Goal: Task Accomplishment & Management: Complete application form

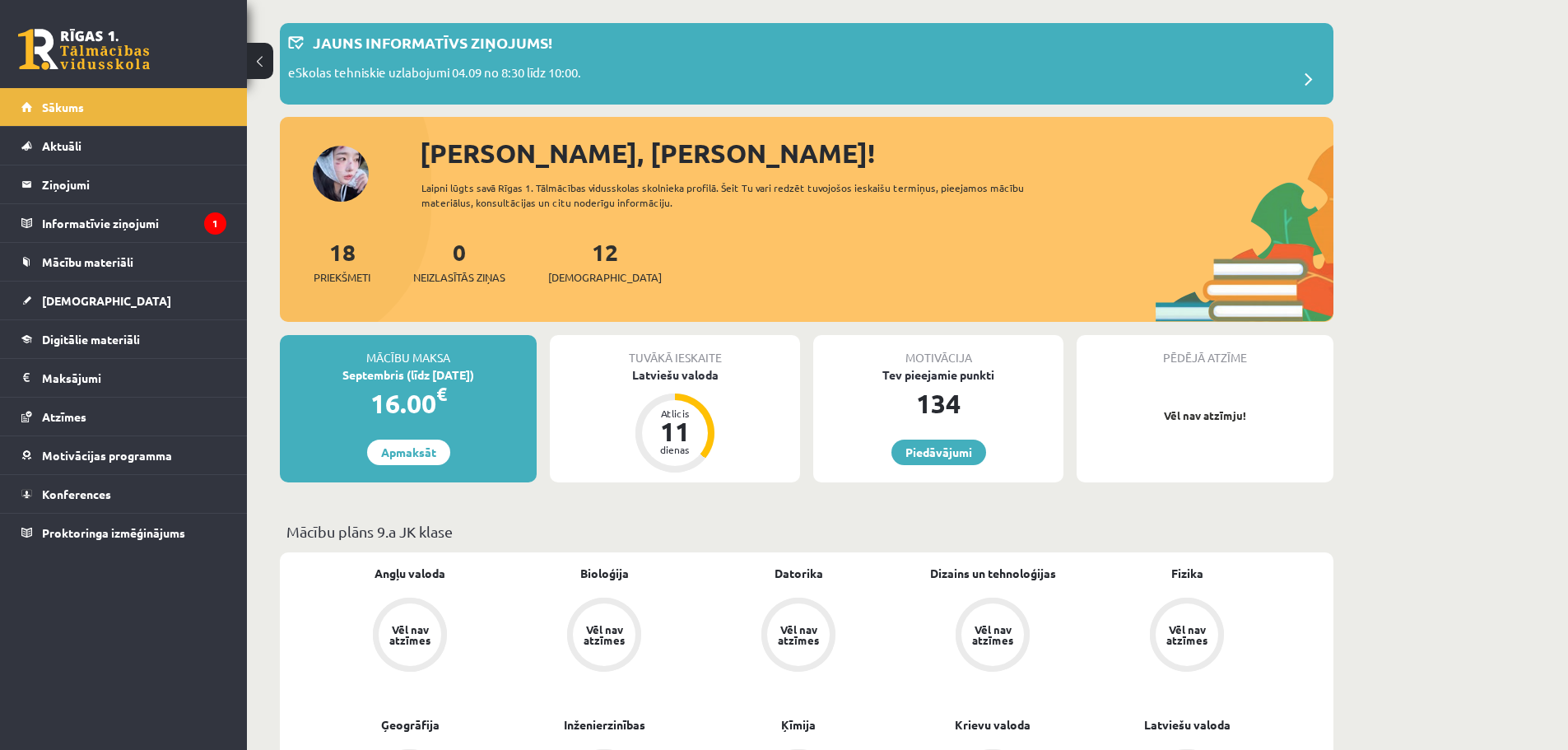
scroll to position [165, 0]
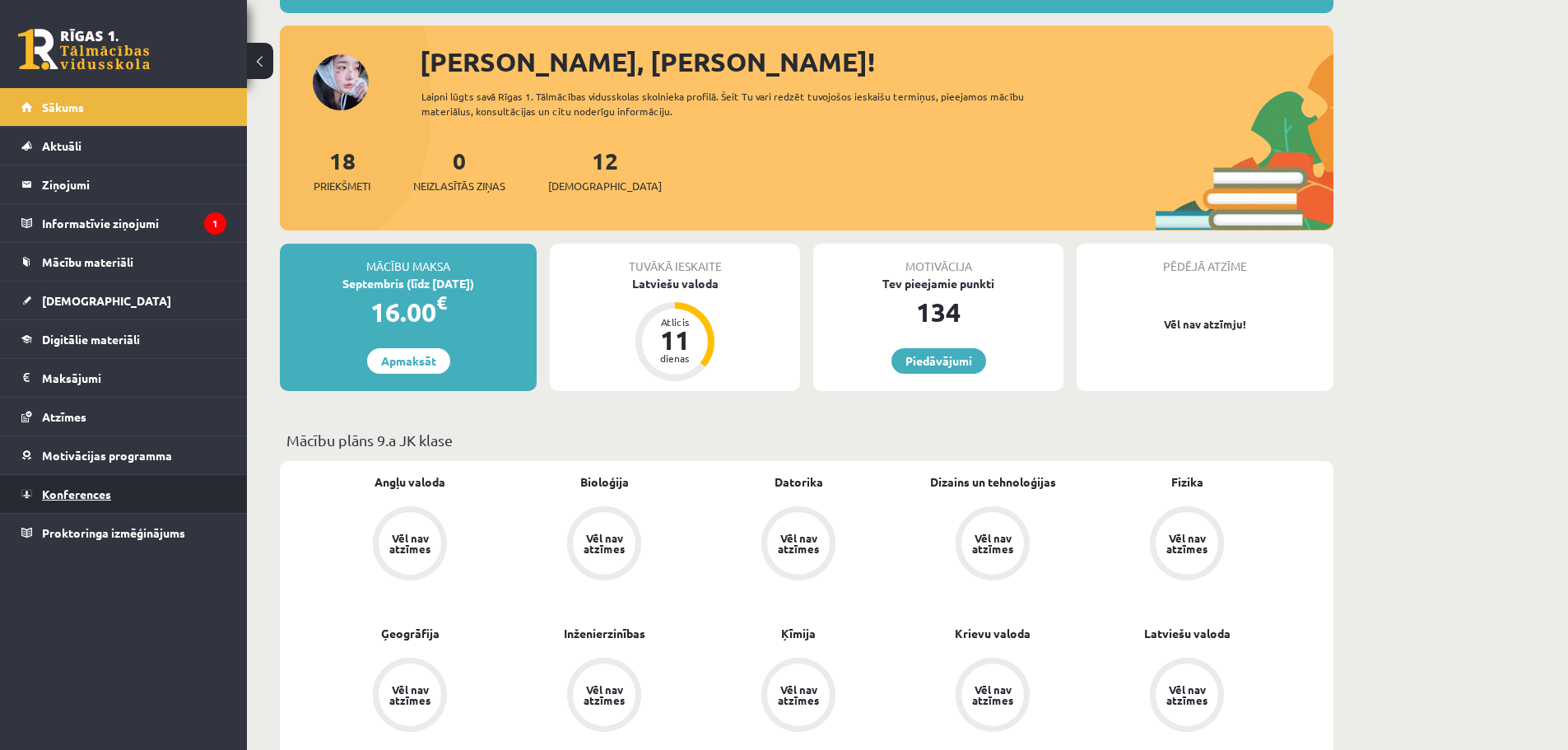
click at [88, 478] on link "Konferences" at bounding box center [124, 494] width 205 height 38
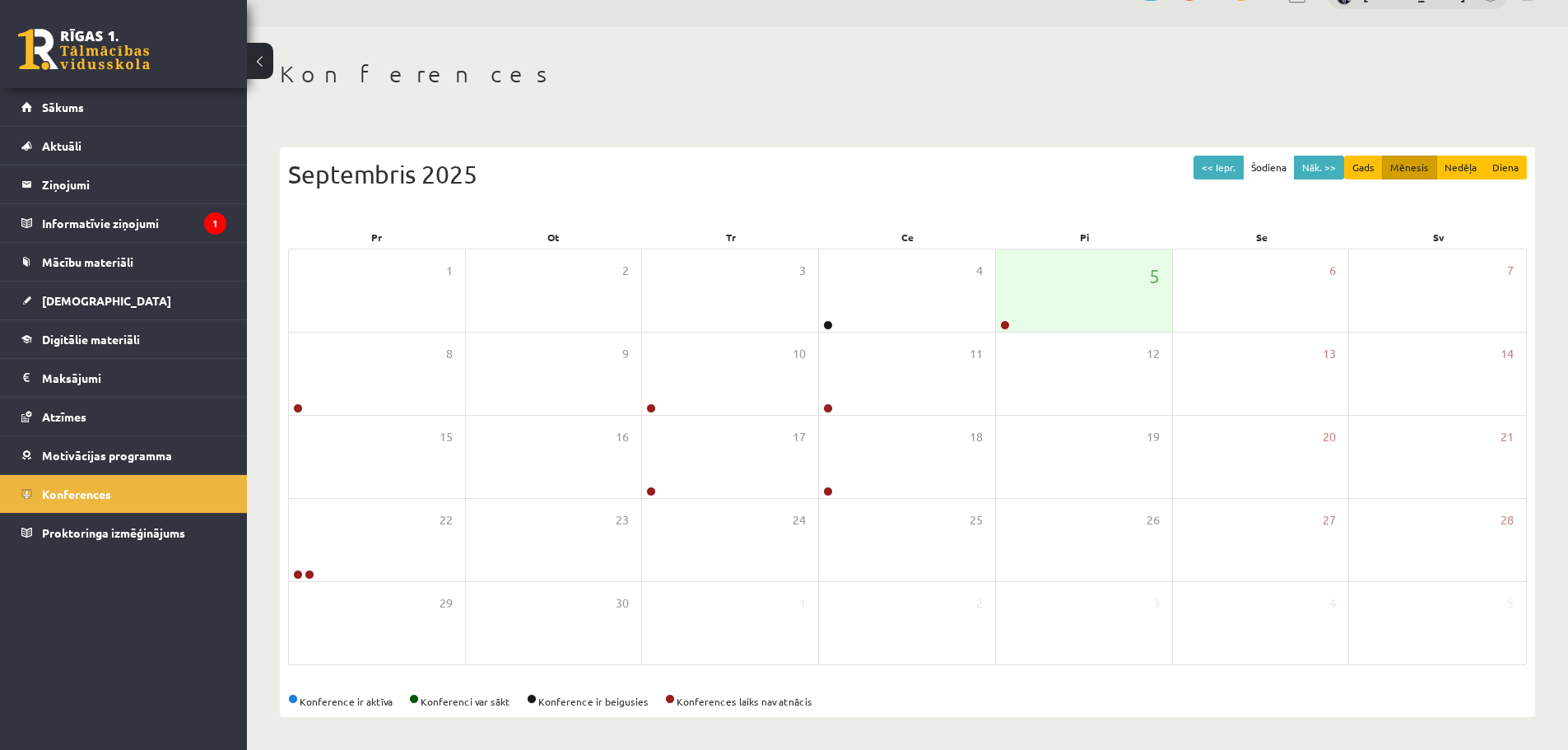
scroll to position [37, 0]
click at [1063, 294] on div "5" at bounding box center [1084, 290] width 177 height 82
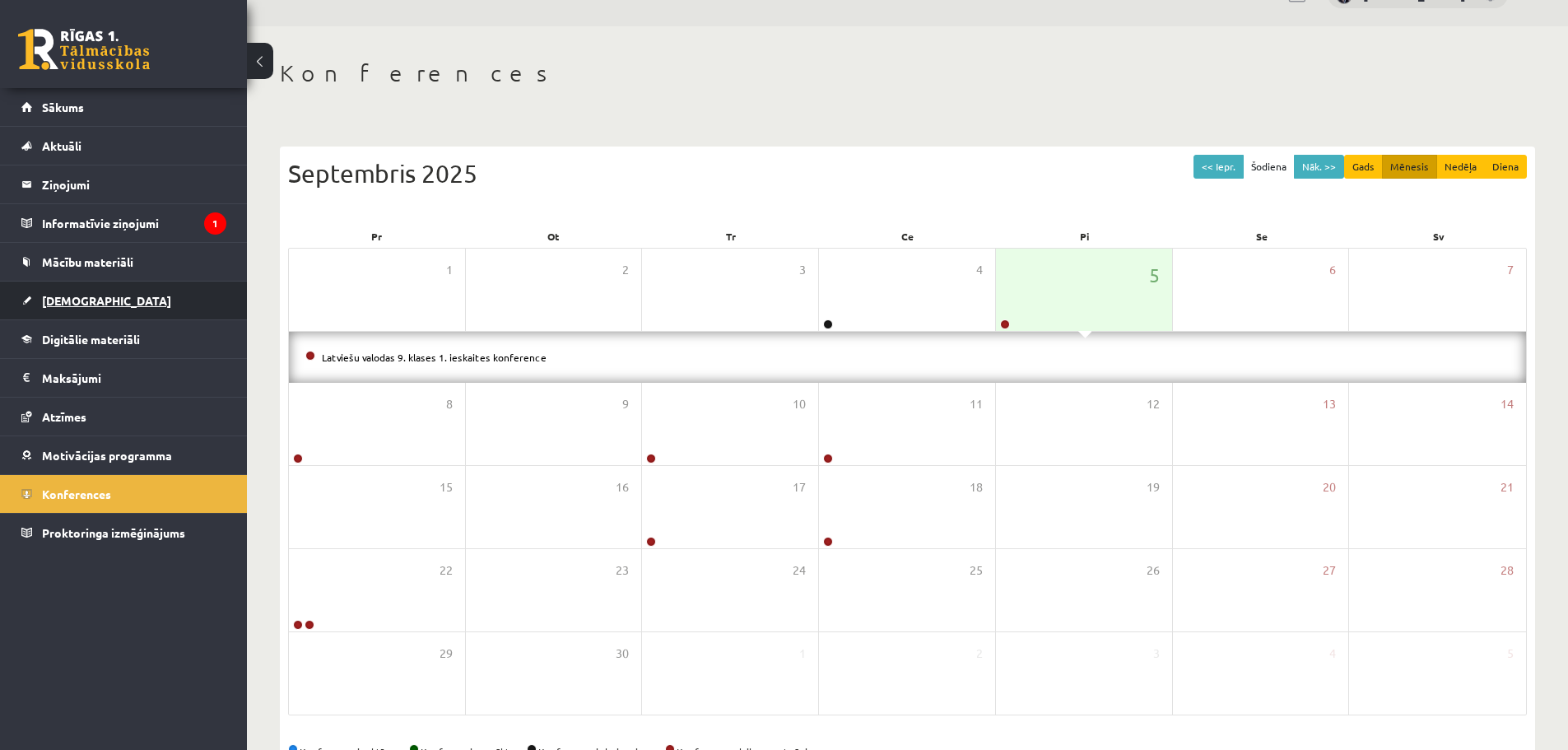
click at [55, 301] on span "[DEMOGRAPHIC_DATA]" at bounding box center [106, 301] width 129 height 15
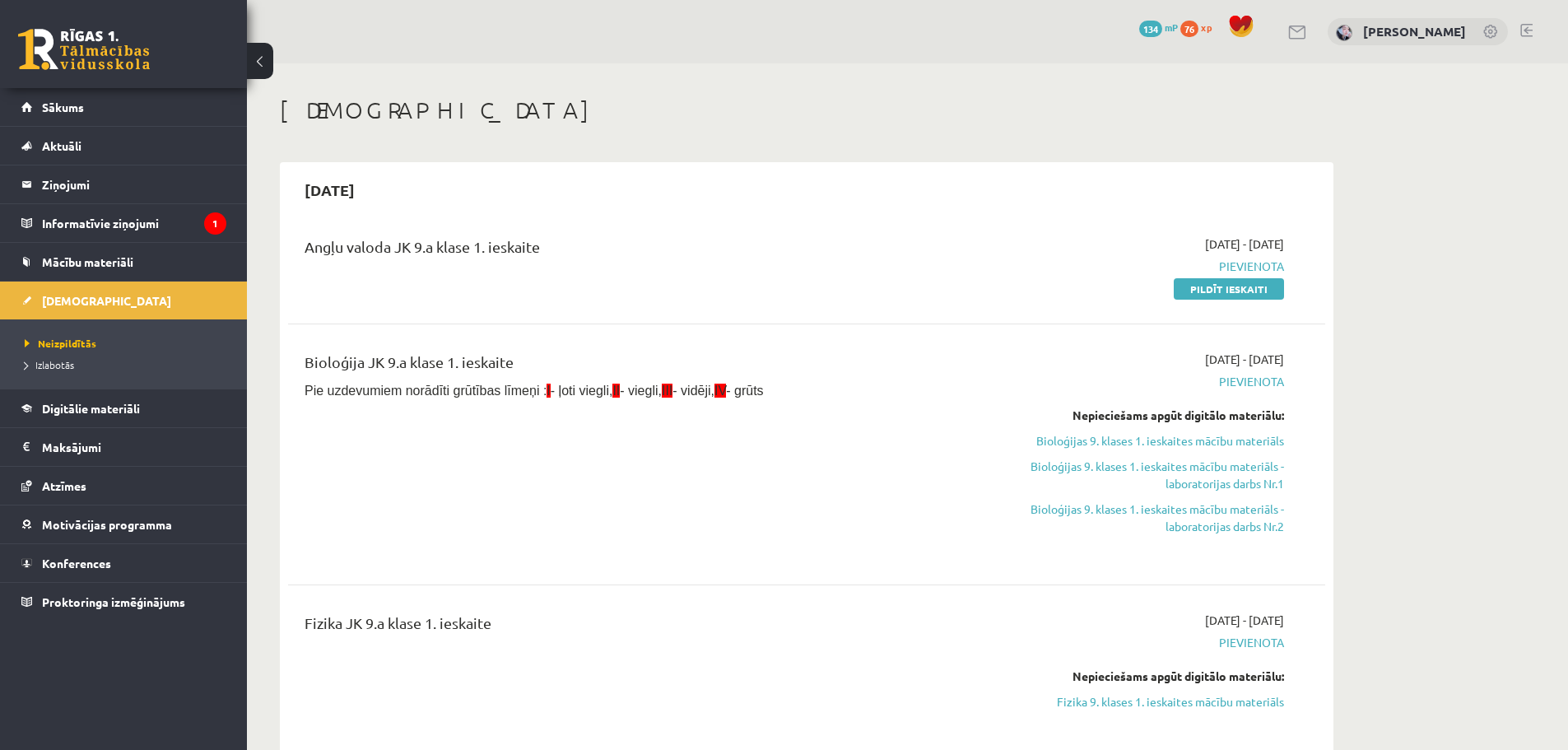
click at [1237, 278] on div "2025-09-01 - 2025-09-15 Pievienota Pildīt ieskaiti" at bounding box center [1129, 266] width 335 height 62
click at [1240, 295] on link "Pildīt ieskaiti" at bounding box center [1229, 289] width 110 height 22
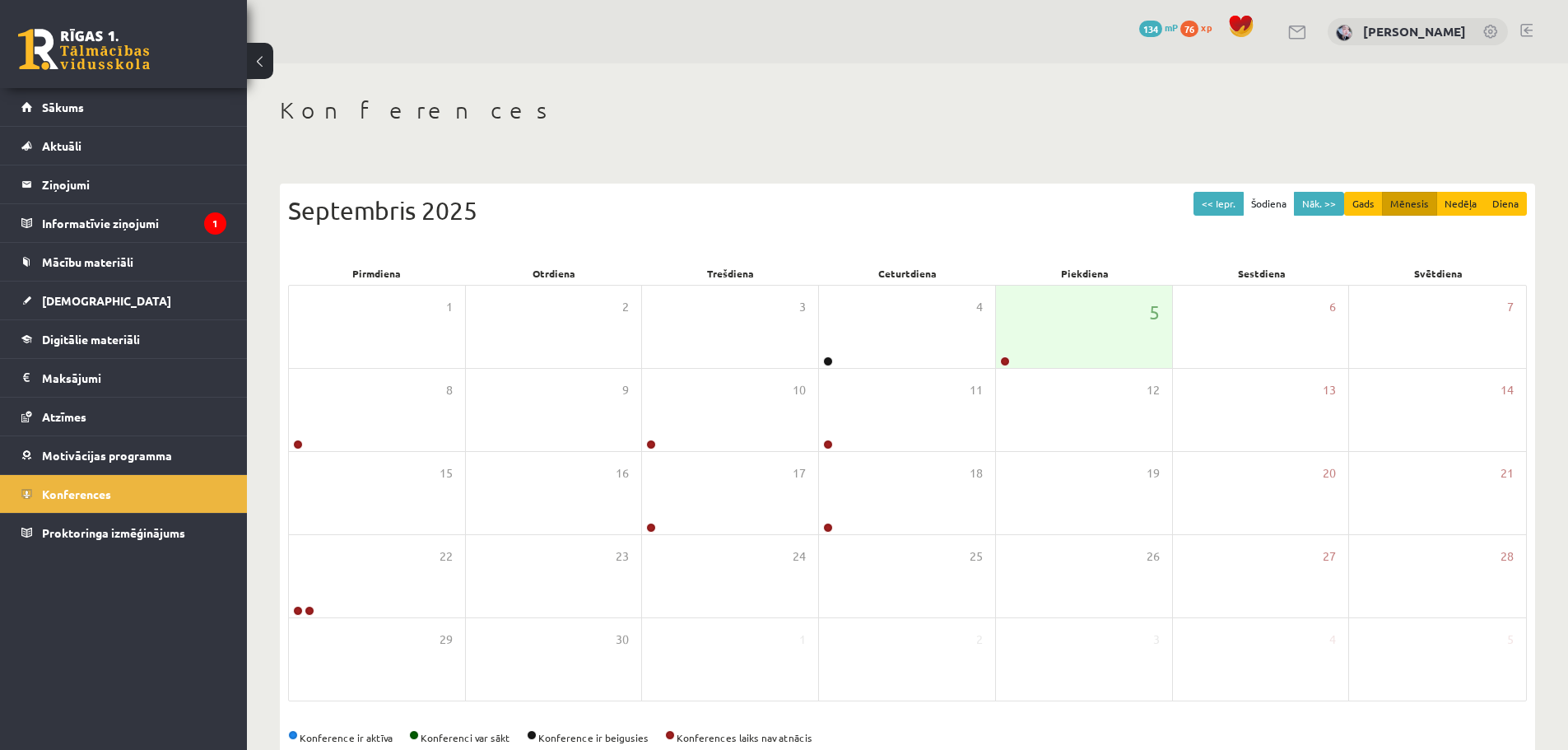
scroll to position [37, 0]
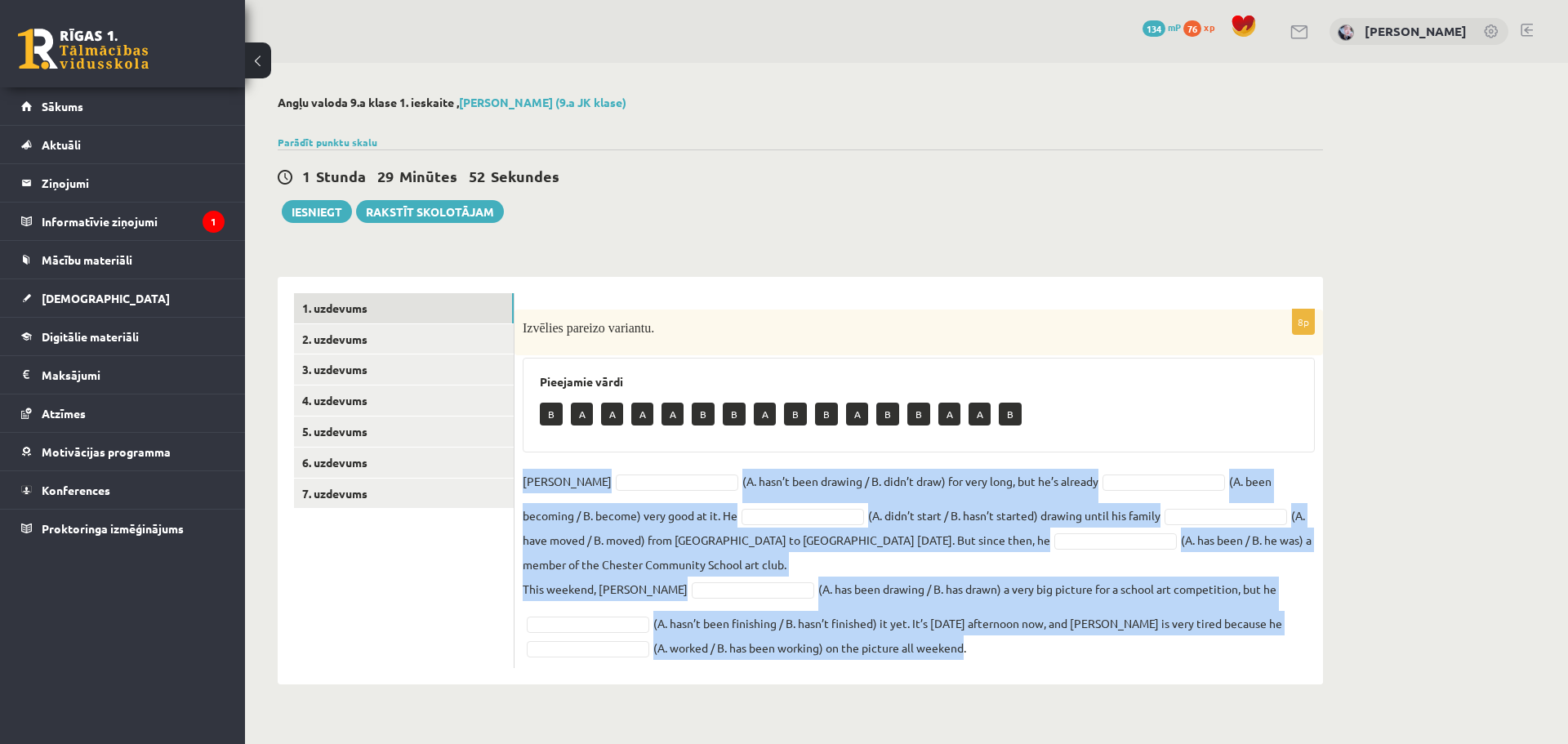
drag, startPoint x: 524, startPoint y: 481, endPoint x: 965, endPoint y: 656, distance: 474.5
click at [965, 656] on fieldset "Danny (A. hasn’t been drawing / B. didn’t draw) for very long, but he’s already…" at bounding box center [919, 565] width 792 height 191
copy fieldset "Danny (A. hasn’t been drawing / B. didn’t draw) for very long, but he’s already…"
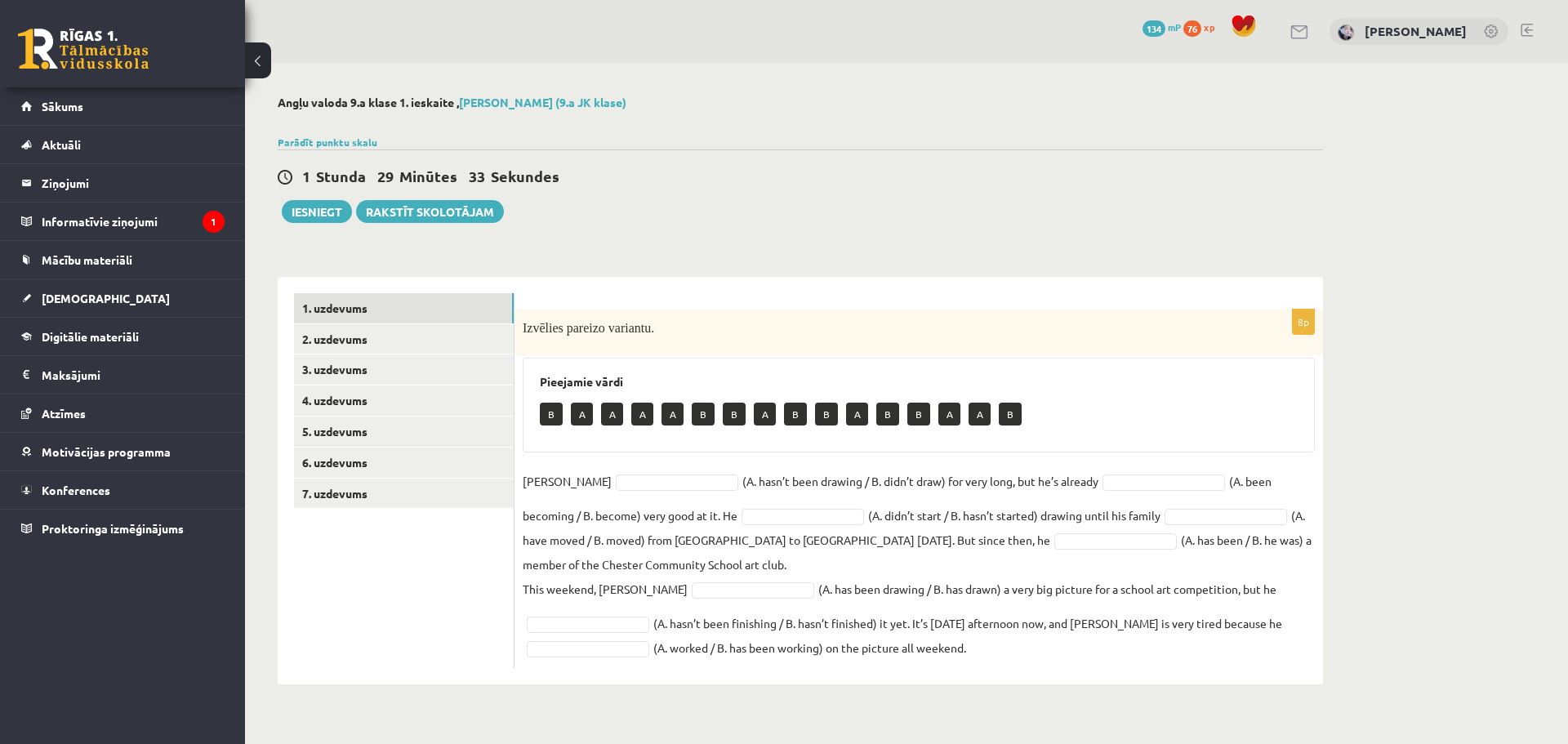
click at [809, 262] on div "**********" at bounding box center [799, 472] width 1045 height 424
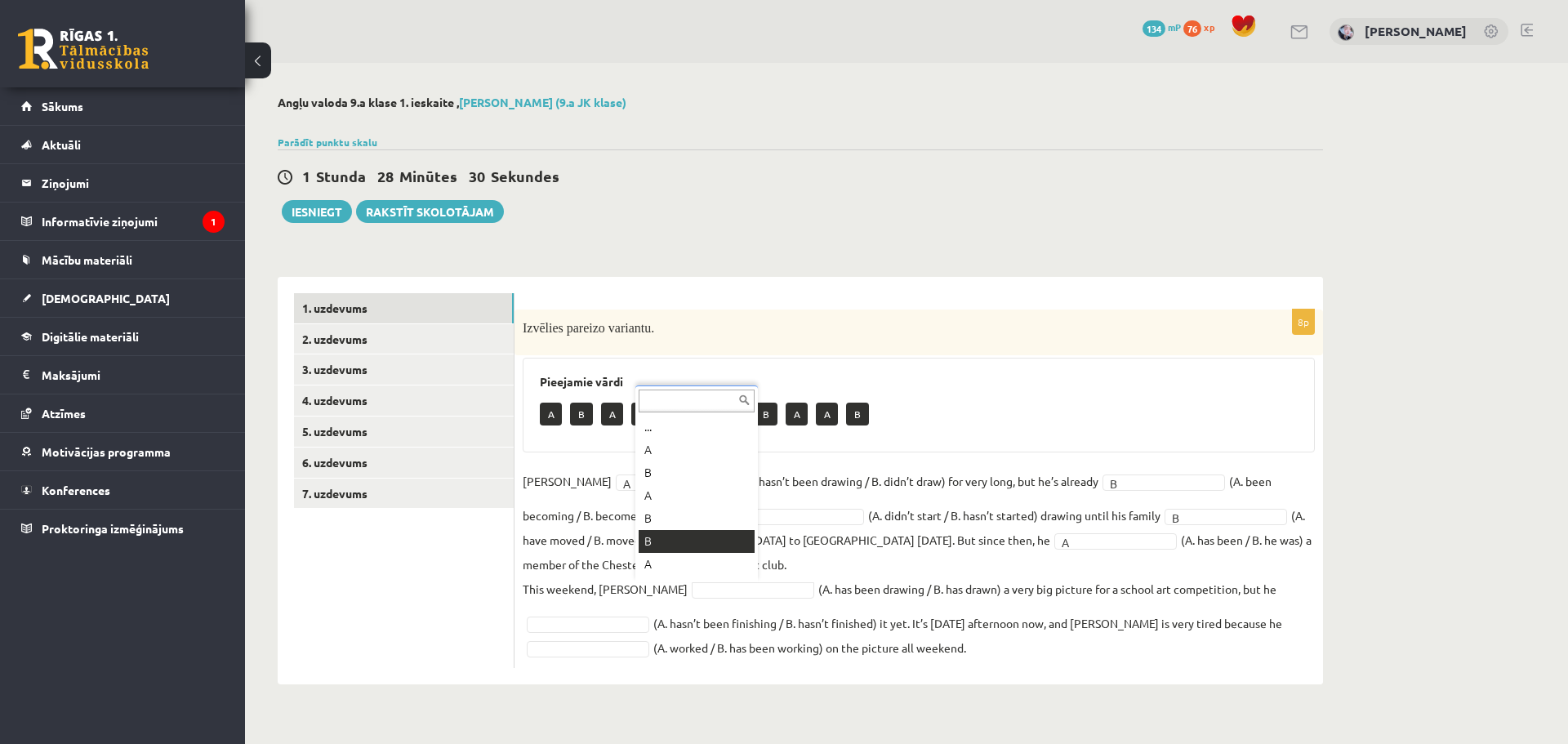
scroll to position [20, 0]
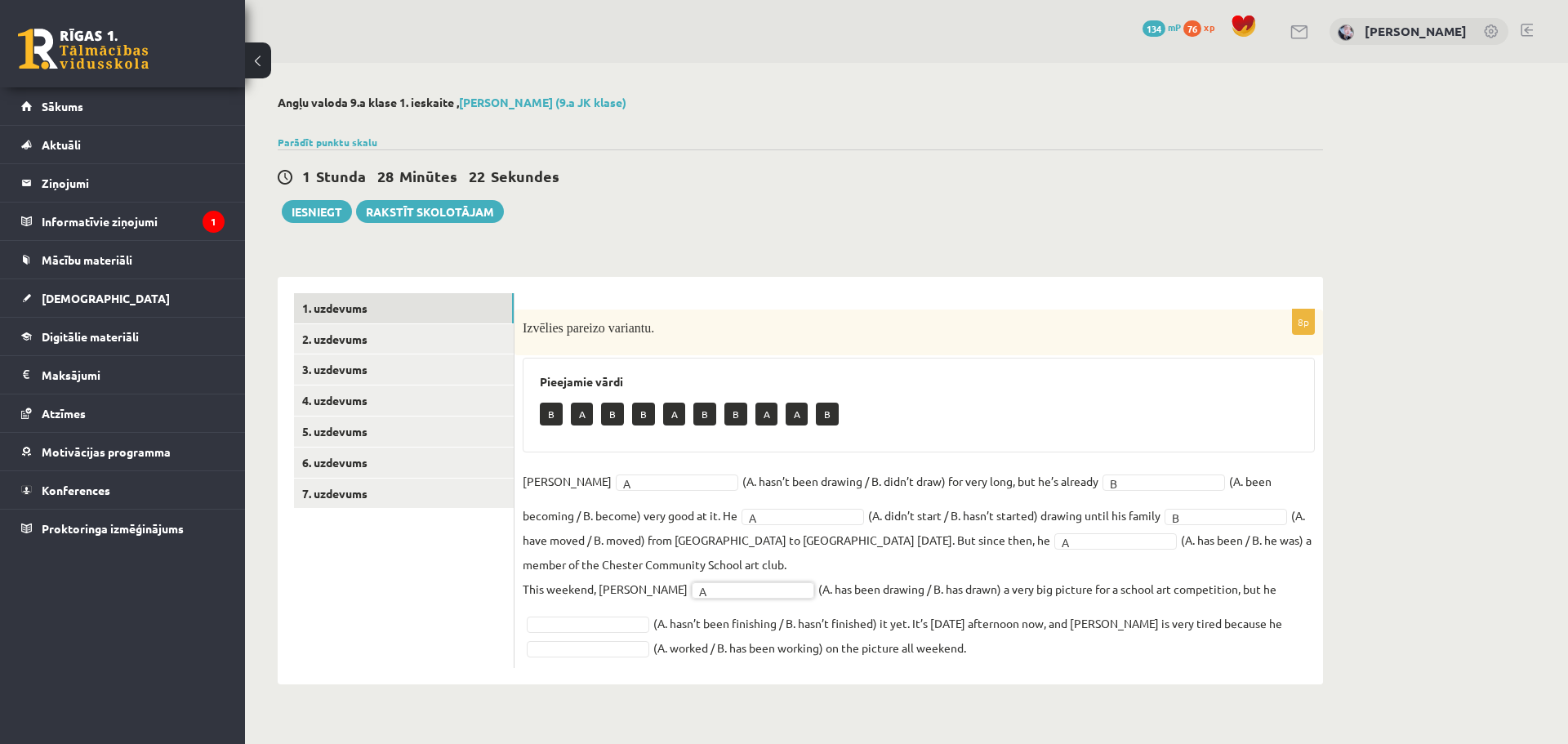
click at [569, 613] on fieldset "Danny A * (A. hasn’t been drawing / B. didn’t draw) for very long, but he’s alr…" at bounding box center [919, 565] width 792 height 191
click at [405, 330] on link "2. uzdevums" at bounding box center [403, 340] width 220 height 30
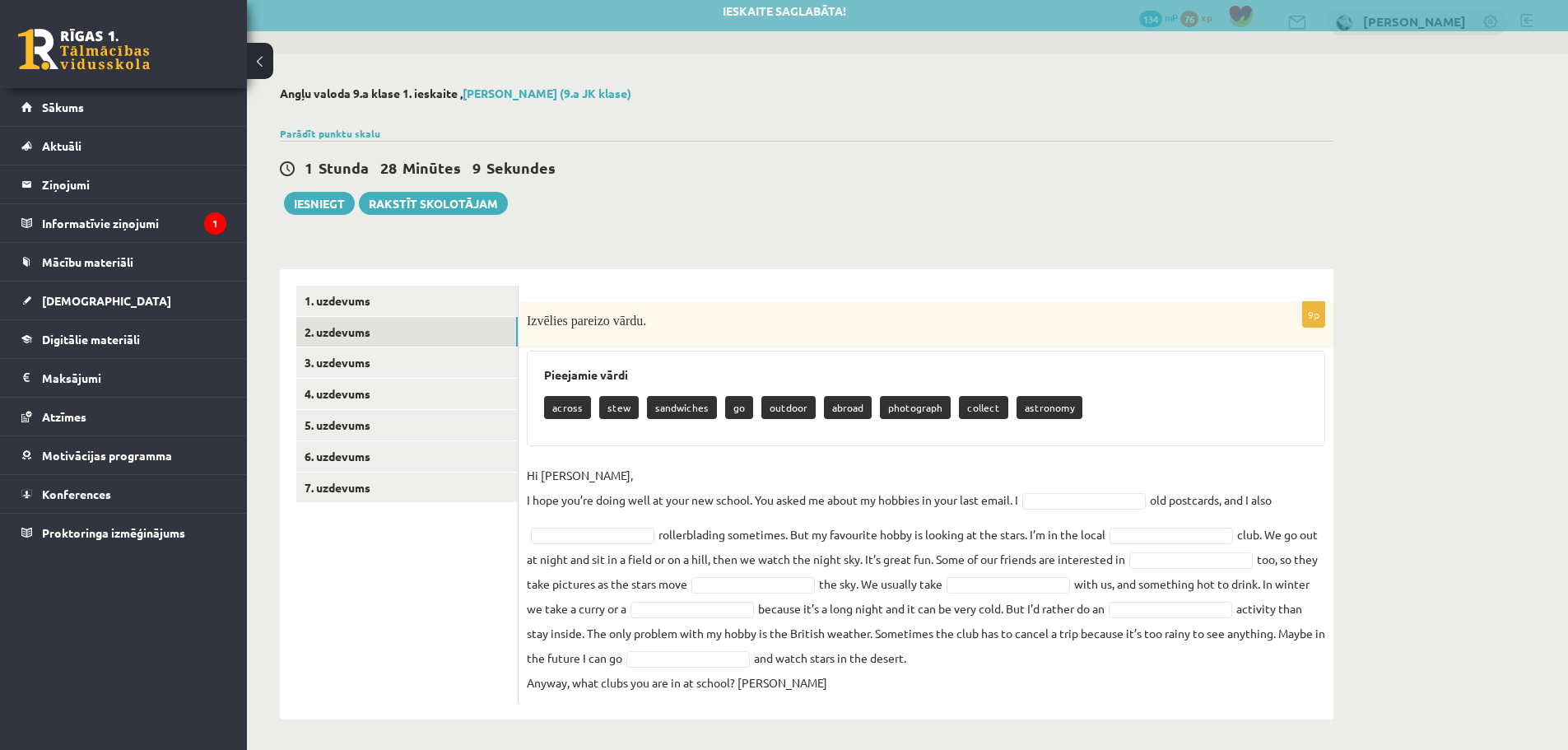
scroll to position [13, 0]
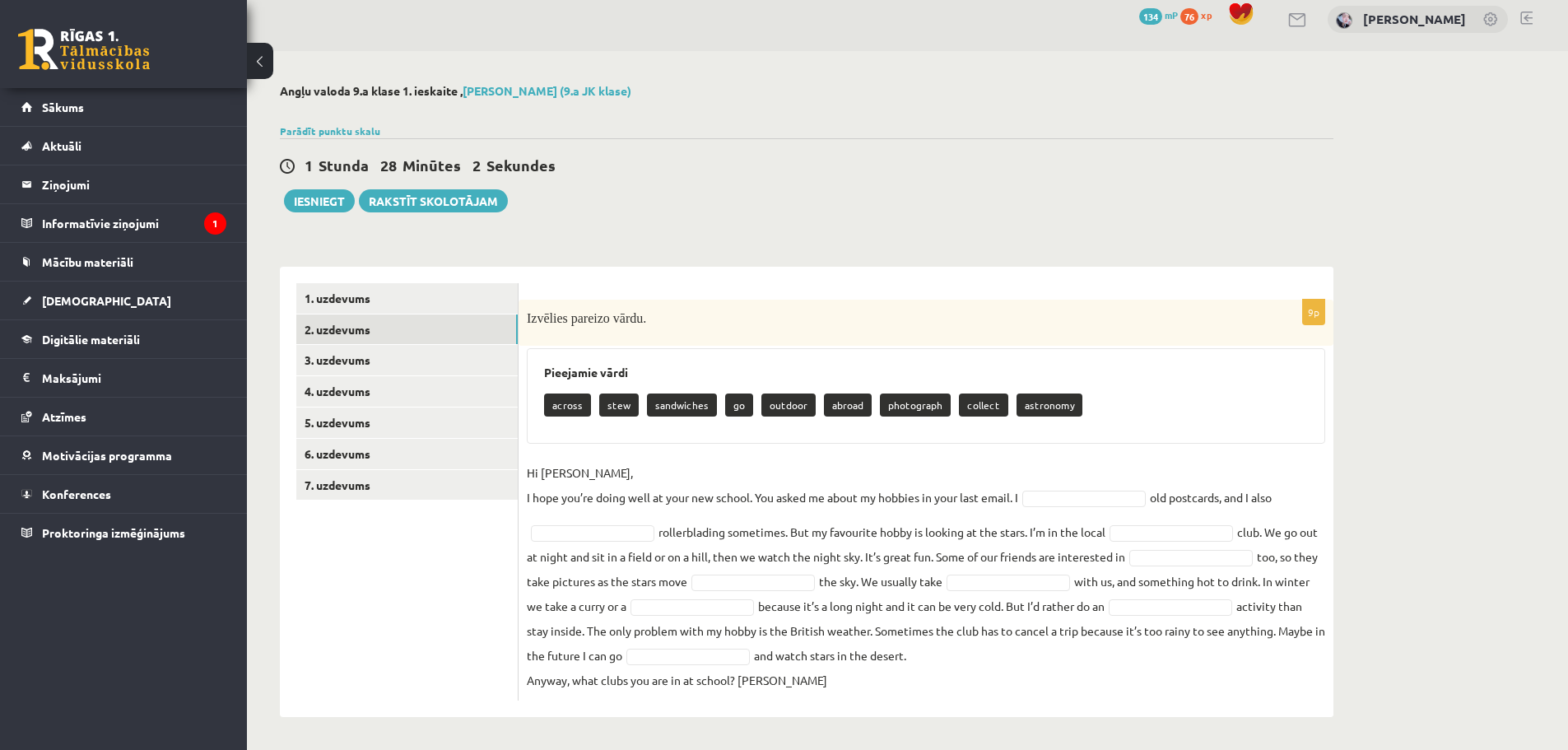
drag, startPoint x: 546, startPoint y: 370, endPoint x: 1076, endPoint y: 650, distance: 599.4
click at [1076, 650] on div "9p Izvēlies pareizo vārdu. Pieejamie vārdi across stew sandwiches go outdoor ab…" at bounding box center [926, 500] width 815 height 401
drag, startPoint x: 565, startPoint y: 413, endPoint x: 548, endPoint y: 388, distance: 30.2
click at [564, 413] on p "across" at bounding box center [567, 405] width 47 height 23
click at [543, 367] on div "Pieejamie vārdi across stew sandwiches go outdoor abroad photograph collect ast…" at bounding box center [926, 396] width 798 height 95
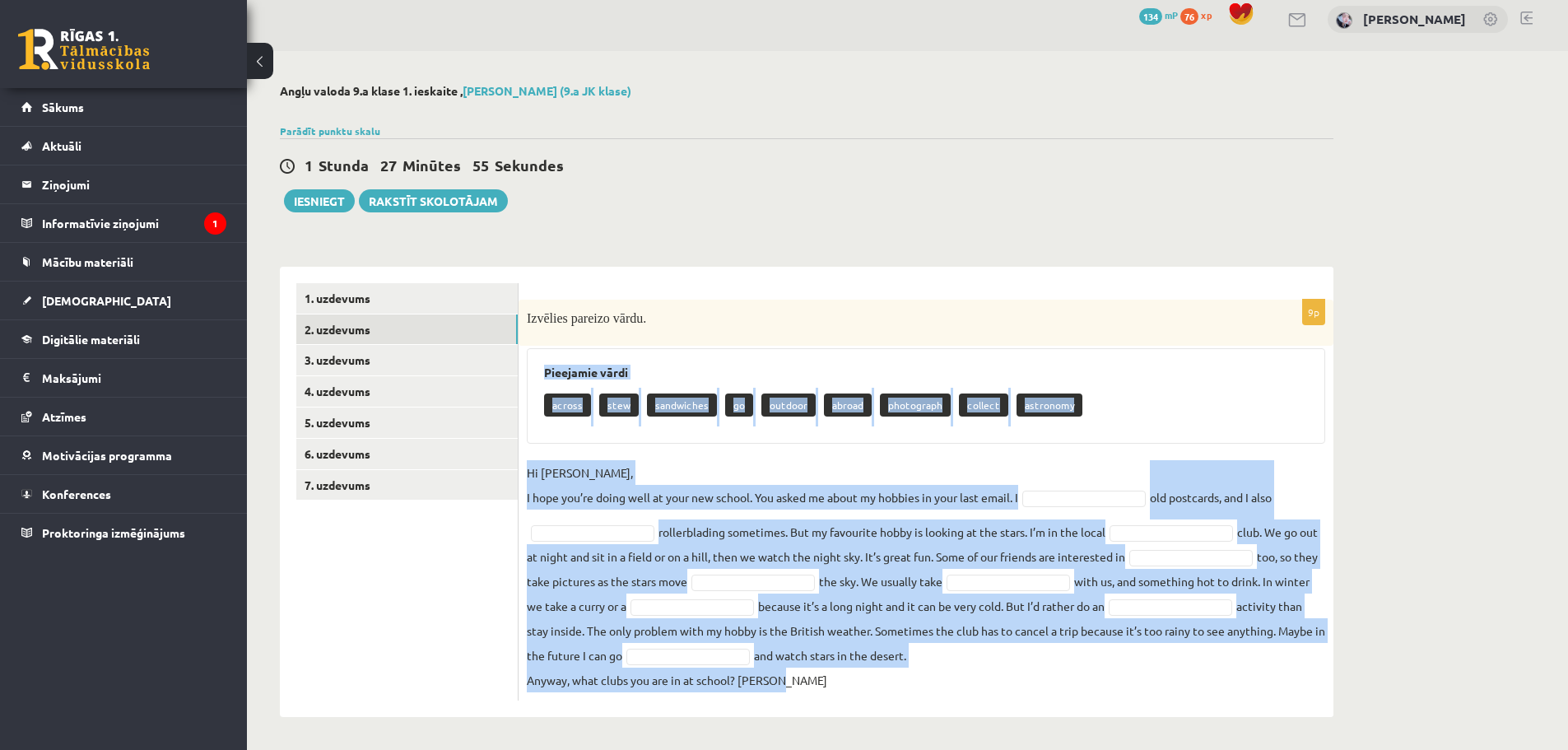
drag, startPoint x: 544, startPoint y: 370, endPoint x: 800, endPoint y: 675, distance: 398.2
click at [800, 675] on div "9p Izvēlies pareizo vārdu. Pieejamie vārdi across stew sandwiches go outdoor ab…" at bounding box center [926, 500] width 815 height 401
copy div "Pieejamie vārdi across stew sandwiches go outdoor abroad photograph collect ast…"
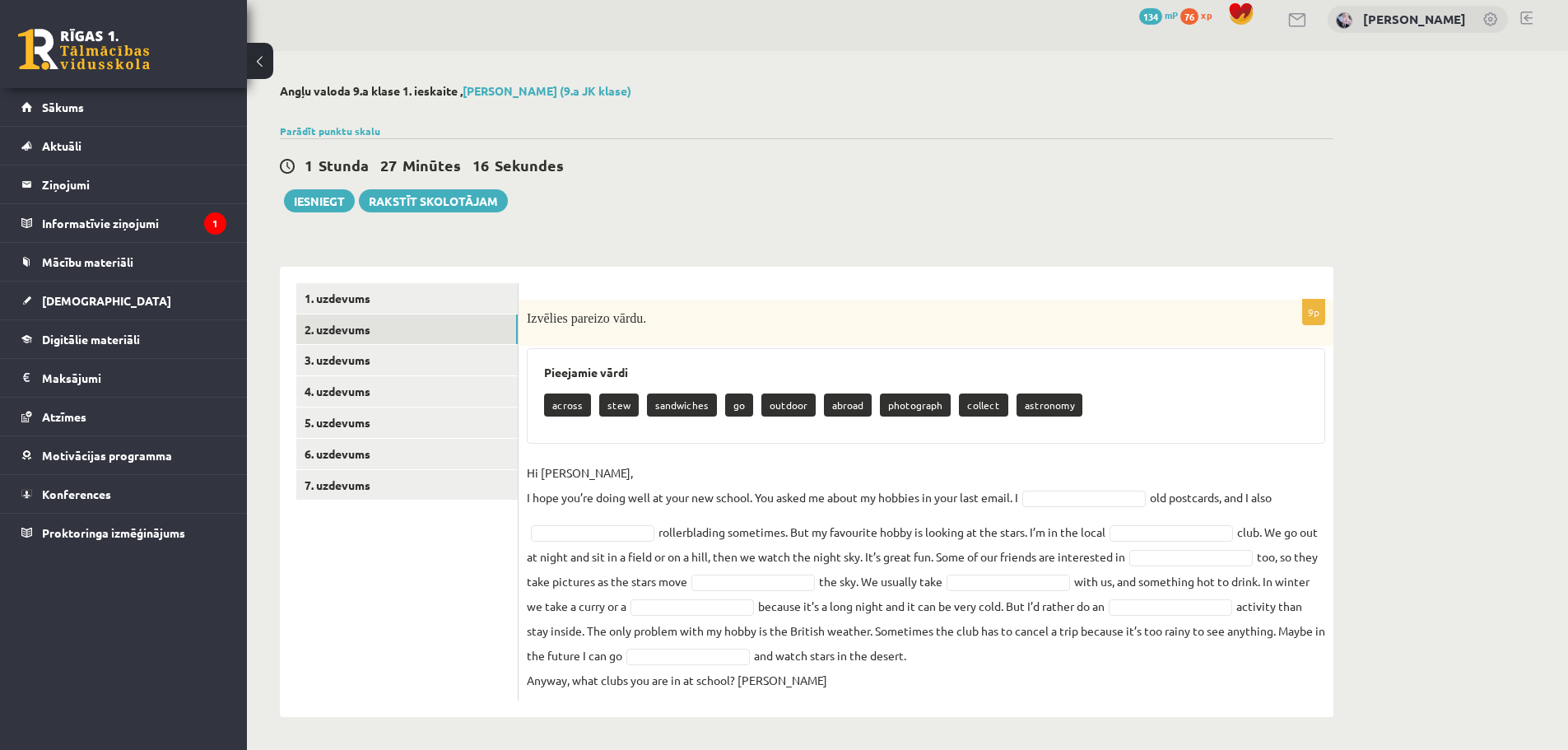
click at [711, 252] on div "**********" at bounding box center [806, 484] width 1053 height 467
click at [609, 549] on fieldset "Hi Gracie, I hope you’re doing well at your new school. You asked me about my h…" at bounding box center [926, 576] width 798 height 232
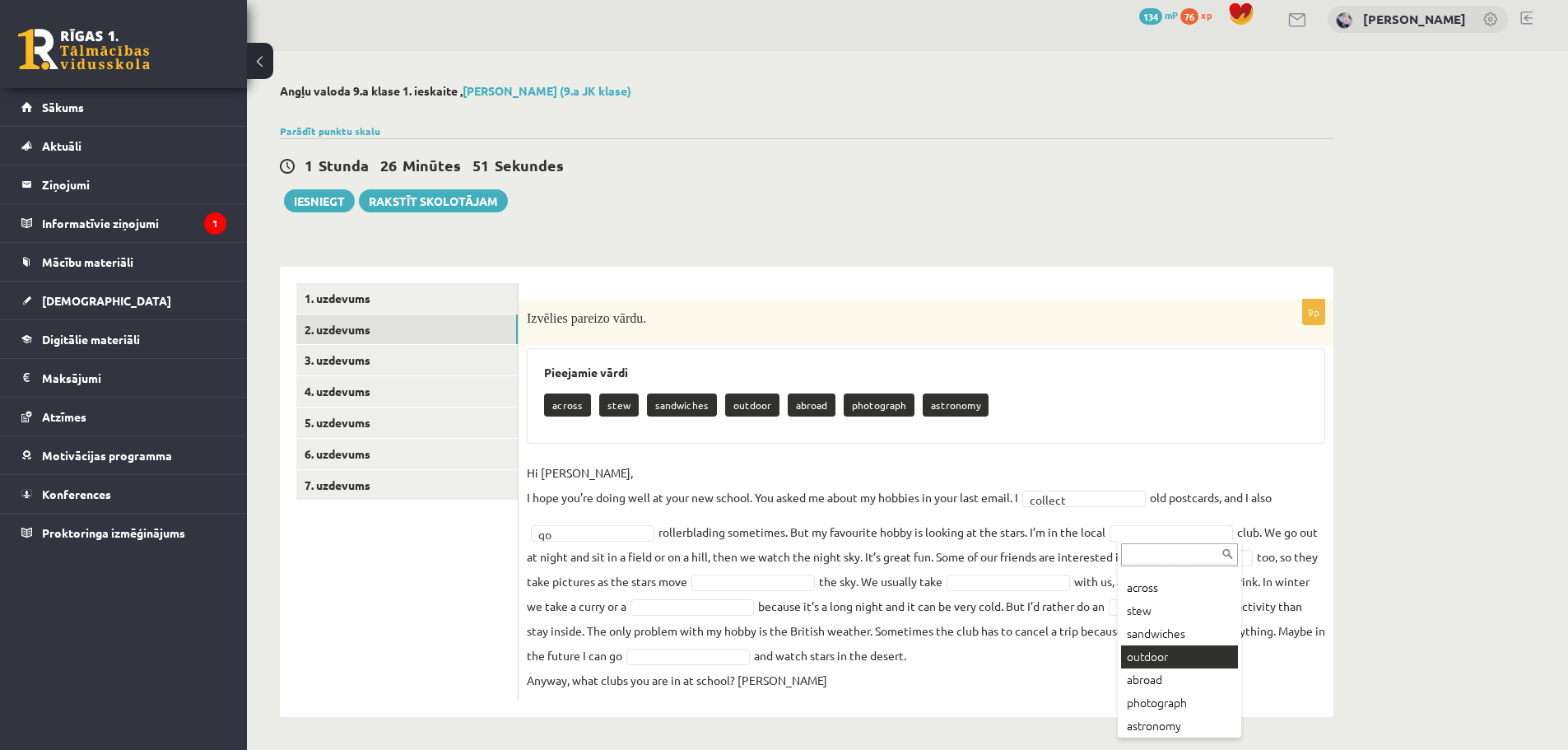
scroll to position [20, 0]
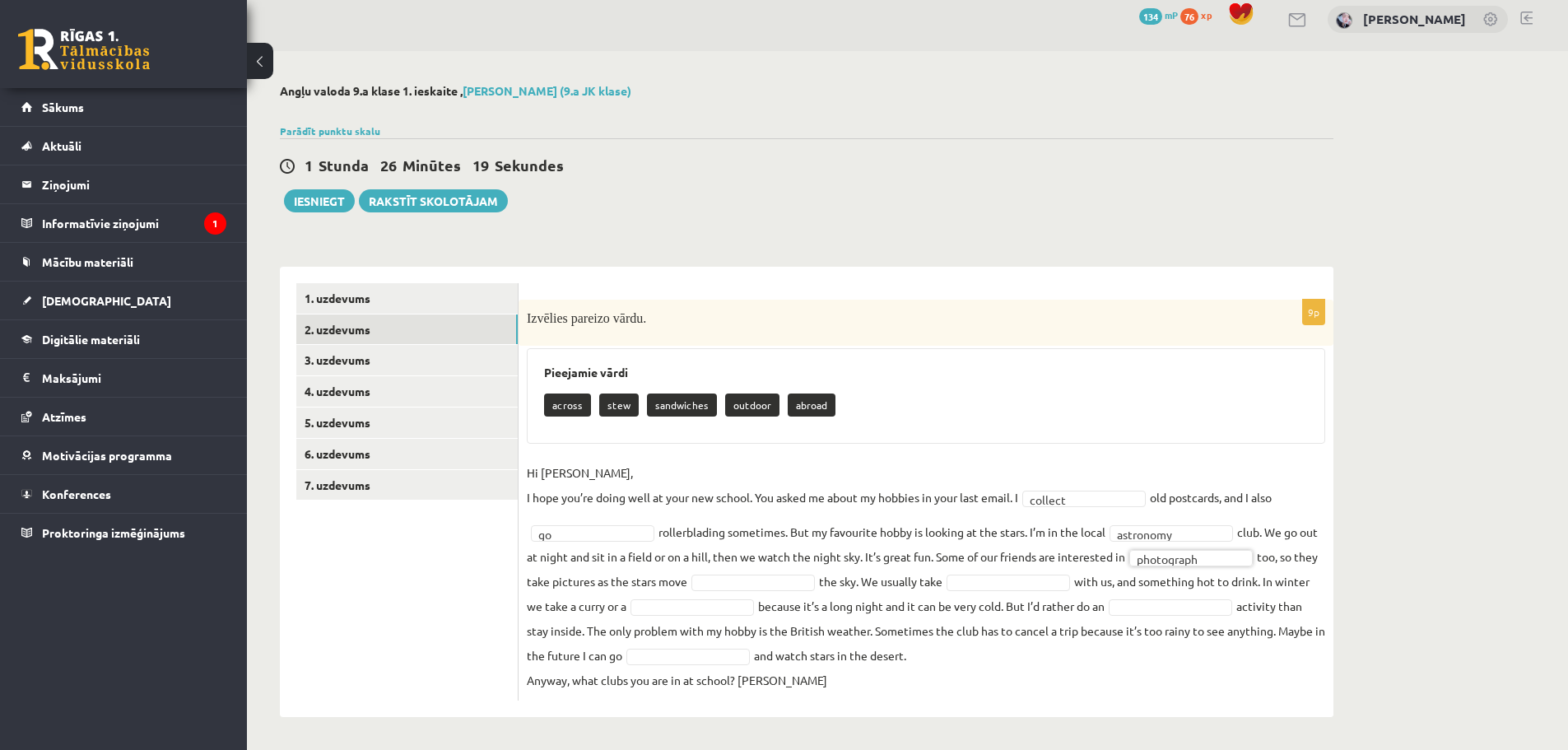
click at [746, 573] on fieldset "**********" at bounding box center [926, 576] width 798 height 232
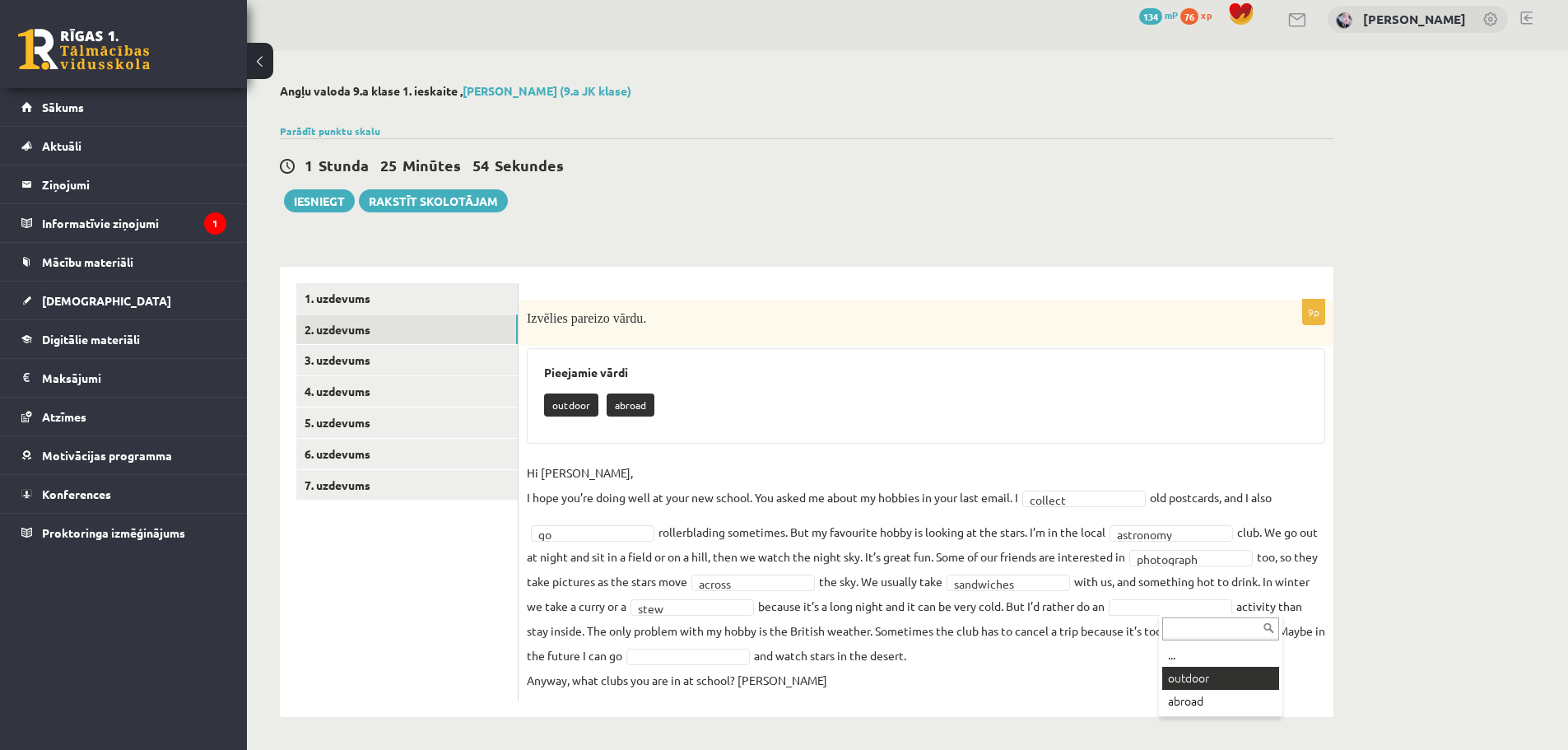
drag, startPoint x: 1186, startPoint y: 671, endPoint x: 1162, endPoint y: 661, distance: 26.0
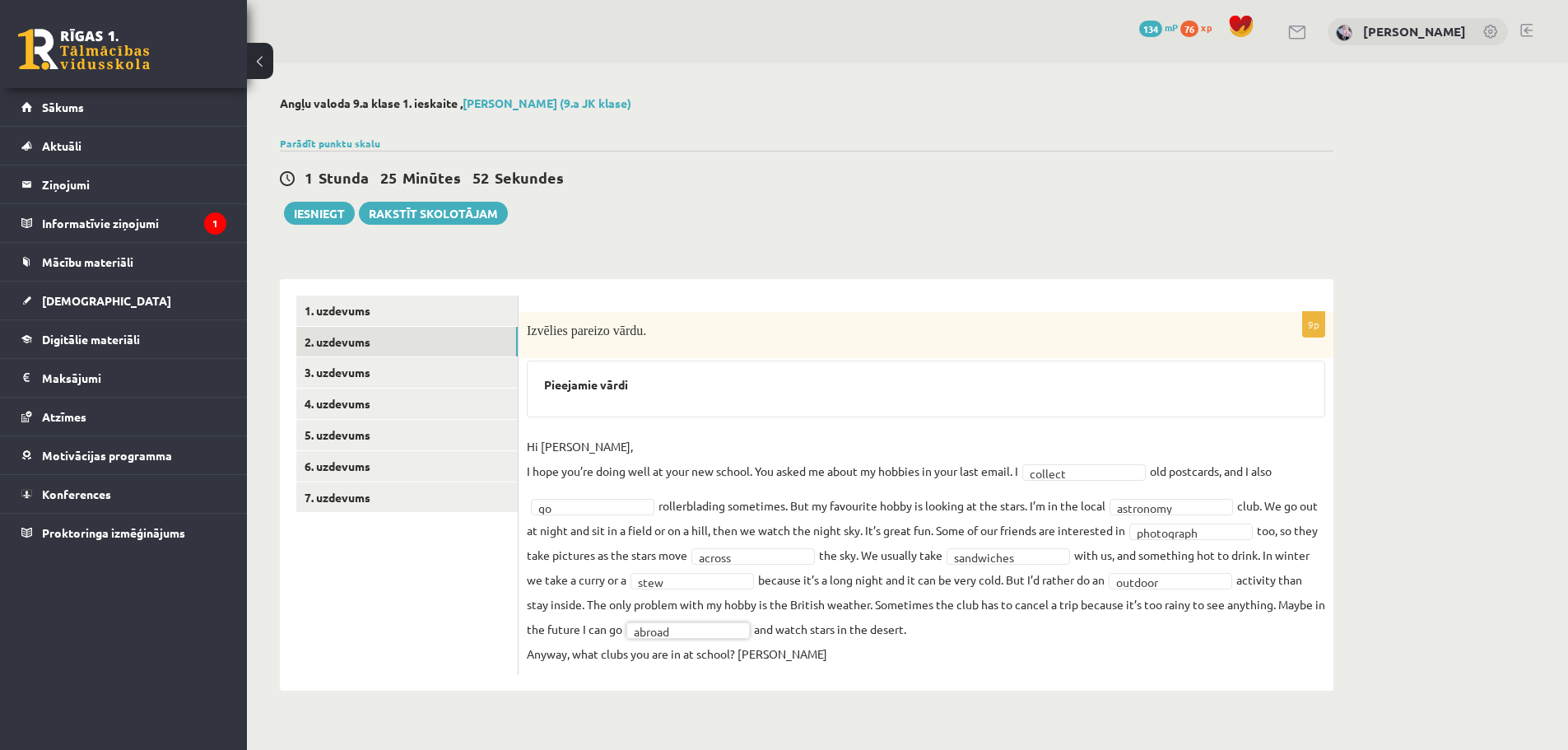
scroll to position [0, 0]
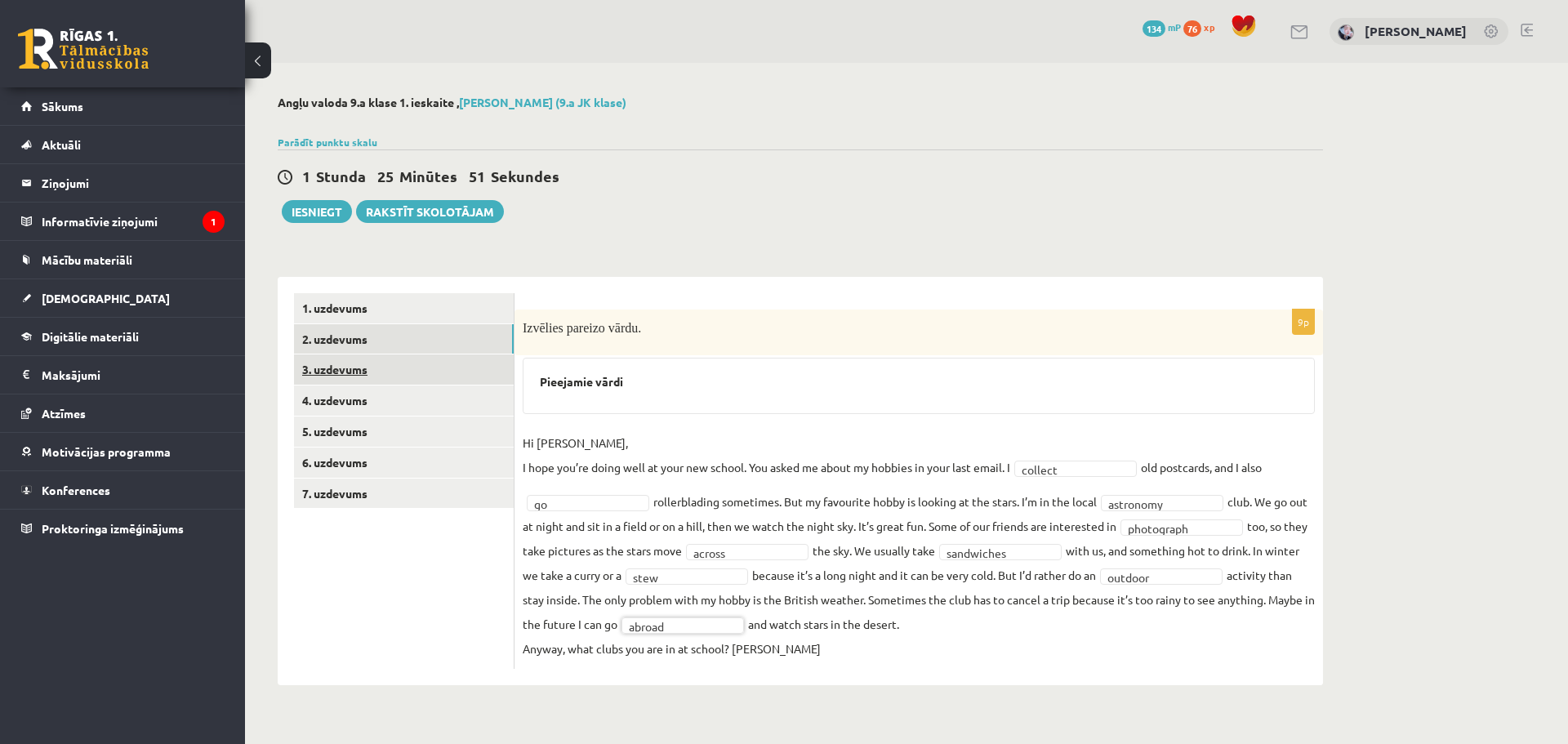
click at [466, 372] on link "3. uzdevums" at bounding box center [403, 370] width 220 height 30
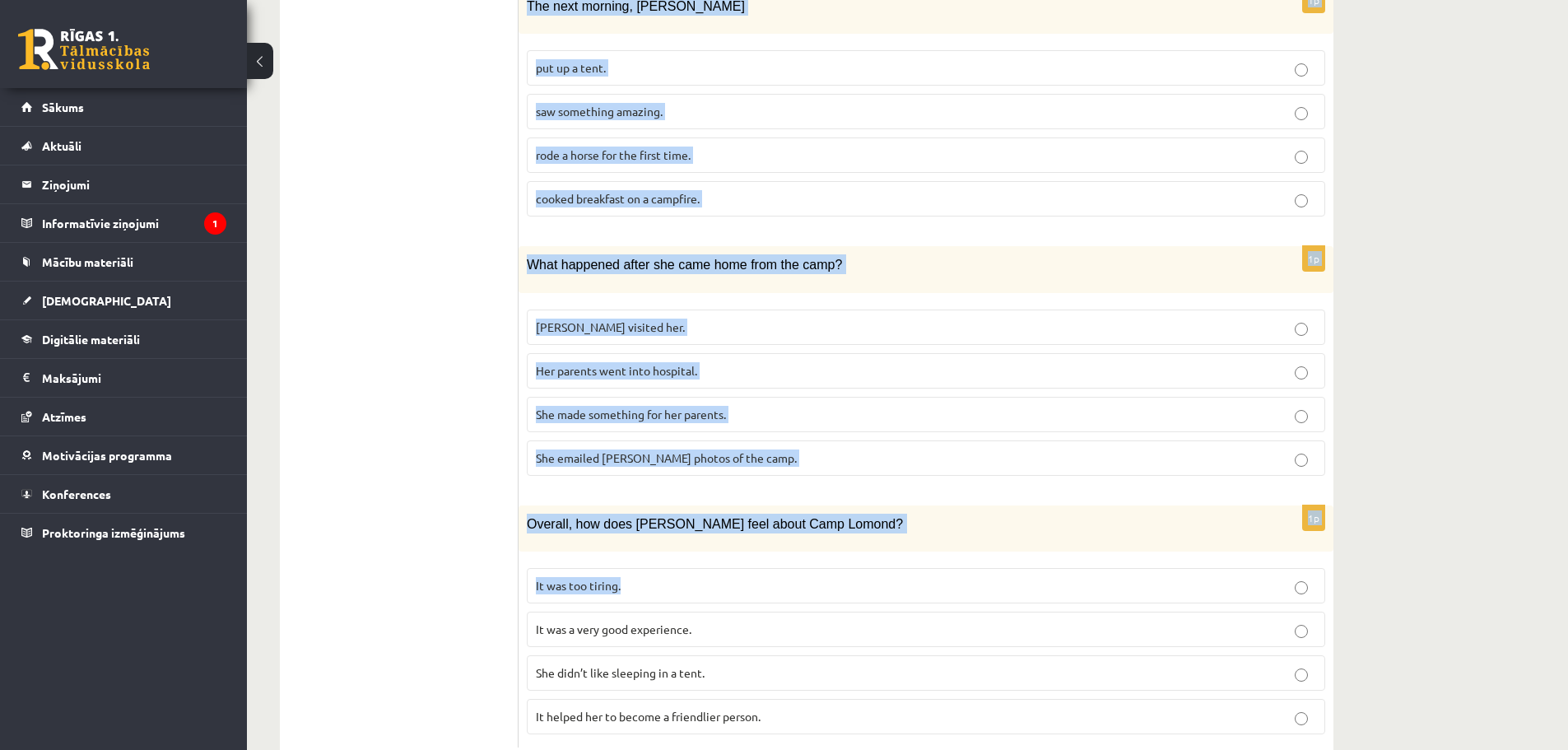
scroll to position [1304, 0]
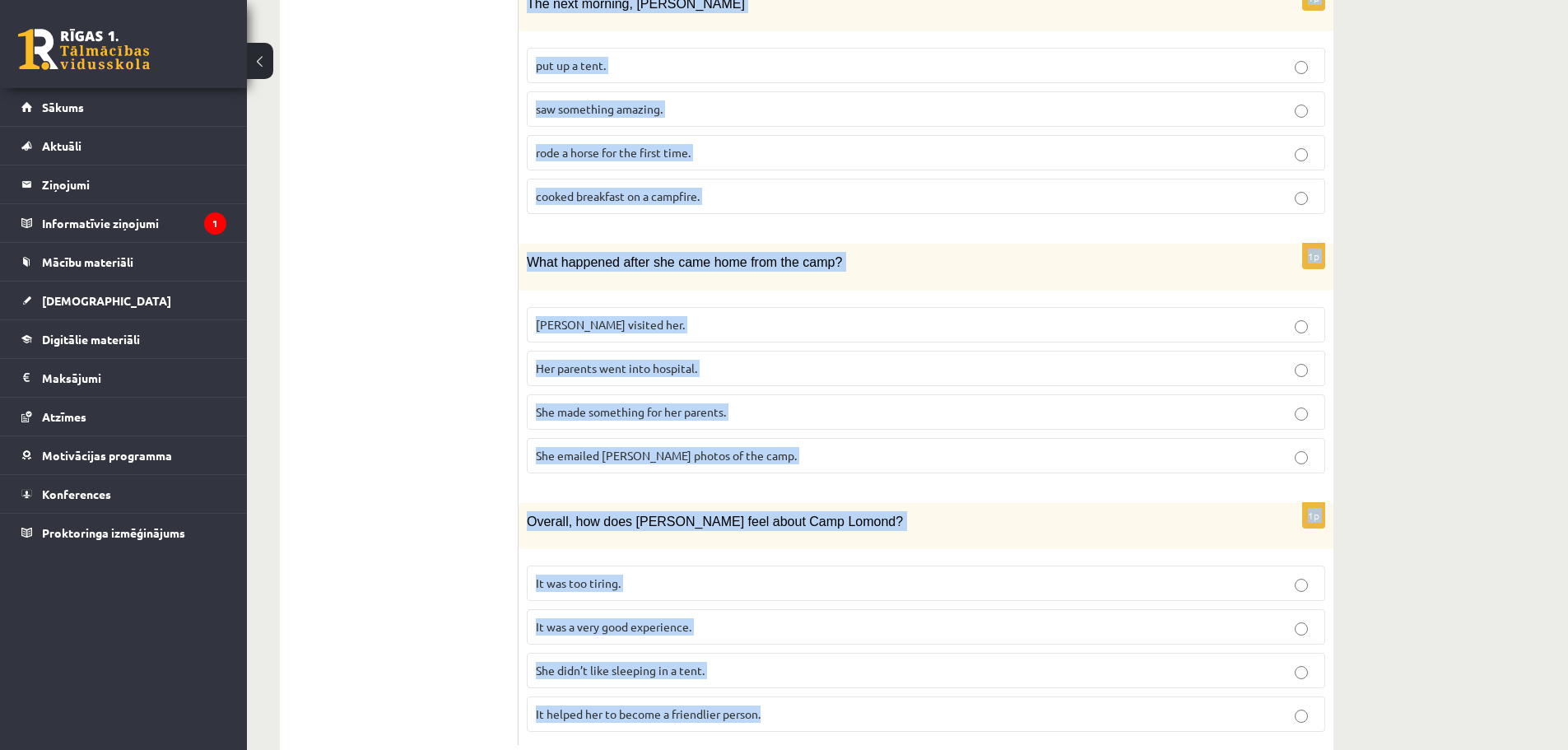
drag, startPoint x: 535, startPoint y: 343, endPoint x: 988, endPoint y: 676, distance: 562.2
copy form "A Scottish summer camp Summer camps are becoming more and more popular with you…"
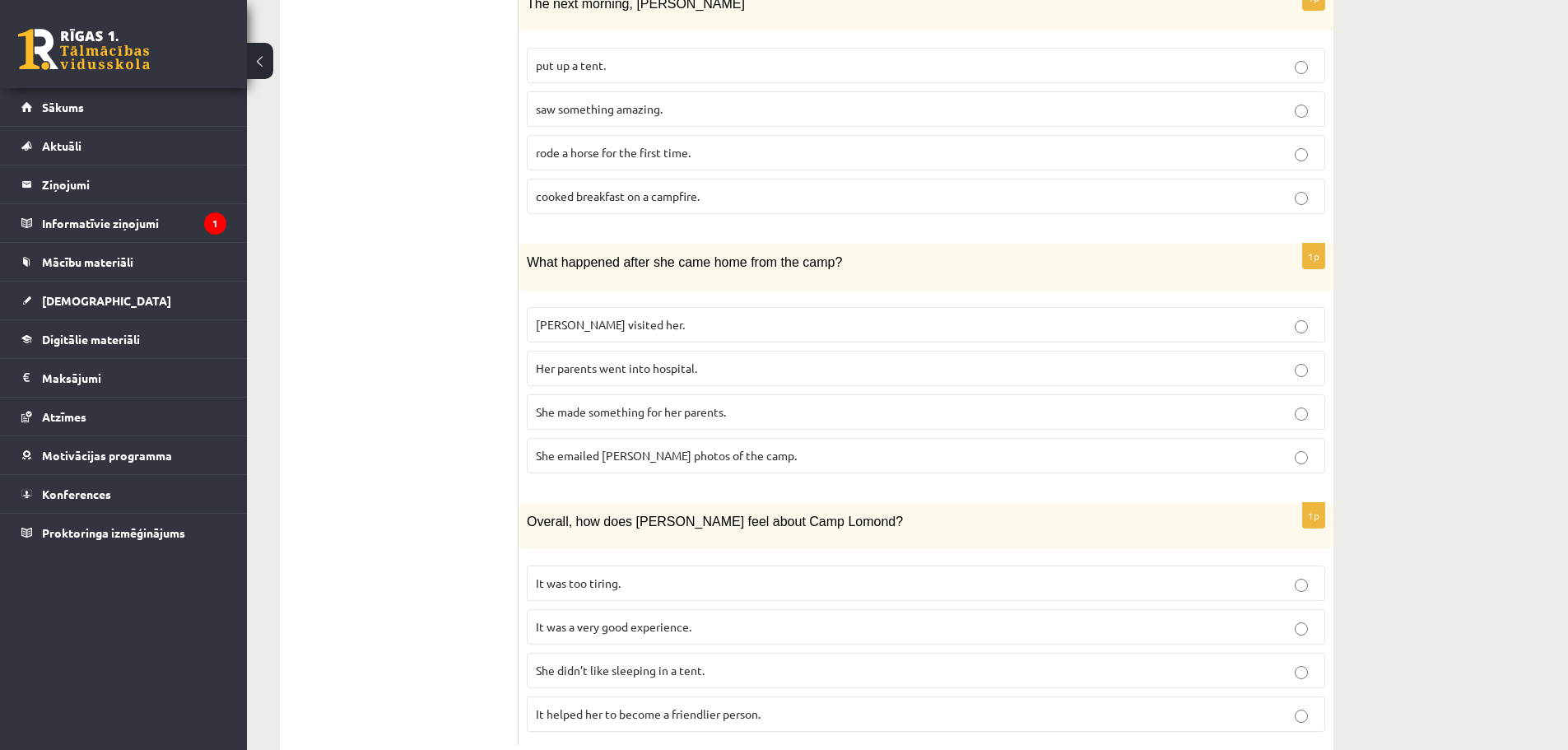
drag, startPoint x: 353, startPoint y: 369, endPoint x: 361, endPoint y: 364, distance: 9.4
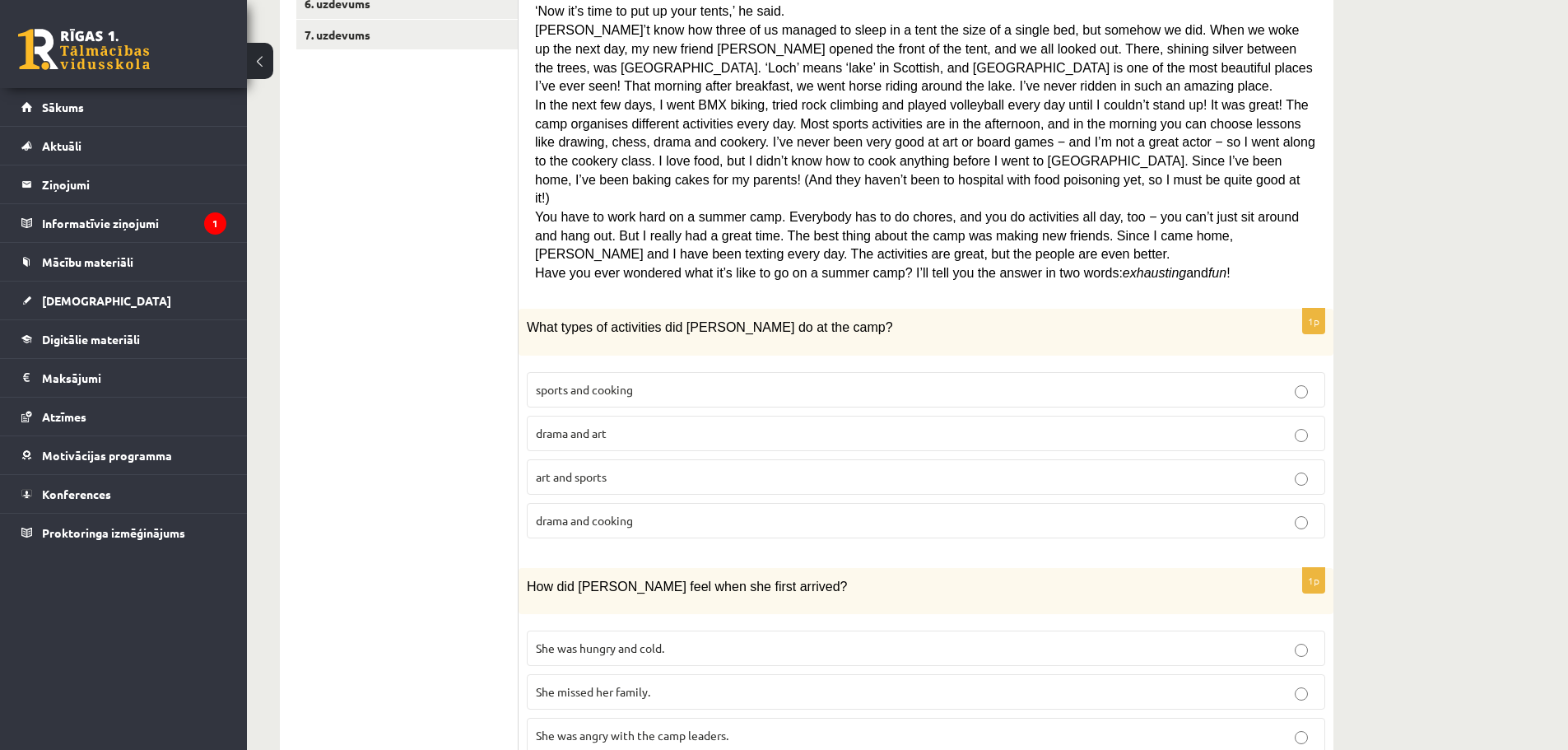
scroll to position [494, 0]
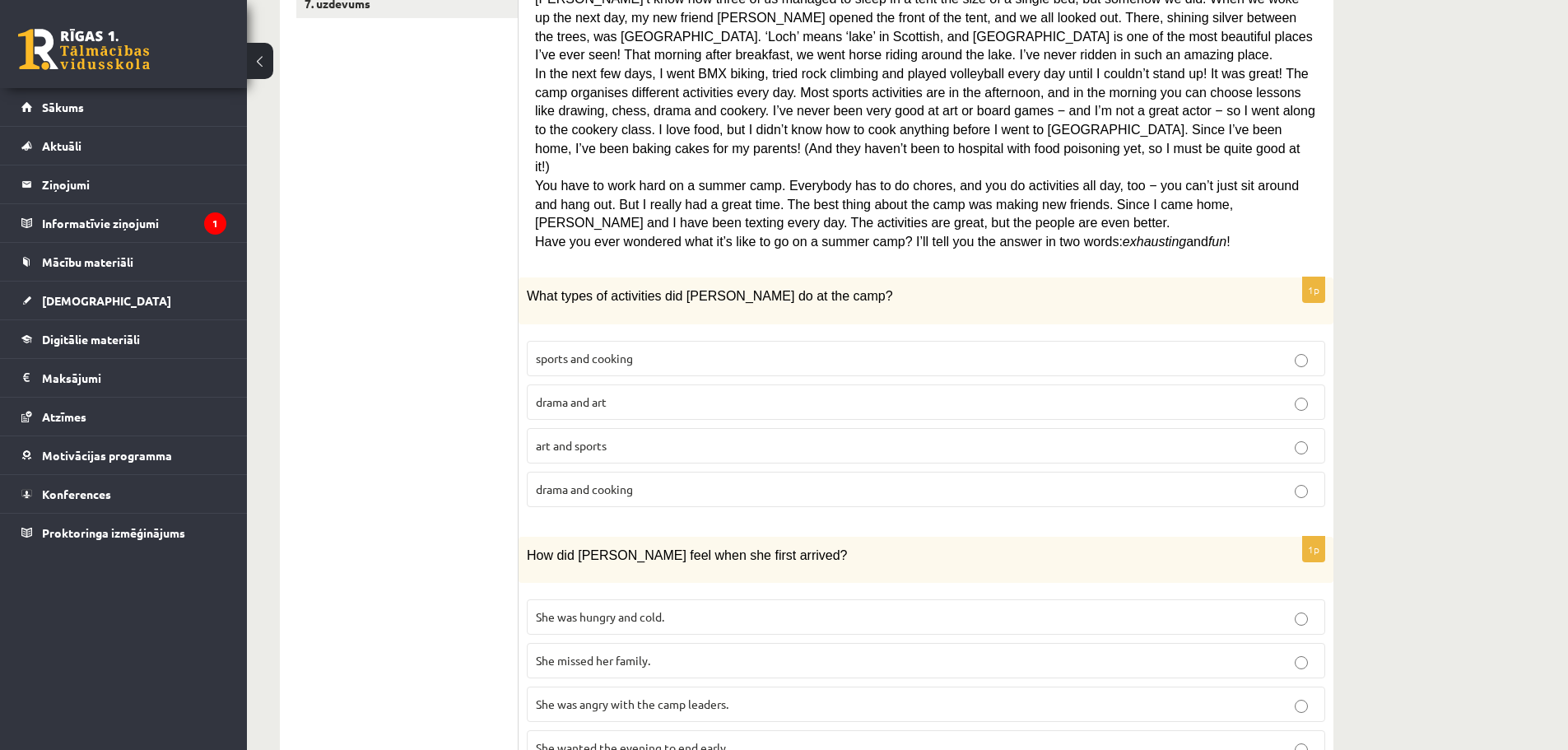
click at [720, 341] on label "sports and cooking" at bounding box center [926, 358] width 798 height 35
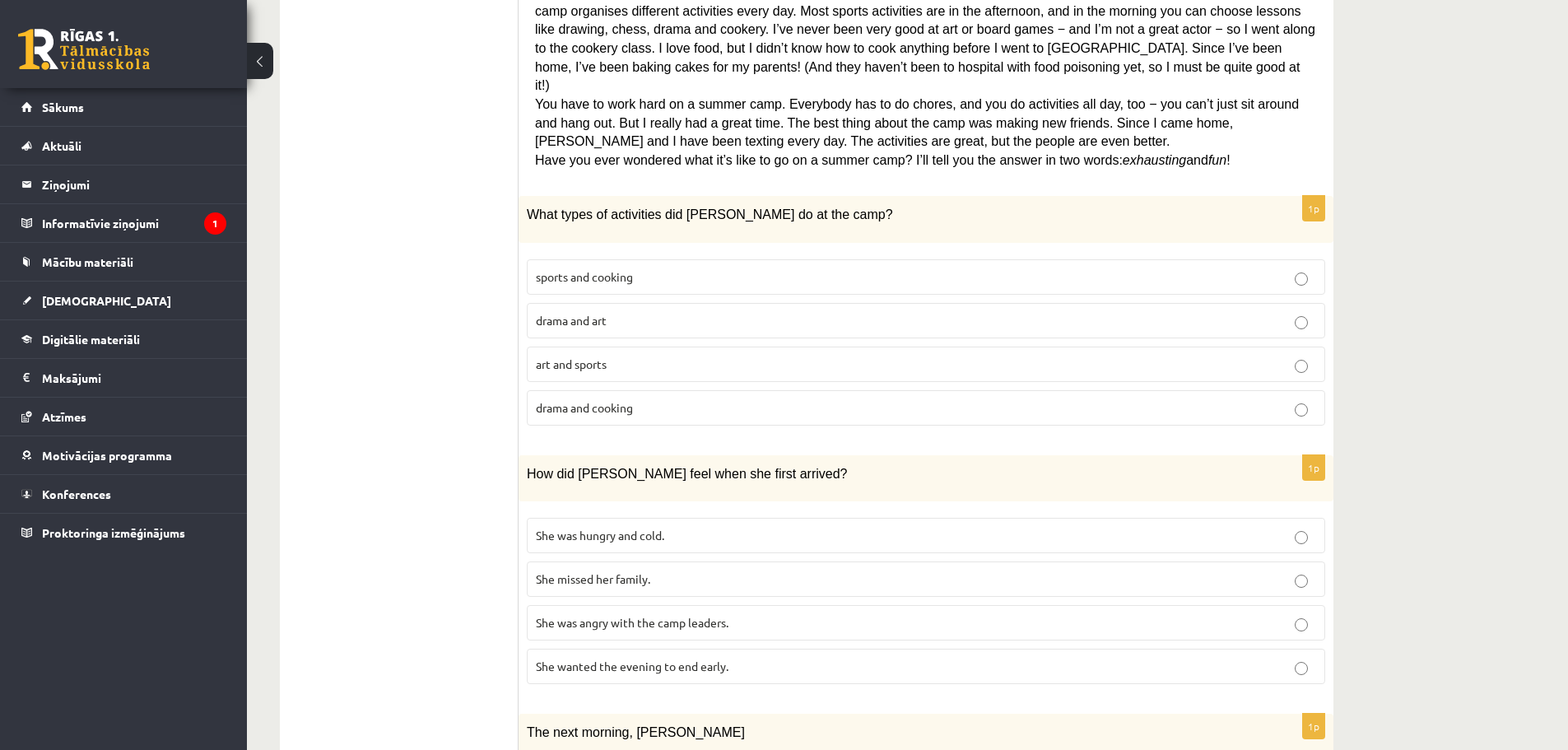
scroll to position [577, 0]
click at [719, 658] on span "She wanted the evening to end early." at bounding box center [632, 665] width 192 height 15
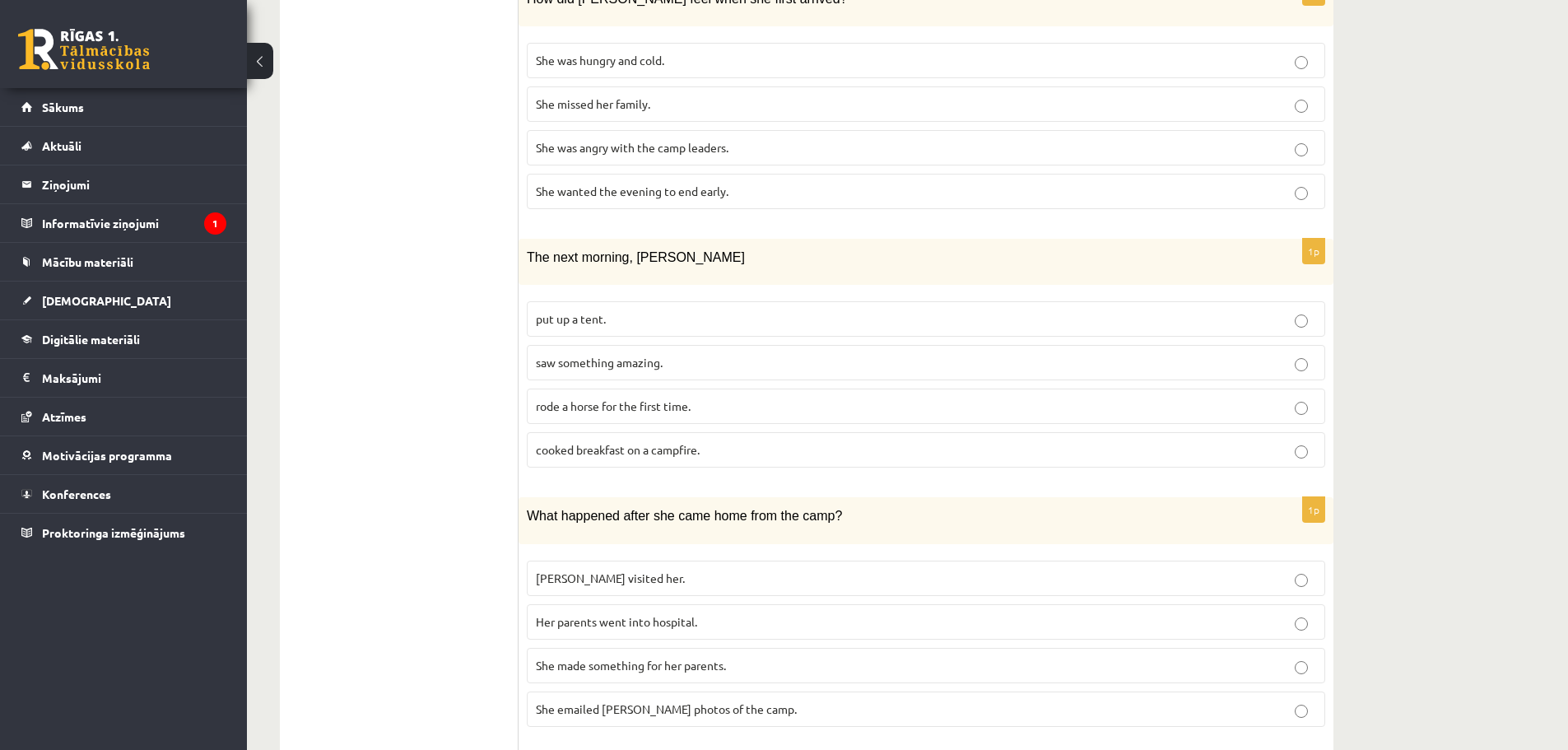
scroll to position [1071, 0]
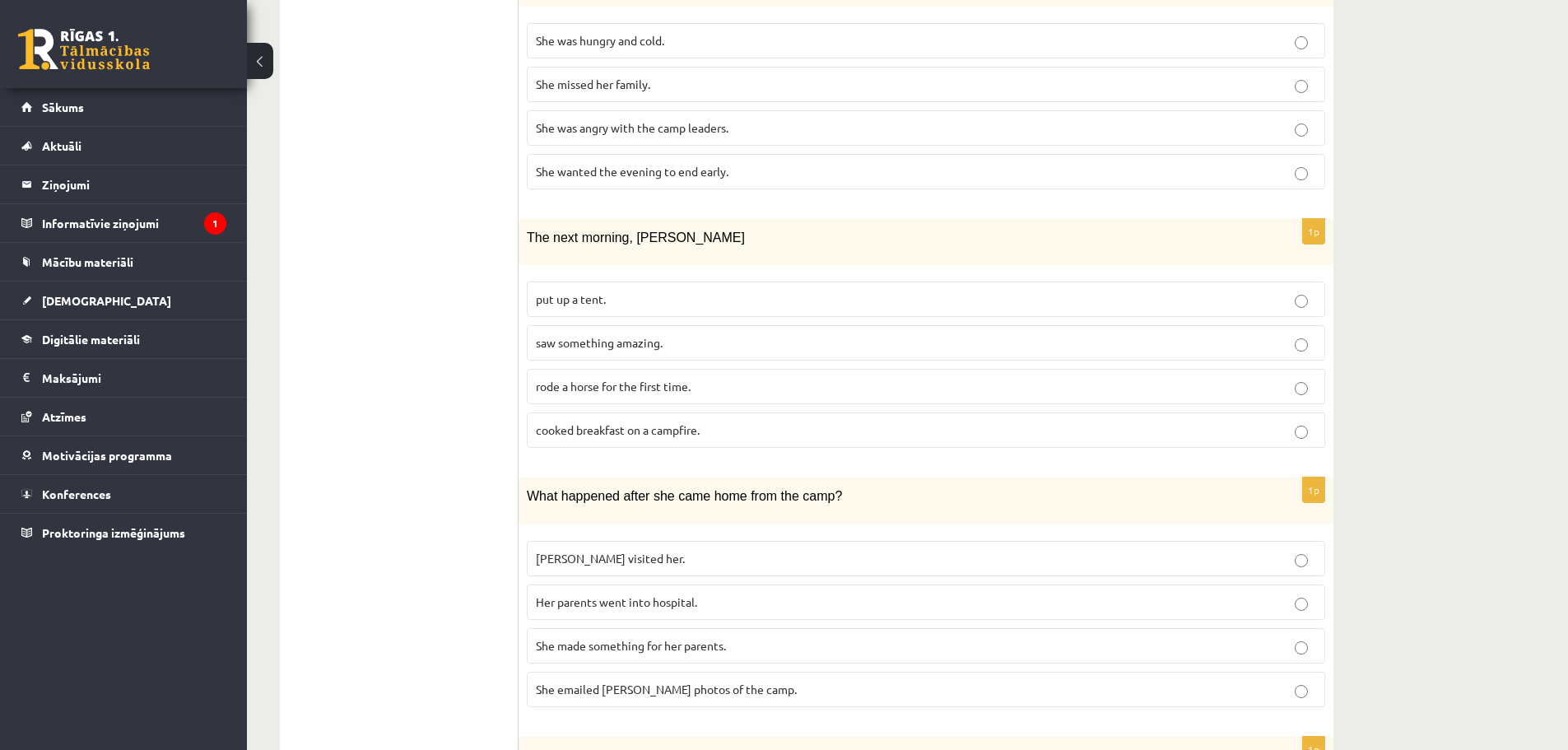
click at [680, 334] on p "saw something amazing." at bounding box center [925, 342] width 781 height 18
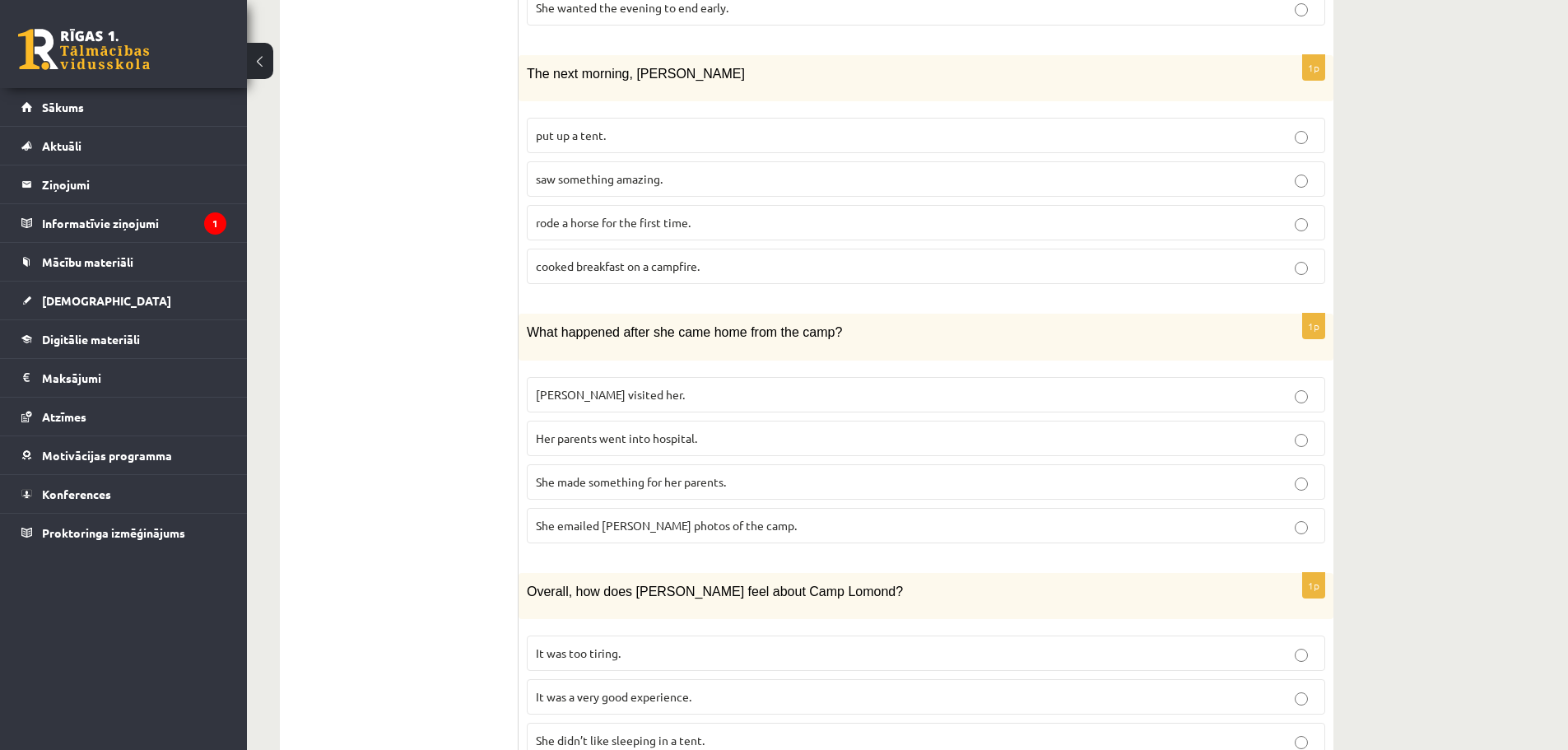
scroll to position [1304, 0]
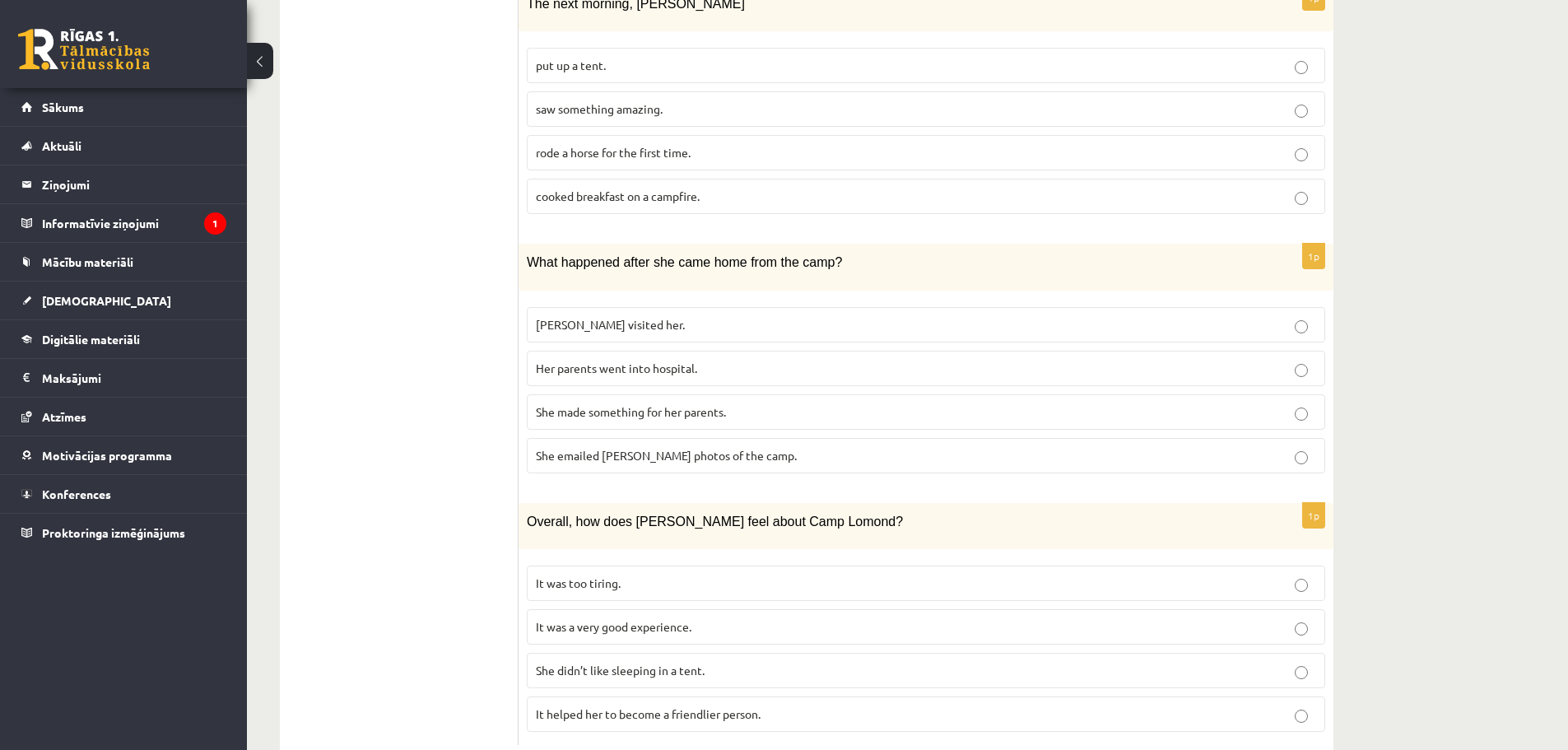
click at [713, 394] on label "She made something for her parents." at bounding box center [926, 412] width 798 height 35
click at [731, 619] on p "It was a very good experience." at bounding box center [925, 627] width 781 height 18
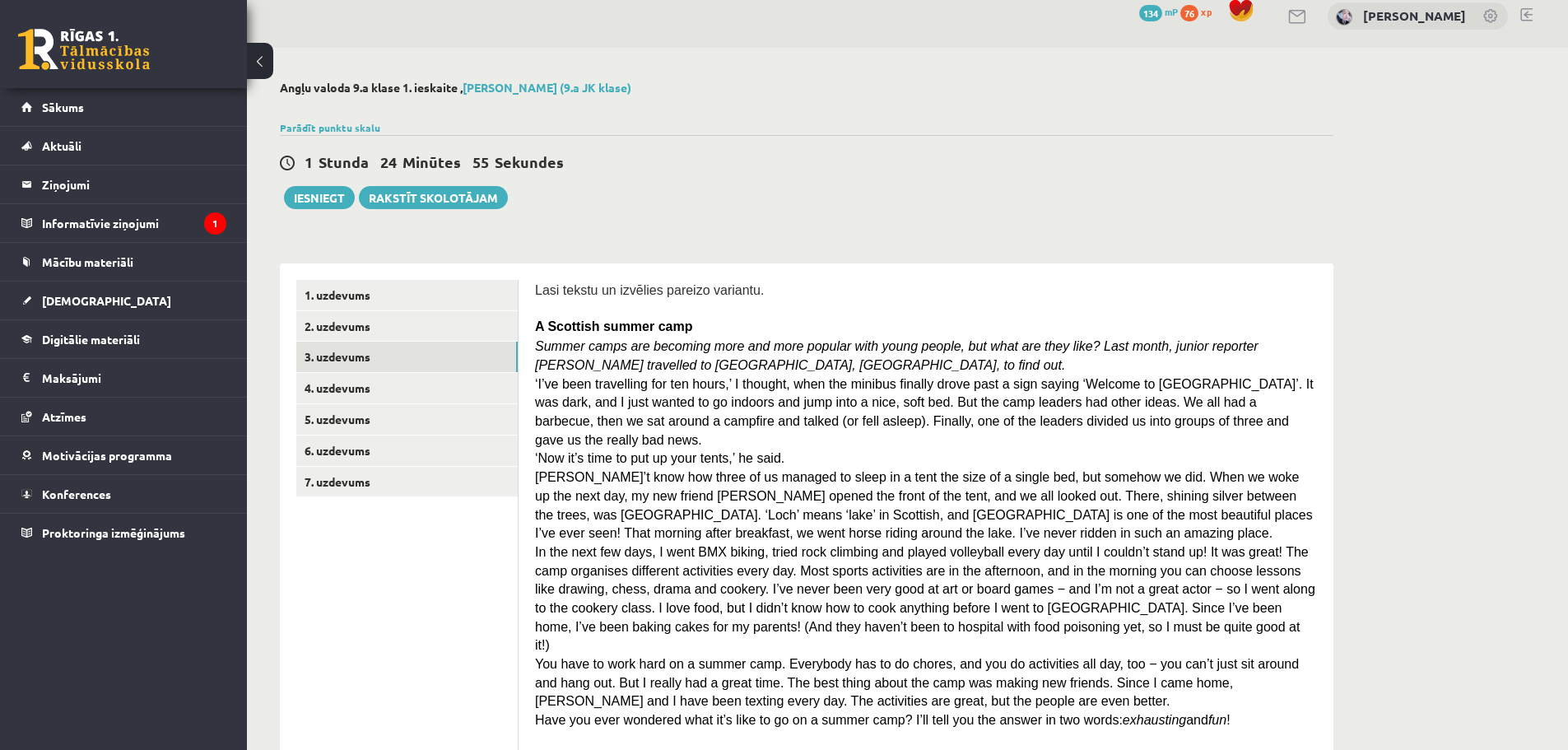
scroll to position [0, 0]
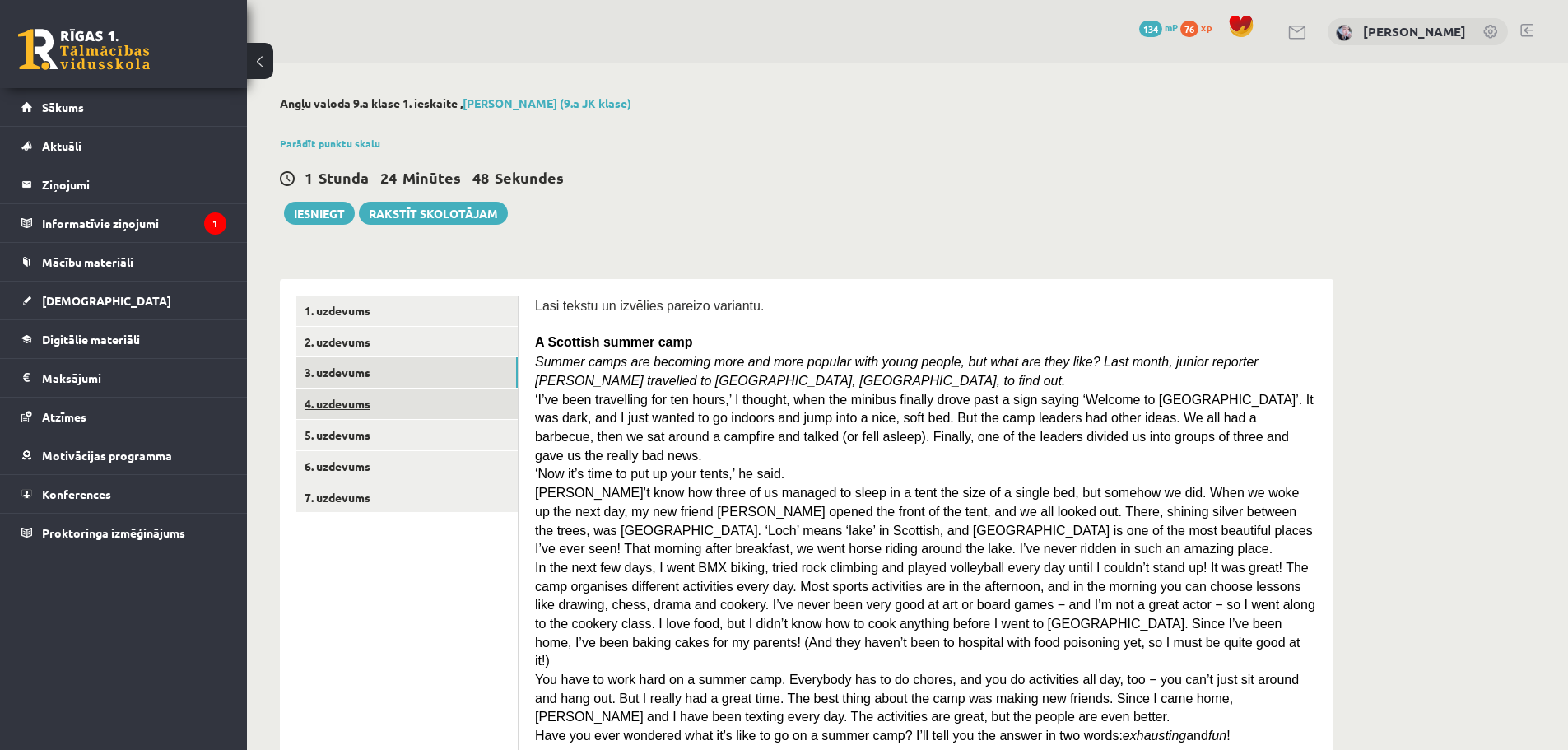
click at [361, 402] on link "4. uzdevums" at bounding box center [407, 403] width 222 height 30
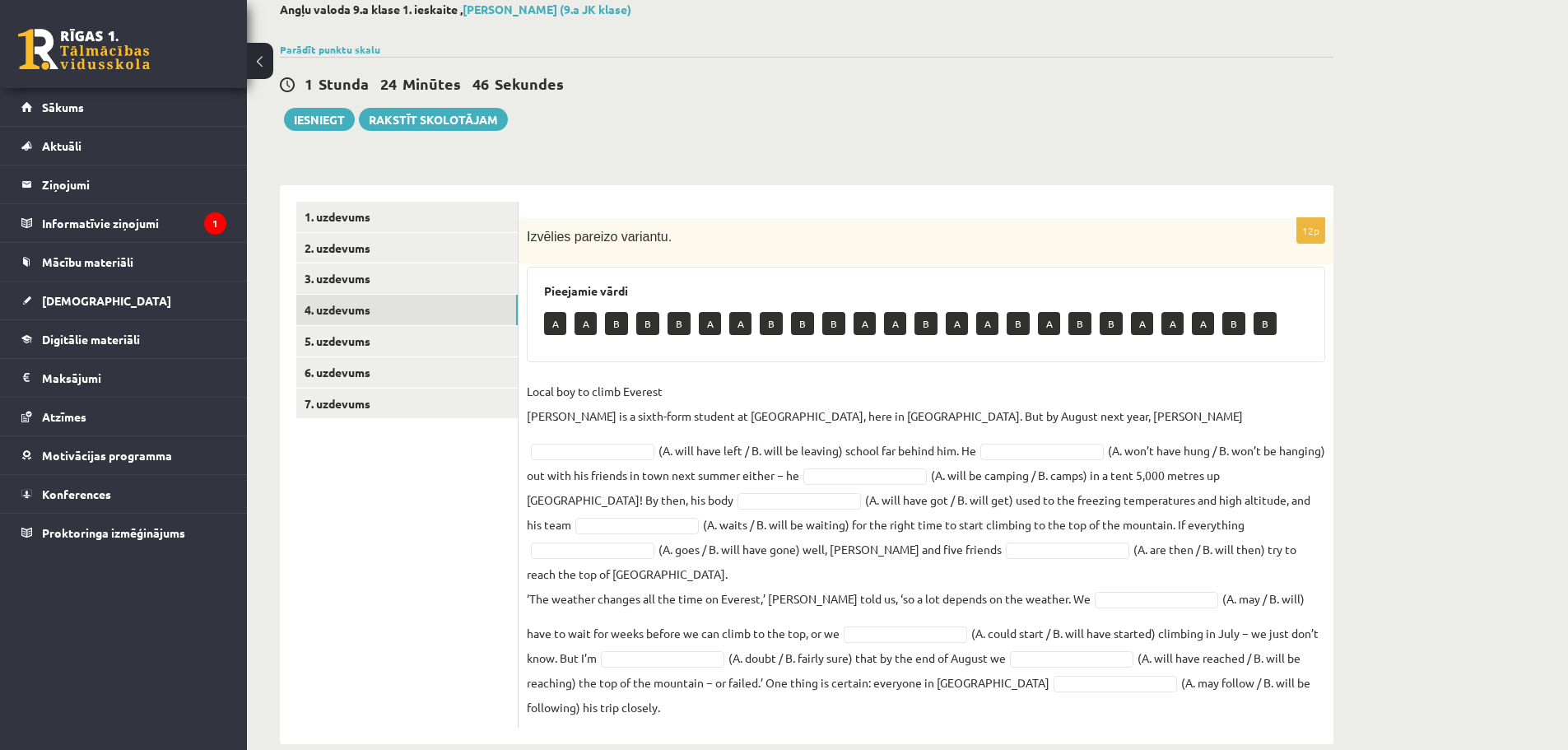
scroll to position [96, 0]
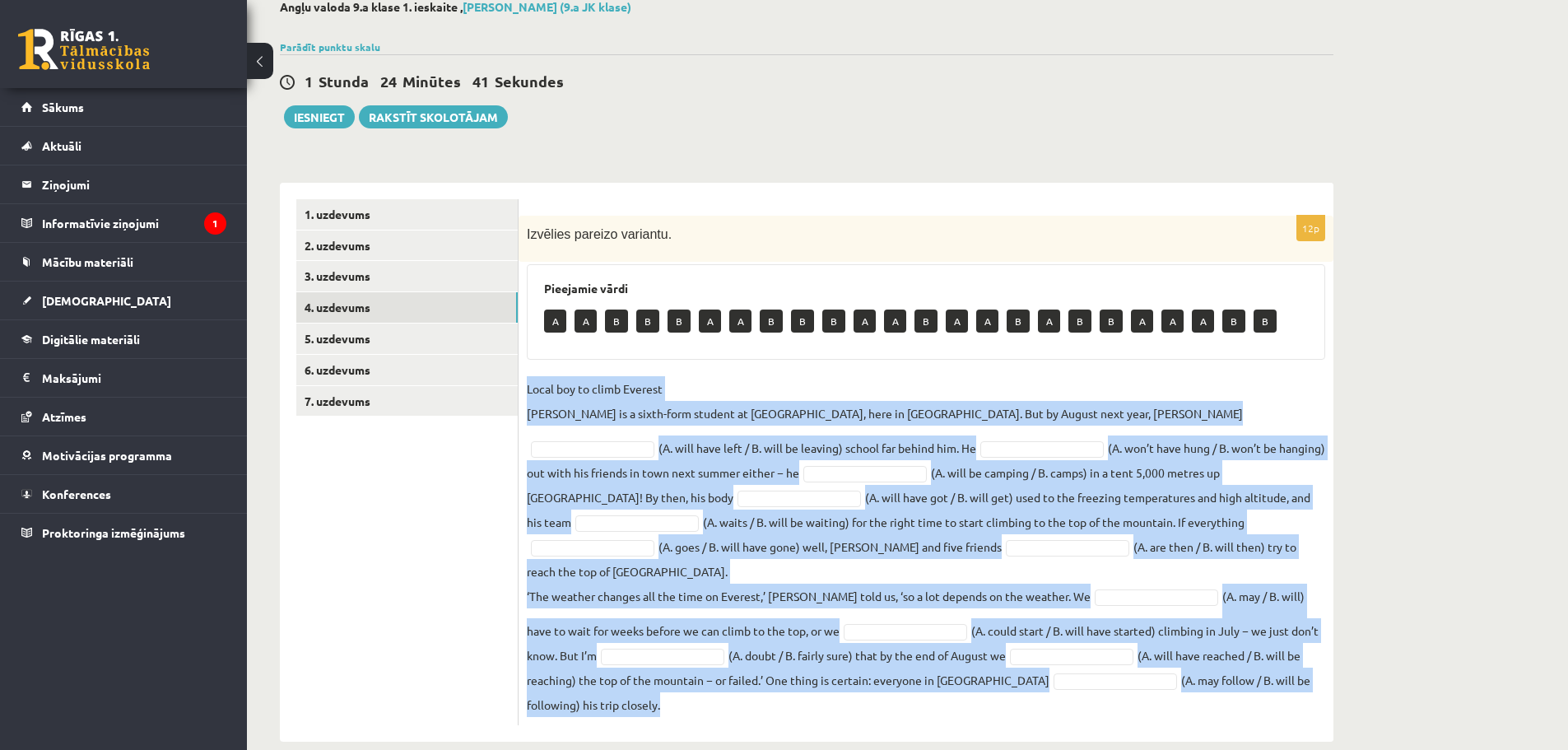
drag, startPoint x: 527, startPoint y: 384, endPoint x: 1369, endPoint y: 668, distance: 888.6
click at [1369, 668] on div "Angļu valoda 9.a klase 1. ieskaite , Viktorija Iļjina (9.a JK klase) Parādīt pu…" at bounding box center [907, 371] width 1321 height 808
copy fieldset "Local boy to climb Everest Nathan Short is a sixth-form student at Pittville Co…"
click at [715, 380] on p "Local boy to climb Everest Nathan Short is a sixth-form student at Pittville Co…" at bounding box center [885, 401] width 716 height 49
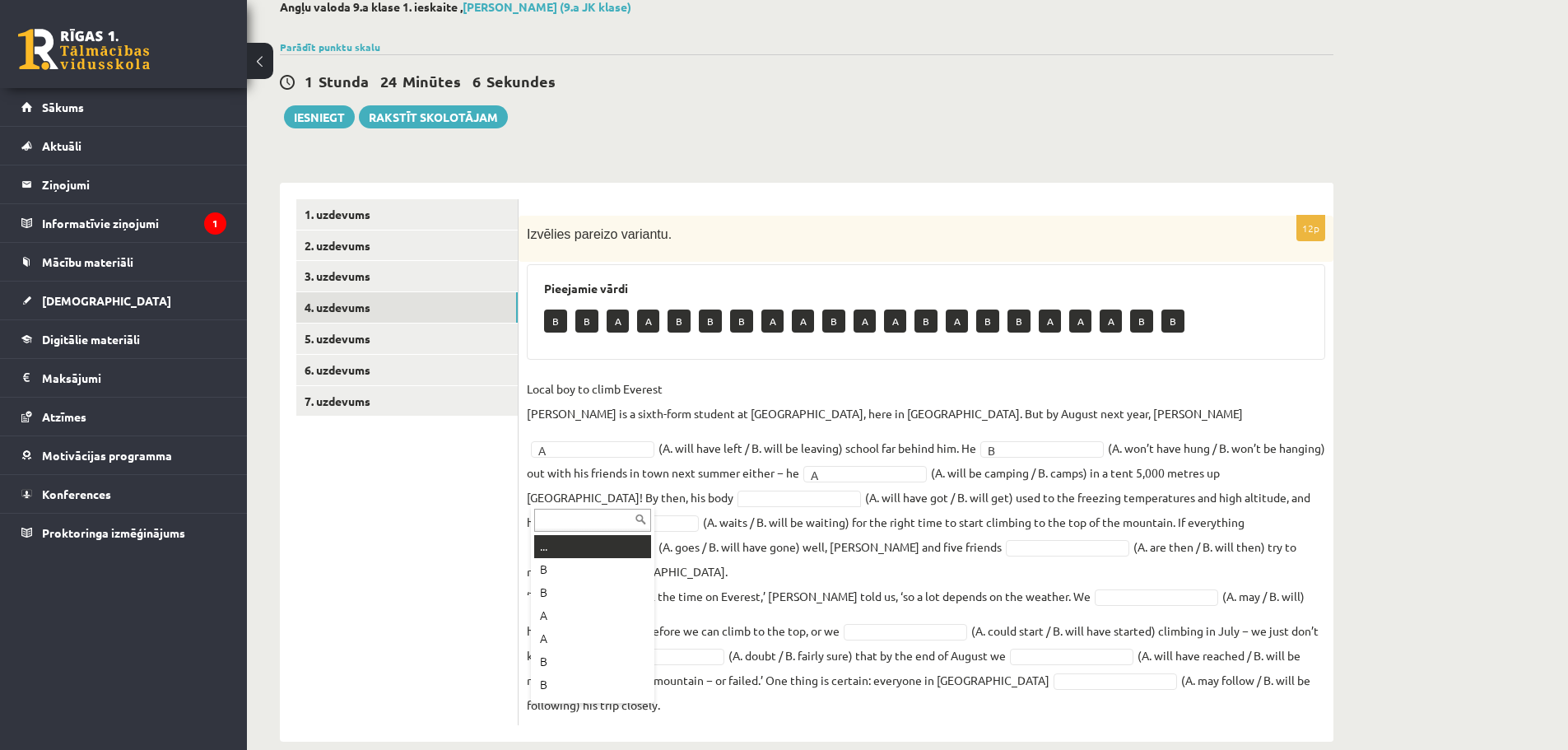
drag, startPoint x: 628, startPoint y: 496, endPoint x: 634, endPoint y: 501, distance: 7.8
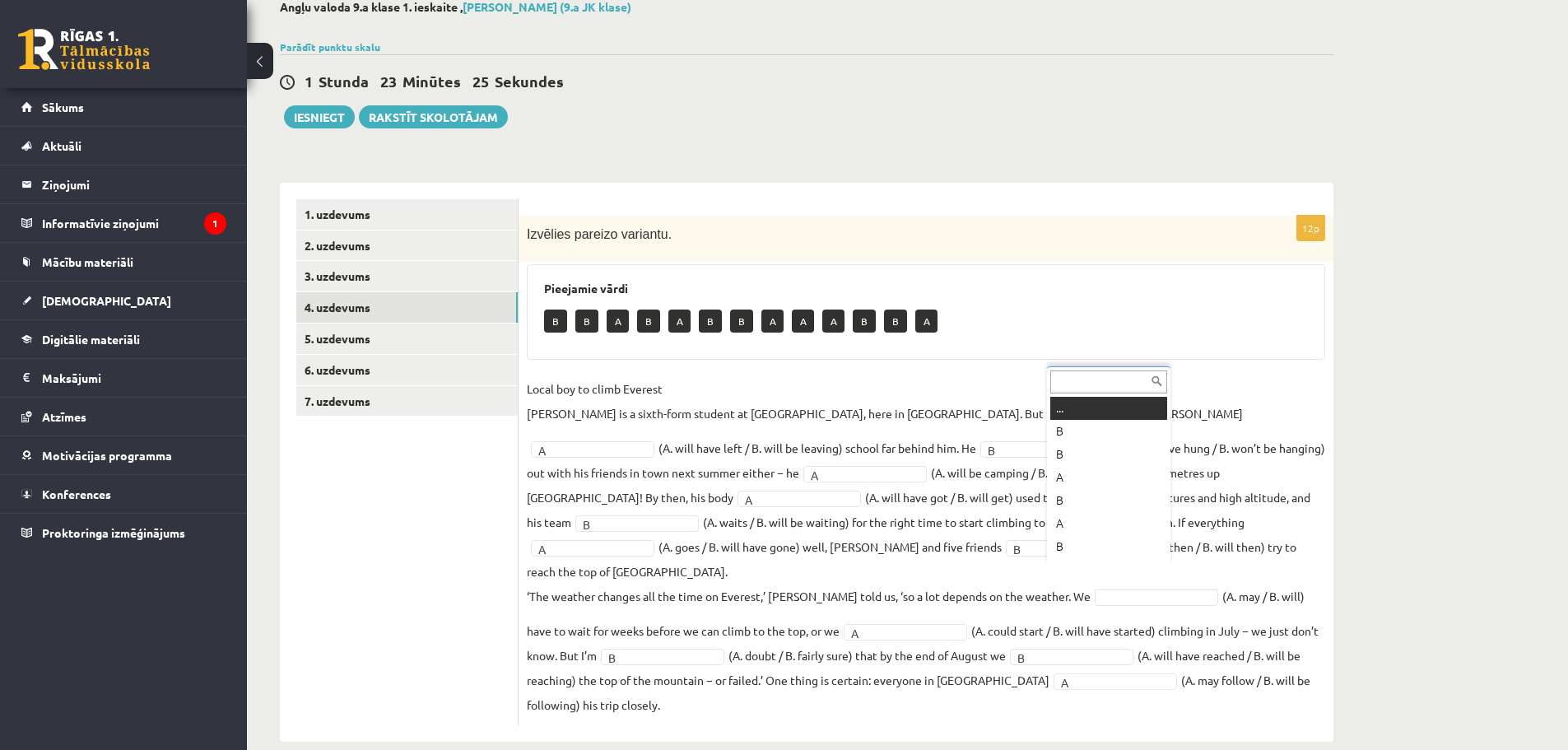
scroll to position [20, 0]
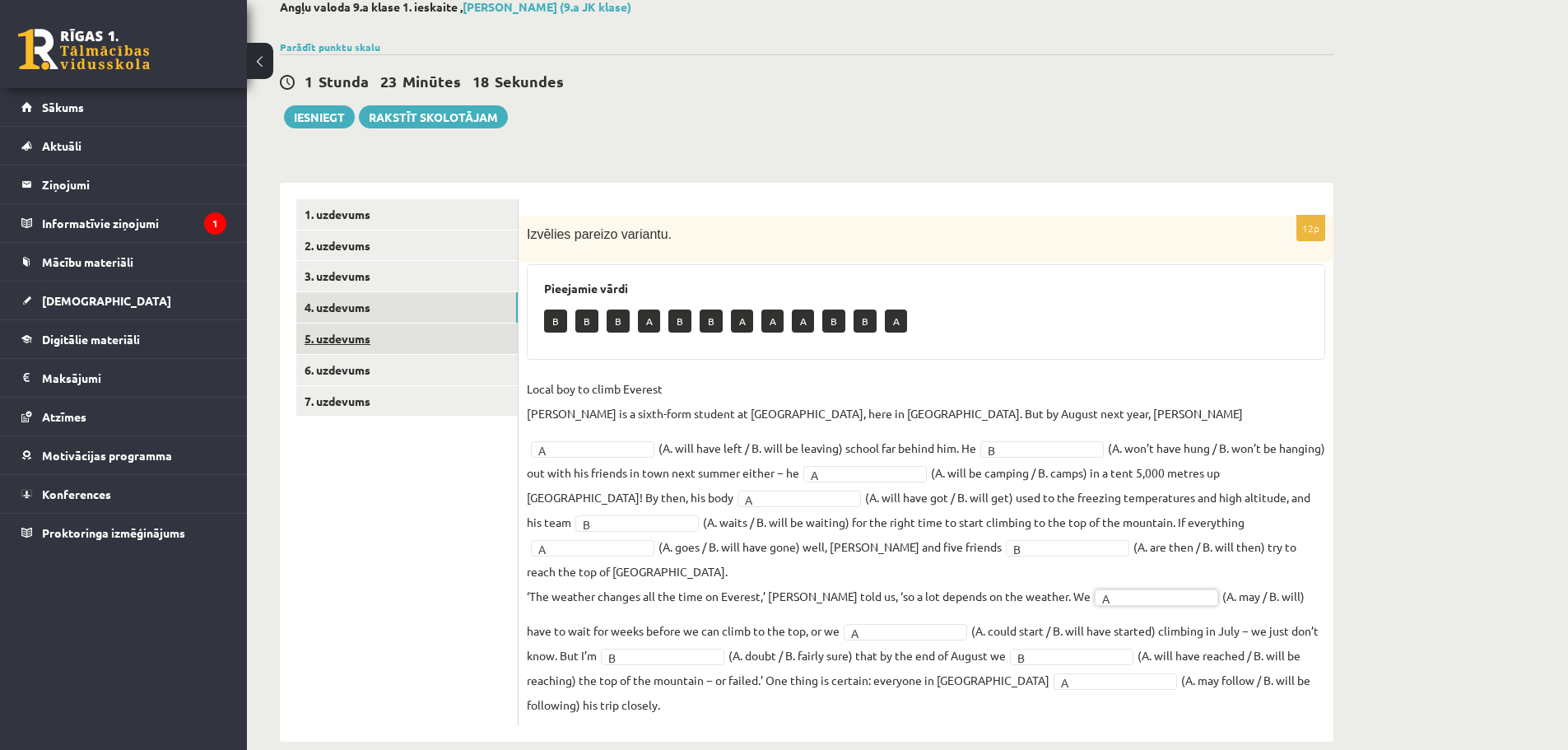
click at [461, 343] on link "5. uzdevums" at bounding box center [407, 339] width 222 height 30
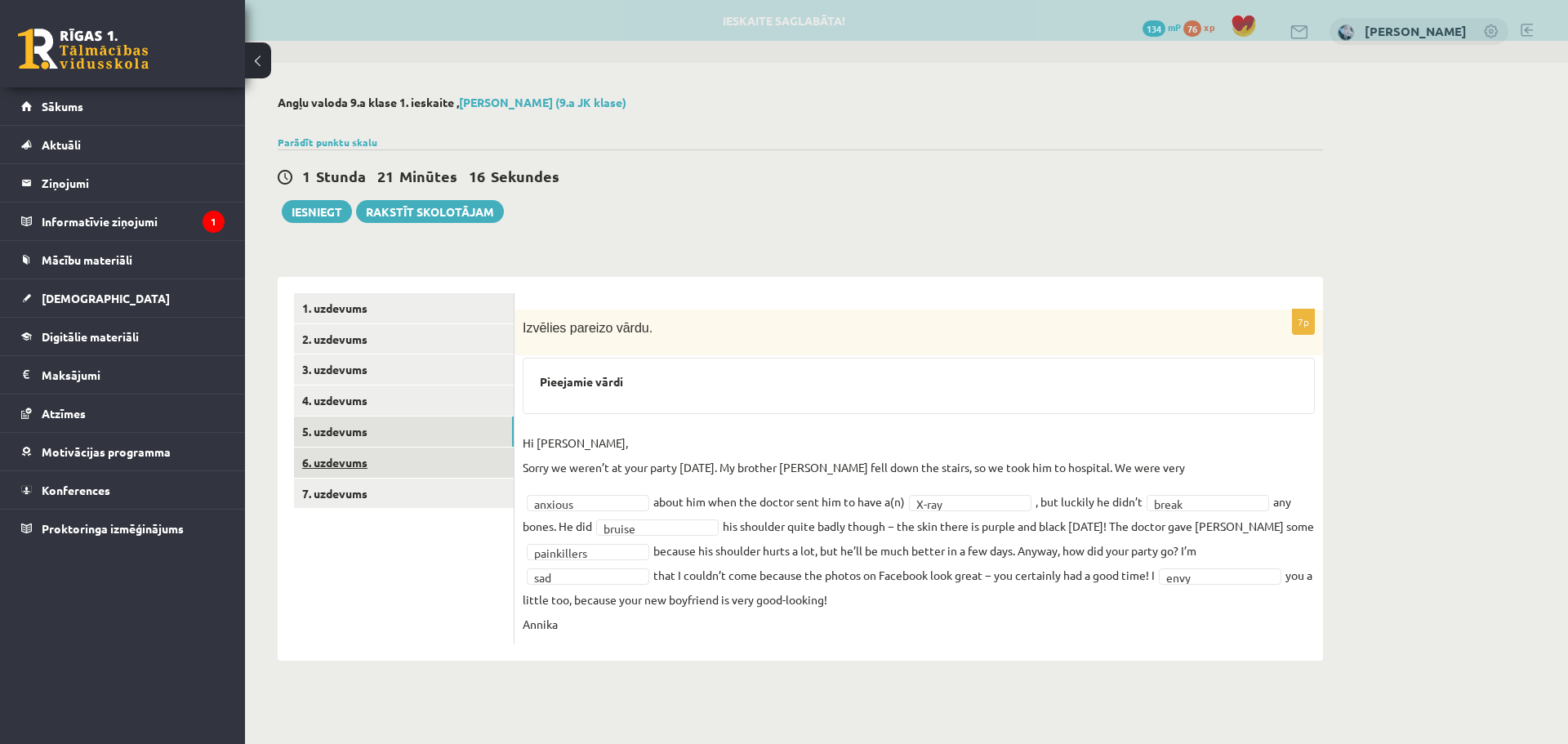
click at [414, 463] on link "6. uzdevums" at bounding box center [403, 463] width 220 height 30
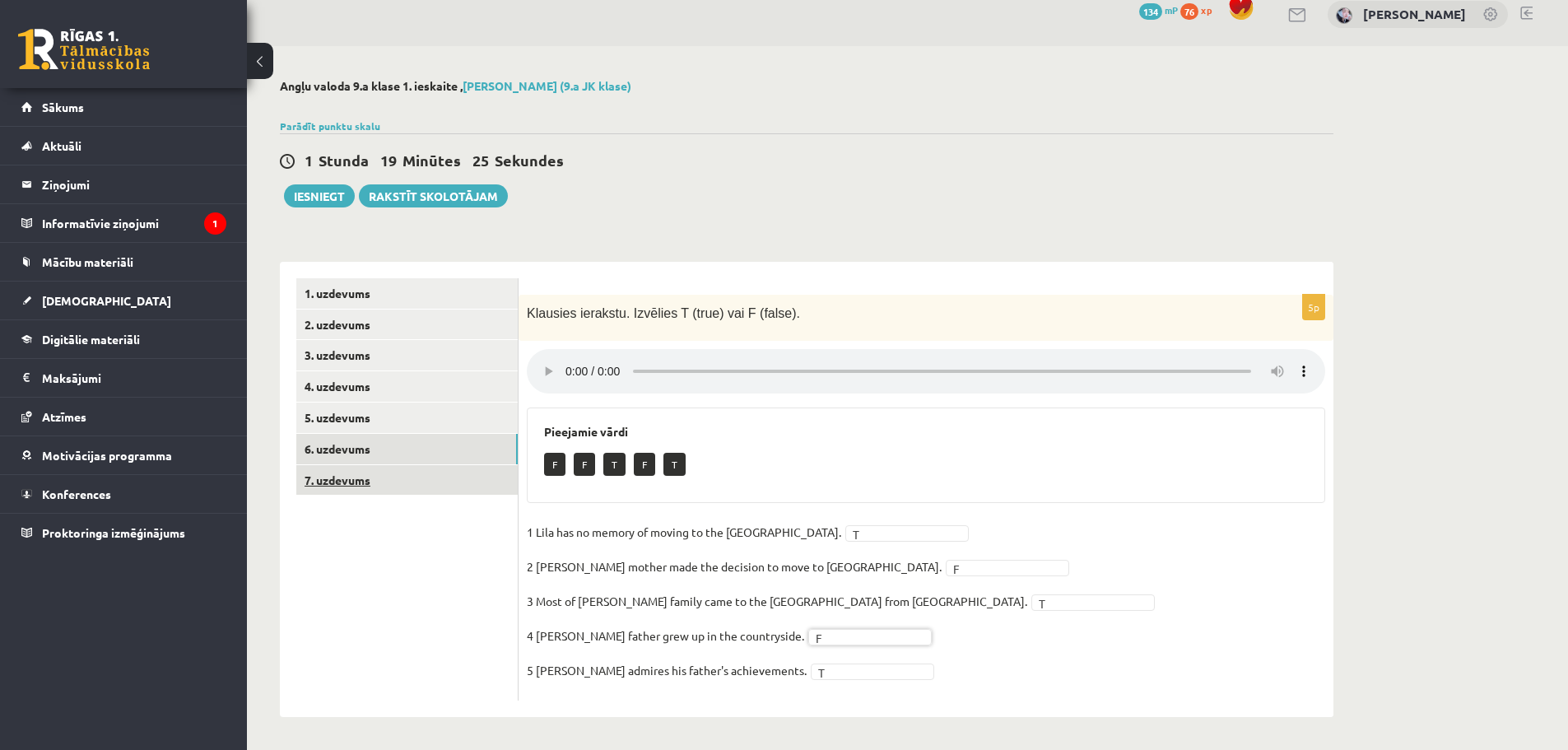
click at [384, 477] on link "7. uzdevums" at bounding box center [407, 480] width 222 height 30
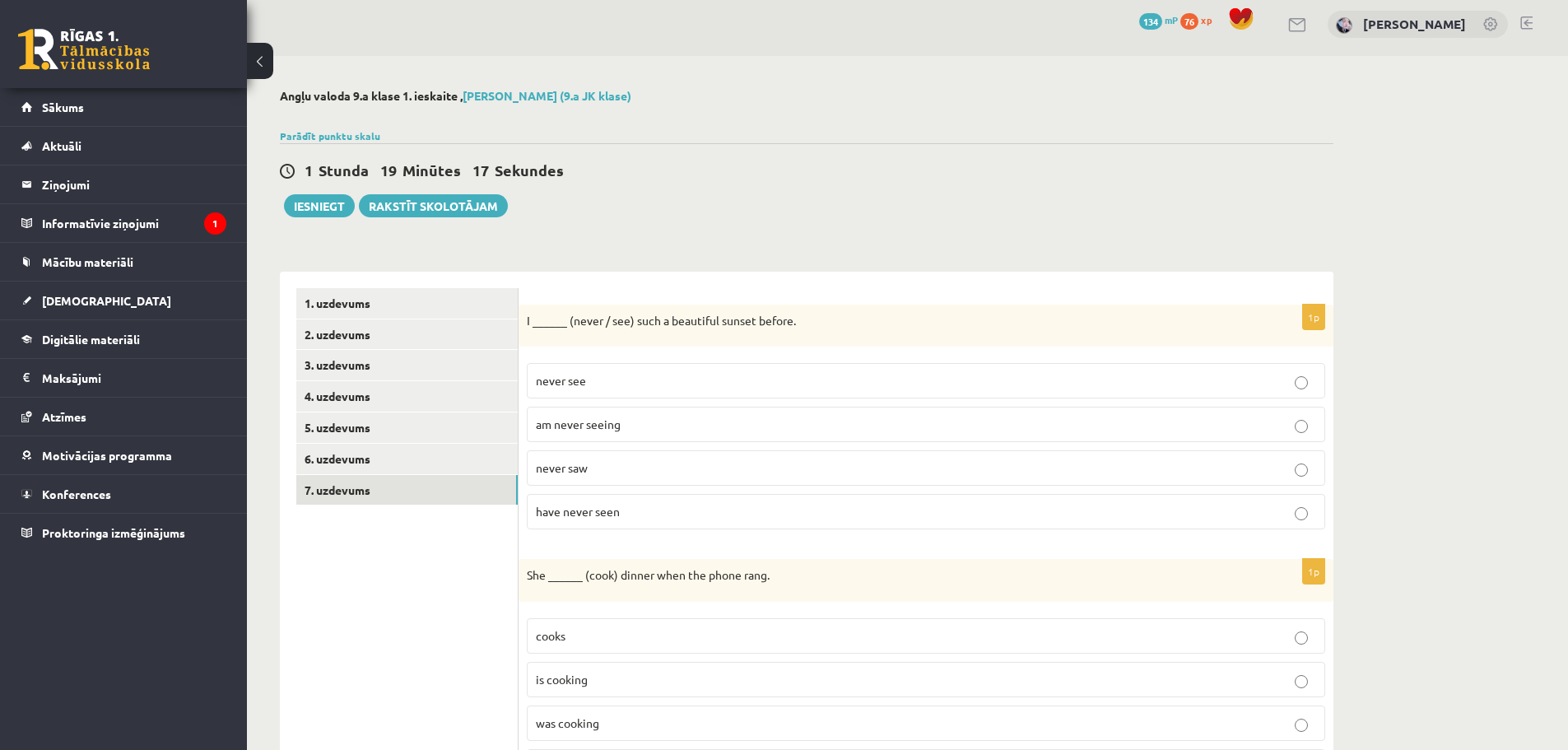
scroll to position [0, 0]
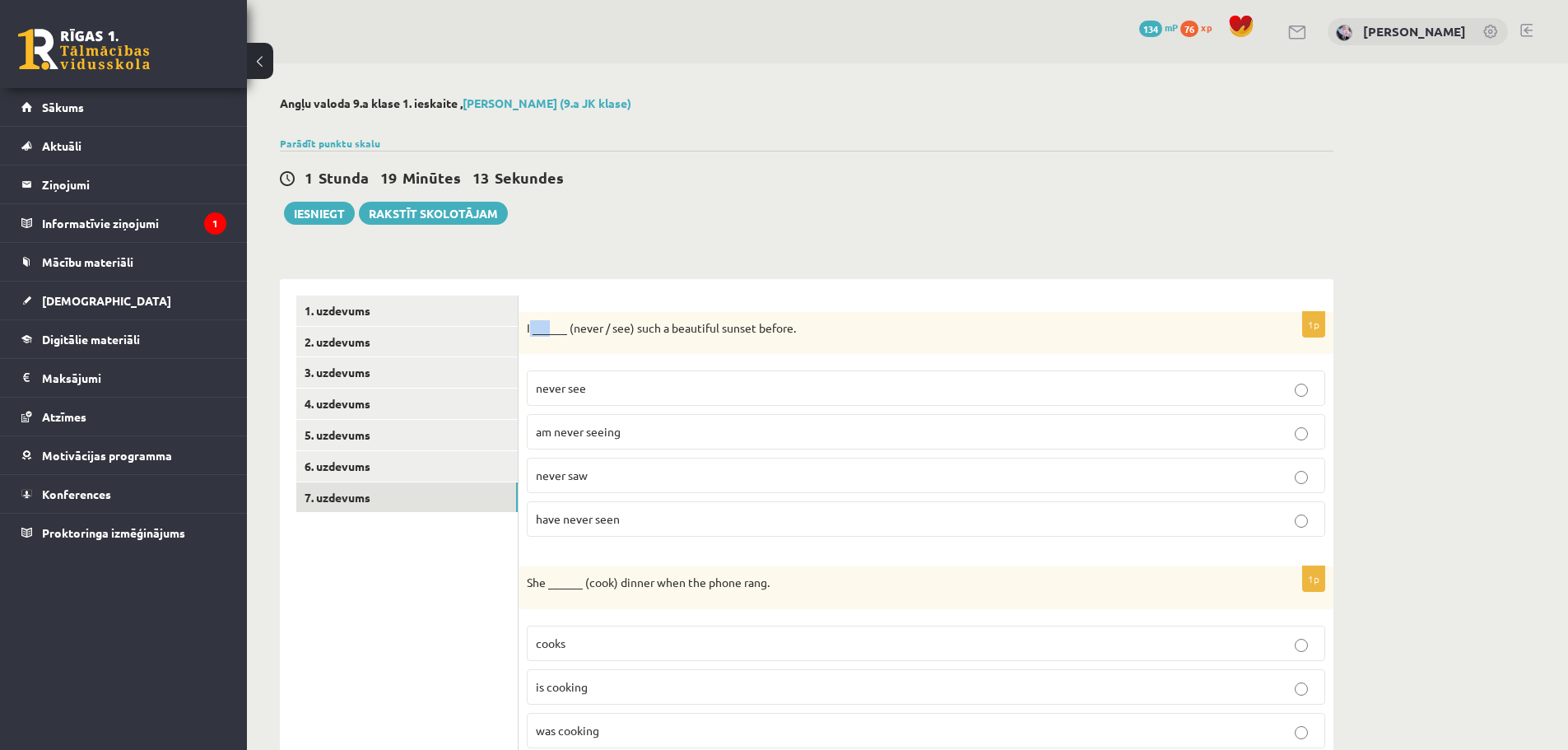
drag, startPoint x: 529, startPoint y: 329, endPoint x: 549, endPoint y: 342, distance: 23.9
click at [549, 342] on div "I ______ (never / see) such a beautiful sunset before." at bounding box center [926, 333] width 815 height 43
click at [529, 336] on p "I ______ (never / see) such a beautiful sunset before." at bounding box center [885, 329] width 716 height 17
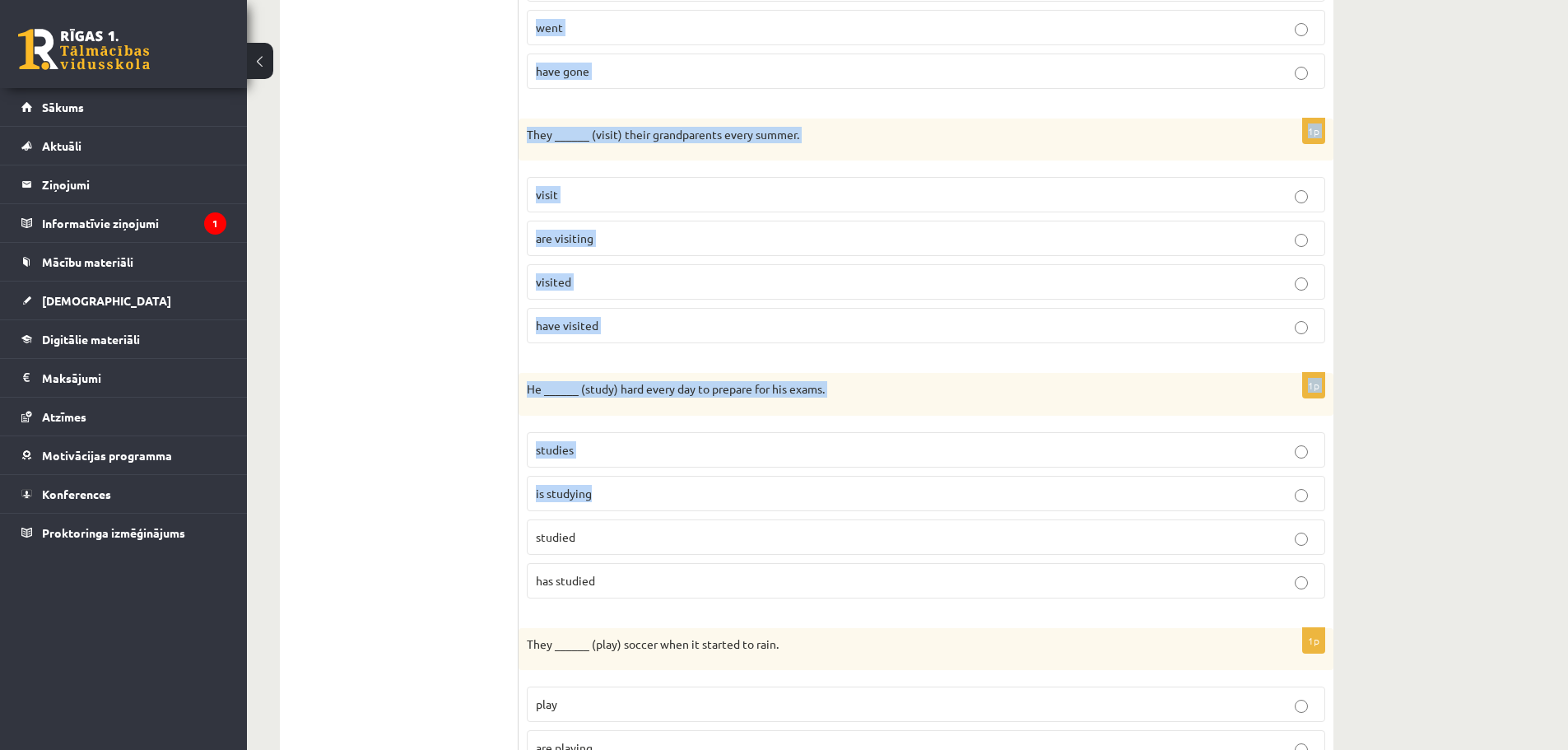
scroll to position [2141, 0]
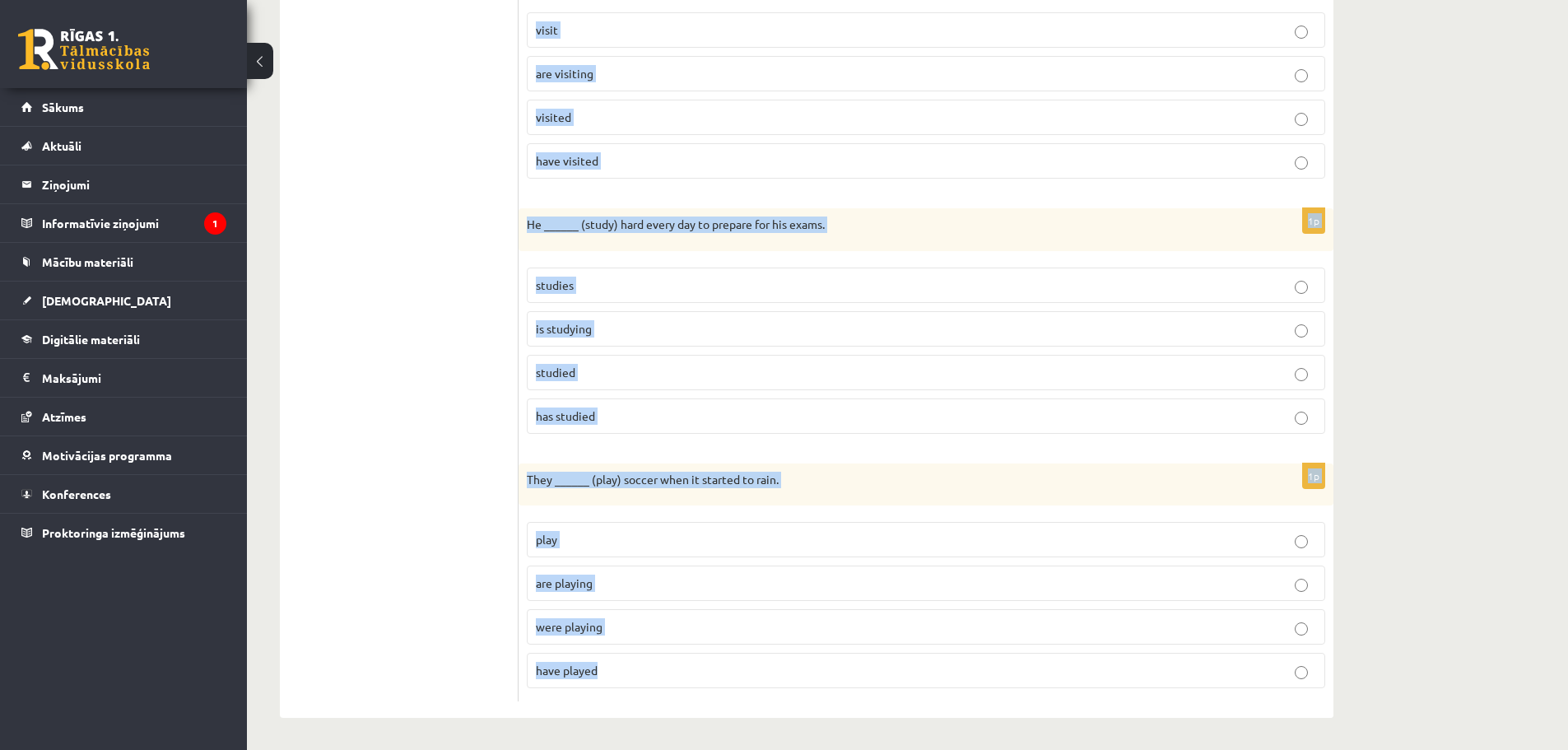
drag, startPoint x: 524, startPoint y: 329, endPoint x: 823, endPoint y: 665, distance: 449.8
copy form "I ______ (never / see) such a beautiful sunset before. never see am never seein…"
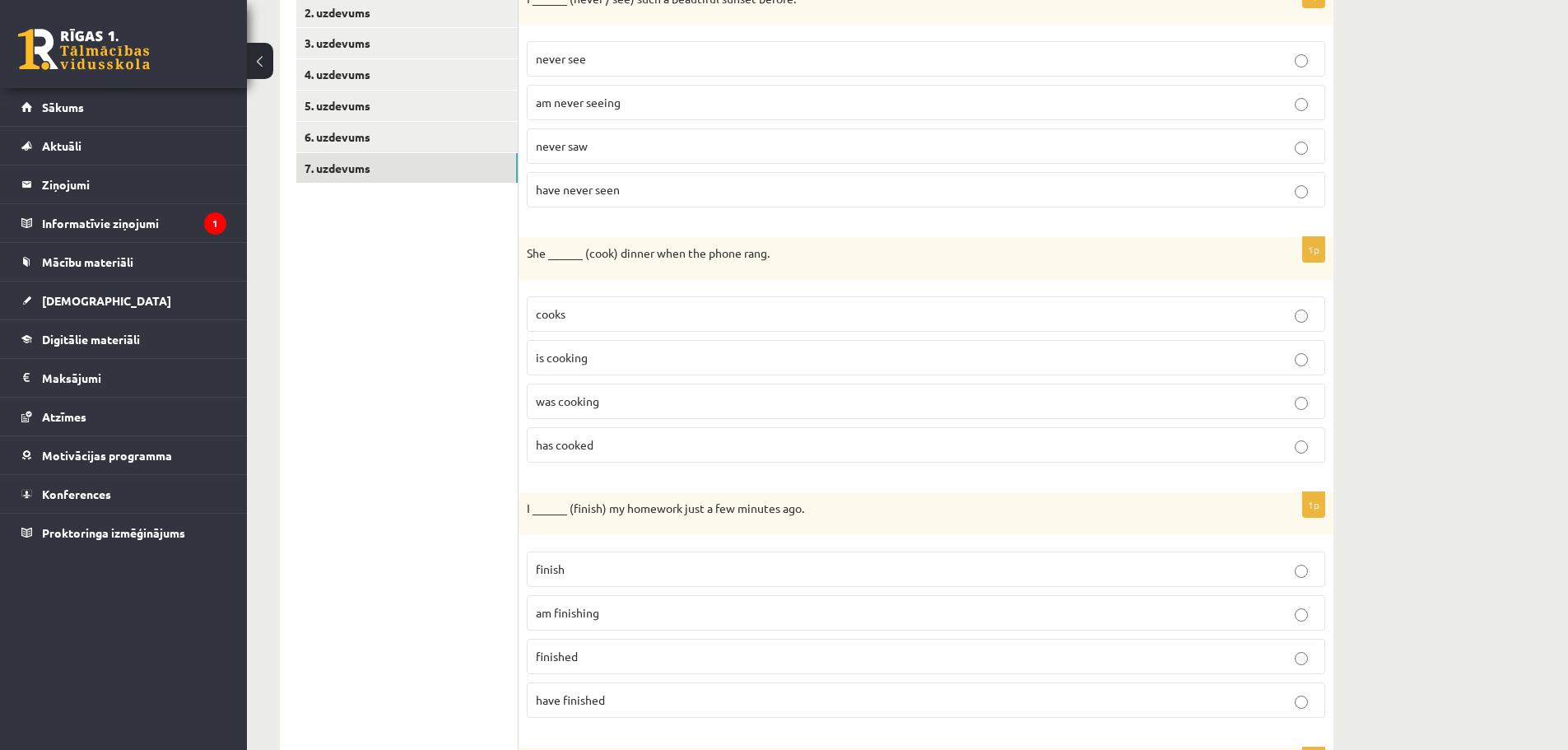
scroll to position [0, 0]
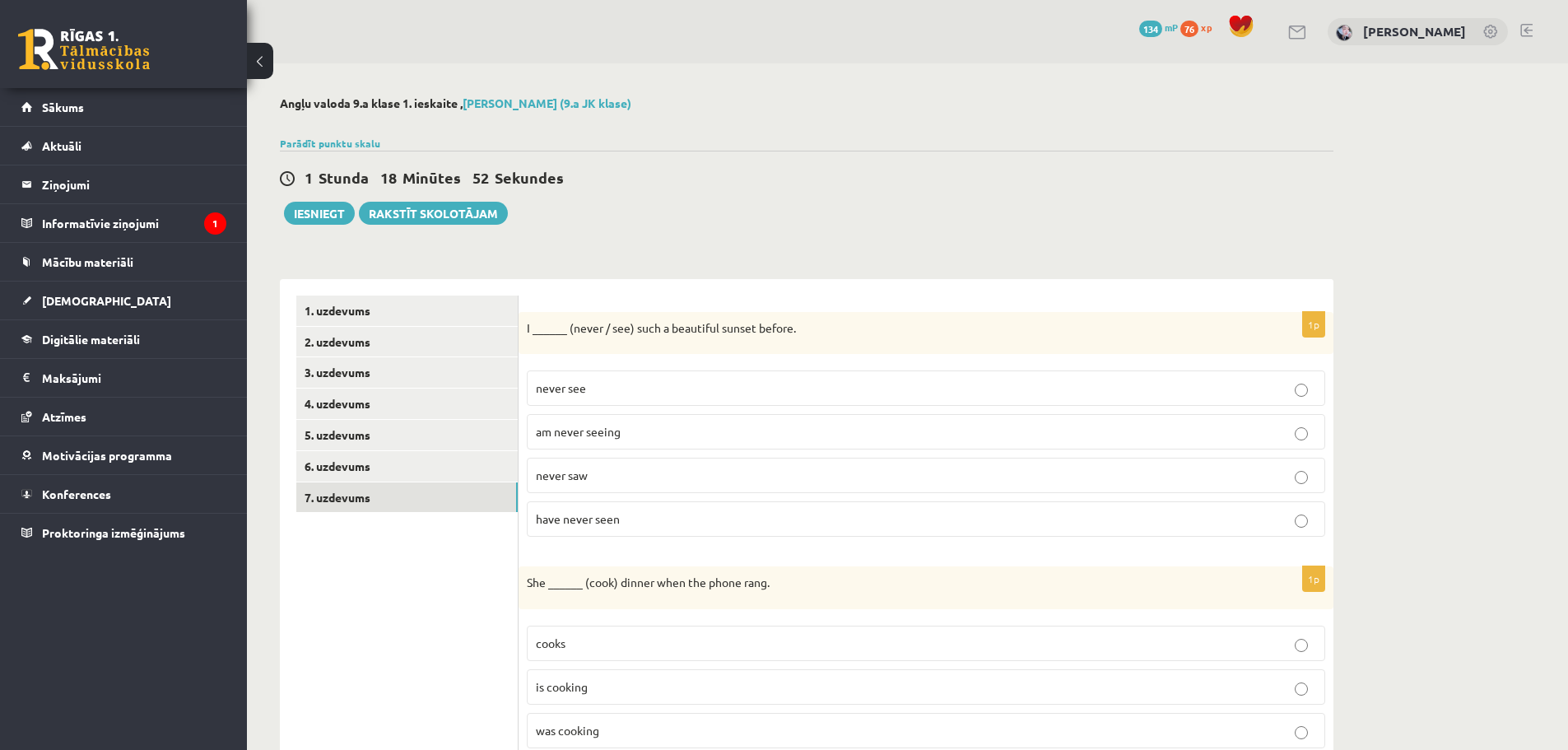
click at [705, 521] on p "have never seen" at bounding box center [925, 519] width 781 height 18
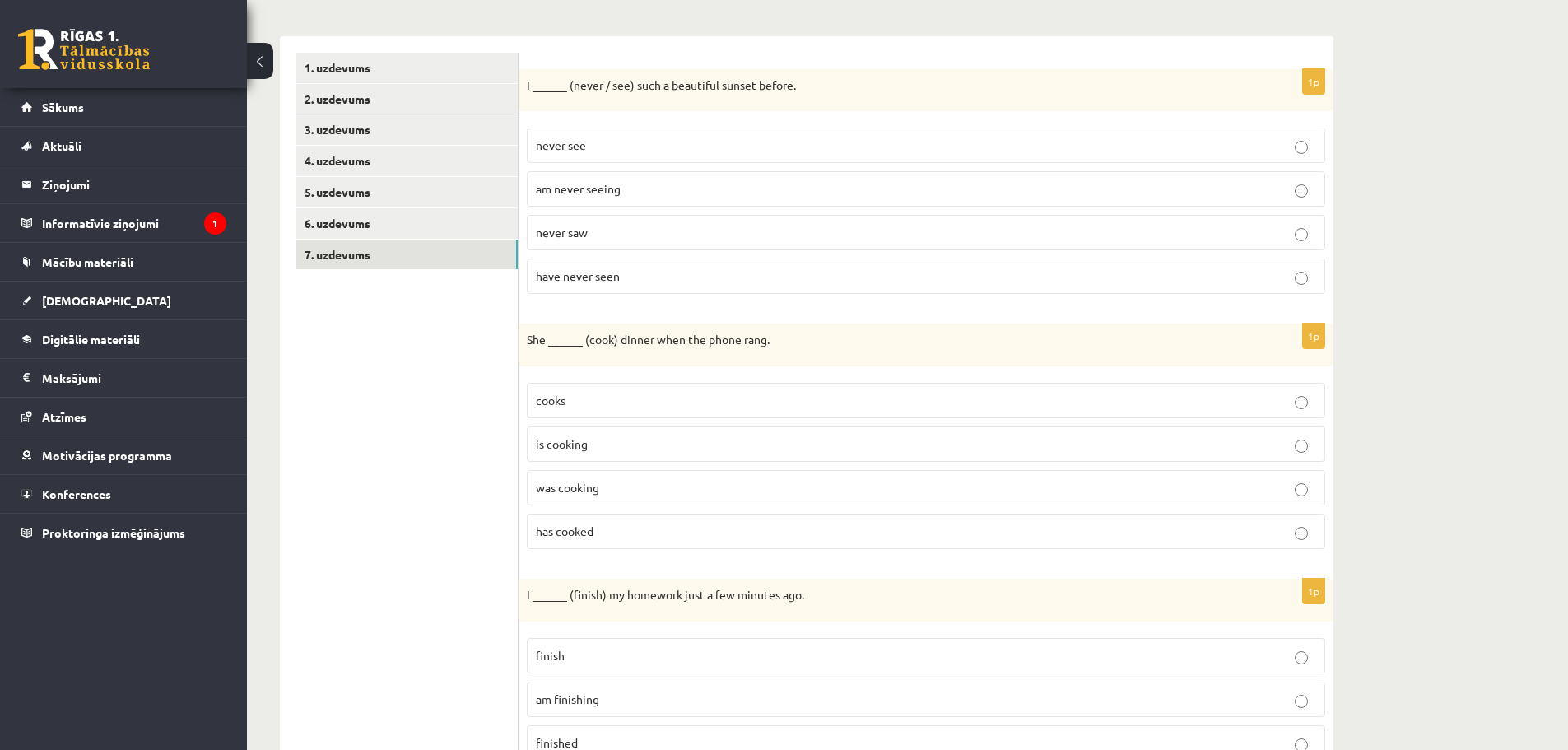
scroll to position [247, 0]
click at [678, 483] on p "was cooking" at bounding box center [925, 484] width 781 height 18
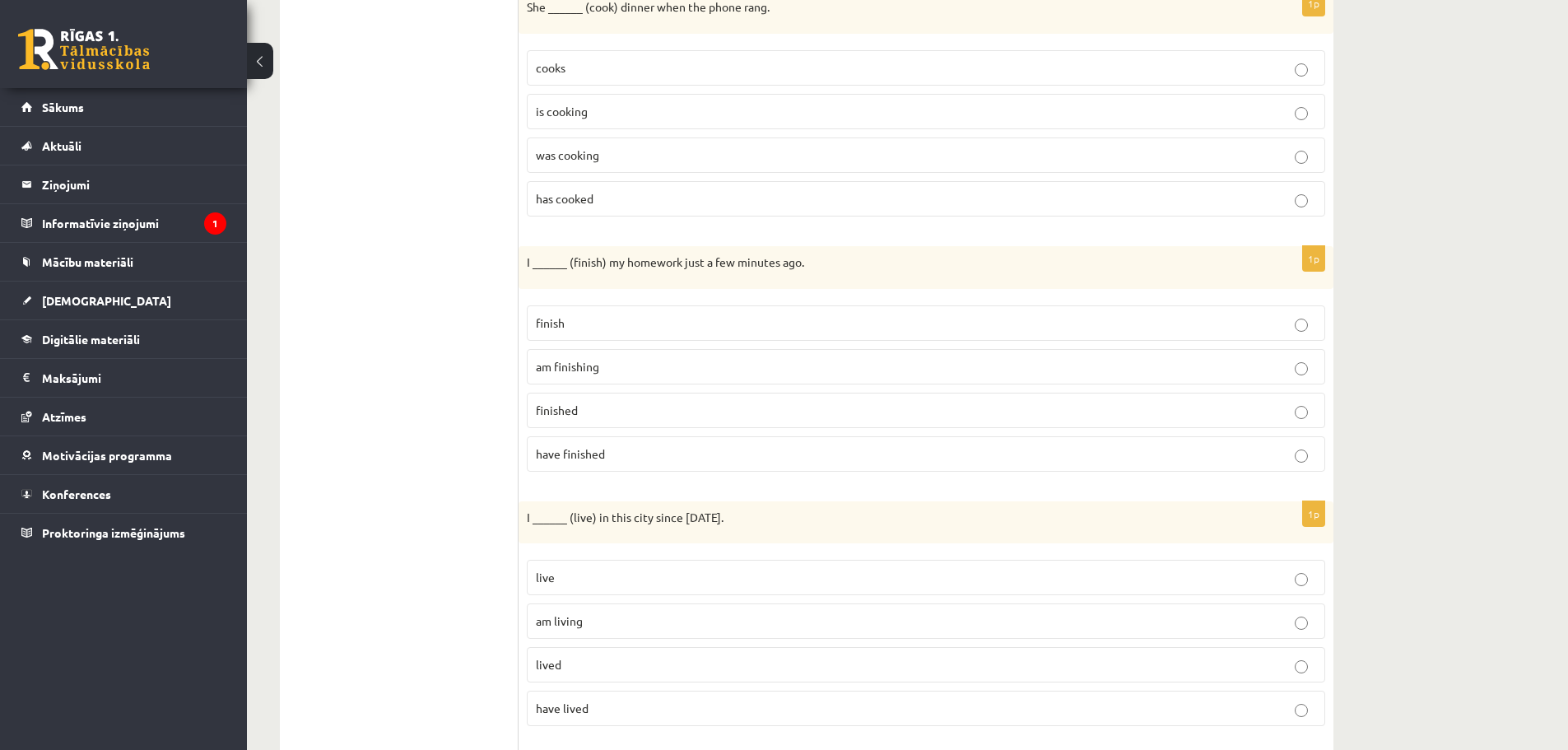
scroll to position [577, 0]
click at [639, 414] on p "finished" at bounding box center [925, 409] width 781 height 18
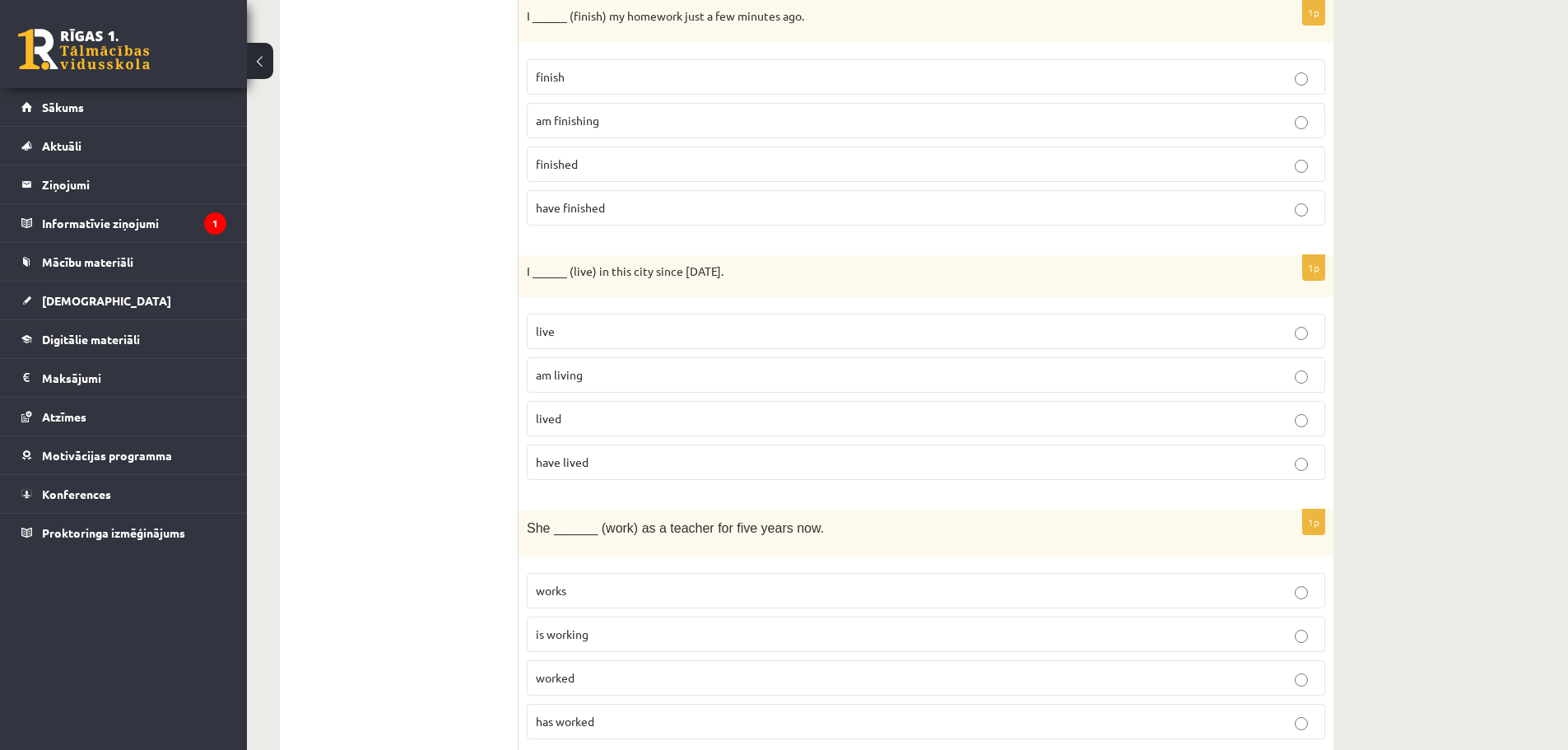
scroll to position [824, 0]
click at [664, 460] on p "have lived" at bounding box center [925, 460] width 781 height 18
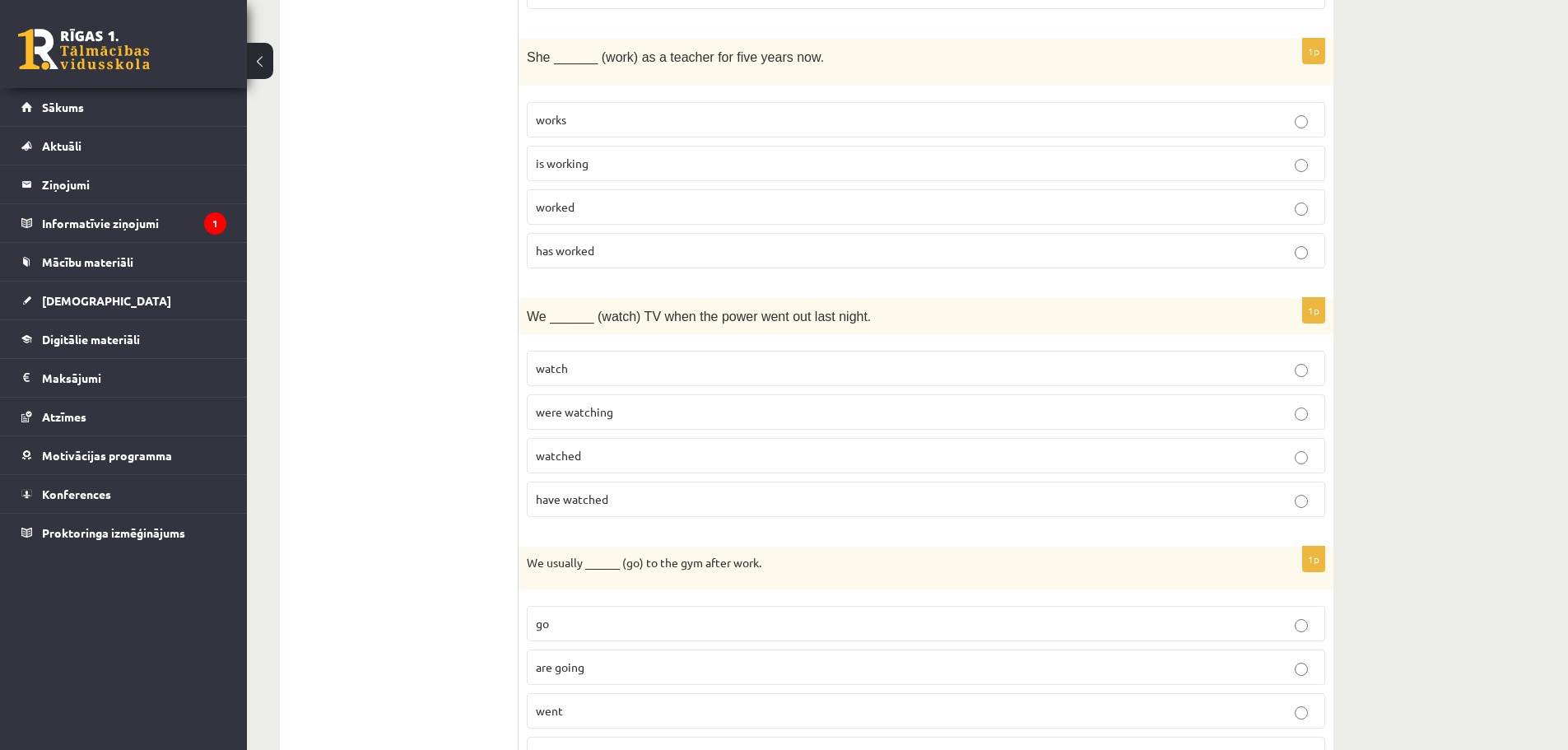
scroll to position [1318, 0]
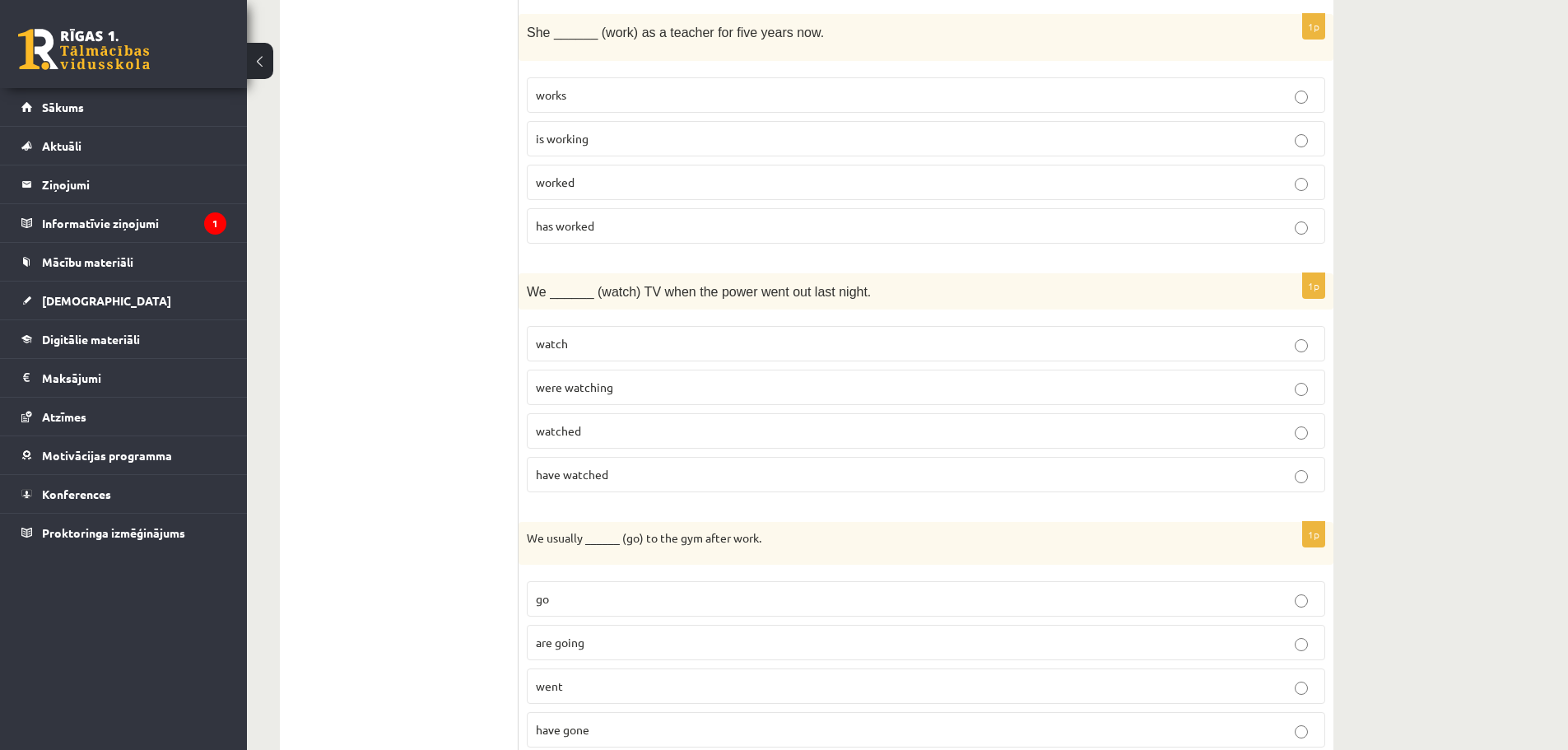
click at [635, 223] on p "has worked" at bounding box center [925, 226] width 781 height 18
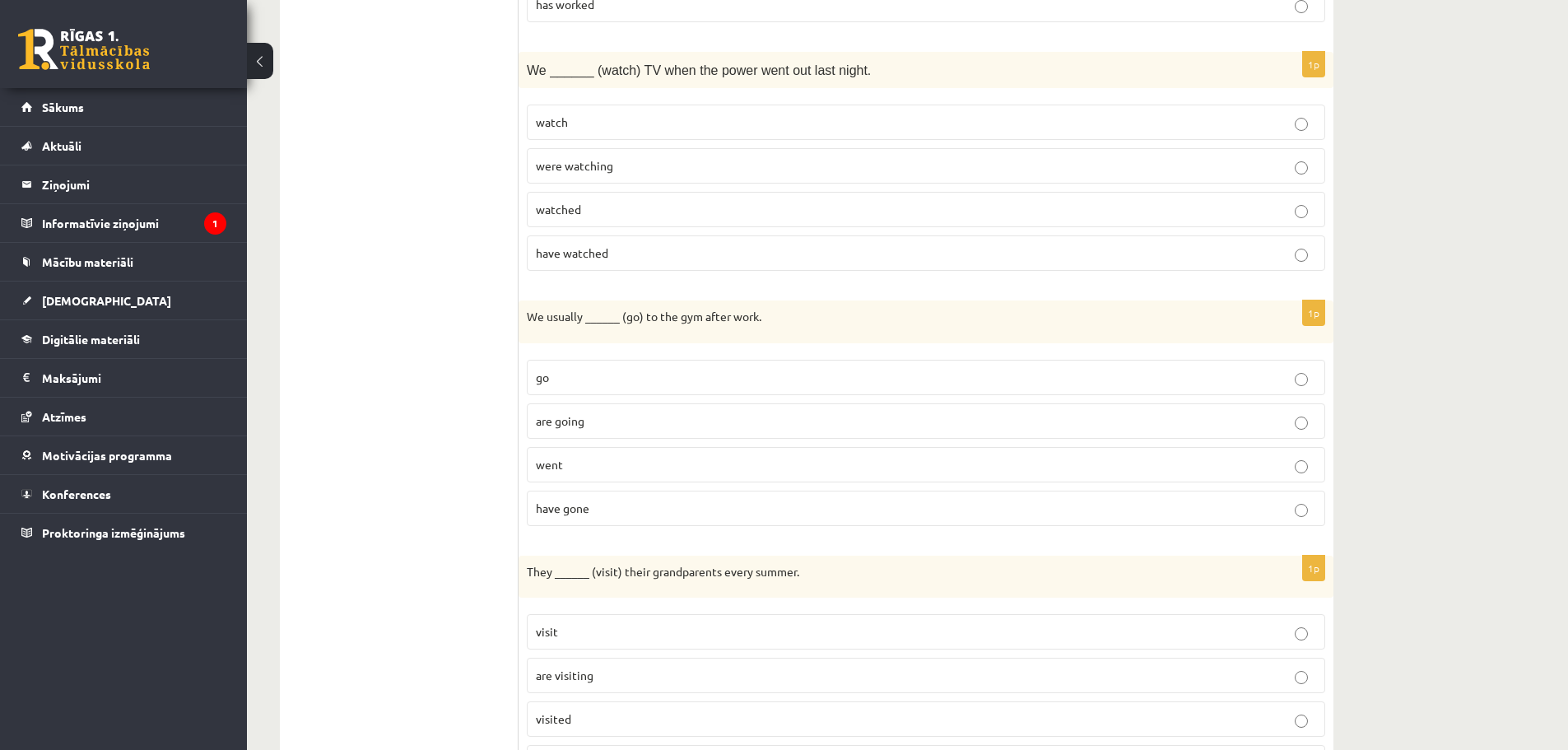
scroll to position [1400, 0]
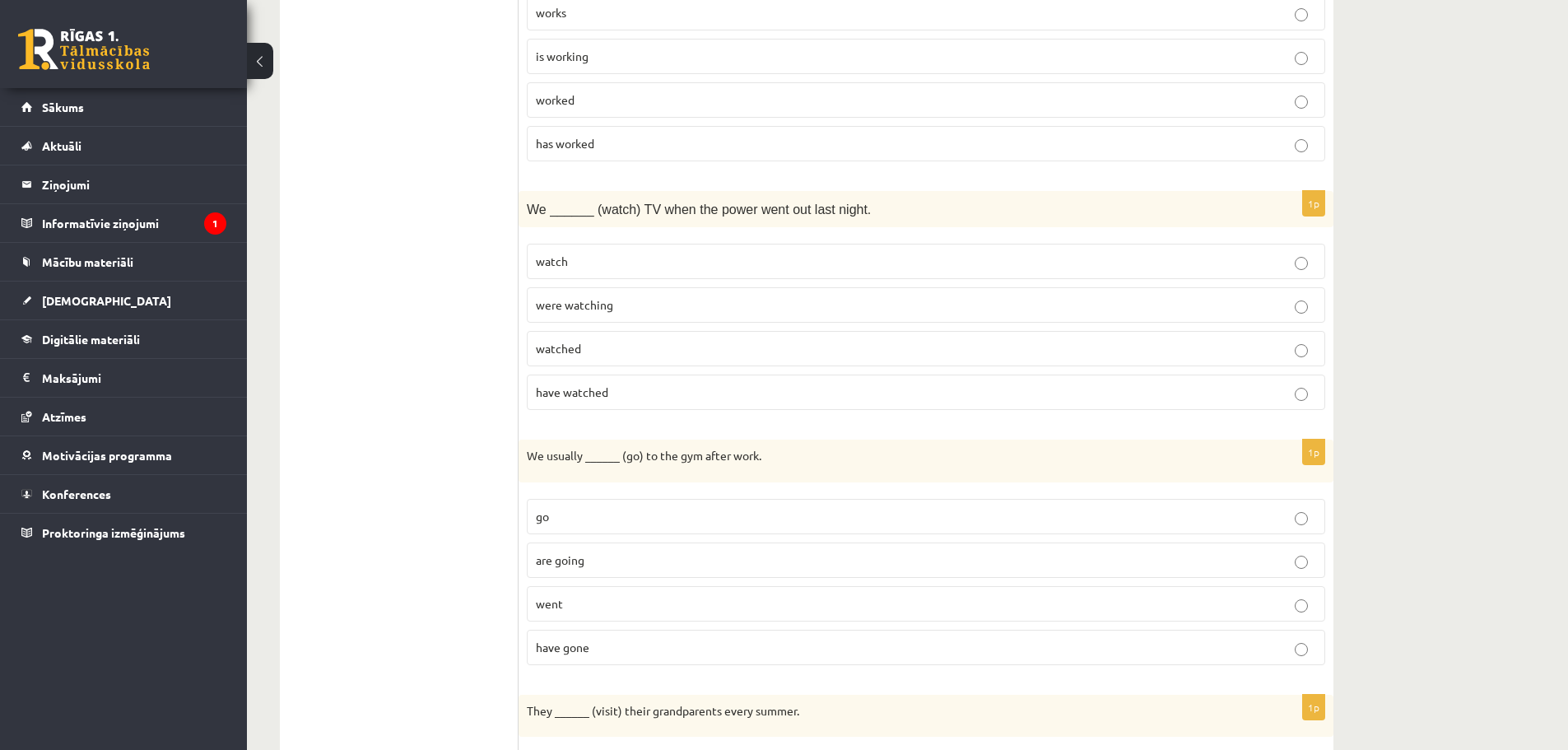
click at [678, 305] on p "were watching" at bounding box center [925, 305] width 781 height 18
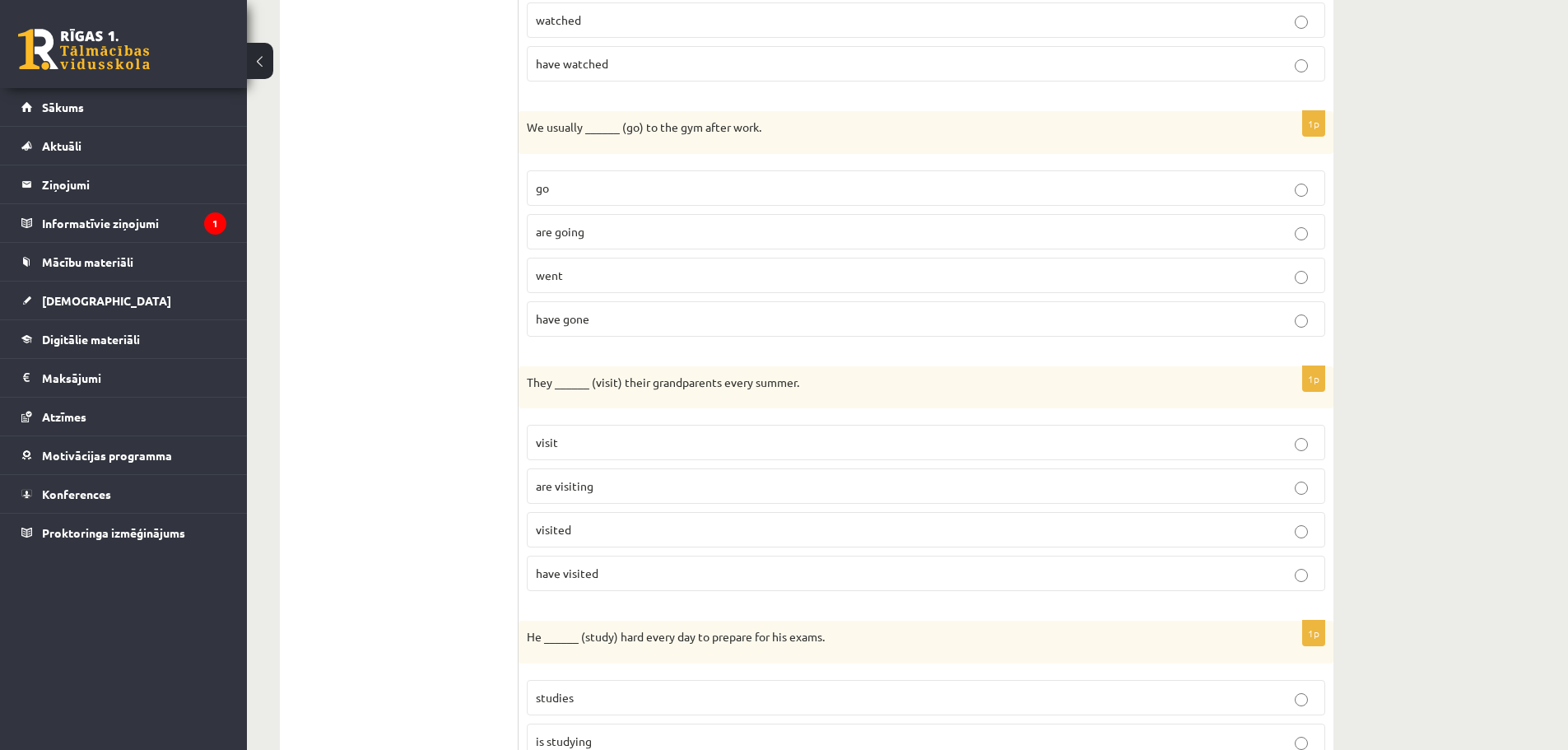
scroll to position [1729, 0]
click at [638, 202] on label "go" at bounding box center [926, 188] width 798 height 35
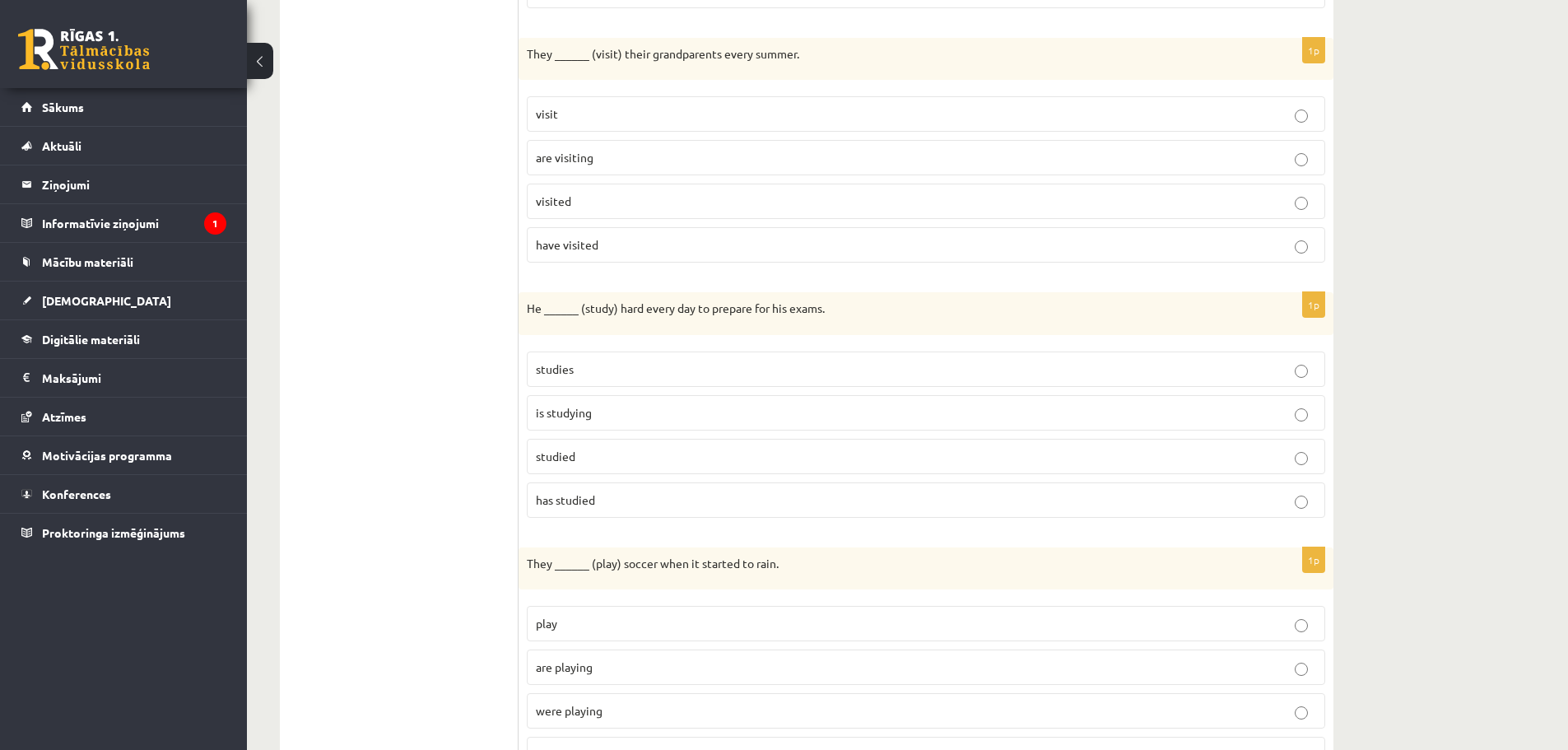
scroll to position [1976, 0]
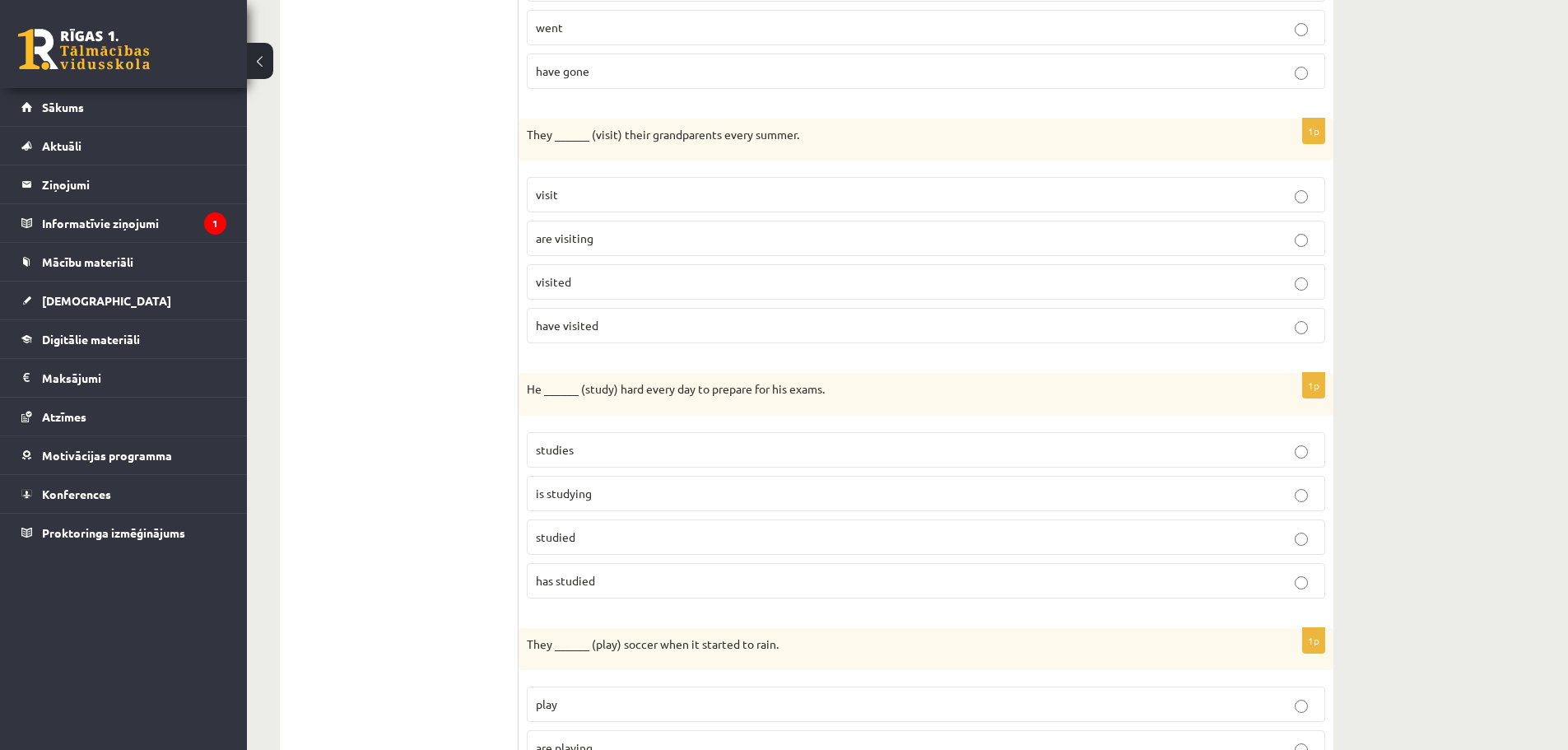
click at [690, 193] on p "visit" at bounding box center [925, 194] width 781 height 18
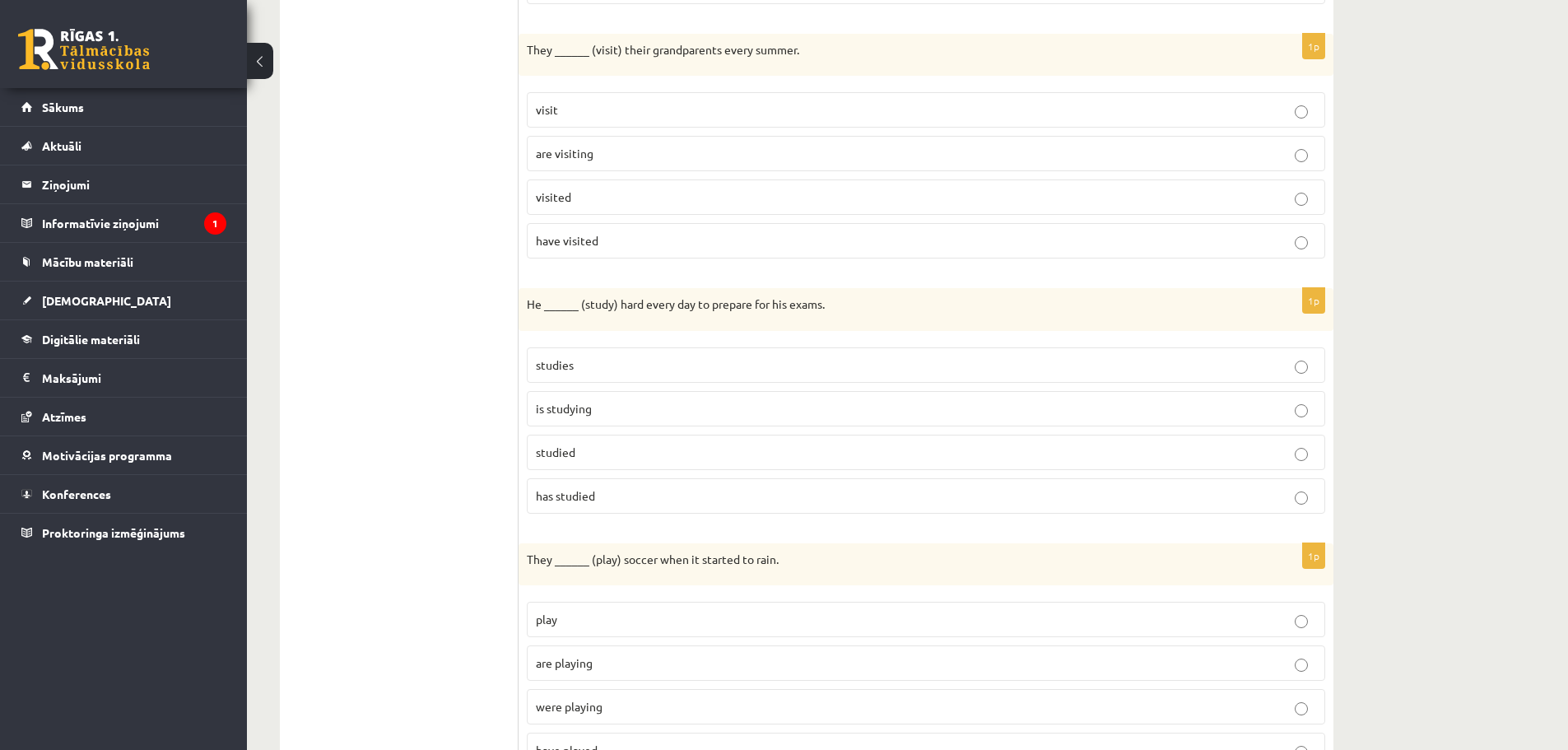
scroll to position [2141, 0]
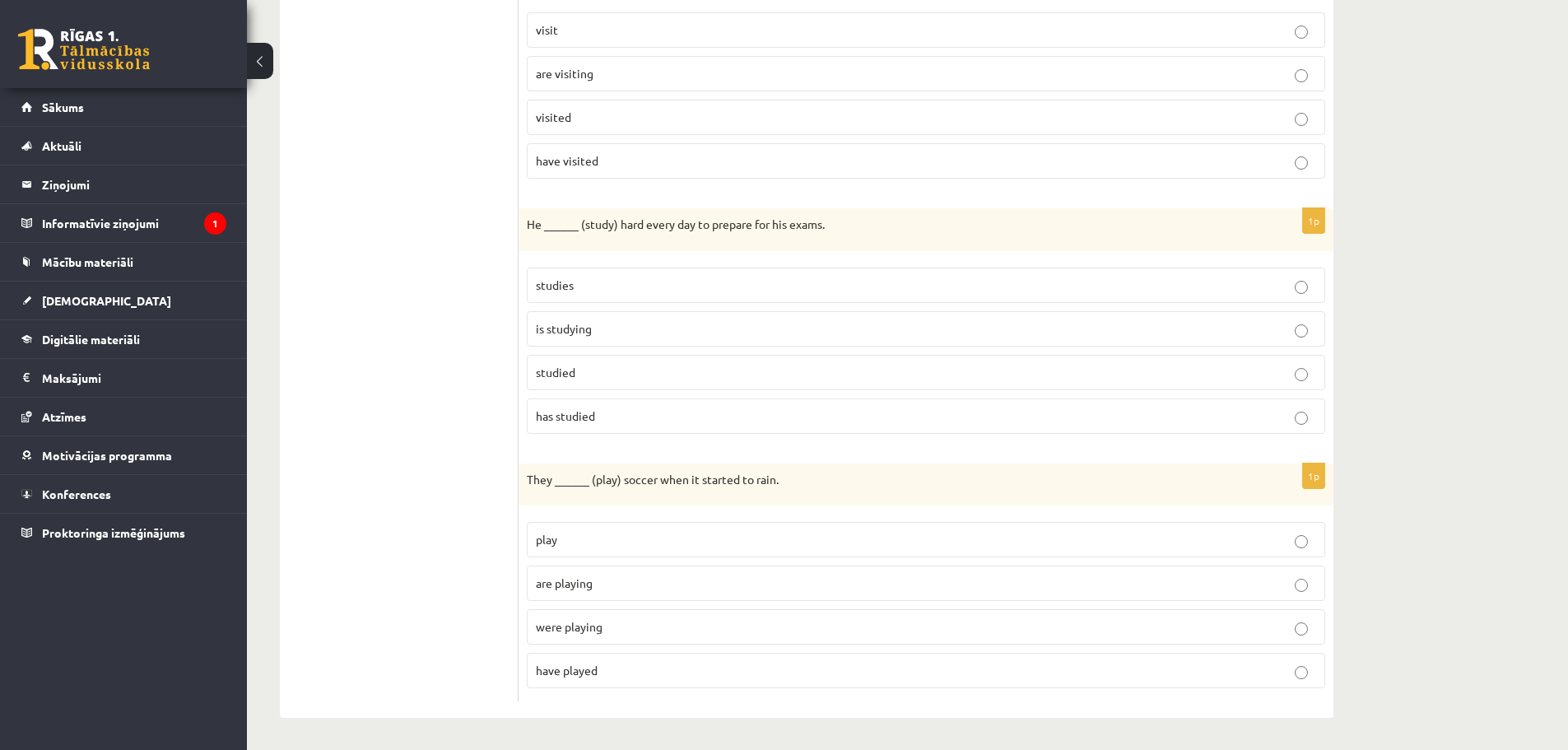
click at [643, 277] on p "studies" at bounding box center [925, 285] width 781 height 18
click at [583, 640] on label "were playing" at bounding box center [926, 627] width 798 height 35
click at [854, 332] on p "is studying" at bounding box center [925, 329] width 781 height 18
click at [629, 666] on p "have played" at bounding box center [925, 670] width 781 height 18
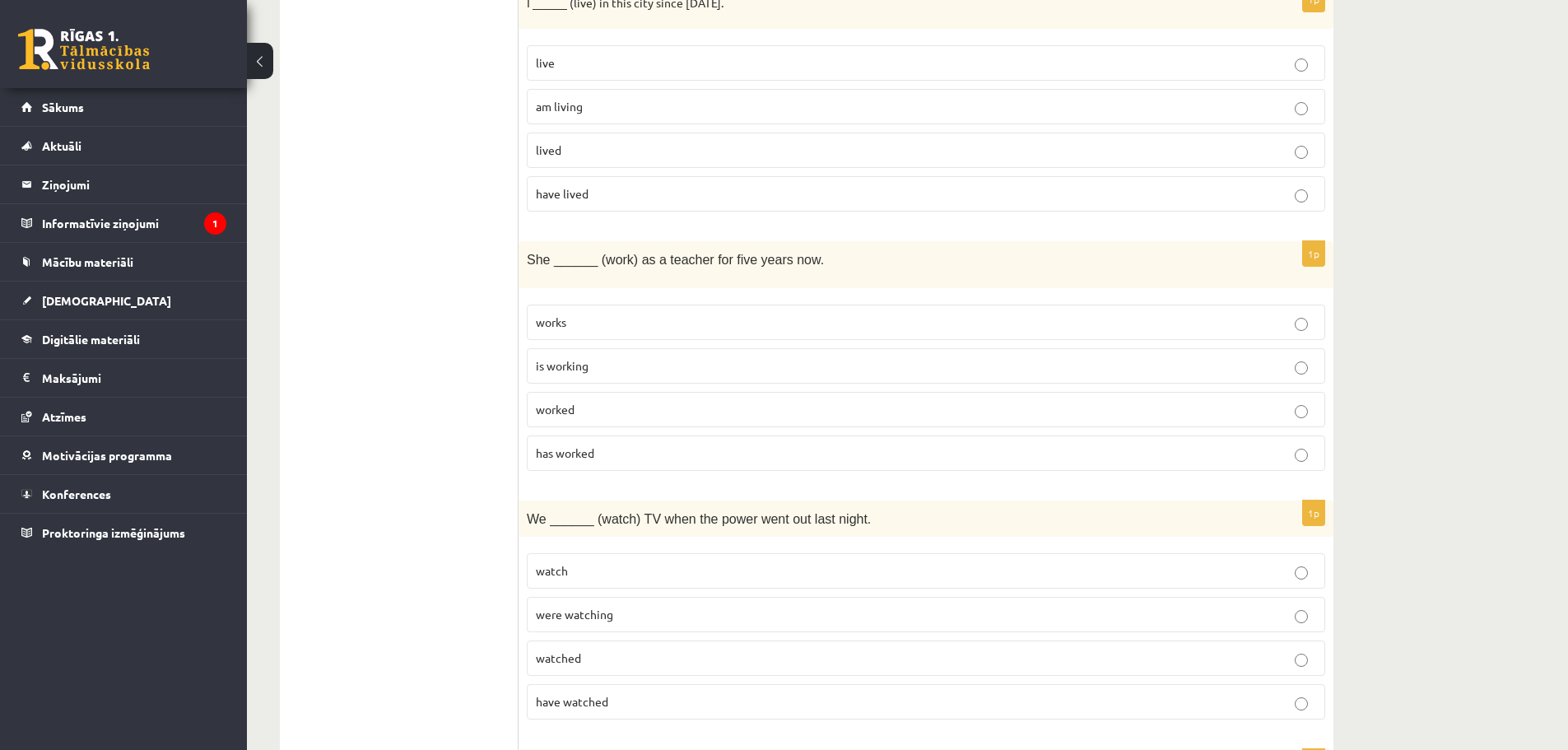
scroll to position [1071, 0]
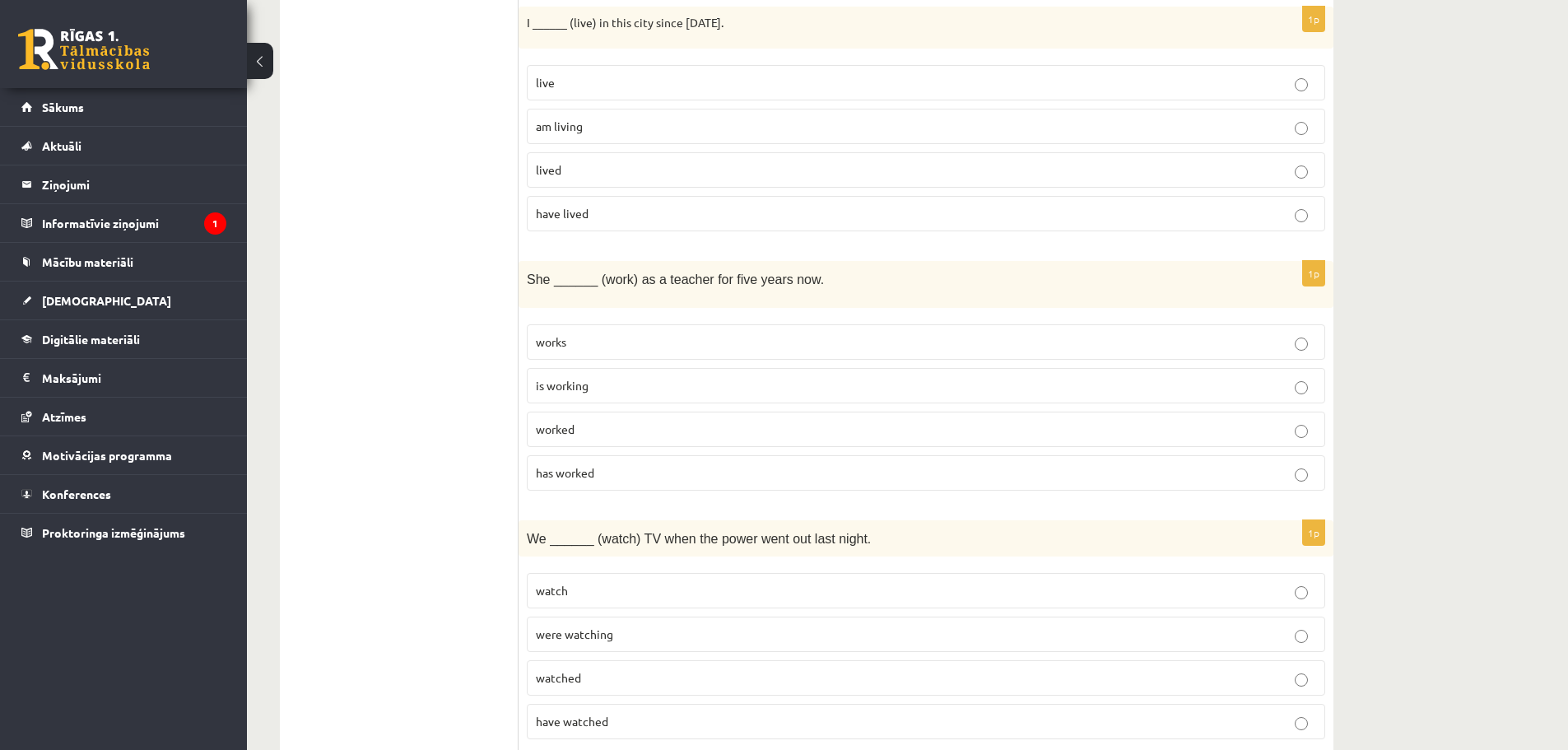
click at [669, 436] on p "worked" at bounding box center [925, 429] width 781 height 18
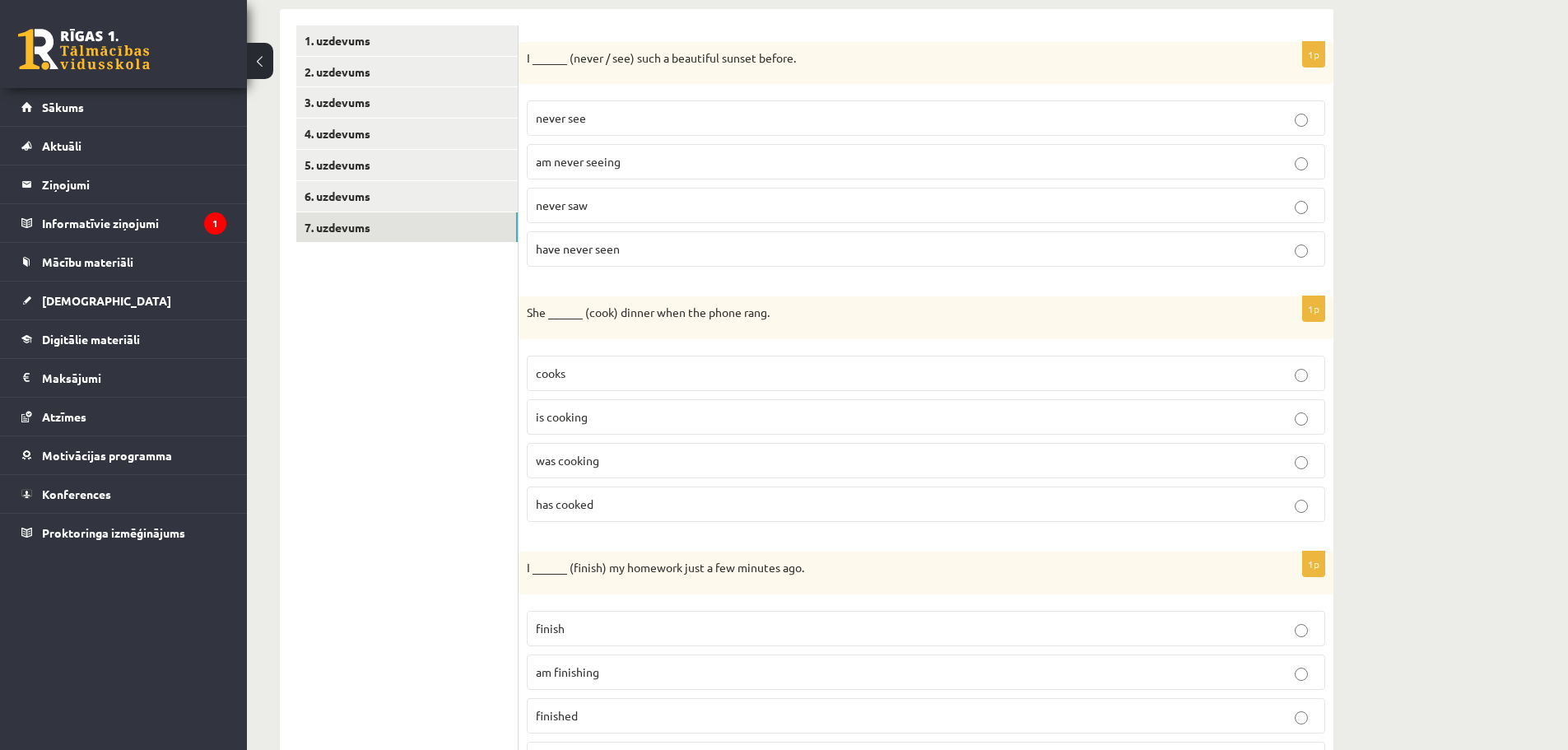
scroll to position [0, 0]
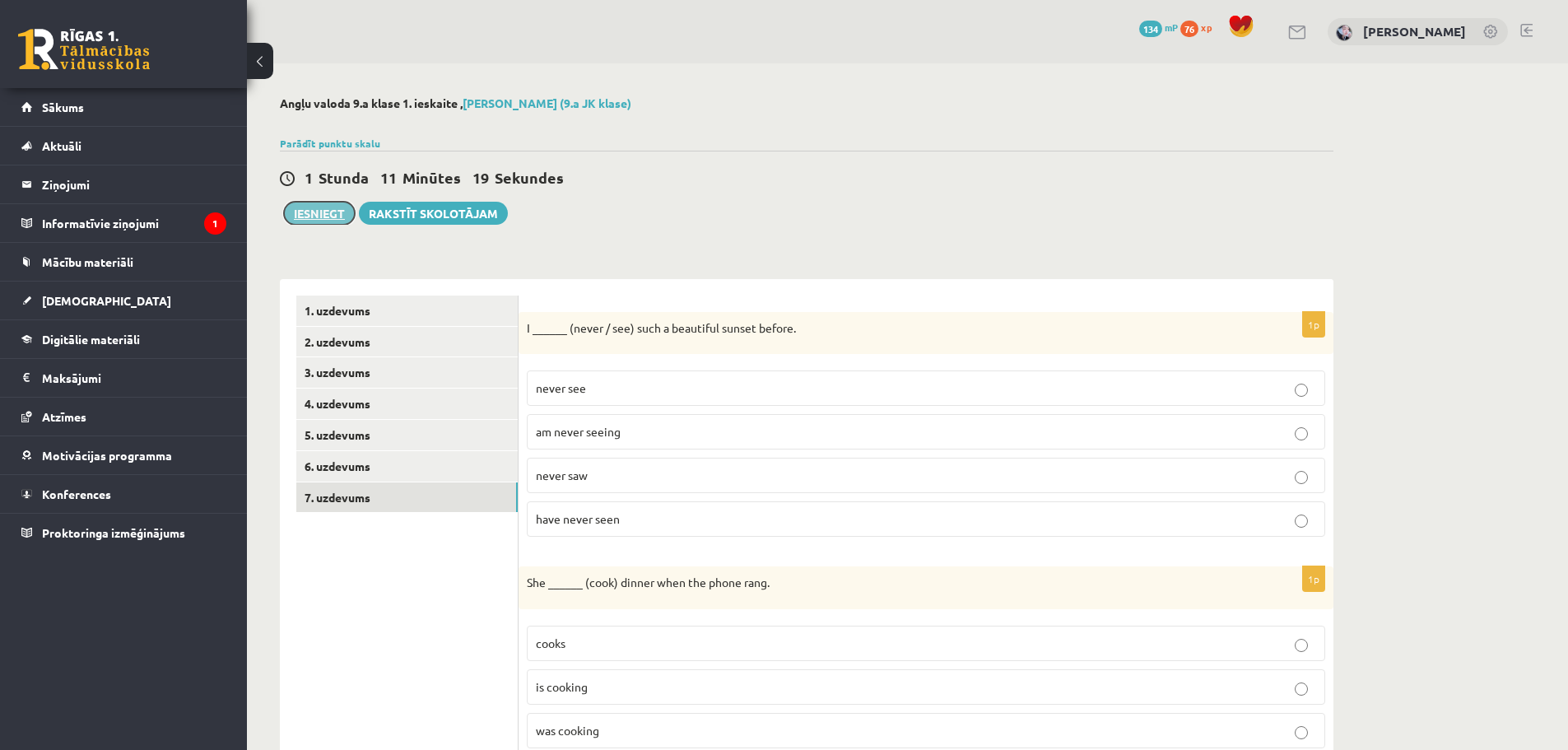
click at [340, 217] on button "Iesniegt" at bounding box center [319, 213] width 71 height 23
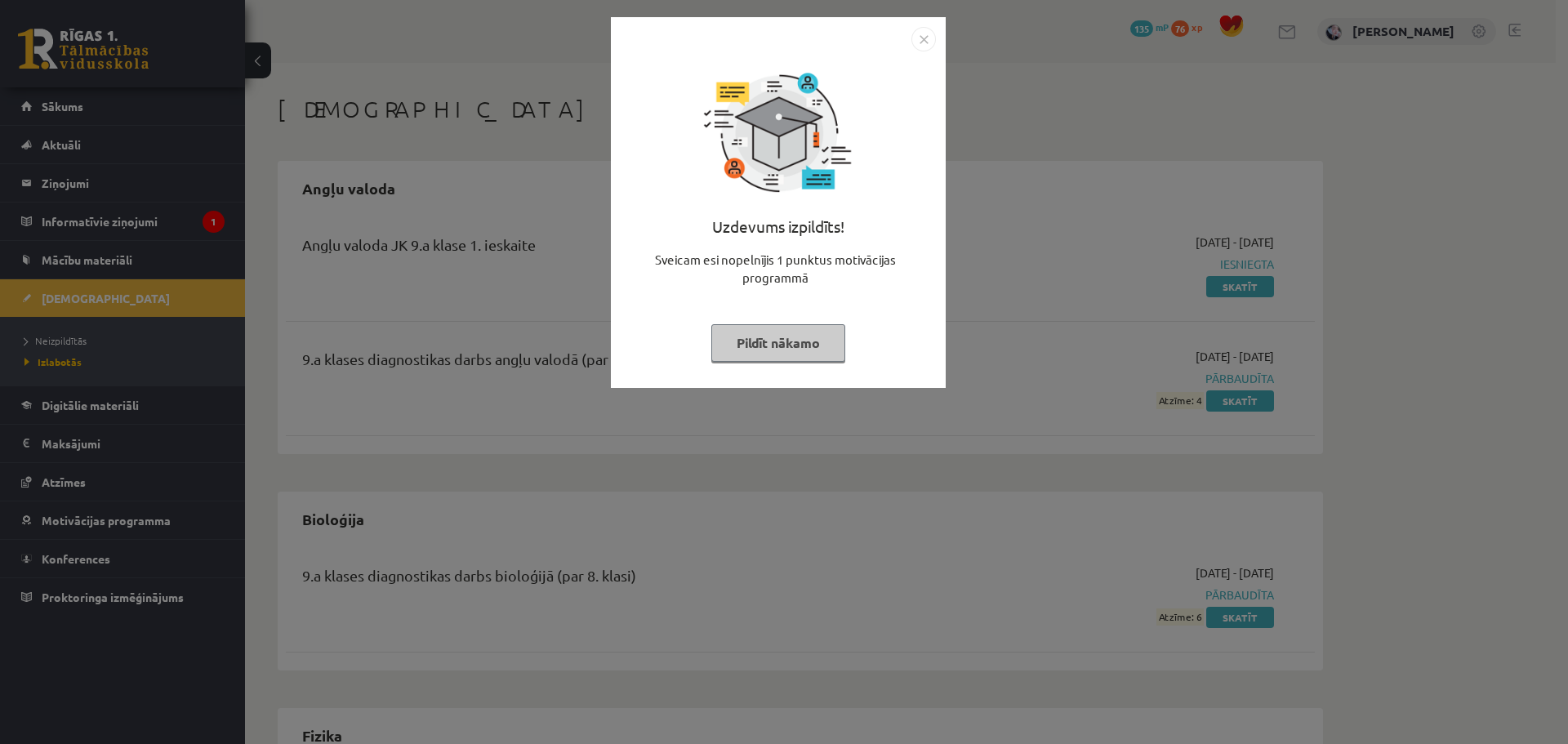
click at [921, 39] on img "Close" at bounding box center [924, 39] width 25 height 25
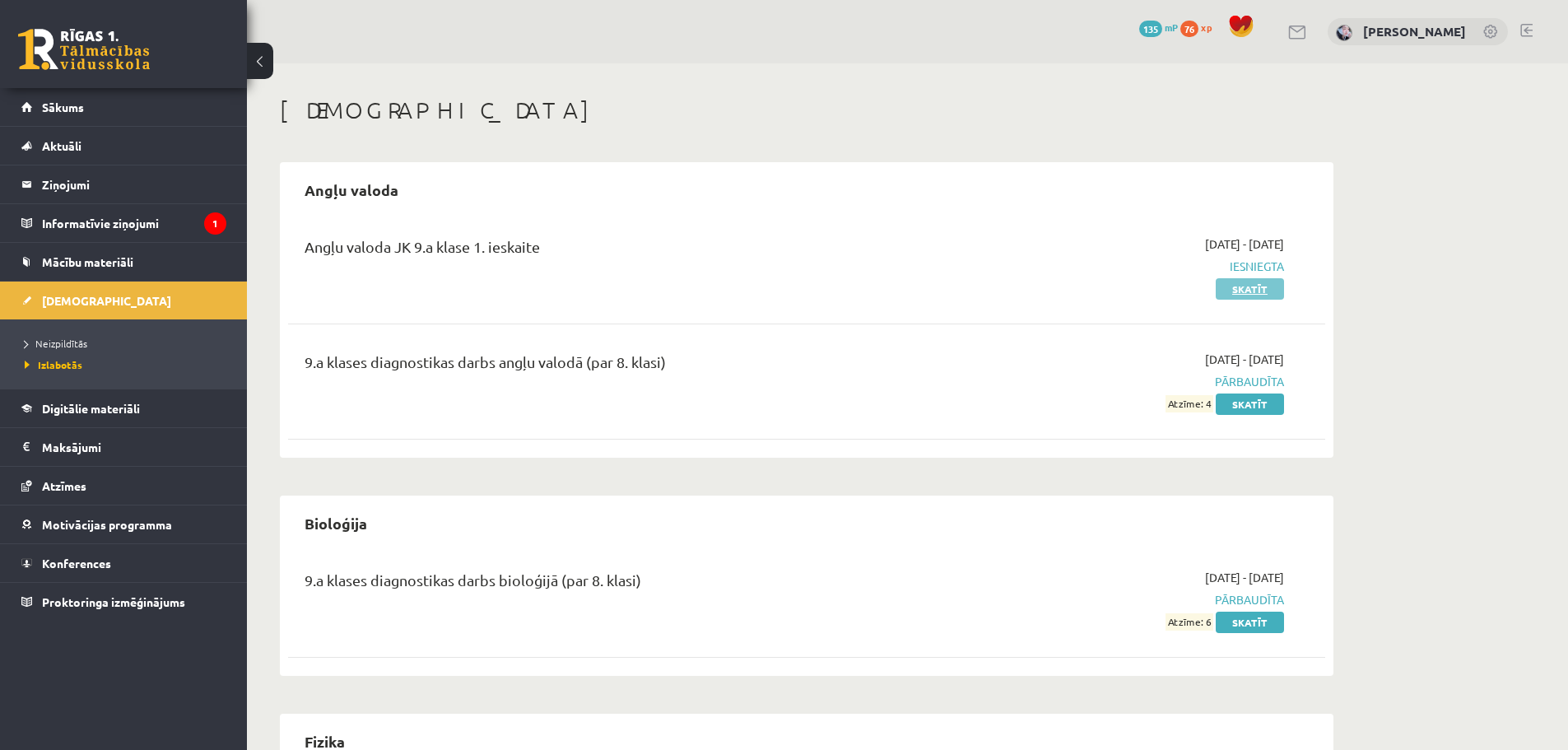
click at [1243, 289] on link "Skatīt" at bounding box center [1250, 289] width 69 height 22
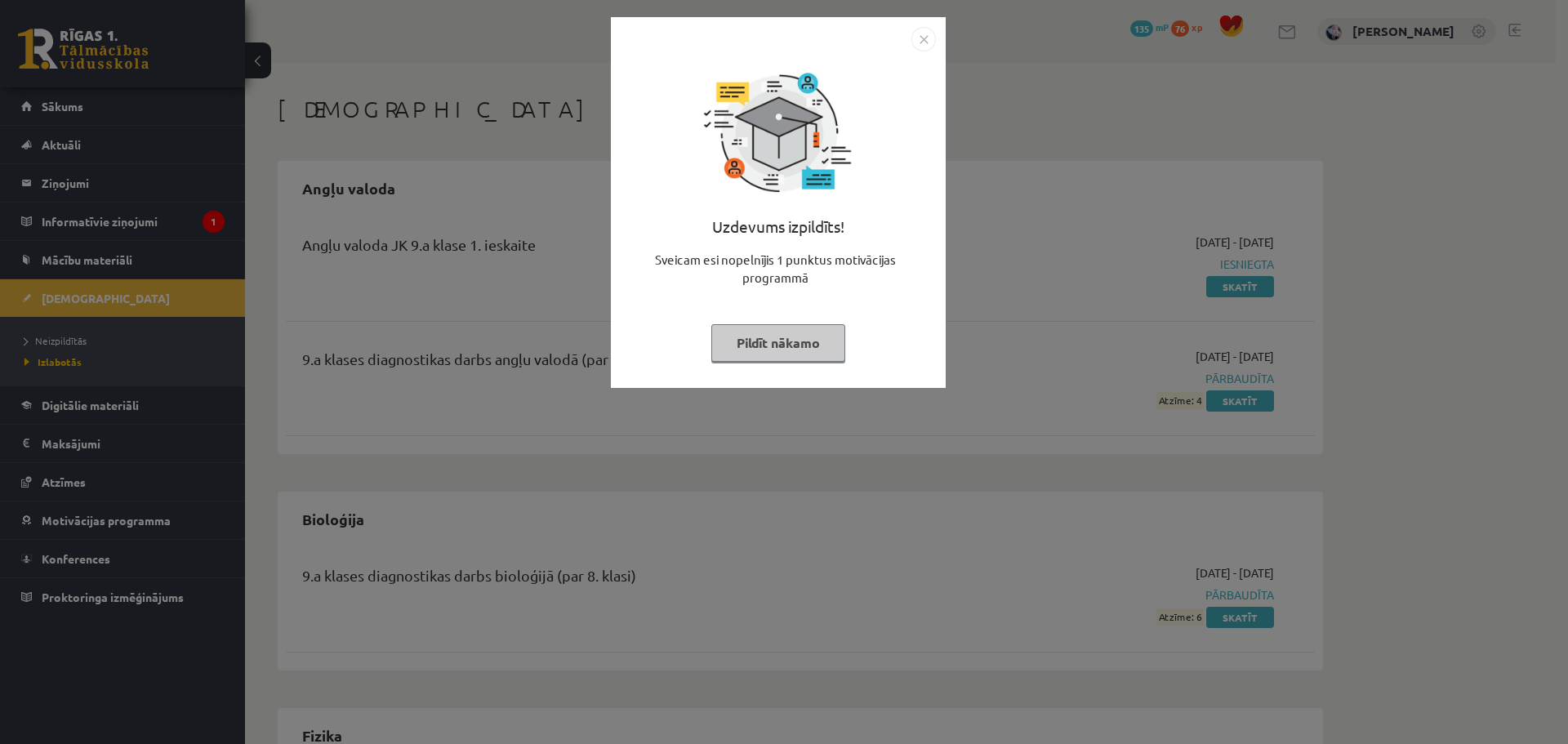
click at [812, 335] on button "Pildīt nākamo" at bounding box center [778, 343] width 134 height 37
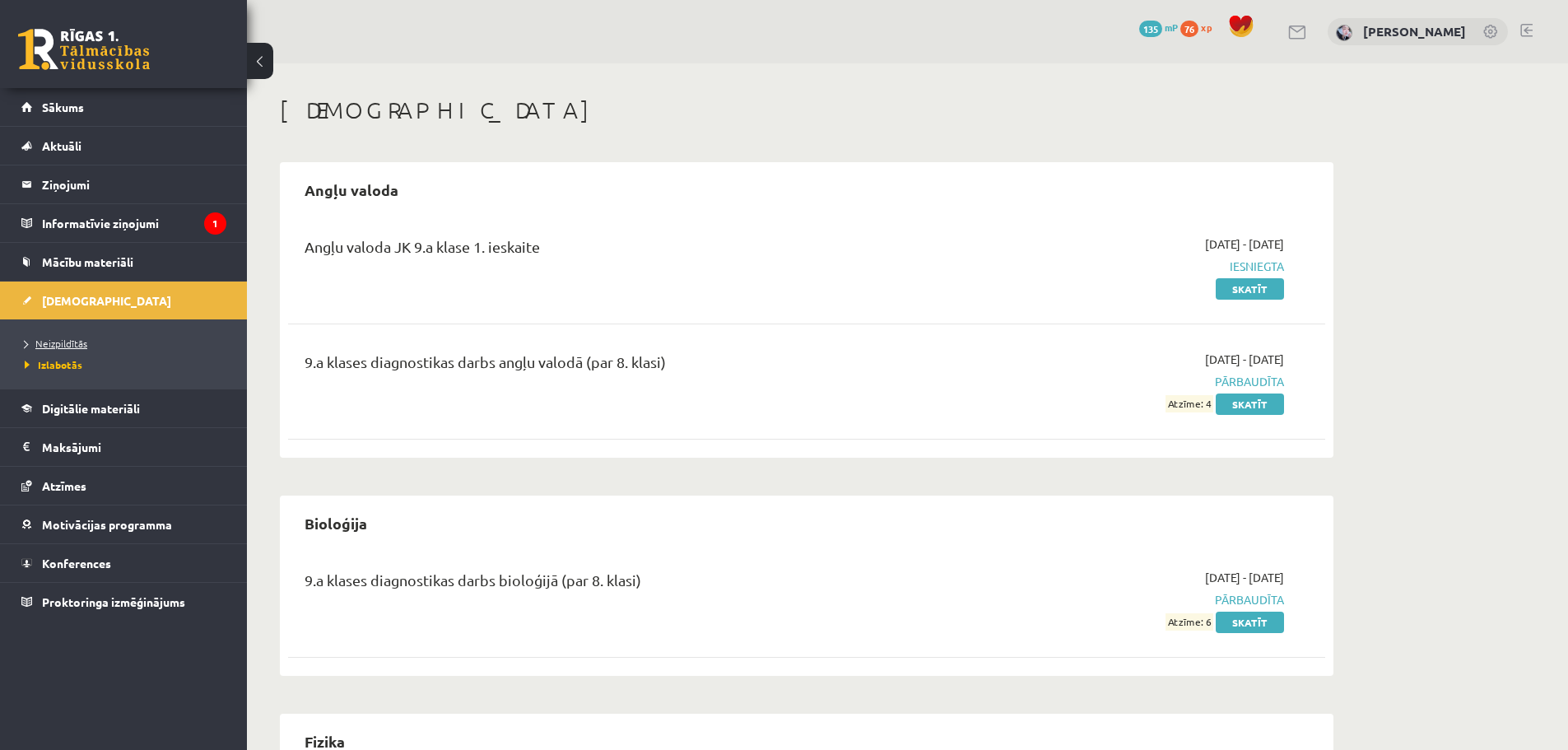
drag, startPoint x: 74, startPoint y: 329, endPoint x: 80, endPoint y: 339, distance: 11.7
click at [74, 331] on ul "Neizpildītās Izlabotās" at bounding box center [123, 354] width 247 height 69
click at [80, 341] on span "Neizpildītās" at bounding box center [56, 343] width 63 height 13
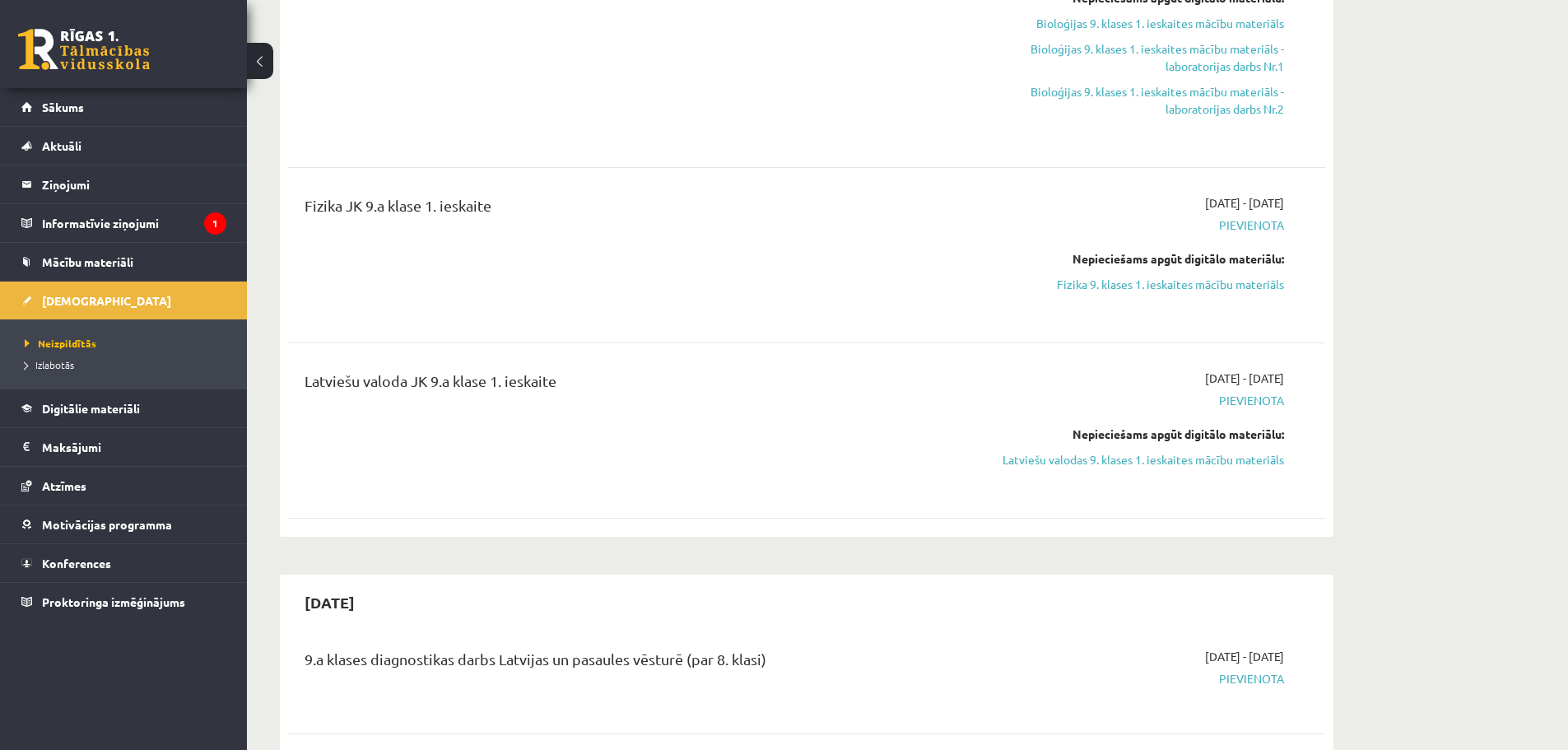
scroll to position [412, 0]
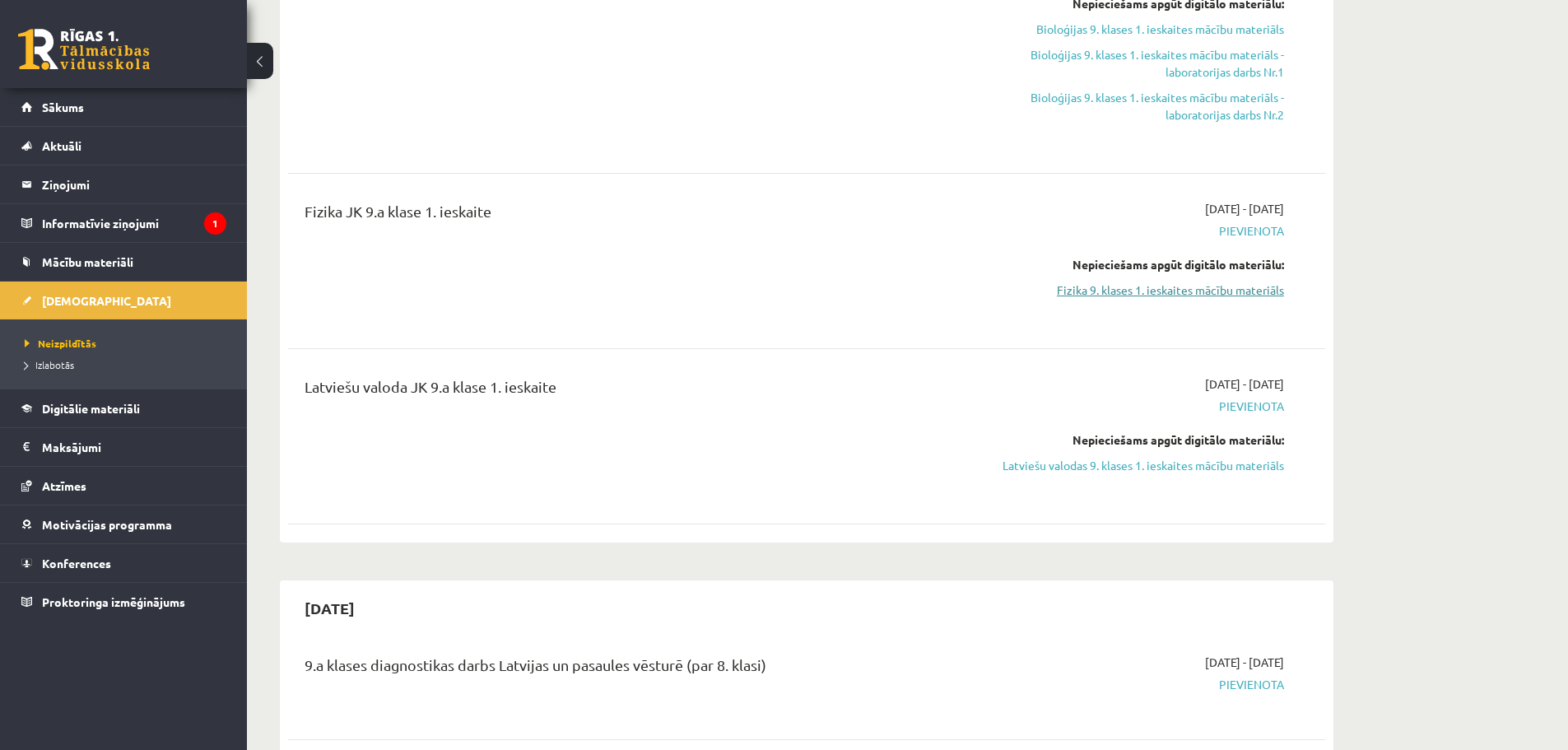
click at [1153, 293] on link "Fizika 9. klases 1. ieskaites mācību materiāls" at bounding box center [1129, 290] width 310 height 18
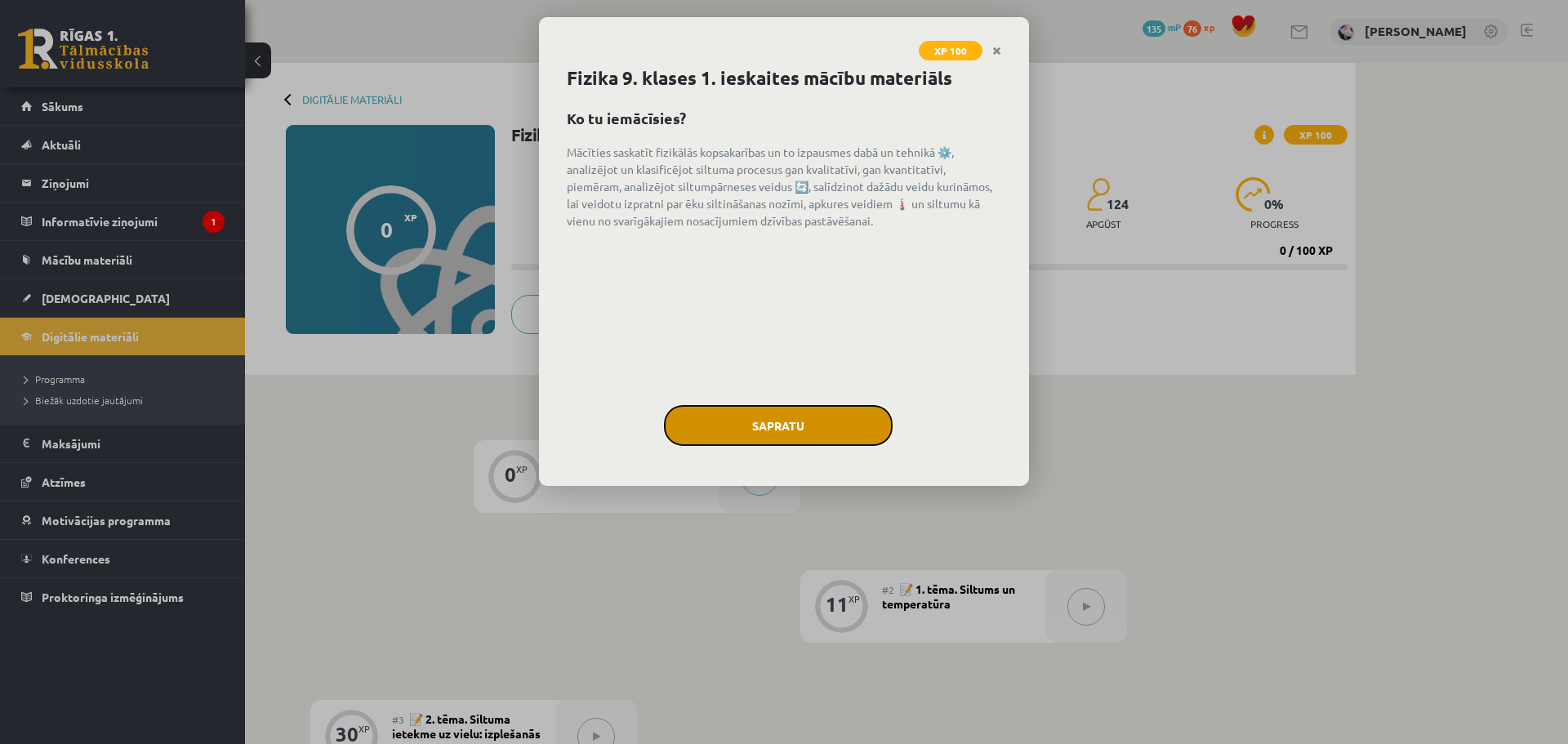
click at [842, 433] on button "Sapratu" at bounding box center [778, 425] width 228 height 41
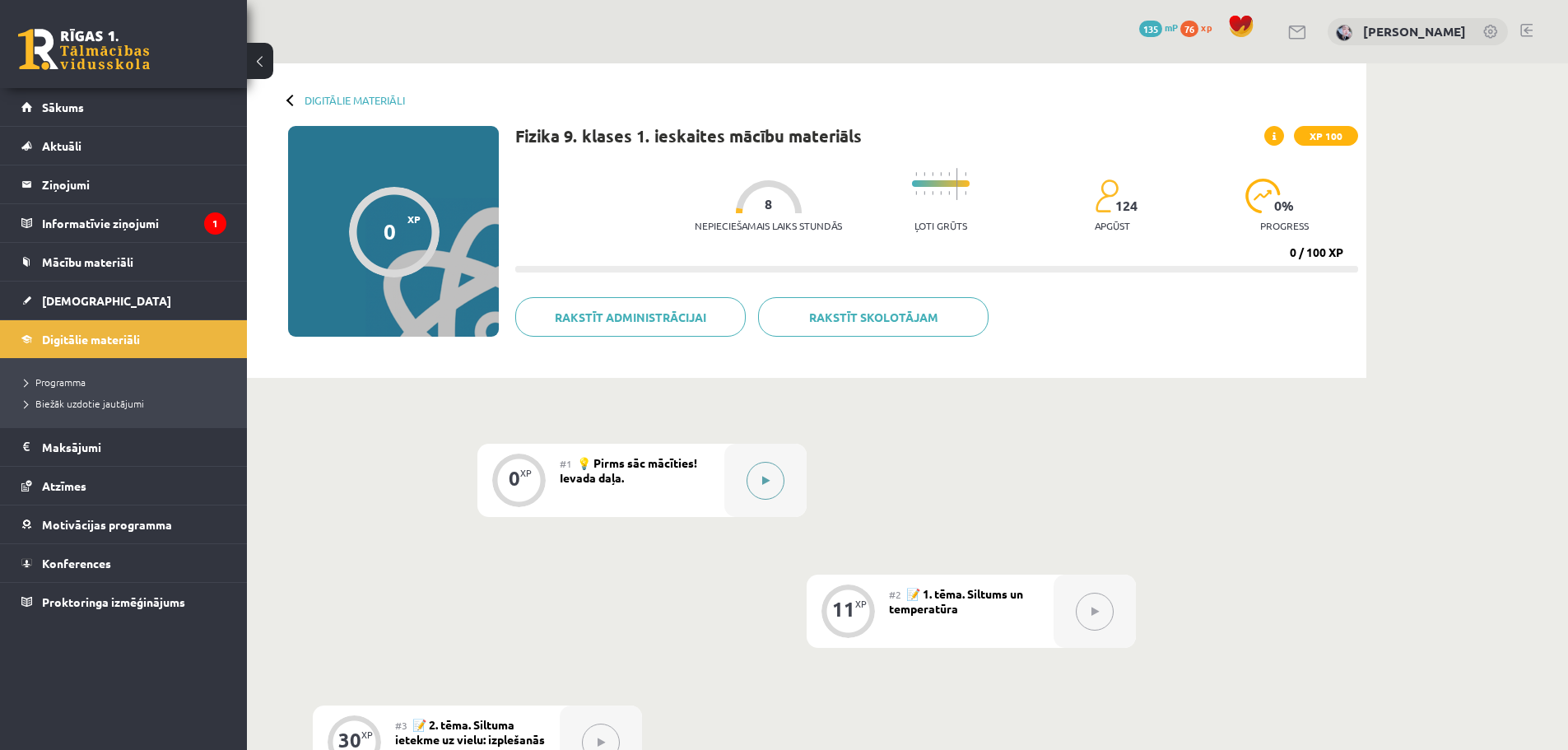
click at [776, 496] on button at bounding box center [765, 480] width 38 height 38
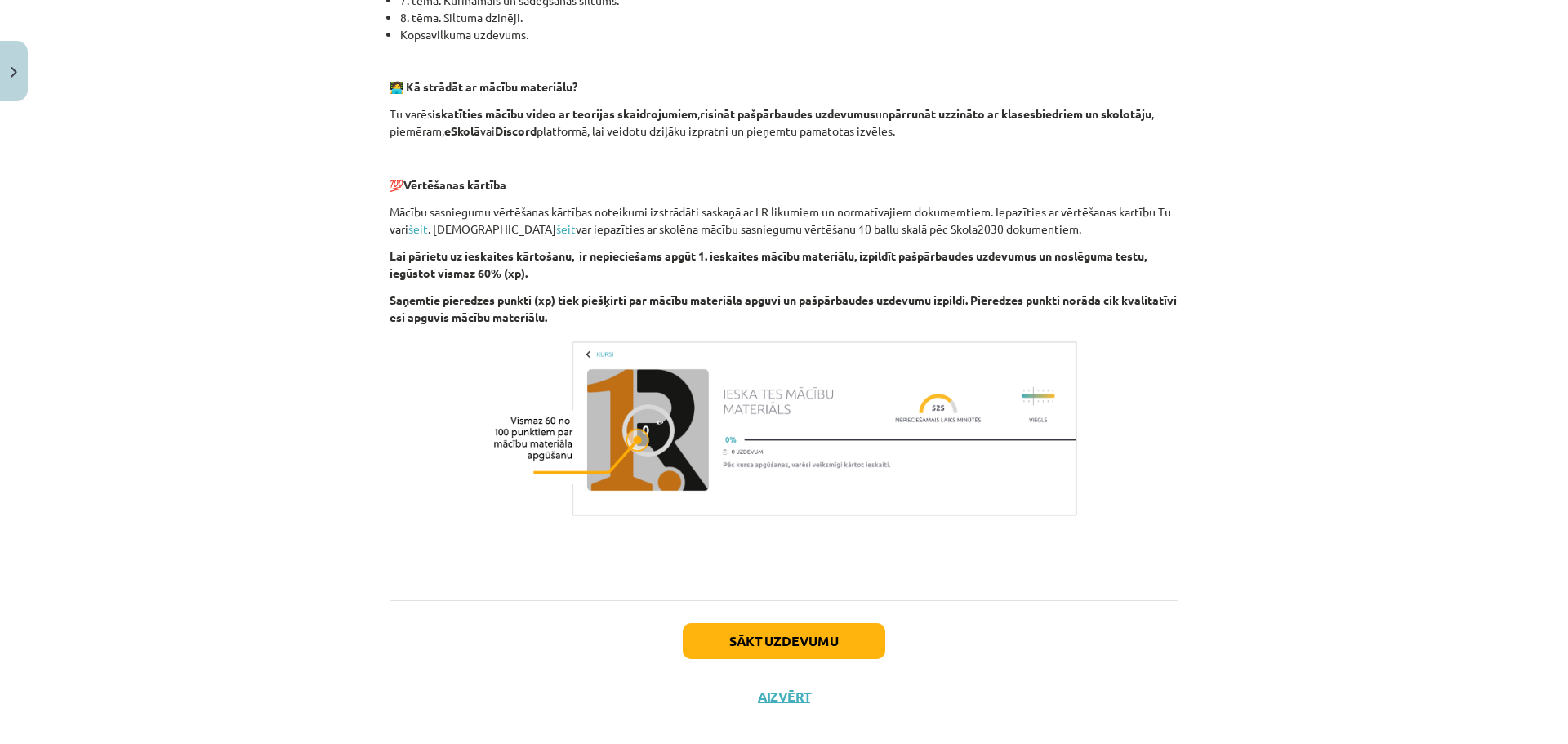
scroll to position [962, 0]
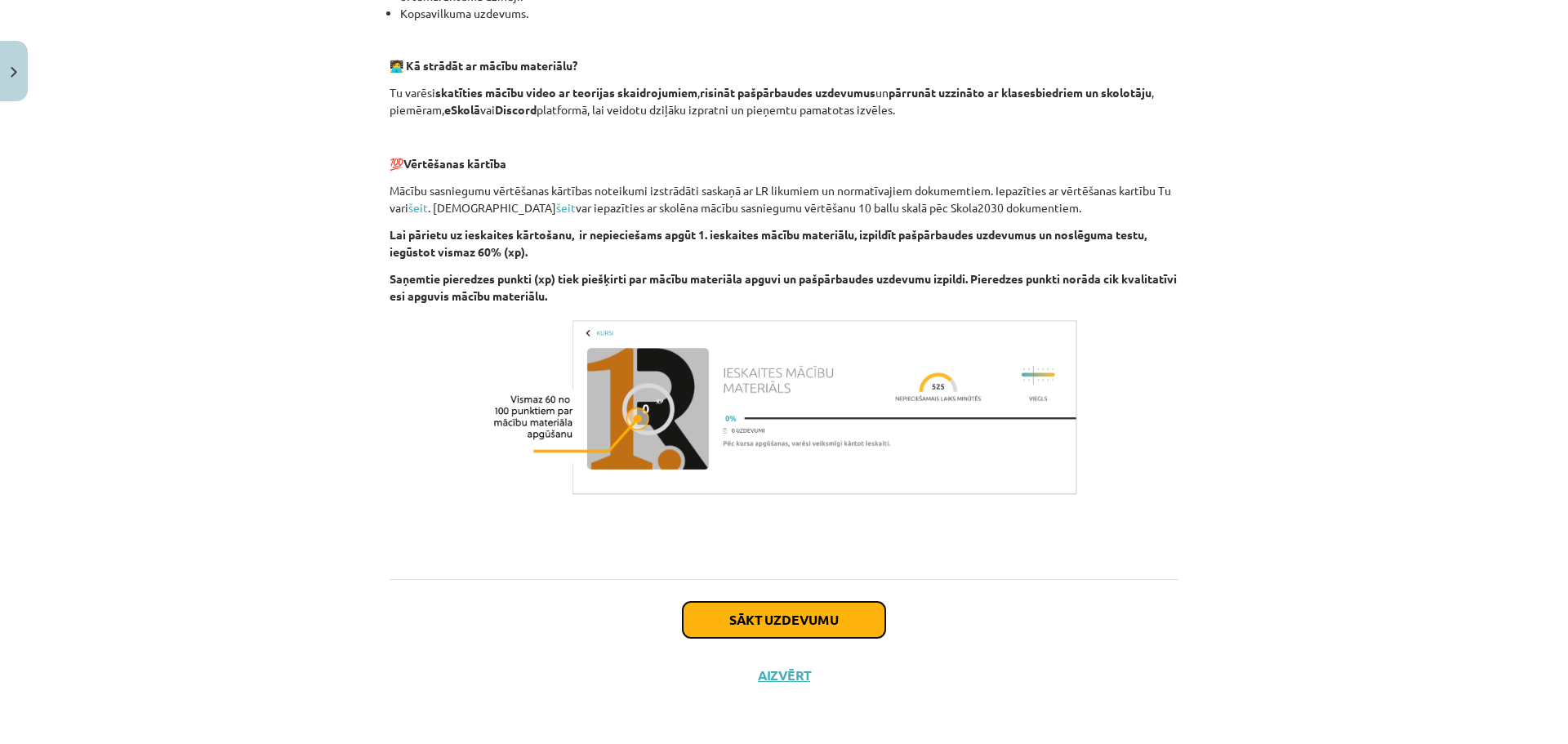
click at [781, 607] on button "Sākt uzdevumu" at bounding box center [784, 619] width 203 height 36
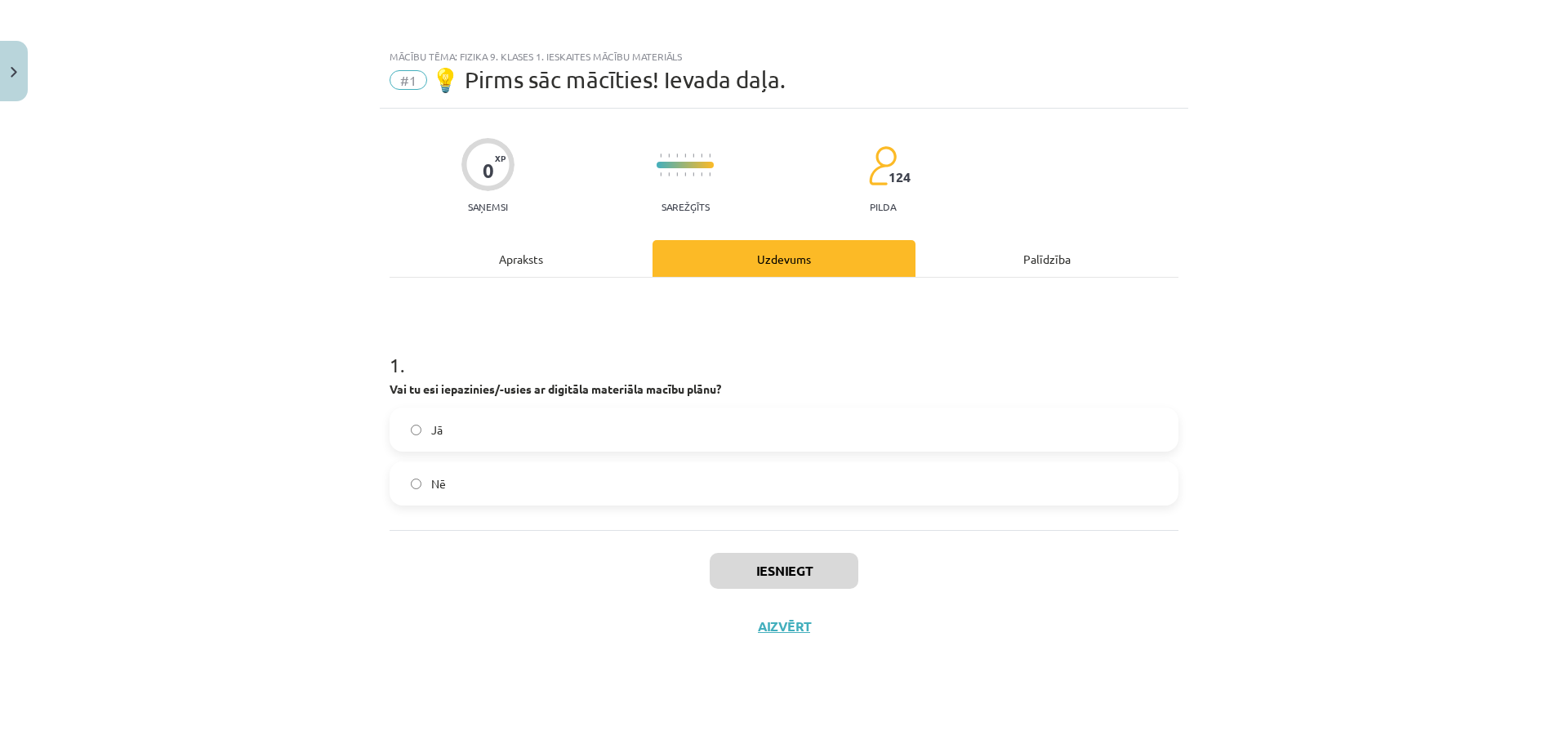
scroll to position [0, 0]
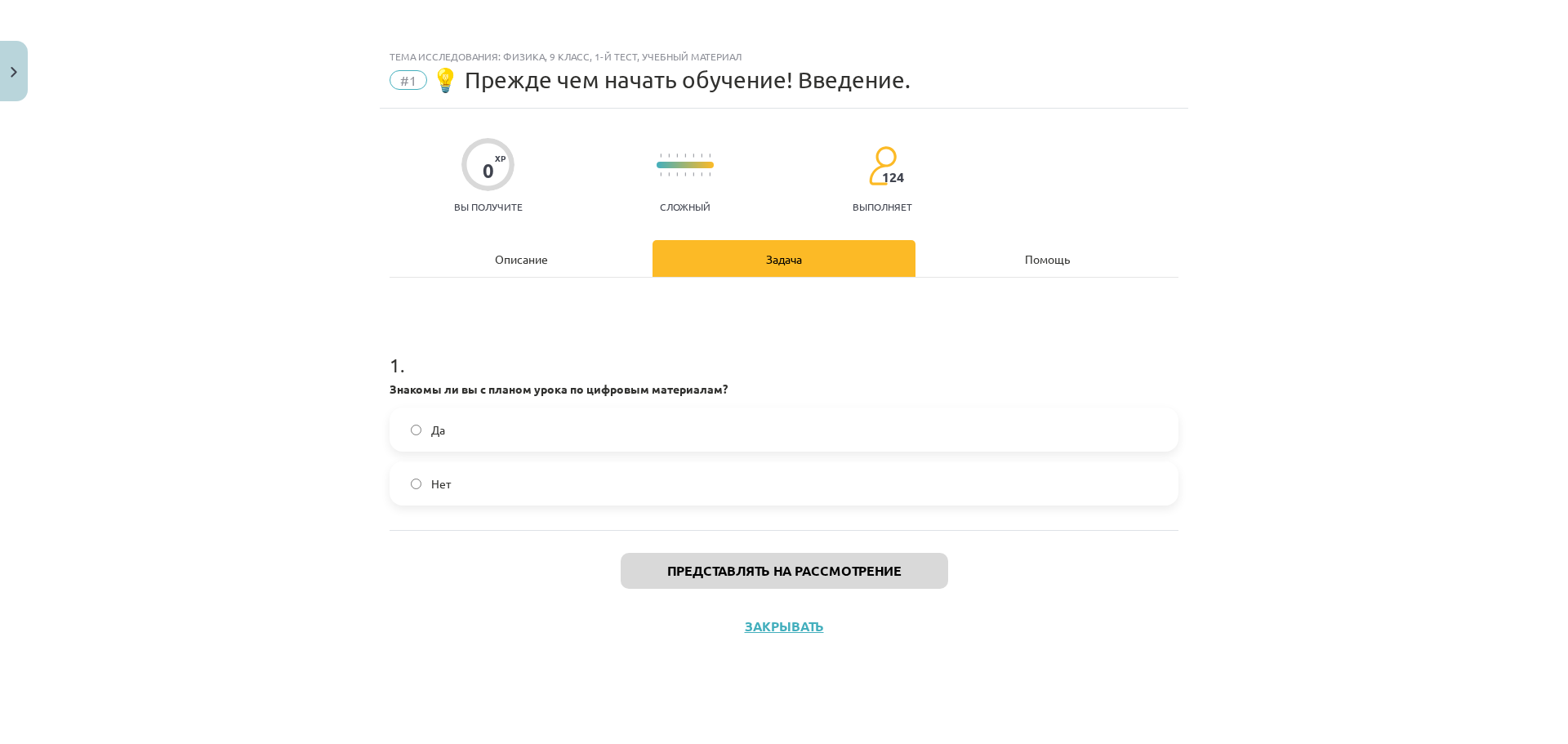
click at [782, 438] on label "Да" at bounding box center [784, 429] width 785 height 41
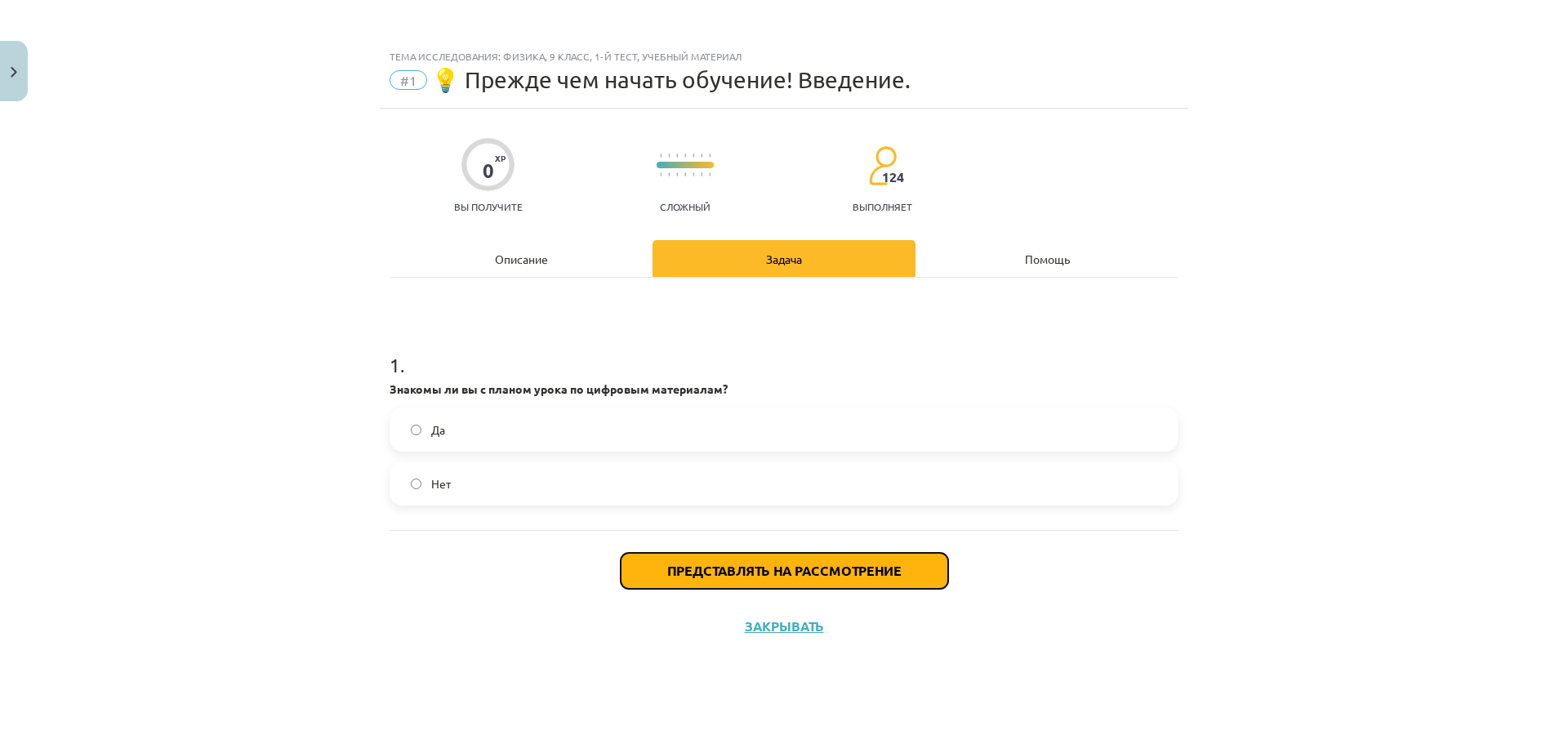
click at [793, 577] on font "Представлять на рассмотрение" at bounding box center [784, 570] width 234 height 17
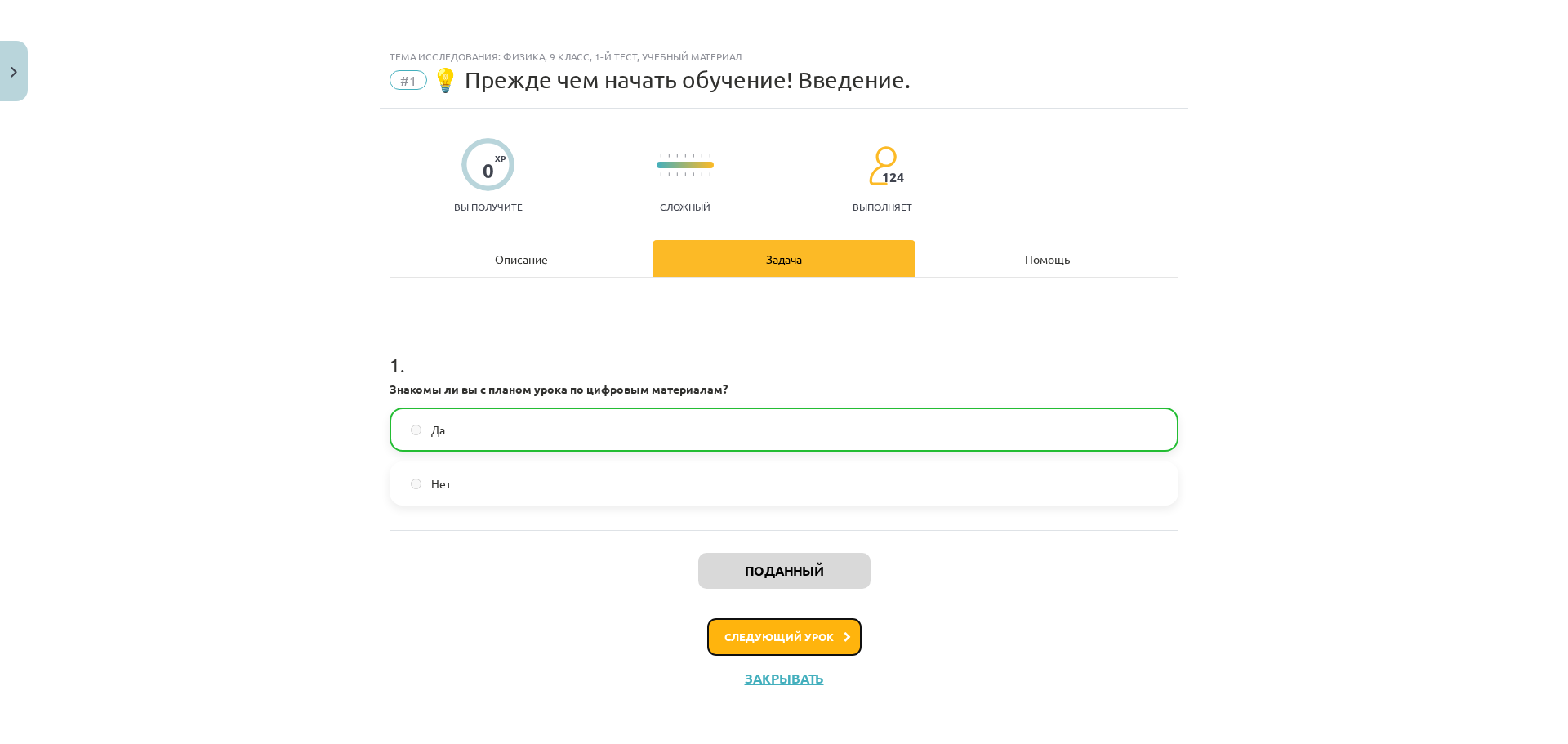
click at [794, 639] on font "Следующий урок" at bounding box center [779, 636] width 110 height 14
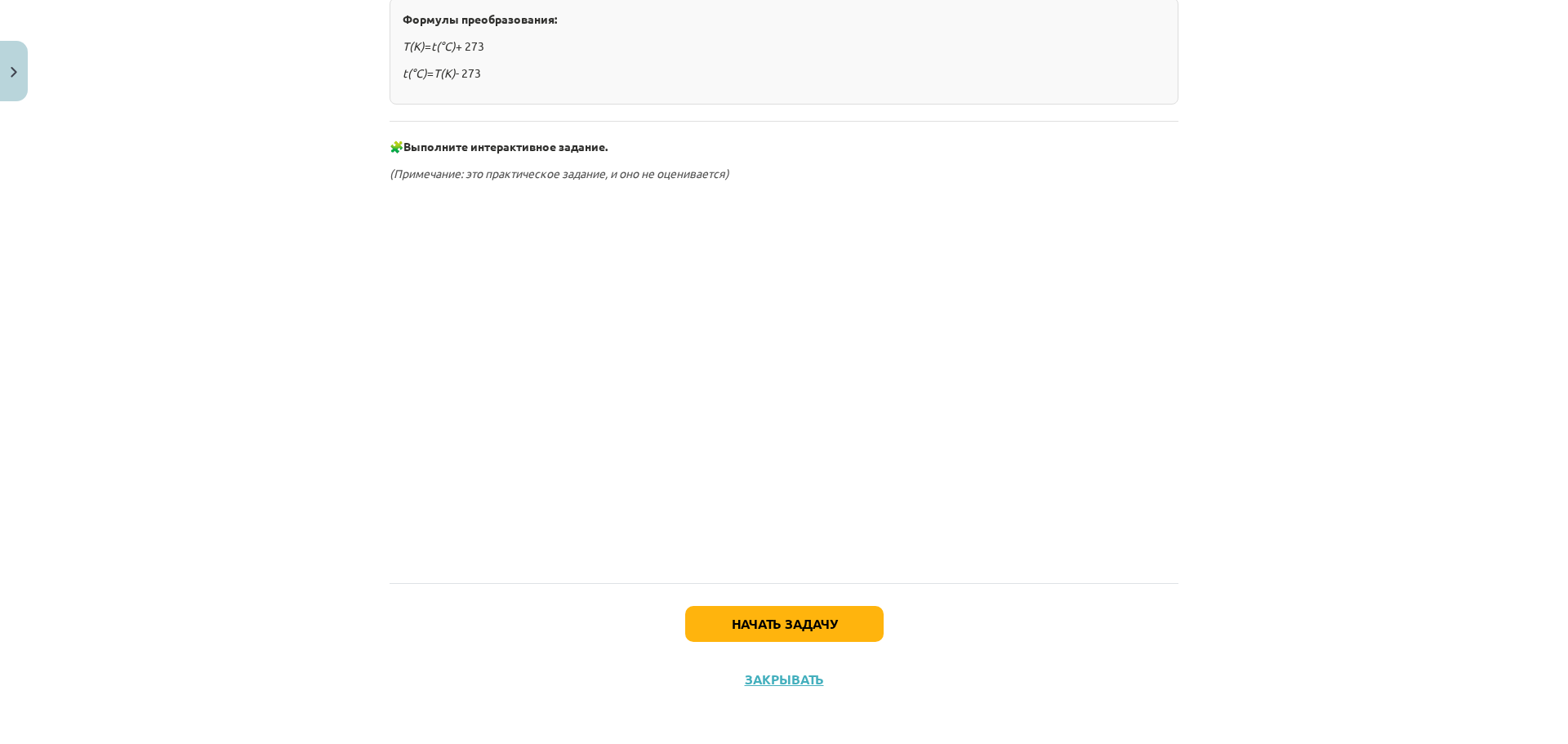
scroll to position [757, 0]
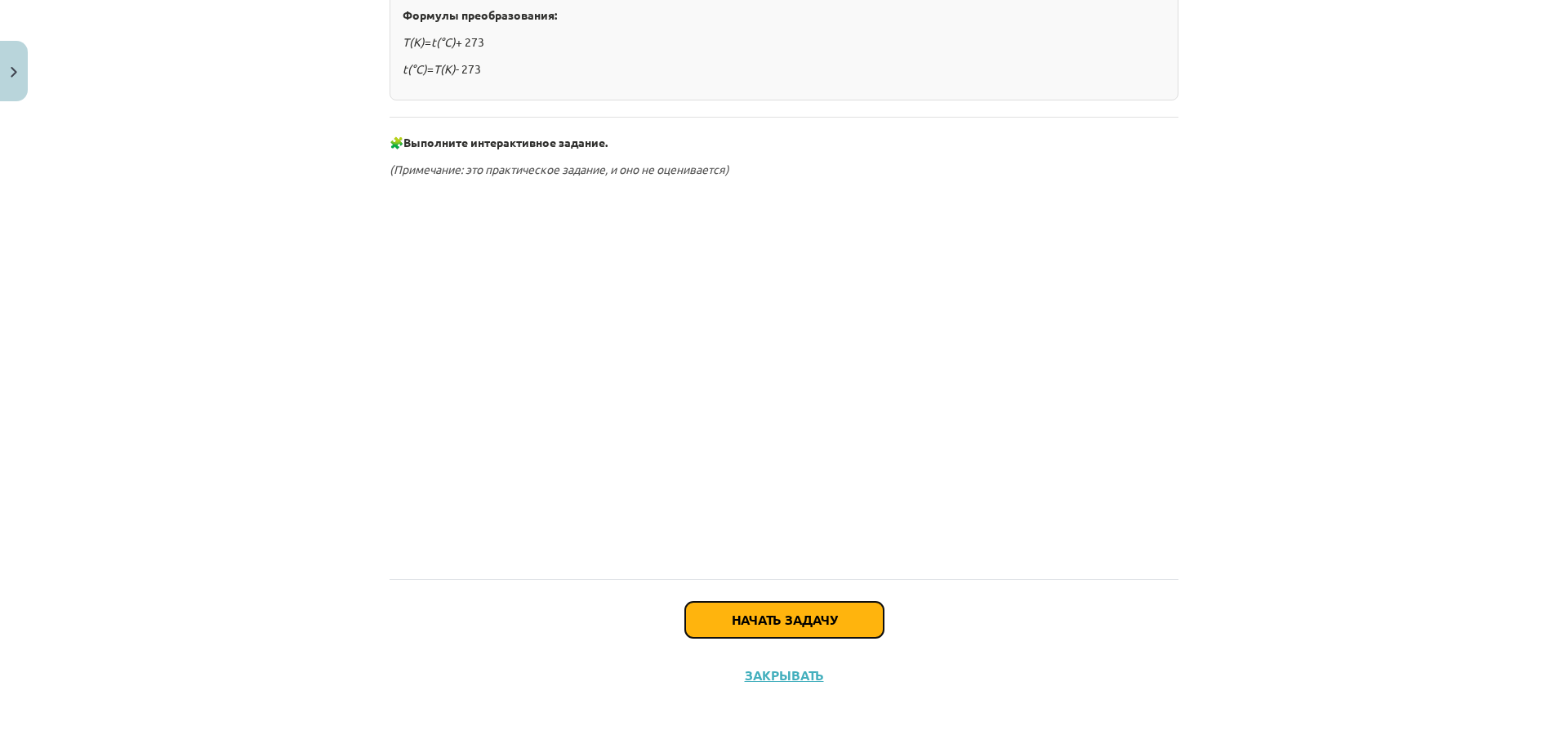
click at [769, 609] on button "Начать задачу" at bounding box center [784, 619] width 198 height 36
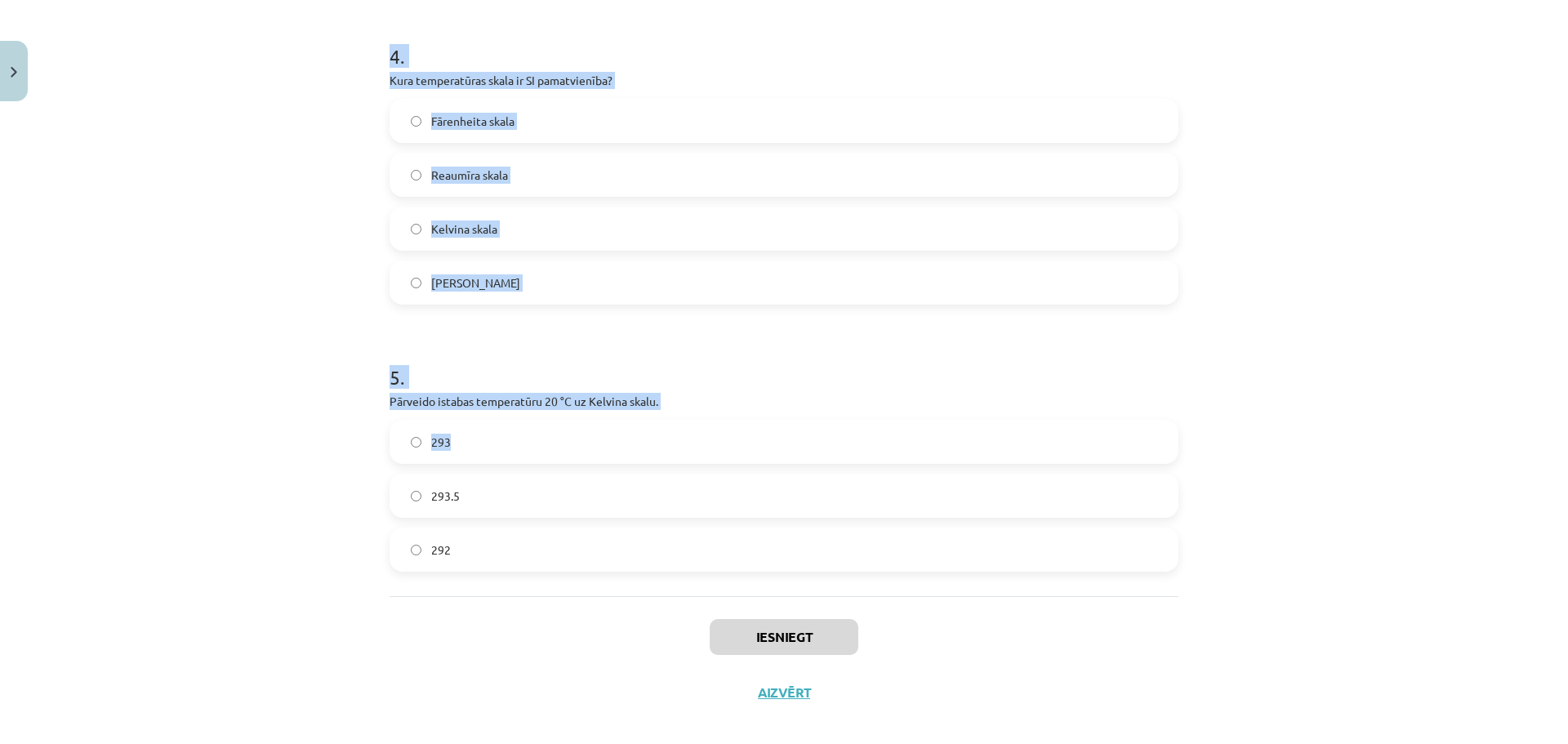
scroll to position [1074, 0]
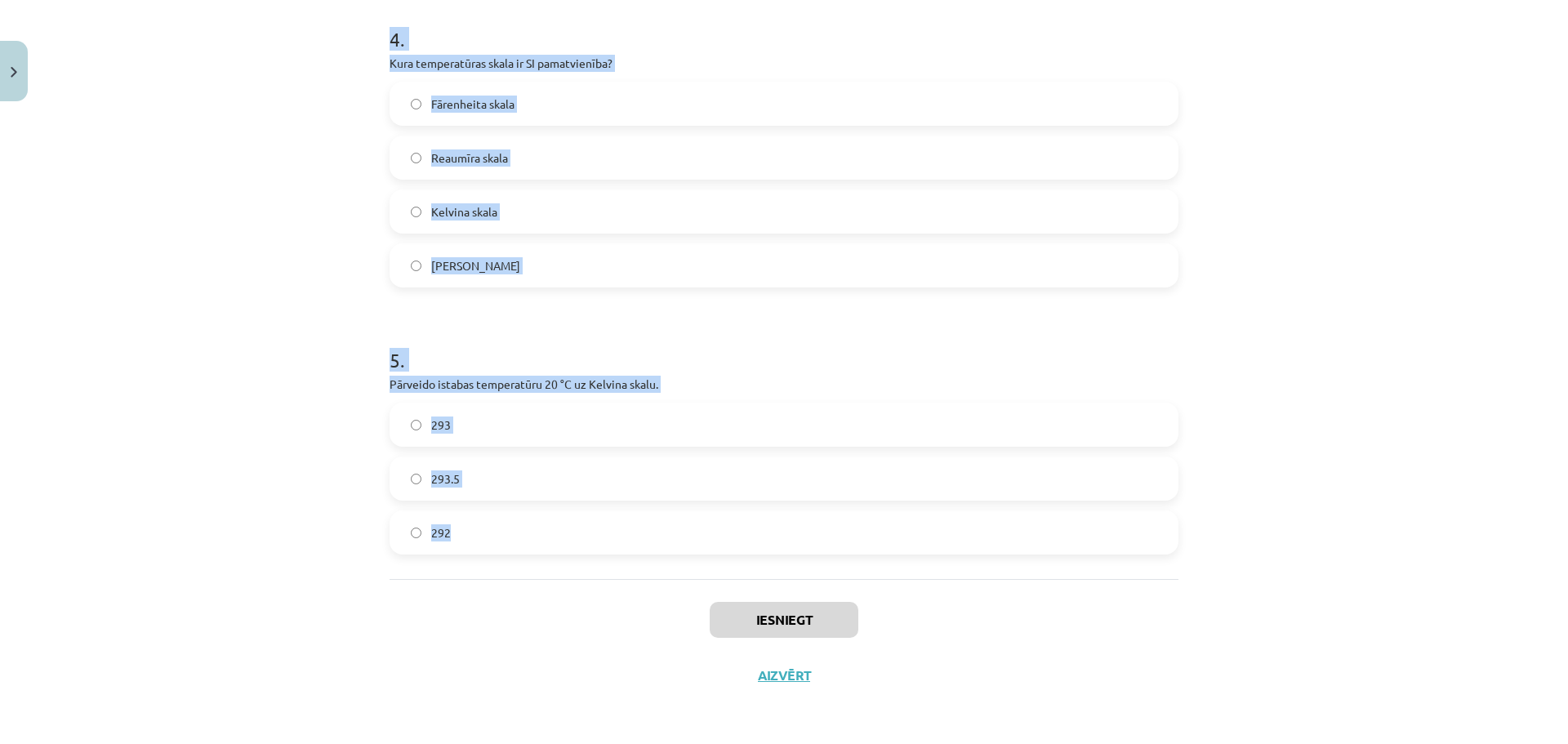
drag, startPoint x: 383, startPoint y: 346, endPoint x: 691, endPoint y: 561, distance: 375.6
copy form "Kas ir galvenais dabiskais siltuma avots uz Zemes? Radiators Ugunskurs Berze Sa…"
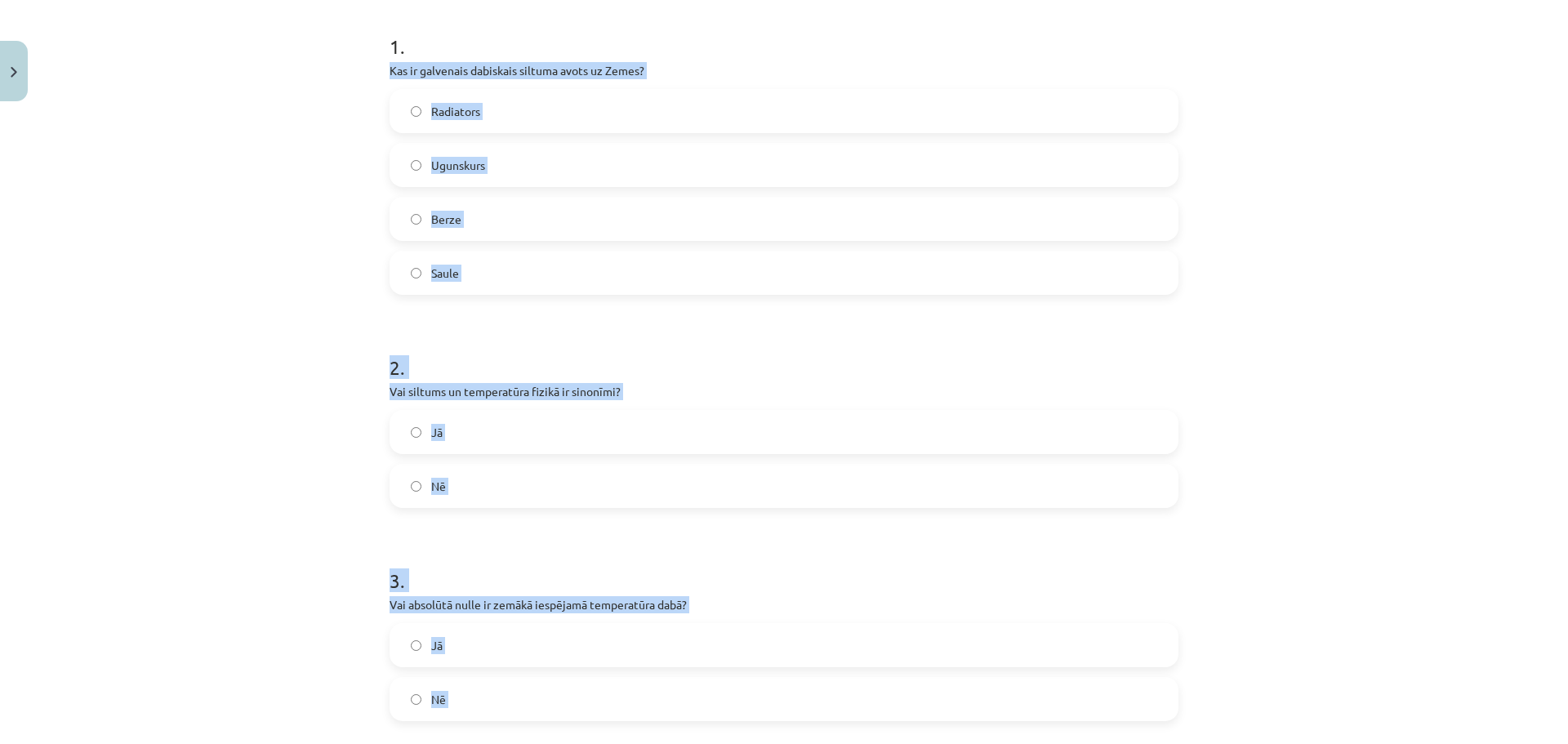
scroll to position [12, 0]
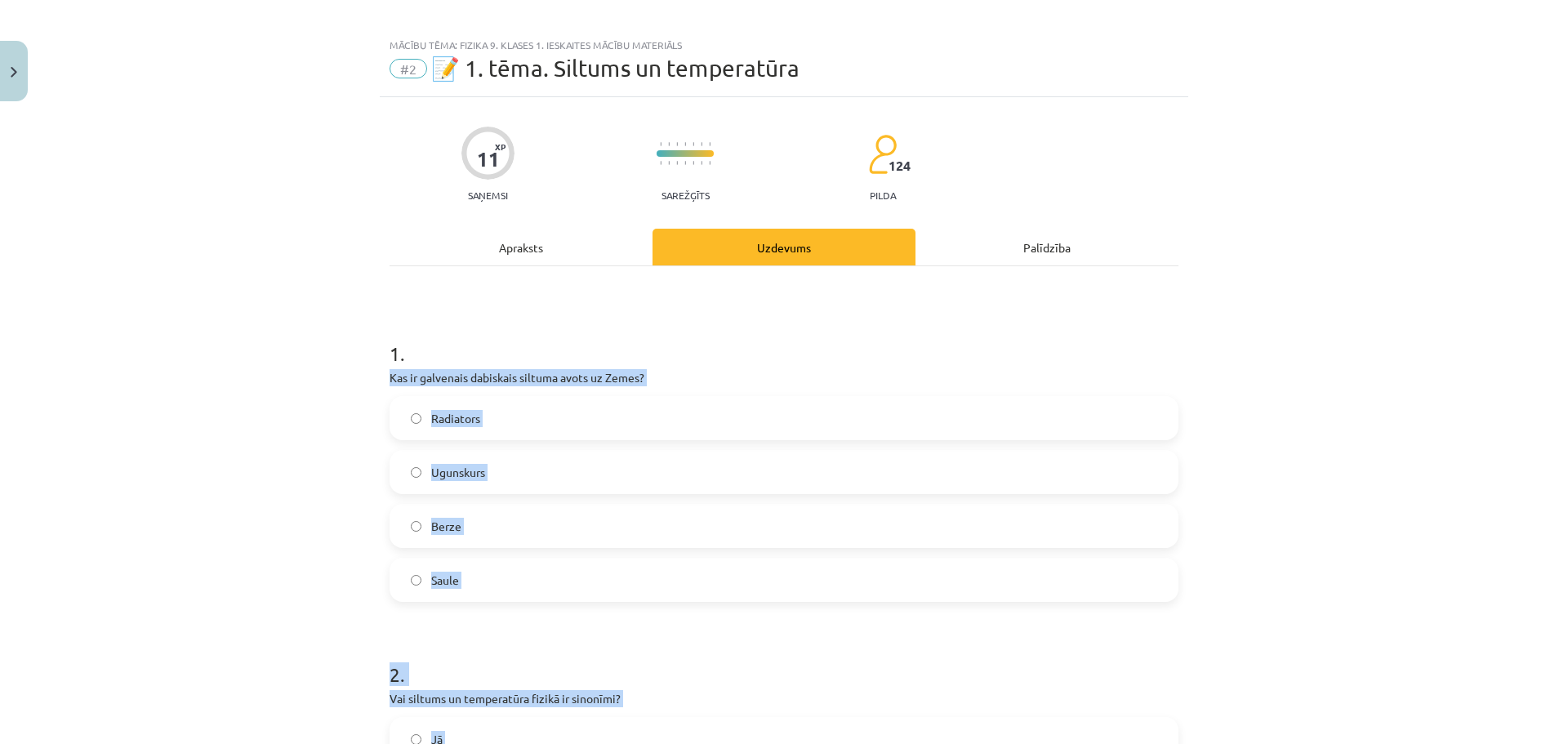
click at [476, 569] on label "Saule" at bounding box center [784, 580] width 785 height 41
click at [178, 464] on div "Mācību tēma: Fizika 9. klases 1. ieskaites mācību materiāls #2 📝 1. tēma. Siltu…" at bounding box center [784, 372] width 1568 height 744
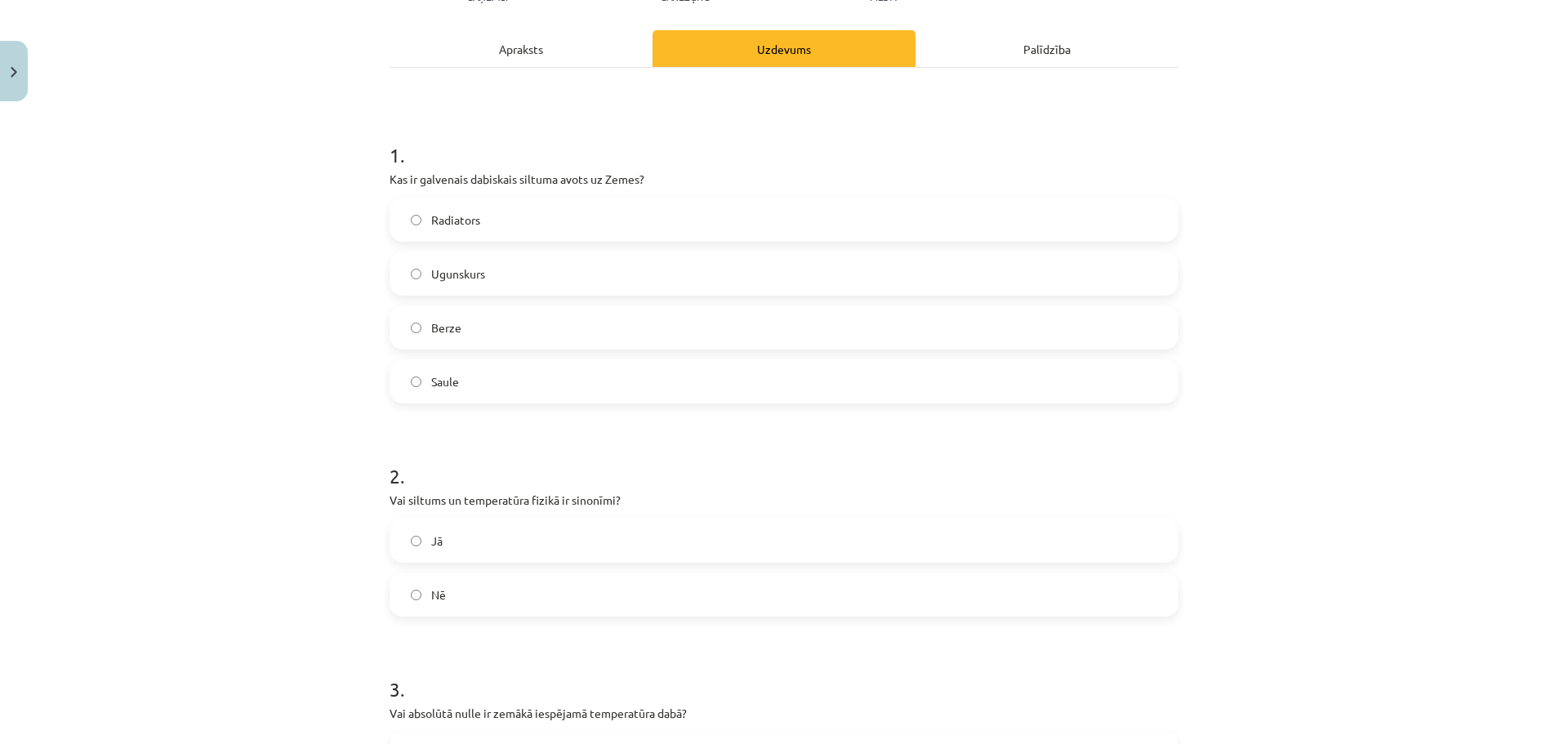
scroll to position [257, 0]
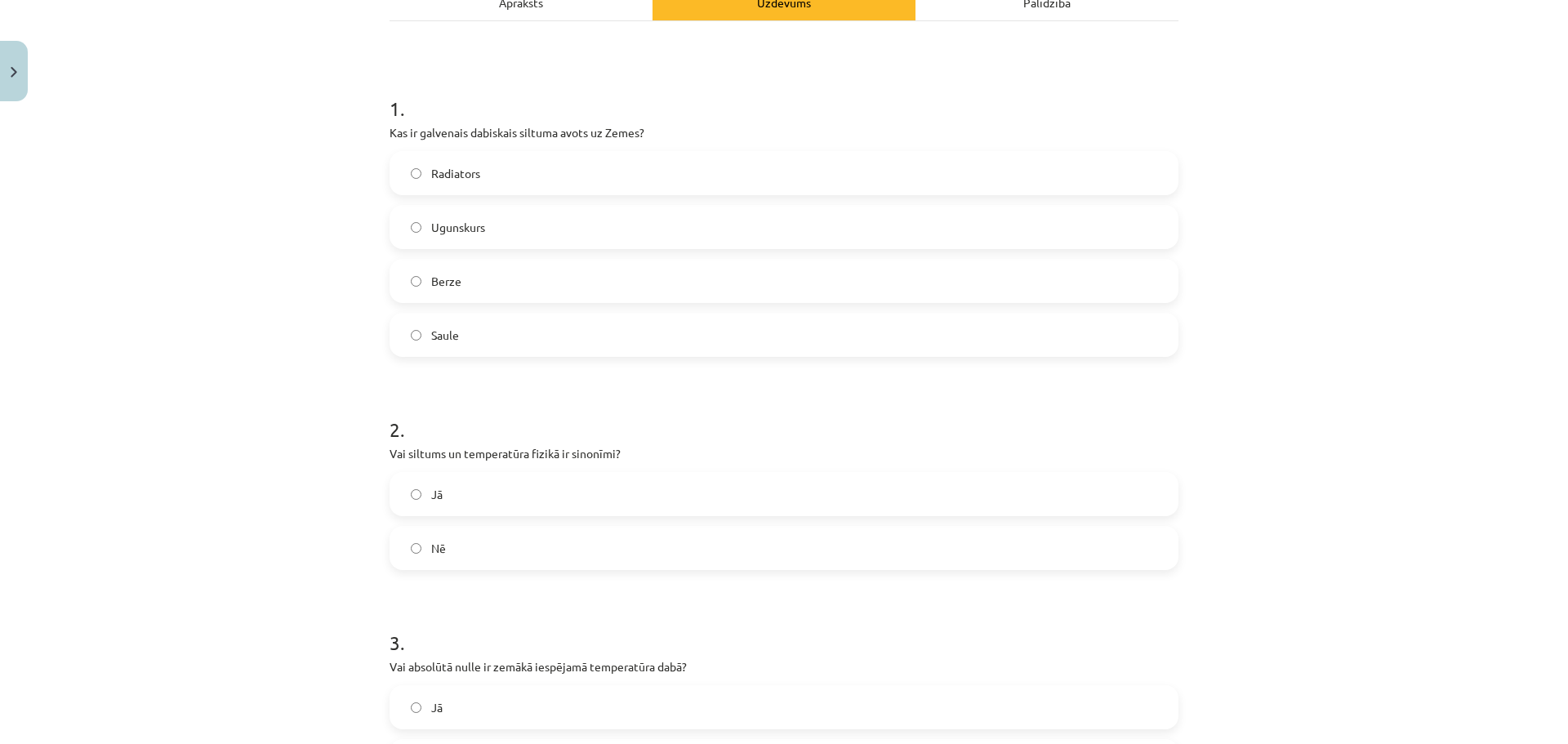
click at [521, 572] on form "1 . Kas ir galvenais dabiskais siltuma avots uz Zemes? Radiators Ugunskurs Berz…" at bounding box center [784, 720] width 789 height 1303
click at [521, 563] on label "Nē" at bounding box center [784, 547] width 785 height 41
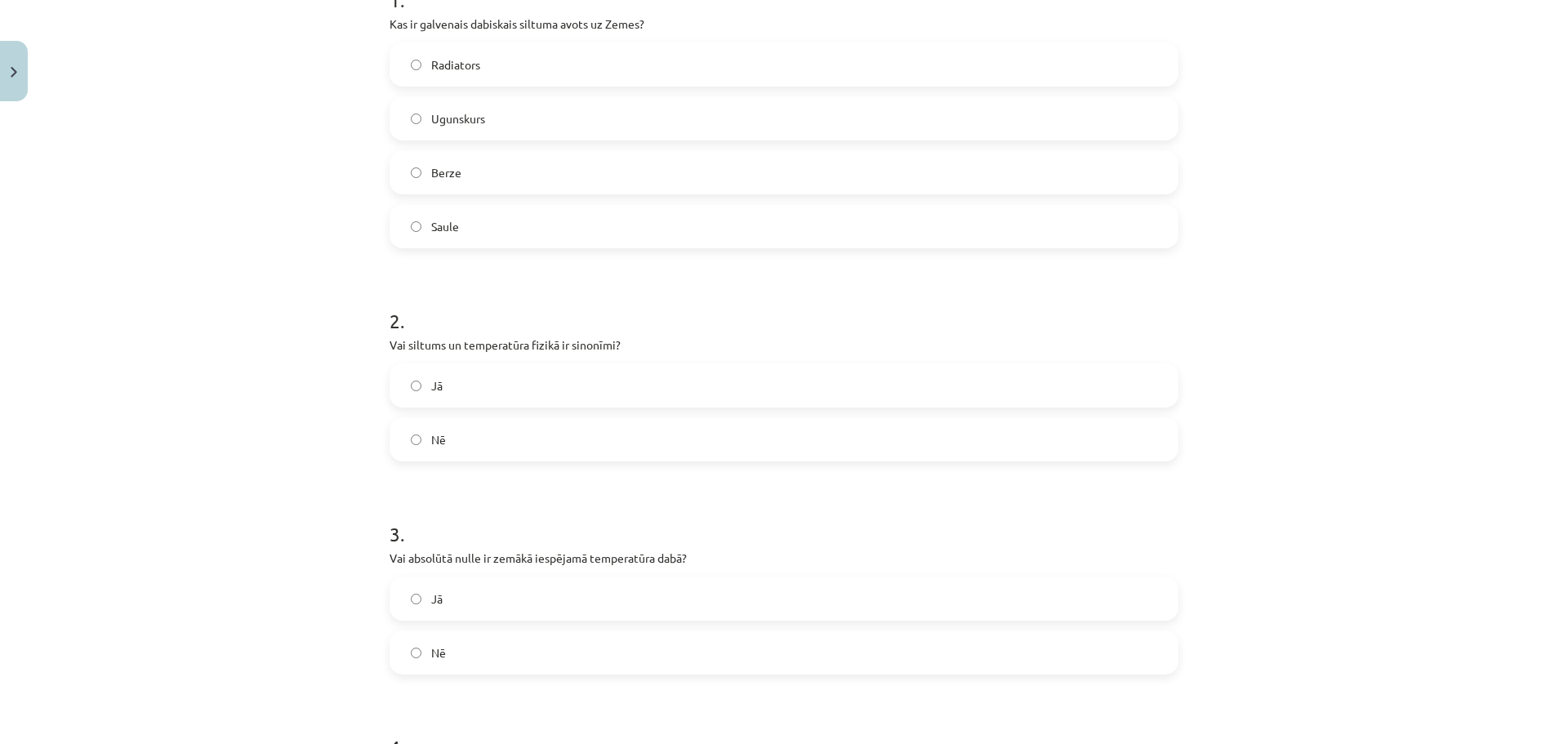
scroll to position [583, 0]
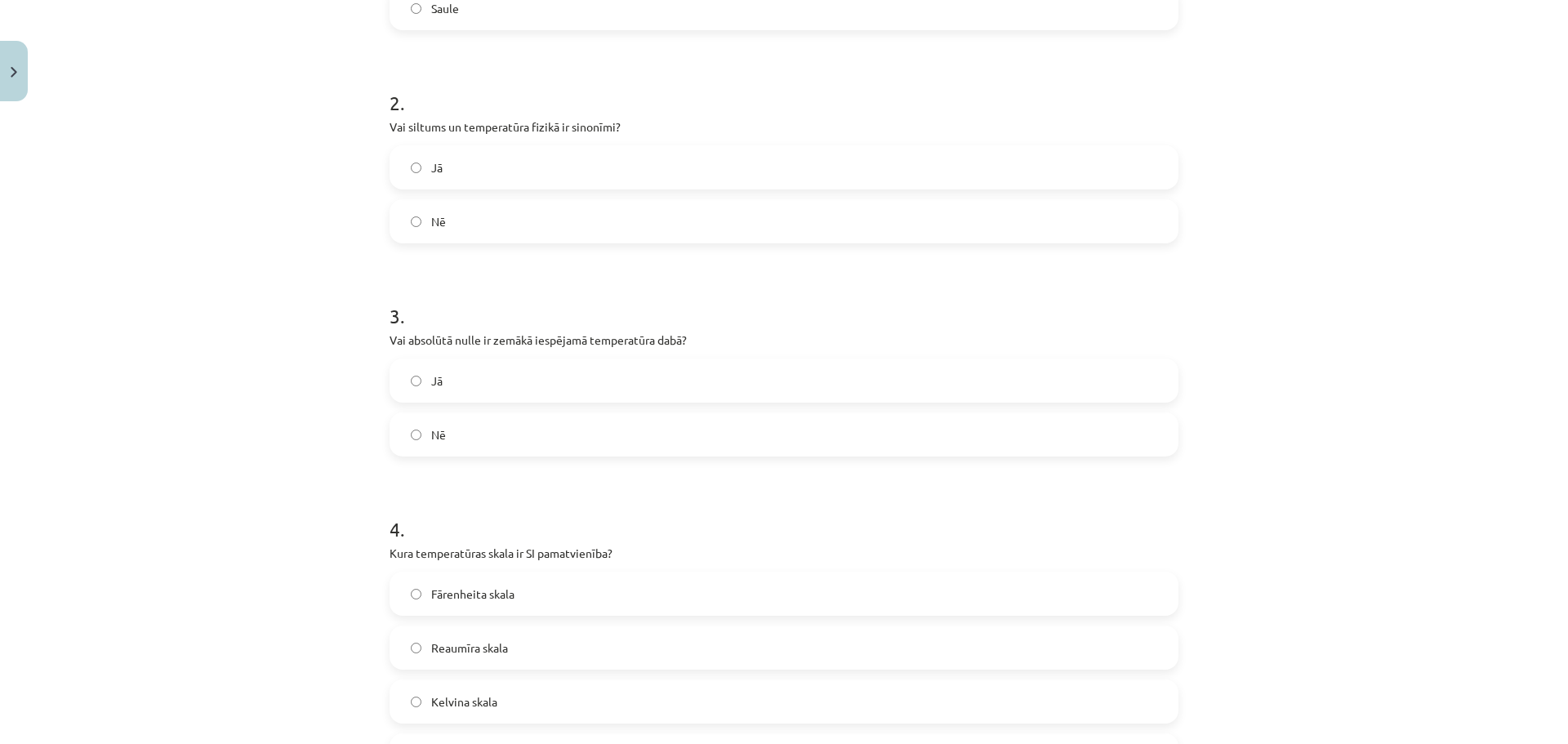
click at [504, 387] on label "Jā" at bounding box center [784, 380] width 785 height 41
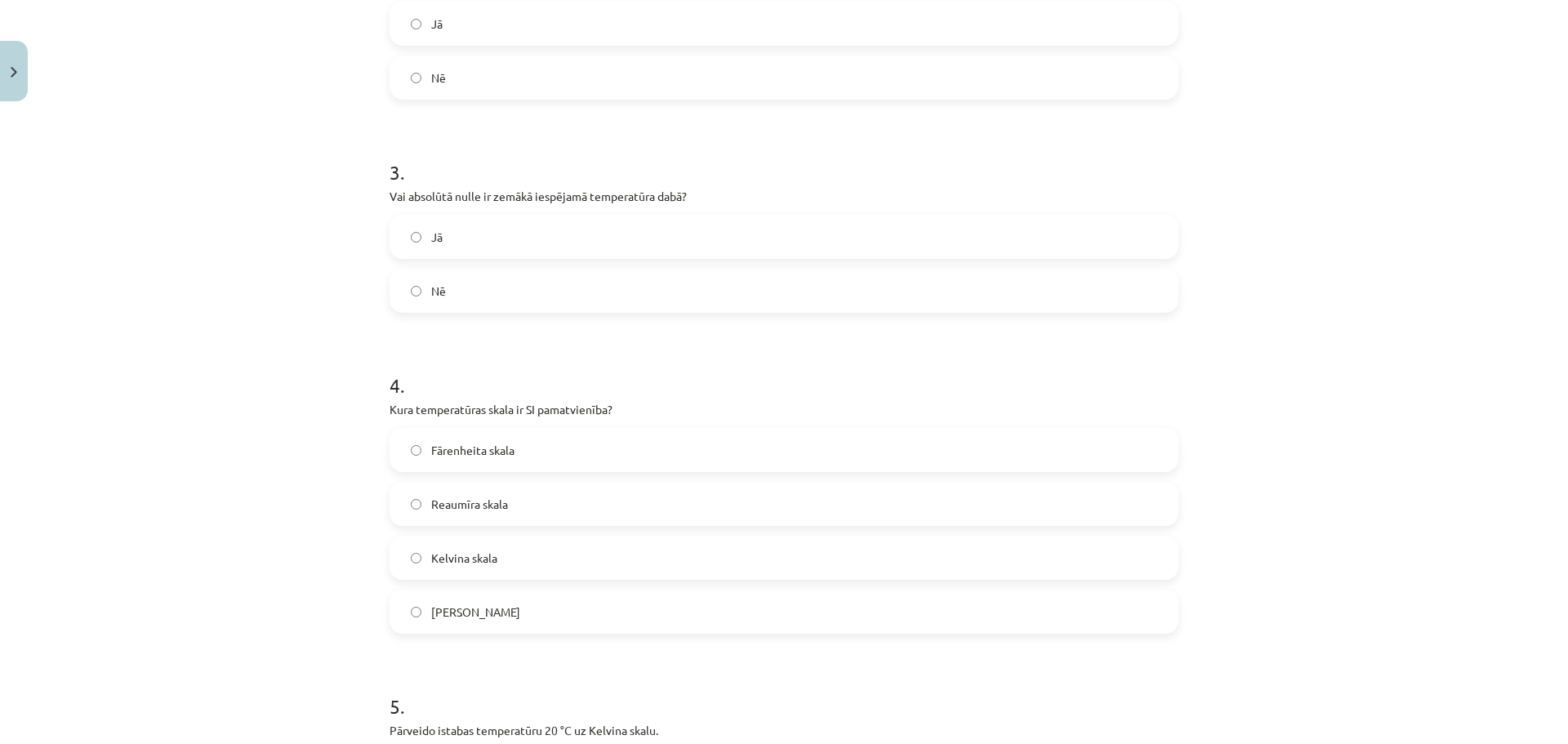
scroll to position [910, 0]
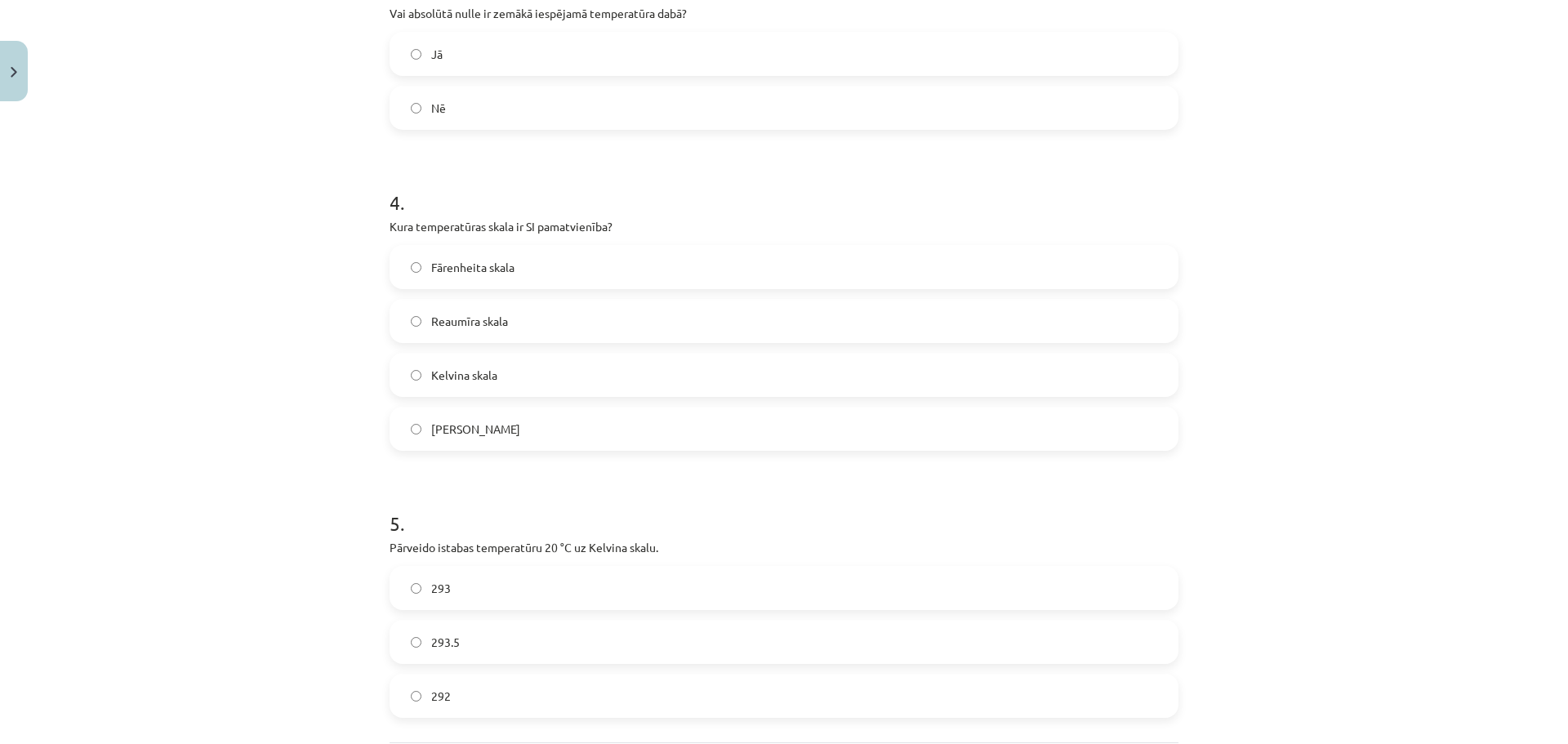
click at [540, 374] on label "Kelvina skala" at bounding box center [784, 374] width 785 height 41
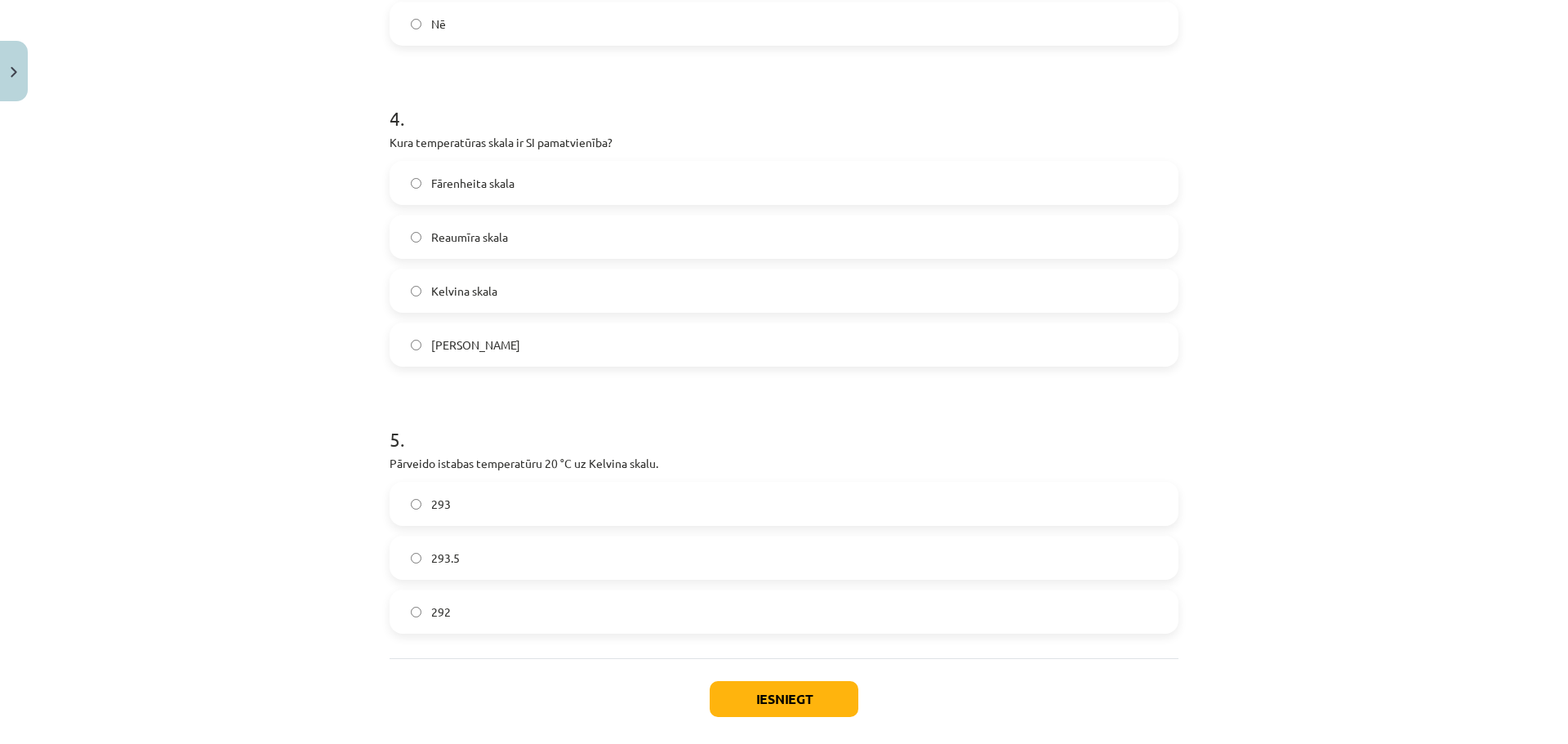
scroll to position [1074, 0]
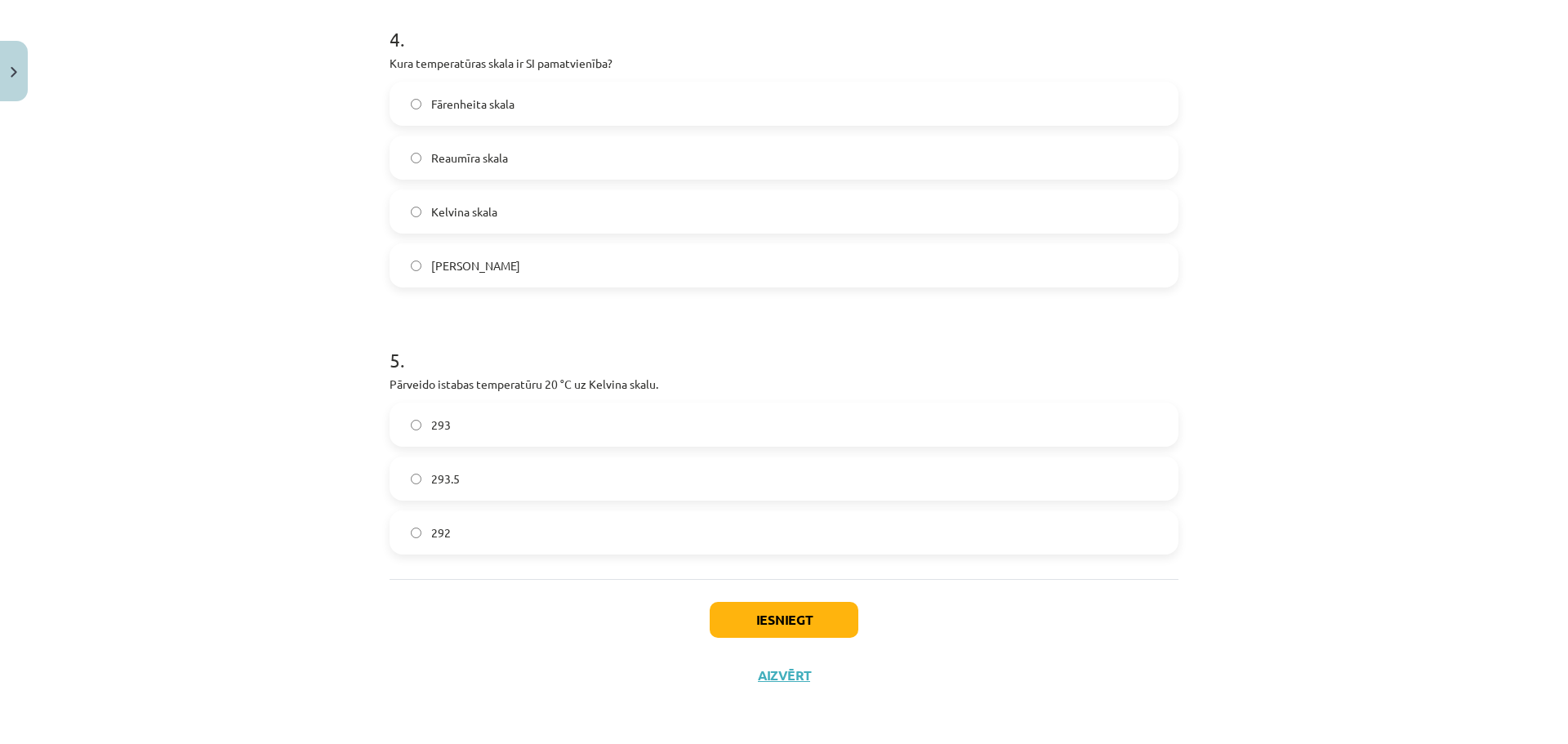
click at [554, 537] on label "292" at bounding box center [784, 532] width 785 height 41
click at [549, 416] on label "293" at bounding box center [784, 424] width 785 height 41
click at [526, 547] on label "292" at bounding box center [784, 532] width 785 height 41
click at [799, 620] on button "Iesniegt" at bounding box center [784, 619] width 149 height 36
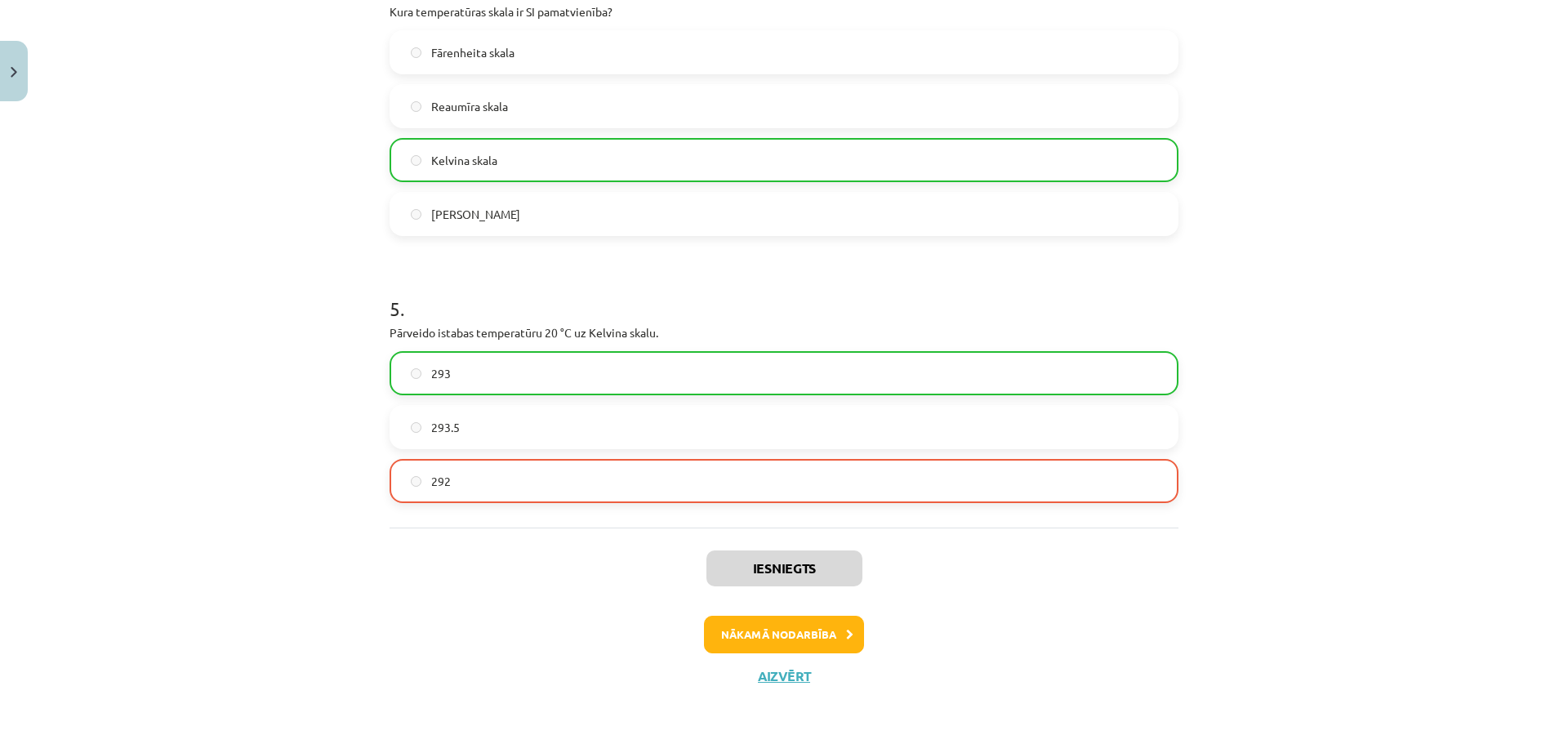
scroll to position [1126, 0]
click at [798, 618] on button "Nākamā nodarbība" at bounding box center [784, 634] width 160 height 37
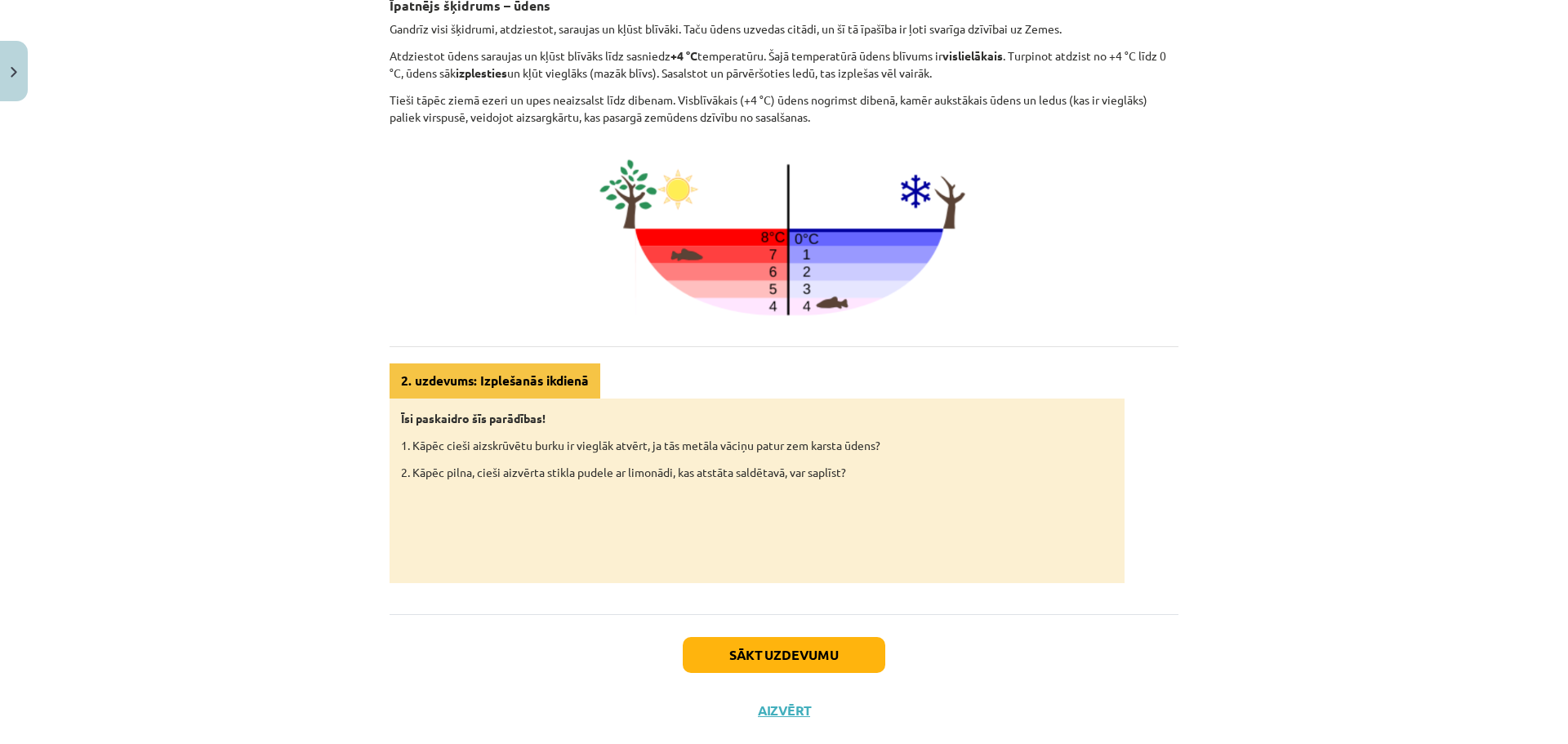
scroll to position [647, 0]
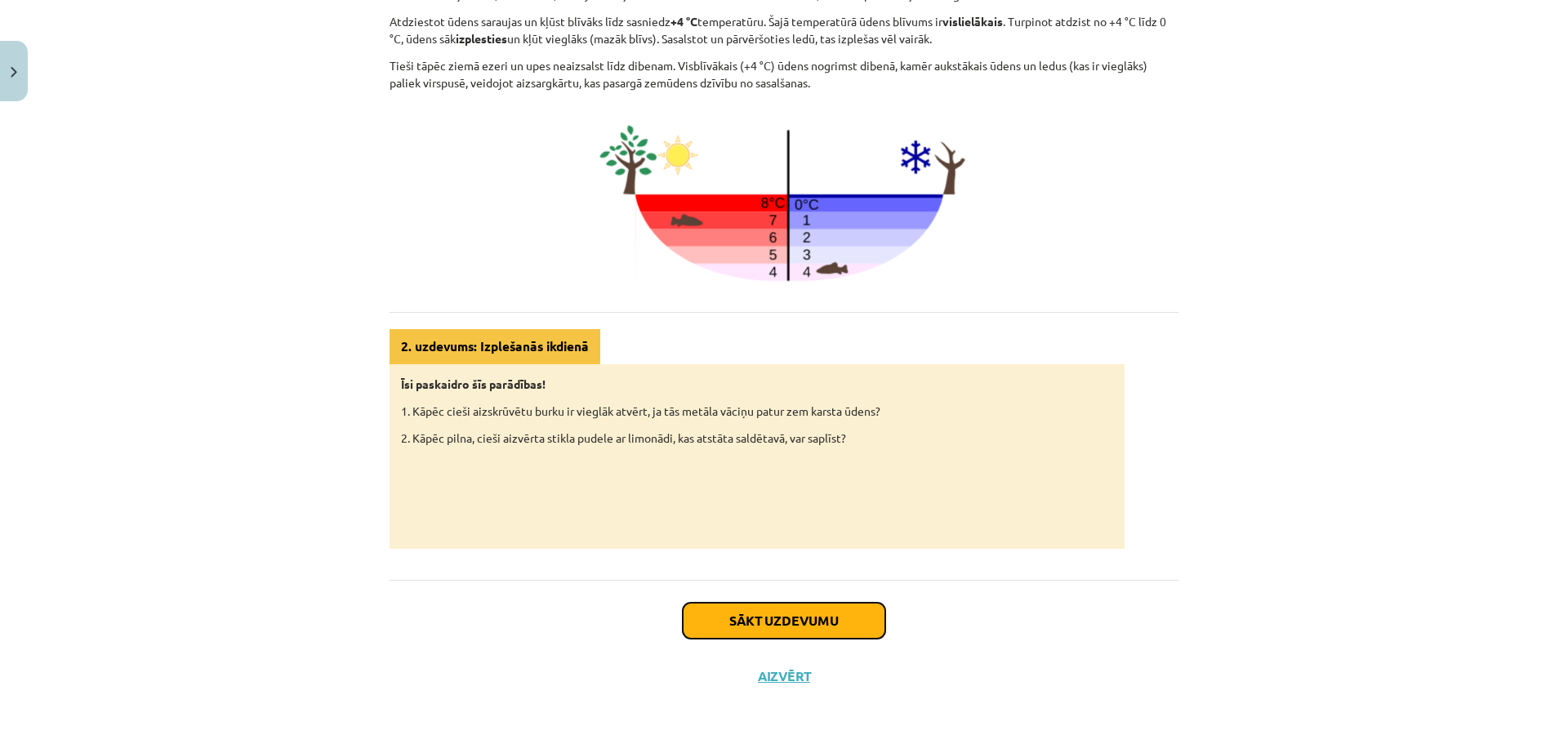
click at [743, 625] on button "Sākt uzdevumu" at bounding box center [784, 620] width 203 height 36
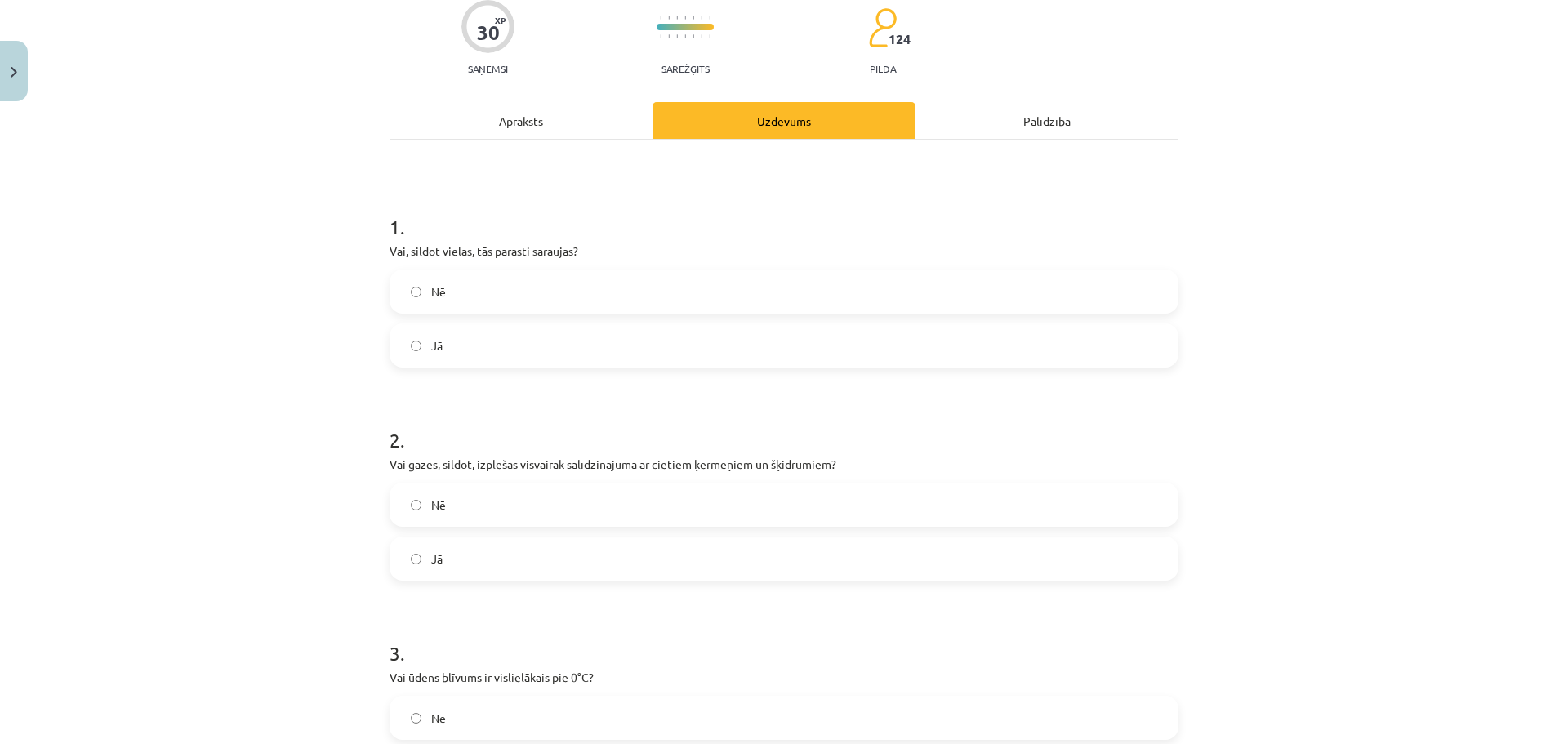
scroll to position [0, 0]
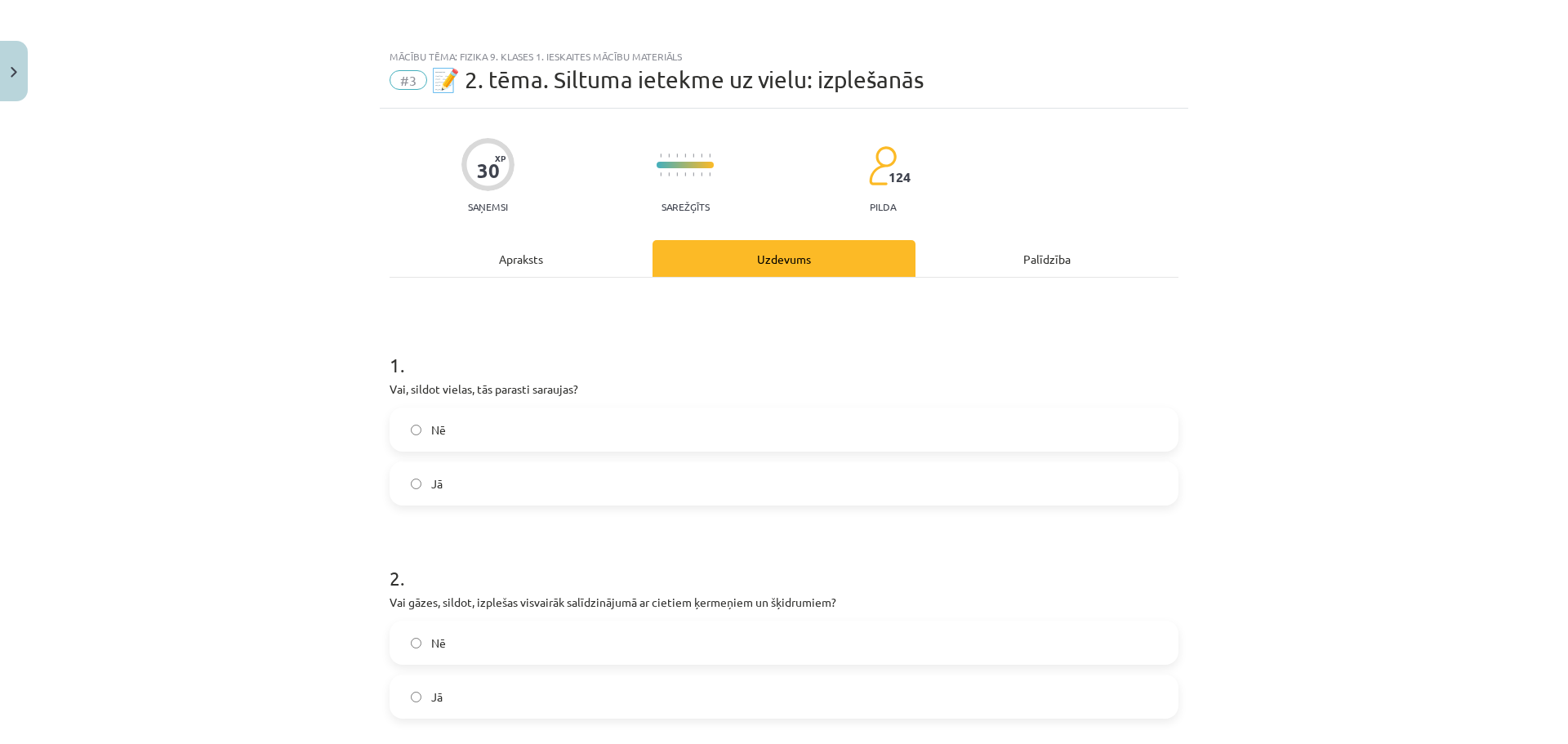
click at [484, 470] on label "Jā" at bounding box center [784, 483] width 785 height 41
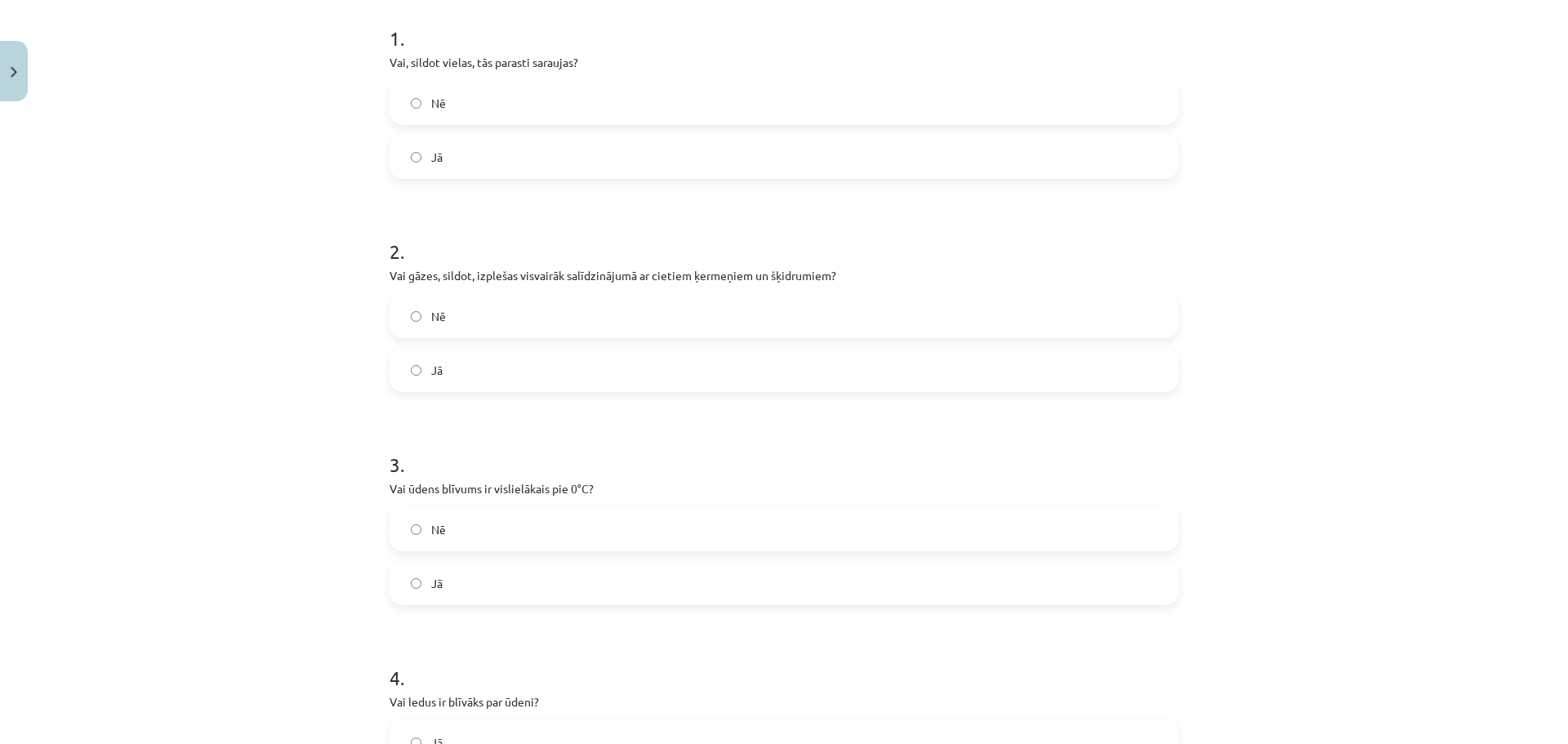
click at [486, 320] on label "Nē" at bounding box center [784, 316] width 785 height 41
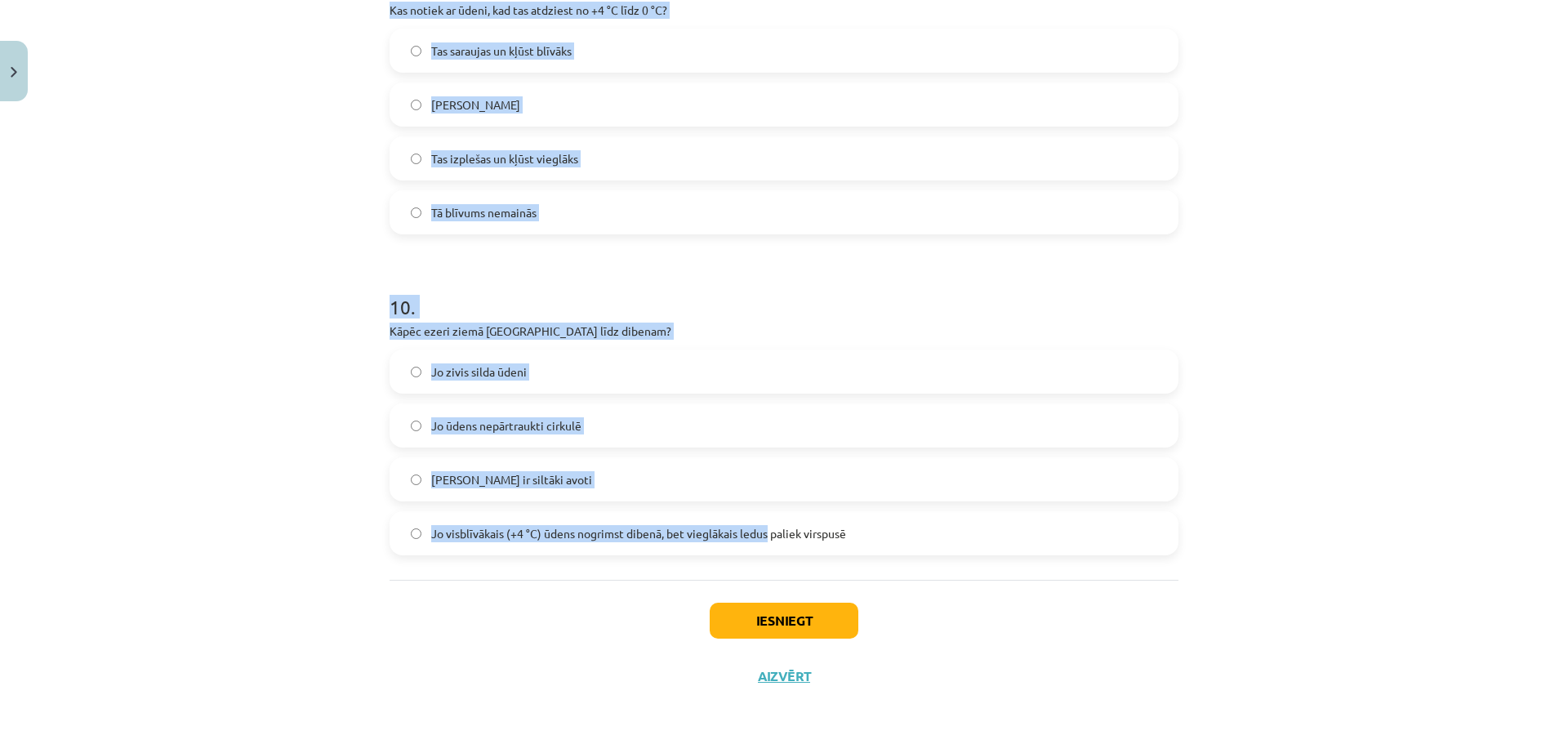
scroll to position [2517, 0]
drag, startPoint x: 384, startPoint y: 245, endPoint x: 863, endPoint y: 544, distance: 564.7
copy form "Vai ūdens blīvums ir vislielākais pie 0°C? Nē Jā 4 . Vai ledus ir blīvāks par ū…"
click at [901, 443] on label "Jo ūdens nepārtraukti cirkulē" at bounding box center [784, 424] width 785 height 41
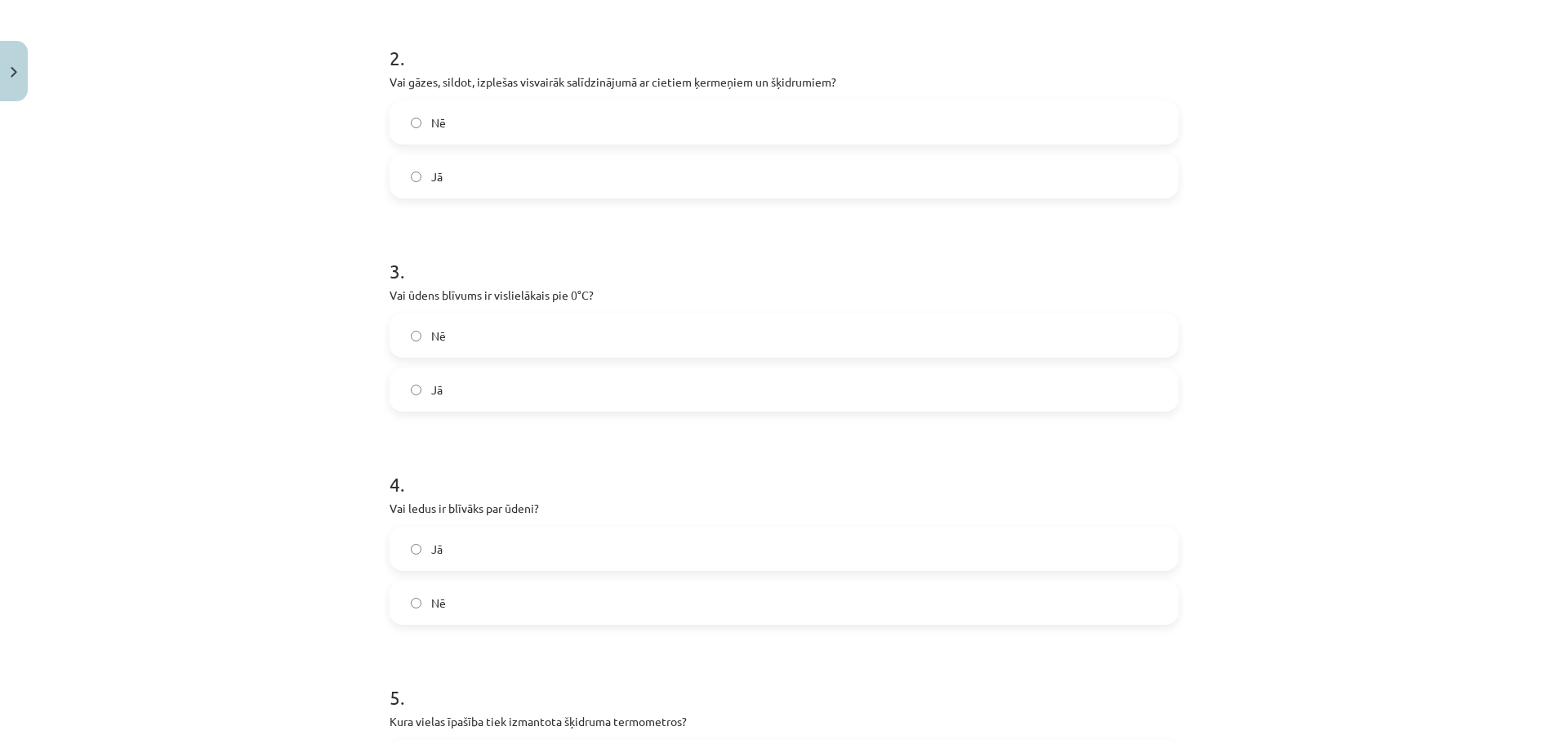
scroll to position [475, 0]
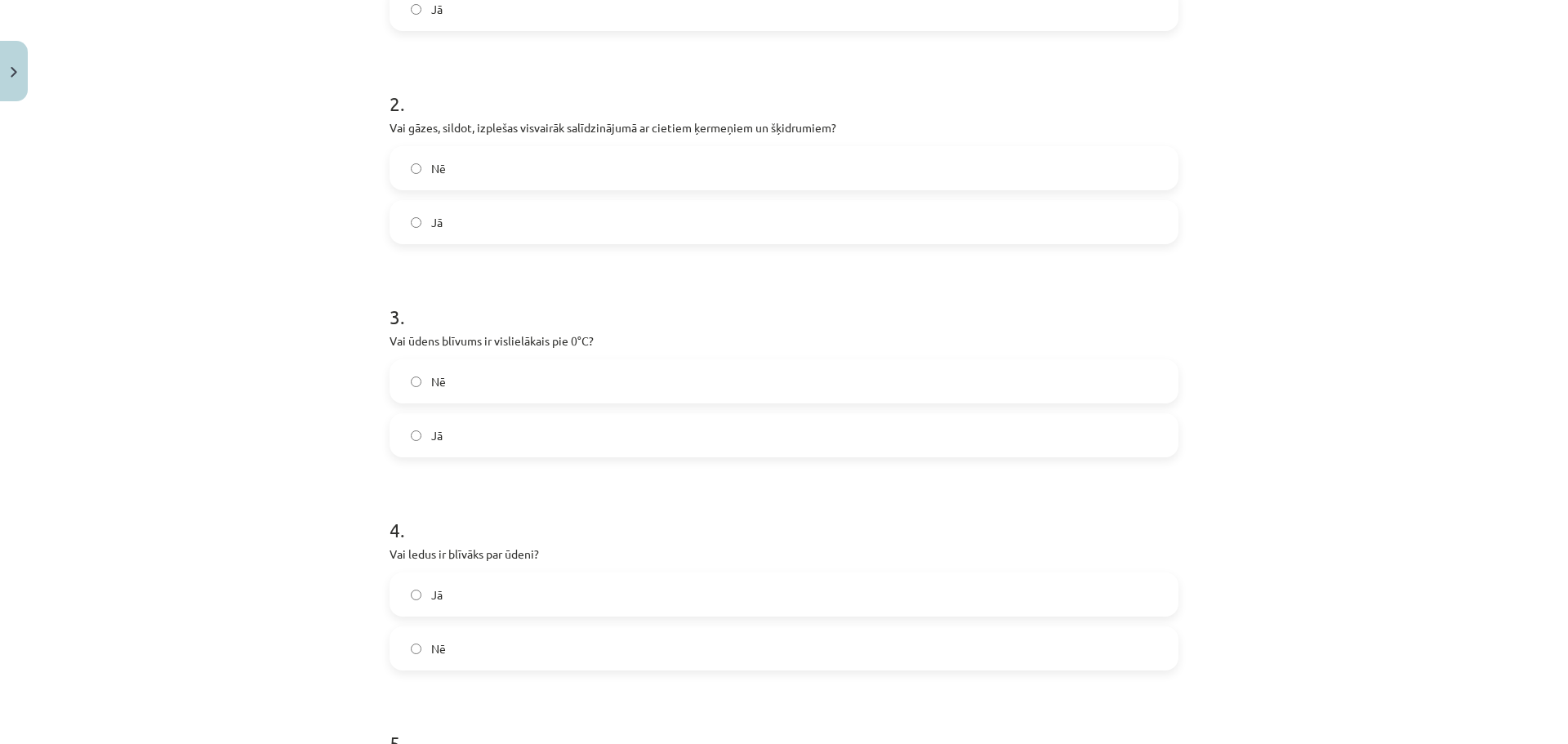
click at [564, 391] on label "Nē" at bounding box center [784, 381] width 785 height 41
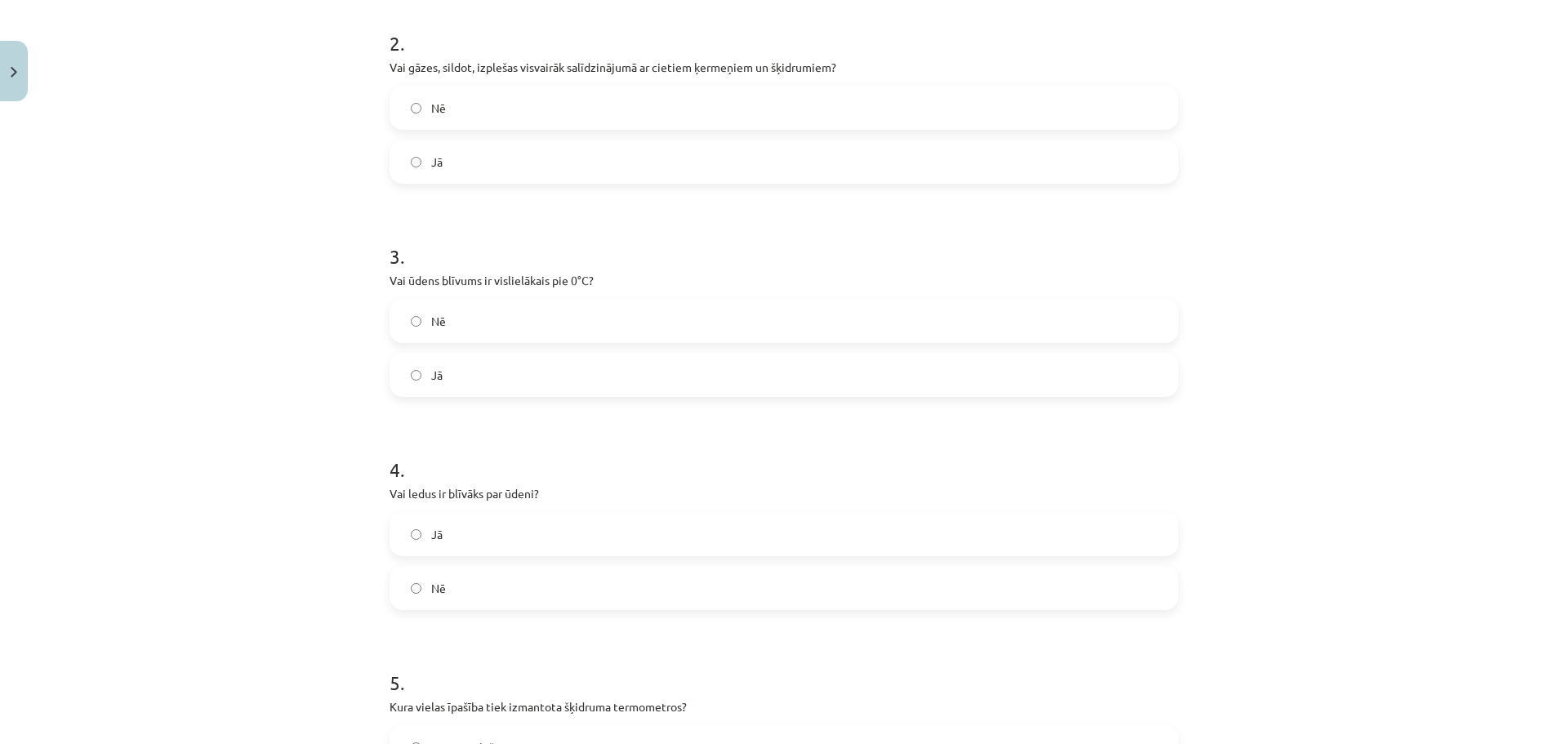
scroll to position [638, 0]
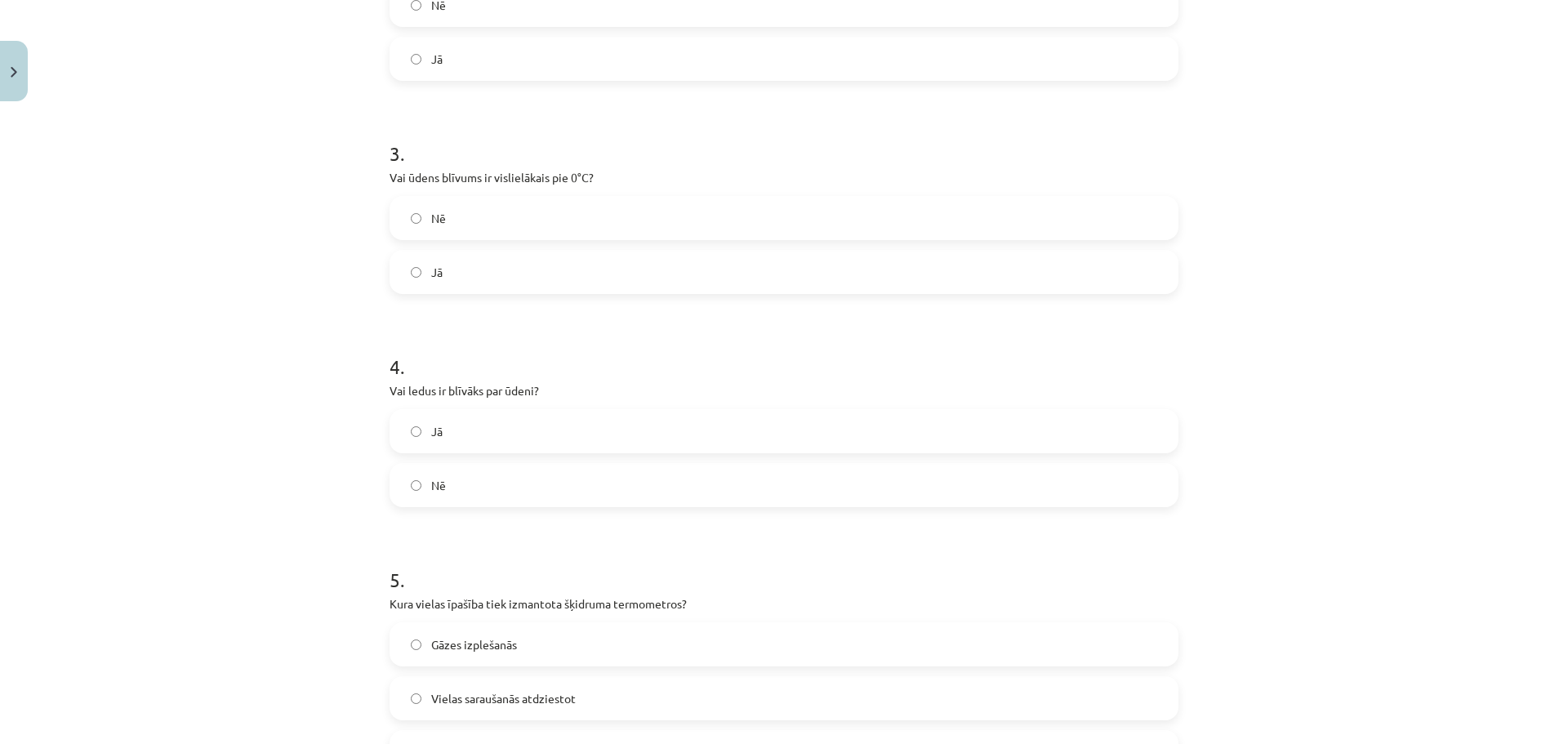
drag, startPoint x: 521, startPoint y: 470, endPoint x: 523, endPoint y: 458, distance: 12.2
click at [520, 467] on label "Nē" at bounding box center [784, 485] width 785 height 41
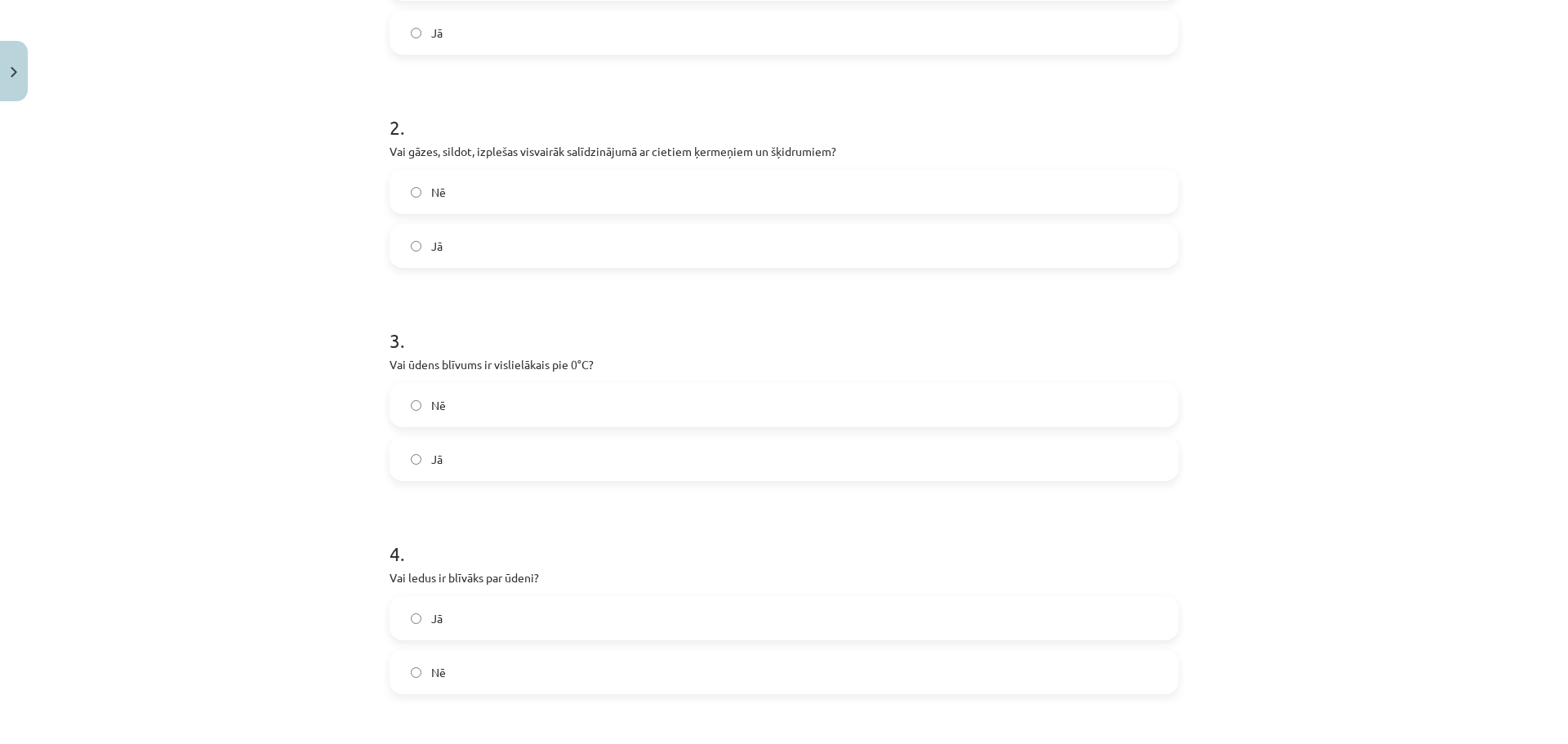
scroll to position [393, 0]
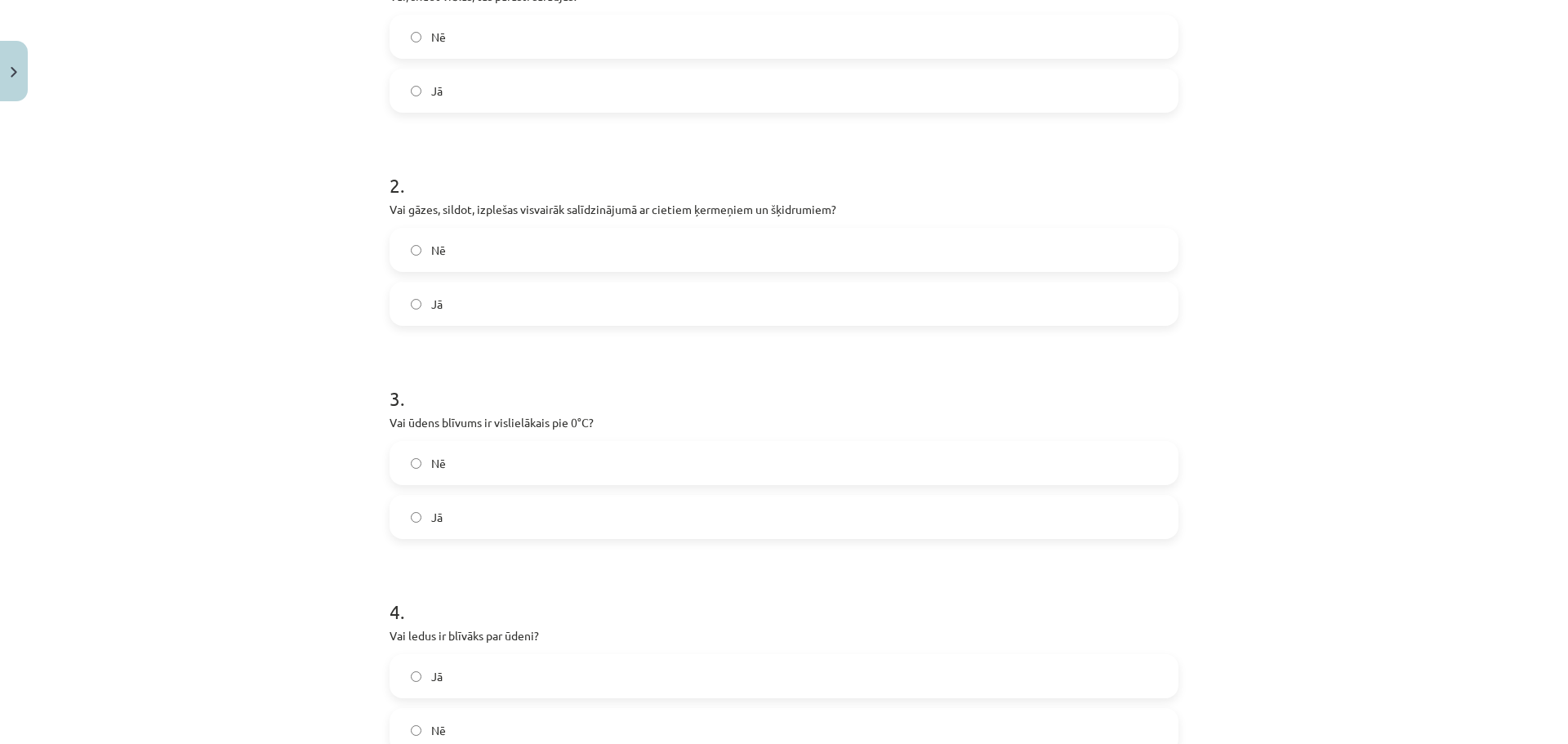
click at [616, 297] on label "Jā" at bounding box center [784, 303] width 785 height 41
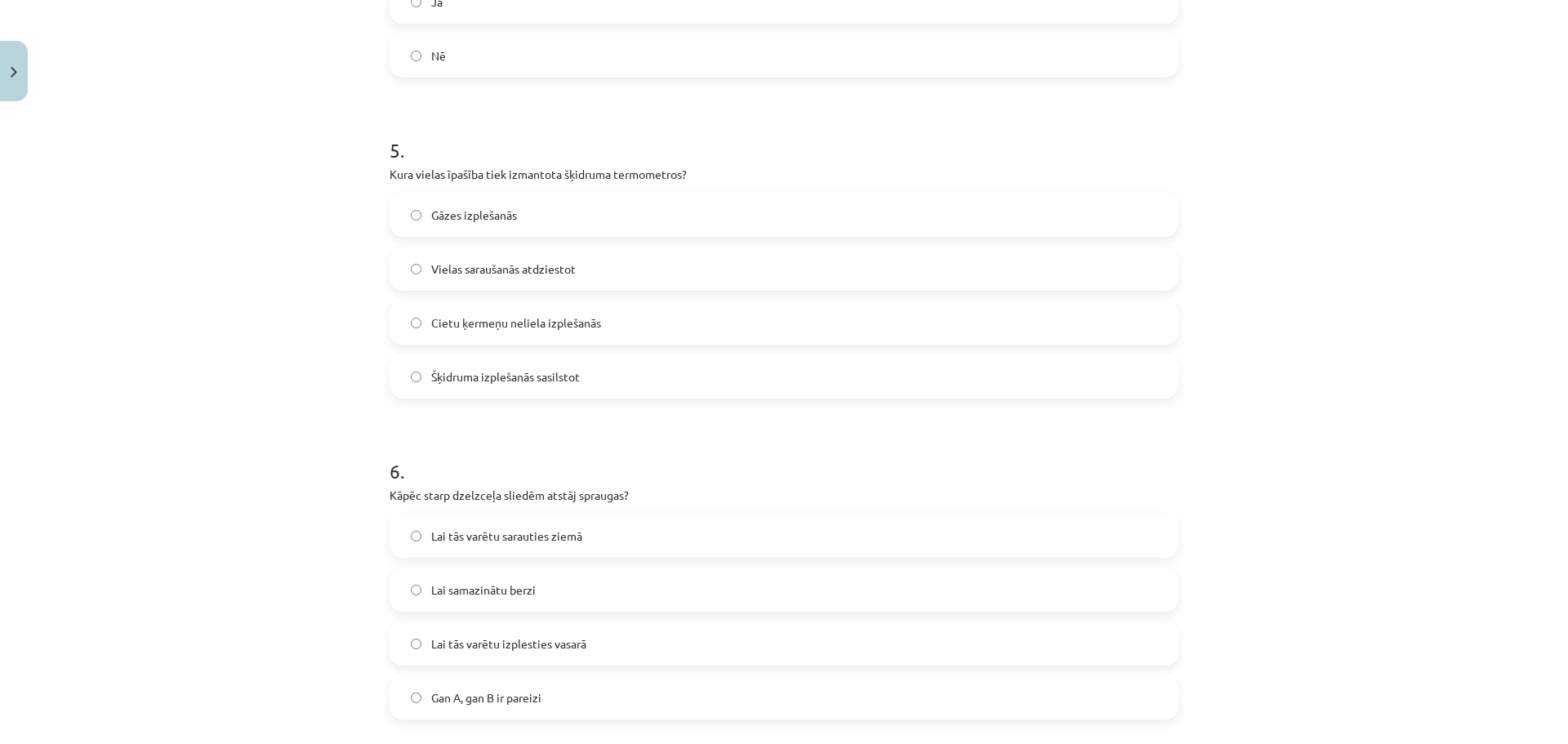
scroll to position [1210, 0]
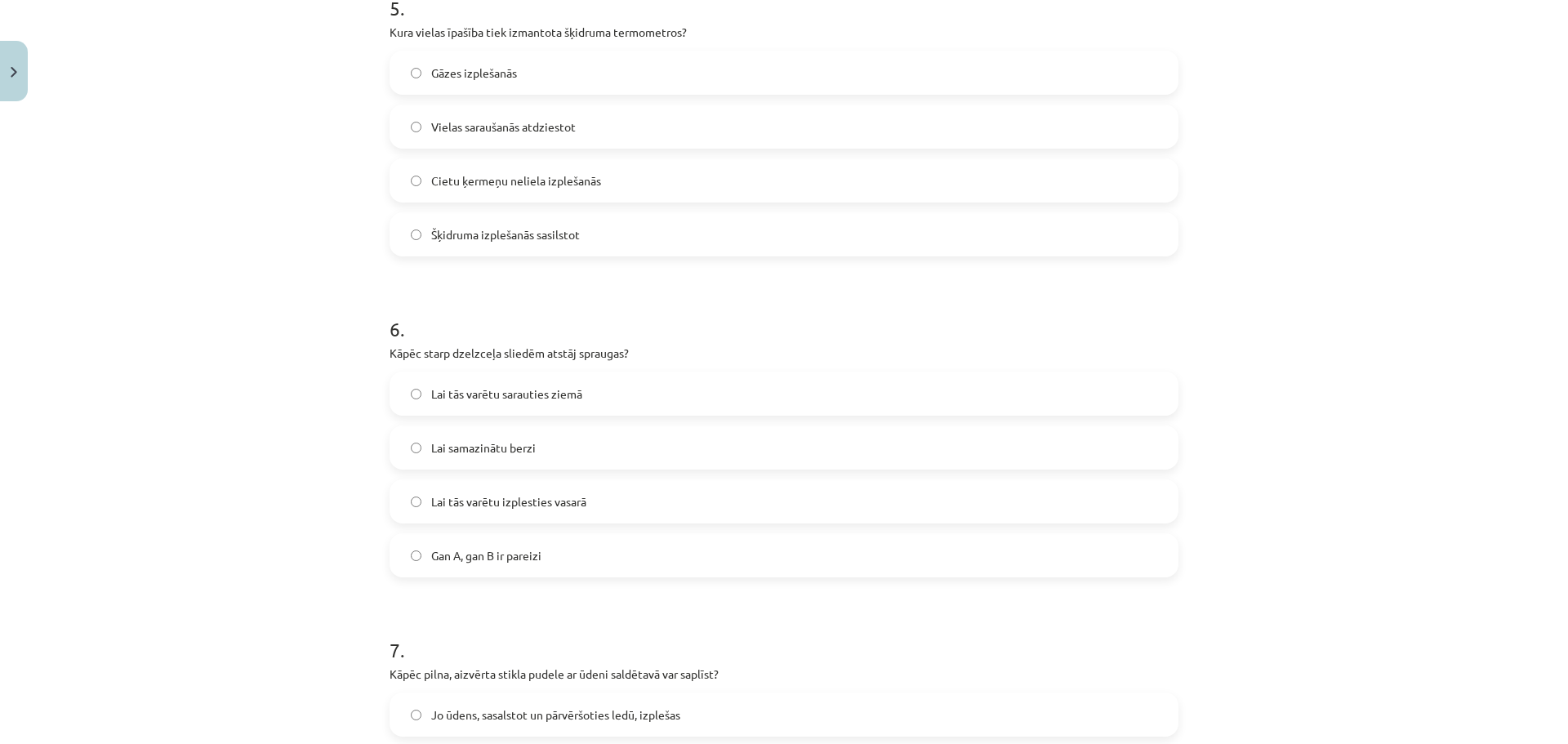
click at [597, 234] on label "Šķidruma izplešanās sasilstot" at bounding box center [784, 234] width 785 height 41
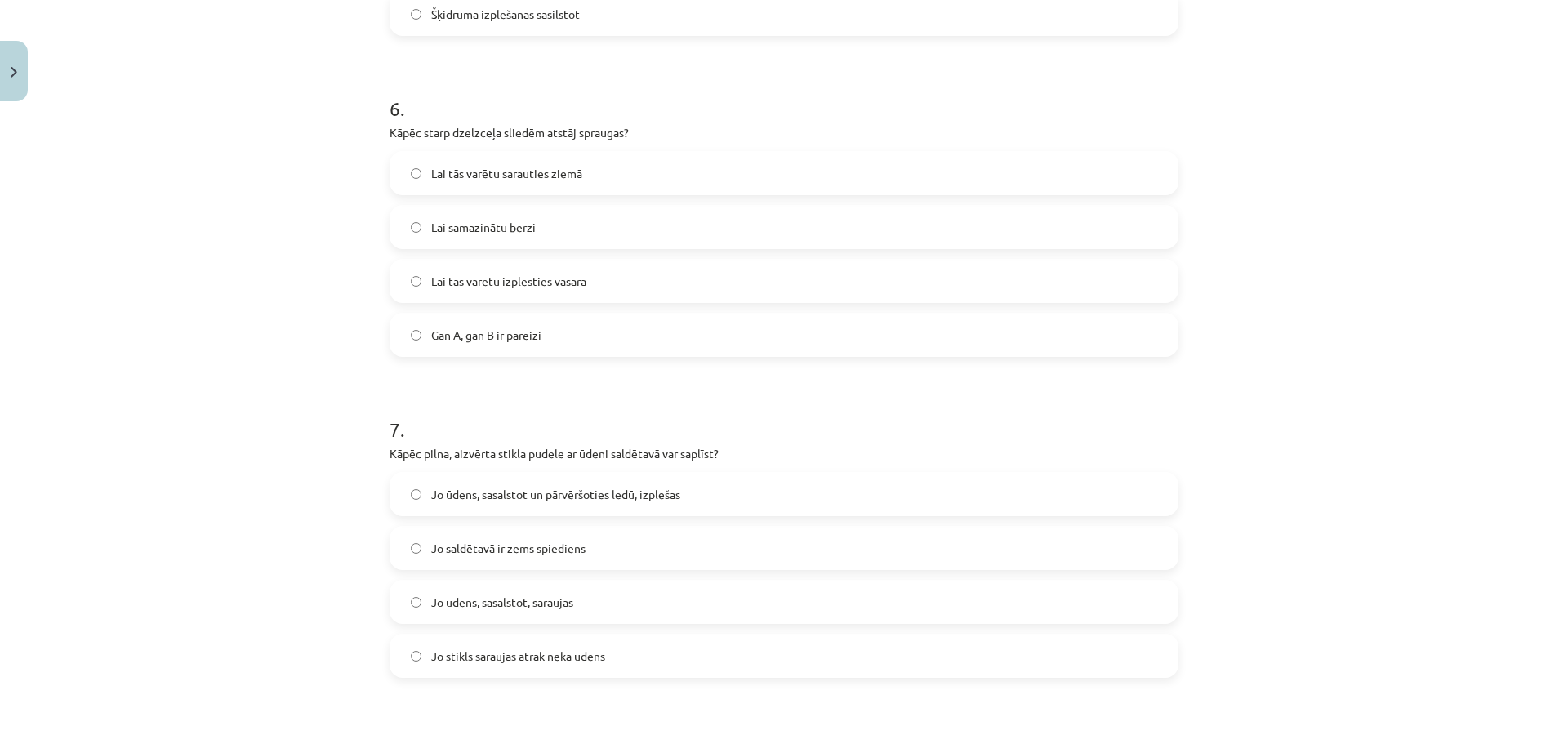
scroll to position [1455, 0]
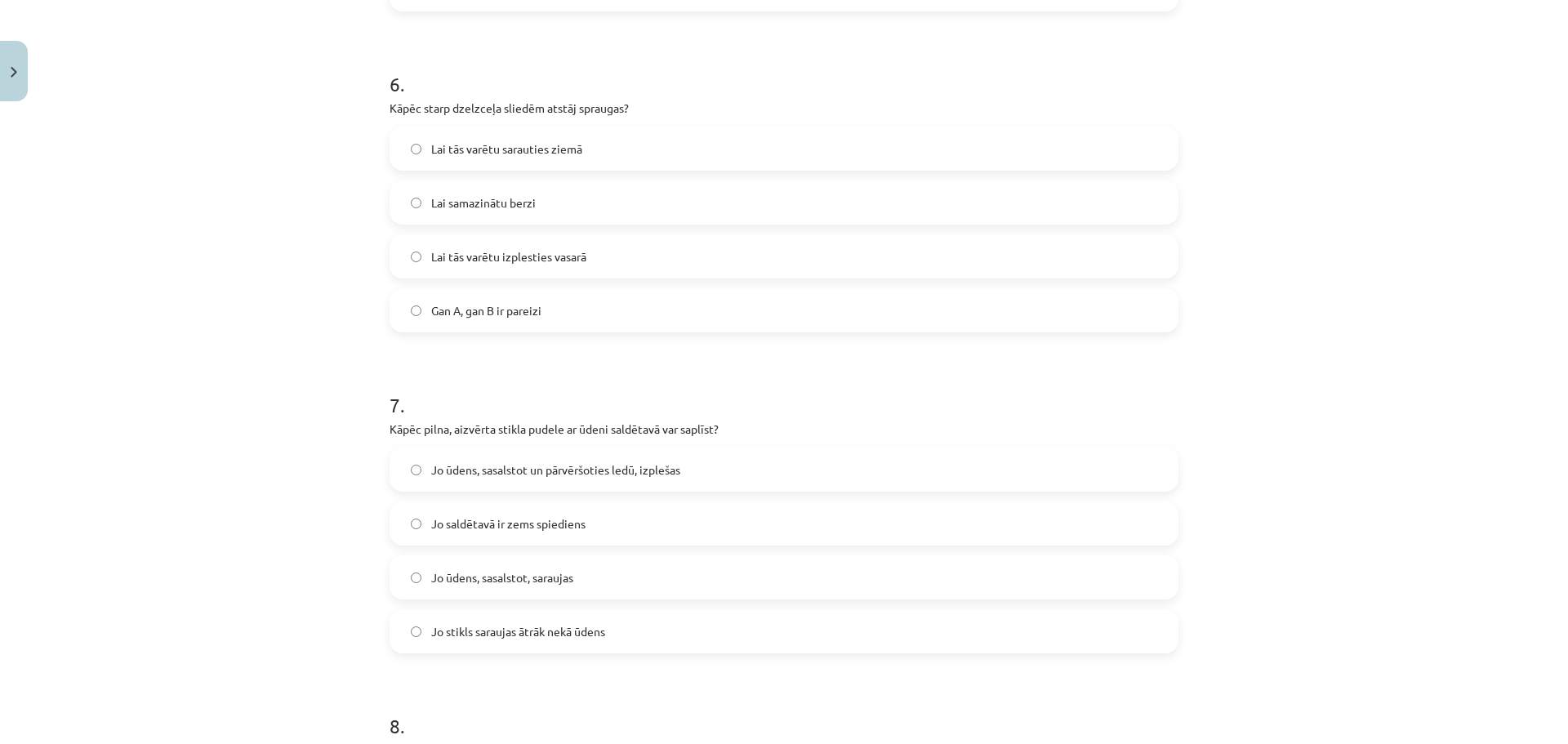
click at [596, 256] on label "Lai tās varētu izplesties vasarā" at bounding box center [784, 256] width 785 height 41
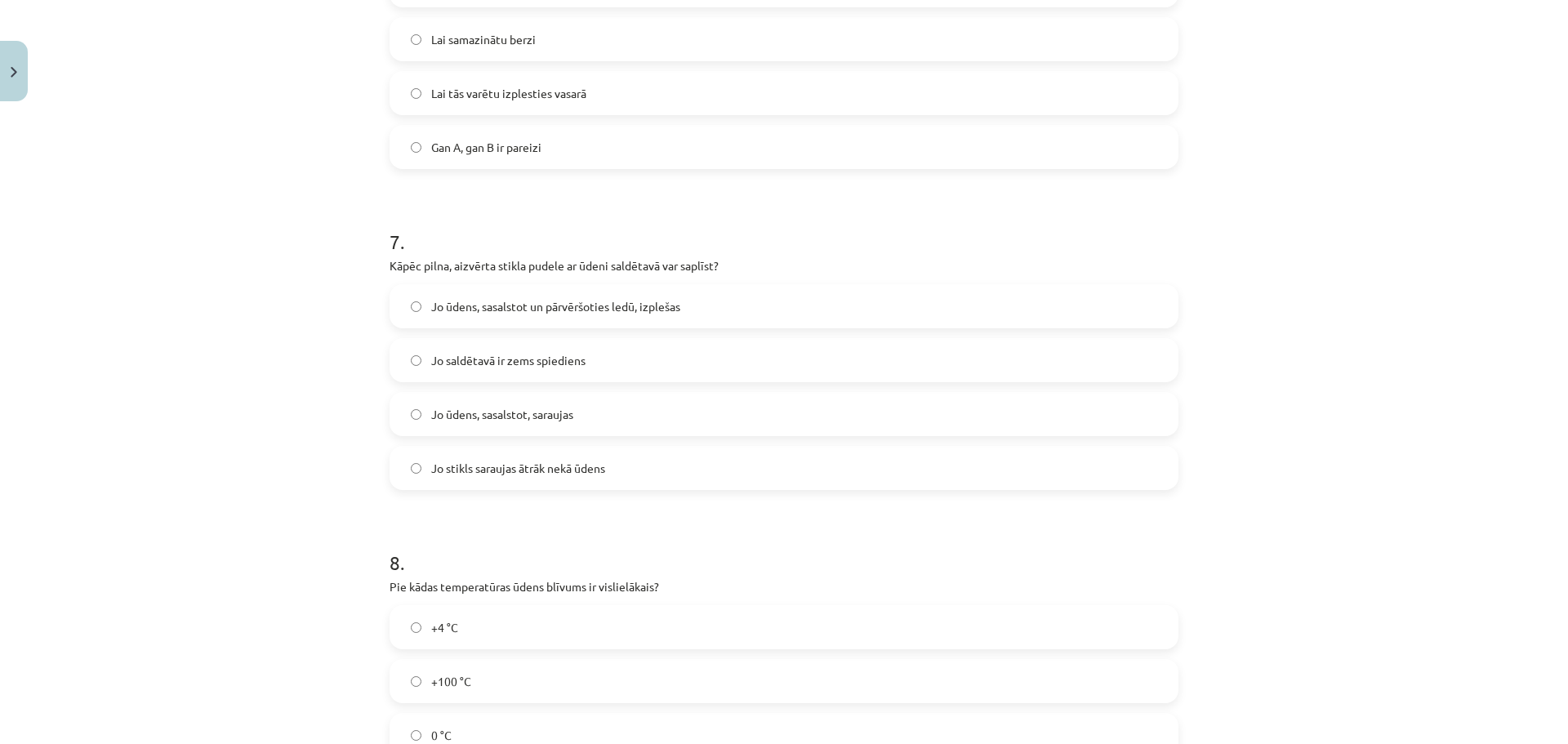
scroll to position [1700, 0]
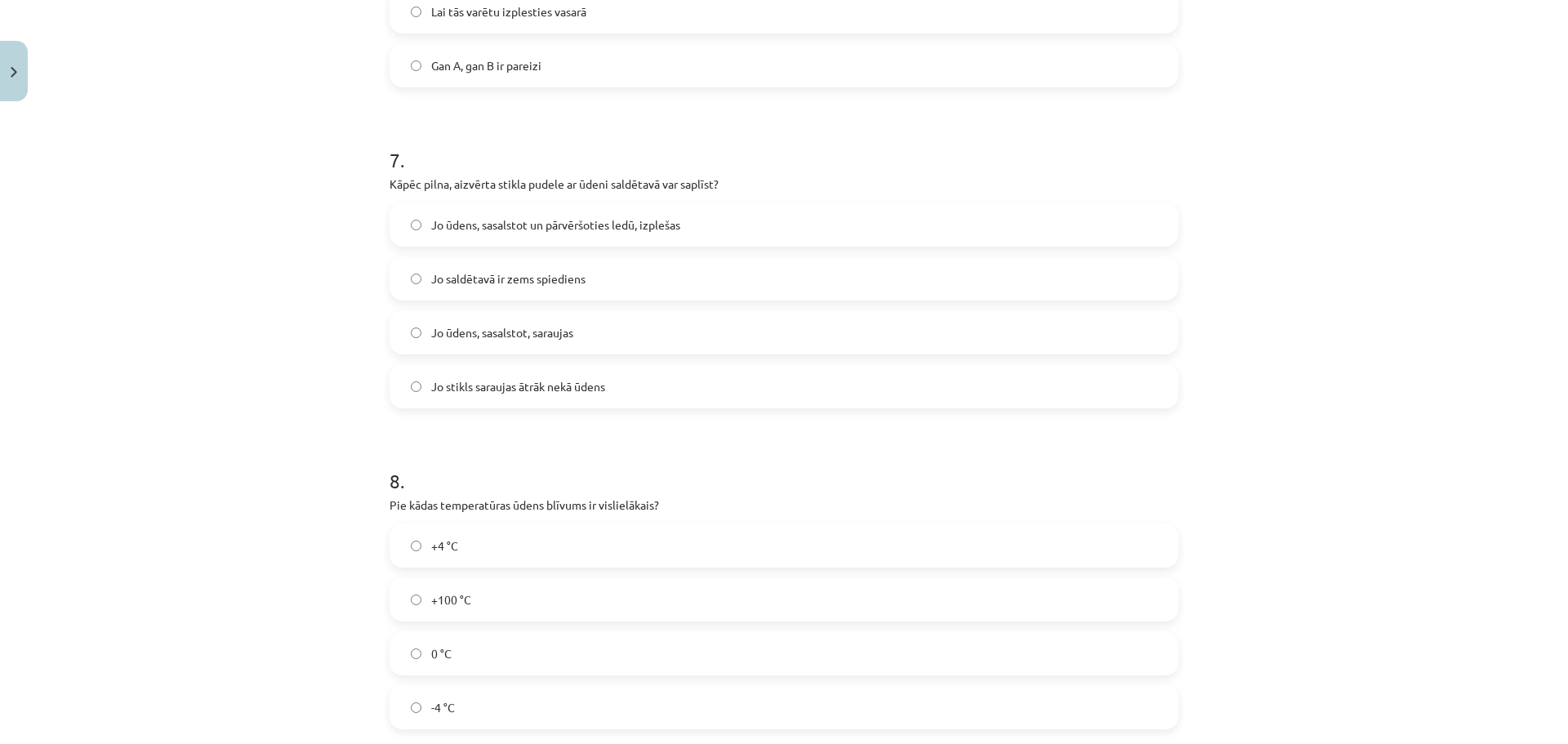
click at [613, 331] on label "Jo ūdens, sasalstot, saraujas" at bounding box center [784, 332] width 785 height 41
click at [577, 222] on span "Jo ūdens, sasalstot un pārvēršoties ledū, izplešas" at bounding box center [555, 225] width 249 height 17
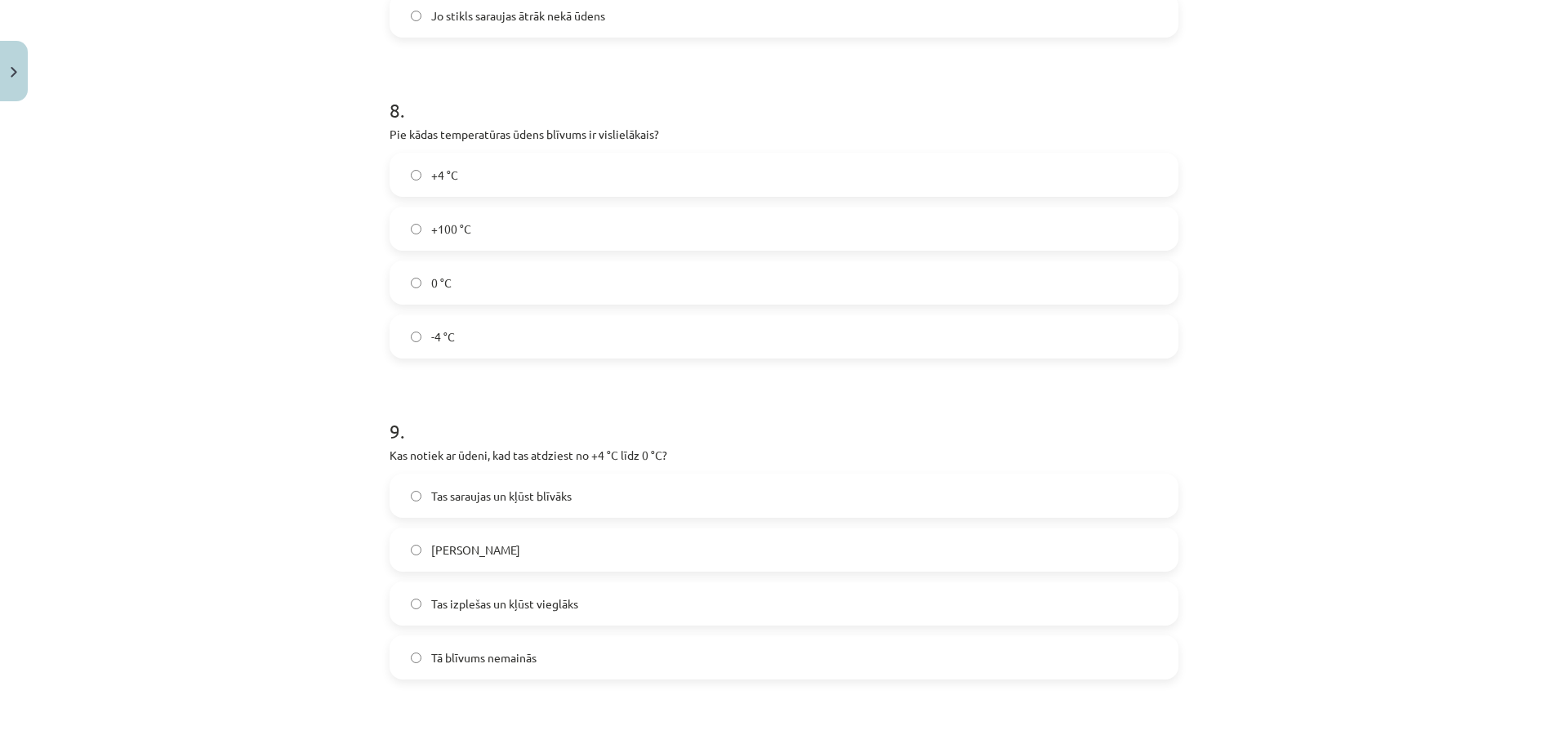
scroll to position [2108, 0]
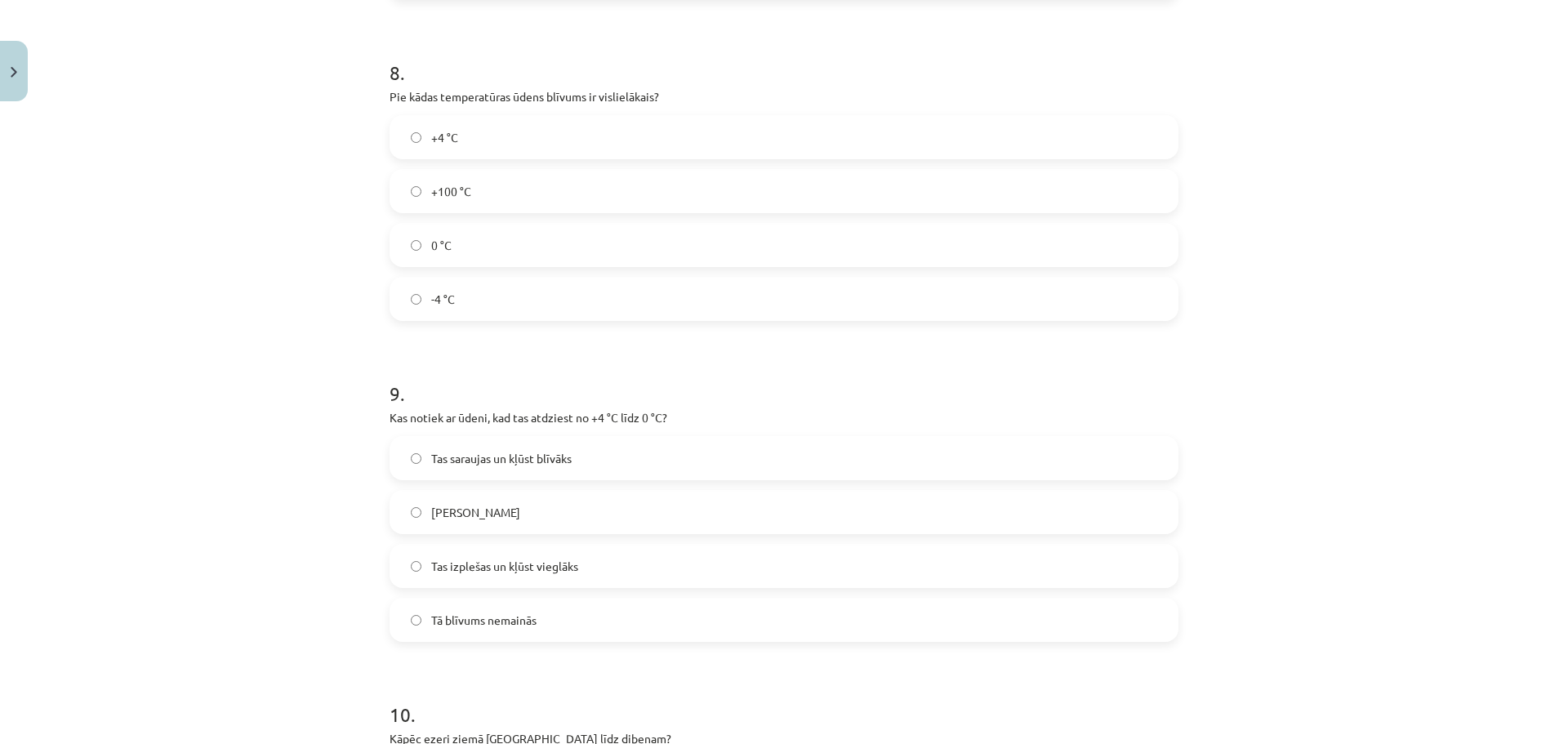
click at [540, 147] on label "+4 °C" at bounding box center [784, 137] width 785 height 41
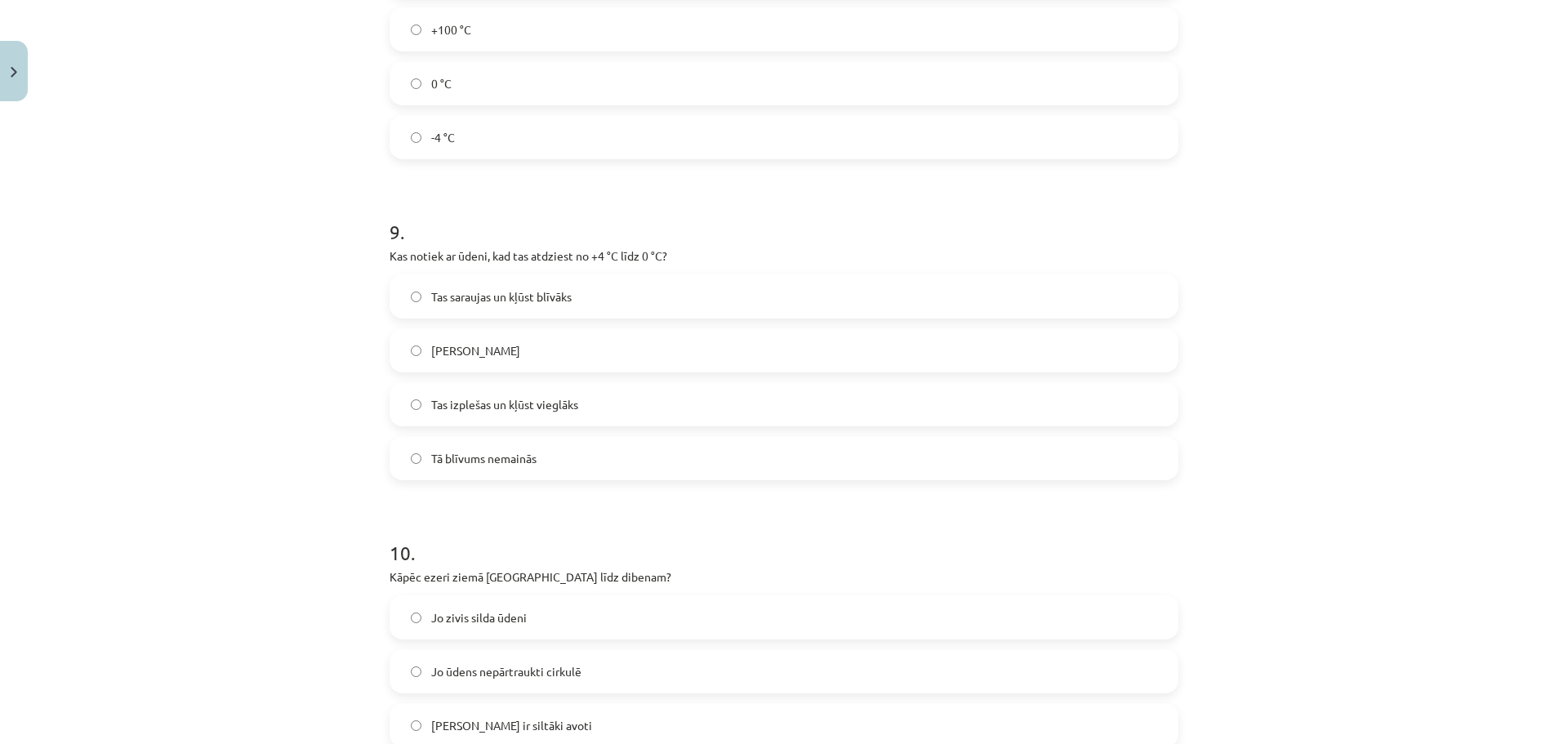
scroll to position [2272, 0]
click at [588, 302] on label "Tas saraujas un kļūst blīvāks" at bounding box center [784, 295] width 785 height 41
click at [597, 408] on label "Tas izplešas un kļūst vieglāks" at bounding box center [784, 402] width 785 height 41
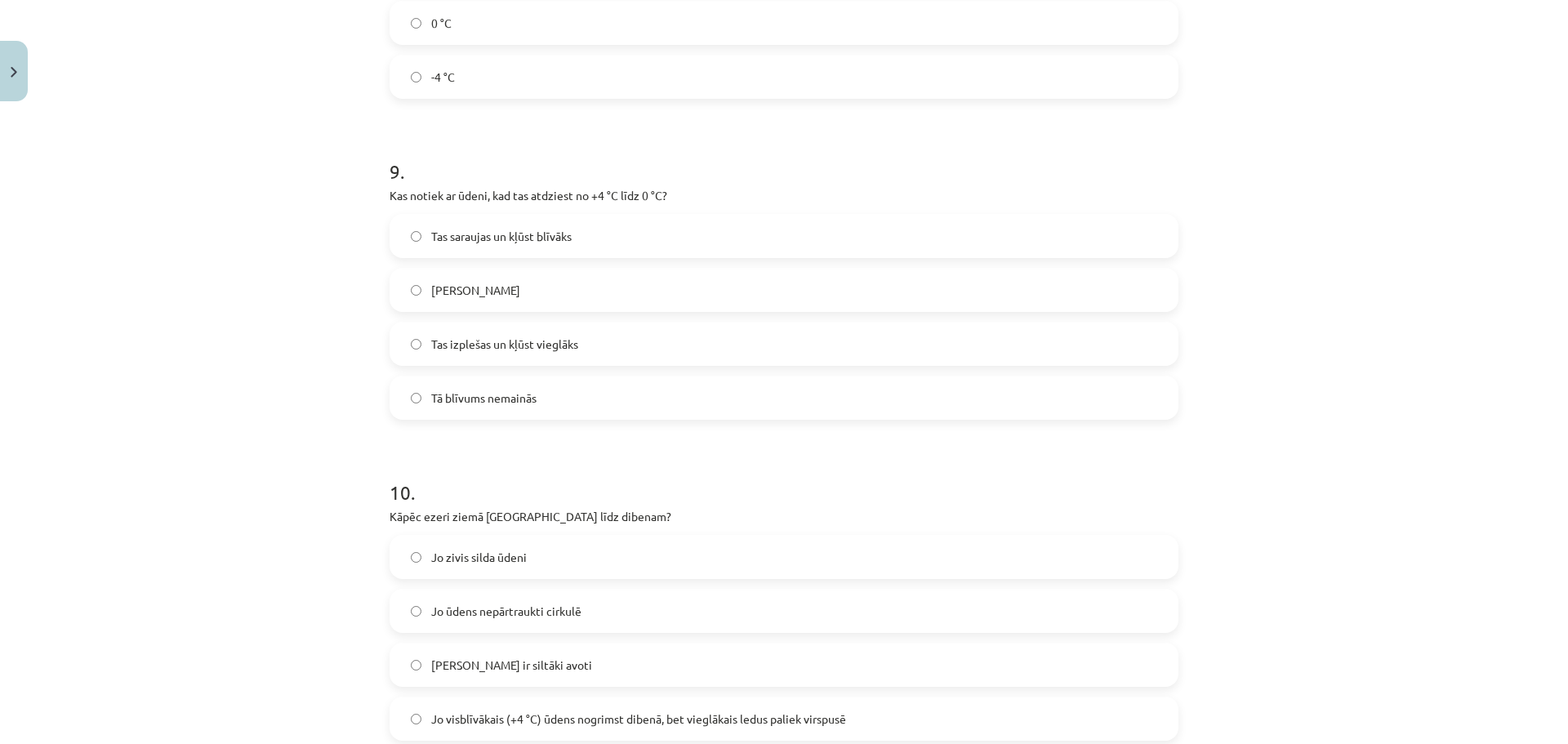
scroll to position [2517, 0]
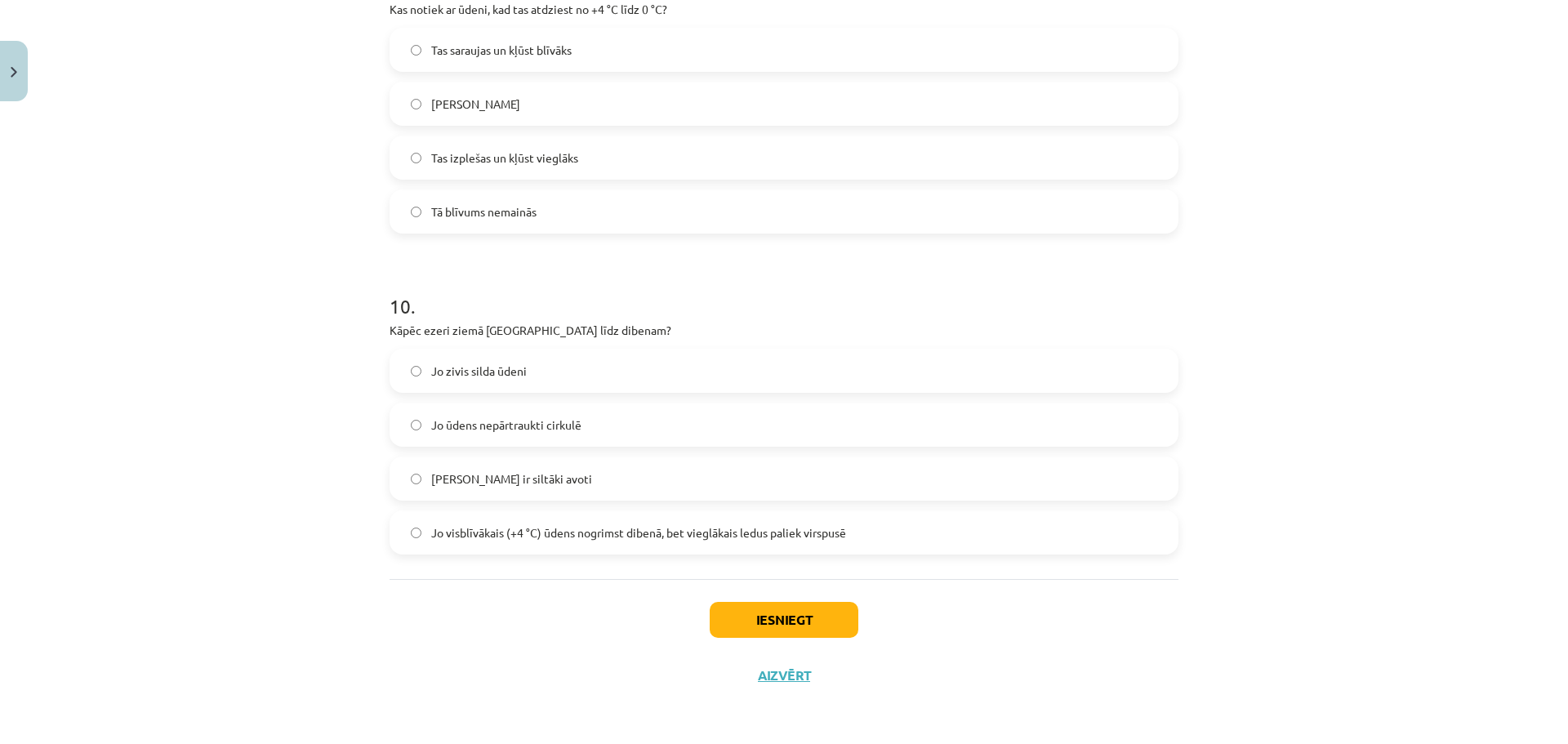
click at [605, 549] on label "Jo visblīvākais (+4 °C) ūdens nogrimst dibenā, bet vieglākais ledus paliek virs…" at bounding box center [784, 532] width 785 height 41
click at [768, 600] on div "Iesniegt Aizvērt" at bounding box center [784, 636] width 789 height 115
click at [769, 609] on button "Iesniegt" at bounding box center [784, 619] width 149 height 36
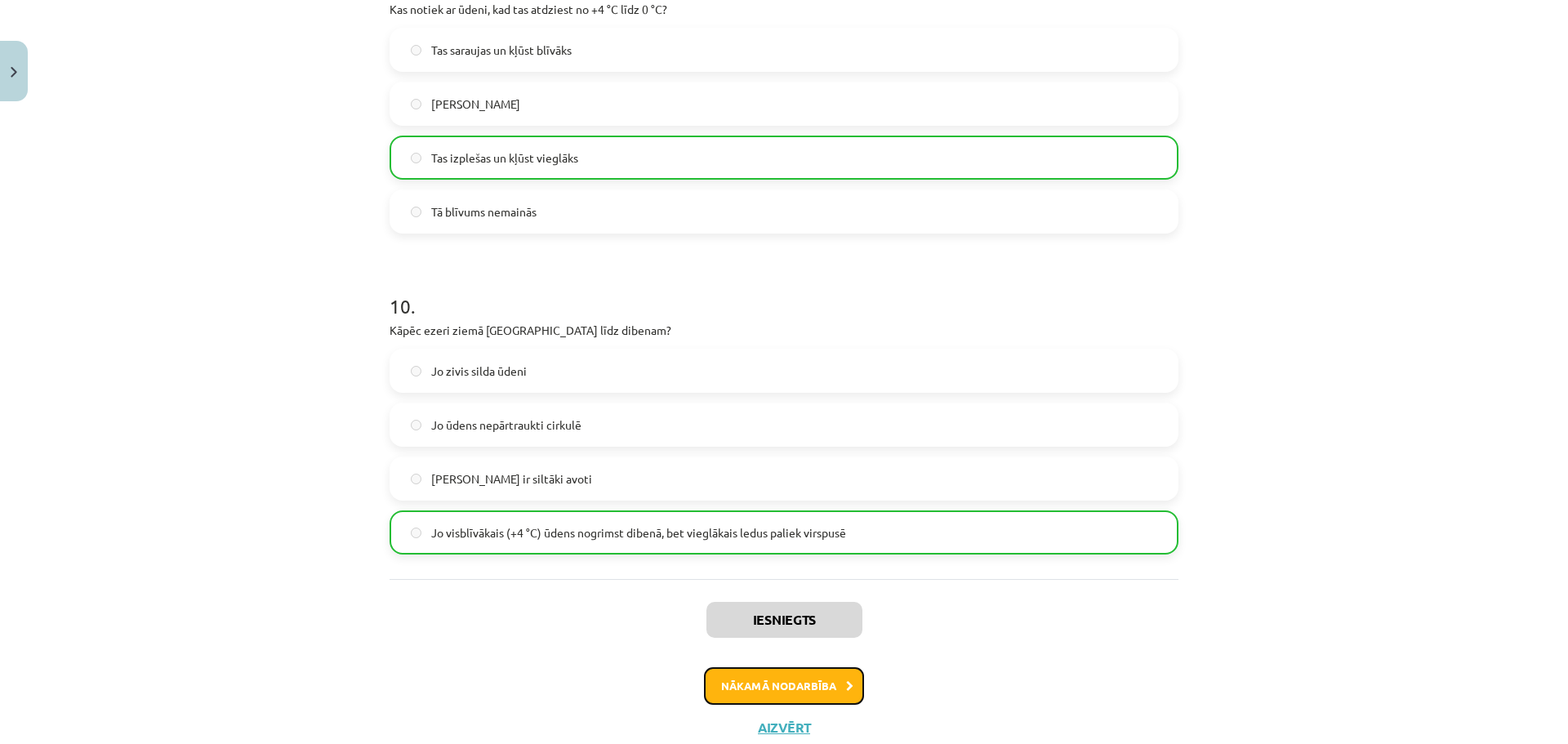
click at [813, 689] on button "Nākamā nodarbība" at bounding box center [784, 686] width 160 height 37
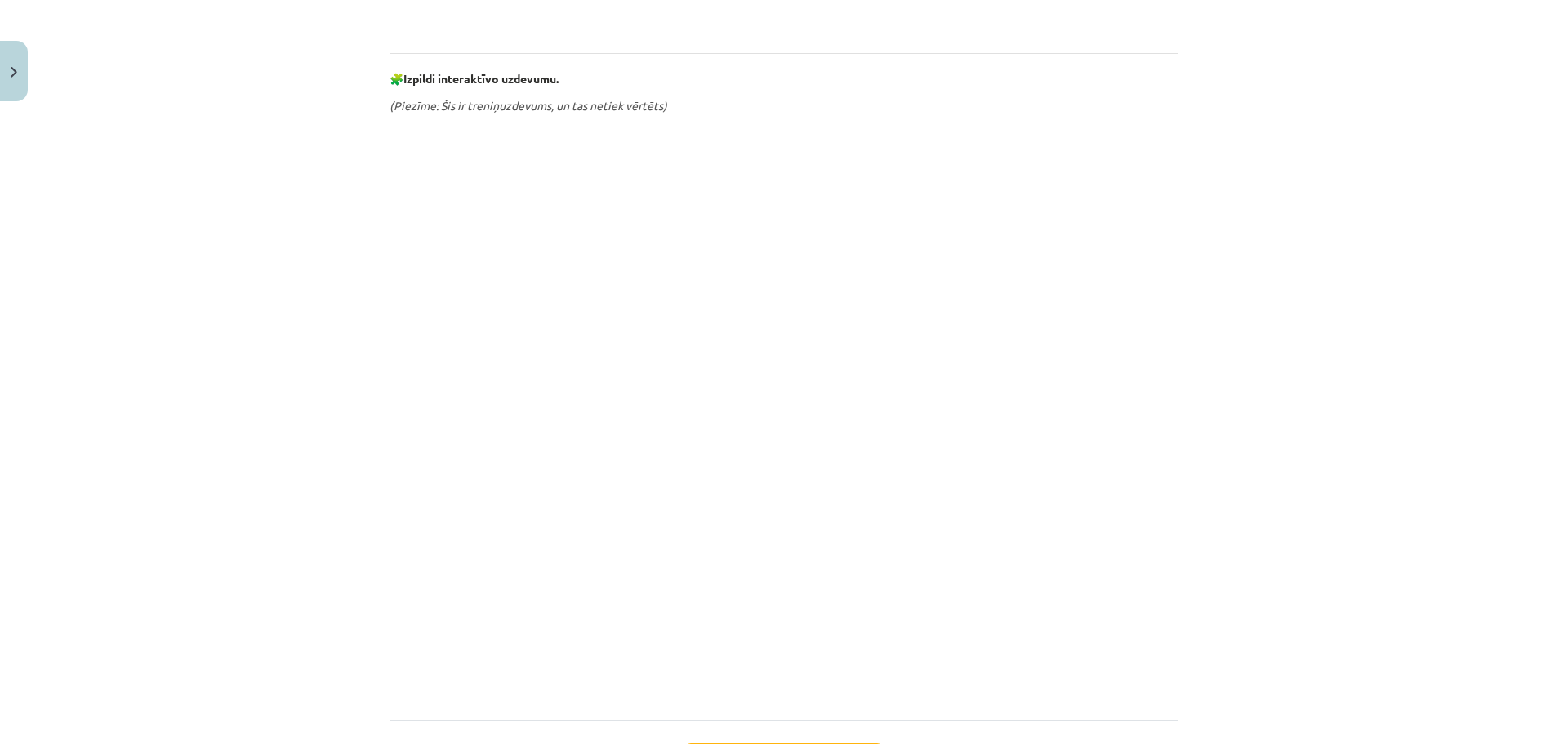
scroll to position [868, 0]
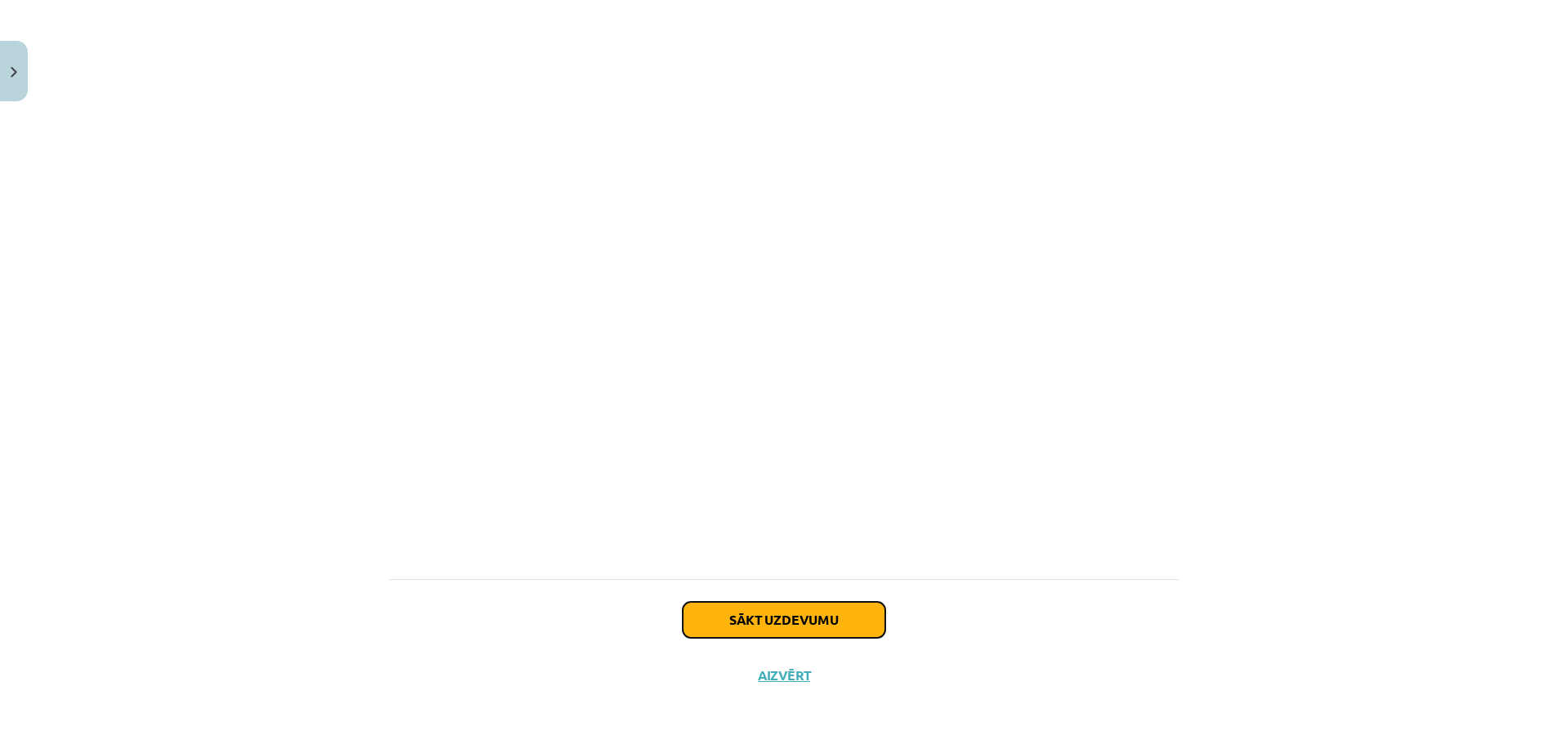
click at [766, 624] on button "Sākt uzdevumu" at bounding box center [784, 619] width 203 height 36
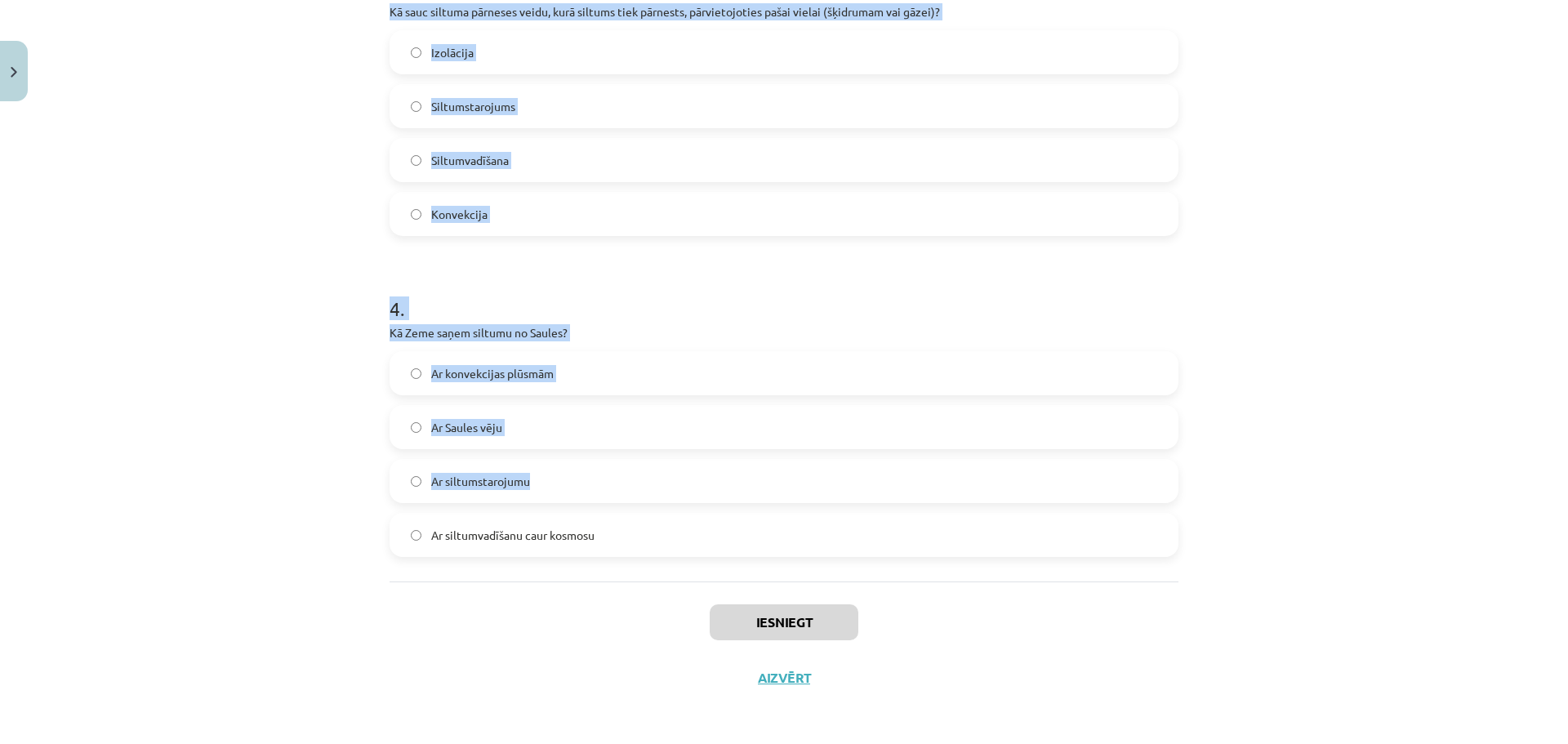
scroll to position [806, 0]
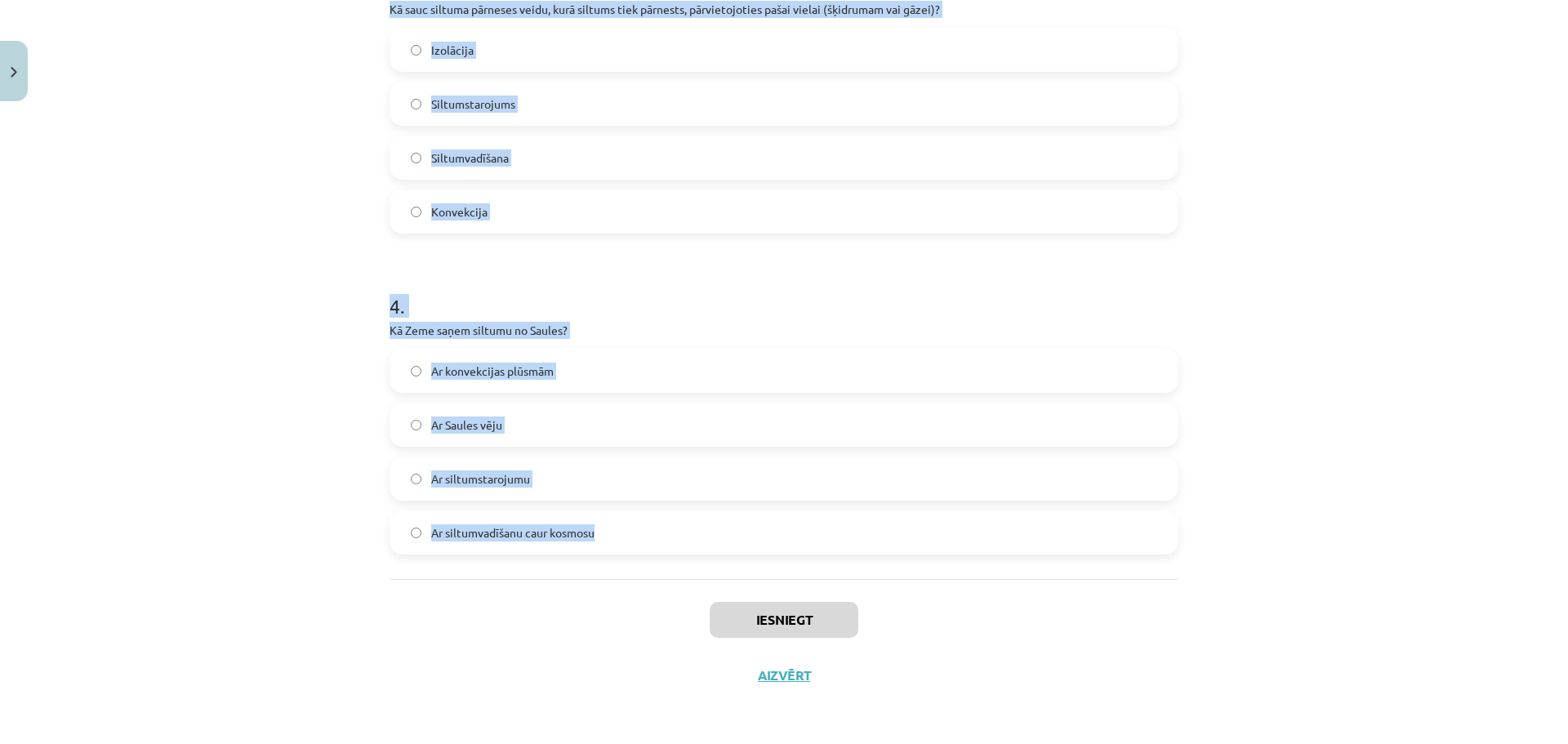
drag, startPoint x: 383, startPoint y: 348, endPoint x: 733, endPoint y: 521, distance: 390.4
click at [733, 521] on form "1 . Vai siltumstarojums var izplatīties vakuumā? Nē Jā 2 . Vai metāli ir labi s…" at bounding box center [784, 37] width 789 height 1035
copy form "Vai siltumstarojums var izplatīties vakuumā? Nē Jā 2 . Vai metāli ir labi siltu…"
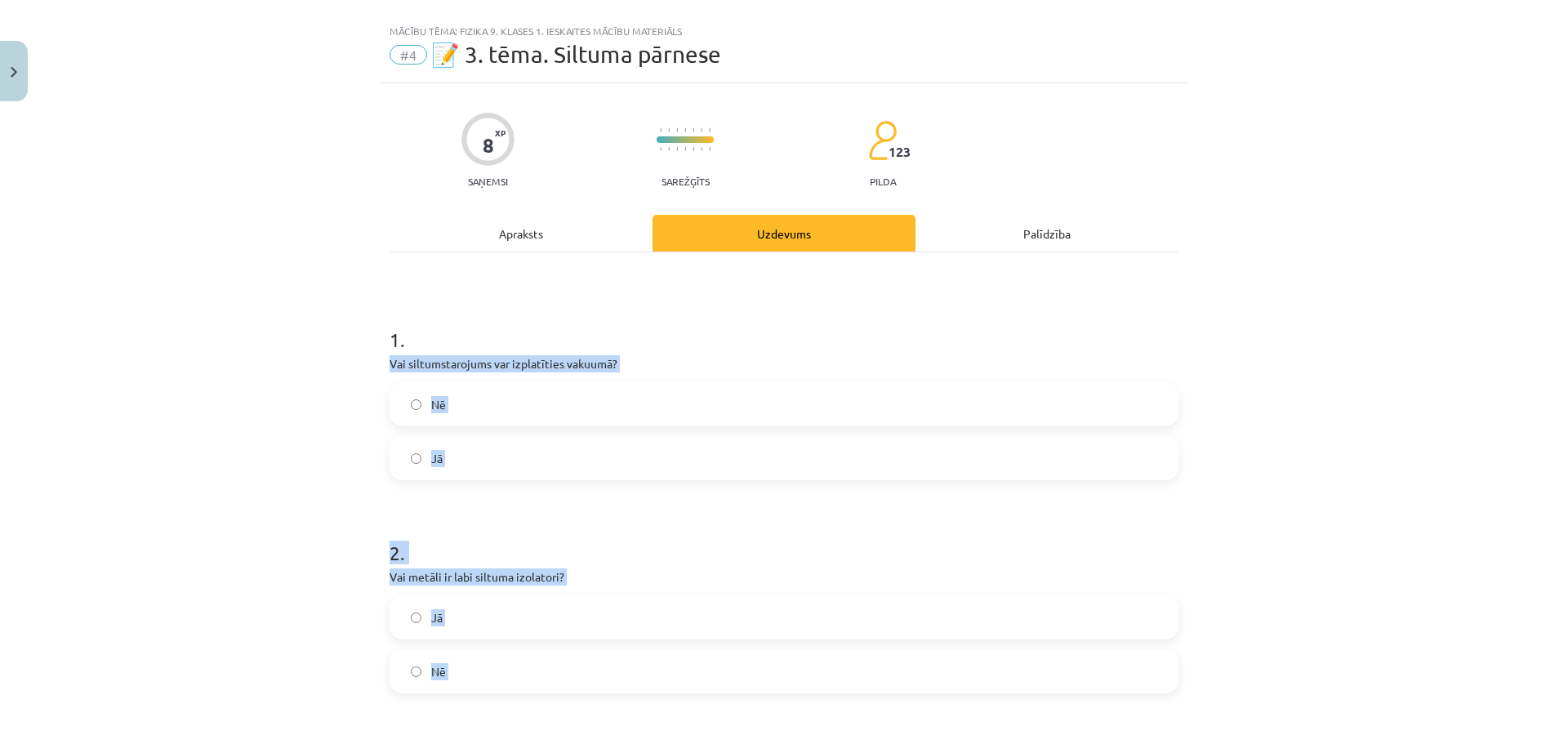
scroll to position [0, 0]
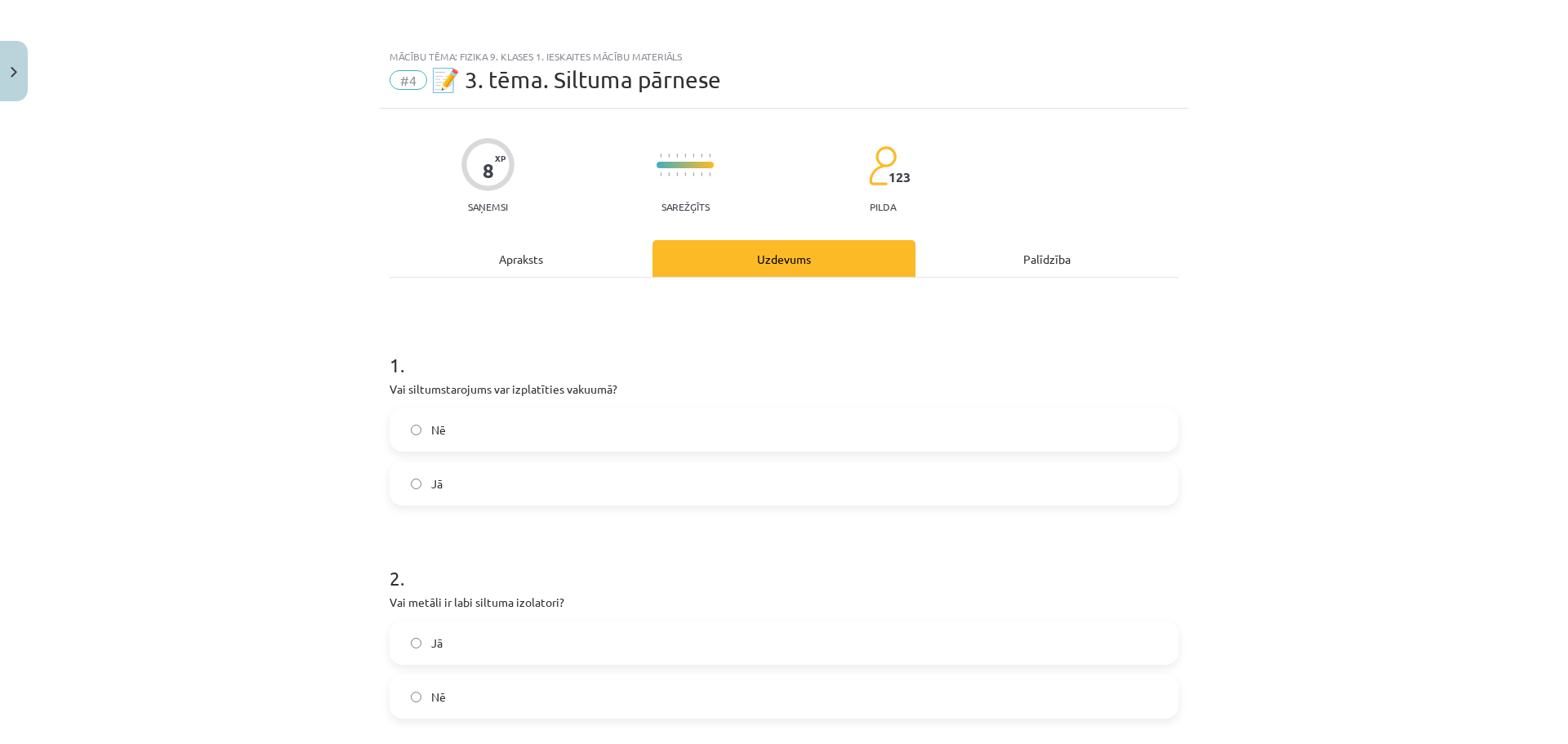
click at [359, 333] on div "Mācību tēma: Fizika 9. klases 1. ieskaites mācību materiāls #4 📝 3. tēma. Siltu…" at bounding box center [784, 372] width 1568 height 744
click at [537, 490] on label "Jā" at bounding box center [784, 483] width 785 height 41
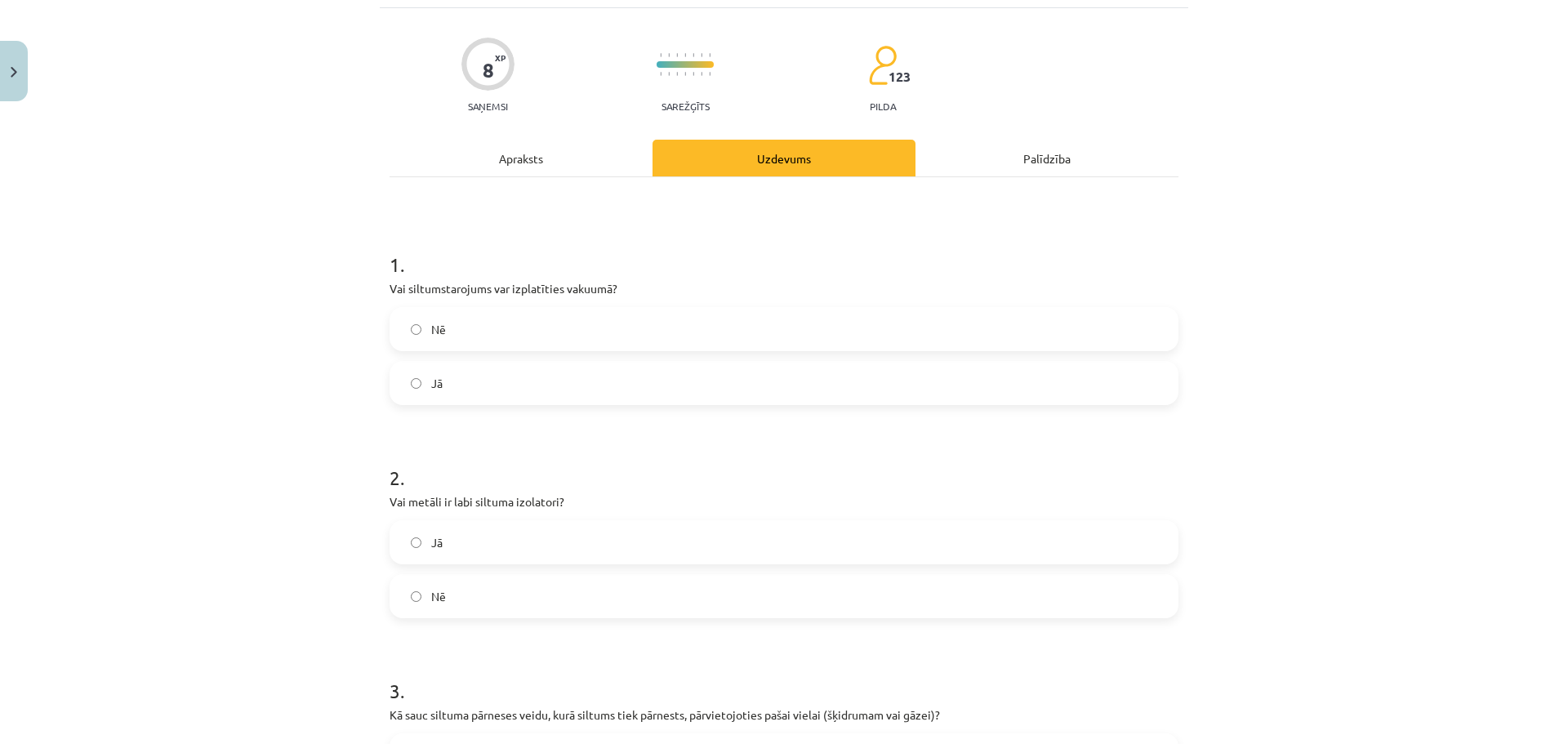
scroll to position [245, 0]
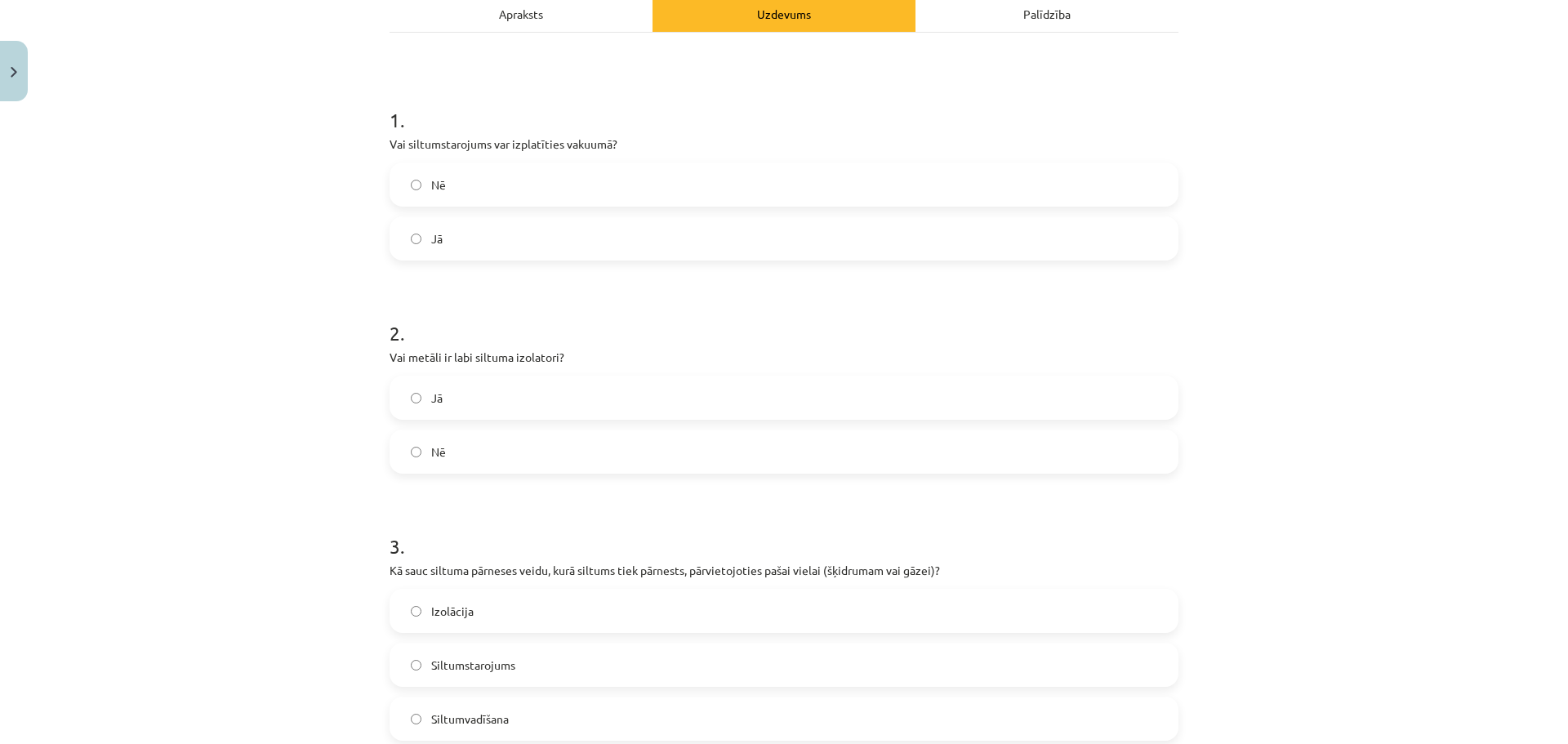
click at [525, 453] on label "Nē" at bounding box center [784, 451] width 785 height 41
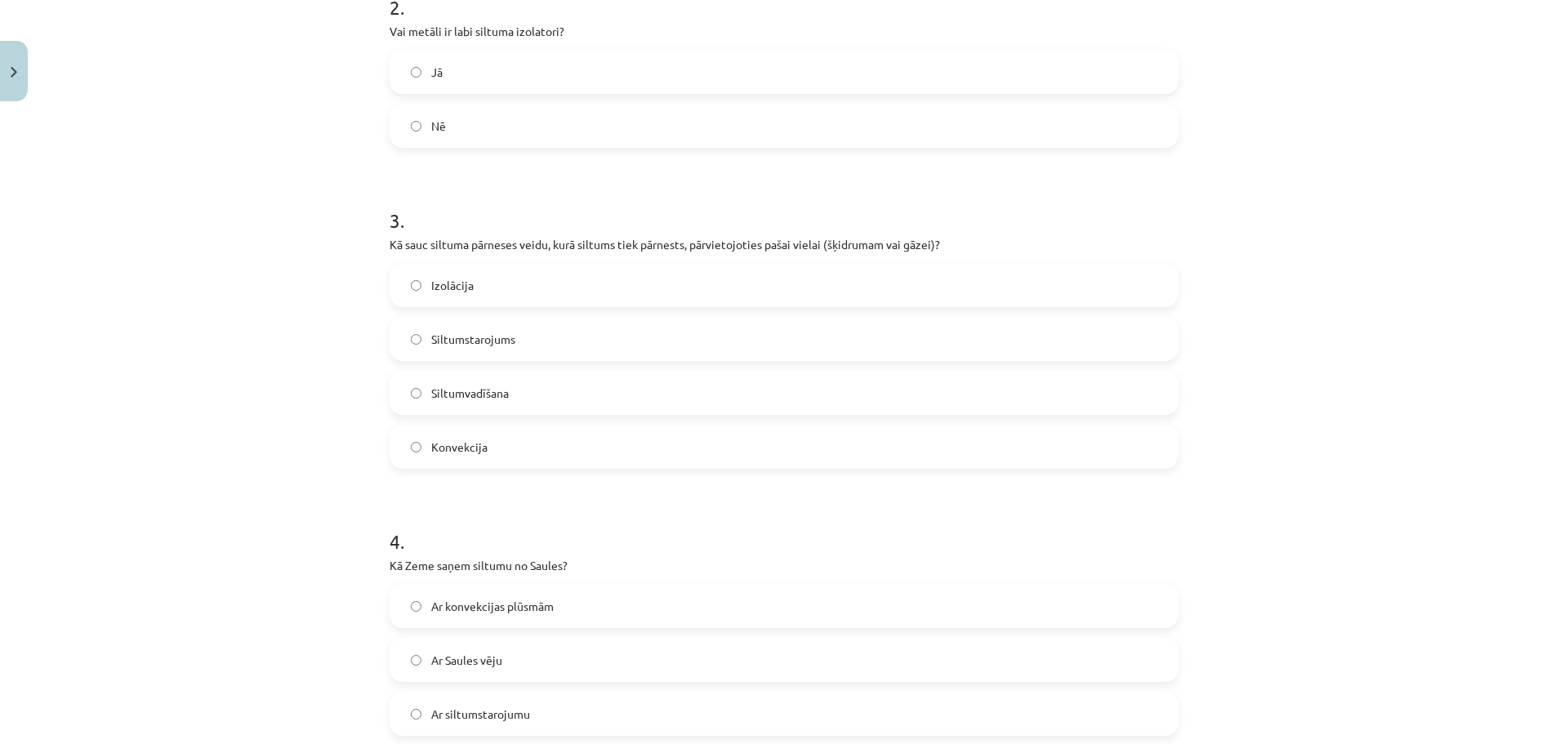
scroll to position [572, 0]
click at [524, 297] on label "Izolācija" at bounding box center [784, 284] width 785 height 41
click at [519, 453] on label "Konvekcija" at bounding box center [784, 446] width 785 height 41
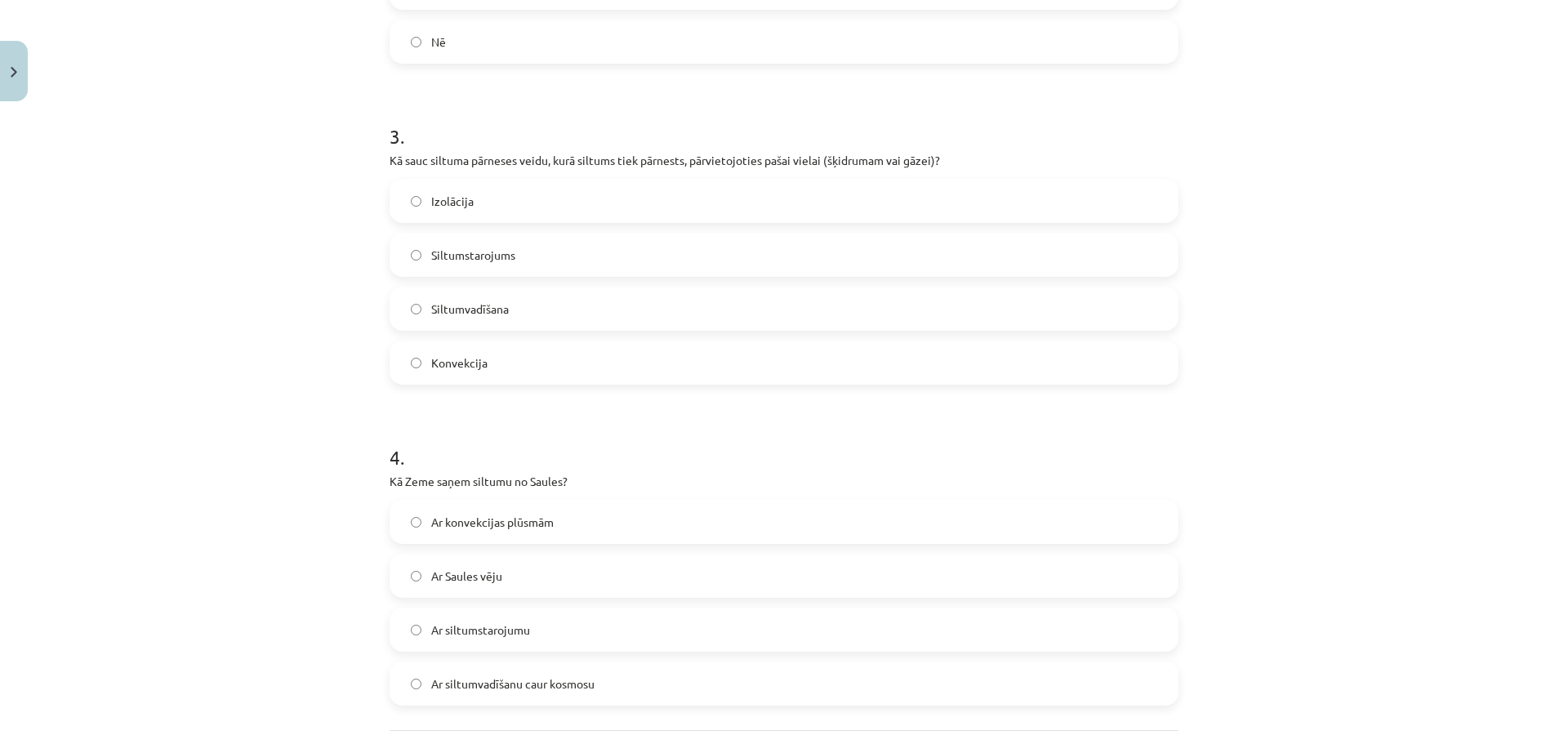
scroll to position [735, 0]
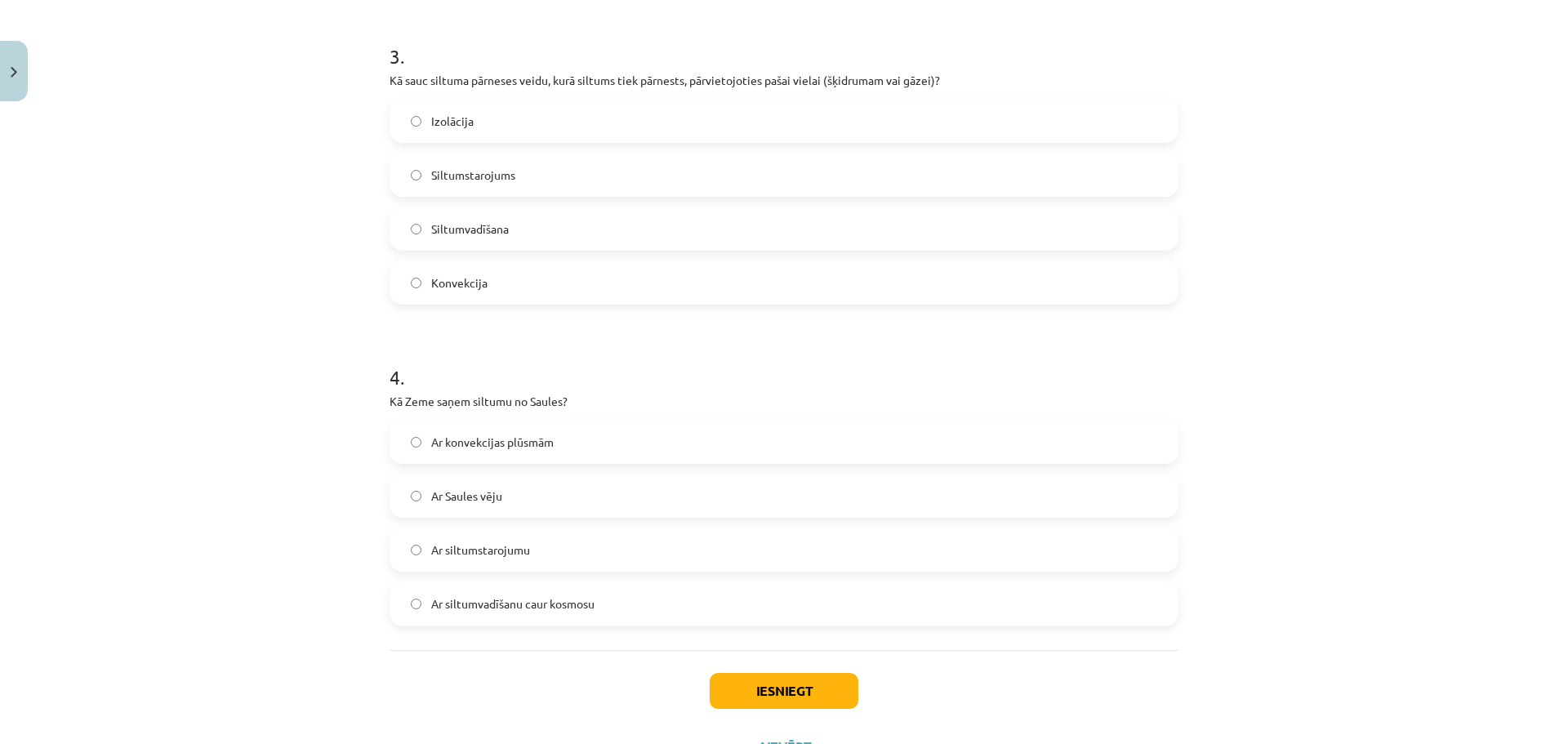
click at [535, 558] on label "Ar siltumstarojumu" at bounding box center [784, 549] width 785 height 41
click at [740, 688] on button "Iesniegt" at bounding box center [784, 691] width 149 height 36
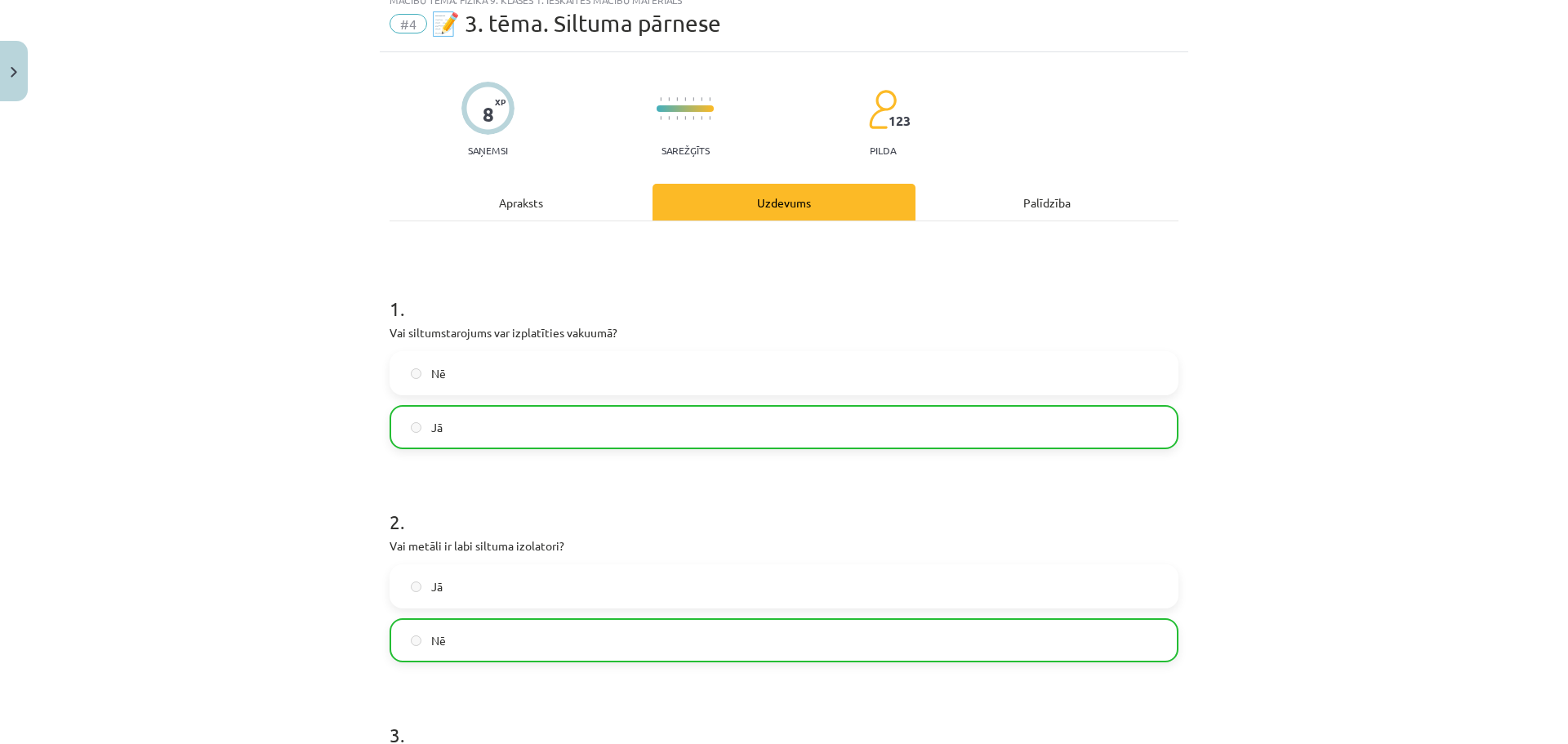
scroll to position [0, 0]
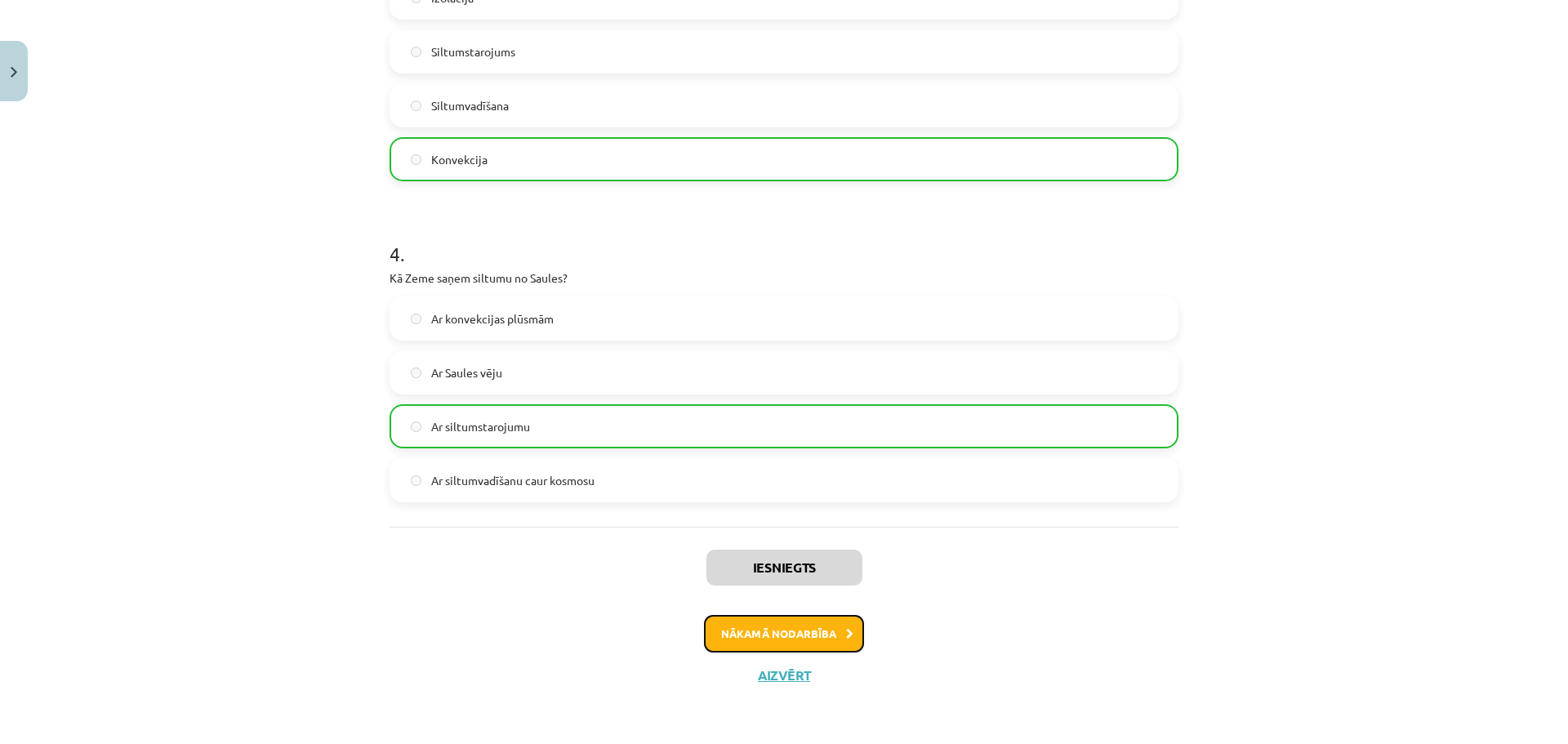
click at [846, 638] on icon at bounding box center [849, 634] width 7 height 11
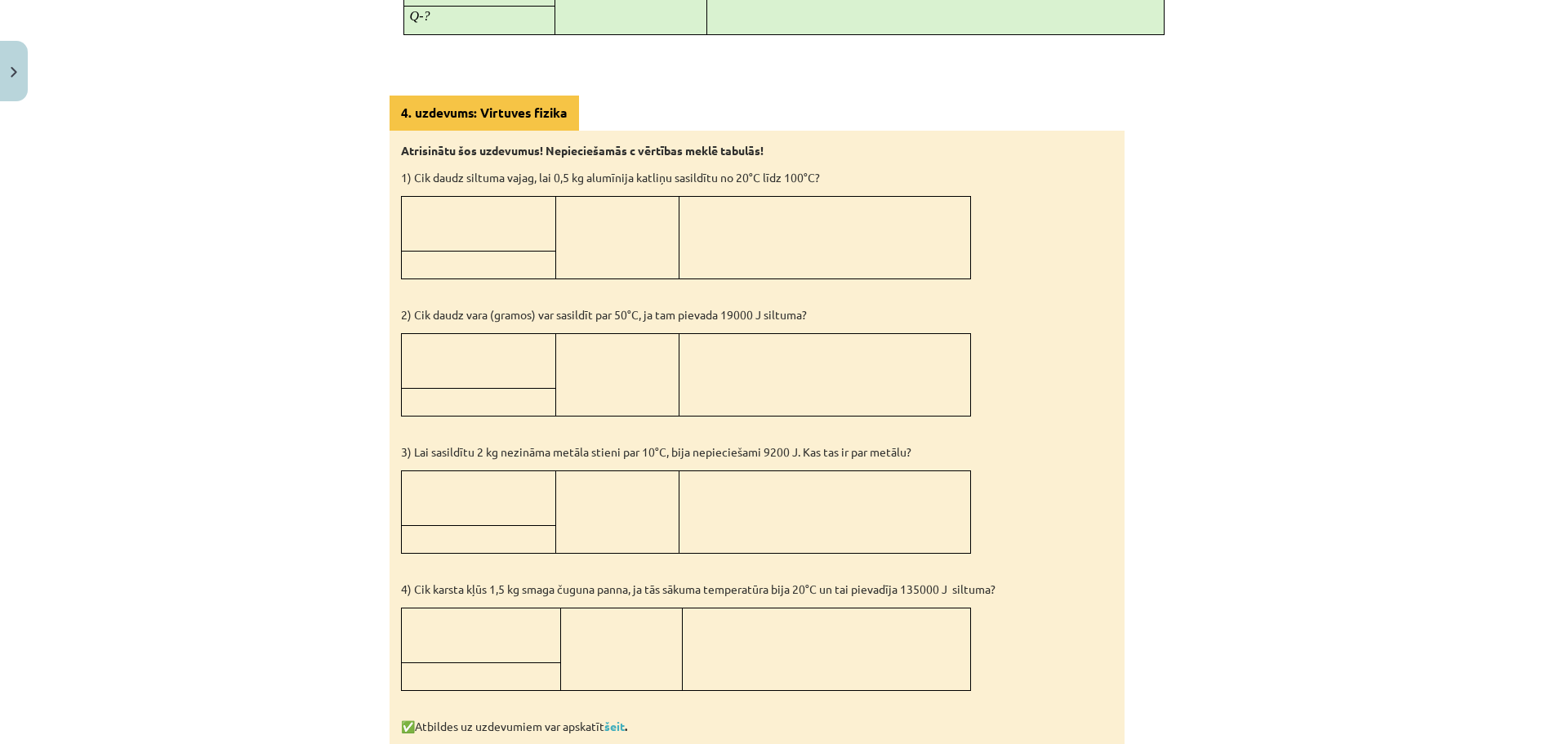
scroll to position [1471, 0]
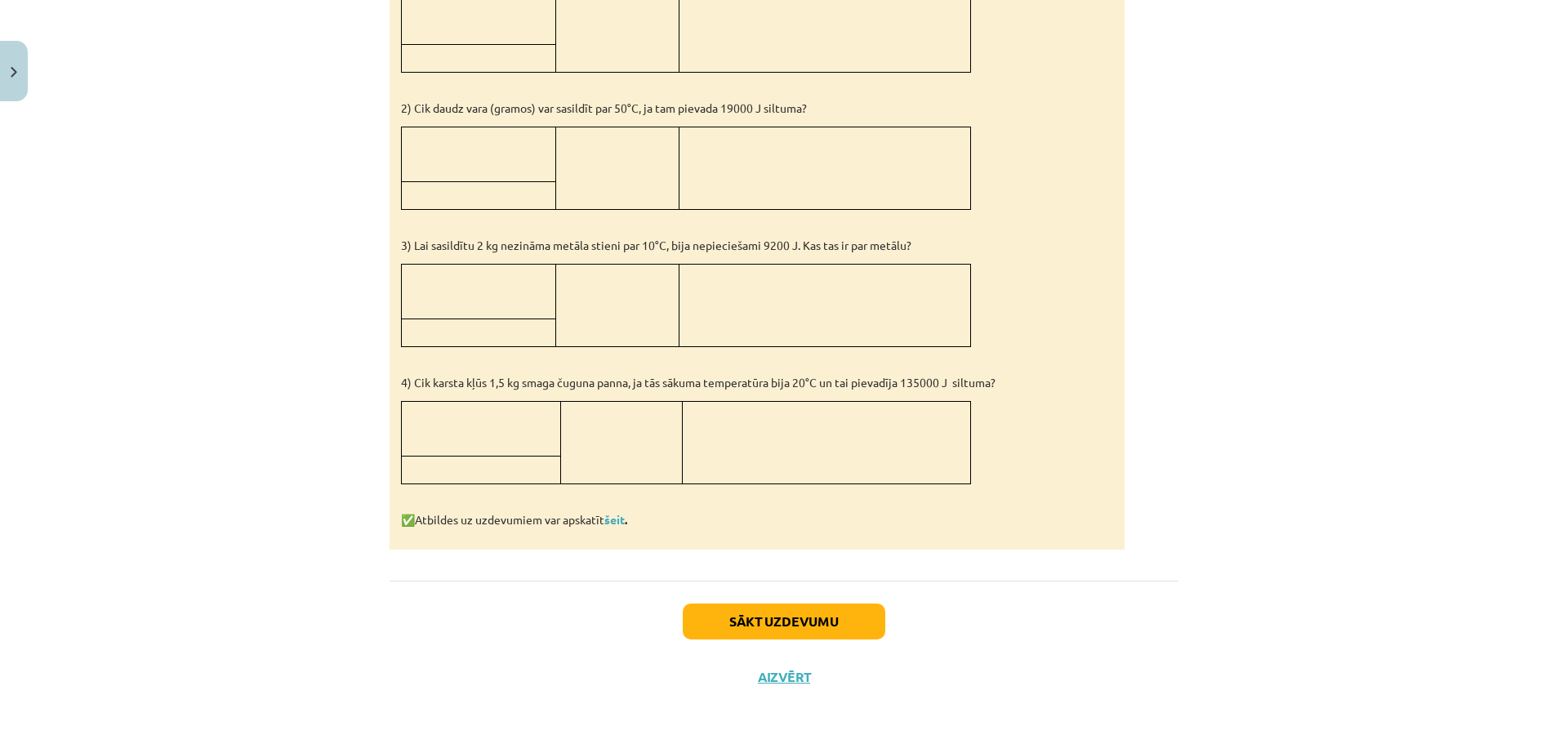
click at [794, 600] on div "Sākt uzdevumu Aizvērt" at bounding box center [784, 638] width 789 height 115
click at [799, 608] on button "Sākt uzdevumu" at bounding box center [784, 625] width 203 height 36
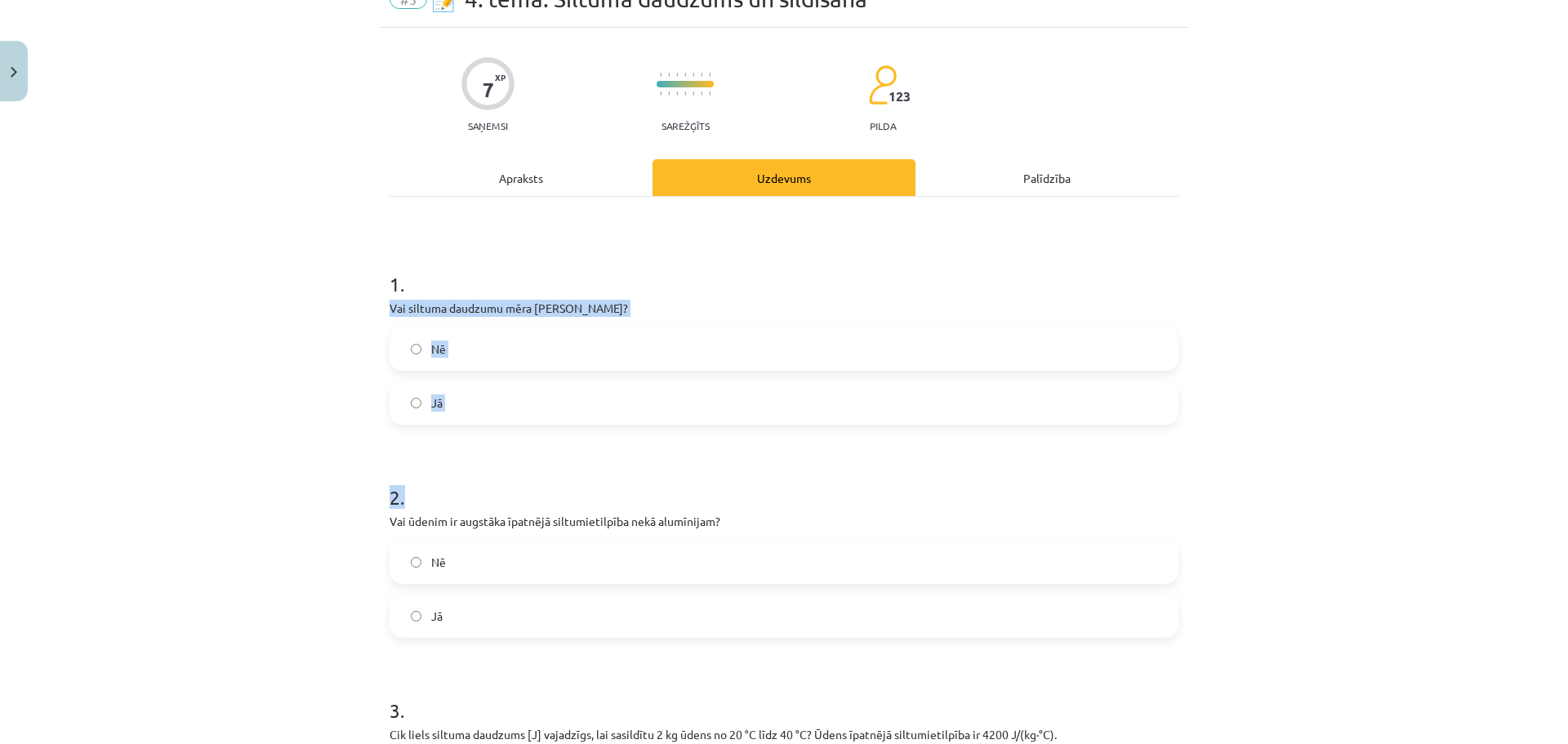
scroll to position [431, 0]
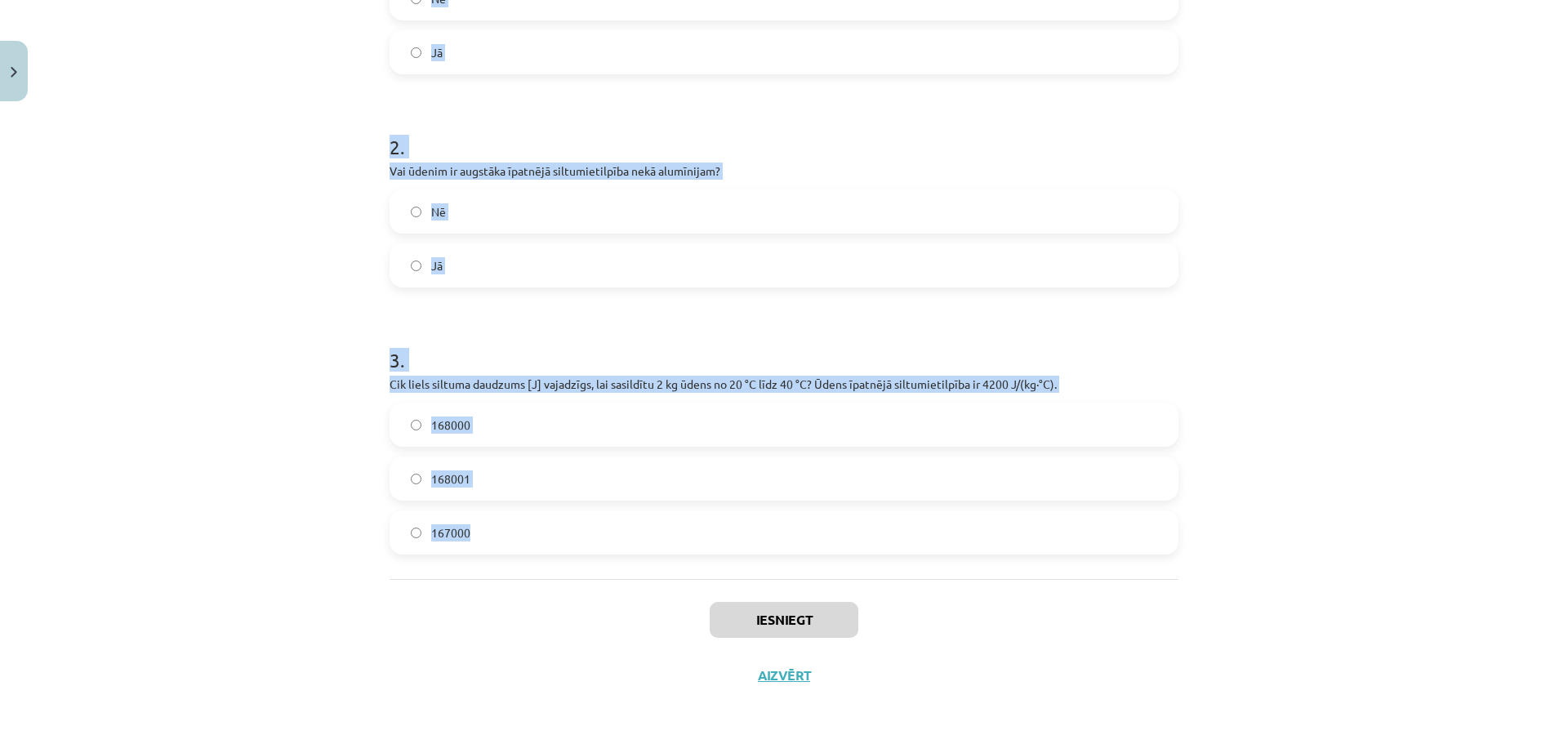
drag, startPoint x: 384, startPoint y: 347, endPoint x: 760, endPoint y: 538, distance: 421.7
click at [760, 538] on form "1 . Vai siltuma daudzumu mēra Celsija grādos? Nē Jā 2 . Vai ūdenim ir augstāka …" at bounding box center [784, 224] width 789 height 661
copy form "Vai siltuma daudzumu mēra Celsija grādos? Nē Jā 2 . Vai ūdenim ir augstāka īpat…"
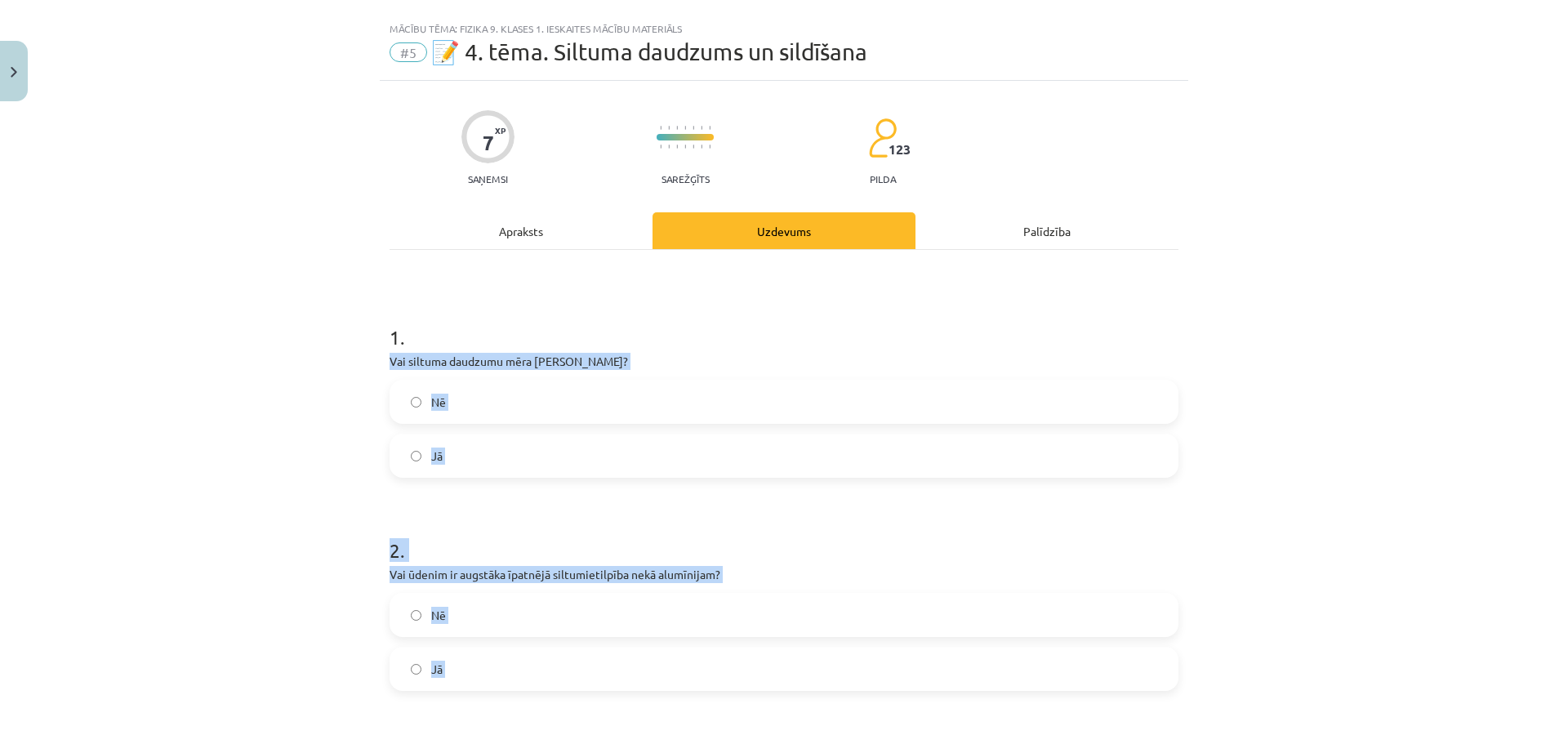
scroll to position [0, 0]
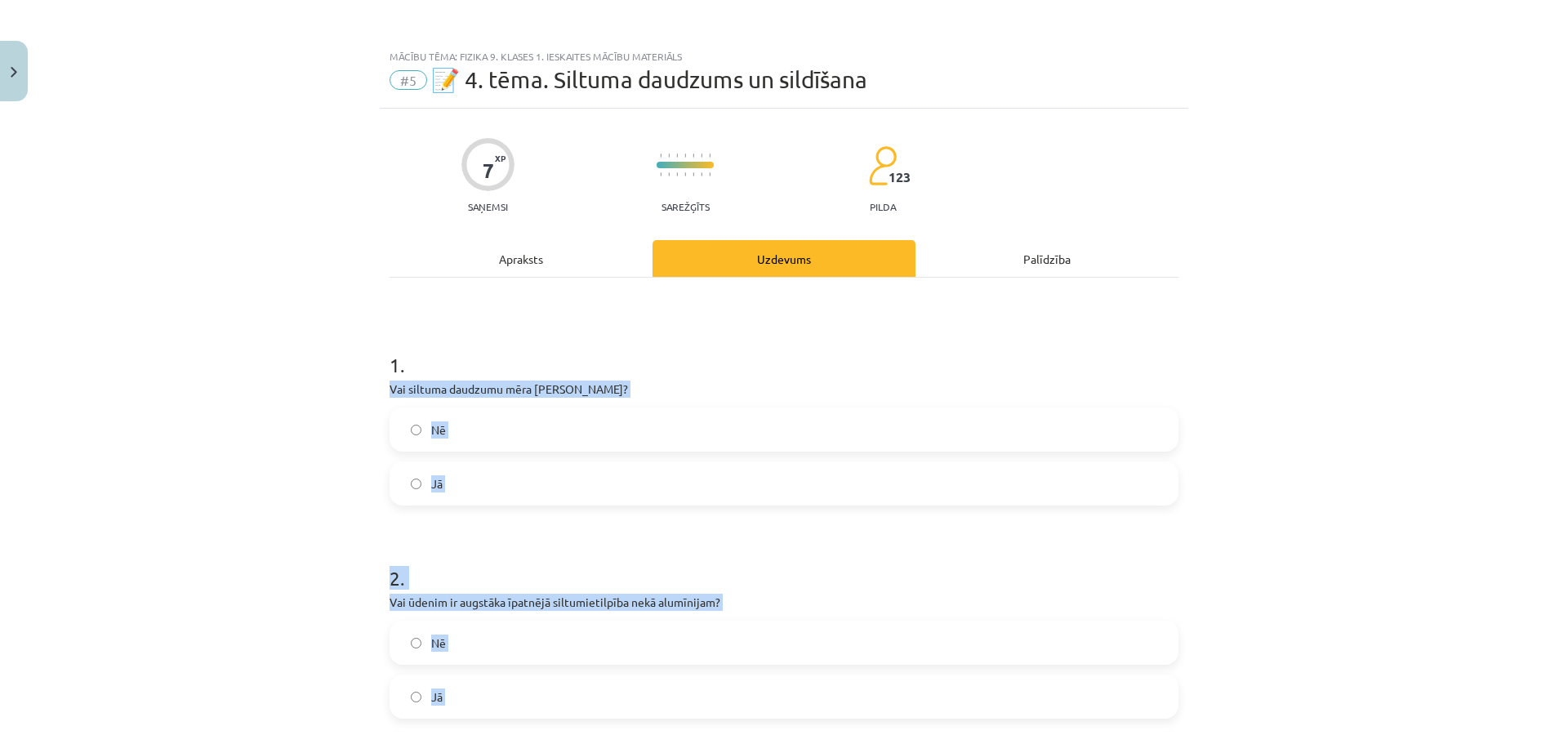
click at [557, 433] on label "Nē" at bounding box center [784, 429] width 785 height 41
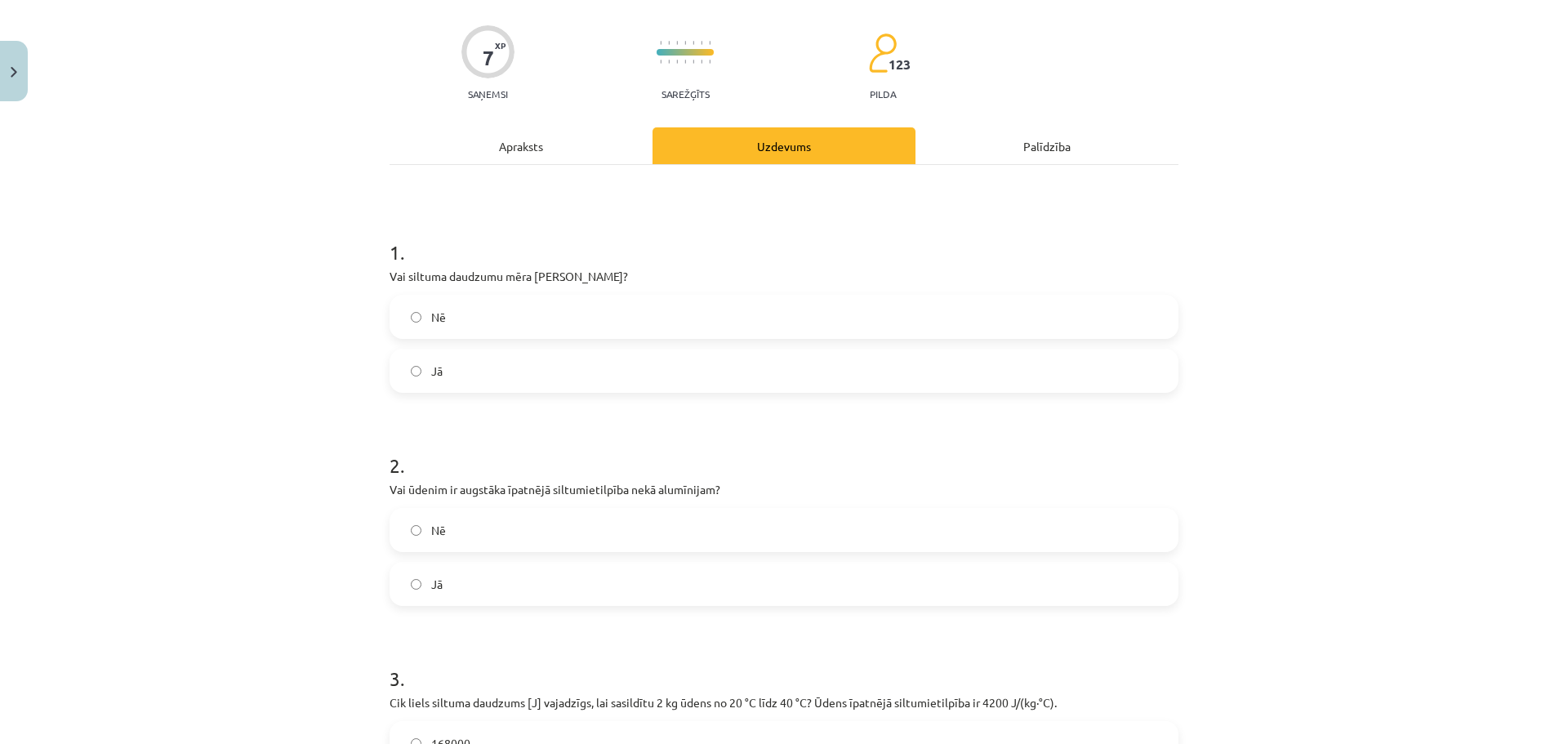
scroll to position [326, 0]
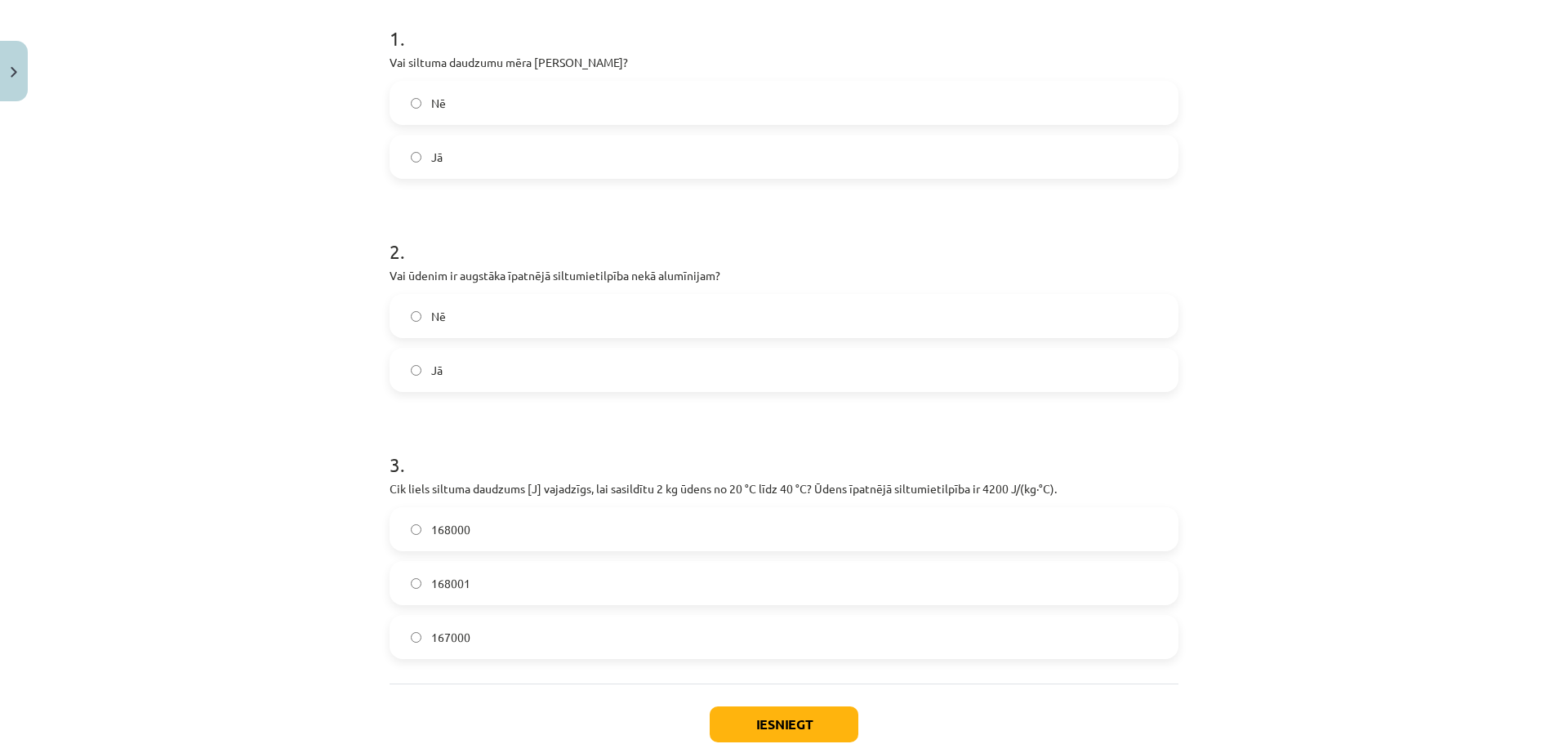
click at [463, 376] on label "Jā" at bounding box center [784, 370] width 785 height 41
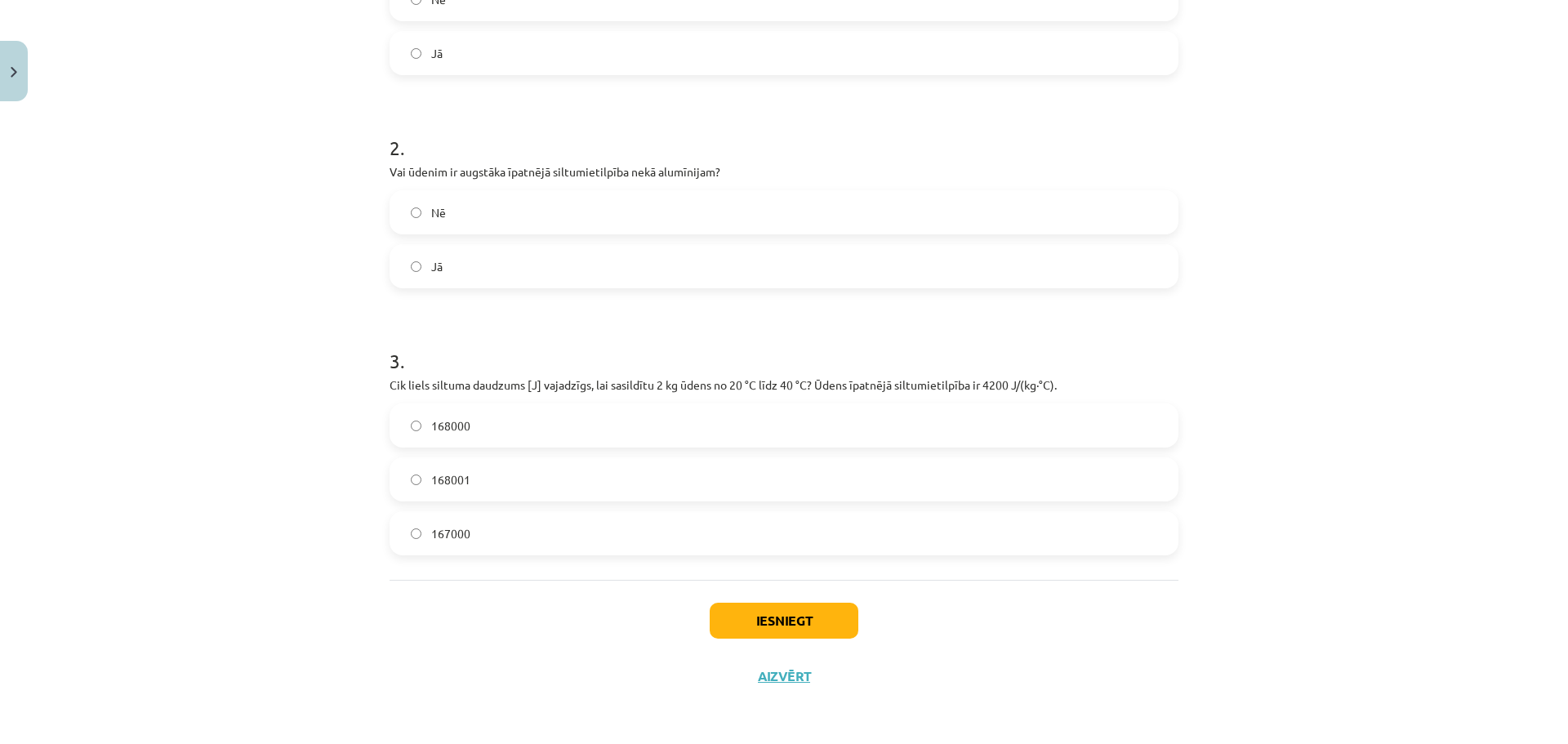
scroll to position [431, 0]
click at [530, 408] on label "168000" at bounding box center [784, 424] width 785 height 41
click at [797, 621] on button "Iesniegt" at bounding box center [784, 619] width 149 height 36
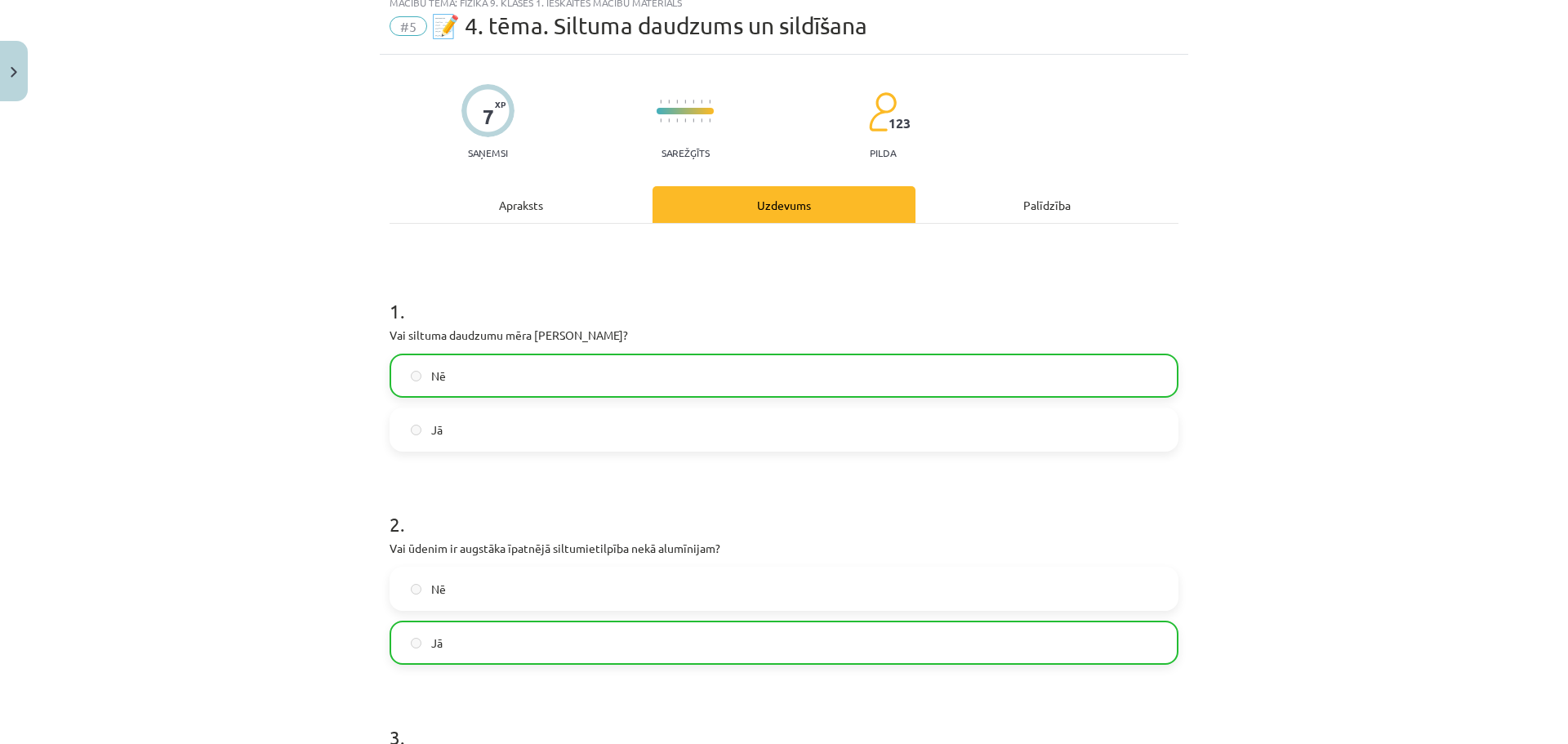
scroll to position [0, 0]
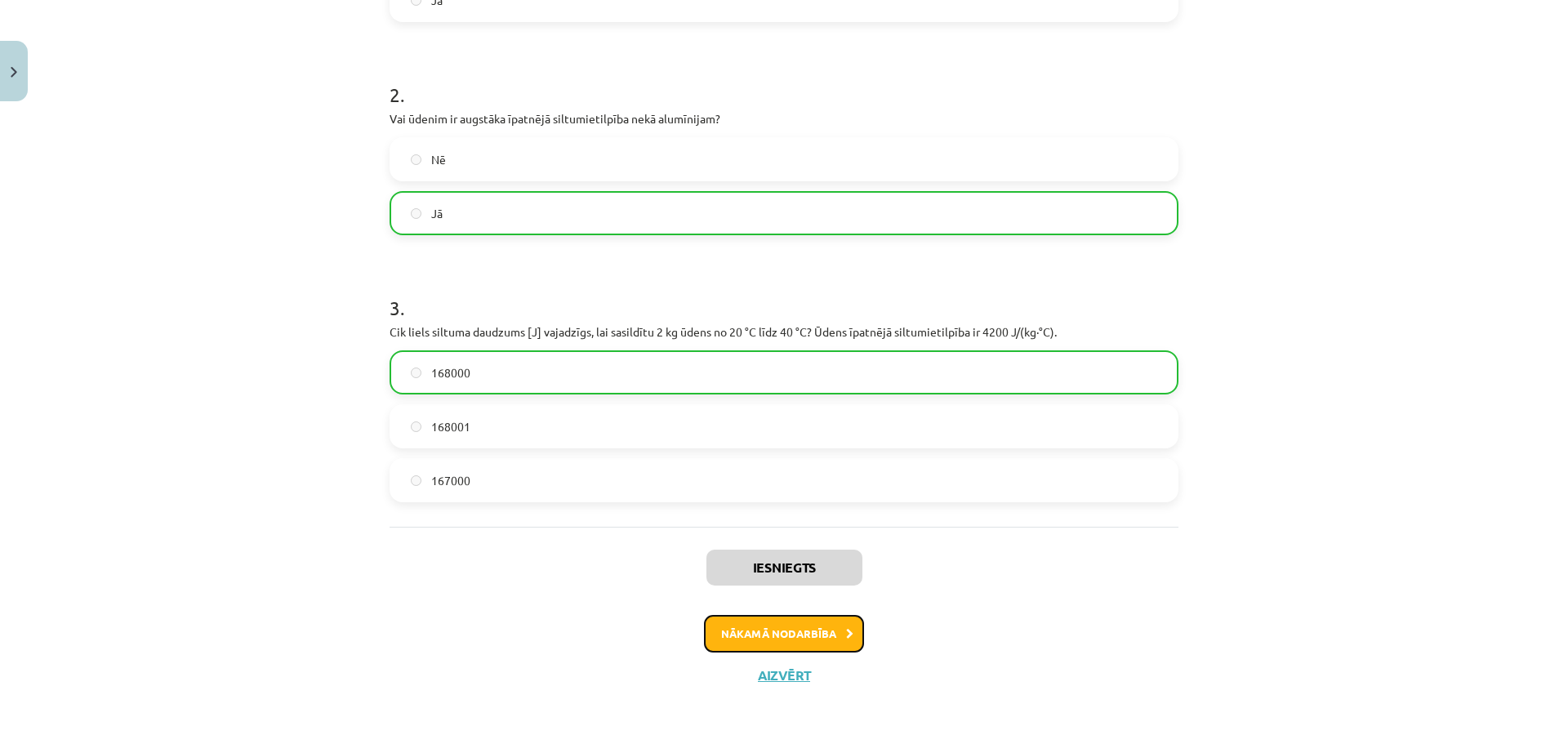
click at [771, 624] on button "Nākamā nodarbība" at bounding box center [784, 634] width 160 height 37
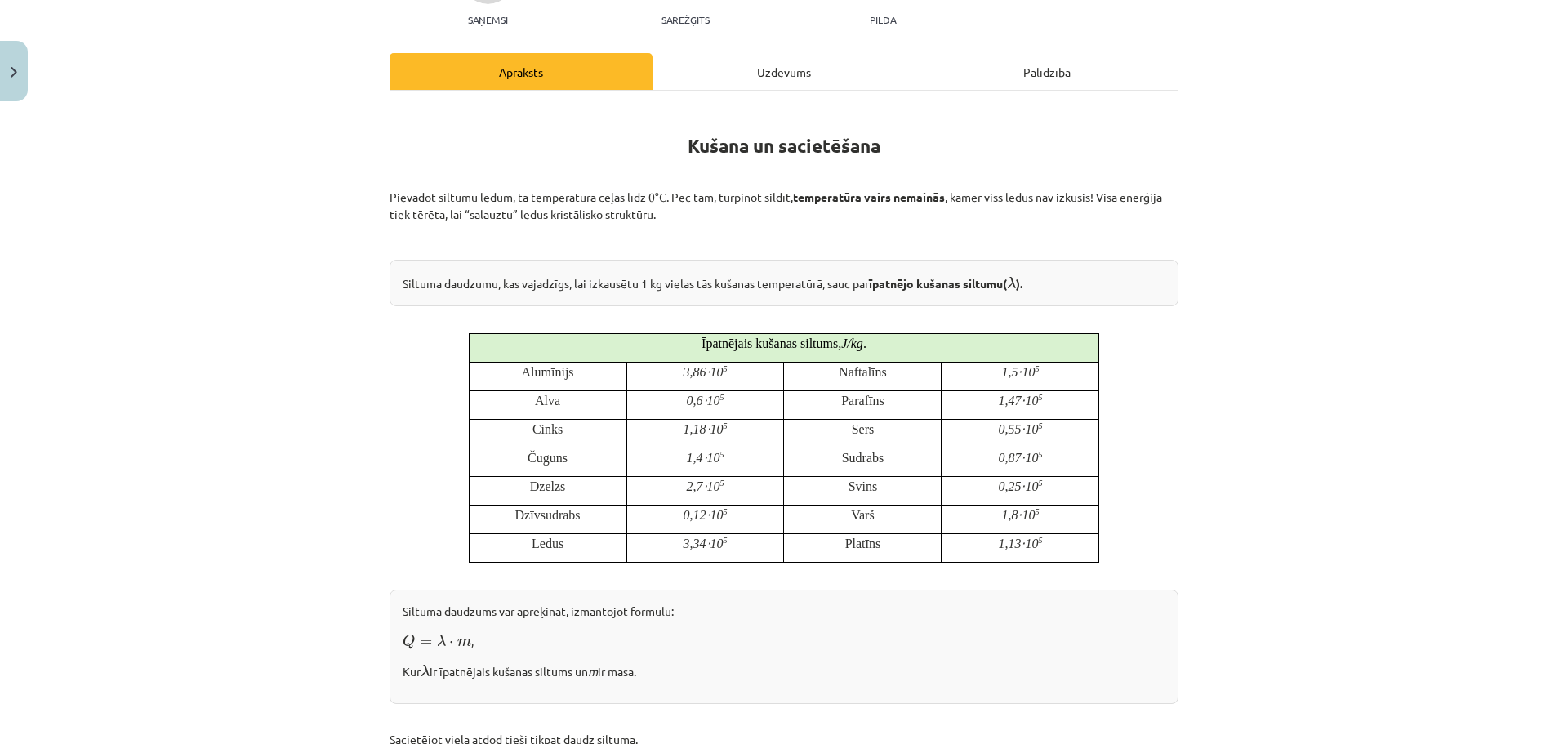
scroll to position [41, 0]
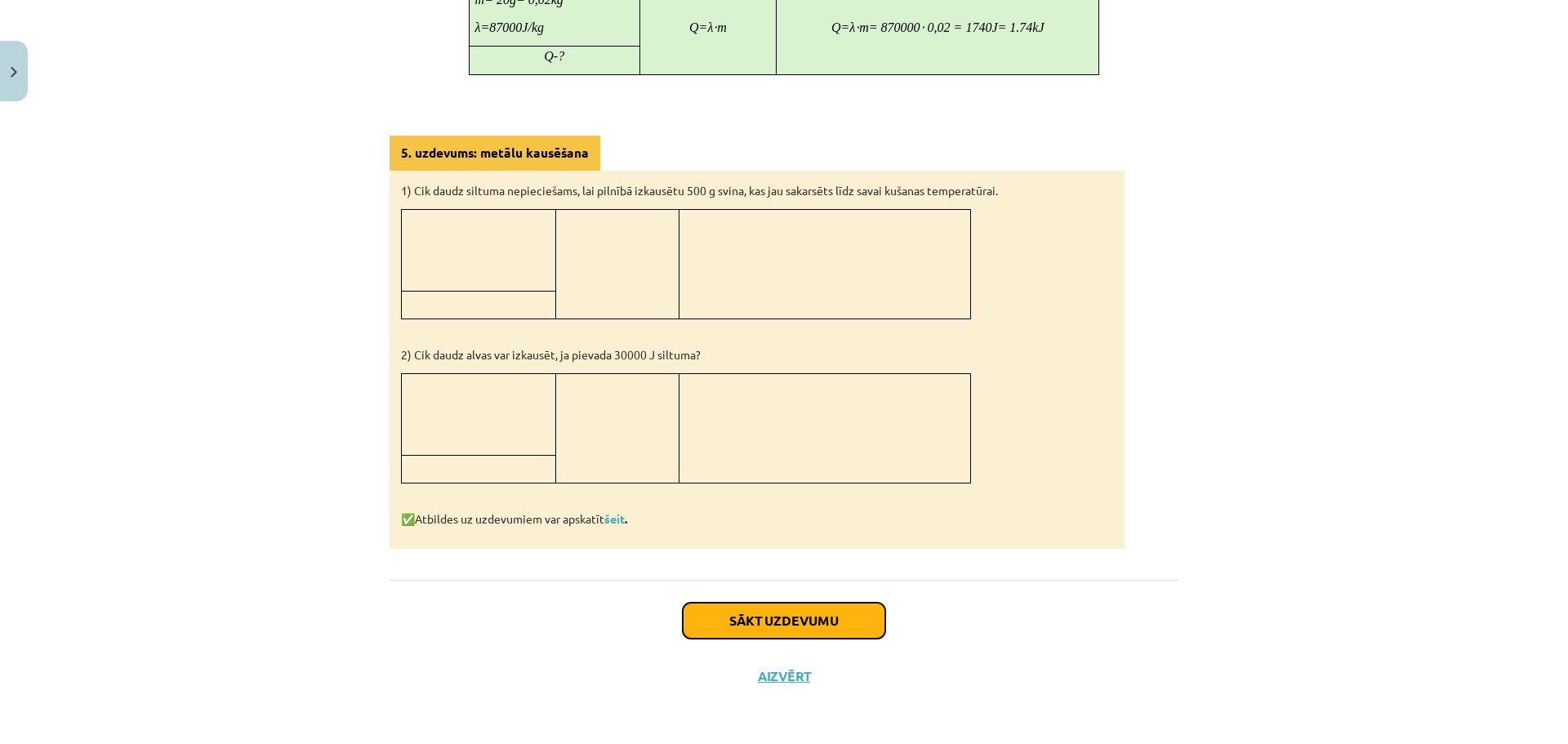
click at [781, 624] on button "Sākt uzdevumu" at bounding box center [784, 620] width 203 height 36
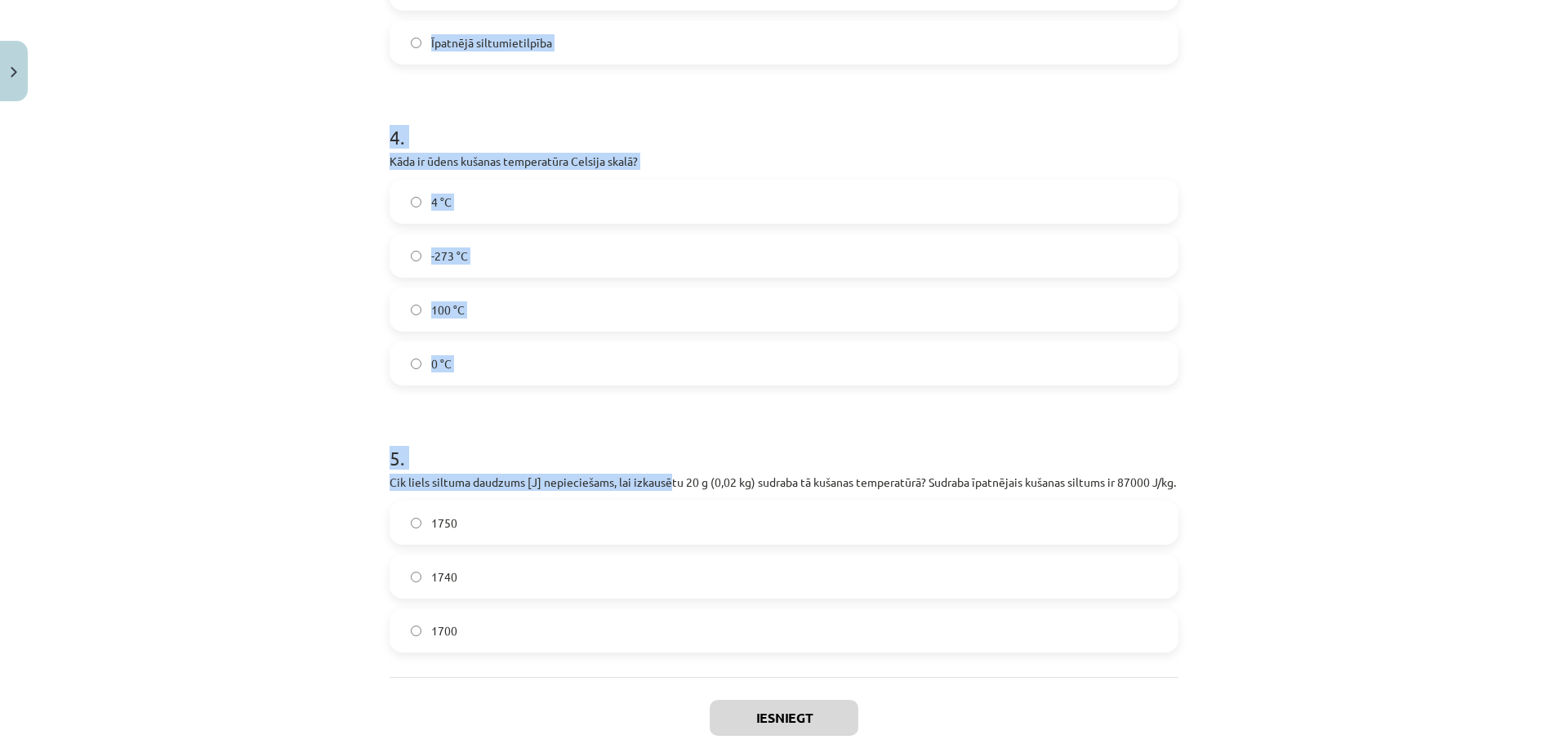
scroll to position [1090, 0]
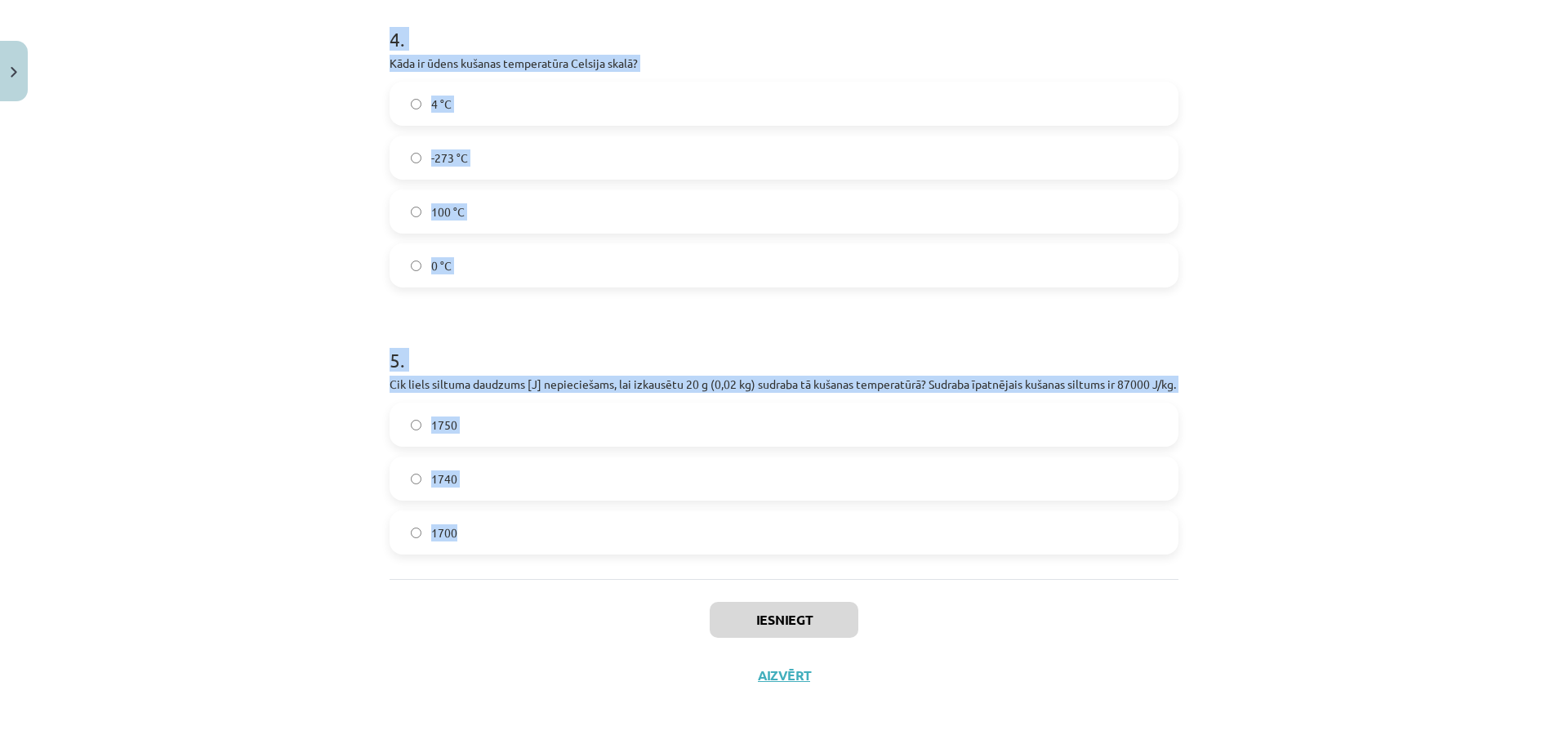
drag, startPoint x: 380, startPoint y: 346, endPoint x: 686, endPoint y: 551, distance: 368.3
copy form "Vai kušanas procesā vielas temperatūra nepārtraukti paaugstinās? Jā Nē 2 . Vai,…"
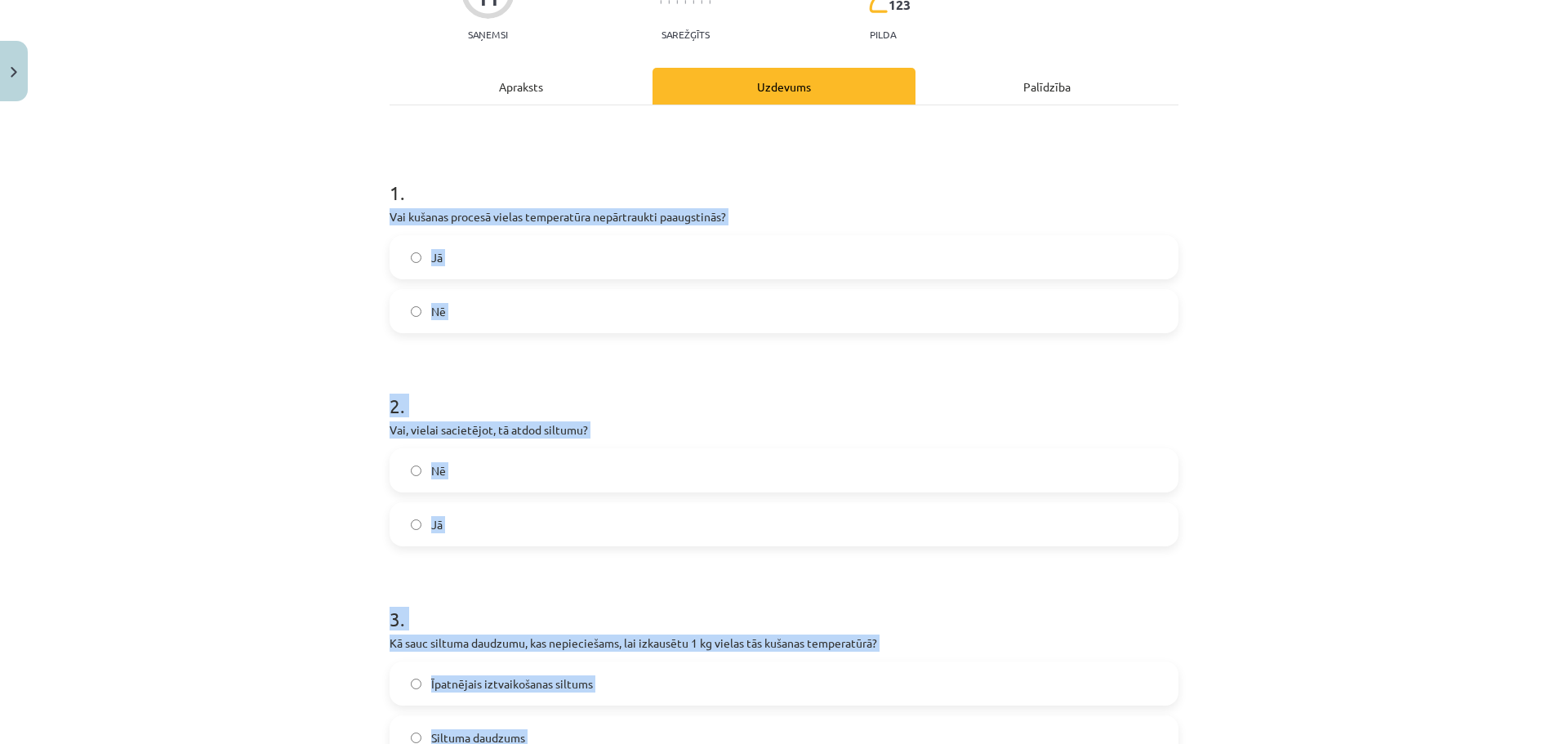
scroll to position [110, 0]
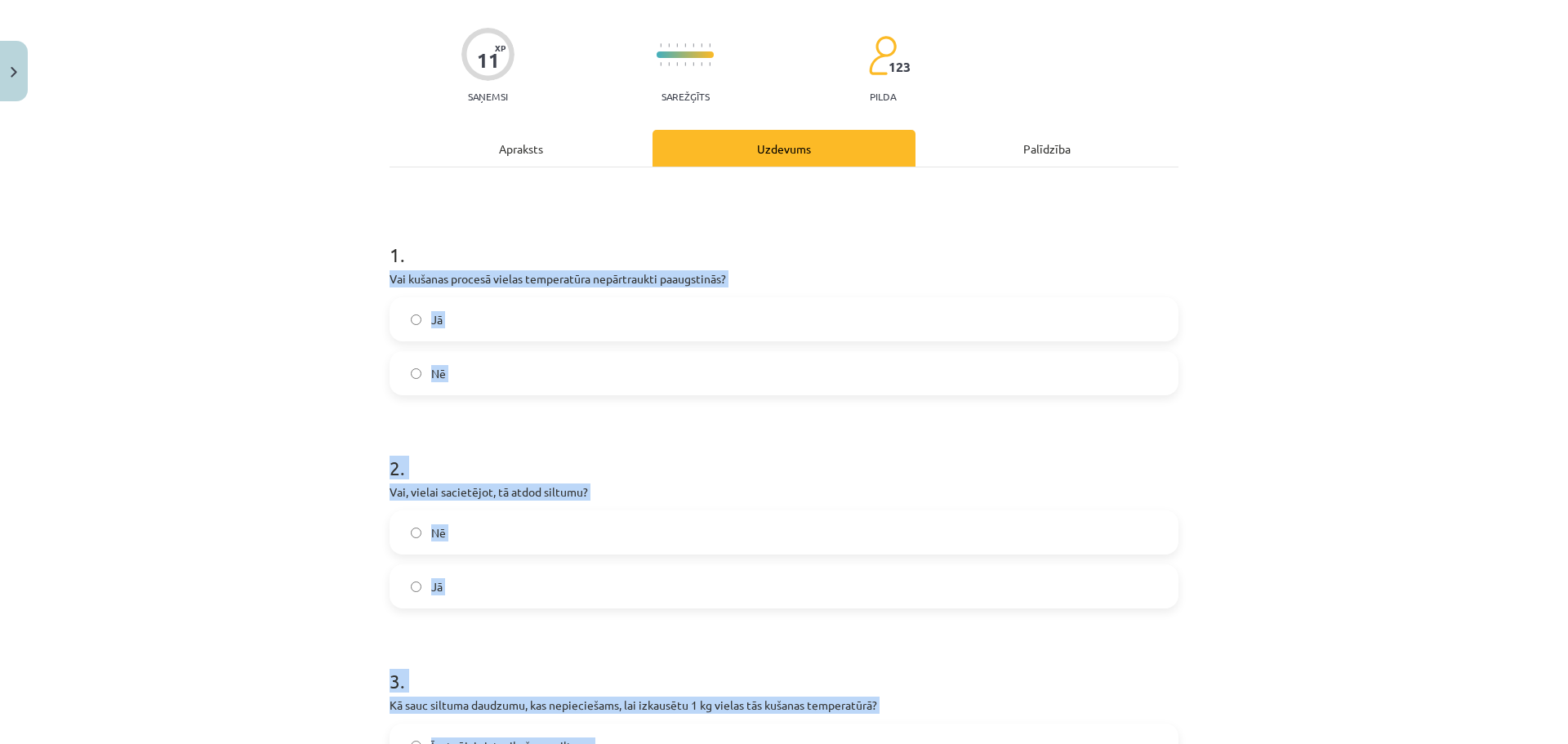
click at [517, 358] on label "Nē" at bounding box center [784, 373] width 785 height 41
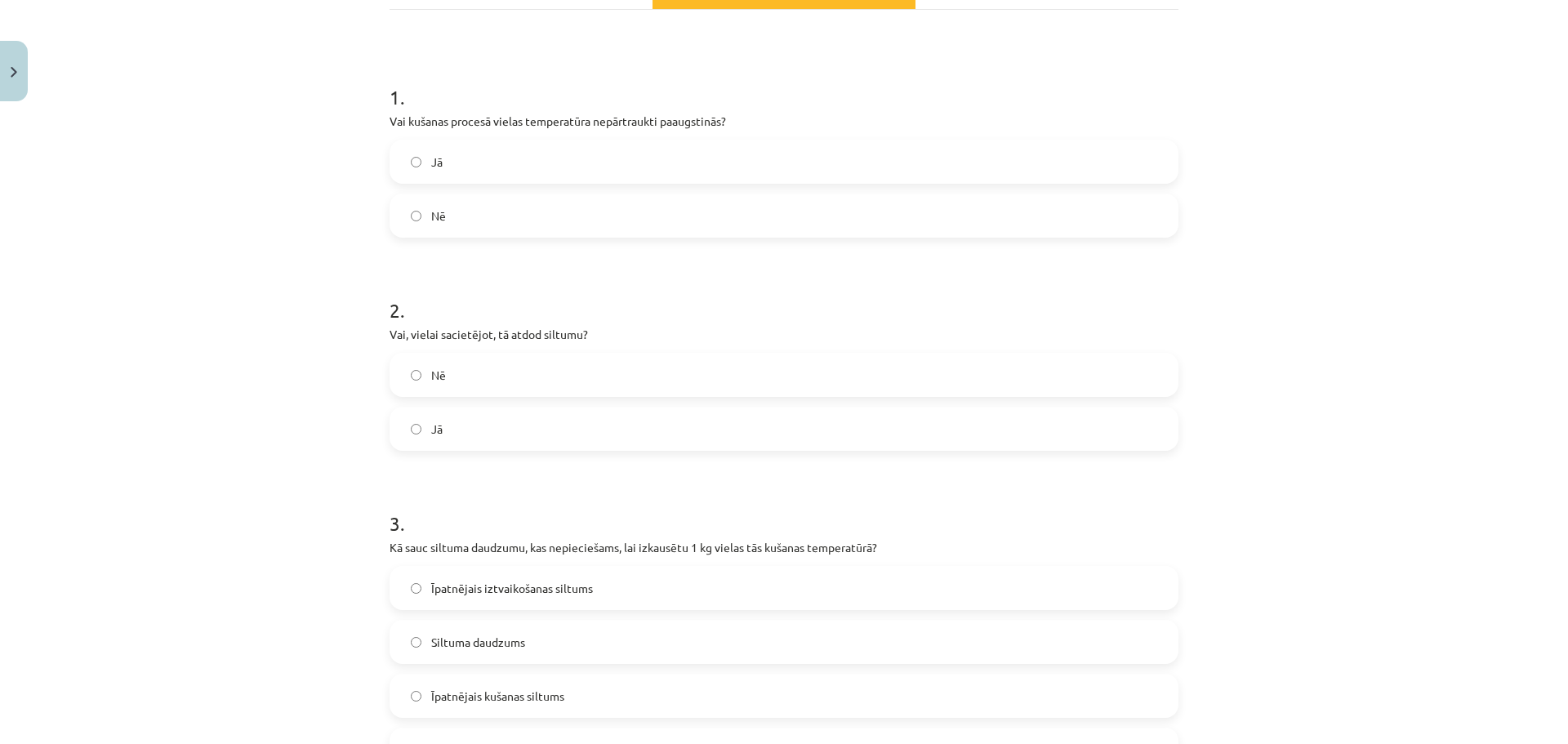
scroll to position [274, 0]
click at [483, 441] on label "Jā" at bounding box center [784, 423] width 785 height 41
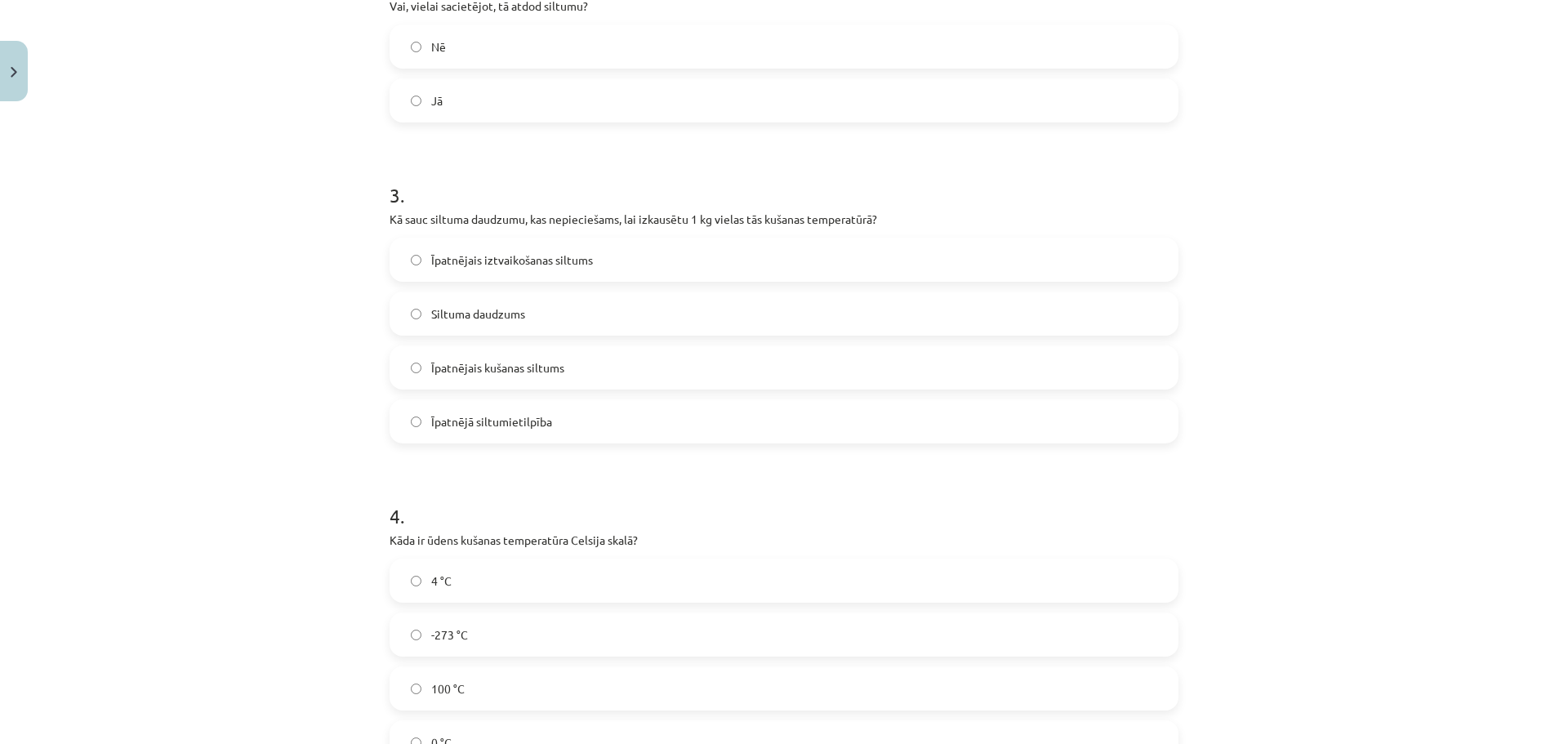
scroll to position [600, 0]
click at [598, 359] on label "Īpatnējais kušanas siltums" at bounding box center [784, 363] width 785 height 41
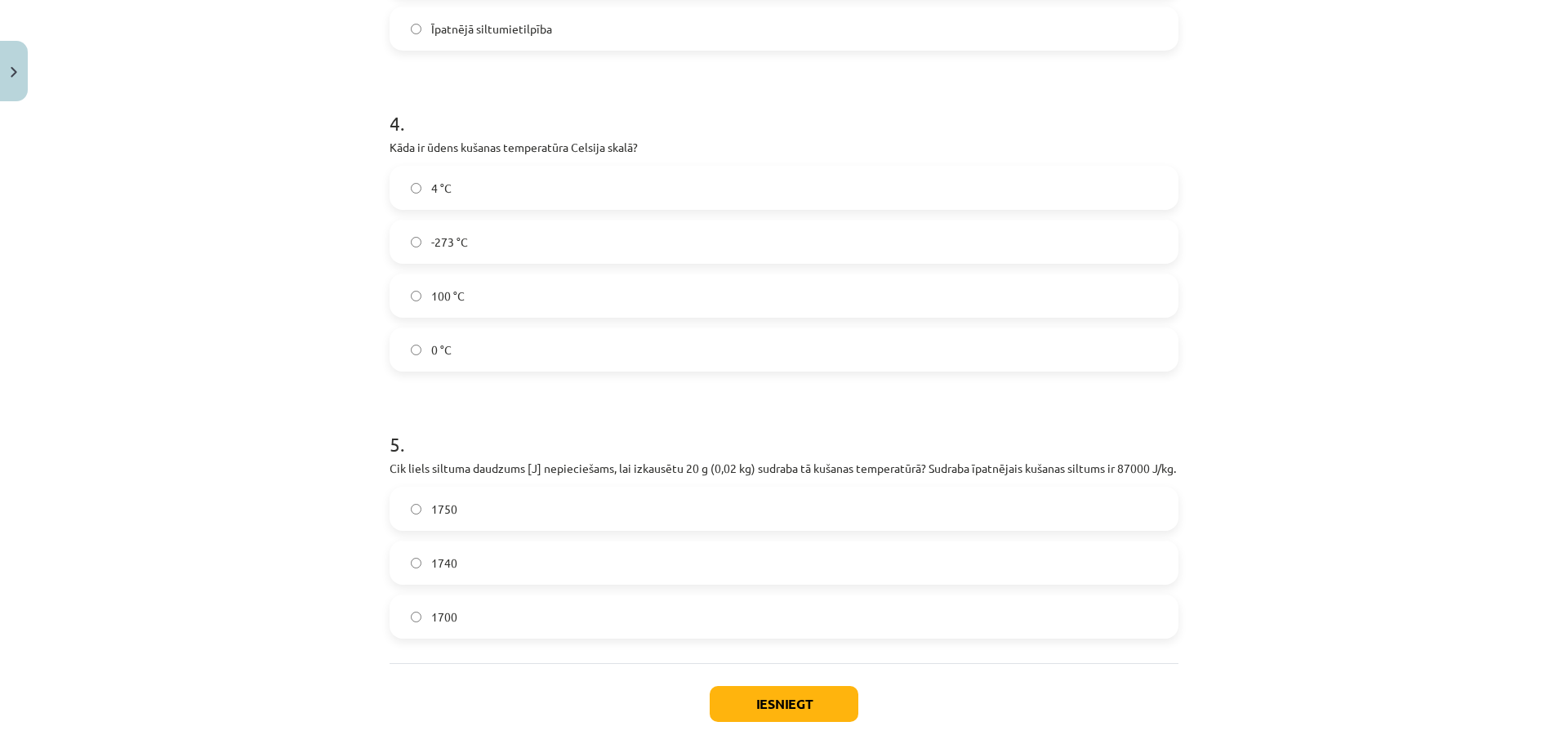
scroll to position [1009, 0]
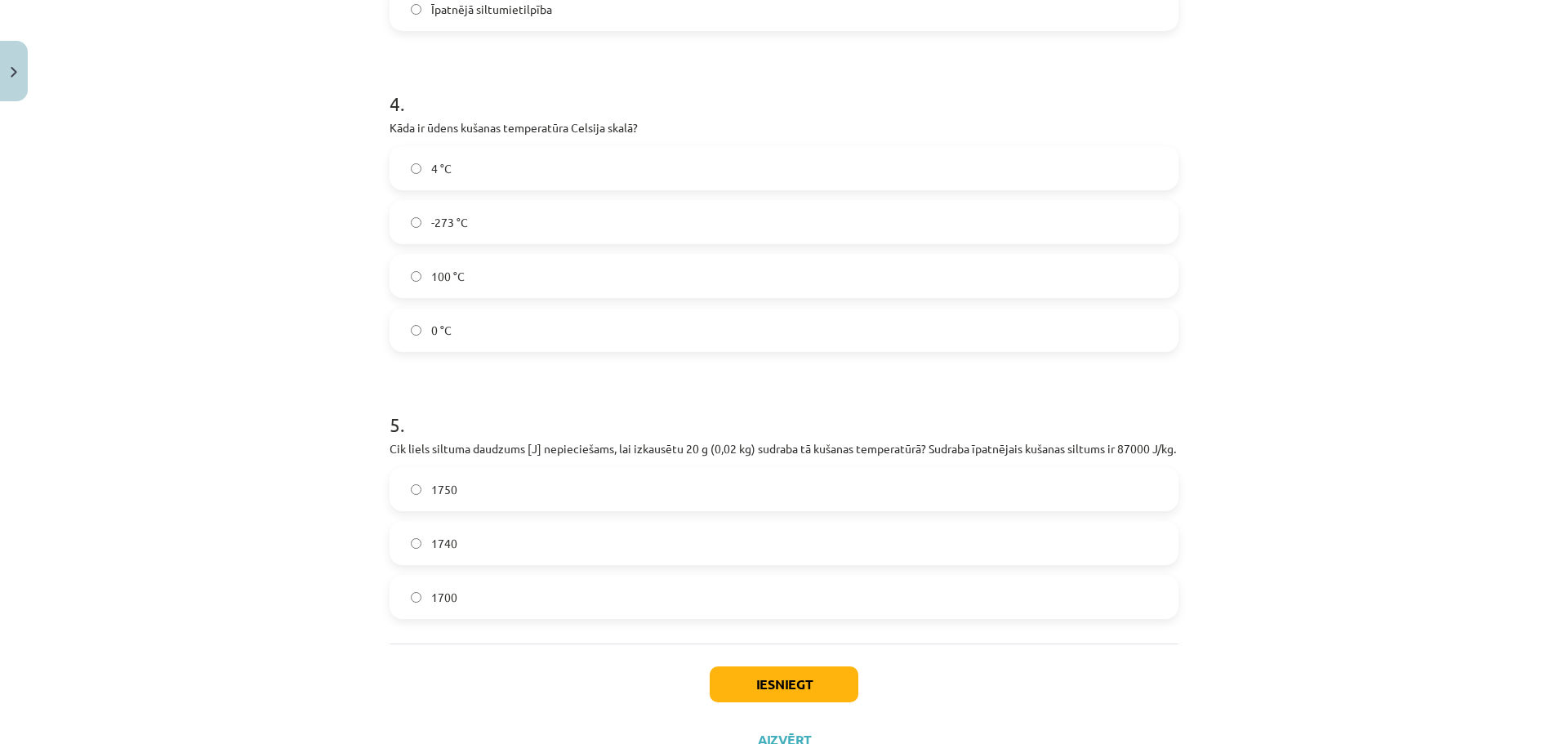
click at [506, 268] on label "100 °C" at bounding box center [784, 276] width 785 height 41
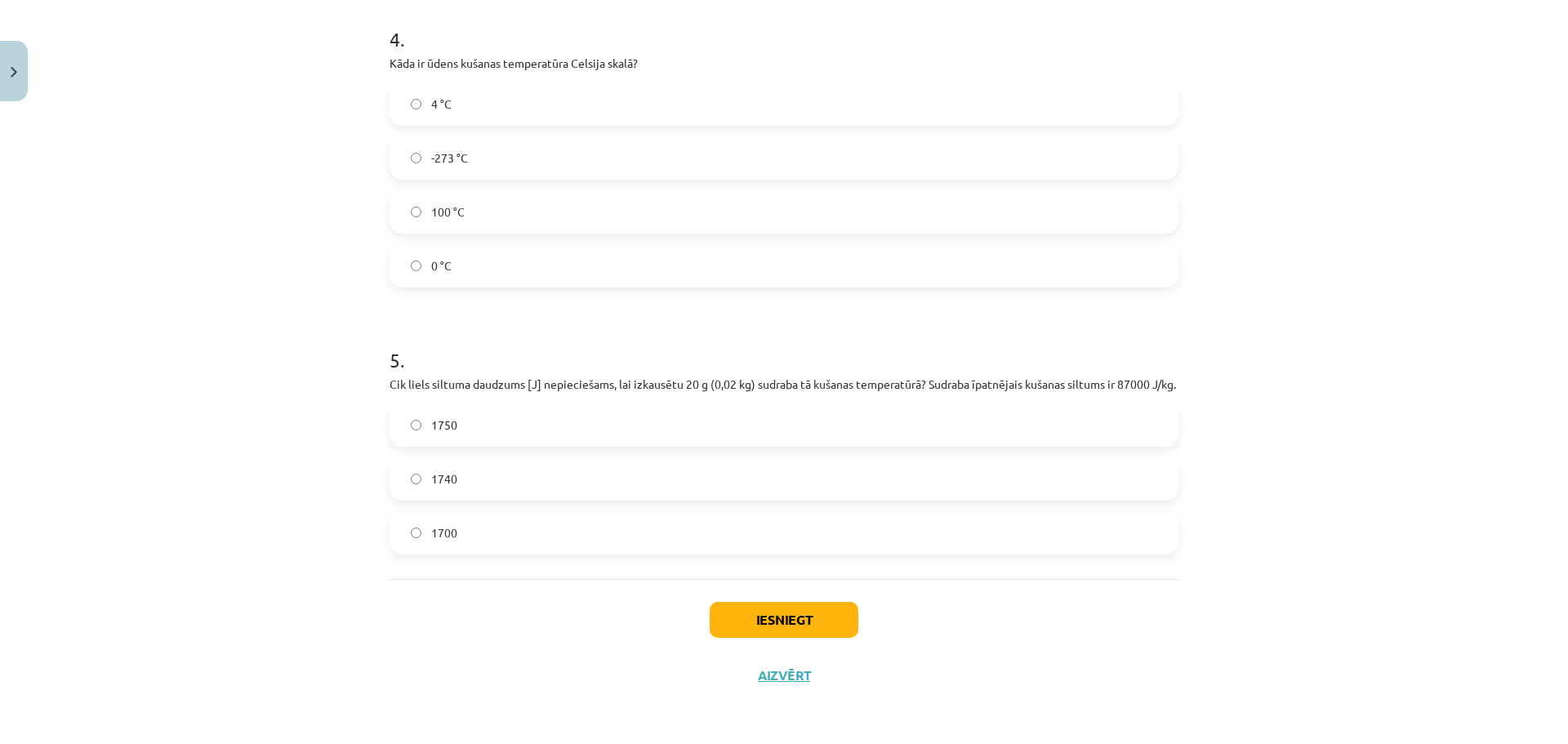
click at [483, 499] on div "1740" at bounding box center [784, 478] width 789 height 44
click at [630, 477] on label "1740" at bounding box center [784, 478] width 785 height 41
click at [743, 623] on button "Iesniegt" at bounding box center [784, 619] width 149 height 36
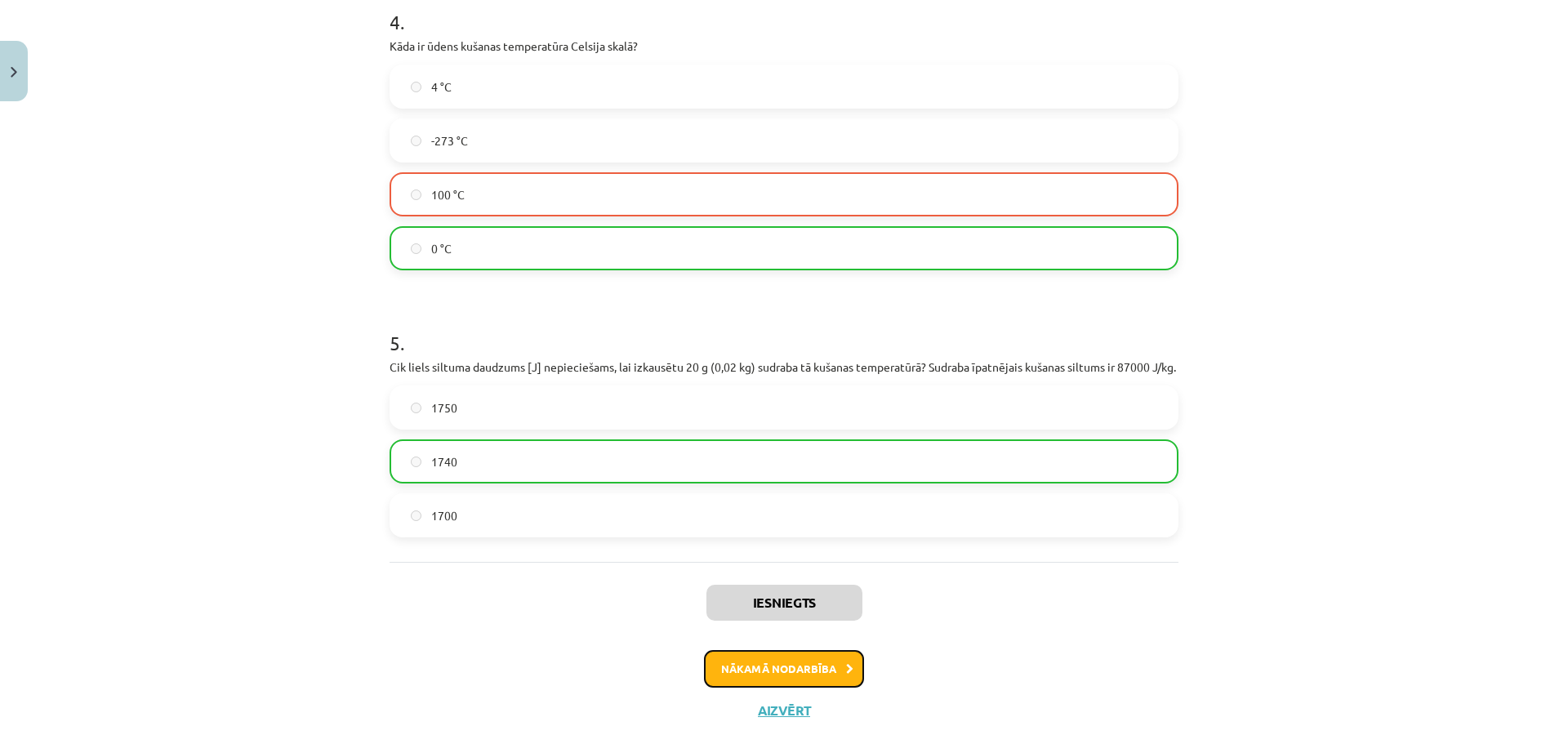
click at [748, 688] on button "Nākamā nodarbība" at bounding box center [784, 668] width 160 height 37
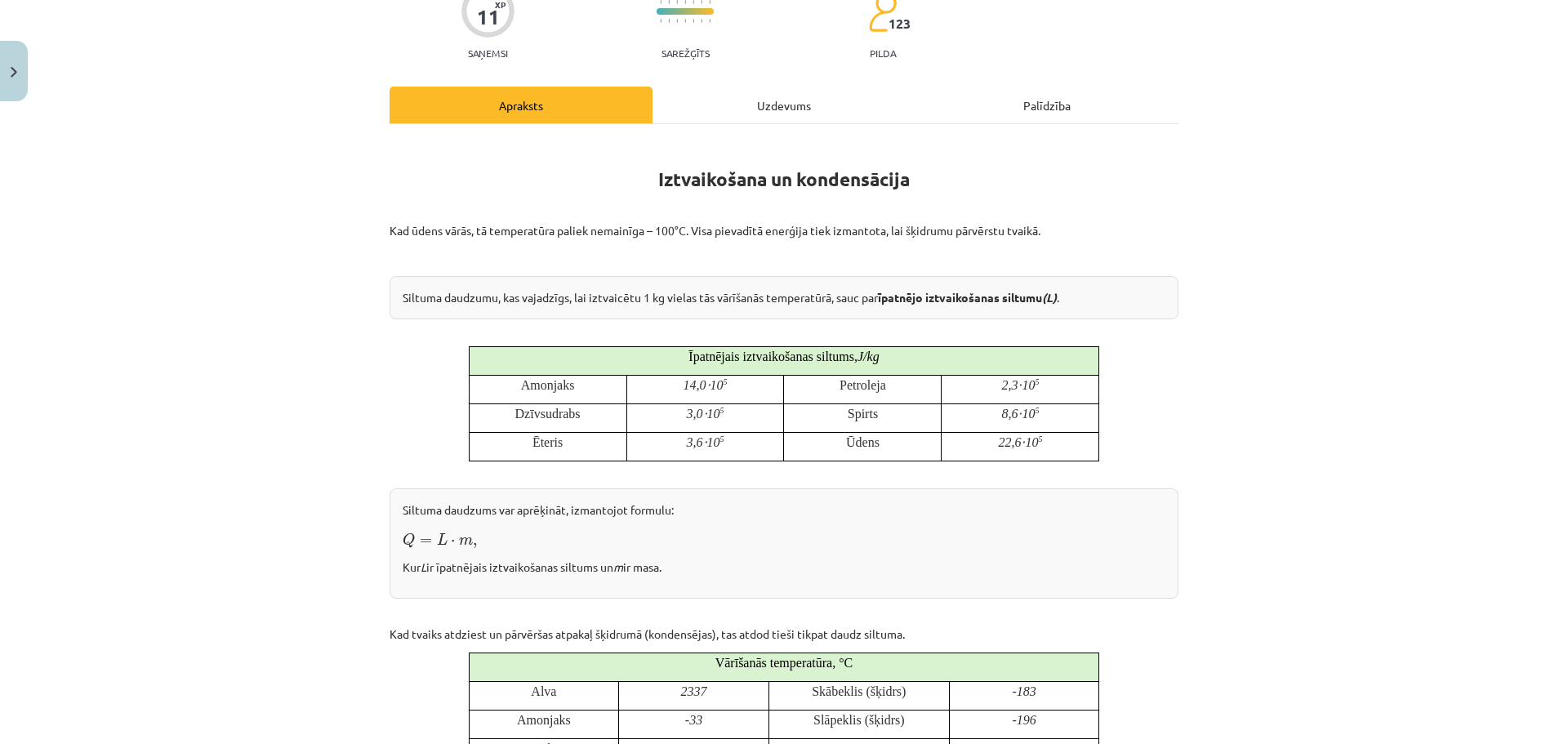
scroll to position [613, 0]
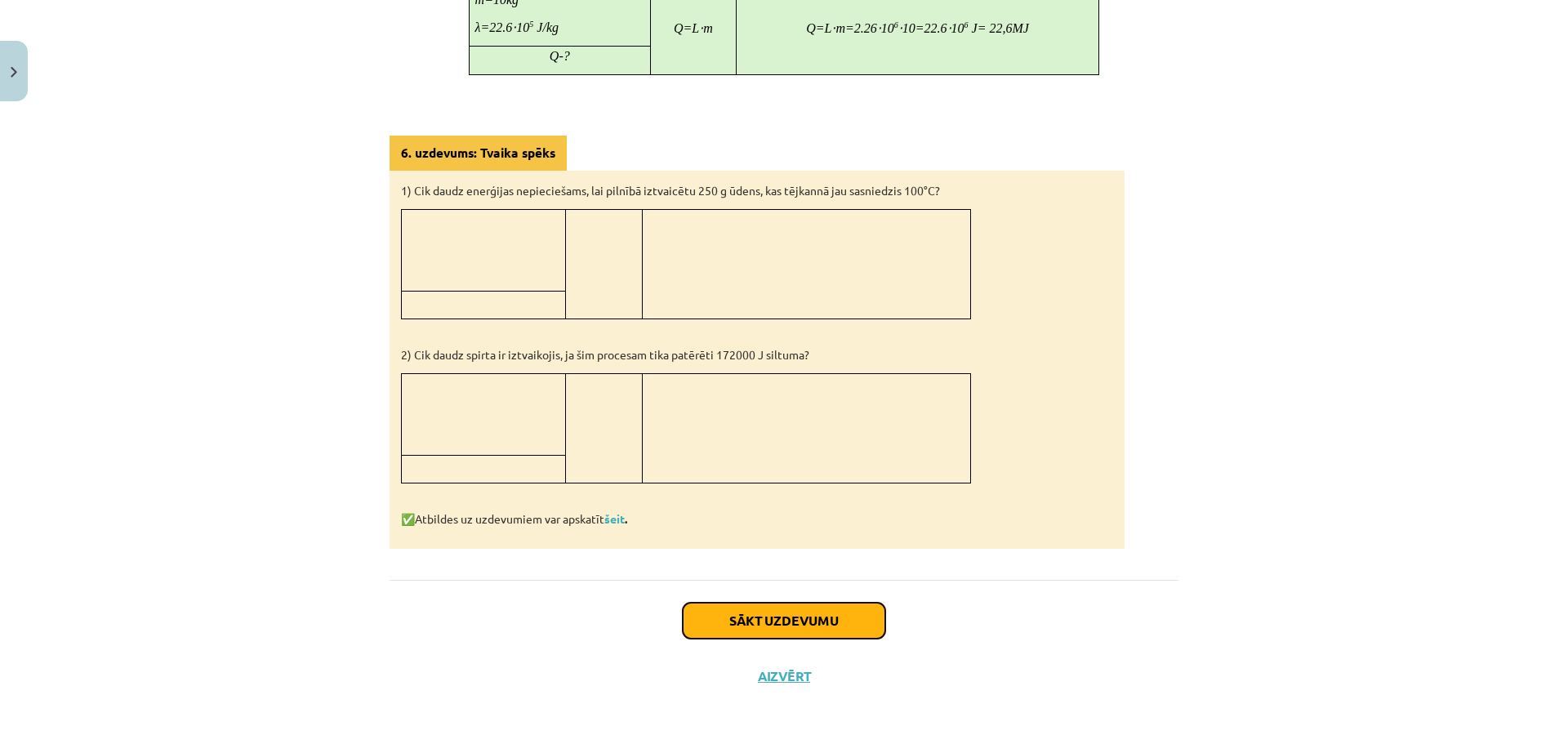
click at [785, 613] on button "Sākt uzdevumu" at bounding box center [784, 620] width 203 height 36
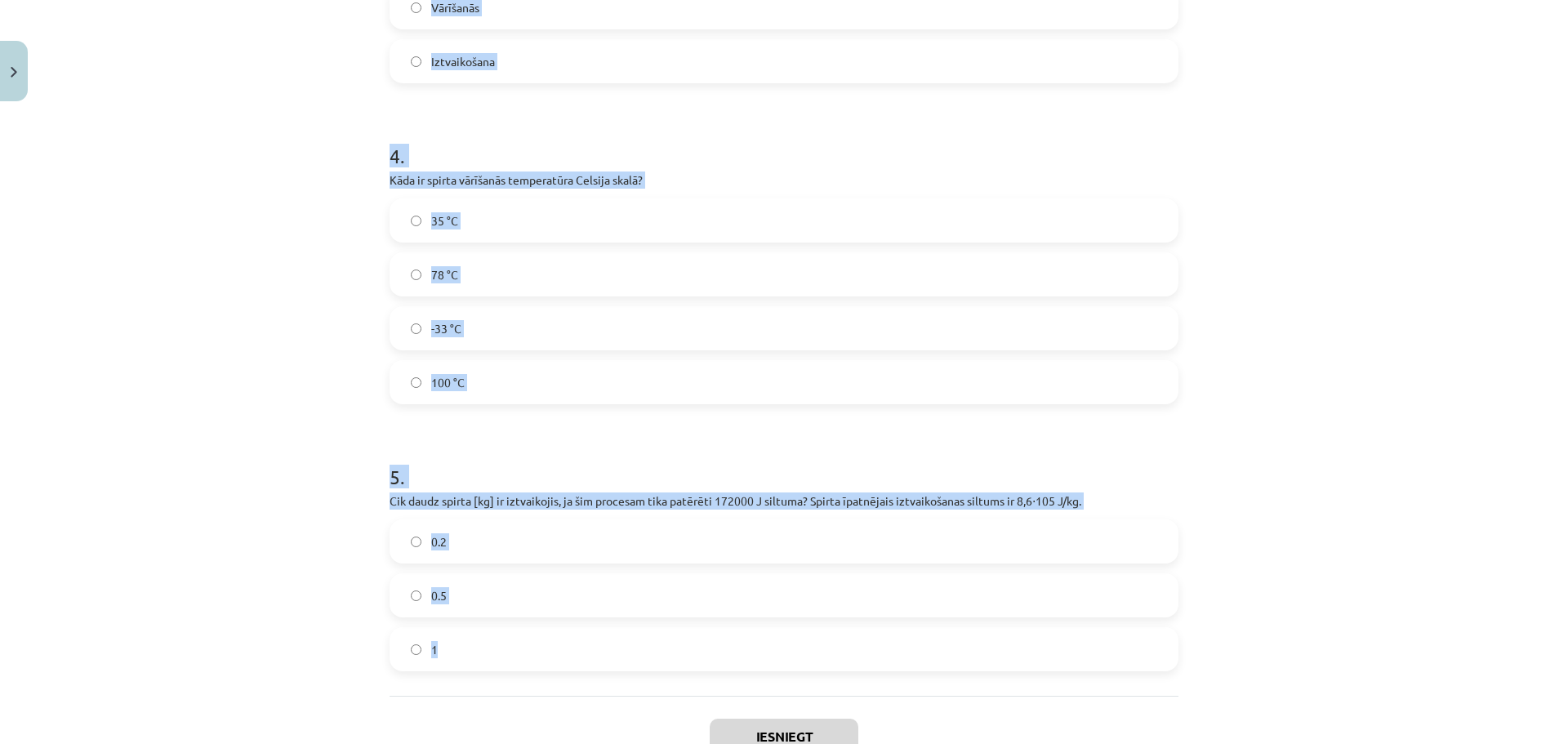
scroll to position [1074, 0]
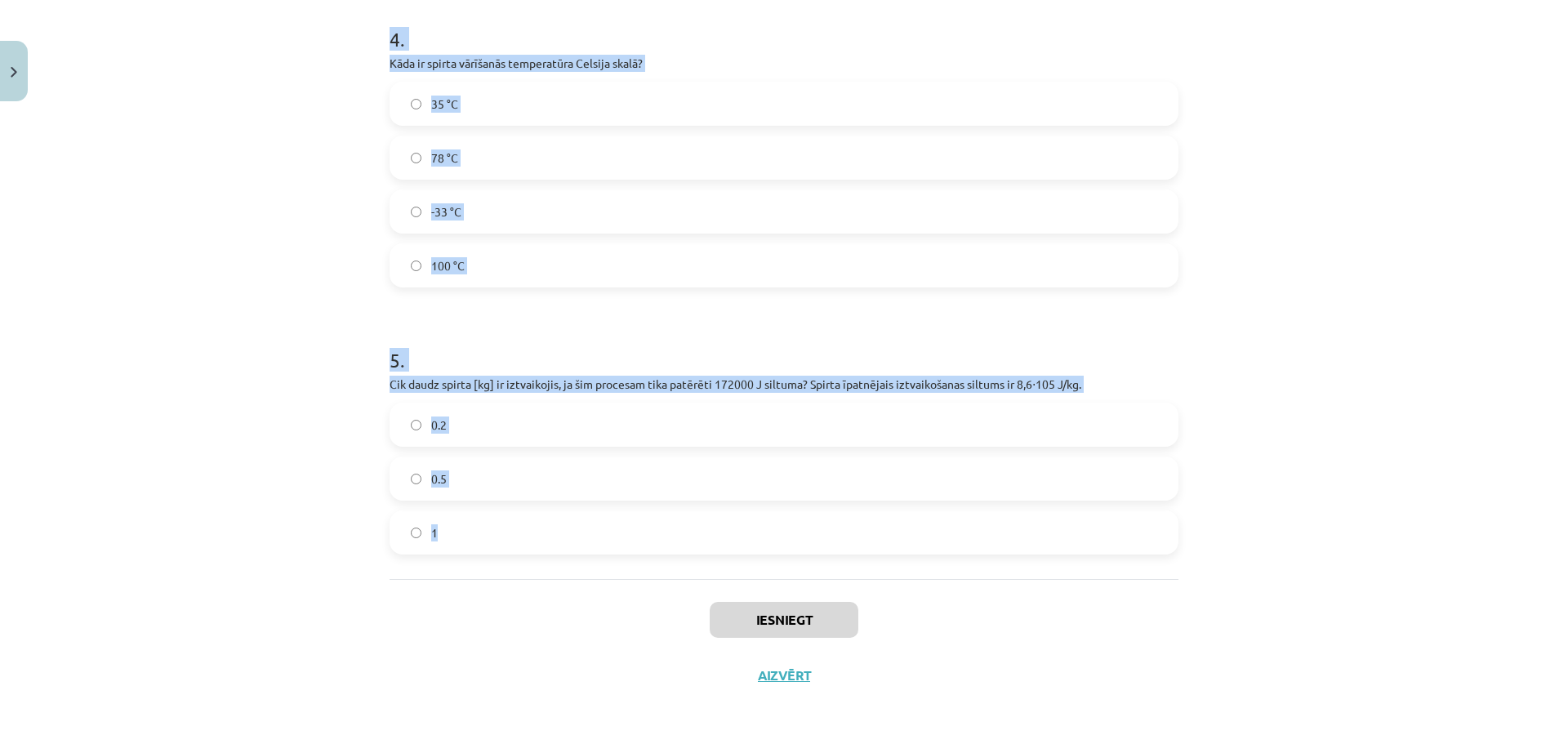
drag, startPoint x: 383, startPoint y: 348, endPoint x: 740, endPoint y: 542, distance: 406.3
copy form "Vai ūdens vārīšanās procesā tā temperatūra pārsniedz 100 °C? Jā Nē 2 . Vai kond…"
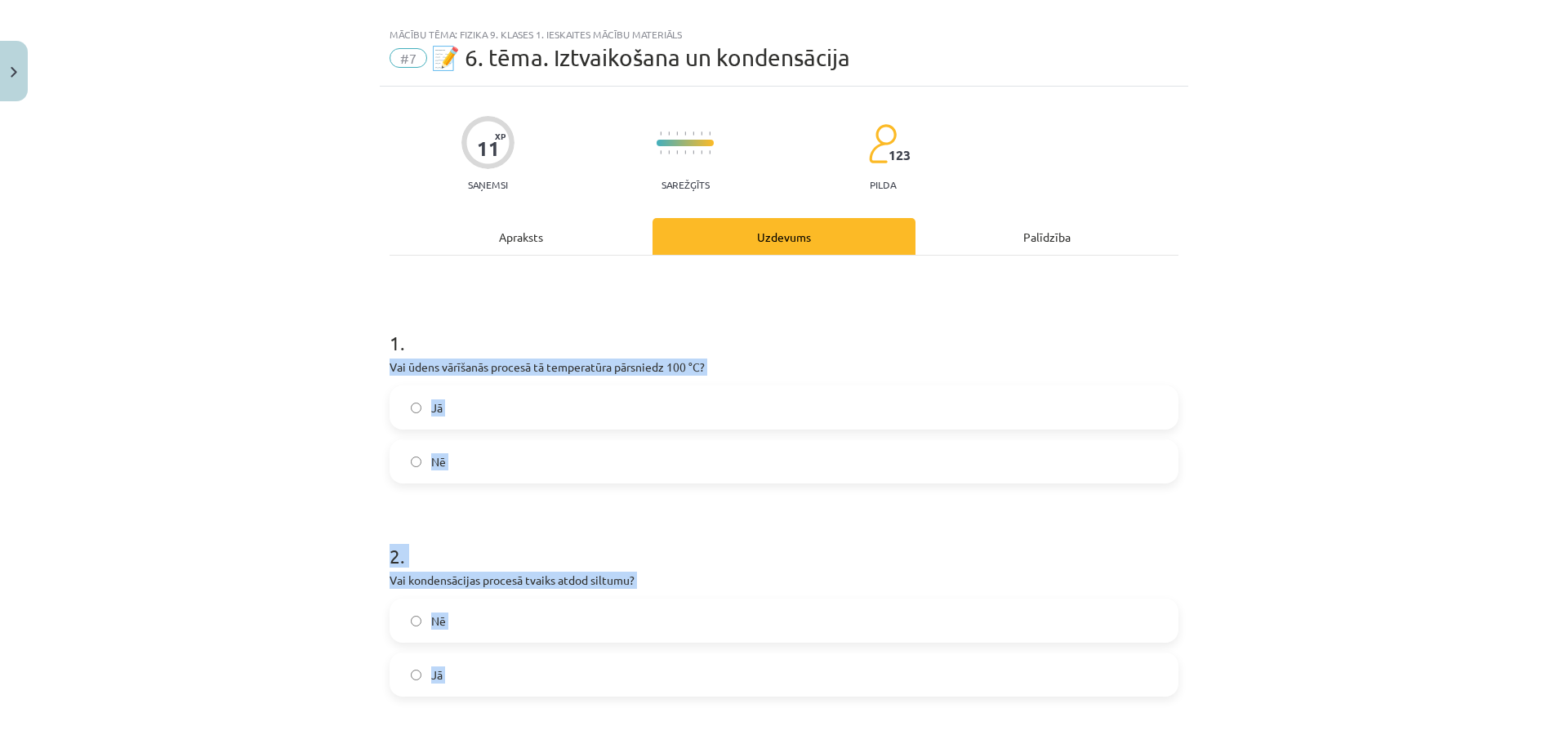
scroll to position [81, 0]
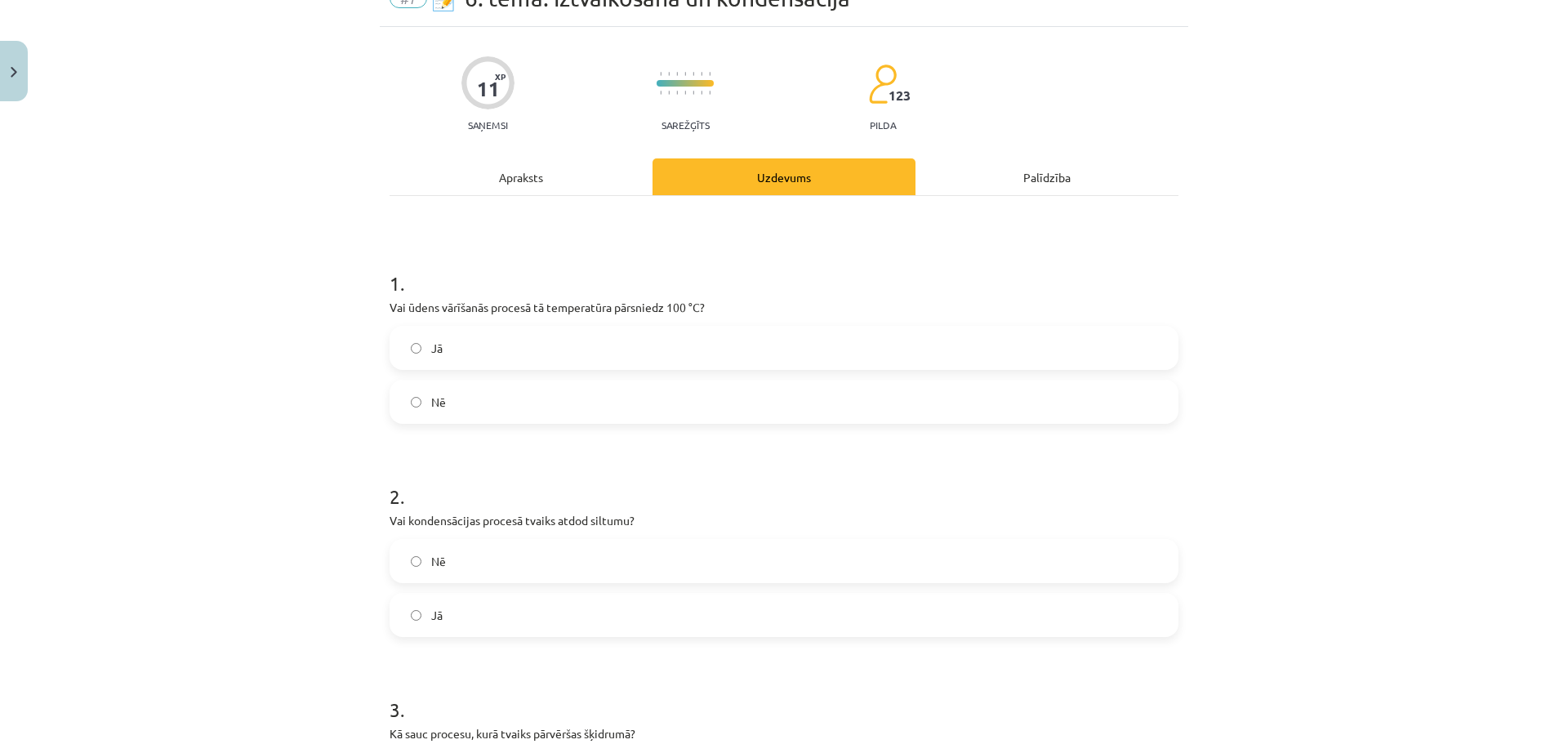
click at [199, 290] on div "Mācību tēma: Fizika 9. klases 1. ieskaites mācību materiāls #7 📝 6. tēma. Iztva…" at bounding box center [784, 372] width 1568 height 744
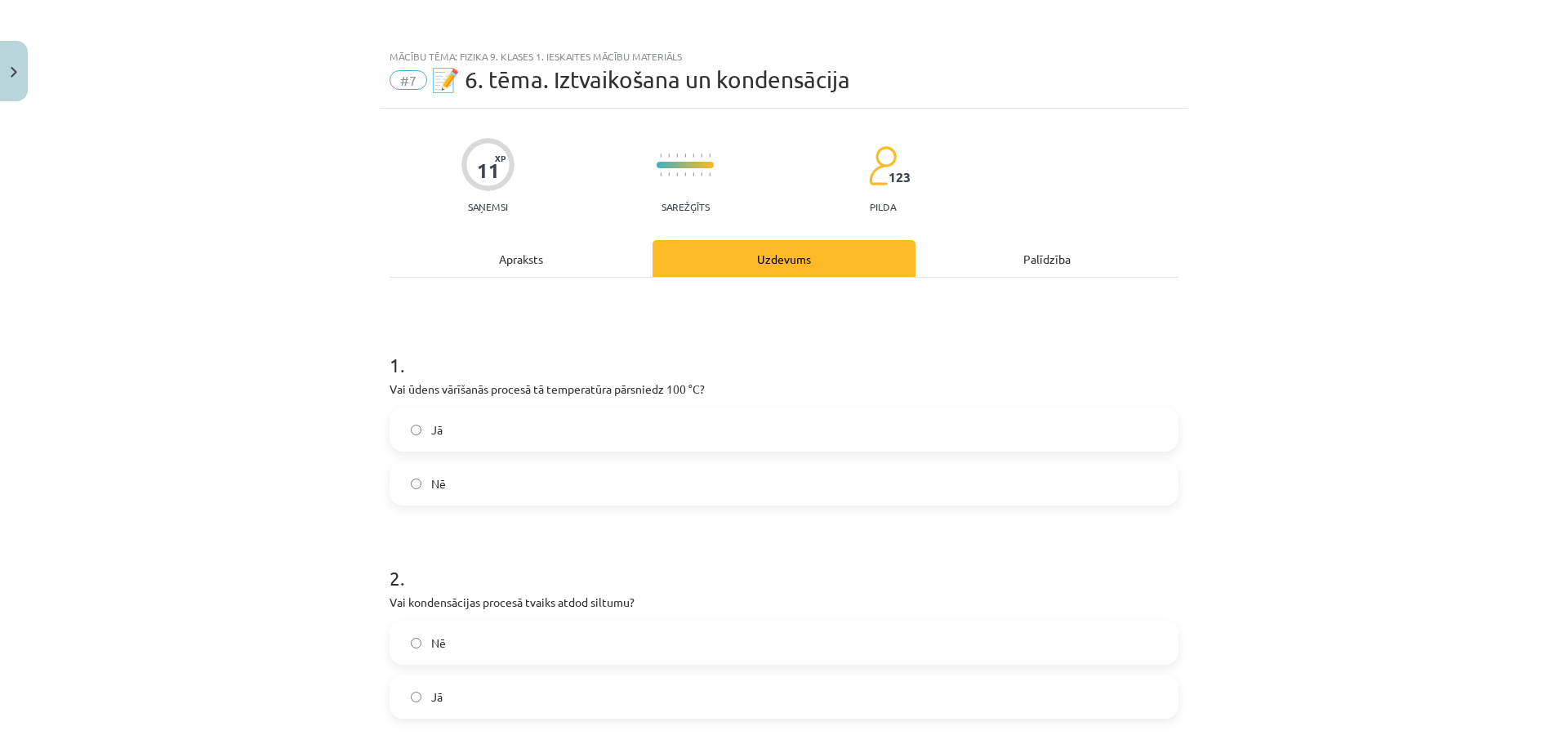
click at [506, 481] on label "Nē" at bounding box center [784, 483] width 785 height 41
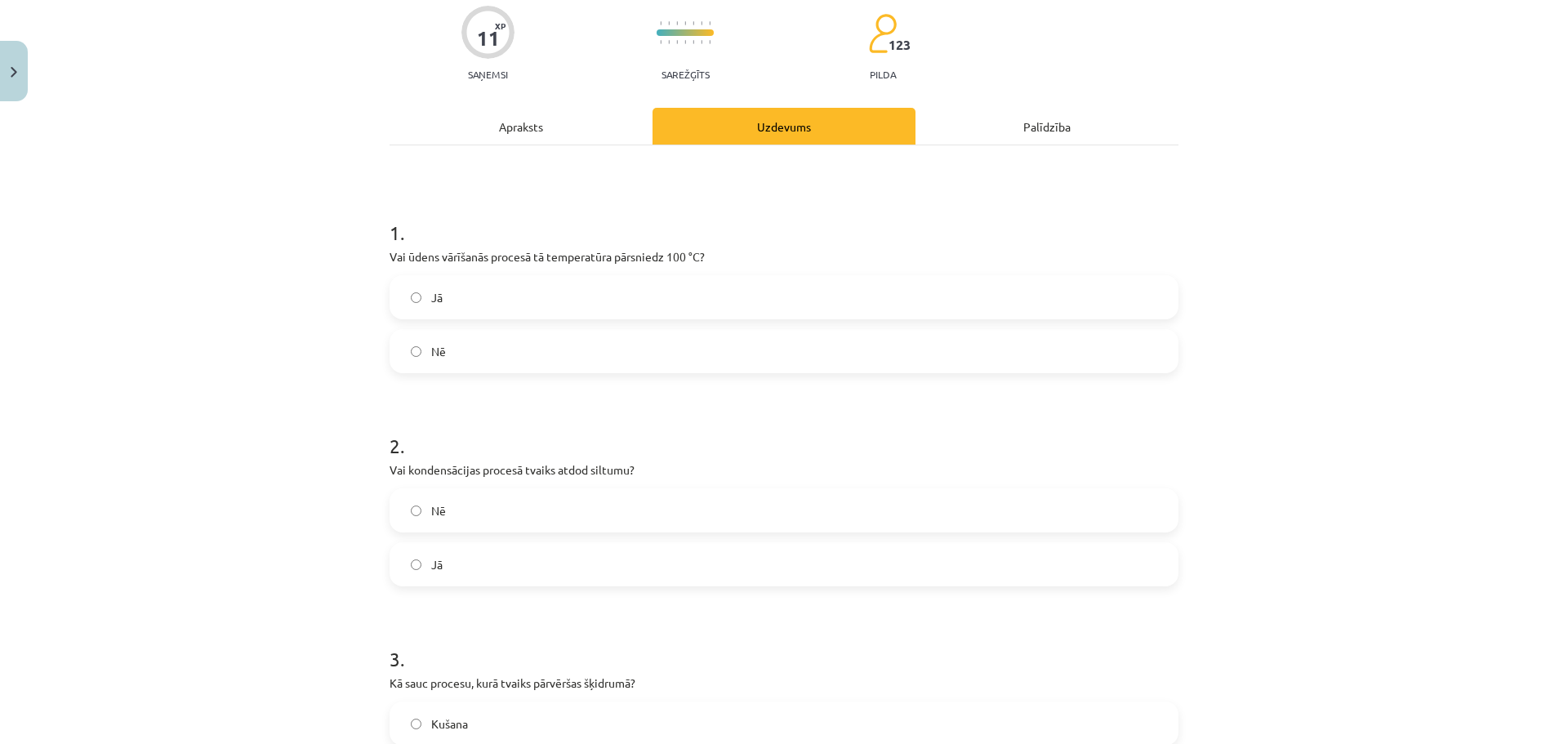
scroll to position [164, 0]
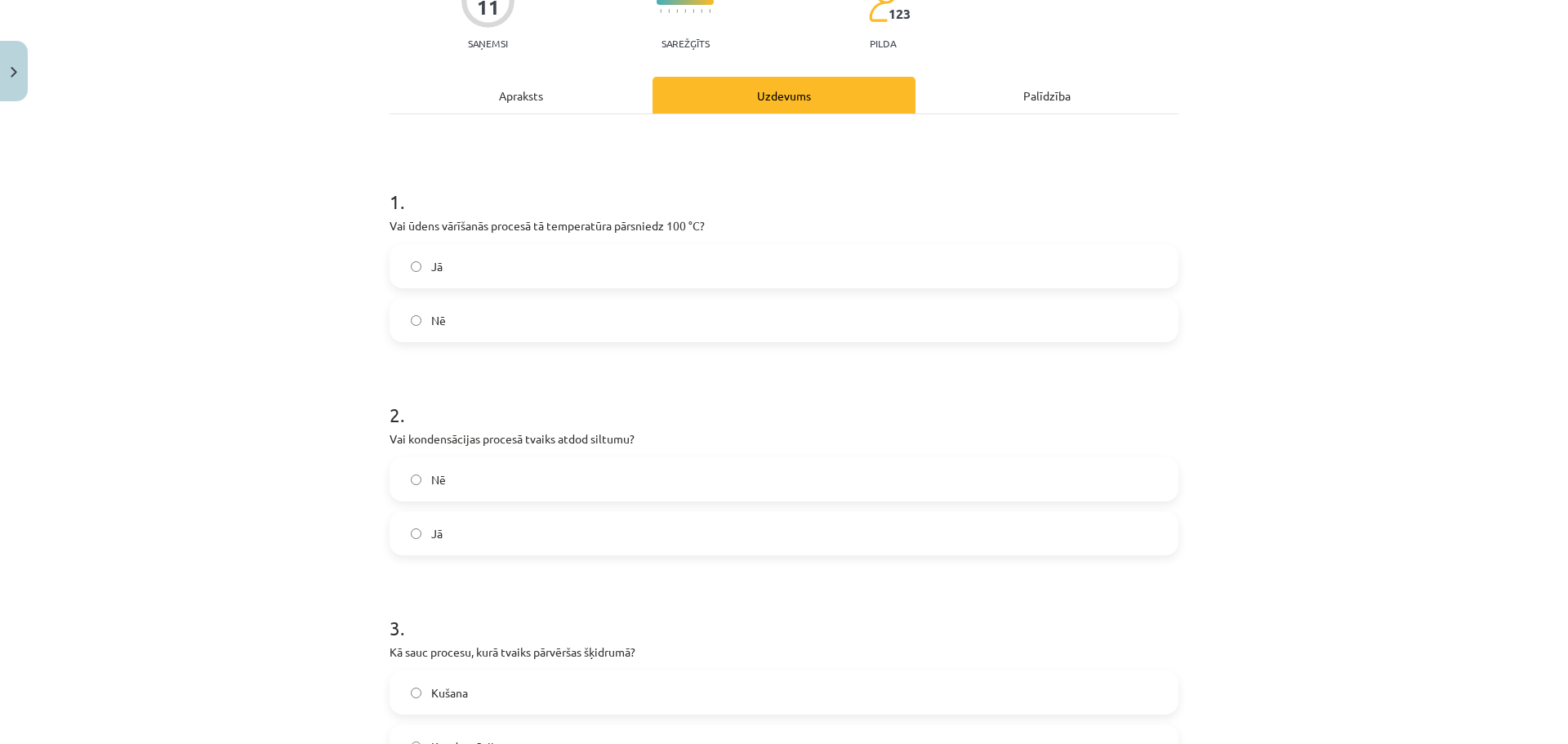
click at [474, 520] on label "Jā" at bounding box center [784, 533] width 785 height 41
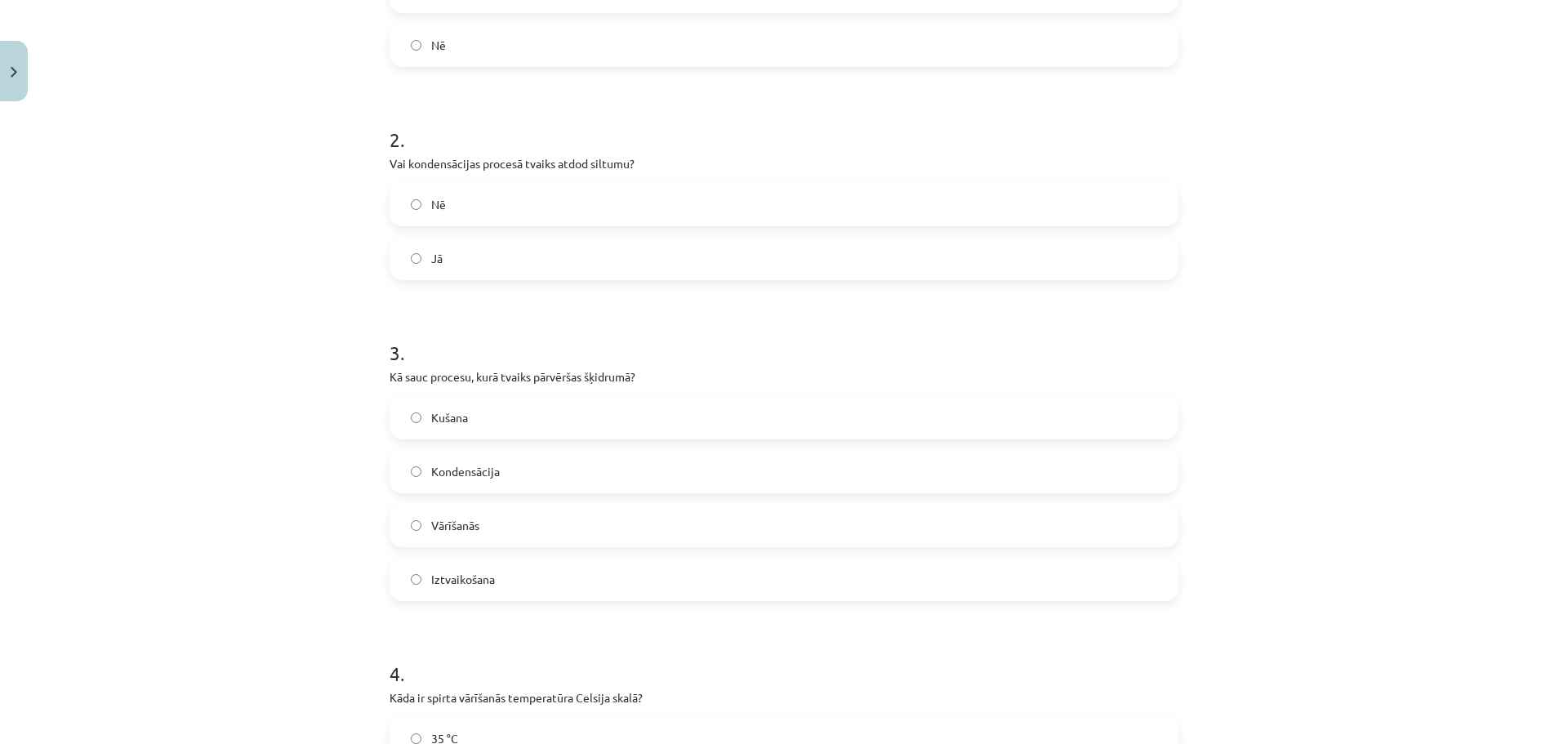
scroll to position [490, 0]
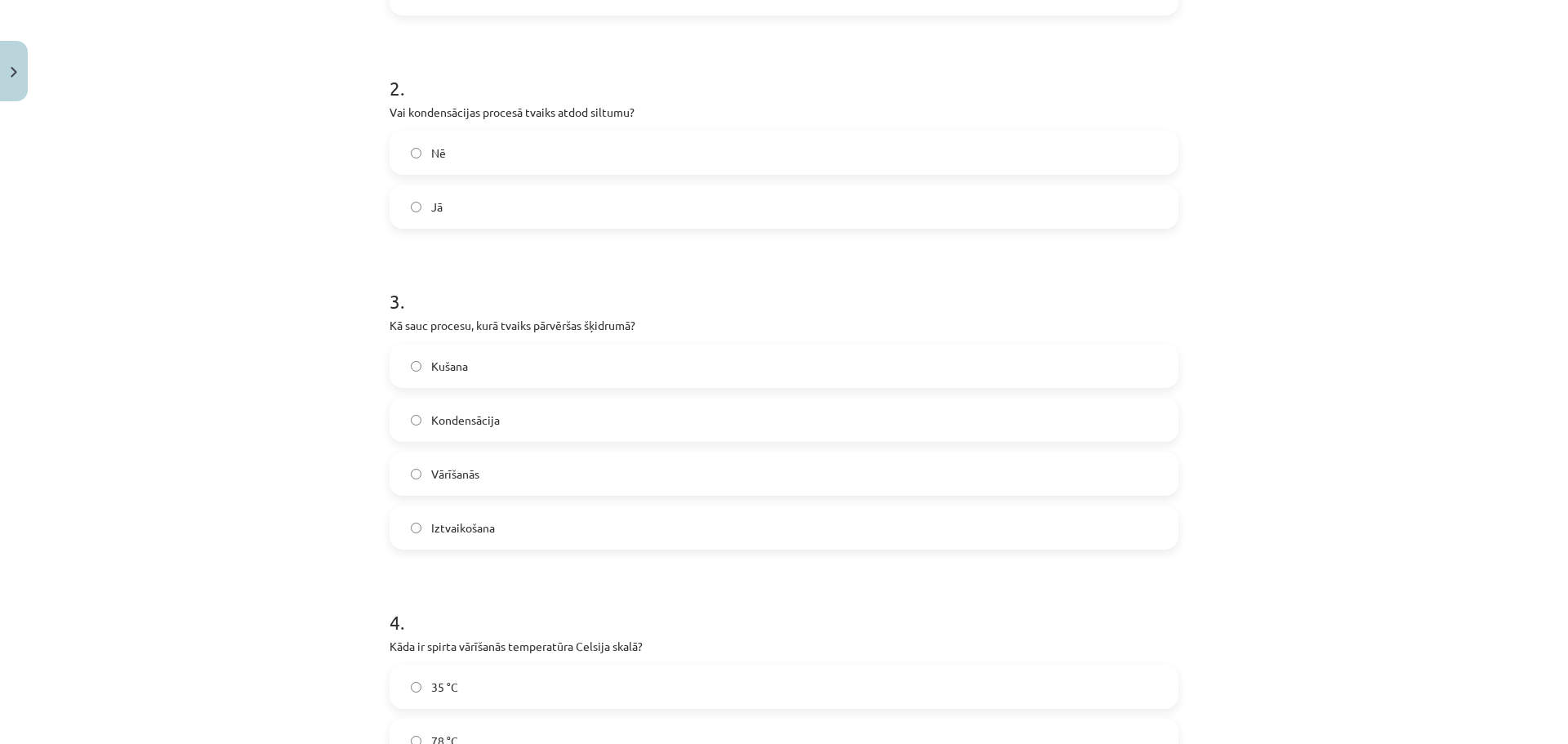
click at [515, 429] on label "Kondensācija" at bounding box center [784, 419] width 785 height 41
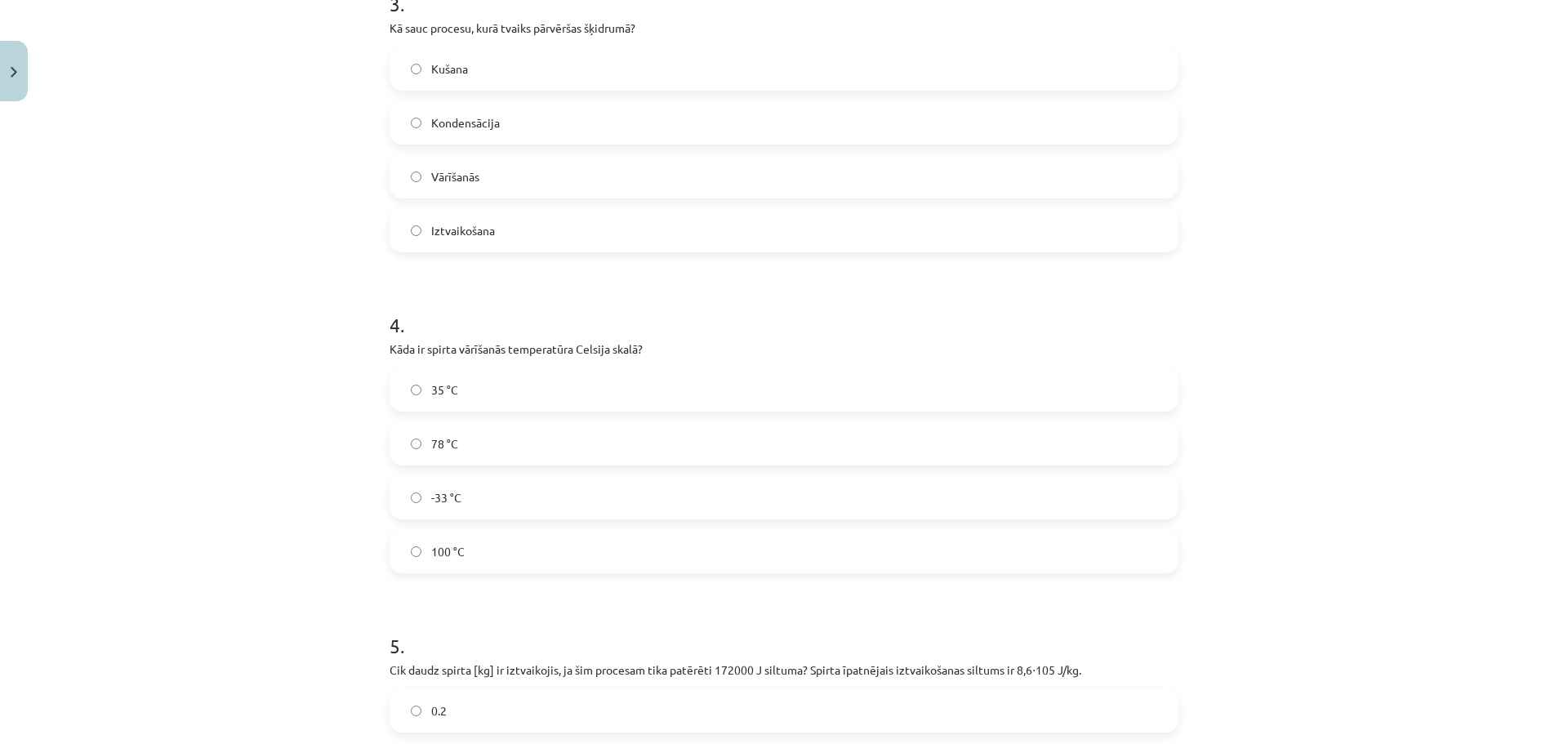
scroll to position [817, 0]
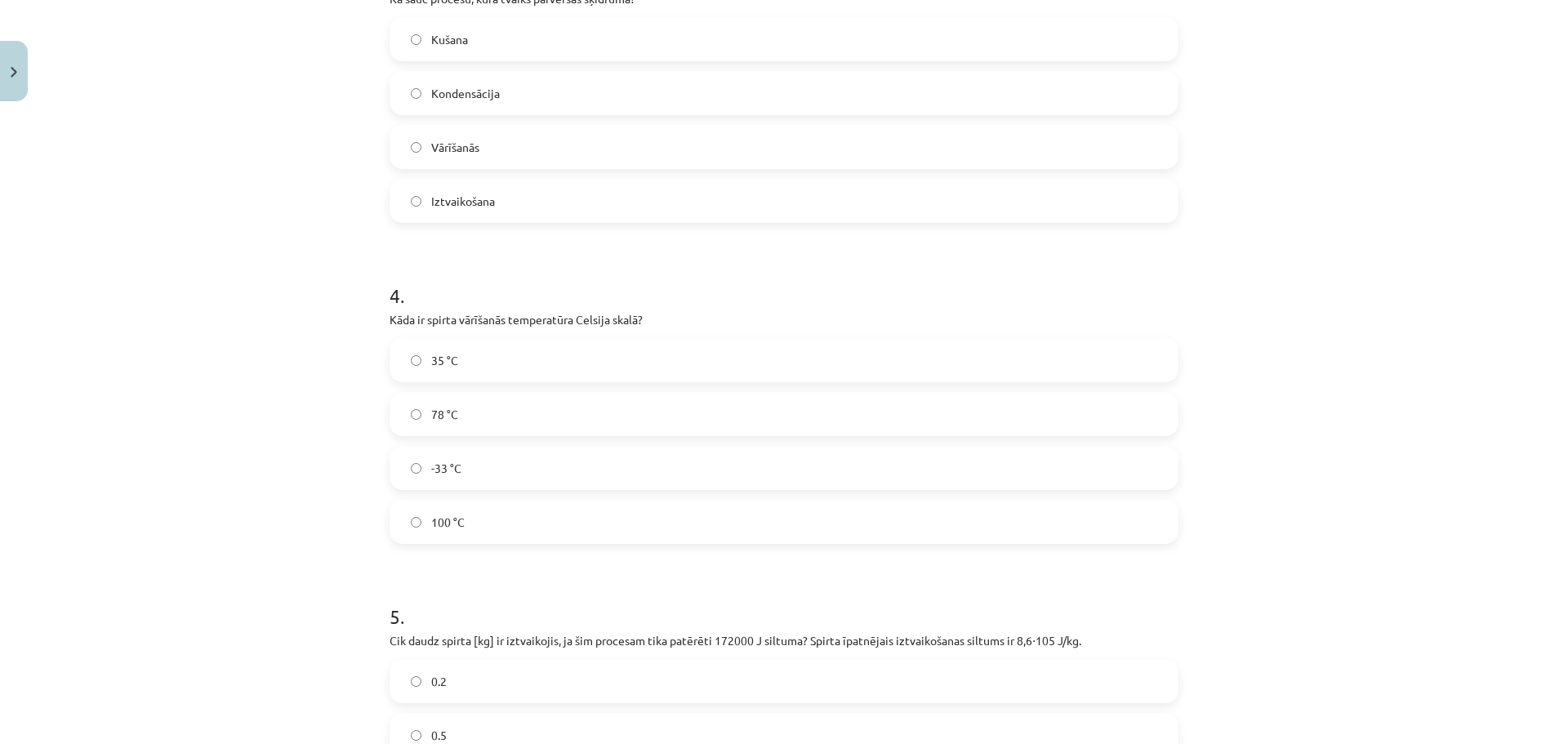
click at [533, 417] on label "78 °C" at bounding box center [784, 414] width 785 height 41
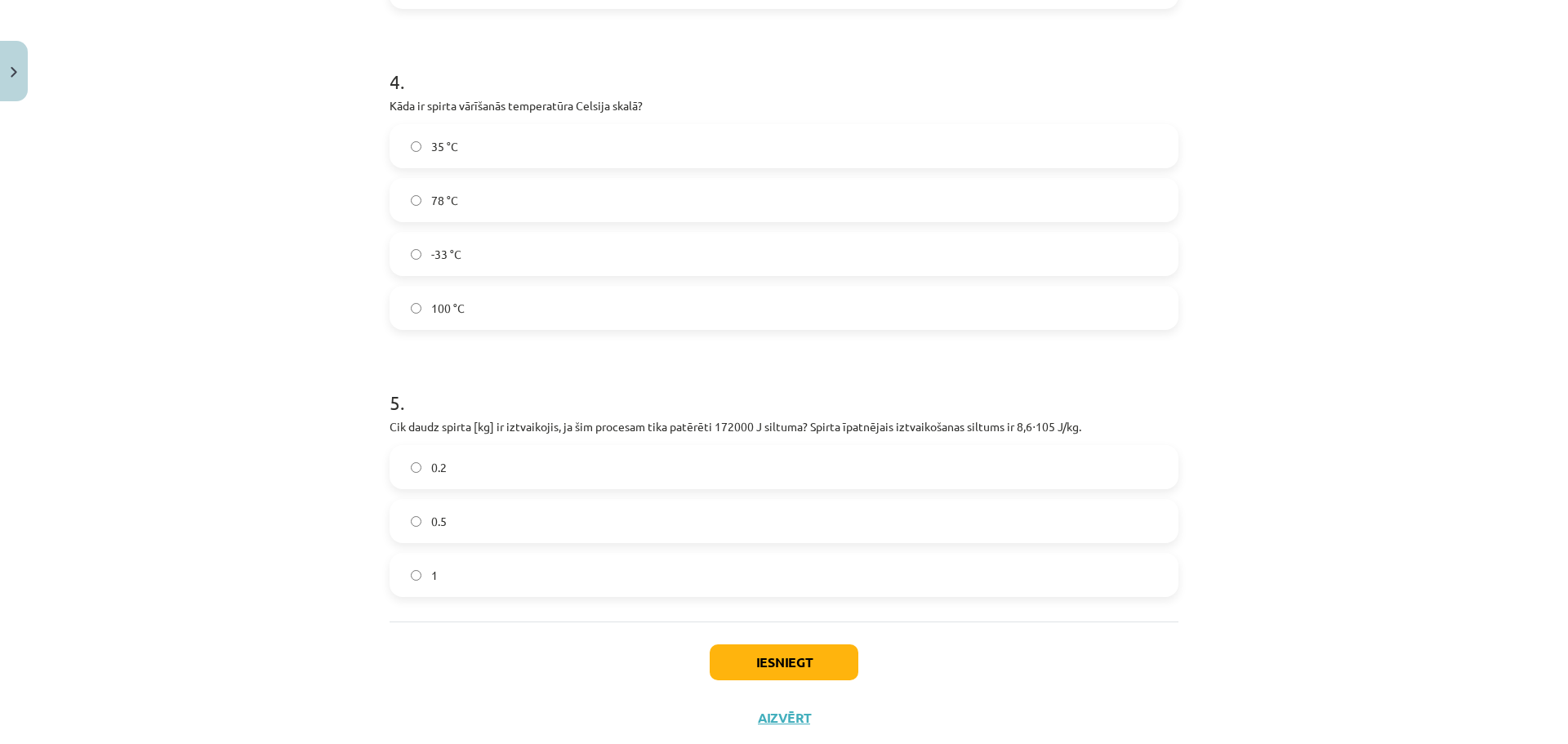
scroll to position [1074, 0]
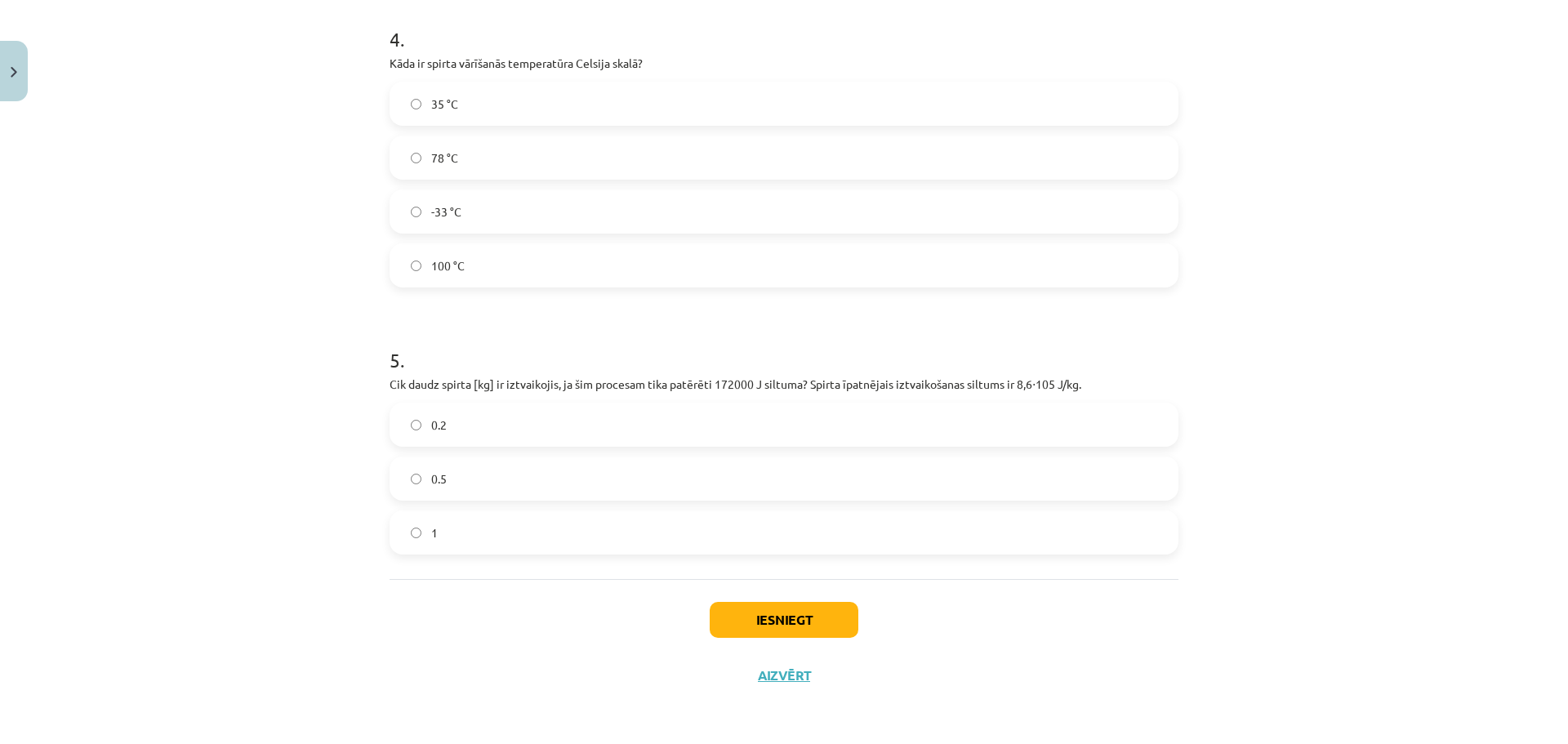
drag, startPoint x: 532, startPoint y: 419, endPoint x: 534, endPoint y: 427, distance: 8.2
click at [532, 421] on label "0.2" at bounding box center [784, 424] width 785 height 41
click at [797, 610] on button "Iesniegt" at bounding box center [784, 619] width 149 height 36
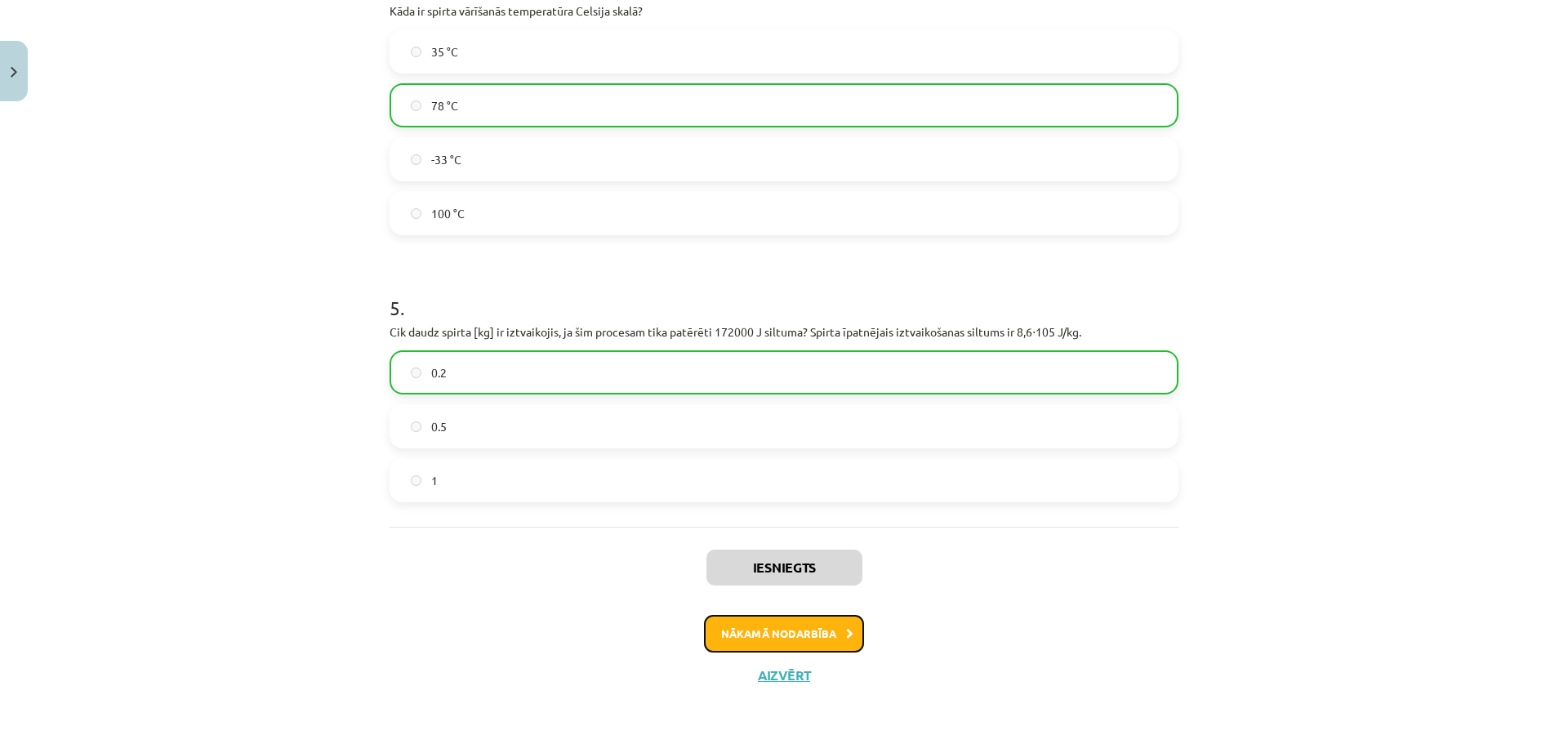
click at [811, 628] on button "Nākamā nodarbība" at bounding box center [784, 634] width 160 height 37
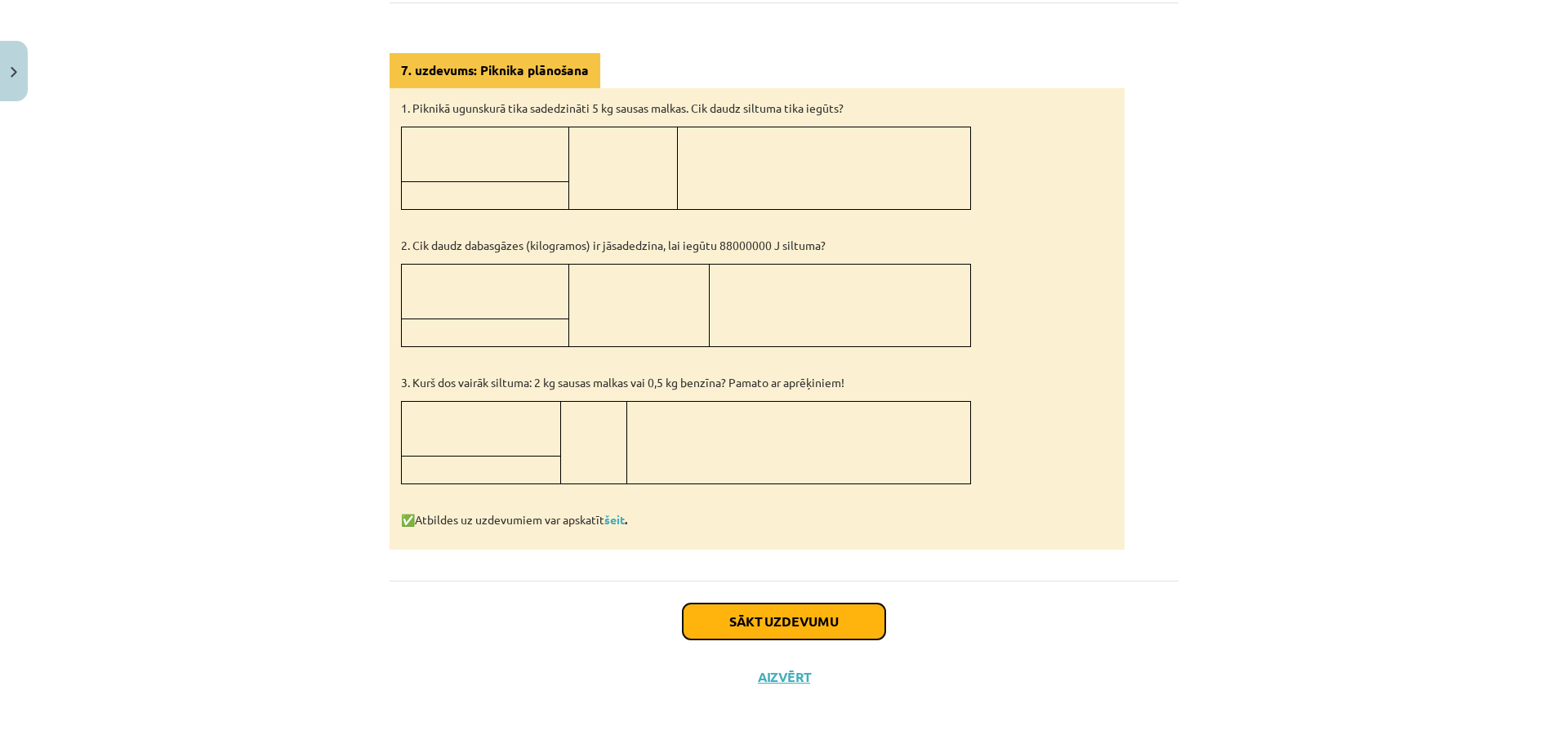
click at [783, 610] on button "Sākt uzdevumu" at bounding box center [784, 621] width 203 height 36
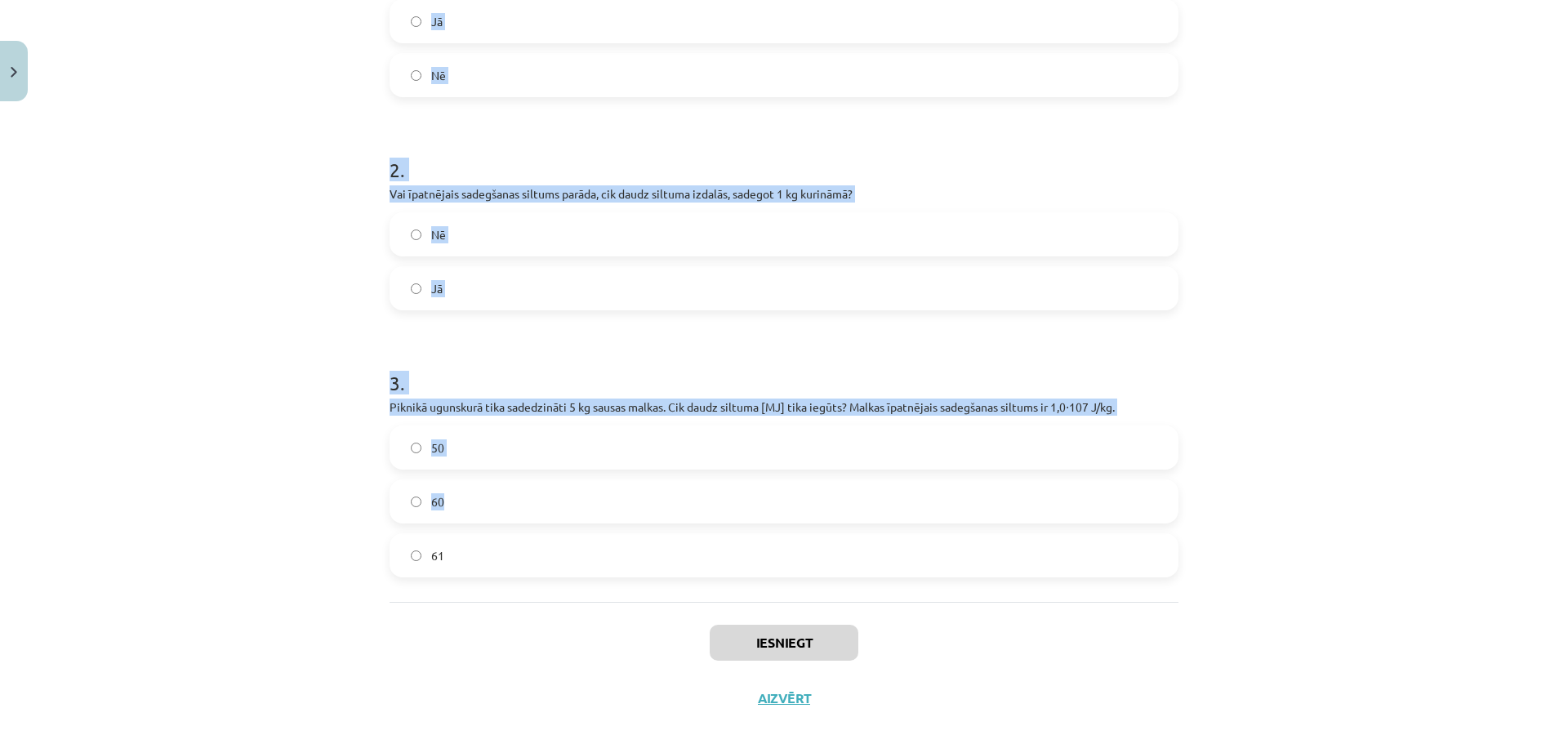
scroll to position [431, 0]
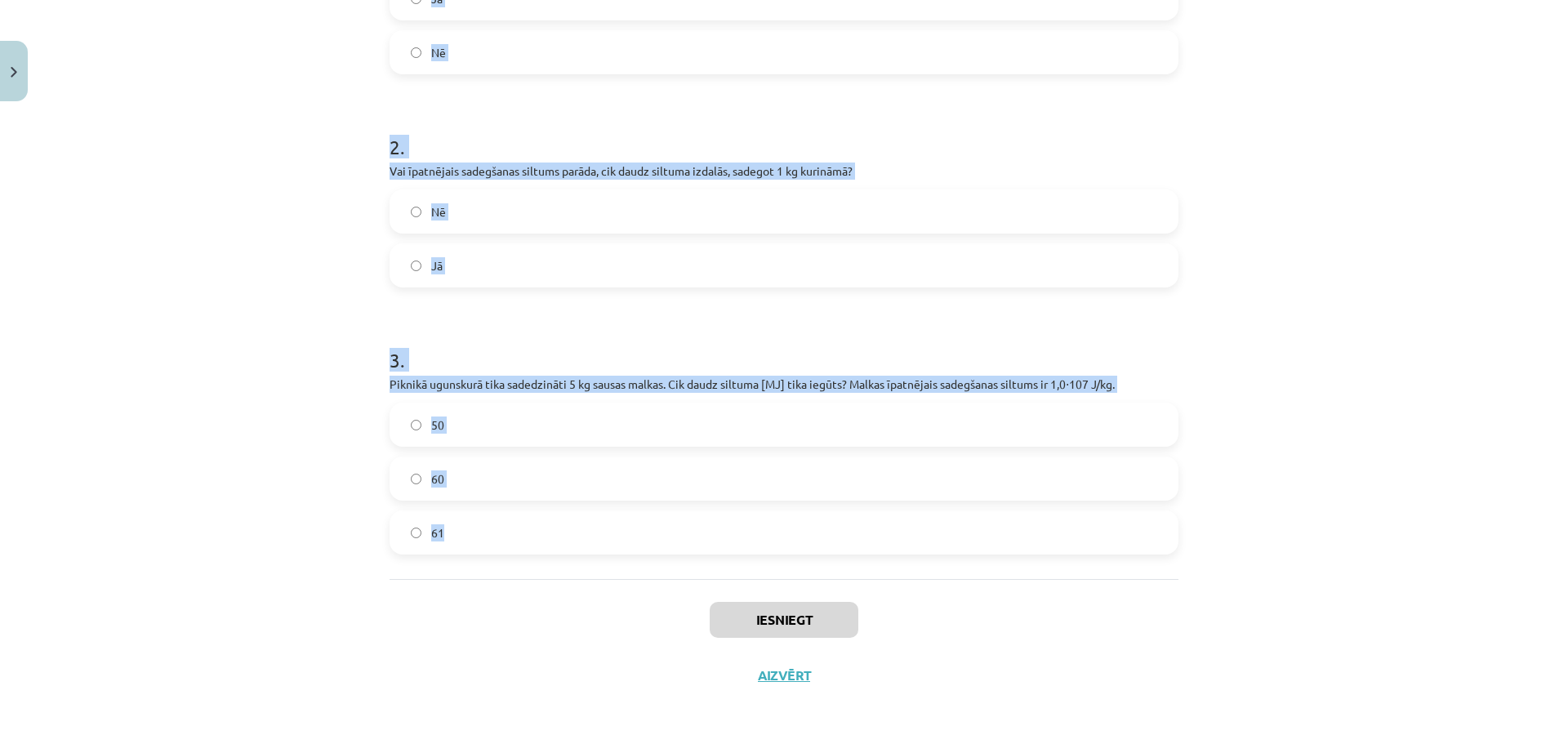
drag, startPoint x: 379, startPoint y: 348, endPoint x: 659, endPoint y: 529, distance: 333.4
click at [659, 529] on div "7 XP Saņemsi Sarežģīts 123 pilda Apraksts Uzdevums Palīdzība 1 . Vai, sadedzino…" at bounding box center [784, 190] width 808 height 1026
copy form "Vai, sadedzinot 1 kg sausas malkas, iegūst vairāk siltuma nekā, sadedzinot 1 kg…"
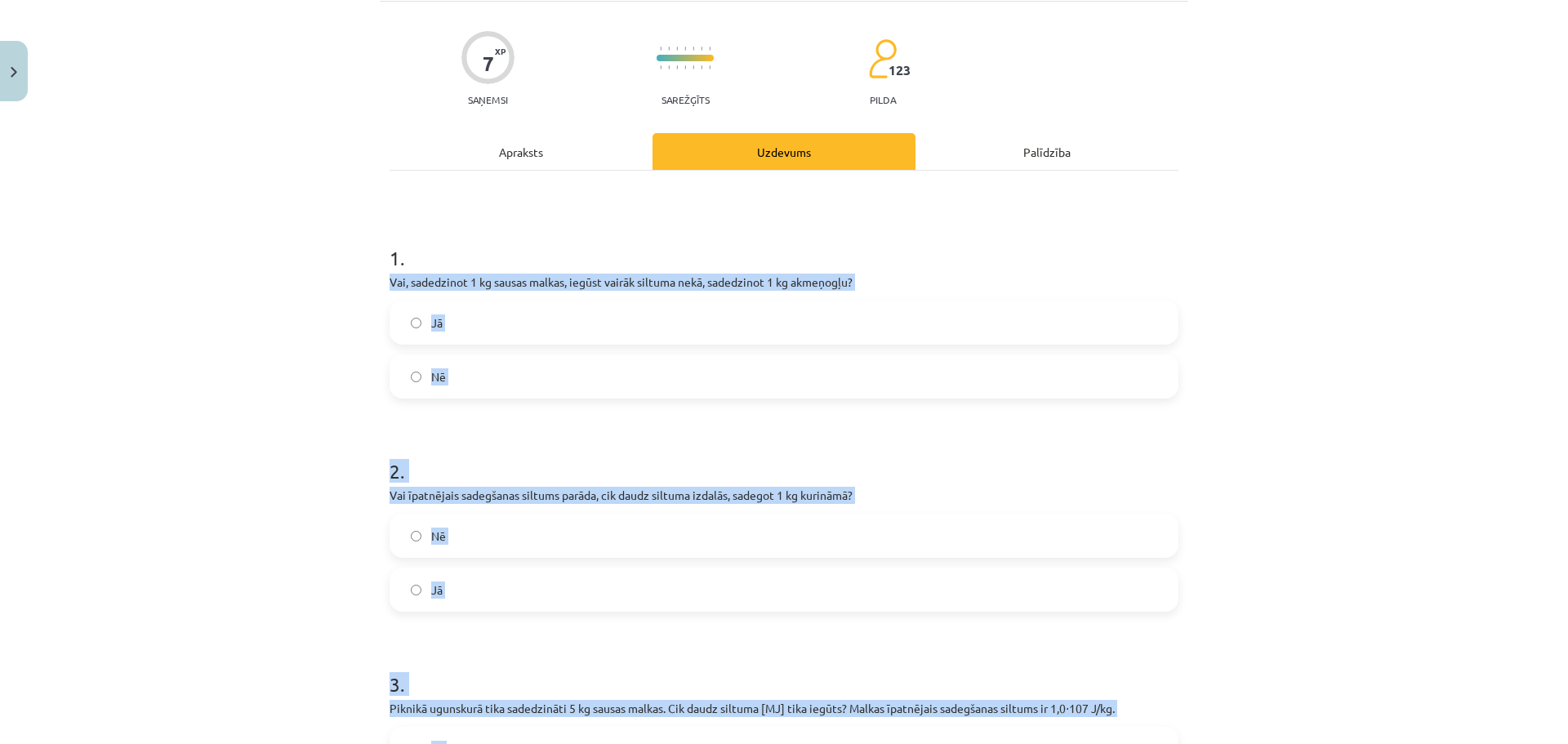
scroll to position [0, 0]
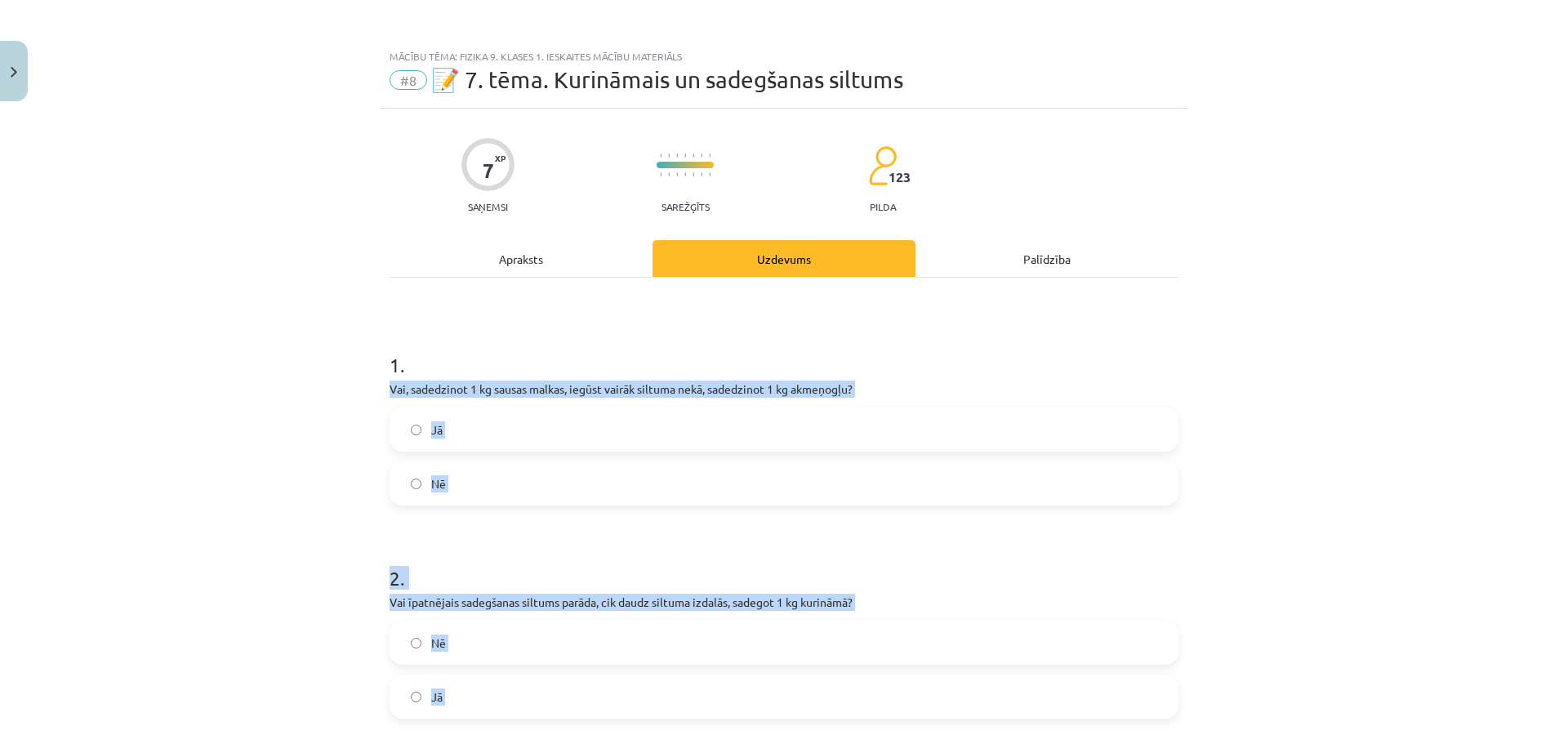
click at [544, 480] on label "Nē" at bounding box center [784, 483] width 785 height 41
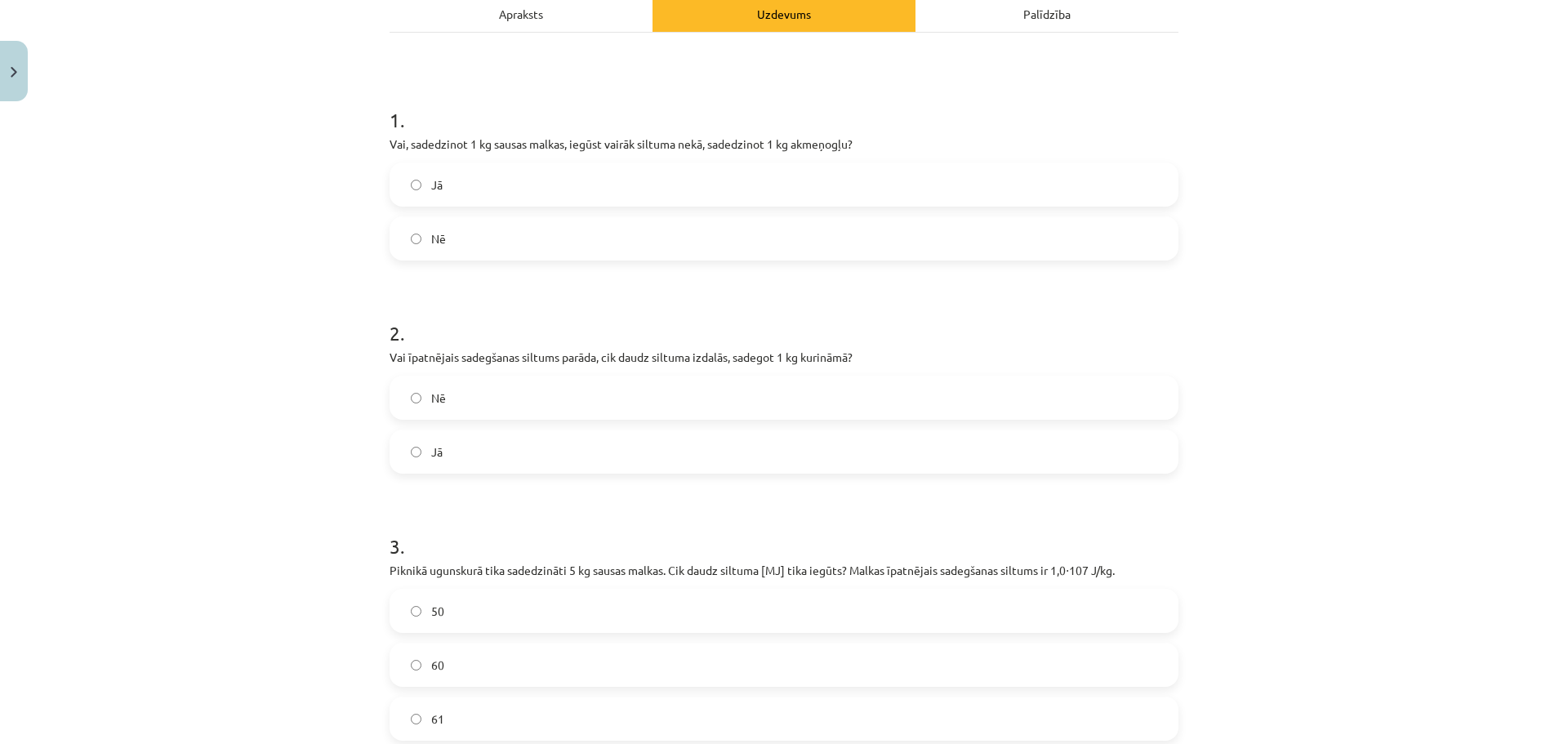
click at [517, 453] on label "Jā" at bounding box center [784, 451] width 785 height 41
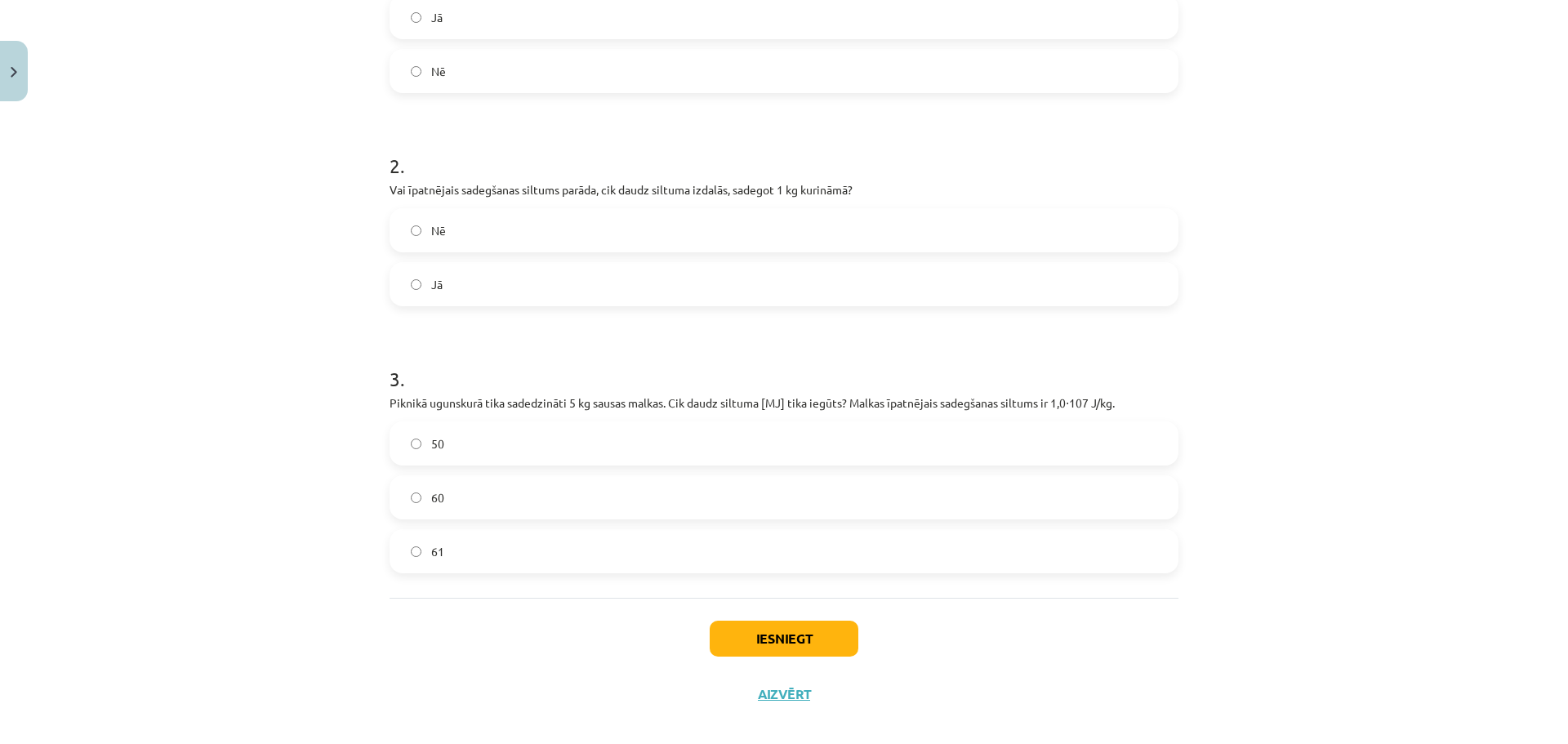
scroll to position [431, 0]
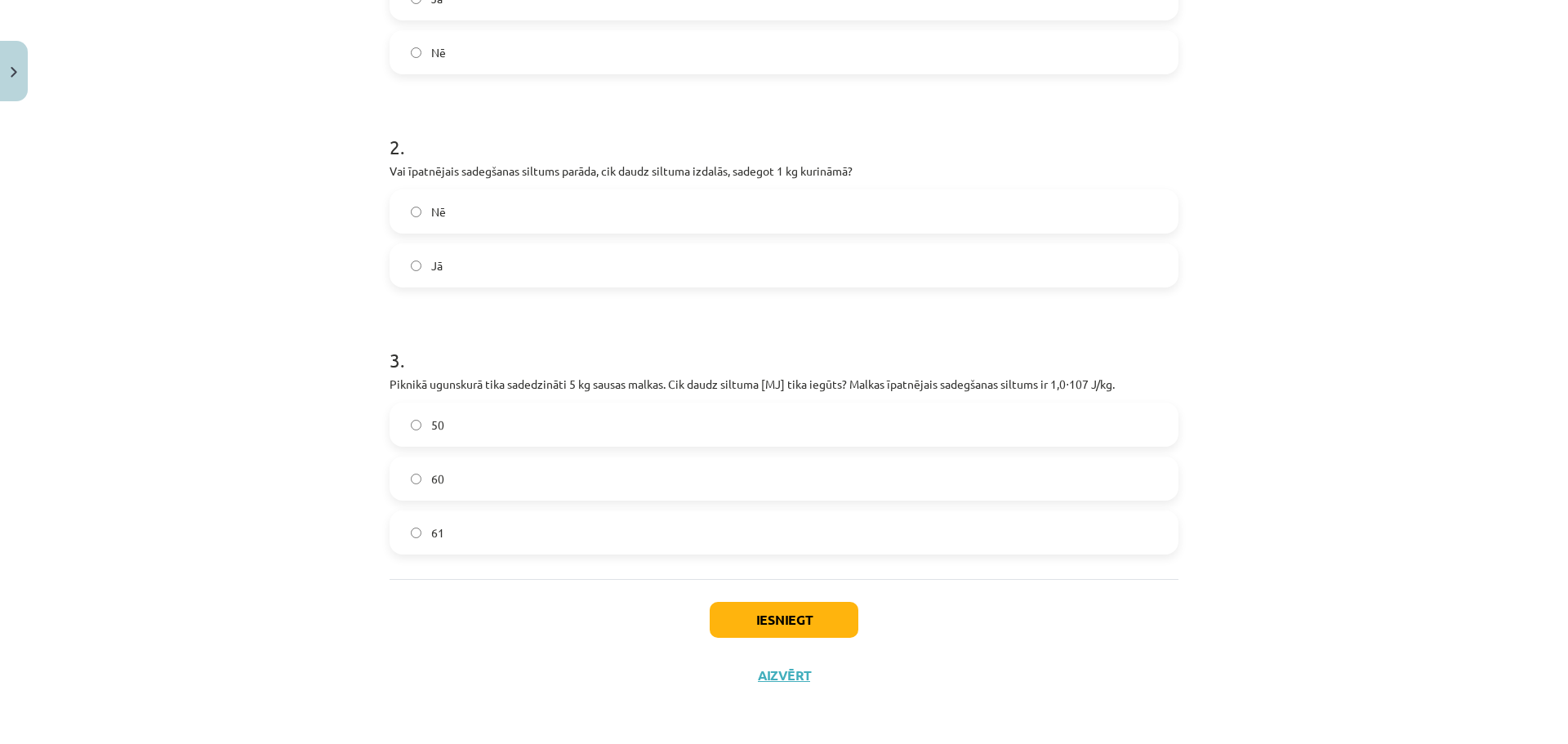
click at [549, 435] on label "50" at bounding box center [784, 424] width 785 height 41
click at [790, 628] on button "Iesniegt" at bounding box center [784, 619] width 149 height 36
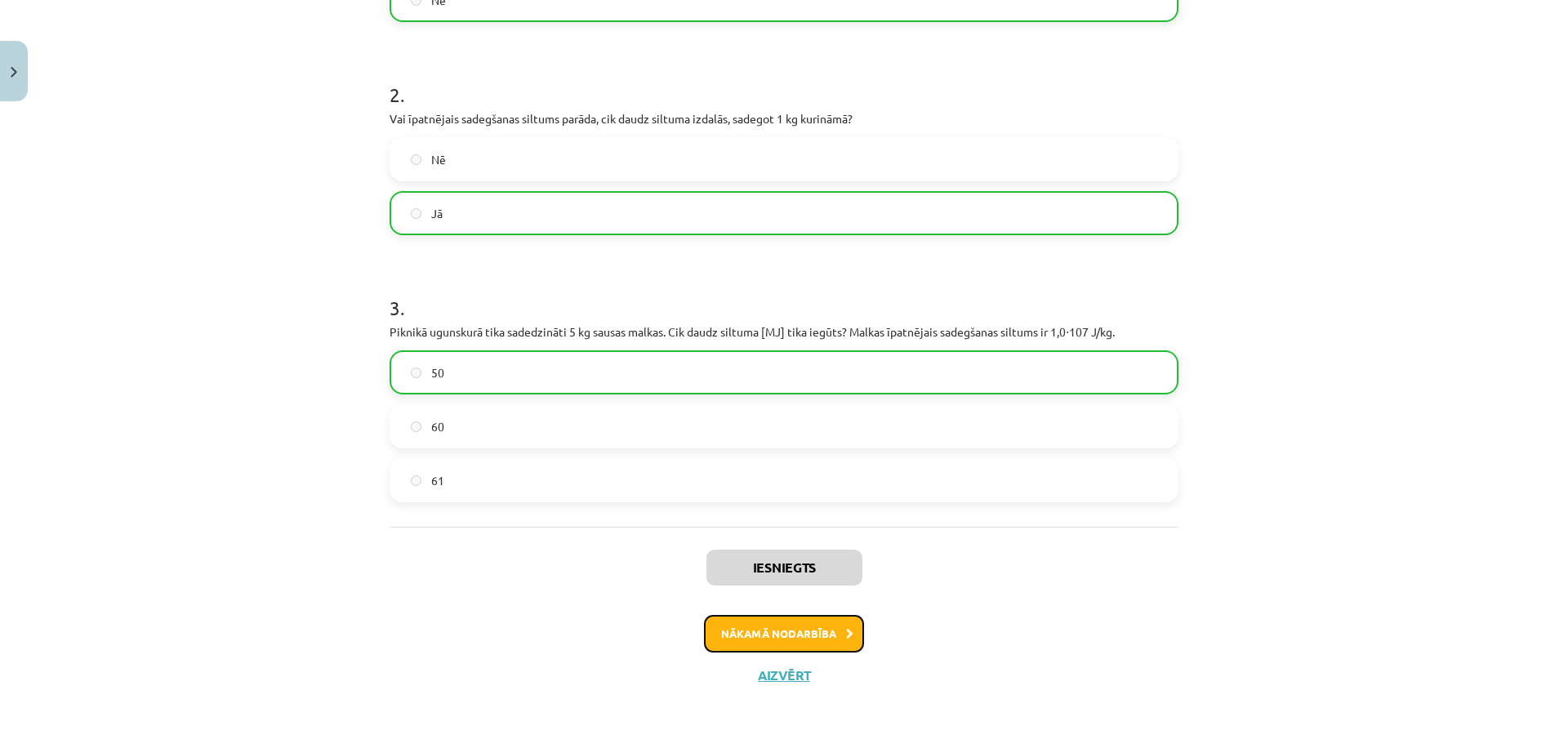
click at [808, 634] on button "Nākamā nodarbība" at bounding box center [784, 634] width 160 height 37
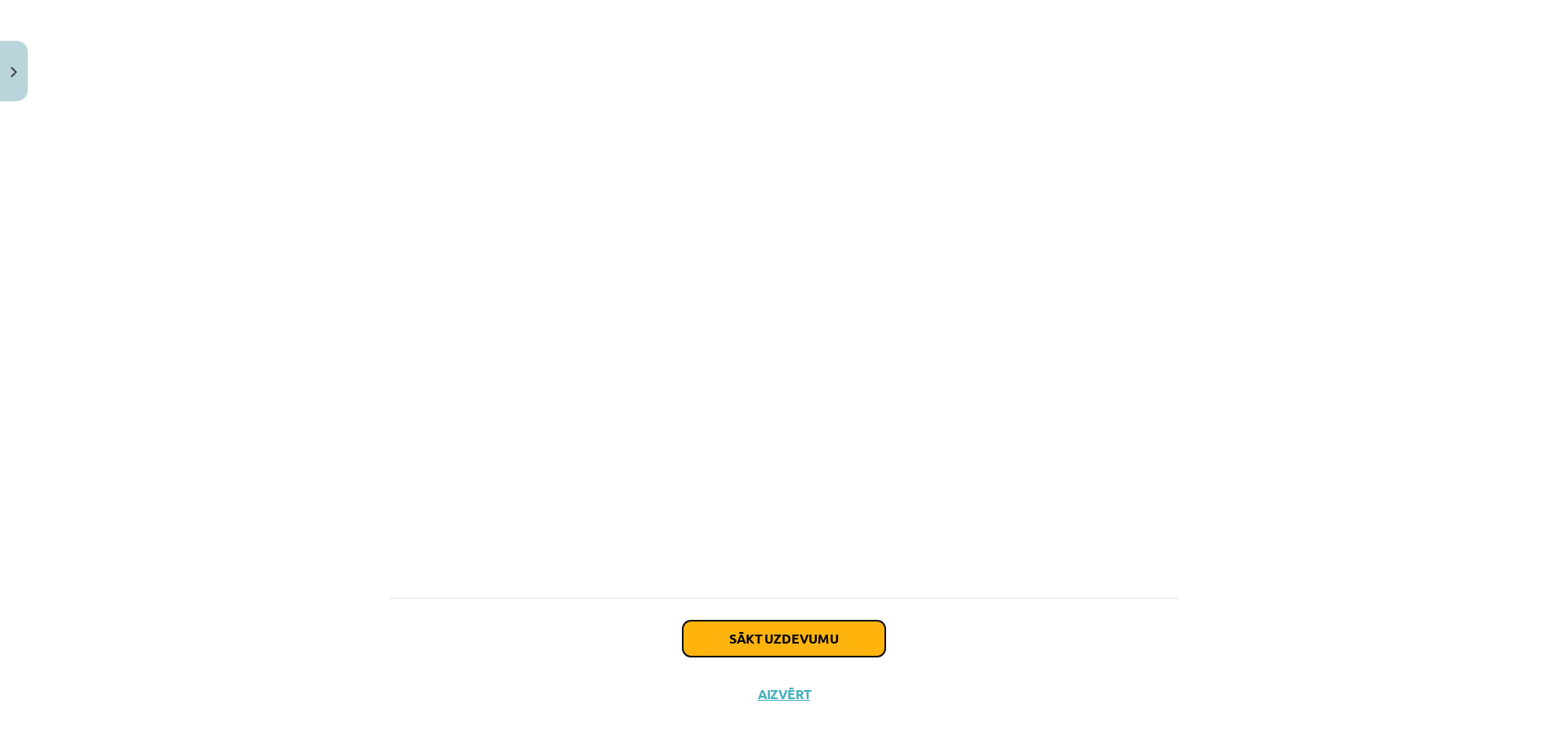
click at [712, 621] on button "Sākt uzdevumu" at bounding box center [784, 639] width 203 height 36
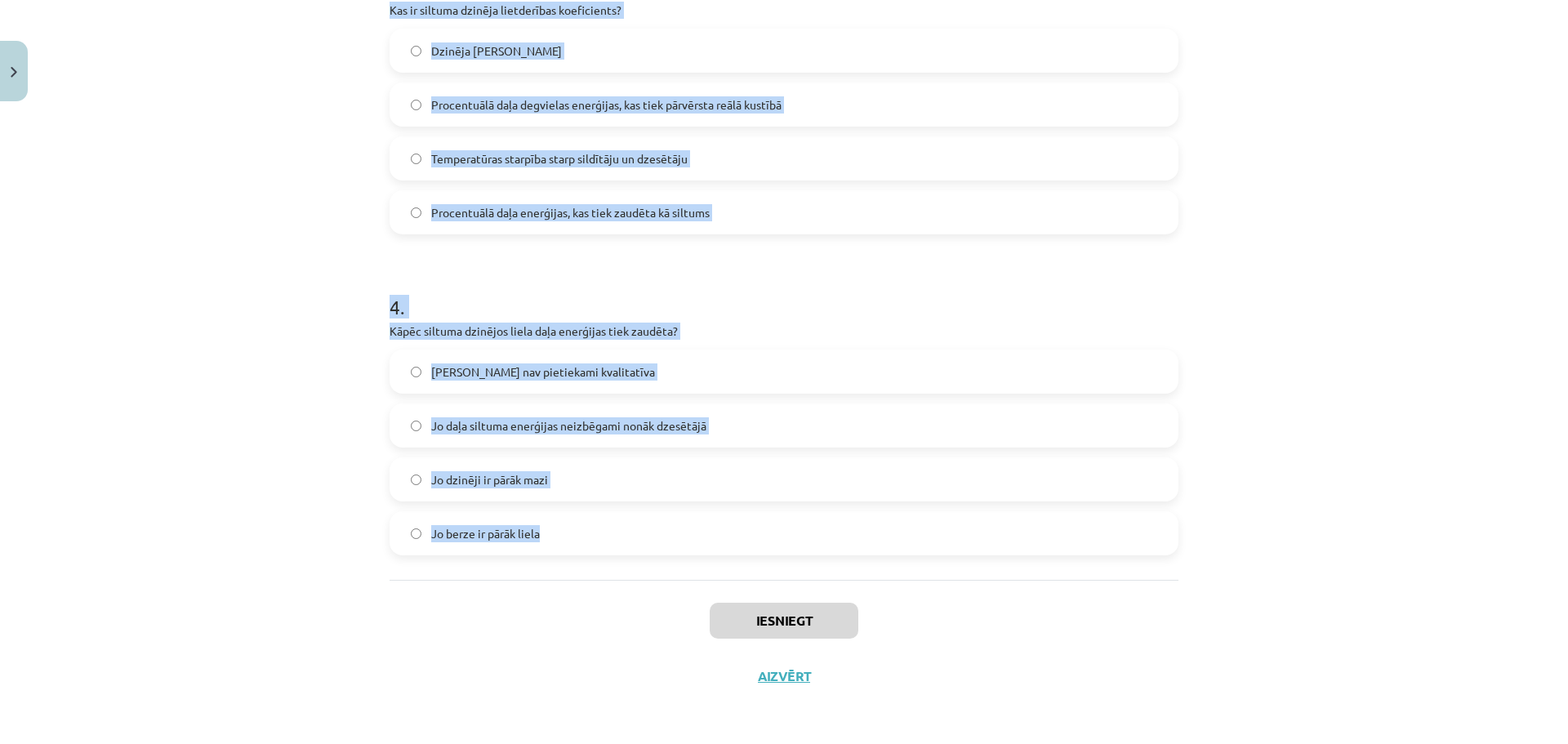
scroll to position [806, 0]
drag, startPoint x: 376, startPoint y: 350, endPoint x: 678, endPoint y: 551, distance: 362.8
click at [678, 551] on div "8 XP Saņemsi Sarežģīts 123 pilda Apraksts Uzdevums Palīdzība 1 . Vai siltuma dz…" at bounding box center [784, 2] width 808 height 1401
copy form "Vai siltuma dzinēji spēj visu siltuma enerģiju no degvielas pārvērst 100% lietd…"
click at [652, 309] on h1 "4 ." at bounding box center [784, 291] width 789 height 51
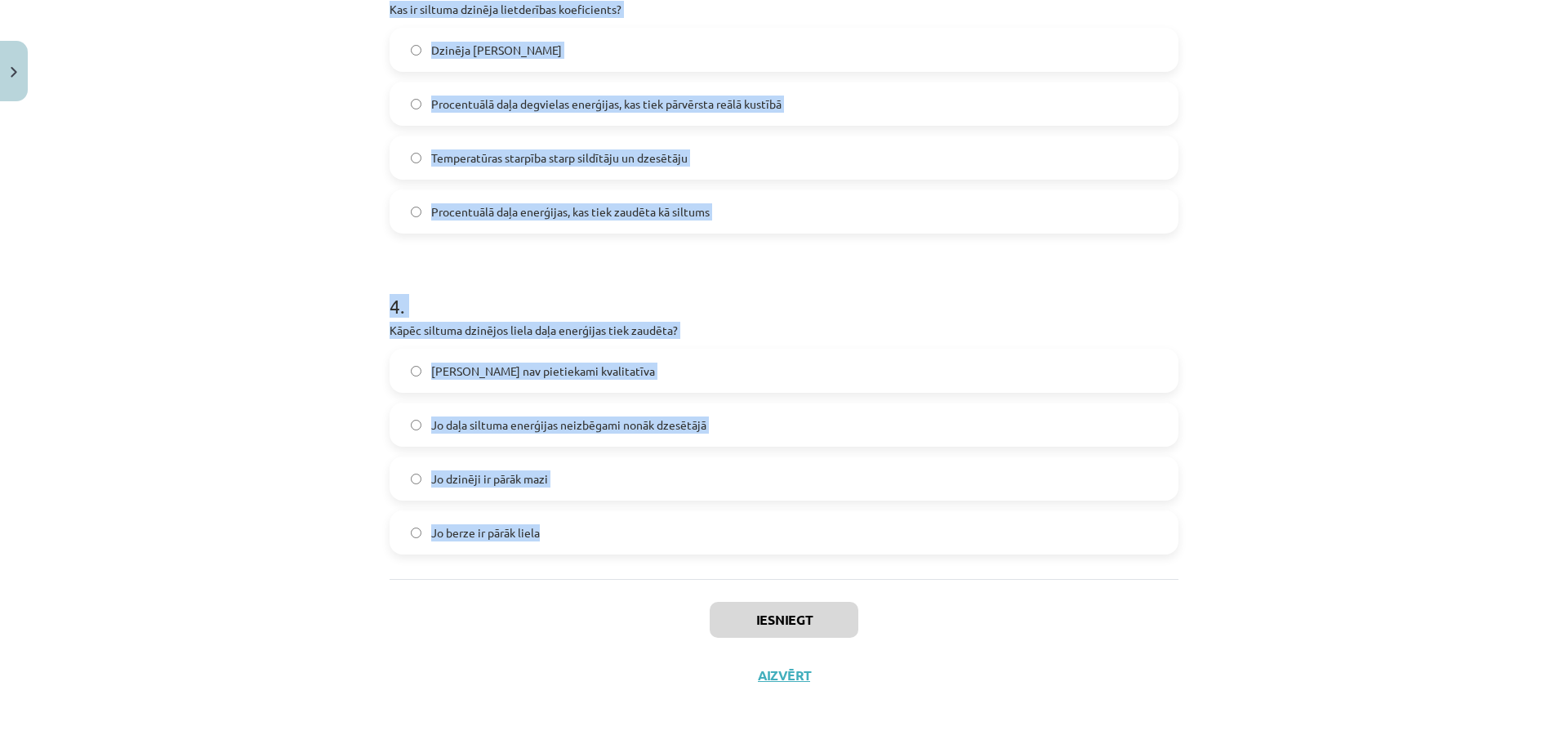
click at [862, 326] on p "Kāpēc siltuma dzinējos liela daļa enerģijas tiek zaudēta?" at bounding box center [784, 330] width 789 height 17
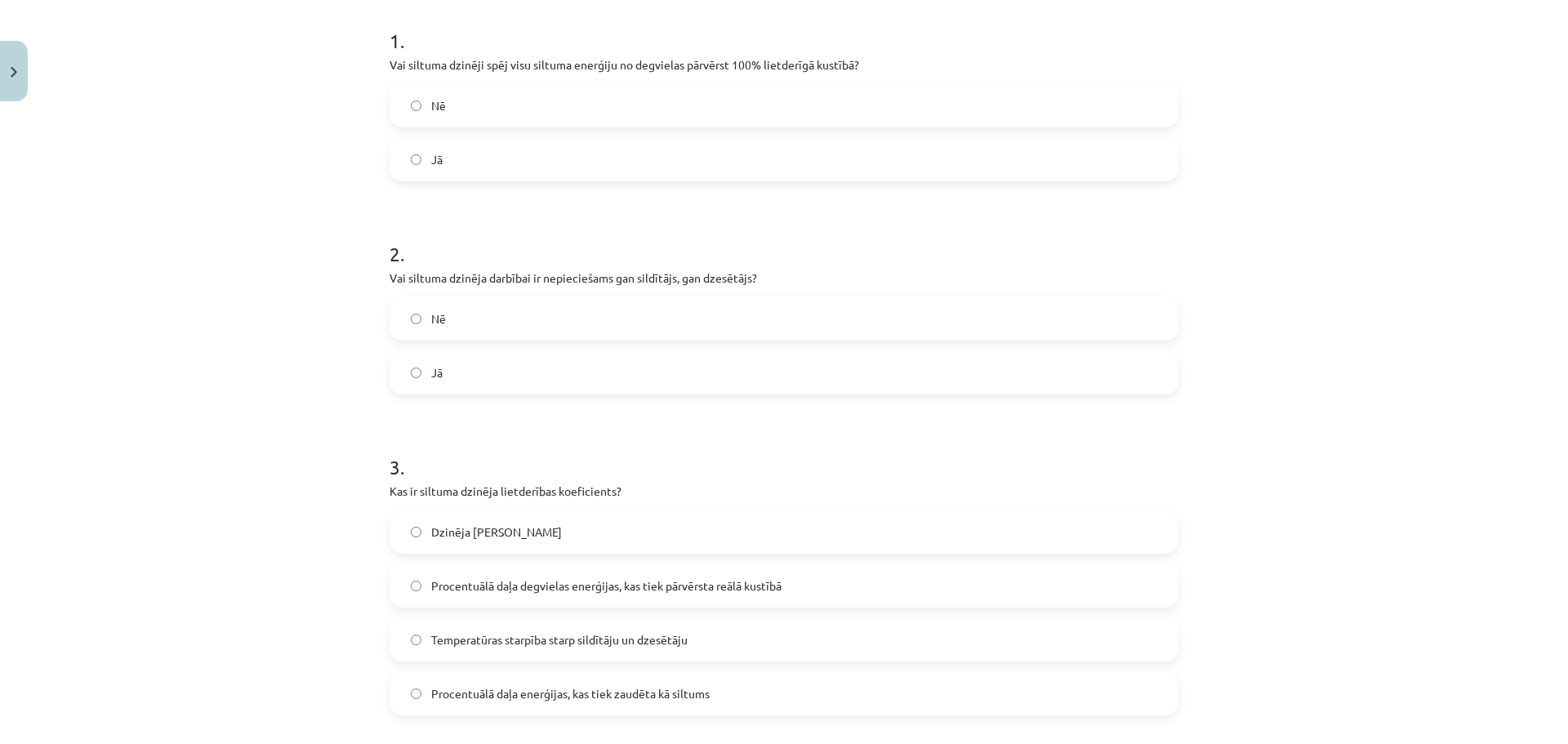
scroll to position [234, 0]
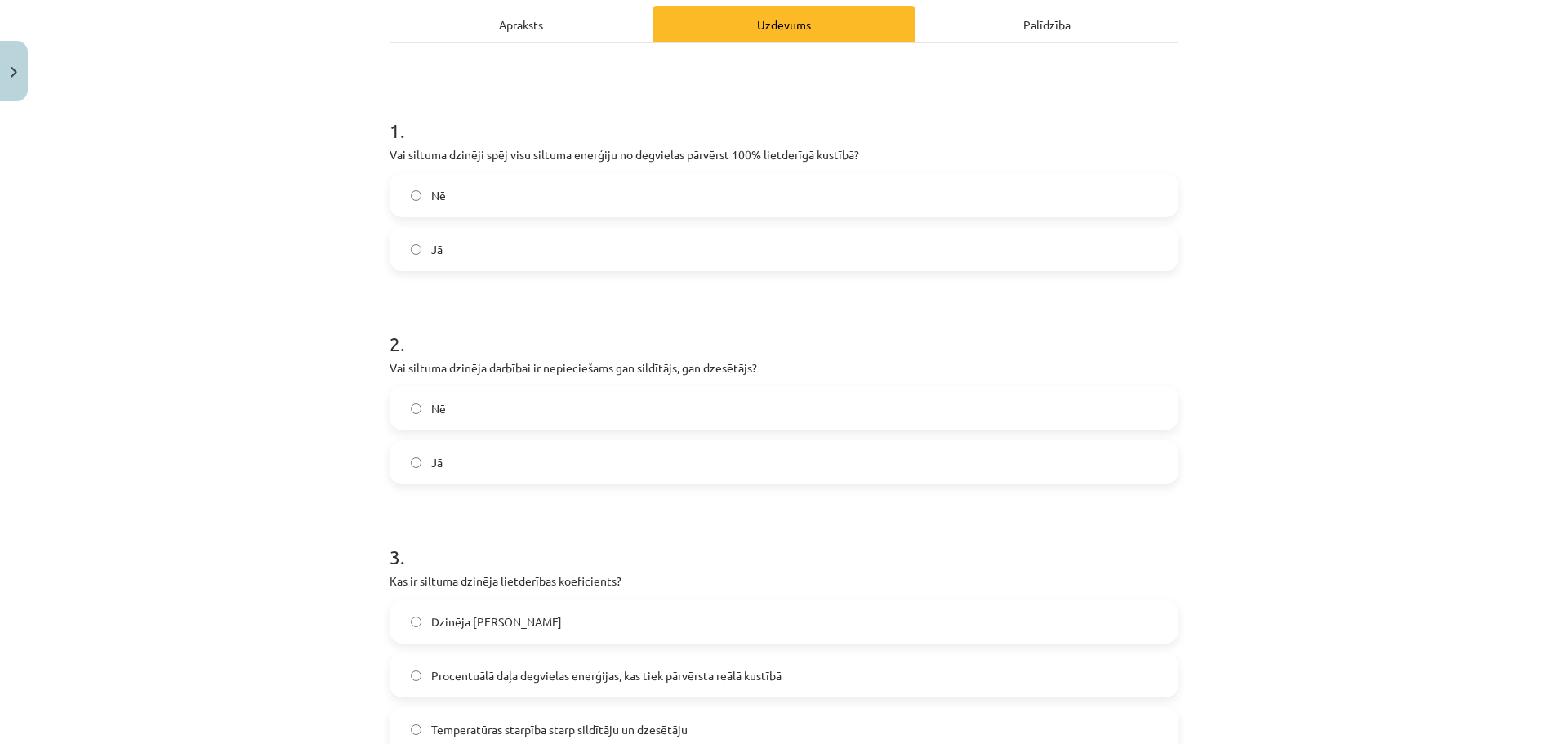
click at [547, 251] on label "Jā" at bounding box center [784, 248] width 785 height 41
click at [506, 399] on label "Nē" at bounding box center [784, 408] width 785 height 41
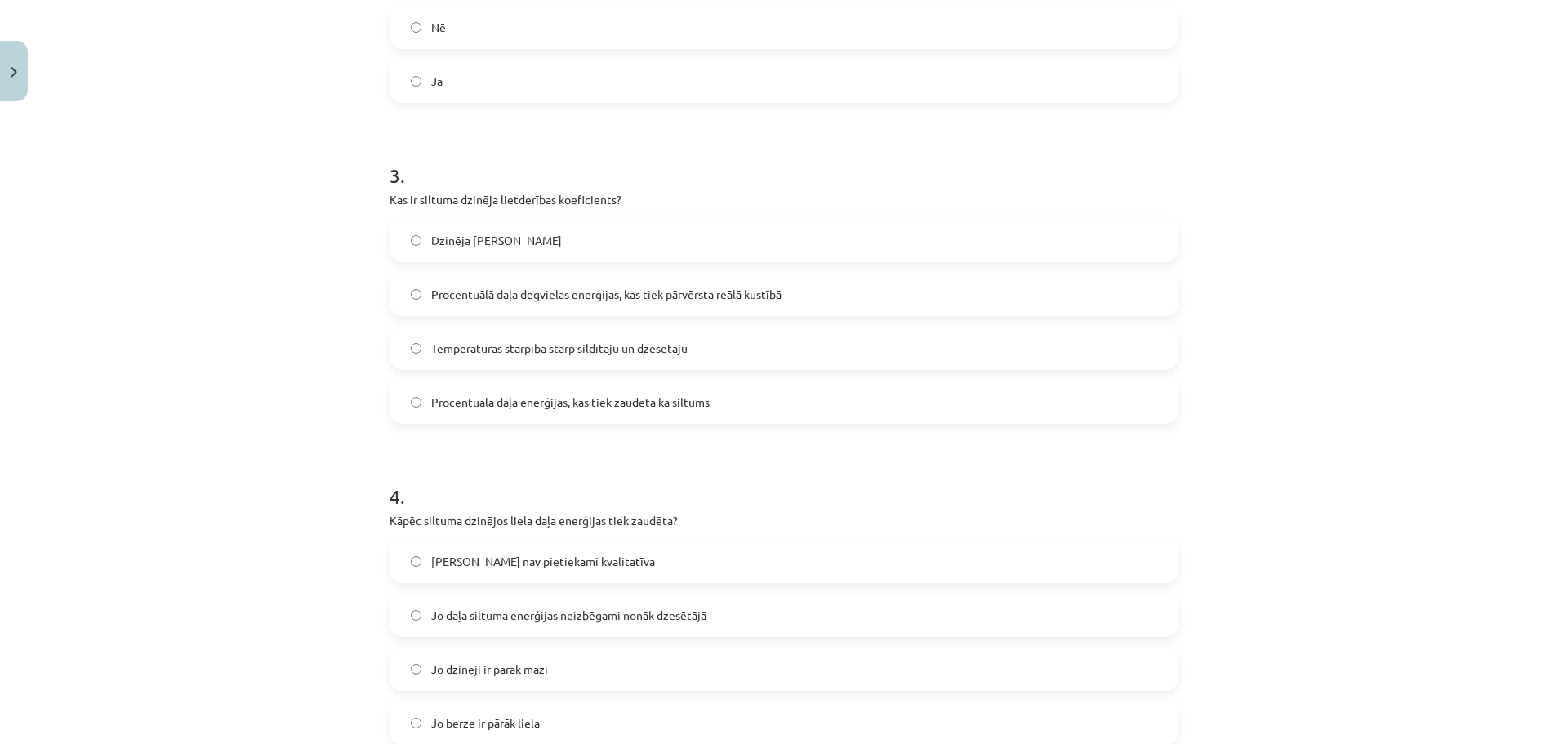
scroll to position [643, 0]
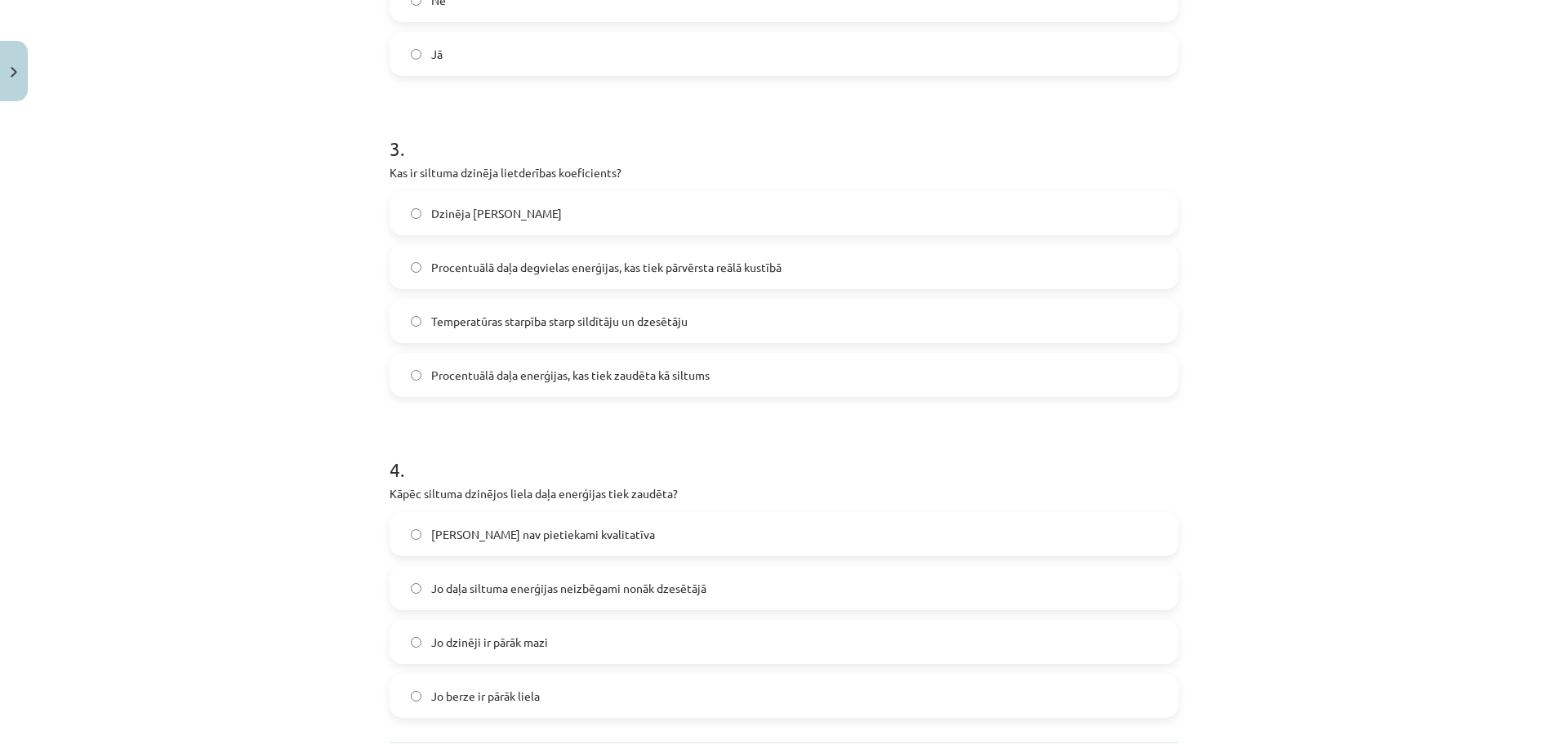
click at [564, 315] on span "Temperatūras starpība starp sildītāju un dzesētāju" at bounding box center [559, 321] width 256 height 17
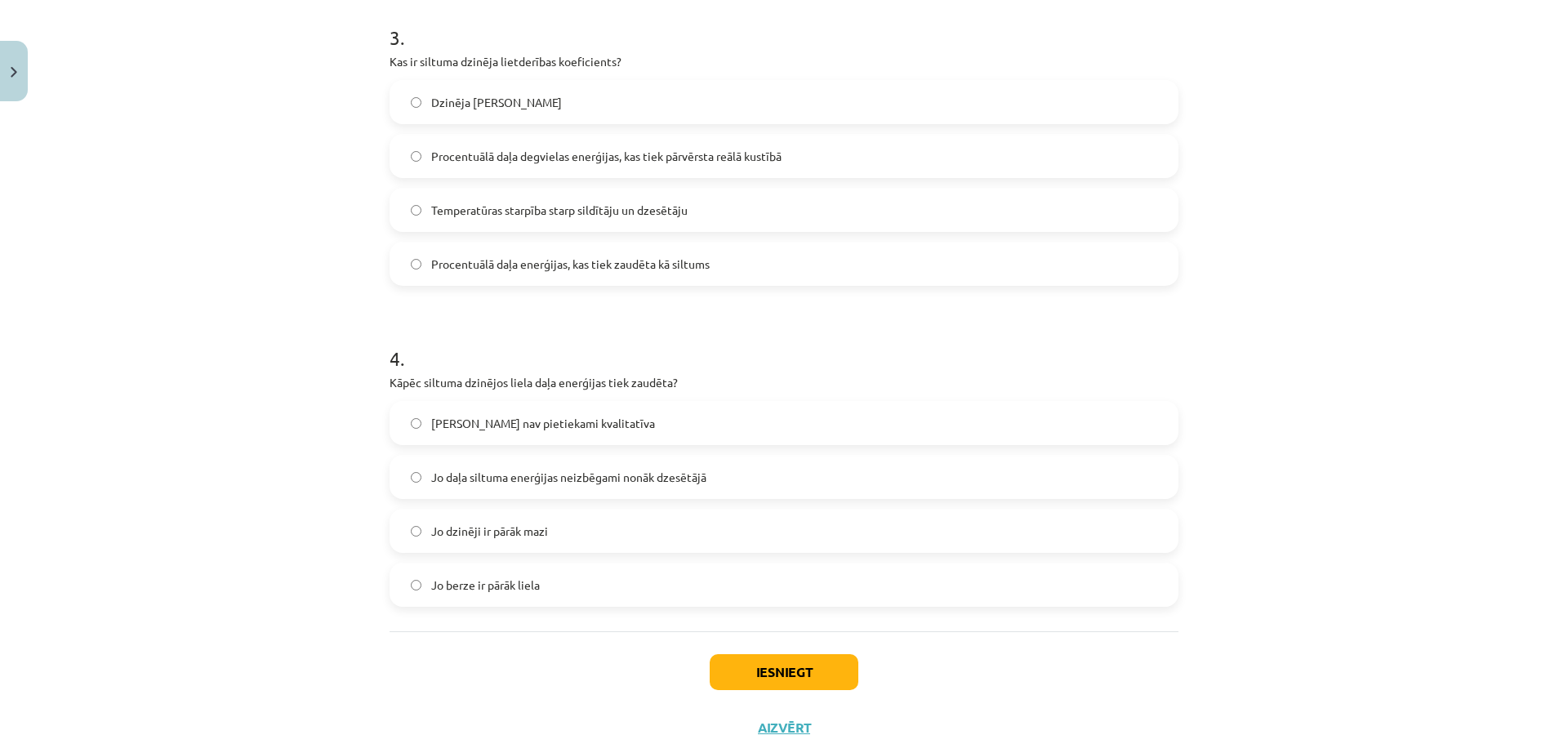
scroll to position [725, 0]
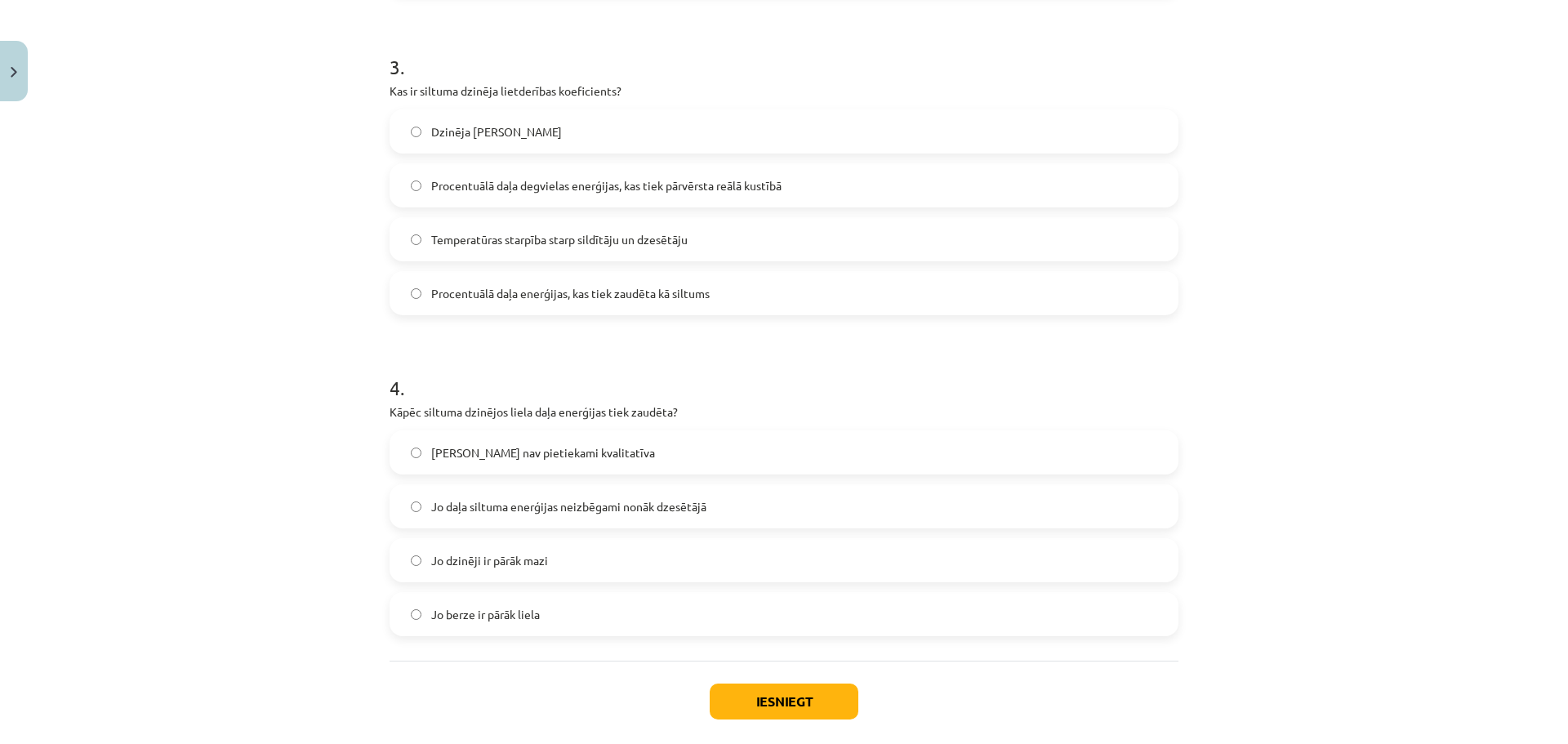
click at [635, 299] on span "Procentuālā daļa enerģijas, kas tiek zaudēta kā siltums" at bounding box center [569, 293] width 278 height 17
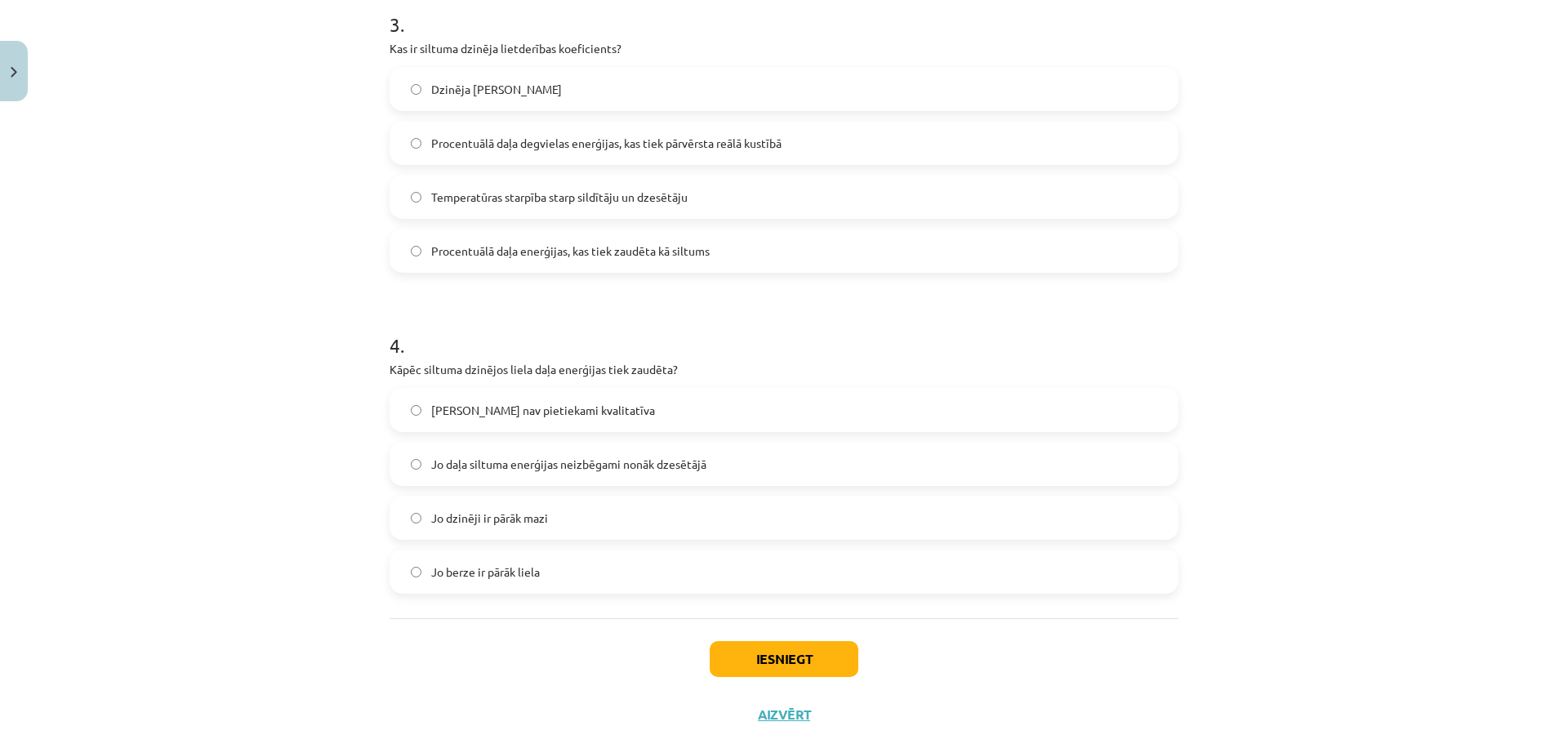
scroll to position [806, 0]
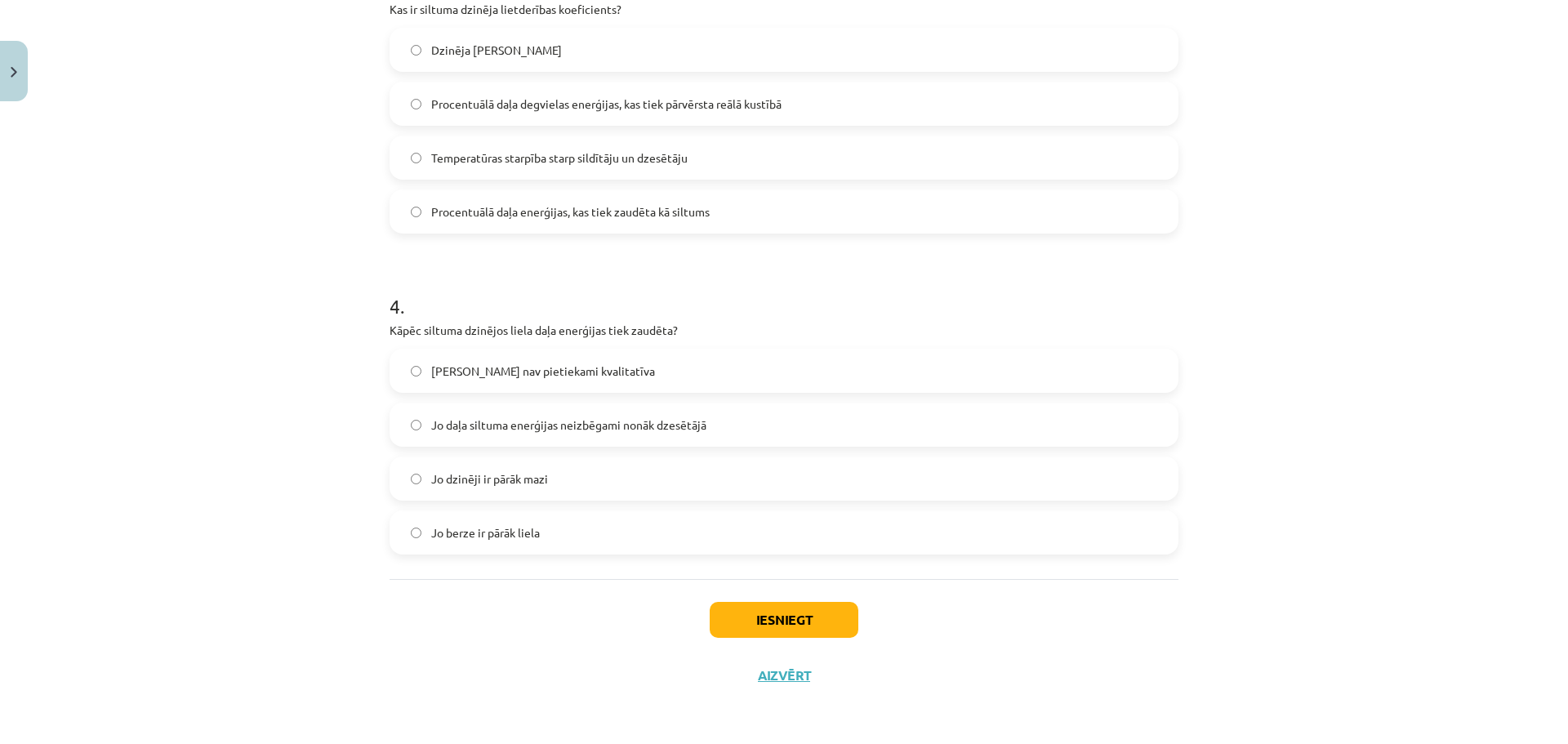
click at [598, 425] on span "Jo daļa siltuma enerģijas neizbēgami nonāk dzesētājā" at bounding box center [569, 425] width 276 height 17
click at [751, 619] on button "Iesniegt" at bounding box center [784, 619] width 149 height 36
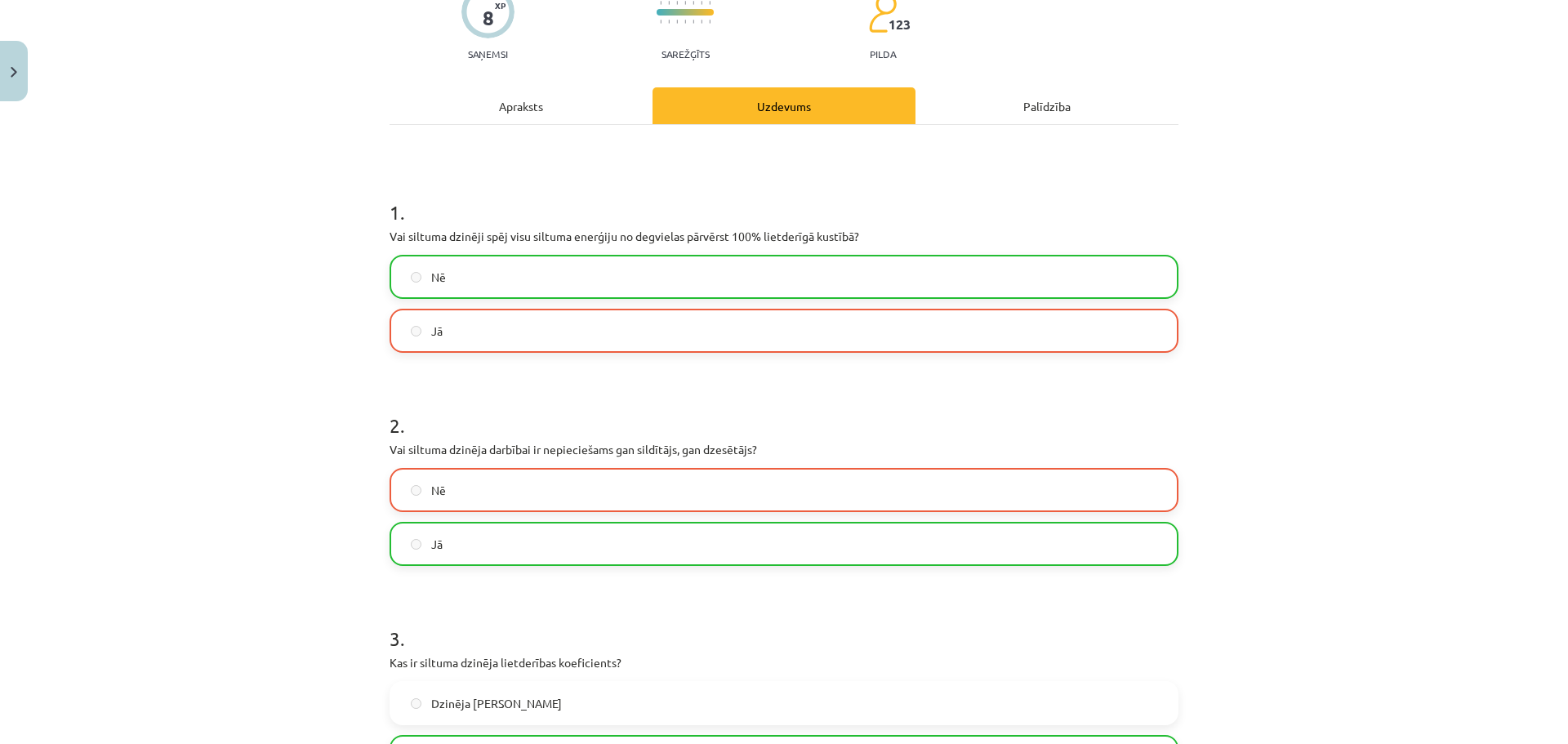
scroll to position [0, 0]
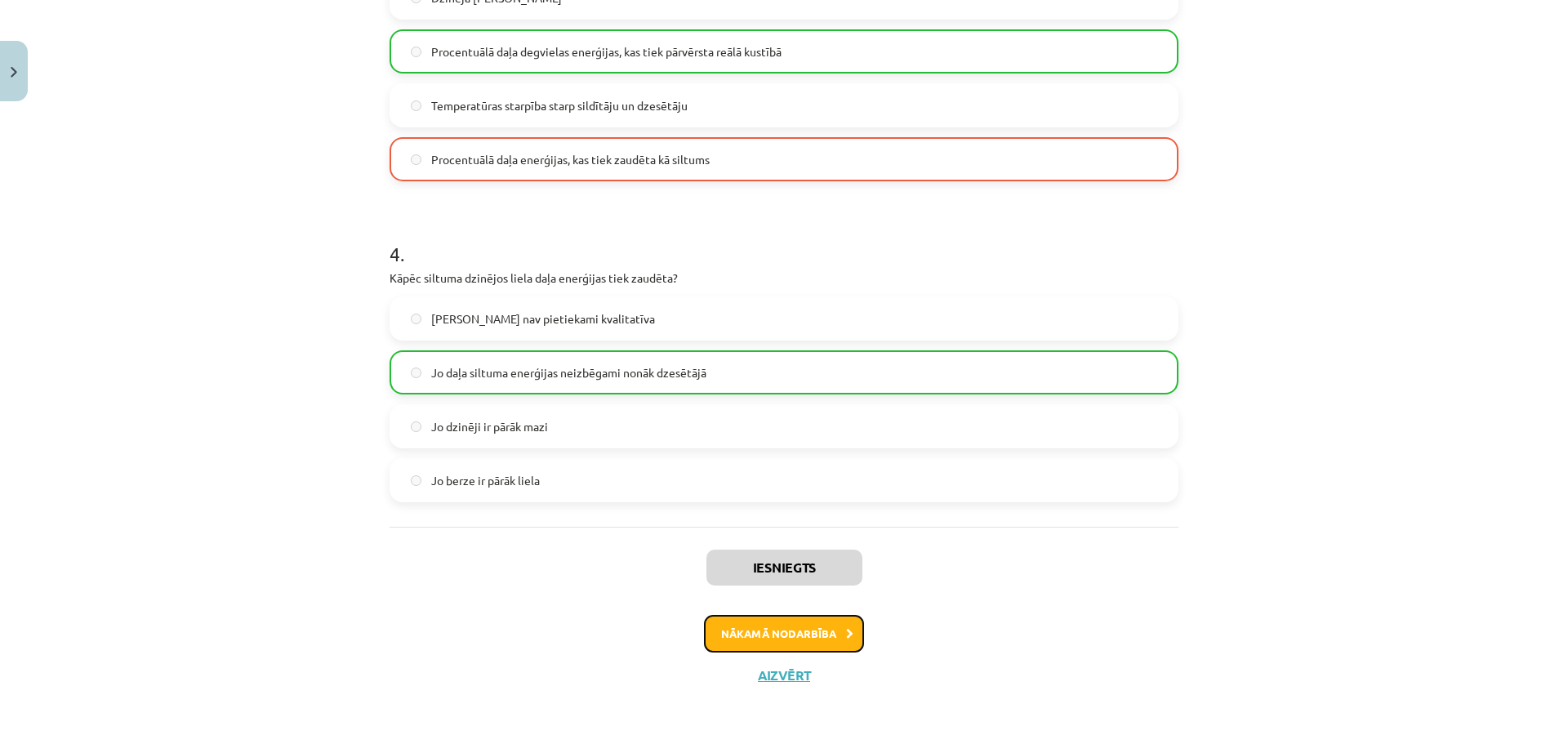
click at [788, 634] on button "Nākamā nodarbība" at bounding box center [784, 634] width 160 height 37
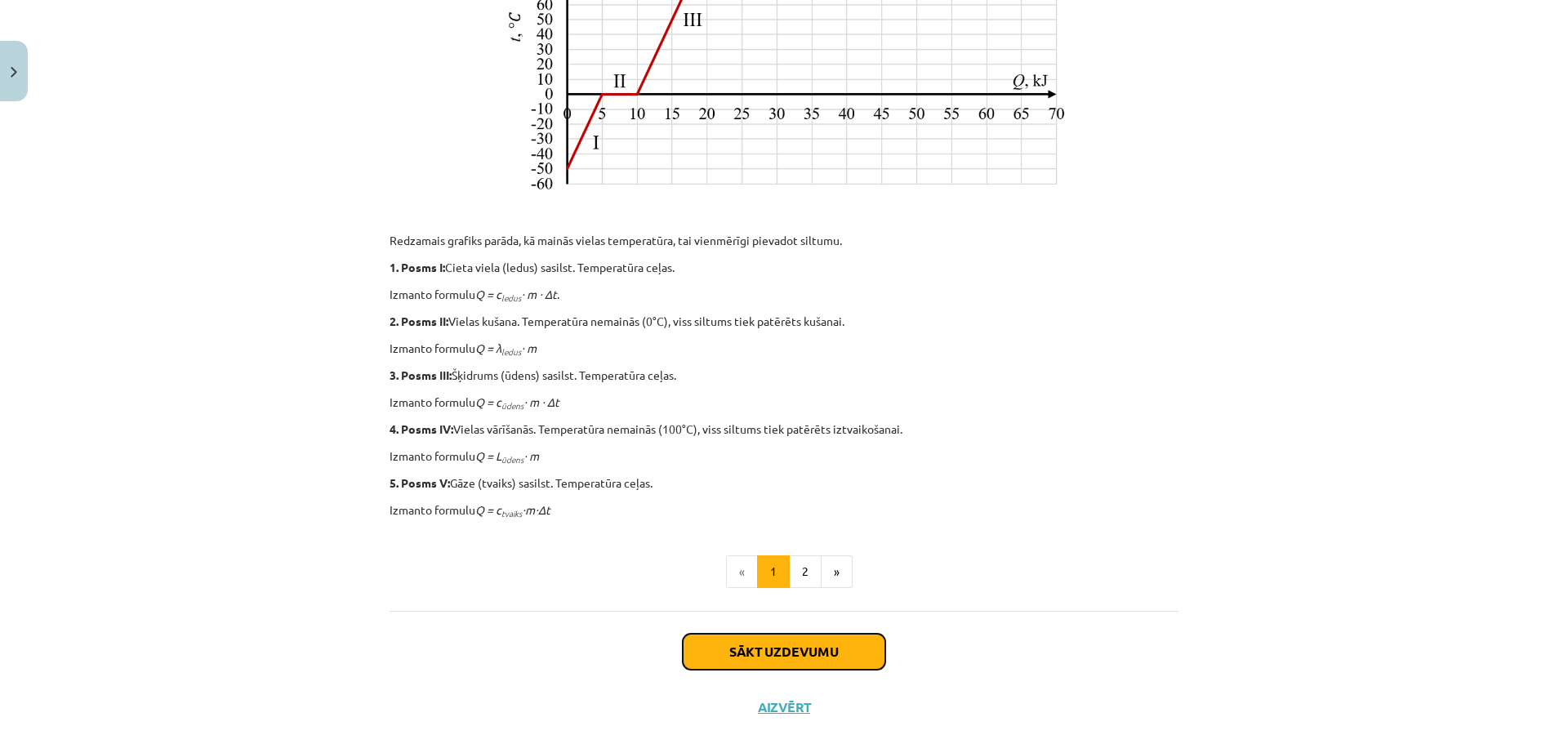
click at [777, 652] on button "Sākt uzdevumu" at bounding box center [784, 651] width 203 height 36
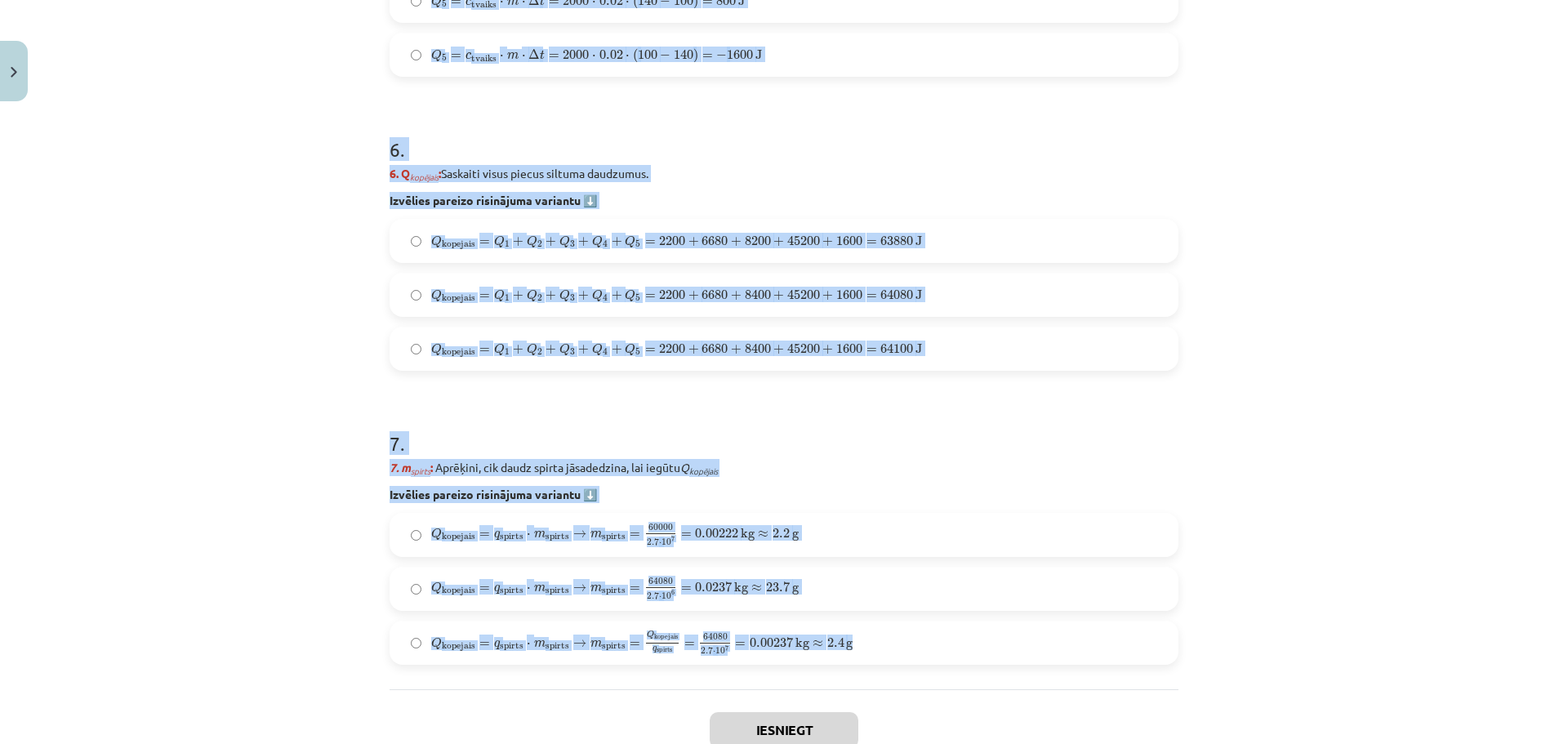
scroll to position [2124, 0]
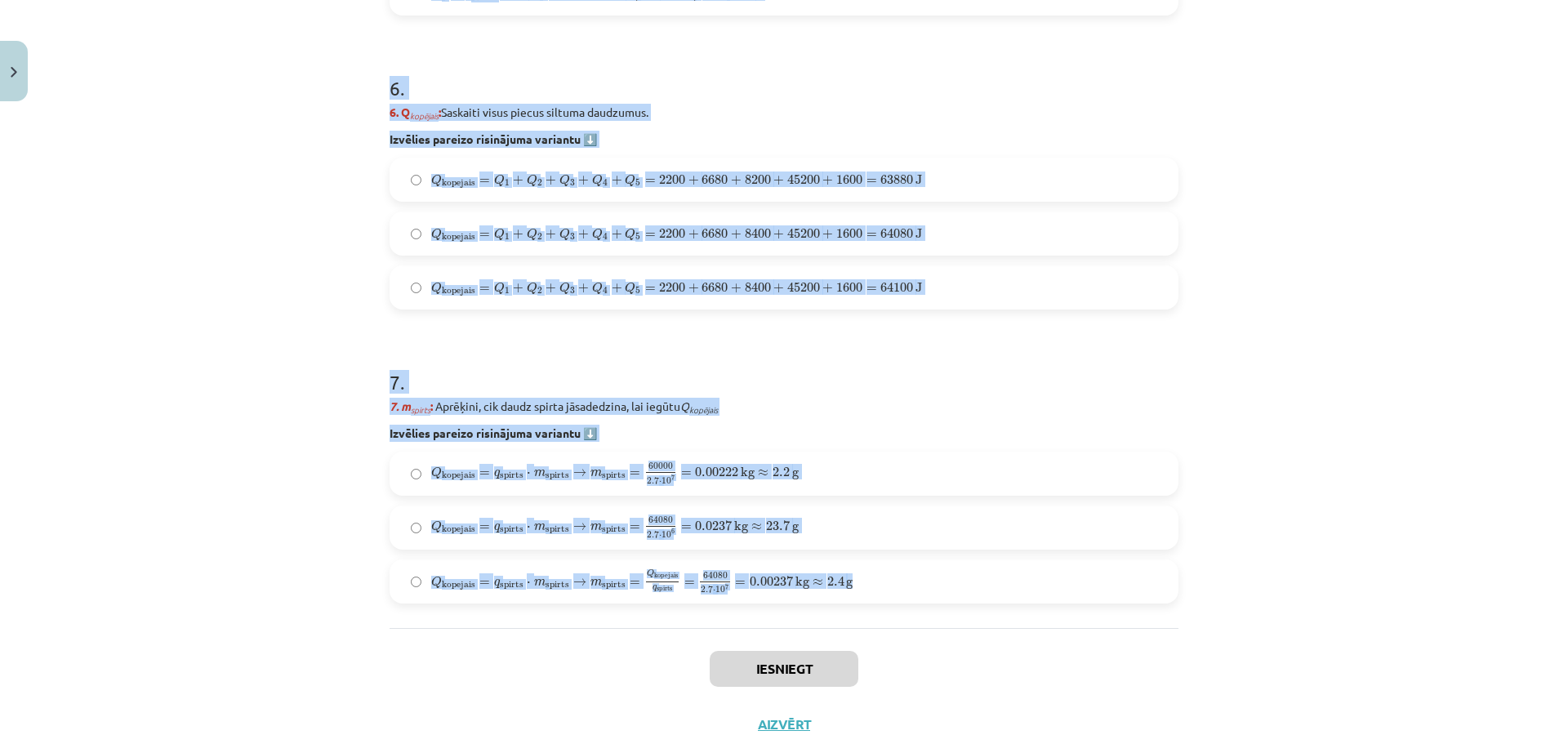
drag, startPoint x: 373, startPoint y: 497, endPoint x: 844, endPoint y: 583, distance: 478.8
click at [844, 583] on div "Mācību tēma: Fizika 9. klases 1. ieskaites mācību materiāls #10 ✅ Kopsavilkuma …" at bounding box center [784, 372] width 1568 height 744
copy form "Nepieciešamie dati: Ledus masa, m = 20g = 0,02 kg Ledus īpatnējā siltumietilpīb…"
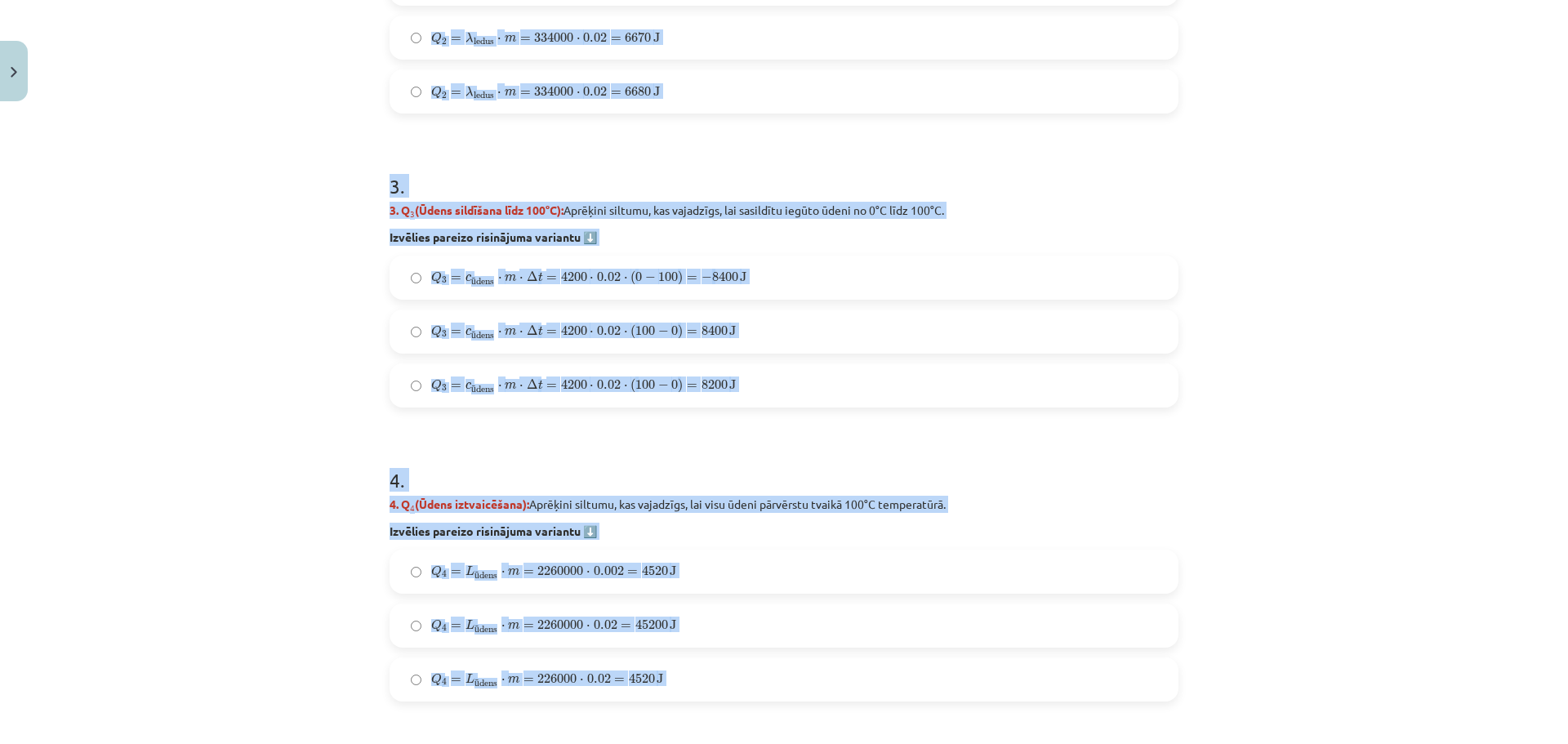
click at [1017, 324] on label "Q 3 = c ū dens ⋅ m ⋅ Δ t = 4200 ⋅ 0.02 ⋅ ( 100 − 0 ) = 8400 J Q 3 = c ūdens ⋅ m…" at bounding box center [784, 331] width 785 height 41
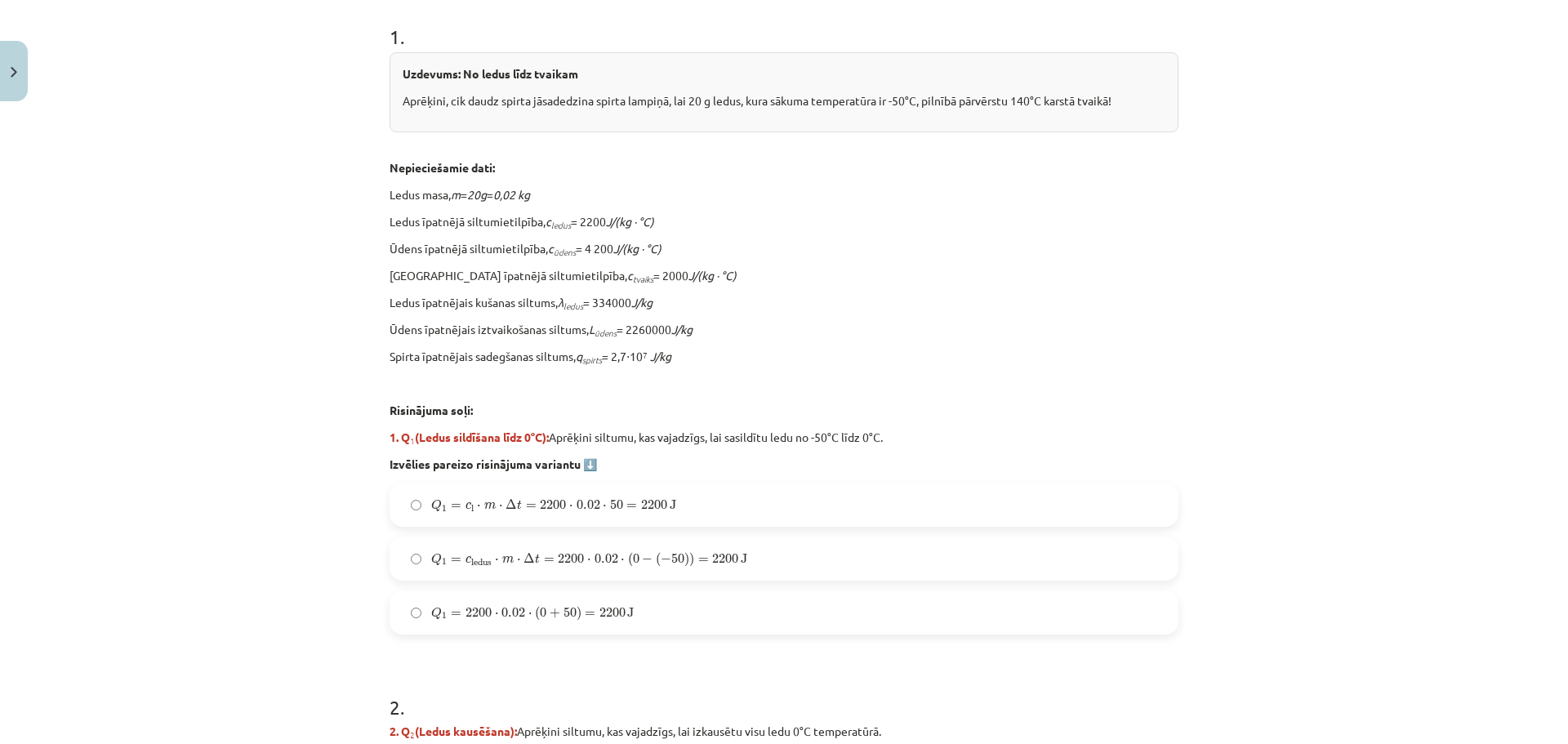
scroll to position [490, 0]
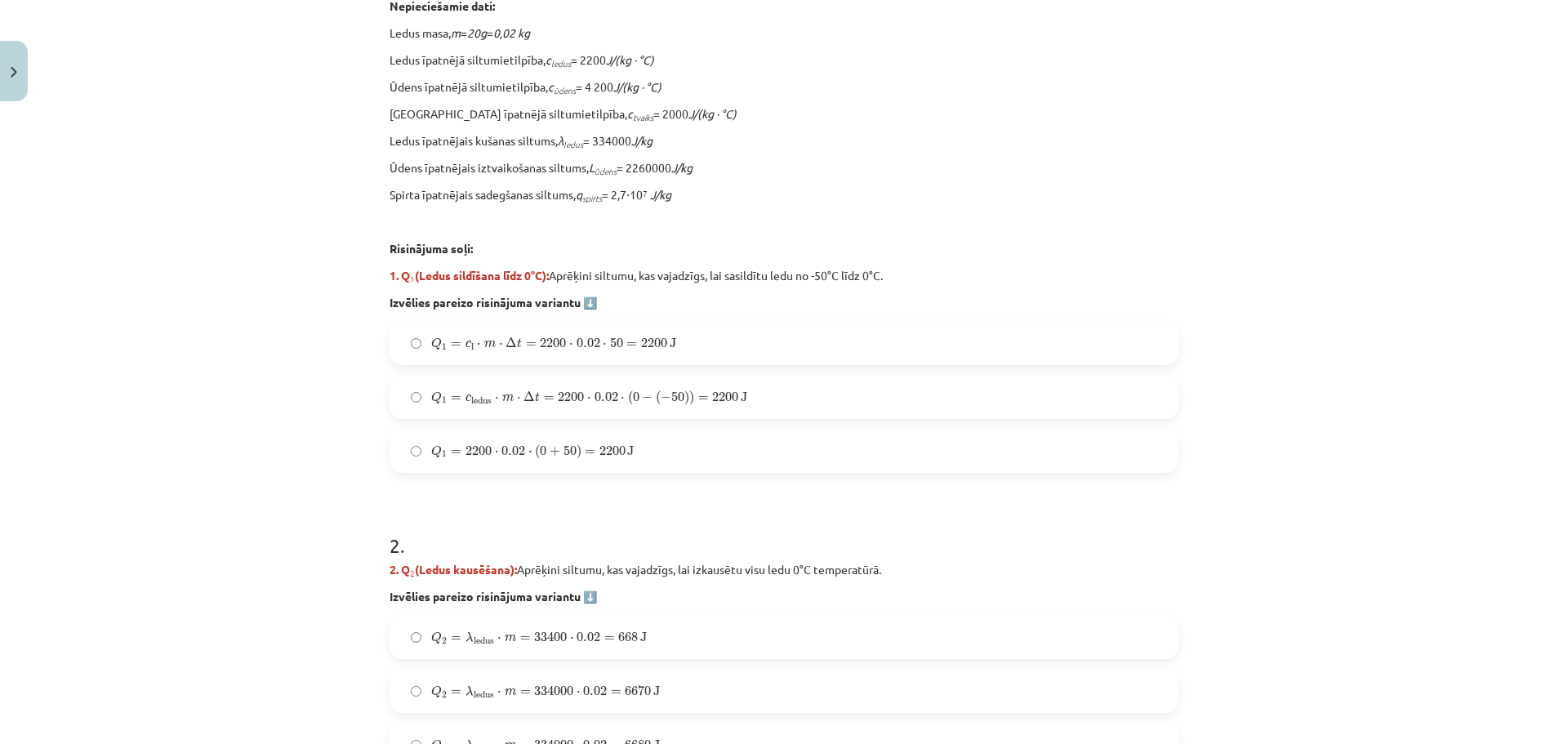
click at [754, 374] on div "Q 1 = c l ⋅ m ⋅ Δ t = 2200 ⋅ 0.02 ⋅ 50 = 2200 J Q 1 = c l ⋅ m ⋅ Δ t = 2200 ⋅ 0.…" at bounding box center [784, 397] width 789 height 152
click at [757, 386] on label "Q 1 = c ledus ⋅ m ⋅ Δ t = 2200 ⋅ 0.02 ⋅ ( 0 − ( − 50 ) ) = 2200 J Q 1 = c ledus…" at bounding box center [784, 396] width 785 height 41
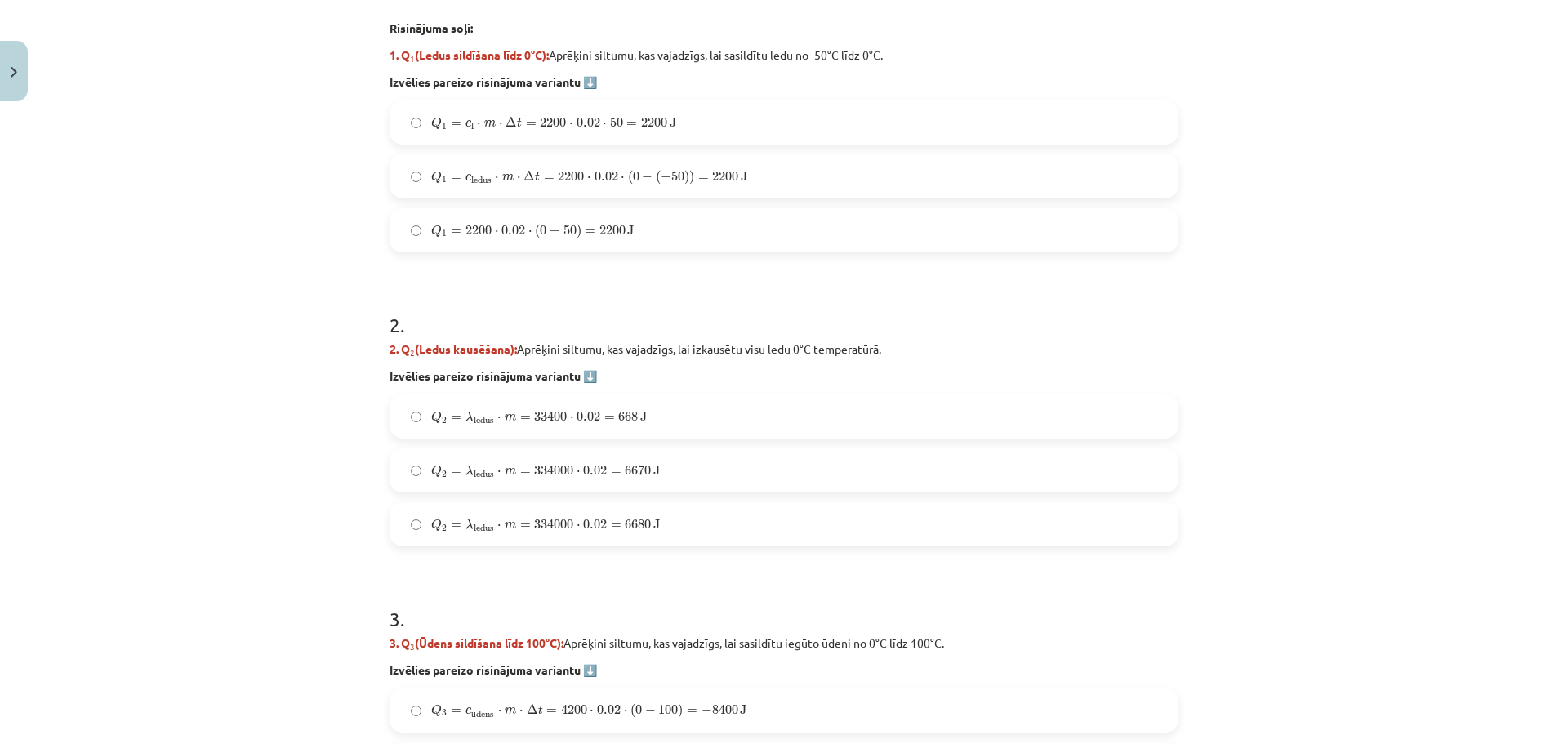
scroll to position [735, 0]
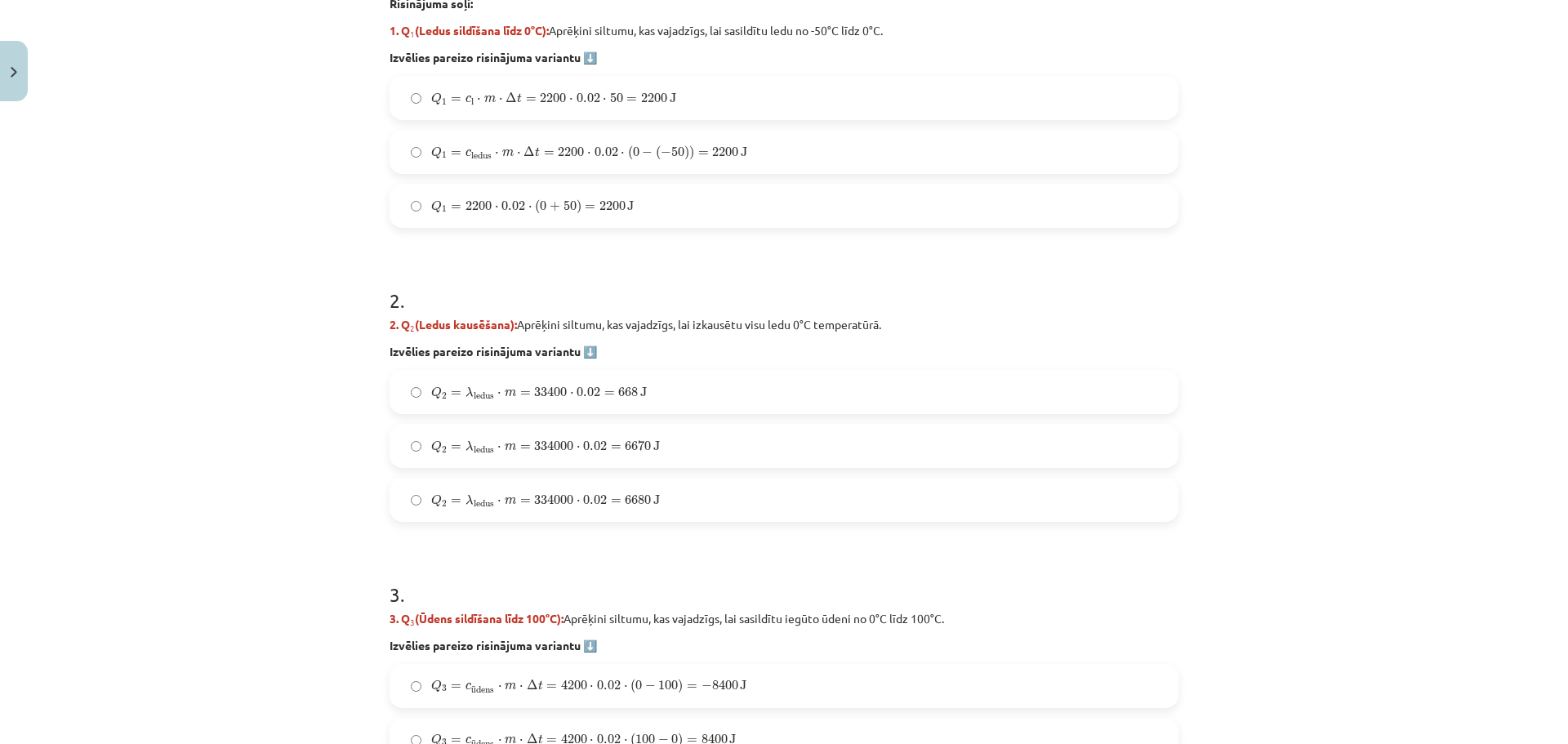
click at [698, 478] on div "Q 2 = λ ledus ⋅ m = 334000 ⋅ 0.02 = 6680 J Q 2 = λ ledus ⋅ m = 334000 ⋅ 0.02 = …" at bounding box center [784, 499] width 789 height 44
click at [693, 487] on label "Q 2 = λ ledus ⋅ m = 334000 ⋅ 0.02 = 6680 J Q 2 = λ ledus ⋅ m = 334000 ⋅ 0.02 = …" at bounding box center [784, 499] width 785 height 41
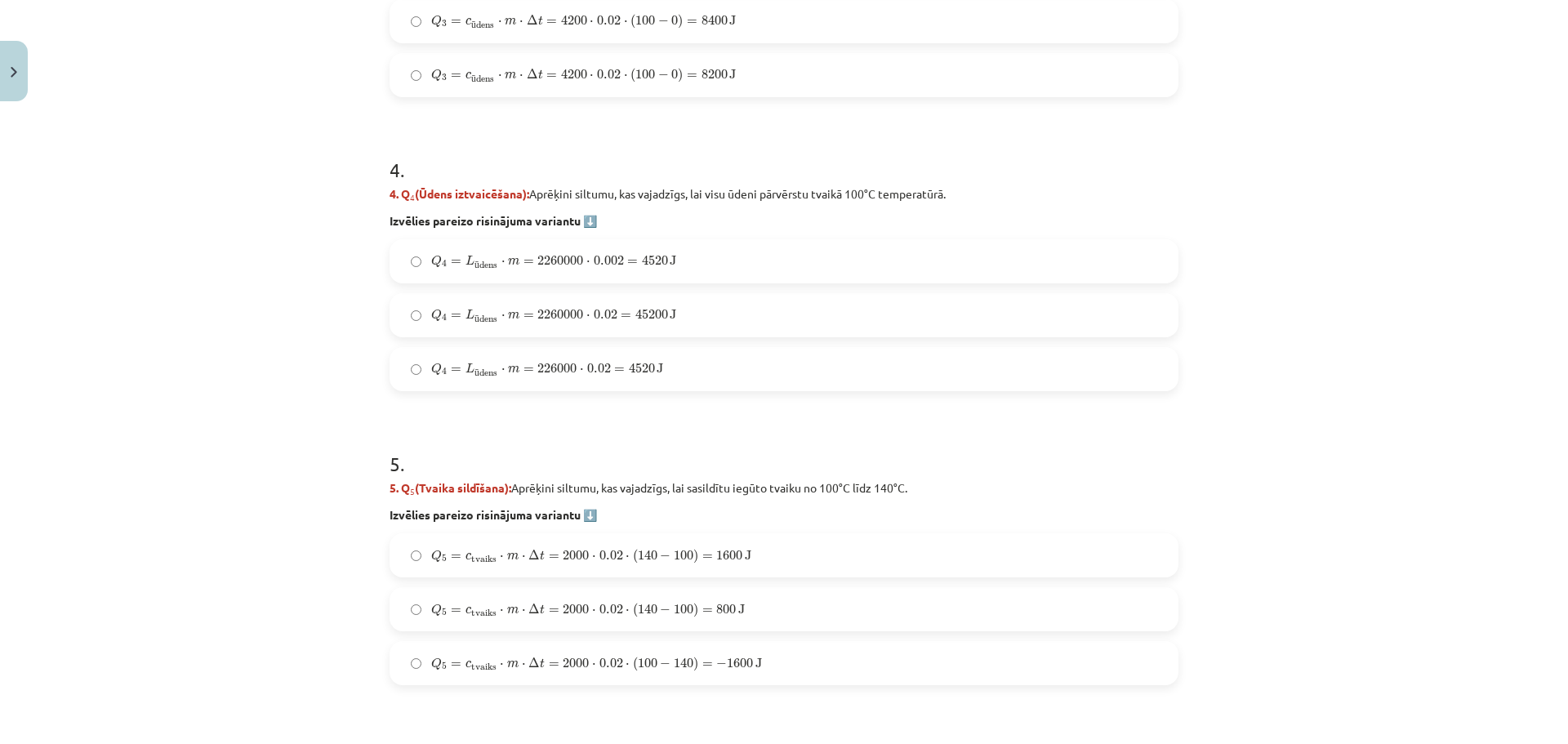
scroll to position [1471, 0]
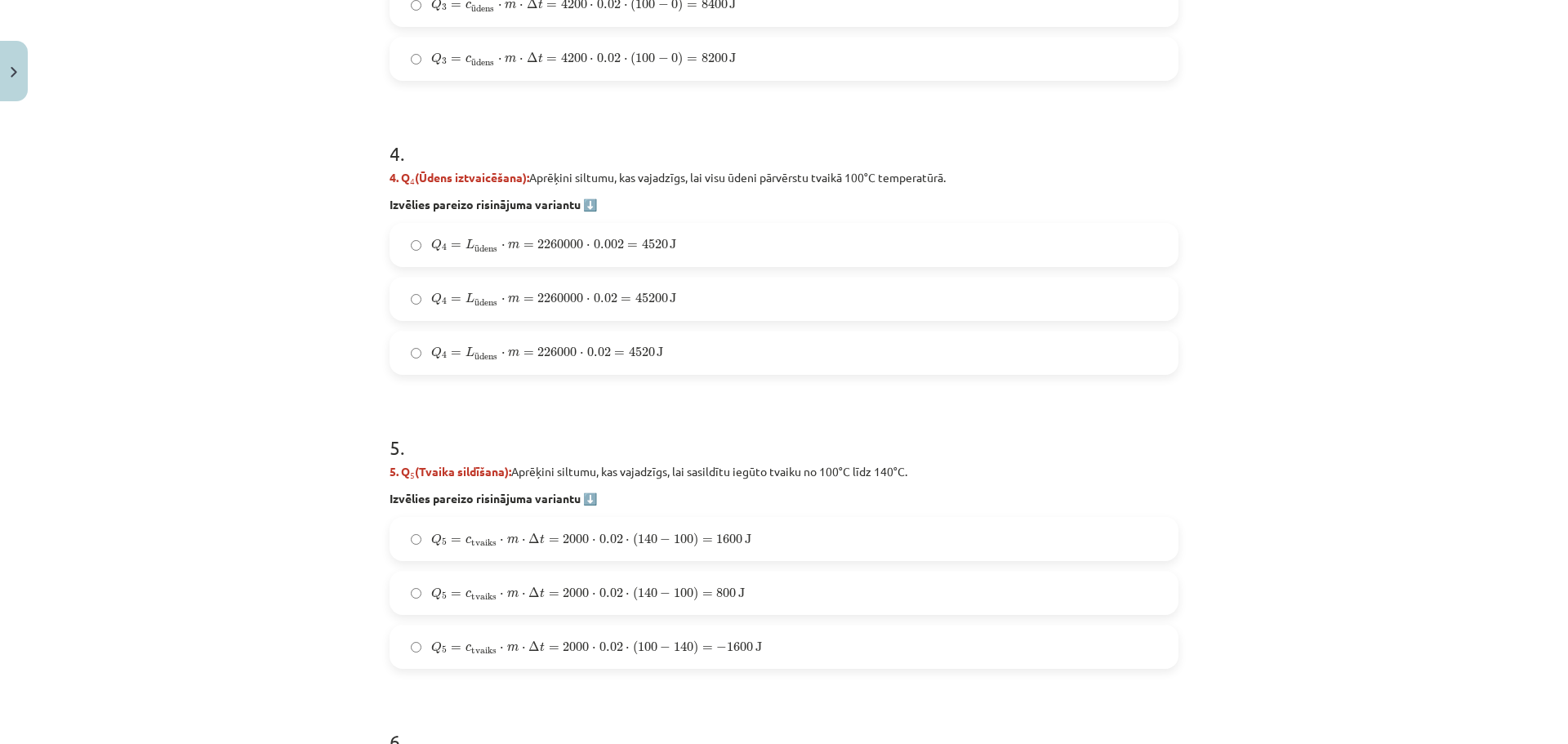
click at [696, 301] on label "Q 4 = L ū dens ⋅ m = 2260000 ⋅ 0.02 = 45200 J Q 4 = L ūdens ⋅ m = 2260000 ⋅ 0.0…" at bounding box center [784, 298] width 785 height 41
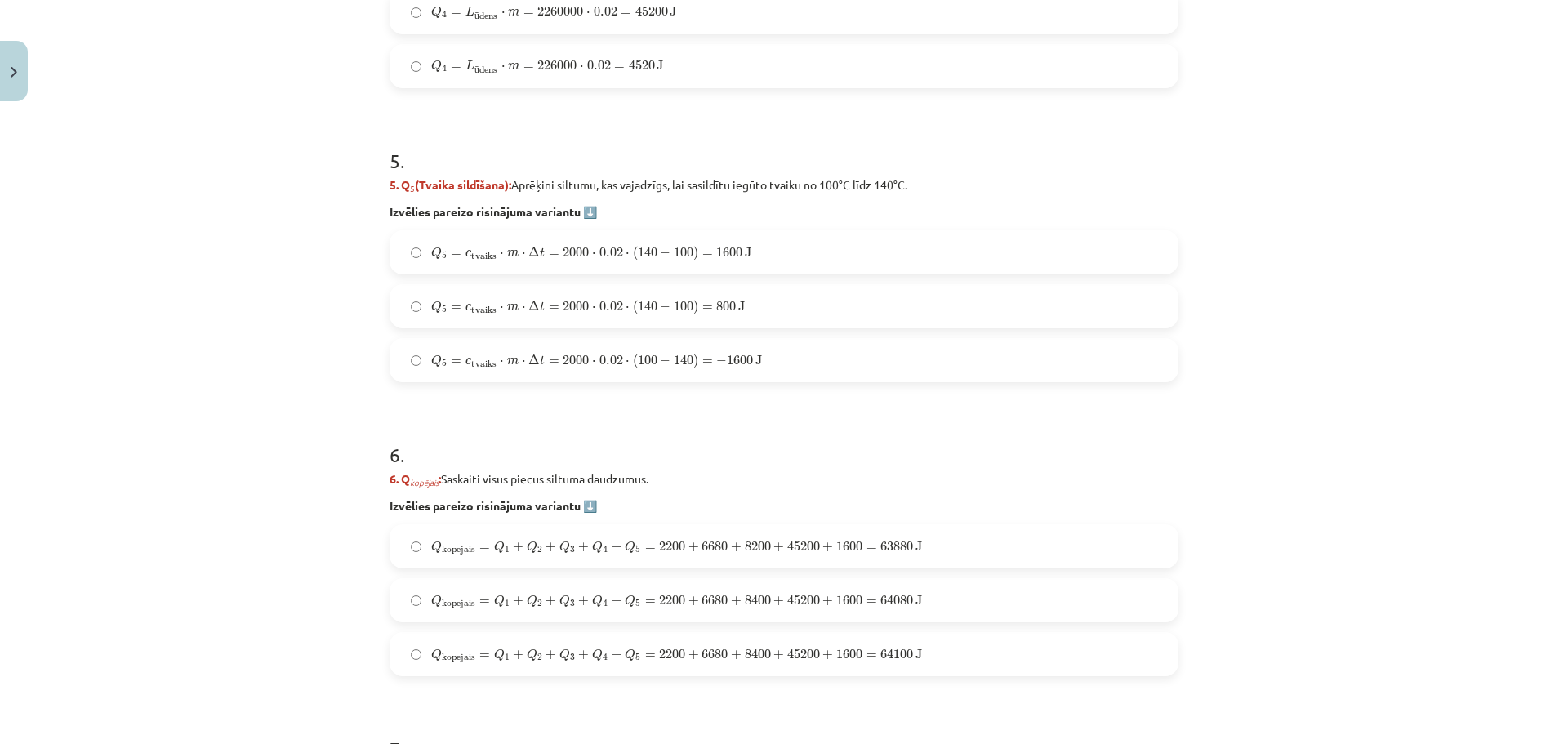
scroll to position [1765, 0]
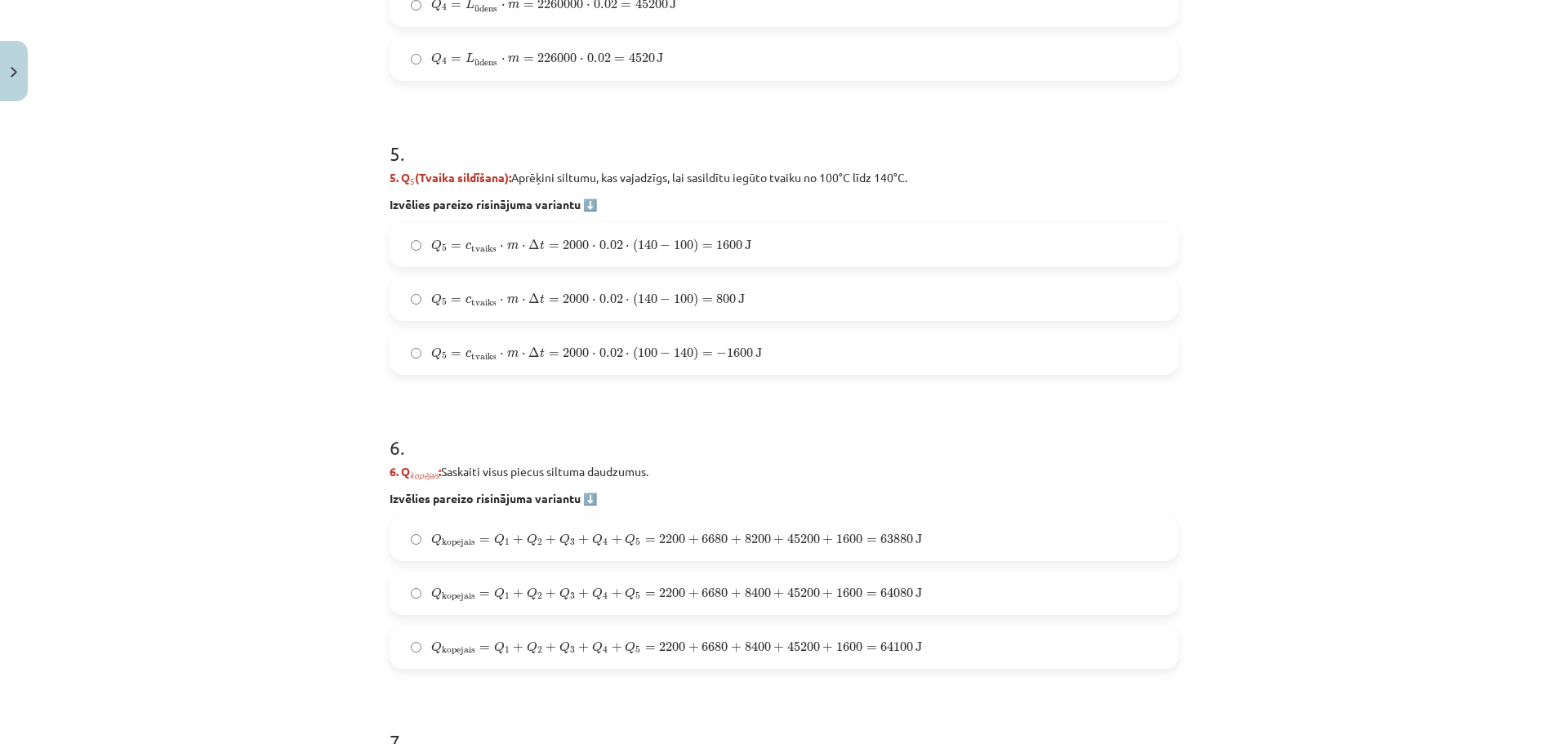
click at [770, 242] on label "Q 5 = c tvaiks ⋅ m ⋅ Δ t = 2000 ⋅ 0.02 ⋅ ( 140 − 100 ) = 1600 J Q 5 = c tvaiks …" at bounding box center [784, 245] width 785 height 41
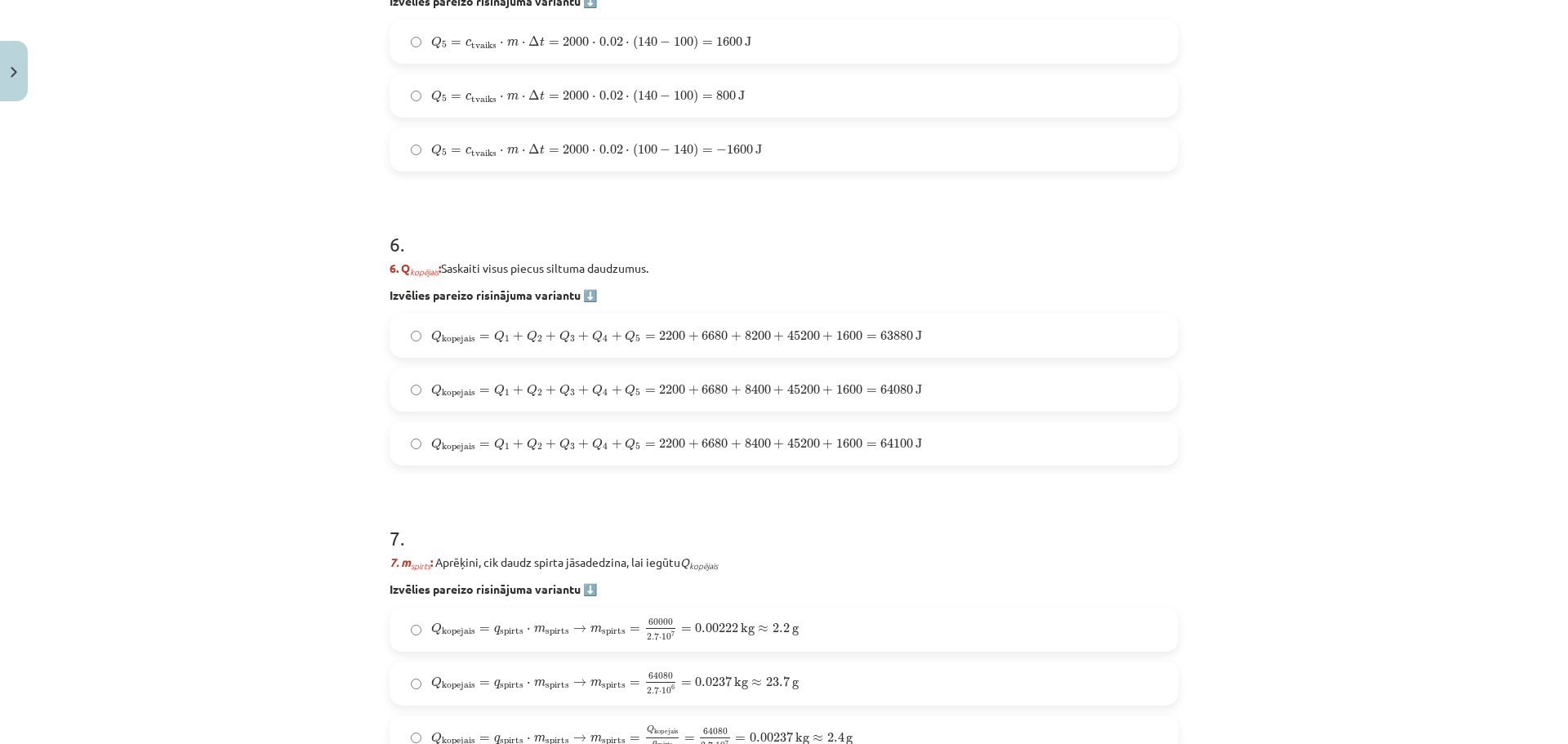
scroll to position [1928, 0]
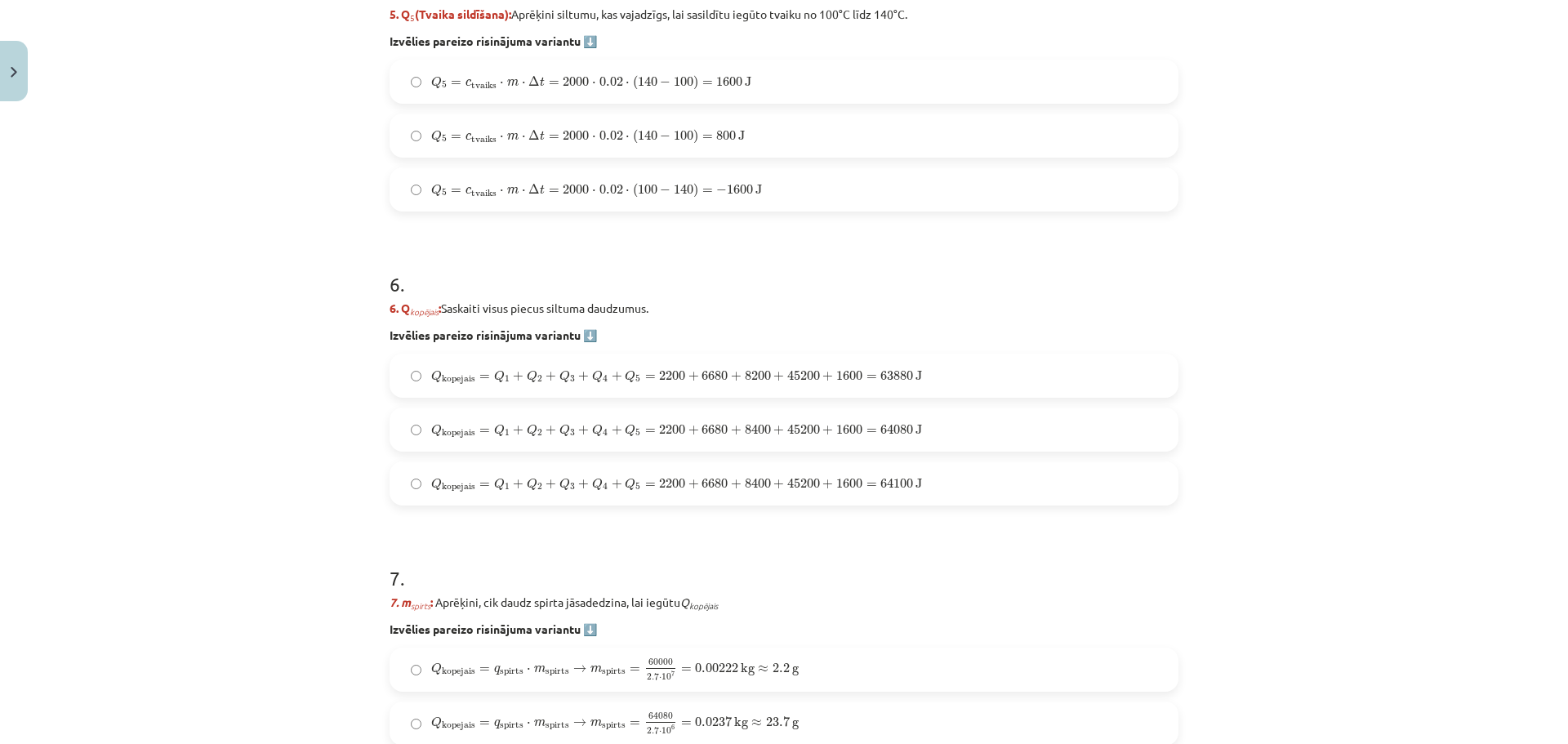
click at [850, 418] on label "Q kopejais = Q 1 + Q 2 + Q 3 + Q 4 + Q 5 = 2200 + 6680 + 8400 + 45200 + 1600 = …" at bounding box center [784, 429] width 785 height 41
click at [970, 286] on h1 "6 ." at bounding box center [784, 269] width 789 height 51
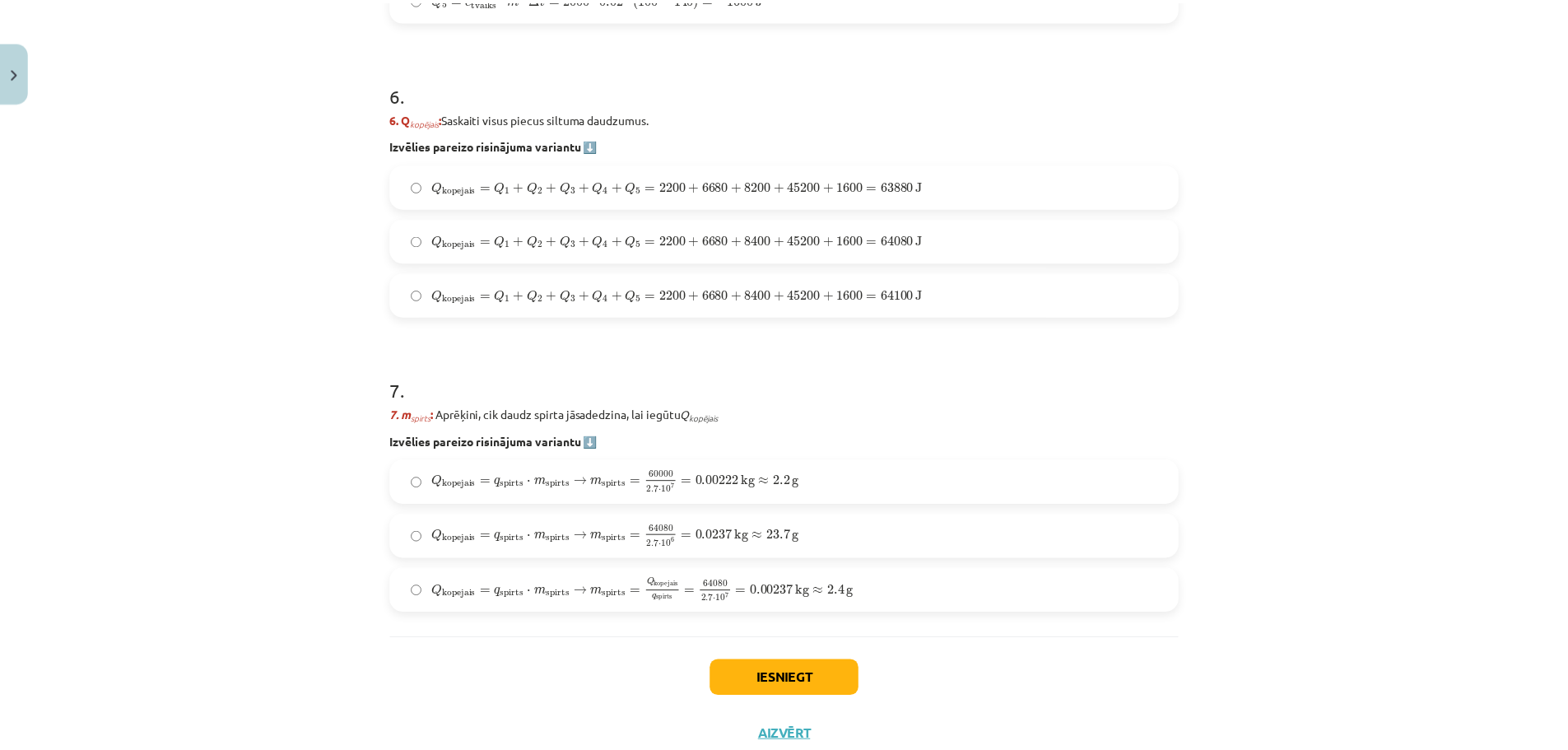
scroll to position [2191, 0]
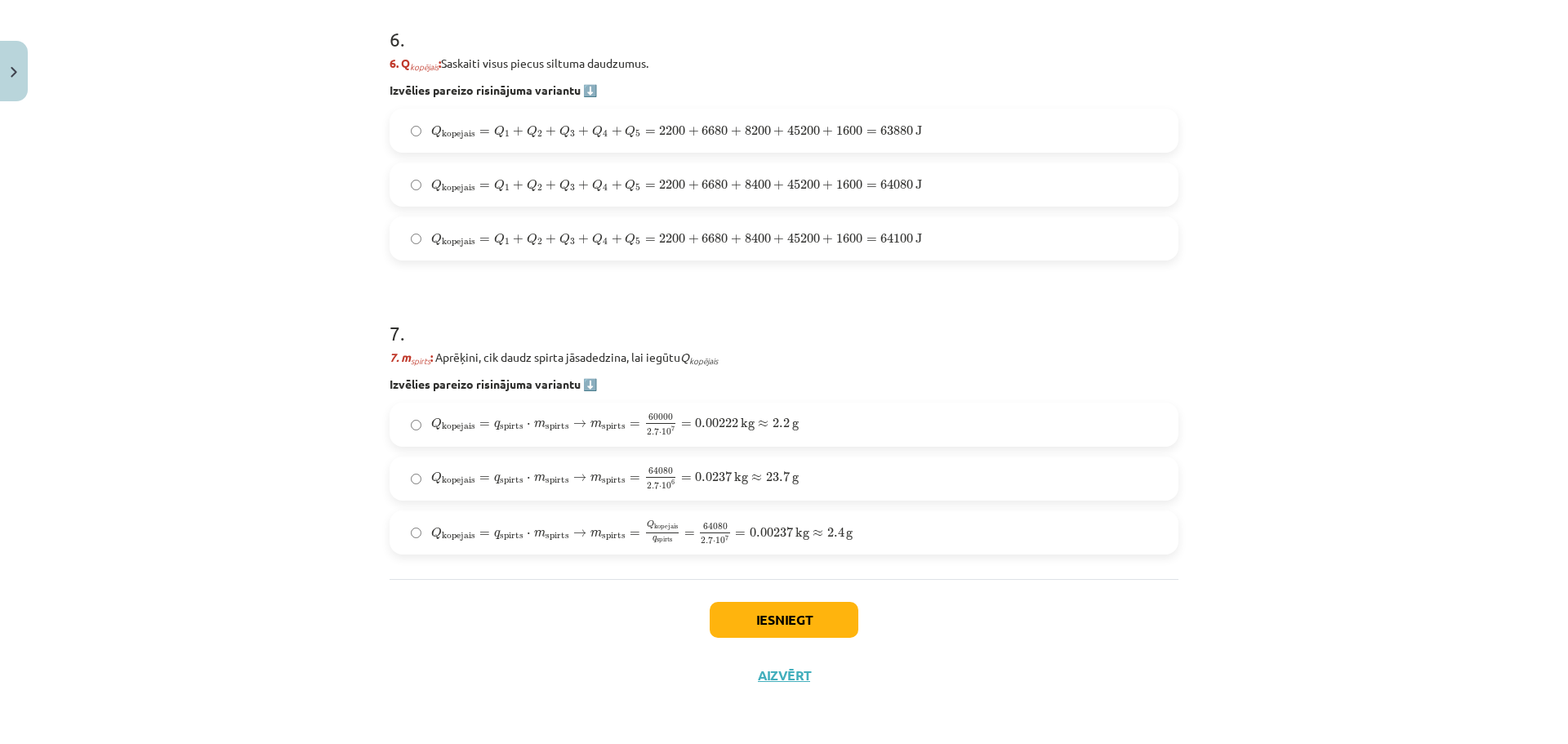
click at [868, 526] on label "Q kopejais = q spirts ⋅ m spirts → m spirts = Q kopejais q spirts = 64080 2.7 ⋅…" at bounding box center [784, 532] width 785 height 41
click at [795, 616] on button "Iesniegt" at bounding box center [784, 619] width 149 height 36
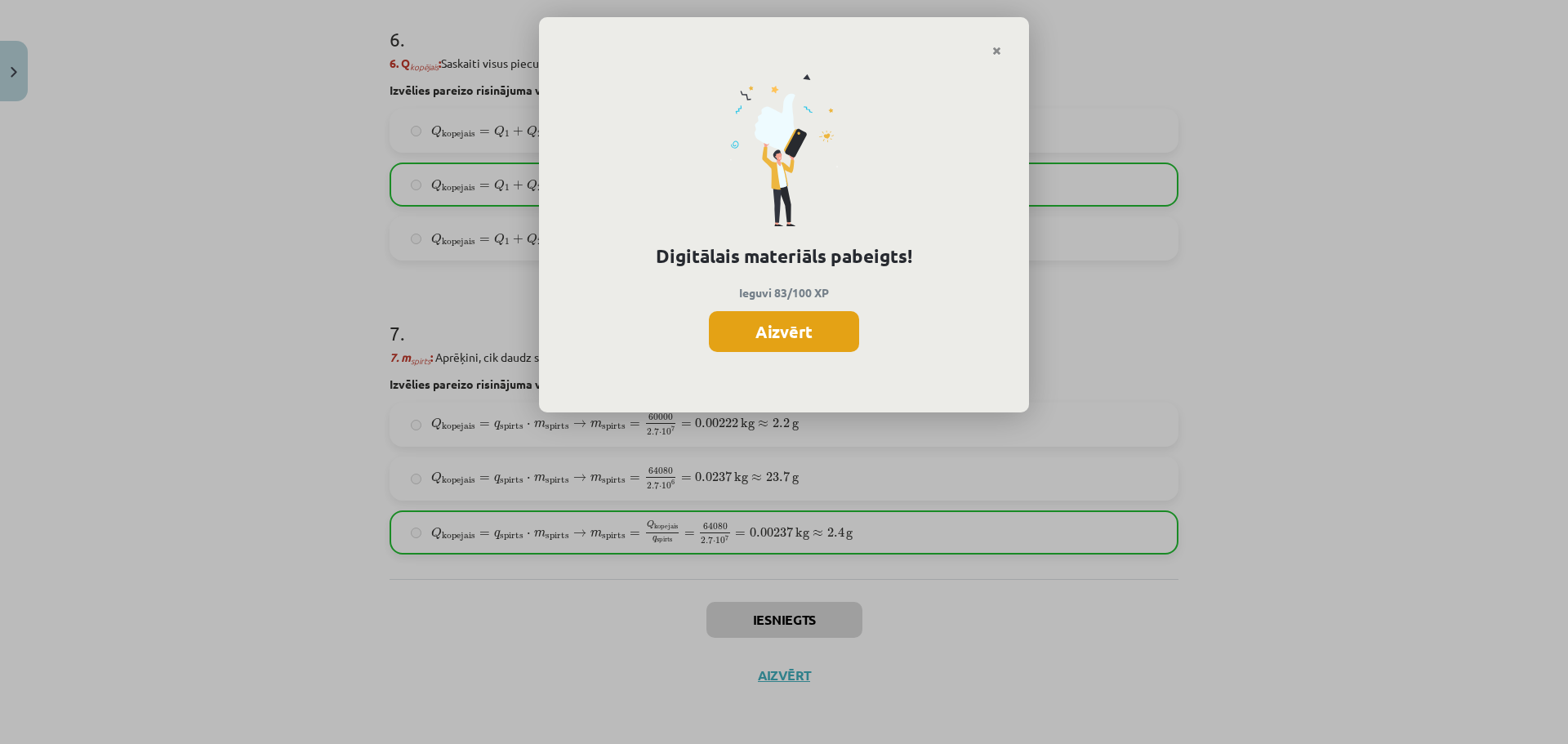
click at [786, 335] on button "Aizvērt" at bounding box center [784, 331] width 150 height 41
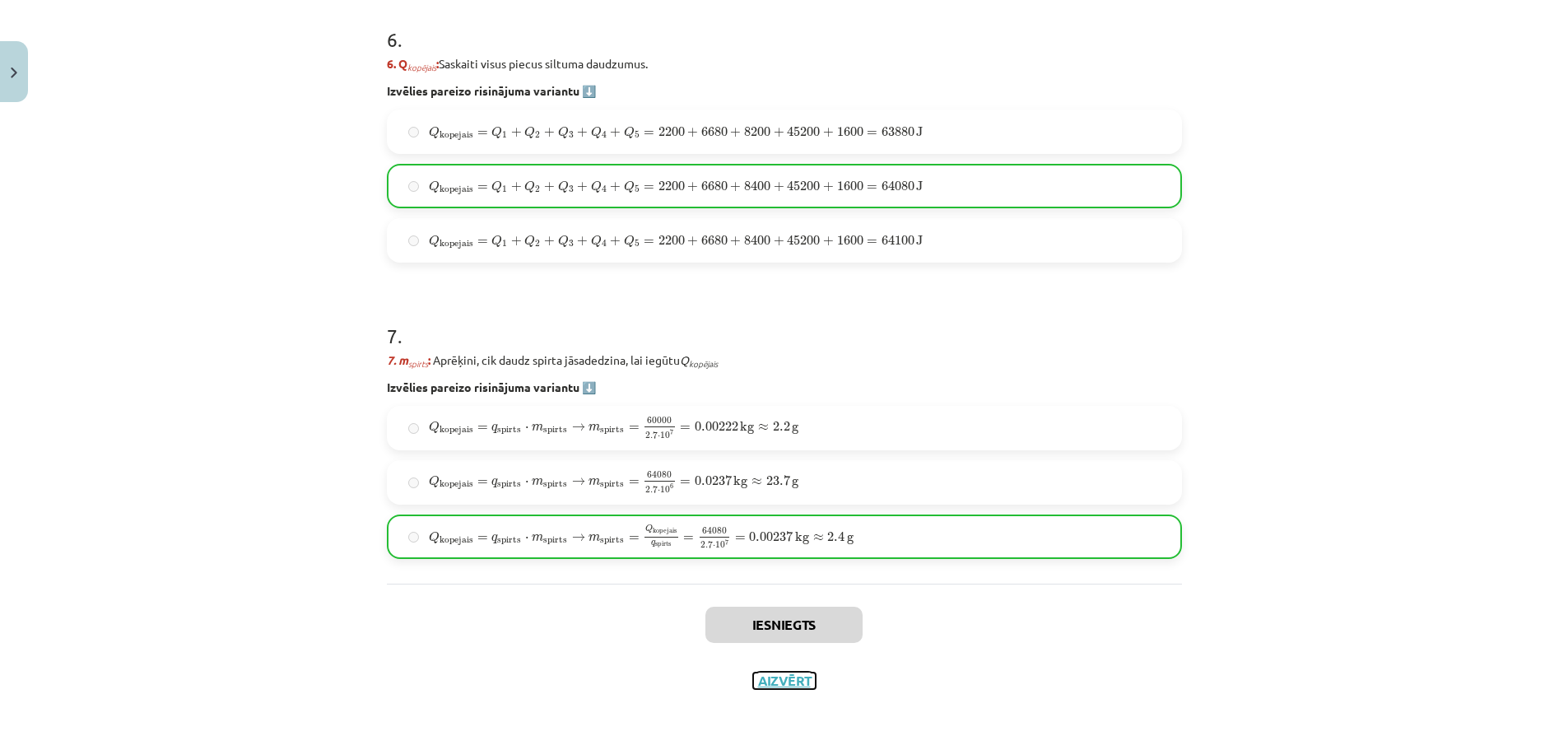
click at [766, 686] on button "Aizvērt" at bounding box center [784, 681] width 63 height 17
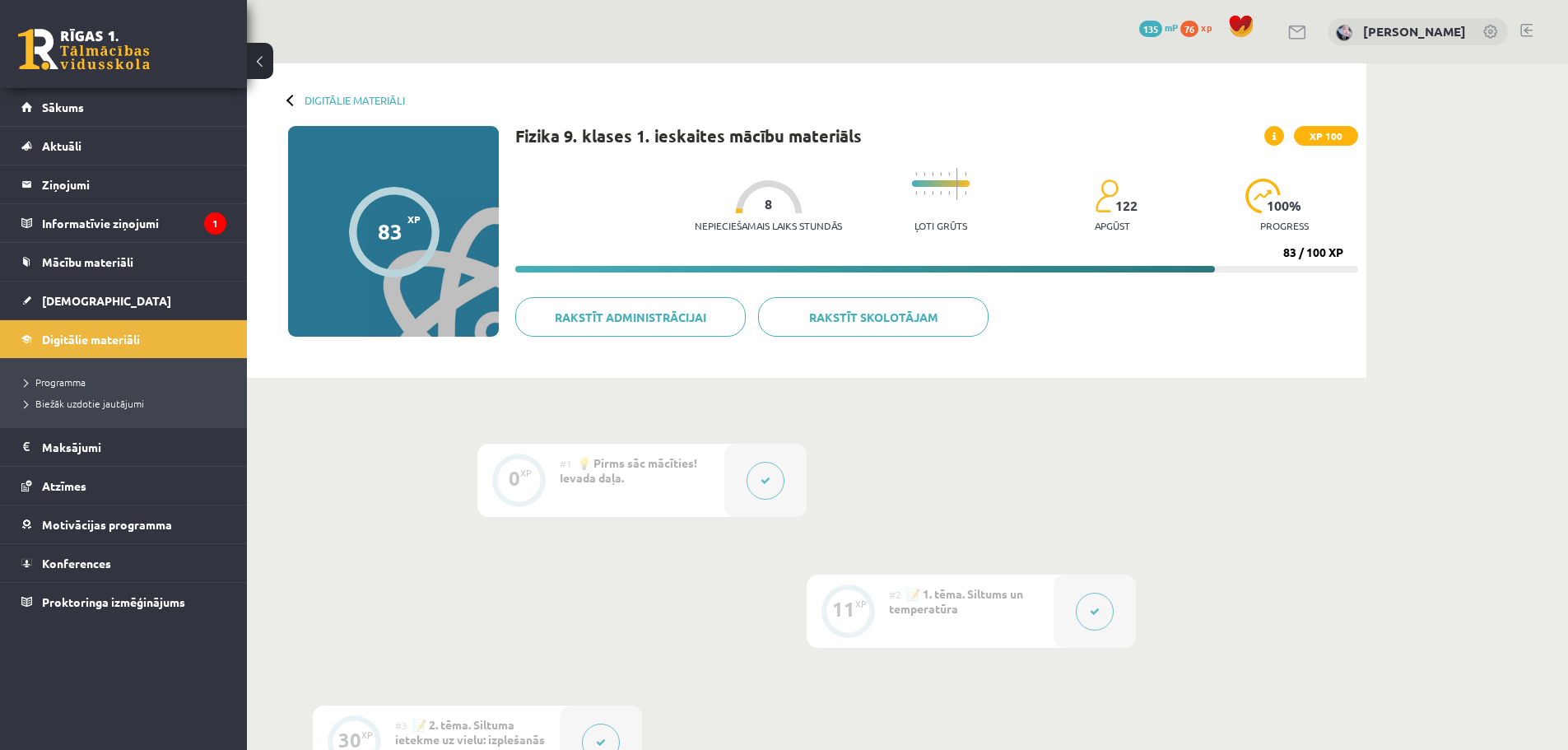
click at [289, 110] on div "Digitālie materiāli 83 XP XP 100 83 / 100 XP Fizika 9. klases 1. ieskaites mācī…" at bounding box center [807, 221] width 1120 height 315
click at [288, 93] on div "Digitālie materiāli 83 XP XP 100 83 / 100 XP Fizika 9. klases 1. ieskaites mācī…" at bounding box center [807, 221] width 1120 height 315
click at [290, 104] on div at bounding box center [292, 100] width 12 height 12
click at [327, 97] on link "Digitālie materiāli" at bounding box center [355, 100] width 100 height 13
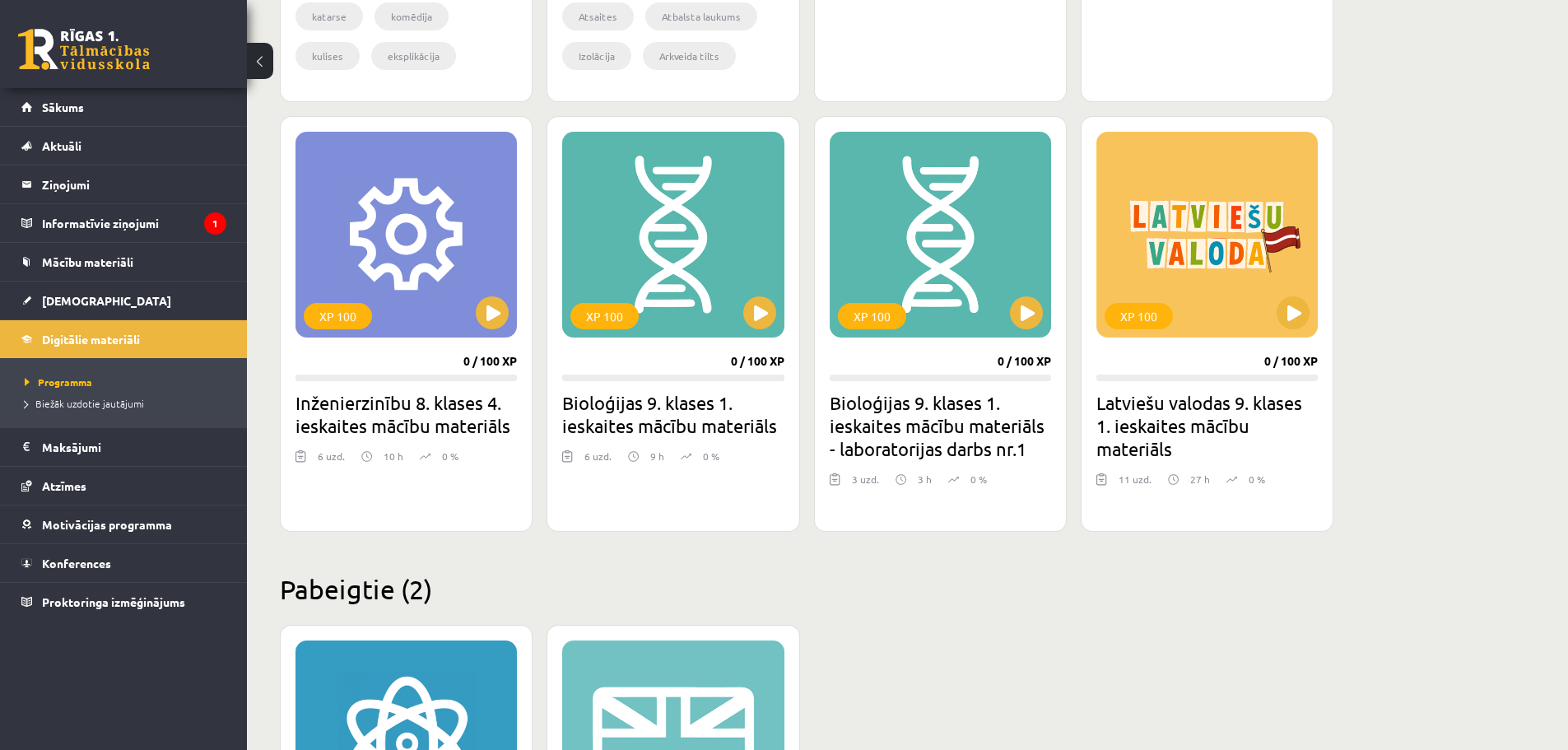
scroll to position [1369, 0]
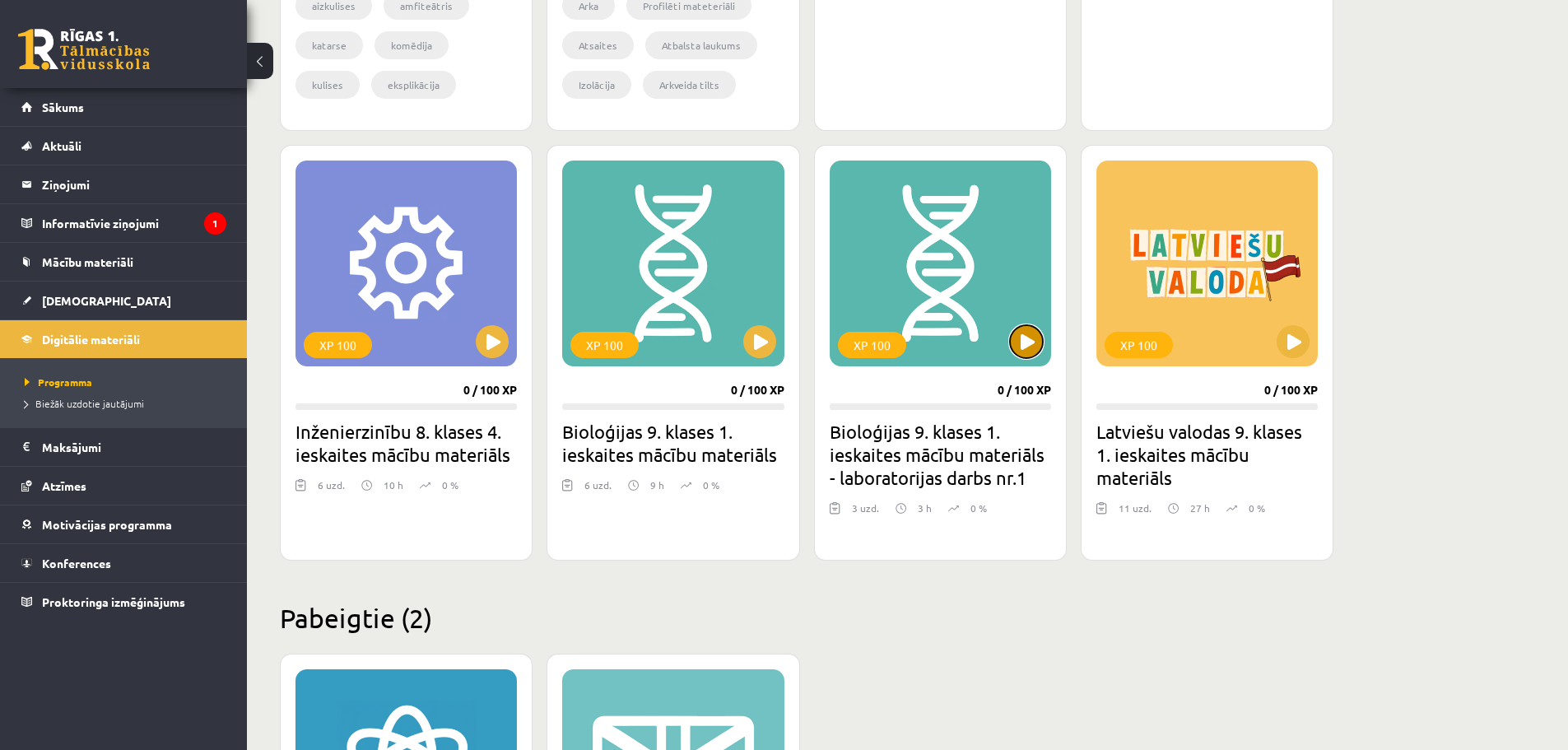
click at [1028, 339] on button at bounding box center [1026, 342] width 33 height 33
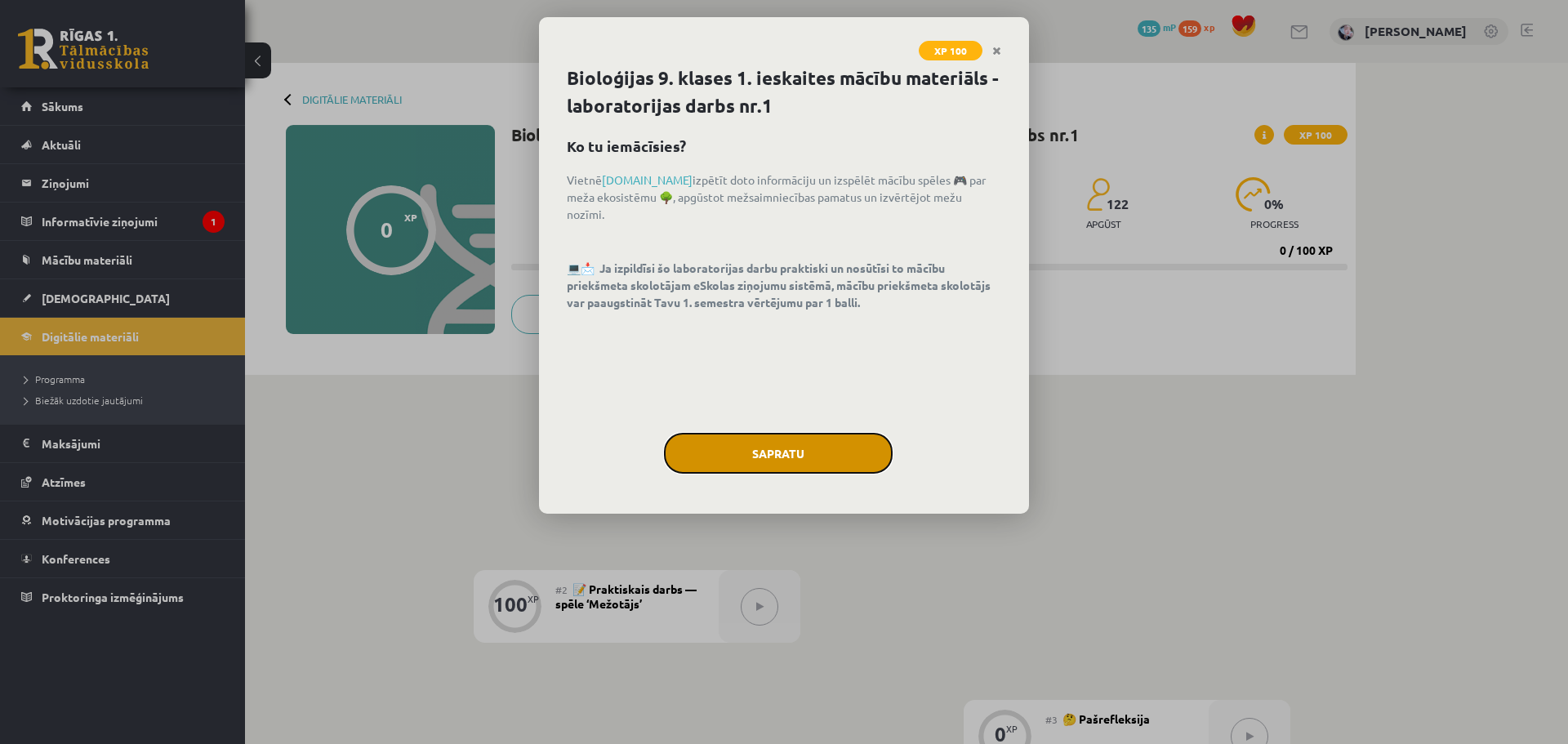
click at [813, 455] on button "Sapratu" at bounding box center [778, 453] width 228 height 41
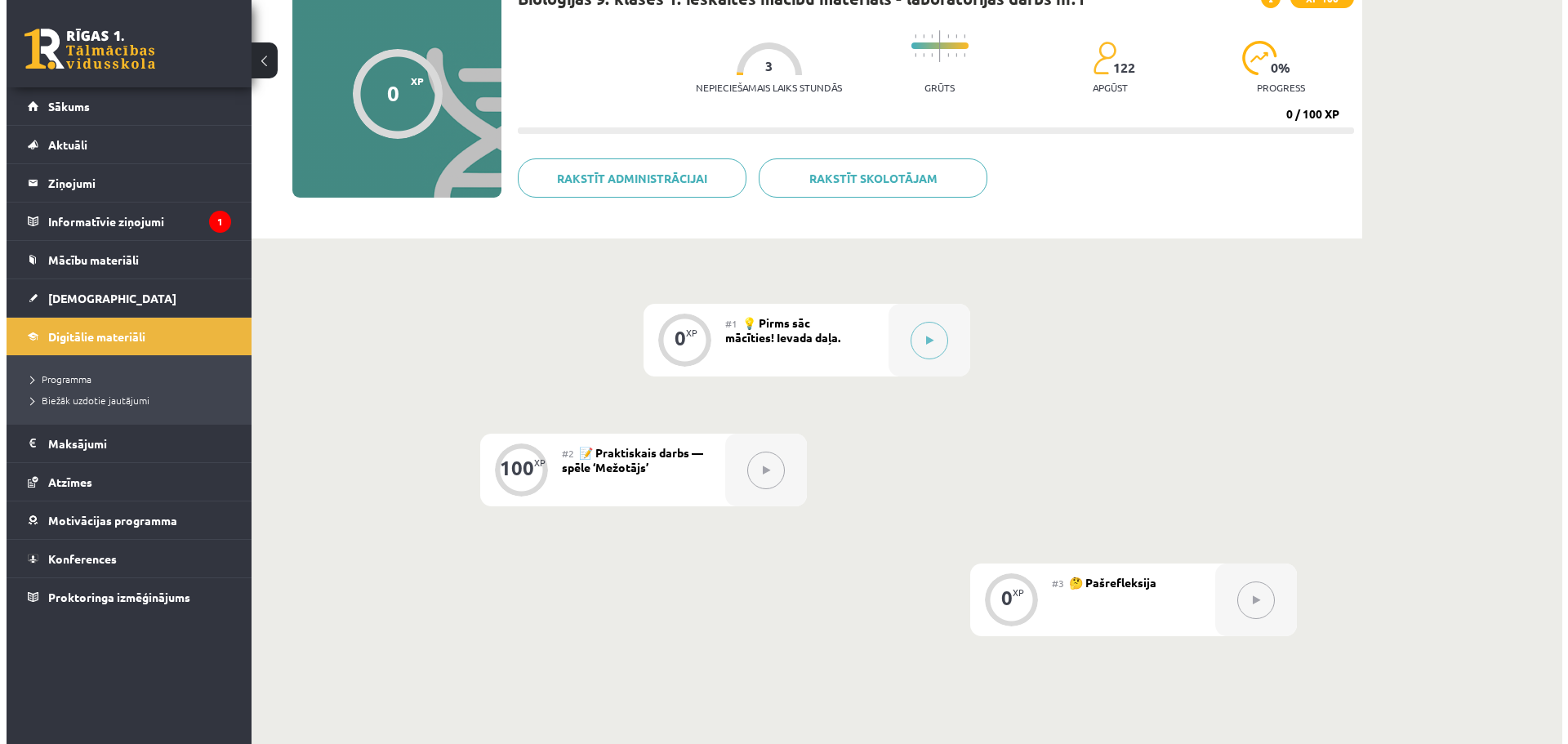
scroll to position [315, 0]
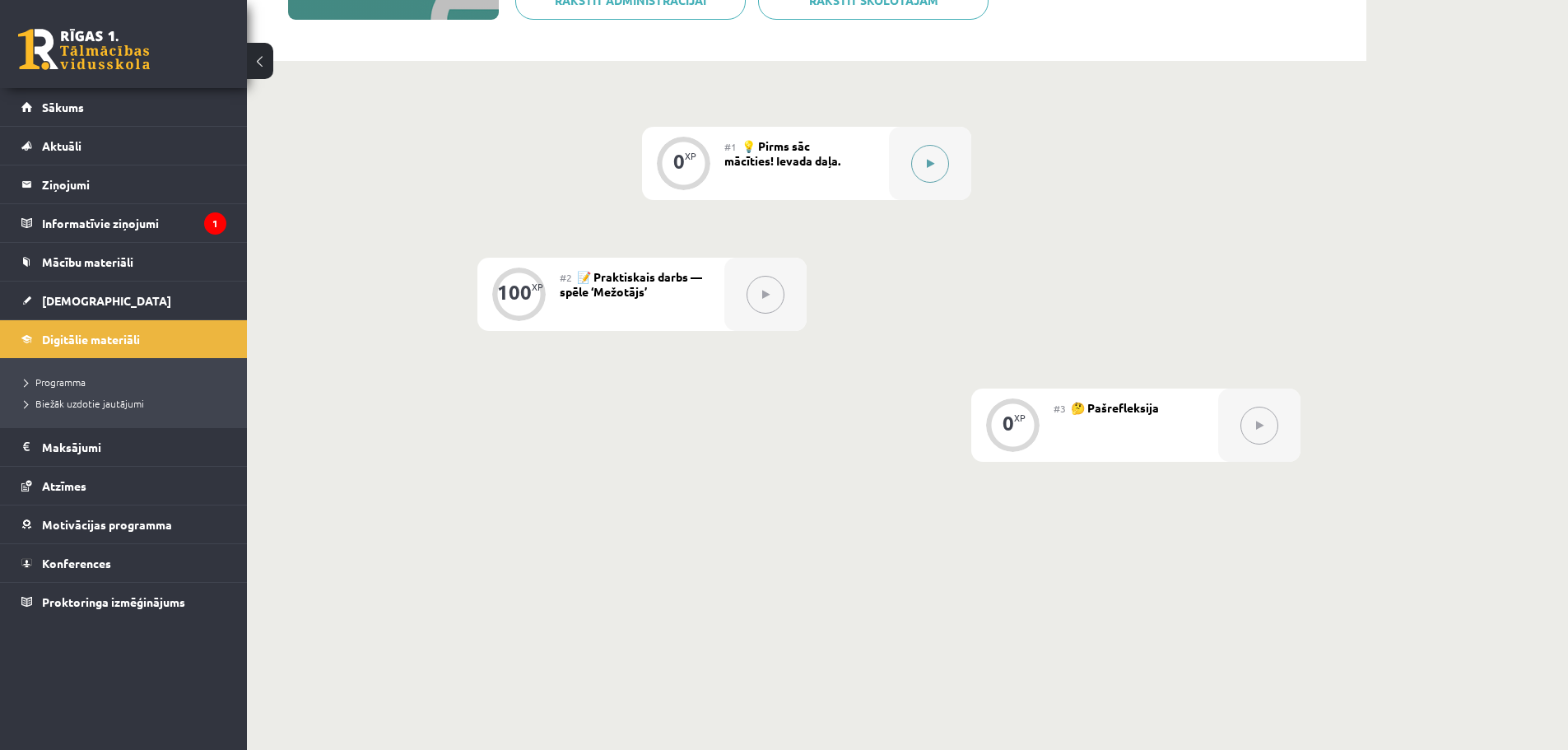
click at [920, 166] on button at bounding box center [930, 163] width 38 height 38
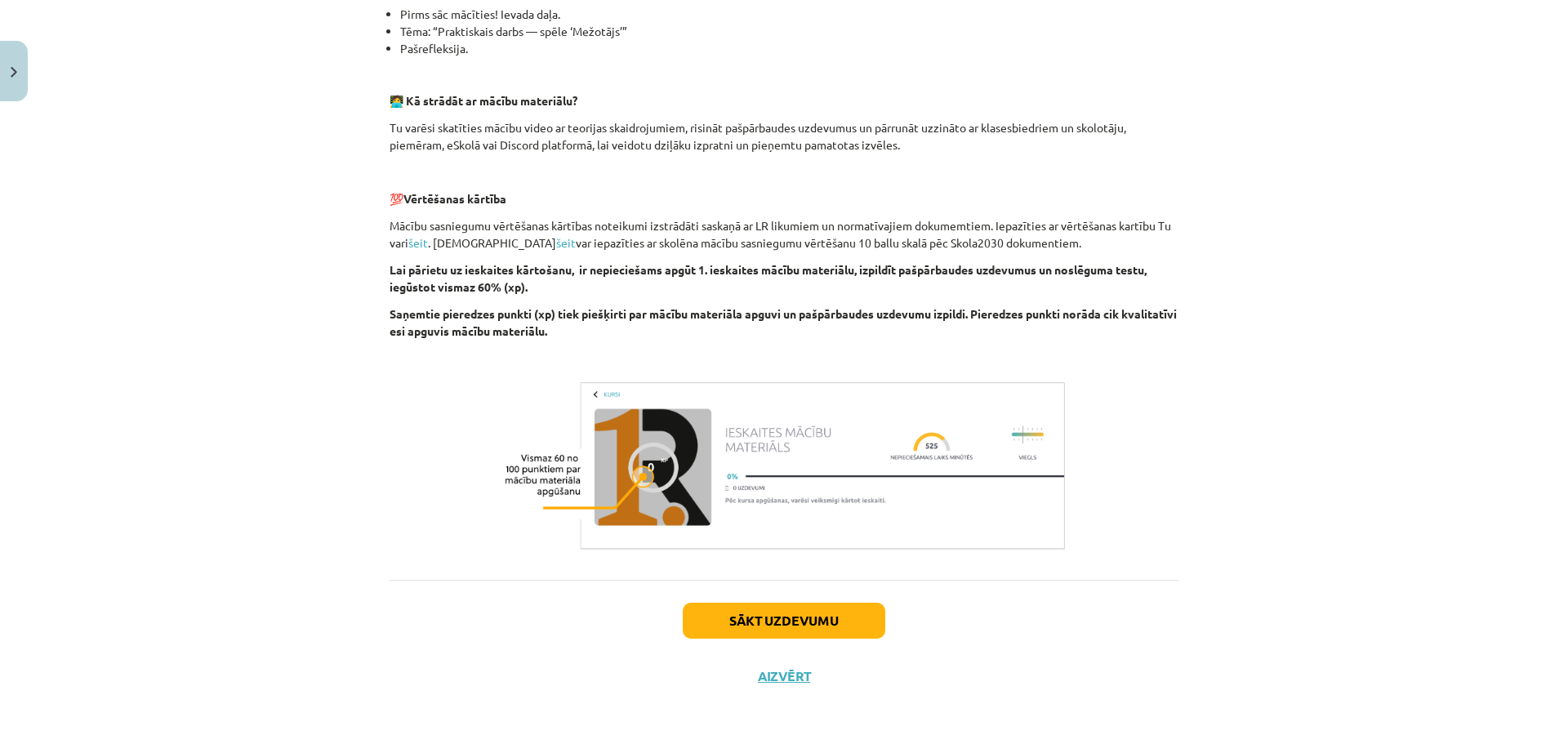
scroll to position [413, 0]
click at [766, 631] on button "Sākt uzdevumu" at bounding box center [784, 619] width 203 height 36
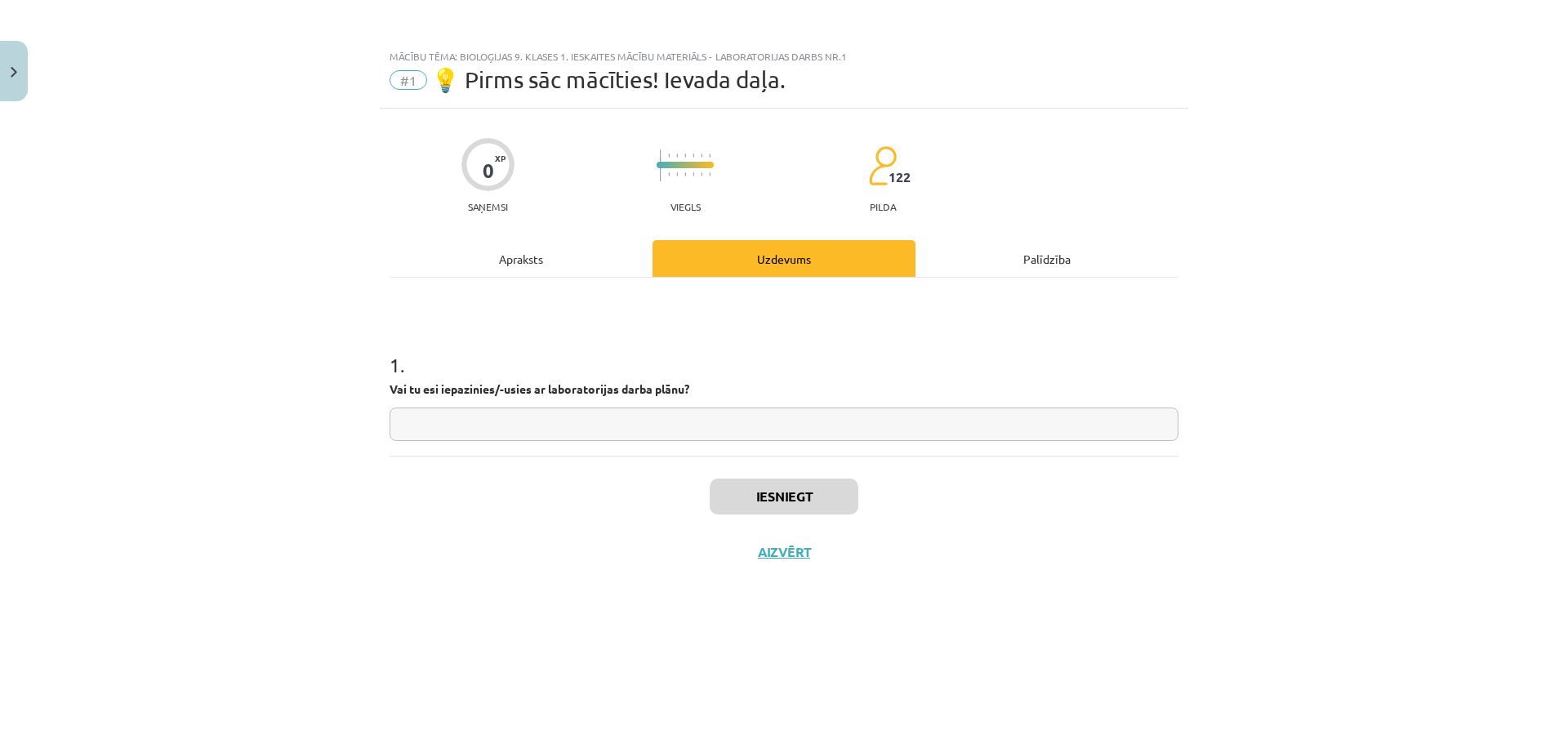
click at [637, 424] on input "text" at bounding box center [784, 424] width 789 height 33
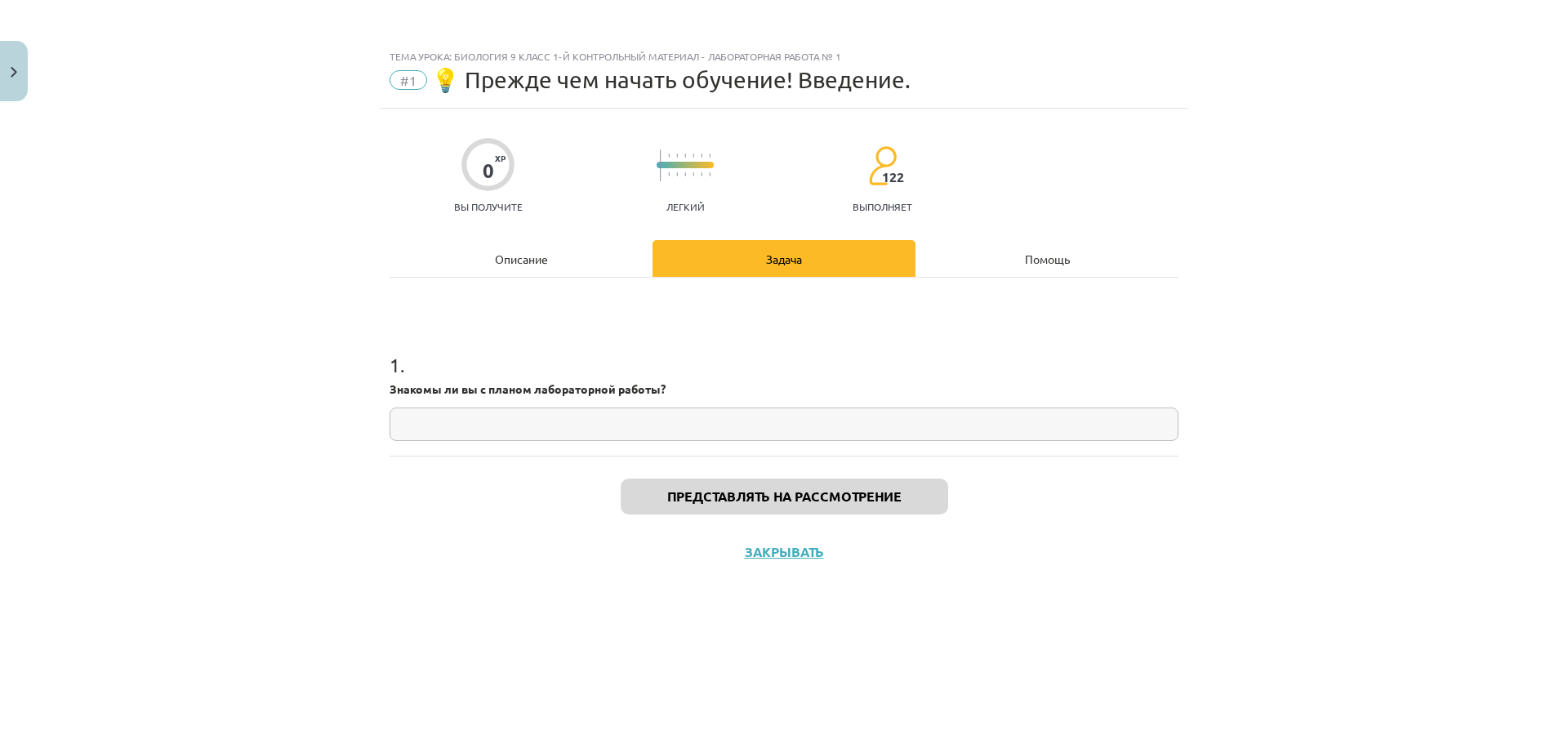
click at [735, 417] on input "text" at bounding box center [784, 424] width 789 height 33
type input "**"
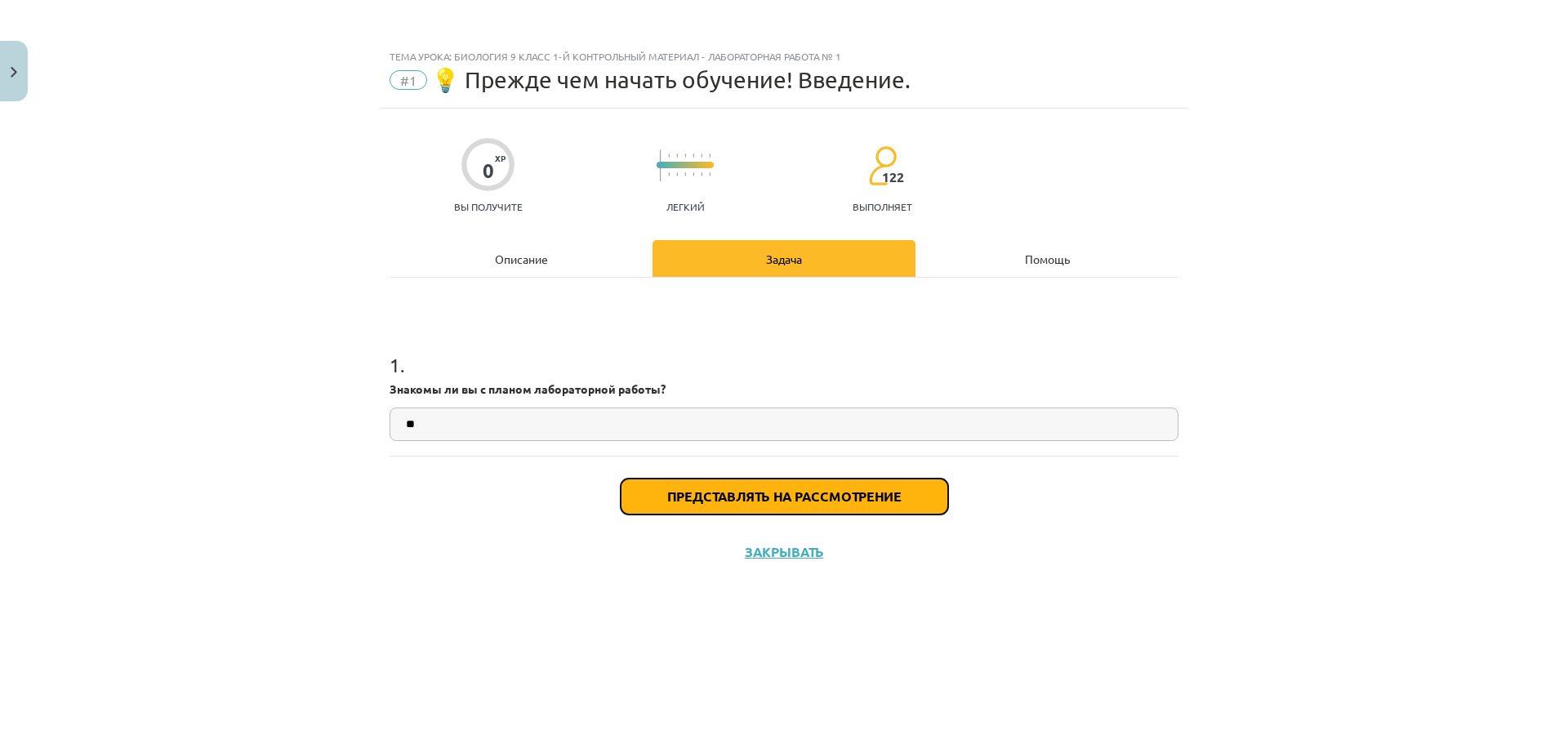
click at [847, 493] on font "Представлять на рассмотрение" at bounding box center [784, 496] width 234 height 17
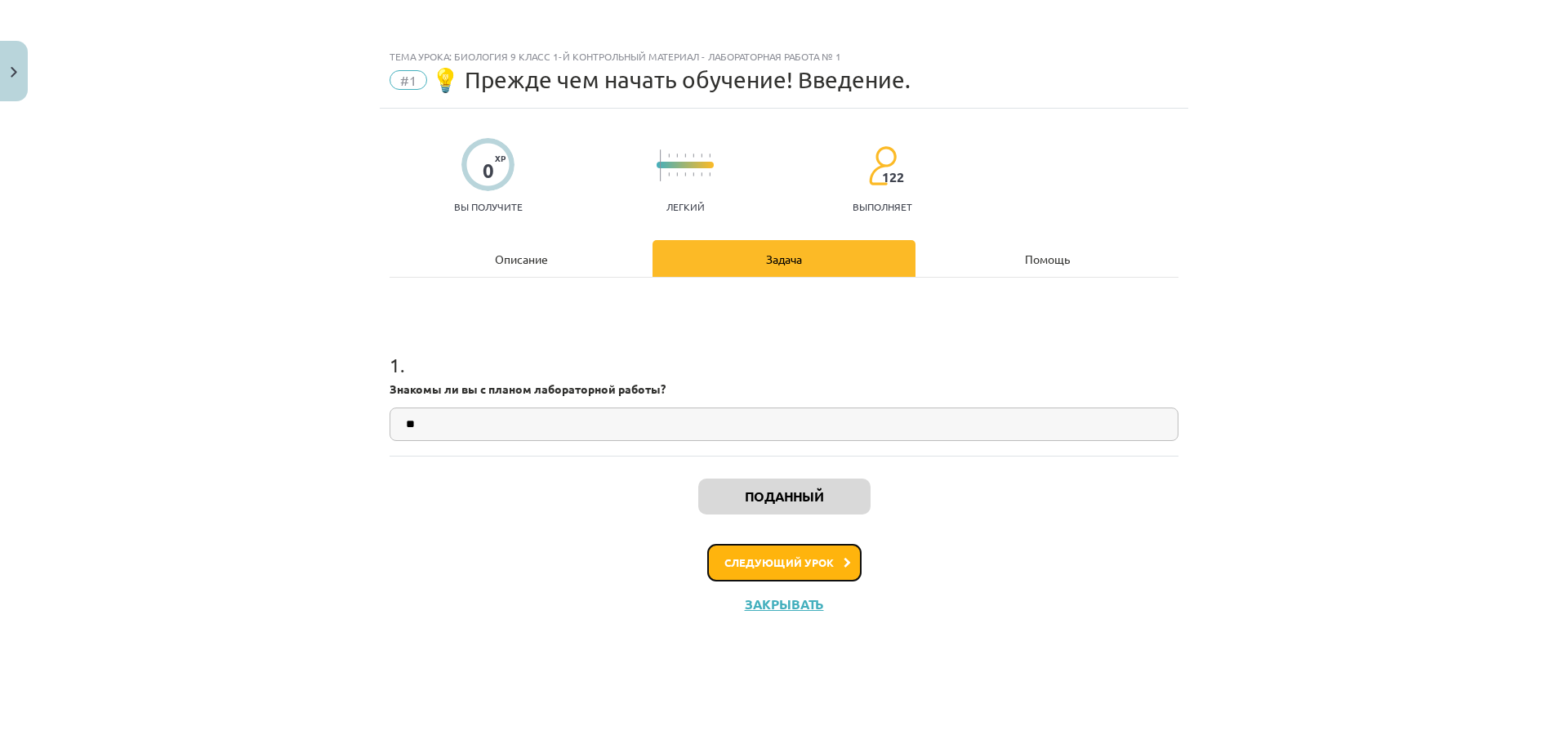
click at [815, 571] on button "Следующий урок" at bounding box center [784, 562] width 154 height 37
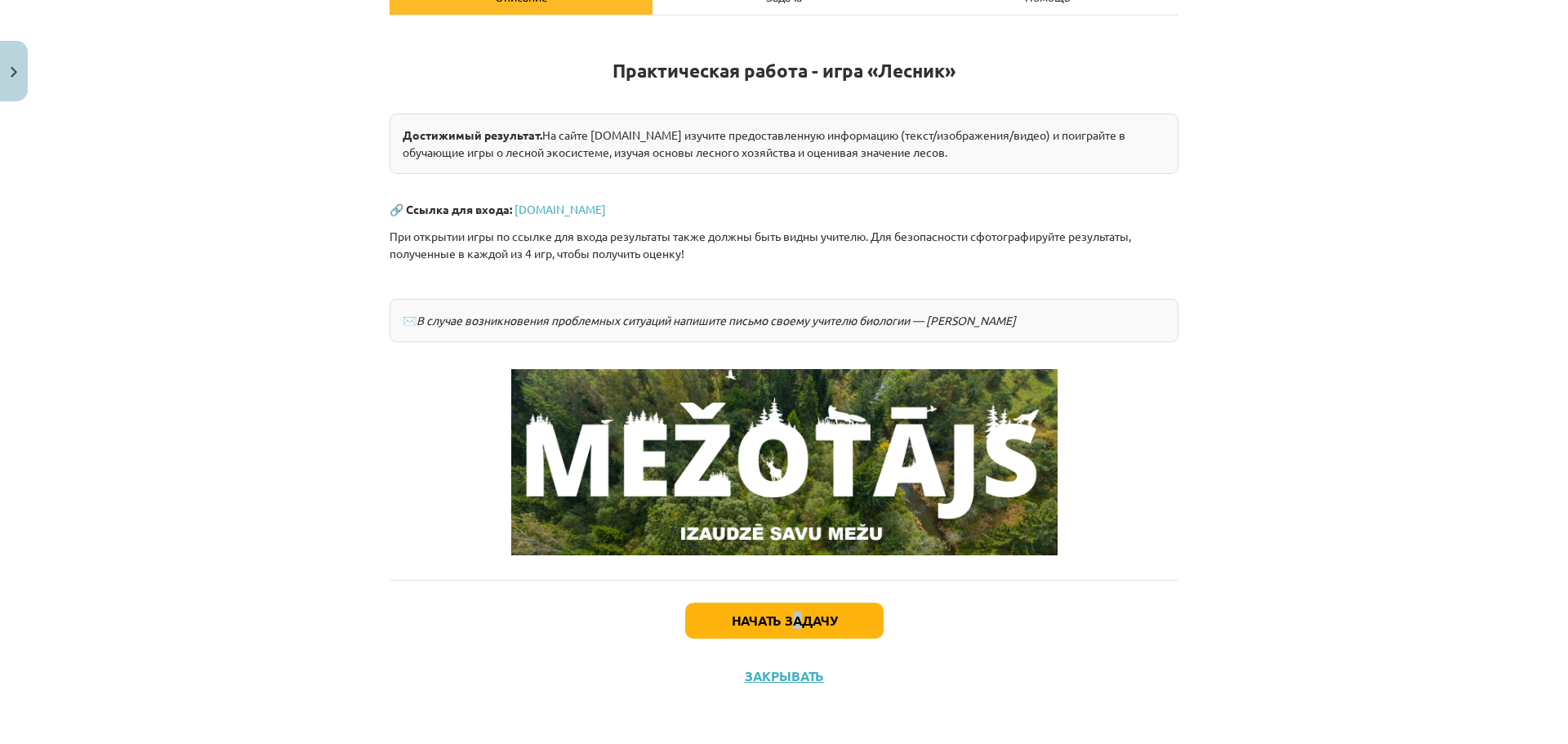
click at [789, 595] on div "Начать задачу Закрывать" at bounding box center [784, 637] width 789 height 115
click at [786, 604] on button "Начать задачу" at bounding box center [784, 620] width 198 height 36
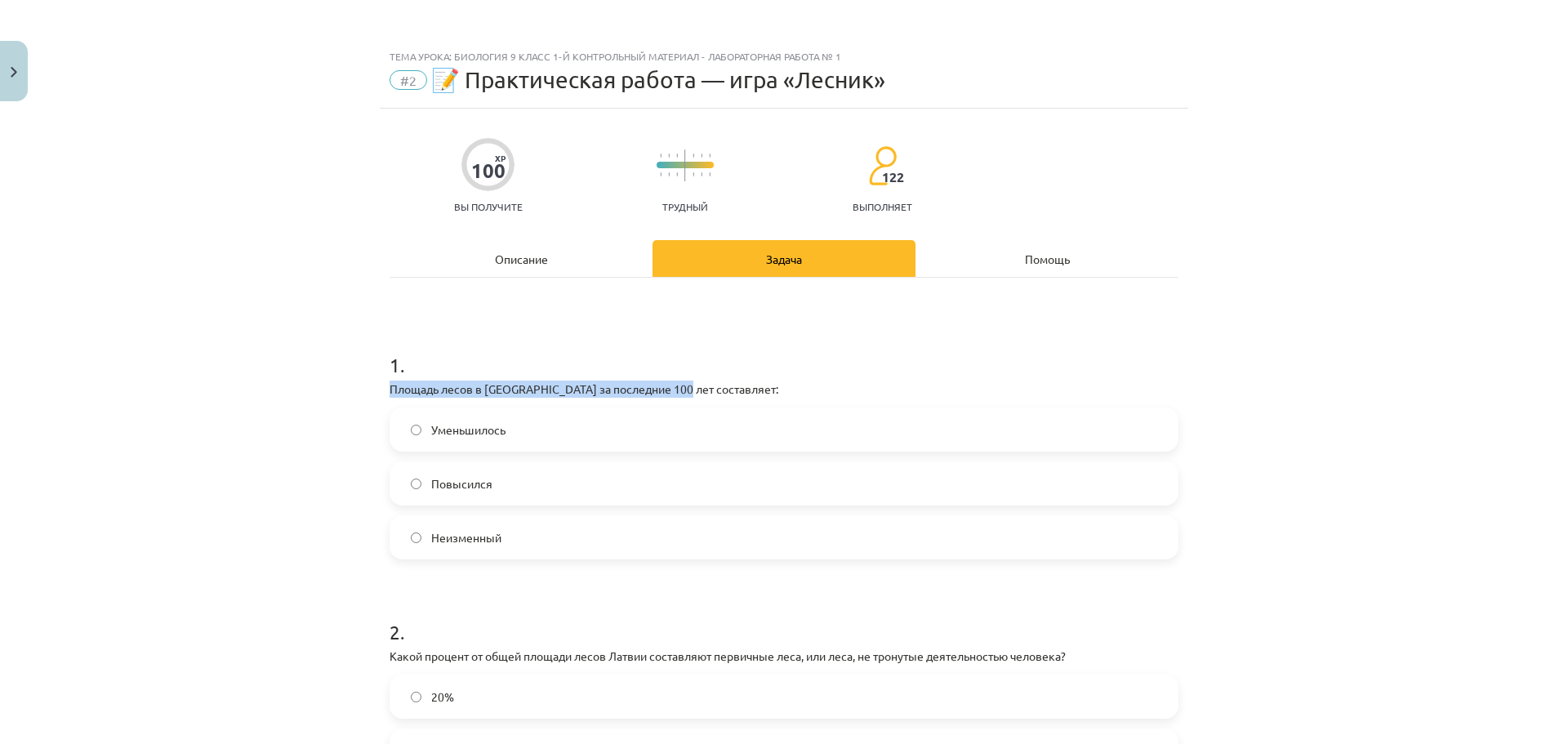
drag, startPoint x: 382, startPoint y: 385, endPoint x: 677, endPoint y: 394, distance: 295.1
drag, startPoint x: 762, startPoint y: 371, endPoint x: 801, endPoint y: 316, distance: 67.4
click at [763, 371] on h1 "1 ." at bounding box center [784, 350] width 789 height 51
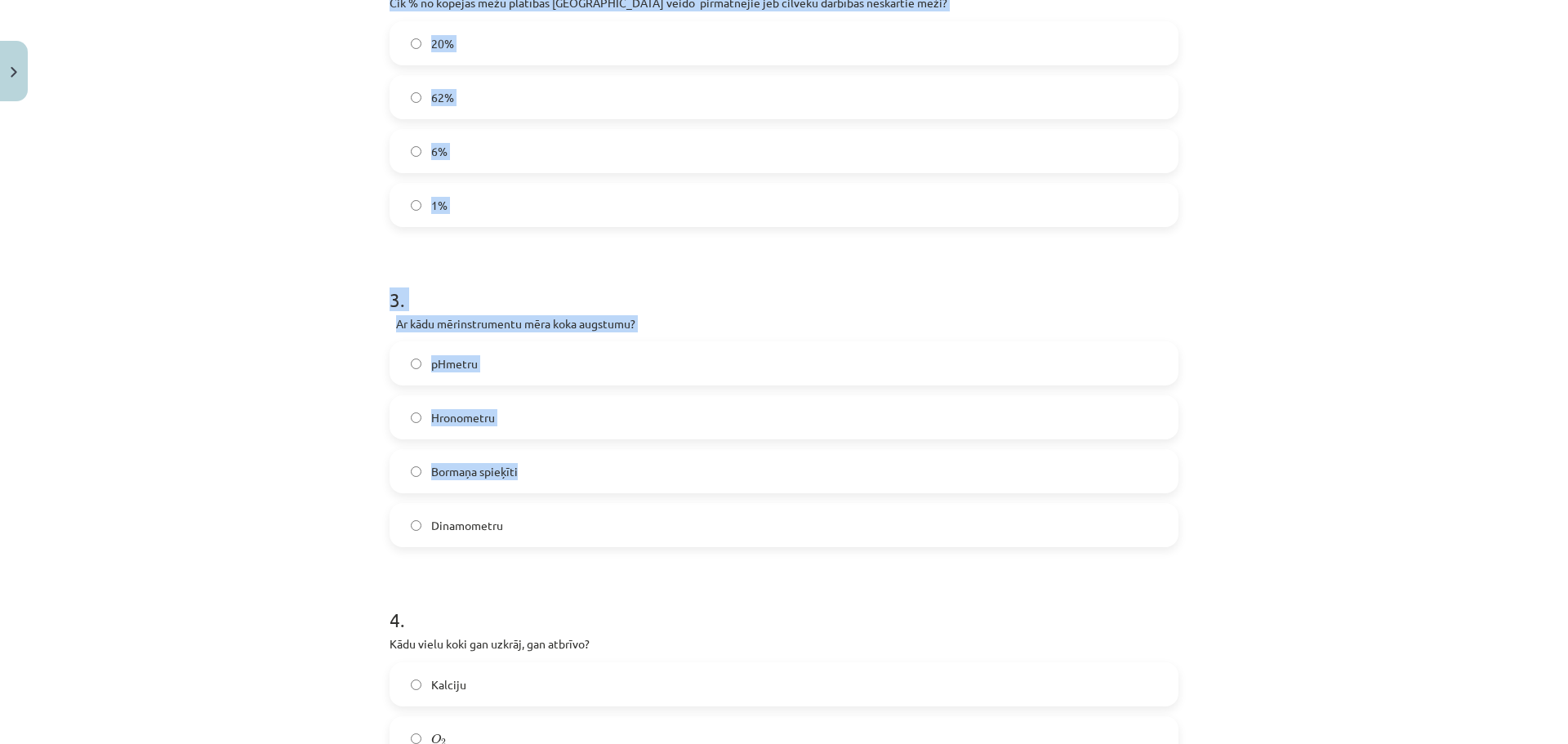
scroll to position [735, 0]
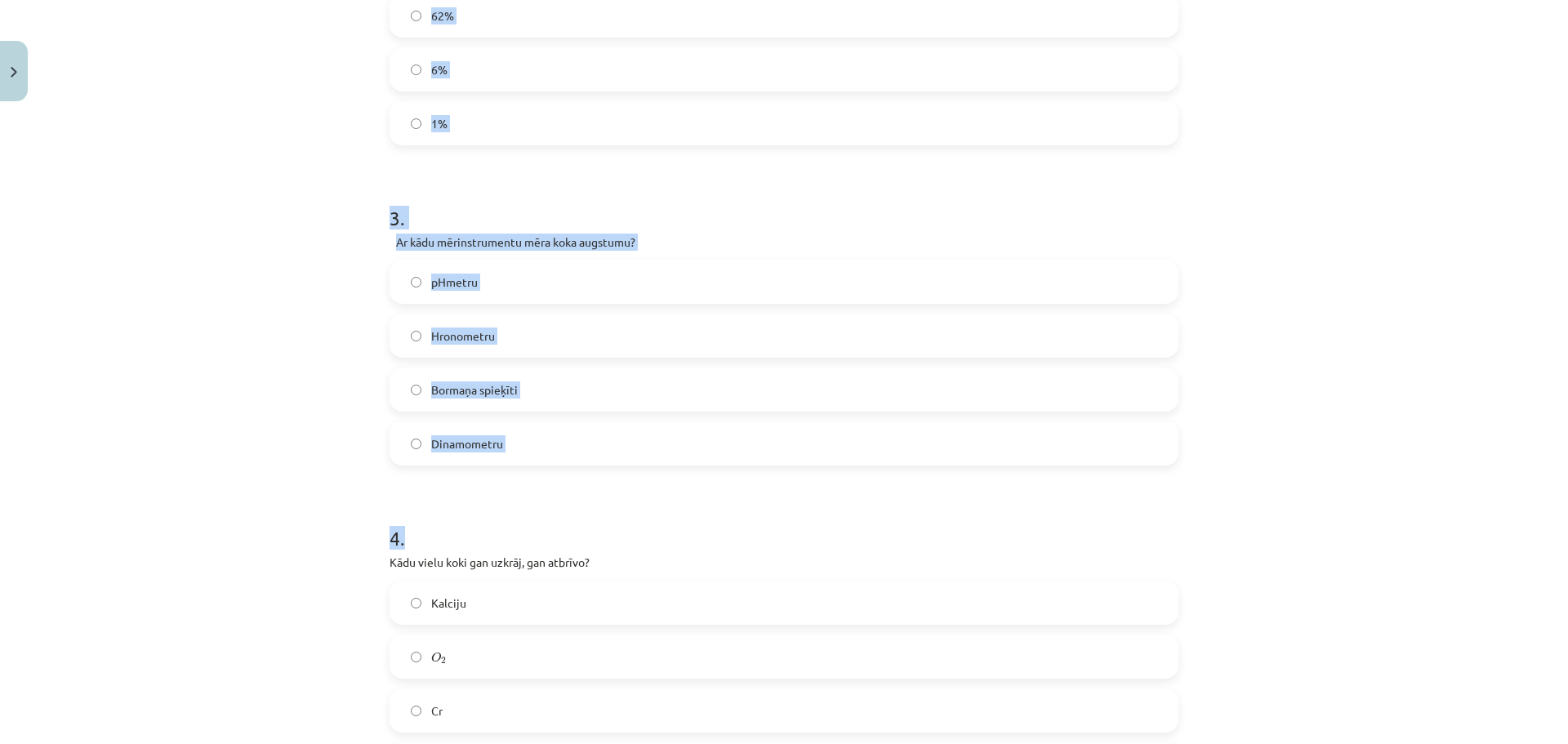
drag, startPoint x: 379, startPoint y: 387, endPoint x: 777, endPoint y: 477, distance: 408.0
click at [777, 477] on div "100 XP Saņemsi Grūts 122 pilda Apraksts Uzdevums Palīdzība 1 . [GEOGRAPHIC_DATA…" at bounding box center [784, 314] width 808 height 1882
copy form "[GEOGRAPHIC_DATA] teritorijā pēdējo 100 gadu laikā mežu platība ir: Samazinājus…"
click at [746, 467] on form "1 . Latvijas teritorijā pēdējo 100 gadu laikā mežu platība ir: Samazinājusies P…" at bounding box center [784, 349] width 789 height 1518
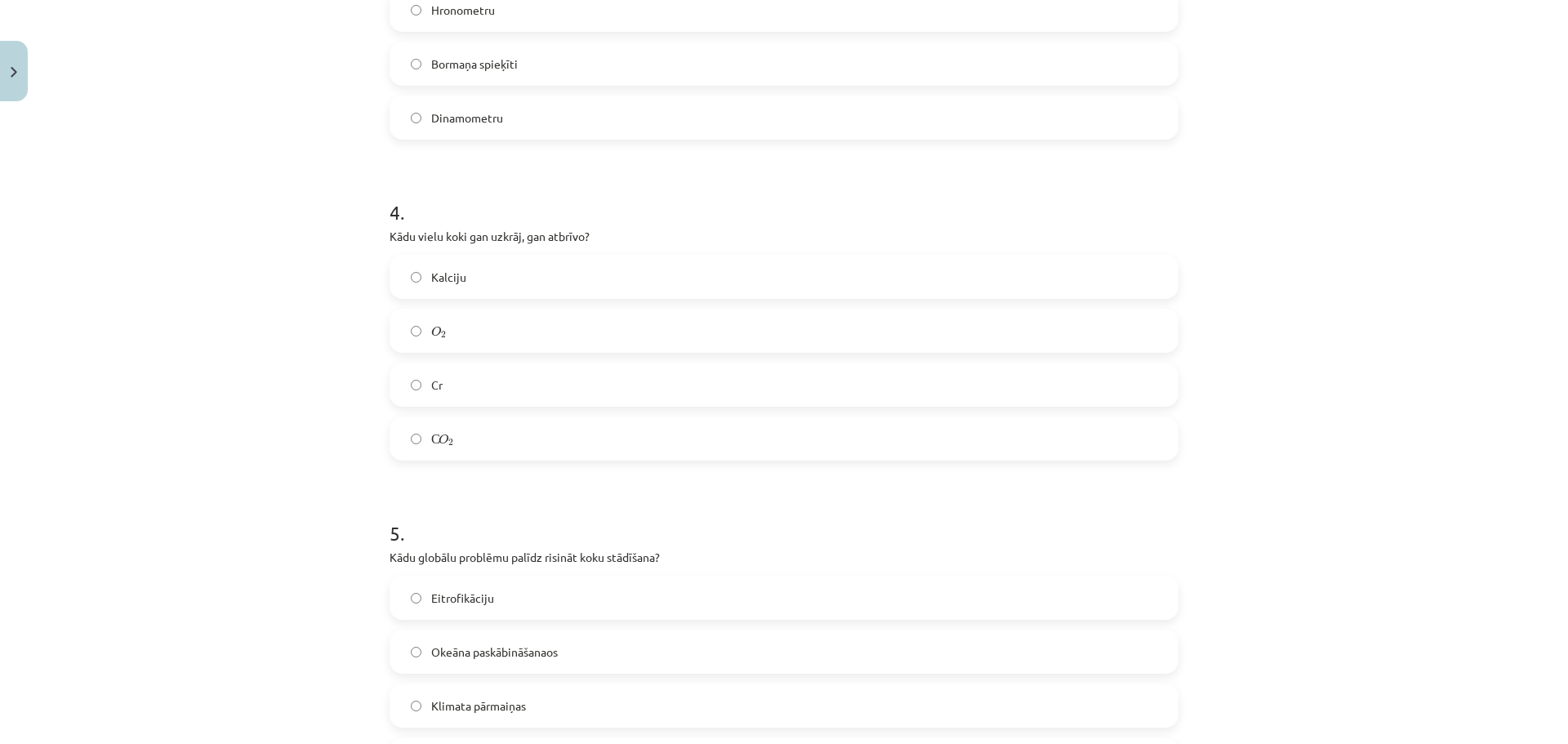
scroll to position [1062, 0]
click at [525, 399] on label "Cr" at bounding box center [784, 384] width 785 height 41
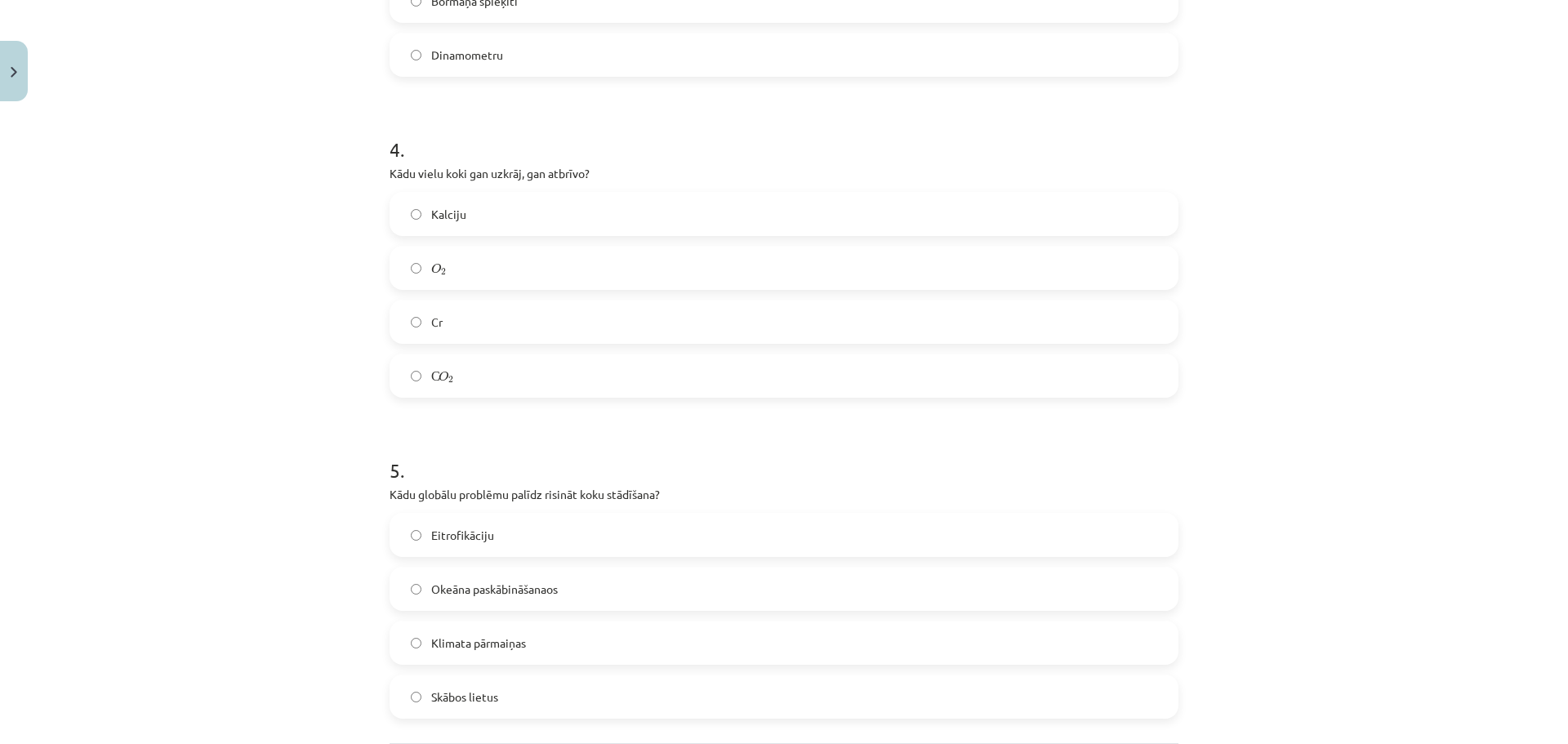
scroll to position [1226, 0]
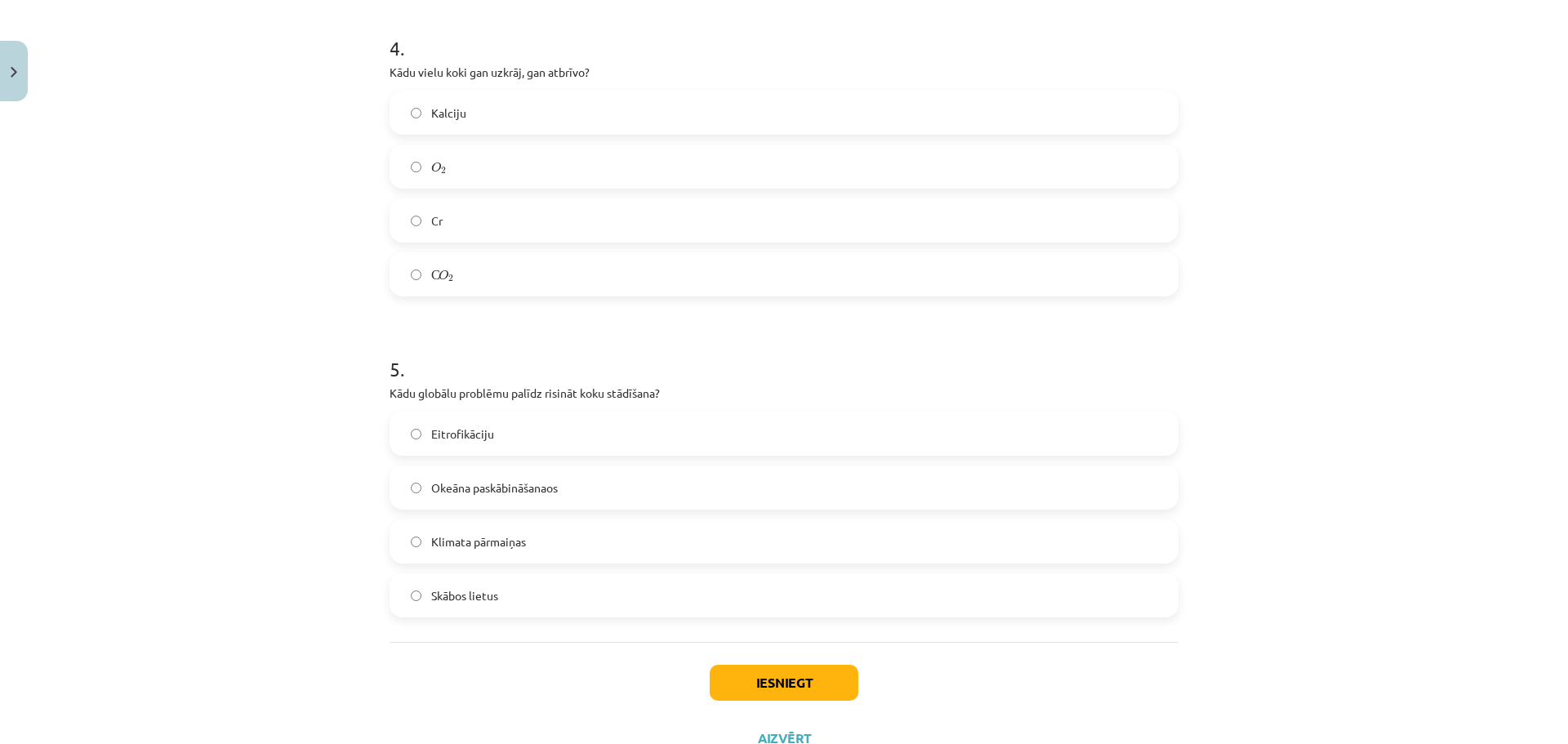
click at [512, 270] on label "С O 2 С O 2" at bounding box center [784, 274] width 785 height 41
click at [582, 492] on label "Okeāna paskābināšanaos" at bounding box center [784, 487] width 785 height 41
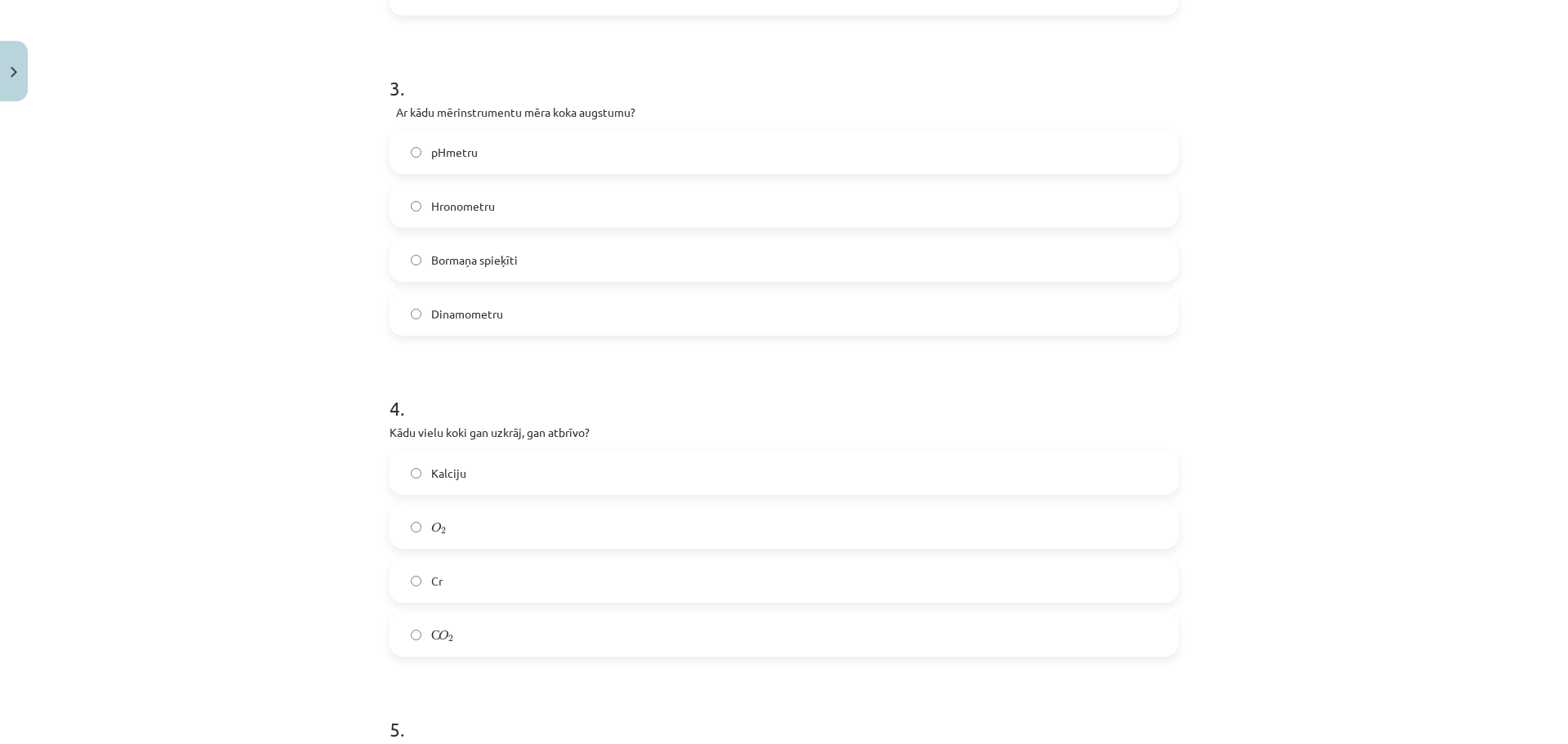
scroll to position [817, 0]
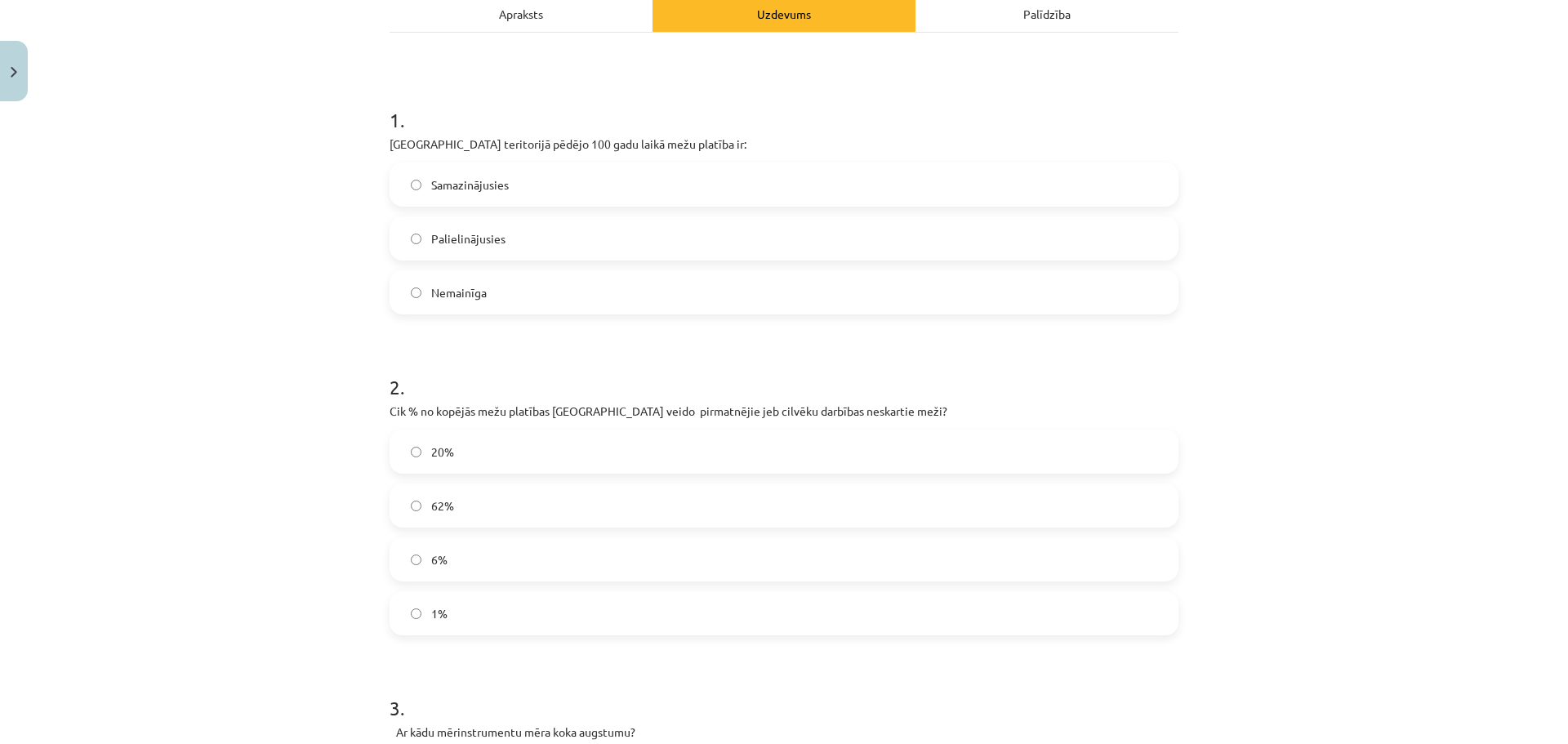
click at [612, 234] on label "Palielinājusies" at bounding box center [784, 238] width 785 height 41
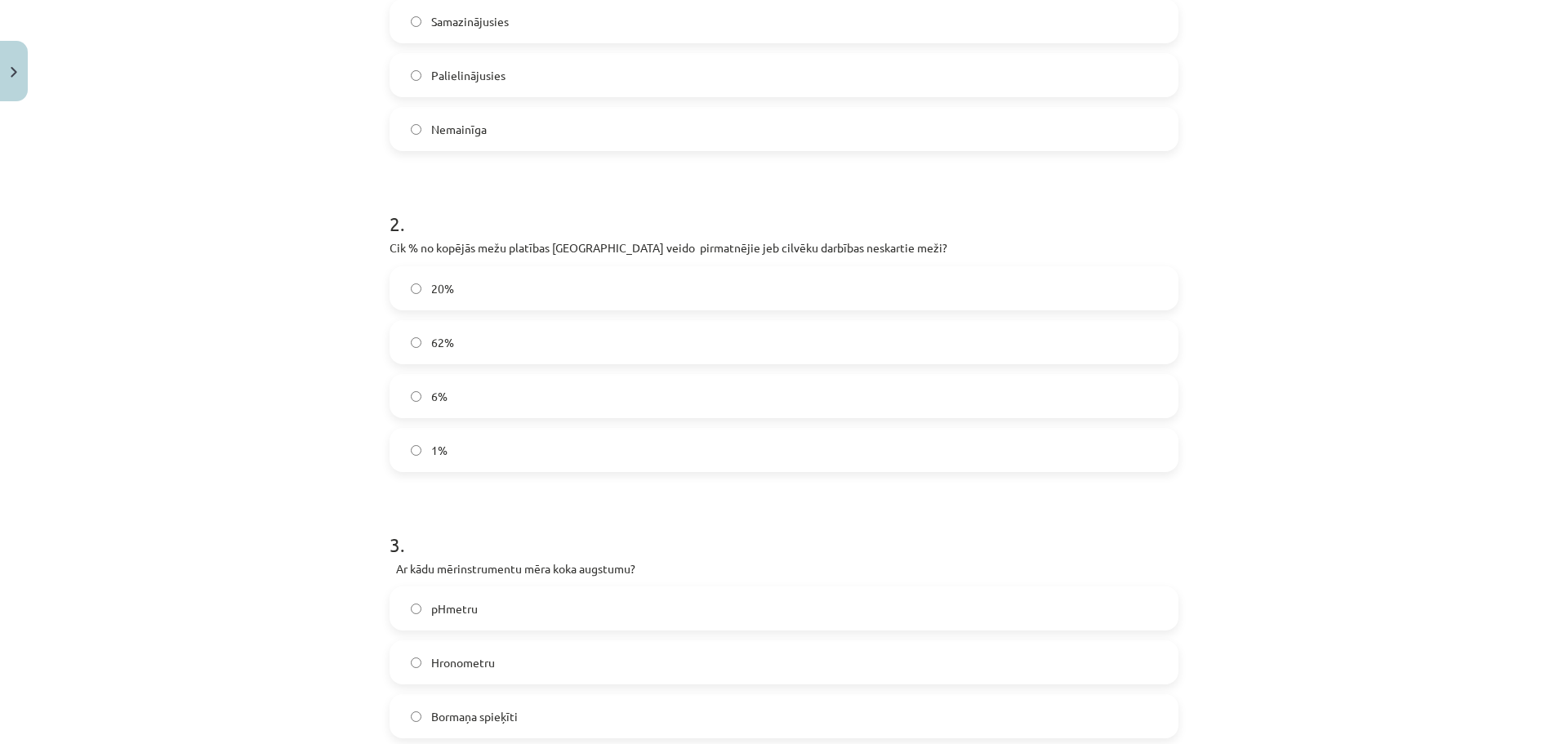
drag, startPoint x: 484, startPoint y: 404, endPoint x: 485, endPoint y: 394, distance: 10.0
click at [482, 404] on label "6%" at bounding box center [784, 396] width 785 height 41
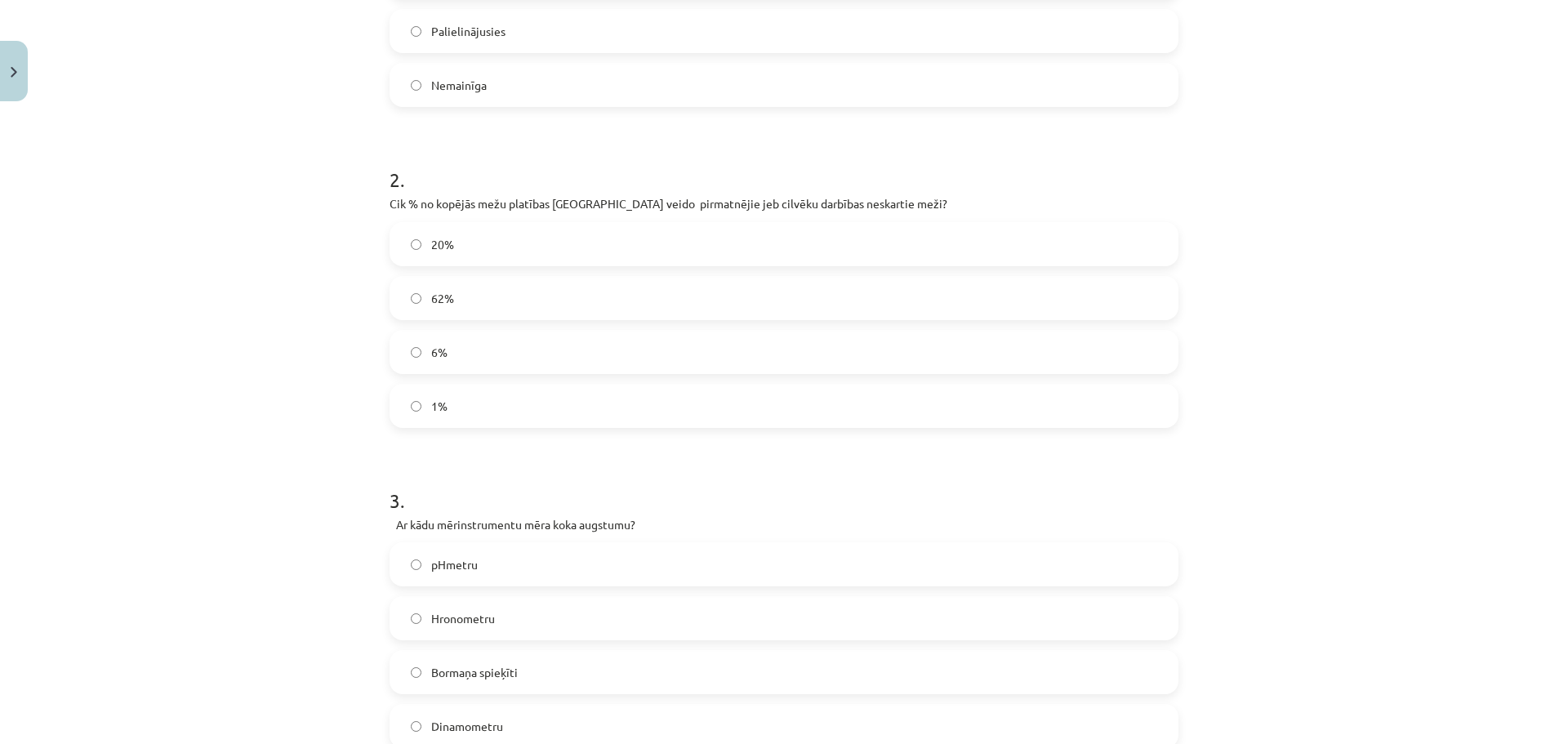
scroll to position [490, 0]
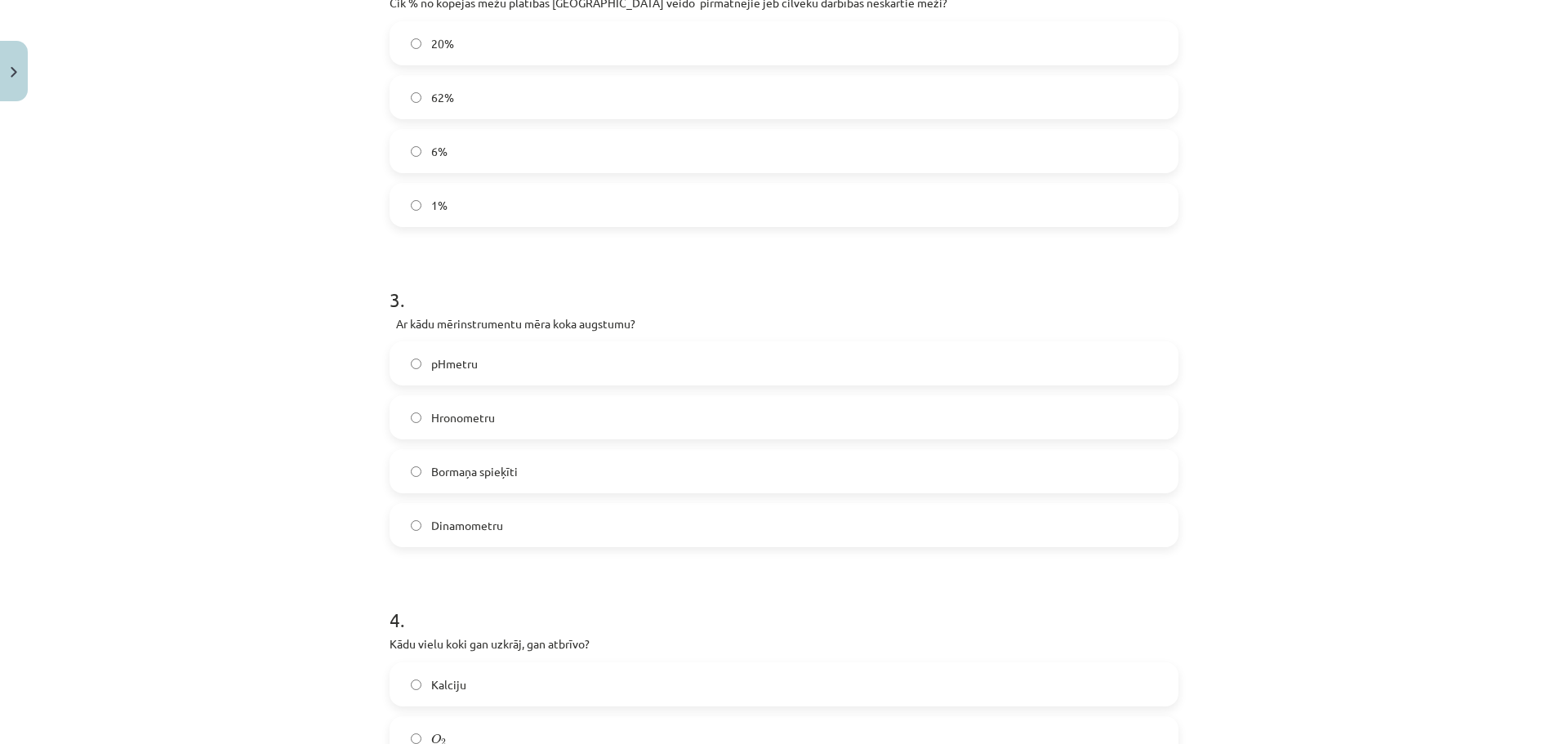
click at [536, 461] on label "Bormaņa spieķīti" at bounding box center [784, 471] width 785 height 41
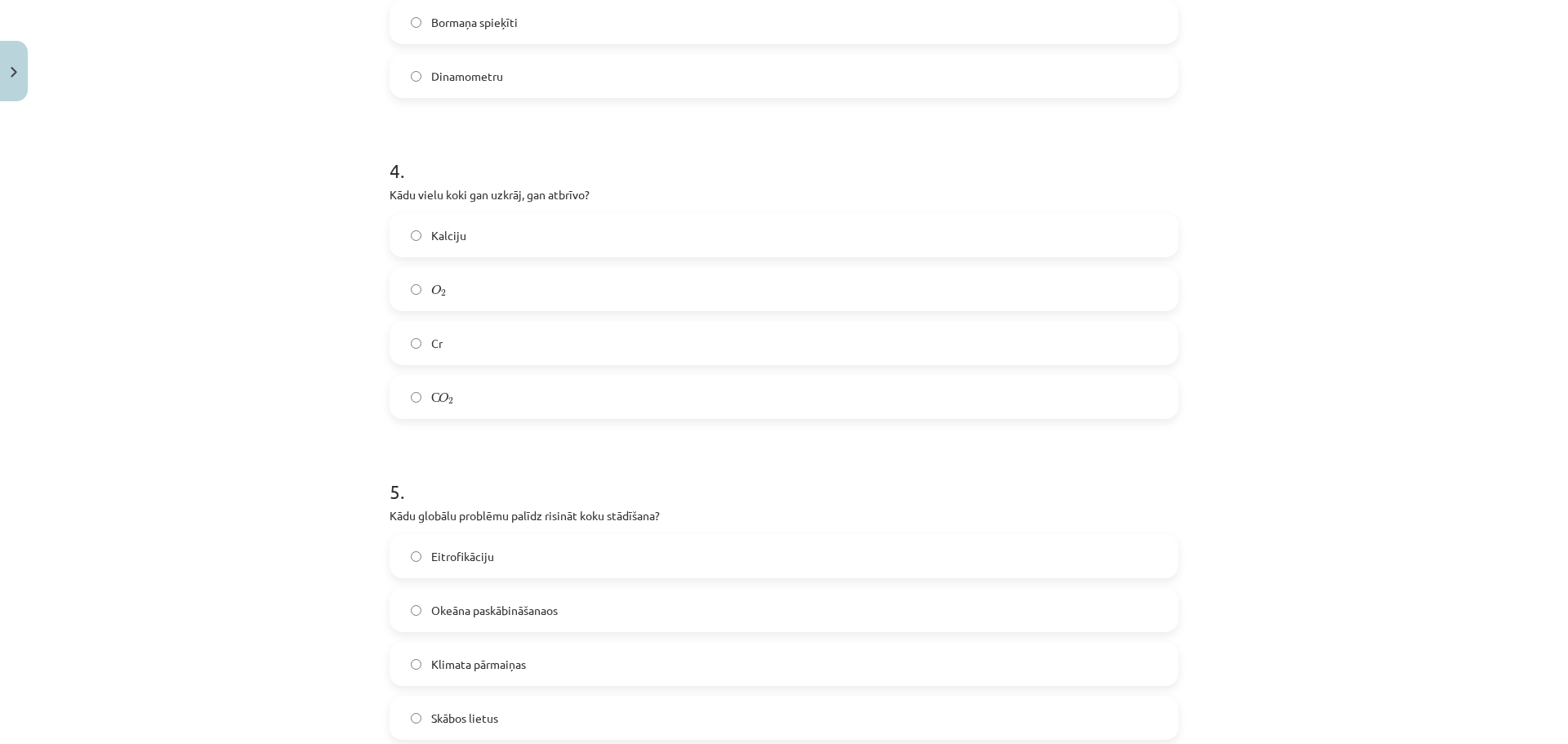
scroll to position [1288, 0]
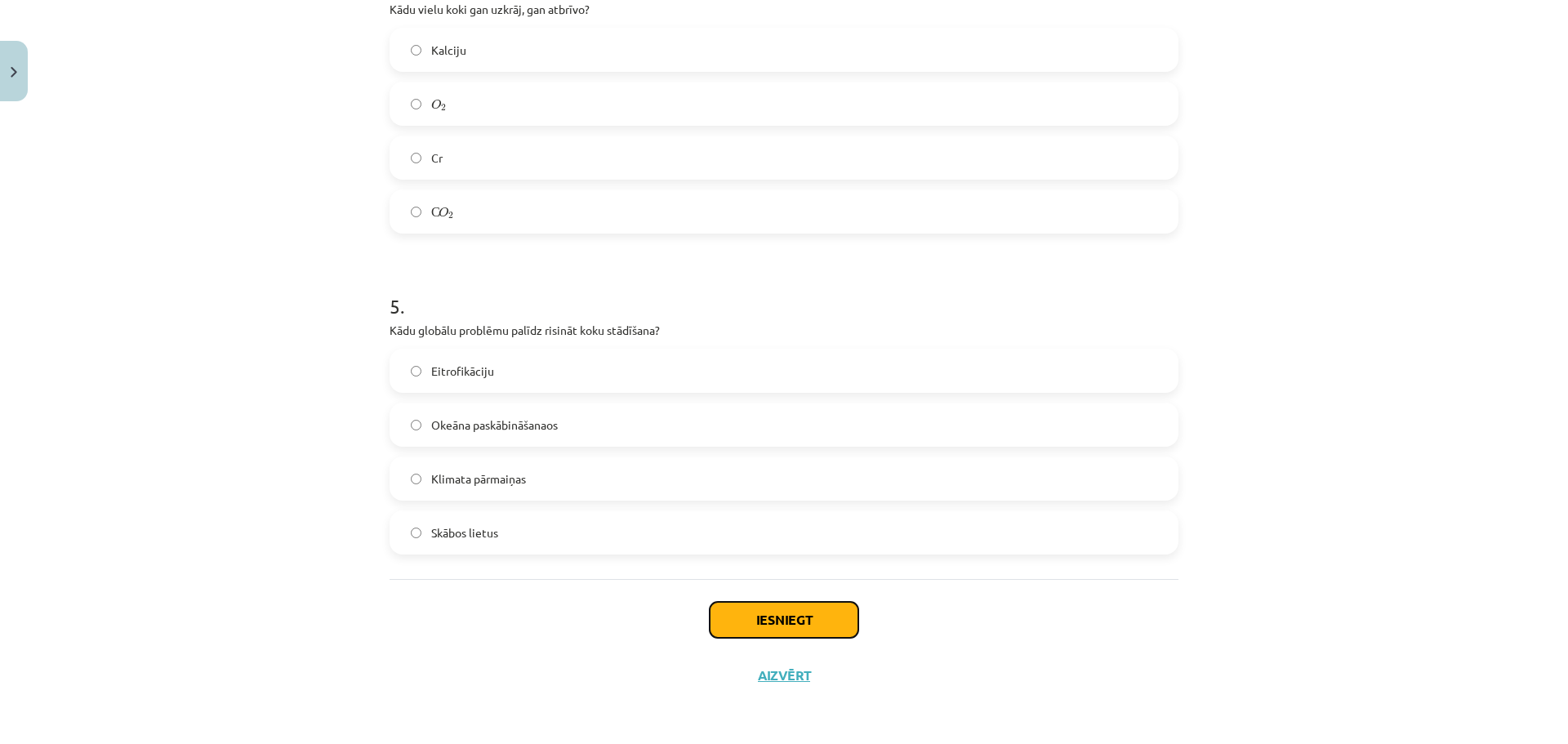
click at [828, 626] on button "Iesniegt" at bounding box center [784, 619] width 149 height 36
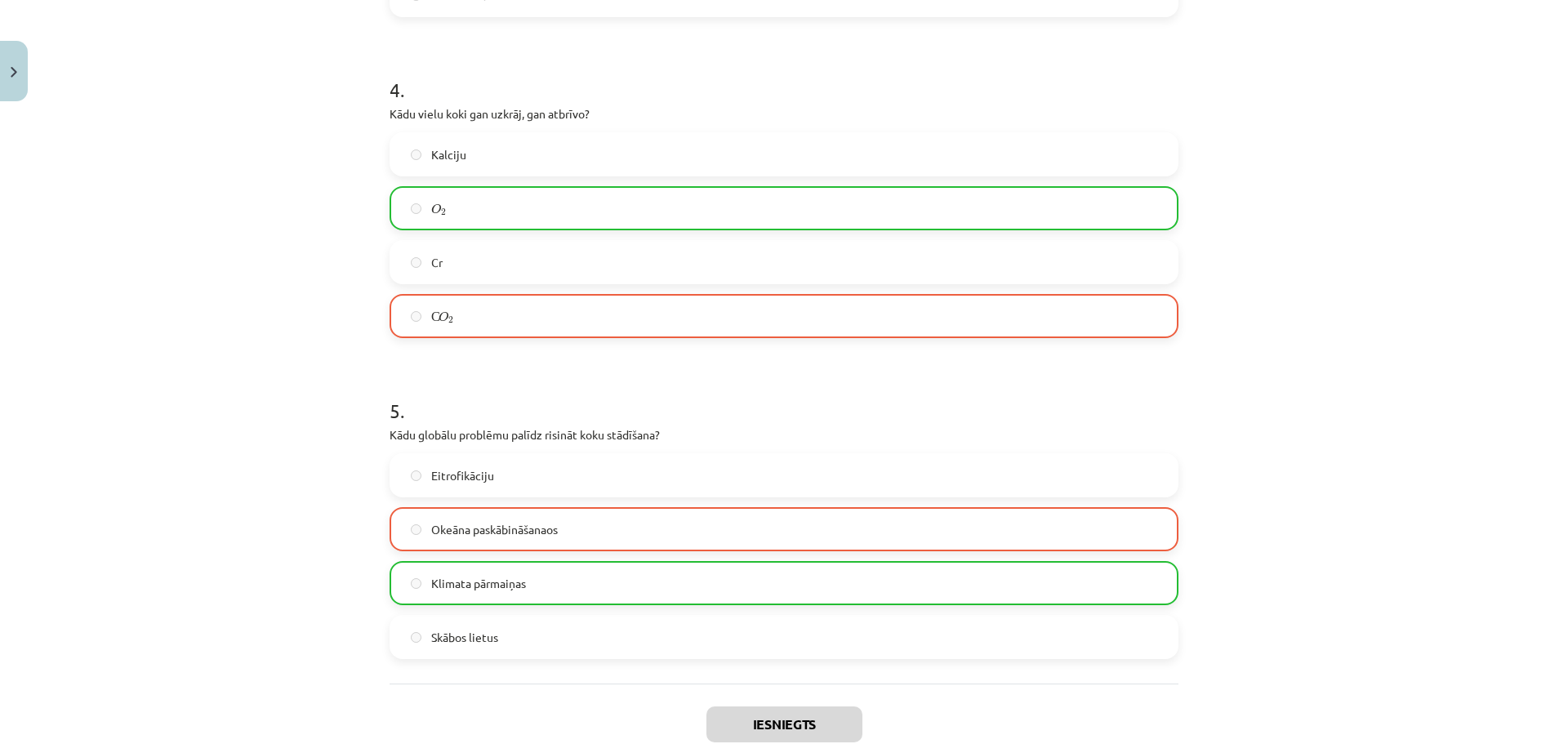
scroll to position [1340, 0]
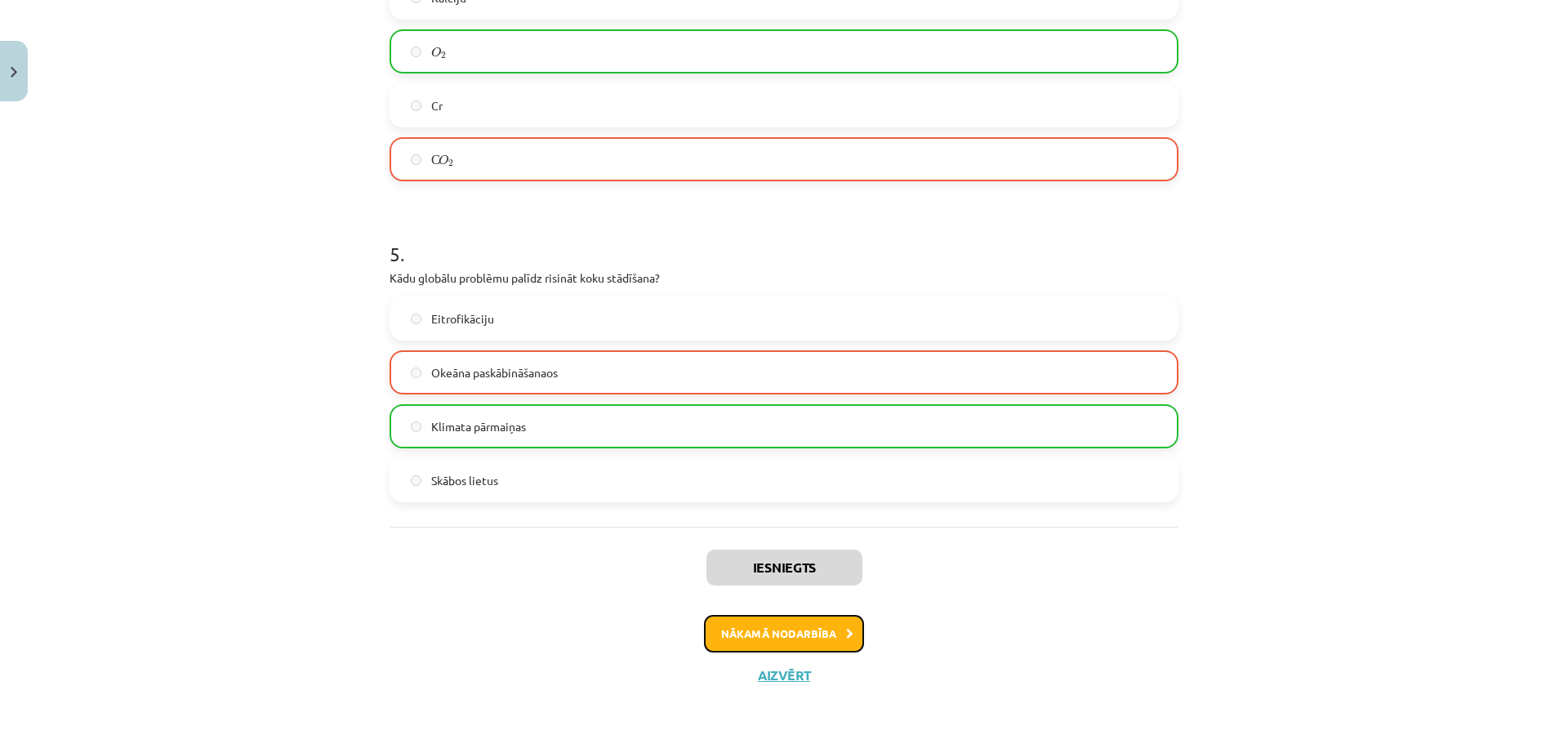
click at [779, 619] on button "Nākamā nodarbība" at bounding box center [784, 634] width 160 height 37
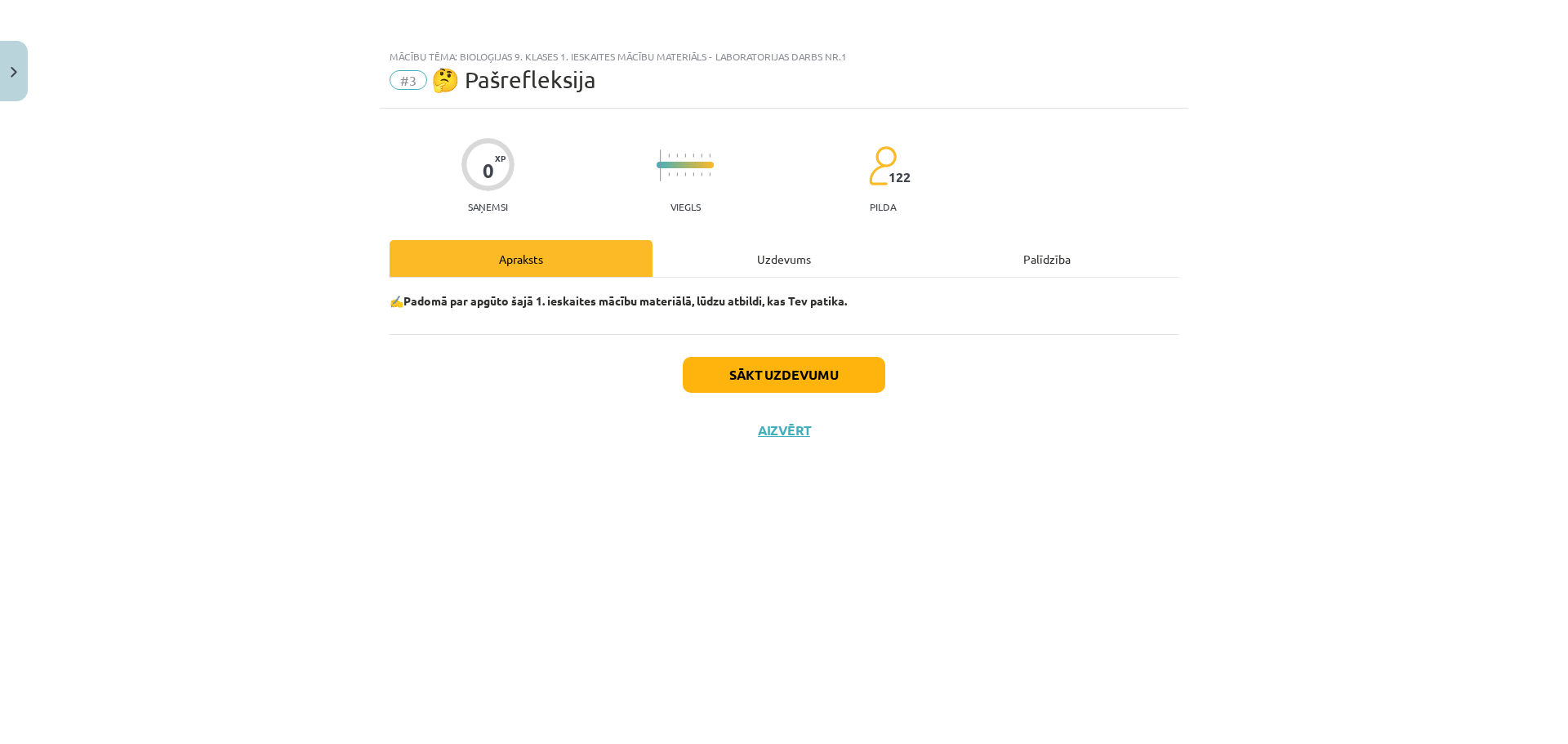
scroll to position [0, 0]
click at [792, 369] on button "Sākt uzdevumu" at bounding box center [784, 374] width 203 height 36
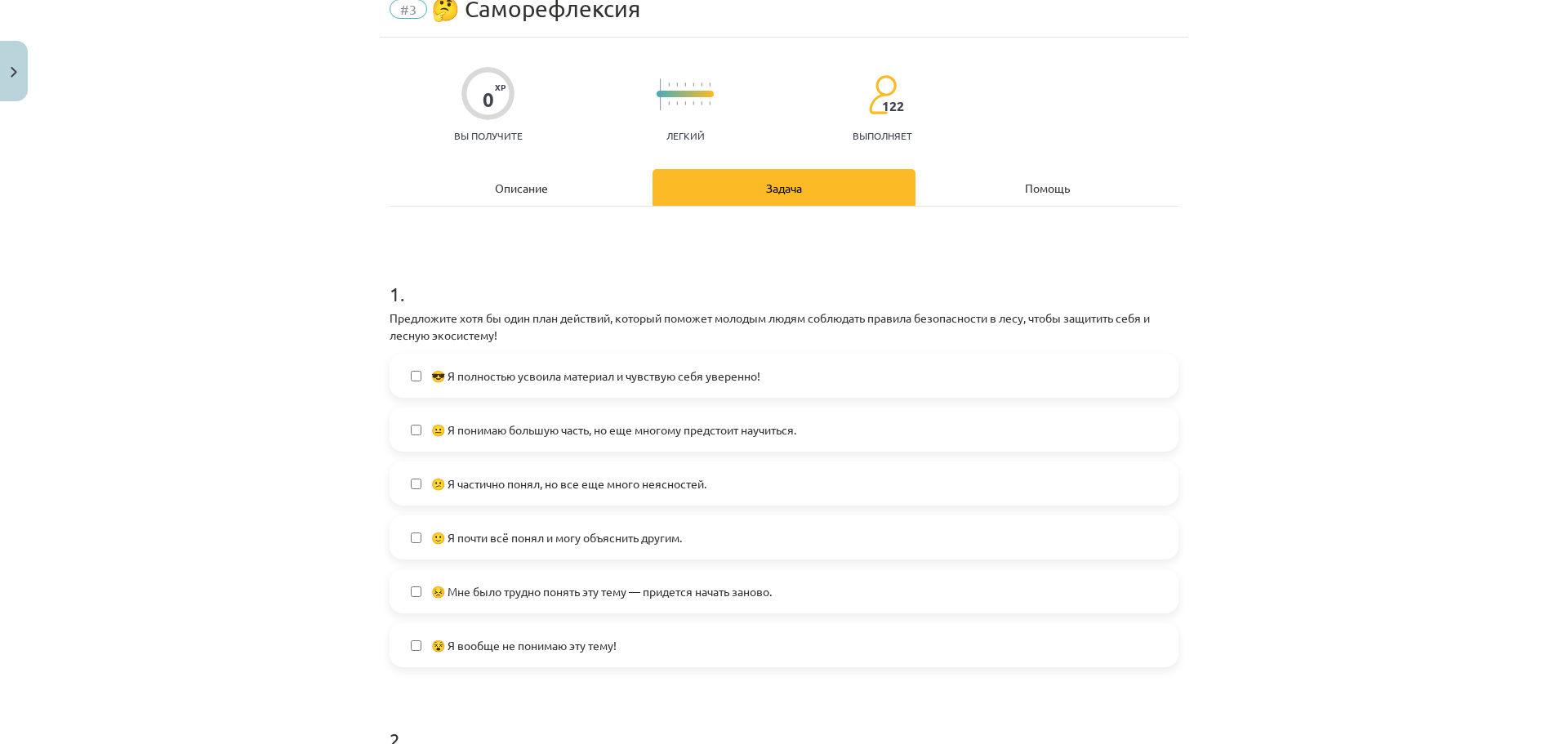
scroll to position [164, 0]
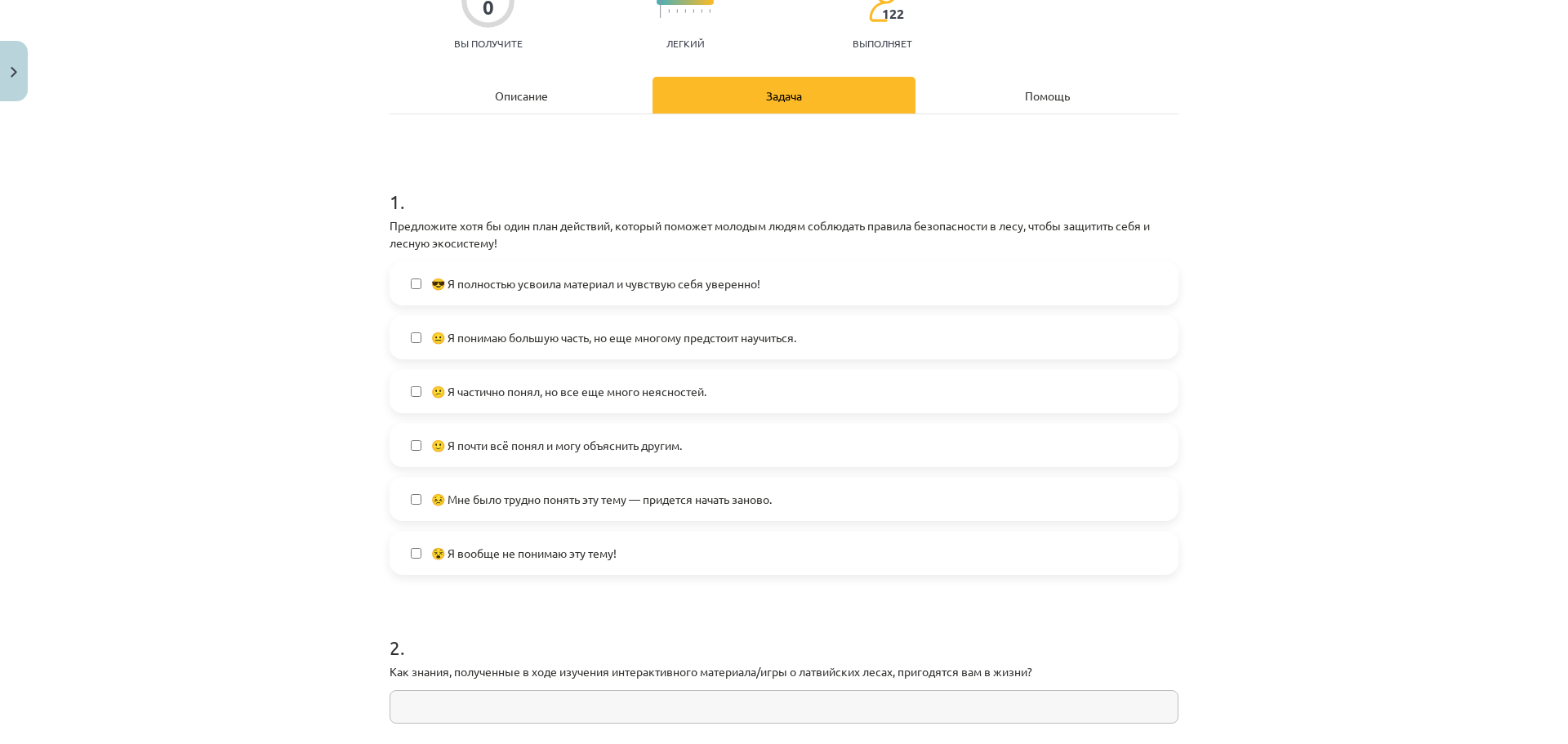
click at [693, 536] on label "😵 Я вообще не понимаю эту тему!" at bounding box center [784, 552] width 785 height 41
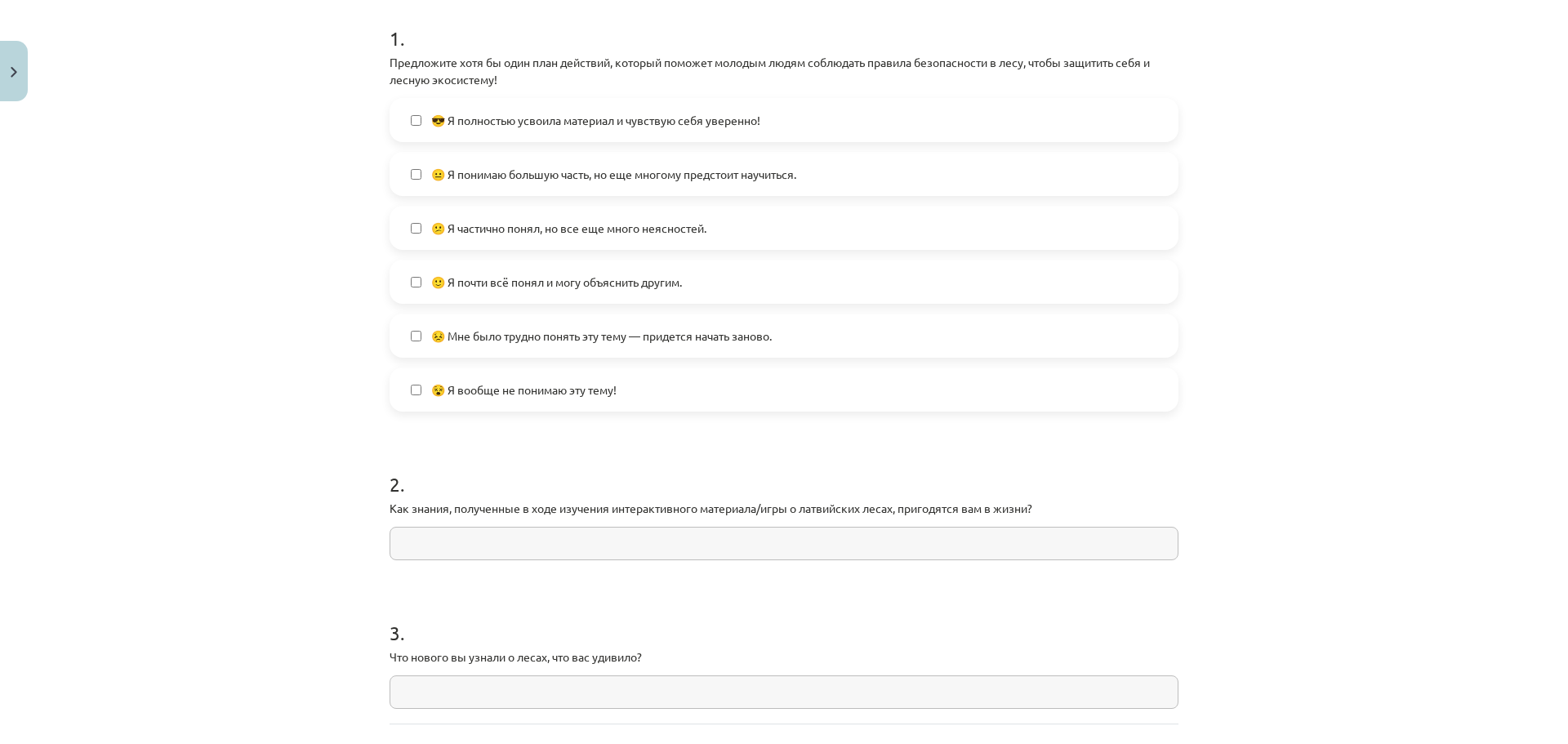
scroll to position [472, 0]
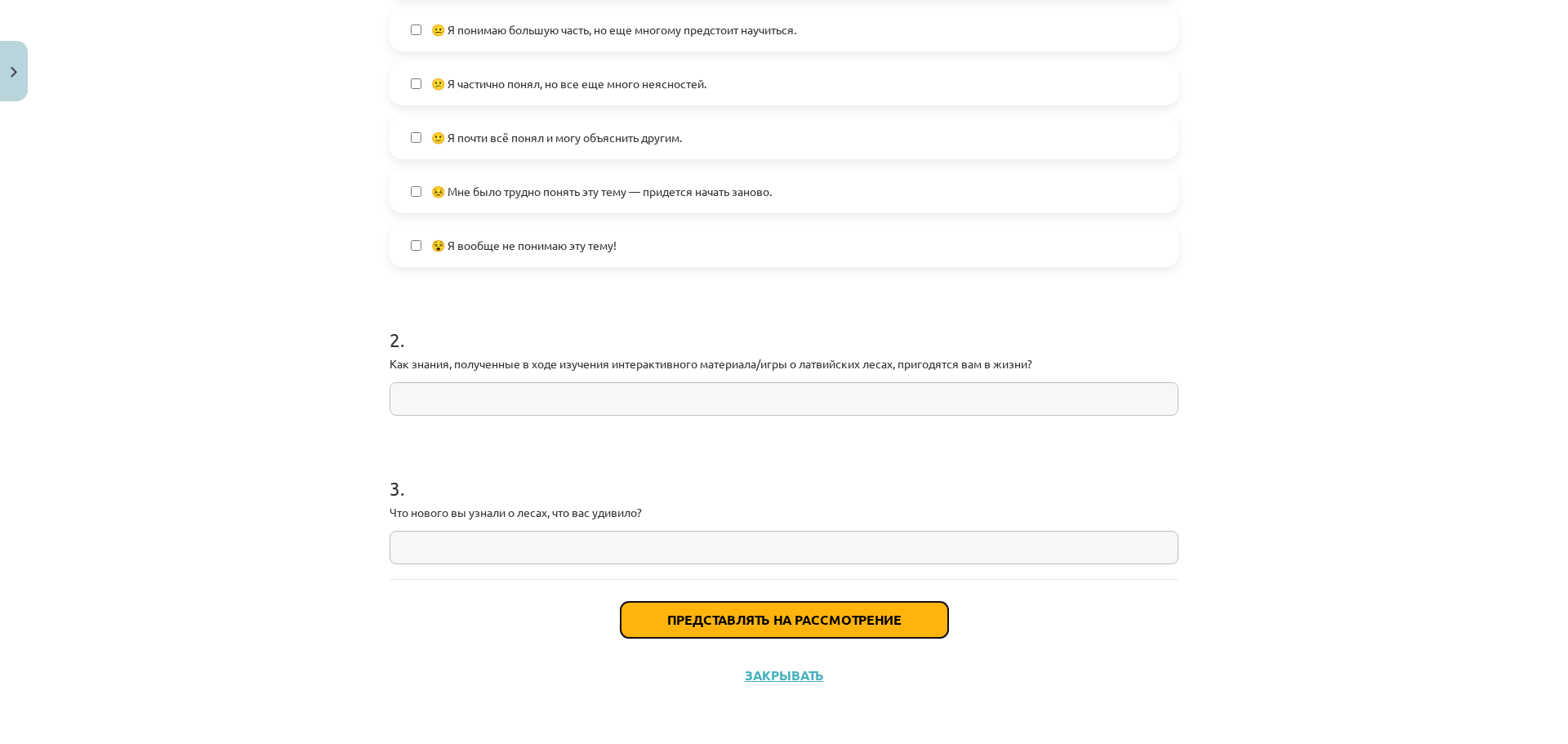
click at [716, 606] on button "Представлять на рассмотрение" at bounding box center [784, 619] width 327 height 36
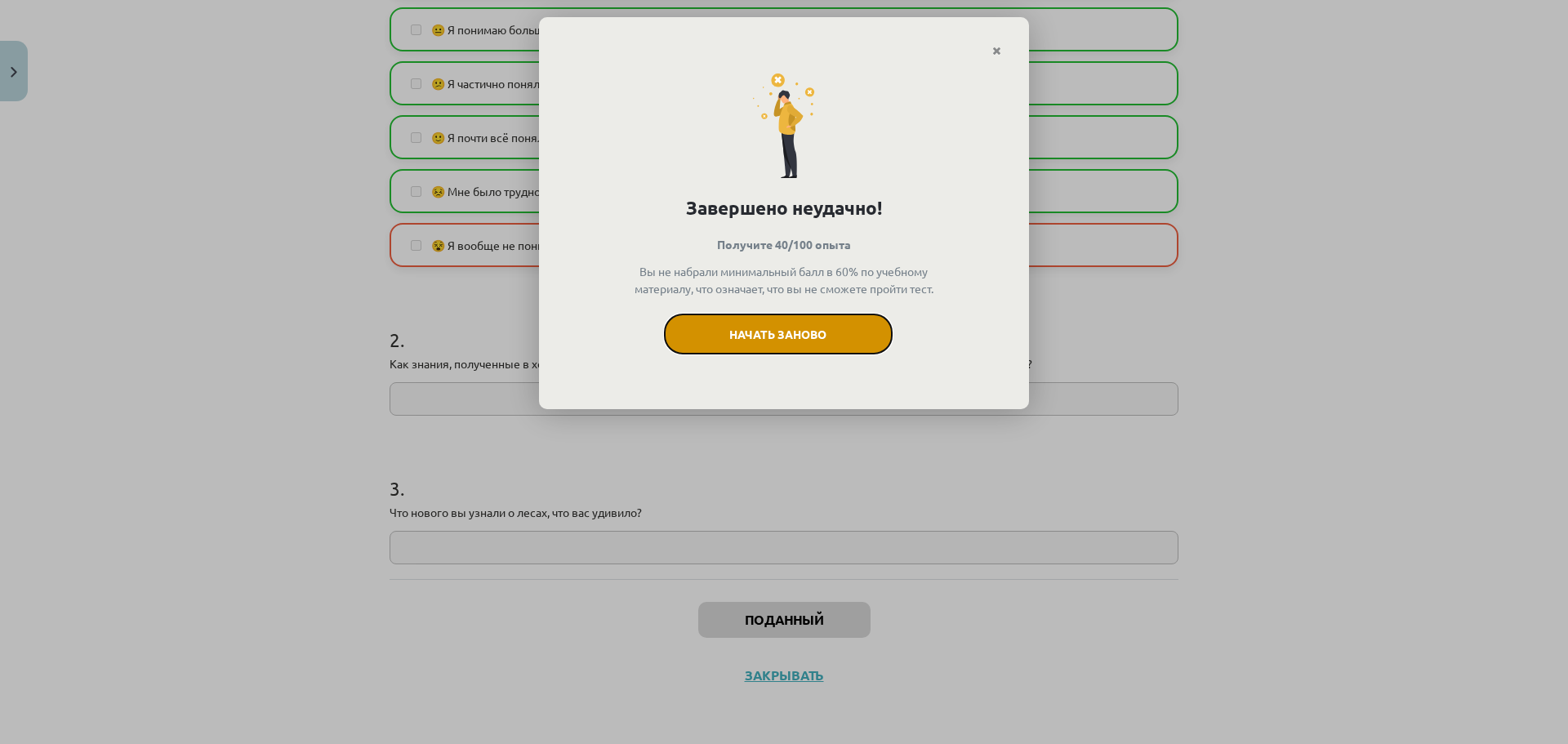
click at [793, 355] on button "Начать заново" at bounding box center [778, 334] width 228 height 41
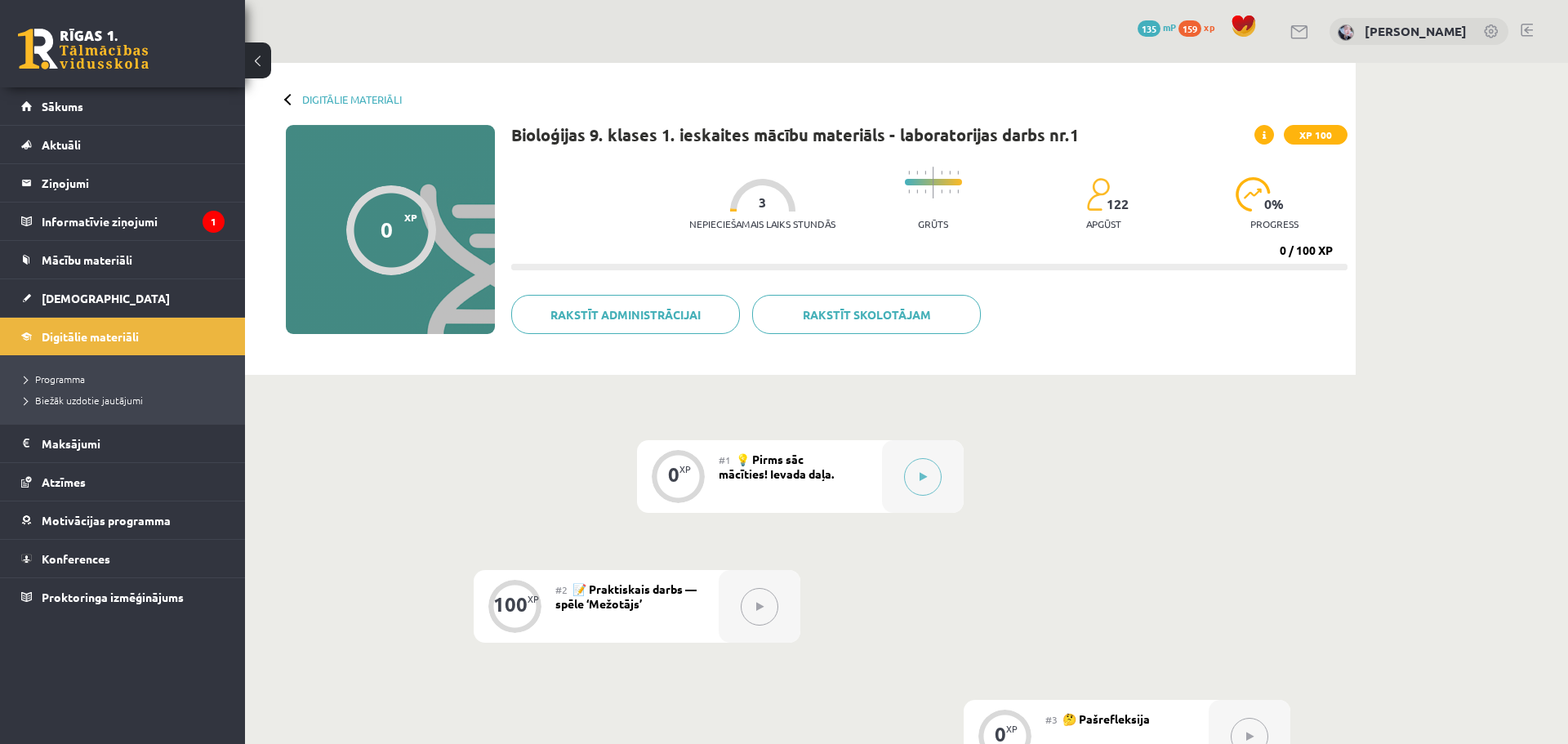
scroll to position [315, 0]
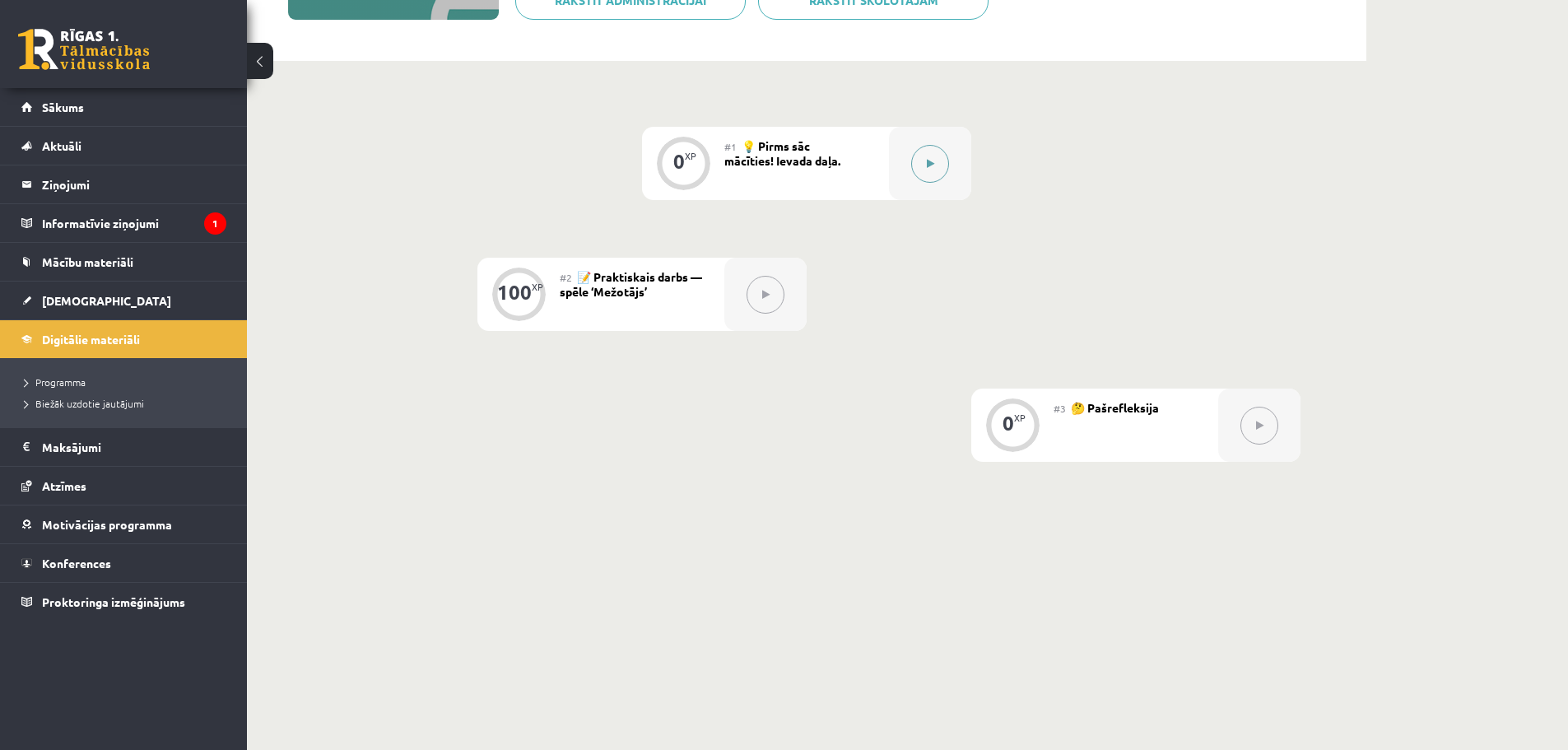
click at [935, 154] on button at bounding box center [930, 163] width 38 height 38
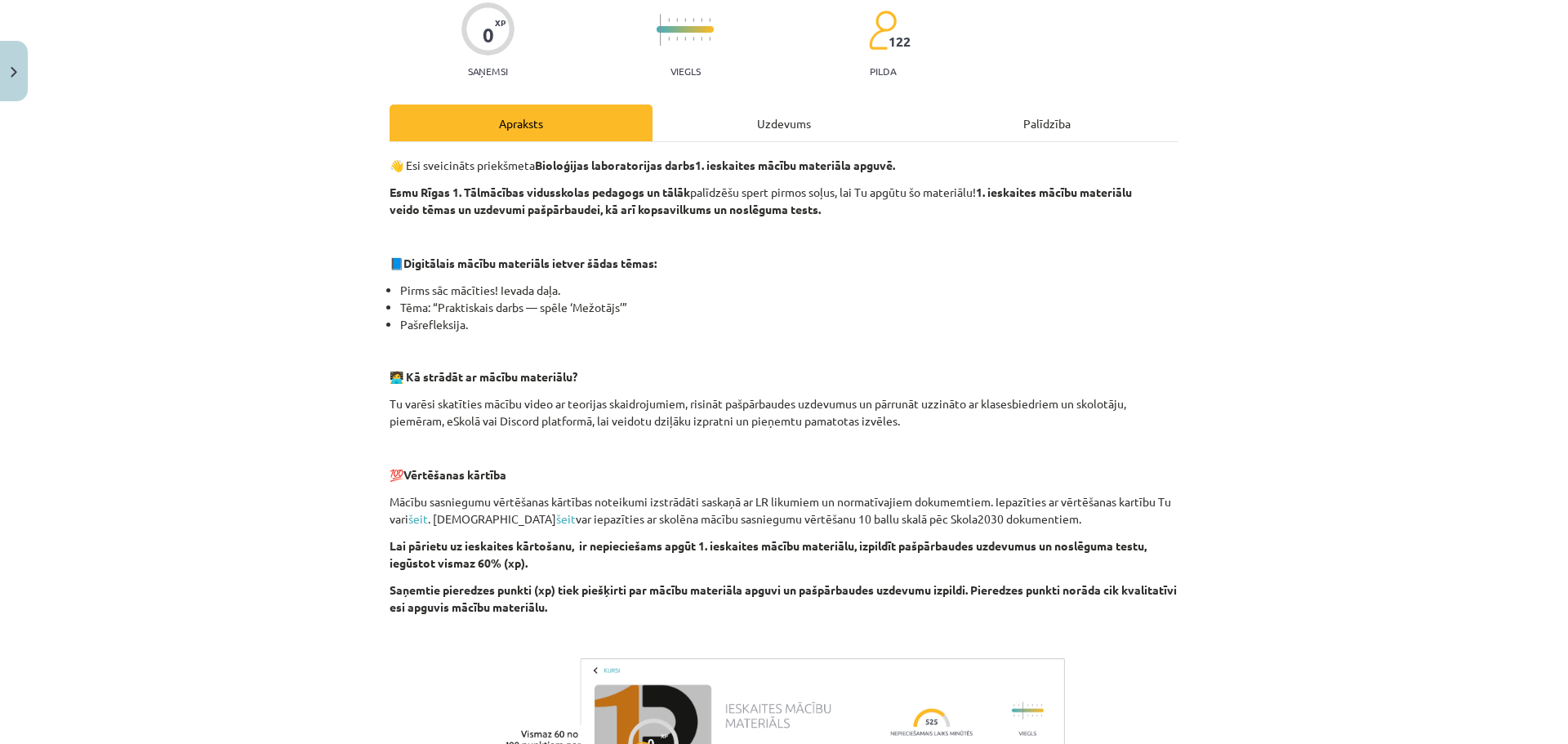
scroll to position [413, 0]
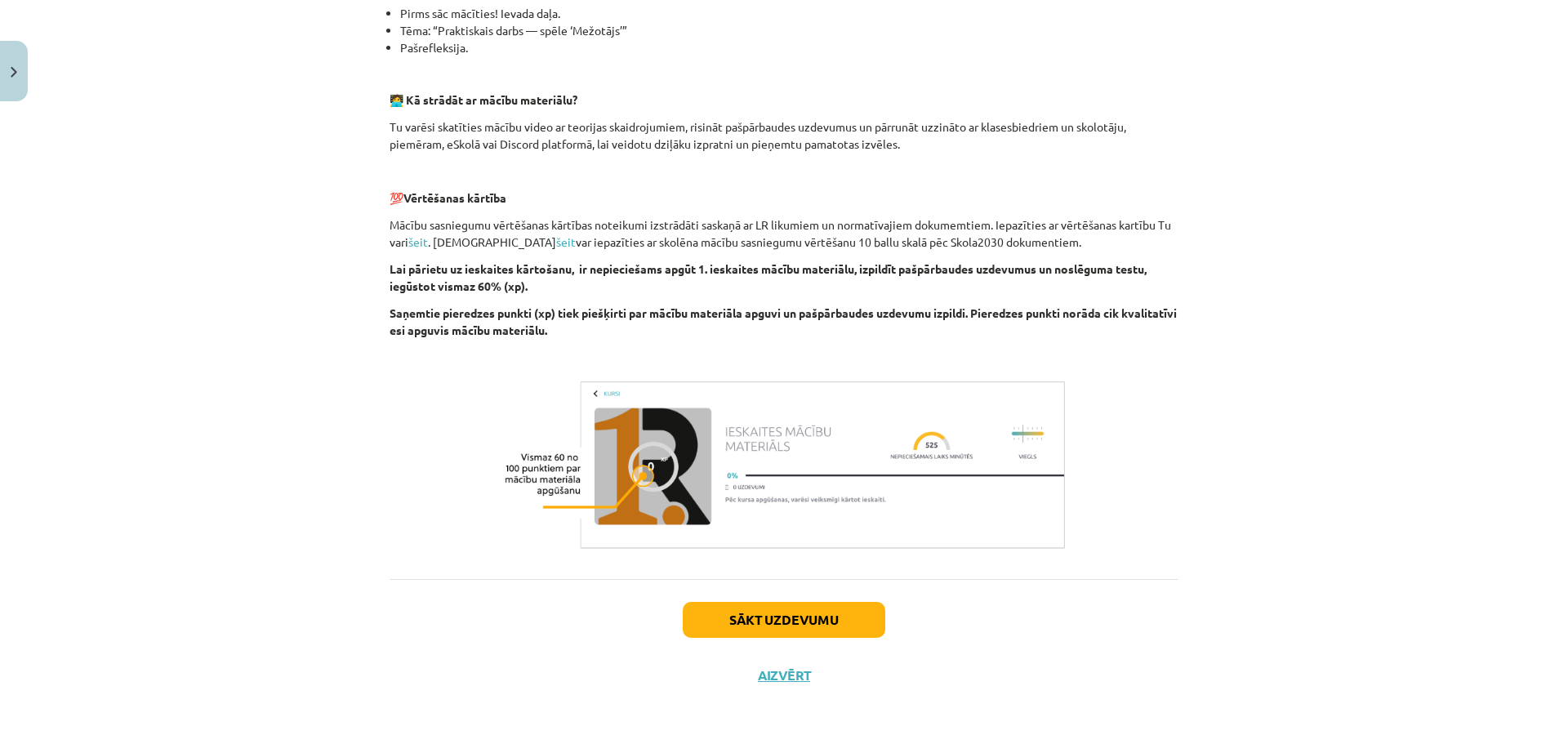
click at [732, 600] on div "Sākt uzdevumu Aizvērt" at bounding box center [784, 636] width 789 height 115
click at [725, 609] on button "Sākt uzdevumu" at bounding box center [784, 619] width 203 height 36
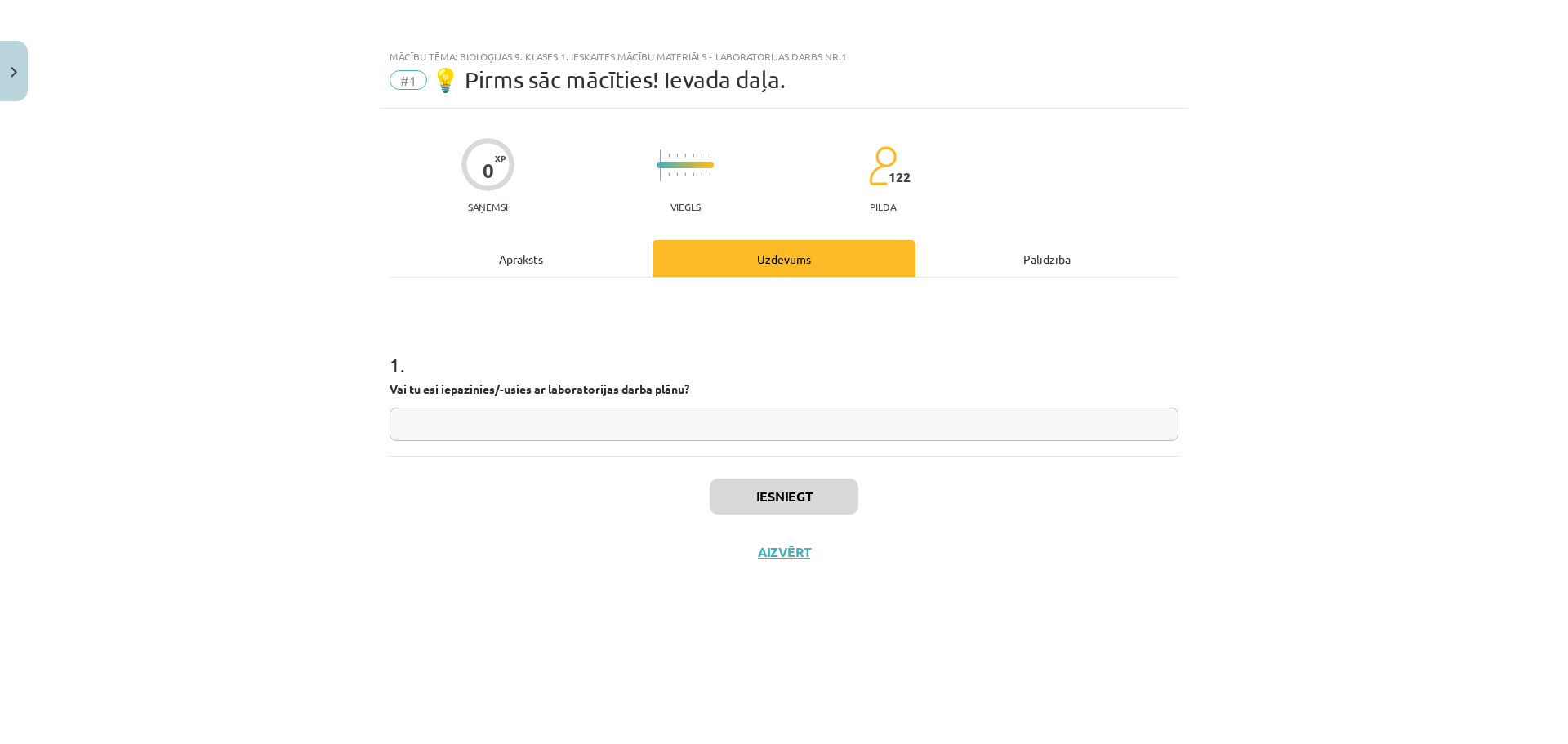
scroll to position [0, 0]
click at [743, 437] on input "text" at bounding box center [784, 424] width 789 height 33
type input "**"
click at [789, 506] on button "Iesniegt" at bounding box center [784, 496] width 149 height 36
click at [816, 552] on button "Nākamā nodarbība" at bounding box center [784, 562] width 160 height 37
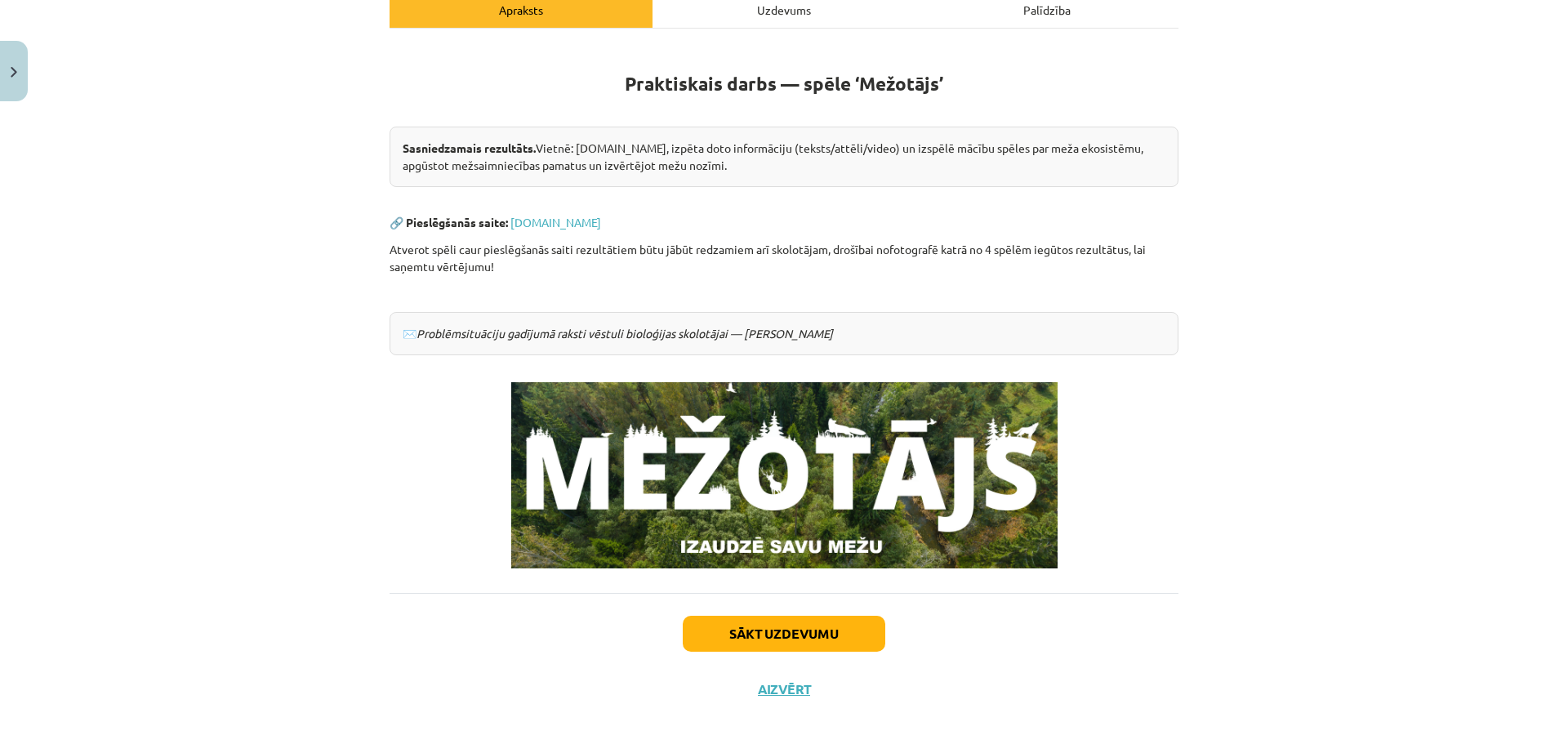
scroll to position [262, 0]
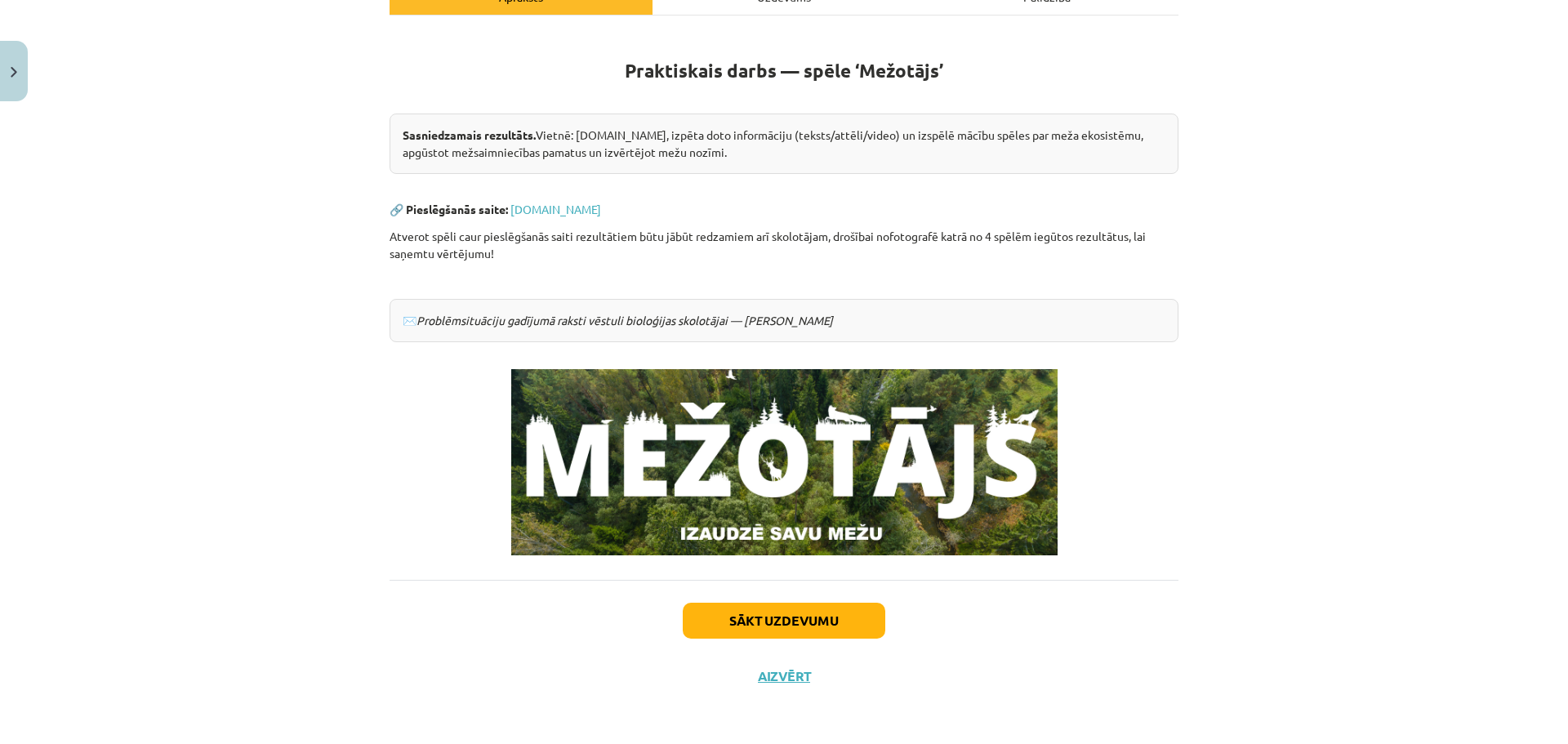
click at [767, 639] on div "Sākt uzdevumu Aizvērt" at bounding box center [784, 637] width 789 height 115
click at [768, 625] on button "Sākt uzdevumu" at bounding box center [784, 620] width 203 height 36
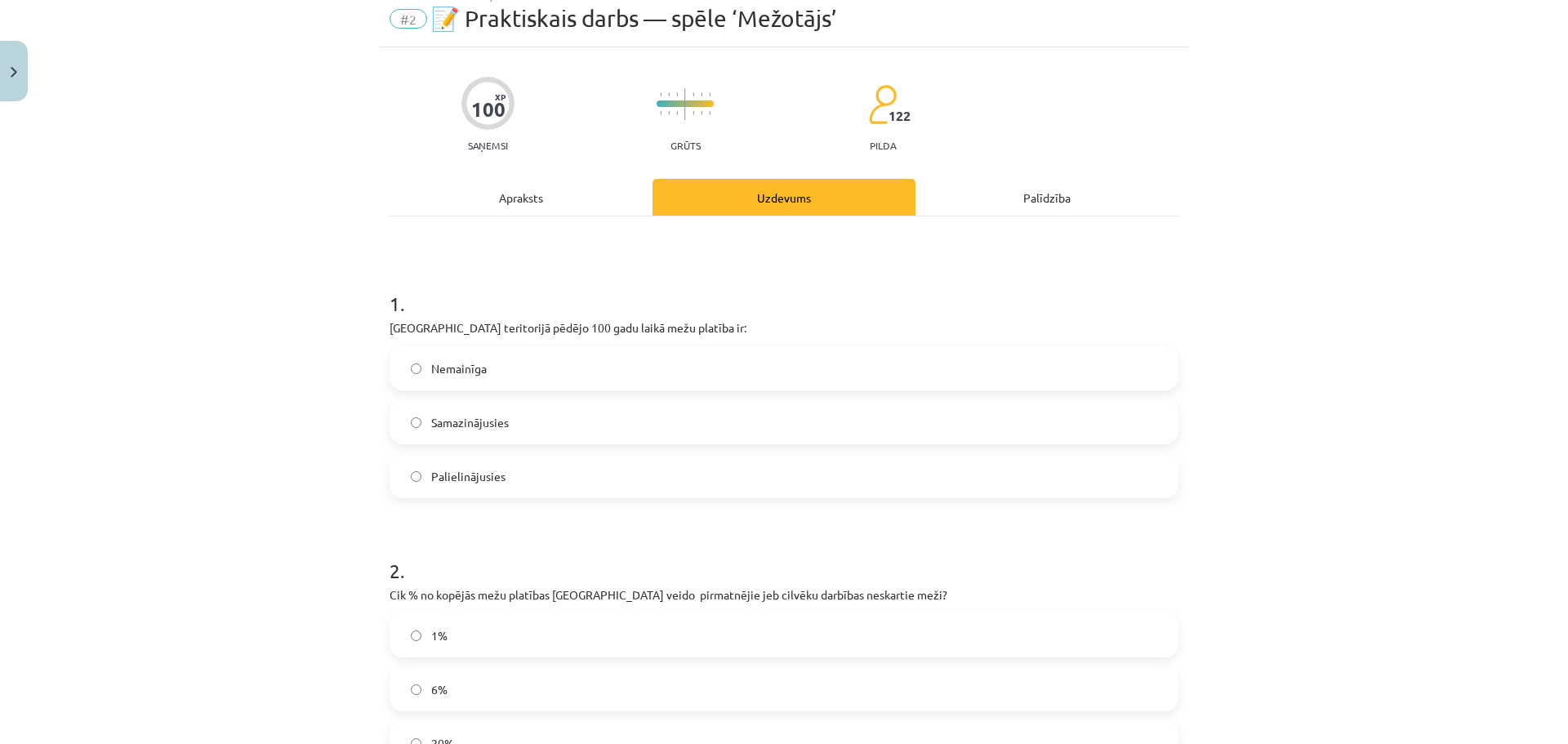
scroll to position [41, 0]
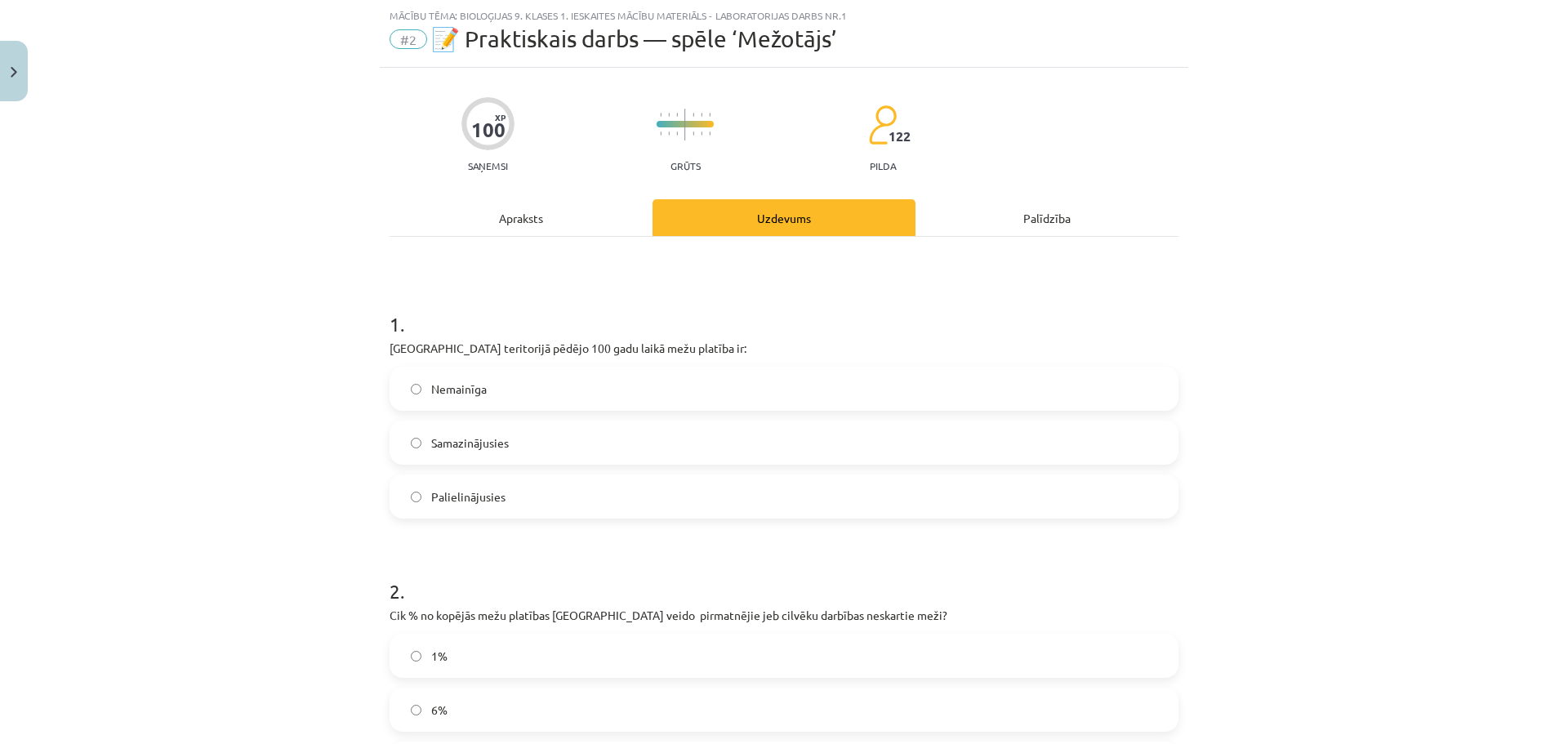
click at [522, 503] on label "Palielinājusies" at bounding box center [784, 497] width 785 height 41
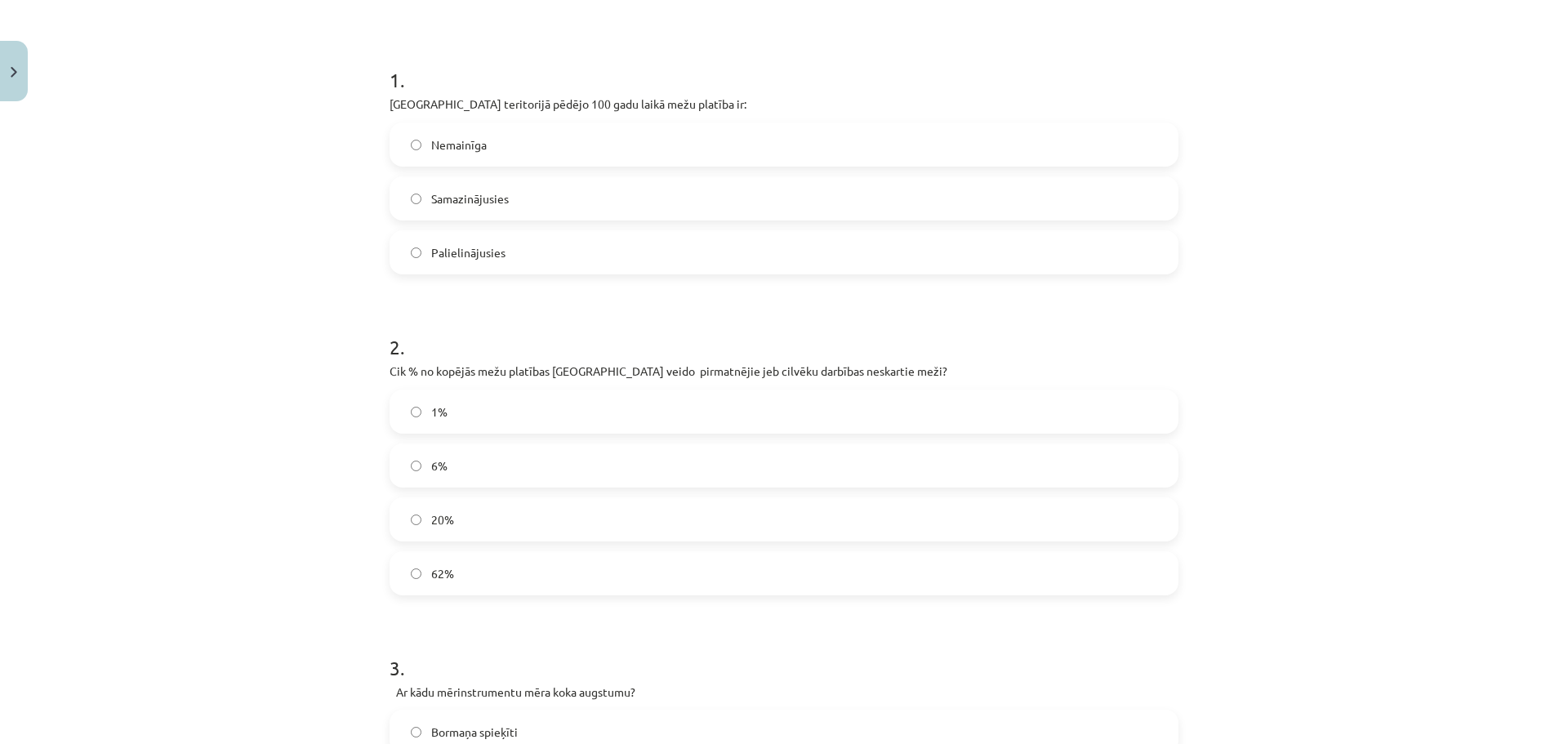
scroll to position [286, 0]
click at [500, 411] on label "1%" at bounding box center [784, 410] width 785 height 41
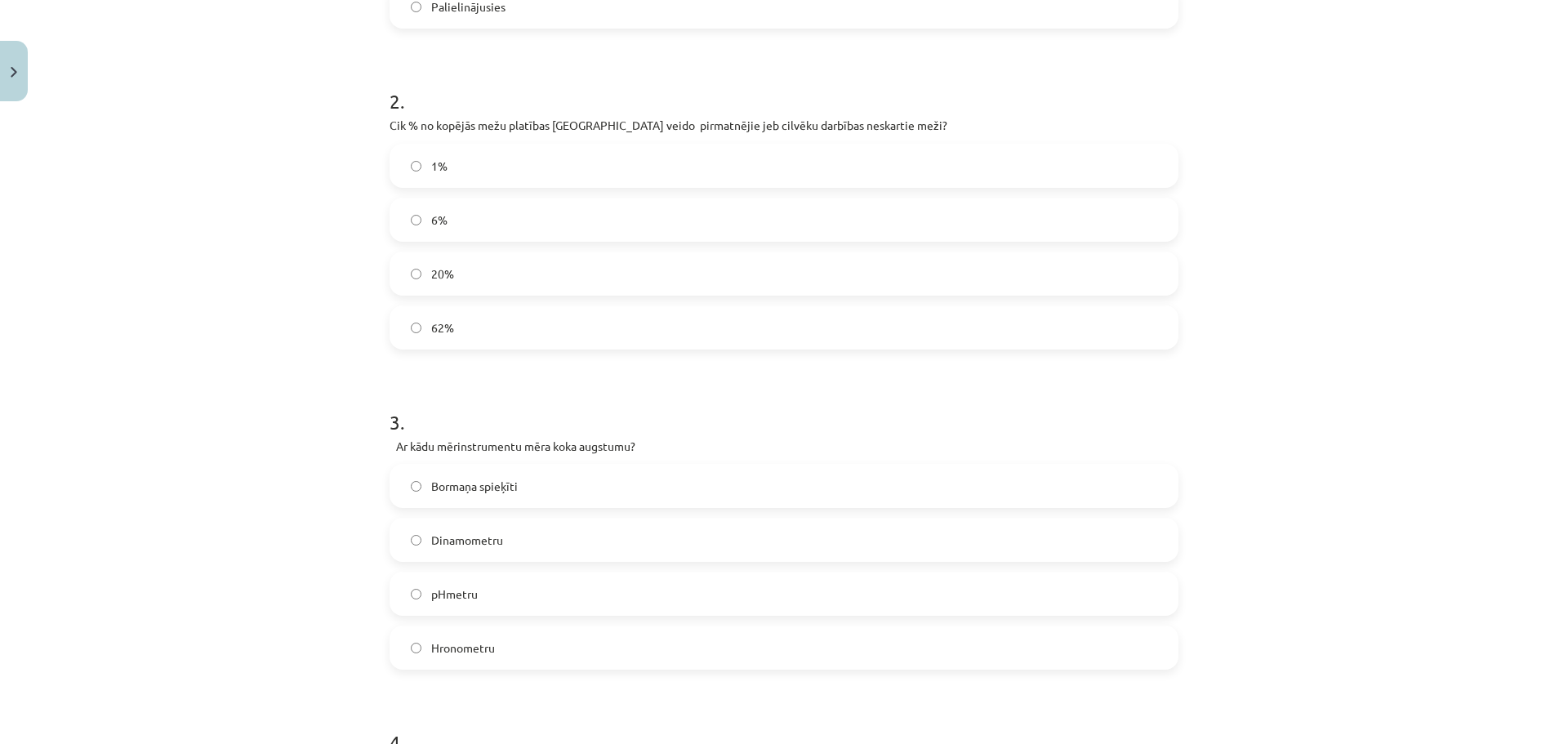
scroll to position [613, 0]
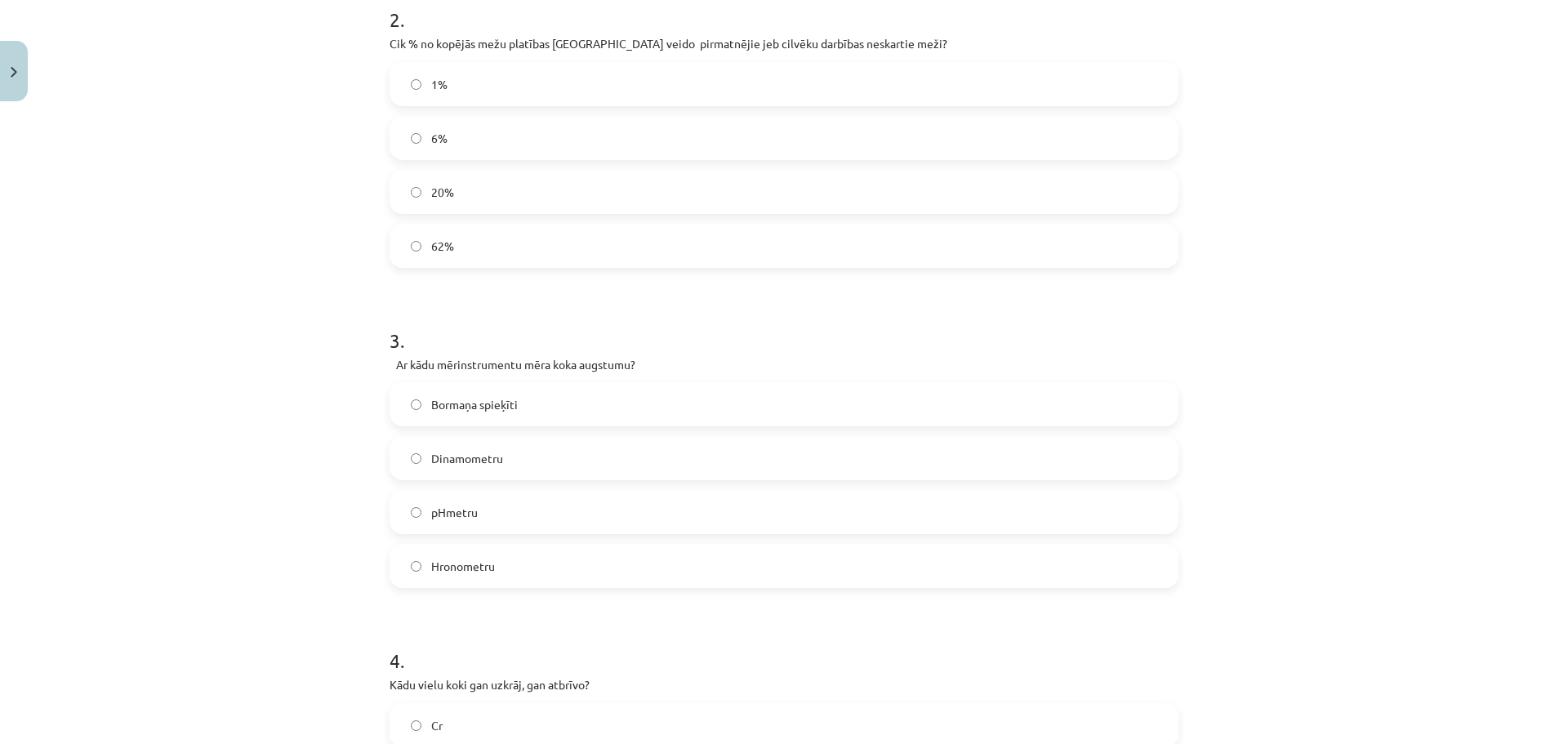
click at [579, 404] on label "Bormaņa spieķīti" at bounding box center [784, 404] width 785 height 41
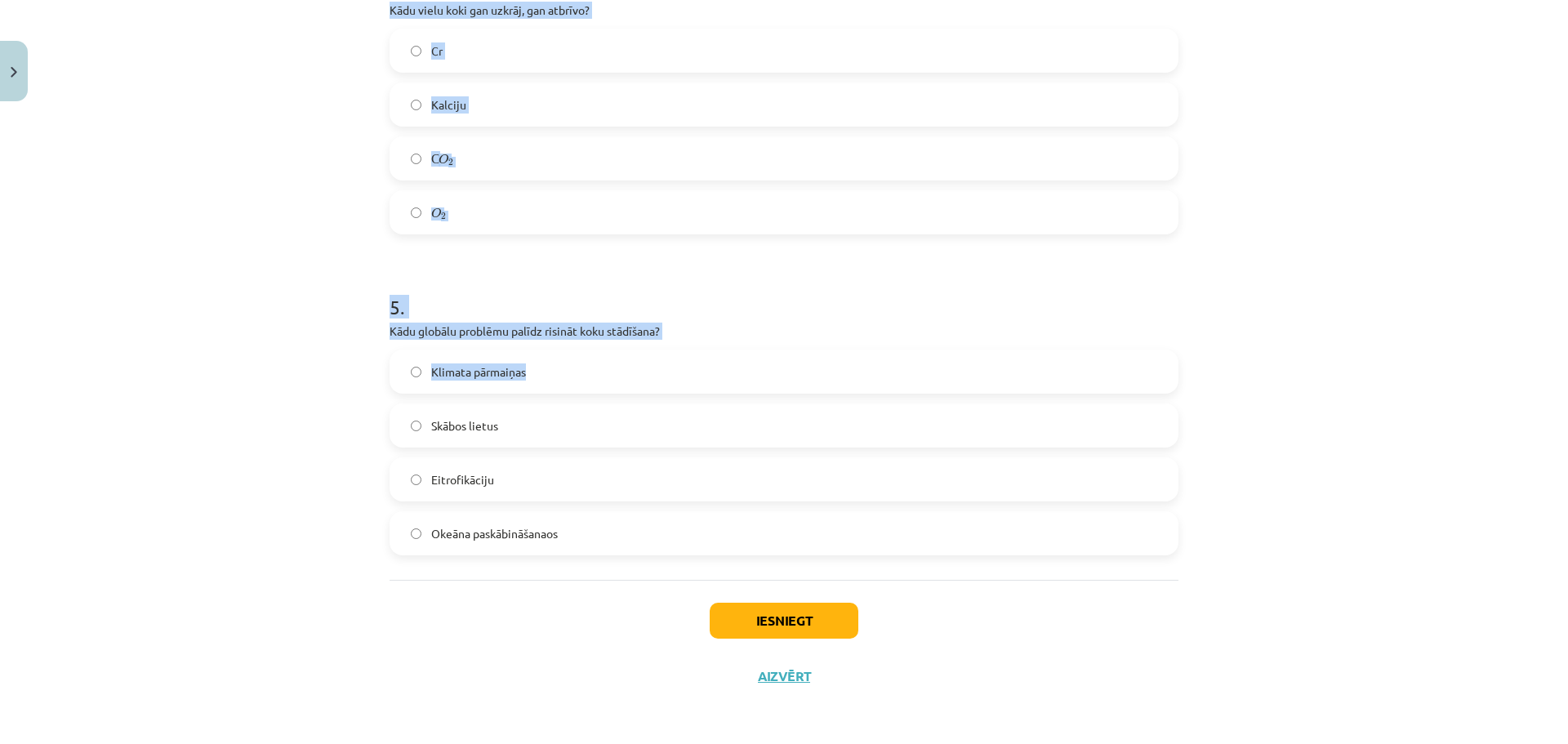
scroll to position [1288, 0]
drag, startPoint x: 386, startPoint y: 193, endPoint x: 681, endPoint y: 540, distance: 455.4
copy form "Kādu vielu koki gan uzkrāj, gan atbrīvo? Cr Kalciju С O 2 С O 2 O 2 O 2 5 . Kād…"
click at [571, 169] on label "С O 2 С O 2" at bounding box center [784, 157] width 785 height 41
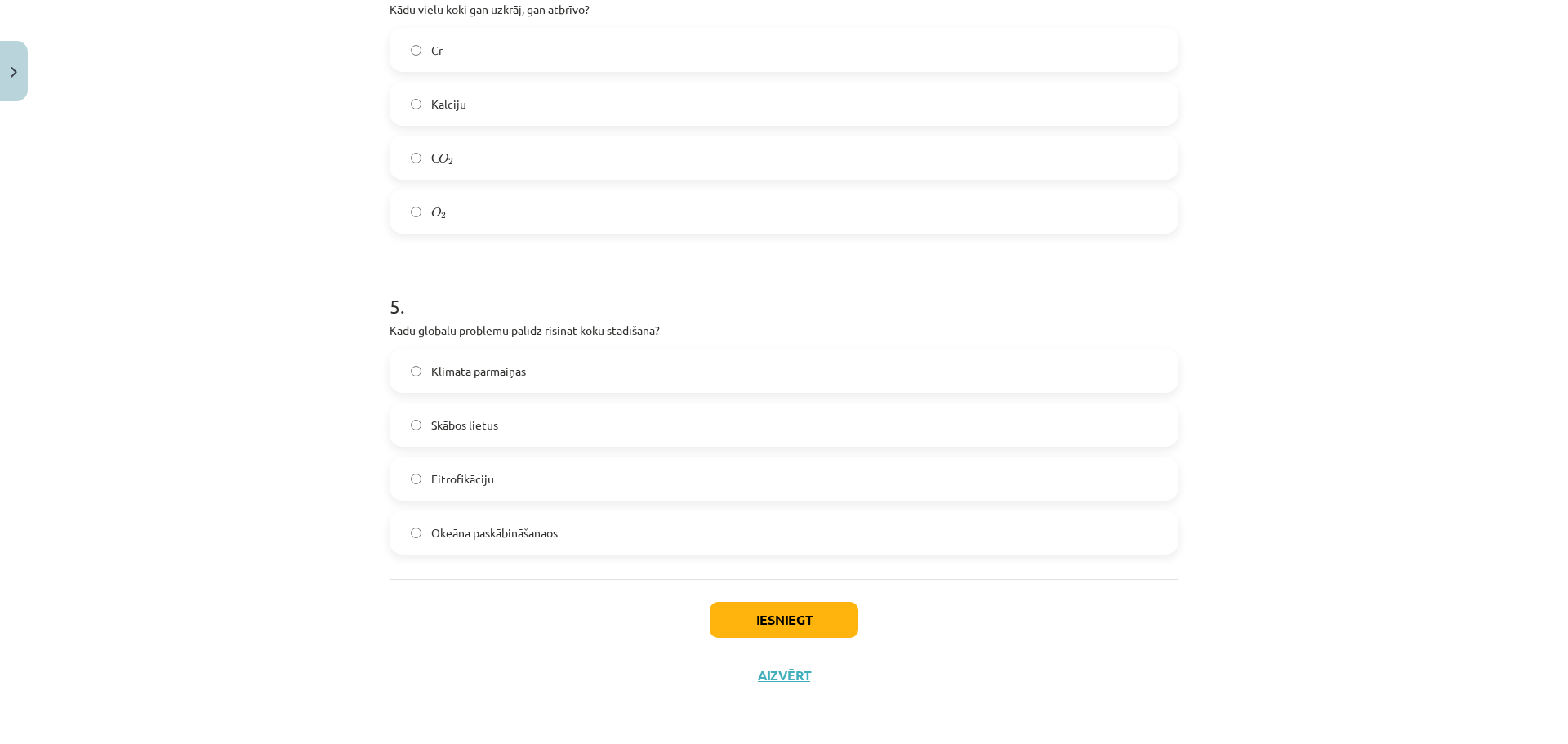
drag, startPoint x: 545, startPoint y: 365, endPoint x: 557, endPoint y: 377, distance: 17.0
click at [550, 371] on label "Klimata pārmaiņas" at bounding box center [784, 370] width 785 height 41
click at [742, 600] on div "Iesniegt Aizvērt" at bounding box center [784, 636] width 789 height 115
click at [735, 610] on button "Iesniegt" at bounding box center [784, 619] width 149 height 36
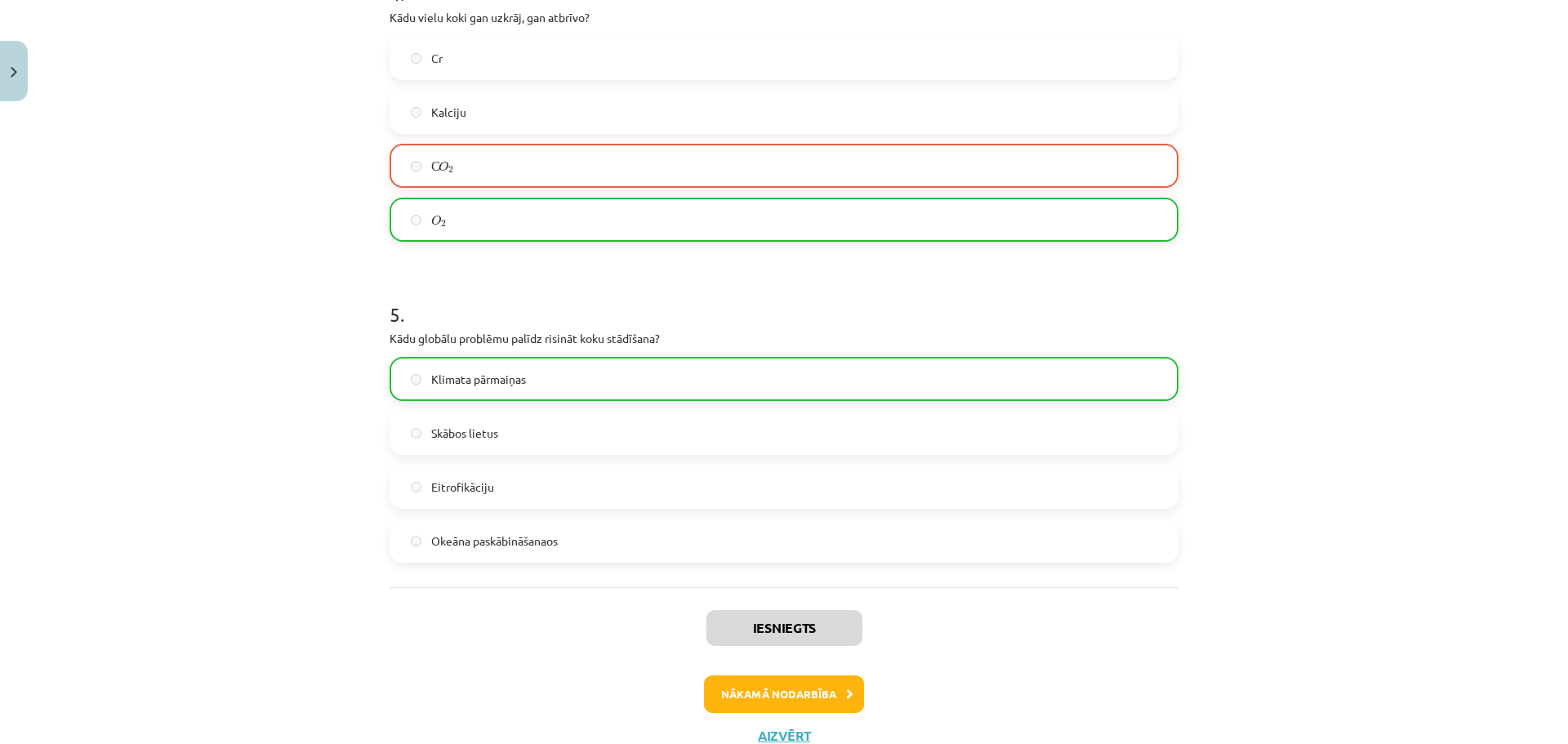
scroll to position [1340, 0]
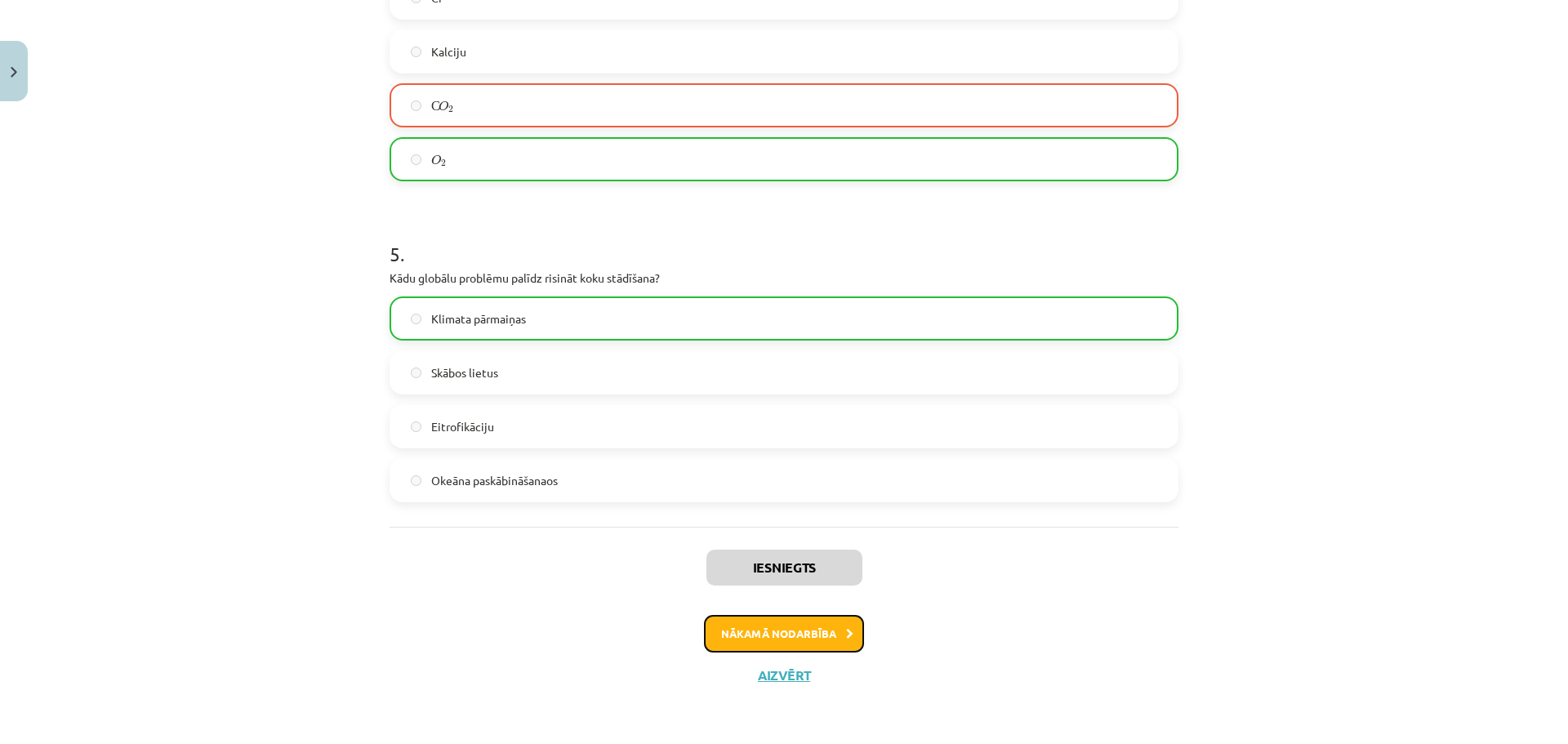
click at [796, 638] on button "Nākamā nodarbība" at bounding box center [784, 634] width 160 height 37
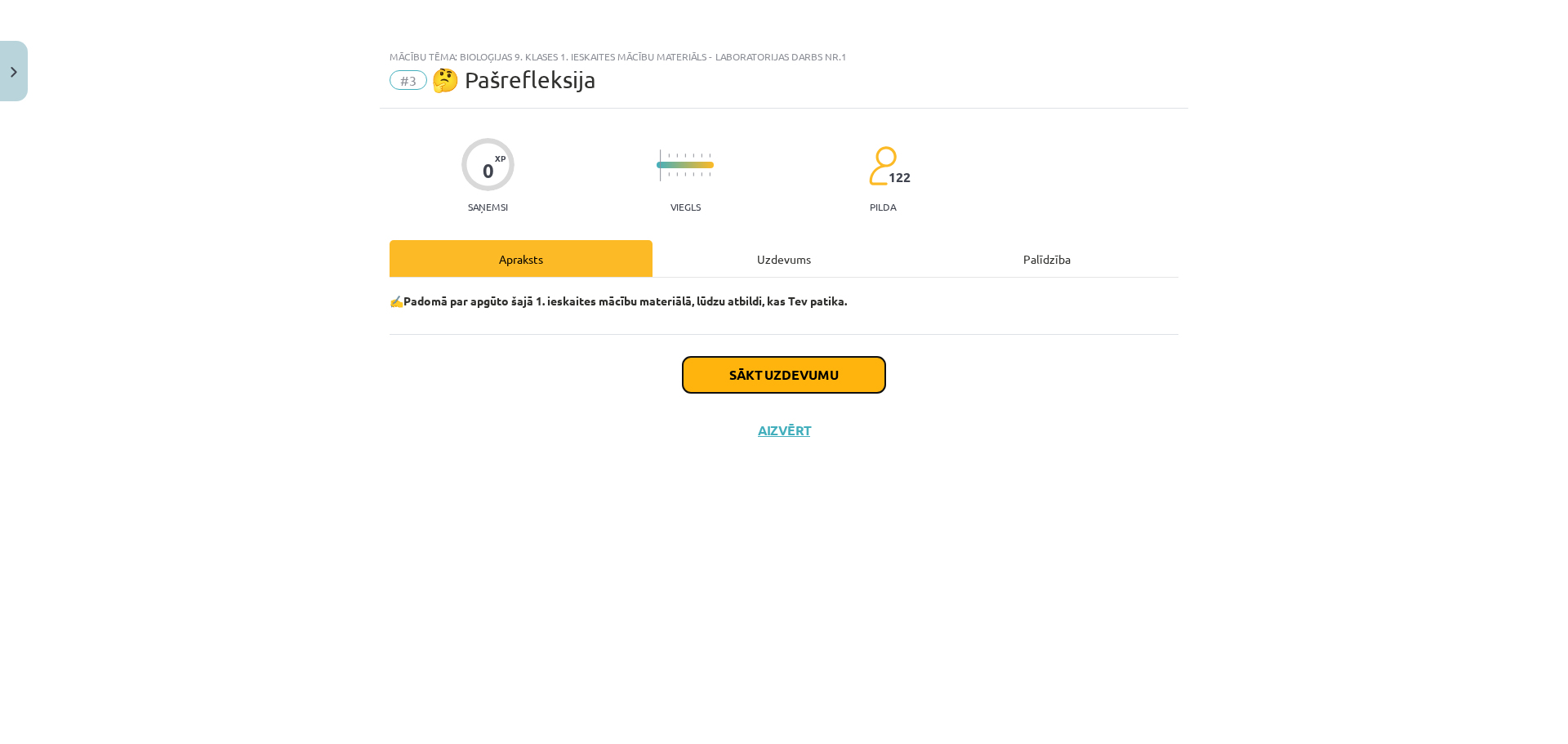
click at [775, 368] on button "Sākt uzdevumu" at bounding box center [784, 374] width 203 height 36
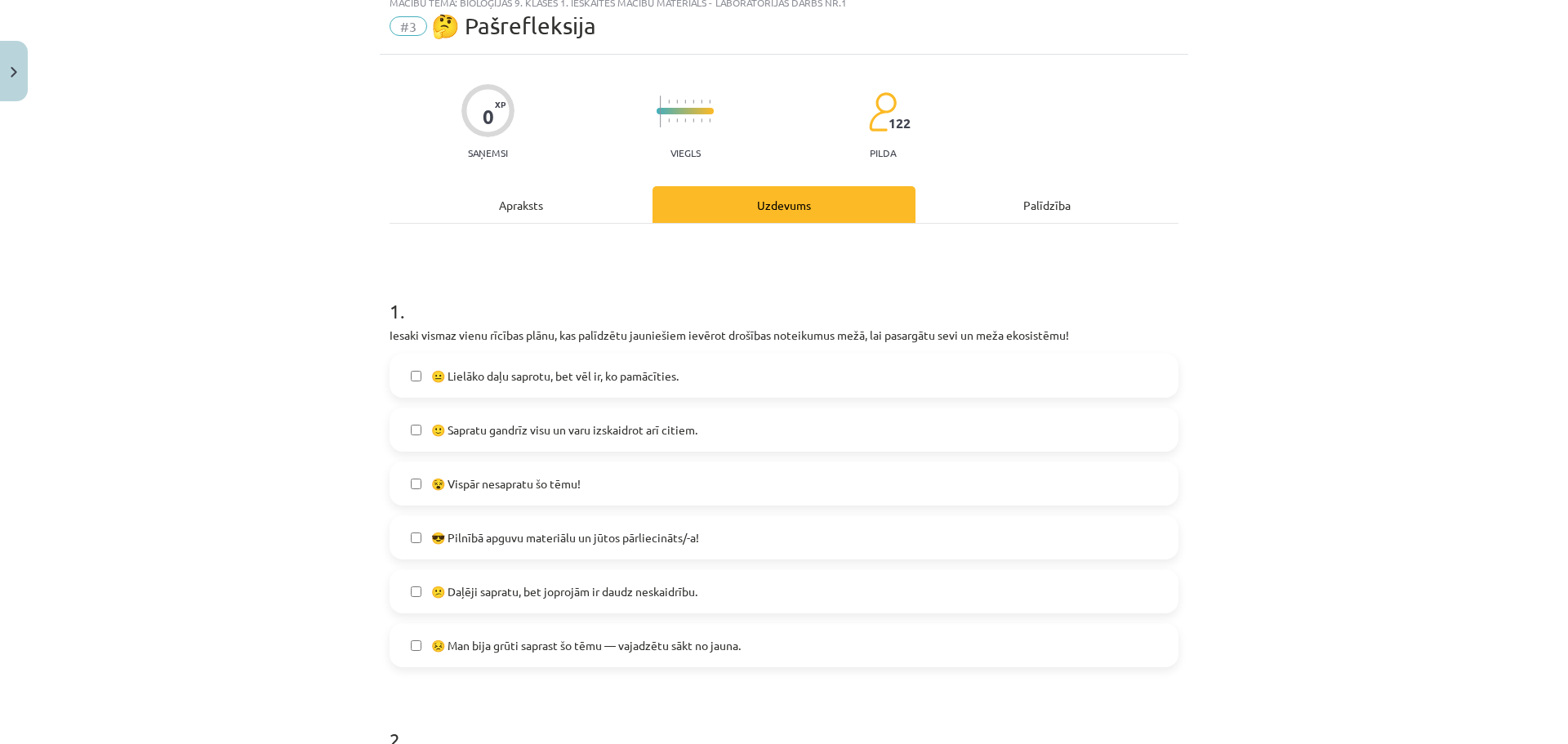
scroll to position [81, 0]
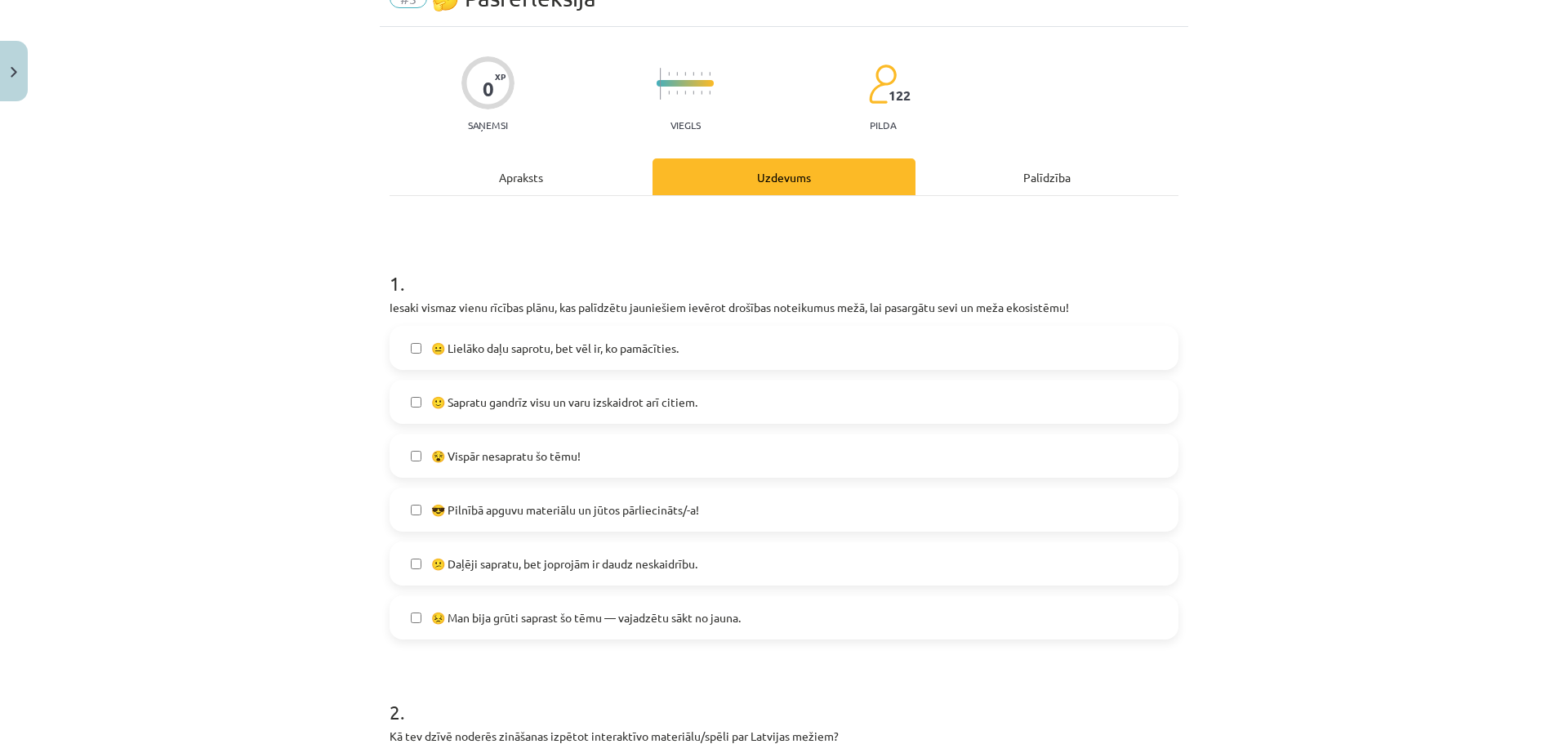
click at [668, 608] on label "😣 Man bija grūti saprast šo tēmu — vajadzētu sākt no jauna." at bounding box center [784, 617] width 785 height 41
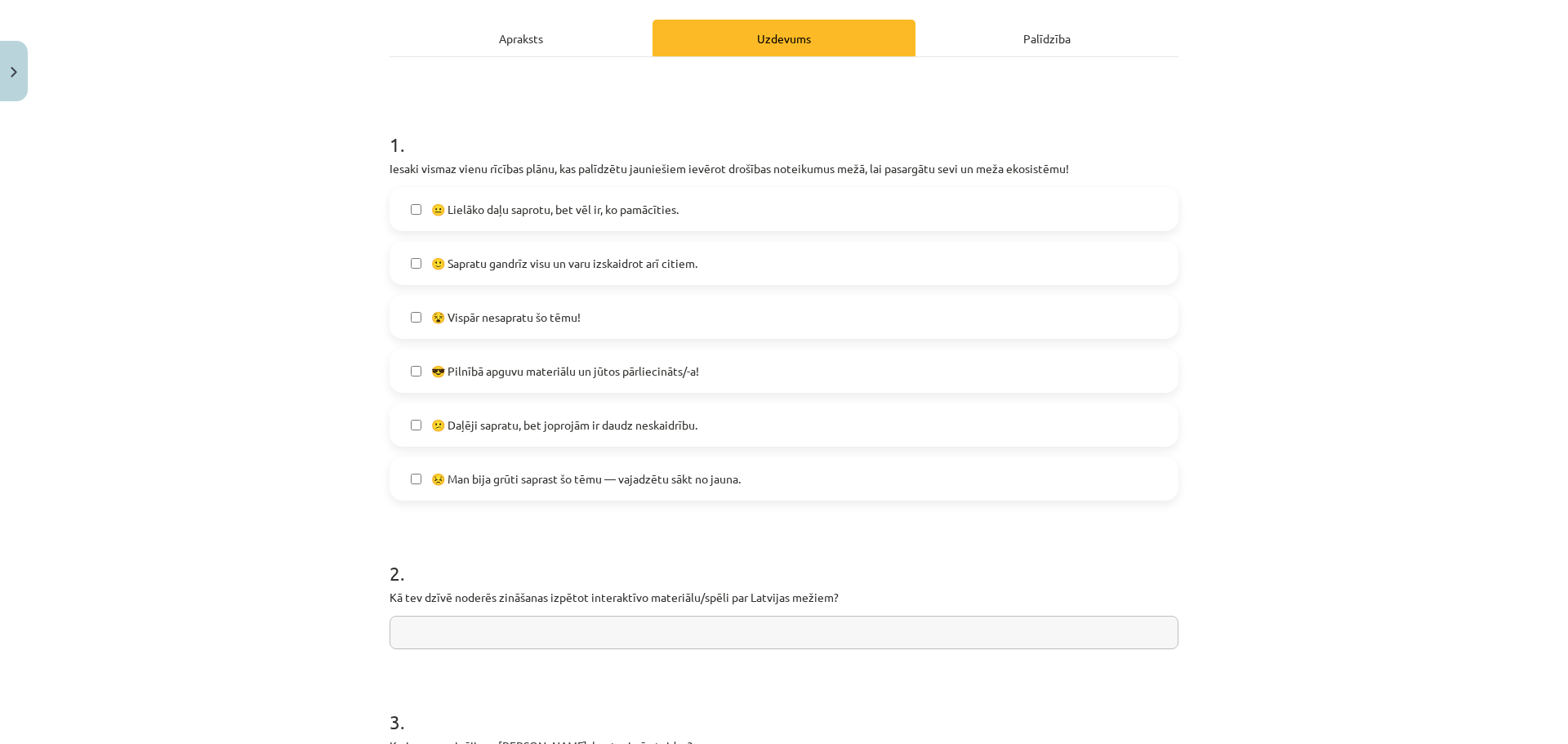
scroll to position [245, 0]
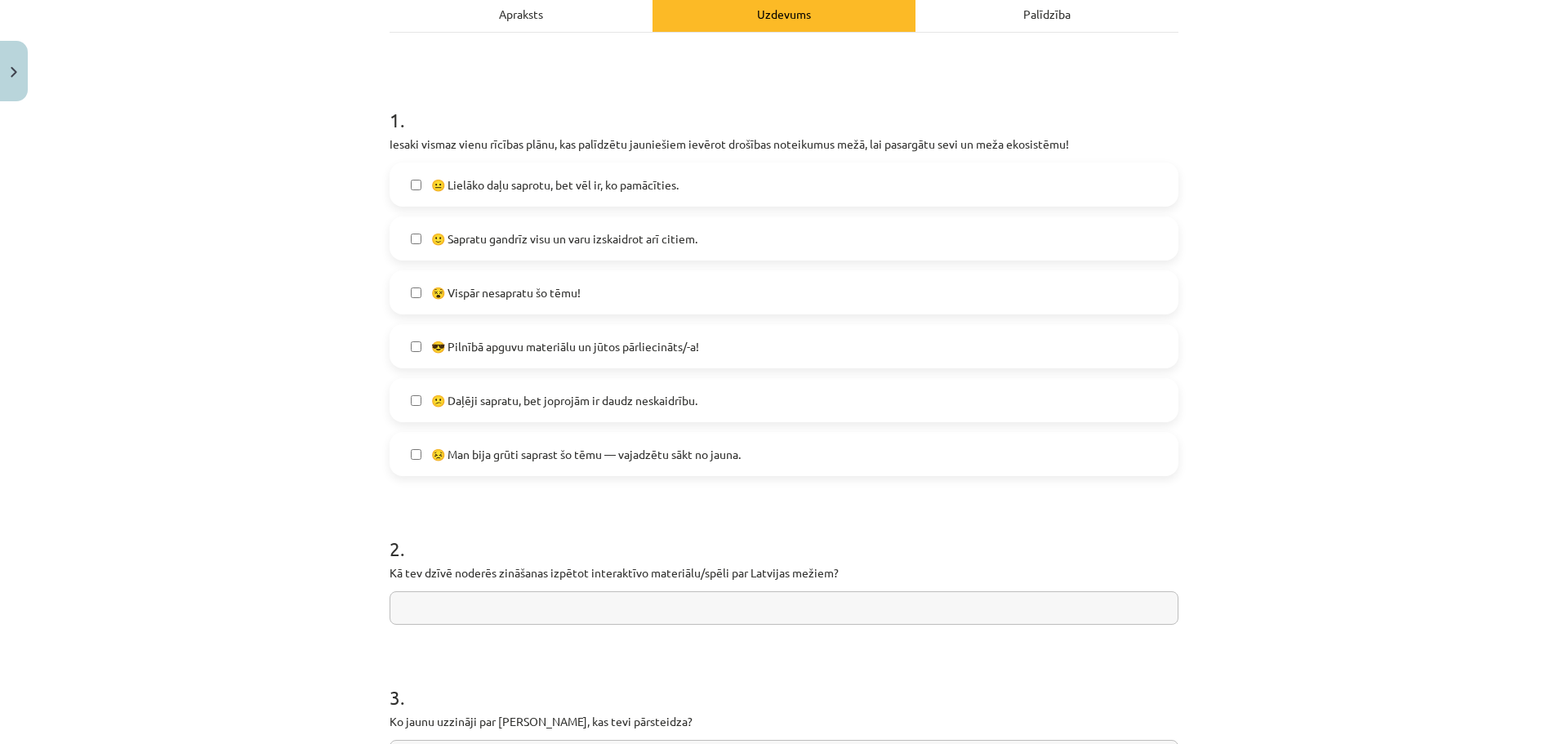
click at [756, 455] on label "😣 Man bija grūti saprast šo tēmu — vajadzētu sākt no jauna." at bounding box center [784, 453] width 785 height 41
click at [714, 290] on label "😵 Vispār nesapratu šo tēmu!" at bounding box center [784, 292] width 785 height 41
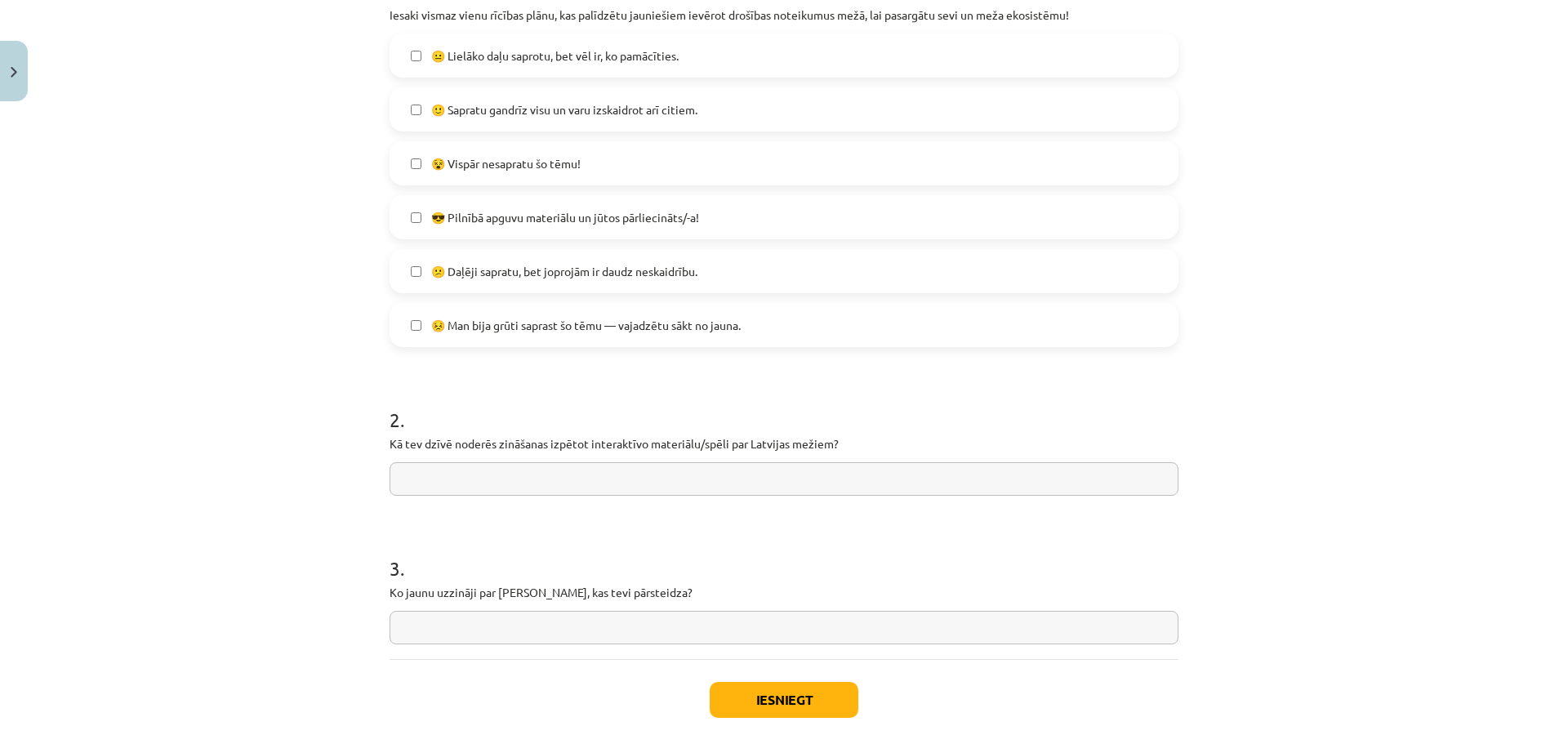
scroll to position [373, 0]
click at [807, 686] on button "Iesniegt" at bounding box center [784, 701] width 149 height 36
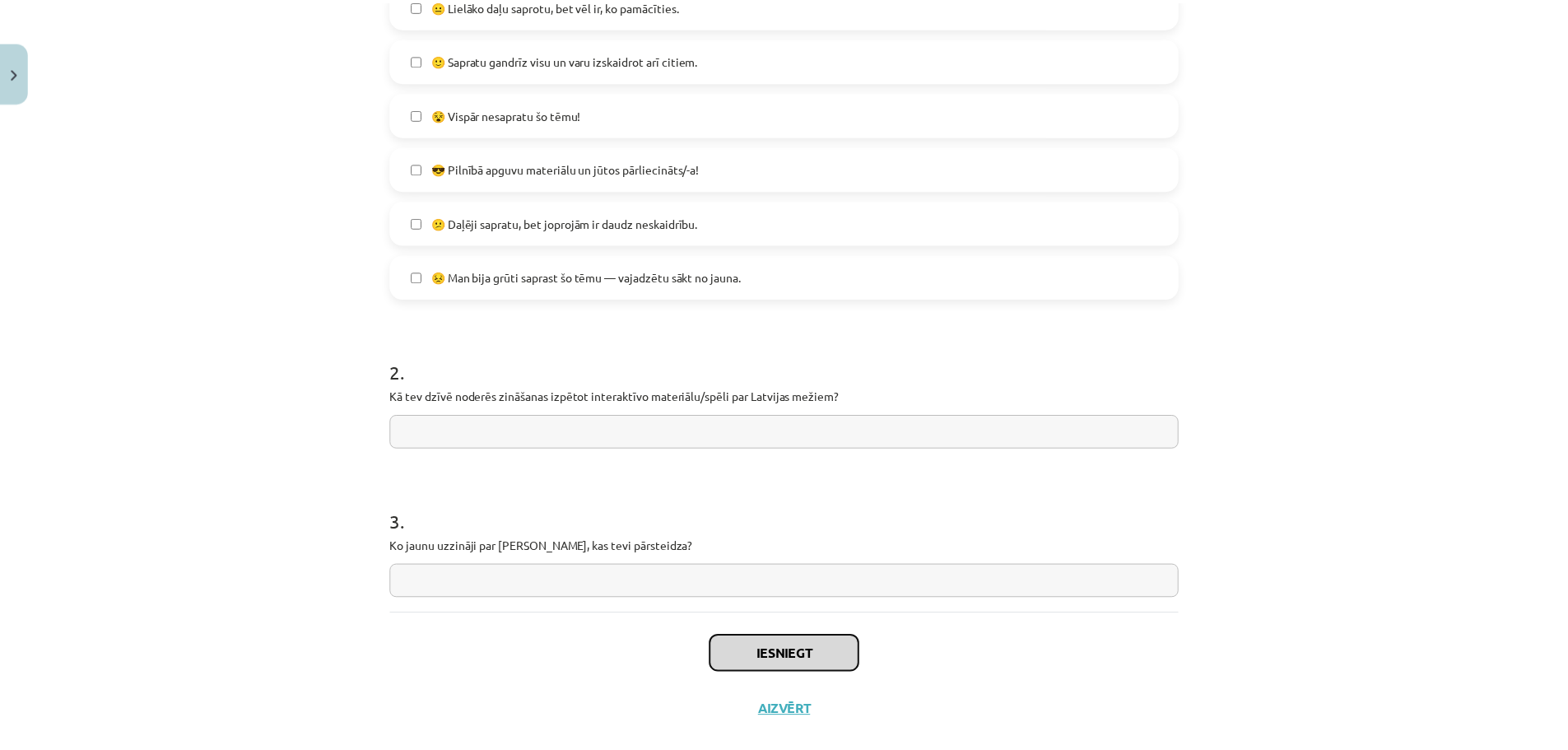
scroll to position [458, 0]
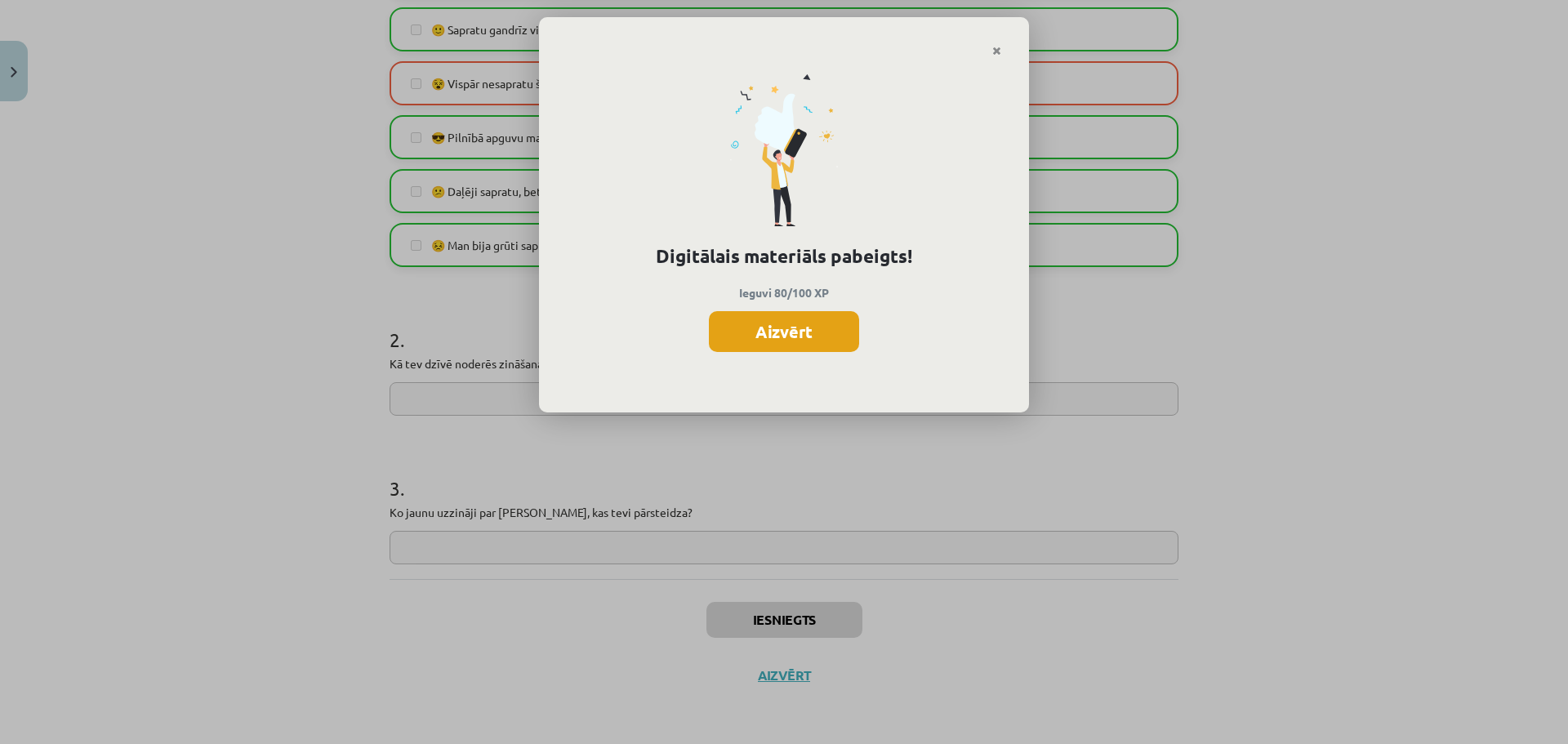
click at [774, 345] on button "Aizvērt" at bounding box center [784, 331] width 150 height 41
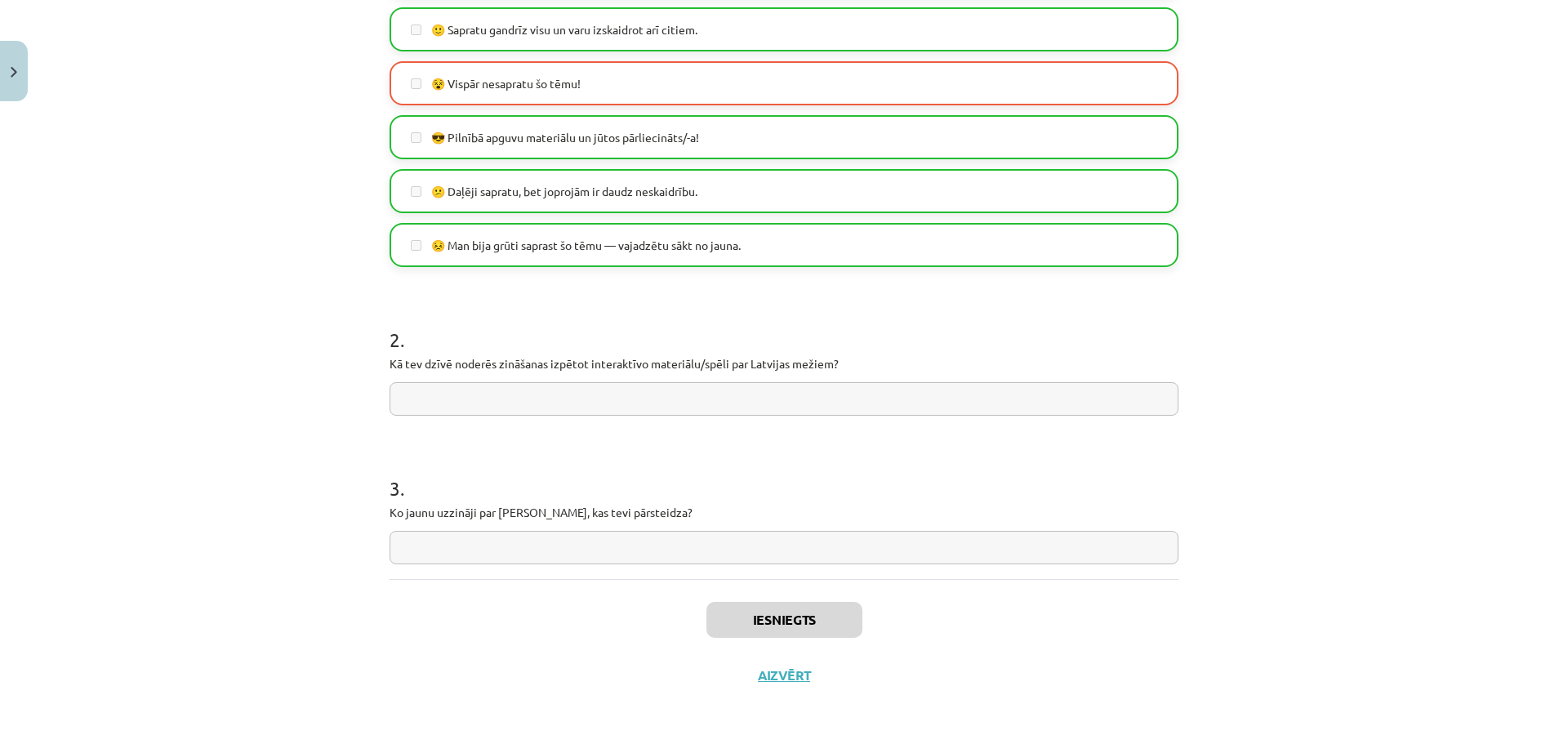
click at [777, 667] on div "Iesniegts Aizvērt" at bounding box center [784, 636] width 789 height 115
click at [767, 679] on button "Aizvērt" at bounding box center [784, 676] width 62 height 17
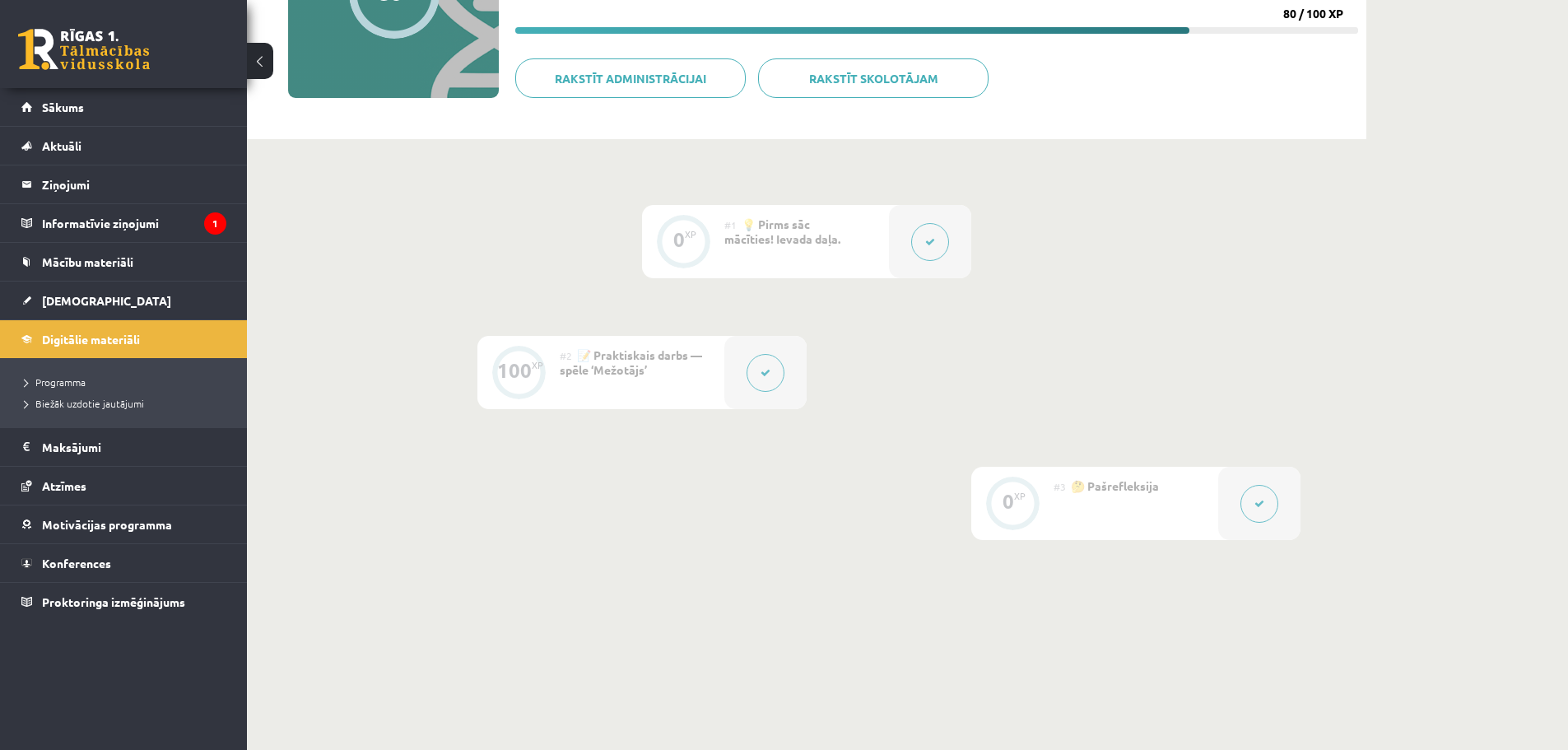
scroll to position [70, 0]
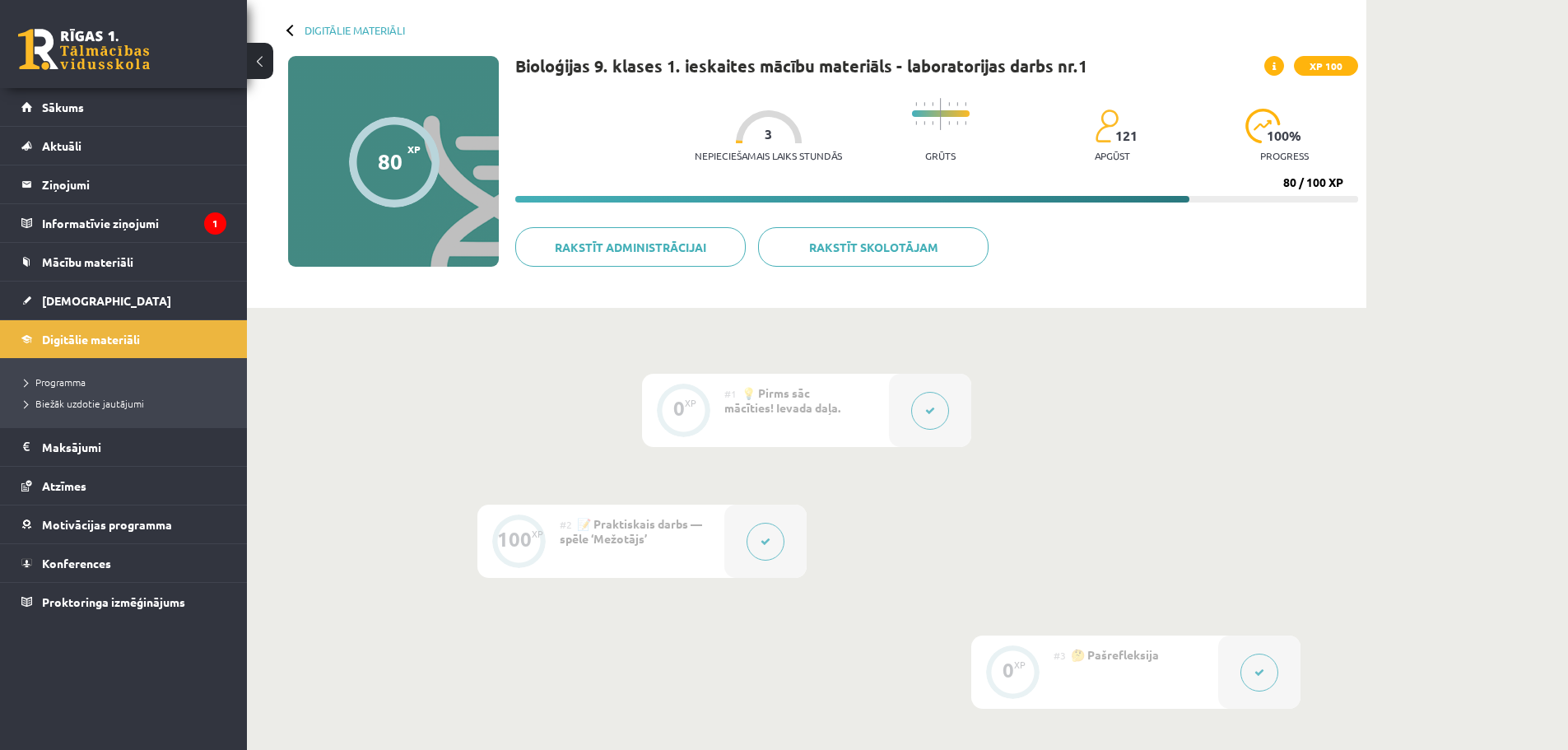
click at [290, 23] on div "Digitālie materiāli 80 XP XP 100 80 / 100 XP Bioloģijas 9. klases 1. ieskaites …" at bounding box center [807, 151] width 1120 height 315
click at [294, 28] on div at bounding box center [292, 30] width 12 height 12
click at [287, 33] on div "Digitālie materiāli 80 XP XP 100 80 / 100 XP Bioloģijas 9. klases 1. ieskaites …" at bounding box center [807, 151] width 1120 height 315
click at [331, 33] on link "Digitālie materiāli" at bounding box center [355, 30] width 100 height 13
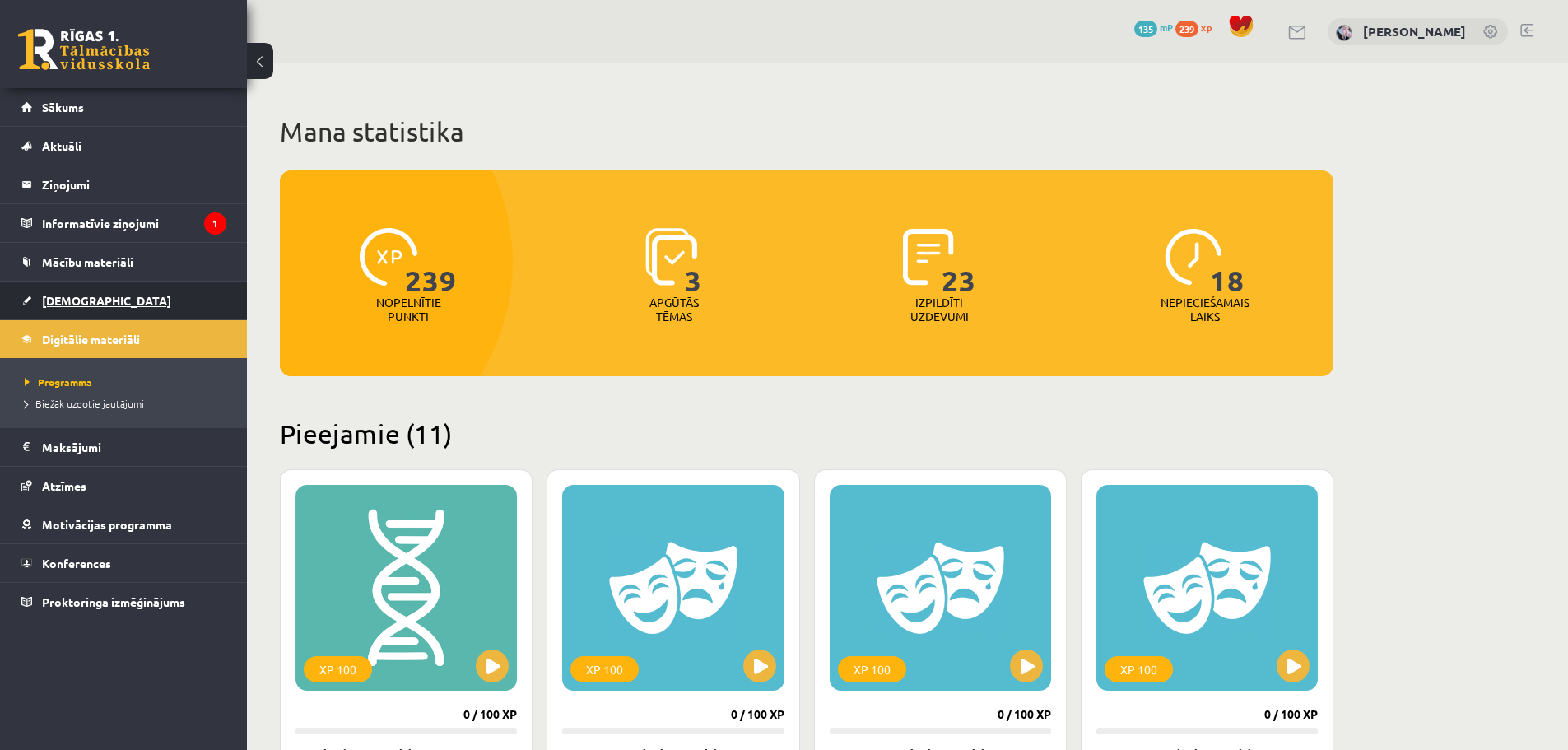
click at [110, 281] on link "[DEMOGRAPHIC_DATA]" at bounding box center [124, 300] width 205 height 38
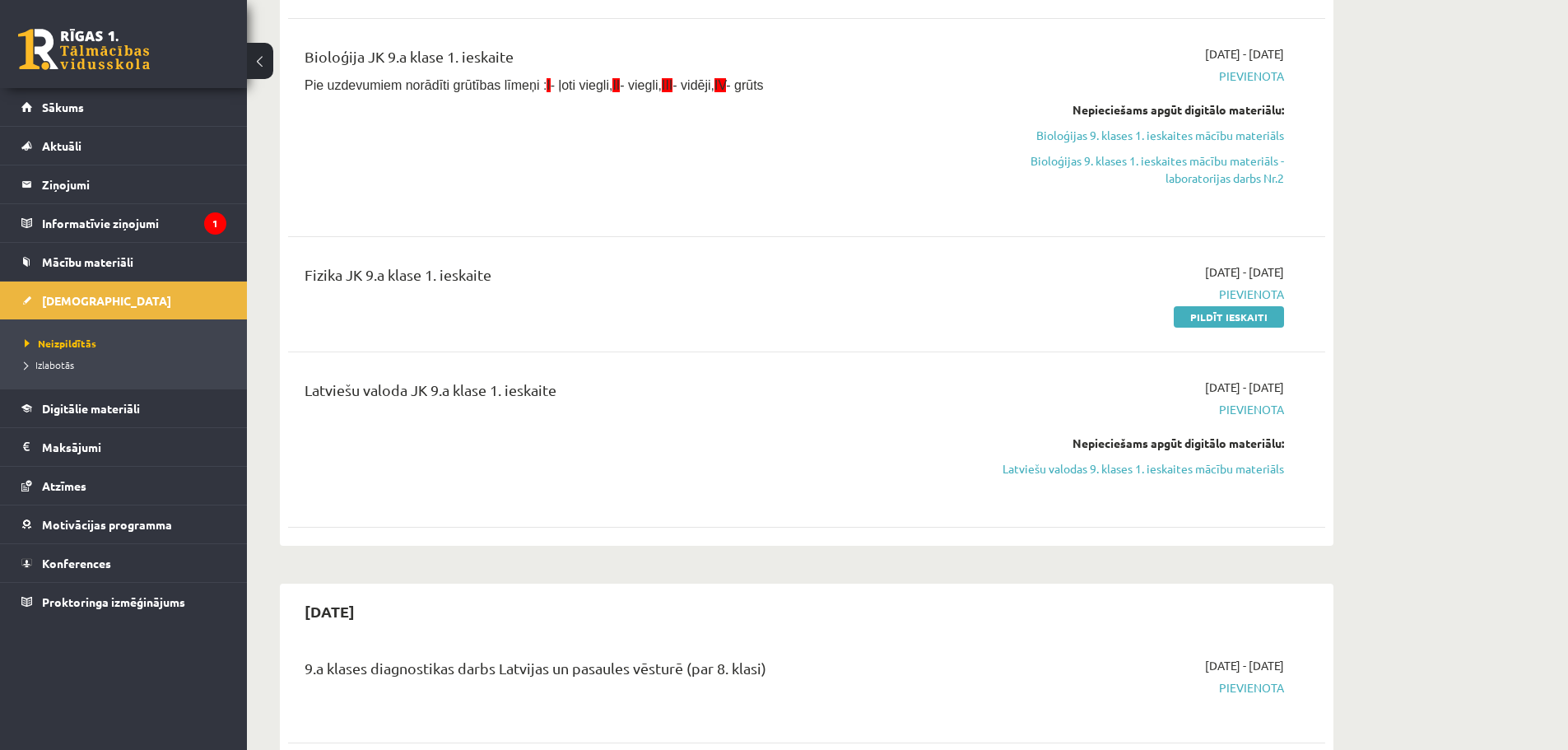
scroll to position [82, 0]
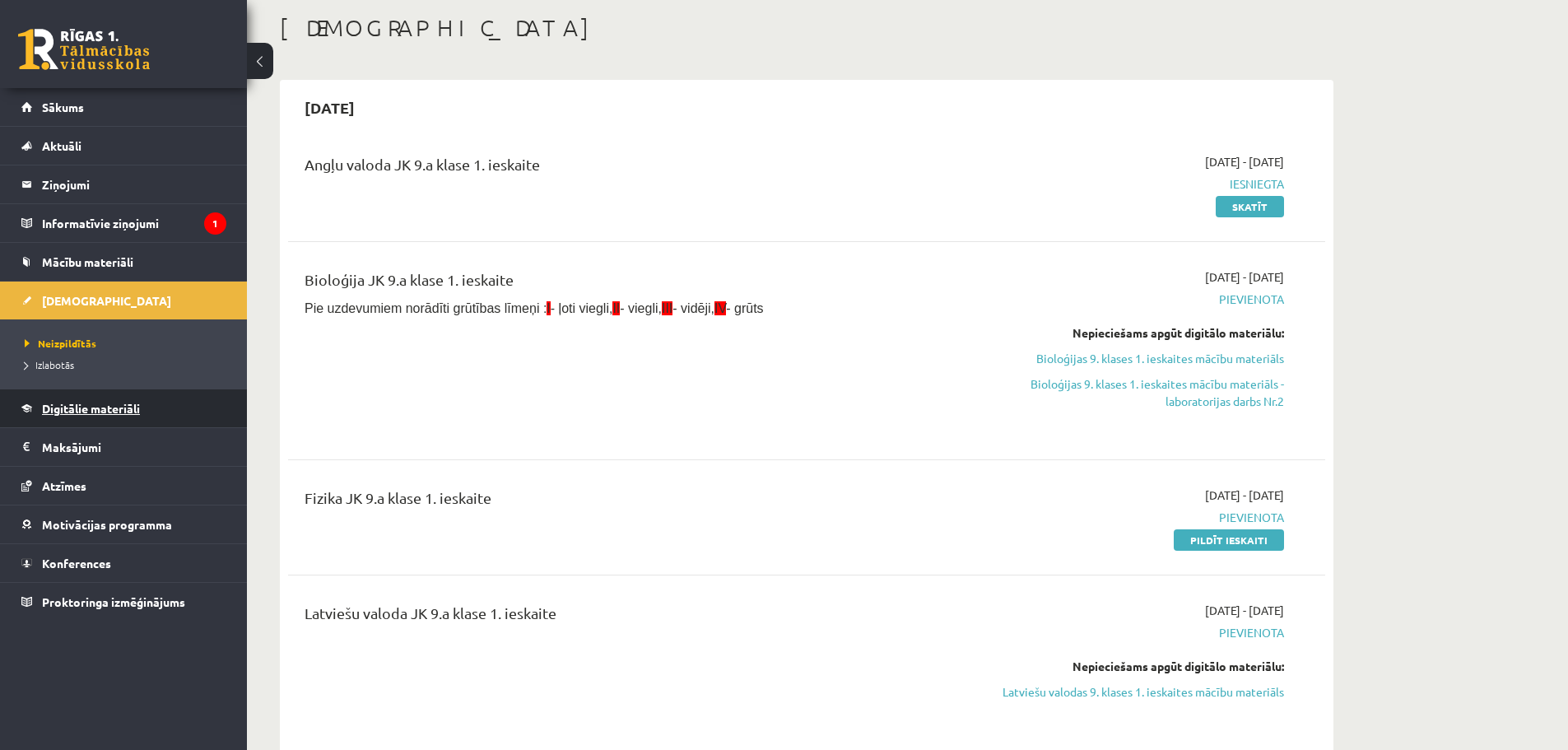
click at [103, 422] on link "Digitālie materiāli" at bounding box center [124, 408] width 205 height 38
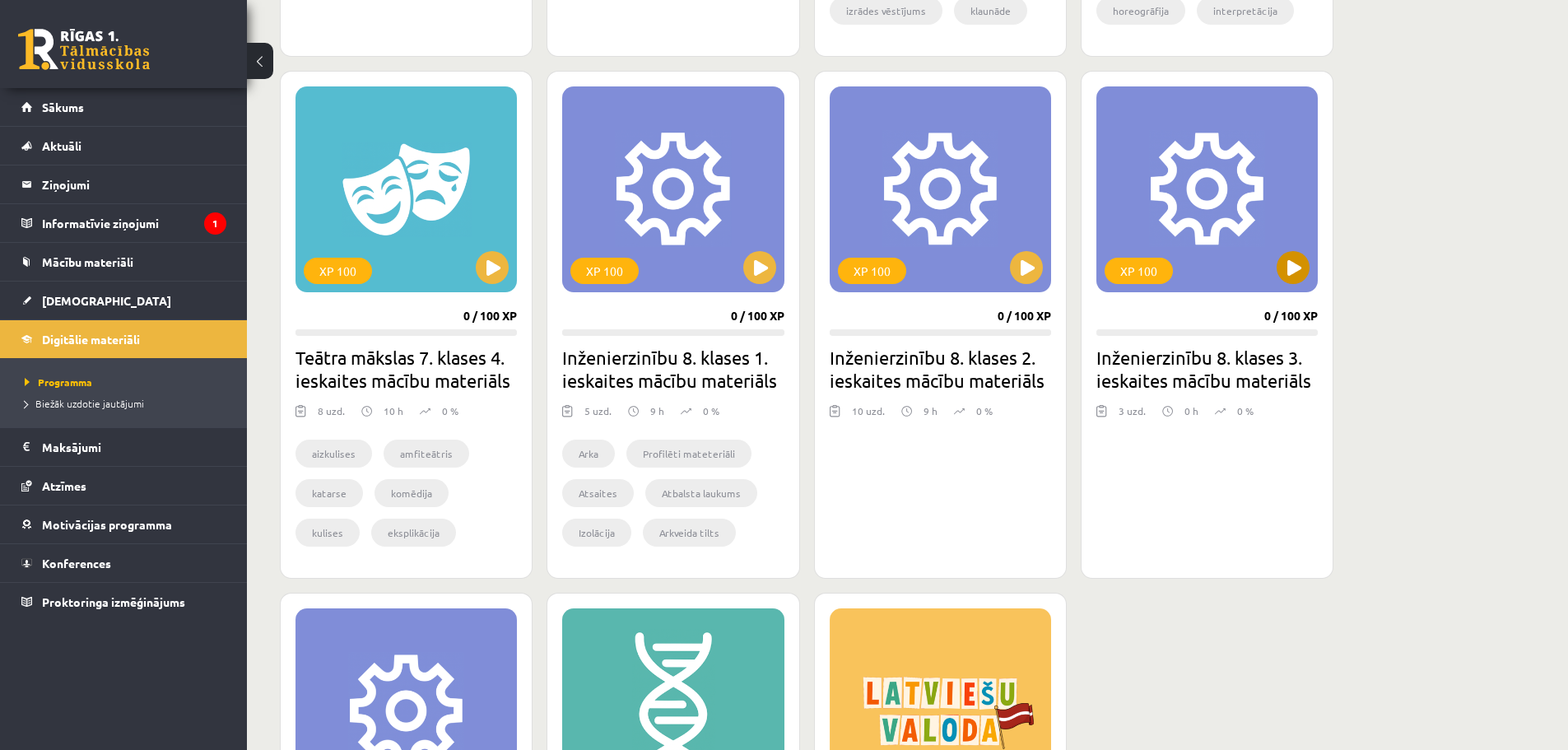
scroll to position [906, 0]
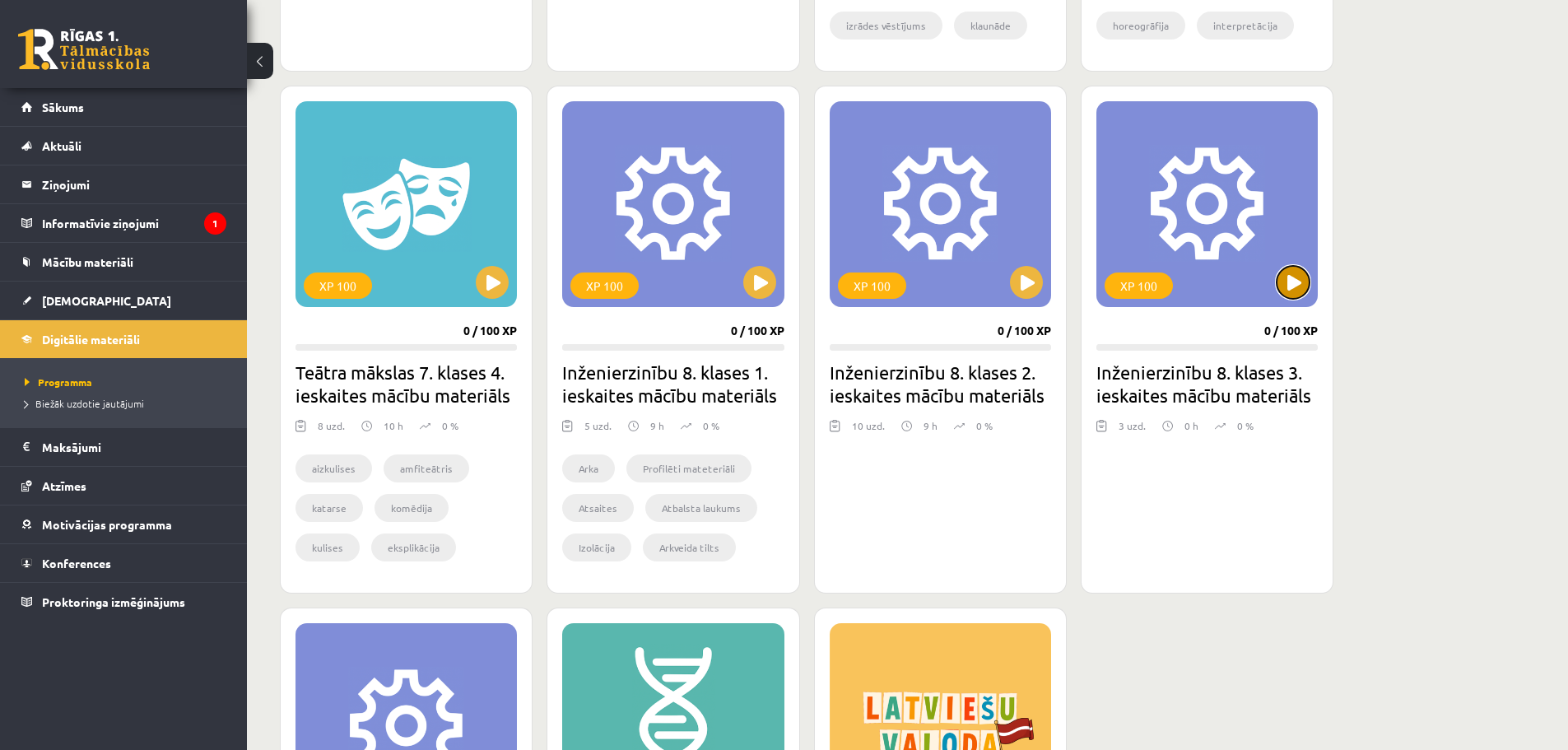
click at [1296, 290] on button at bounding box center [1293, 282] width 33 height 33
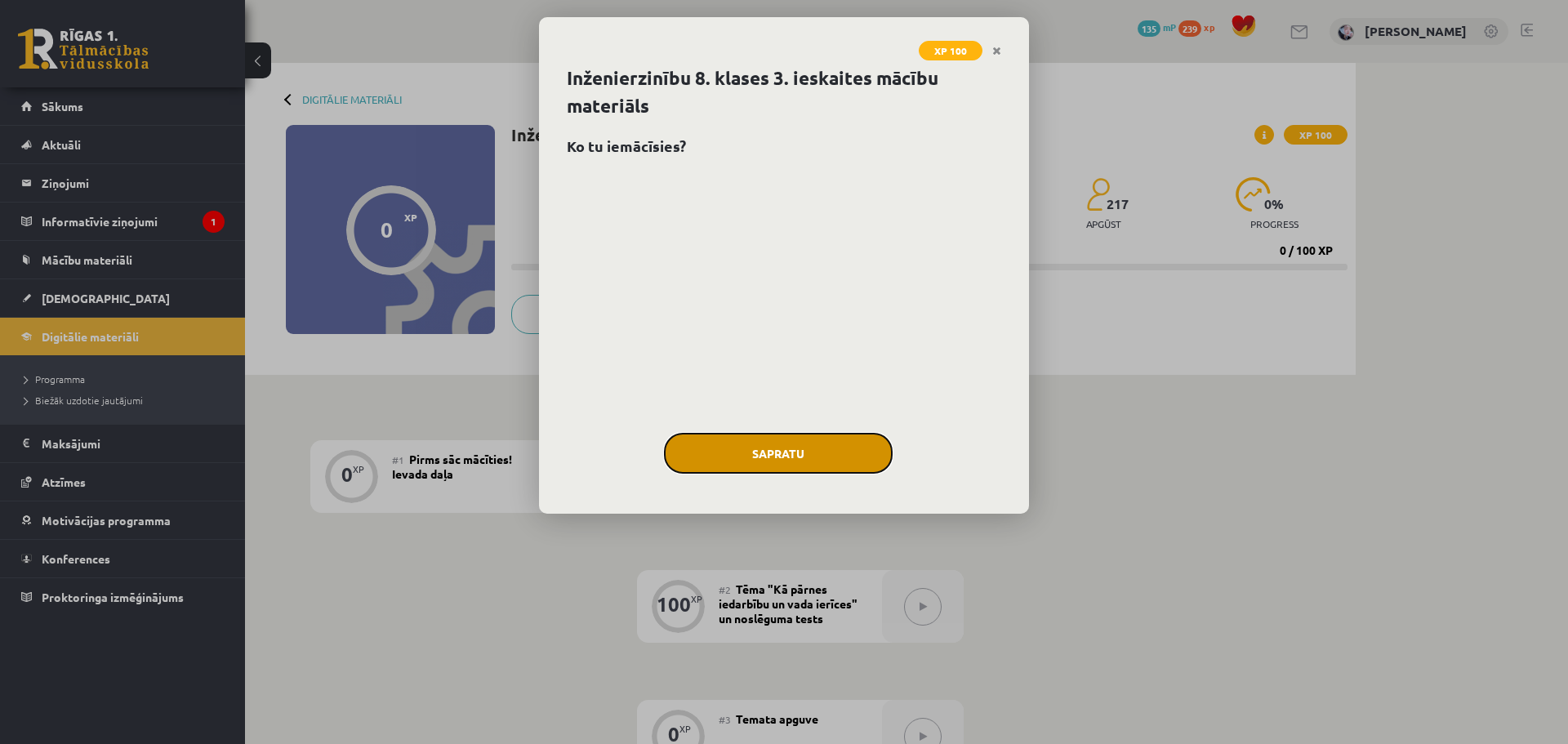
click at [766, 443] on button "Sapratu" at bounding box center [778, 453] width 228 height 41
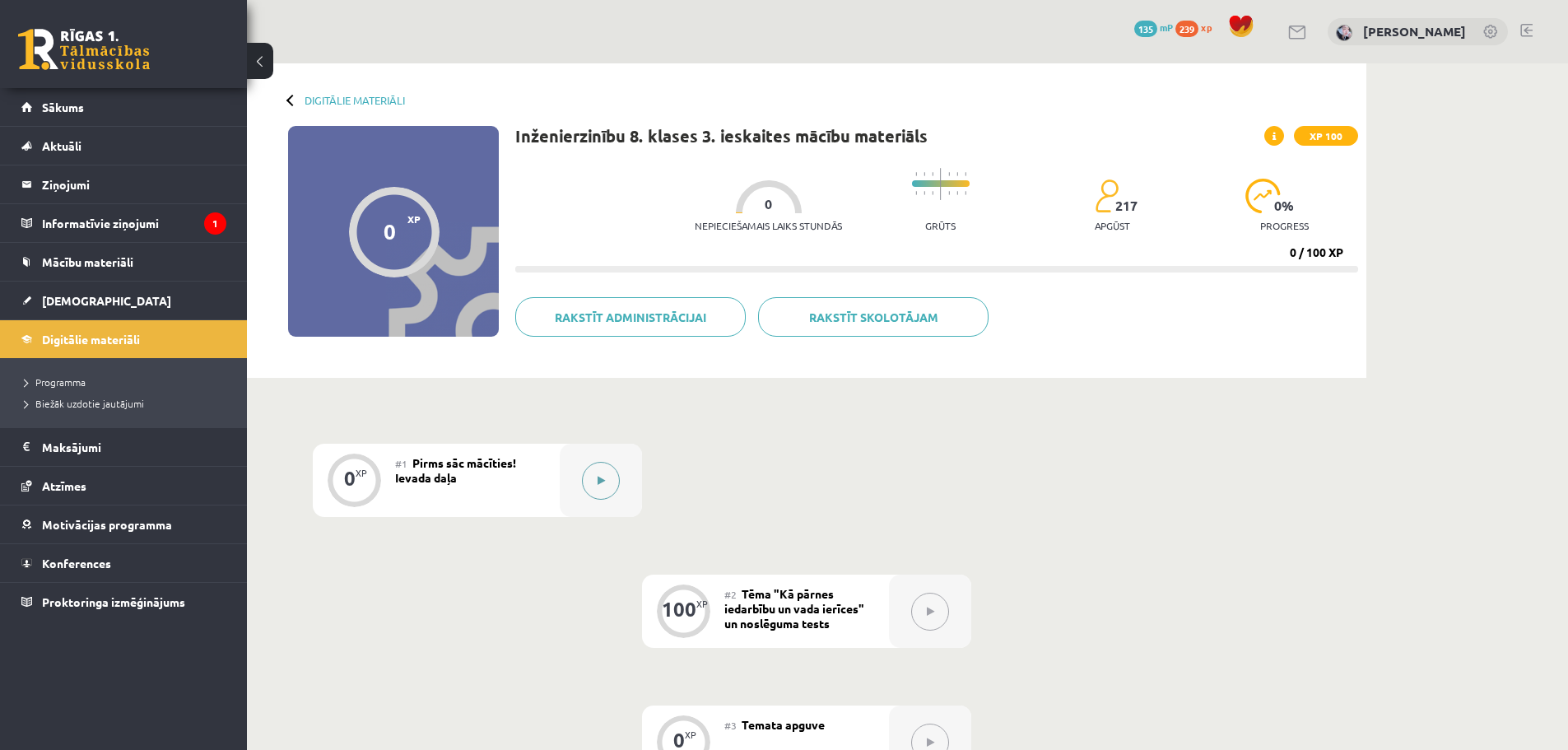
click at [623, 479] on div at bounding box center [601, 480] width 82 height 74
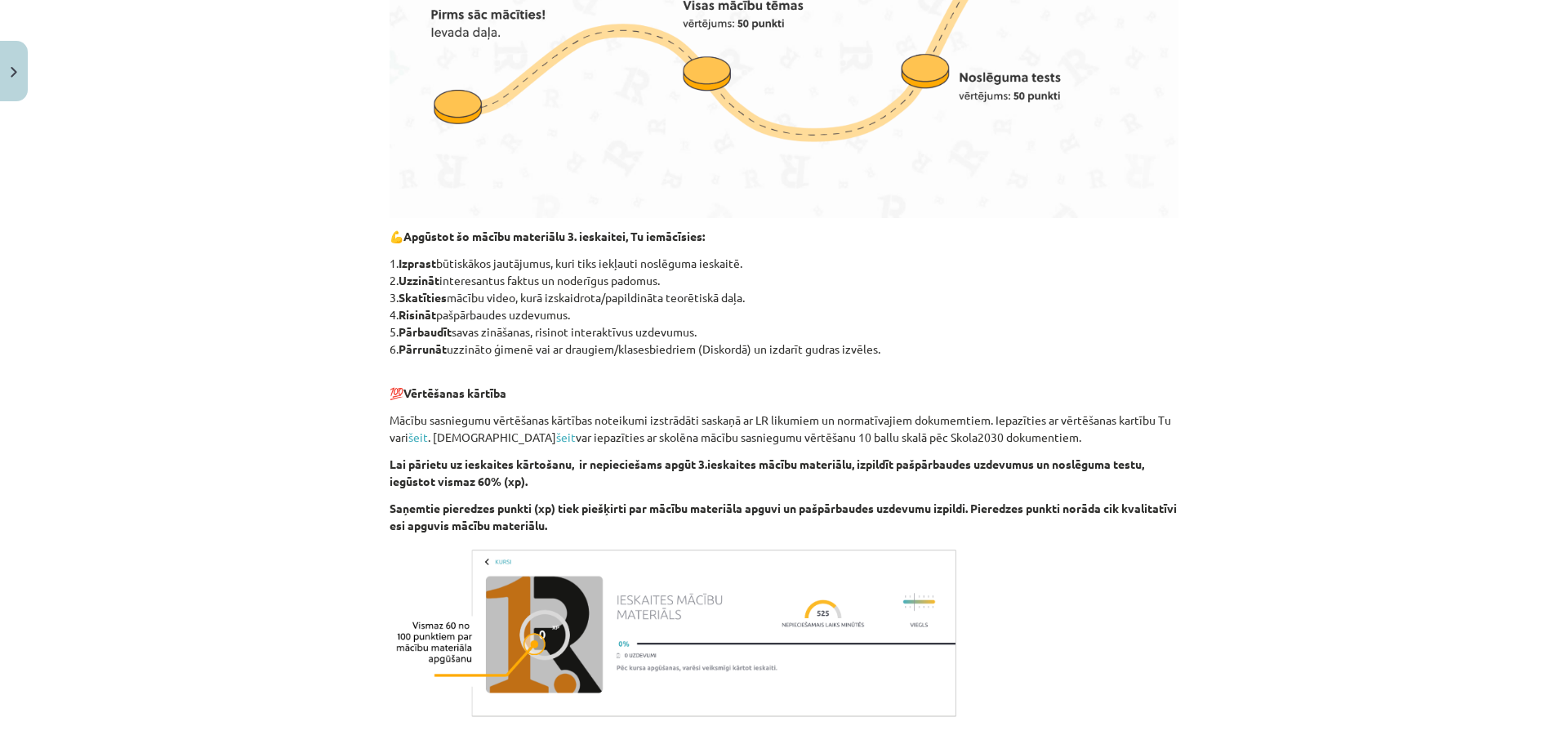
scroll to position [807, 0]
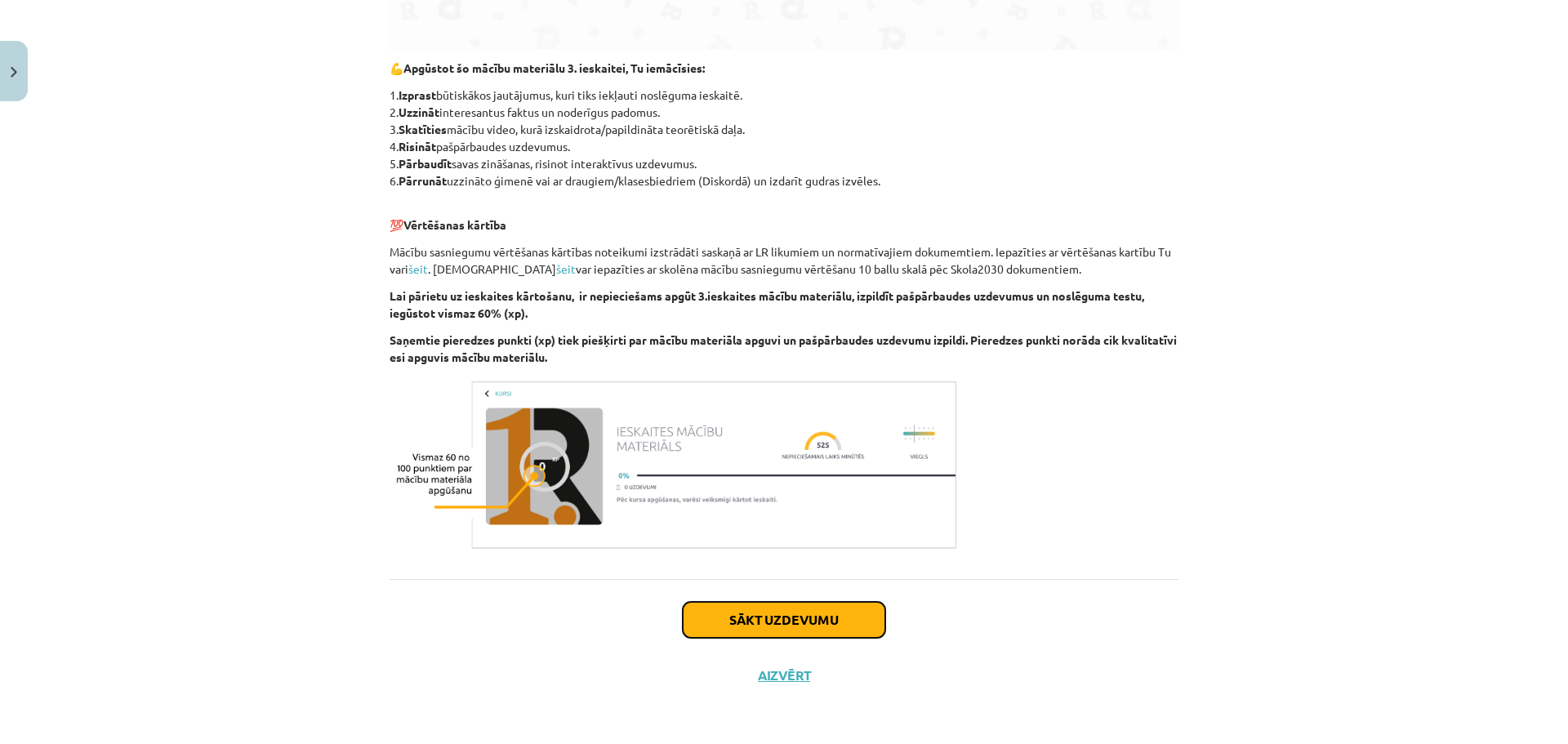
click at [782, 614] on button "Sākt uzdevumu" at bounding box center [784, 619] width 203 height 36
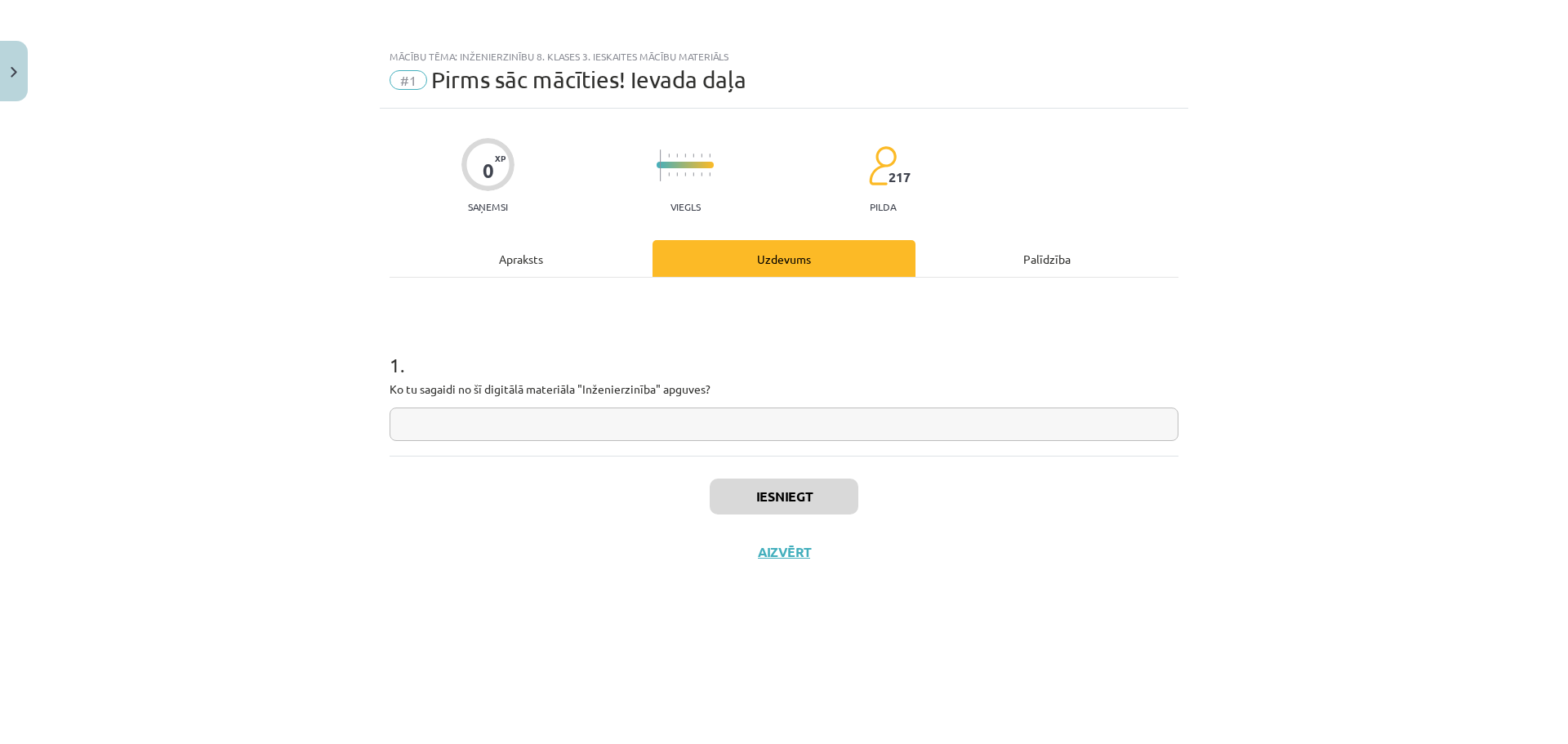
scroll to position [0, 0]
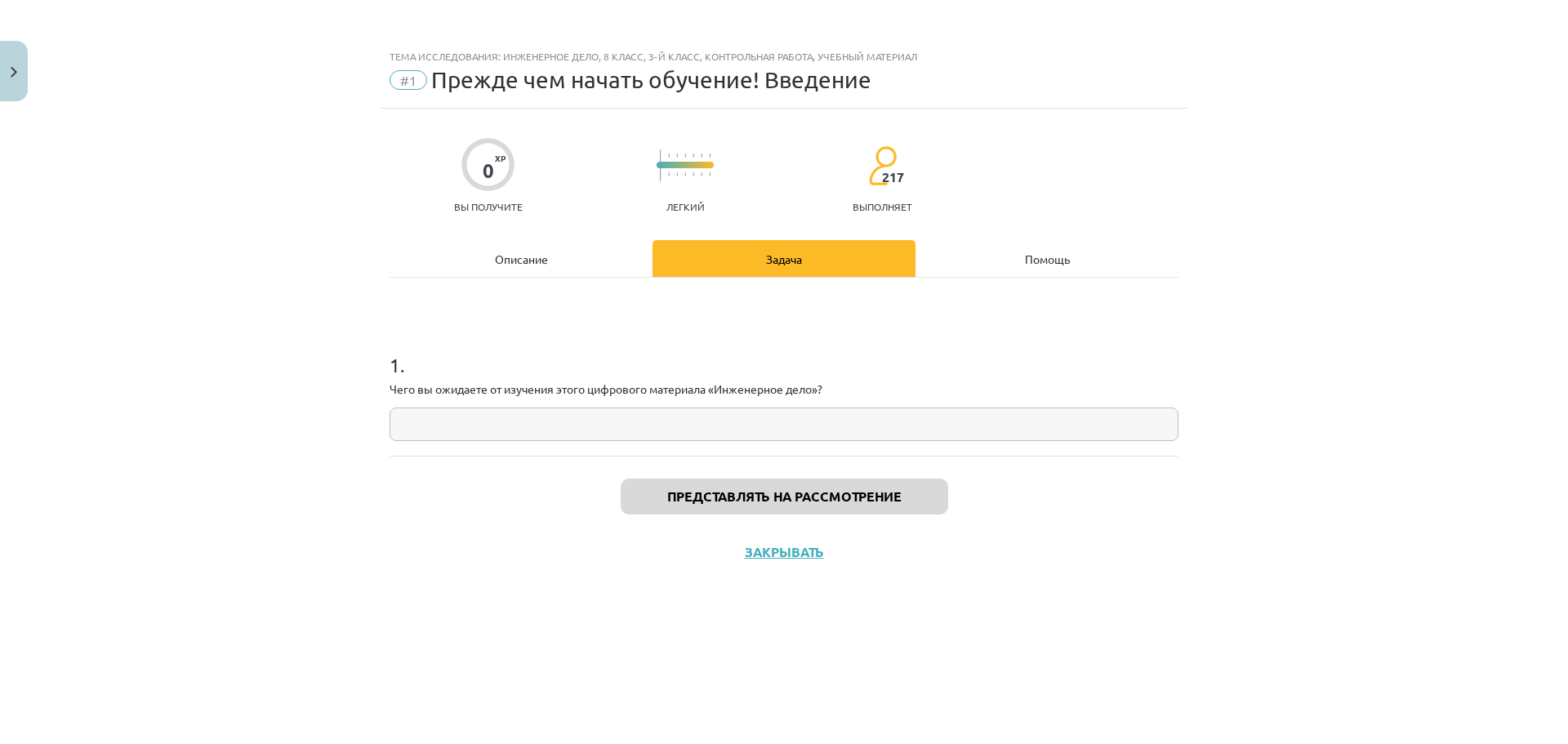
click at [988, 414] on input "text" at bounding box center [784, 424] width 789 height 33
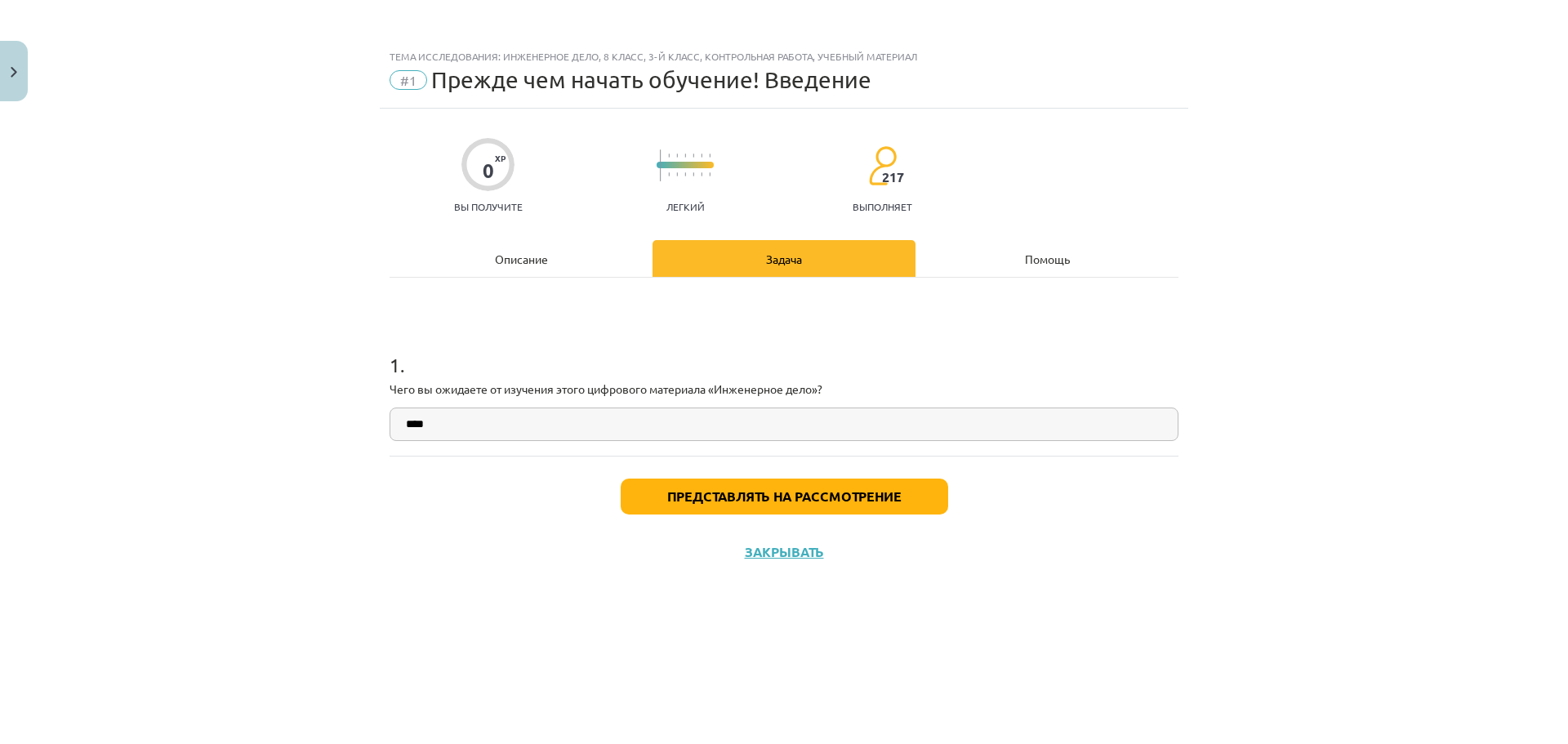
type input "****"
click at [836, 500] on font "Представлять на рассмотрение" at bounding box center [784, 496] width 234 height 17
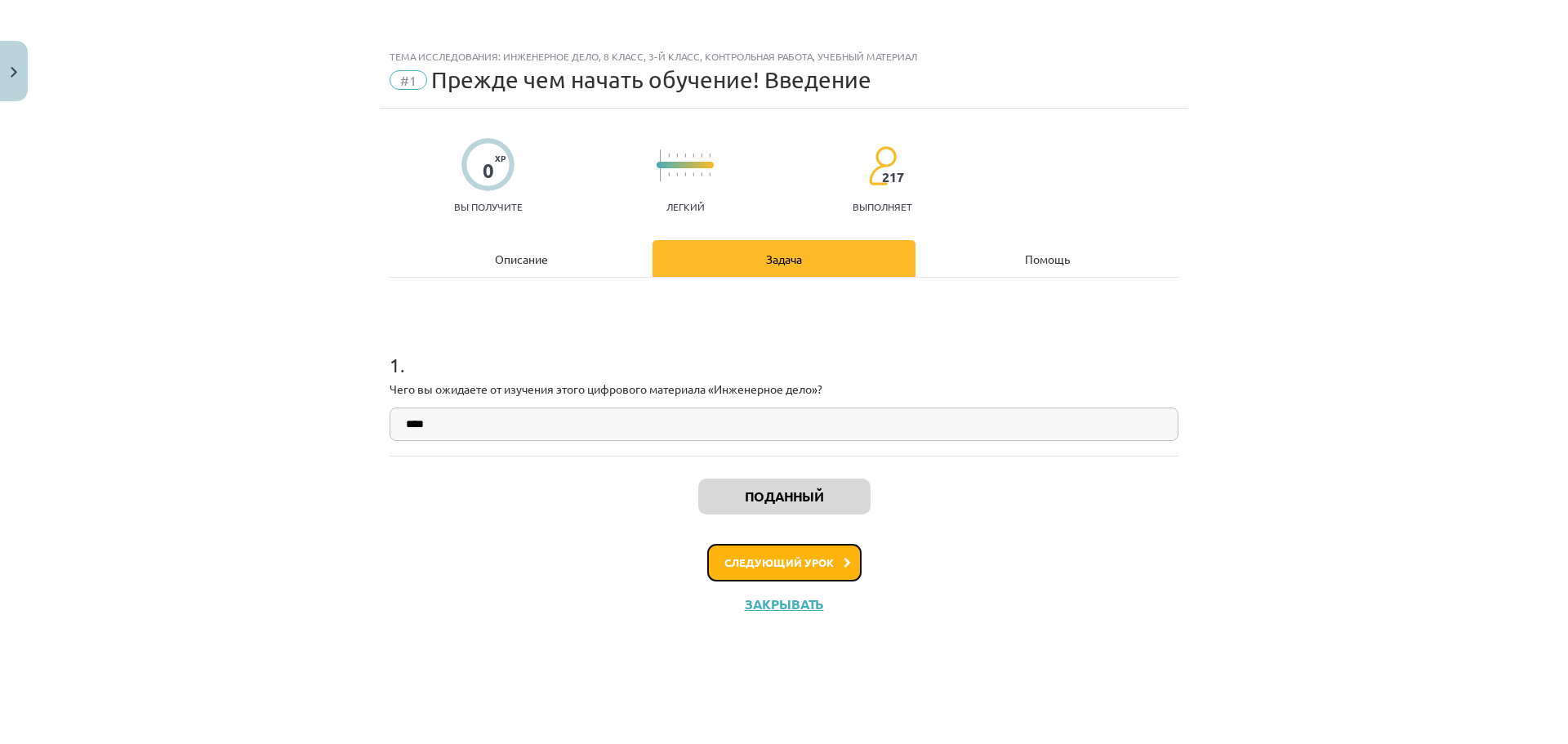
click at [789, 551] on button "Следующий урок" at bounding box center [784, 562] width 154 height 37
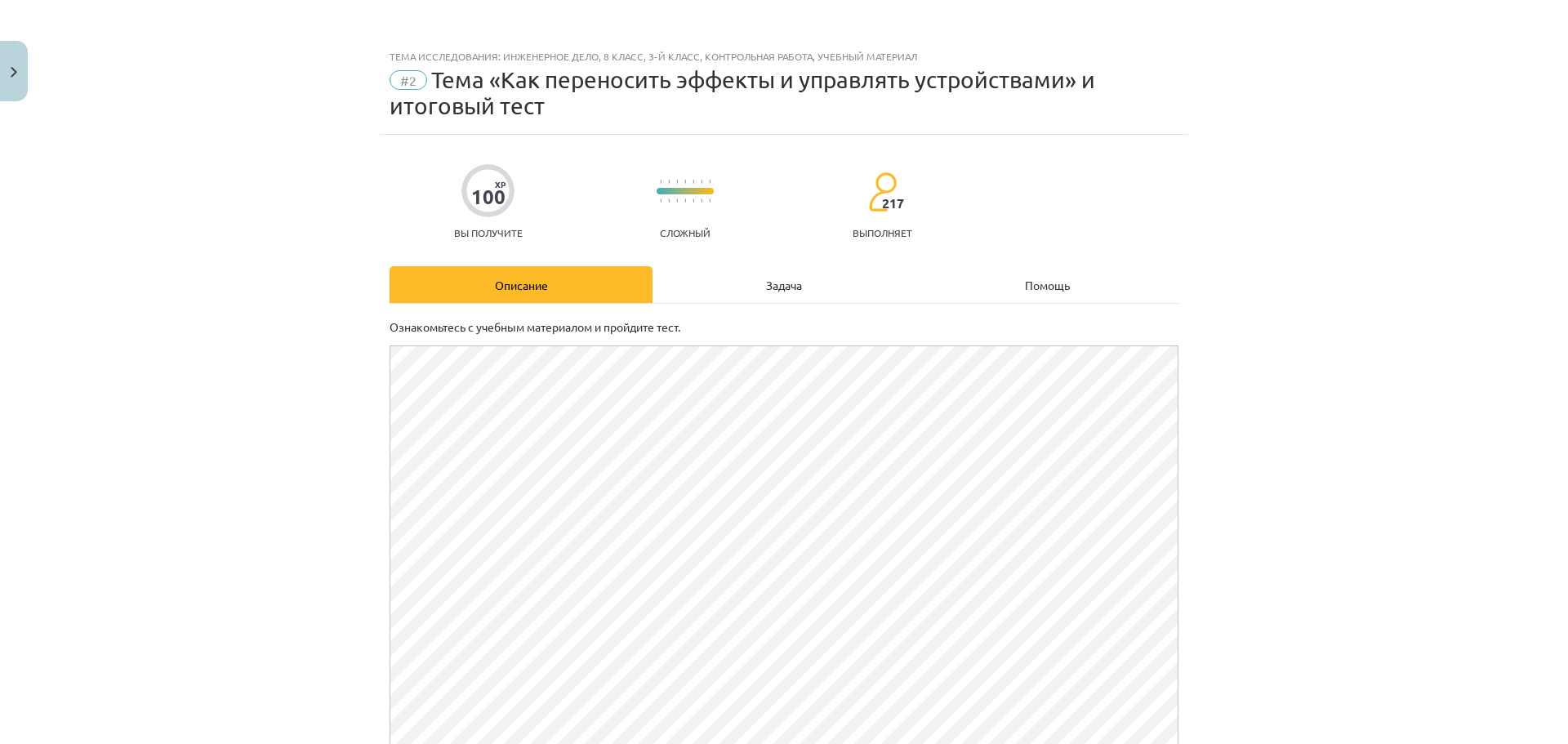
scroll to position [248, 0]
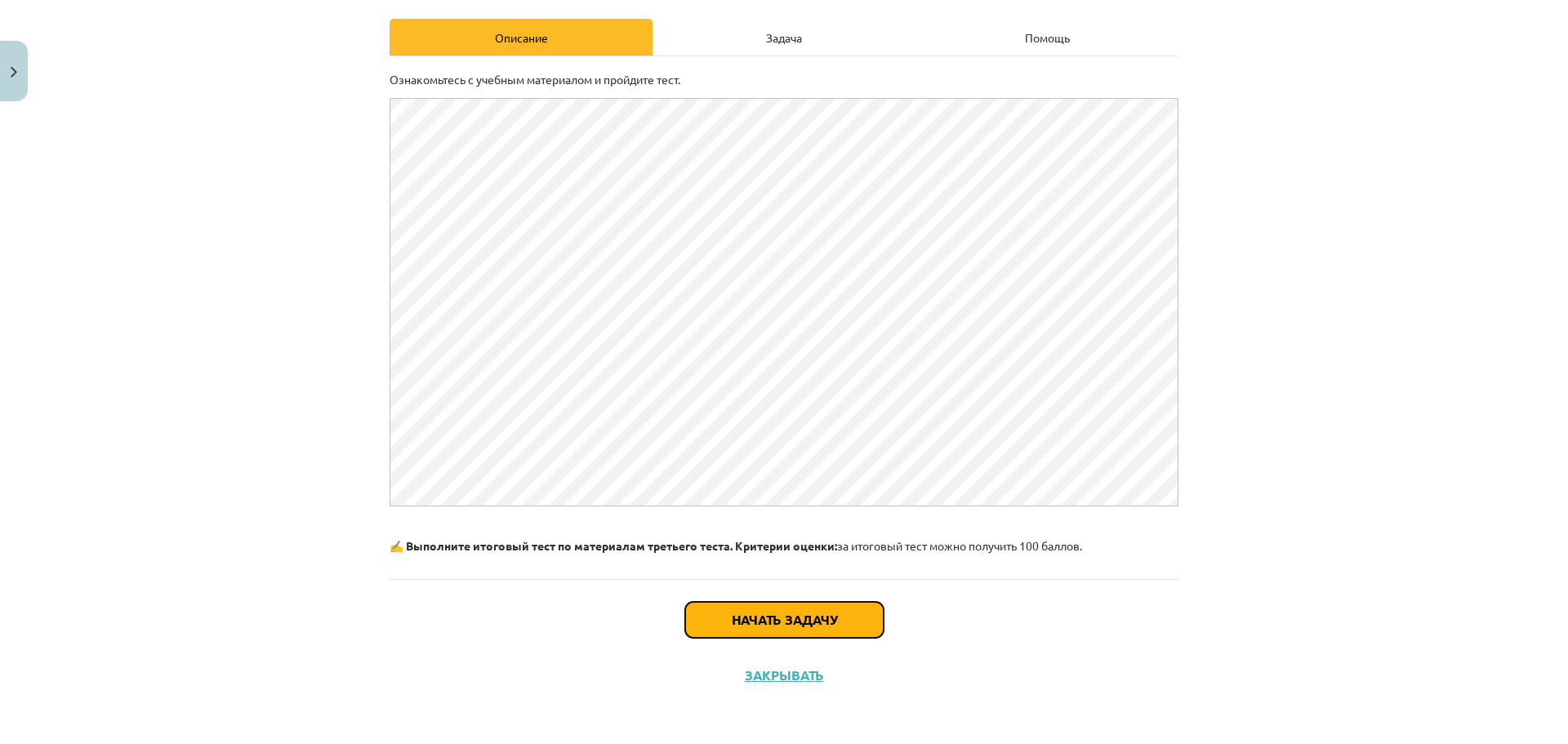
click at [723, 610] on button "Начать задачу" at bounding box center [784, 619] width 198 height 36
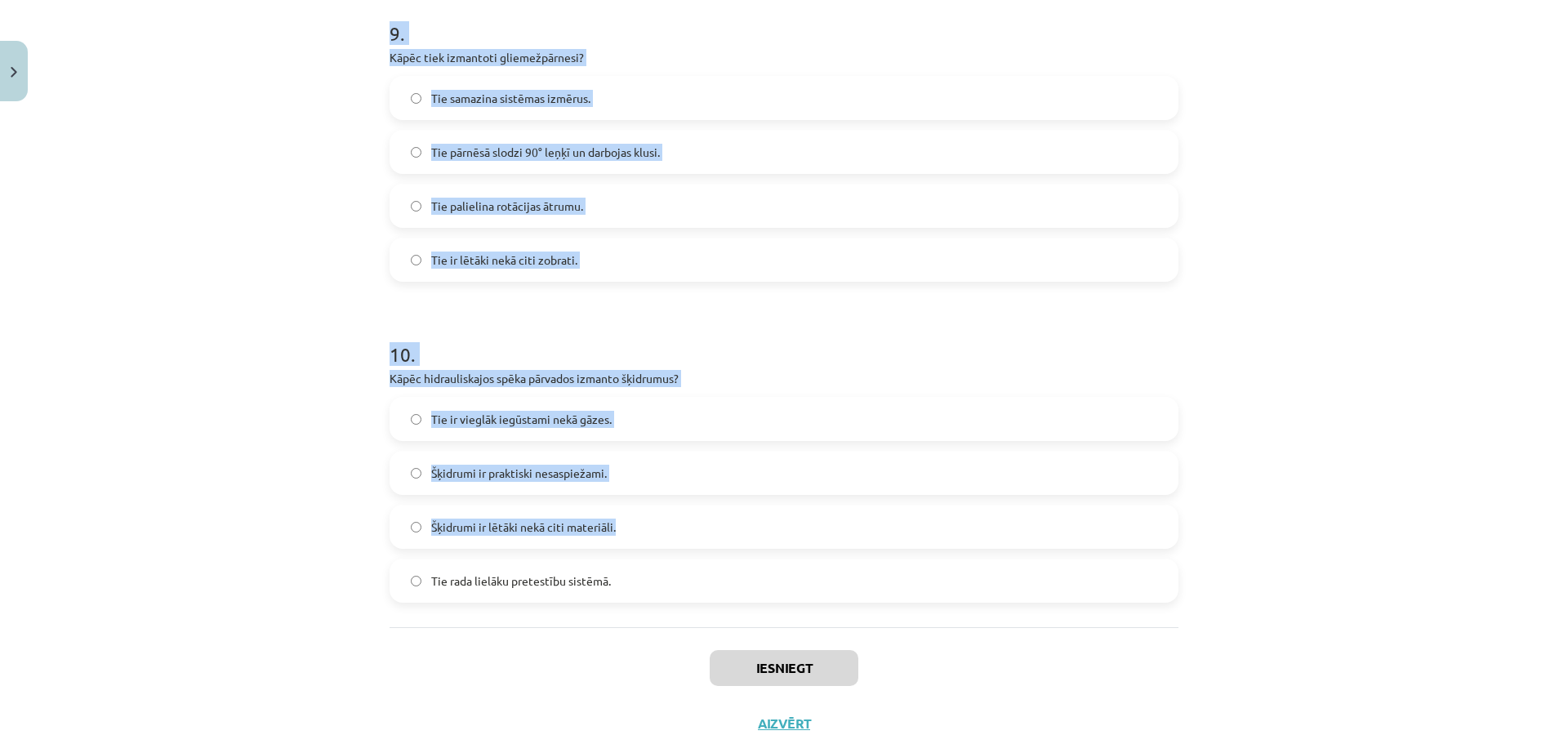
scroll to position [2948, 0]
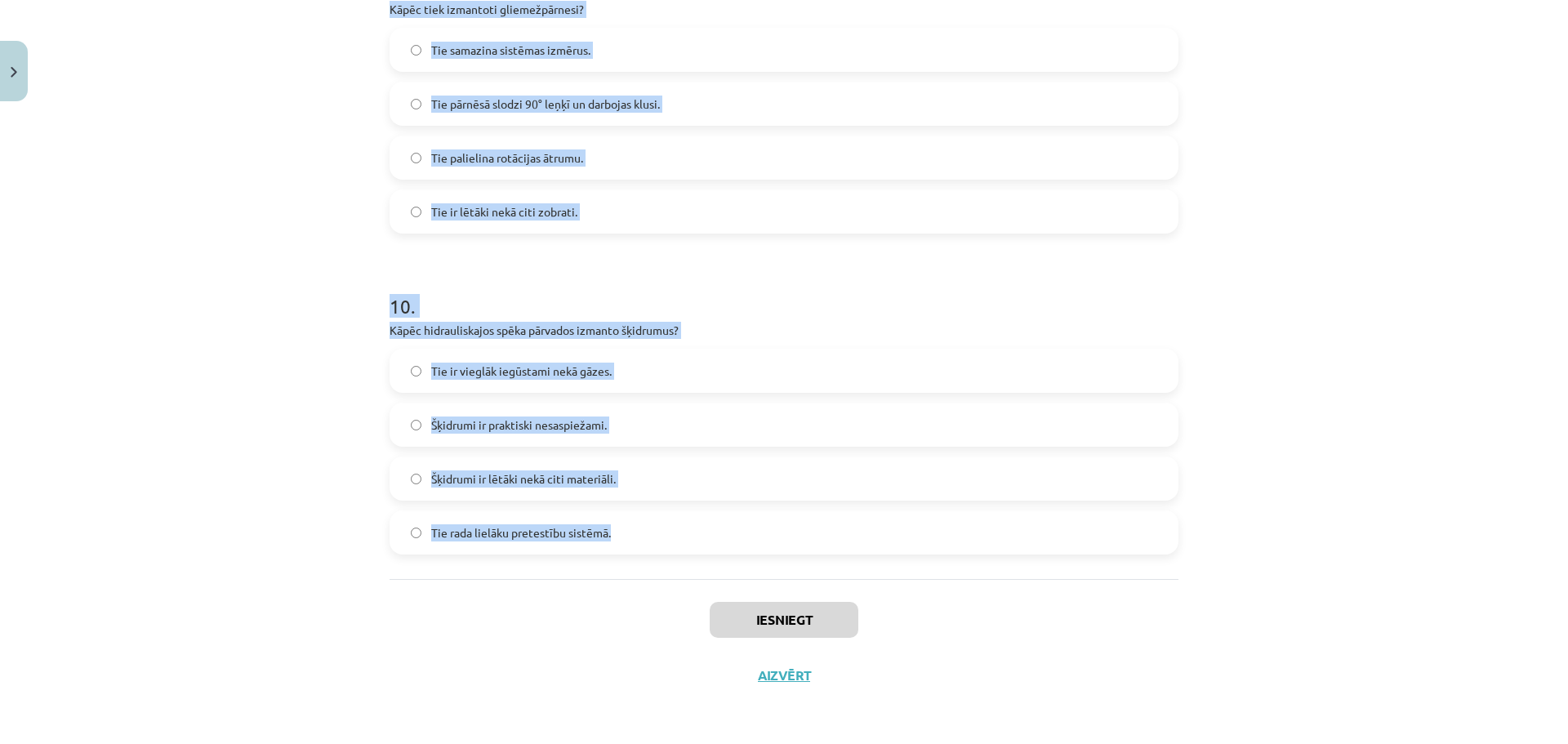
drag, startPoint x: 383, startPoint y: 343, endPoint x: 691, endPoint y: 528, distance: 359.3
copy form "Kas ir raksturīgs siksnu un ķēdes pārvadiem? Abi rullīši vienmēr griežas vienā …"
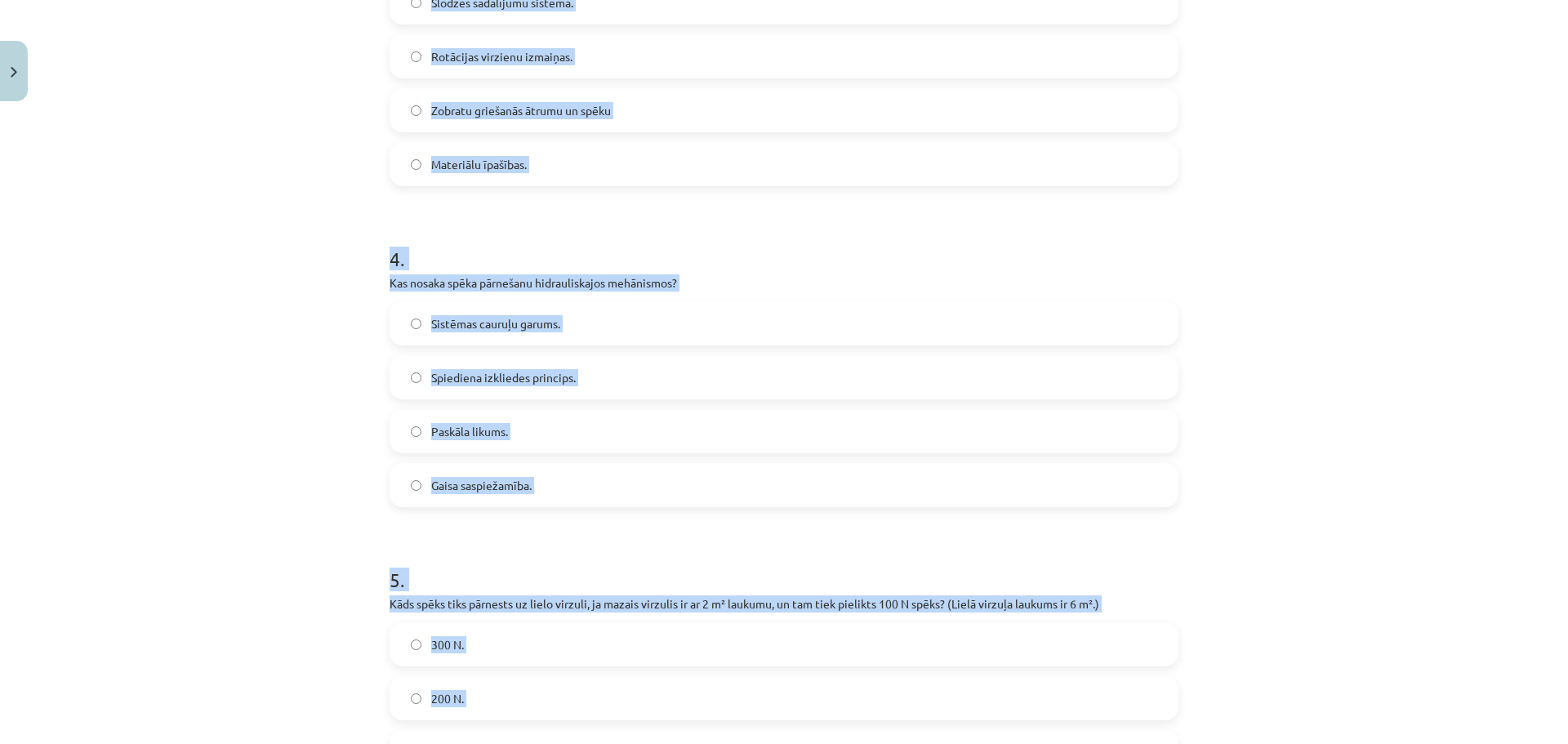
click at [1139, 250] on h1 "4 ." at bounding box center [784, 244] width 789 height 51
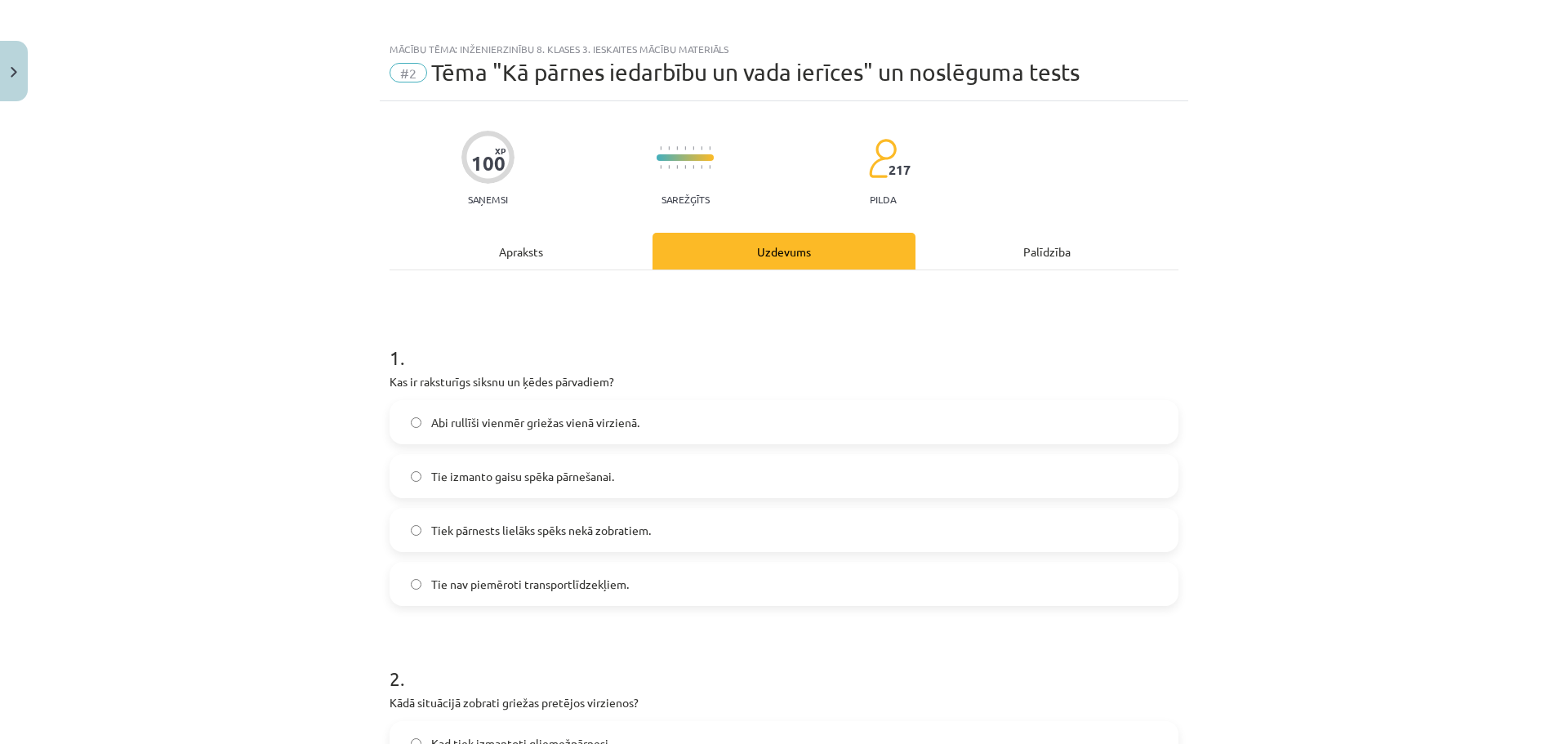
scroll to position [89, 0]
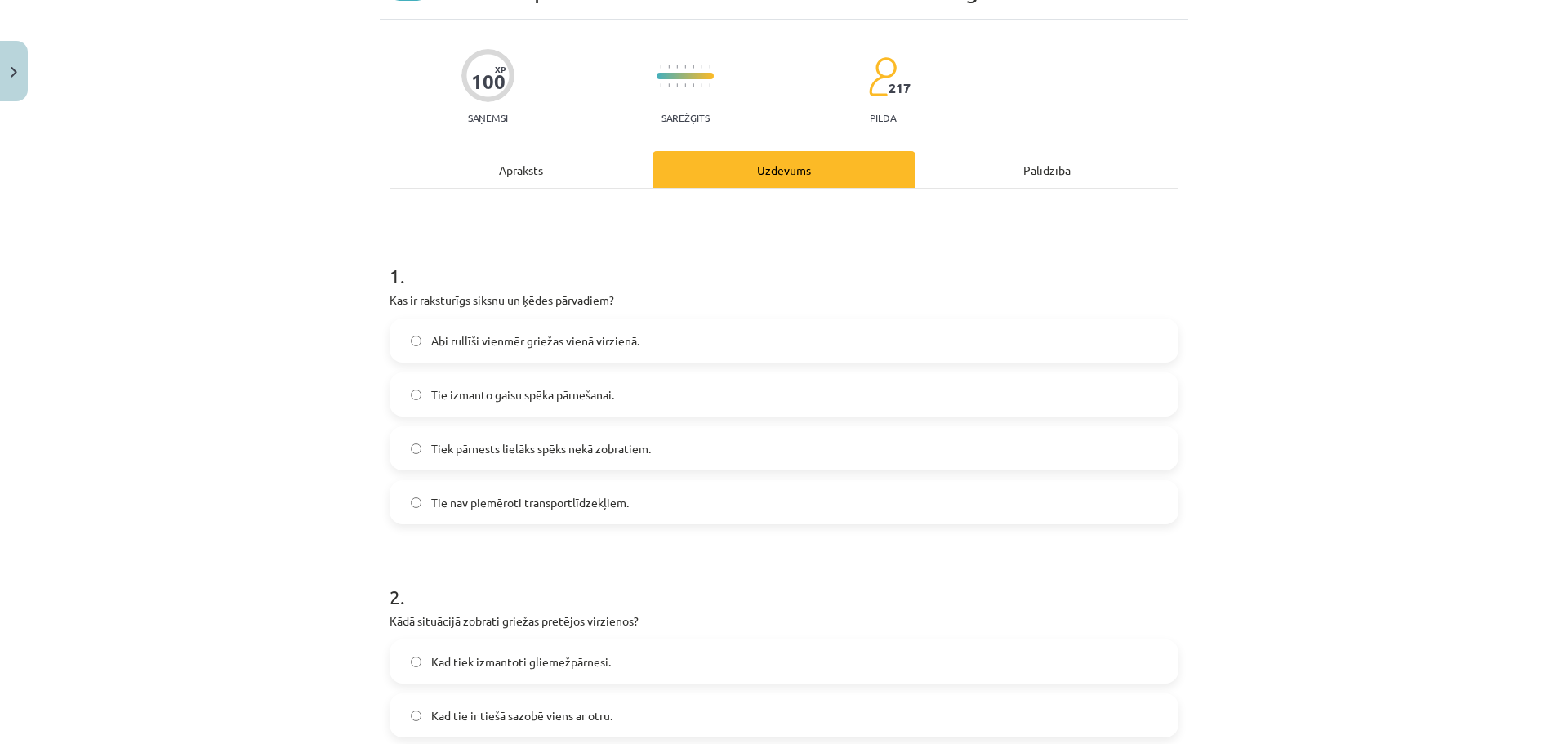
click at [547, 438] on label "Tiek pārnests lielāks spēks nekā zobratiem." at bounding box center [784, 448] width 785 height 41
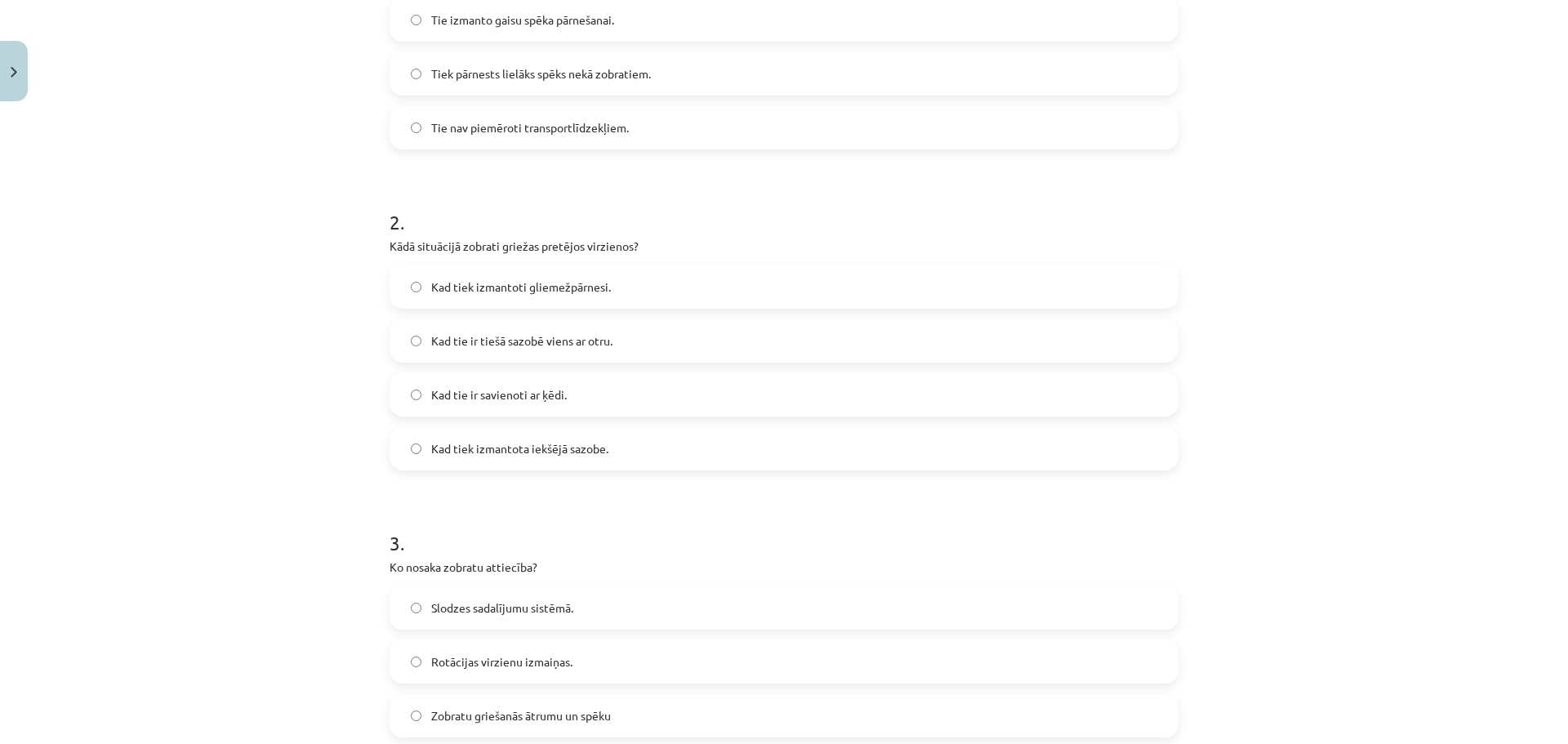
scroll to position [497, 0]
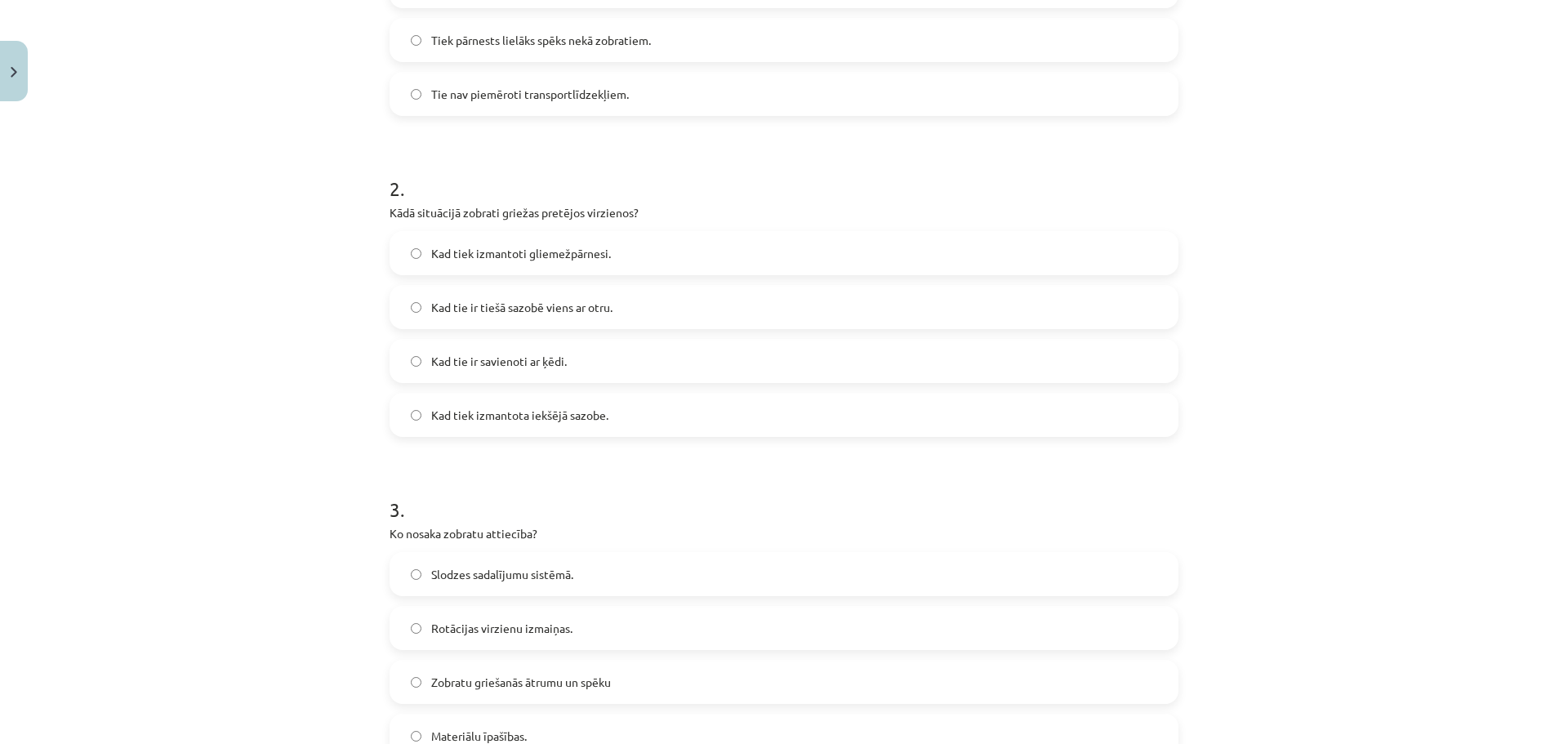
click at [593, 310] on span "Kad tie ir tiešā sazobē viens ar otru." at bounding box center [521, 307] width 181 height 17
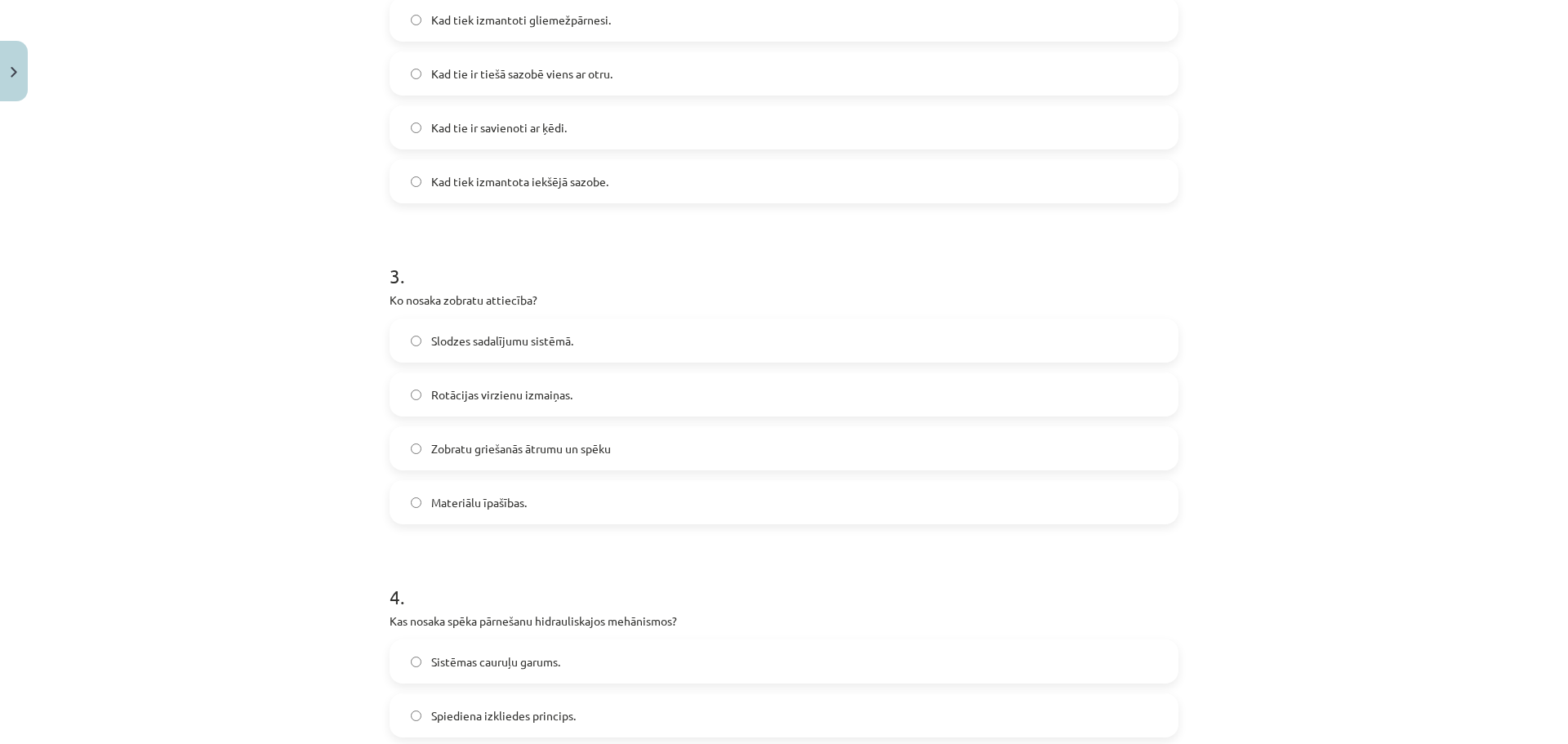
scroll to position [825, 0]
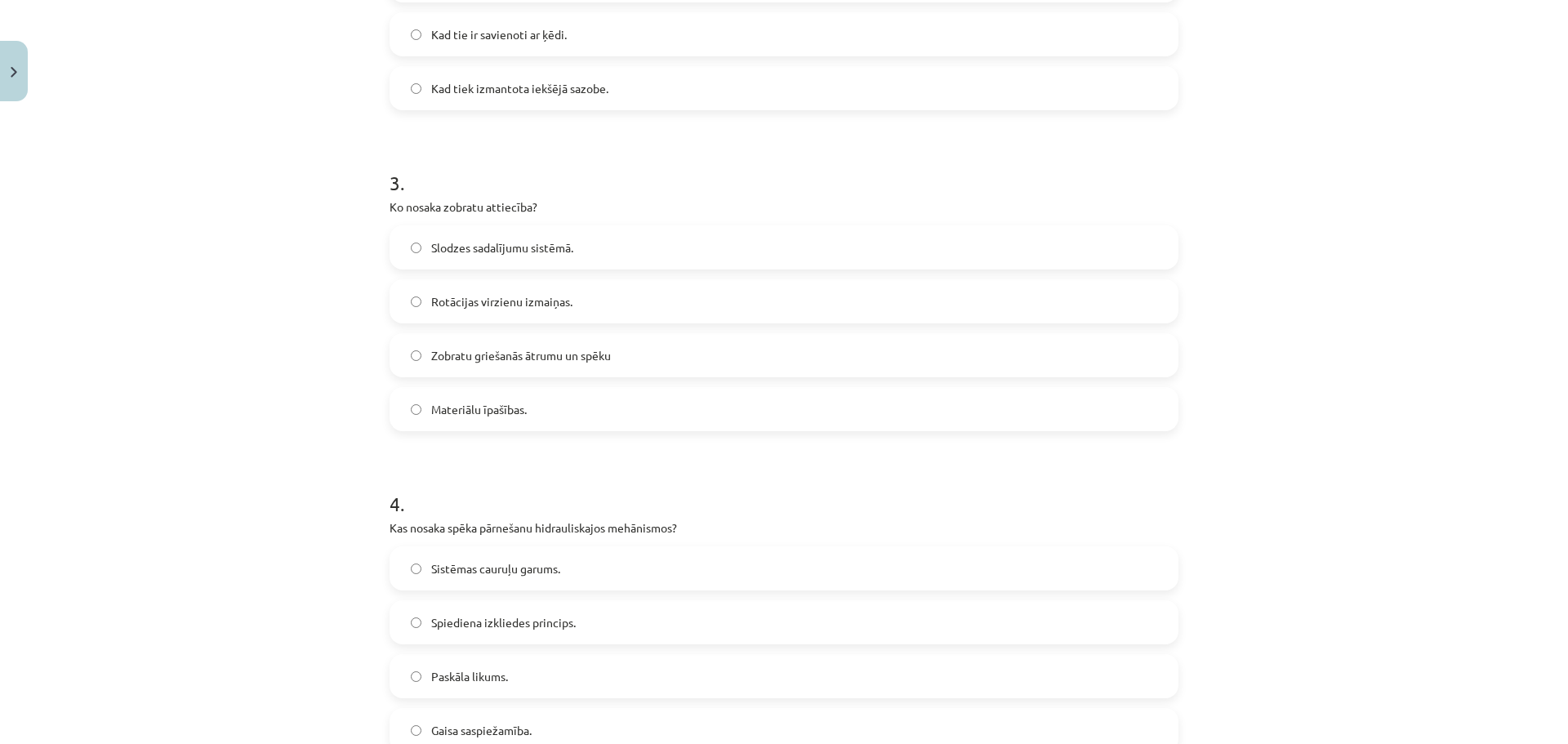
click at [632, 358] on label "Zobratu griešanās ātrumu un spēku" at bounding box center [784, 355] width 785 height 41
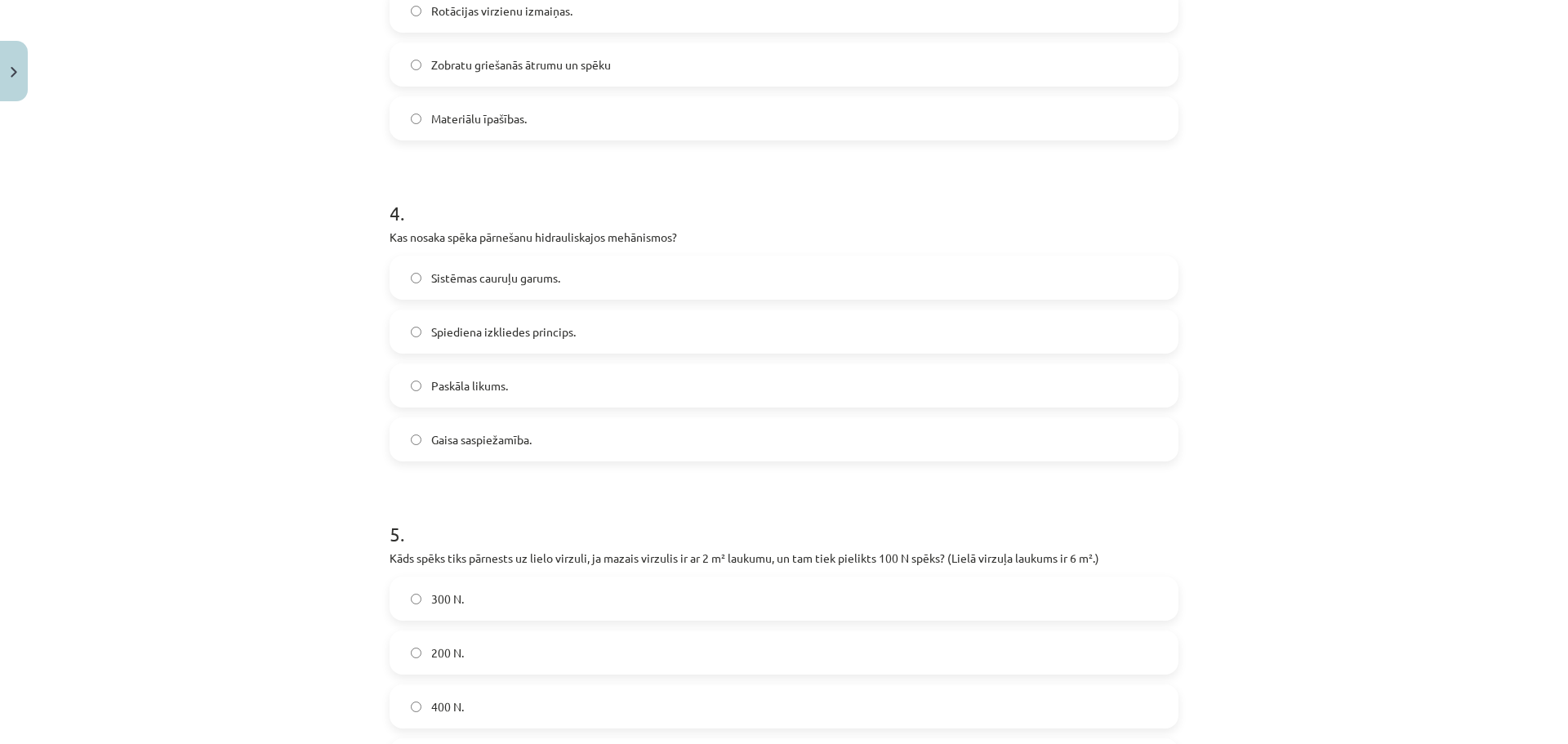
scroll to position [1151, 0]
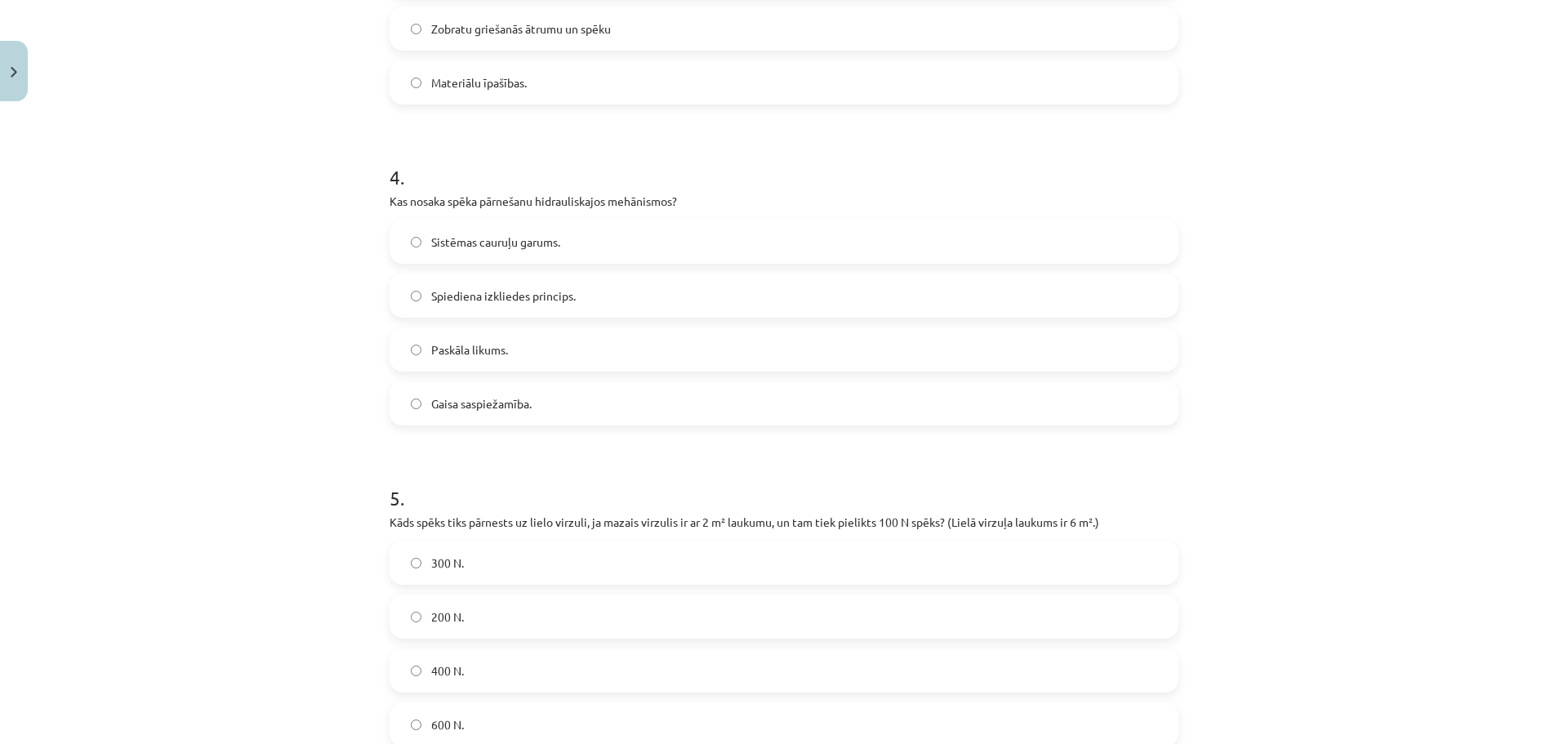
click at [486, 355] on span "Paskāla likums." at bounding box center [469, 350] width 76 height 17
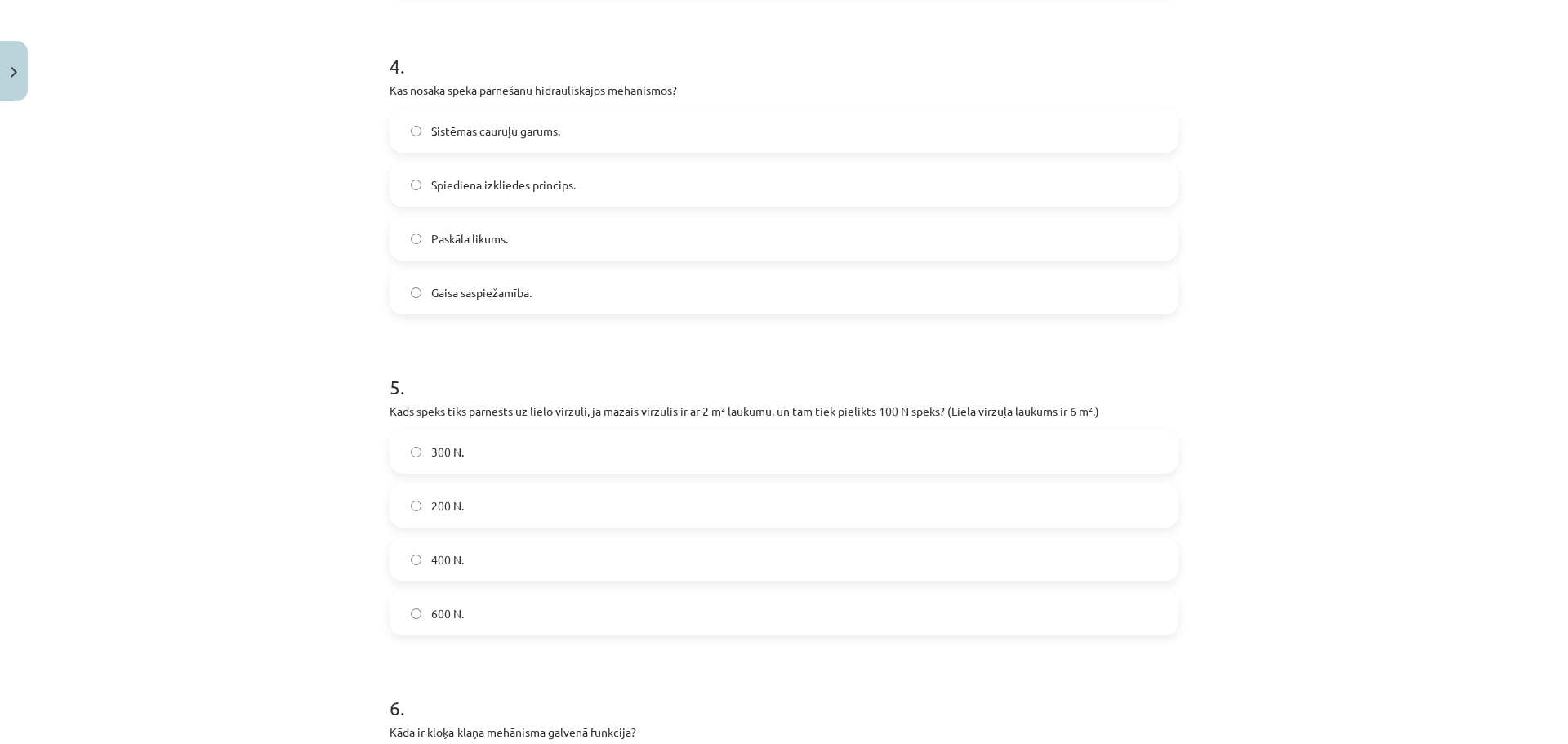
scroll to position [1478, 0]
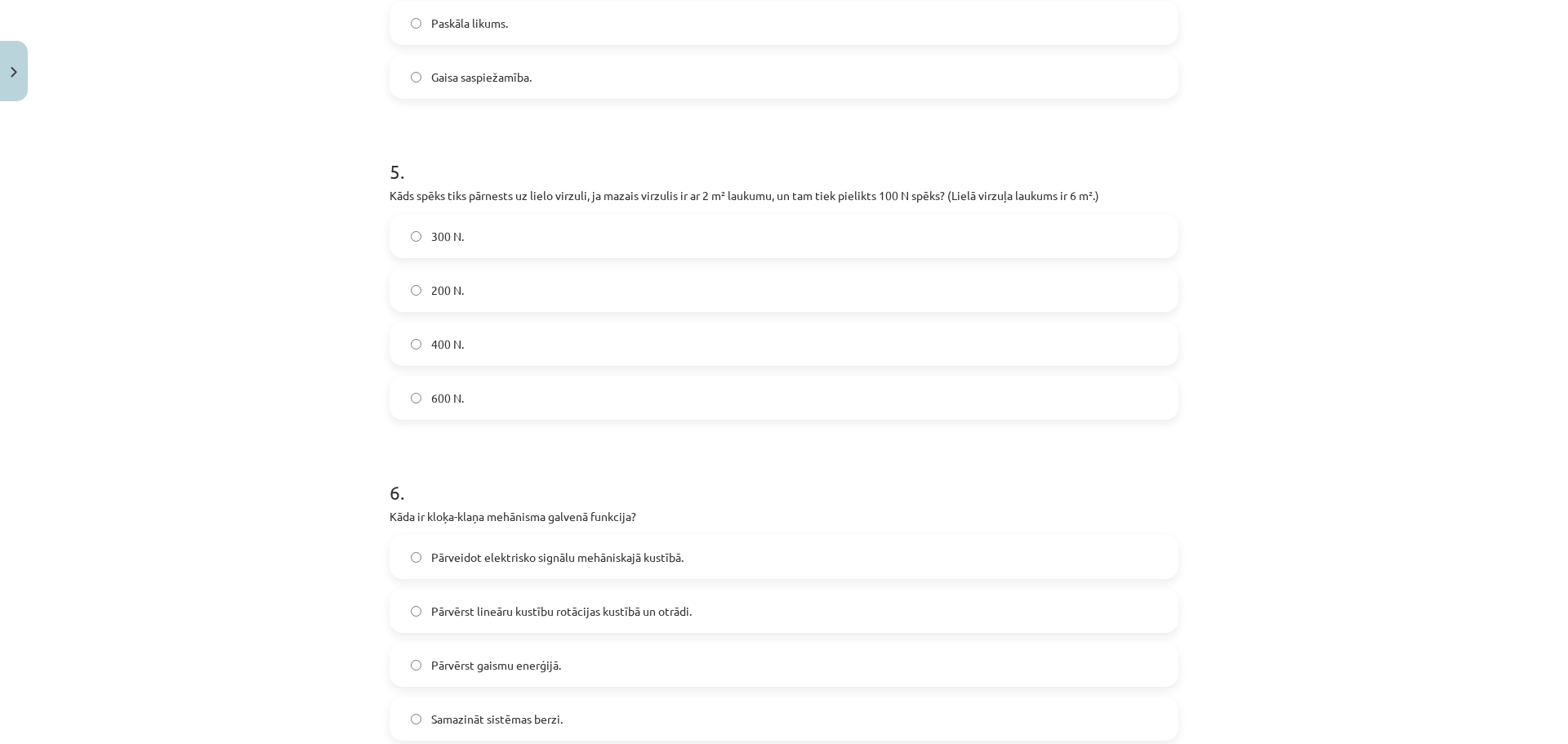
click at [520, 346] on label "400 N." at bounding box center [784, 344] width 785 height 41
click at [501, 214] on div "300 N." at bounding box center [784, 236] width 789 height 44
click at [500, 229] on label "300 N." at bounding box center [784, 236] width 785 height 41
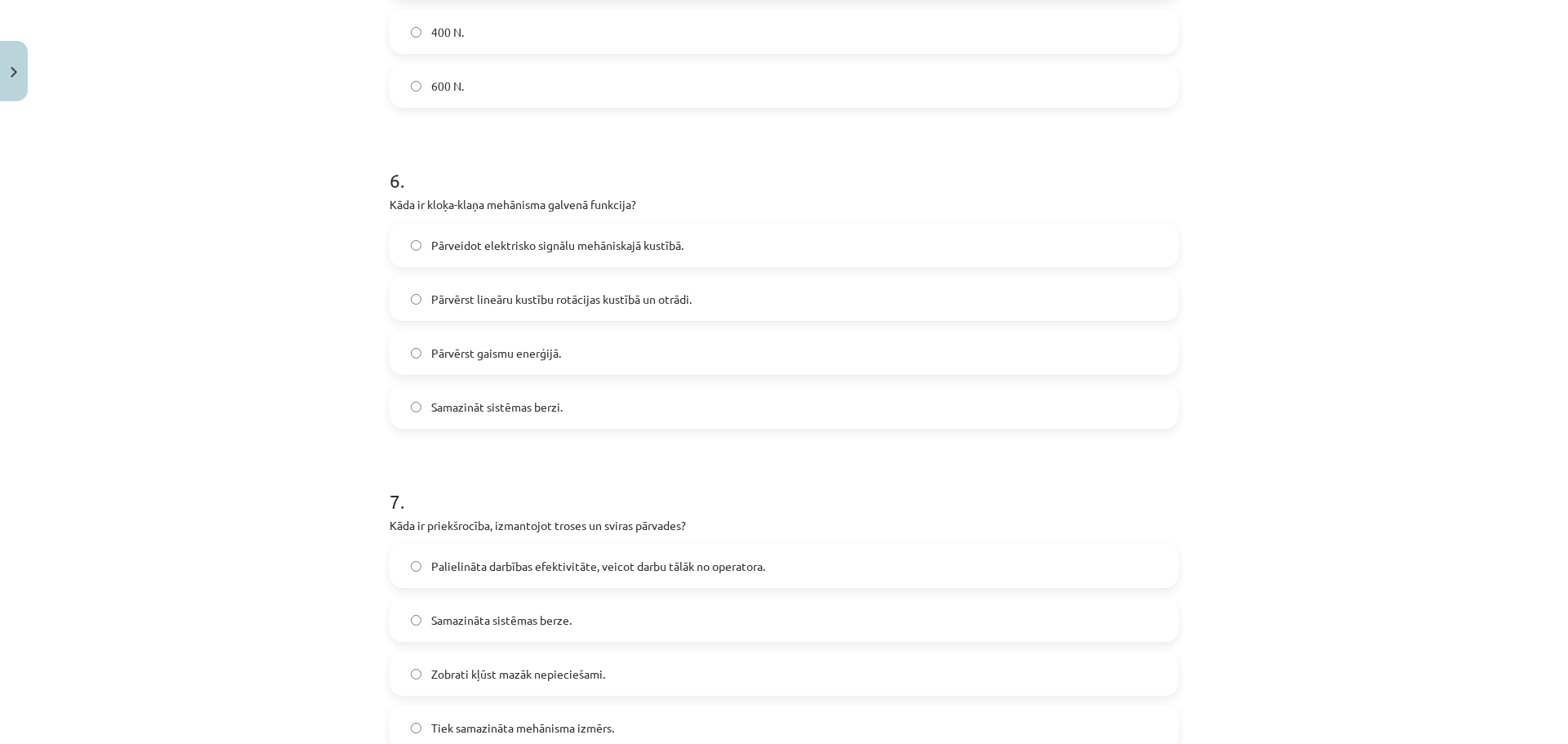
scroll to position [1804, 0]
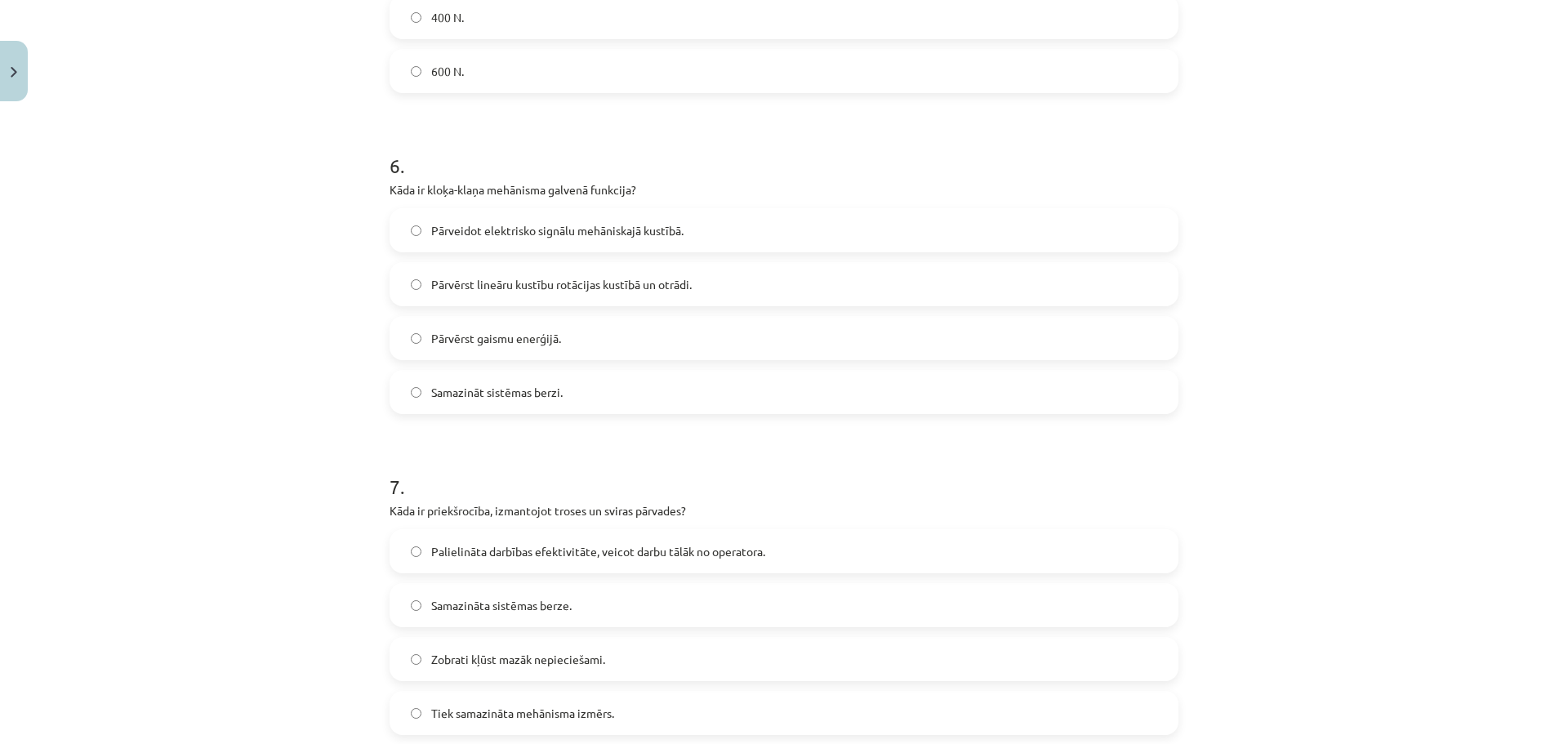
click at [585, 290] on span "Pārvērst lineāru kustību rotācijas kustībā un otrādi." at bounding box center [561, 284] width 261 height 17
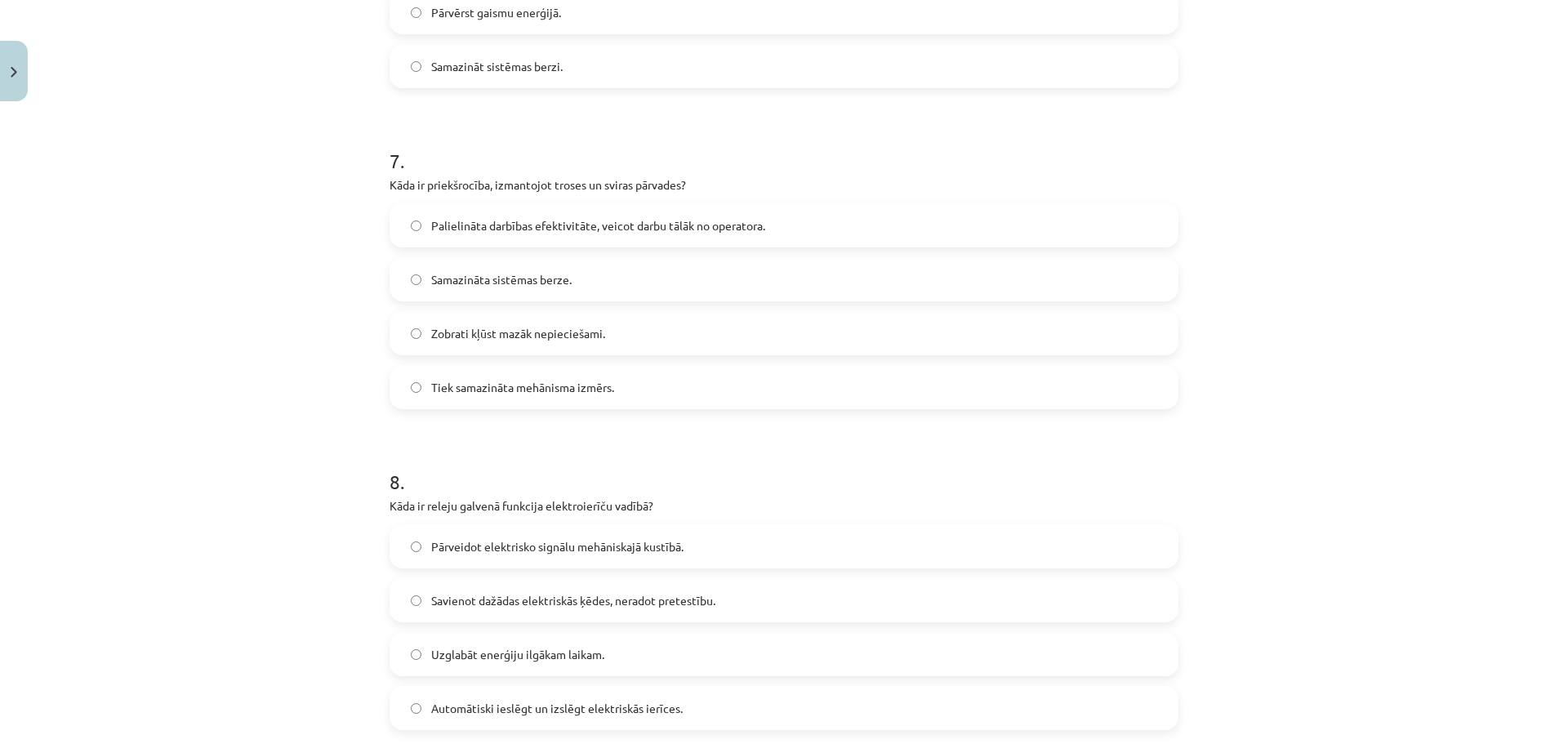
scroll to position [2132, 0]
click at [564, 237] on label "Palielināta darbības efektivitāte, veicot darbu tālāk no operatora." at bounding box center [784, 224] width 785 height 41
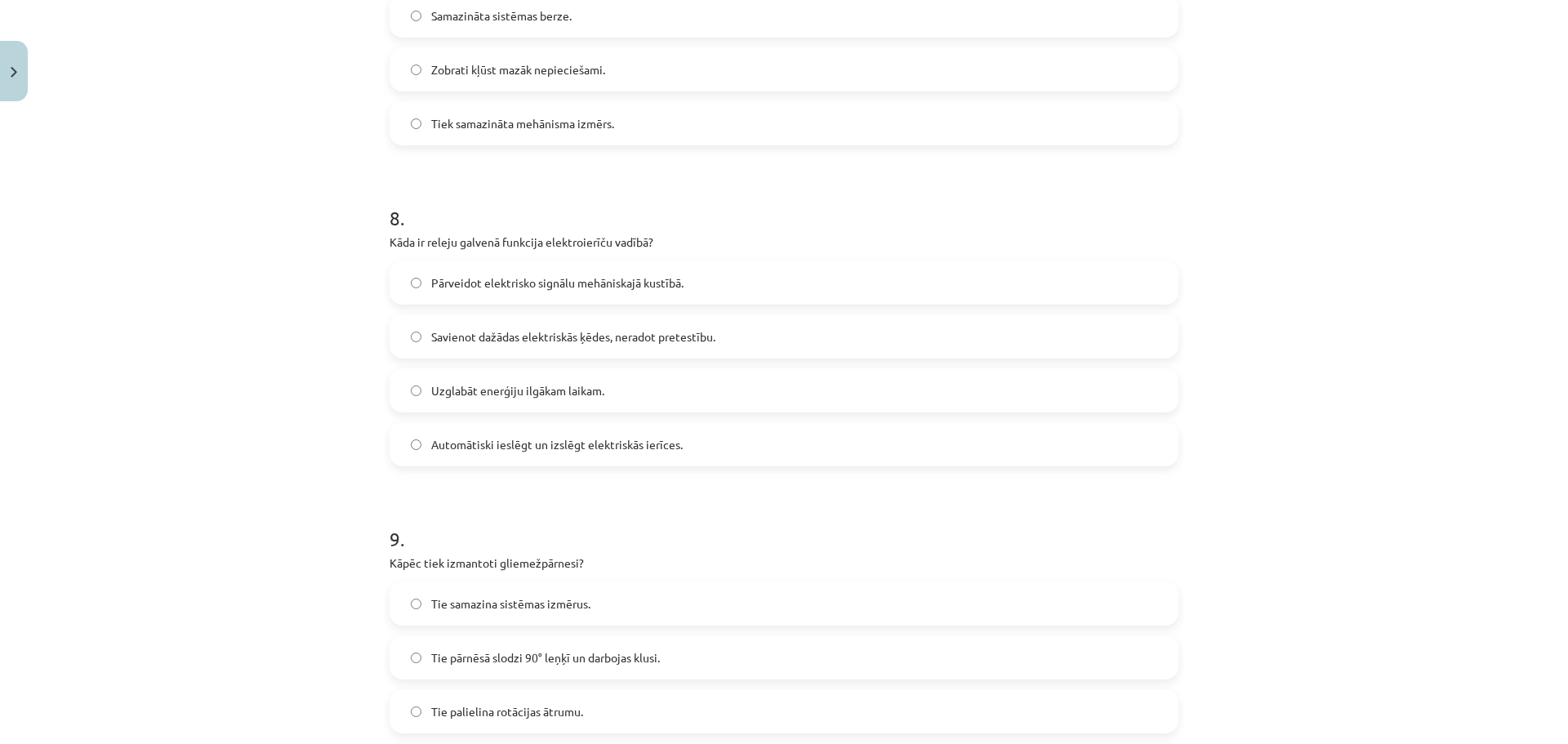
scroll to position [2458, 0]
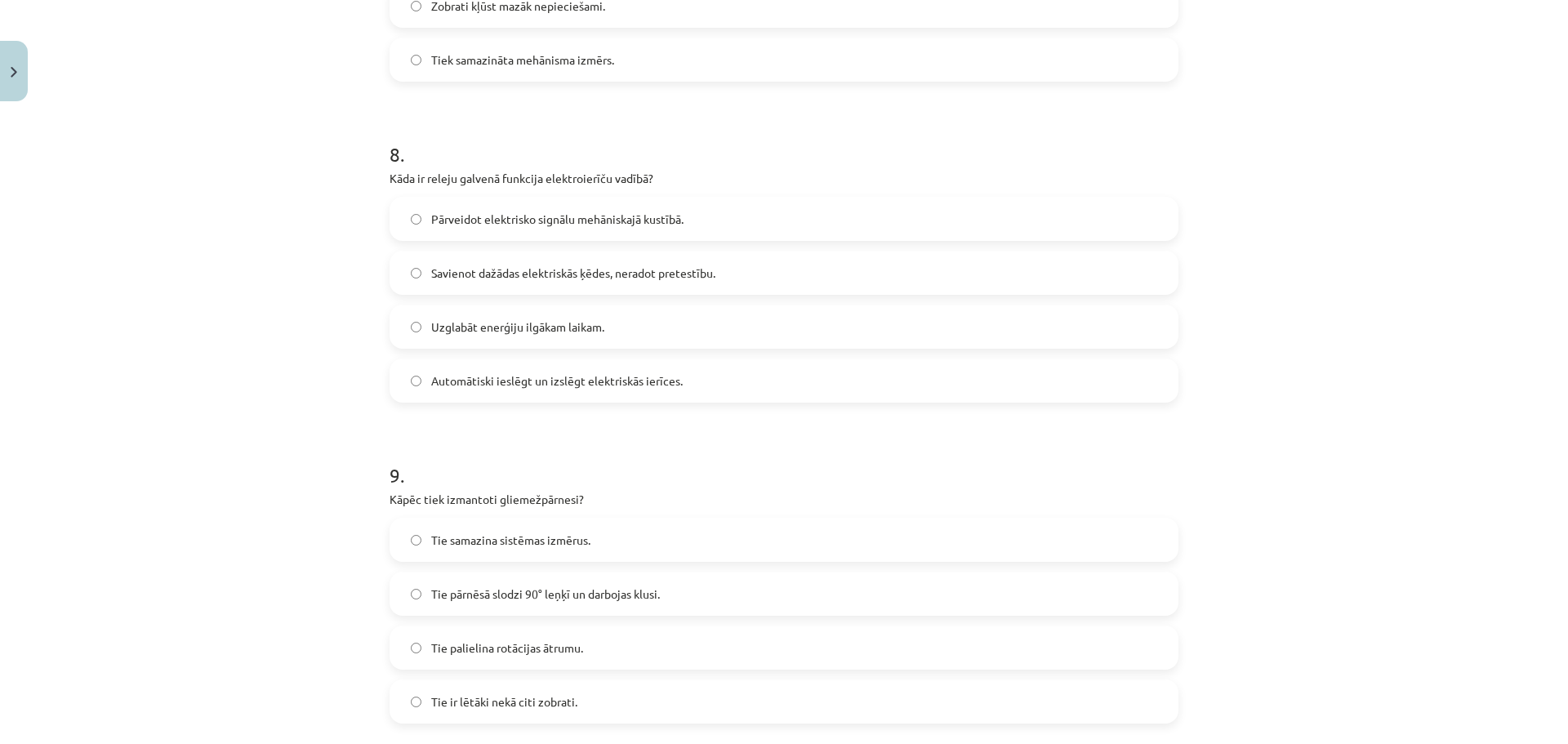
click at [574, 365] on label "Automātiski ieslēgt un izslēgt elektriskās ierīces." at bounding box center [784, 380] width 785 height 41
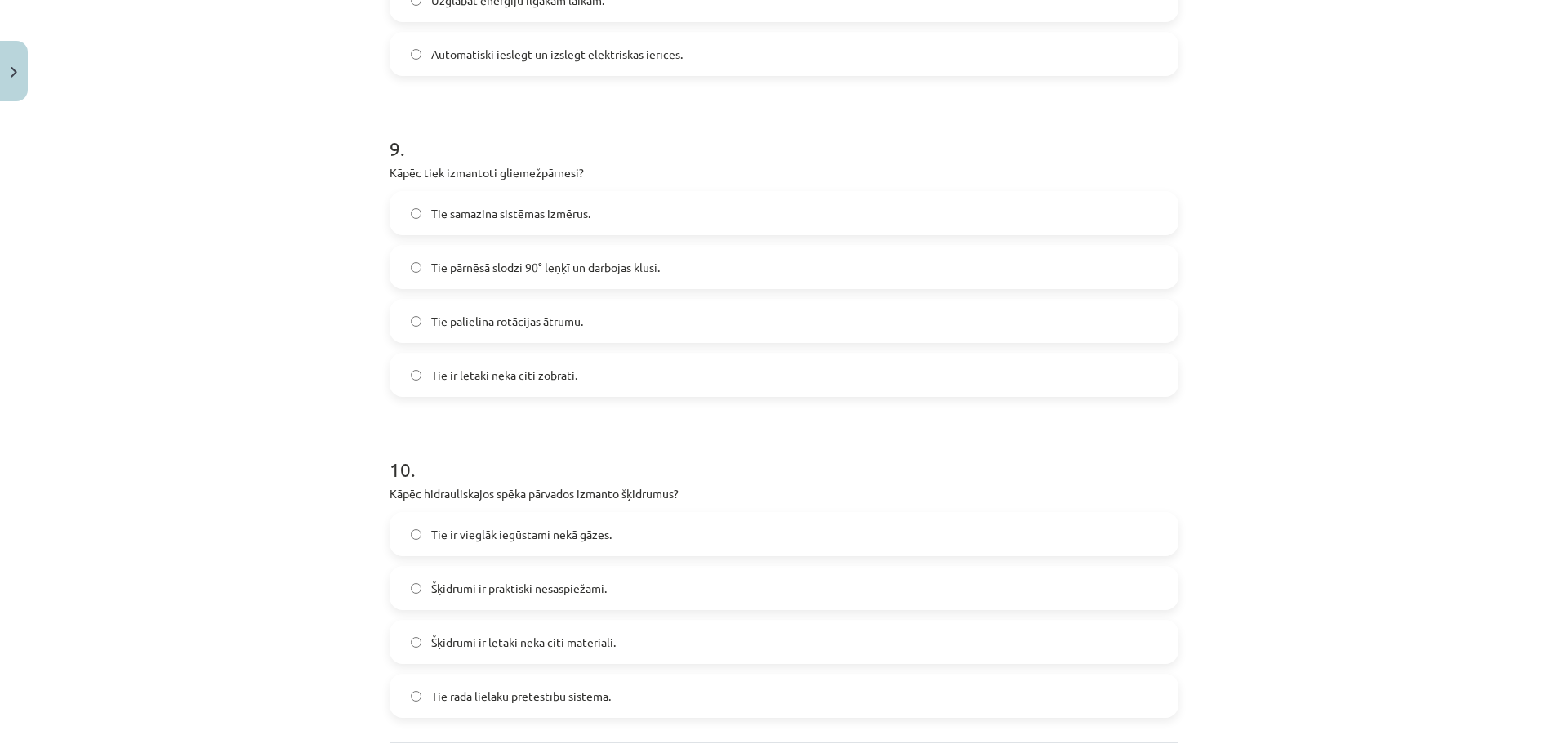
click at [606, 273] on span "Tie pārnēsā slodzi 90° leņķī un darbojas klusi." at bounding box center [545, 267] width 228 height 17
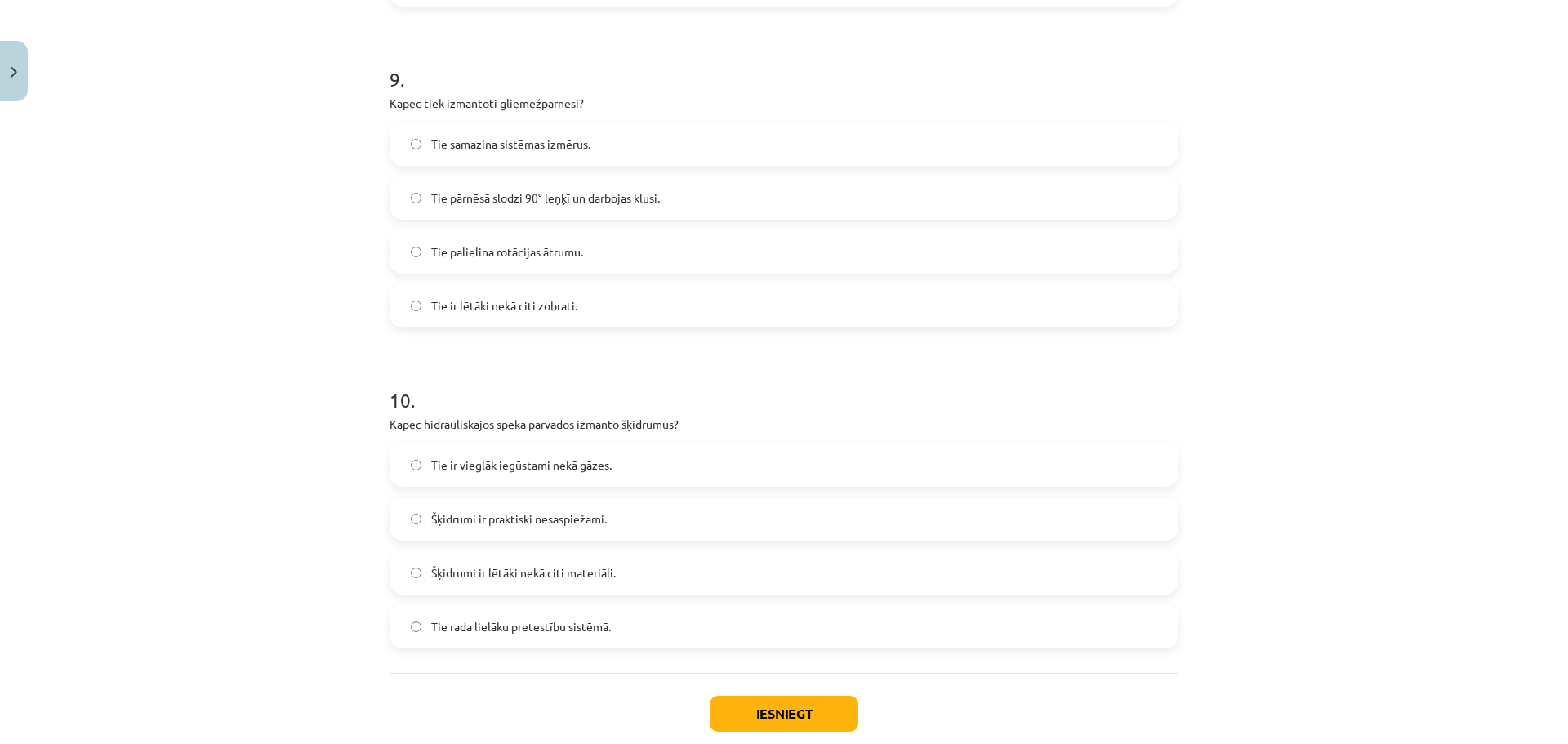
scroll to position [2948, 0]
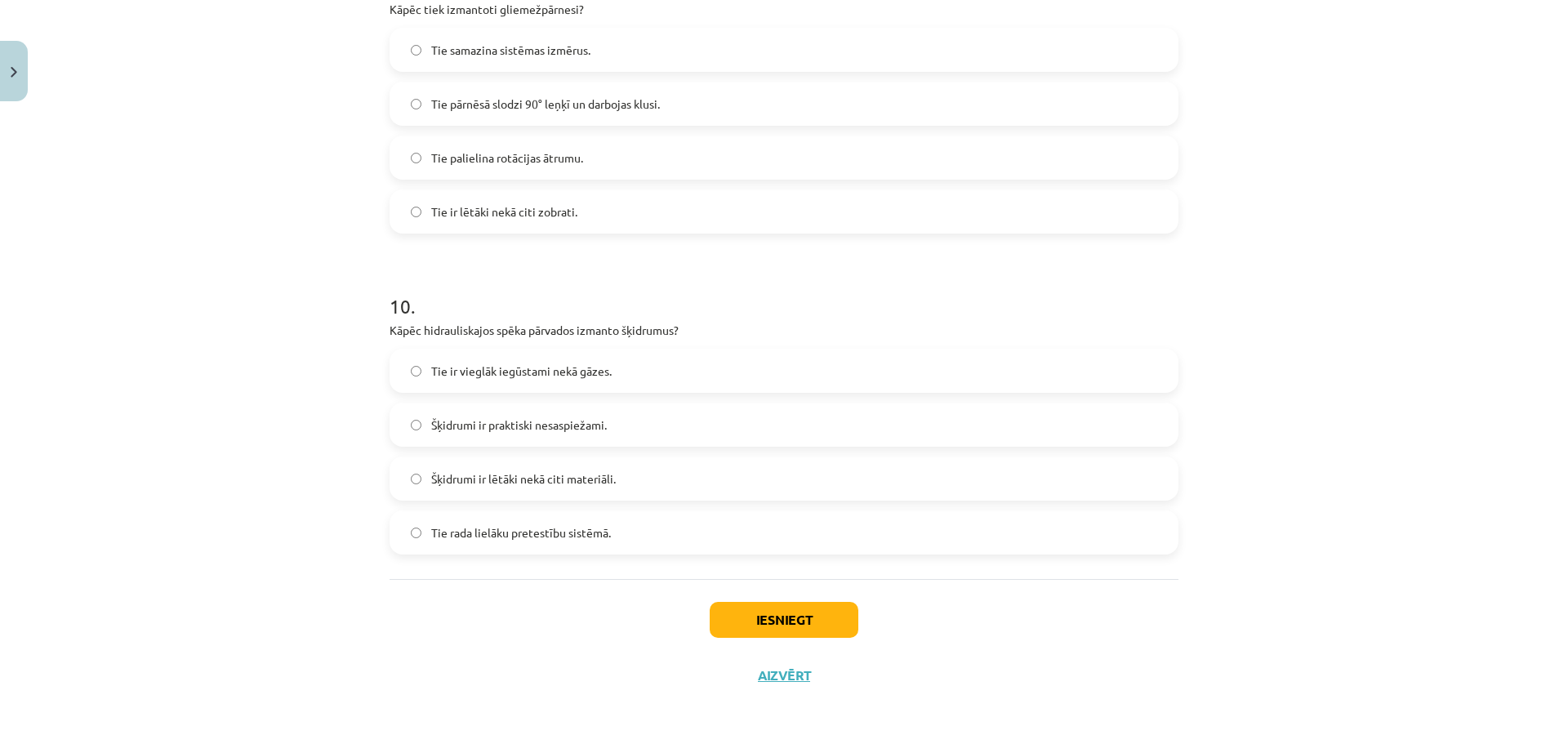
click at [565, 417] on span "Šķidrumi ir praktiski nesaspiežami." at bounding box center [518, 425] width 175 height 17
click at [737, 605] on button "Iesniegt" at bounding box center [784, 619] width 149 height 36
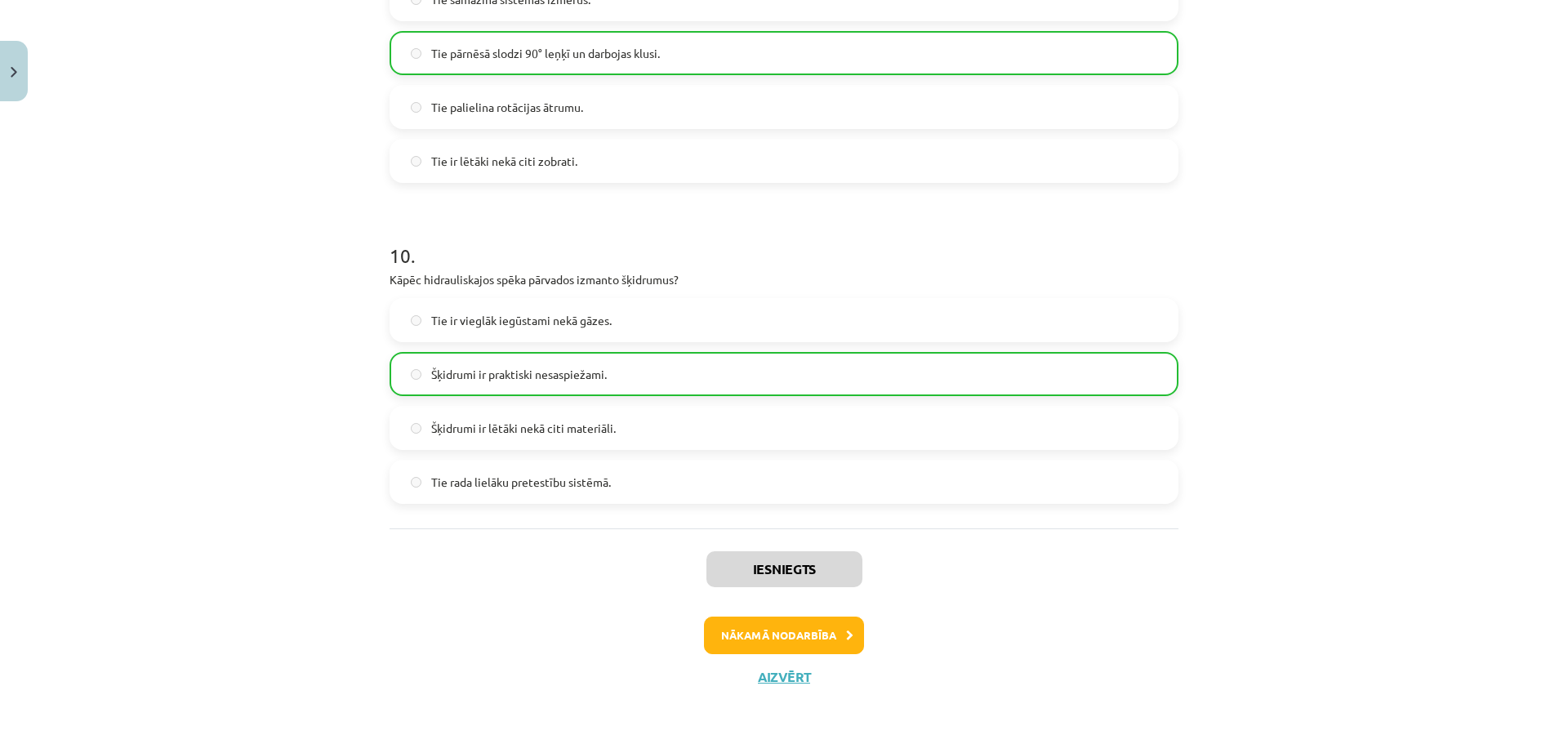
scroll to position [3000, 0]
click at [808, 645] on button "Nākamā nodarbība" at bounding box center [784, 634] width 160 height 37
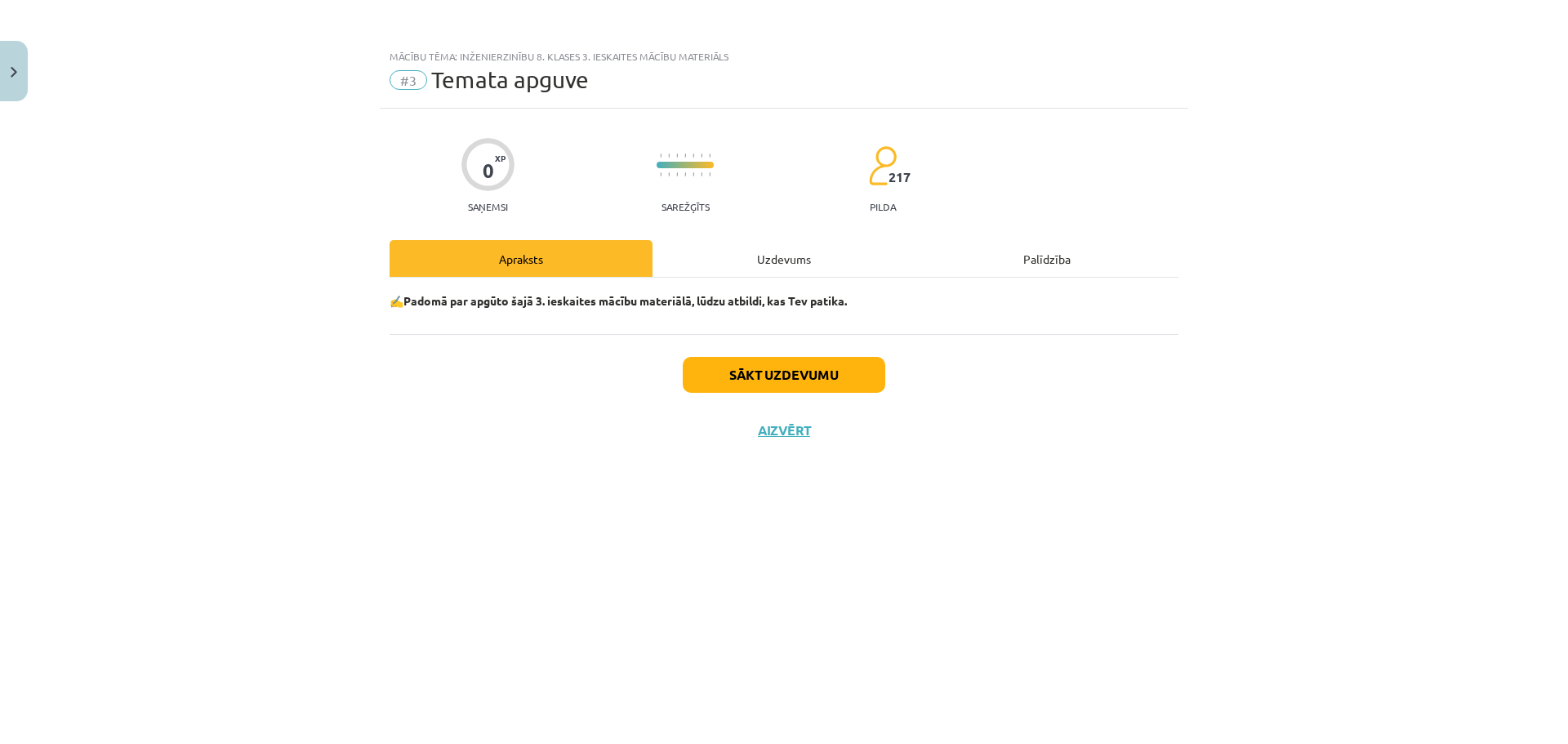
scroll to position [0, 0]
click at [840, 372] on button "Sākt uzdevumu" at bounding box center [784, 374] width 203 height 36
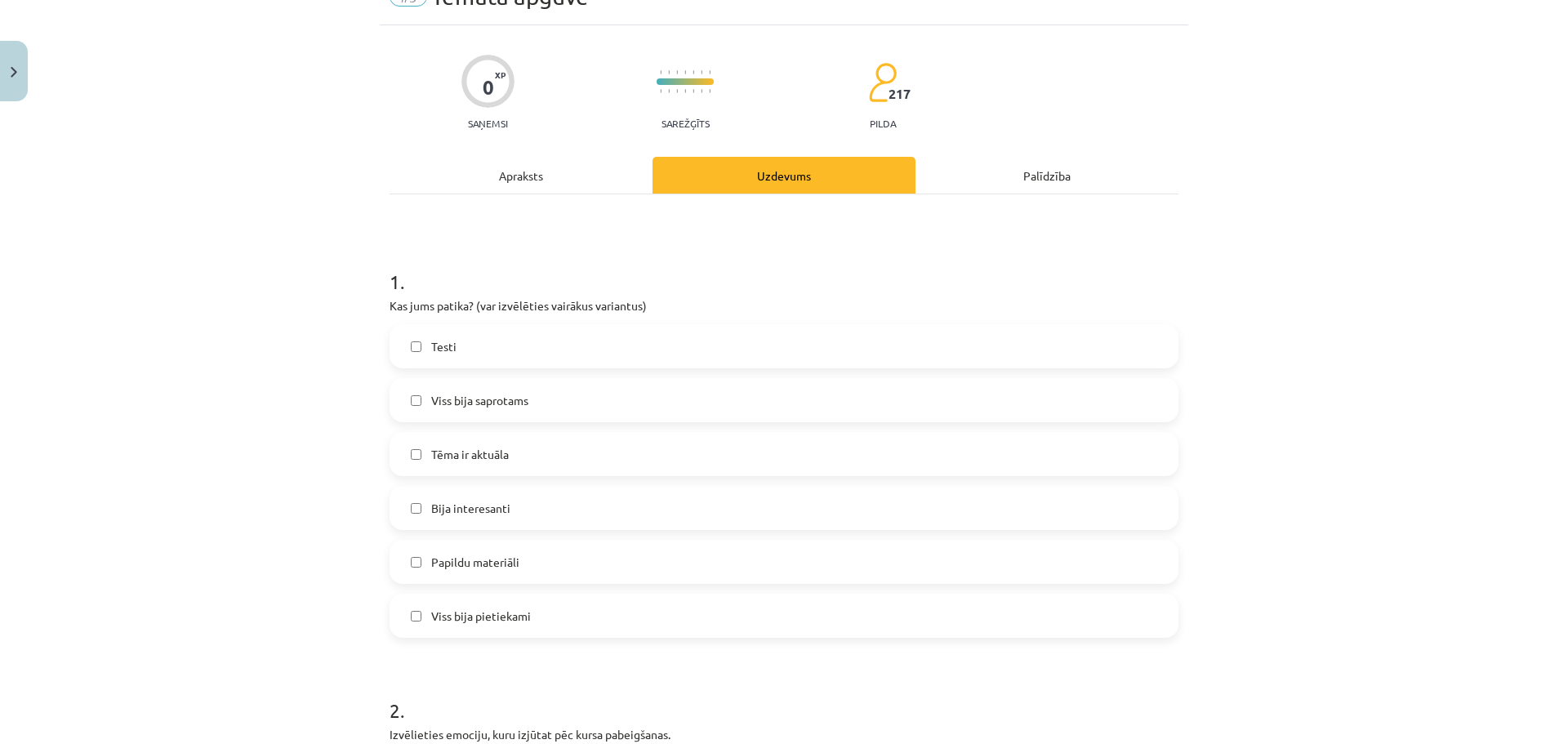
scroll to position [164, 0]
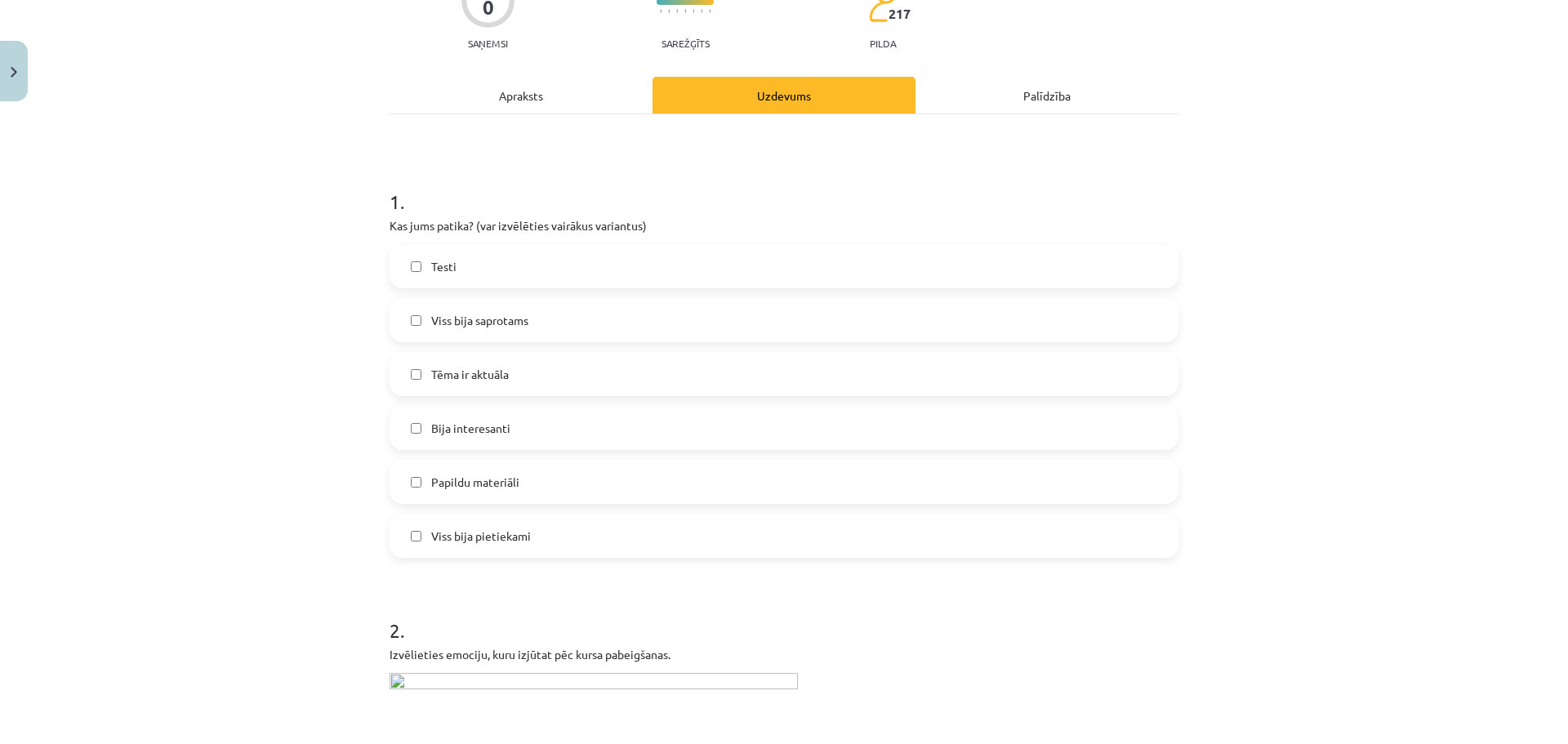
click at [607, 426] on label "Bija interesanti" at bounding box center [784, 428] width 785 height 41
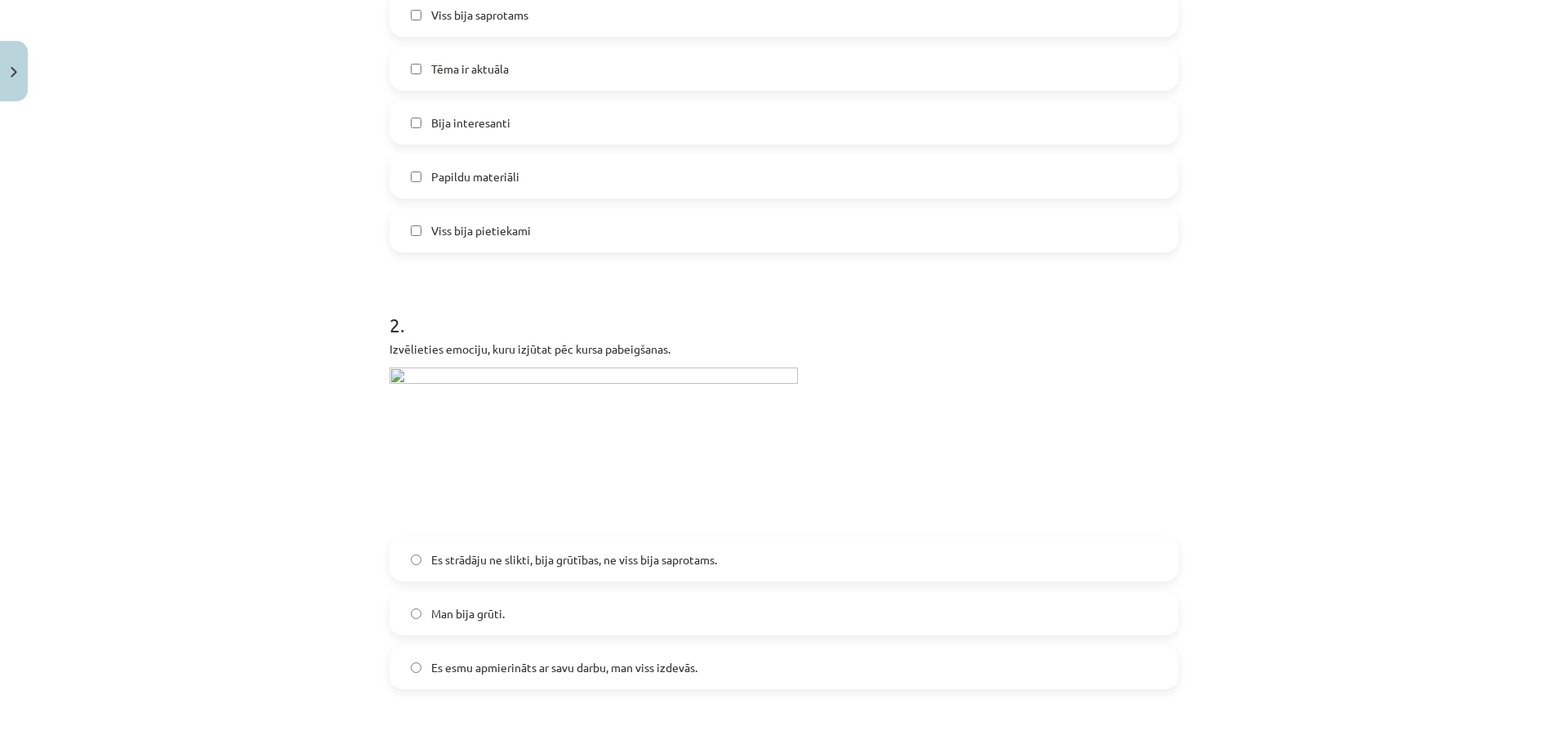
scroll to position [572, 0]
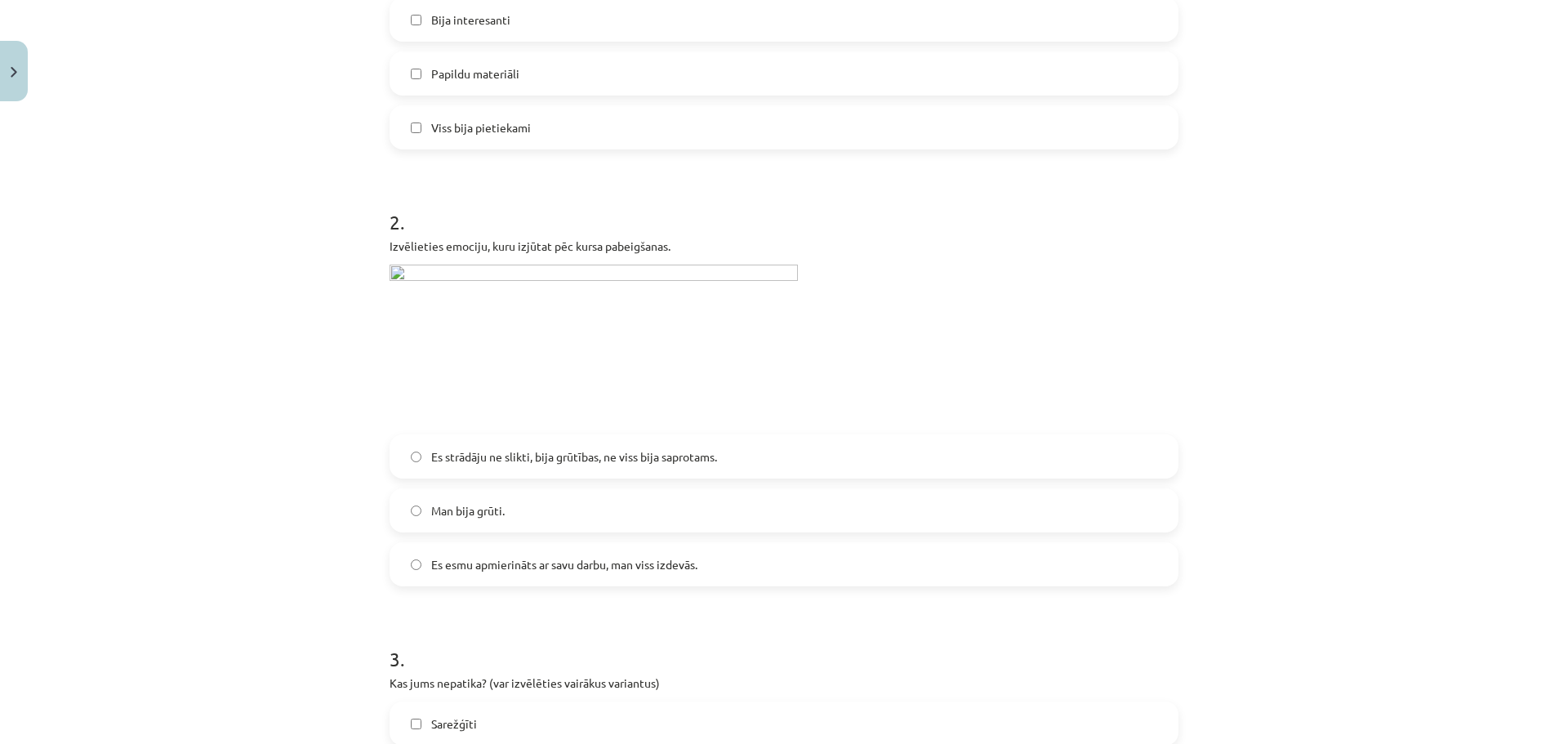
click at [535, 509] on label "Man bija grūti." at bounding box center [784, 510] width 785 height 41
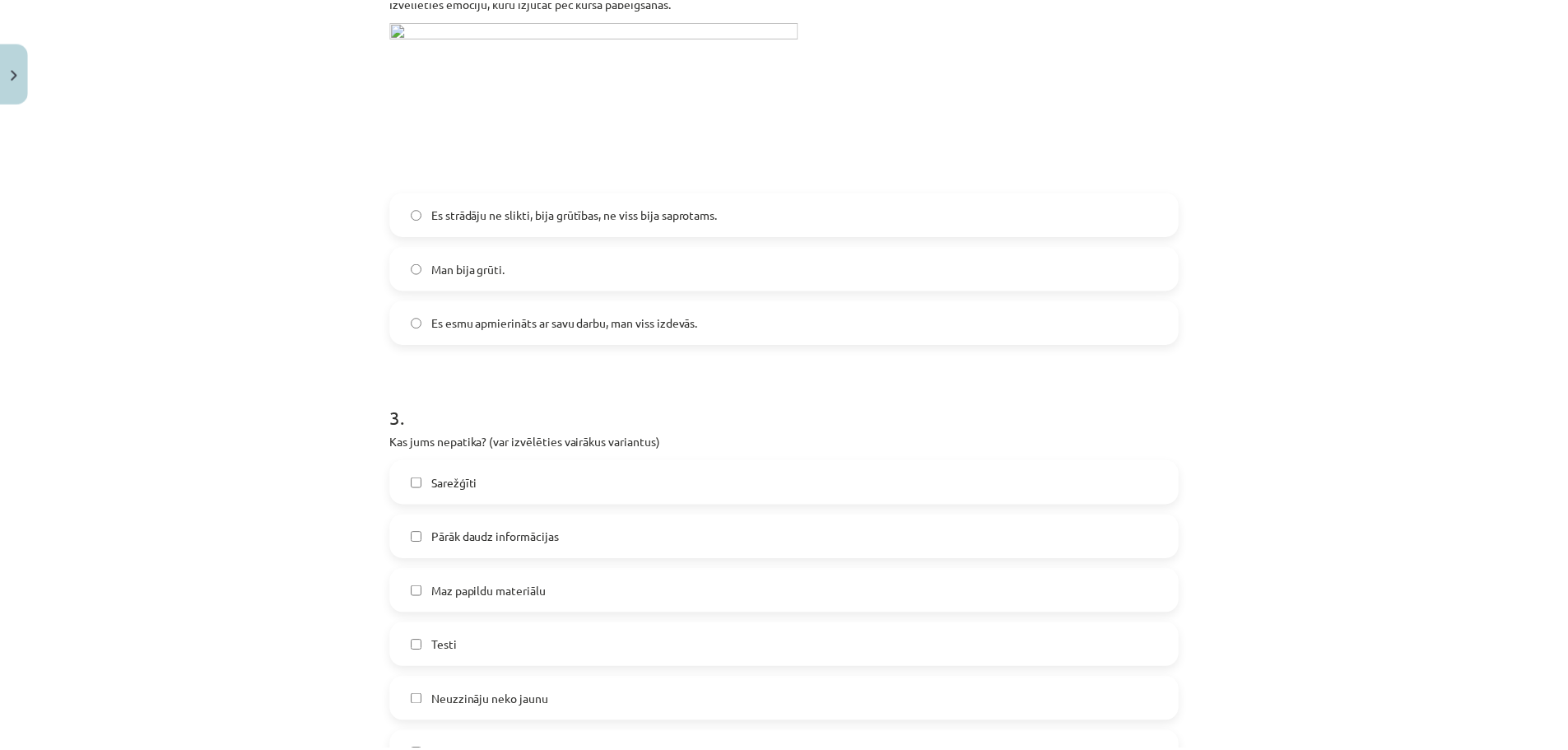
scroll to position [988, 0]
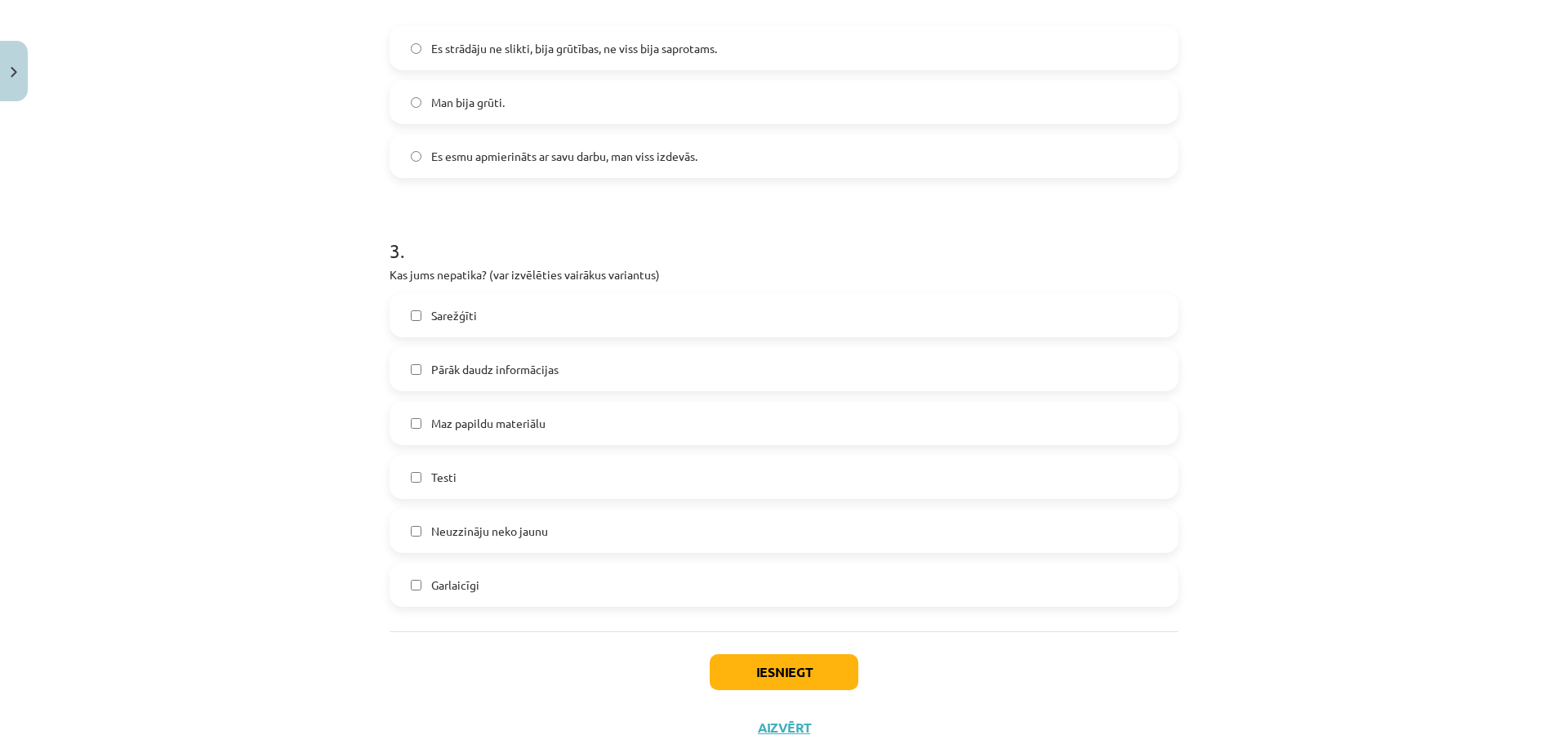
click at [551, 533] on label "Neuzzināju neko jaunu" at bounding box center [784, 531] width 785 height 41
click at [662, 525] on label "Neuzzināju neko jaunu" at bounding box center [784, 531] width 785 height 41
click at [571, 413] on label "Maz papildu materiālu" at bounding box center [784, 423] width 785 height 41
click at [637, 419] on label "Maz papildu materiālu" at bounding box center [784, 423] width 785 height 41
click at [628, 357] on label "Pārāk daudz informācijas" at bounding box center [784, 369] width 785 height 41
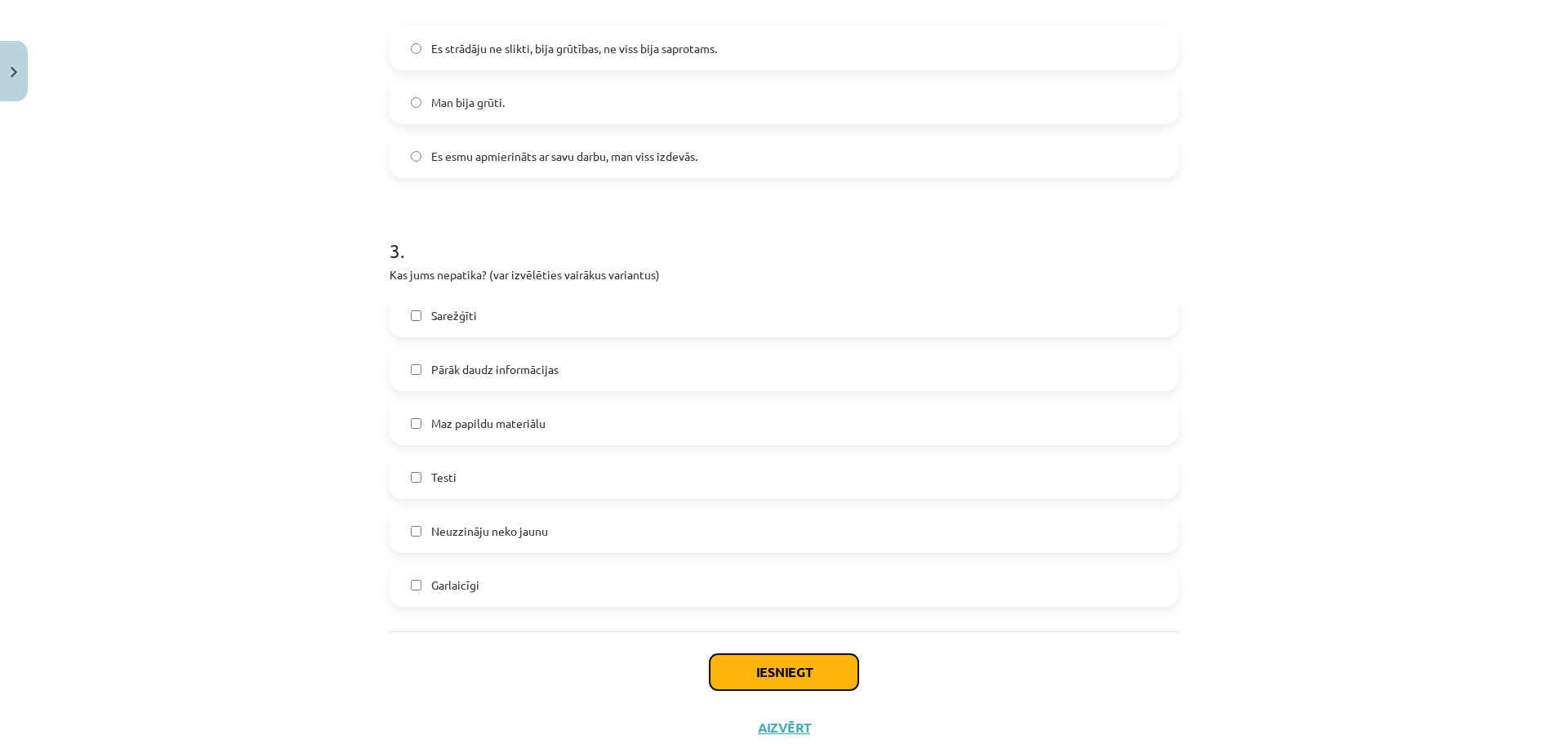
click at [784, 668] on button "Iesniegt" at bounding box center [784, 672] width 149 height 36
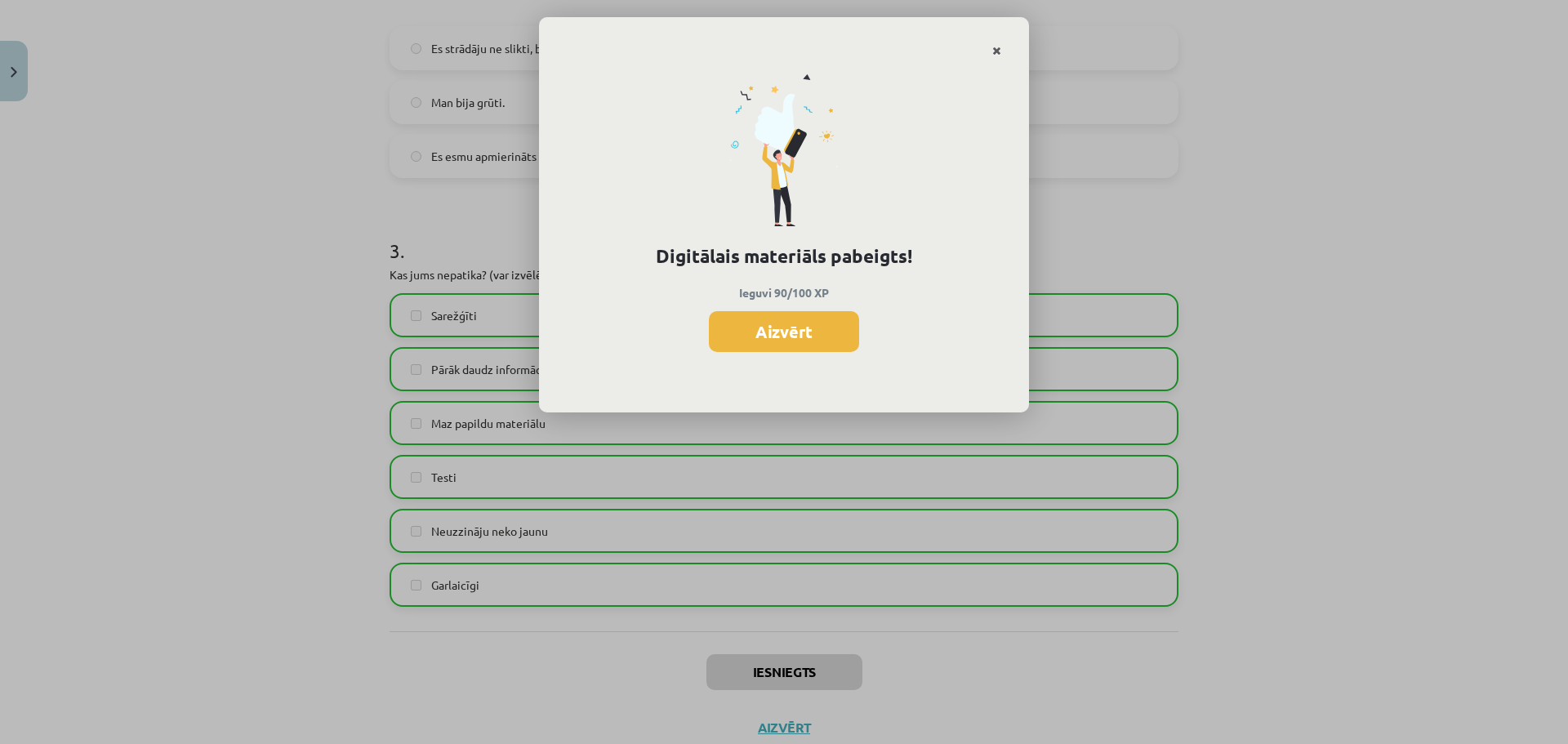
click at [987, 51] on link "Close" at bounding box center [996, 51] width 28 height 32
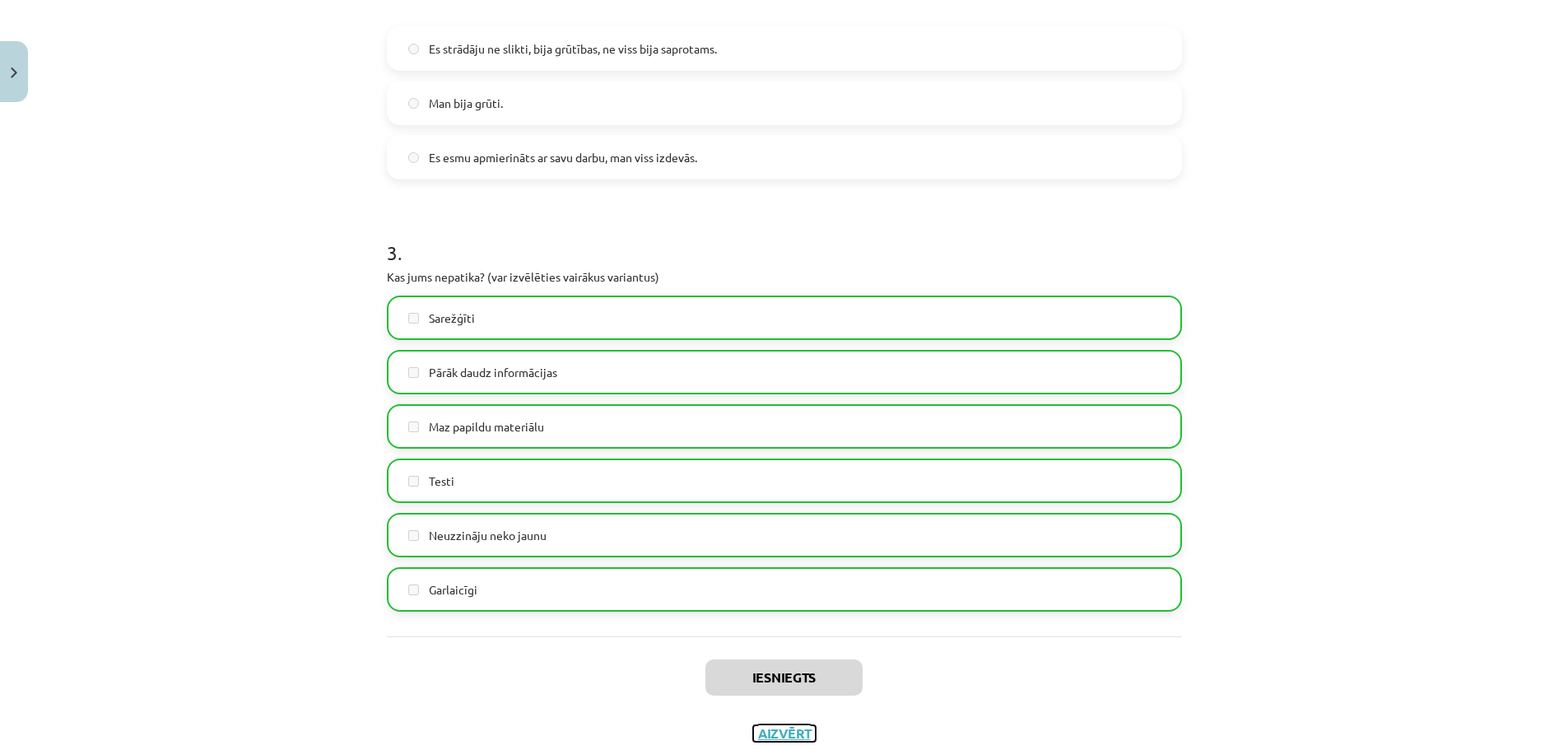
click at [793, 740] on button "Aizvērt" at bounding box center [784, 734] width 63 height 17
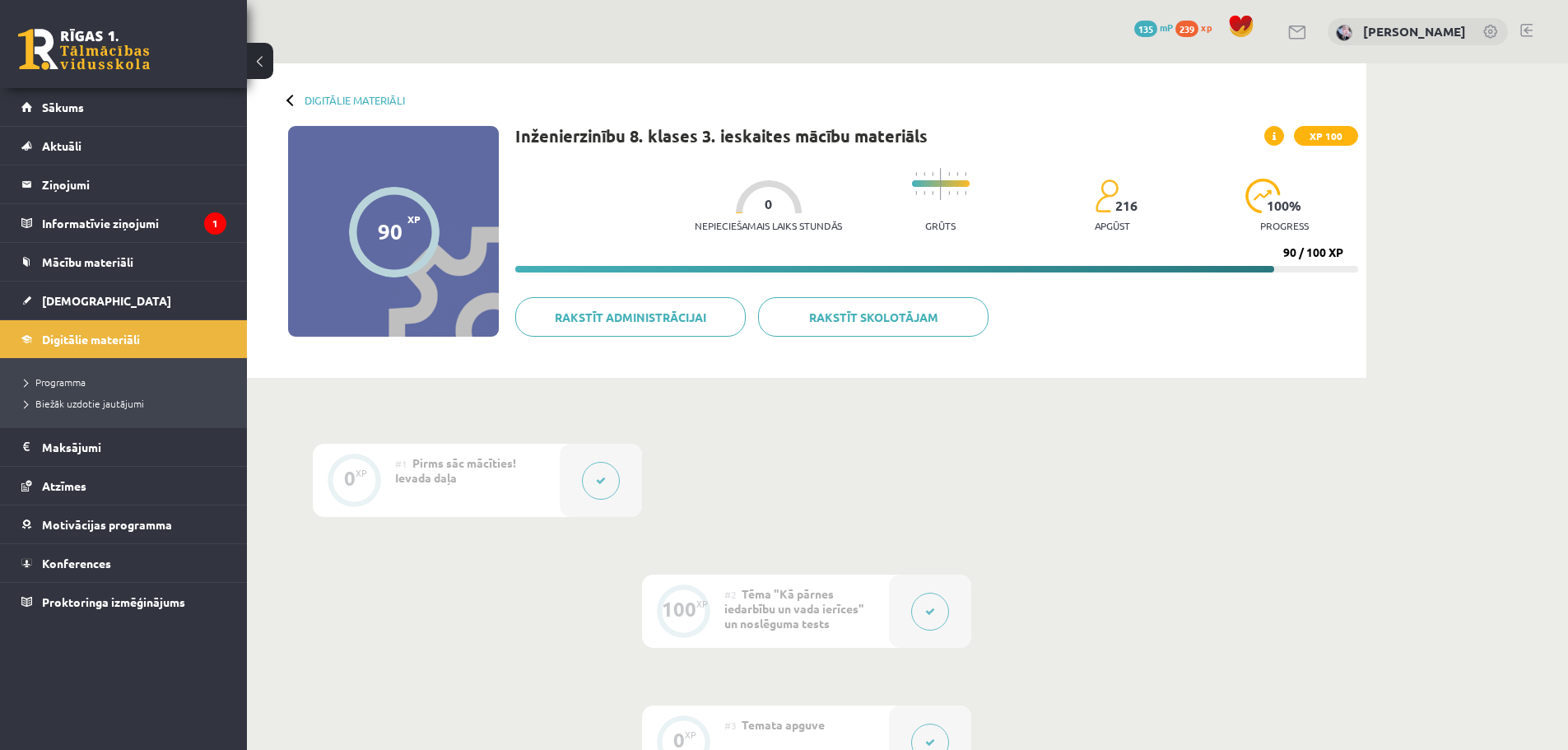
click at [286, 100] on div at bounding box center [292, 100] width 12 height 12
click at [306, 99] on link "Digitālie materiāli" at bounding box center [355, 100] width 100 height 13
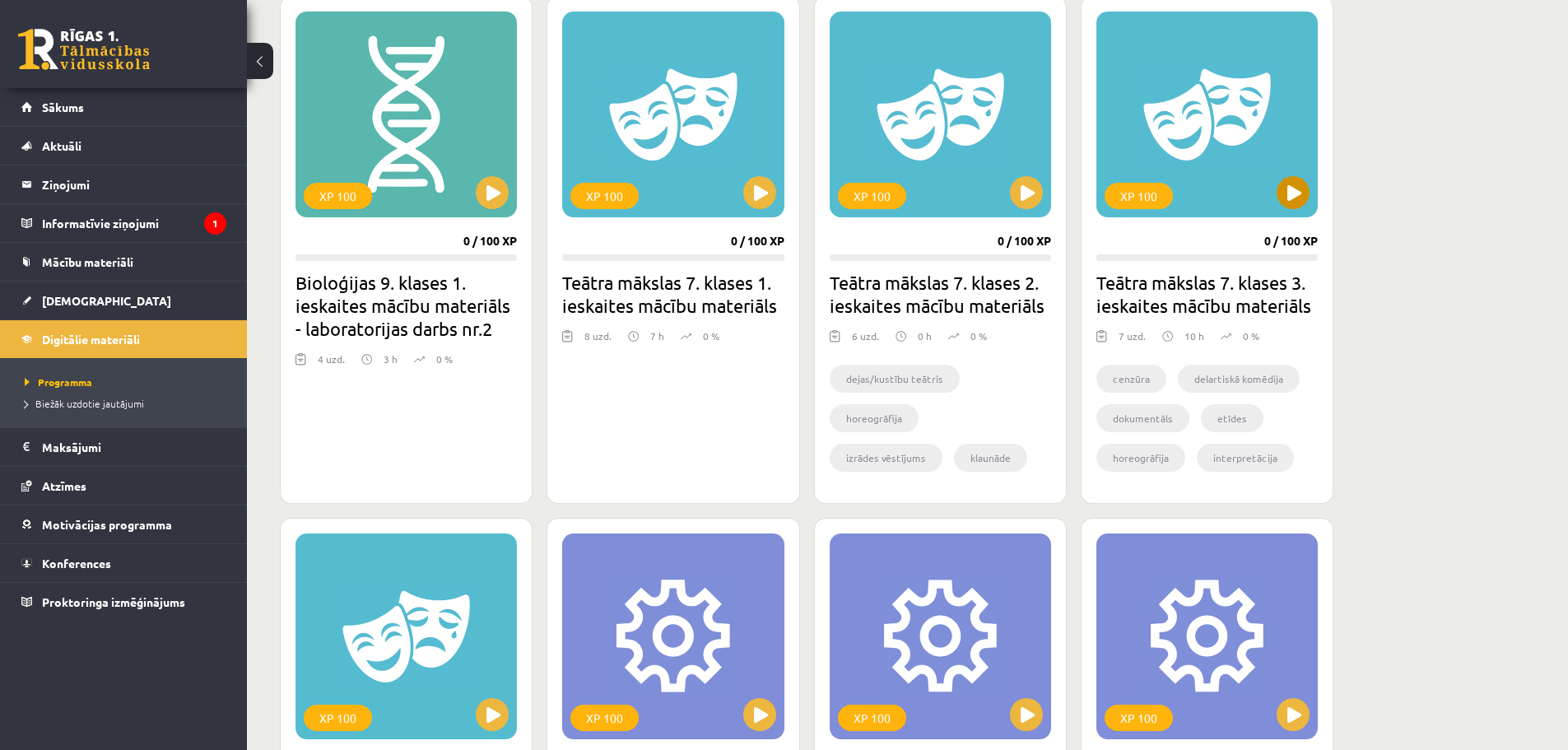
scroll to position [247, 0]
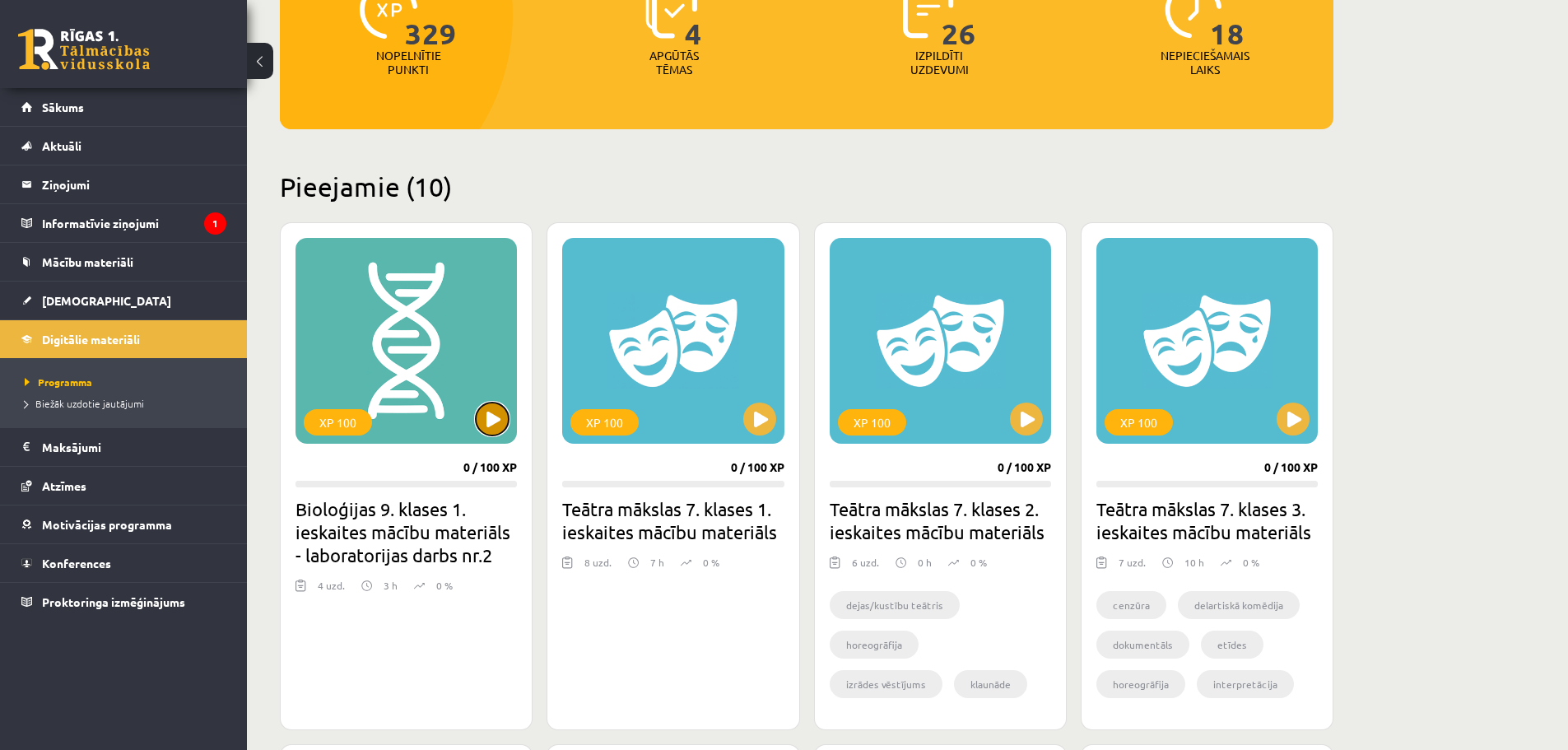
click at [494, 419] on button at bounding box center [492, 419] width 33 height 33
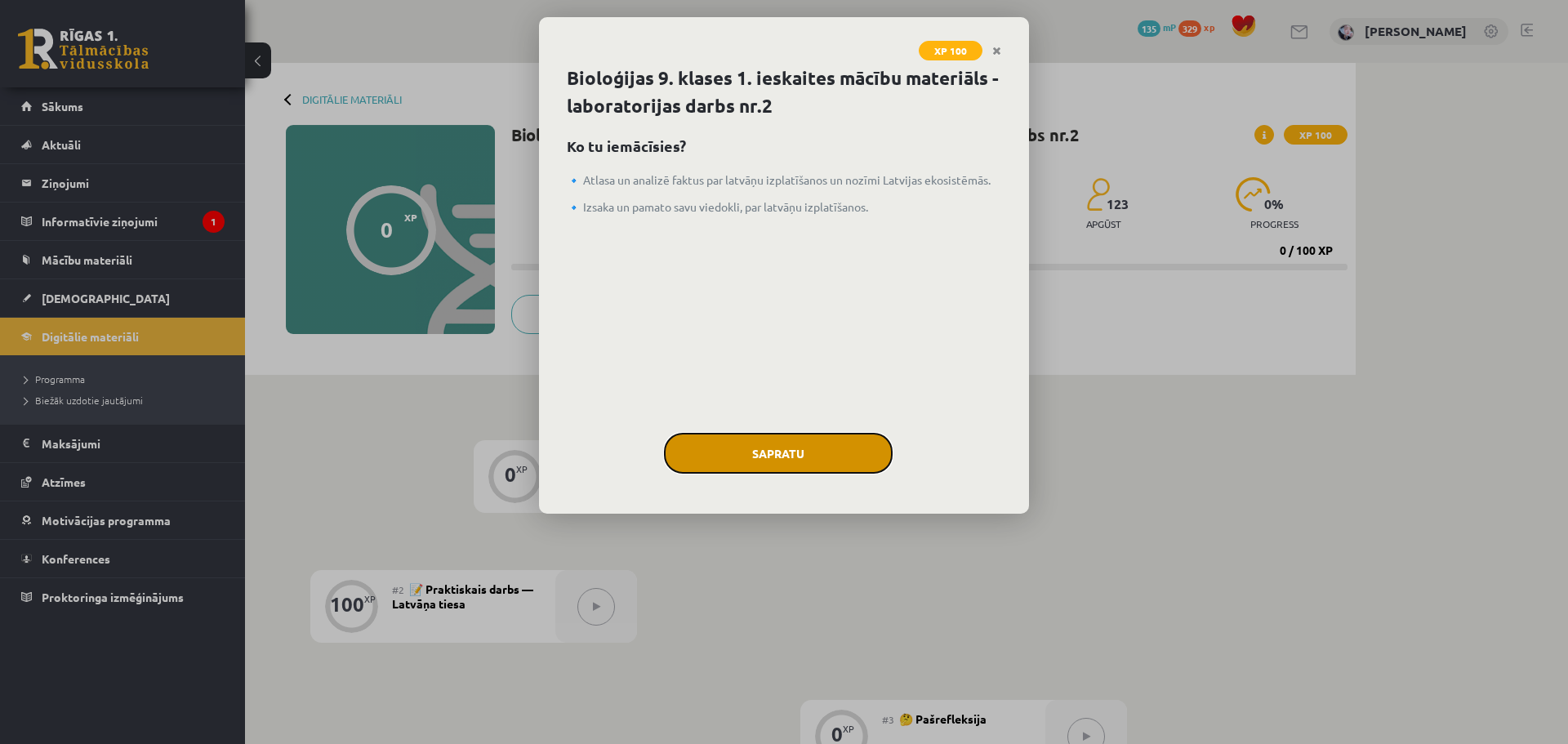
click at [791, 455] on button "Sapratu" at bounding box center [778, 453] width 228 height 41
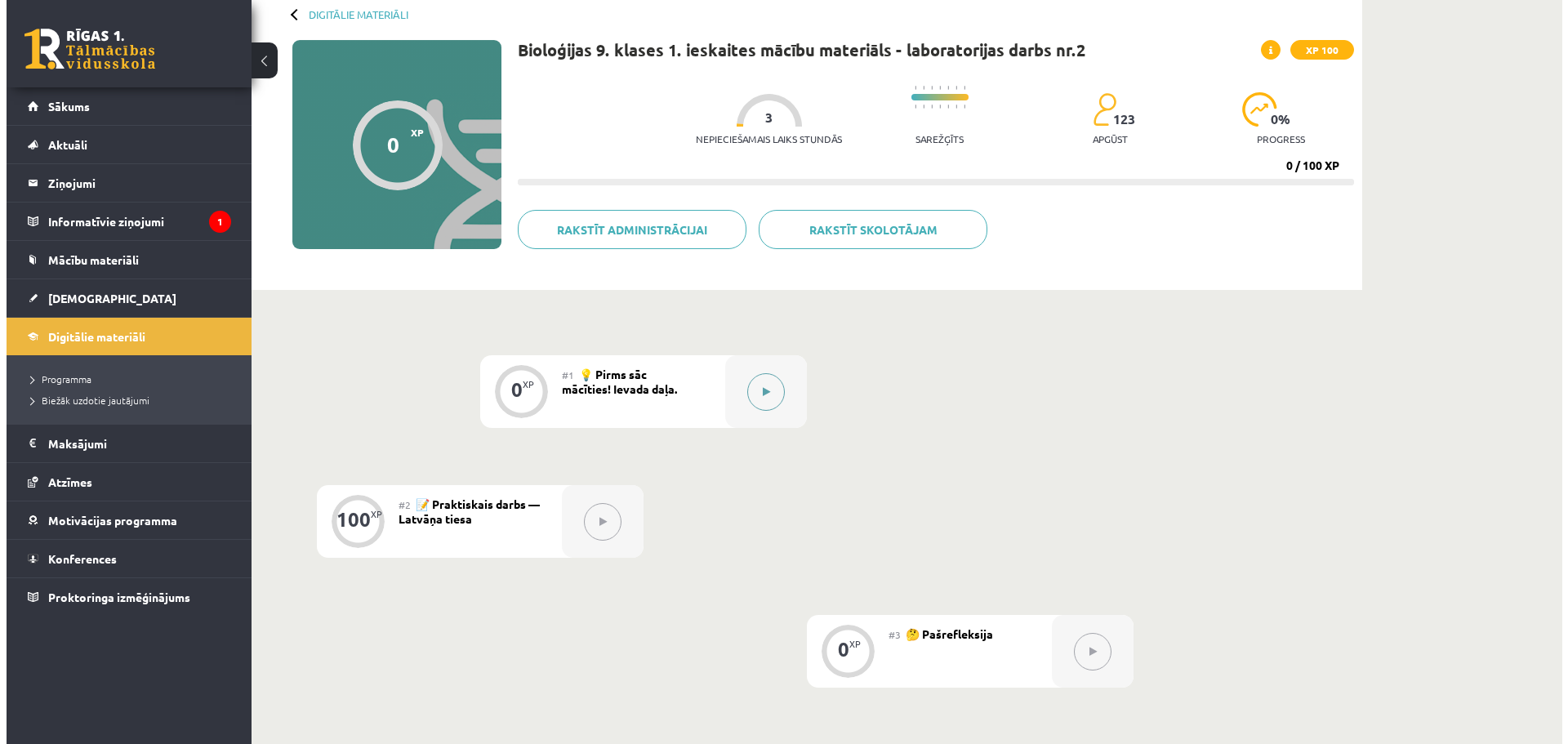
scroll to position [164, 0]
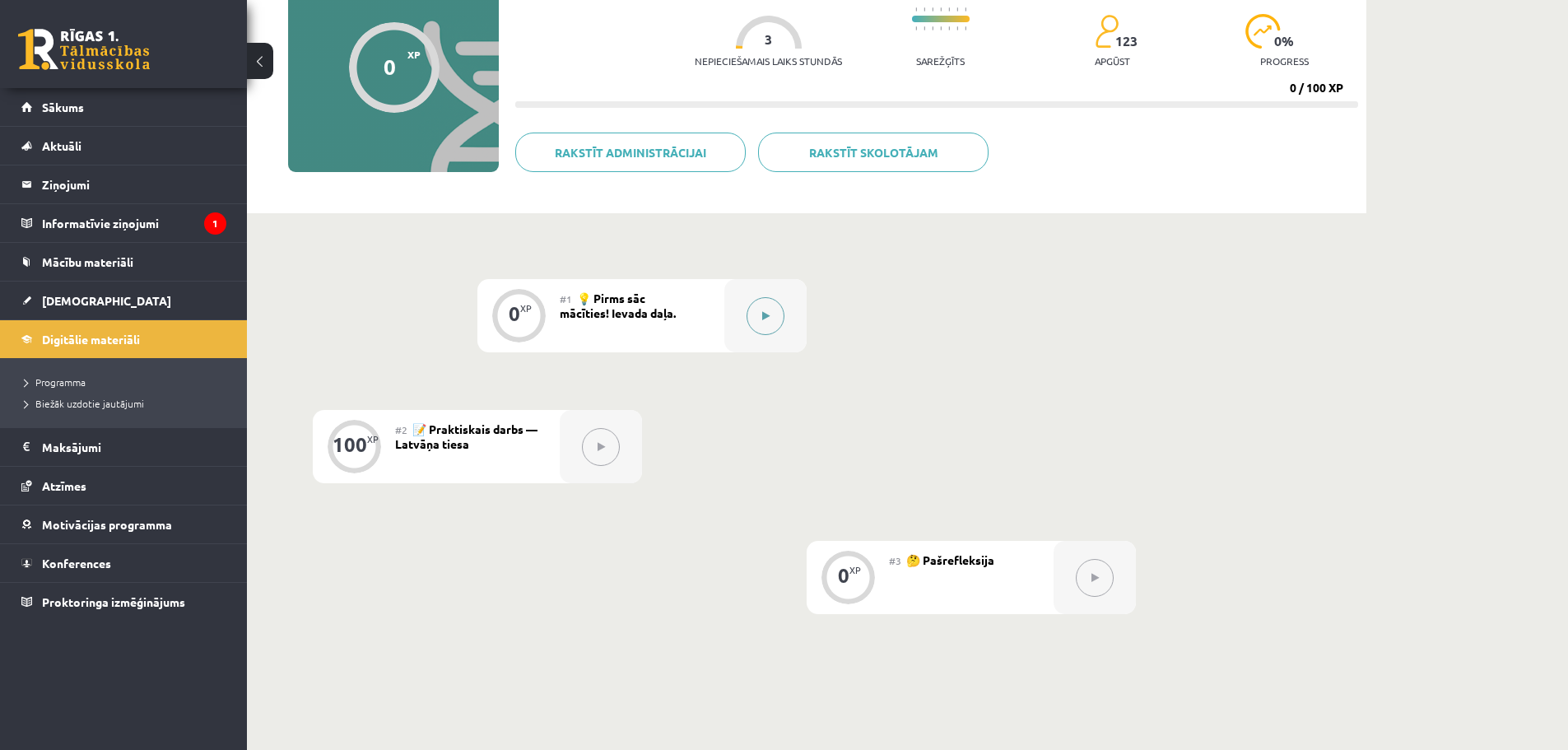
click at [760, 314] on button at bounding box center [765, 316] width 38 height 38
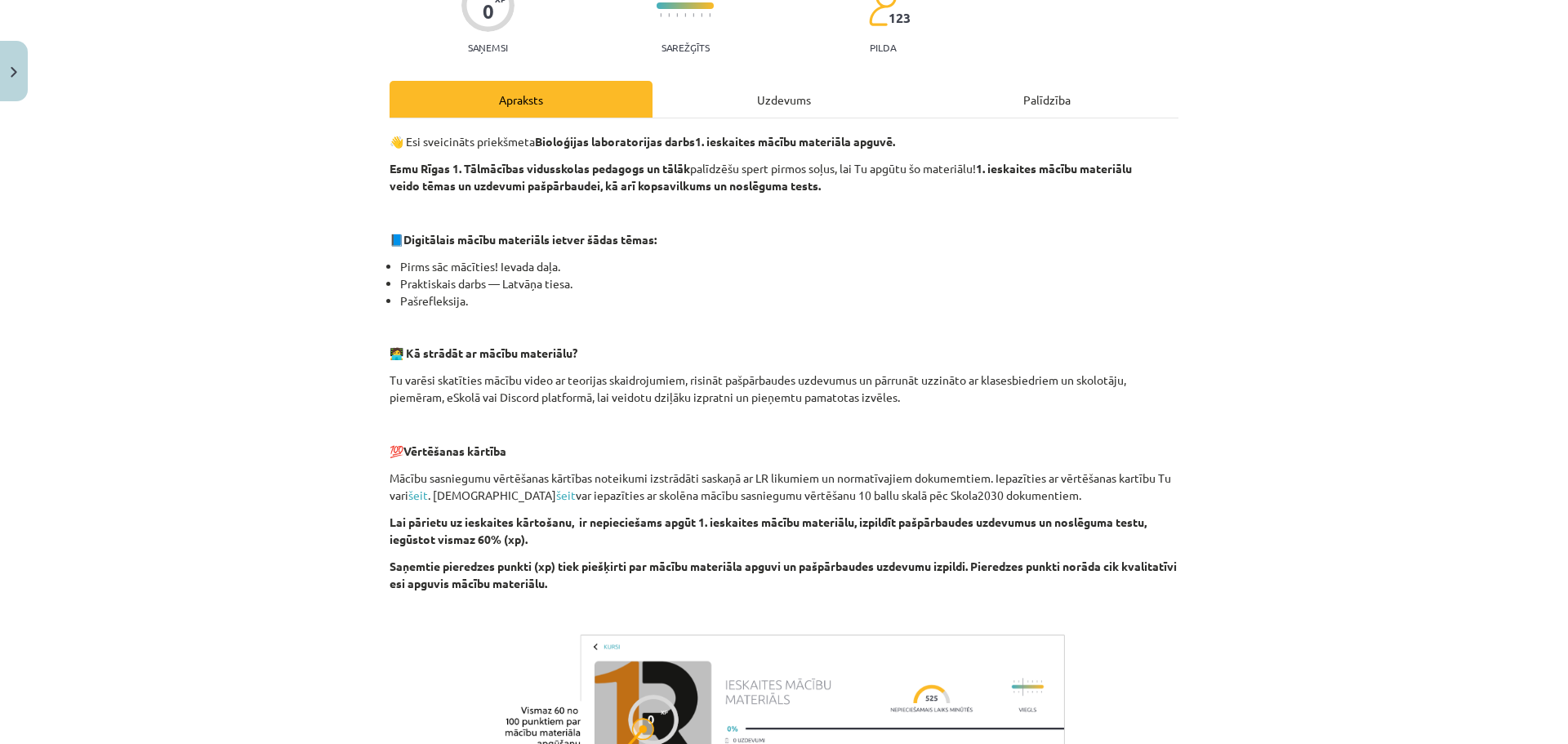
scroll to position [413, 0]
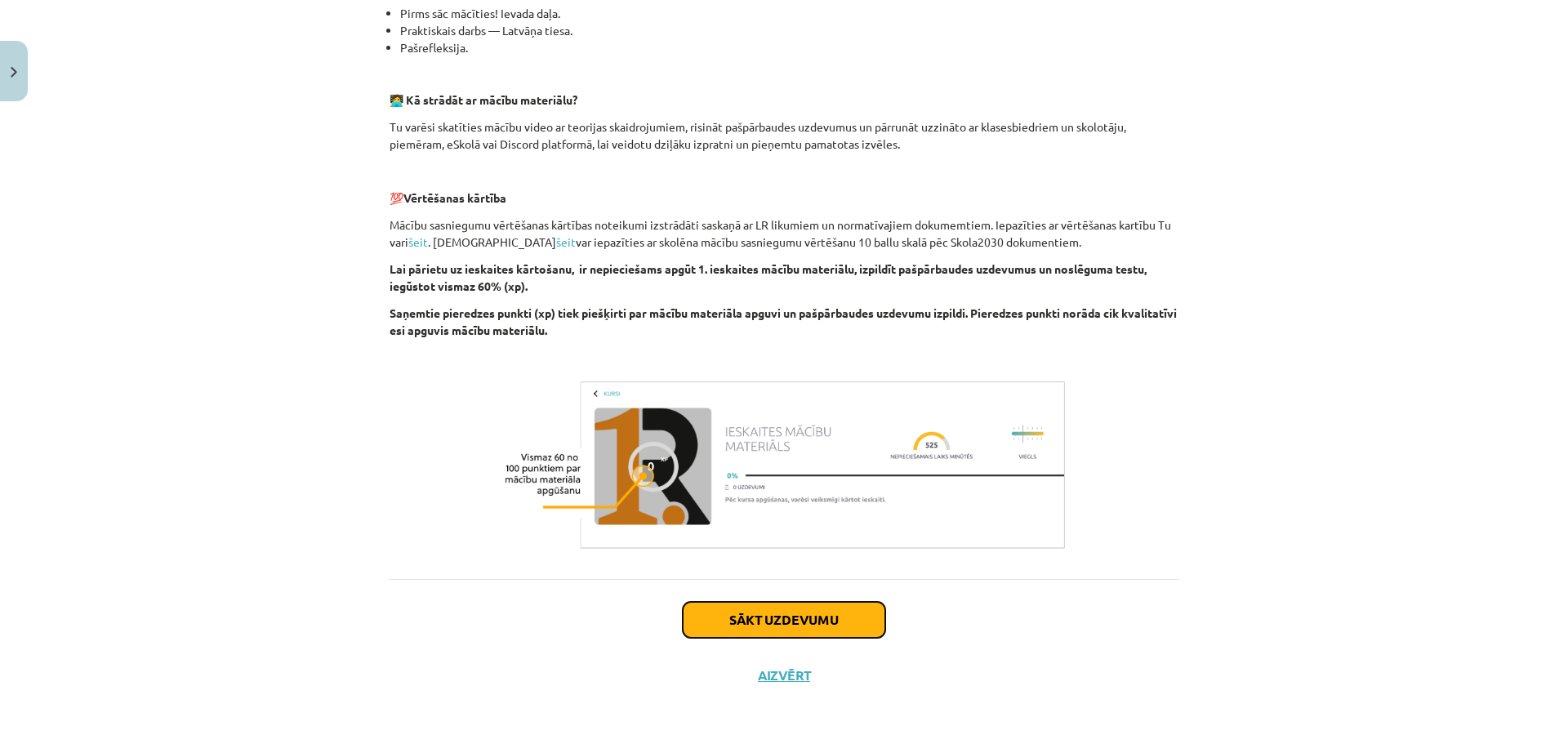
click at [797, 624] on button "Sākt uzdevumu" at bounding box center [784, 619] width 203 height 36
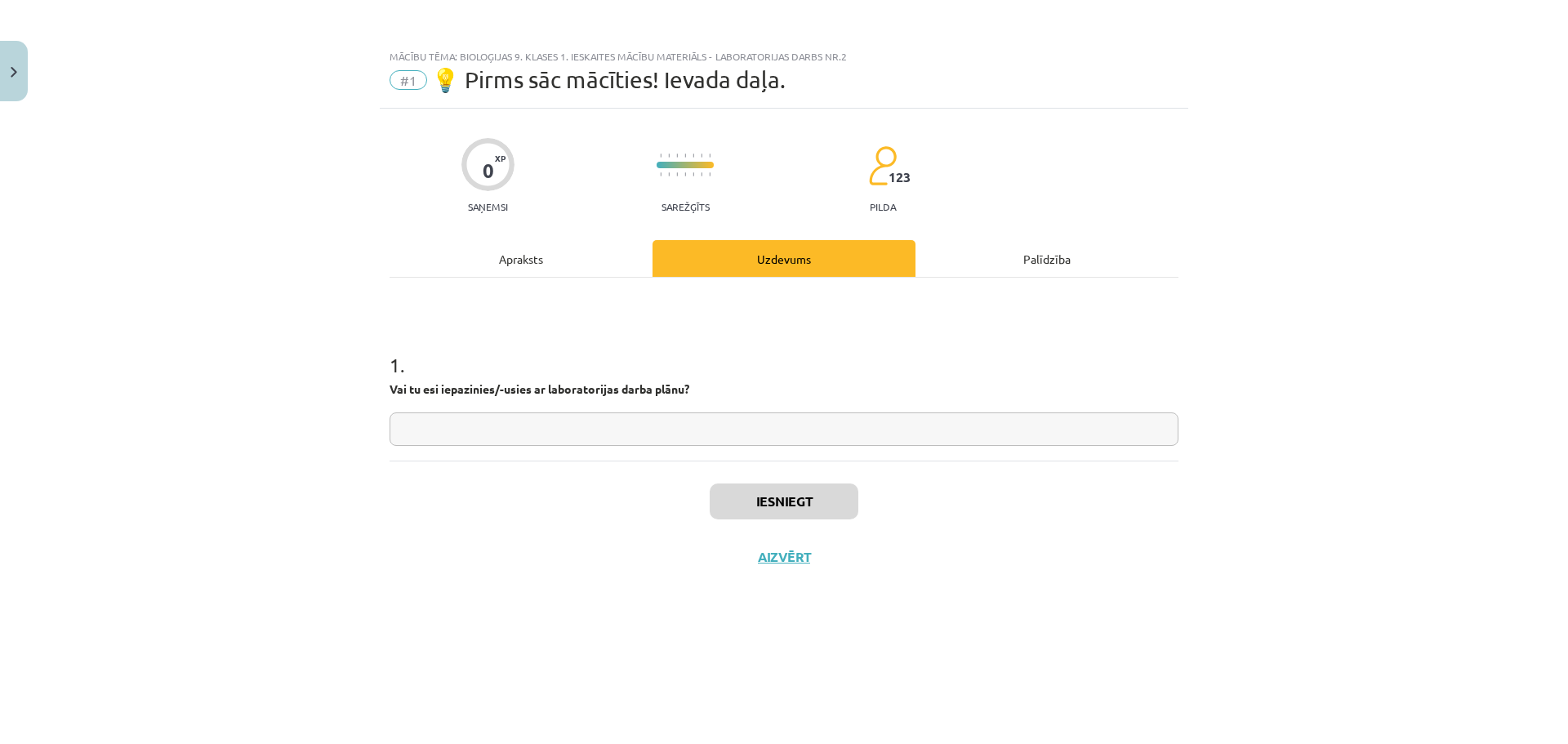
scroll to position [0, 0]
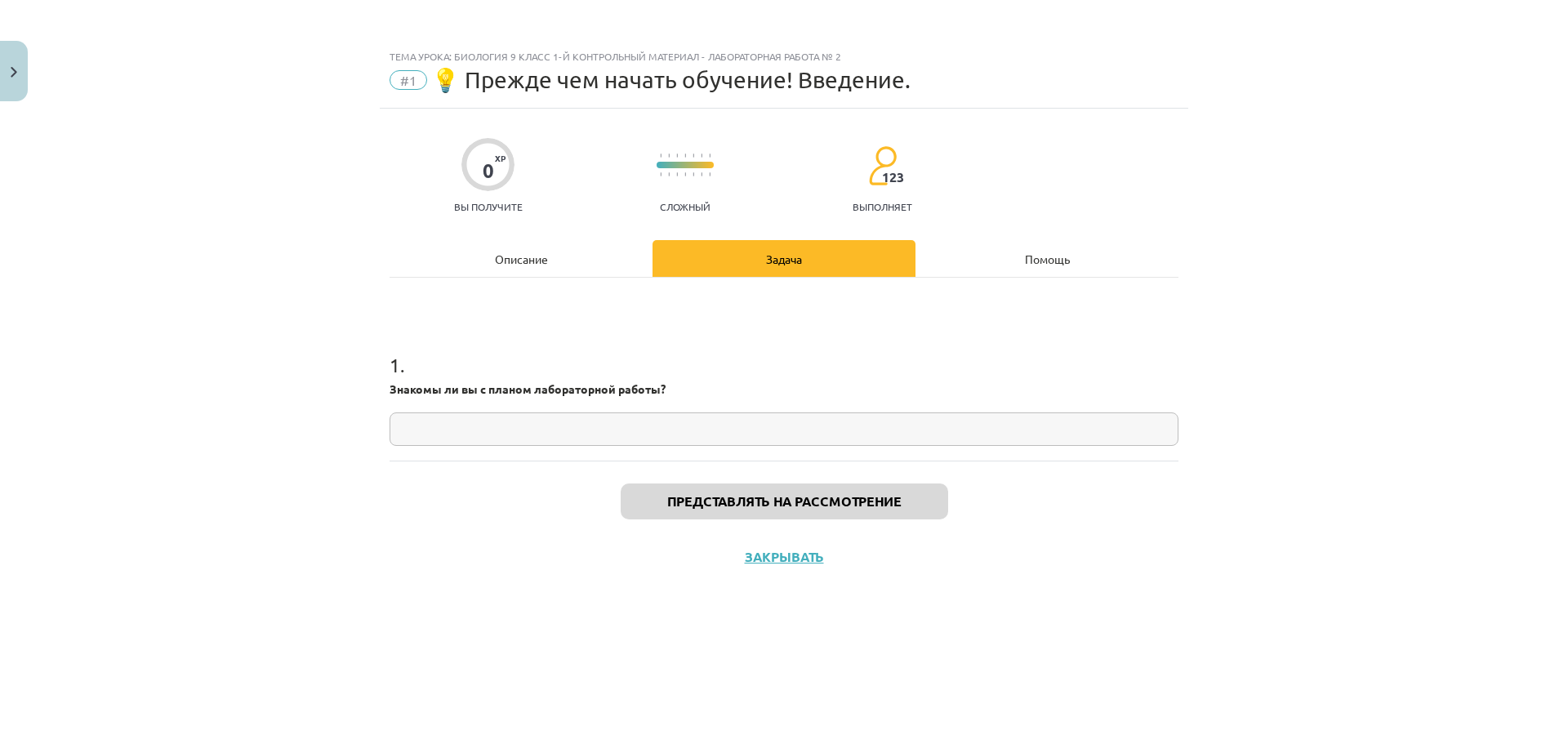
click at [968, 424] on input "text" at bounding box center [784, 429] width 789 height 33
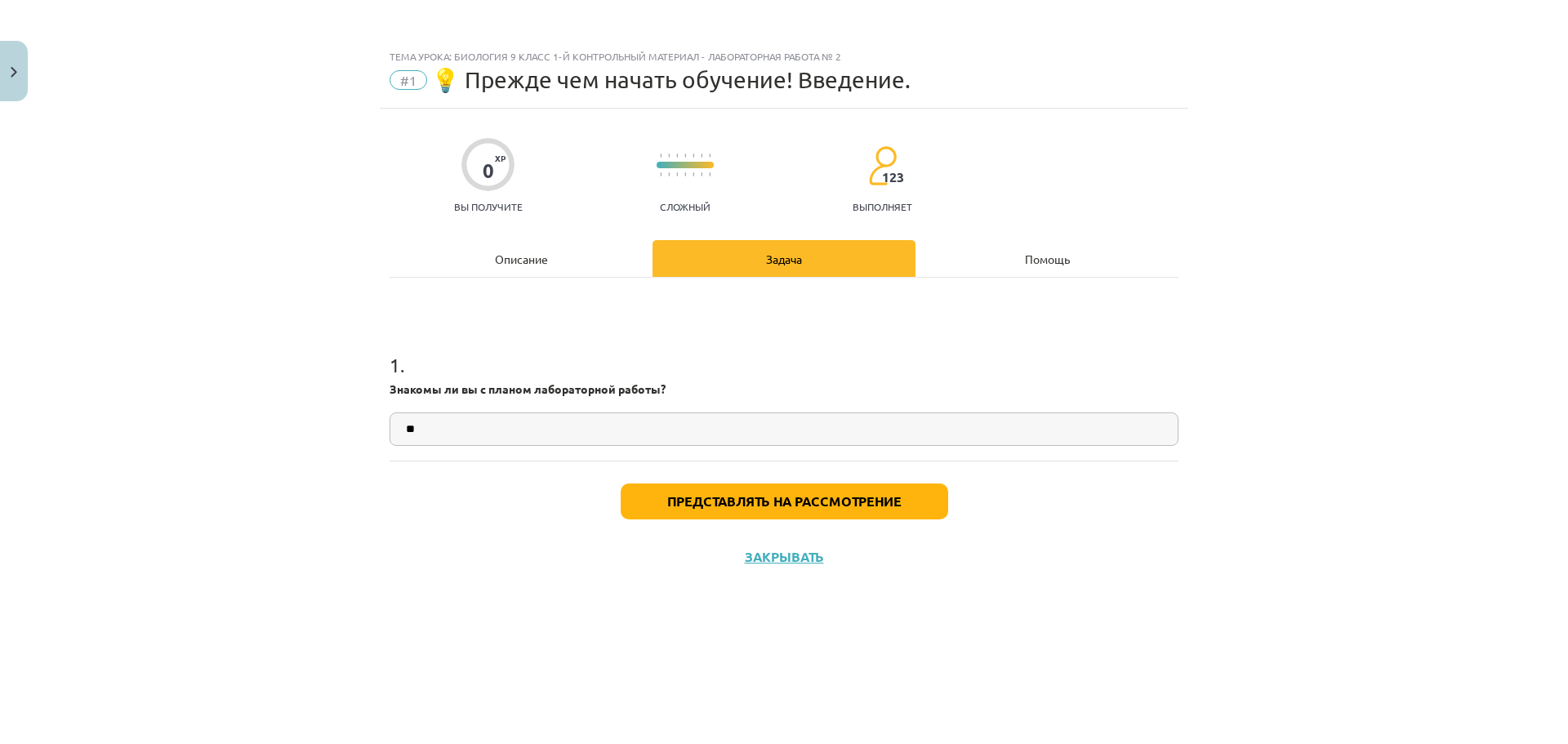
type input "**"
click at [907, 521] on div "Представлять на рассмотрение Закрывать" at bounding box center [784, 518] width 789 height 115
click at [909, 497] on button "Представлять на рассмотрение" at bounding box center [784, 501] width 327 height 36
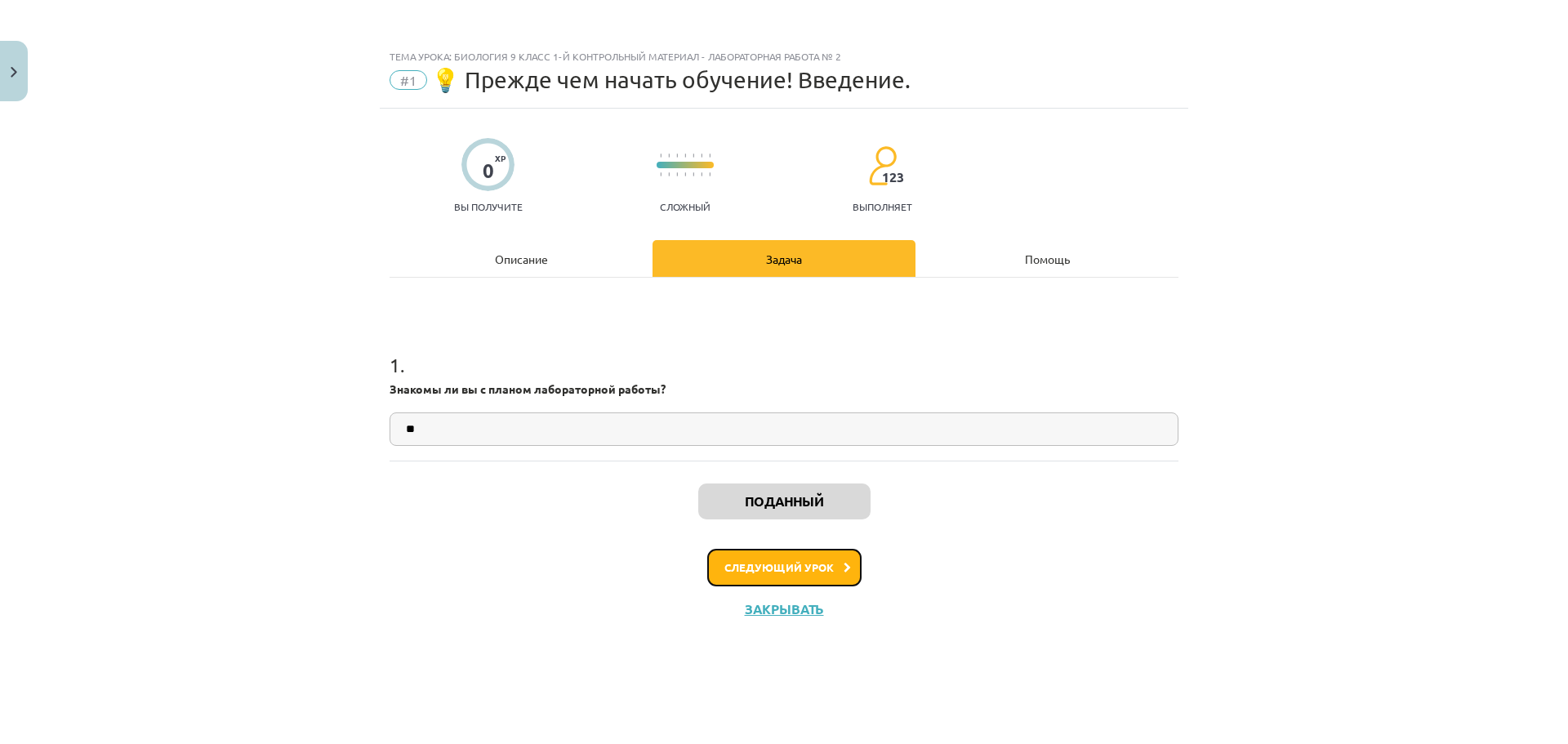
click at [807, 564] on font "Следующий урок" at bounding box center [779, 567] width 110 height 14
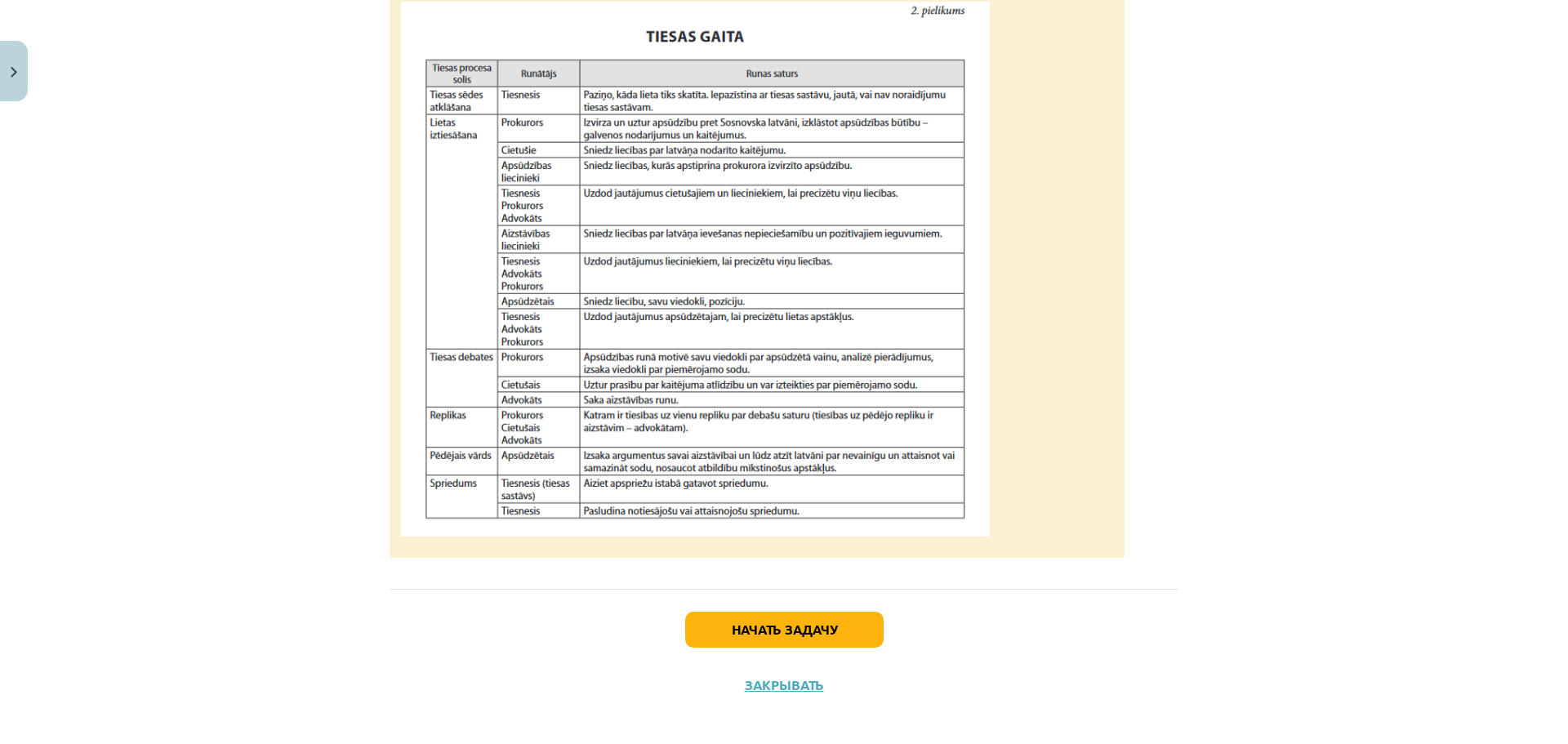
scroll to position [1515, 0]
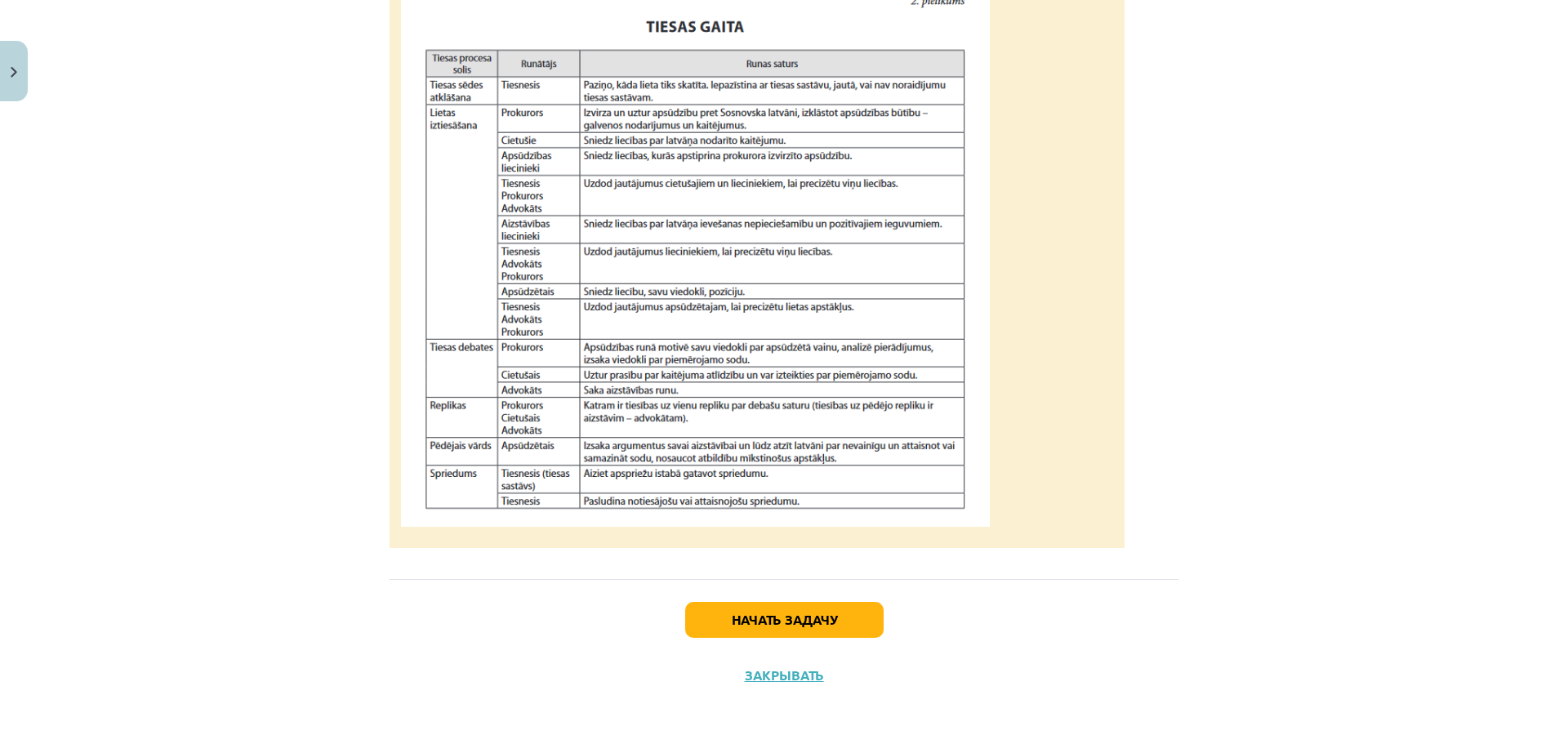
click at [792, 641] on div "Начать задачу Закрывать" at bounding box center [784, 636] width 789 height 115
click at [792, 634] on button "Начать задачу" at bounding box center [784, 619] width 198 height 36
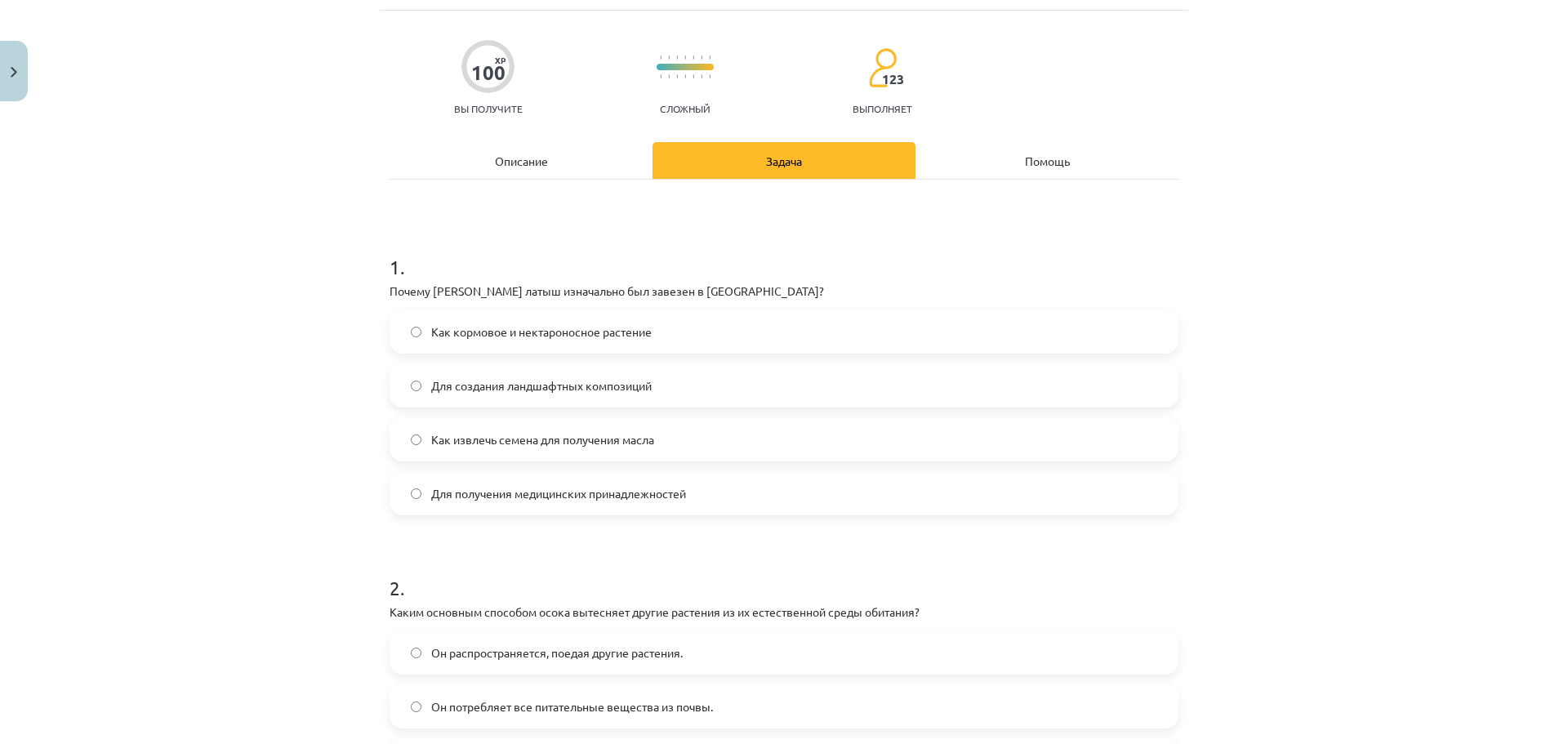
scroll to position [41, 0]
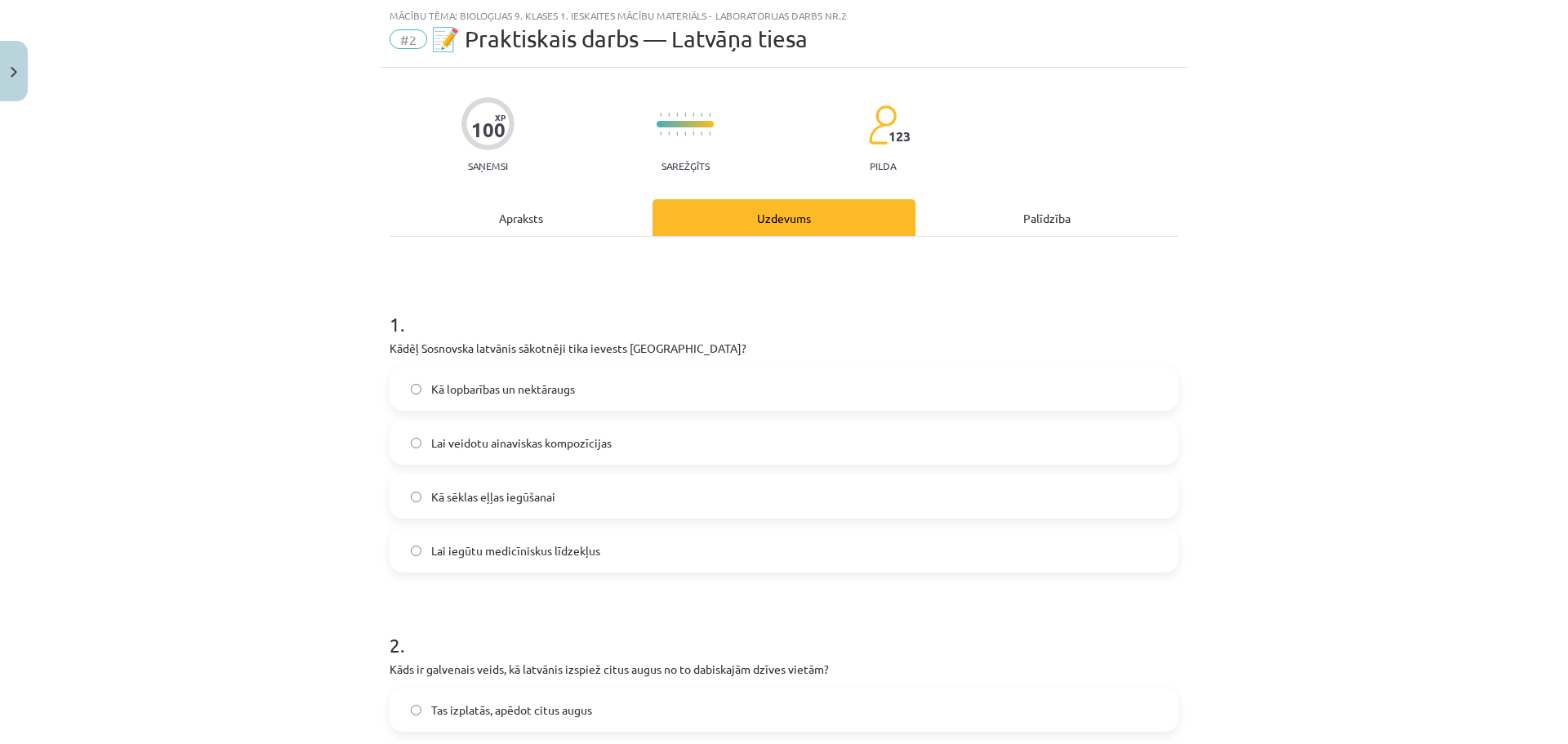
click at [803, 376] on label "Kā lopbarības un nektāraugs" at bounding box center [784, 389] width 785 height 41
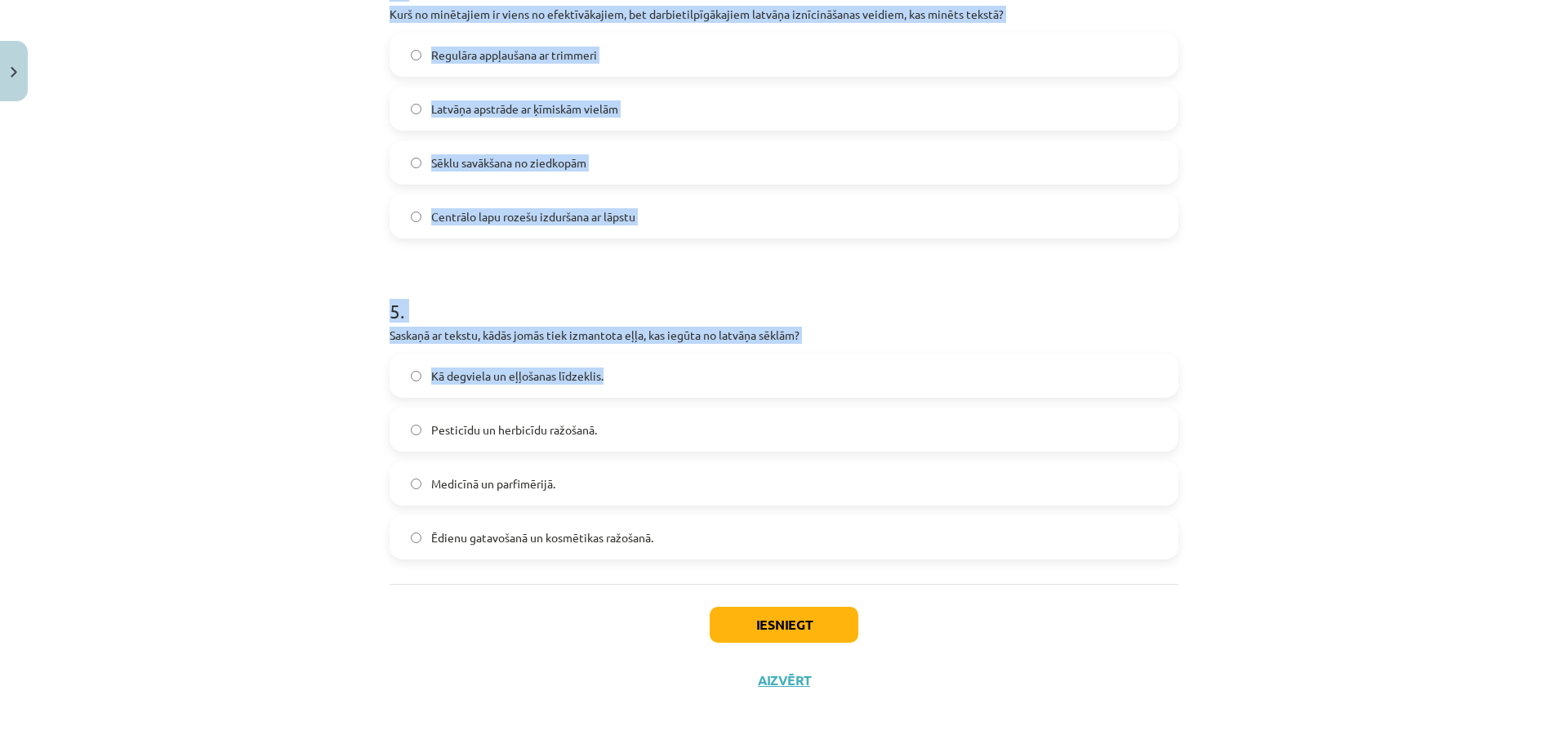
scroll to position [1343, 0]
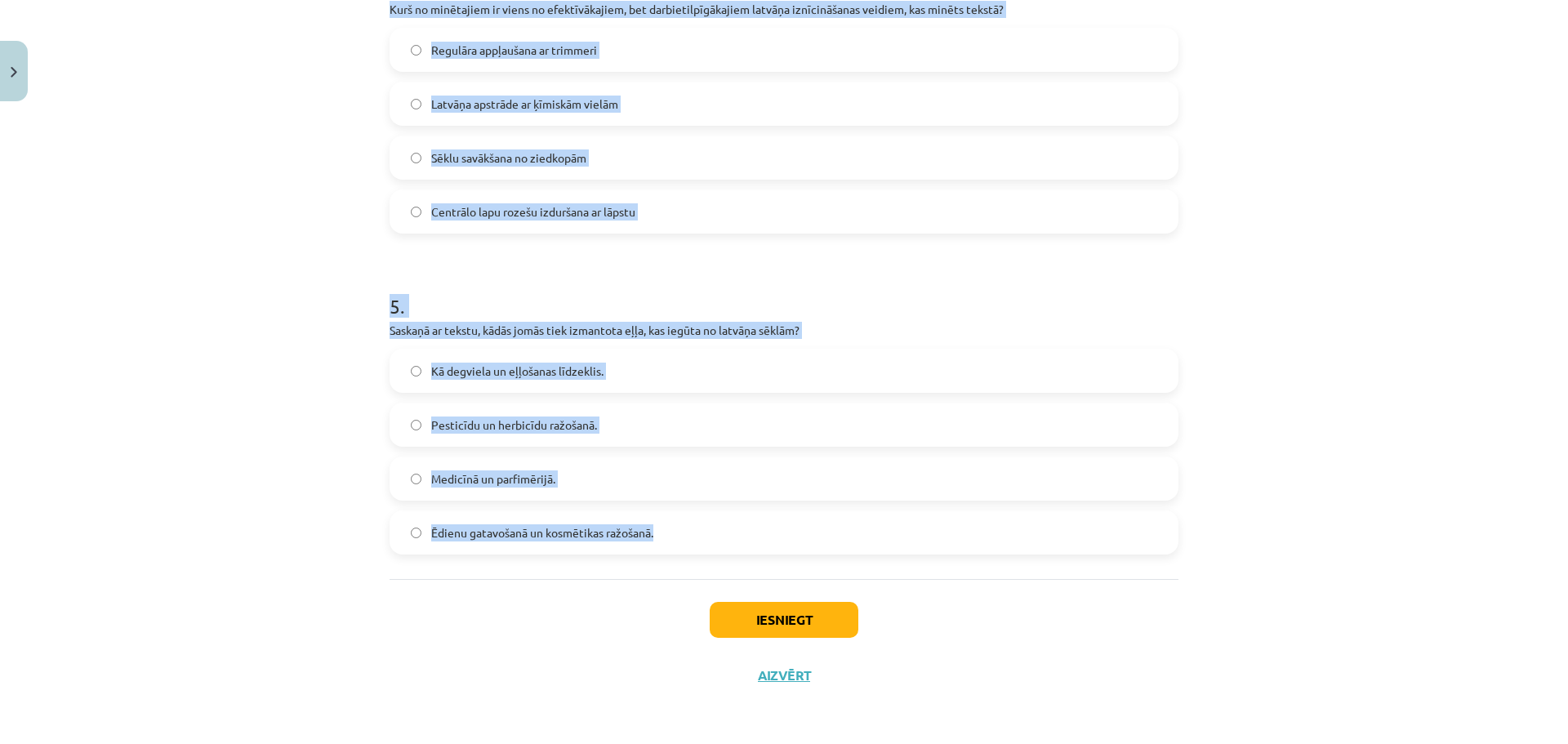
drag, startPoint x: 369, startPoint y: 345, endPoint x: 814, endPoint y: 515, distance: 476.4
click at [814, 515] on div "Mācību tēma: Bioloģijas 9. klases 1. ieskaites mācību materiāls - laboratorijas…" at bounding box center [784, 372] width 1568 height 744
copy form "Kādēļ Sosnovska latvānis sākotnēji tika ievests Latvijā? Kā lopbarības un nektā…"
click at [221, 391] on div "Mācību tēma: Bioloģijas 9. klases 1. ieskaites mācību materiāls - laboratorijas…" at bounding box center [784, 372] width 1568 height 744
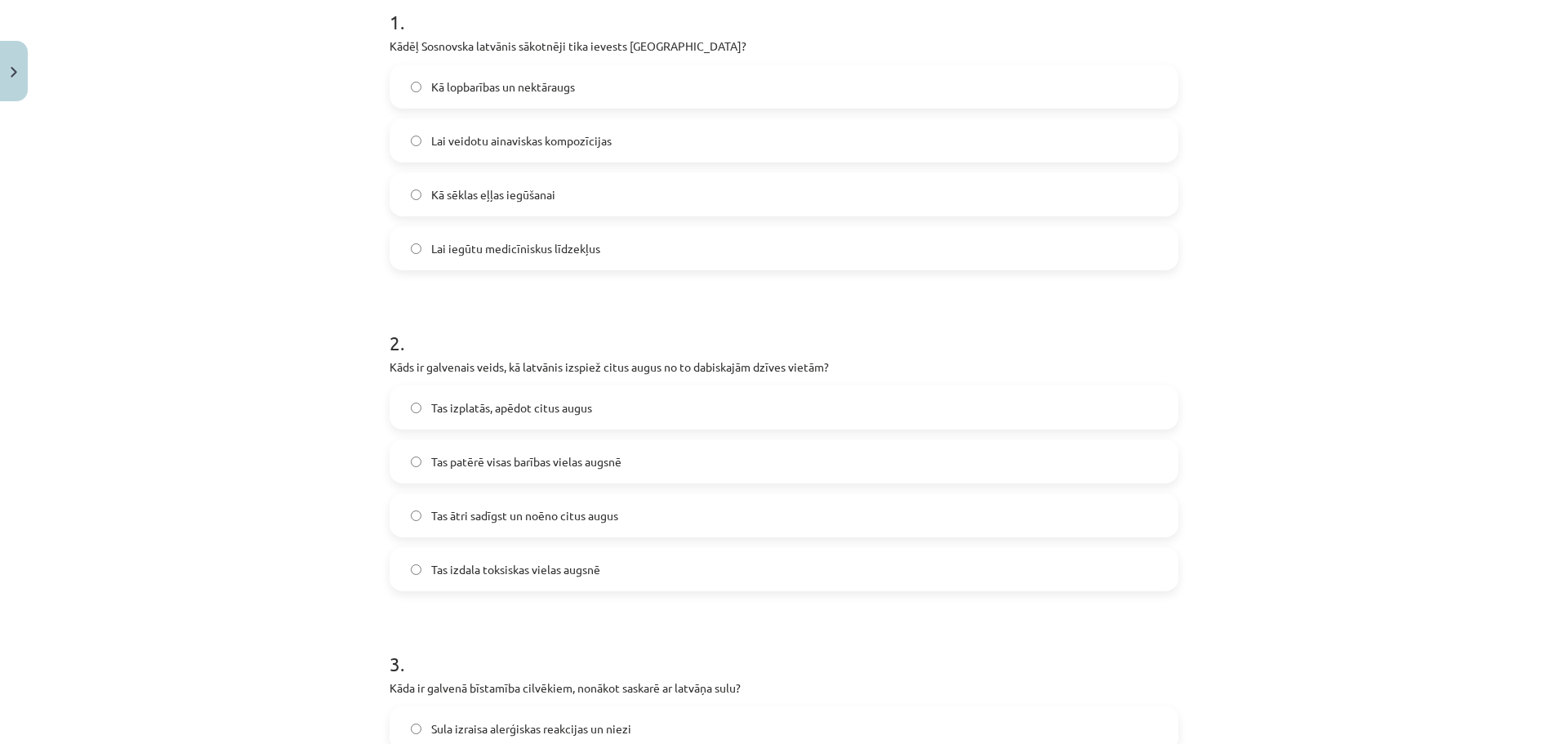
scroll to position [490, 0]
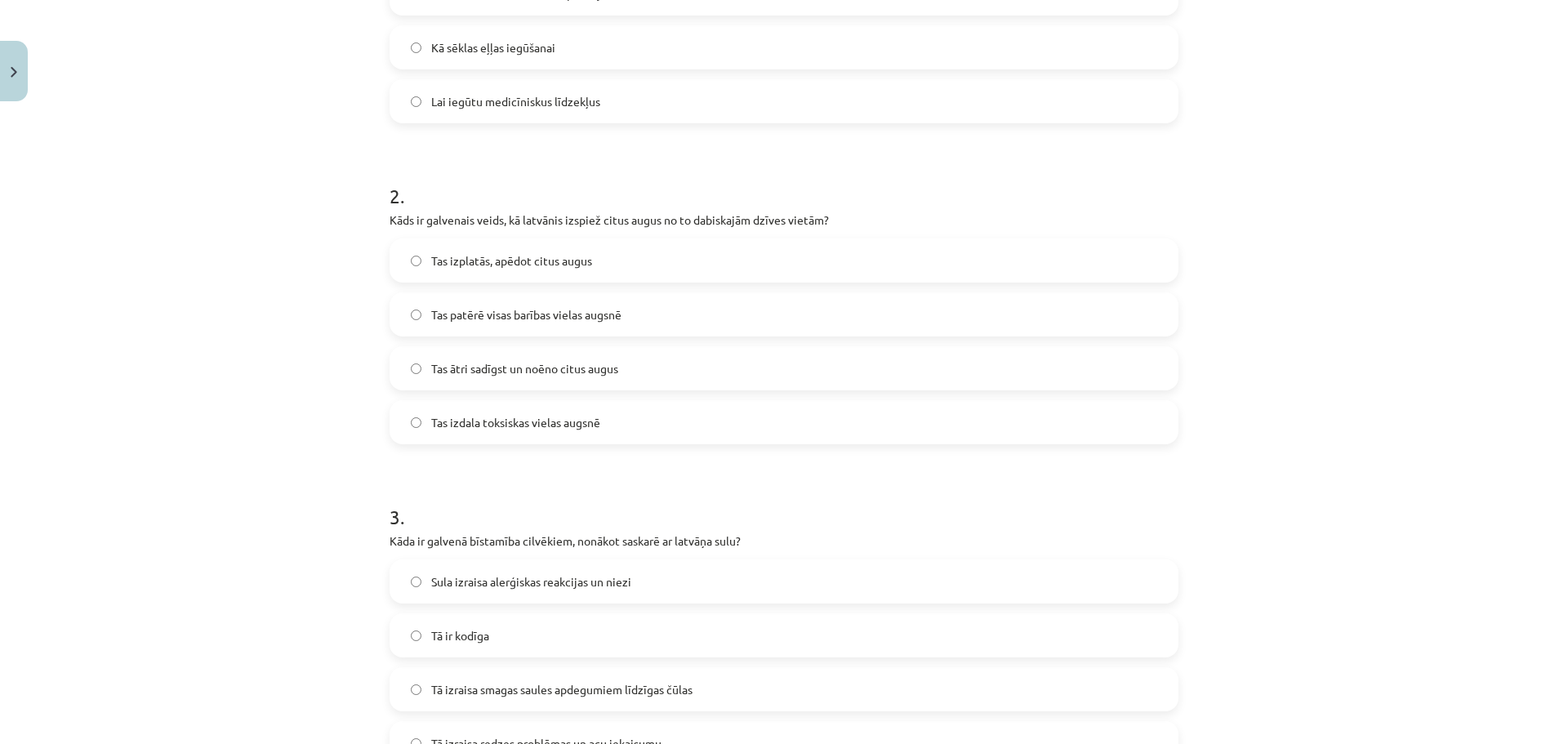
click at [613, 355] on label "Tas ātri sadīgst un noēno citus augus" at bounding box center [784, 368] width 785 height 41
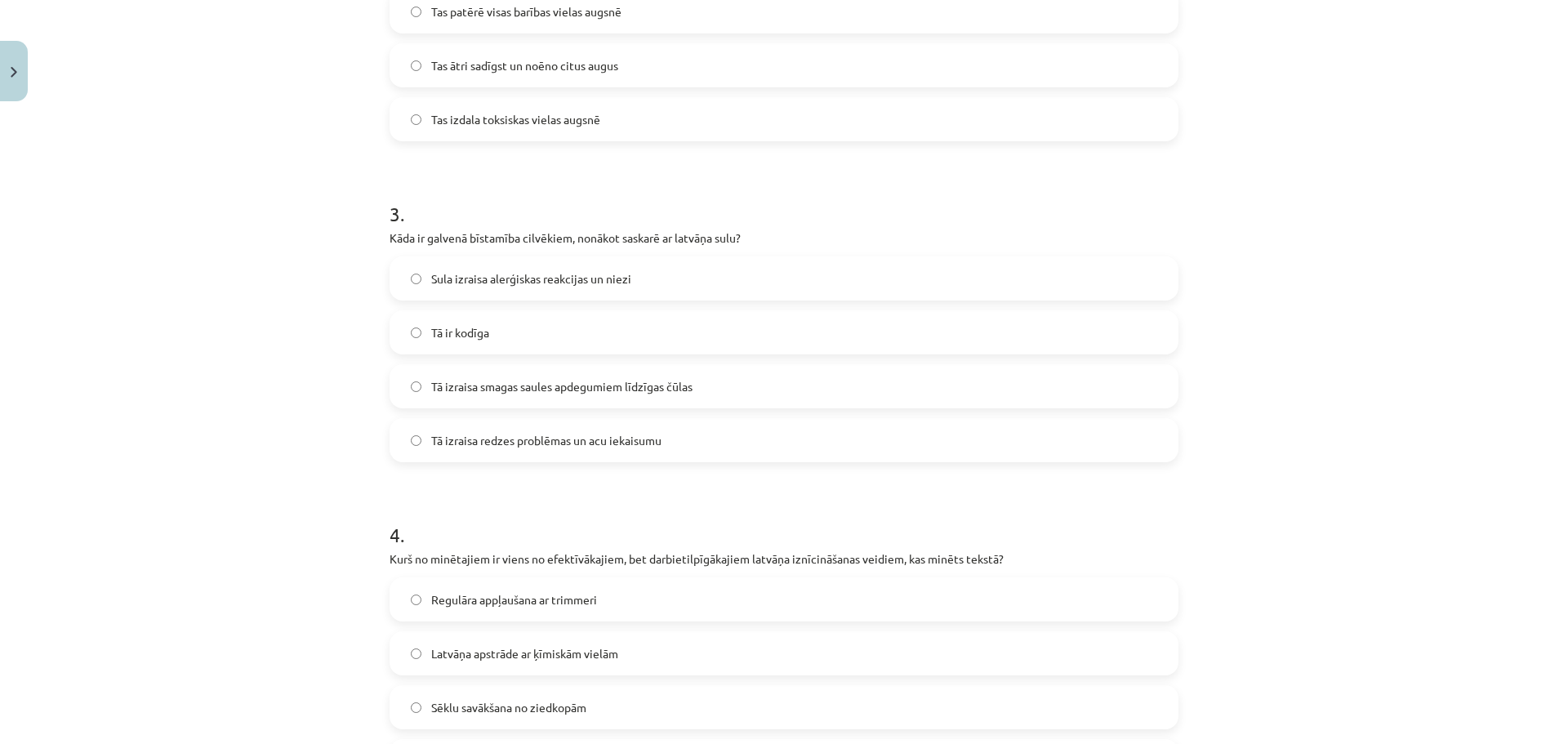
scroll to position [817, 0]
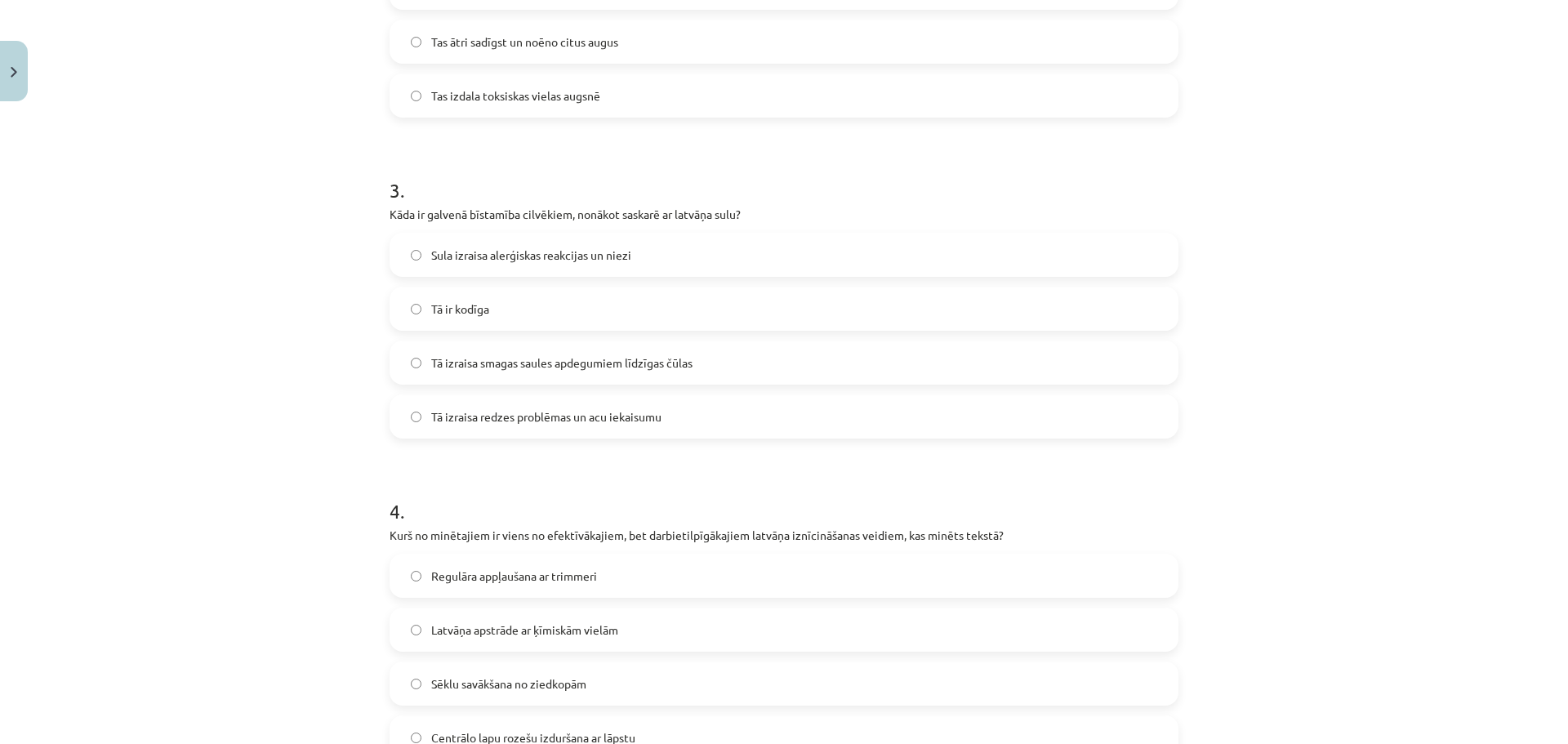
click at [620, 363] on span "Tā izraisa smagas saules apdegumiem līdzīgas čūlas" at bounding box center [561, 363] width 261 height 17
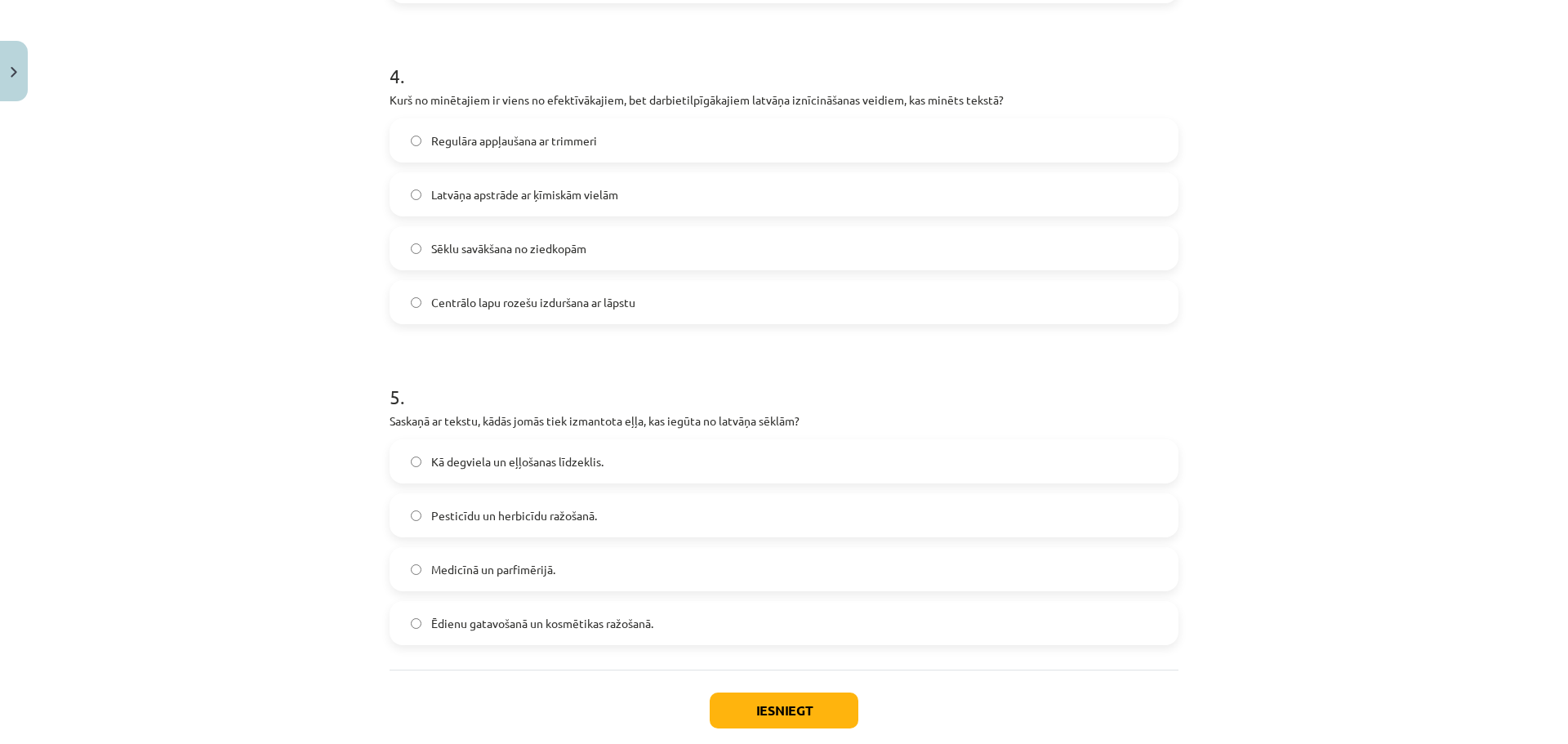
scroll to position [1226, 0]
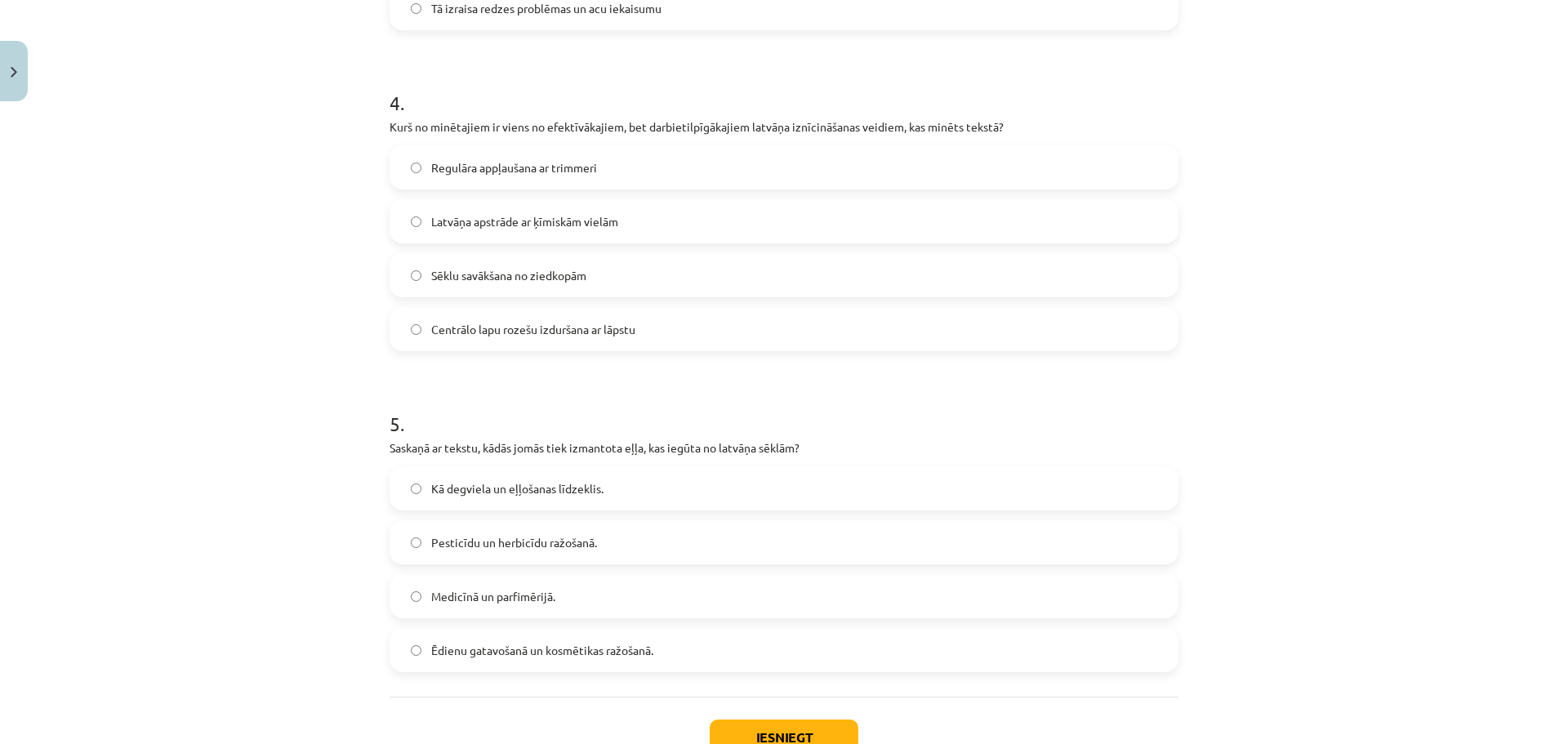
click at [589, 327] on span "Centrālo lapu rozešu izduršana ar lāpstu" at bounding box center [533, 330] width 204 height 17
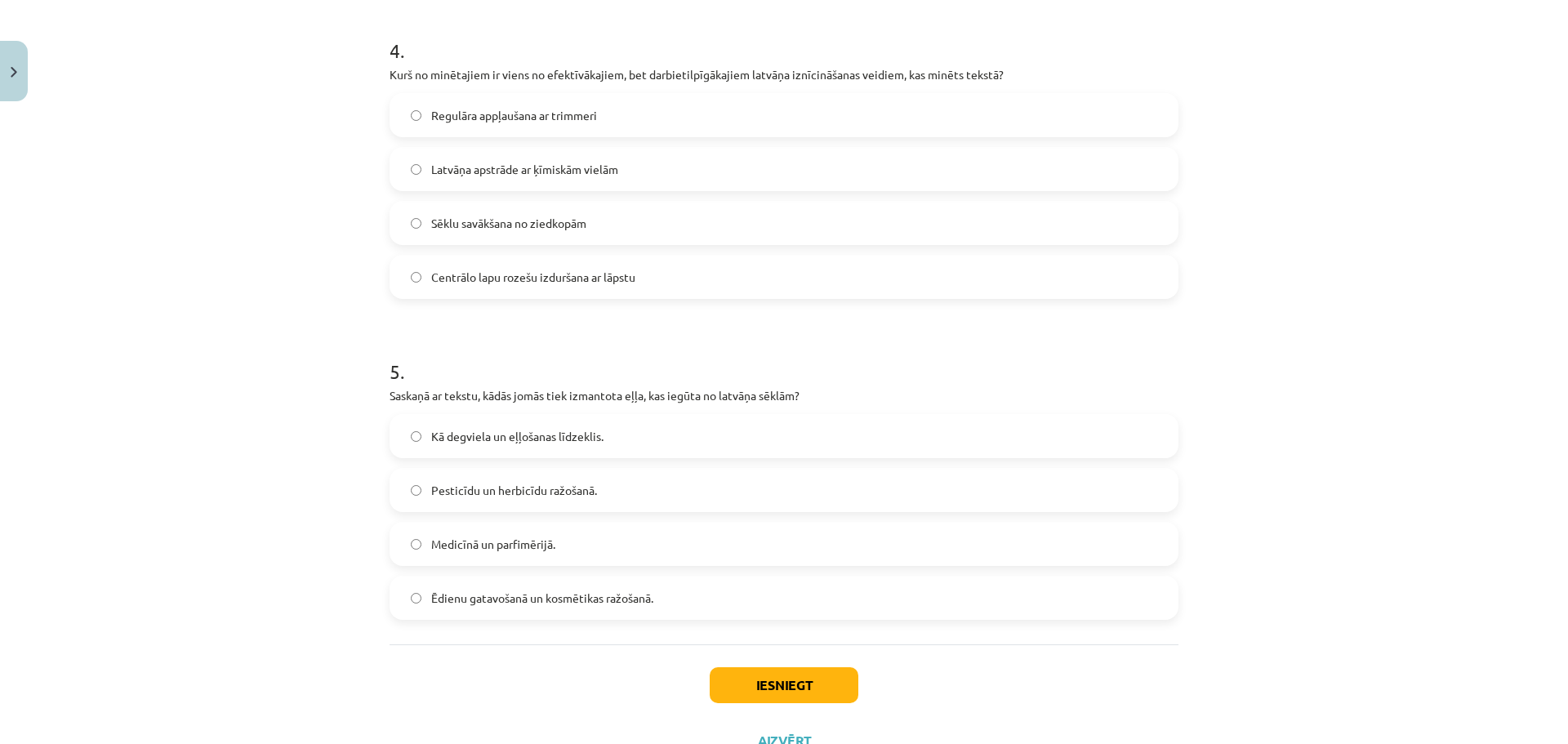
scroll to position [1307, 0]
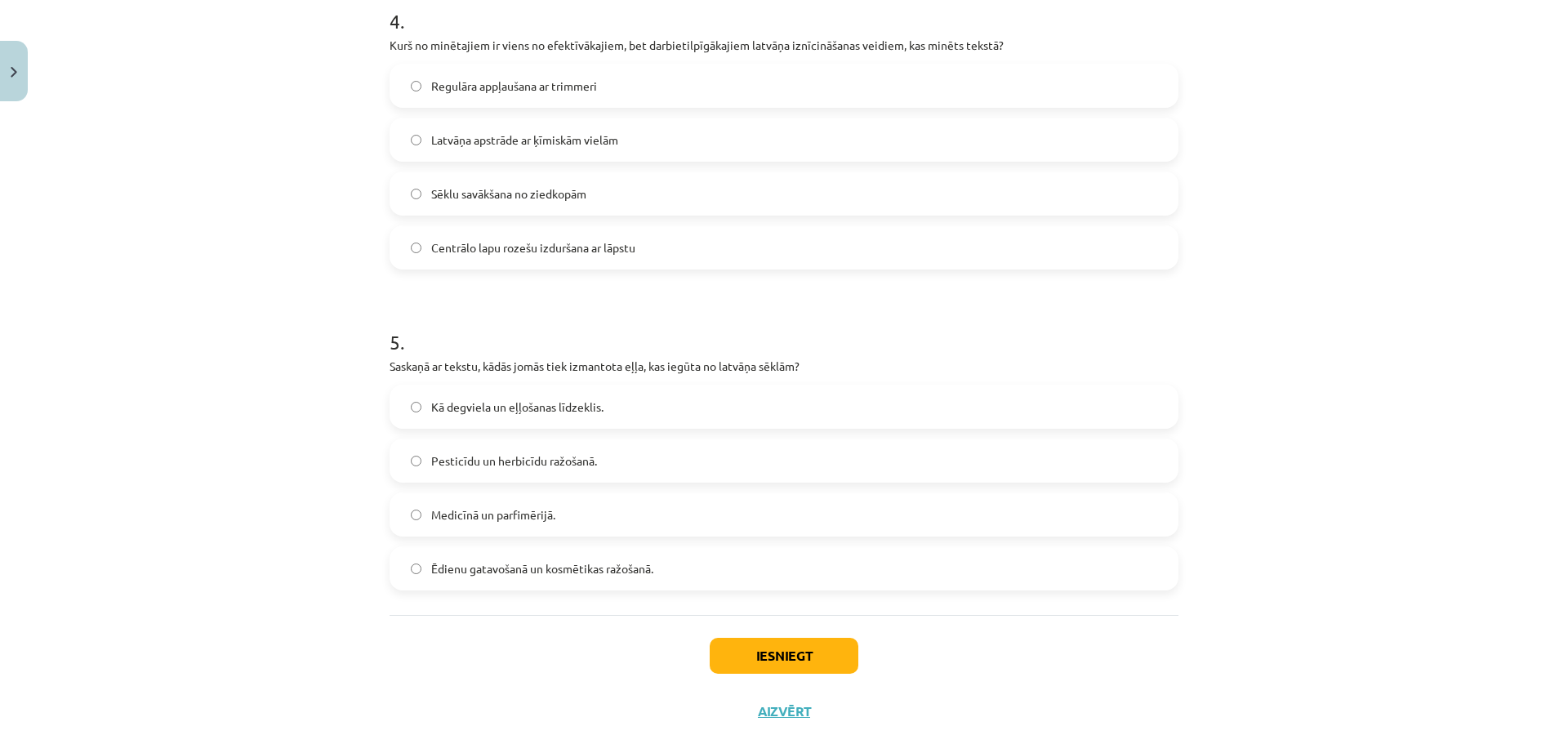
click at [618, 573] on span "Ēdienu gatavošanā un kosmētikas ražošanā." at bounding box center [542, 569] width 222 height 17
click at [764, 666] on button "Iesniegt" at bounding box center [784, 655] width 149 height 36
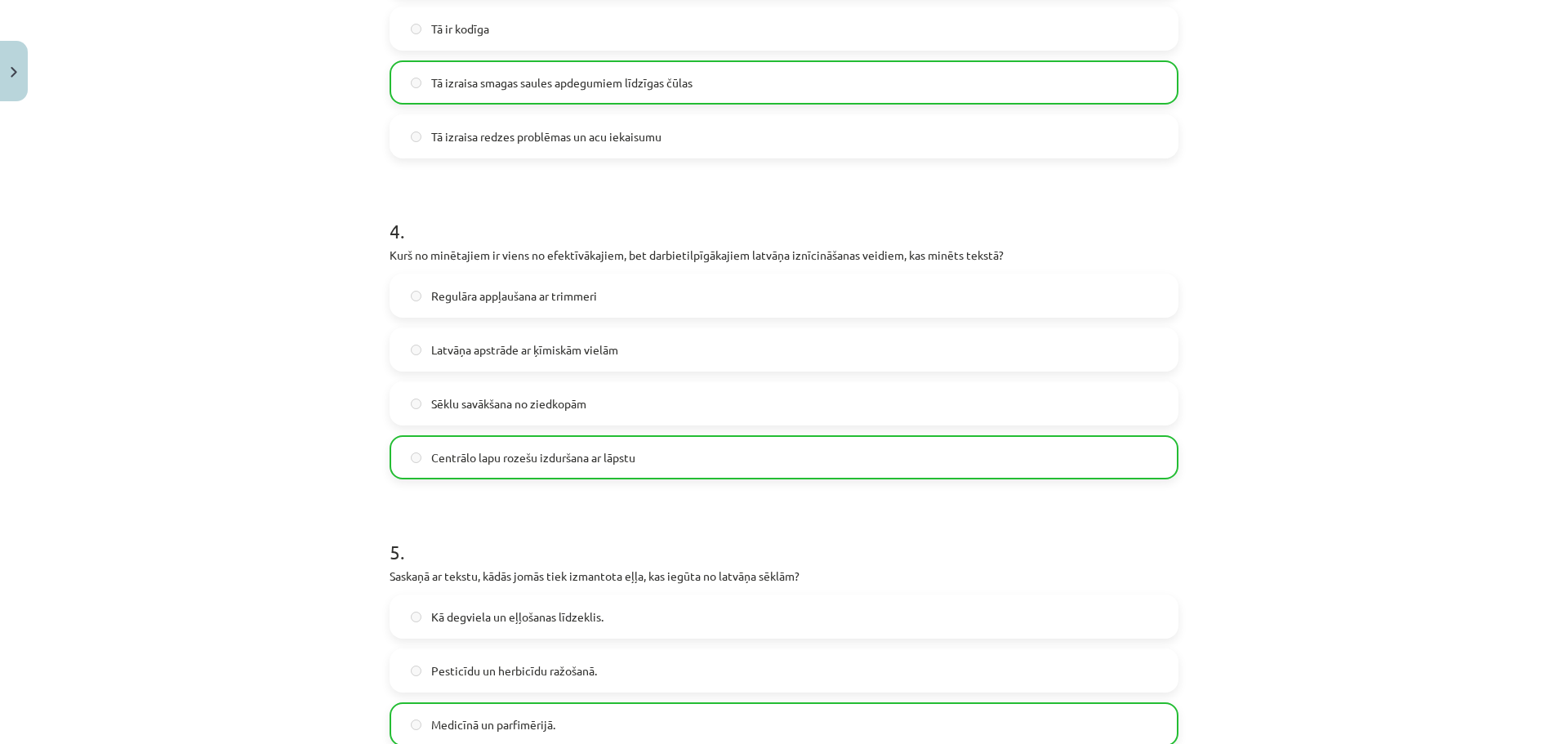
scroll to position [1395, 0]
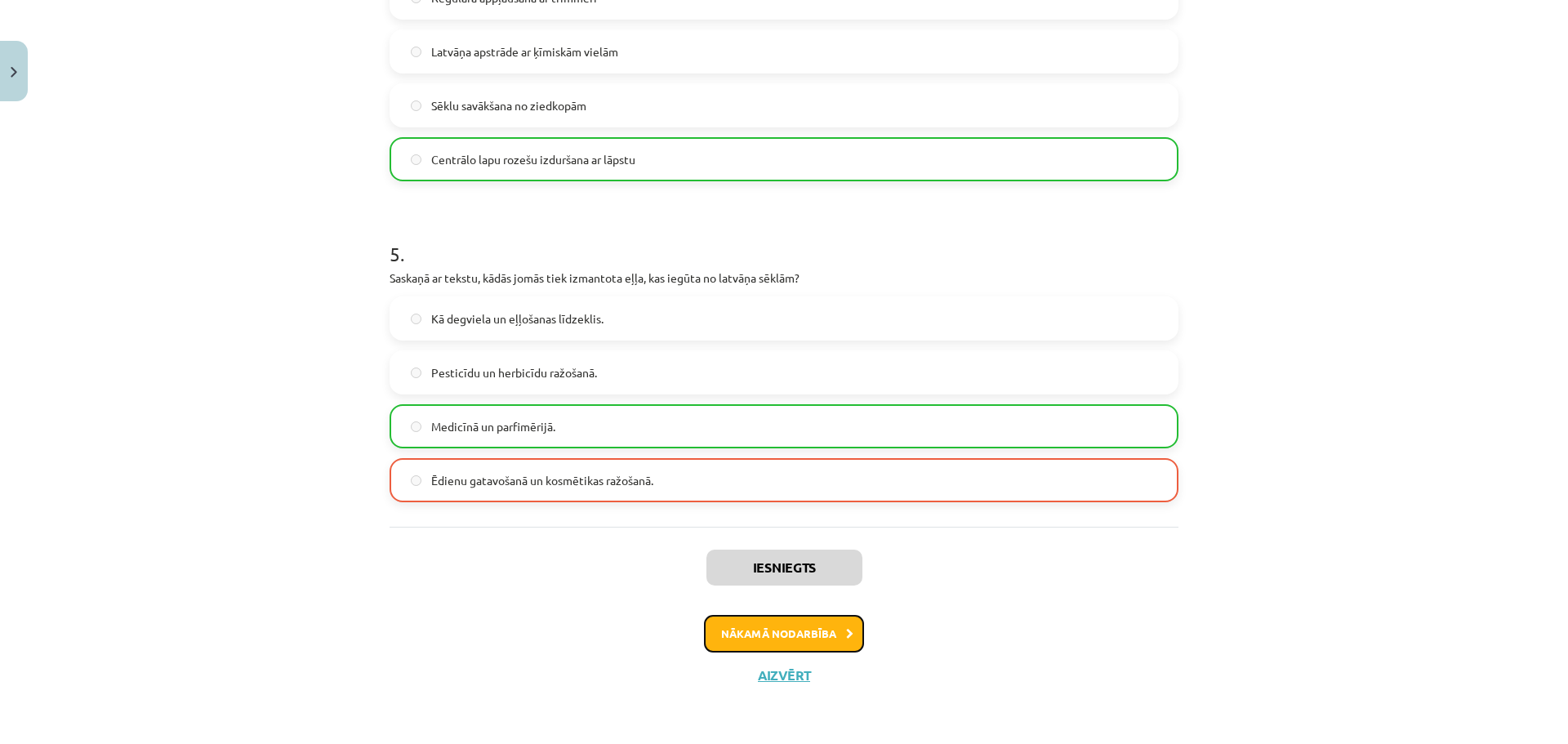
click at [774, 629] on button "Nākamā nodarbība" at bounding box center [784, 634] width 160 height 37
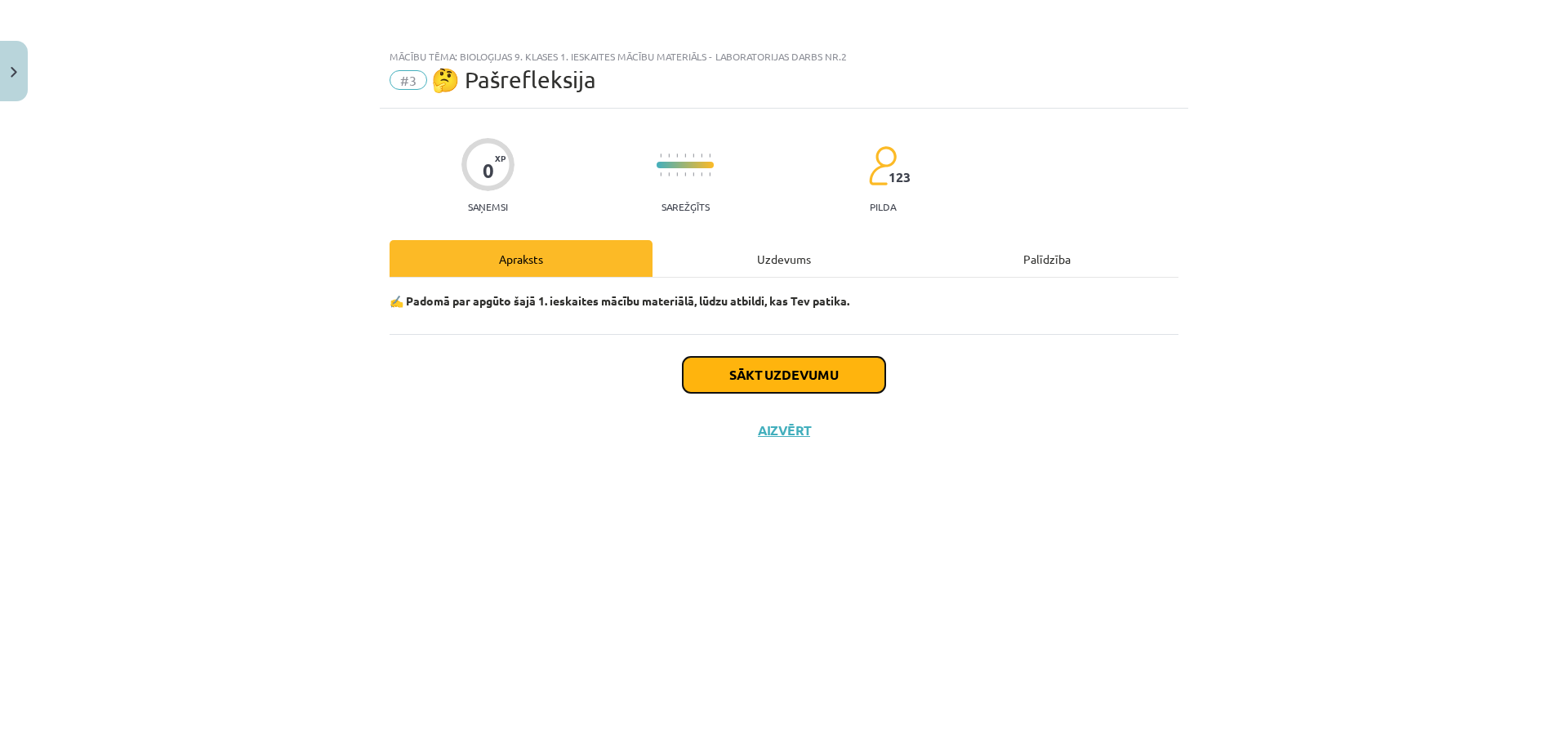
click at [807, 379] on button "Sākt uzdevumu" at bounding box center [784, 374] width 203 height 36
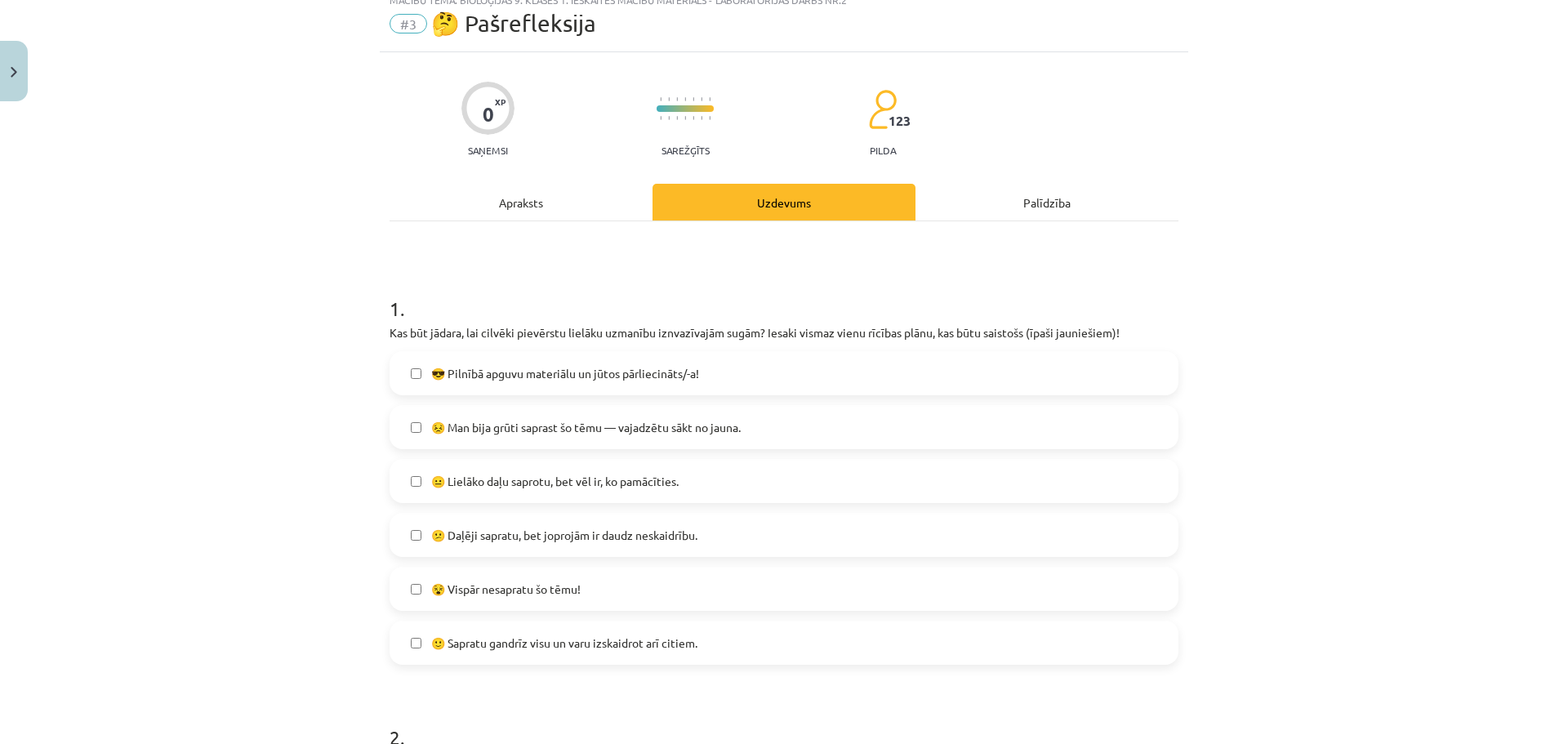
scroll to position [81, 0]
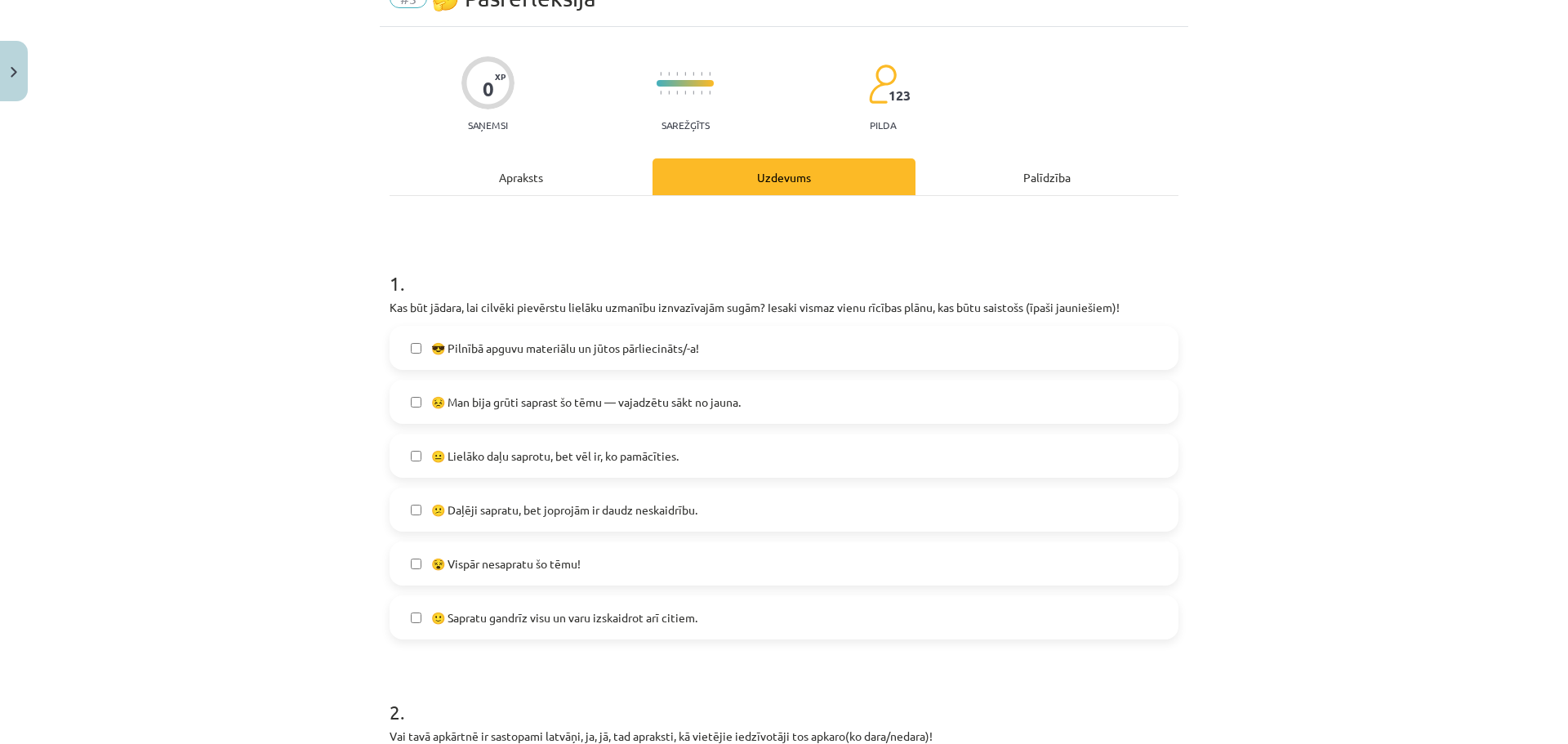
click at [684, 582] on label "😵 Vispār nesapratu šo tēmu!" at bounding box center [784, 563] width 785 height 41
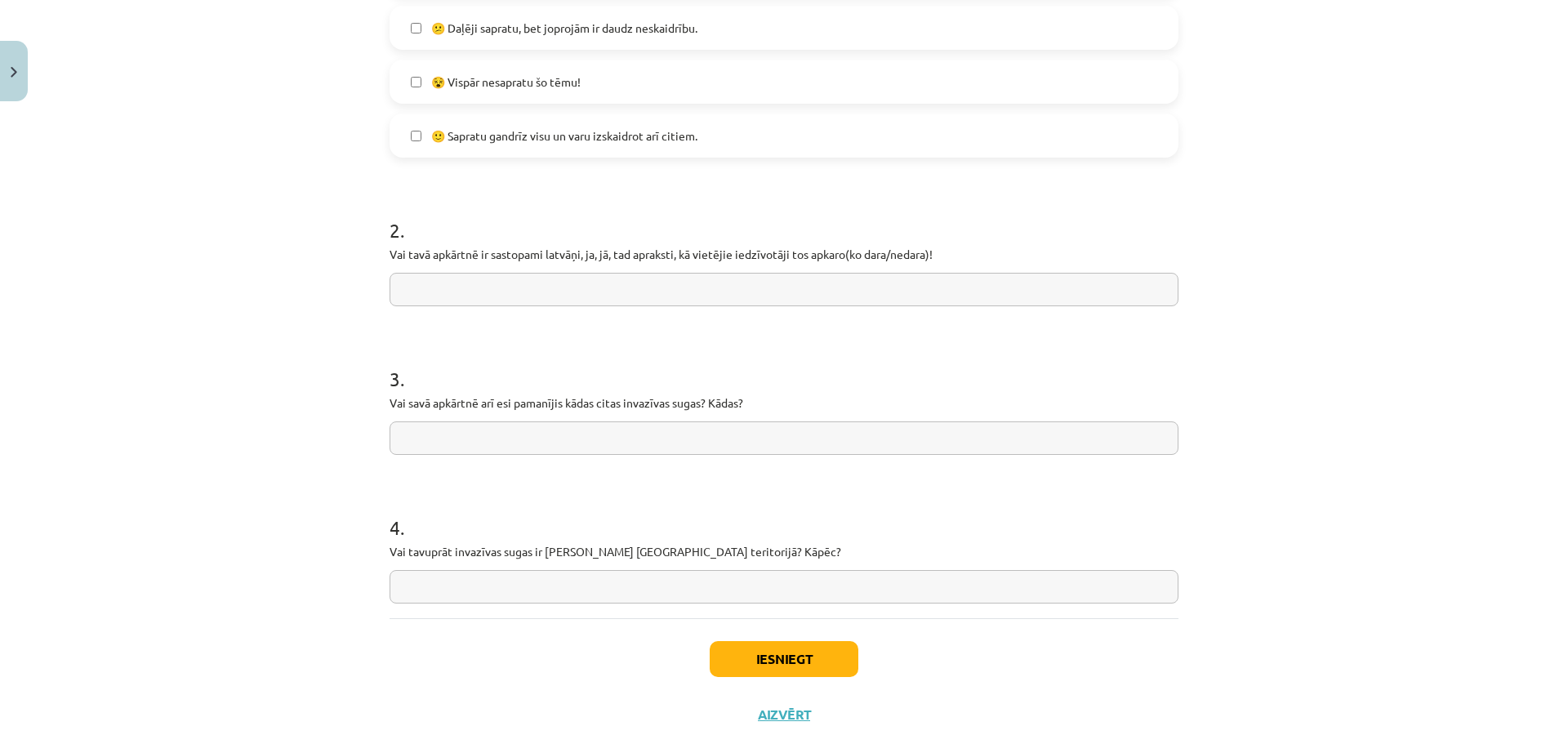
scroll to position [603, 0]
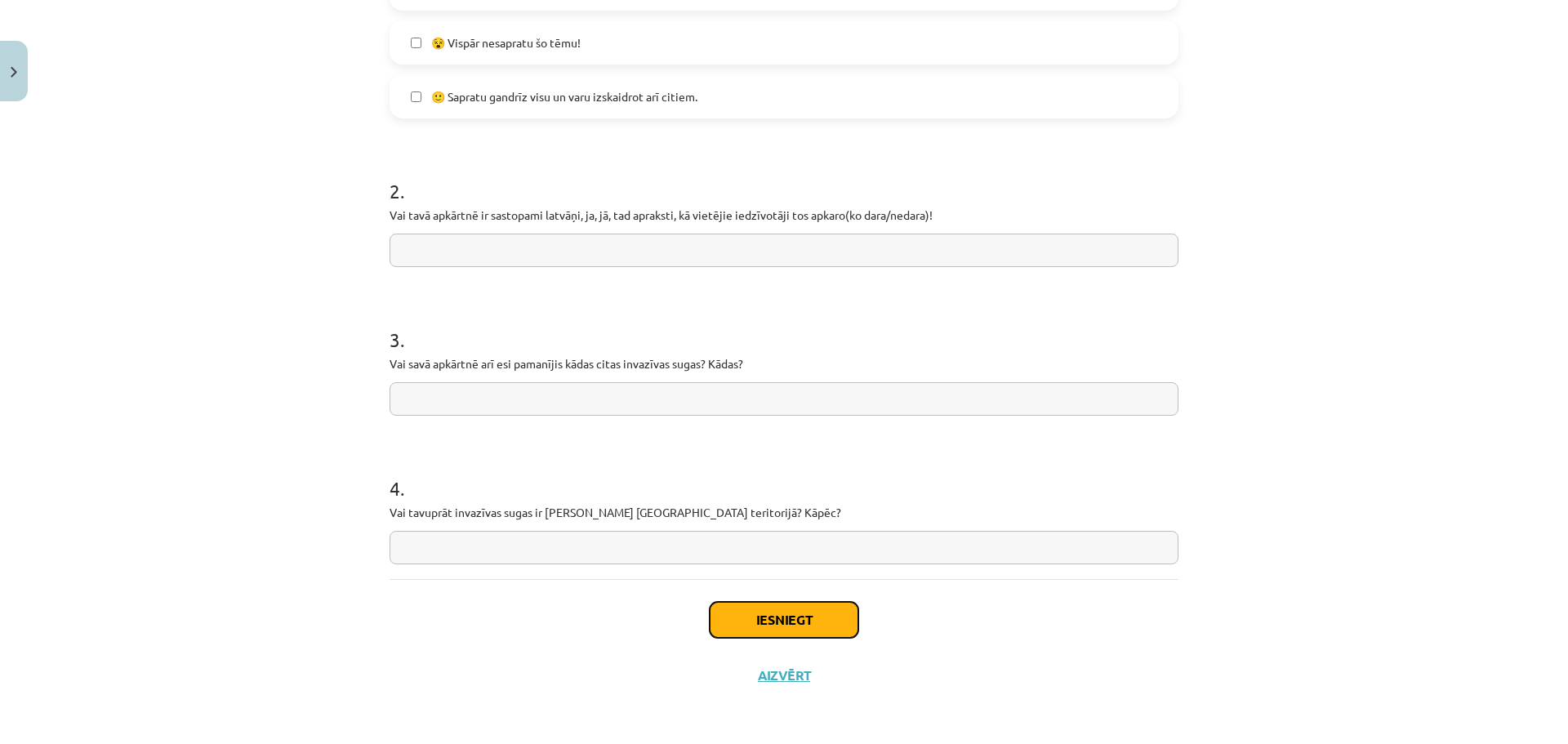
click at [758, 609] on button "Iesniegt" at bounding box center [784, 619] width 149 height 36
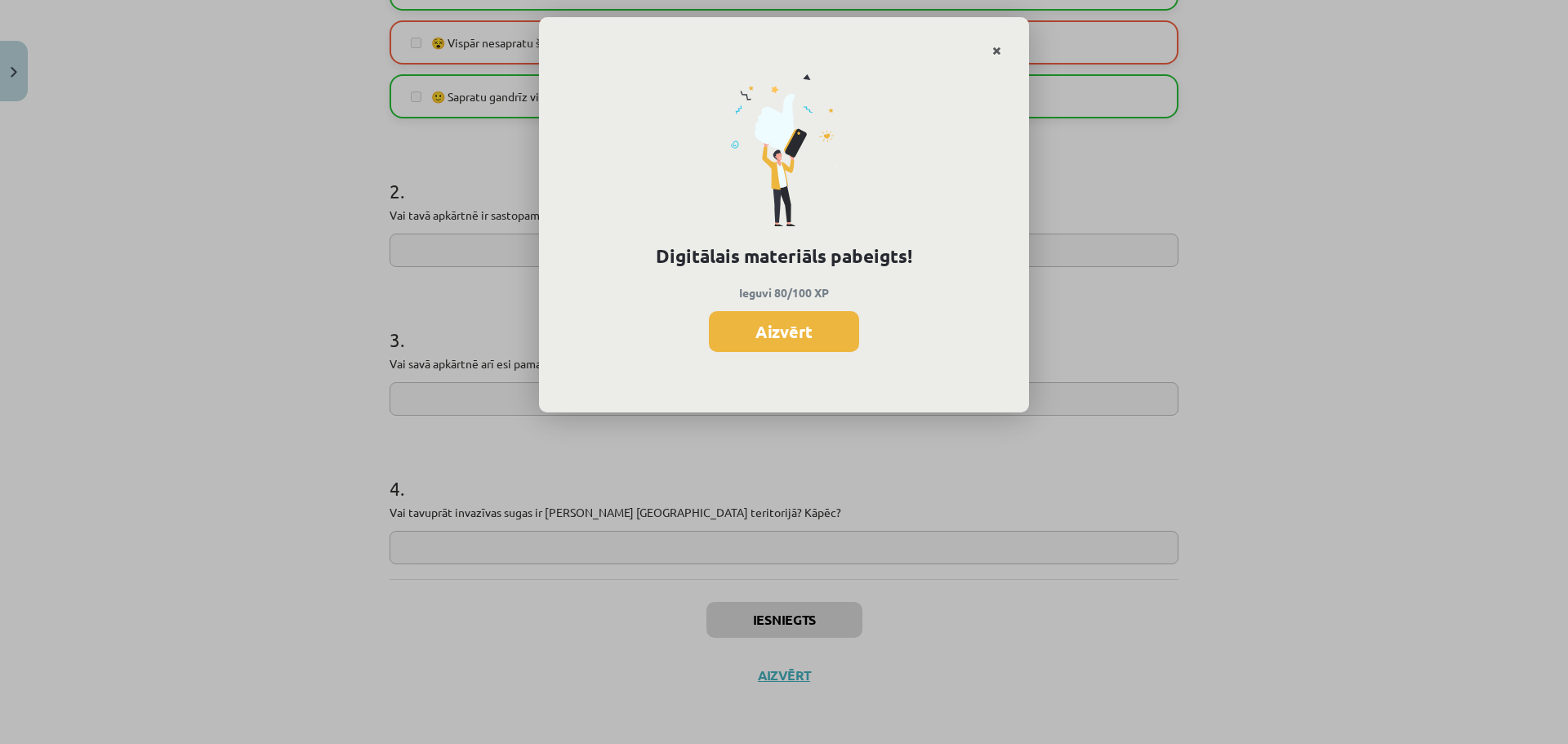
click at [996, 51] on icon "Close" at bounding box center [996, 51] width 9 height 12
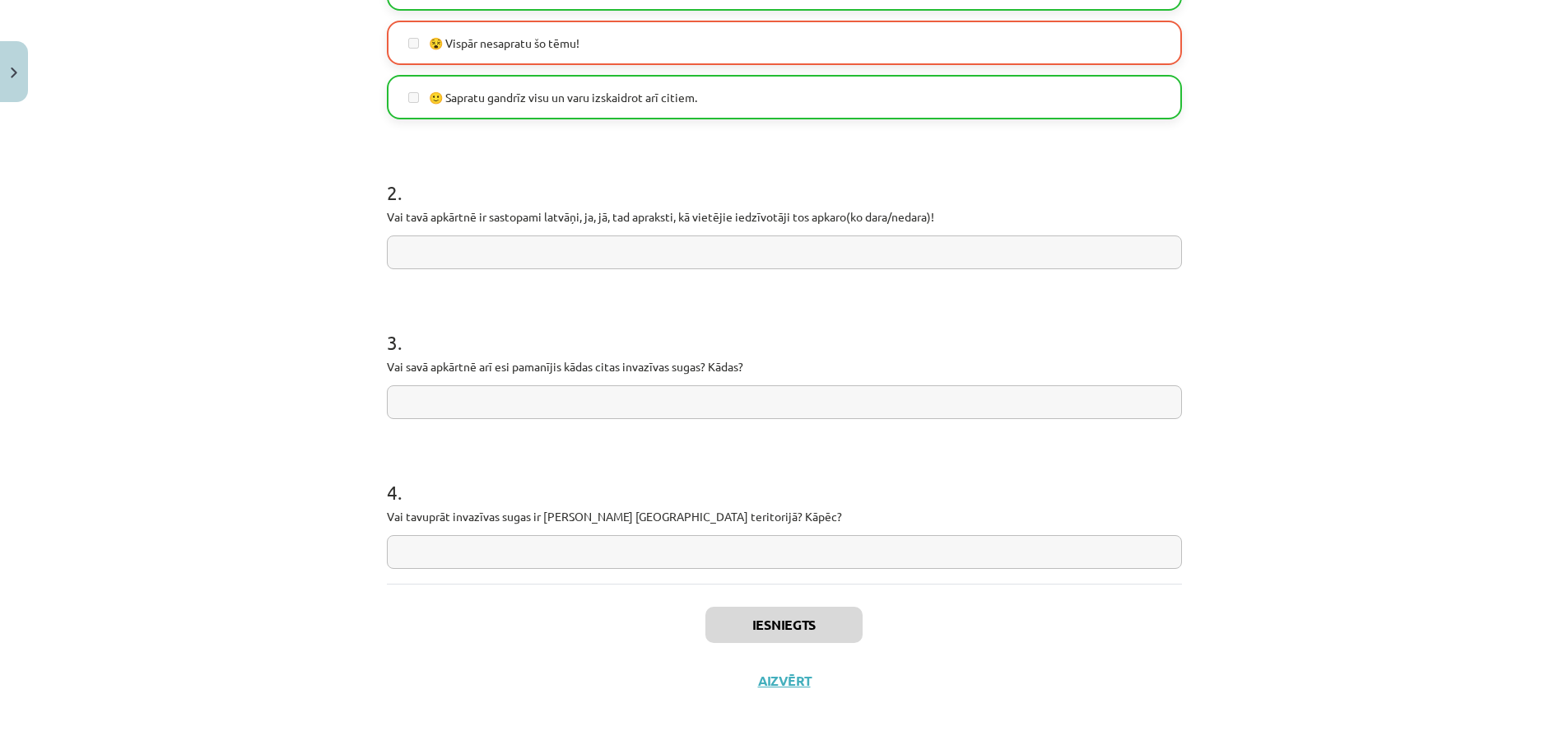
scroll to position [247, 0]
click at [786, 686] on button "Aizvērt" at bounding box center [784, 681] width 63 height 17
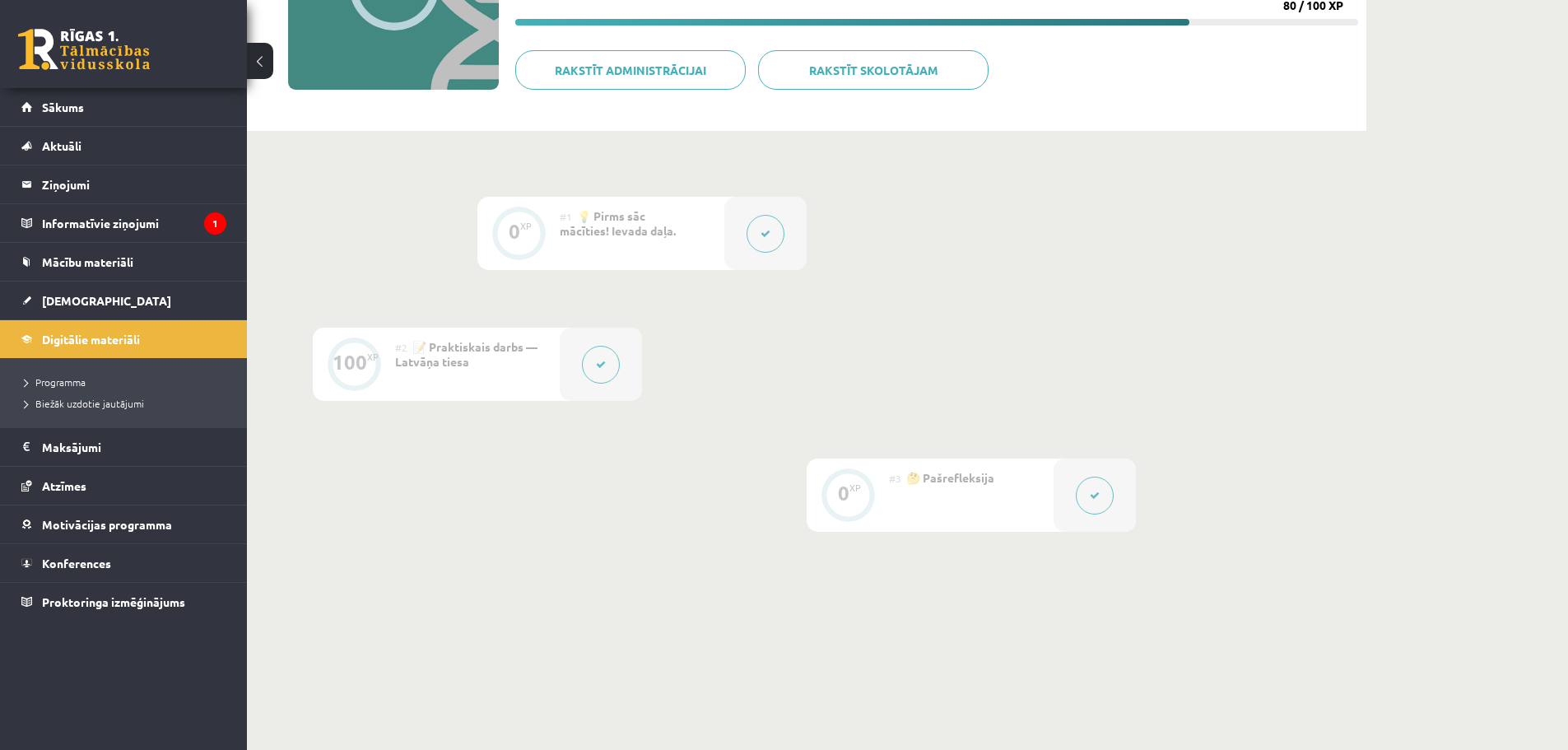
scroll to position [0, 0]
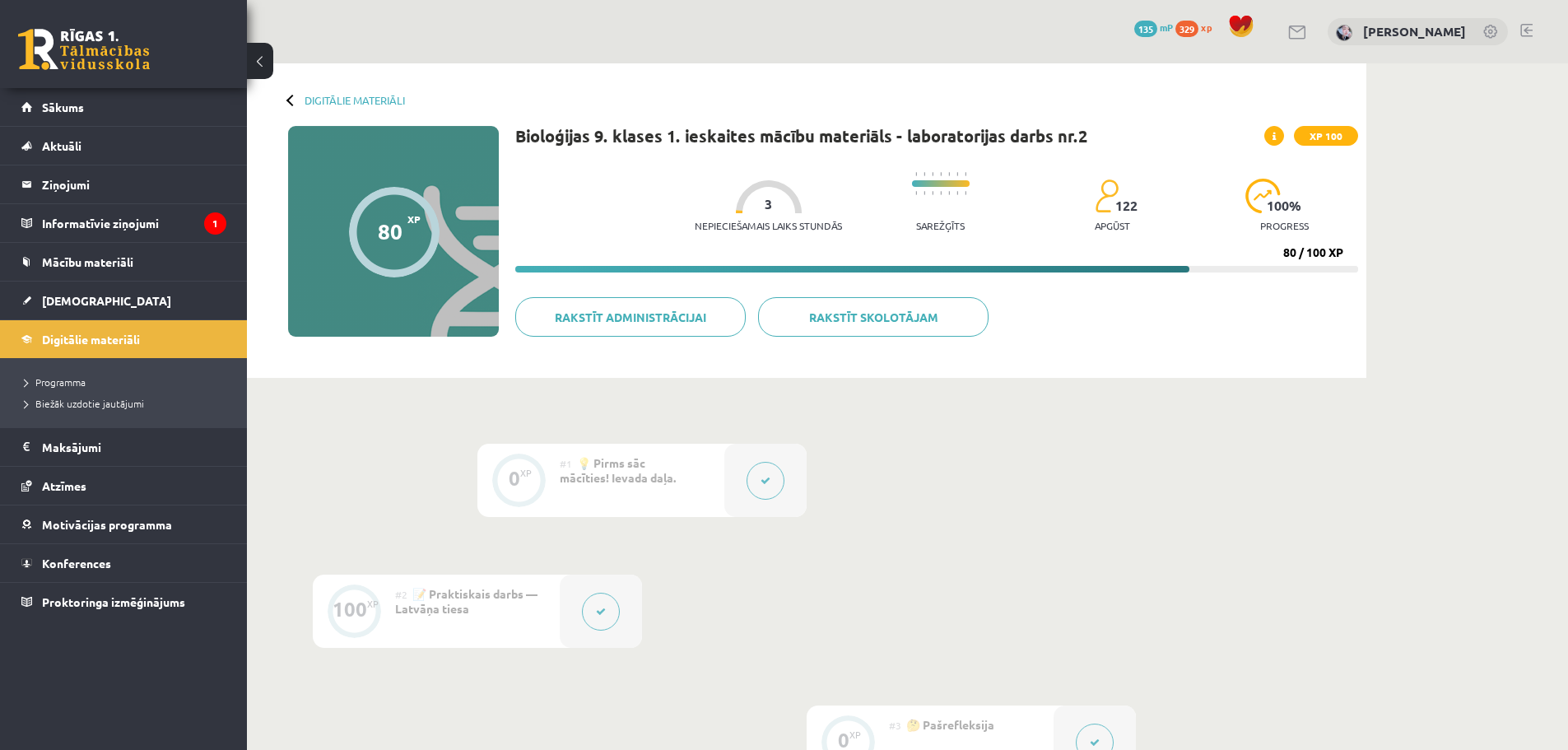
click at [242, 64] on div "0 Dāvanas 135 mP 329 xp" at bounding box center [123, 44] width 247 height 88
click at [325, 99] on link "Digitālie materiāli" at bounding box center [355, 100] width 100 height 13
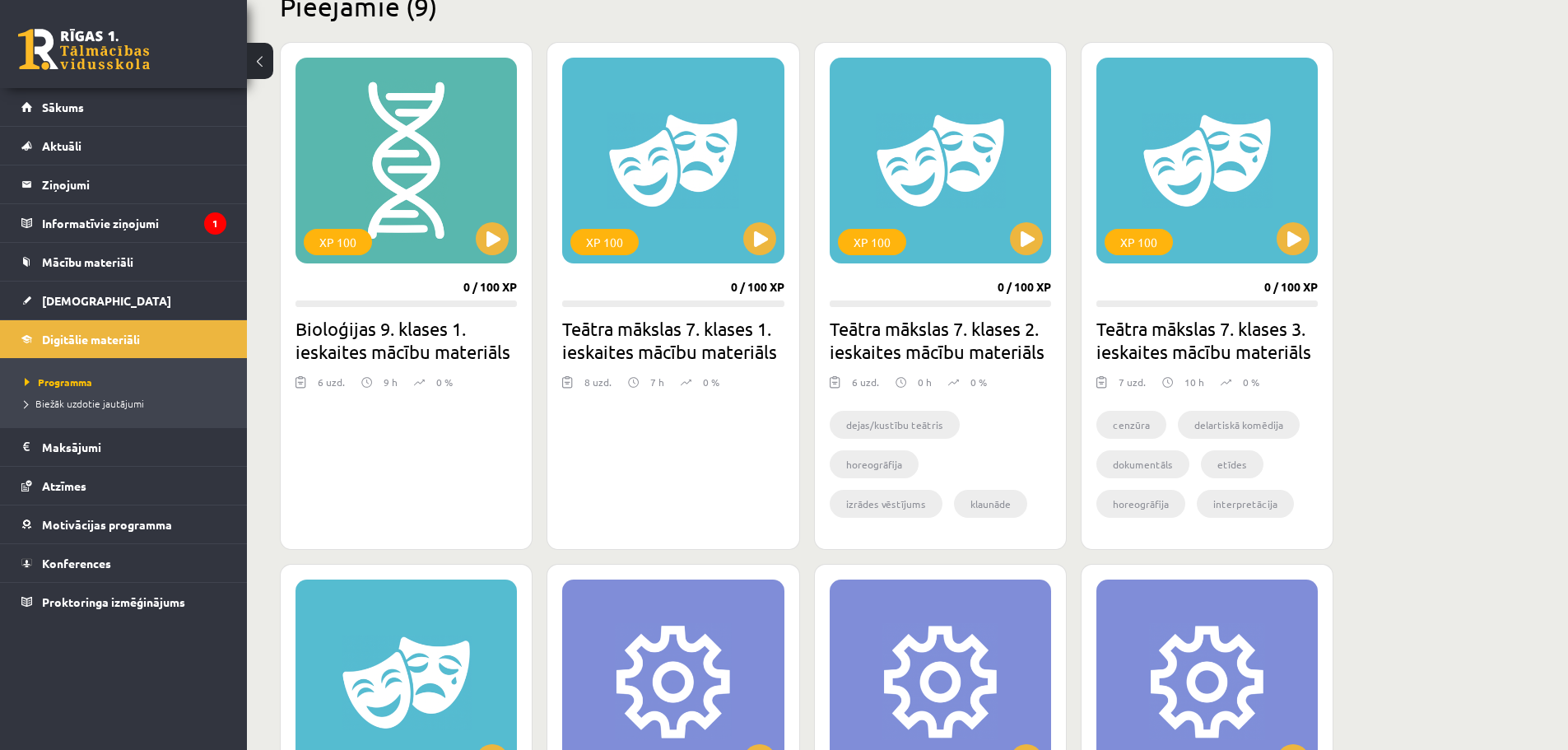
scroll to position [412, 0]
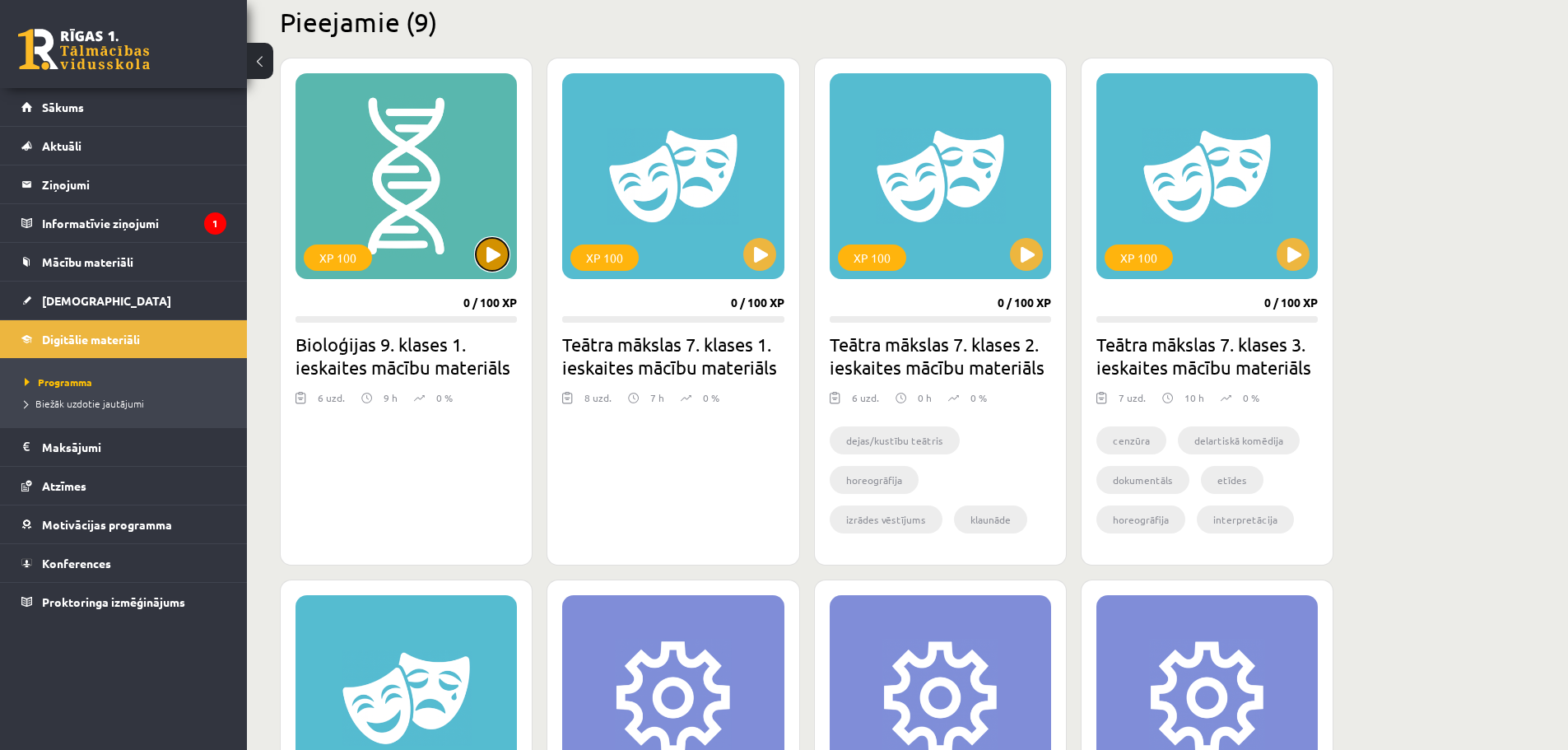
click at [485, 251] on button at bounding box center [492, 254] width 33 height 33
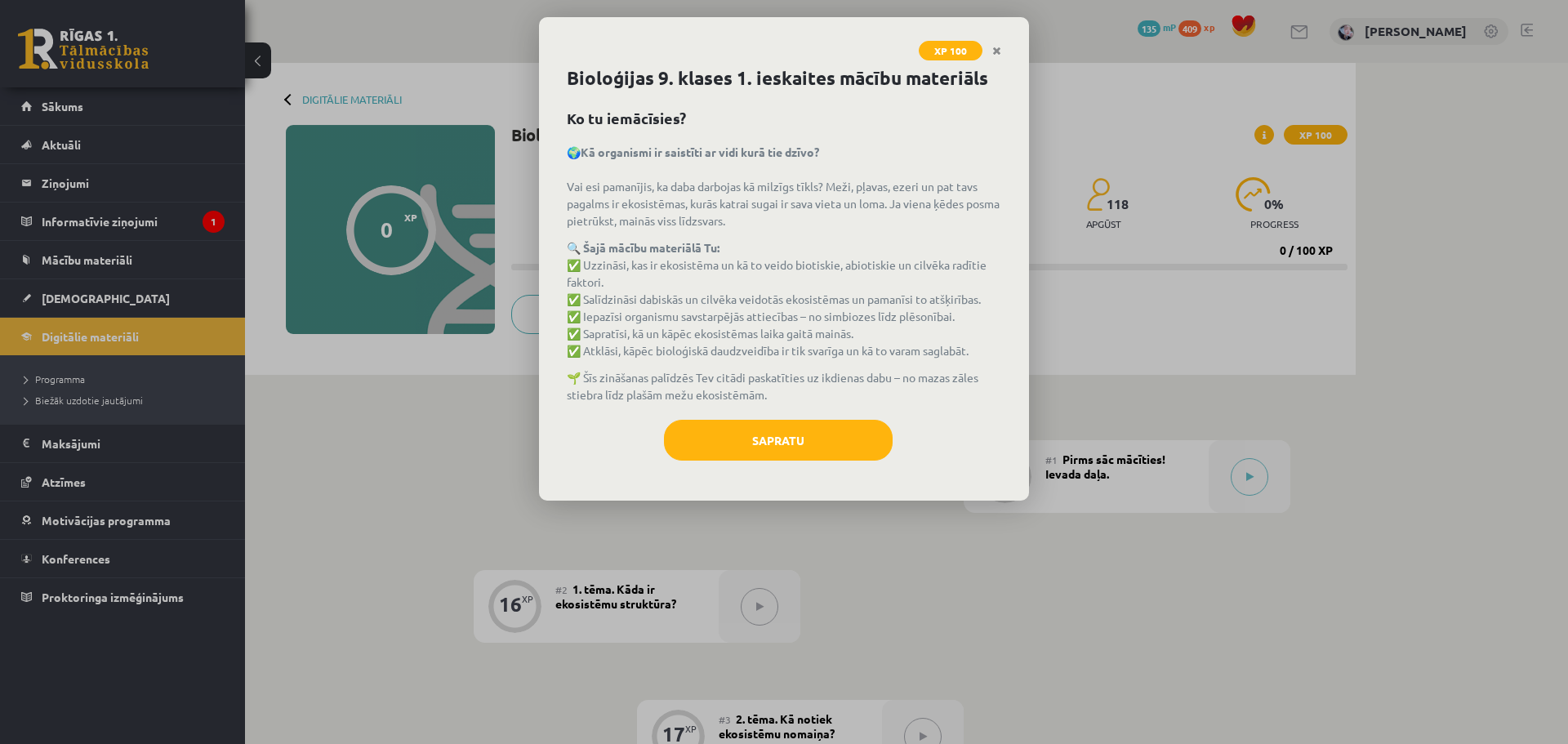
click at [764, 468] on div "Sapratu" at bounding box center [784, 447] width 434 height 53
click at [758, 447] on button "Sapratu" at bounding box center [778, 440] width 228 height 41
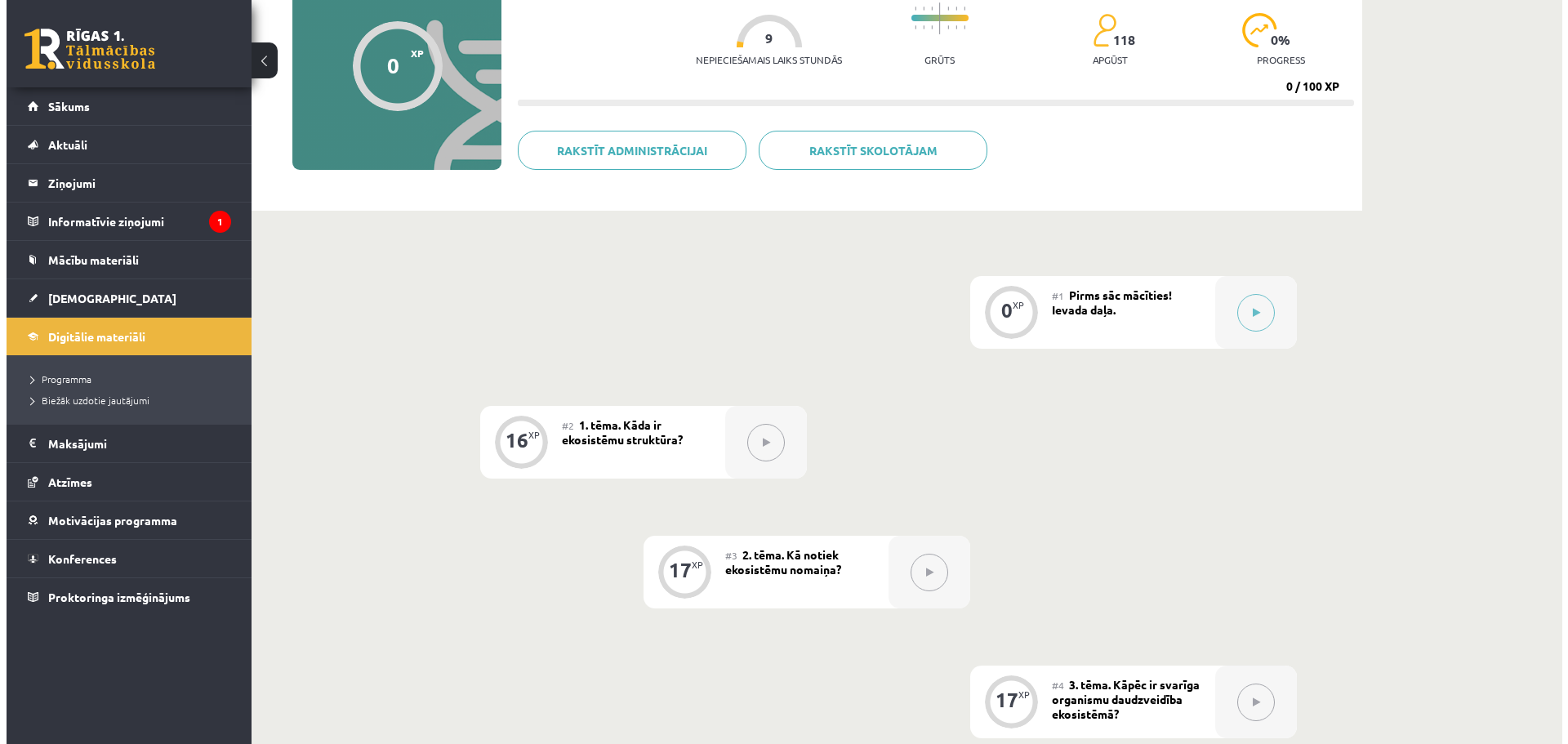
scroll to position [132, 0]
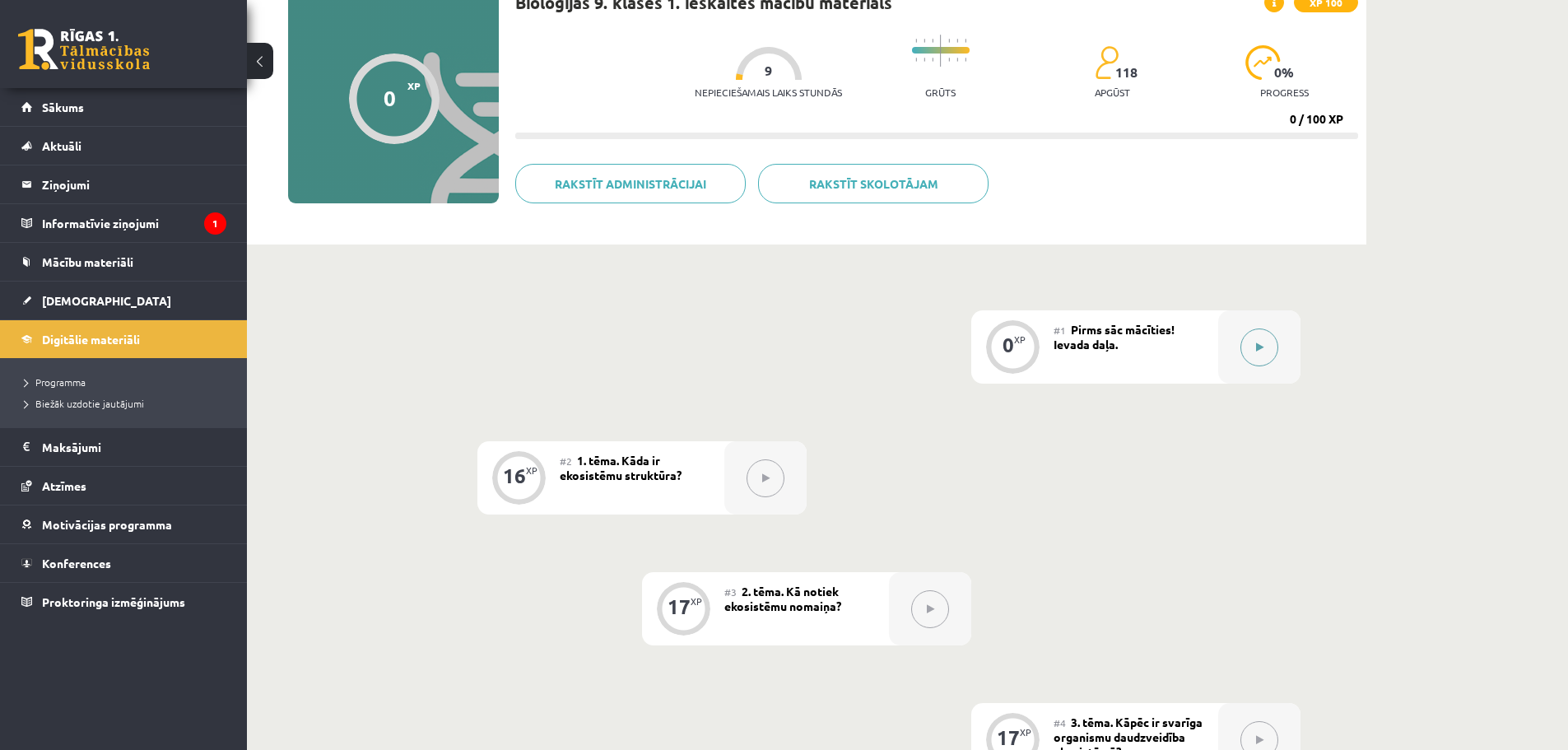
click at [1250, 350] on button at bounding box center [1258, 347] width 38 height 38
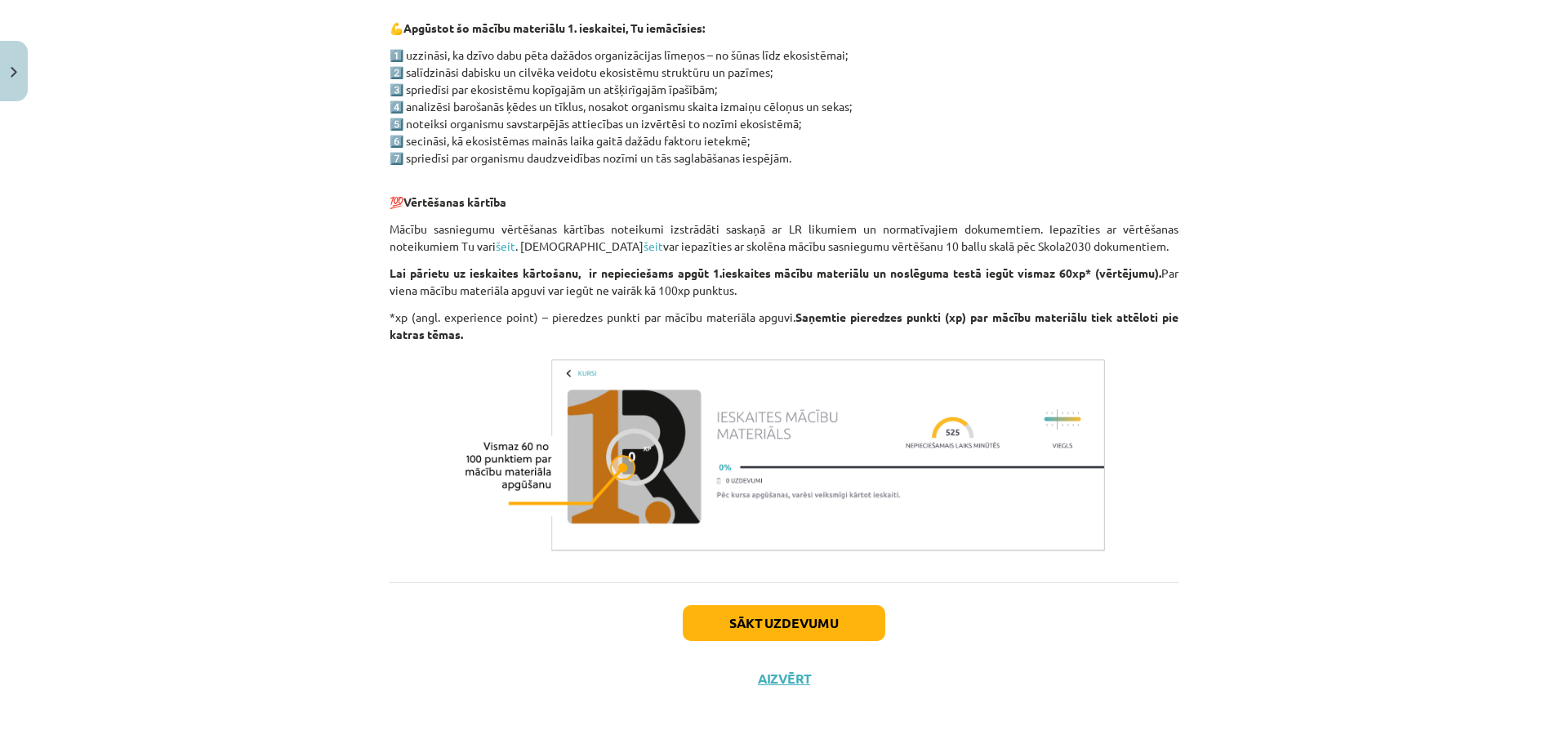
scroll to position [834, 0]
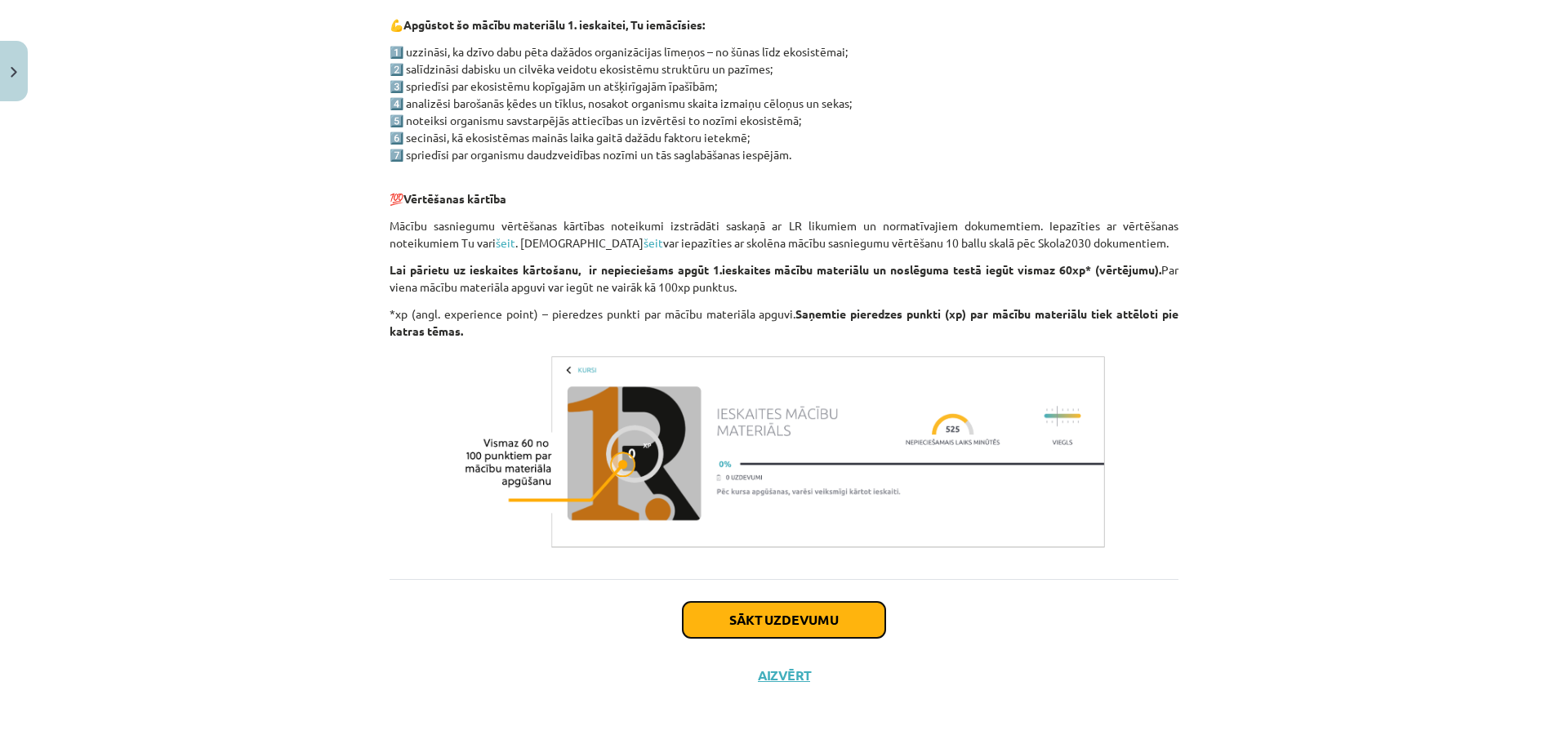
click at [784, 609] on button "Sākt uzdevumu" at bounding box center [784, 619] width 203 height 36
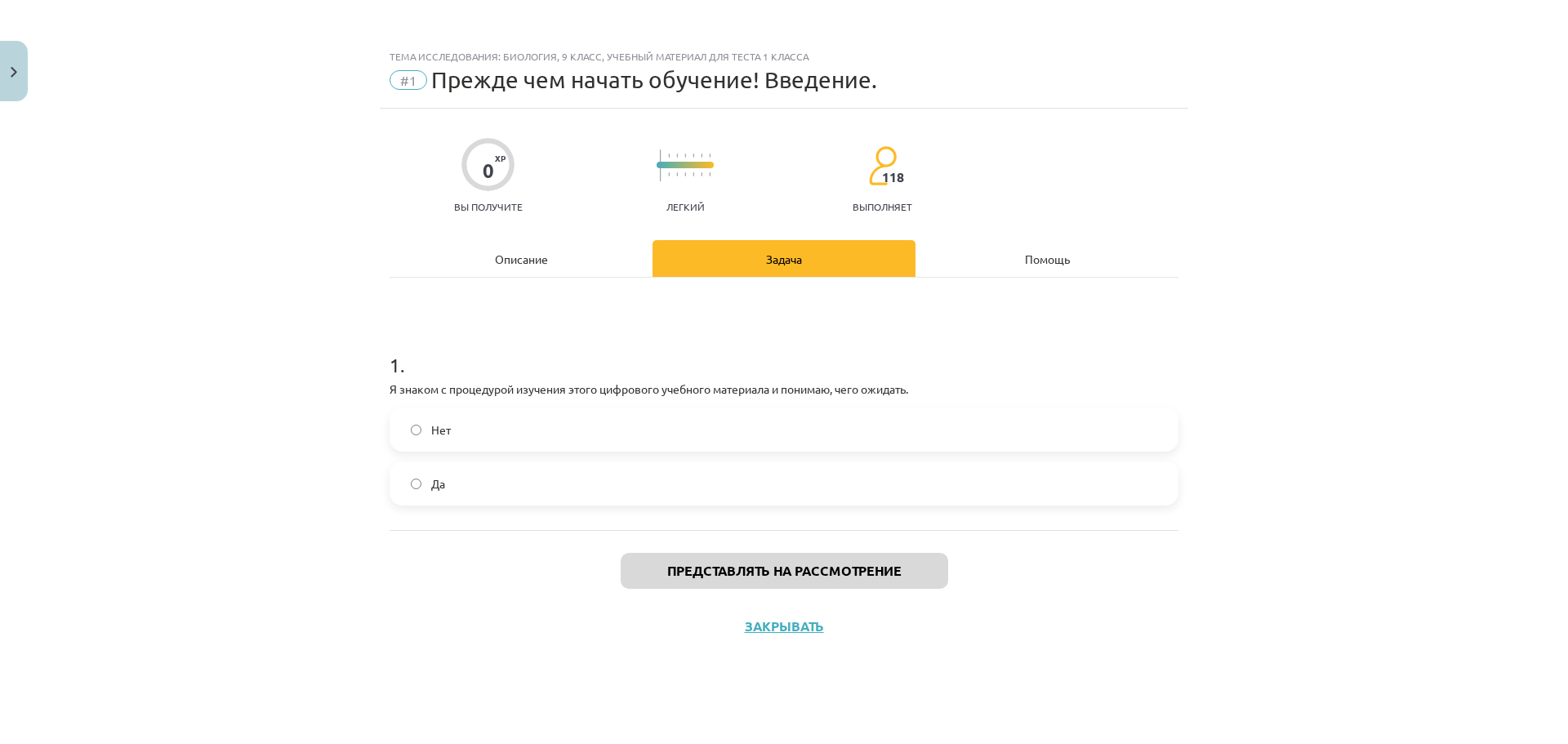
click at [727, 467] on label "Да" at bounding box center [784, 483] width 785 height 41
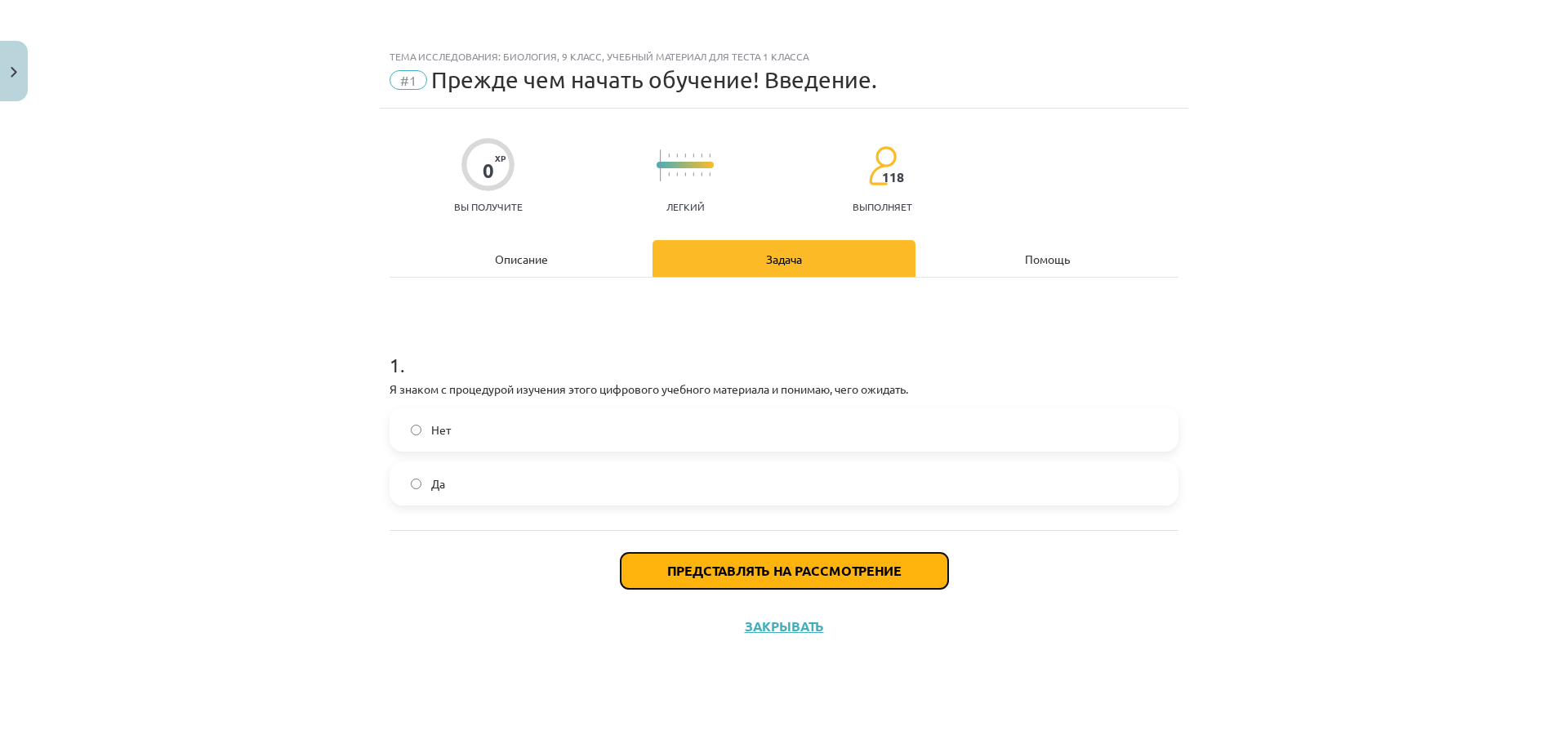
click at [772, 553] on button "Представлять на рассмотрение" at bounding box center [784, 570] width 327 height 36
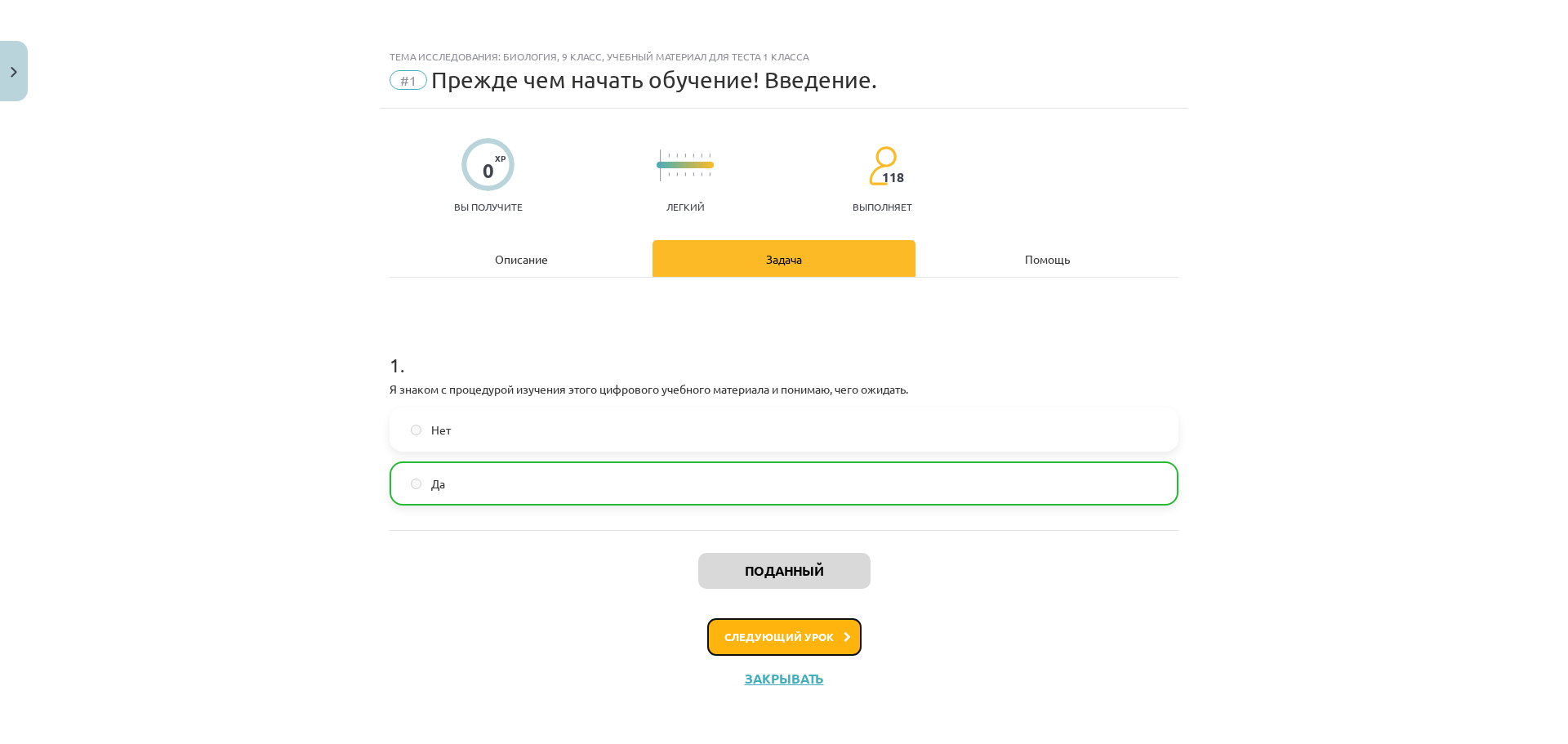
click at [804, 634] on font "Следующий урок" at bounding box center [779, 636] width 110 height 14
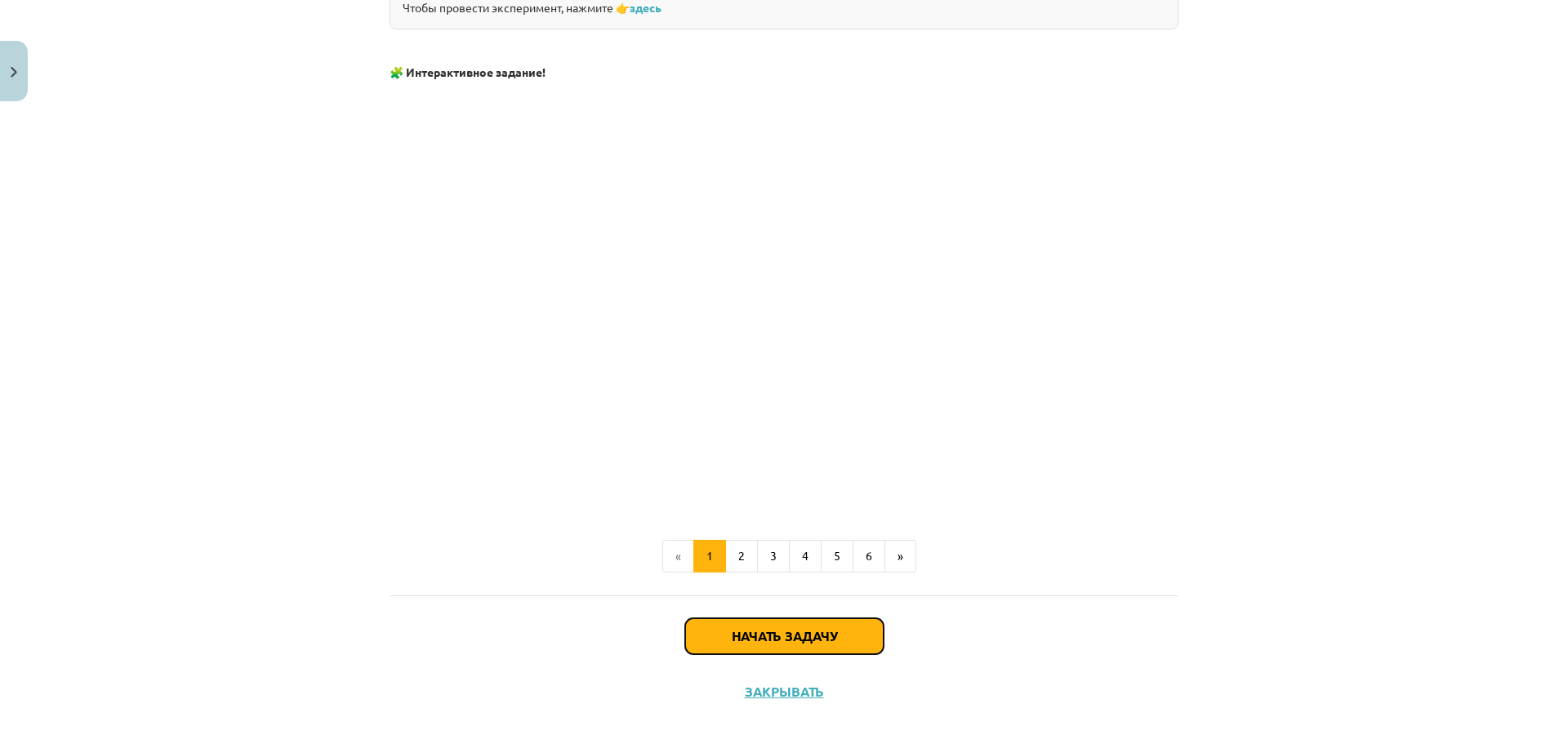
click at [801, 619] on button "Начать задачу" at bounding box center [784, 636] width 198 height 36
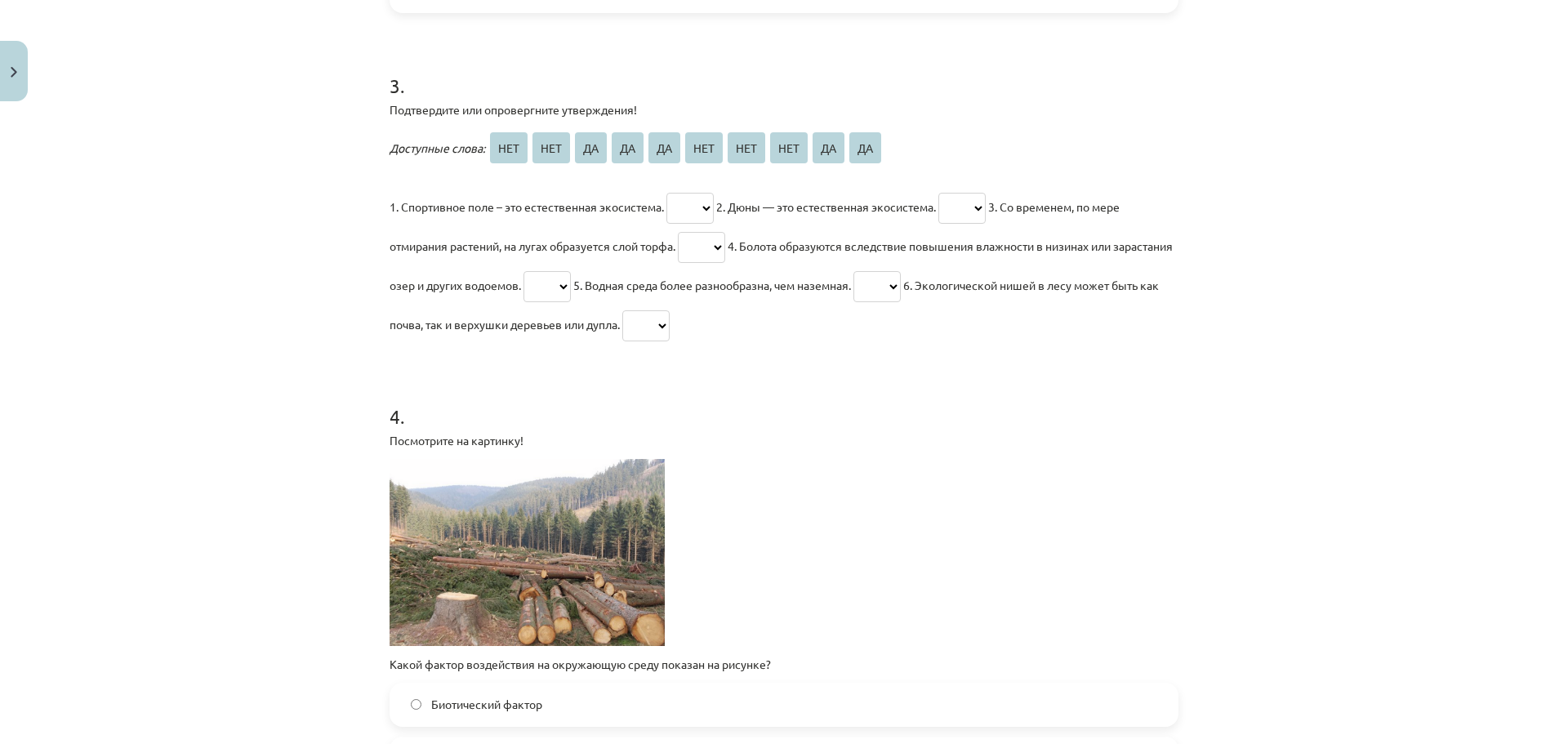
scroll to position [776, 0]
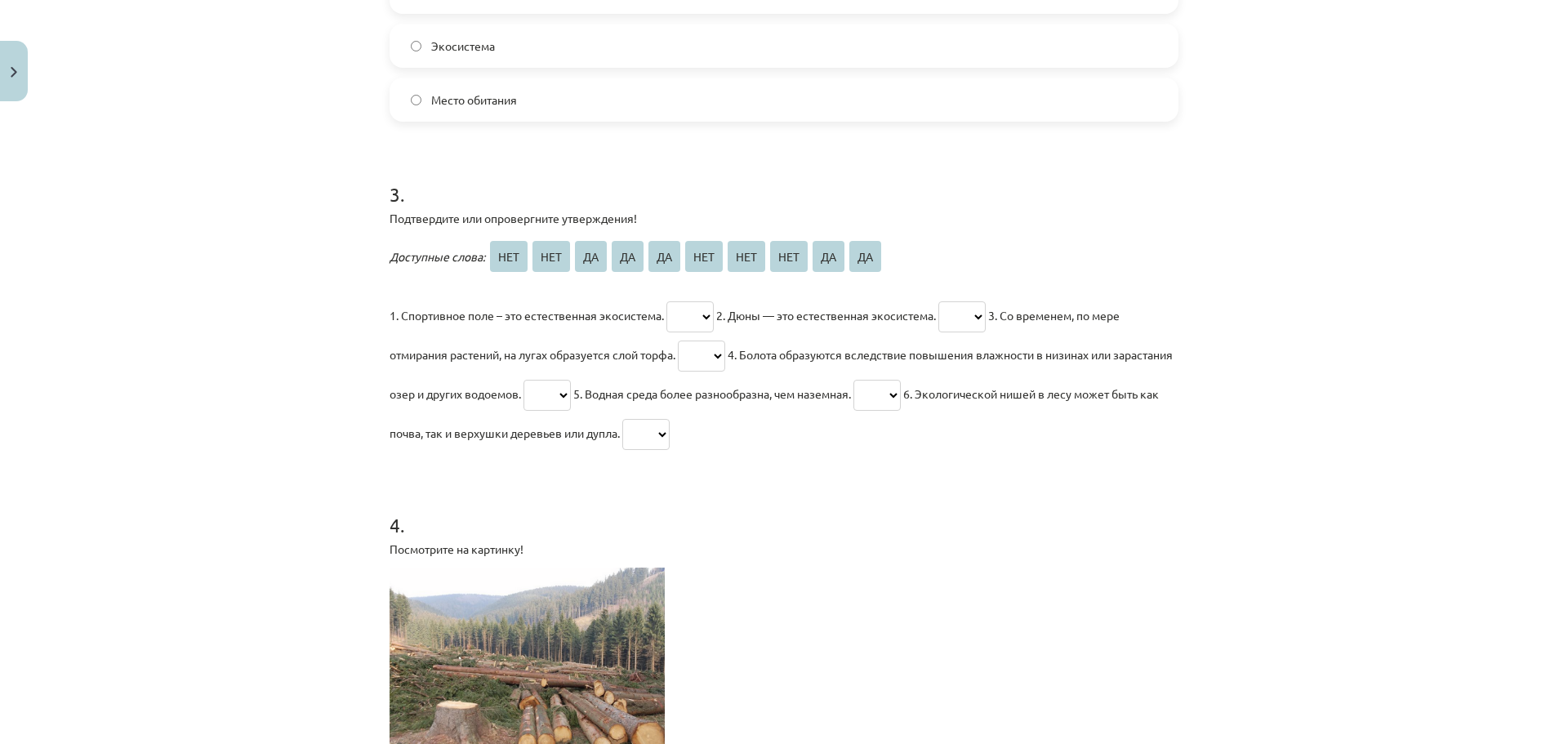
click at [686, 301] on select "*** *** ** ** ** *** *** *** ** **" at bounding box center [690, 316] width 47 height 31
select select "**"
click at [667, 301] on select "*** *** ** ** ** *** *** *** ** **" at bounding box center [690, 316] width 47 height 31
click at [985, 301] on select "*** *** ** ** ** *** *** *** ** **" at bounding box center [961, 316] width 47 height 31
select select "**"
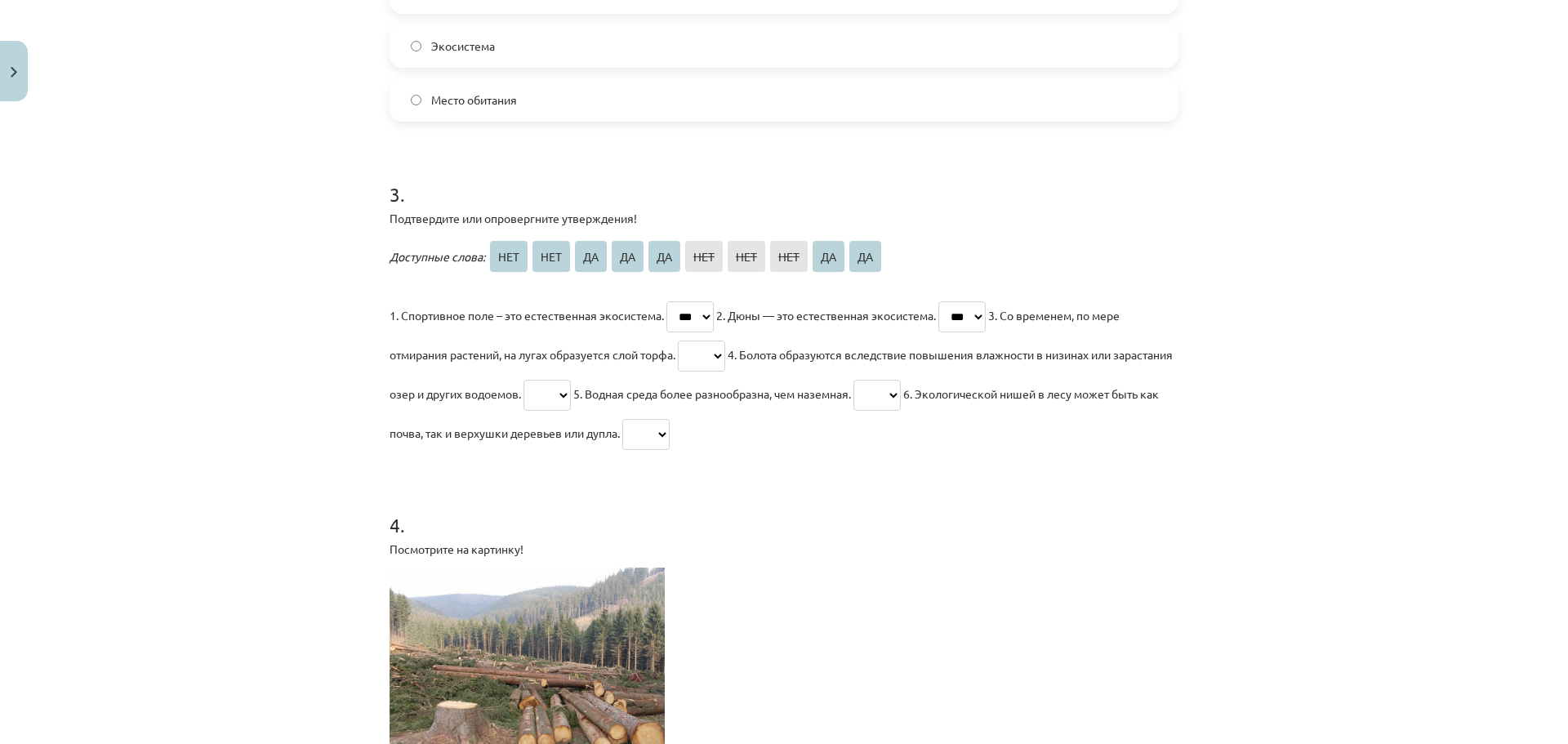
click at [948, 301] on select "*** *** ** ** ** *** *** *** ** **" at bounding box center [961, 316] width 47 height 31
click at [701, 340] on select "*** *** ** ** ** *** *** *** ** **" at bounding box center [701, 355] width 47 height 31
select select "**"
click at [678, 340] on select "*** *** ** ** ** *** *** *** ** **" at bounding box center [701, 355] width 47 height 31
click at [571, 379] on select "*** *** ** ** ** *** *** *** ** **" at bounding box center [547, 394] width 47 height 31
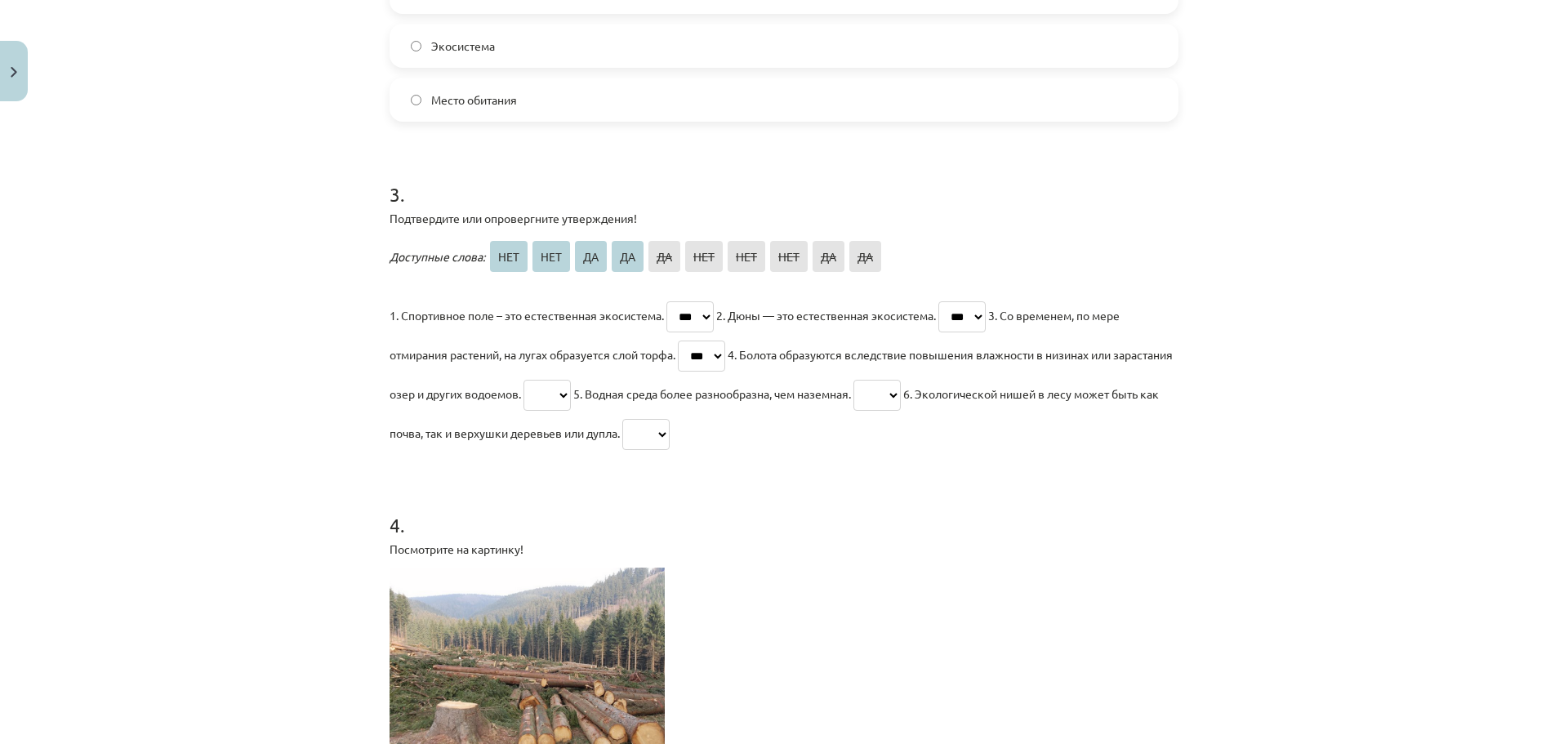
select select "**"
click at [571, 379] on select "*** *** ** ** ** *** *** *** ** **" at bounding box center [547, 394] width 47 height 31
click at [901, 379] on select "*** *** ** ** ** *** *** *** ** **" at bounding box center [877, 394] width 47 height 31
select select "**"
click at [901, 379] on select "*** *** ** ** ** *** *** *** ** **" at bounding box center [877, 394] width 47 height 31
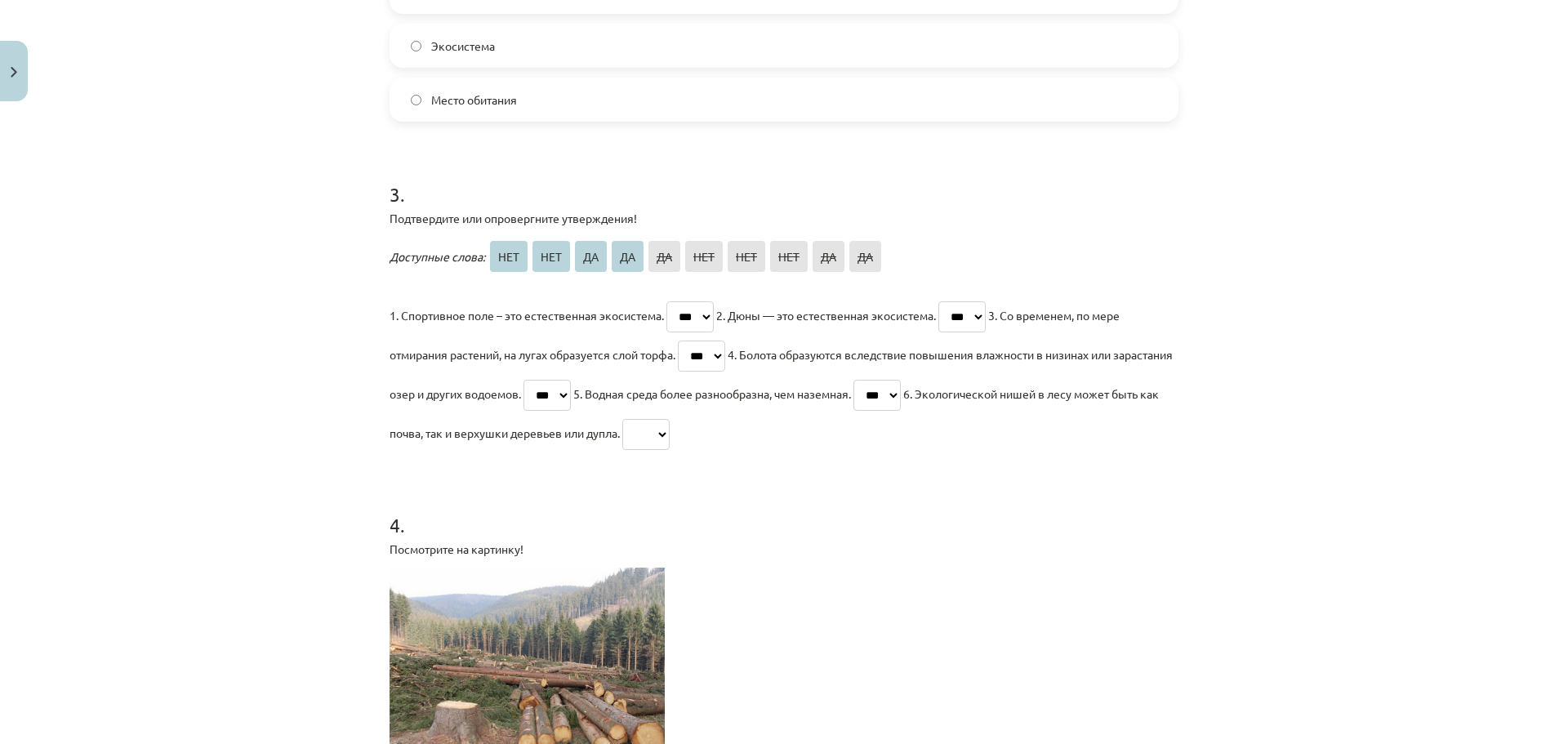
click at [670, 424] on select "*** *** ** ** ** *** *** *** ** **" at bounding box center [646, 434] width 47 height 31
select select "**"
click at [670, 419] on select "*** *** ** ** ** *** *** *** ** **" at bounding box center [646, 434] width 47 height 31
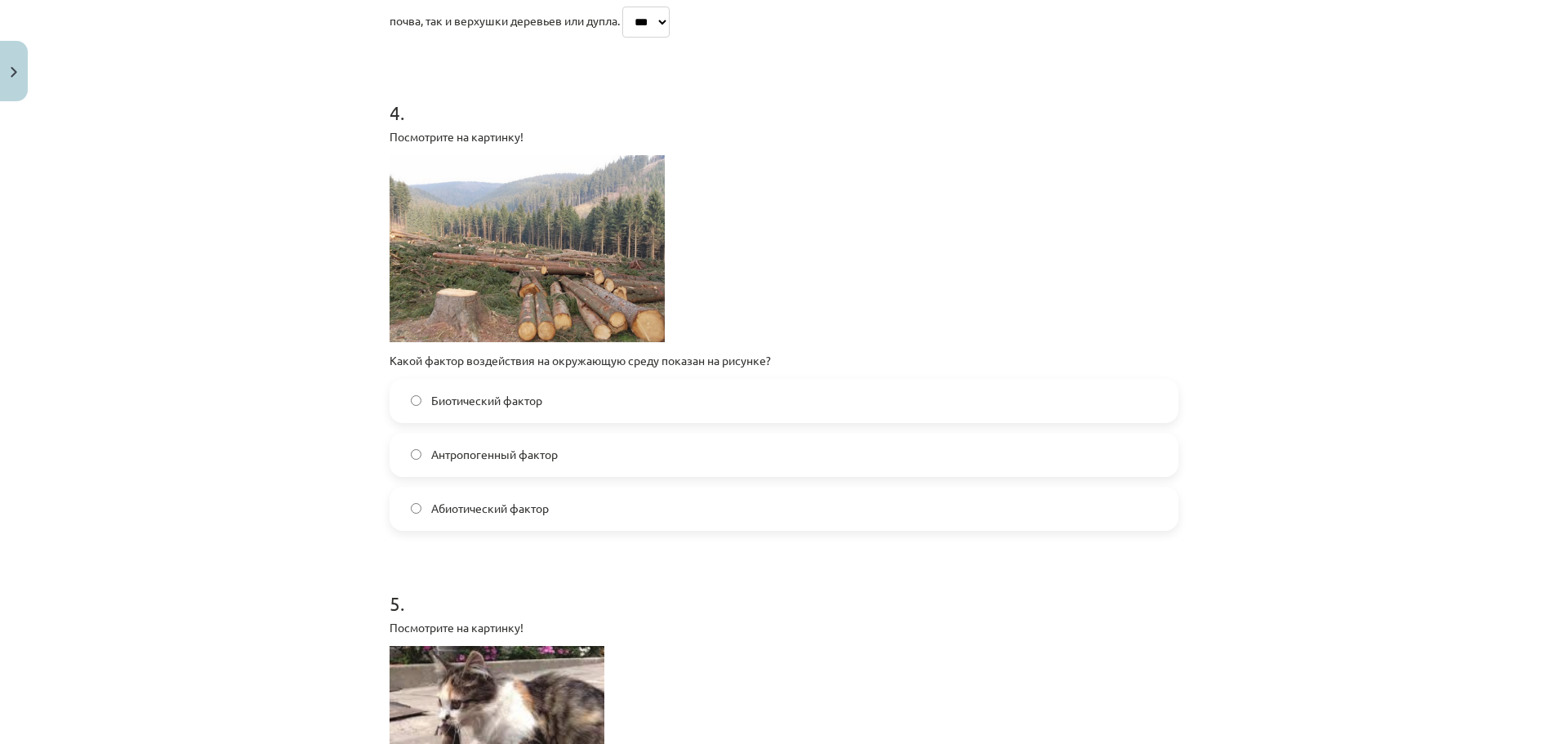
scroll to position [1266, 0]
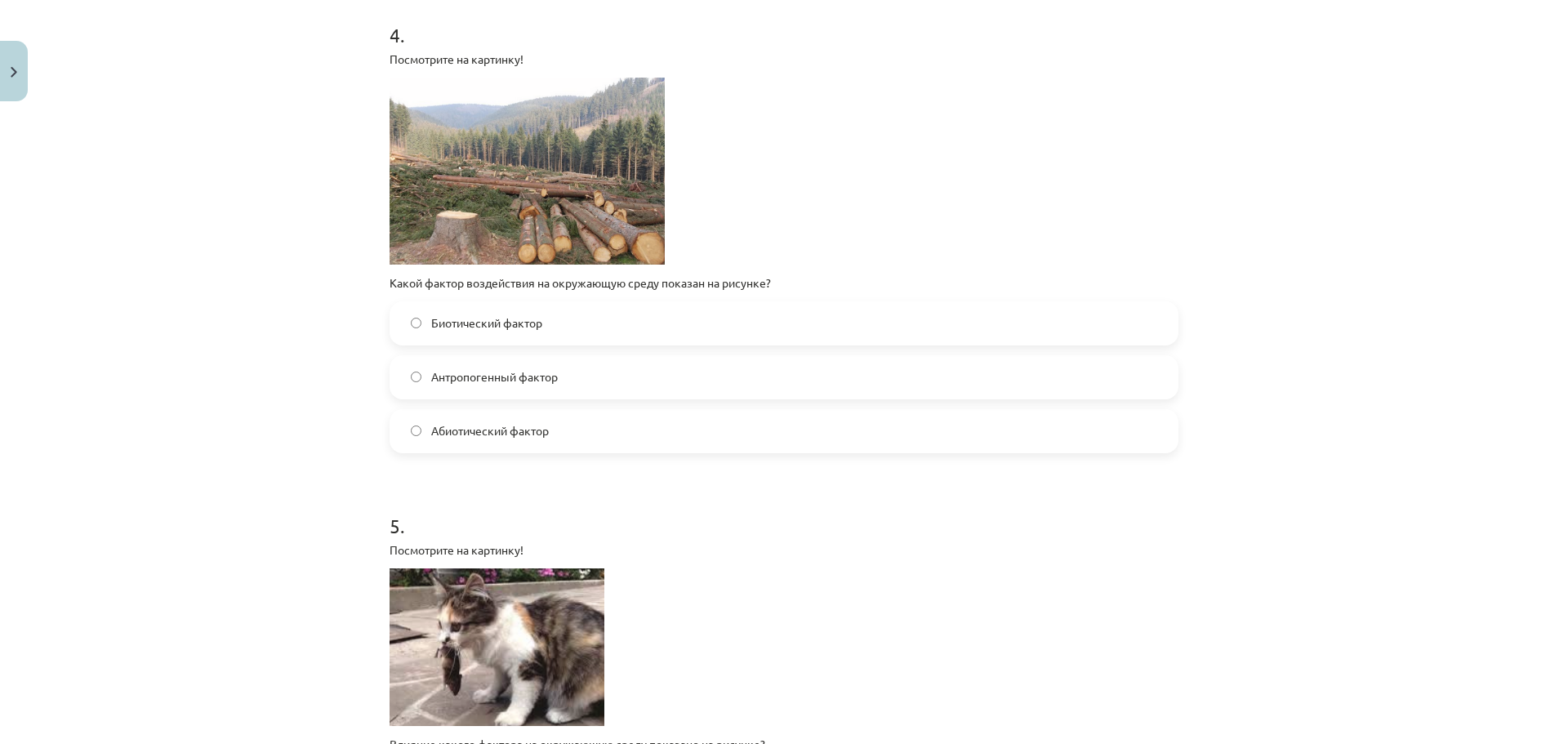
click at [662, 311] on label "Биотический фактор" at bounding box center [784, 323] width 785 height 41
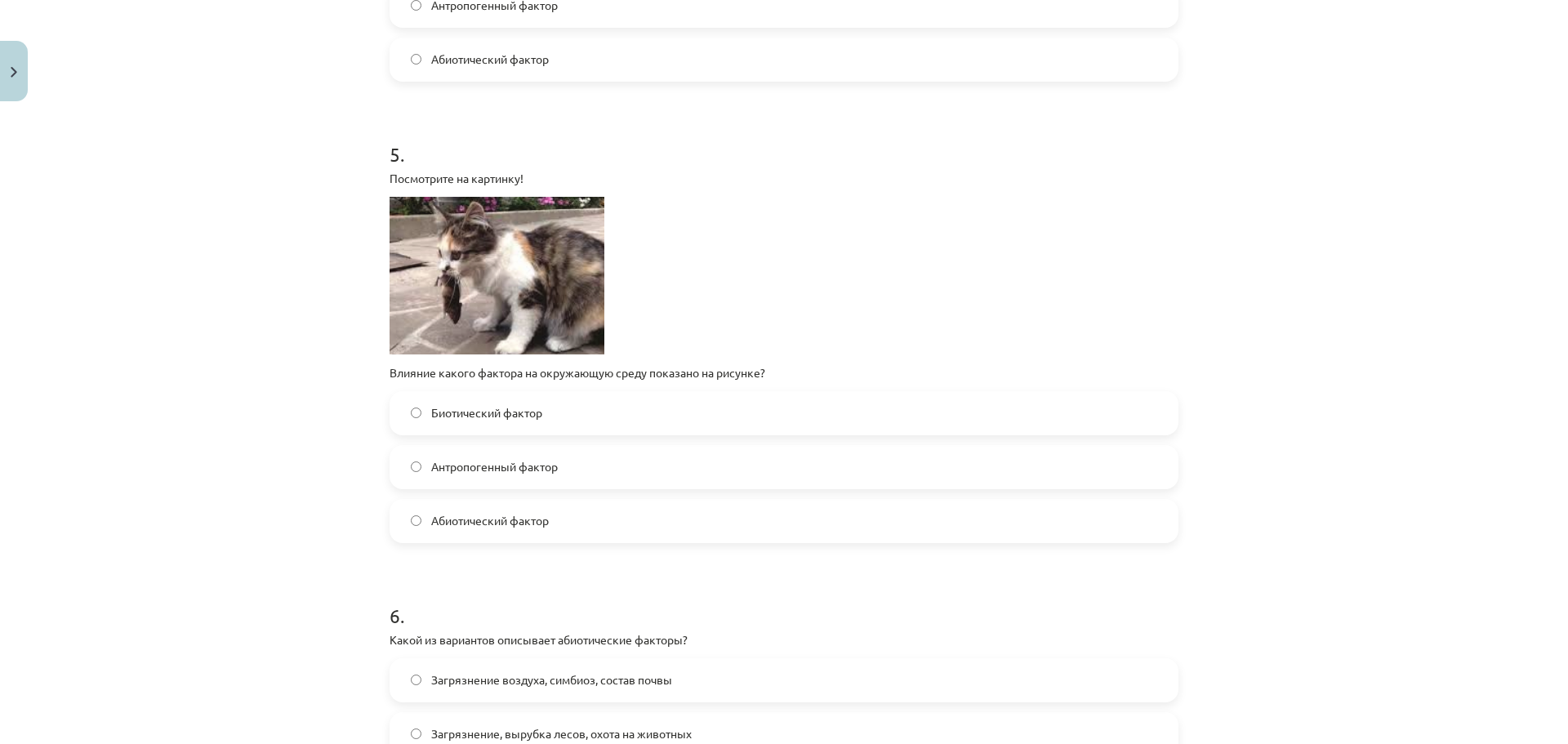
scroll to position [1675, 0]
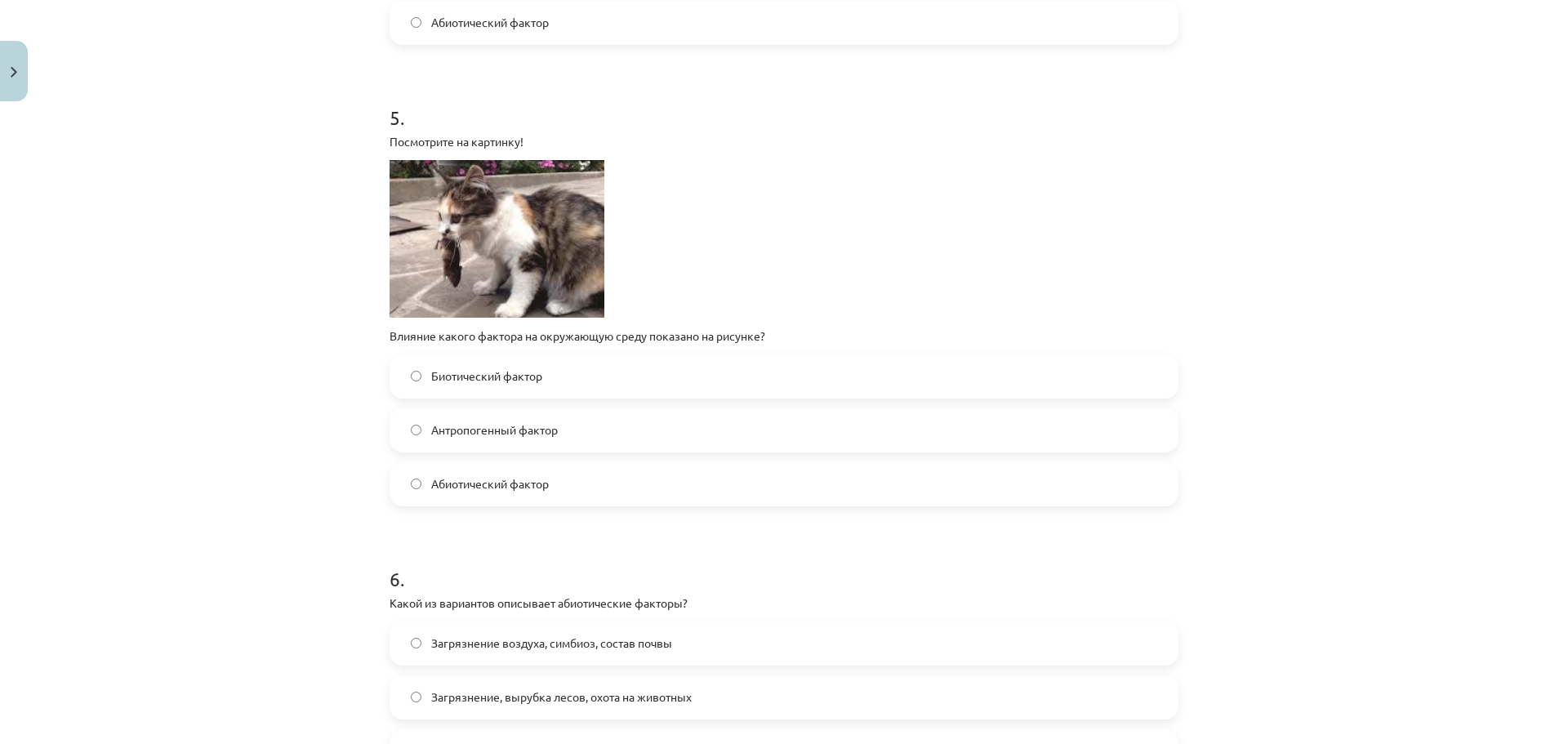
click at [707, 426] on label "Антропогенный фактор" at bounding box center [784, 430] width 785 height 41
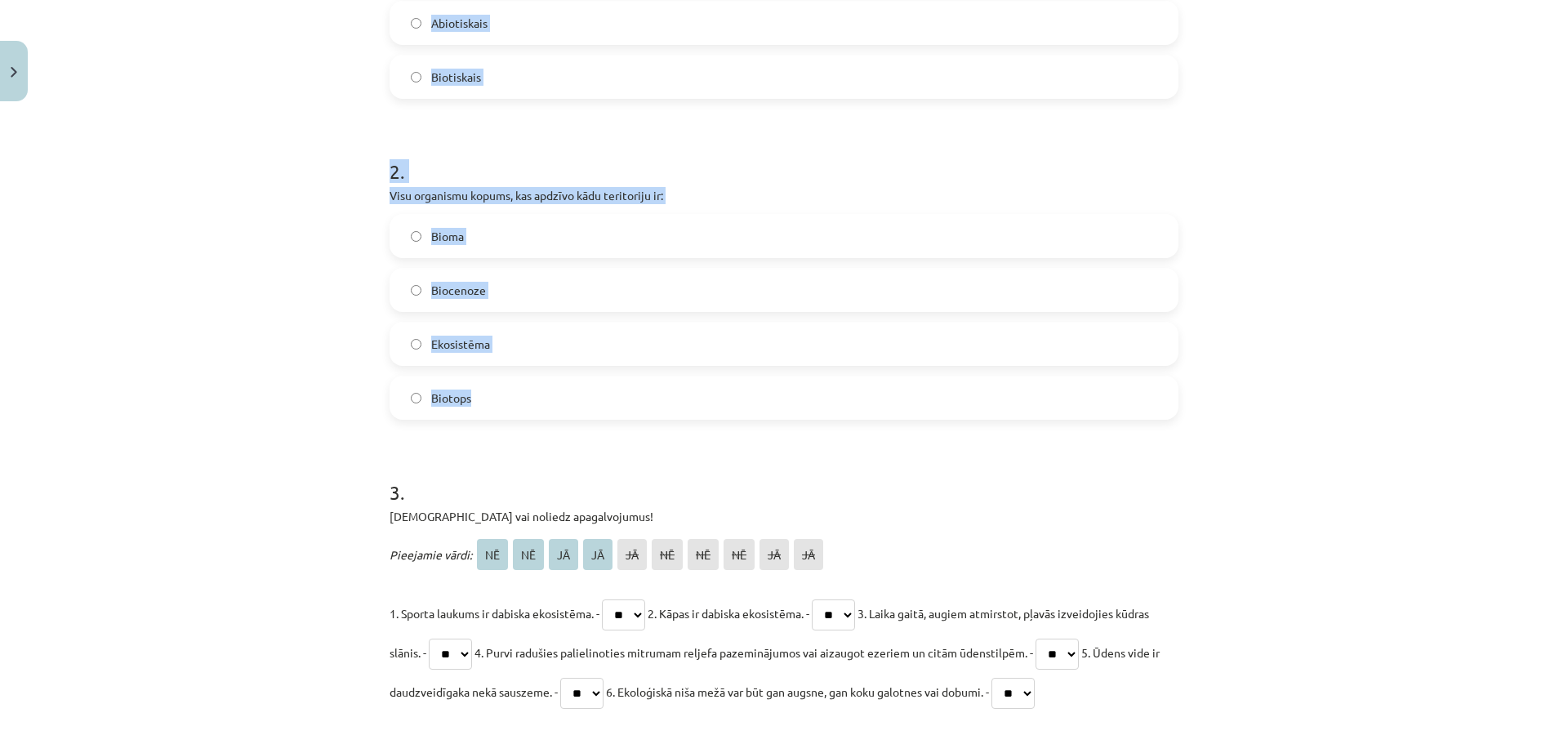
scroll to position [490, 0]
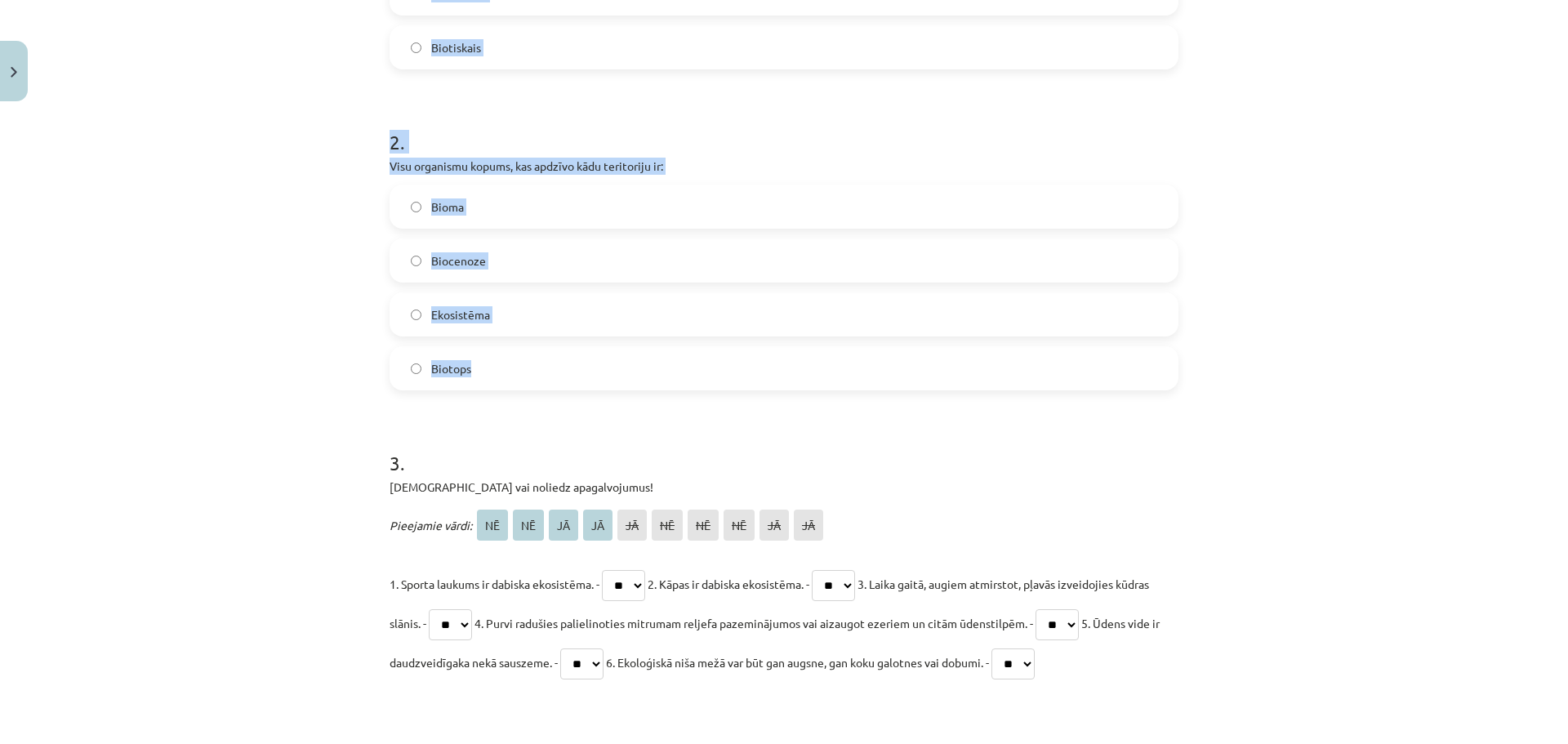
drag, startPoint x: 379, startPoint y: 226, endPoint x: 735, endPoint y: 382, distance: 388.7
copy form "Vidzemē nelija lietus 2 mēnešus, pļavas izkalta, izdega sausuma un karstuma dēļ…"
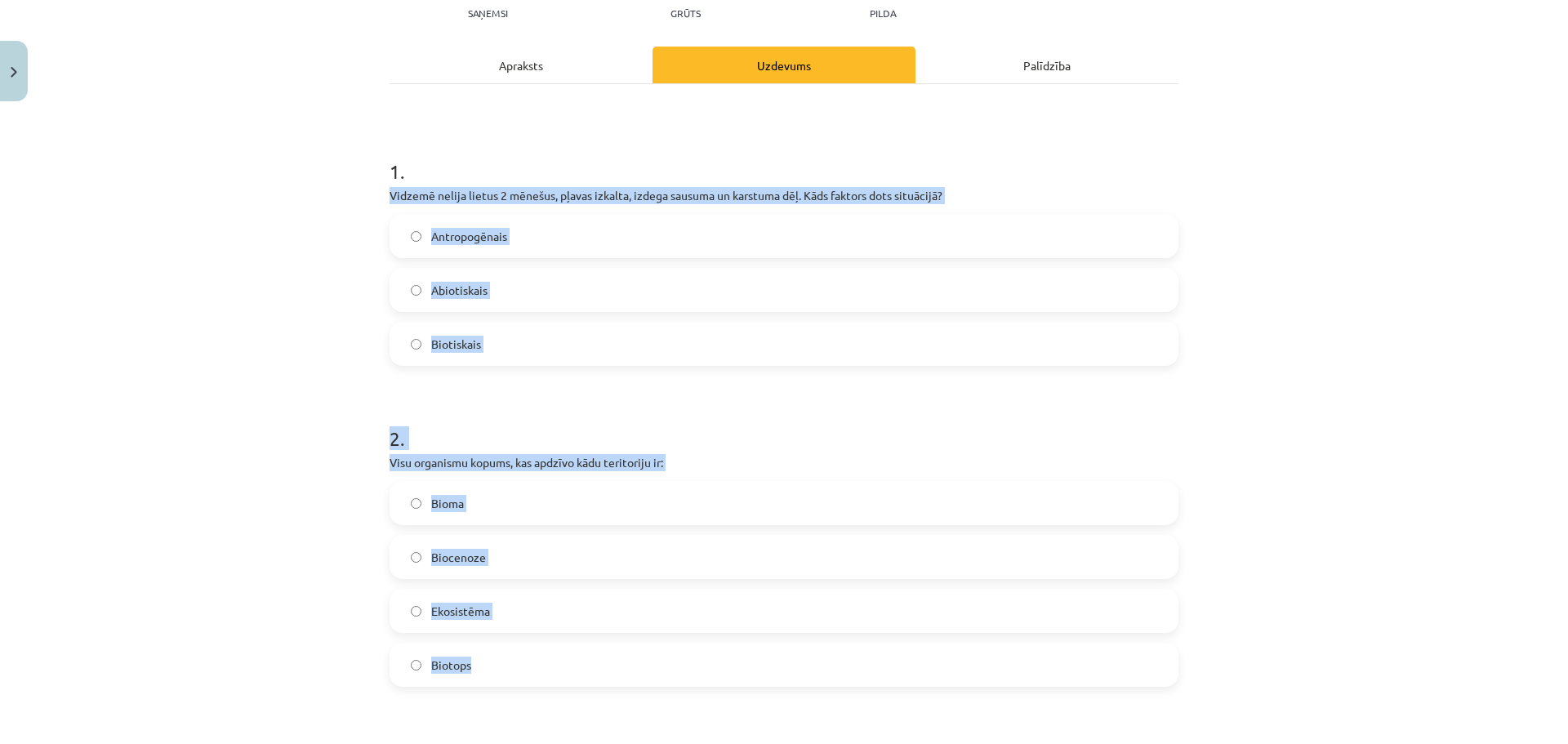
scroll to position [164, 0]
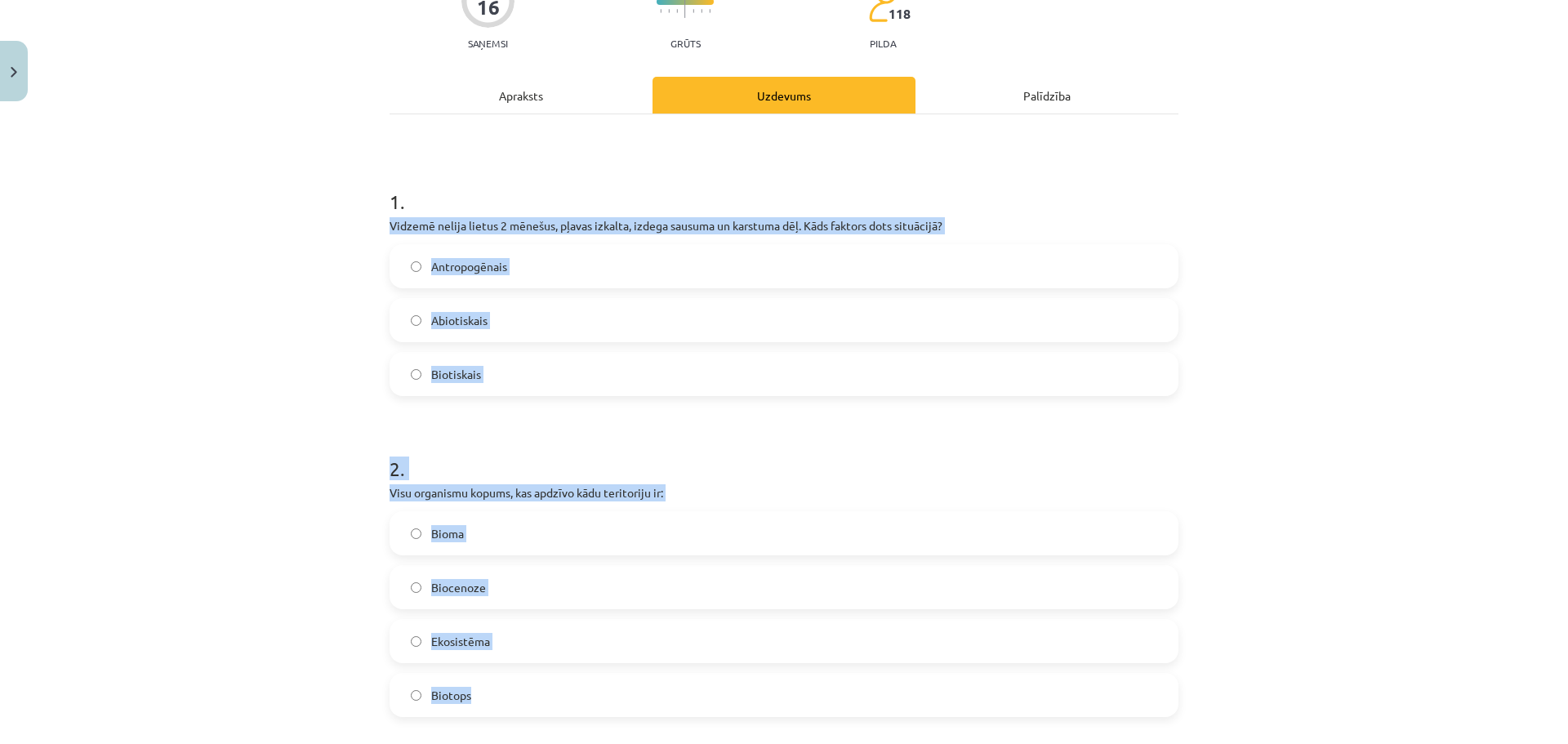
click at [583, 376] on label "Biotiskais" at bounding box center [784, 374] width 785 height 41
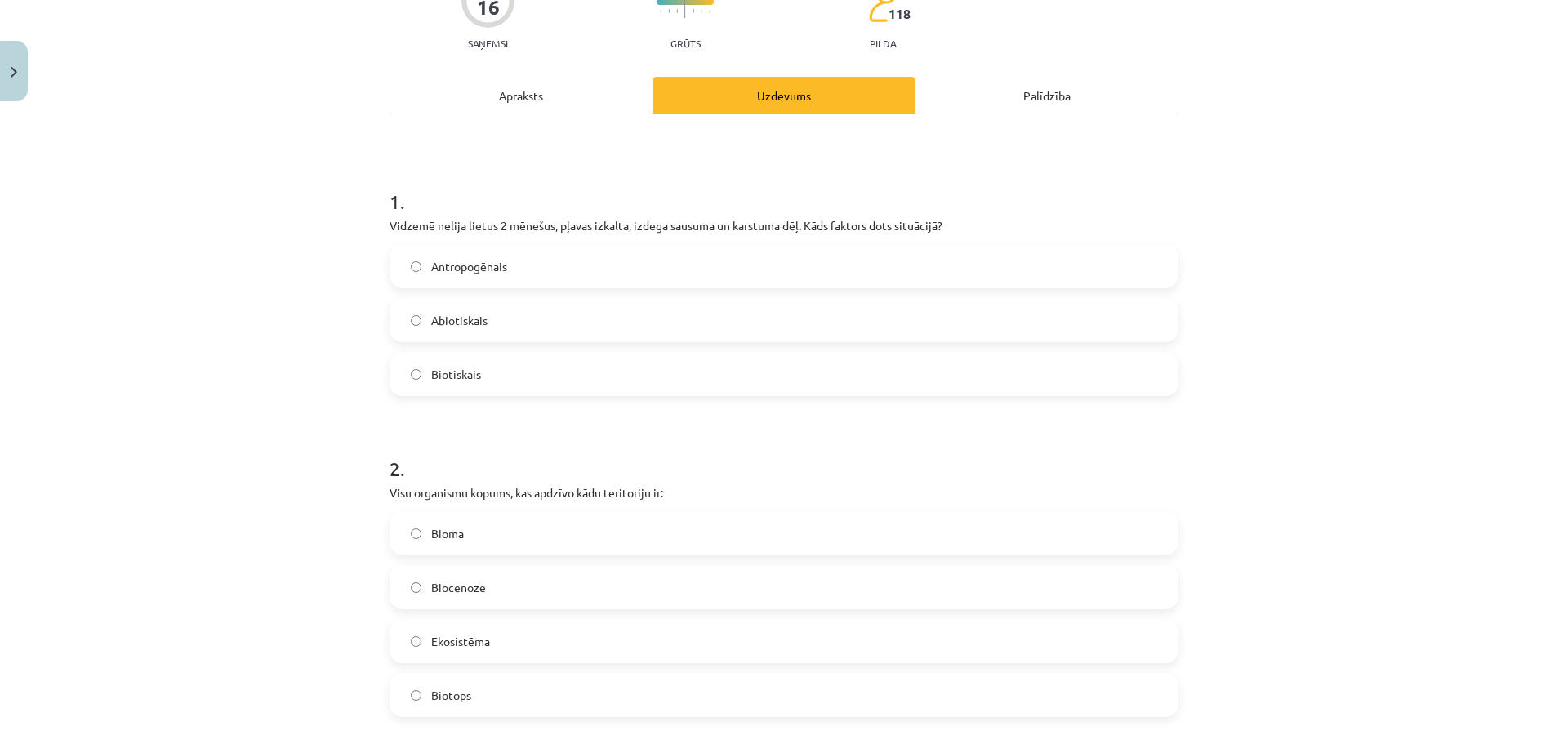
click at [563, 325] on label "Abiotiskais" at bounding box center [784, 320] width 785 height 41
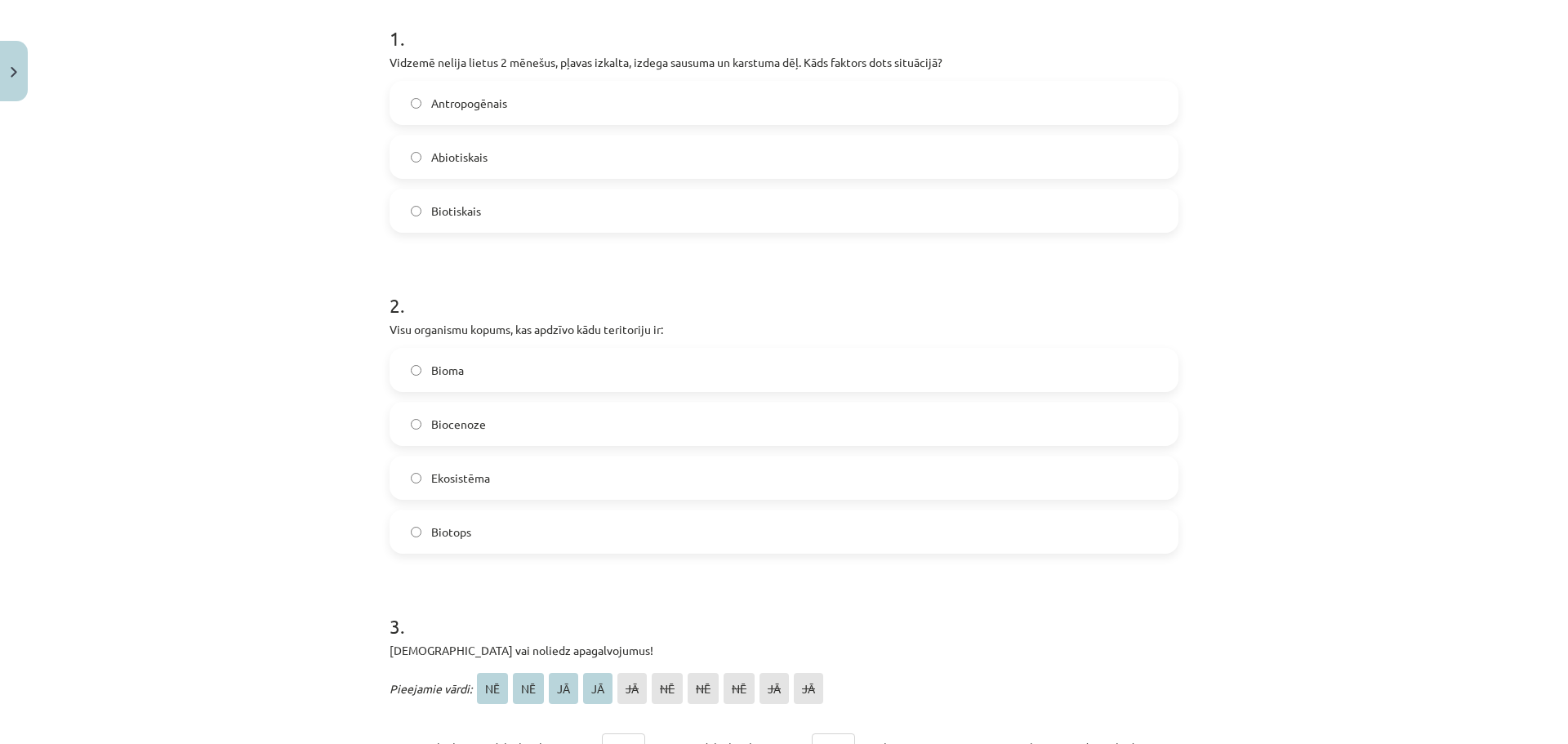
scroll to position [409, 0]
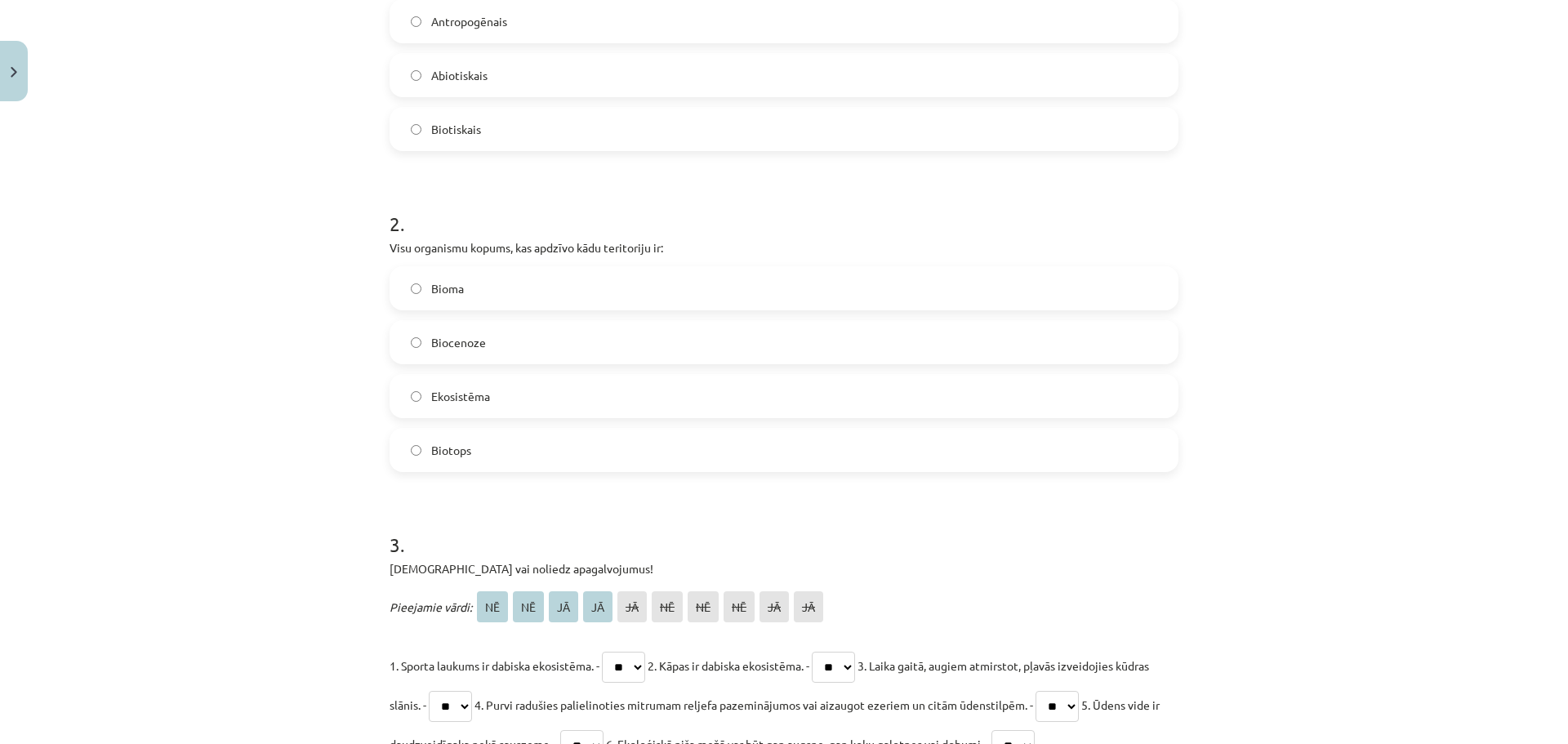
click at [497, 334] on label "Biocenoze" at bounding box center [784, 342] width 785 height 41
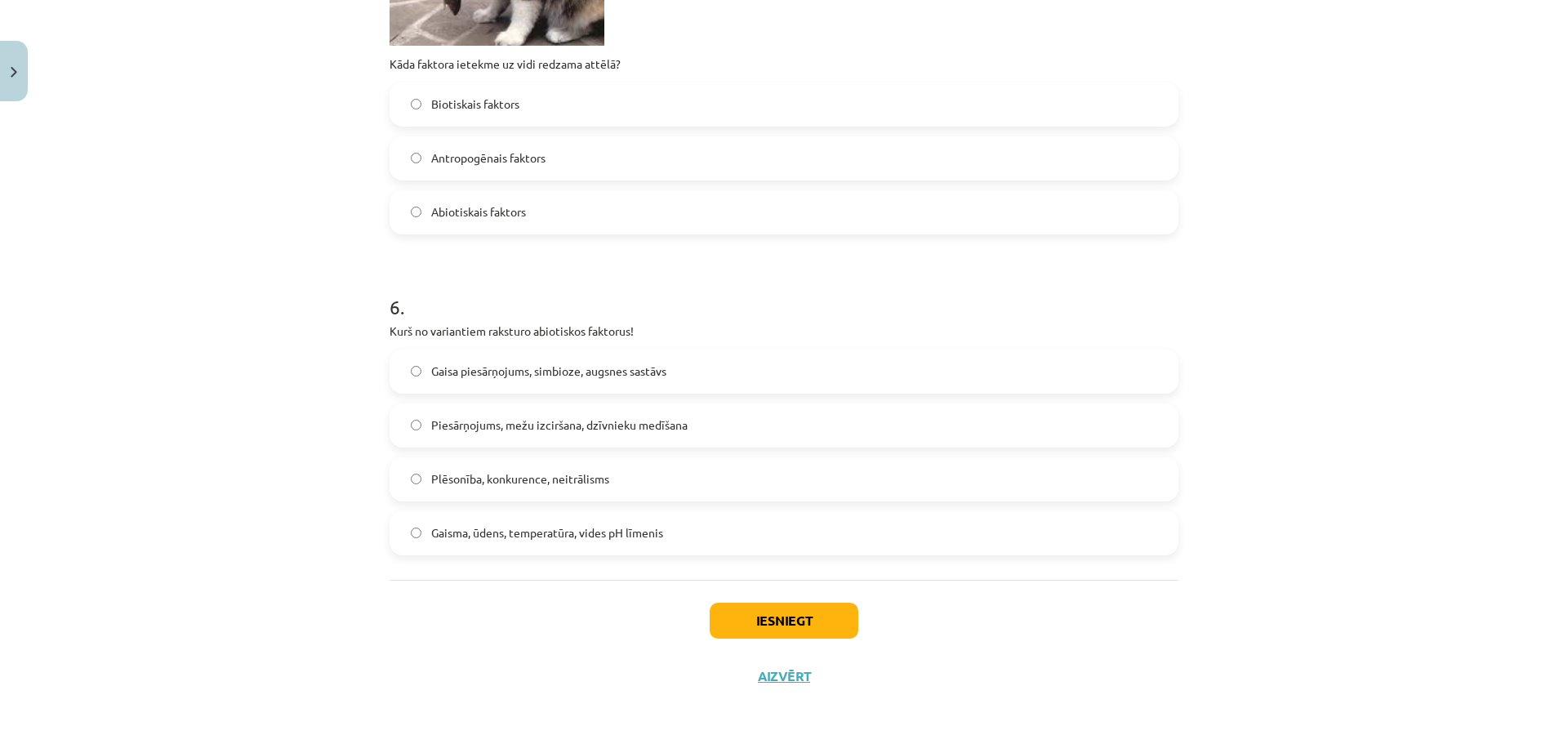
scroll to position [1891, 0]
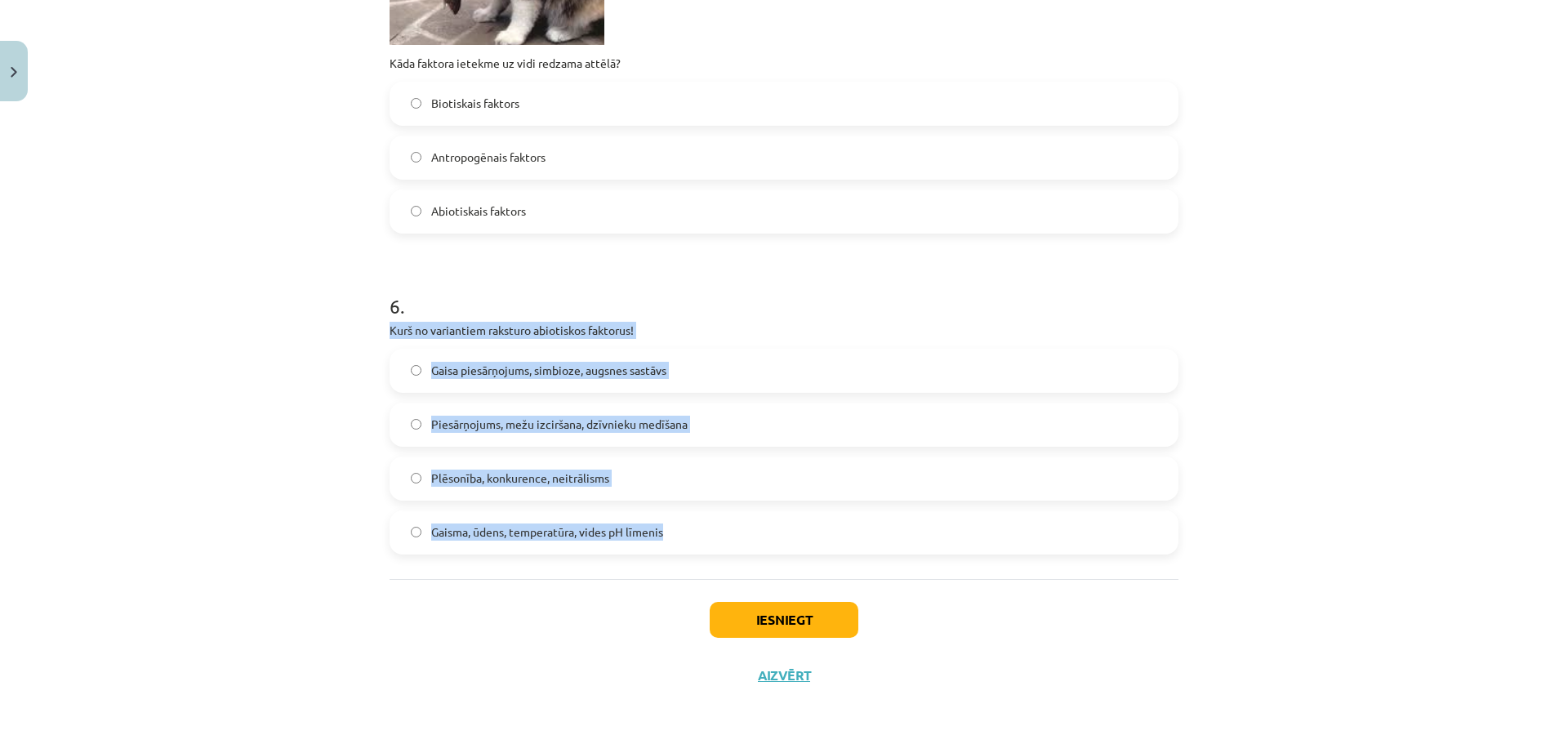
drag, startPoint x: 374, startPoint y: 326, endPoint x: 677, endPoint y: 525, distance: 362.5
copy div "Kurš no variantiem raksturo abiotiskos faktorus! Gaisa piesārņojums, simbioze, …"
click at [708, 340] on div "6 . Kurš no variantiem raksturo abiotiskos faktorus! Gaisa piesārņojums, simbio…" at bounding box center [784, 410] width 789 height 288
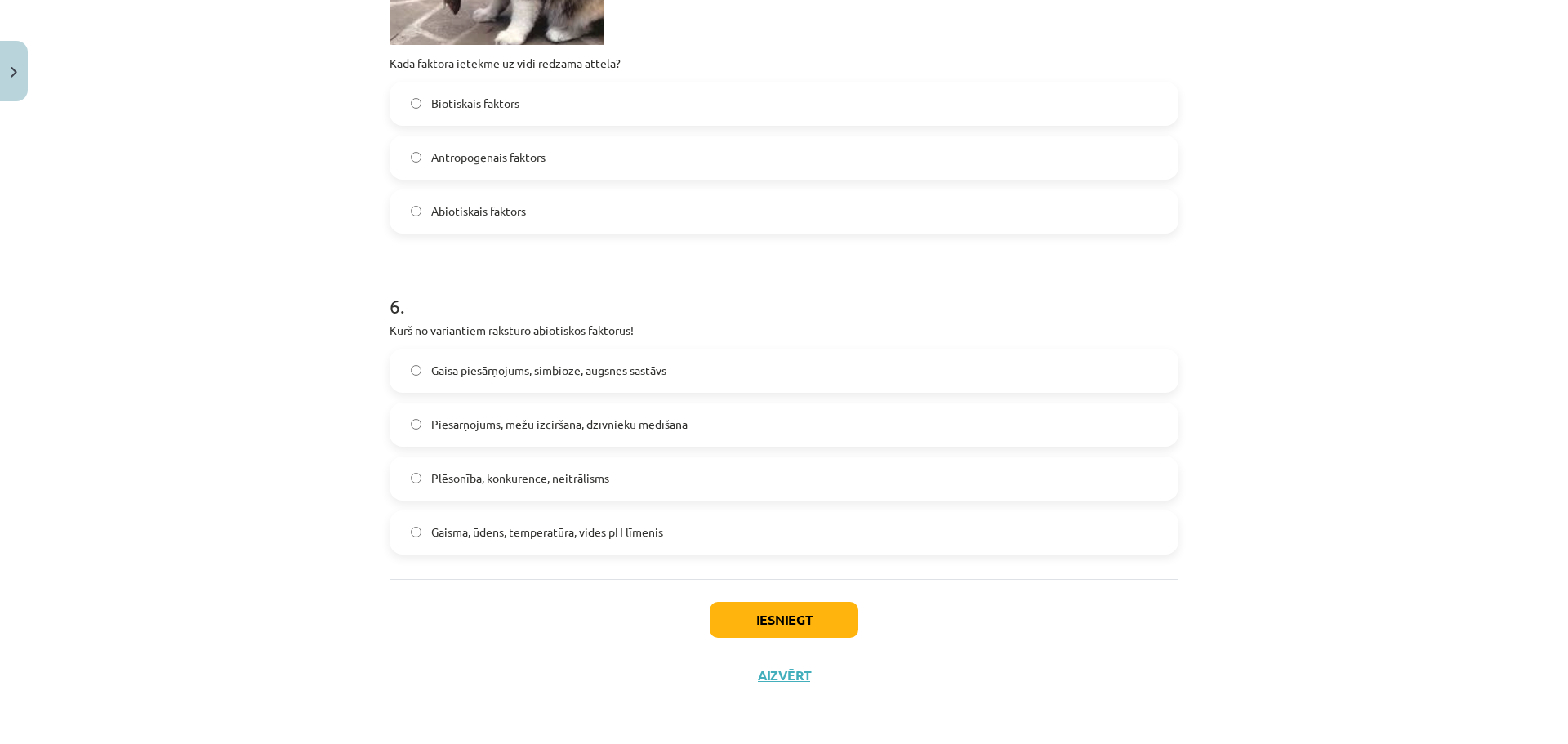
click at [698, 367] on label "Gaisa piesārņojums, simbioze, augsnes sastāvs" at bounding box center [784, 370] width 785 height 41
click at [657, 516] on label "Gaisma, ūdens, temperatūra, vides pH līmenis" at bounding box center [784, 532] width 785 height 41
click at [722, 621] on button "Iesniegt" at bounding box center [784, 619] width 149 height 36
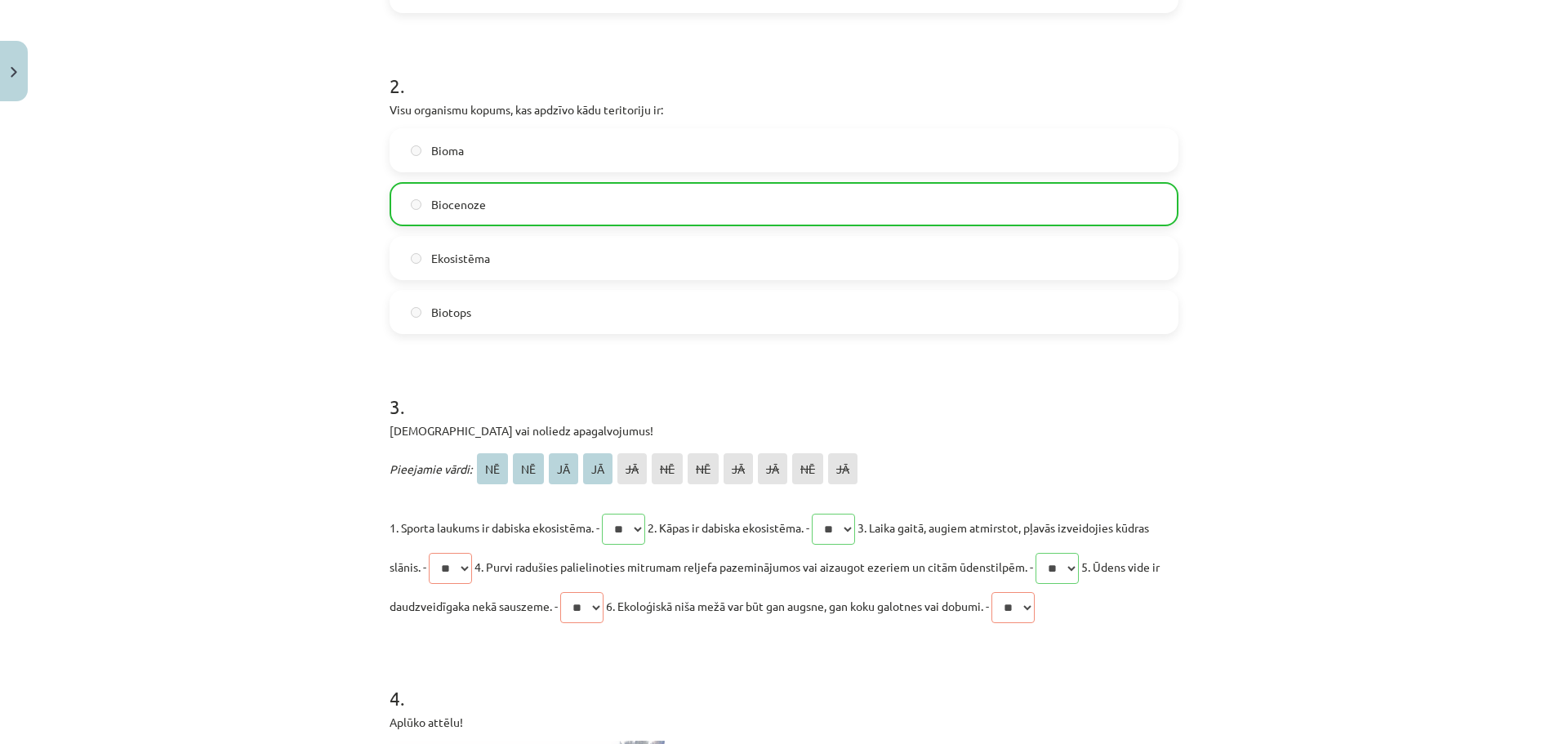
scroll to position [653, 0]
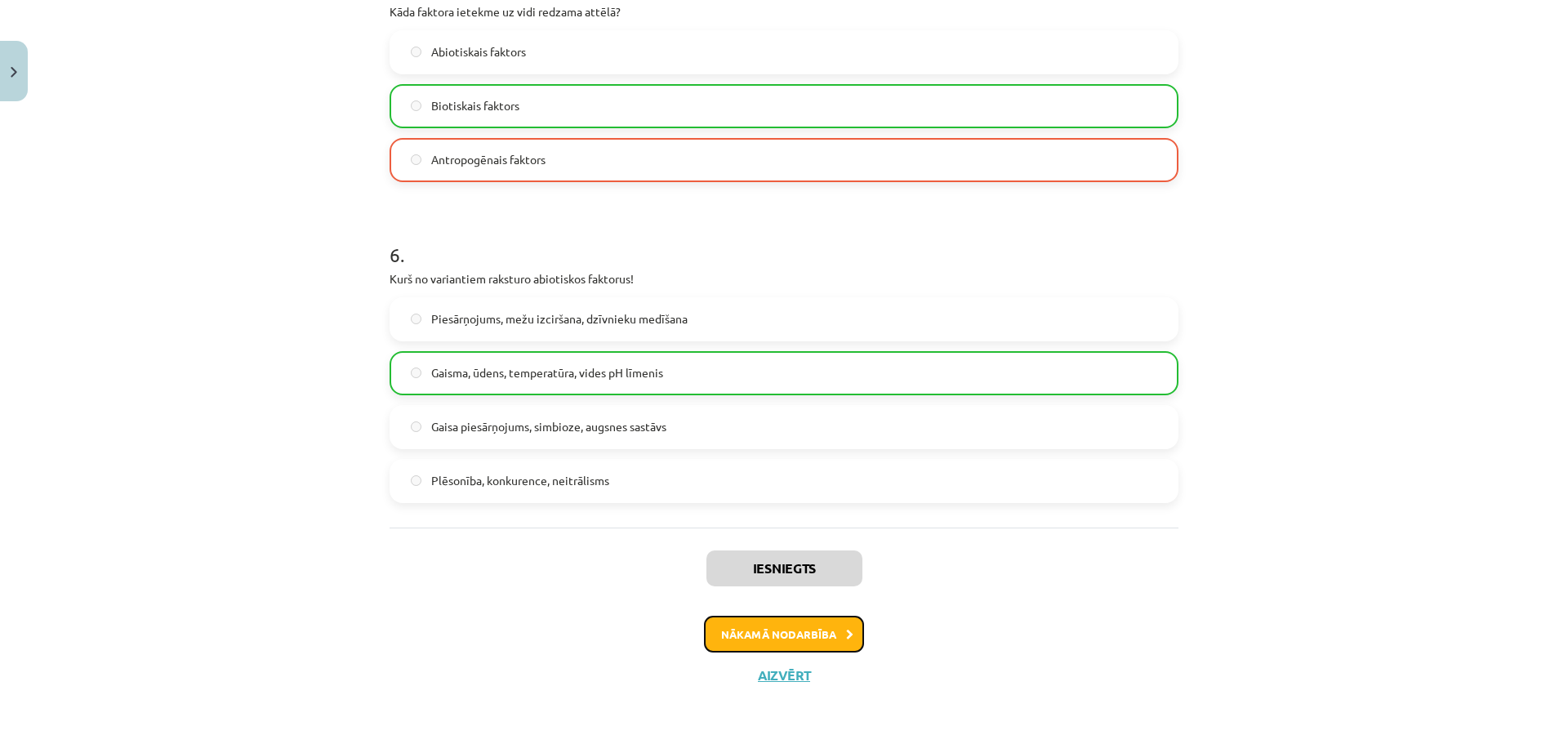
click at [783, 624] on button "Nākamā nodarbība" at bounding box center [784, 634] width 160 height 37
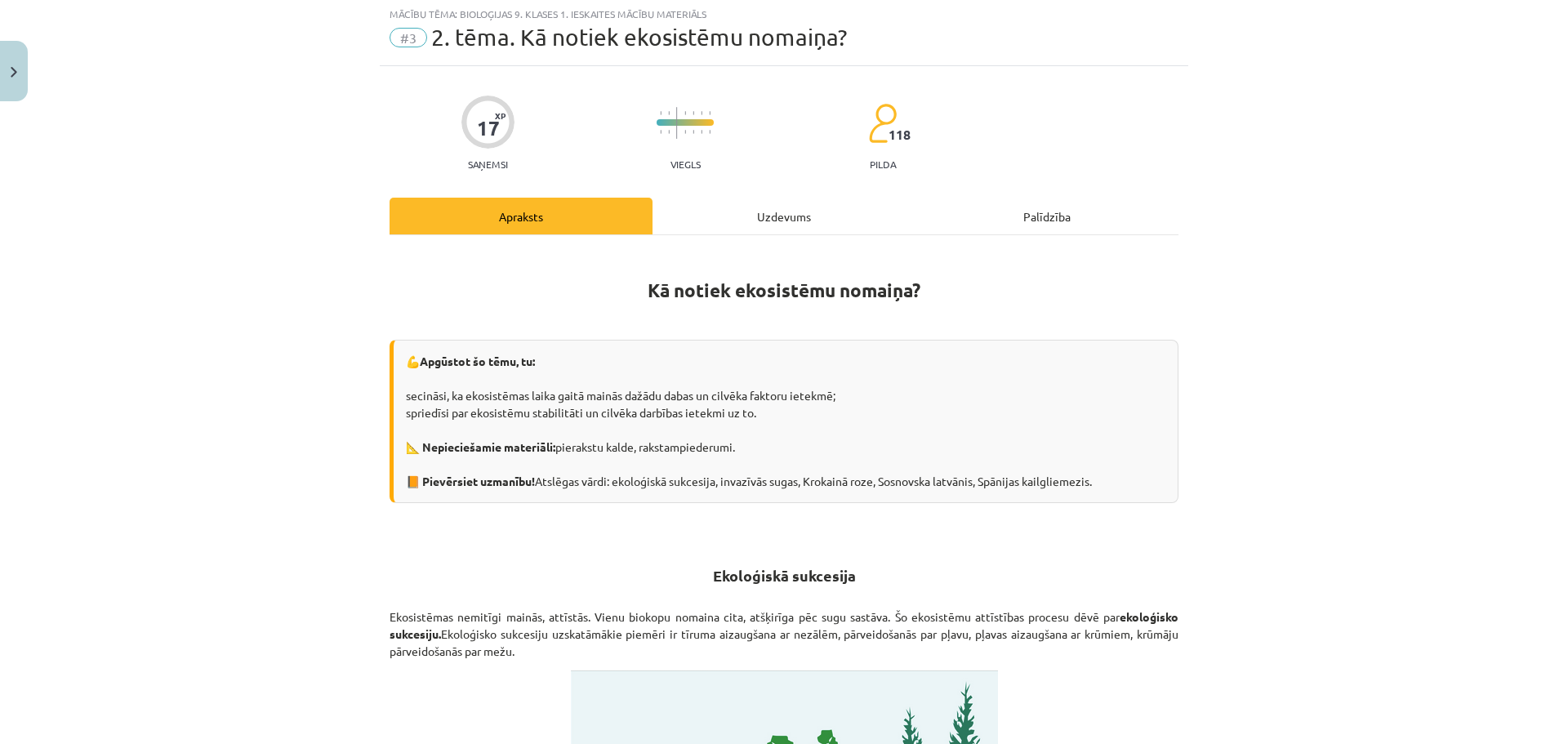
scroll to position [41, 0]
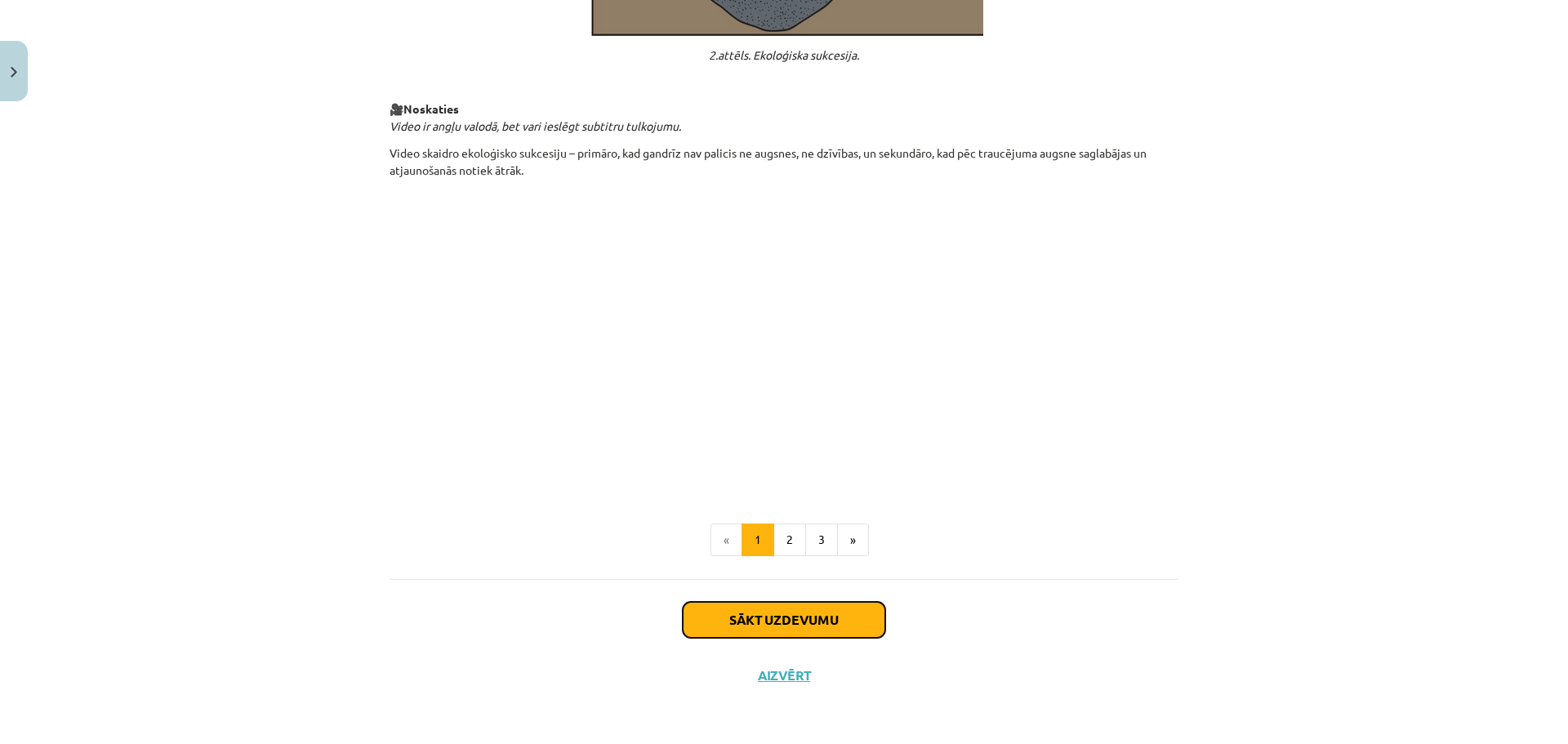
click at [760, 625] on button "Sākt uzdevumu" at bounding box center [784, 619] width 203 height 36
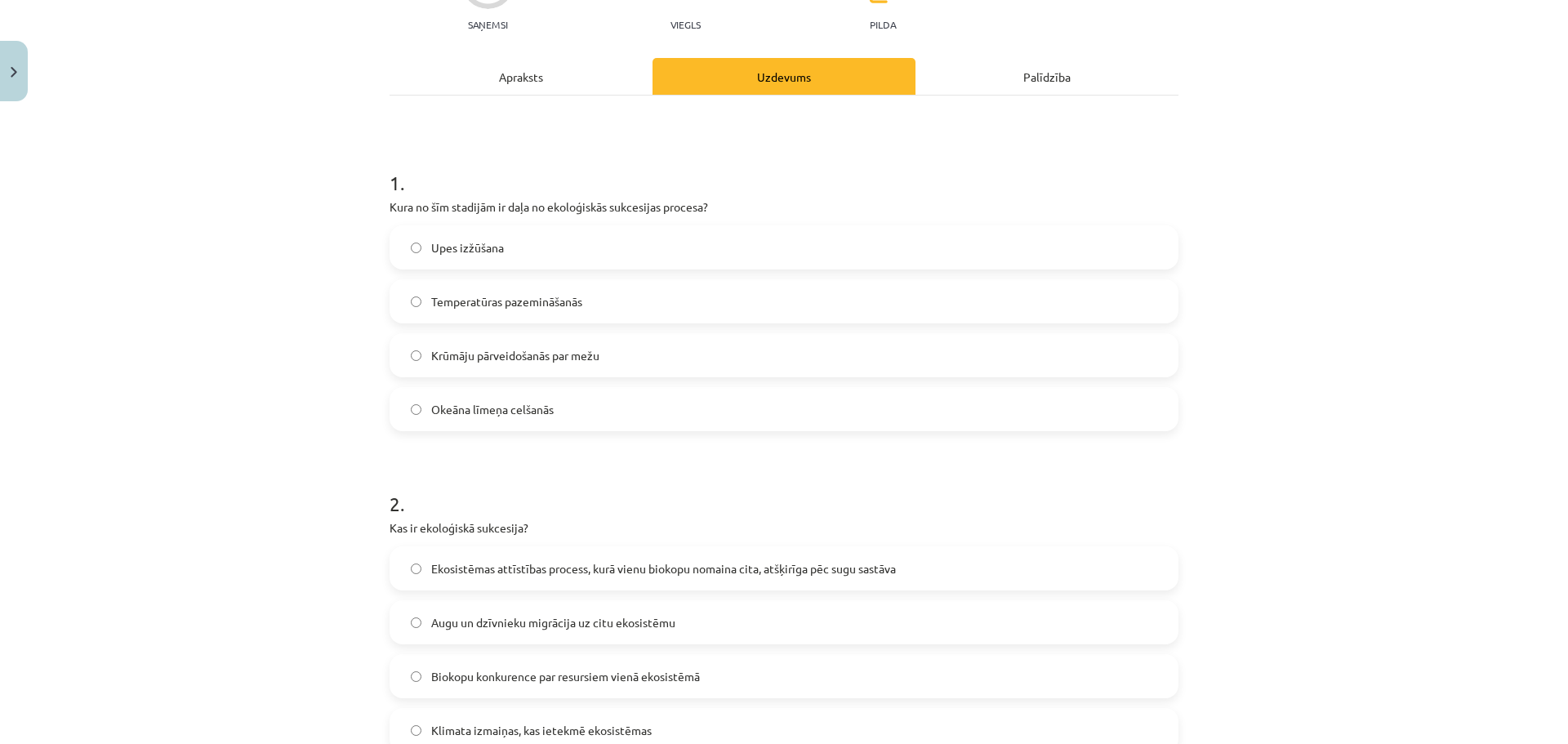
scroll to position [0, 0]
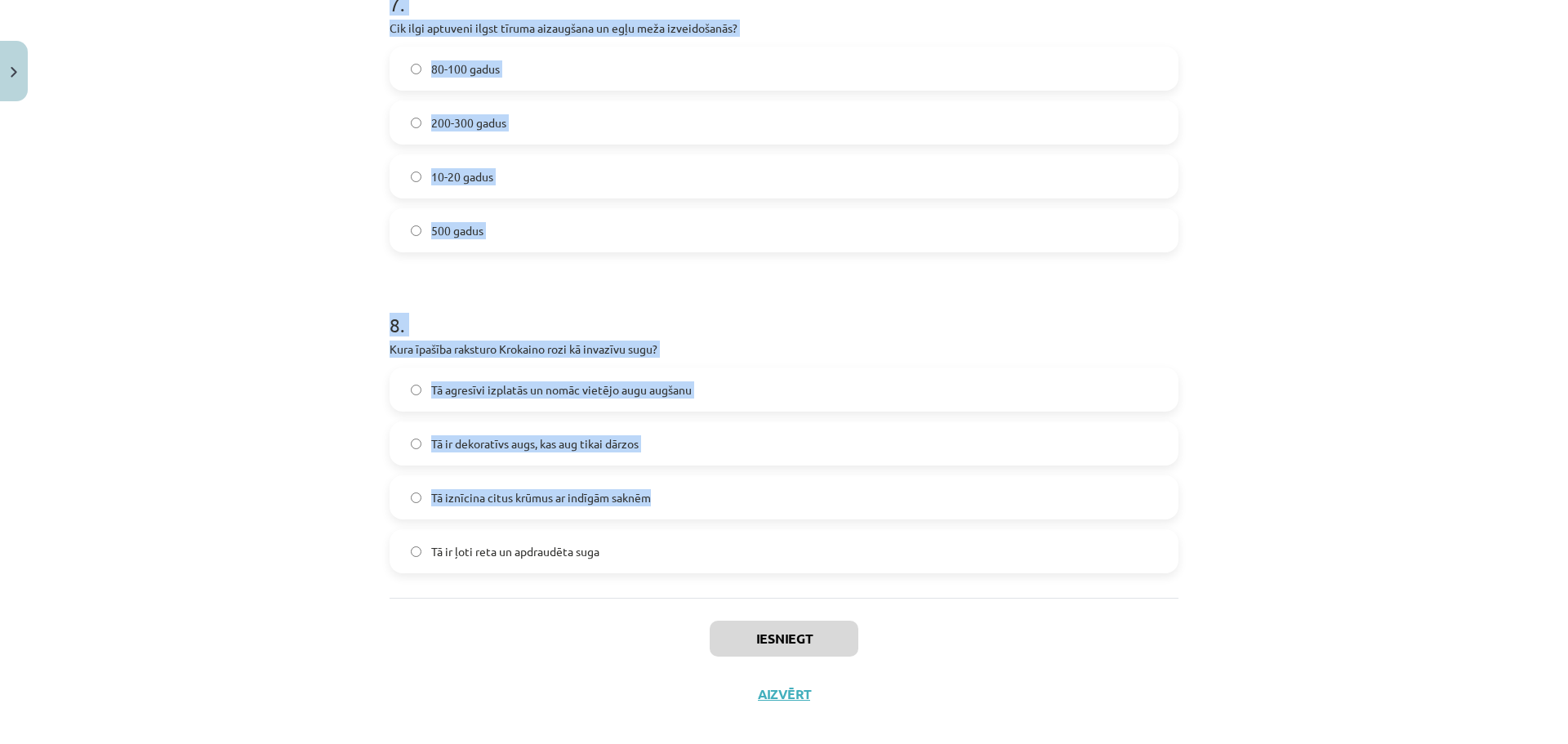
drag, startPoint x: 351, startPoint y: 385, endPoint x: 823, endPoint y: 516, distance: 489.8
click at [823, 516] on div "Mācību tēma: Bioloģijas 9. klases 1. ieskaites mācību materiāls #3 2. tēma. Kā …" at bounding box center [784, 372] width 1568 height 744
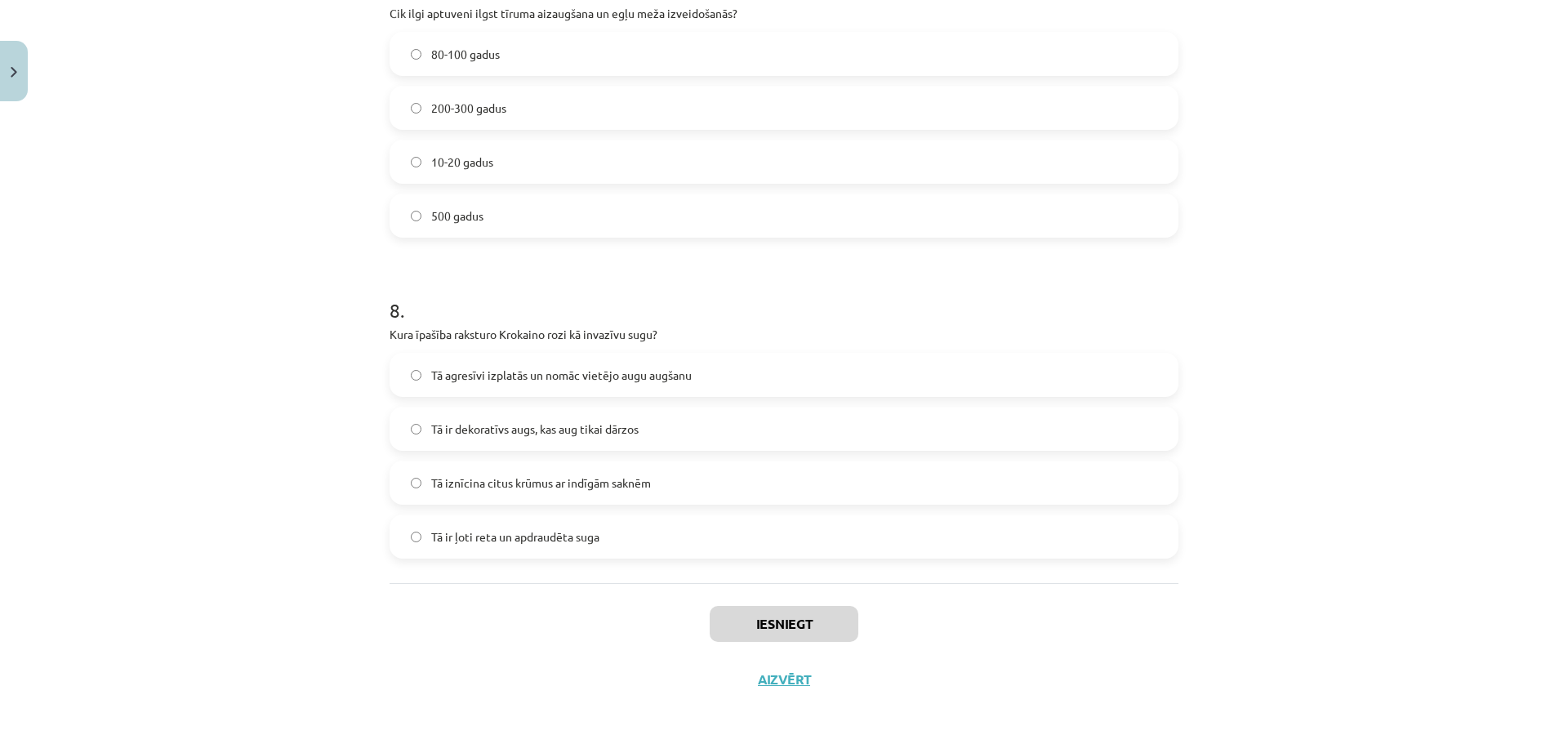
scroll to position [2306, 0]
click at [823, 516] on div "Tā ir ļoti reta un apdraudēta suga" at bounding box center [784, 532] width 789 height 44
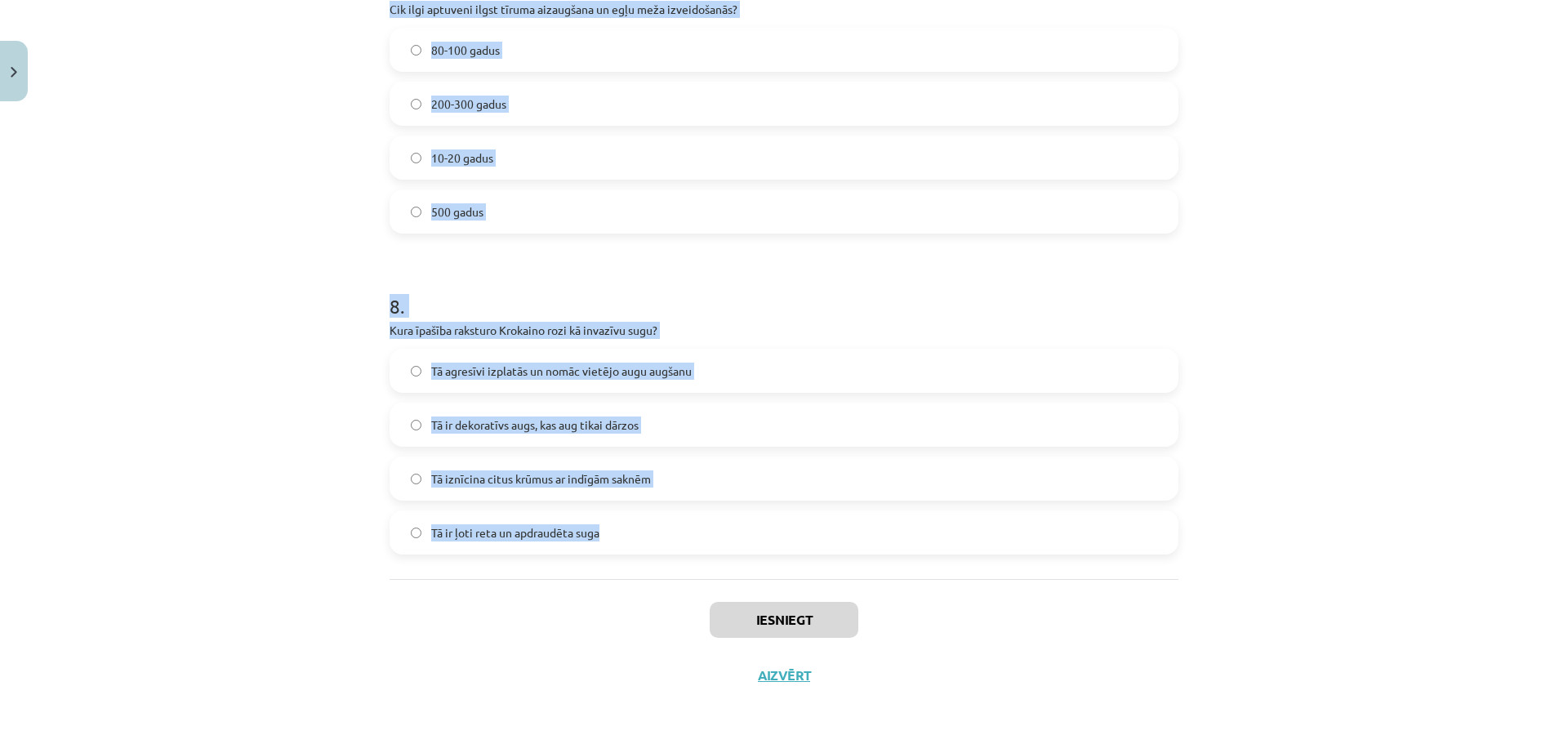
drag, startPoint x: 343, startPoint y: 375, endPoint x: 744, endPoint y: 567, distance: 444.6
click at [744, 567] on div "Mācību tēma: Bioloģijas 9. klases 1. ieskaites mācību materiāls #3 2. tēma. Kā …" at bounding box center [784, 372] width 1568 height 744
copy form "Kura no šīm stadijām ir daļa no ekoloģiskās sukcesijas procesa? Upes izžūšana T…"
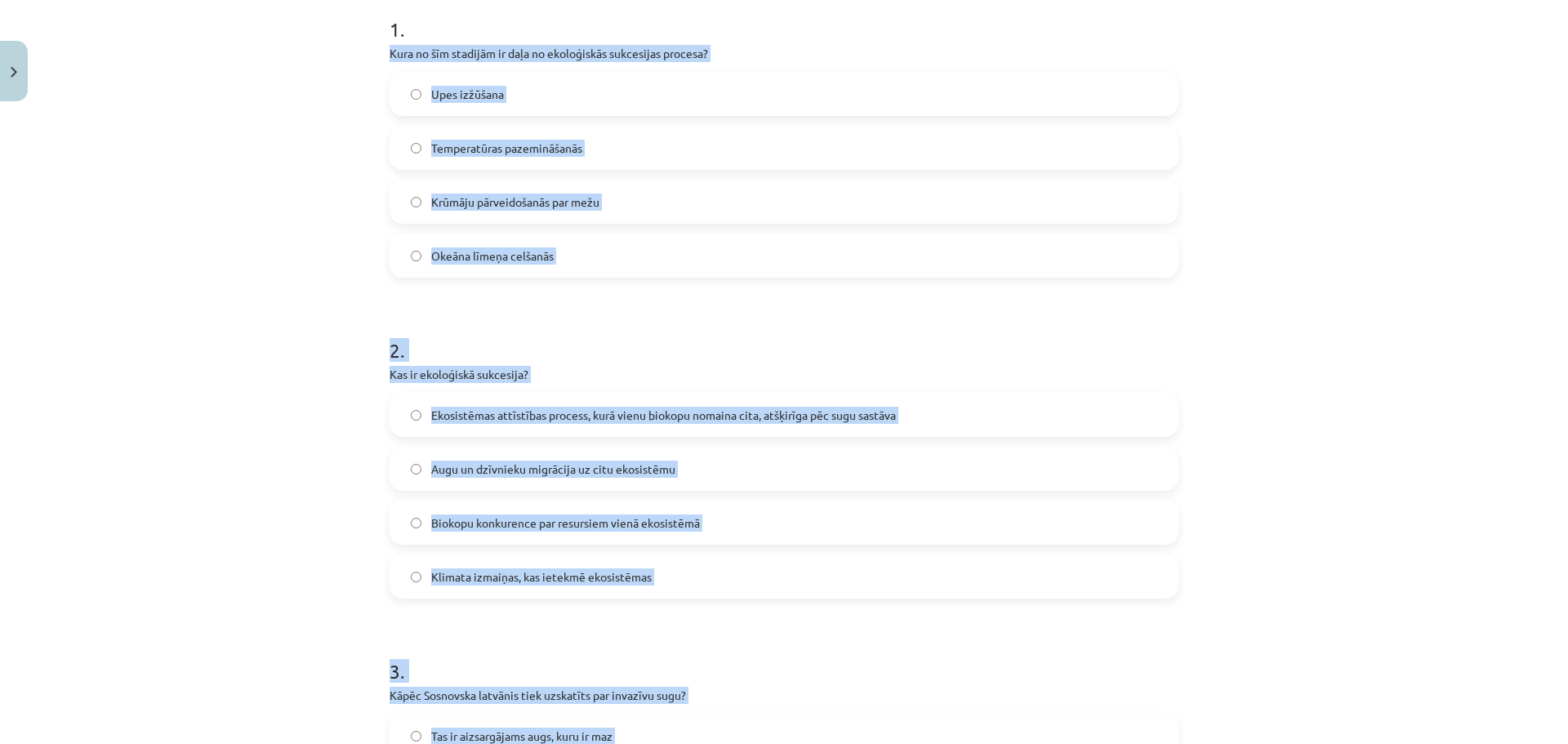
scroll to position [264, 0]
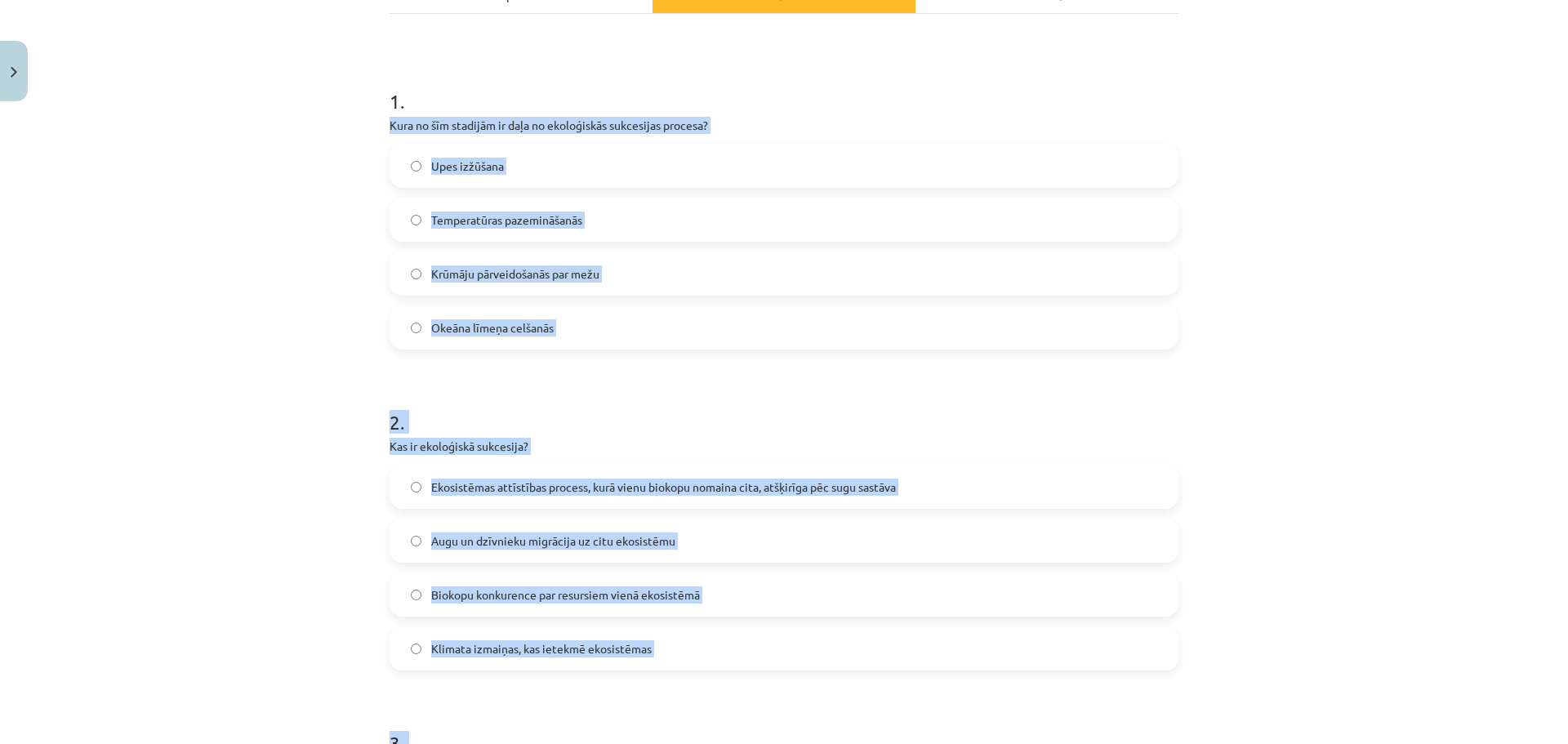
click at [1269, 226] on div "Mācību tēma: Bioloģijas 9. klases 1. ieskaites mācību materiāls #3 2. tēma. Kā …" at bounding box center [784, 372] width 1568 height 744
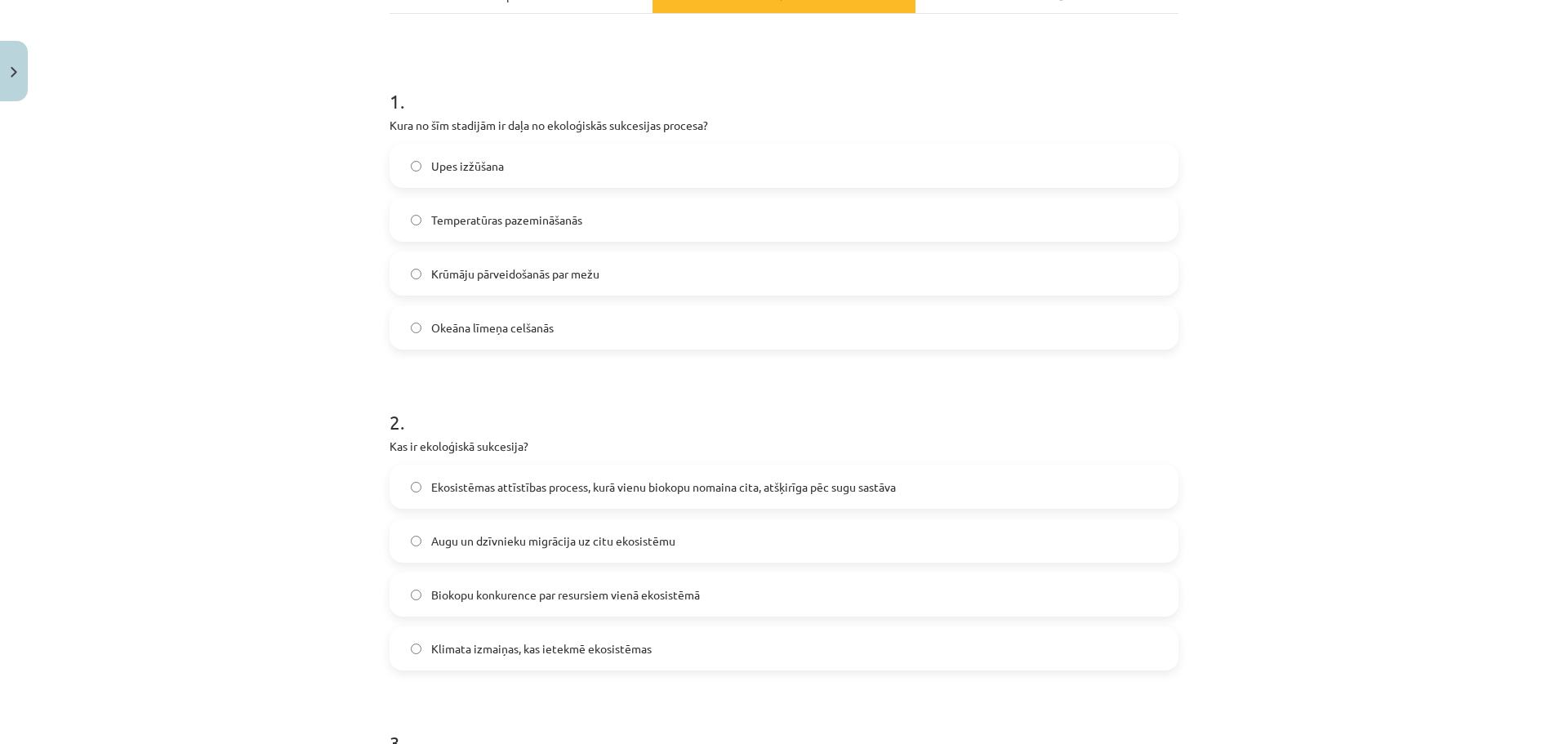
click at [669, 258] on label "Krūmāju pārveidošanās par mežu" at bounding box center [784, 273] width 785 height 41
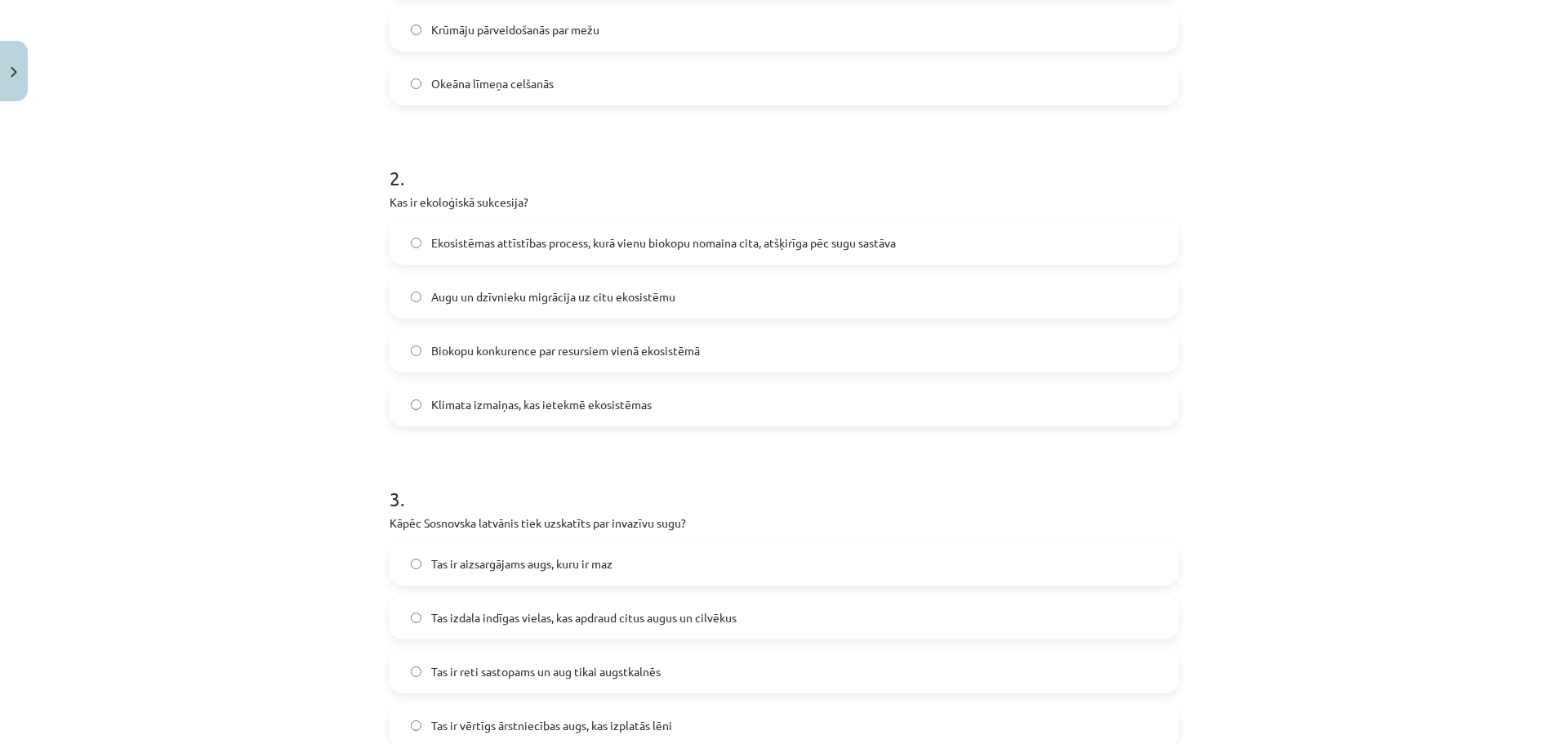
scroll to position [509, 0]
click at [686, 239] on span "Ekosistēmas attīstības process, kurā vienu biokopu nomaina cita, atšķirīga pēc …" at bounding box center [663, 242] width 465 height 17
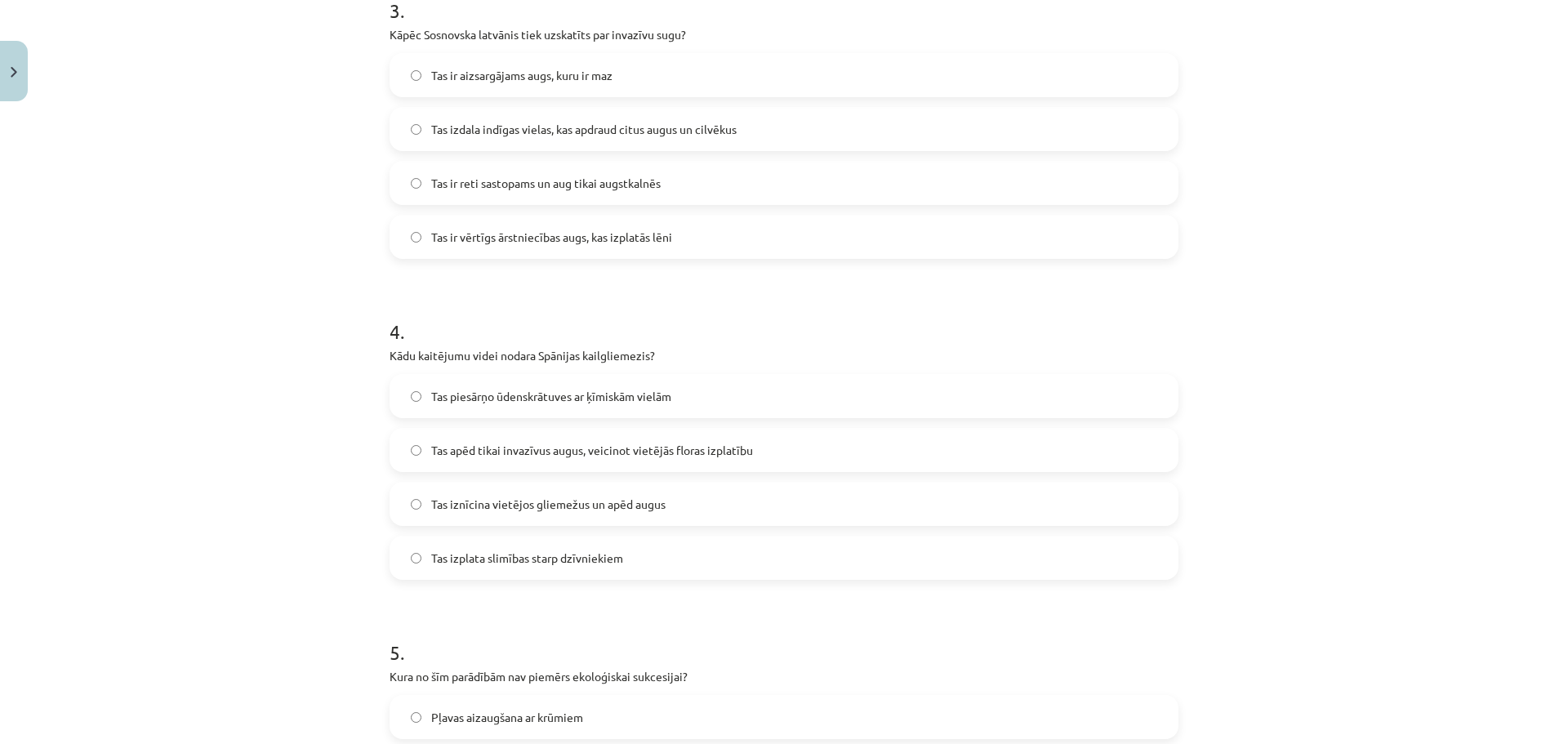
scroll to position [999, 0]
click at [573, 101] on div "Tas ir aizsargājams augs, kuru ir maz Tas izdala indīgas vielas, kas apdraud ci…" at bounding box center [784, 154] width 789 height 206
click at [573, 119] on label "Tas izdala indīgas vielas, kas apdraud citus augus un cilvēkus" at bounding box center [784, 126] width 785 height 41
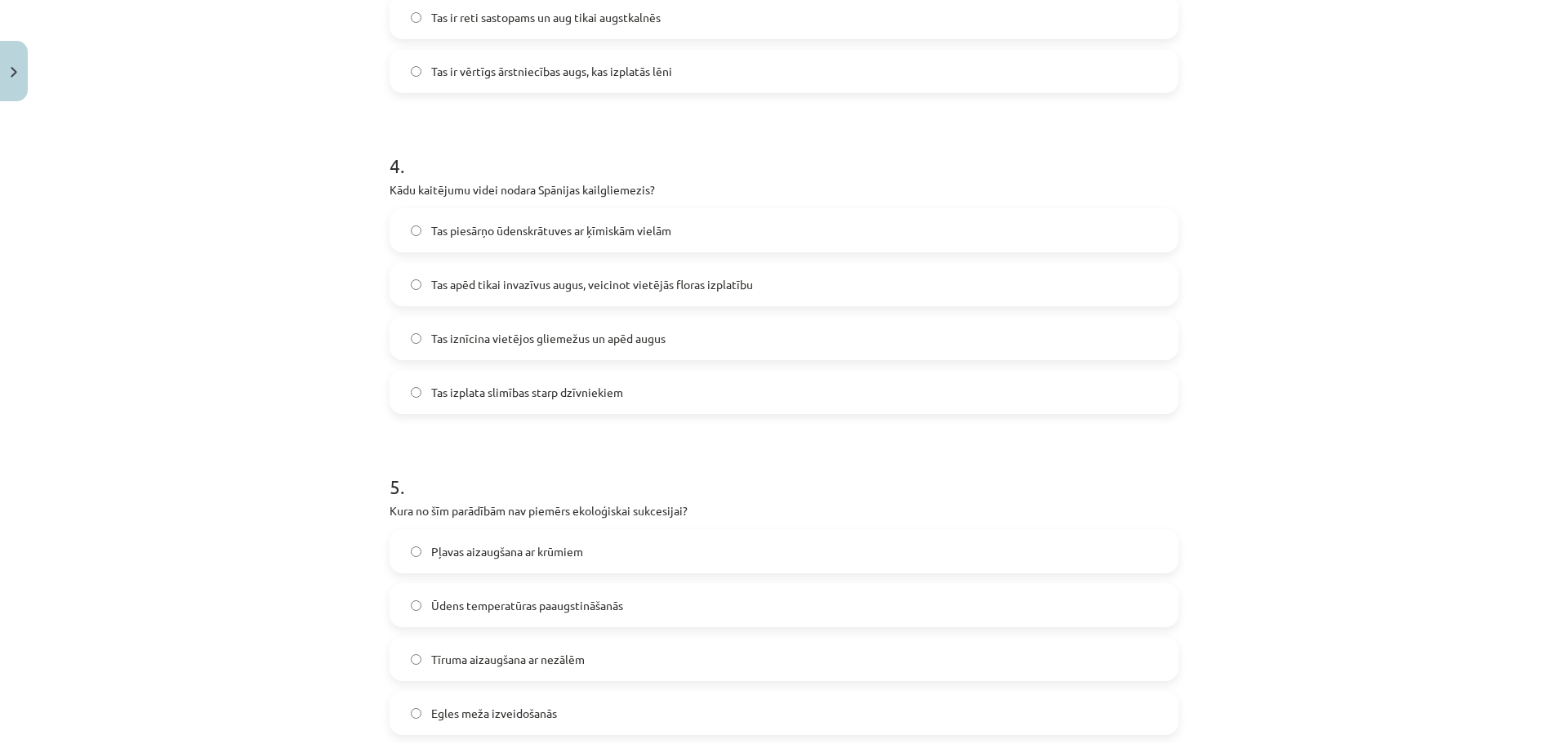
scroll to position [1326, 0]
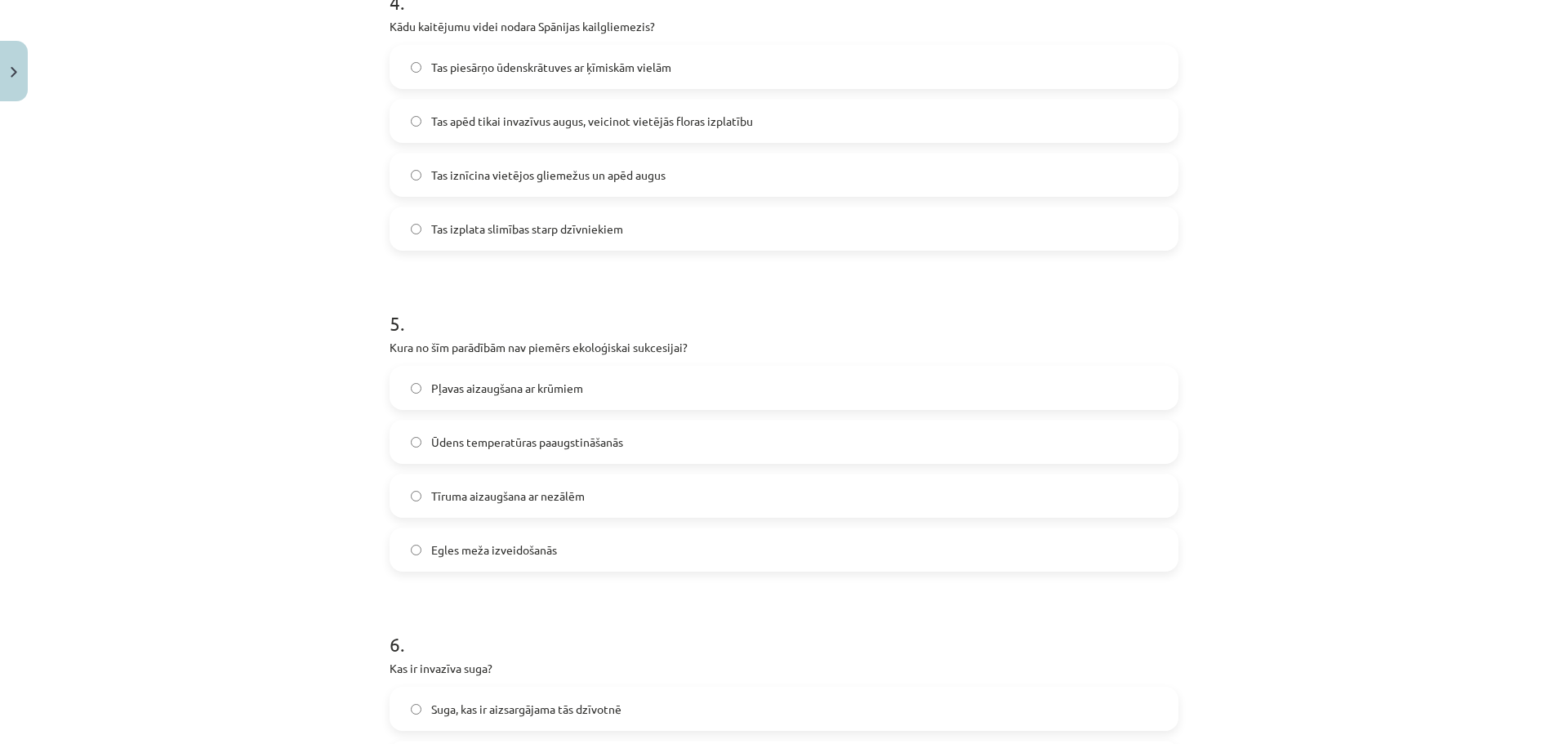
click at [595, 168] on span "Tas iznīcina vietējos gliemežus un apēd augus" at bounding box center [548, 175] width 234 height 17
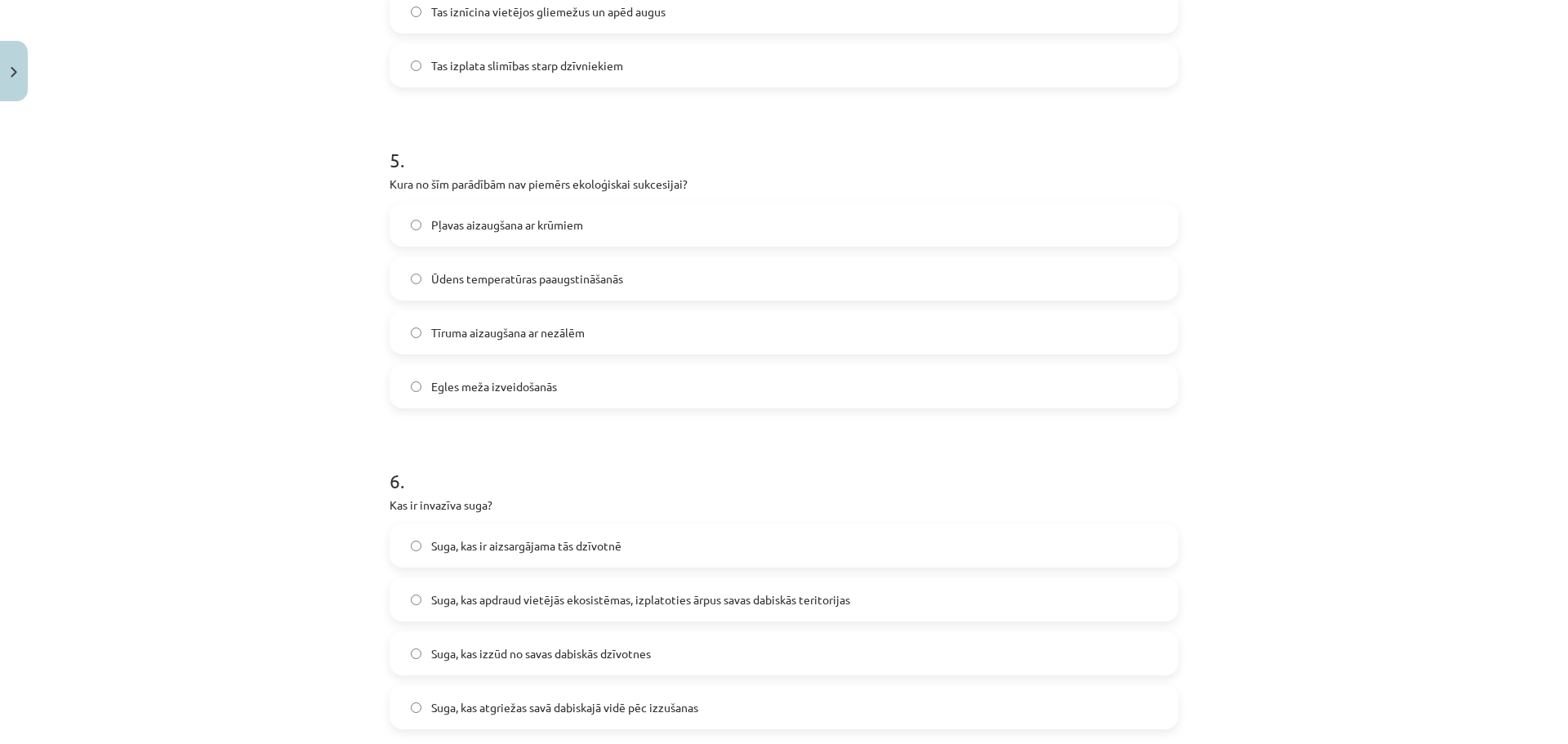
scroll to position [1652, 0]
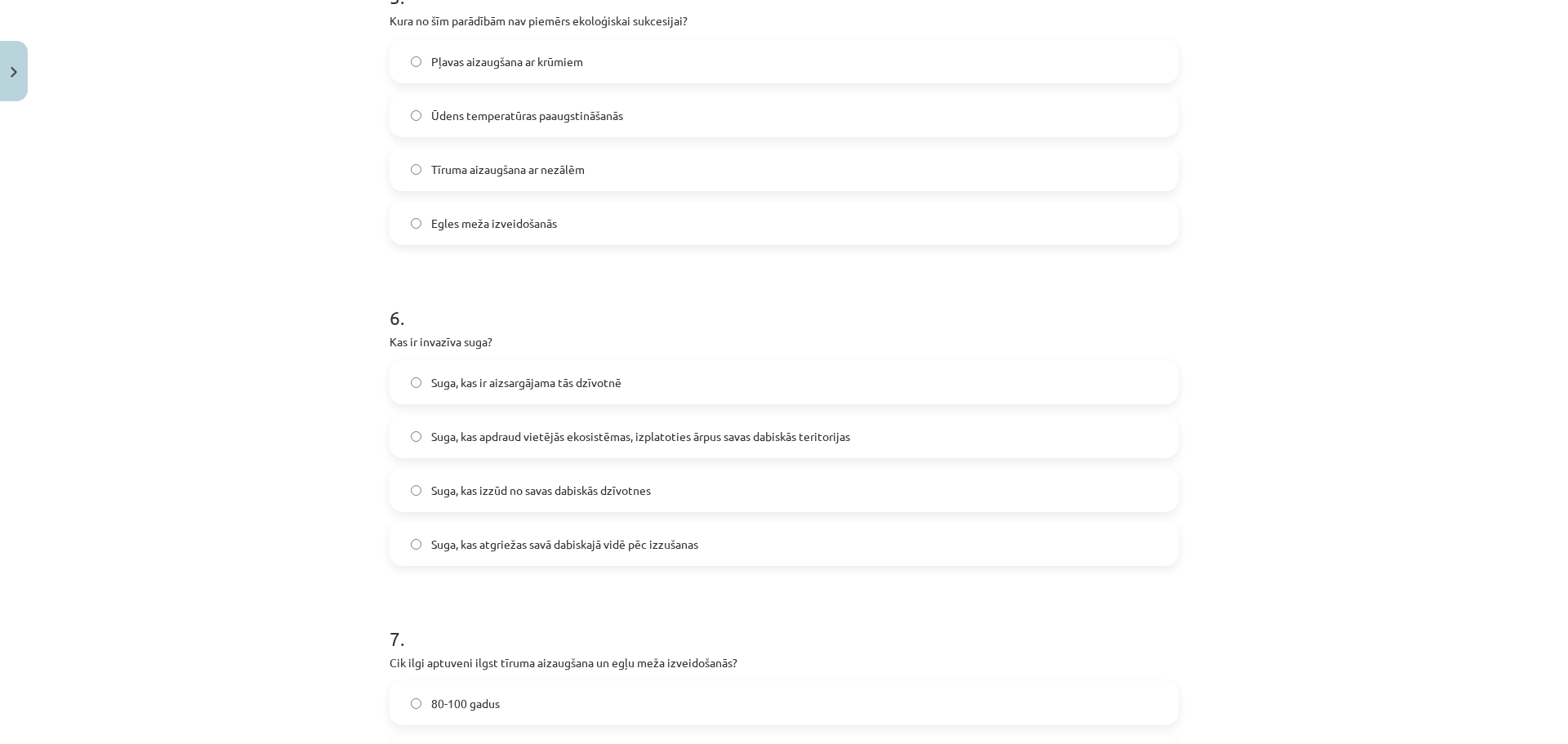
click at [473, 126] on label "Ūdens temperatūras paaugstināšanās" at bounding box center [784, 115] width 785 height 41
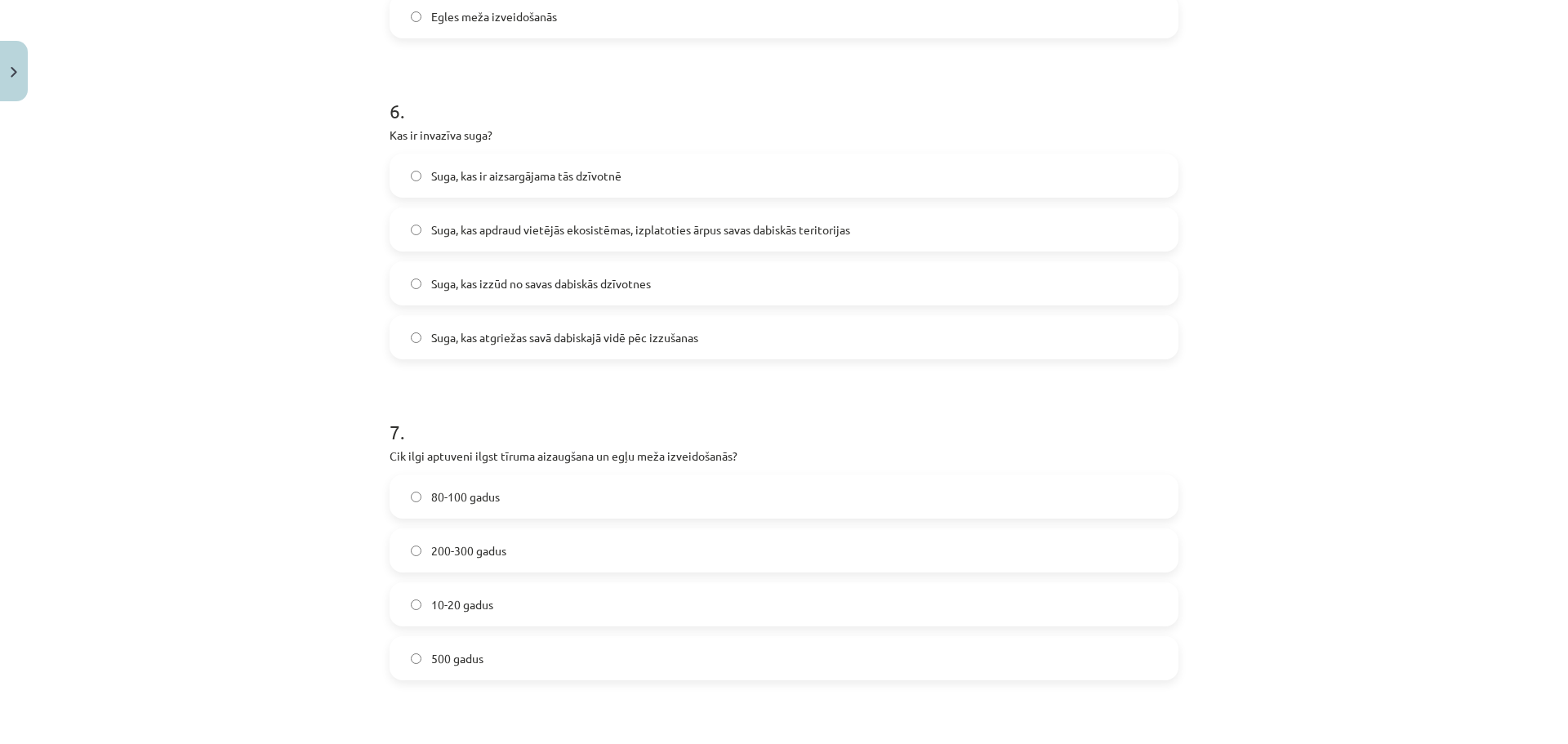
scroll to position [1897, 0]
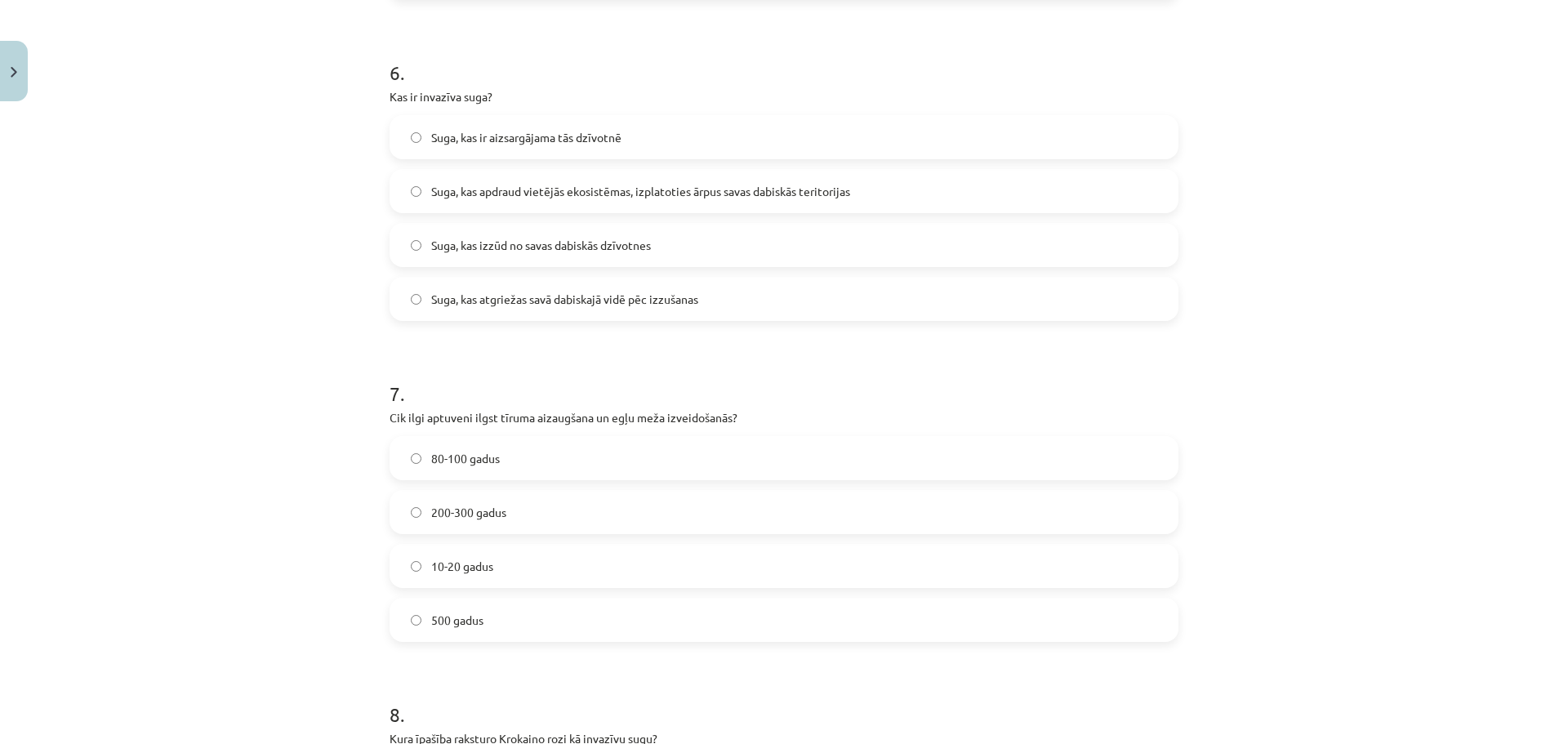
click at [562, 179] on label "Suga, kas apdraud vietējās ekosistēmas, izplatoties ārpus savas dabiskās terito…" at bounding box center [784, 191] width 785 height 41
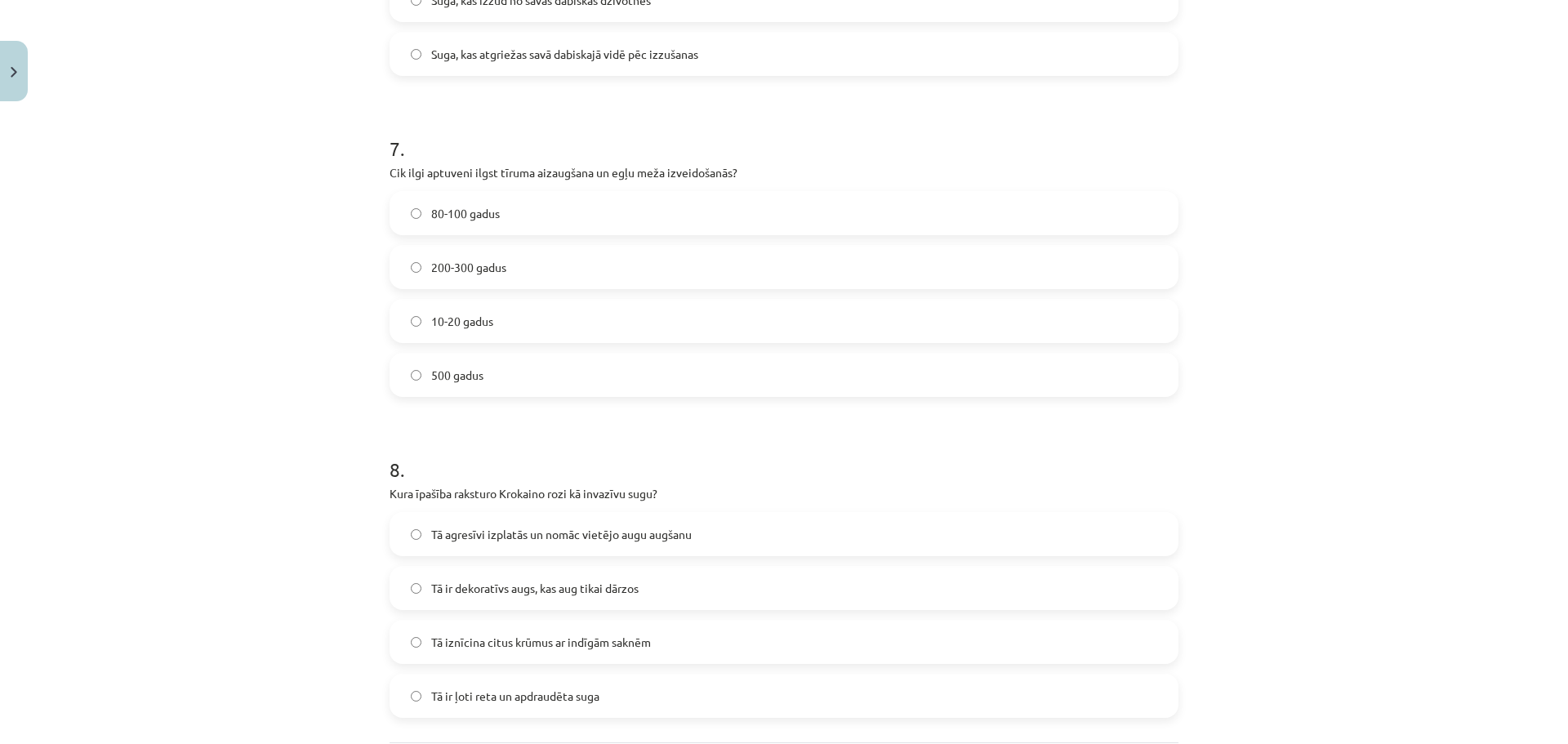
scroll to position [2225, 0]
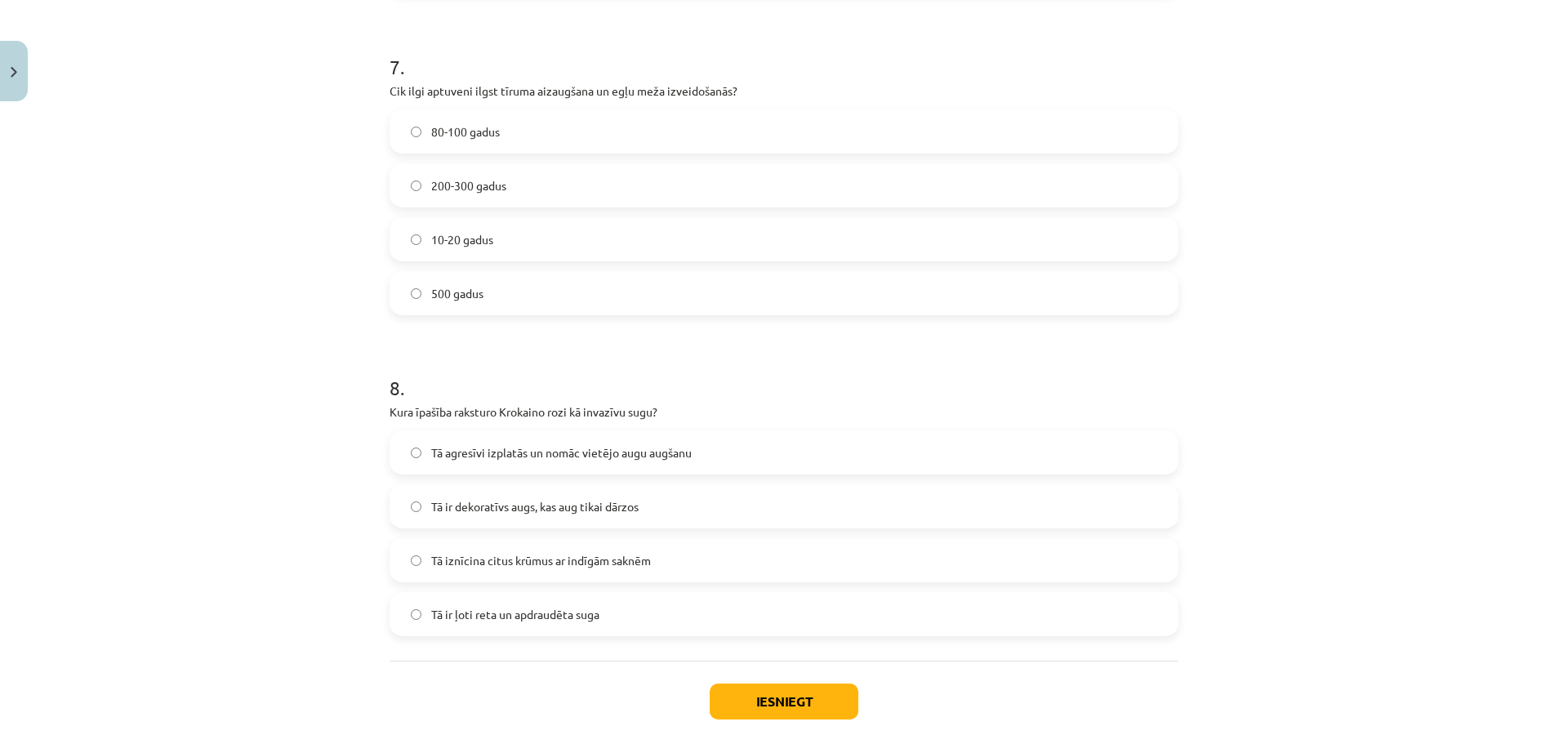
click at [503, 184] on label "200-300 gadus" at bounding box center [784, 185] width 785 height 41
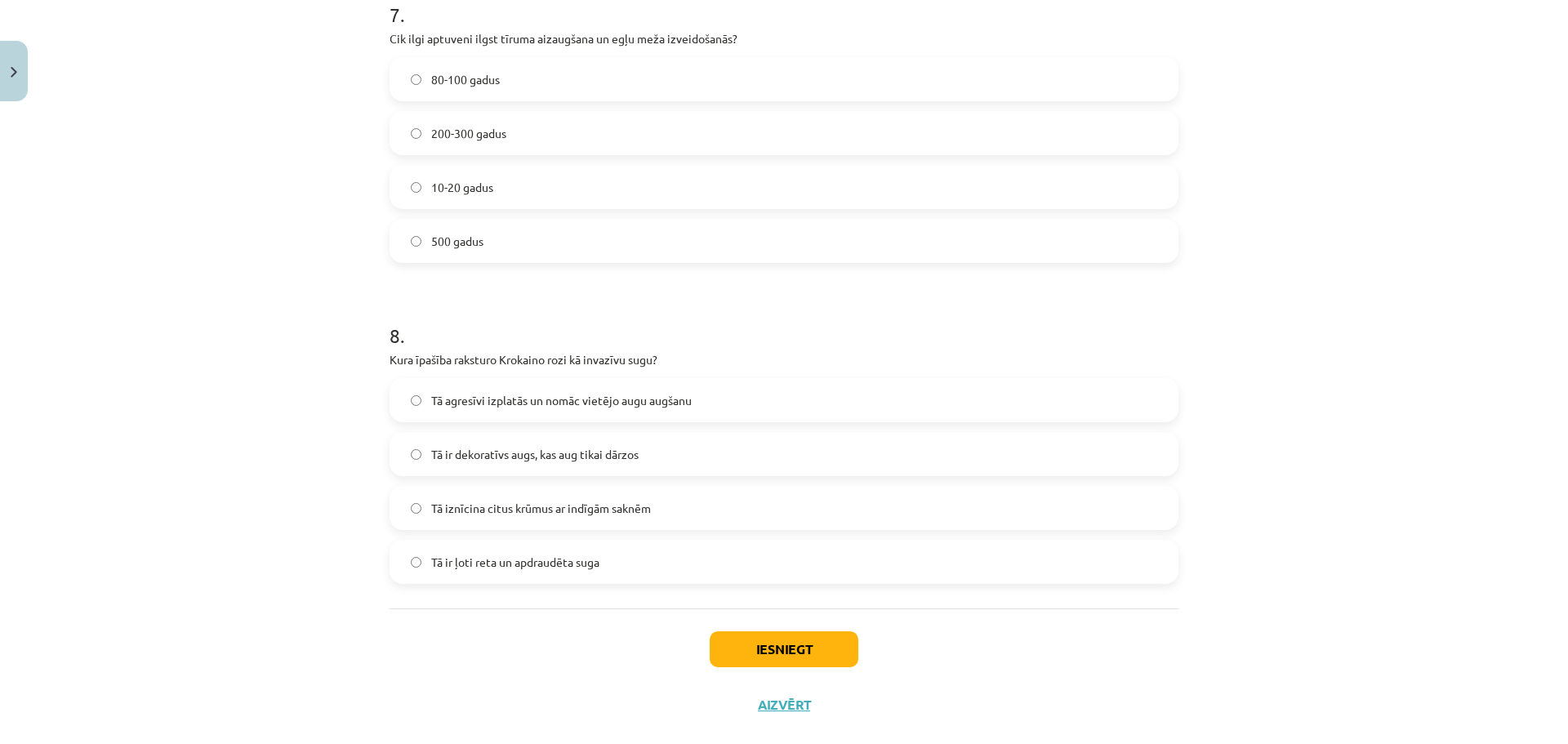
scroll to position [2306, 0]
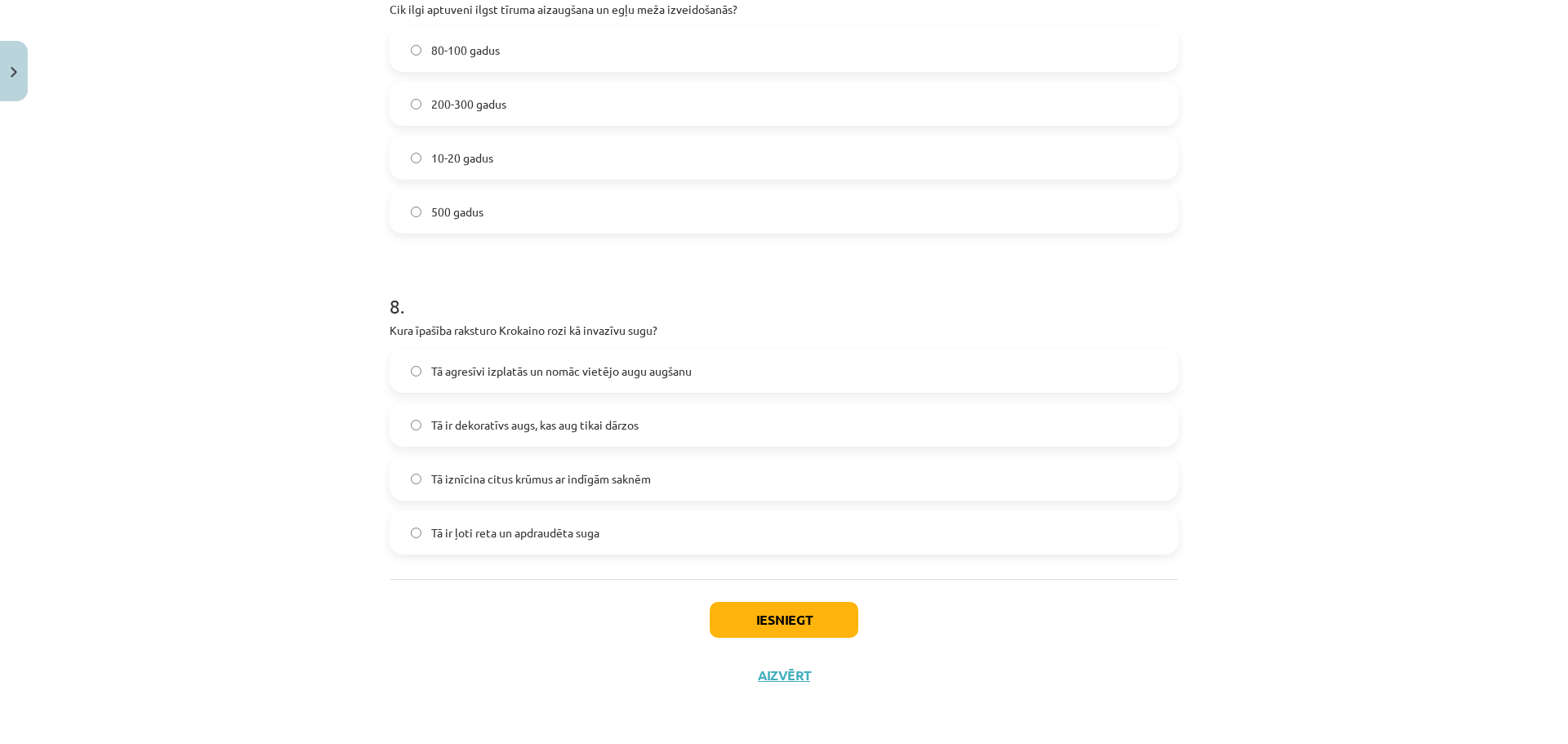
click at [662, 404] on div "Tā ir dekoratīvs augs, kas aug tikai dārzos" at bounding box center [784, 424] width 789 height 44
click at [667, 387] on label "Tā agresīvi izplatās un nomāc vietējo augu augšanu" at bounding box center [784, 370] width 785 height 41
click at [765, 618] on button "Iesniegt" at bounding box center [784, 619] width 149 height 36
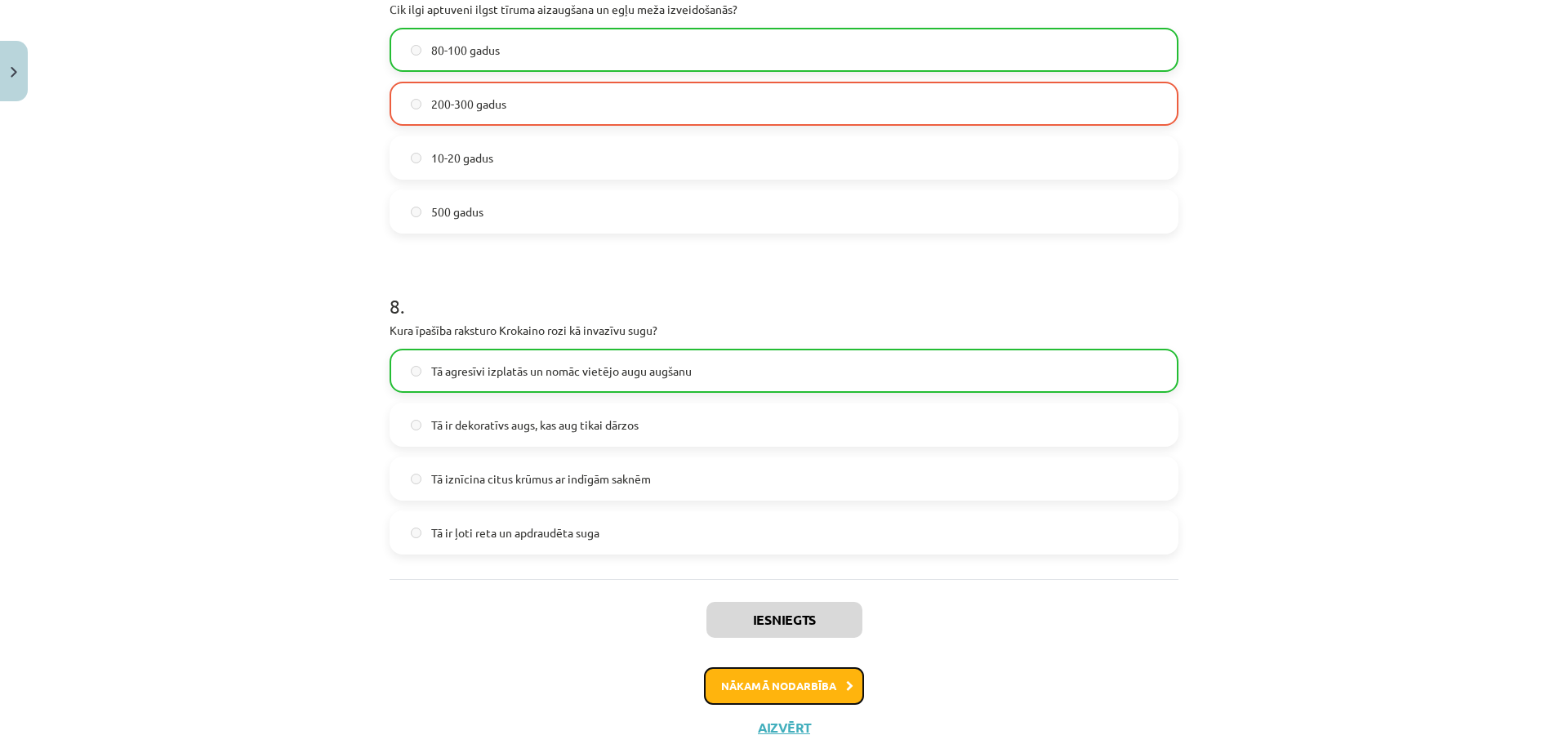
click at [792, 680] on button "Nākamā nodarbība" at bounding box center [784, 686] width 160 height 37
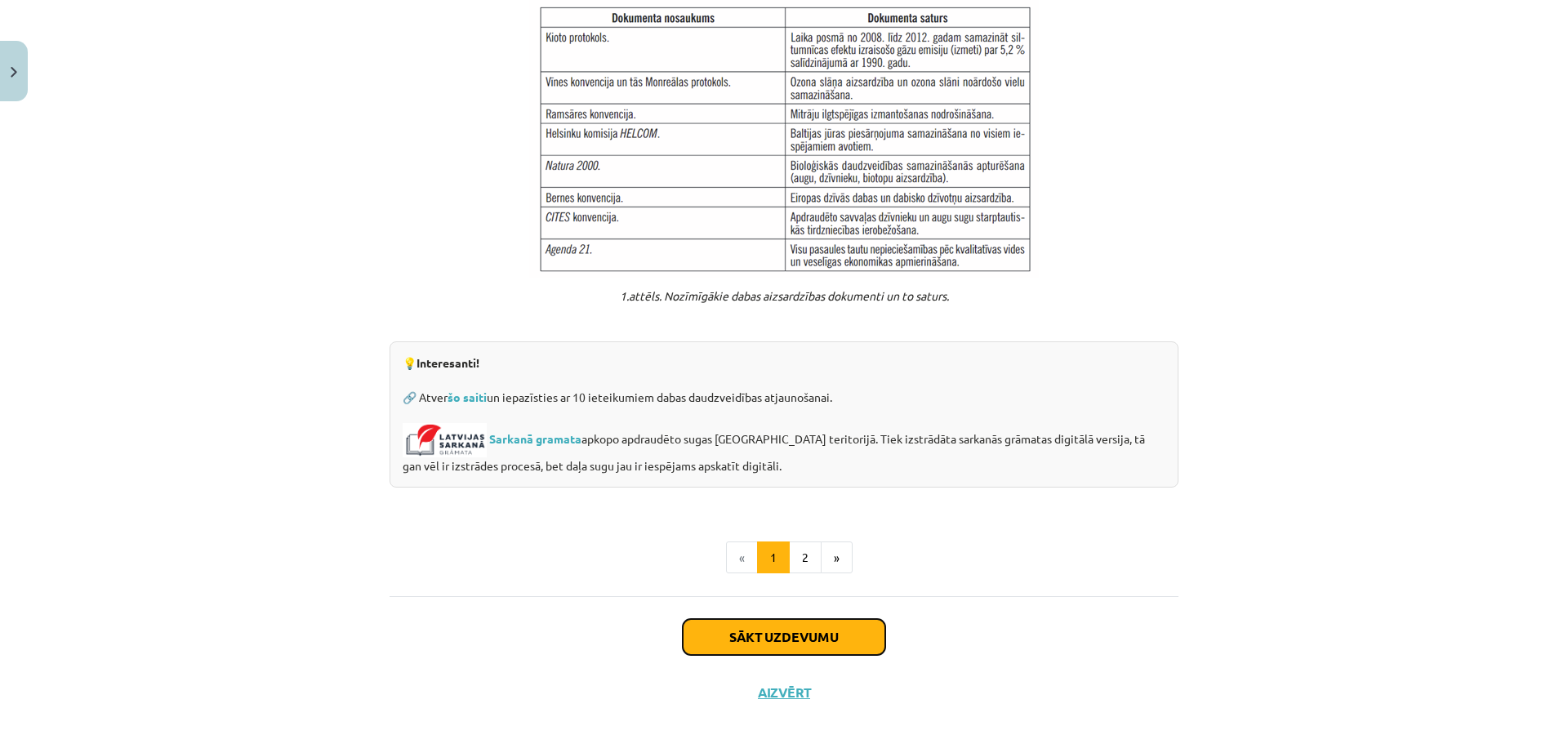
click at [757, 619] on button "Sākt uzdevumu" at bounding box center [784, 637] width 203 height 36
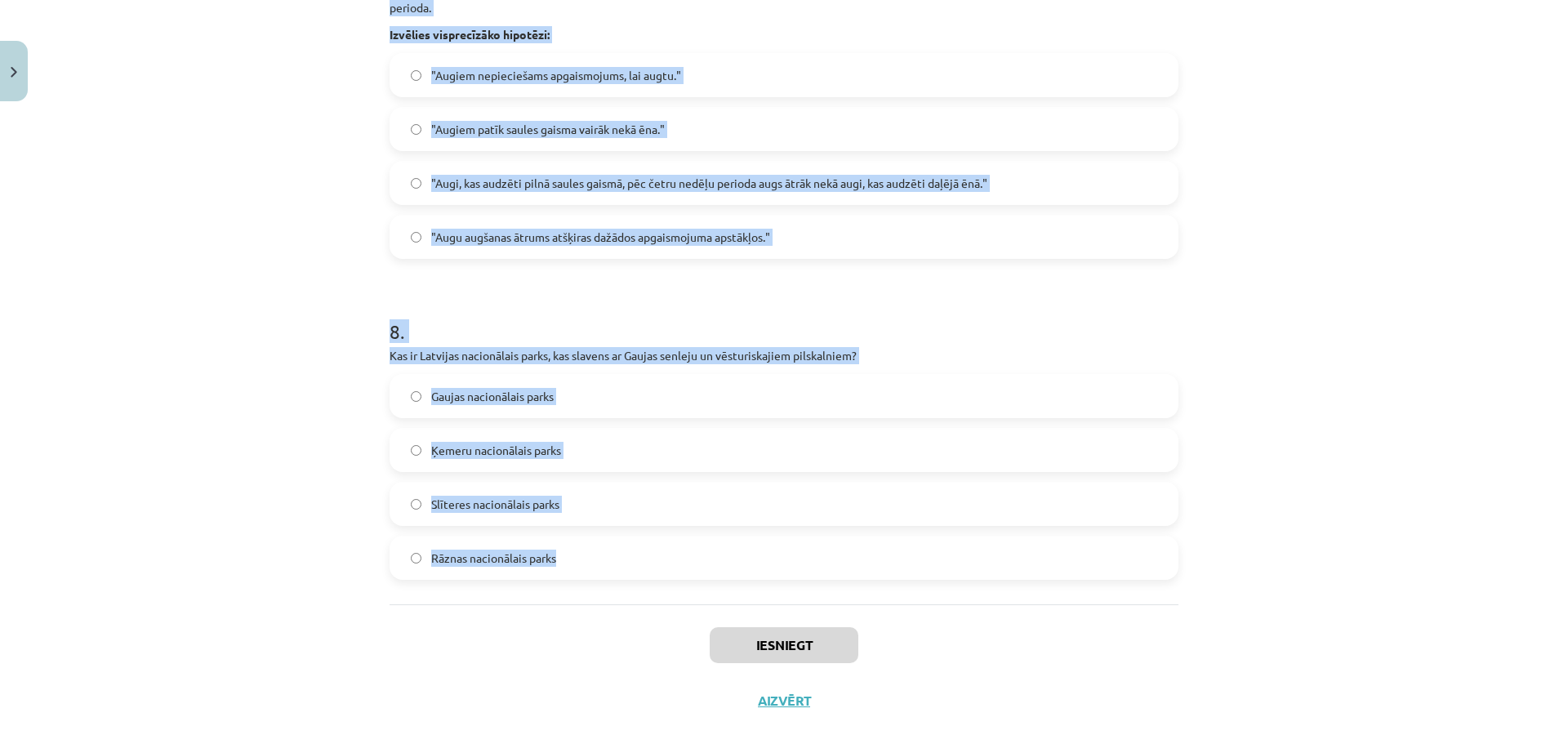
scroll to position [2394, 0]
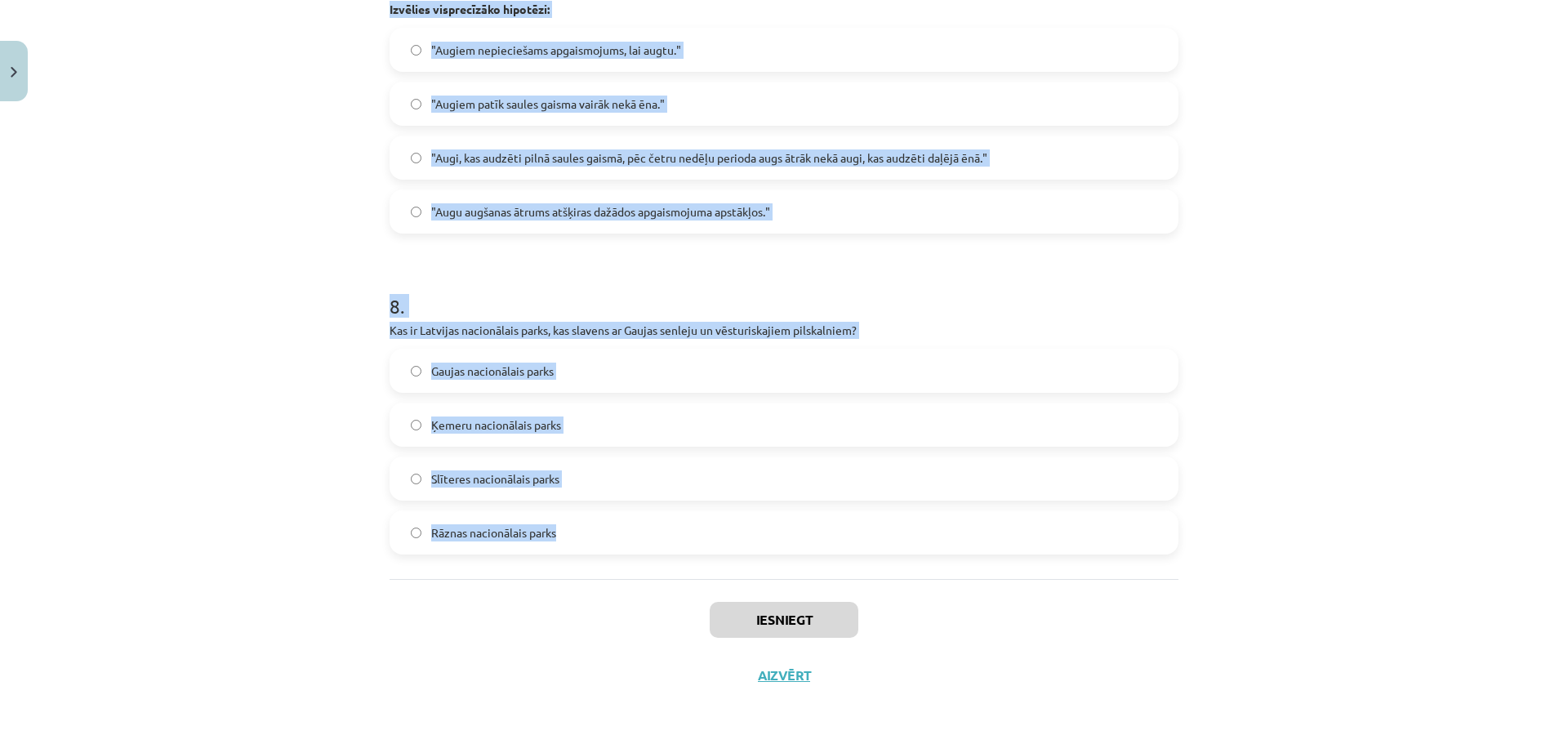
drag, startPoint x: 369, startPoint y: 348, endPoint x: 752, endPoint y: 530, distance: 424.0
click at [752, 530] on div "Mācību tēma: Bioloģijas 9. klases 1. ieskaites mācību materiāls #4 3. tēma. Kāp…" at bounding box center [784, 372] width 1568 height 744
copy form "Kas ir galvenais mērķis, izveidojot aizsargājamās dabas teritorijas Latvijā? Ve…"
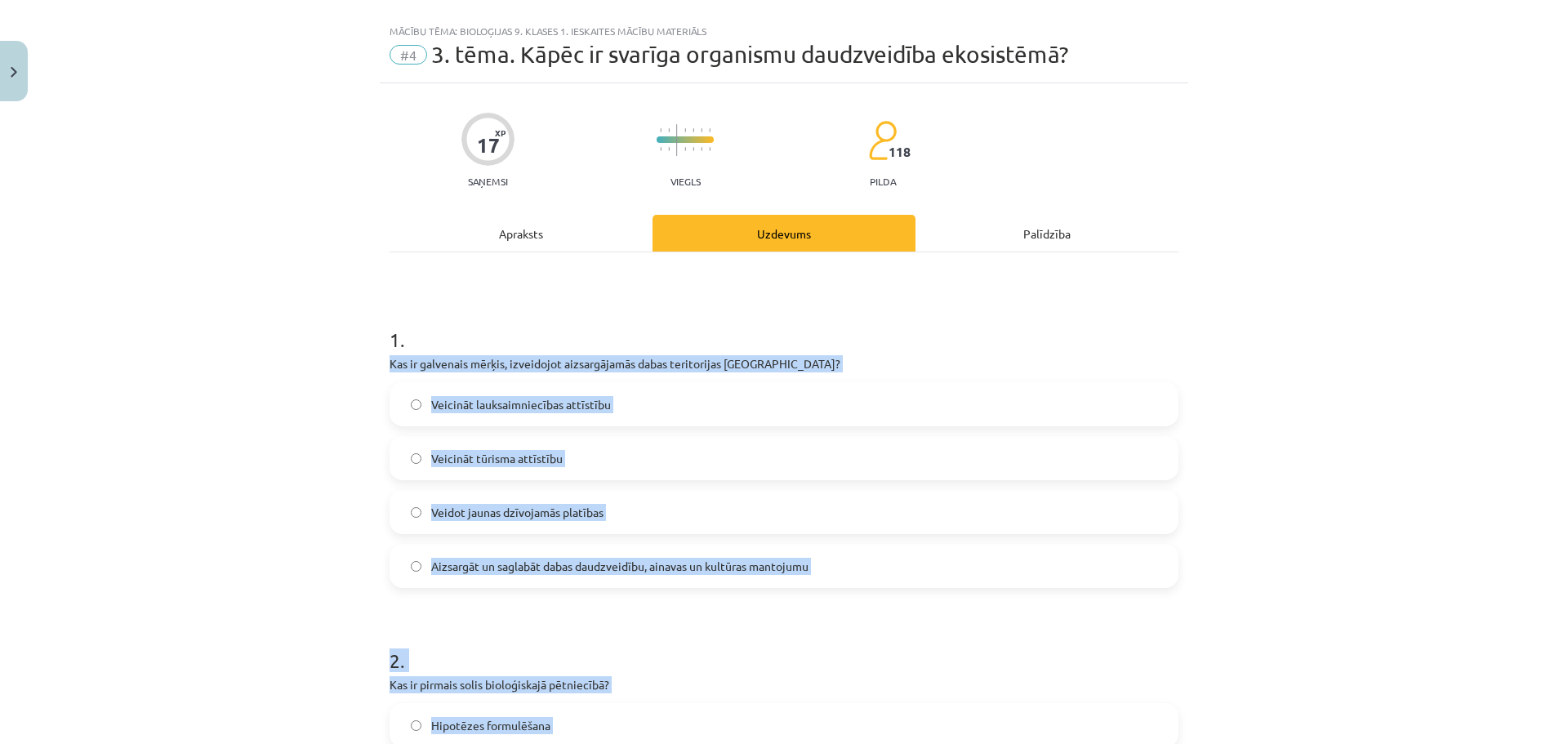
scroll to position [0, 0]
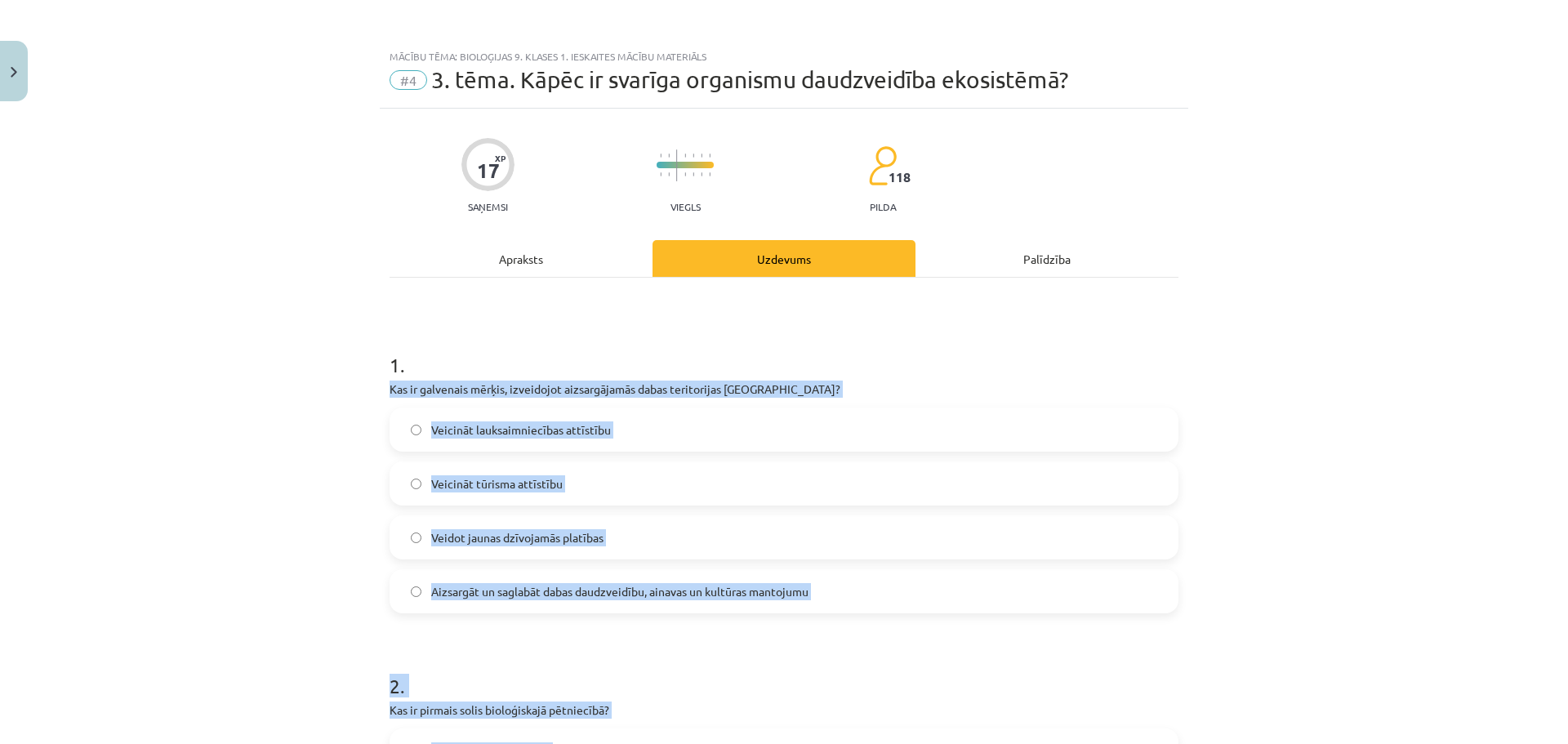
click at [1384, 389] on div "Mācību tēma: Bioloģijas 9. klases 1. ieskaites mācību materiāls #4 3. tēma. Kāp…" at bounding box center [784, 372] width 1568 height 744
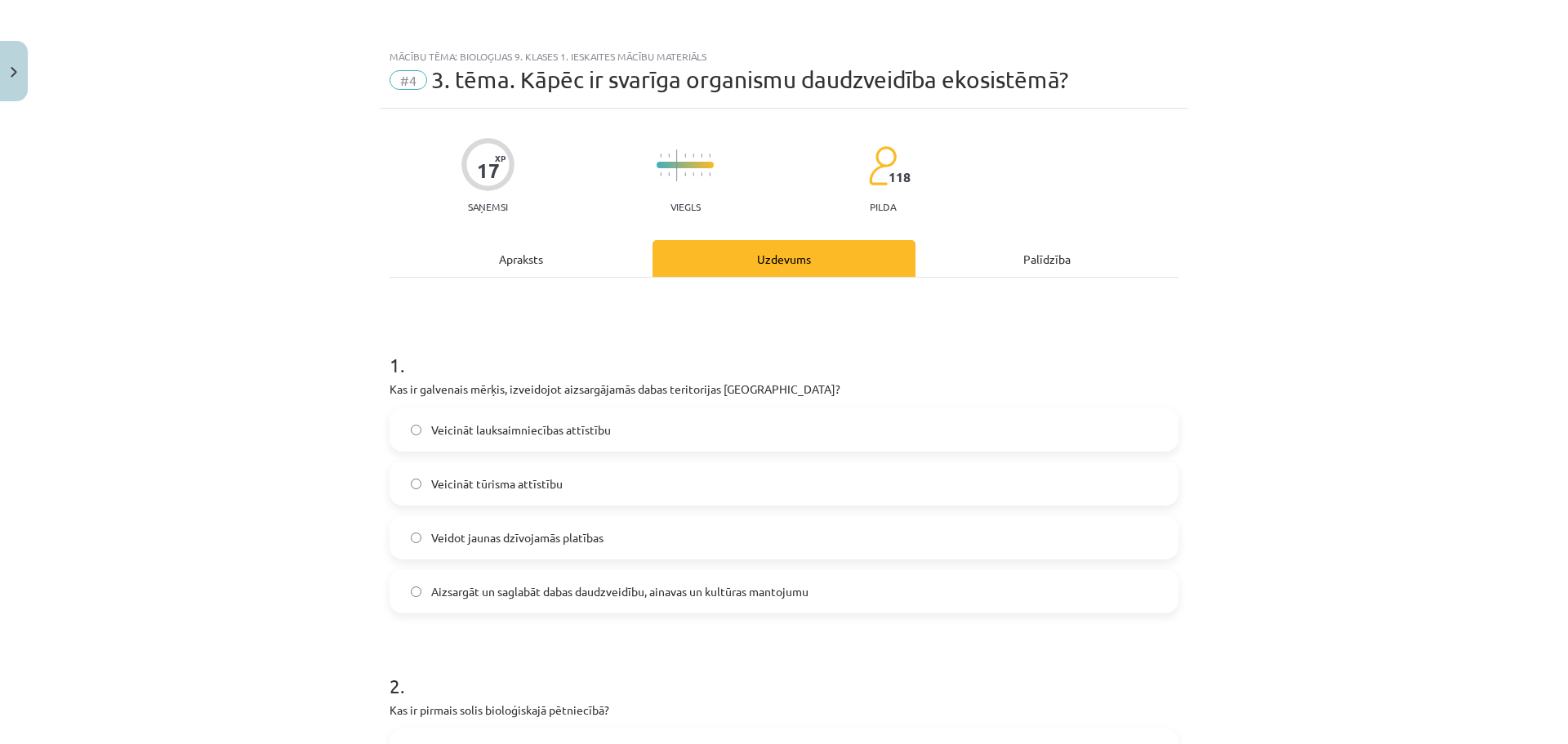
click at [662, 611] on div "Aizsargāt un saglabāt dabas daudzveidību, ainavas un kultūras mantojumu" at bounding box center [784, 591] width 789 height 44
click at [662, 604] on label "Aizsargāt un saglabāt dabas daudzveidību, ainavas un kultūras mantojumu" at bounding box center [784, 591] width 785 height 41
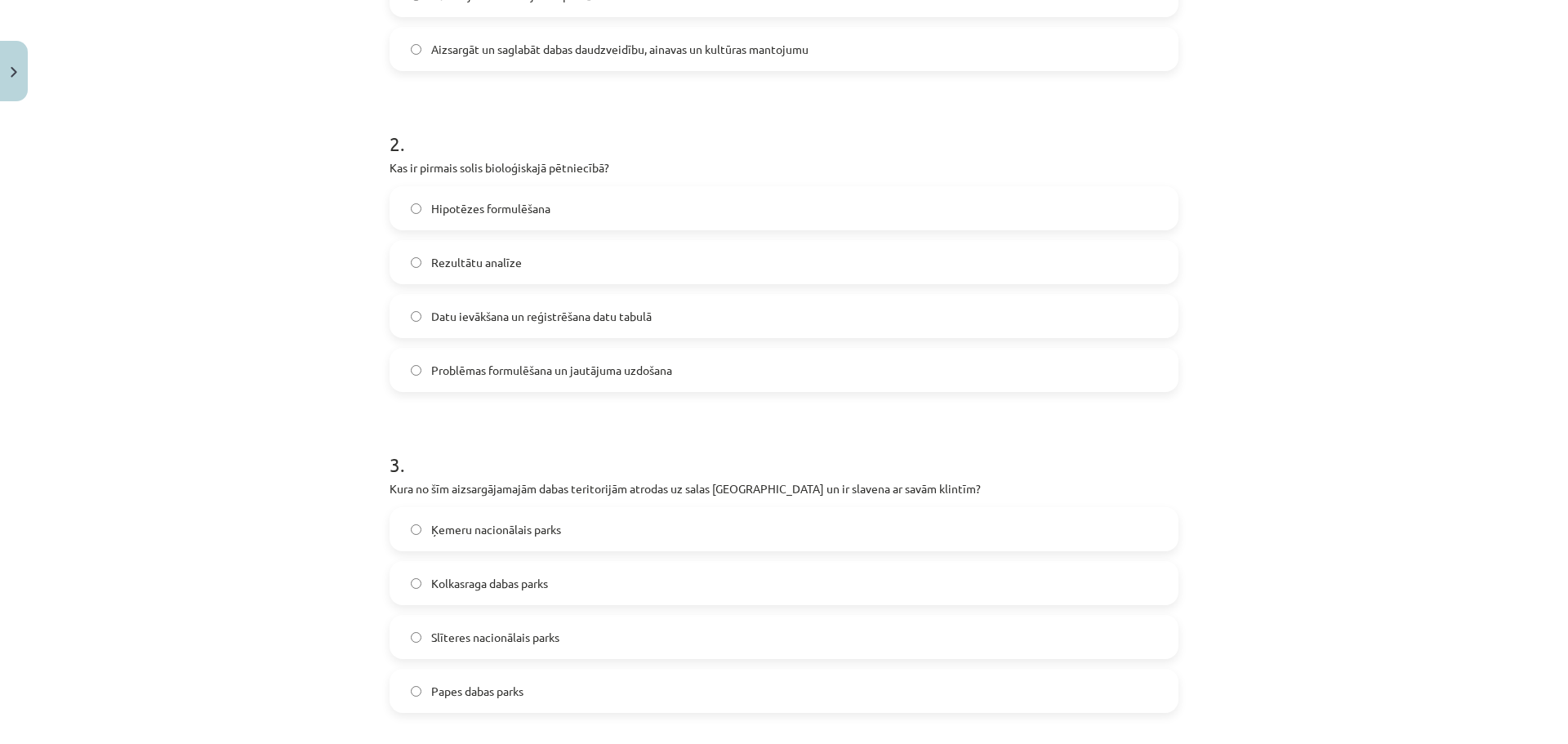
scroll to position [572, 0]
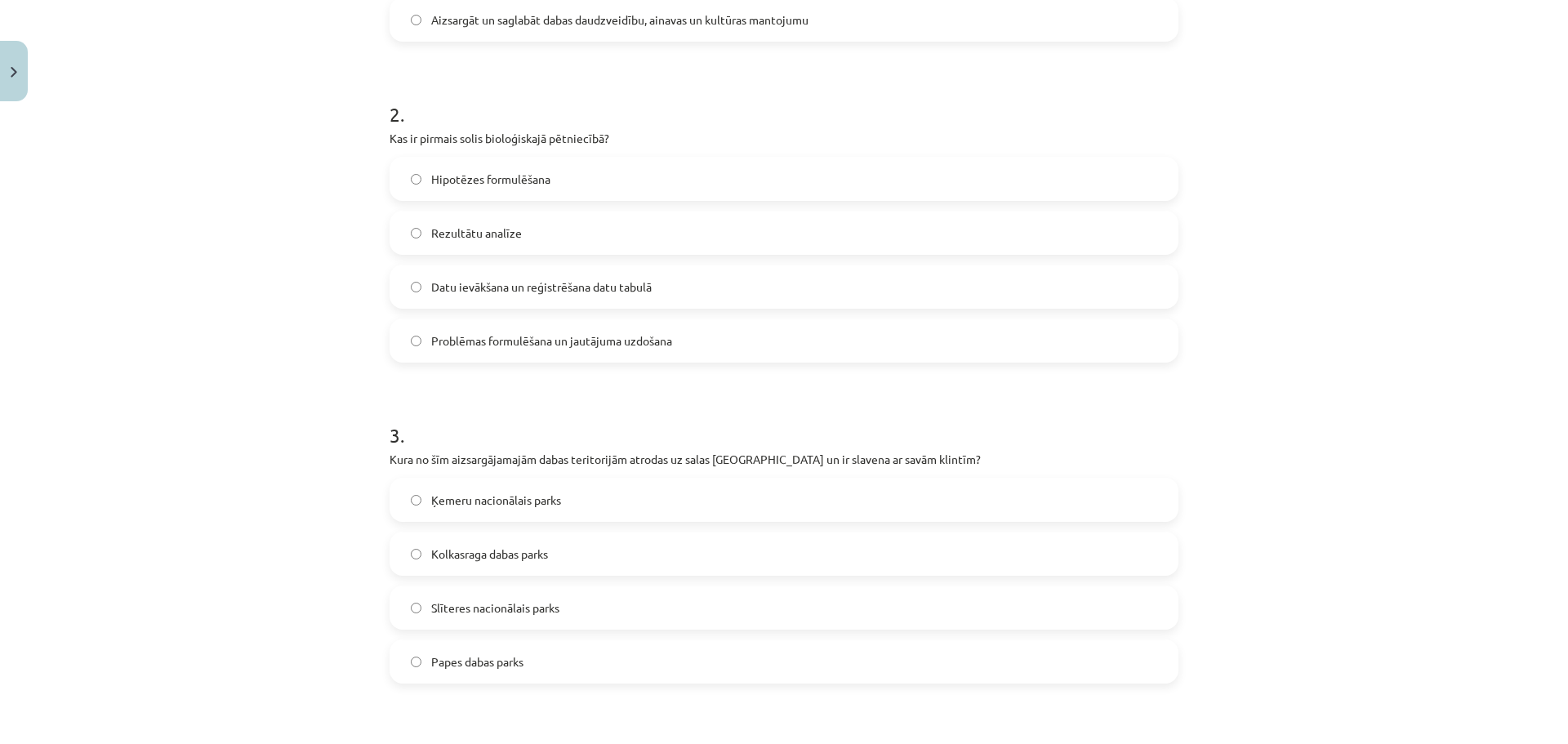
click at [569, 335] on span "Problēmas formulēšana un jautājuma uzdošana" at bounding box center [551, 340] width 241 height 17
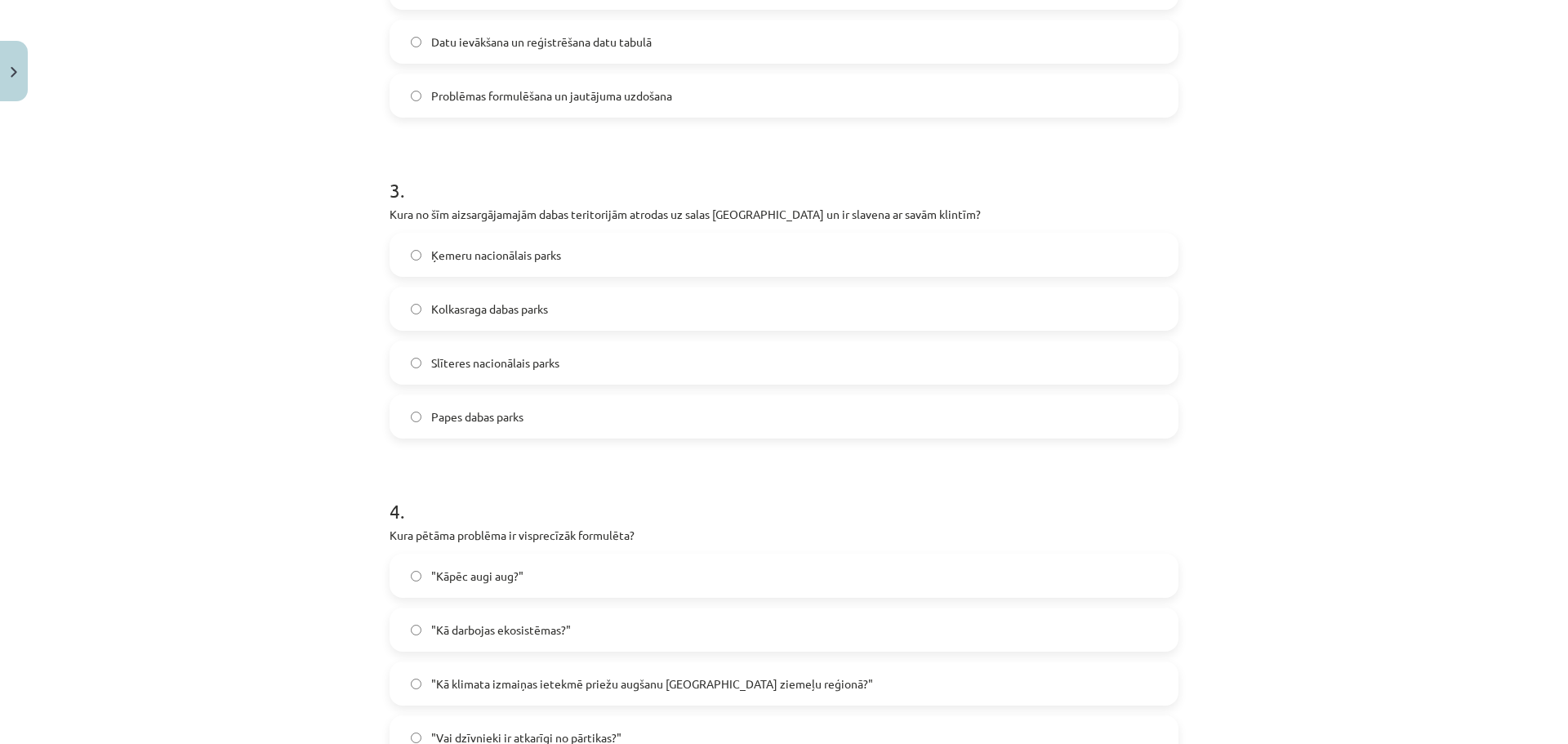
click at [501, 409] on span "Papes dabas parks" at bounding box center [476, 417] width 92 height 17
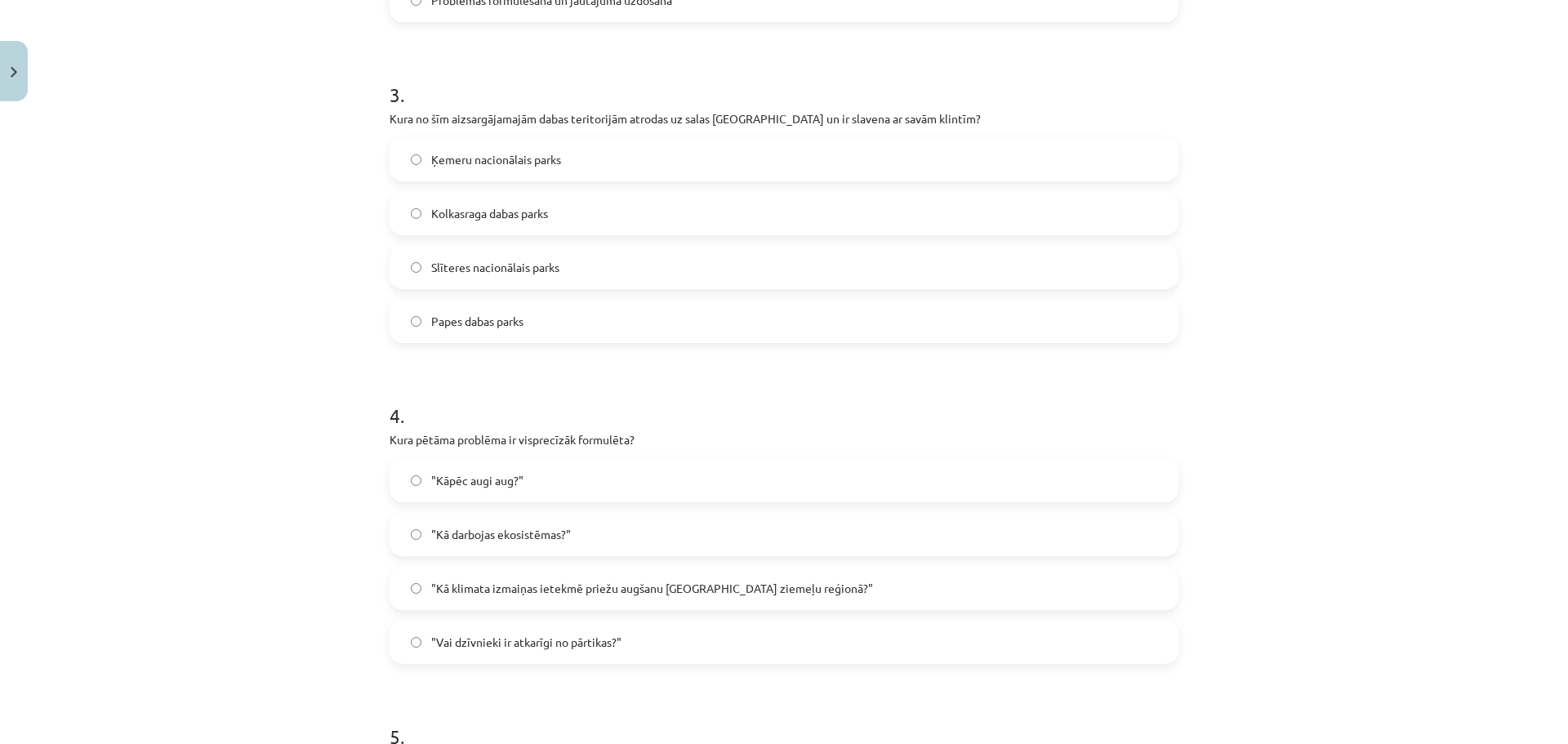
scroll to position [1062, 0]
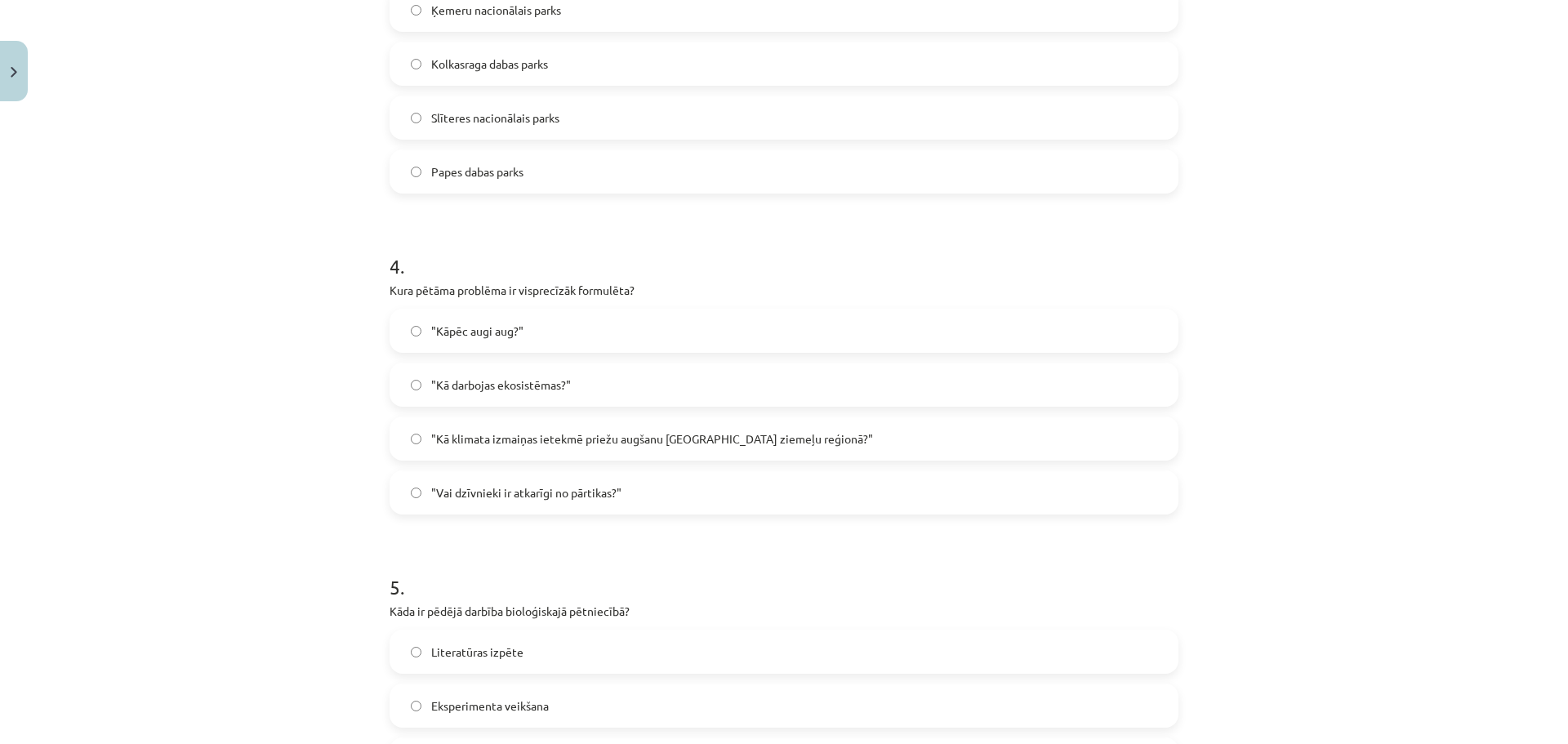
click at [580, 430] on span ""Kā klimata izmaiņas ietekmē priežu augšanu Latvijas ziemeļu reģionā?"" at bounding box center [652, 438] width 442 height 17
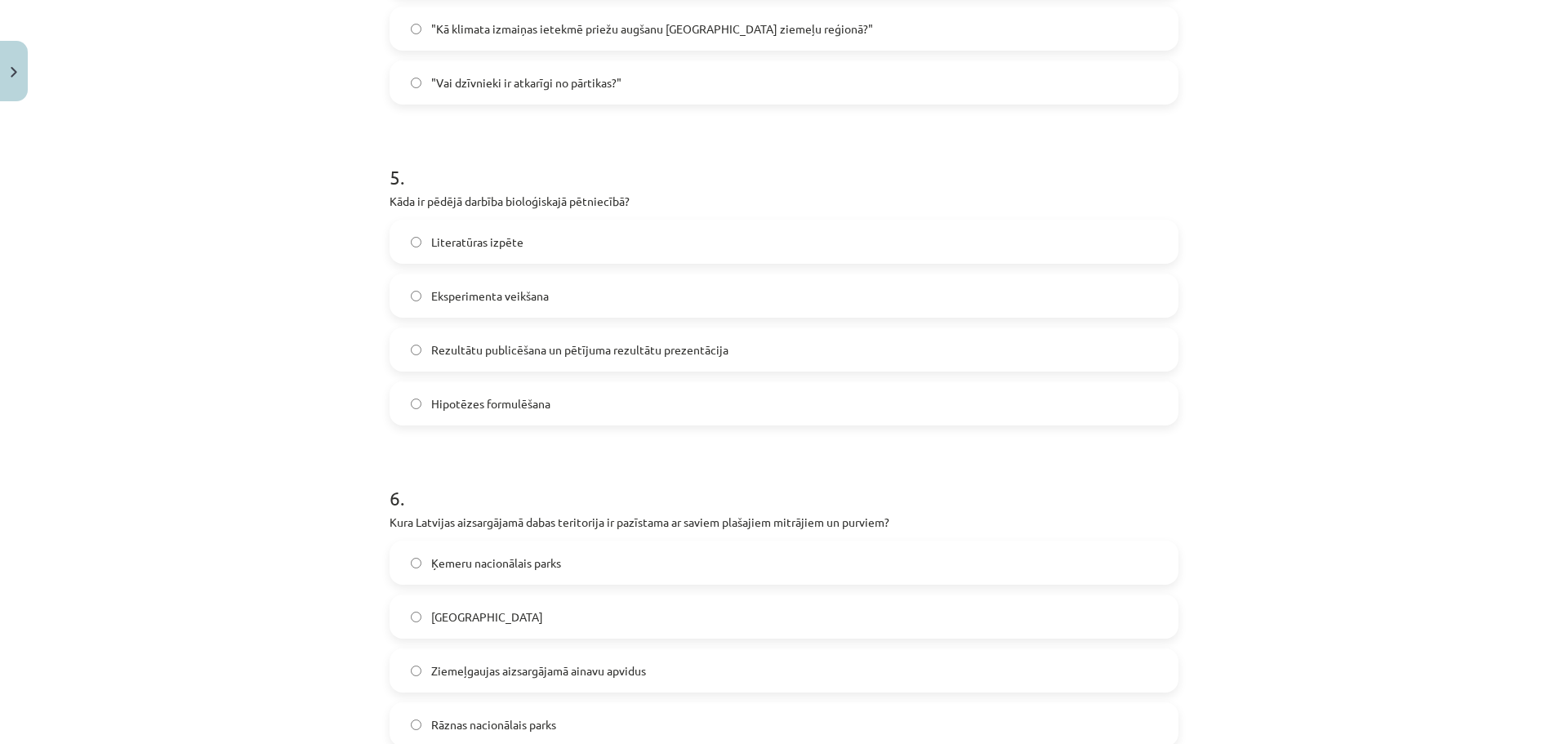
scroll to position [1552, 0]
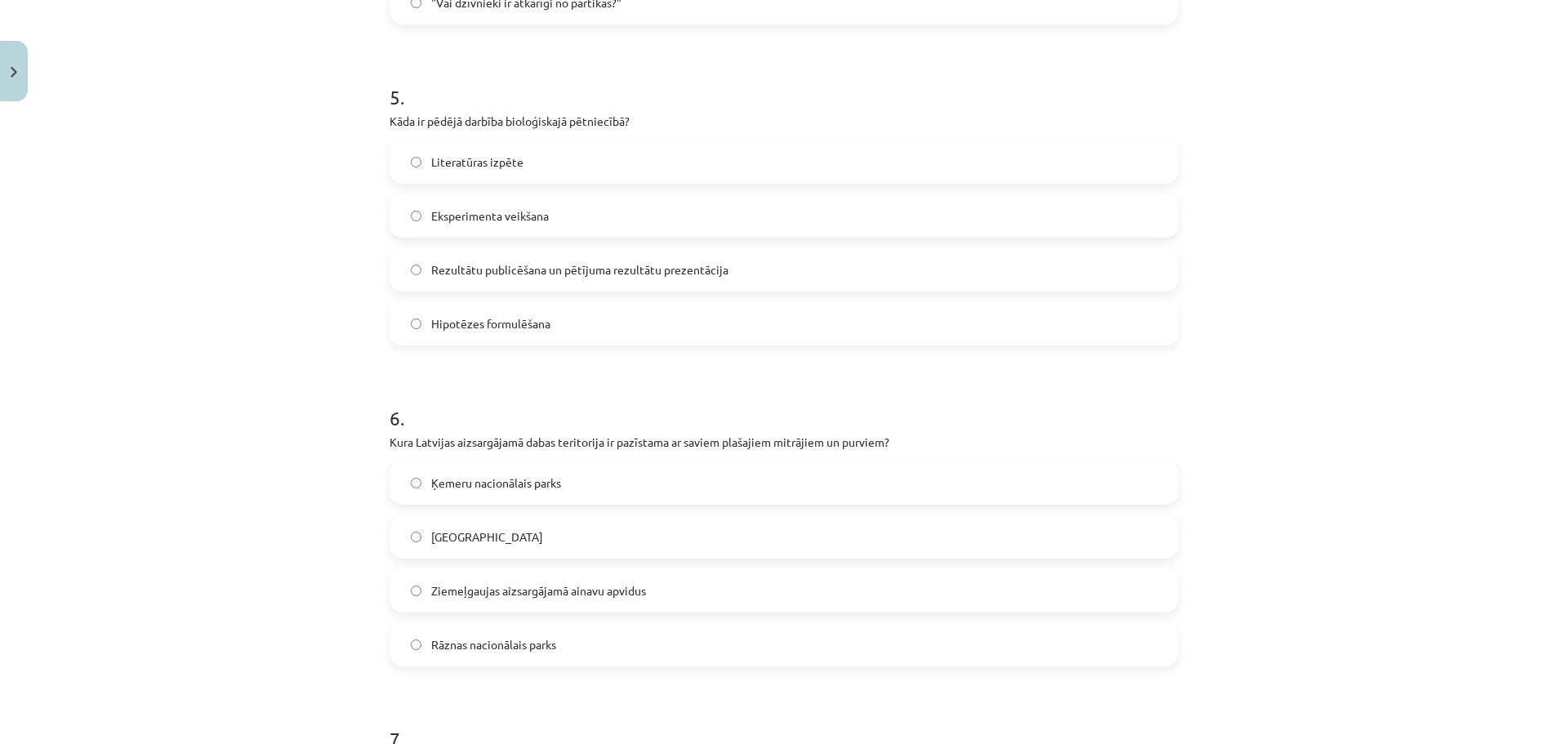
click at [603, 274] on span "Rezultātu publicēšana un pētījuma rezultātu prezentācija" at bounding box center [579, 270] width 297 height 17
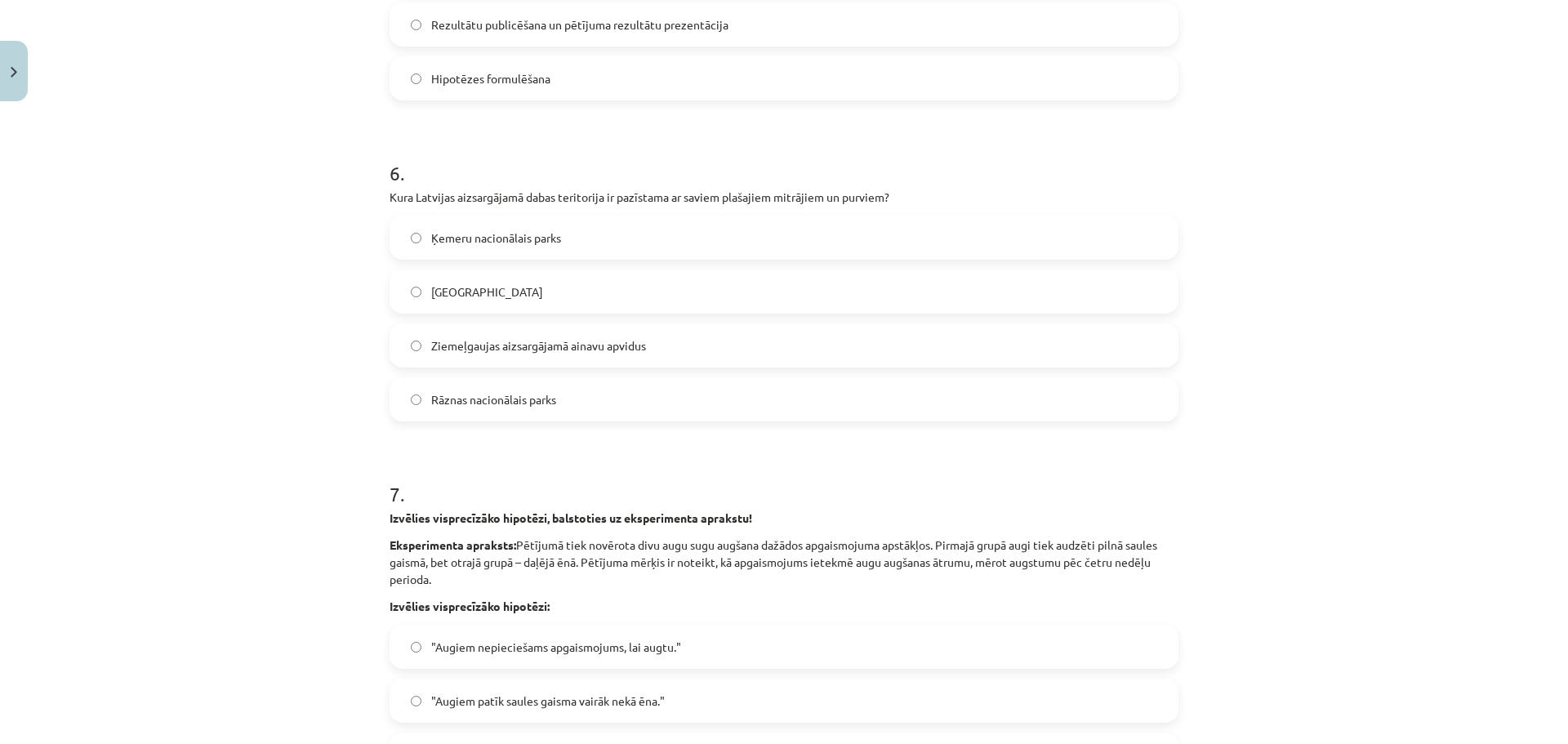
scroll to position [1879, 0]
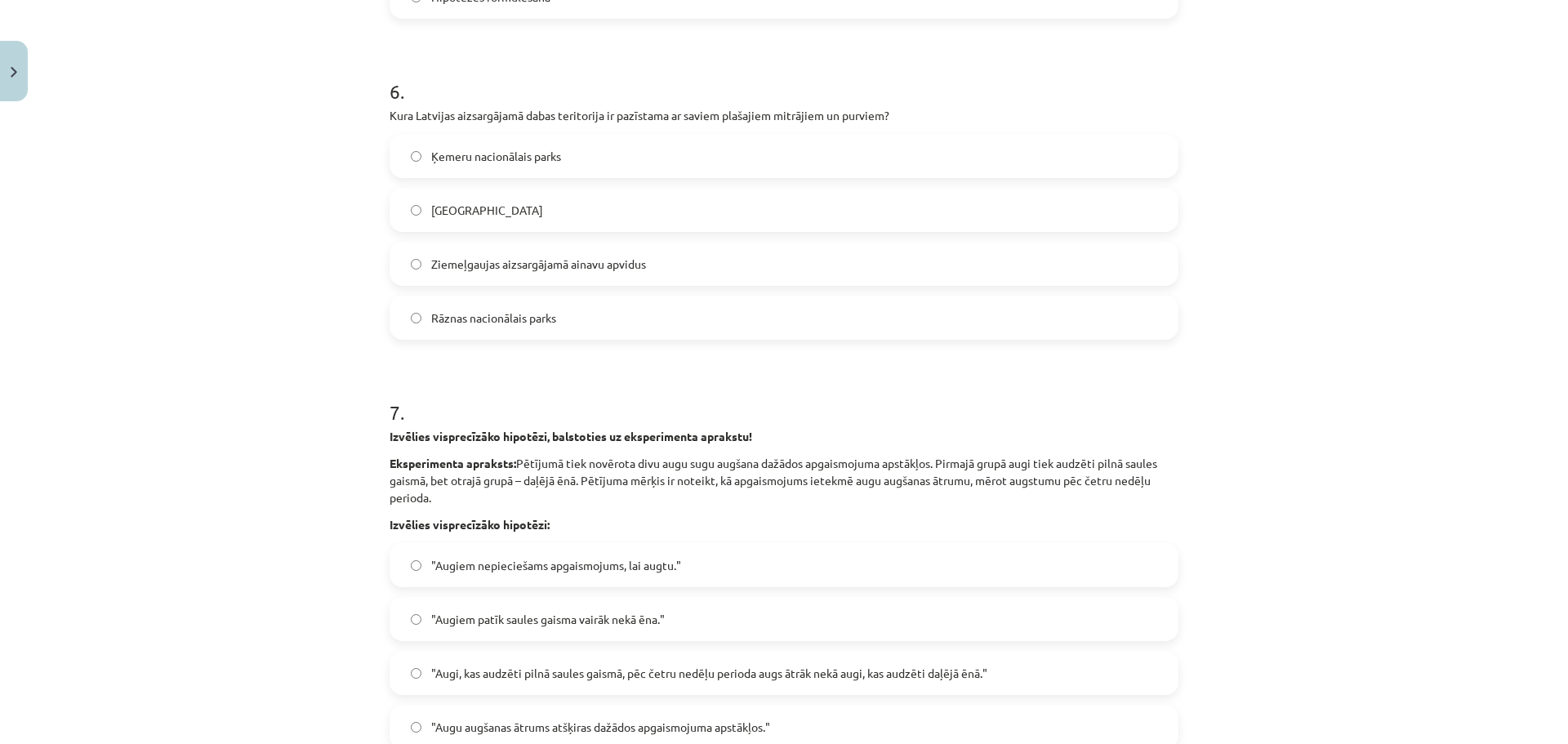
click at [593, 164] on label "Ķemeru nacionālais parks" at bounding box center [784, 155] width 785 height 41
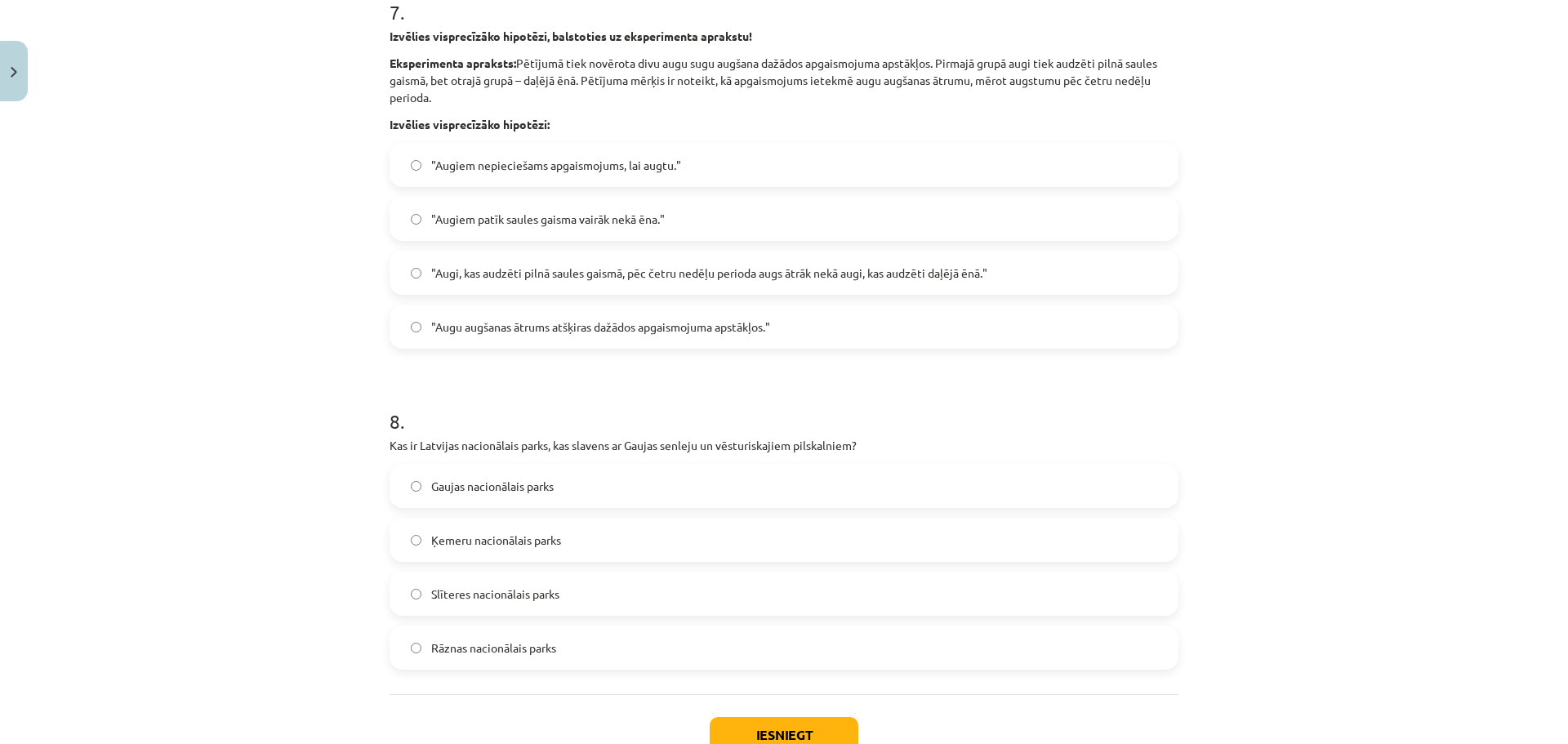
scroll to position [2287, 0]
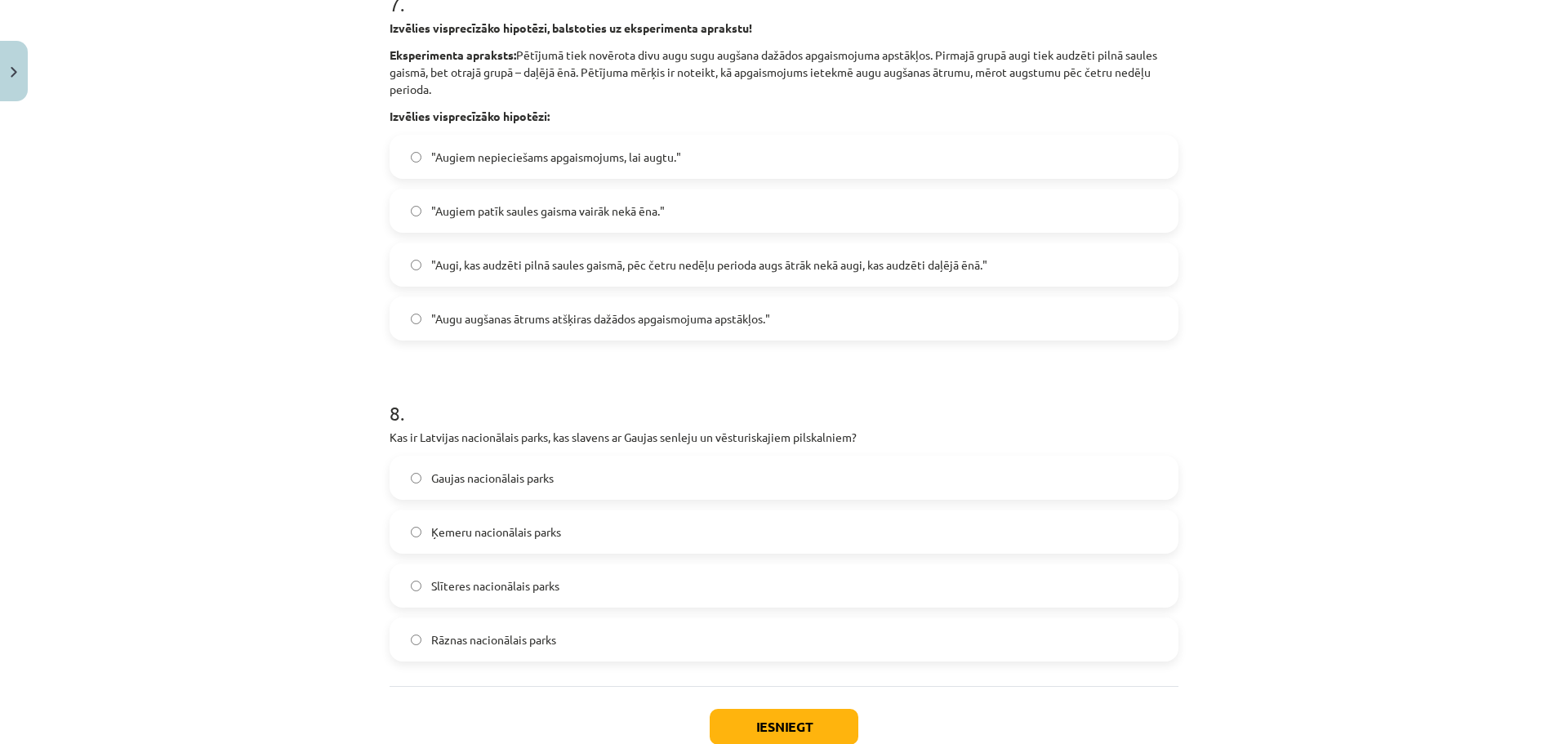
click at [589, 267] on span ""Augi, kas audzēti pilnā saules gaismā, pēc četru nedēļu perioda augs ātrāk nek…" at bounding box center [709, 265] width 556 height 17
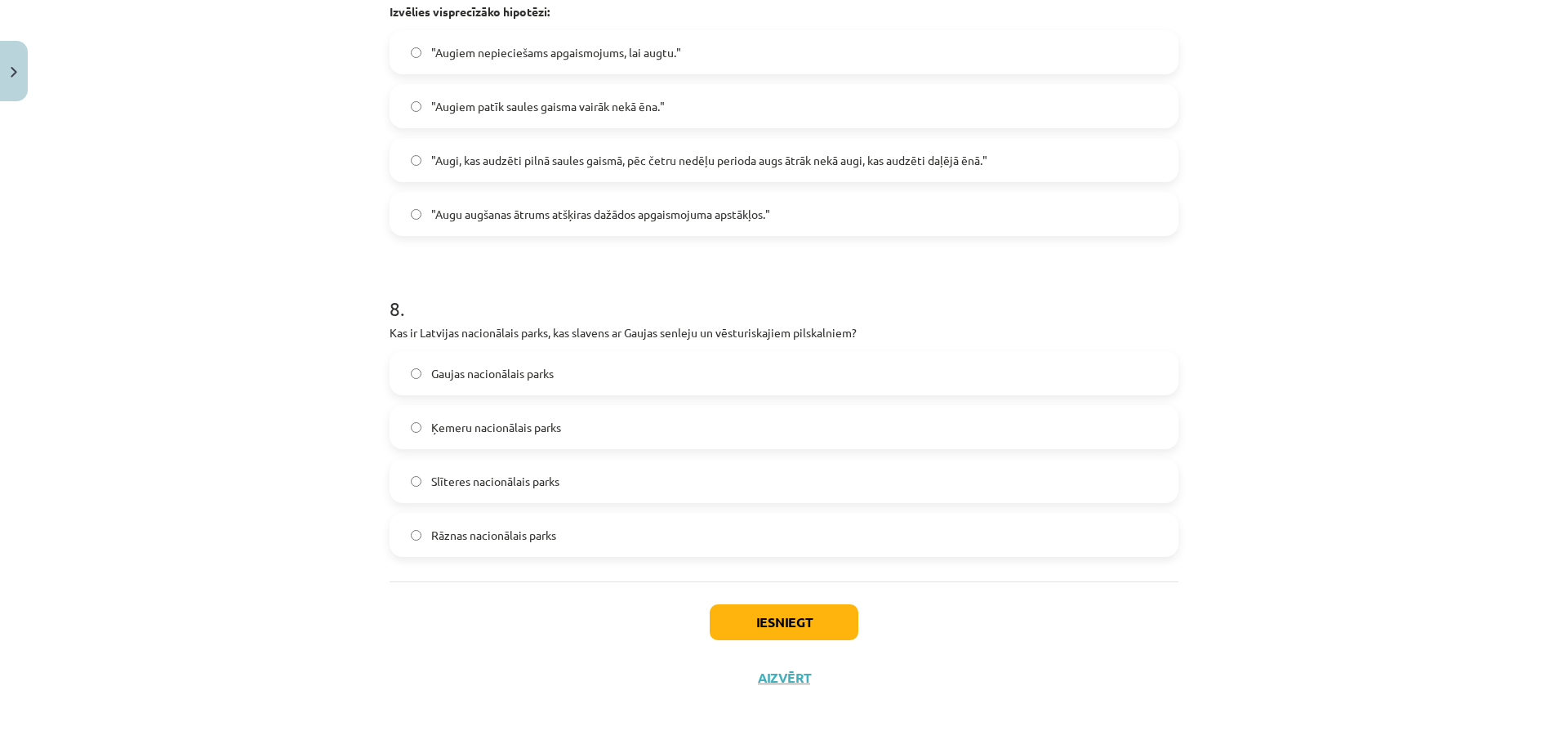
scroll to position [2394, 0]
click at [601, 377] on label "Gaujas nacionālais parks" at bounding box center [784, 370] width 785 height 41
click at [774, 615] on button "Iesniegt" at bounding box center [784, 619] width 149 height 36
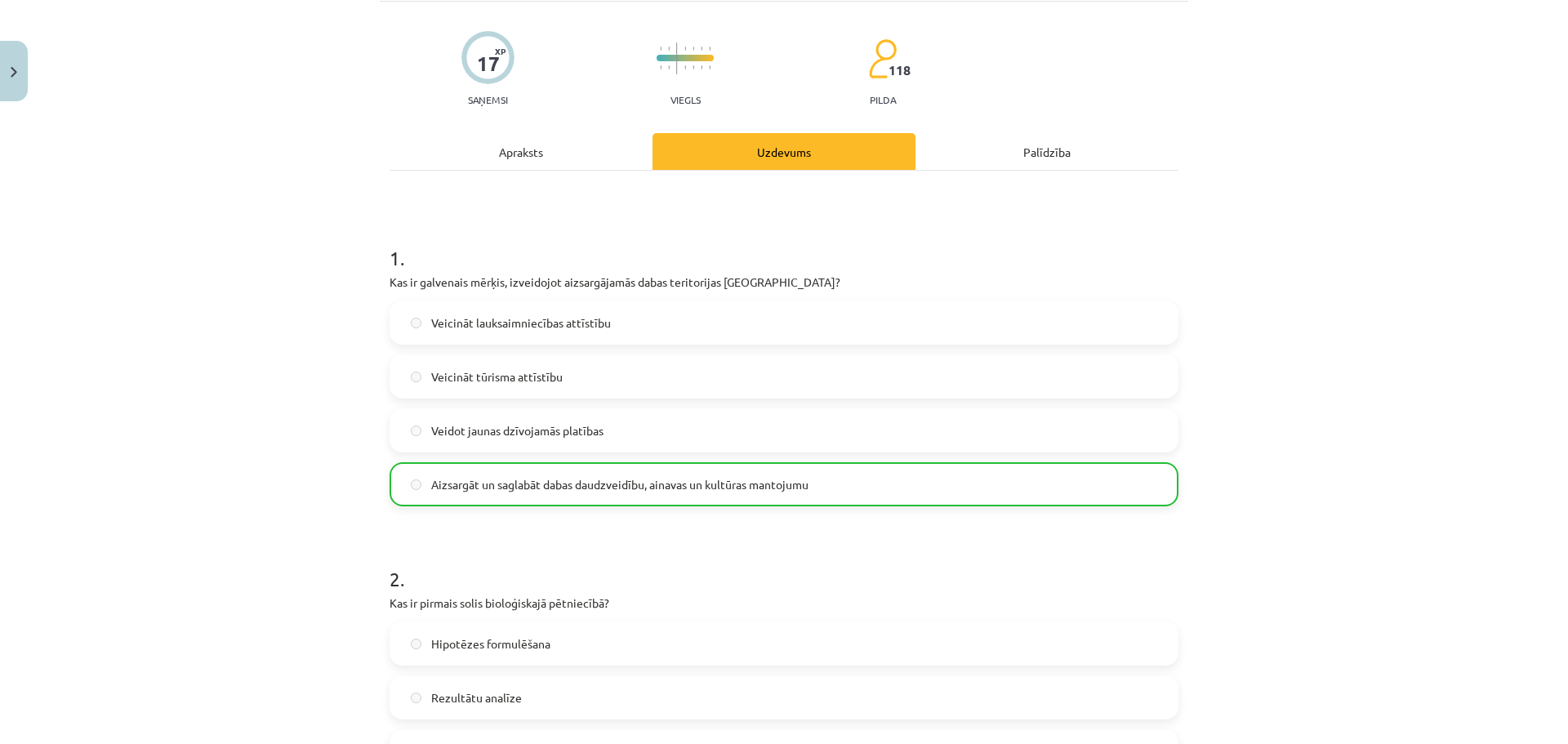
scroll to position [0, 0]
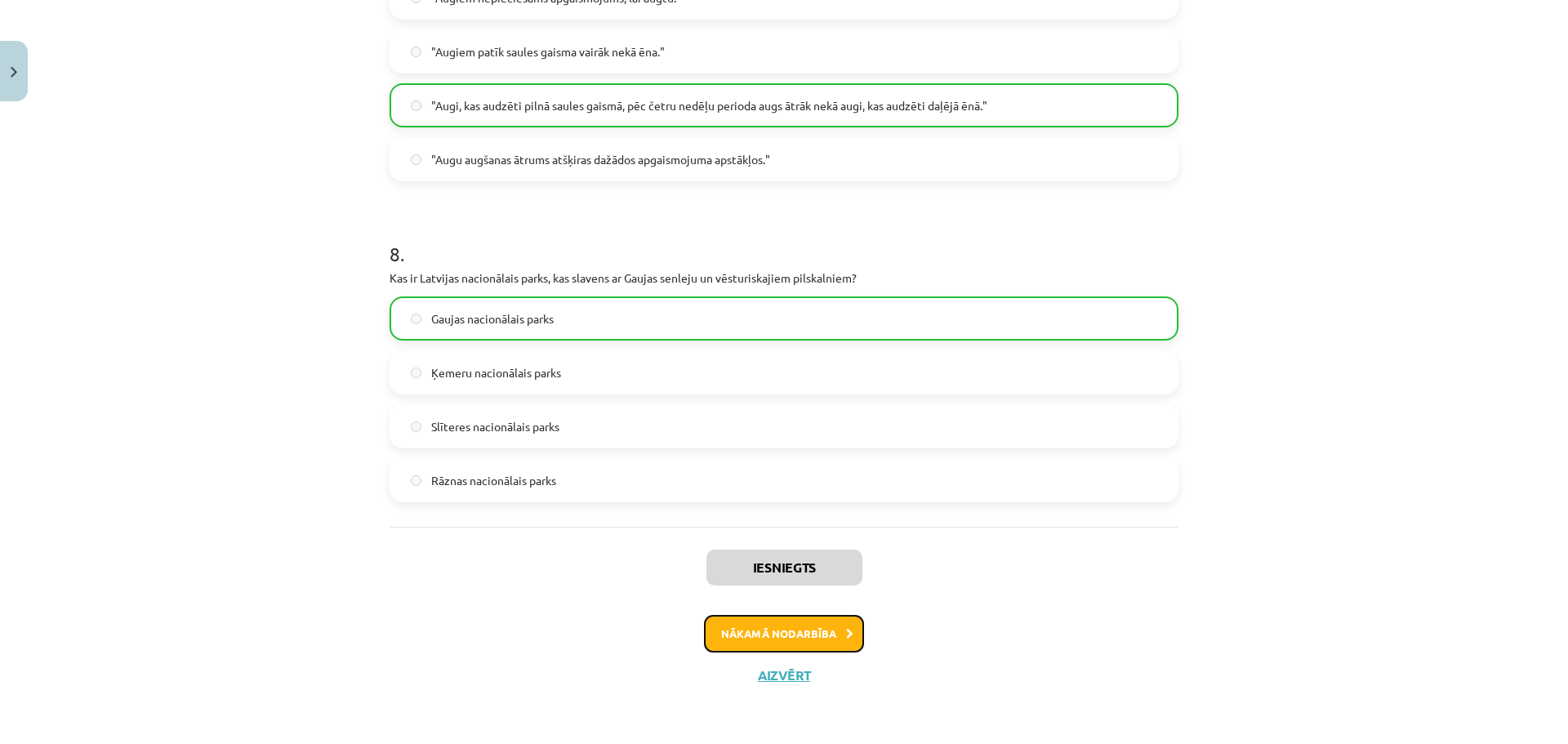
click at [762, 646] on button "Nākamā nodarbība" at bounding box center [784, 634] width 160 height 37
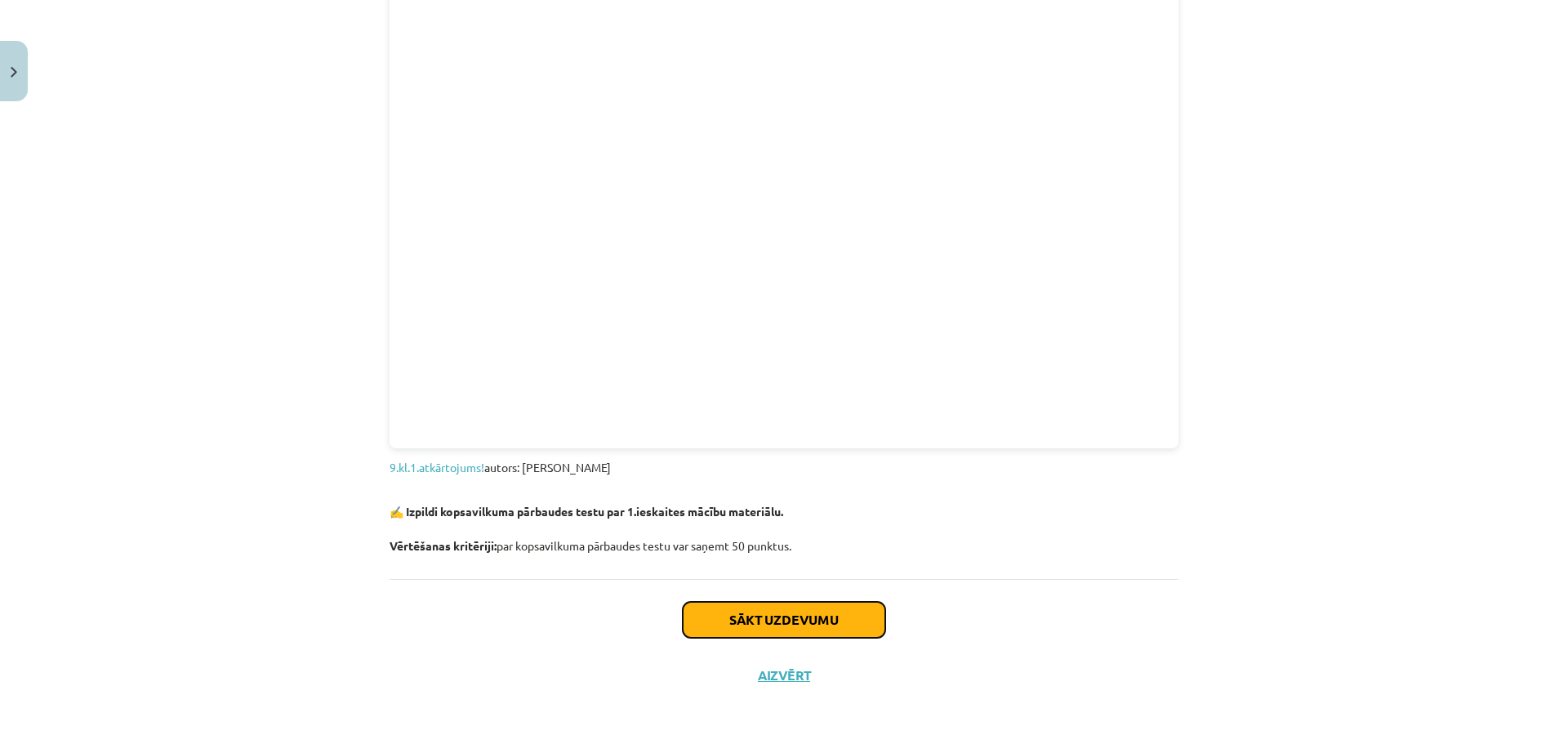
click at [762, 634] on button "Sākt uzdevumu" at bounding box center [784, 619] width 203 height 36
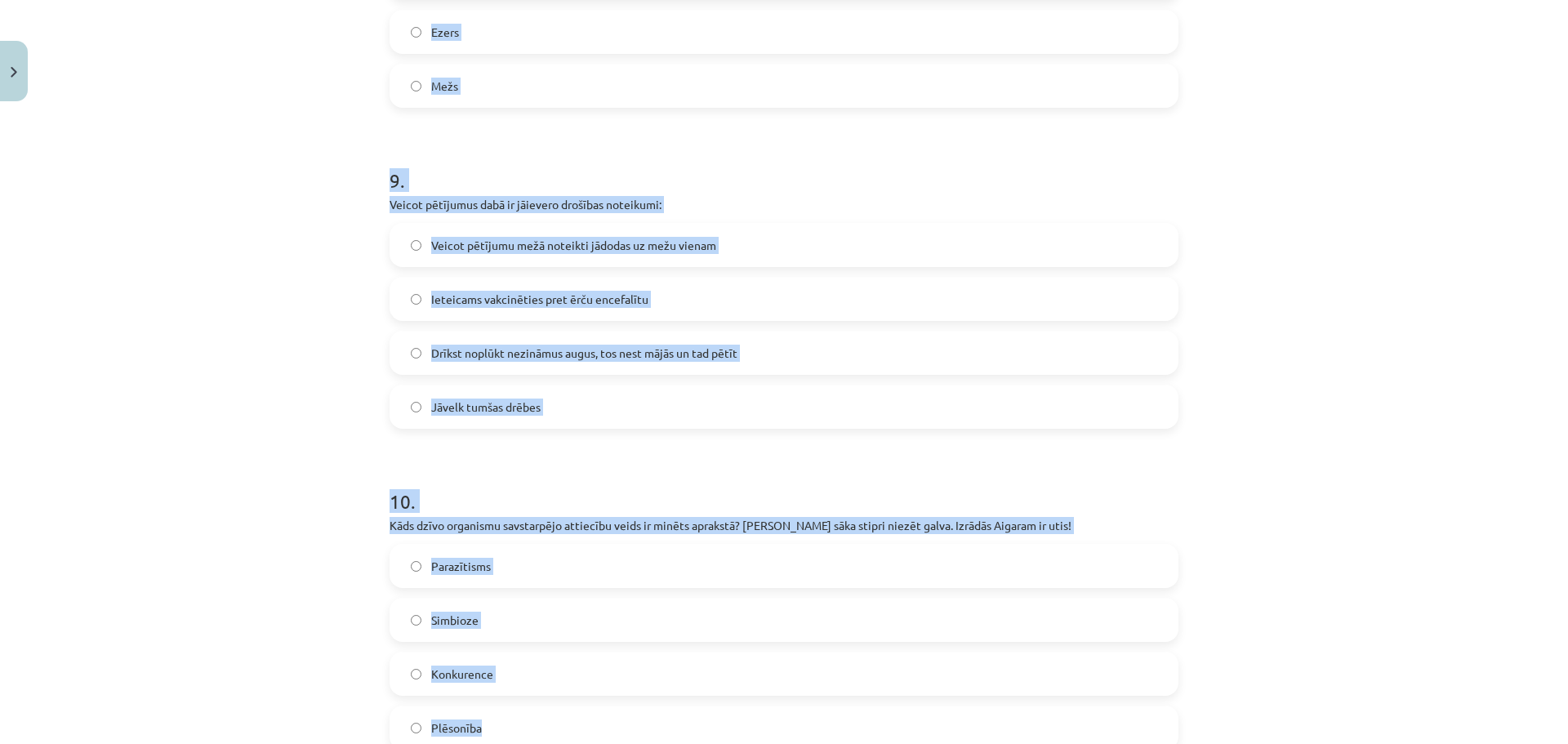
scroll to position [3637, 0]
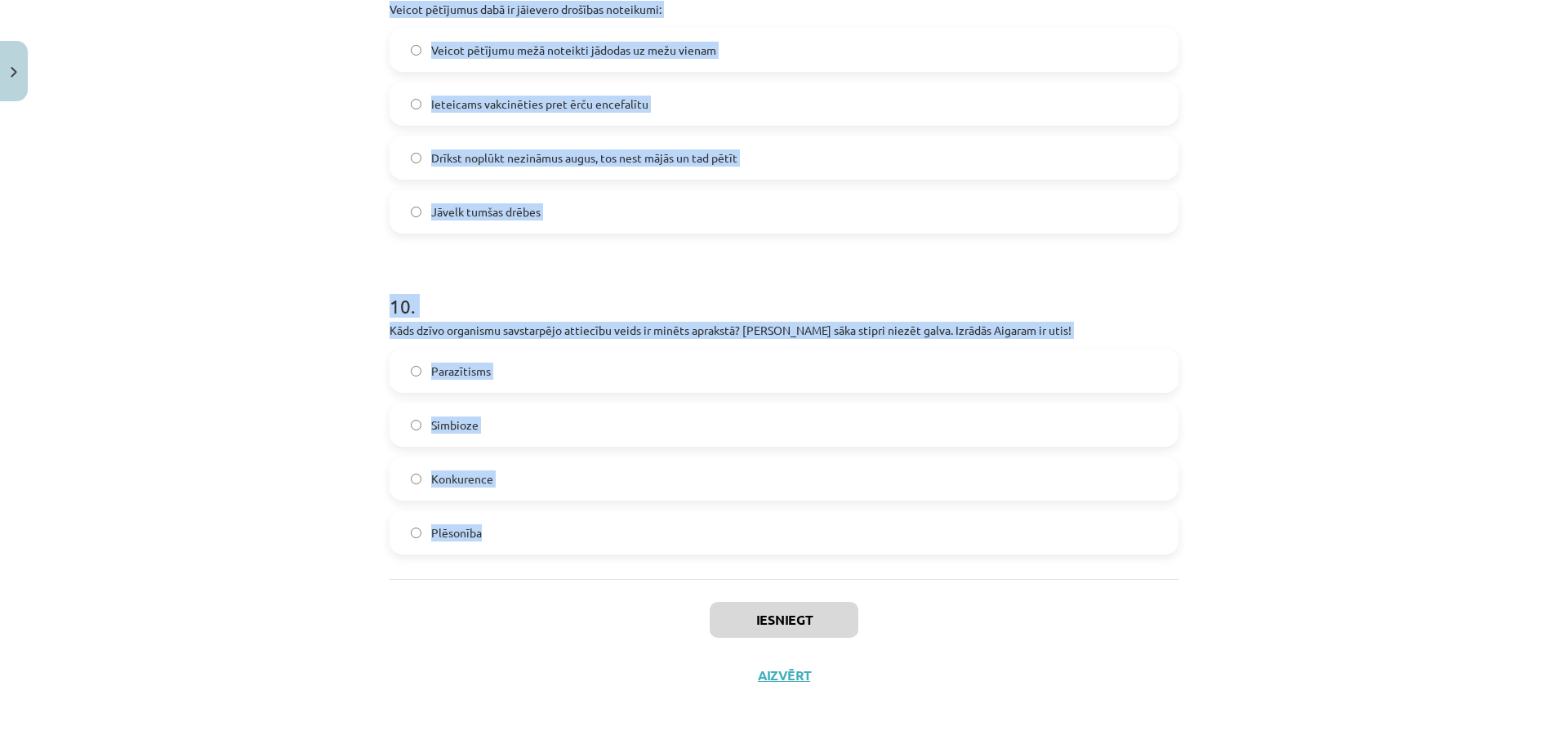
drag, startPoint x: 358, startPoint y: 483, endPoint x: 771, endPoint y: 539, distance: 416.8
click at [771, 539] on div "Mācību tēma: Bioloģijas 9. klases 1. ieskaites mācību materiāls #5 Noslēguma te…" at bounding box center [784, 372] width 1568 height 744
copy form "5 . Kura no šīm iespējām pareizi klasificē ekoloģiskos faktorus? Dzīvnieki, aug…"
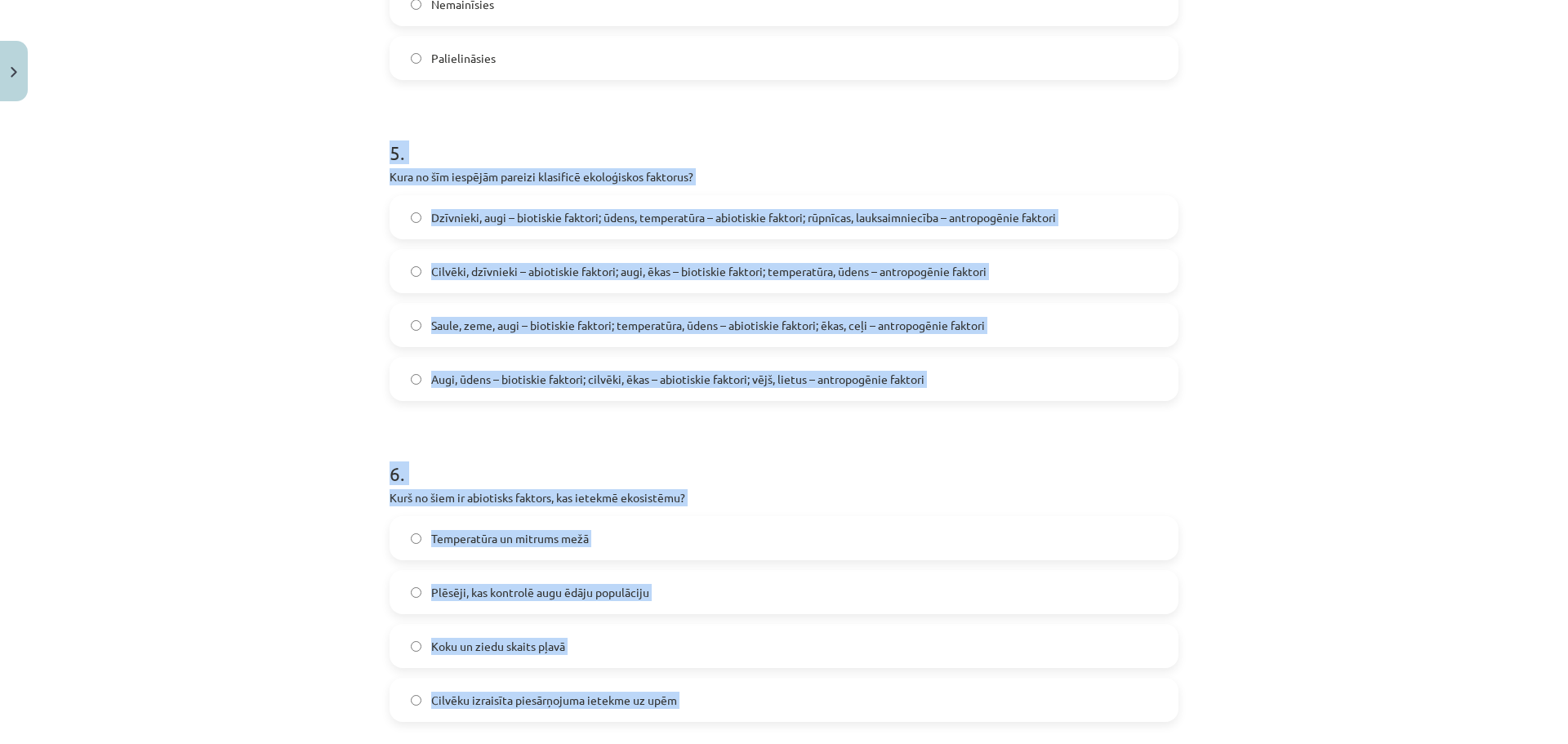
scroll to position [2166, 0]
click at [300, 245] on div "Mācību tēma: Bioloģijas 9. klases 1. ieskaites mācību materiāls #5 Noslēguma te…" at bounding box center [784, 372] width 1568 height 744
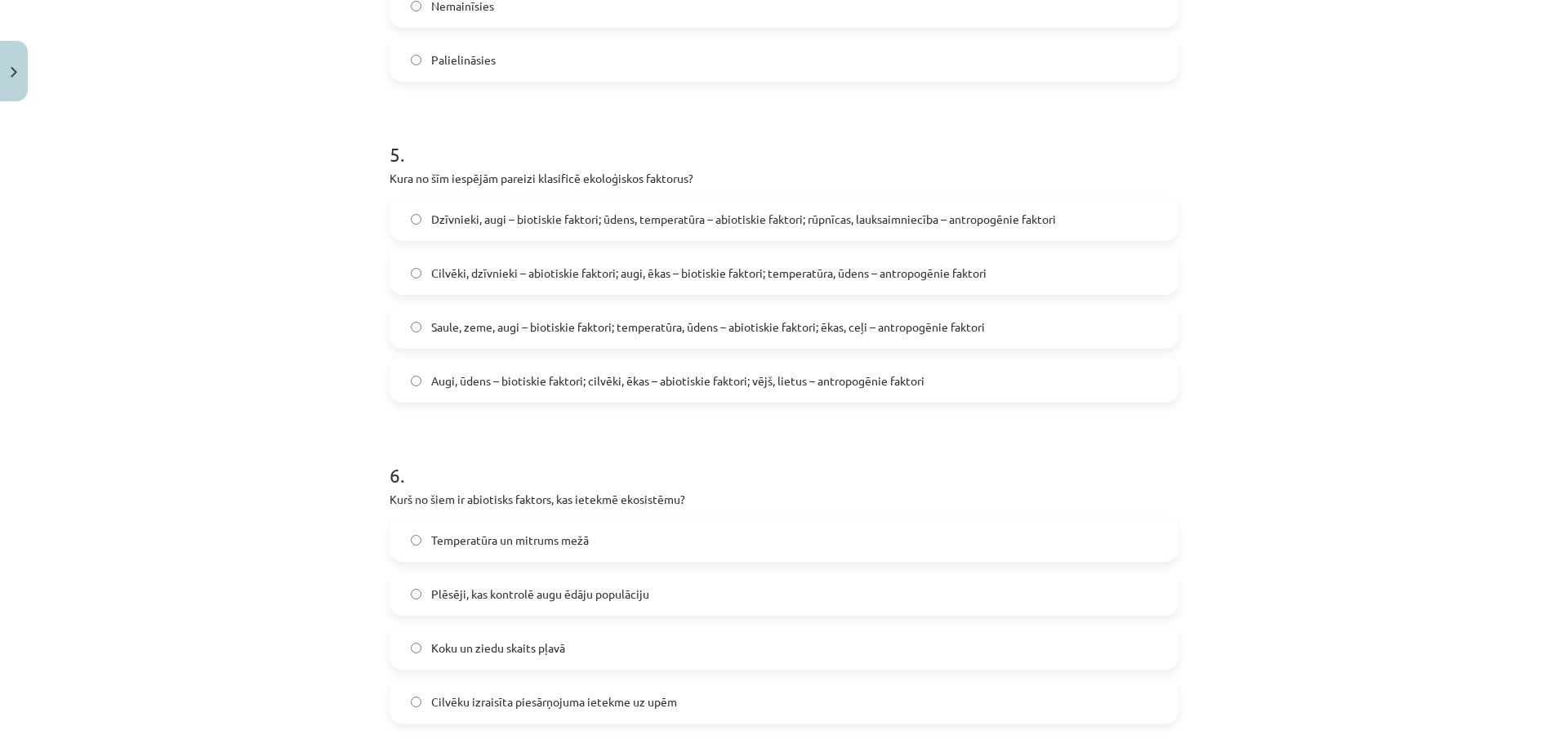
click at [502, 223] on span "Dzīvnieki, augi – biotiskie faktori; ūdens, temperatūra – abiotiskie faktori; r…" at bounding box center [743, 219] width 625 height 17
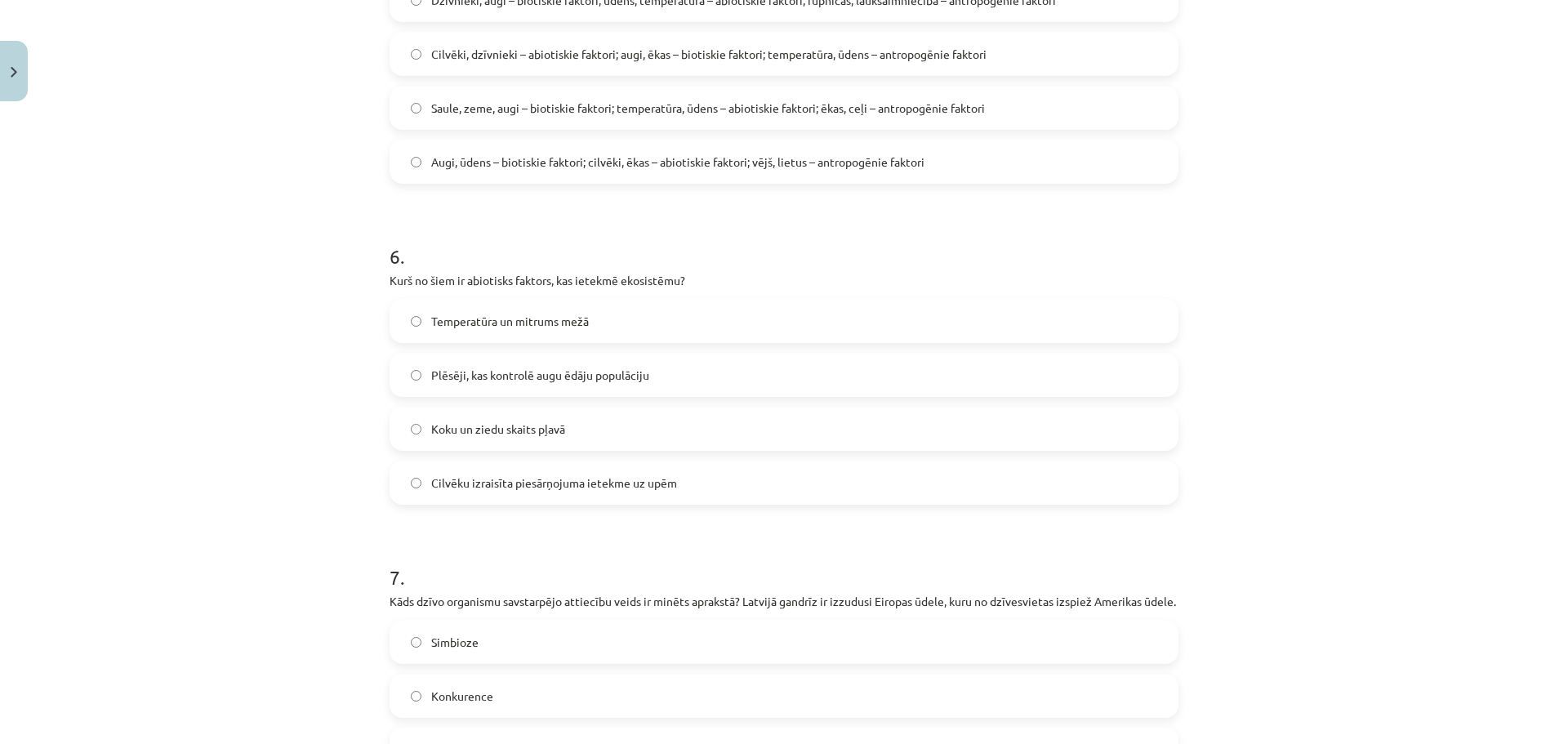
scroll to position [2411, 0]
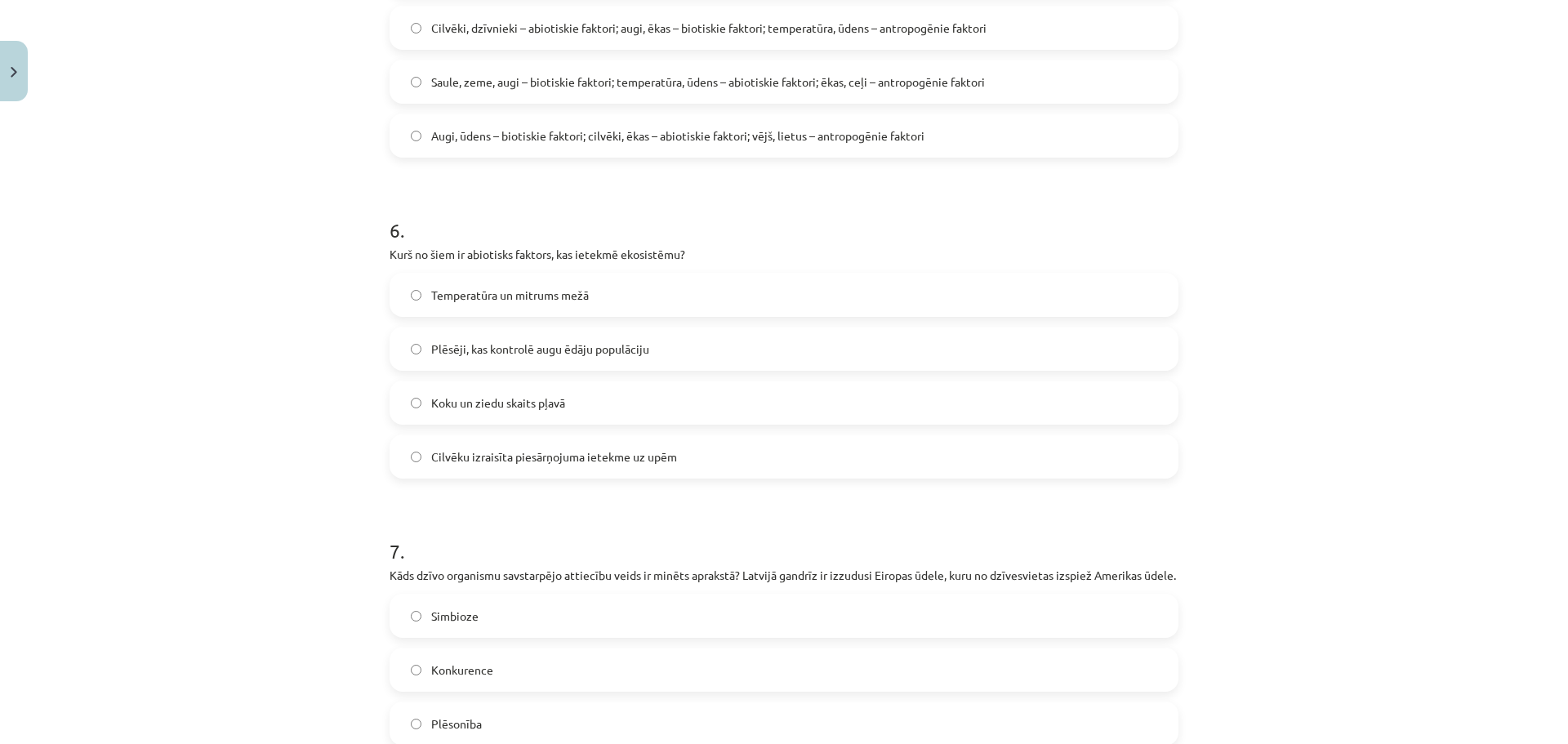
click at [624, 301] on label "Temperatūra un mitrums mežā" at bounding box center [784, 295] width 785 height 41
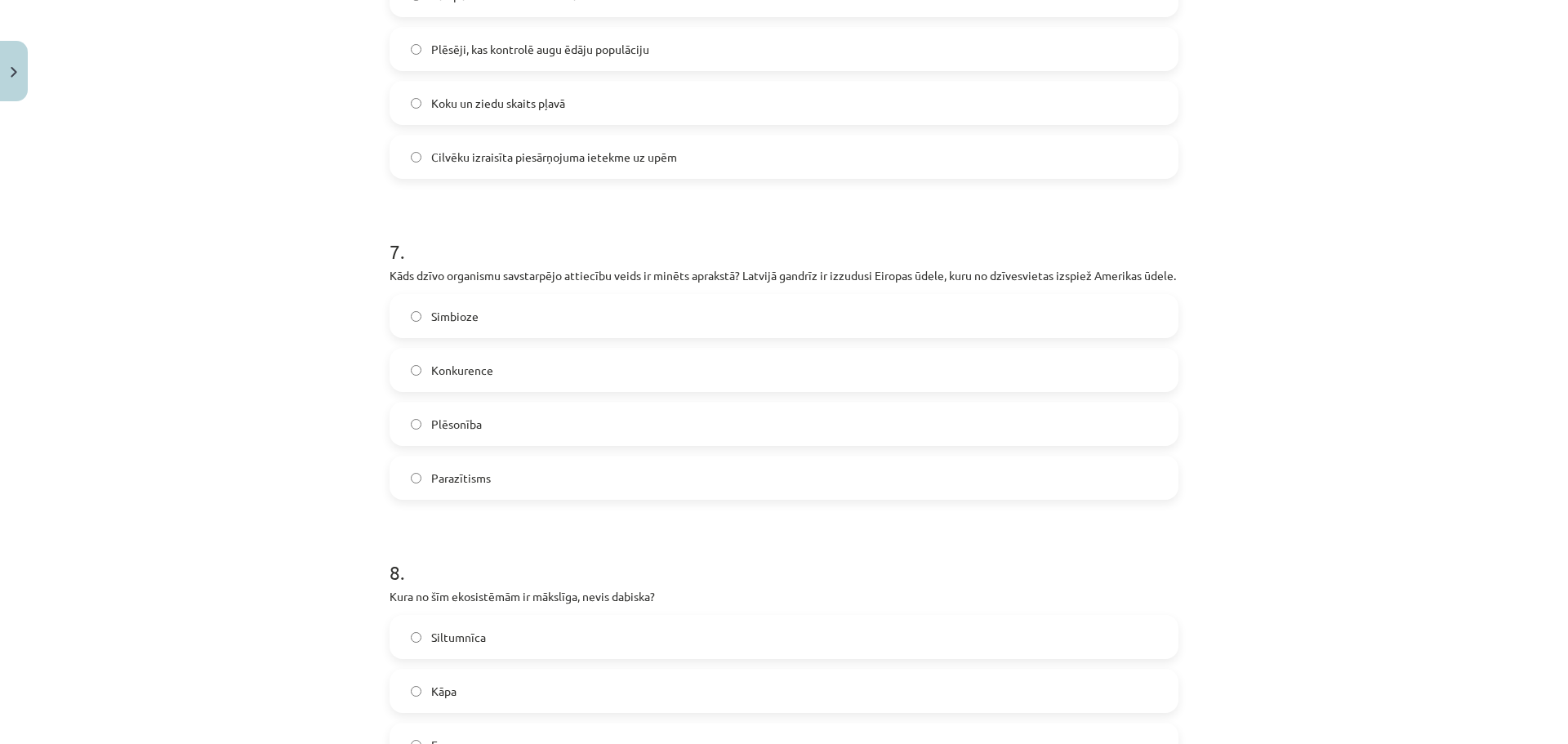
scroll to position [2738, 0]
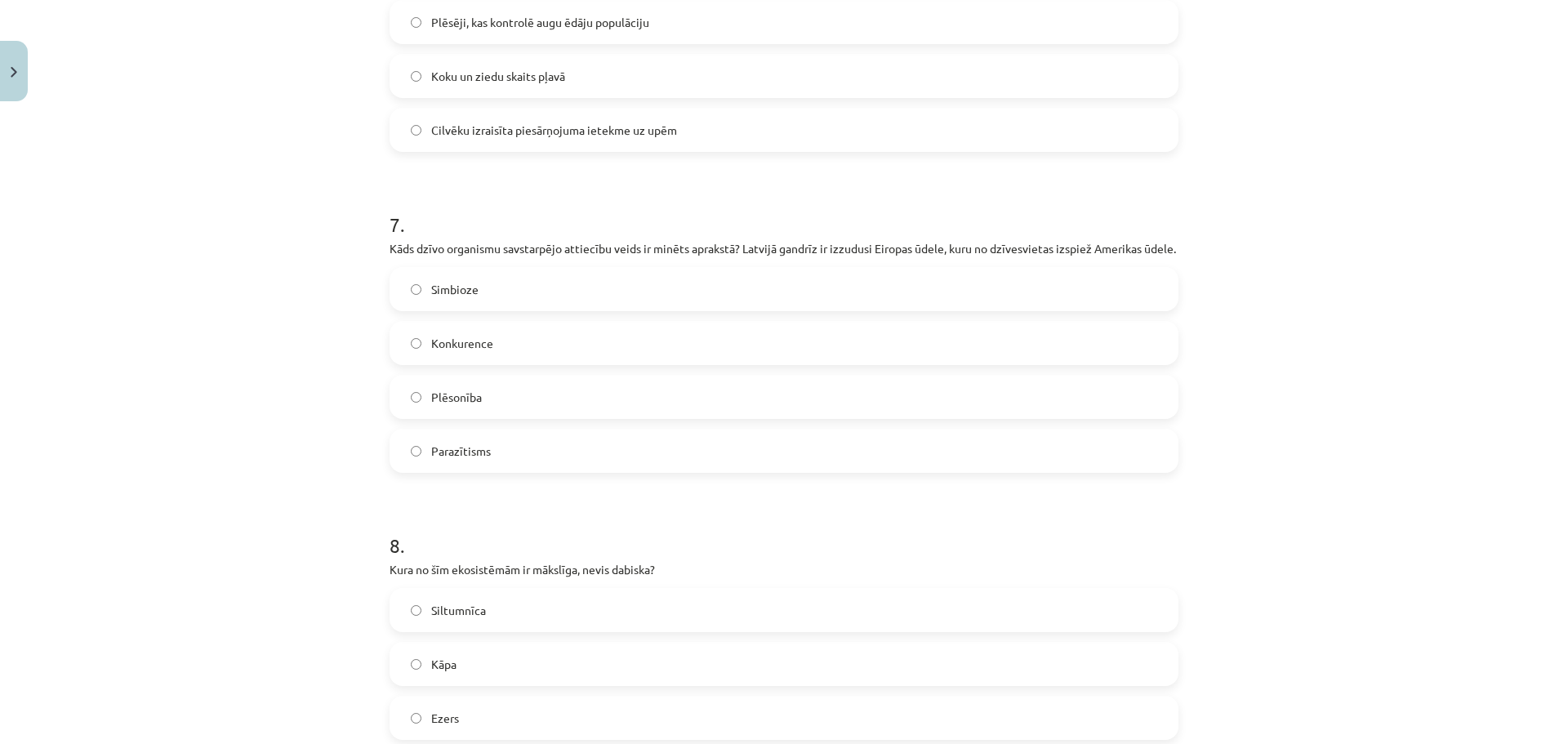
click at [569, 442] on div "Simbioze Konkurence Plēsonība Parazītisms" at bounding box center [784, 370] width 789 height 206
drag, startPoint x: 577, startPoint y: 284, endPoint x: 546, endPoint y: 296, distance: 33.2
click at [550, 296] on div "Simbioze" at bounding box center [784, 289] width 789 height 44
click at [546, 296] on label "Simbioze" at bounding box center [784, 289] width 785 height 41
click at [509, 364] on label "Konkurence" at bounding box center [784, 343] width 785 height 41
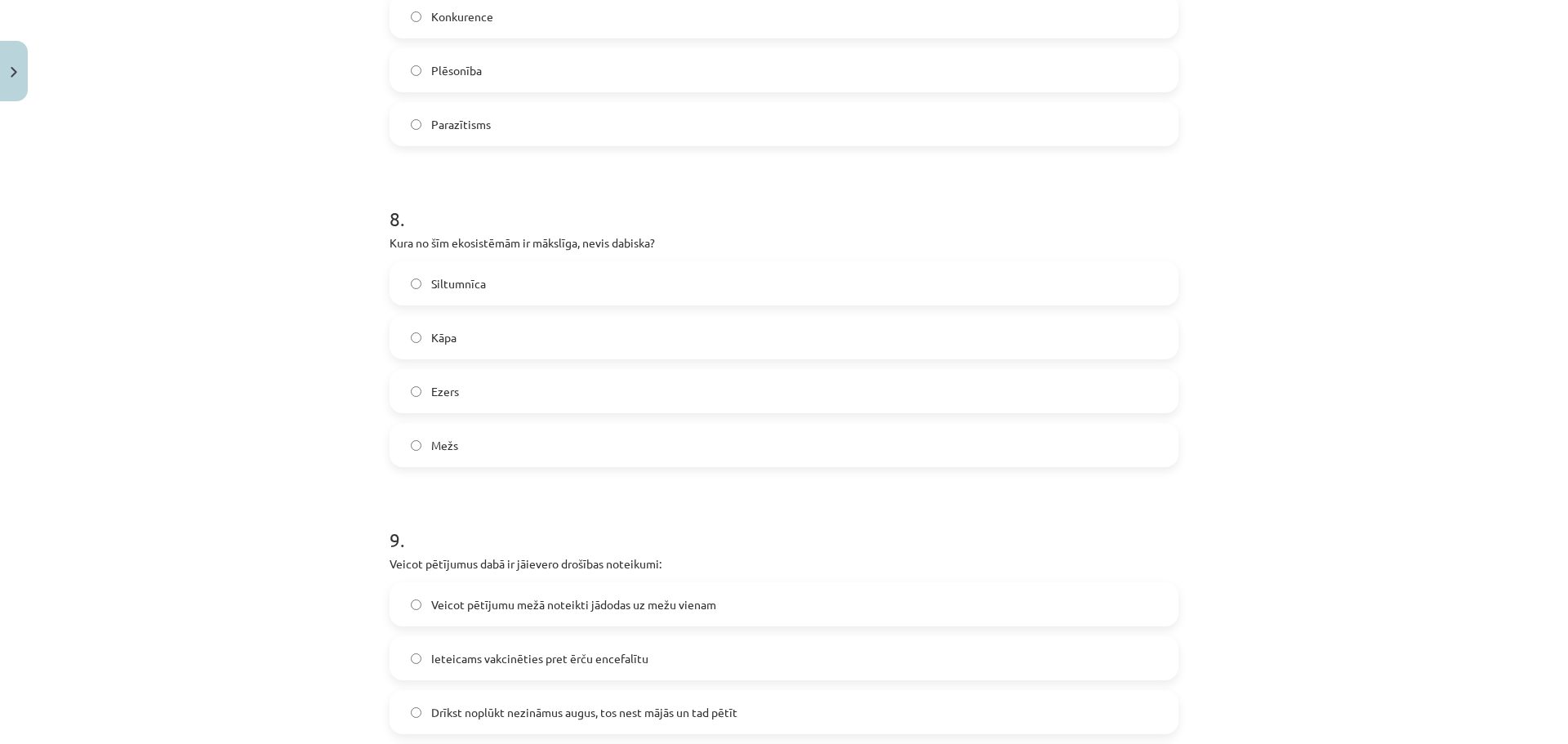
click at [530, 302] on label "Siltumnīca" at bounding box center [784, 283] width 785 height 41
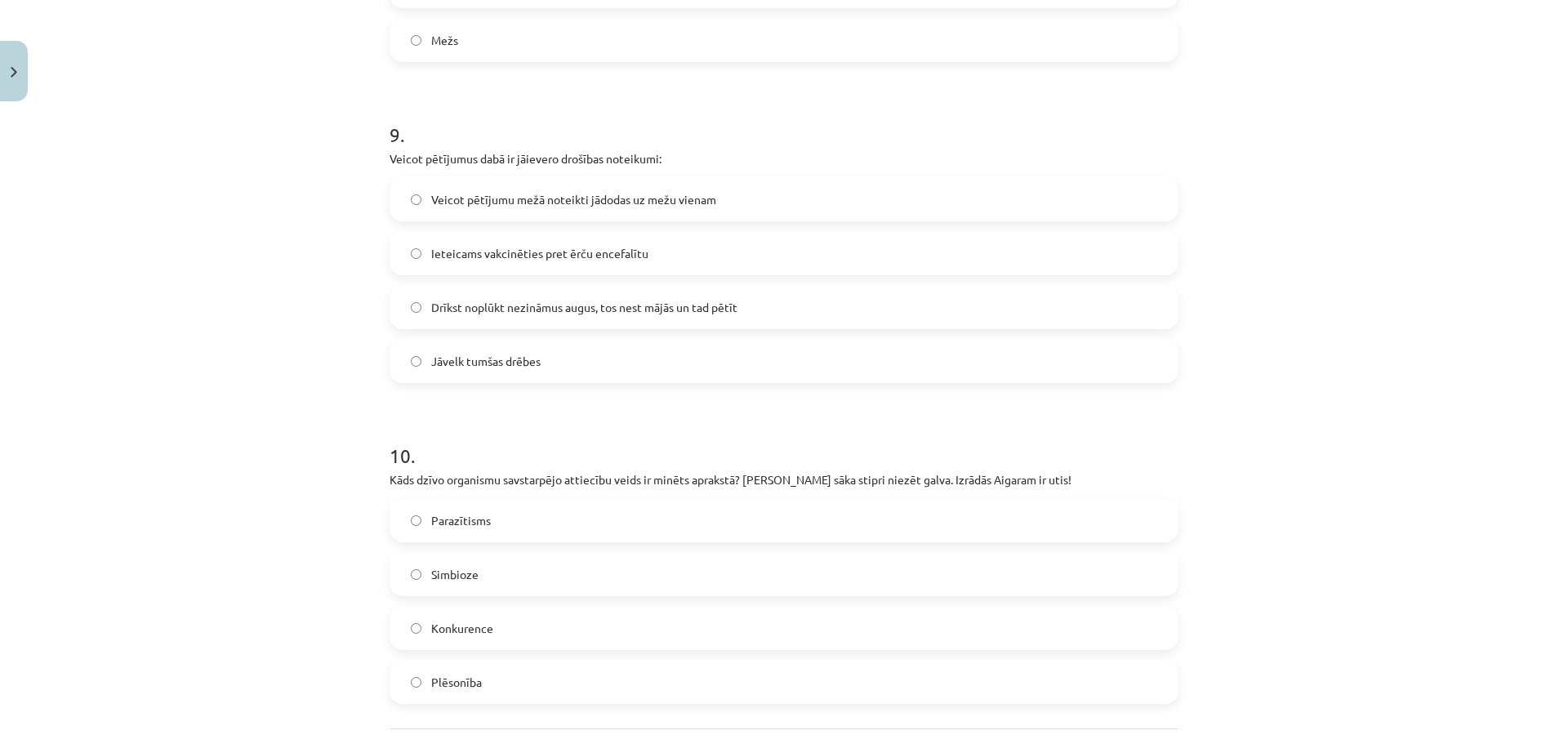
scroll to position [3473, 0]
click at [541, 257] on label "Ieteicams vakcinēties pret ērču encefalītu" at bounding box center [784, 249] width 785 height 41
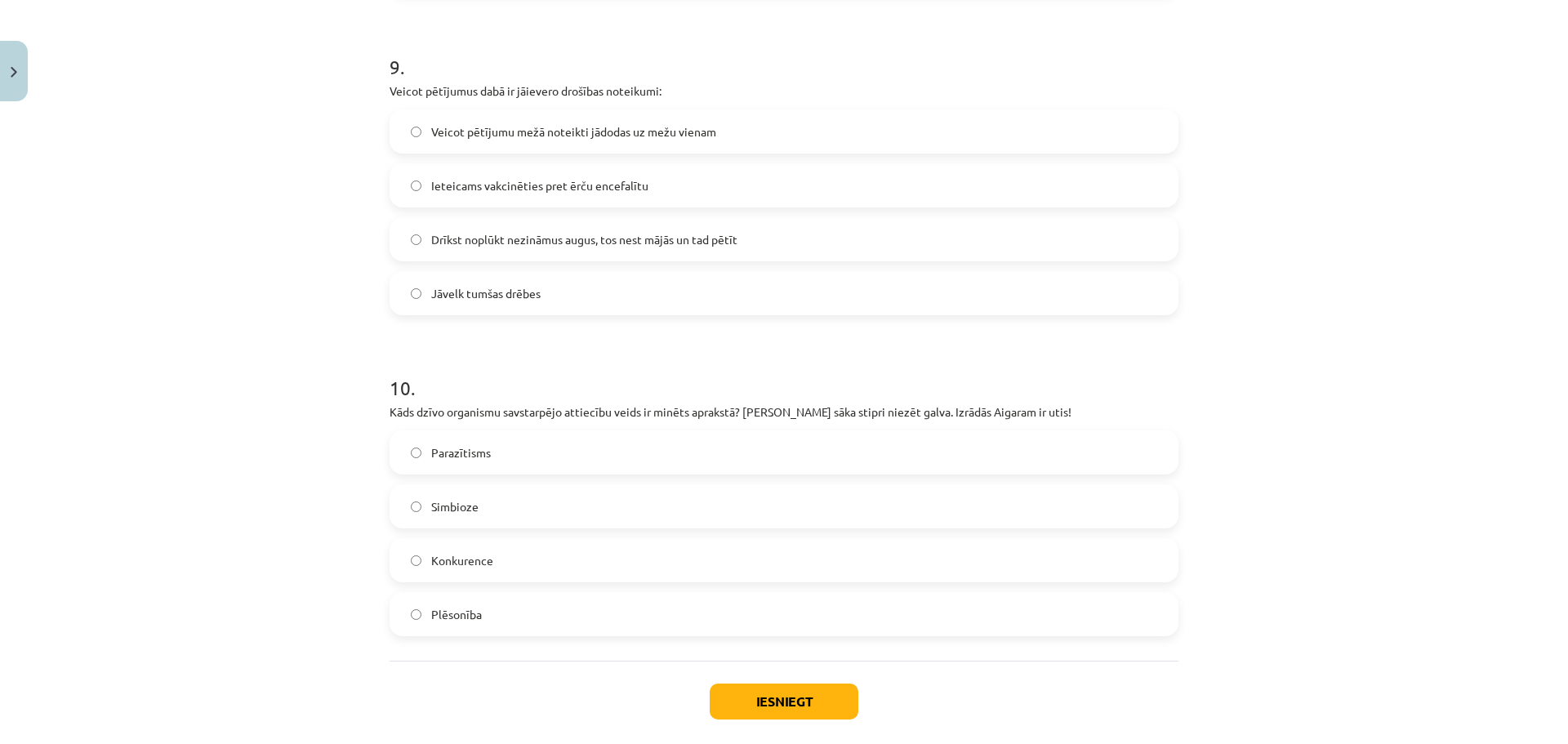
scroll to position [3637, 0]
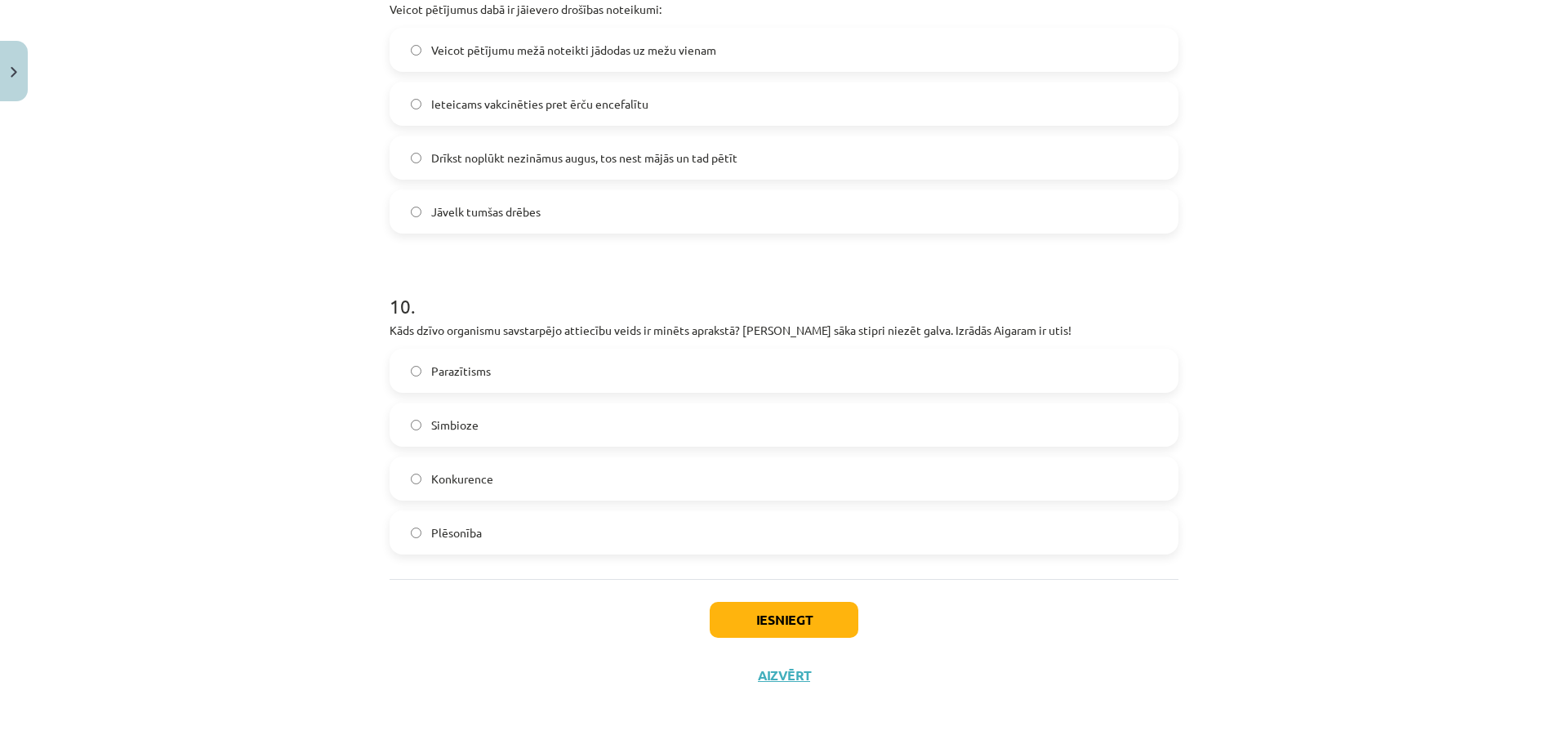
click at [517, 370] on label "Parazītisms" at bounding box center [784, 370] width 785 height 41
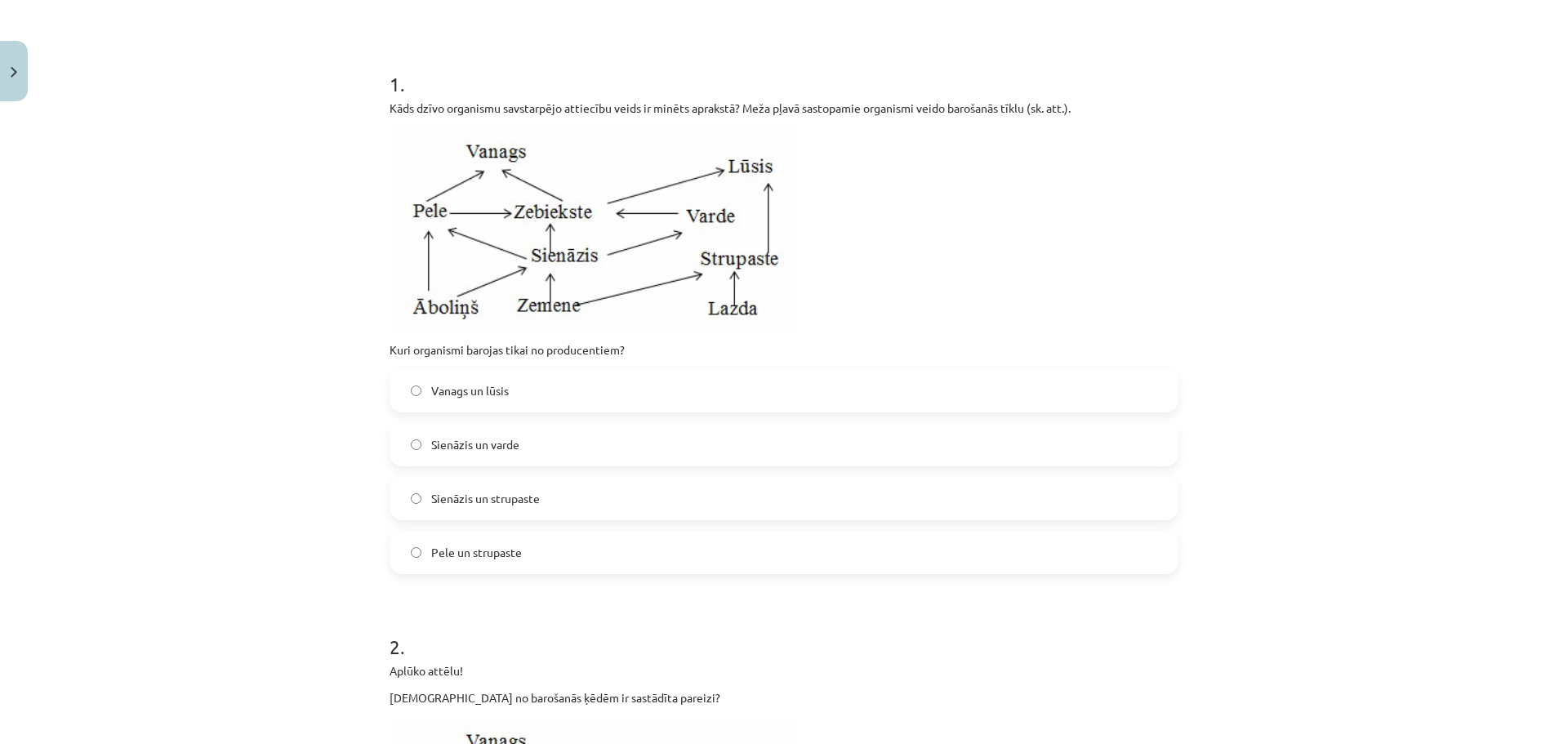
scroll to position [287, 0]
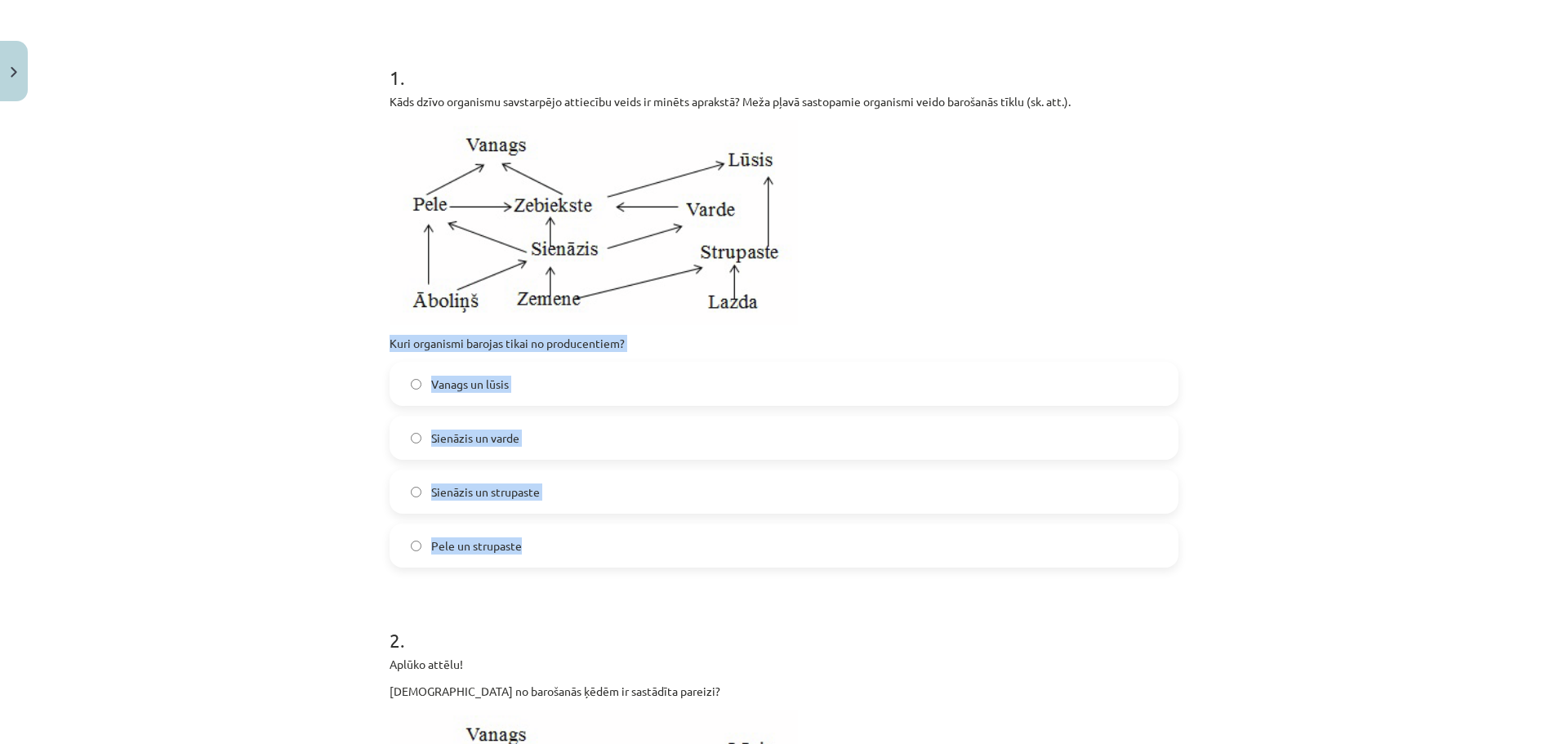
drag, startPoint x: 379, startPoint y: 336, endPoint x: 625, endPoint y: 540, distance: 319.6
copy div "Kuri organismi barojas tikai no producentiem? Vanags un lūsis Sienāzis un varde…"
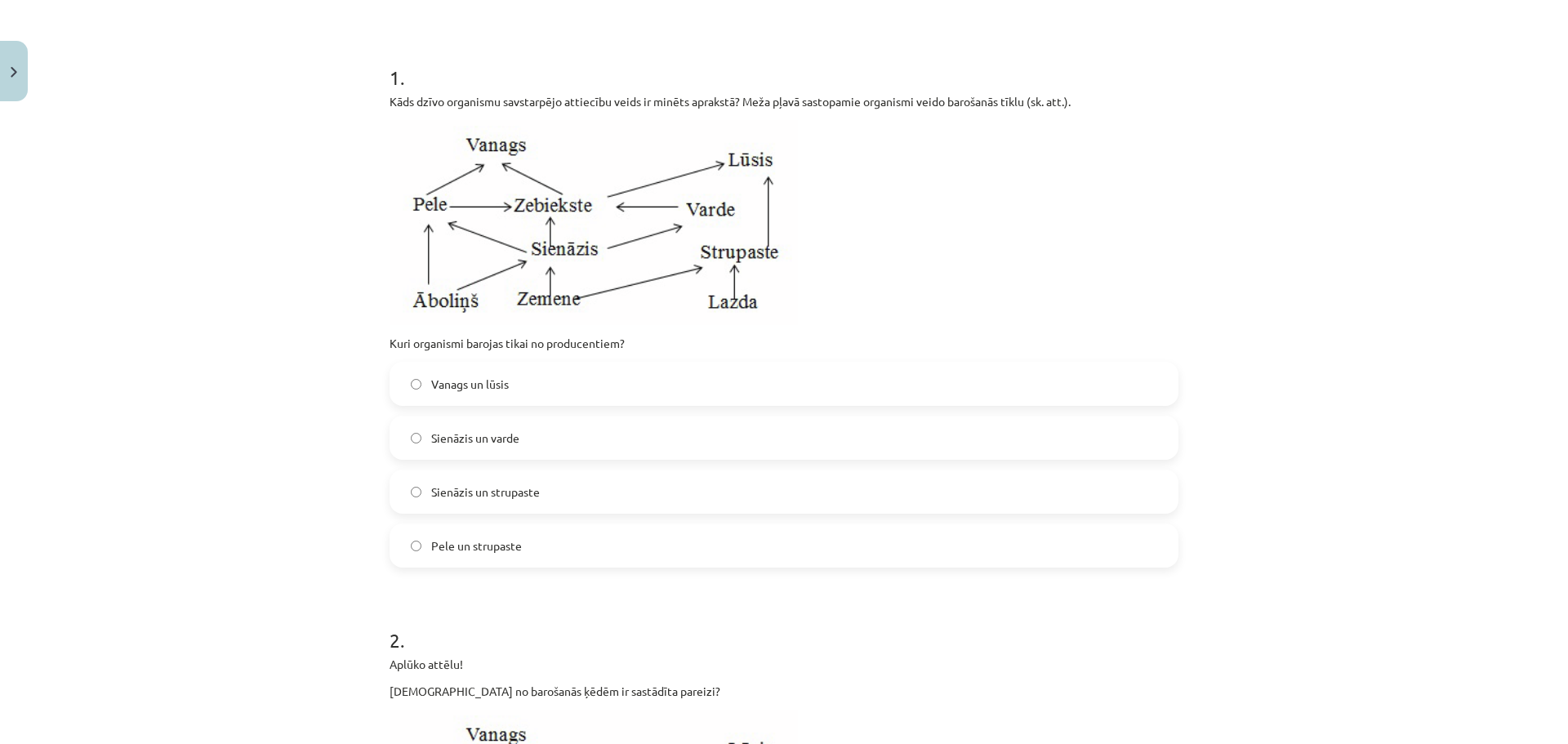
click at [899, 296] on p at bounding box center [784, 223] width 789 height 205
click at [551, 448] on label "Sienāzis un varde" at bounding box center [784, 438] width 785 height 41
click at [537, 513] on div "Sienāzis un strupaste" at bounding box center [784, 492] width 789 height 44
click at [549, 488] on label "Sienāzis un strupaste" at bounding box center [784, 492] width 785 height 41
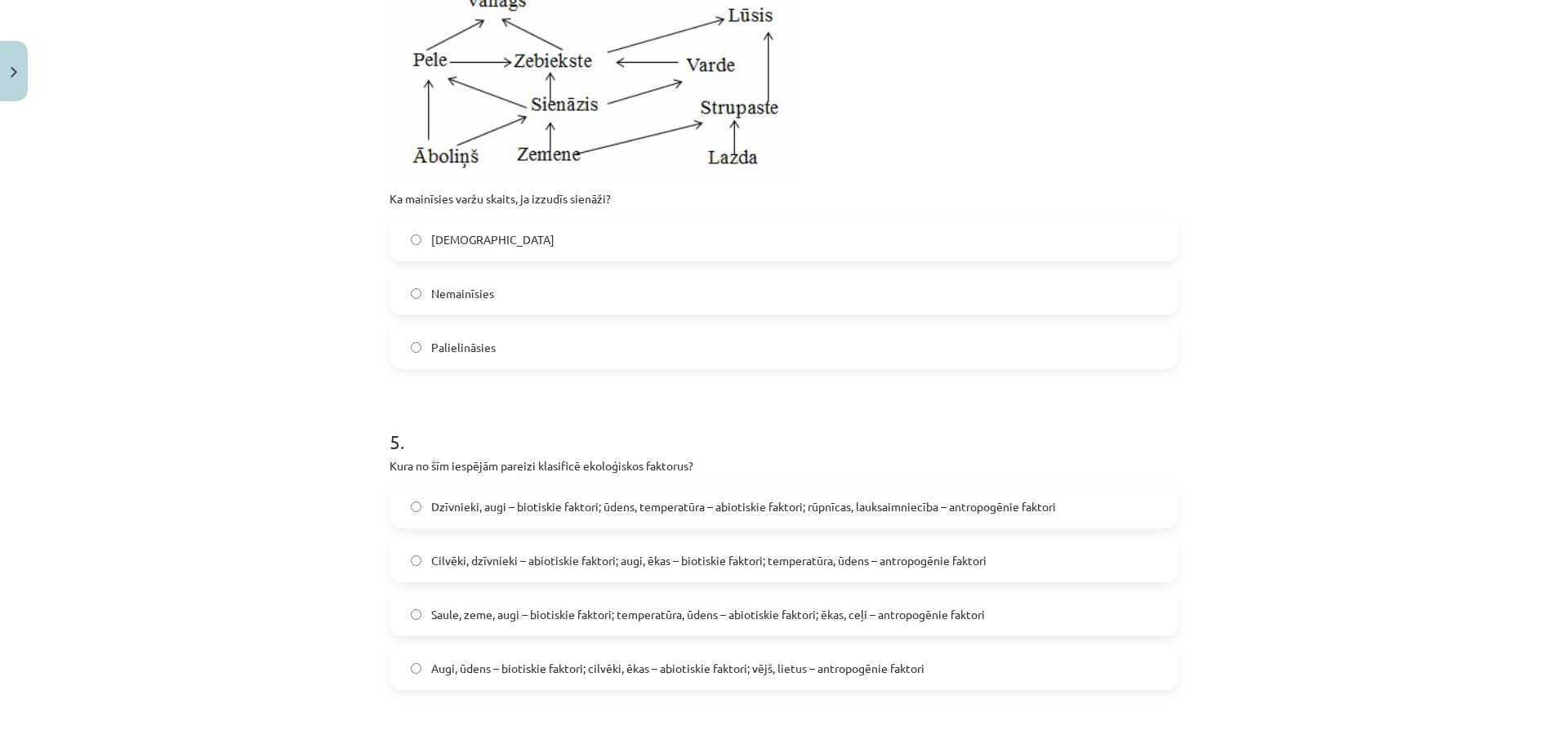
scroll to position [1552, 0]
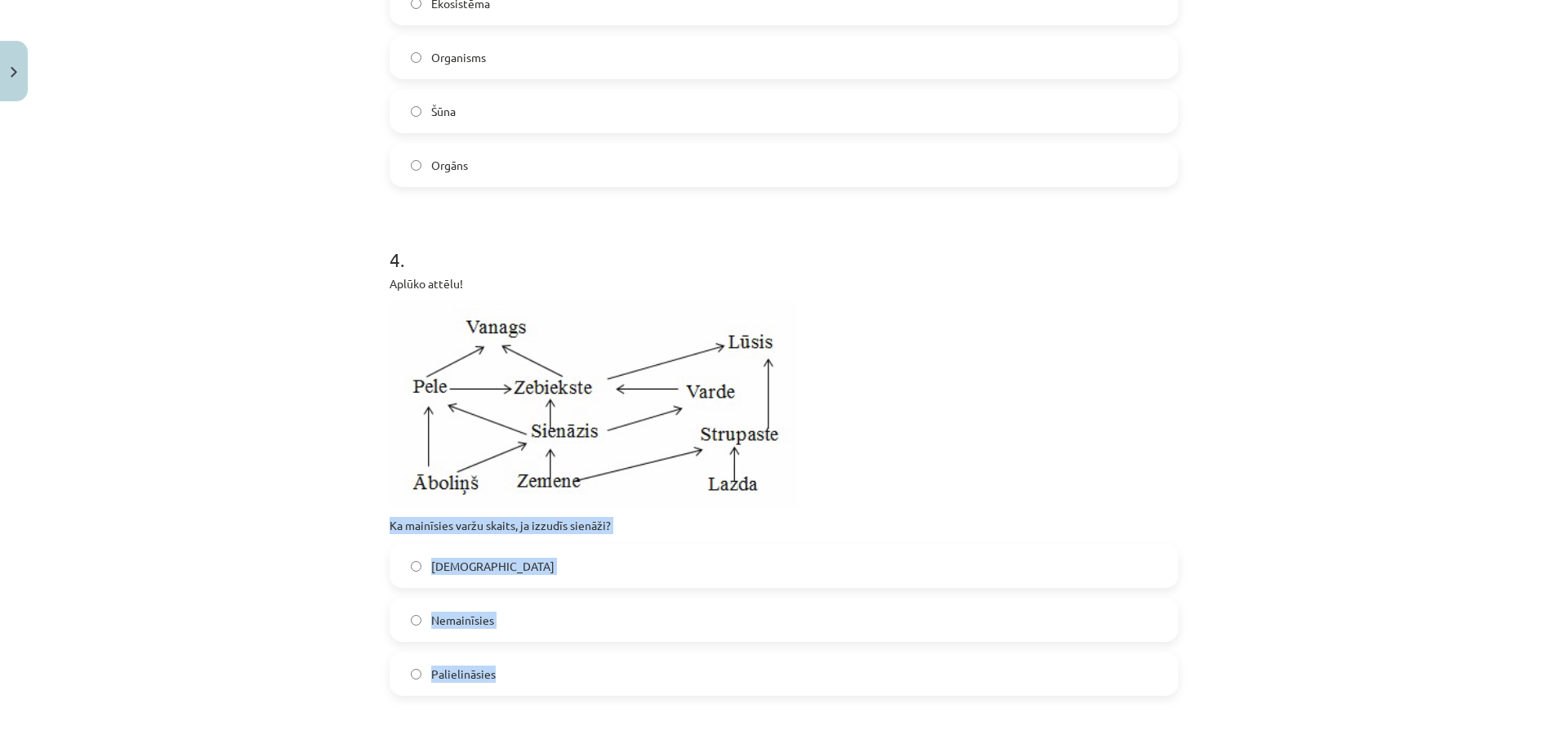
drag, startPoint x: 415, startPoint y: 521, endPoint x: 569, endPoint y: 654, distance: 203.5
click at [569, 654] on div "Mācību tēma: Bioloģijas 9. klases 1. ieskaites mācību materiāls #5 Noslēguma te…" at bounding box center [784, 372] width 1568 height 744
copy div "Ka mainīsies varžu skaits, ja izzudīs sienāži? Samazināsies Nemainīsies Palieli…"
click at [531, 573] on label "Samazināsies" at bounding box center [784, 565] width 785 height 41
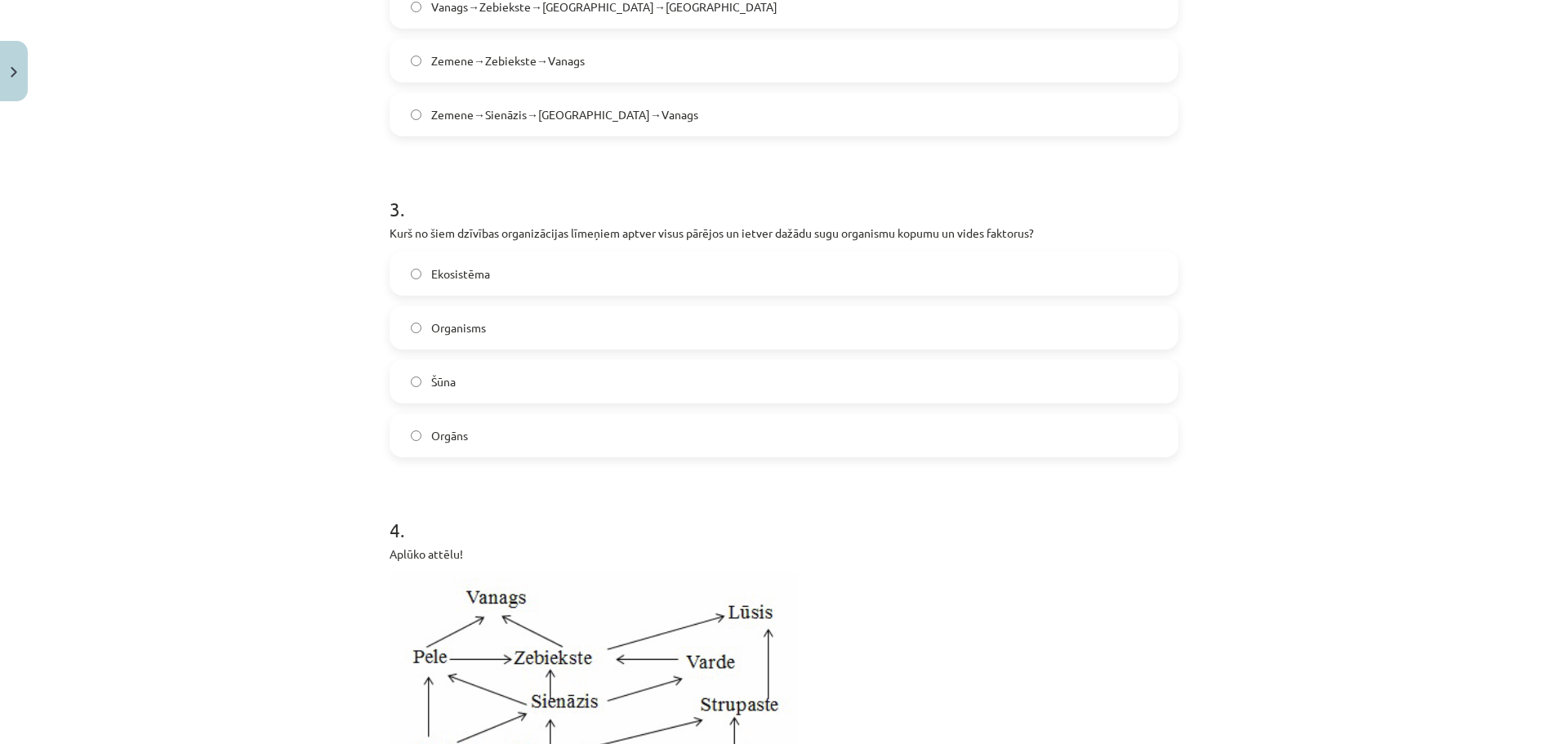
scroll to position [1226, 0]
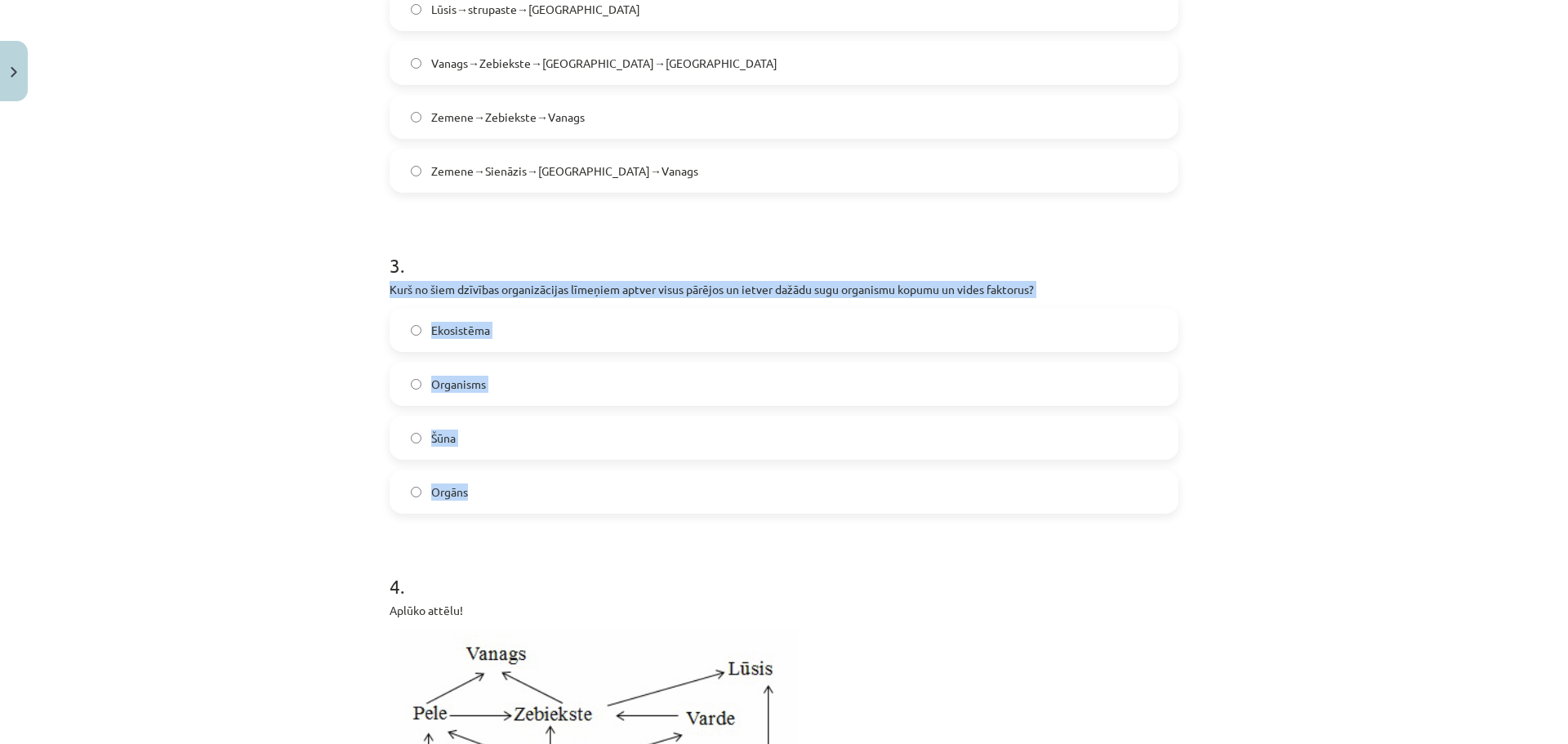
drag, startPoint x: 357, startPoint y: 282, endPoint x: 686, endPoint y: 503, distance: 396.3
click at [686, 503] on div "Mācību tēma: Bioloģijas 9. klases 1. ieskaites mācību materiāls #5 Noslēguma te…" at bounding box center [784, 372] width 1568 height 744
copy div "Kurš no šiem dzīvības organizācijas līmeņiem aptver visus pārējos un ietver daž…"
click at [588, 322] on label "Ekosistēma" at bounding box center [784, 330] width 785 height 41
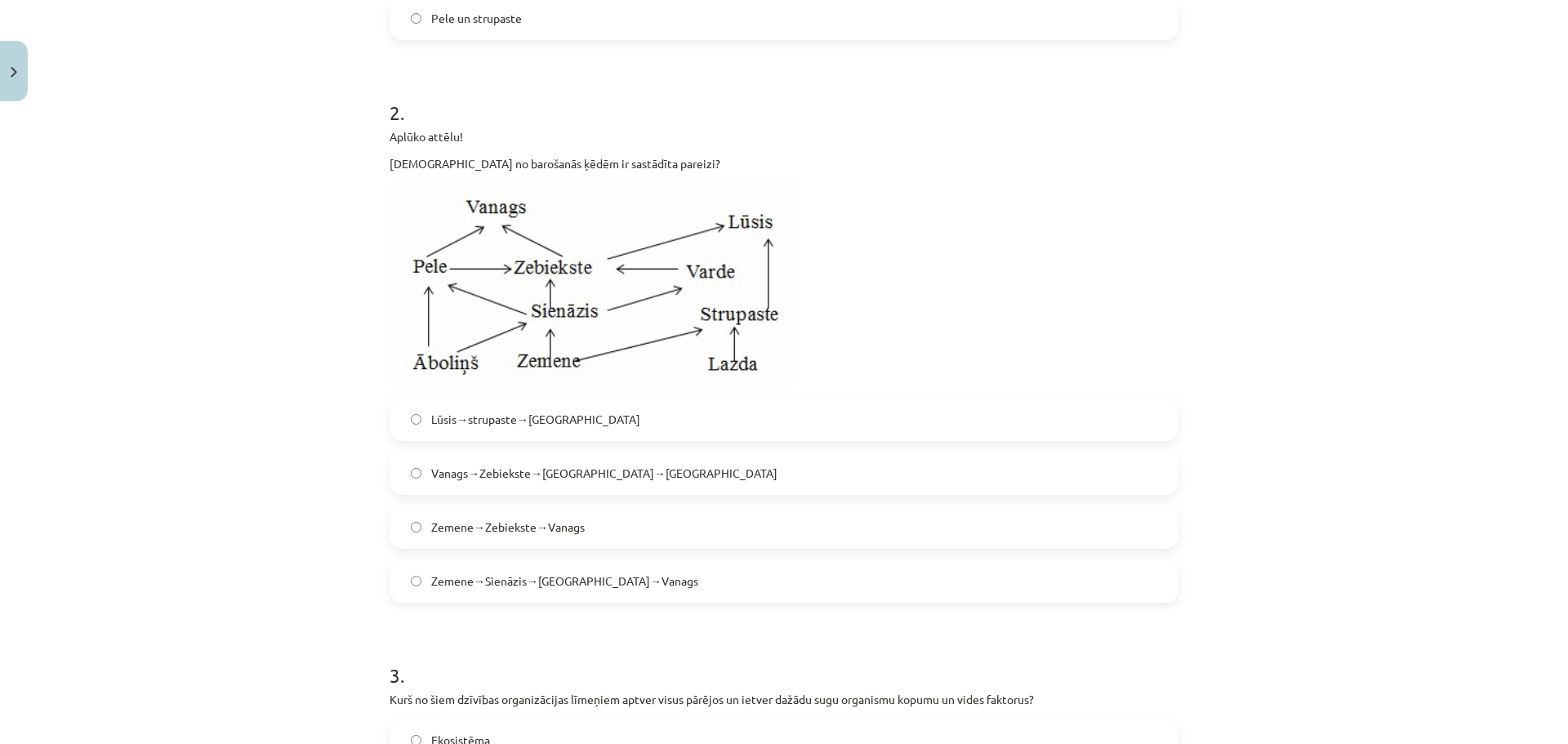
scroll to position [817, 0]
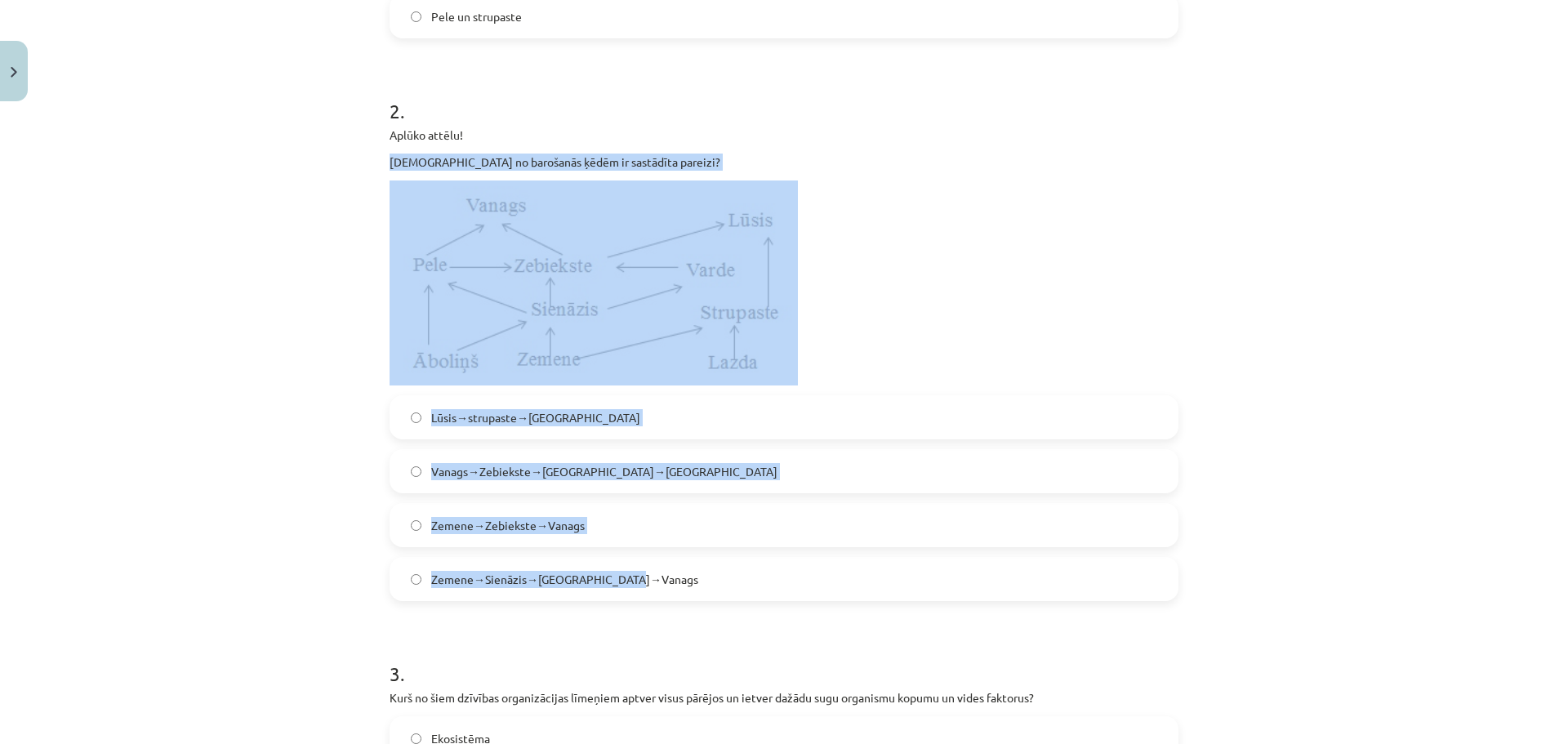
drag, startPoint x: 352, startPoint y: 162, endPoint x: 698, endPoint y: 599, distance: 557.4
click at [698, 599] on div "Mācību tēma: Bioloģijas 9. klases 1. ieskaites mācību materiāls #5 Noslēguma te…" at bounding box center [784, 372] width 1568 height 744
copy div "Kura no barošanās ķēdēm ir sastādīta pareizi? Lūsis→strupaste→Lazda Vanags→Zebi…"
click at [628, 540] on label "Zemene→Zebiekste→Vanags" at bounding box center [784, 525] width 785 height 41
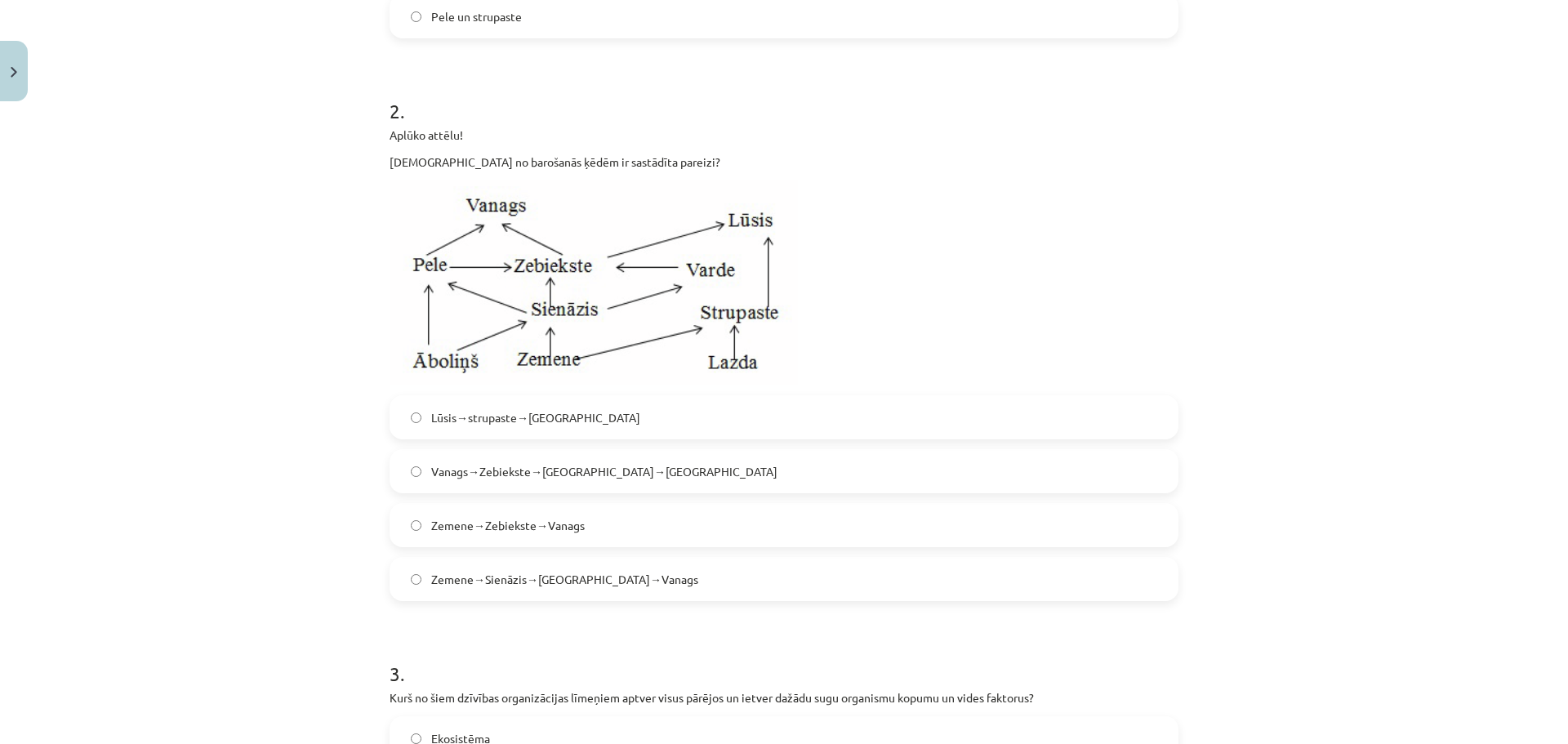
click at [659, 575] on label "Zemene→Sienāzis→Zebiekste→Vanags" at bounding box center [784, 579] width 785 height 41
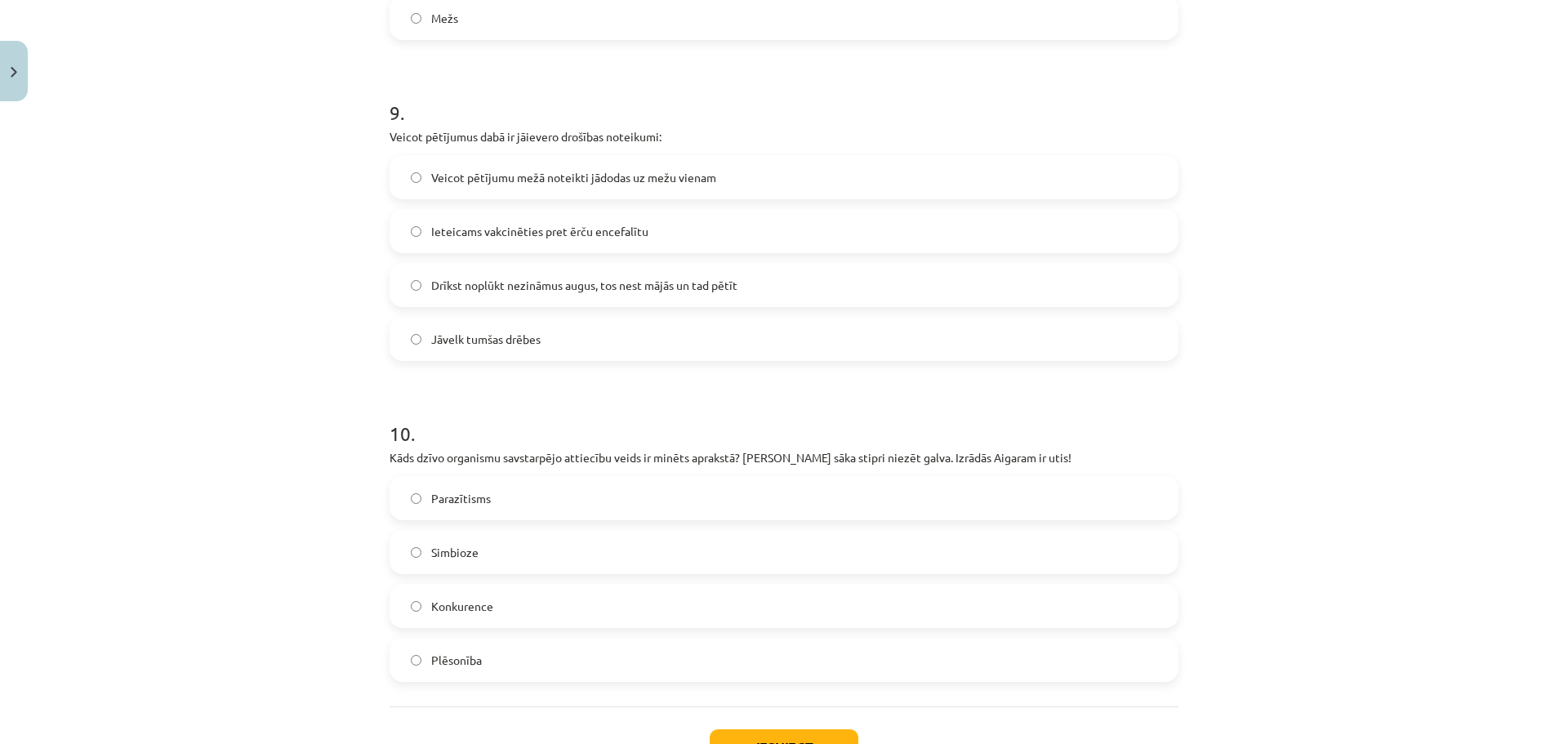
scroll to position [3637, 0]
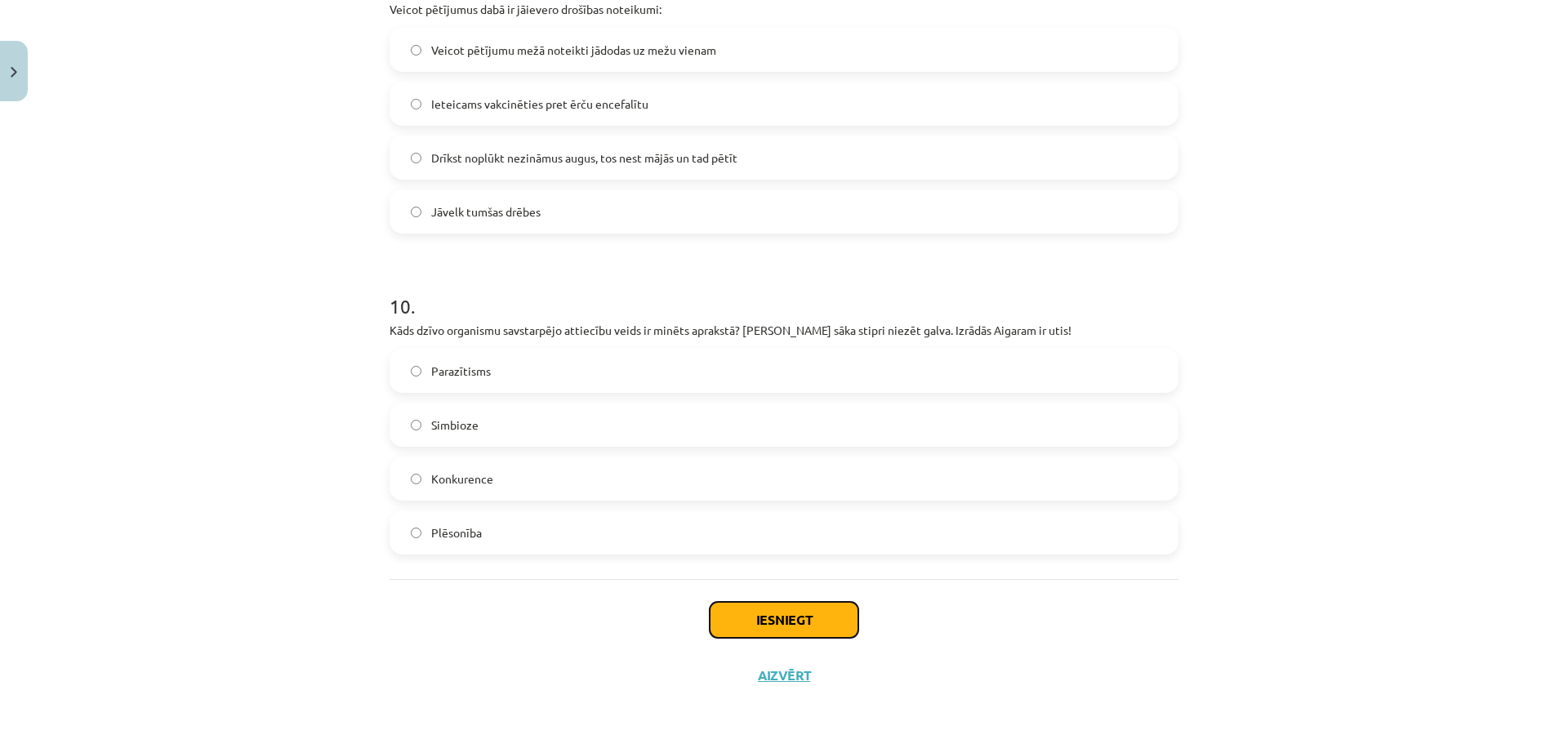
click at [756, 609] on button "Iesniegt" at bounding box center [784, 619] width 149 height 36
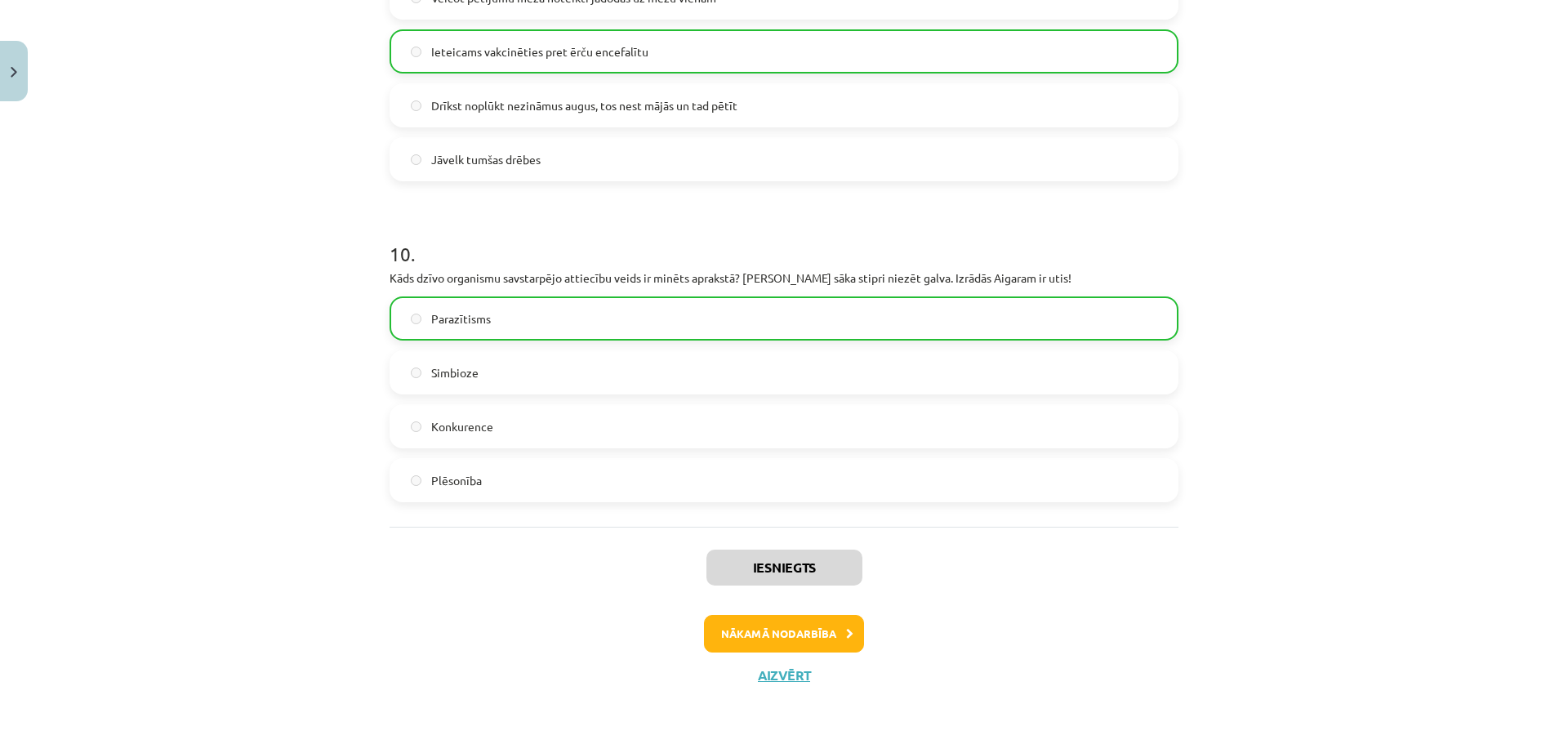
scroll to position [3688, 0]
drag, startPoint x: 749, startPoint y: 615, endPoint x: 742, endPoint y: 621, distance: 9.2
click at [742, 621] on button "Nākamā nodarbība" at bounding box center [784, 634] width 160 height 37
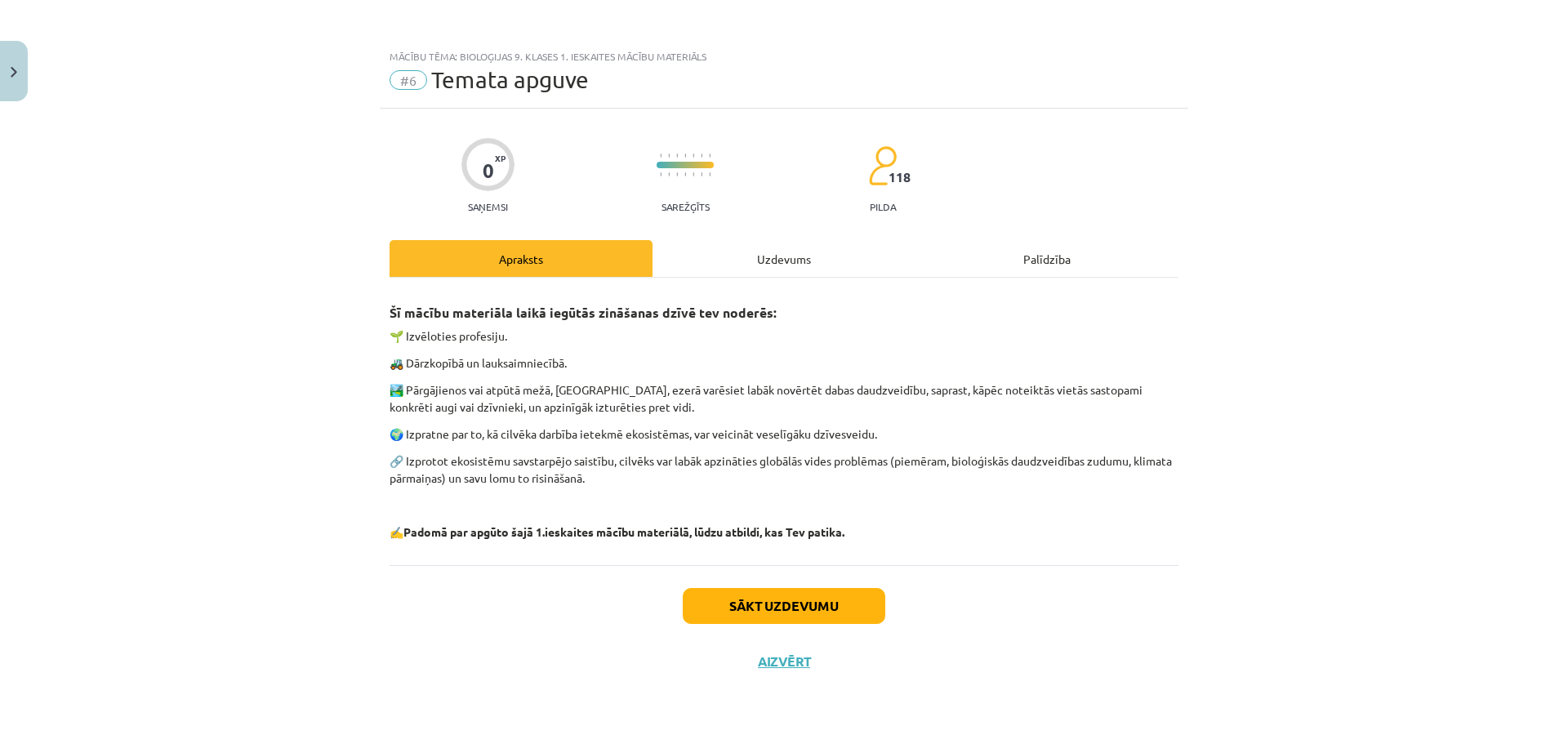
scroll to position [0, 0]
click at [750, 584] on div "Sākt uzdevumu Aizvērt" at bounding box center [784, 623] width 789 height 115
click at [750, 598] on button "Sākt uzdevumu" at bounding box center [784, 605] width 203 height 36
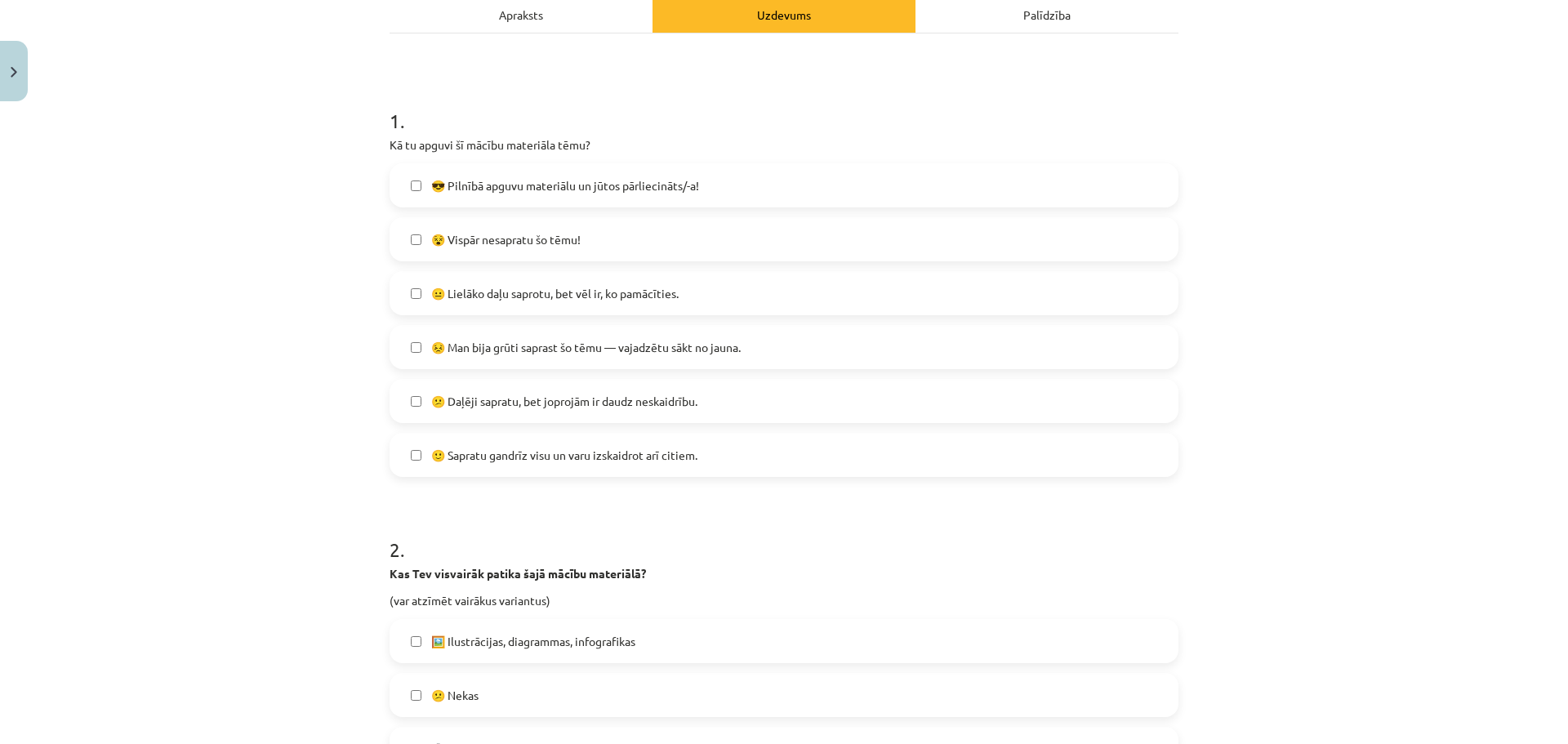
scroll to position [245, 0]
click at [640, 185] on span "😎 Pilnībā apguvu materiālu un jūtos pārliecināts/-a!" at bounding box center [564, 184] width 268 height 17
click at [637, 179] on span "😎 Pilnībā apguvu materiālu un jūtos pārliecināts/-a!" at bounding box center [564, 184] width 268 height 17
click at [629, 276] on label "😐 Lielāko daļu saprotu, bet vēl ir, ko pamācīties." at bounding box center [784, 292] width 785 height 41
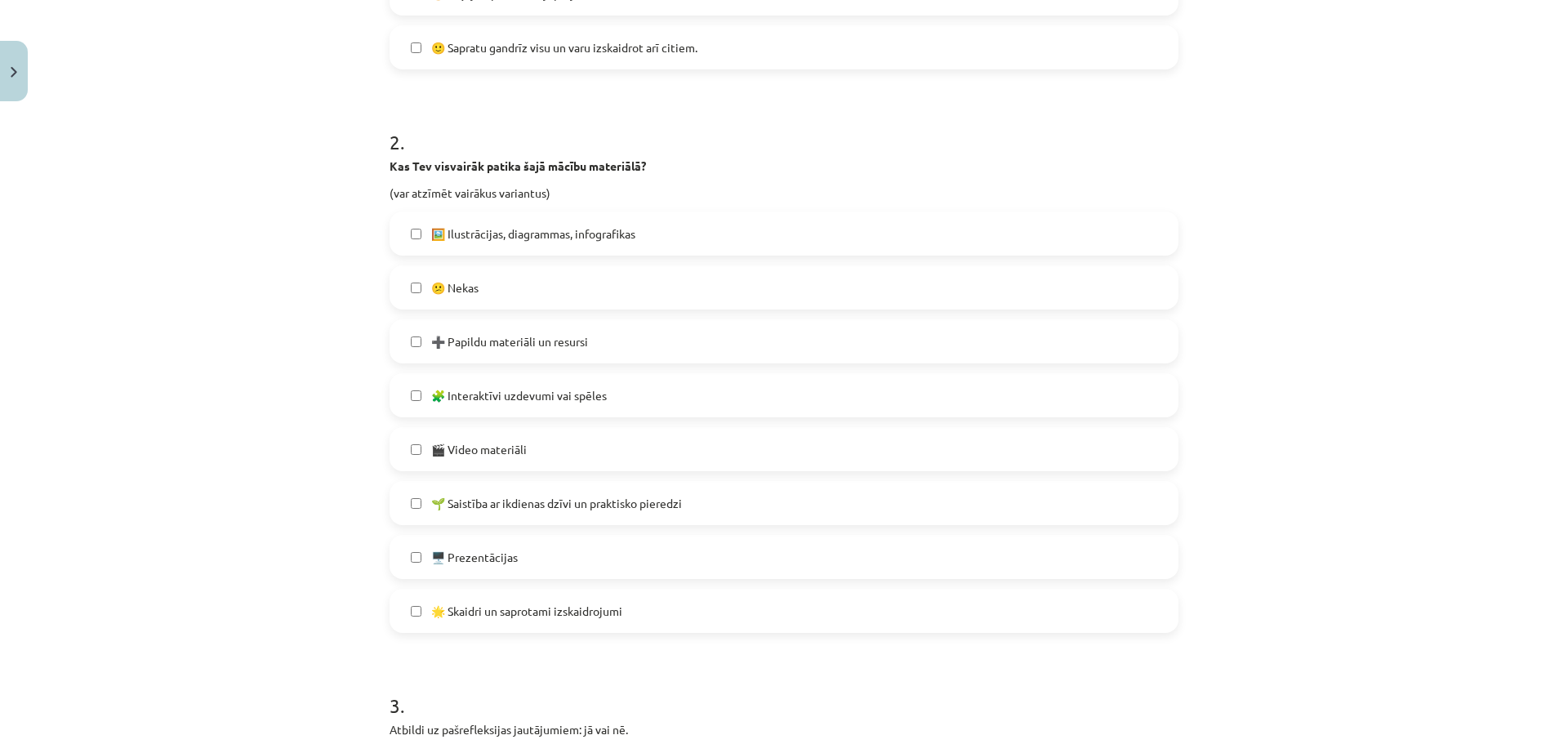
scroll to position [653, 0]
click at [641, 276] on label "😕 Nekas" at bounding box center [784, 286] width 785 height 41
click at [645, 241] on label "🖼️ Ilustrācijas, diagrammas, infografikas" at bounding box center [784, 232] width 785 height 41
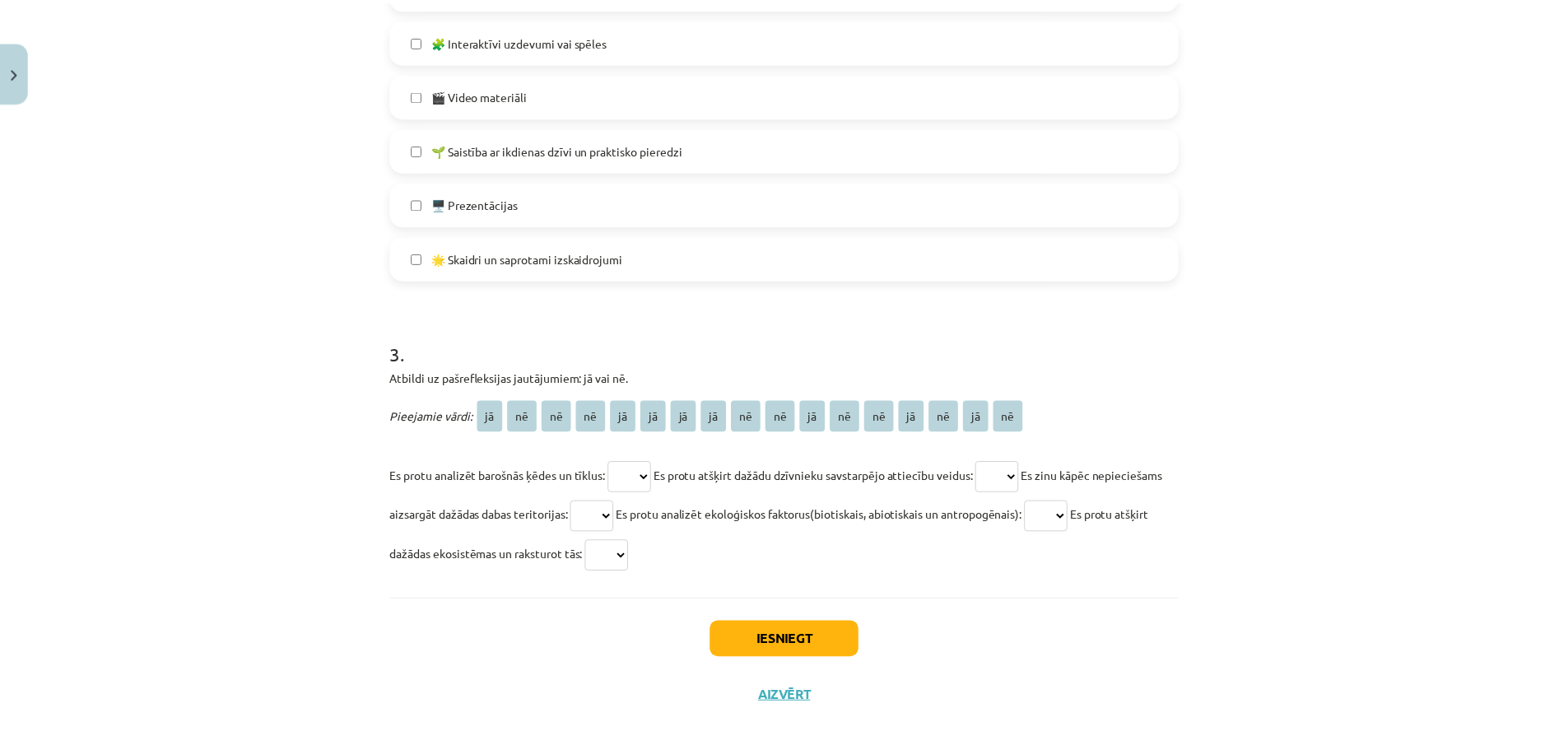
scroll to position [1030, 0]
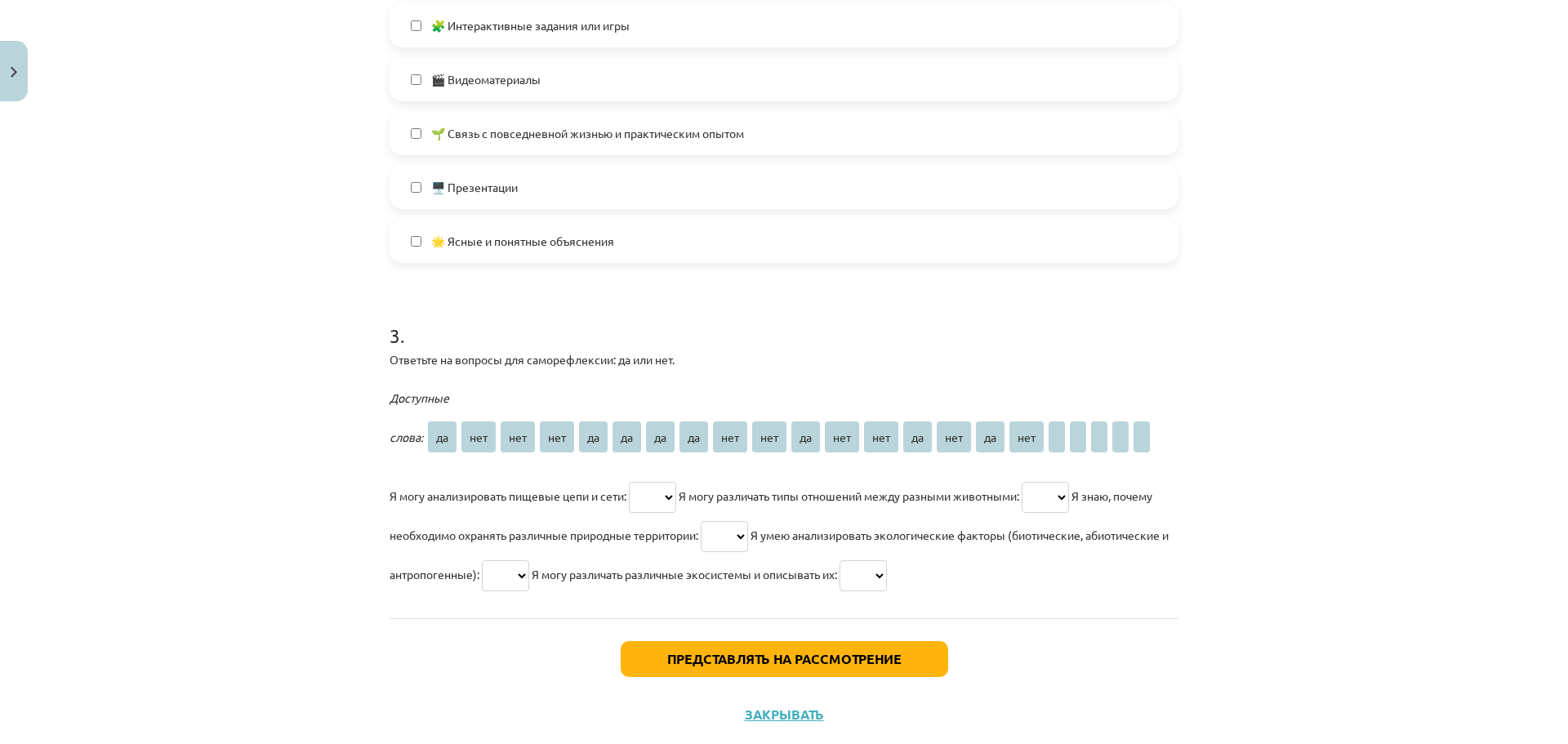
click at [654, 482] on select "** *** *** *** ** ** ** ** *** *** ** *** *** ** *** ** ***" at bounding box center [652, 497] width 47 height 31
select select "**"
click at [628, 482] on select "** *** *** *** ** ** ** ** *** *** ** *** *** ** *** ** ***" at bounding box center [652, 497] width 47 height 31
click at [1067, 492] on select "** *** *** *** ** ** ** ** *** *** ** *** *** ** *** ** ***" at bounding box center [1045, 497] width 47 height 31
select select "**"
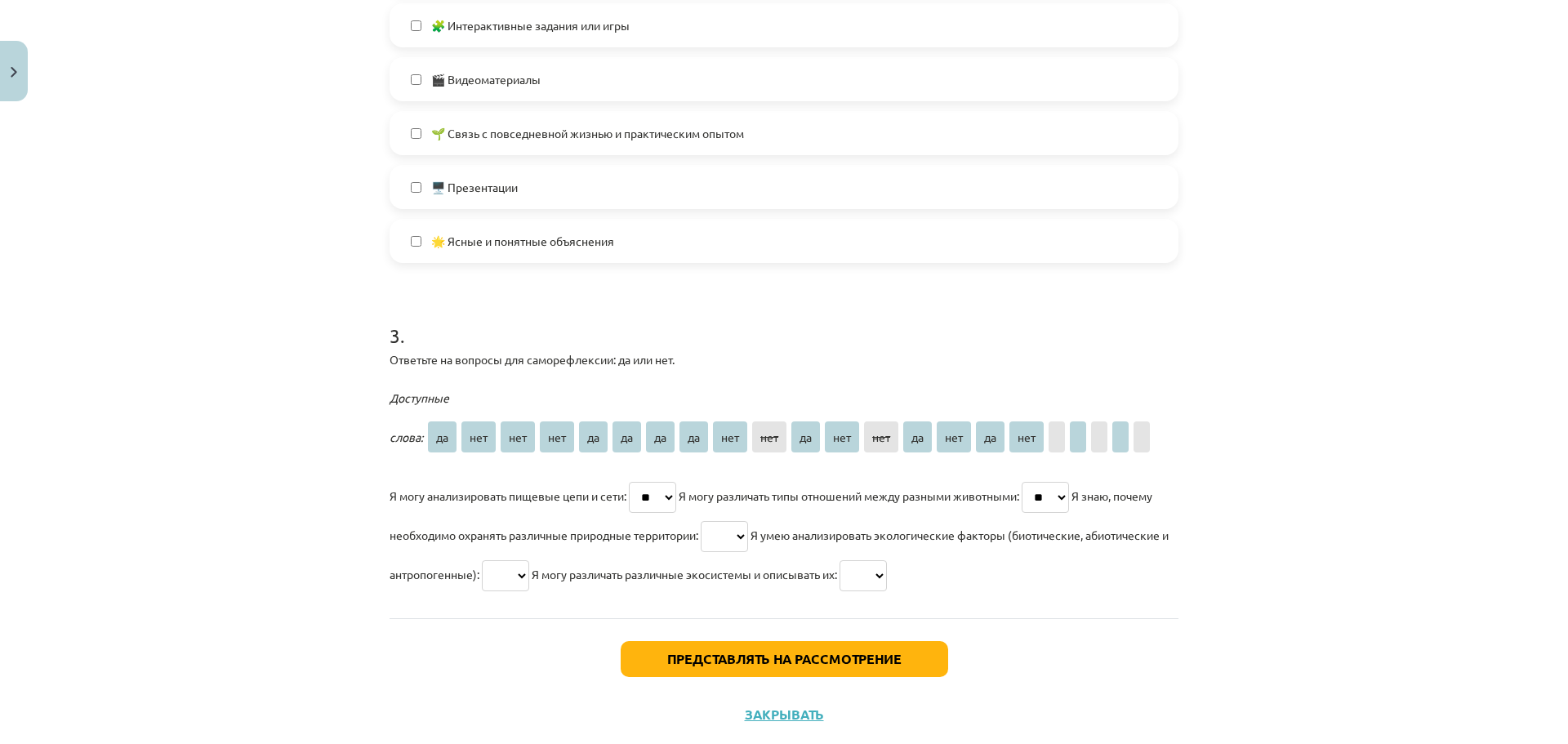
click at [1036, 482] on select "** *** *** *** ** ** ** ** *** *** ** *** *** ** *** ** ***" at bounding box center [1045, 497] width 47 height 31
click at [748, 534] on select "** *** *** *** ** ** ** ** *** *** ** *** *** ** *** ** ***" at bounding box center [724, 536] width 47 height 31
select select "**"
click at [745, 521] on select "** *** *** *** ** ** ** ** *** *** ** *** *** ** *** ** ***" at bounding box center [724, 536] width 47 height 31
click at [632, 495] on select "** *** *** *** ** ** ** ** *** *** ** *** *** ** *** ** ***" at bounding box center [652, 497] width 47 height 31
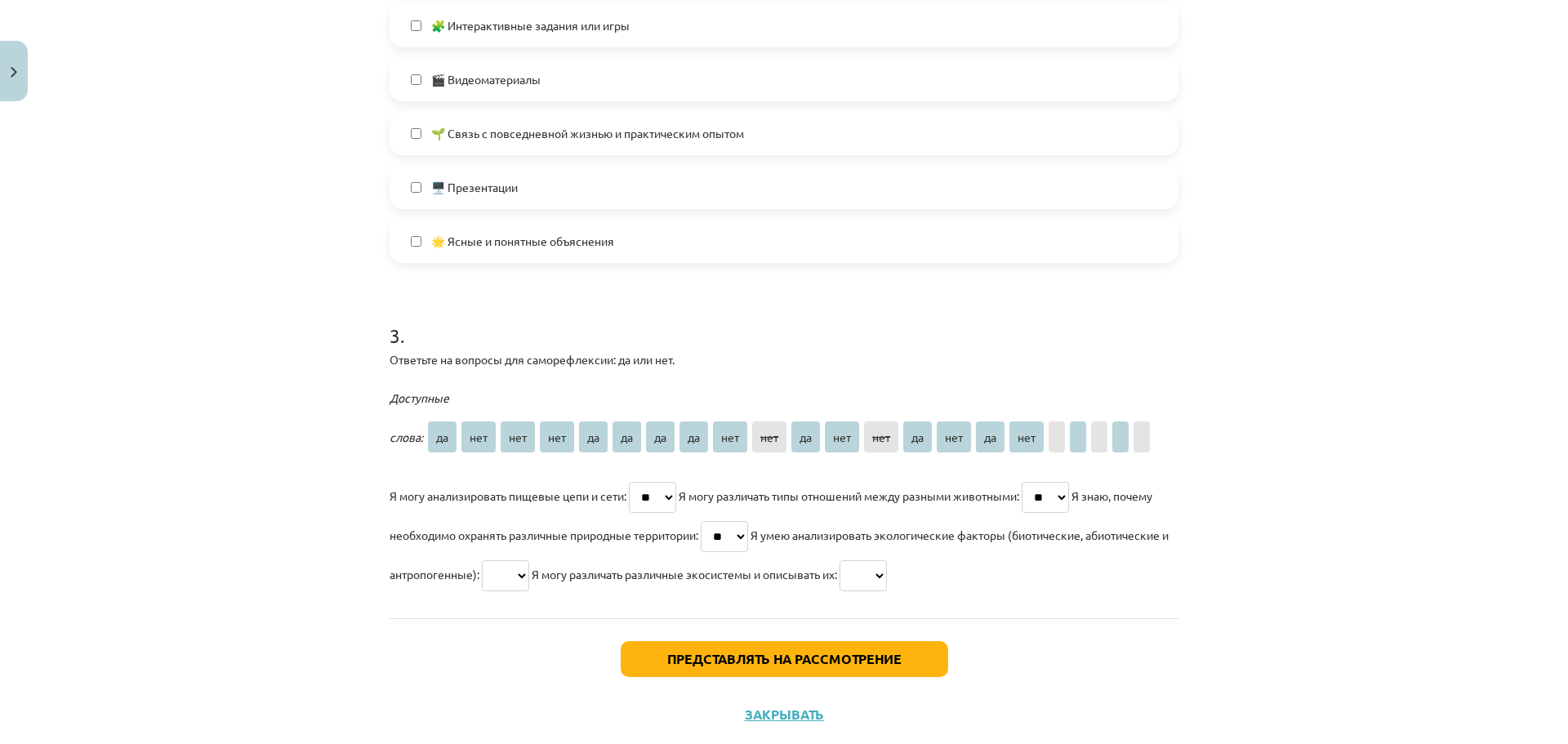
select select "**"
click at [628, 482] on select "** *** *** *** ** ** ** ** *** *** ** *** *** ** *** ** ***" at bounding box center [652, 497] width 47 height 31
click at [748, 529] on select "** *** *** *** ** ** ** ** *** *** ** *** *** ** *** ** ***" at bounding box center [724, 536] width 47 height 31
click at [1060, 506] on select "** *** *** *** ** ** ** ** *** *** ** *** *** ** *** ** ***" at bounding box center [1045, 497] width 47 height 31
select select "**"
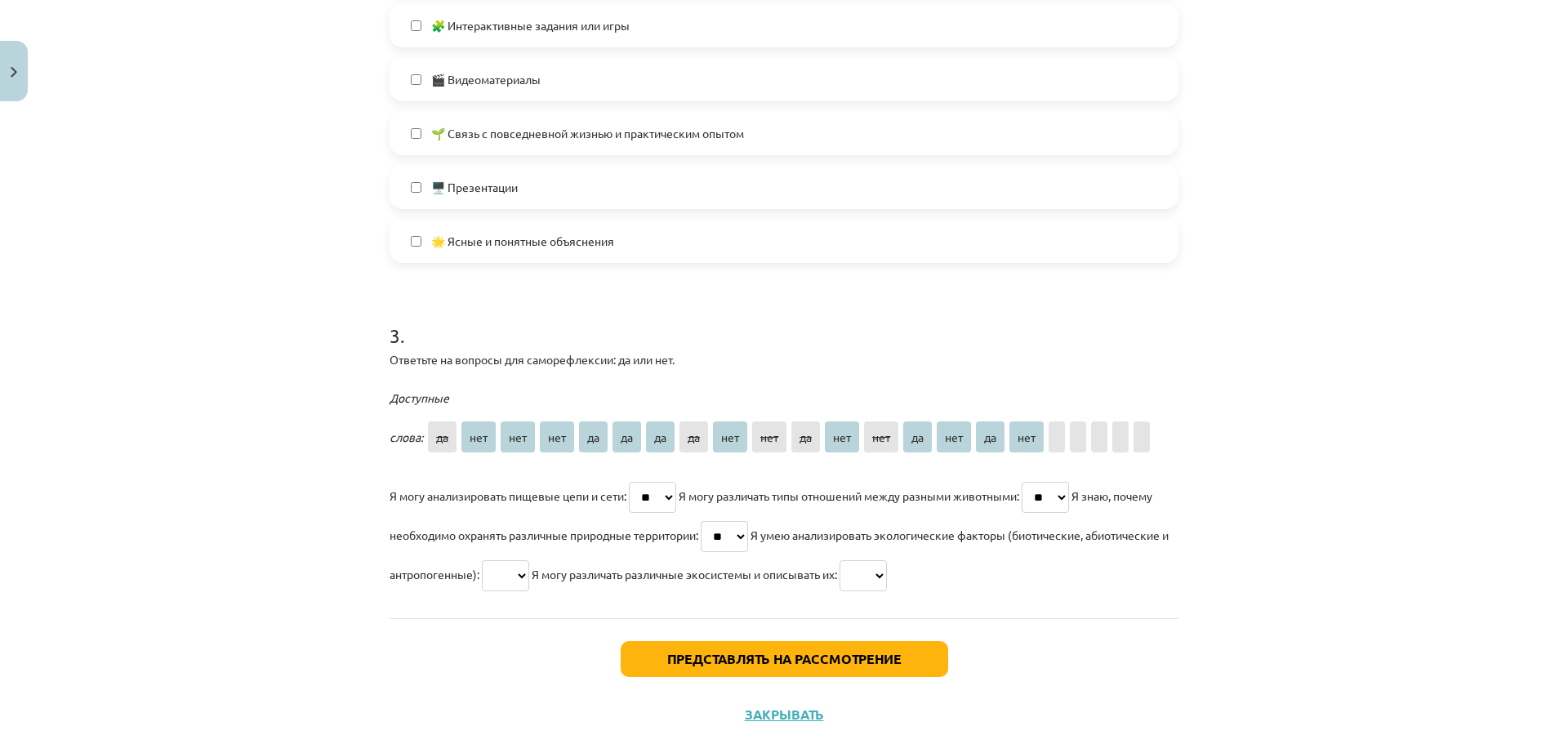
click at [1036, 482] on select "** *** *** *** ** ** ** ** *** *** ** *** *** ** *** ** ***" at bounding box center [1045, 497] width 47 height 31
click at [529, 580] on select "** *** *** *** ** ** ** ** *** *** ** *** *** ** *** ** ***" at bounding box center [505, 575] width 47 height 31
select select "**"
click at [529, 560] on select "** *** *** *** ** ** ** ** *** *** ** *** *** ** *** ** ***" at bounding box center [505, 575] width 47 height 31
click at [984, 579] on p "Я могу анализировать пищевые цепи и сети: ** *** *** *** ** ** ** ** *** *** **…" at bounding box center [784, 536] width 789 height 118
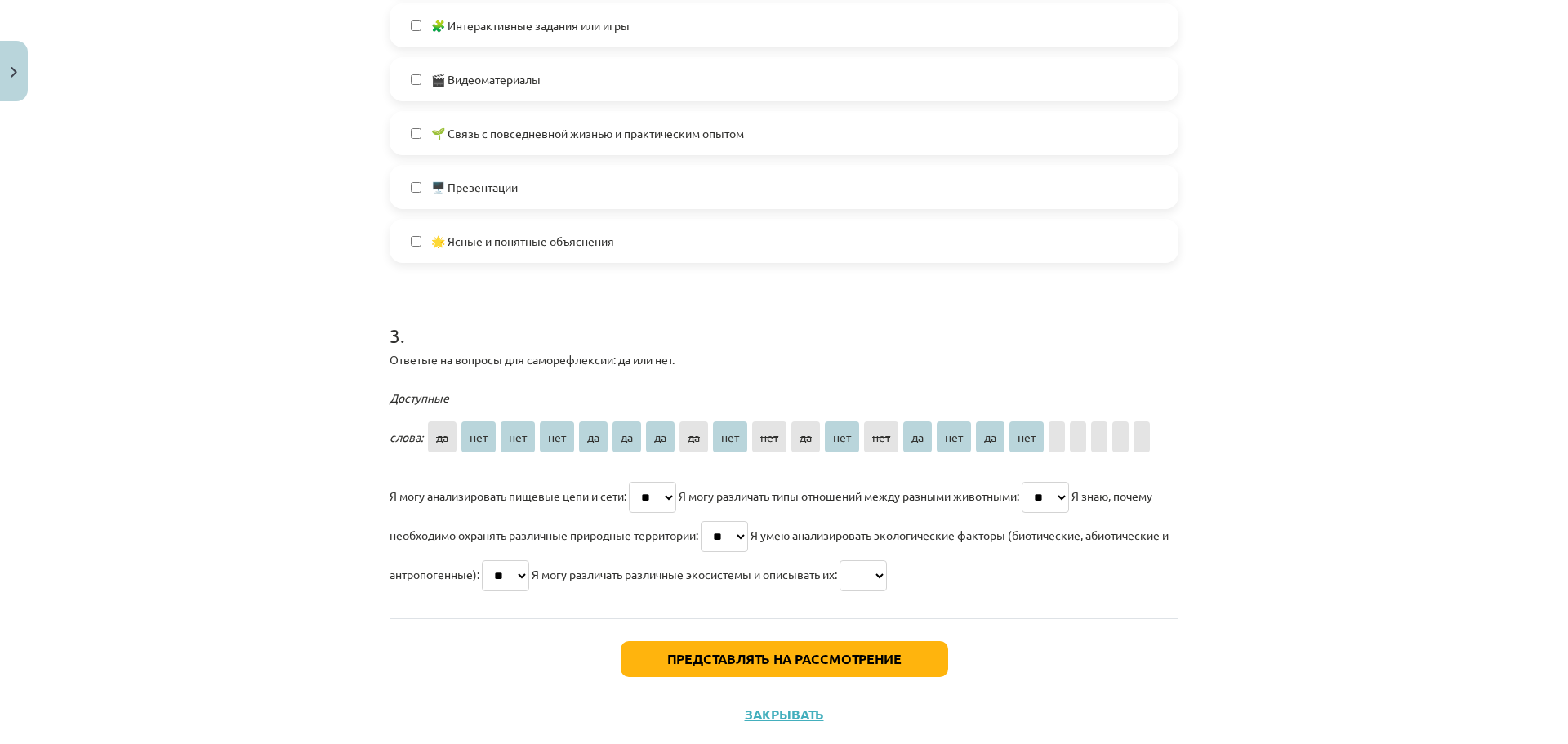
click at [887, 578] on select "** *** *** *** ** ** ** ** *** *** ** *** *** ** *** ** ***" at bounding box center [862, 575] width 47 height 31
select select "**"
click at [887, 560] on select "** *** *** *** ** ** ** ** *** *** ** *** *** ** *** ** ***" at bounding box center [862, 575] width 47 height 31
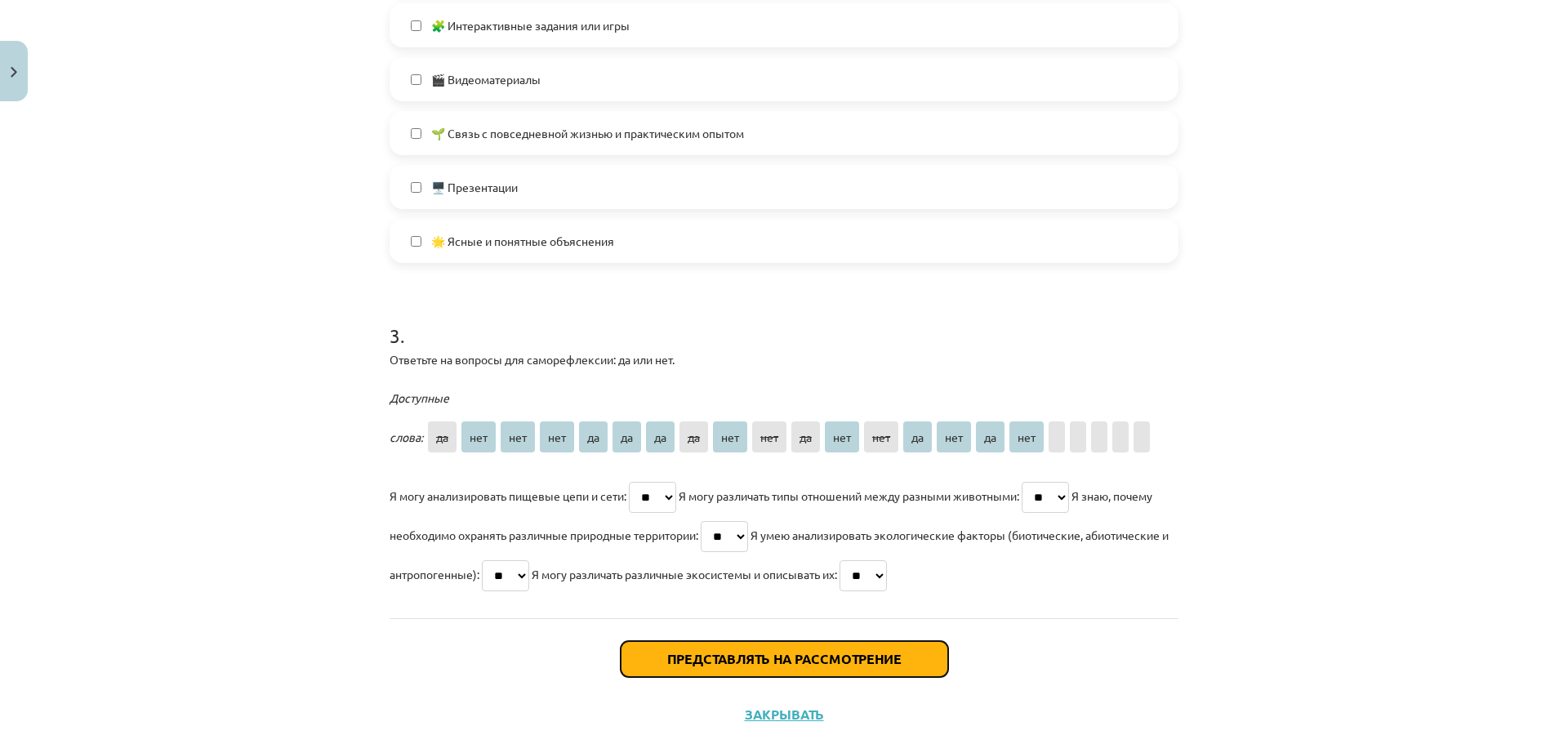
click at [767, 648] on button "Представлять на рассмотрение" at bounding box center [784, 658] width 327 height 36
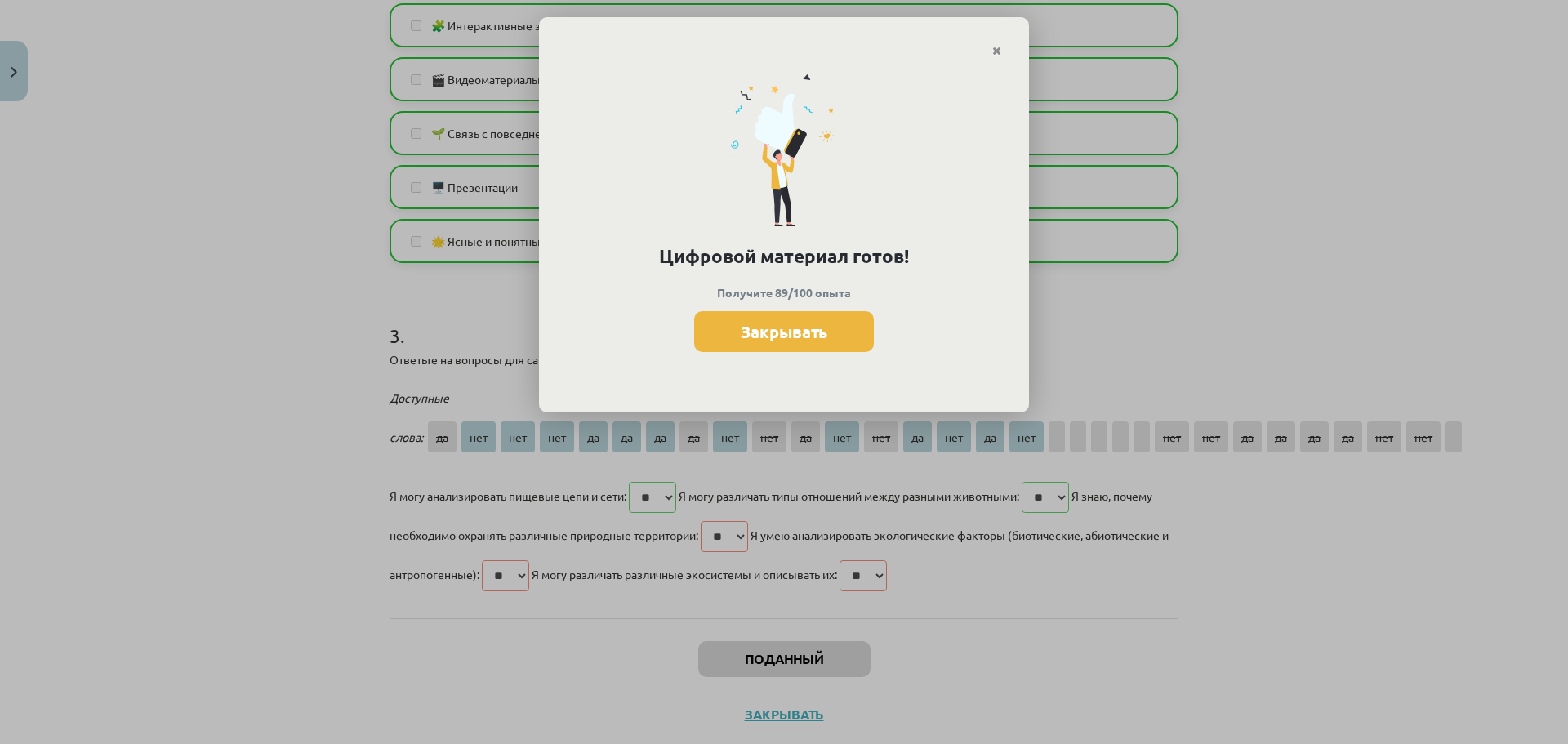
click at [994, 57] on div "Цифровой материал готов! Получите 89/100 опыта Закрывать" at bounding box center [784, 235] width 490 height 356
click at [995, 46] on icon "Закрывать" at bounding box center [996, 51] width 9 height 12
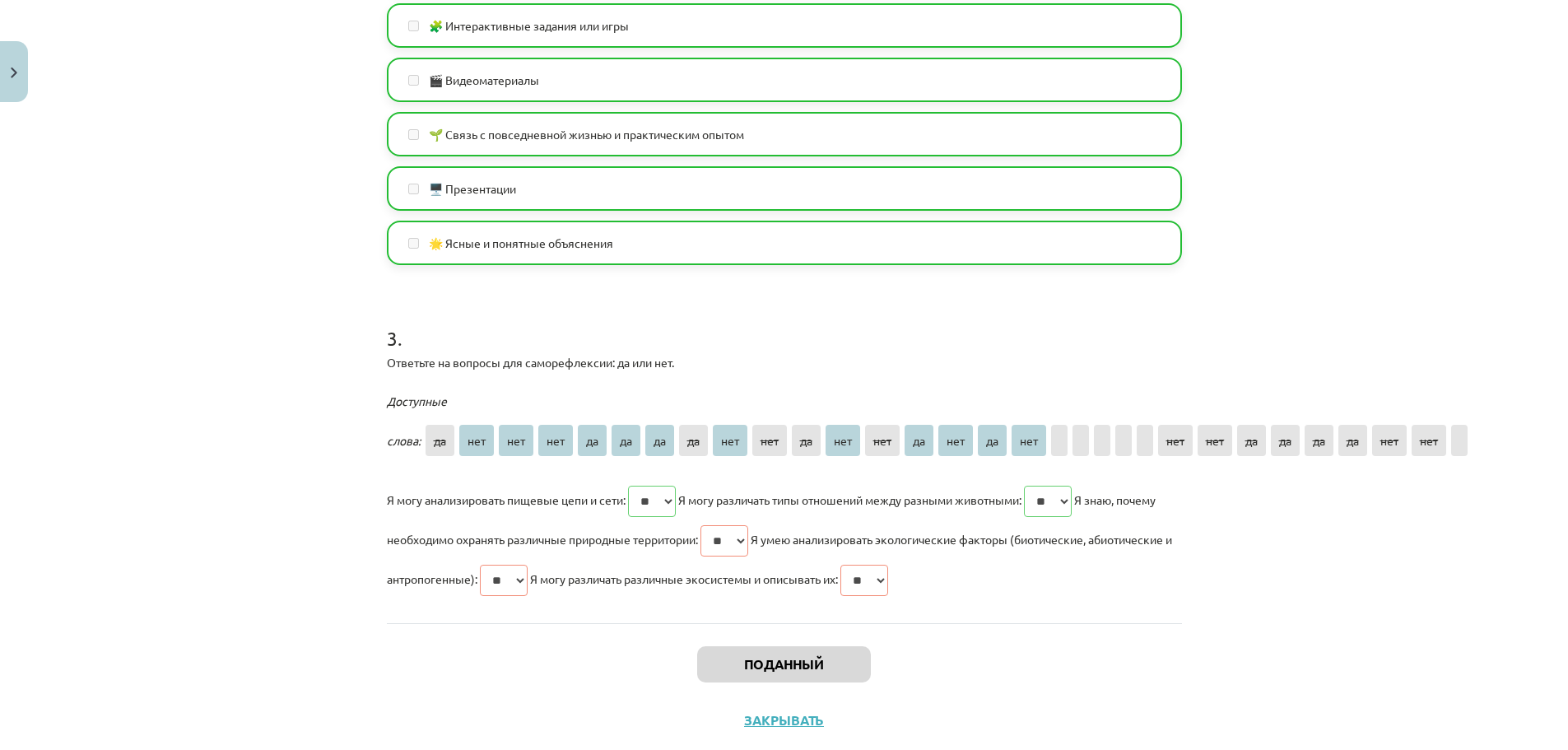
click at [780, 729] on div "Поданный Закрывать" at bounding box center [784, 681] width 795 height 116
click at [779, 723] on font "Закрывать" at bounding box center [783, 720] width 79 height 18
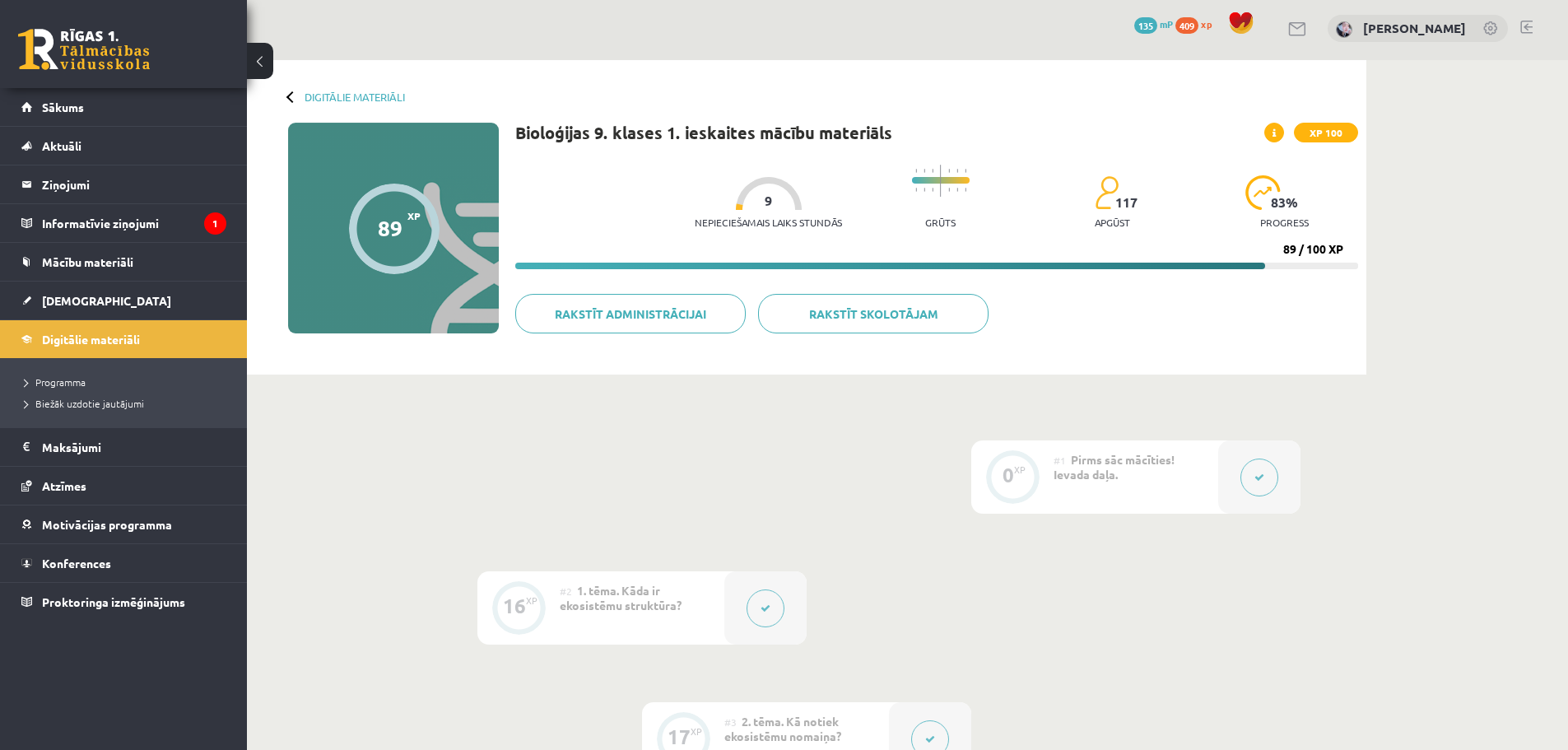
scroll to position [0, 0]
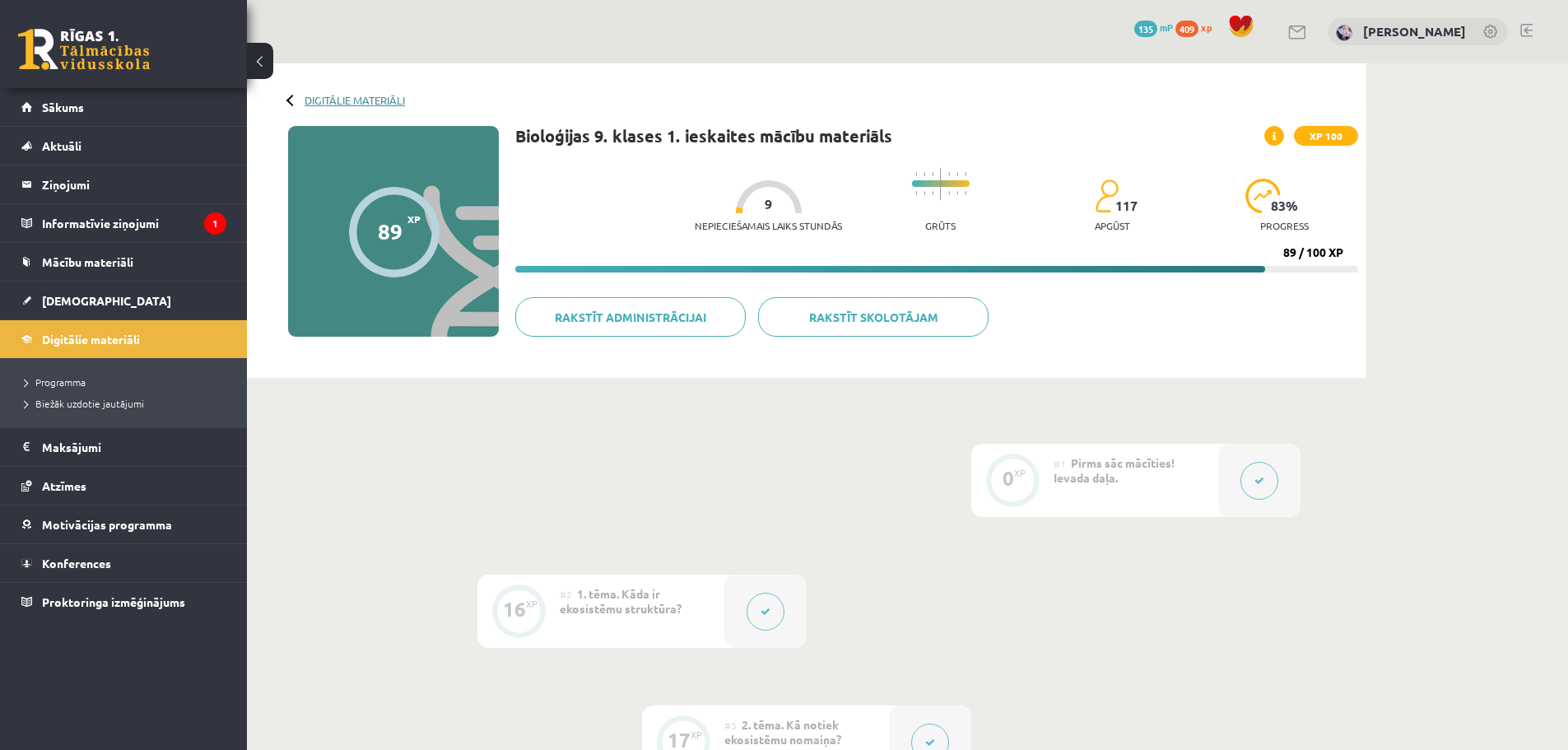
click at [335, 100] on link "Digitālie materiāli" at bounding box center [355, 100] width 100 height 13
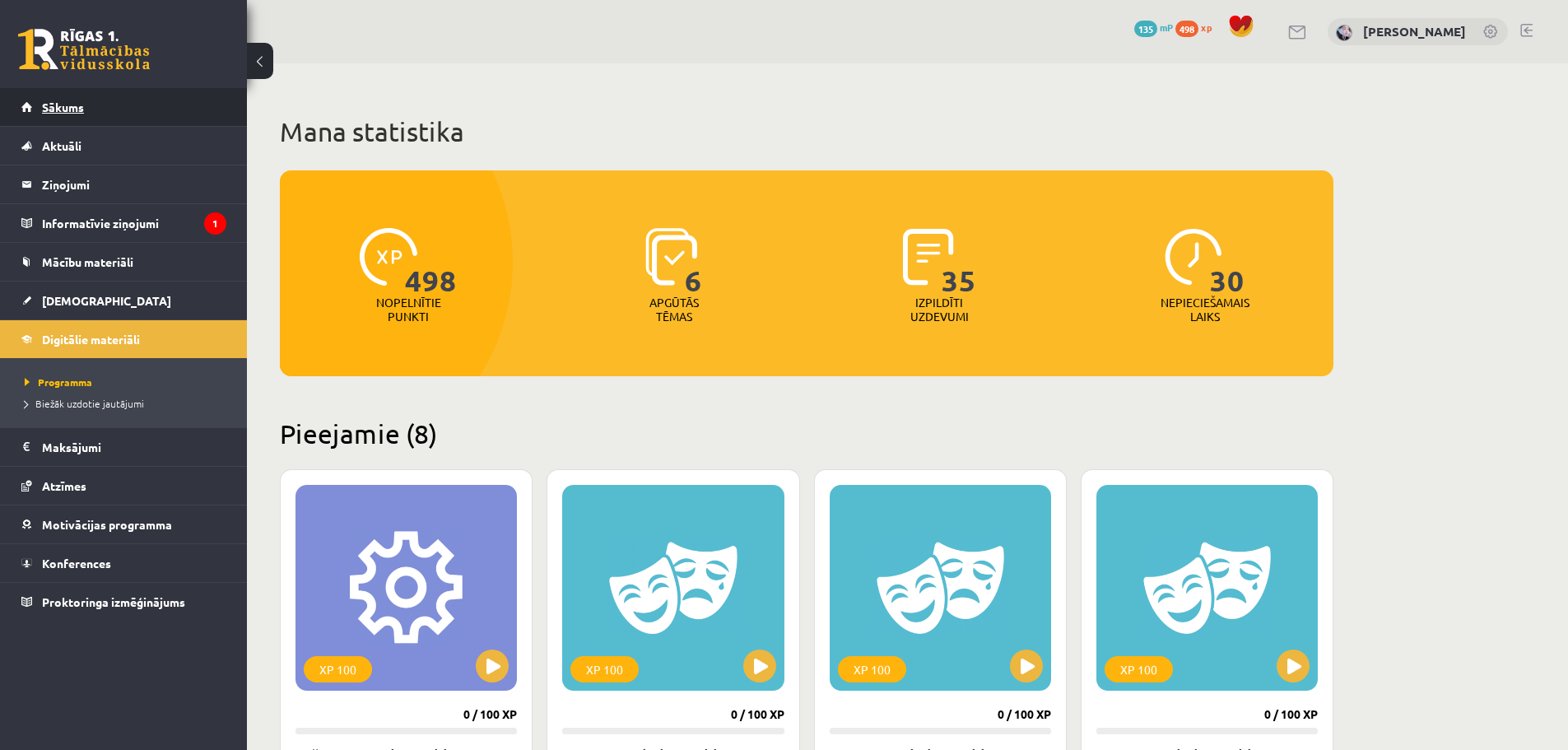
click at [130, 115] on link "Sākums" at bounding box center [124, 106] width 205 height 38
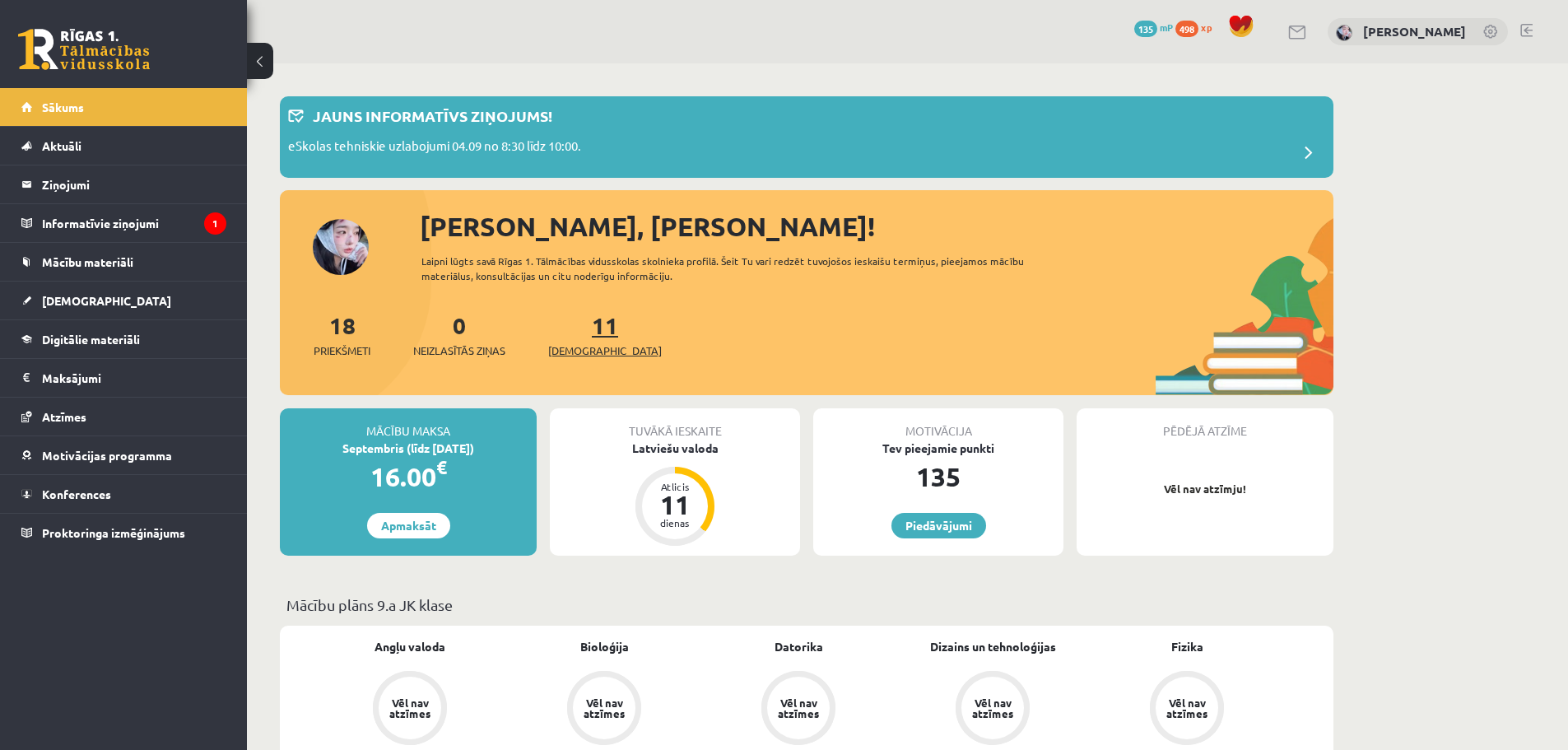
click at [576, 323] on link "11 Ieskaites" at bounding box center [605, 335] width 114 height 49
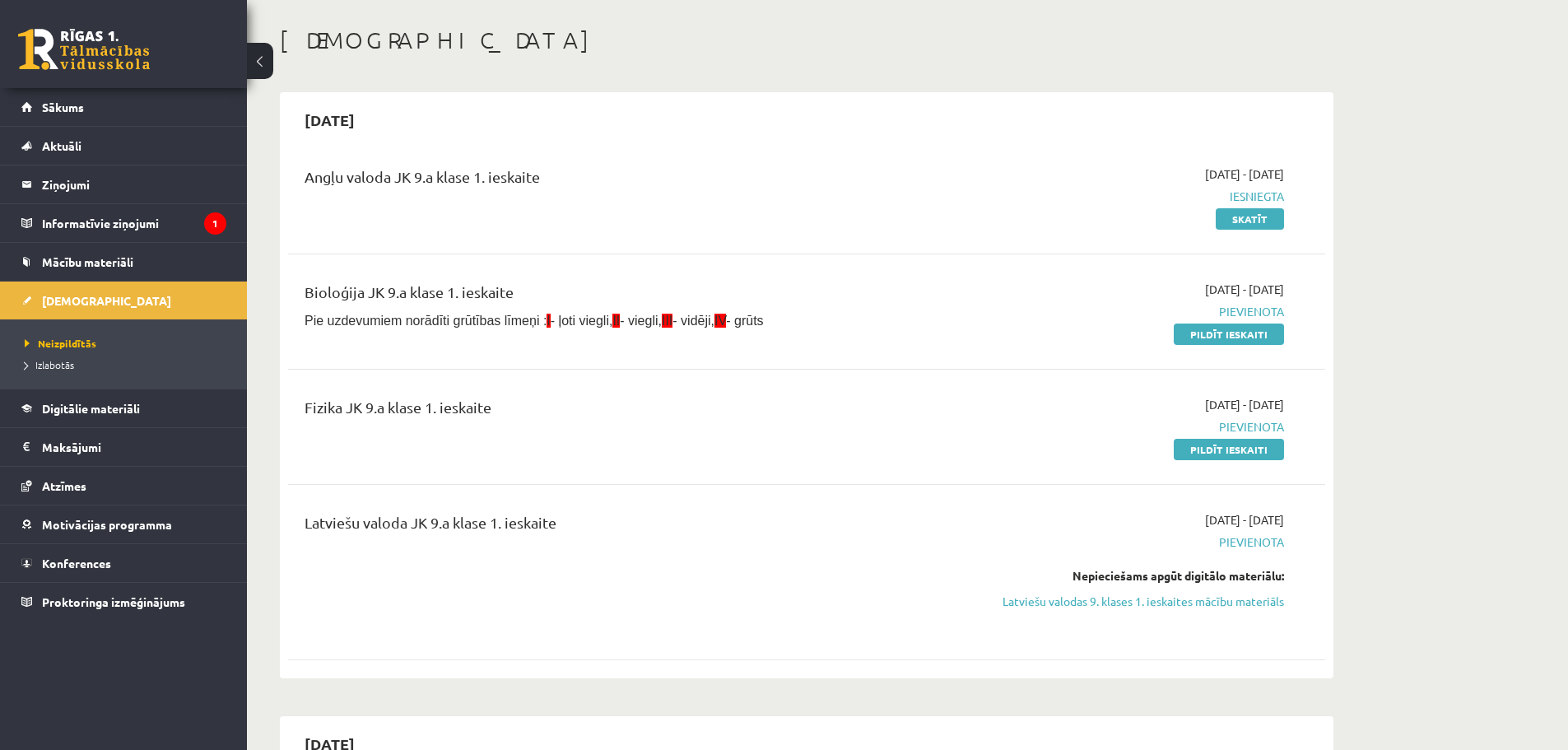
scroll to position [165, 0]
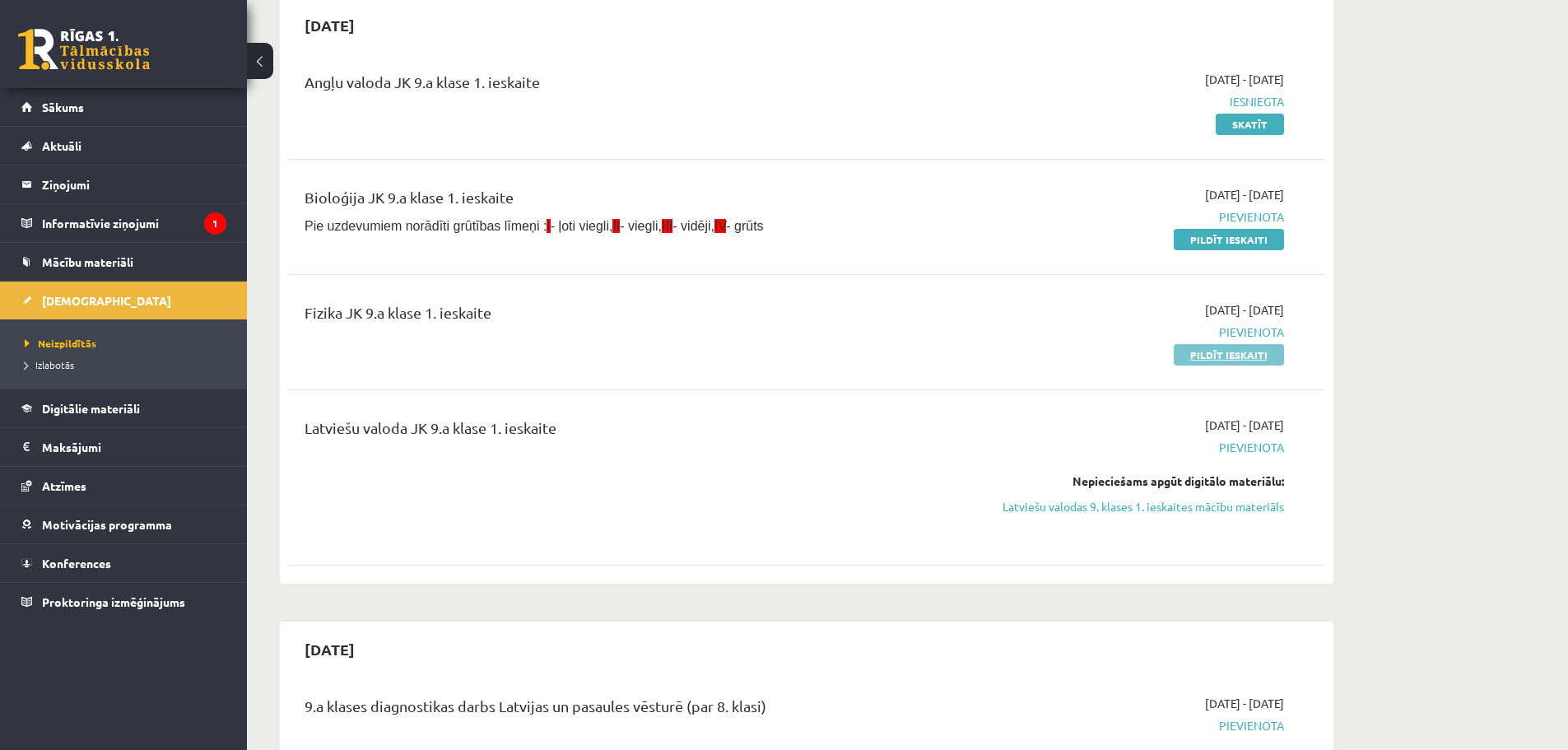
click at [1261, 356] on link "Pildīt ieskaiti" at bounding box center [1229, 355] width 110 height 22
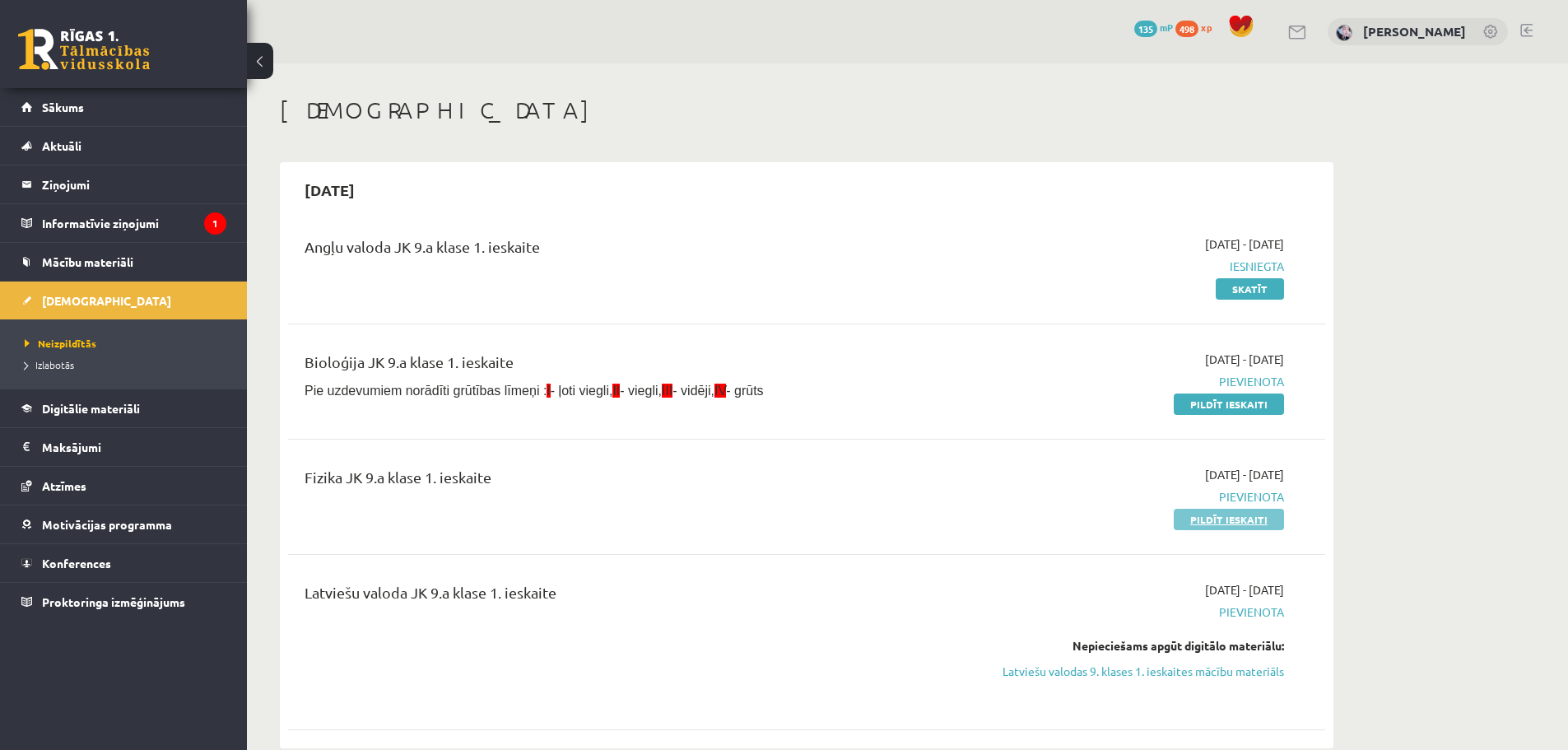
click at [1220, 519] on link "Pildīt ieskaiti" at bounding box center [1229, 520] width 110 height 22
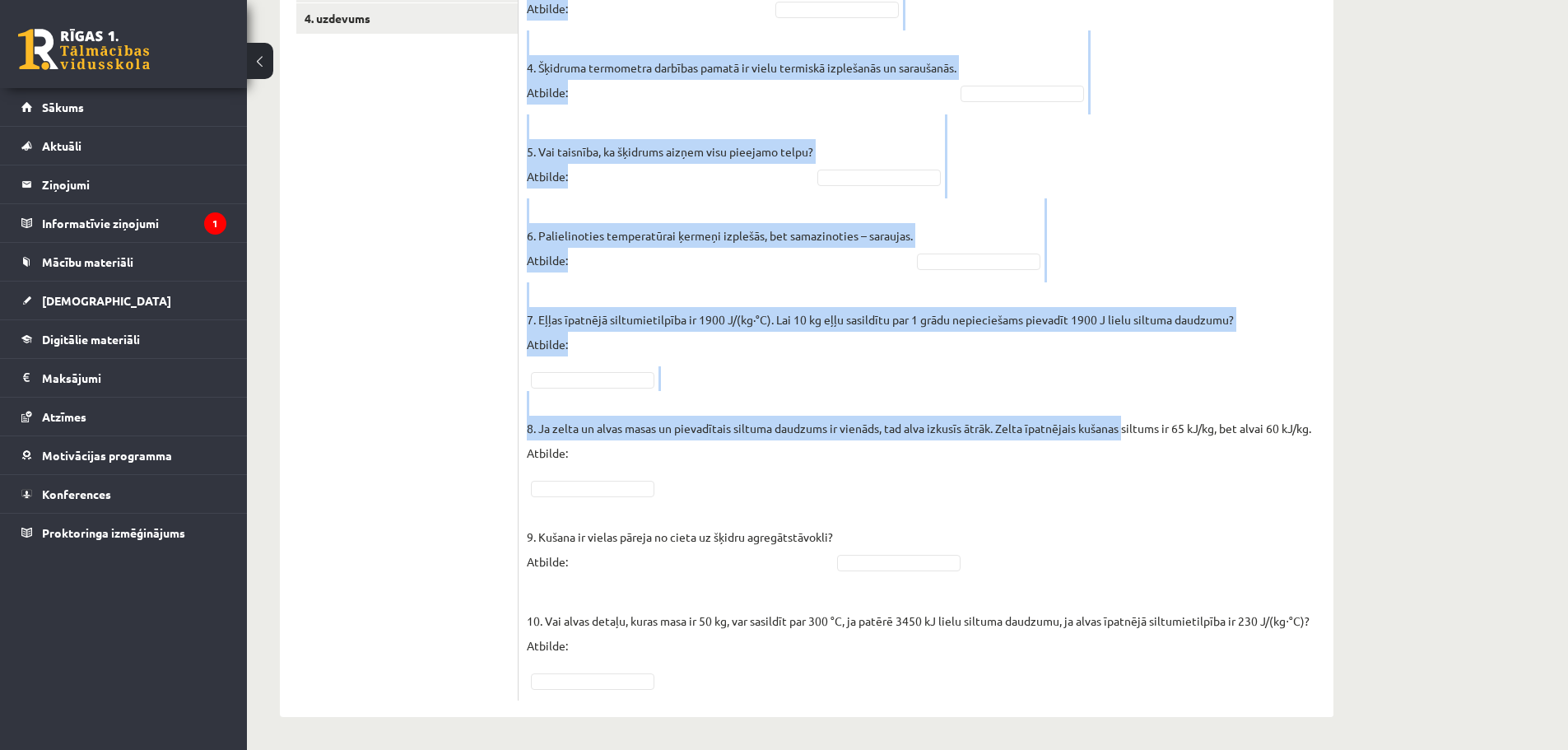
scroll to position [666, 0]
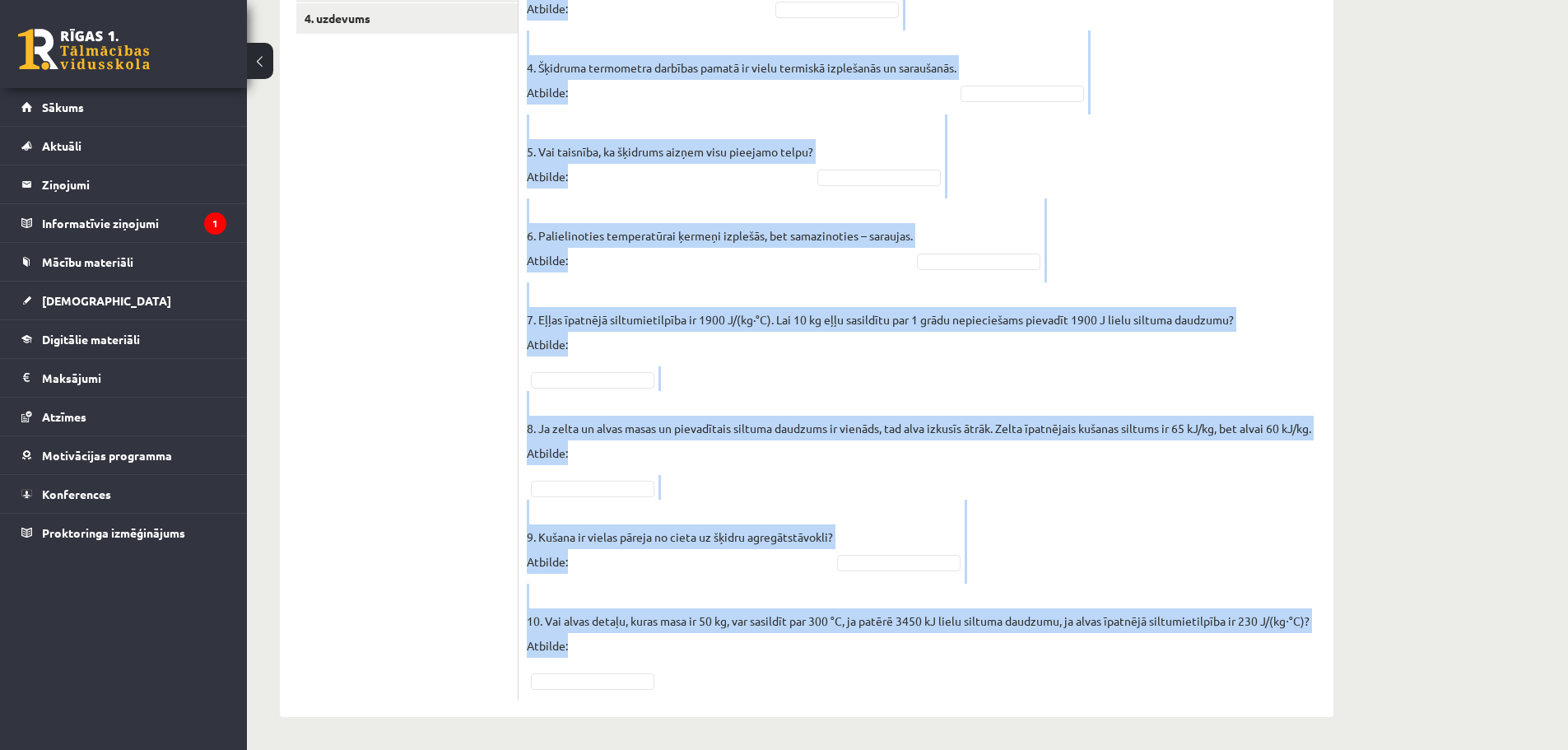
drag, startPoint x: 525, startPoint y: 326, endPoint x: 1192, endPoint y: 669, distance: 750.0
click at [1192, 669] on div "10p Vai apgalvojums ir patiess? Pieejamie vārdi Nē Jā Jā Jā Nē Nē Jā Jā Jā Nē J…" at bounding box center [926, 173] width 815 height 1054
copy div "Lor ipsumdolors am consect? Adipiscin elits Do Ei Te In Ut La Et Do Ma Al En Ad…"
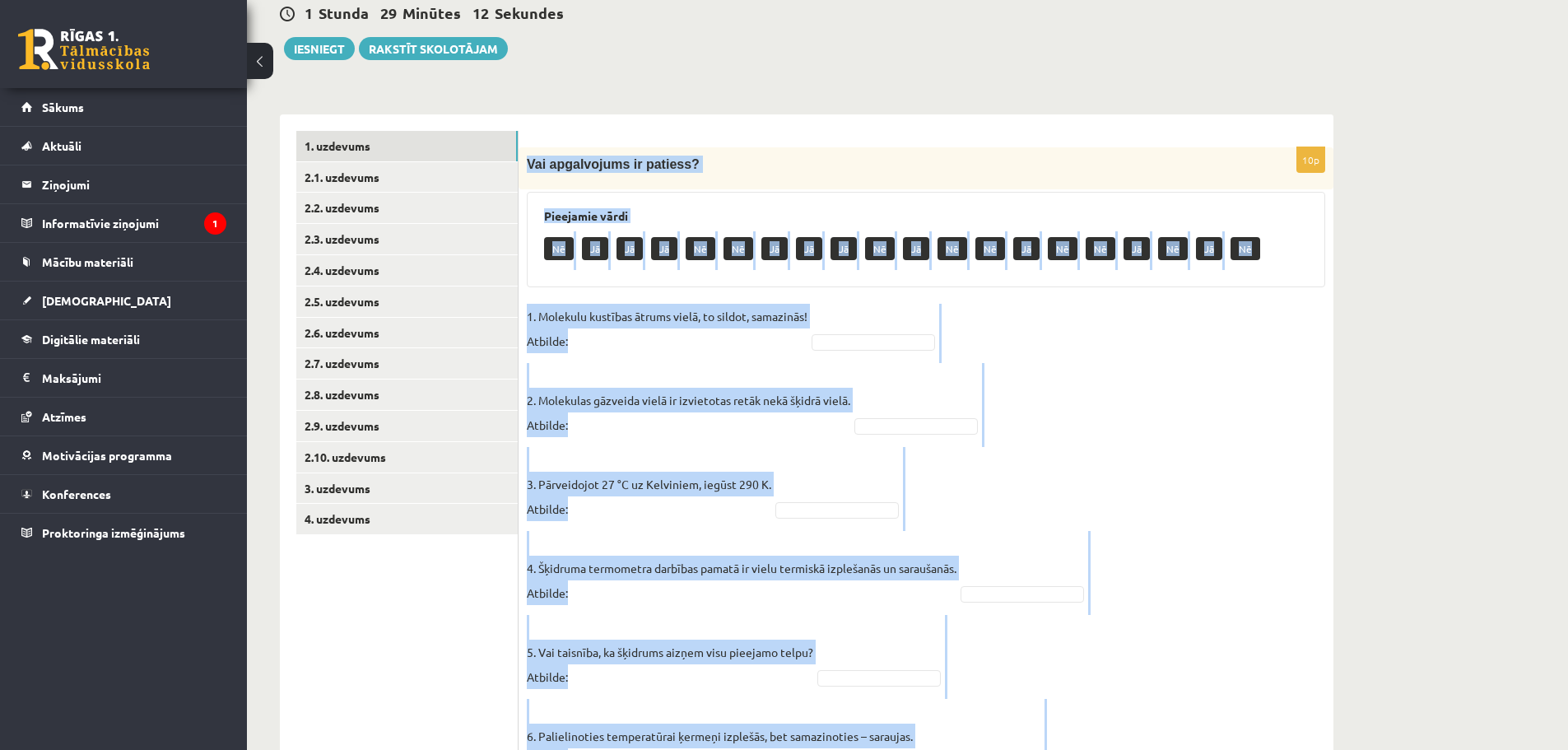
scroll to position [0, 0]
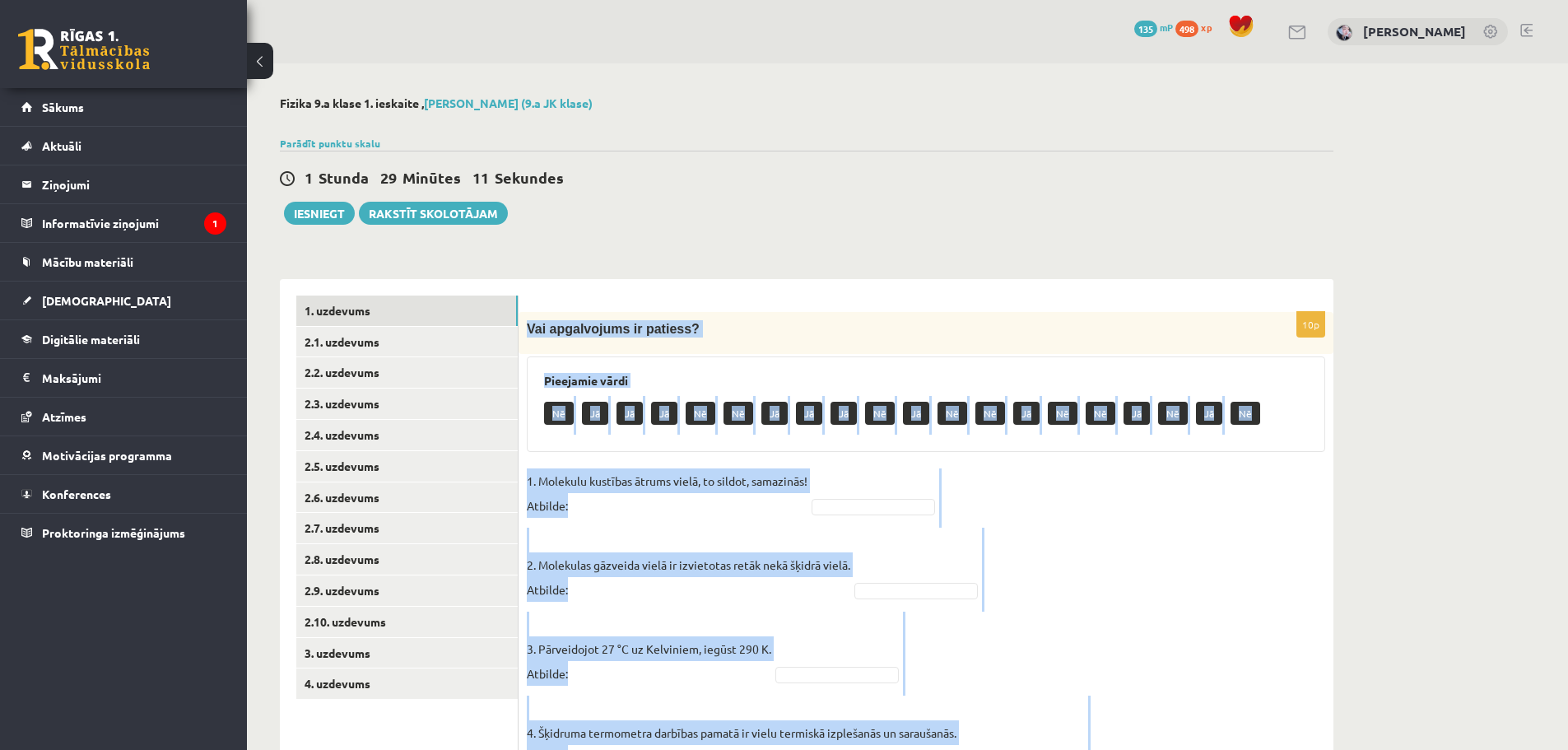
click at [994, 415] on p "Nē" at bounding box center [990, 414] width 29 height 23
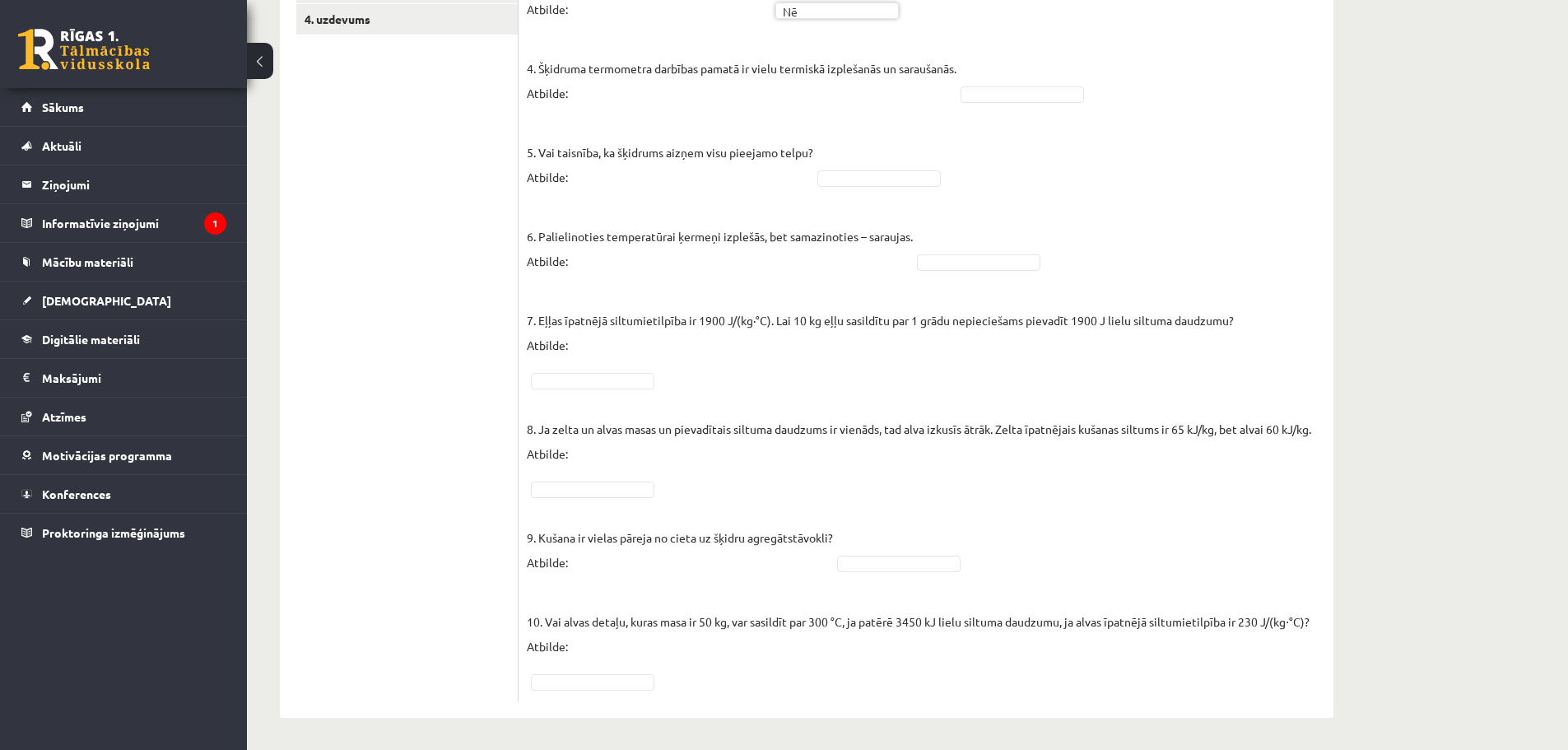
scroll to position [666, 0]
click at [853, 164] on fieldset "1. Molekulu kustības ātrums vielā, to sildot, samazinās! Atbilde: Nē ** 2. Mole…" at bounding box center [926, 248] width 798 height 889
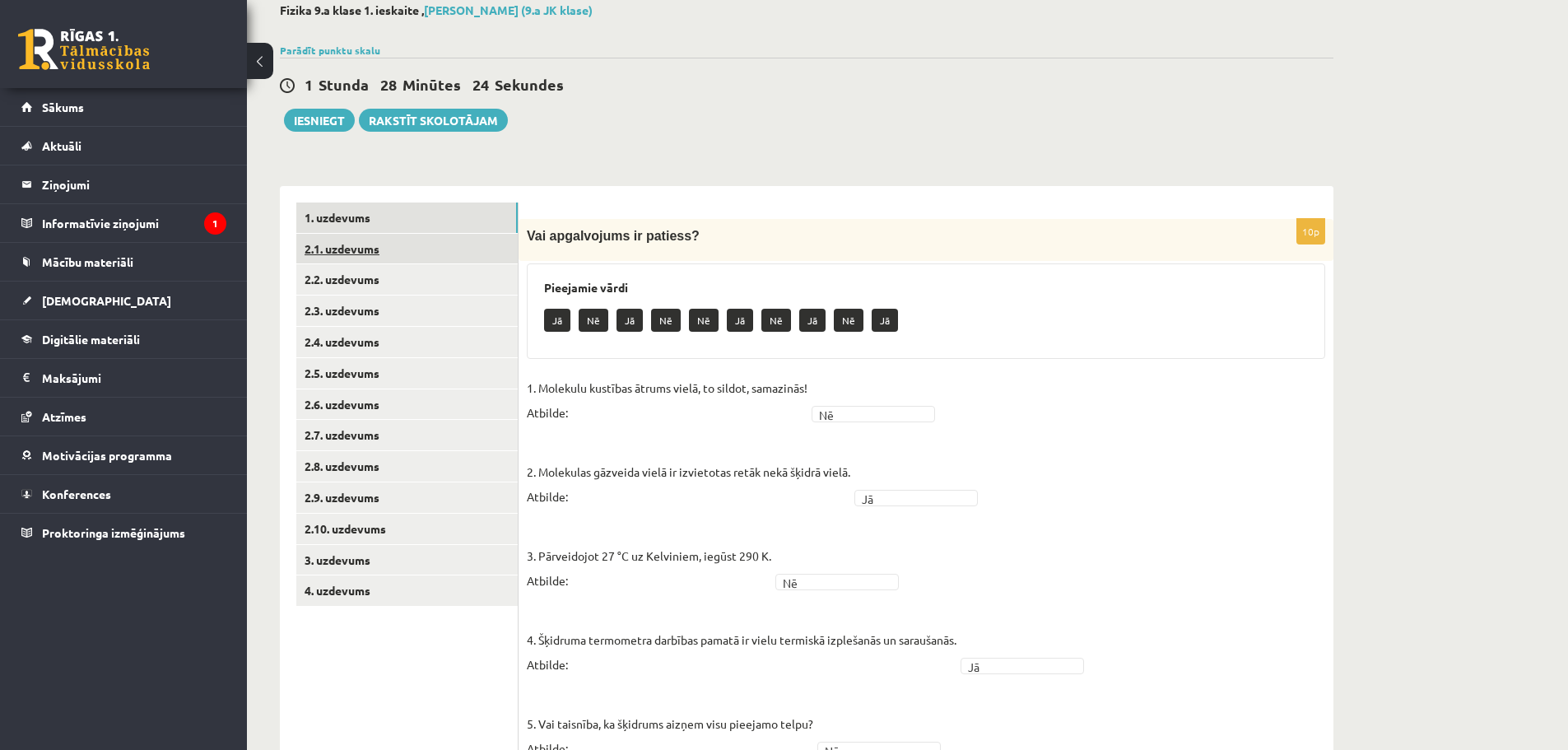
scroll to position [90, 0]
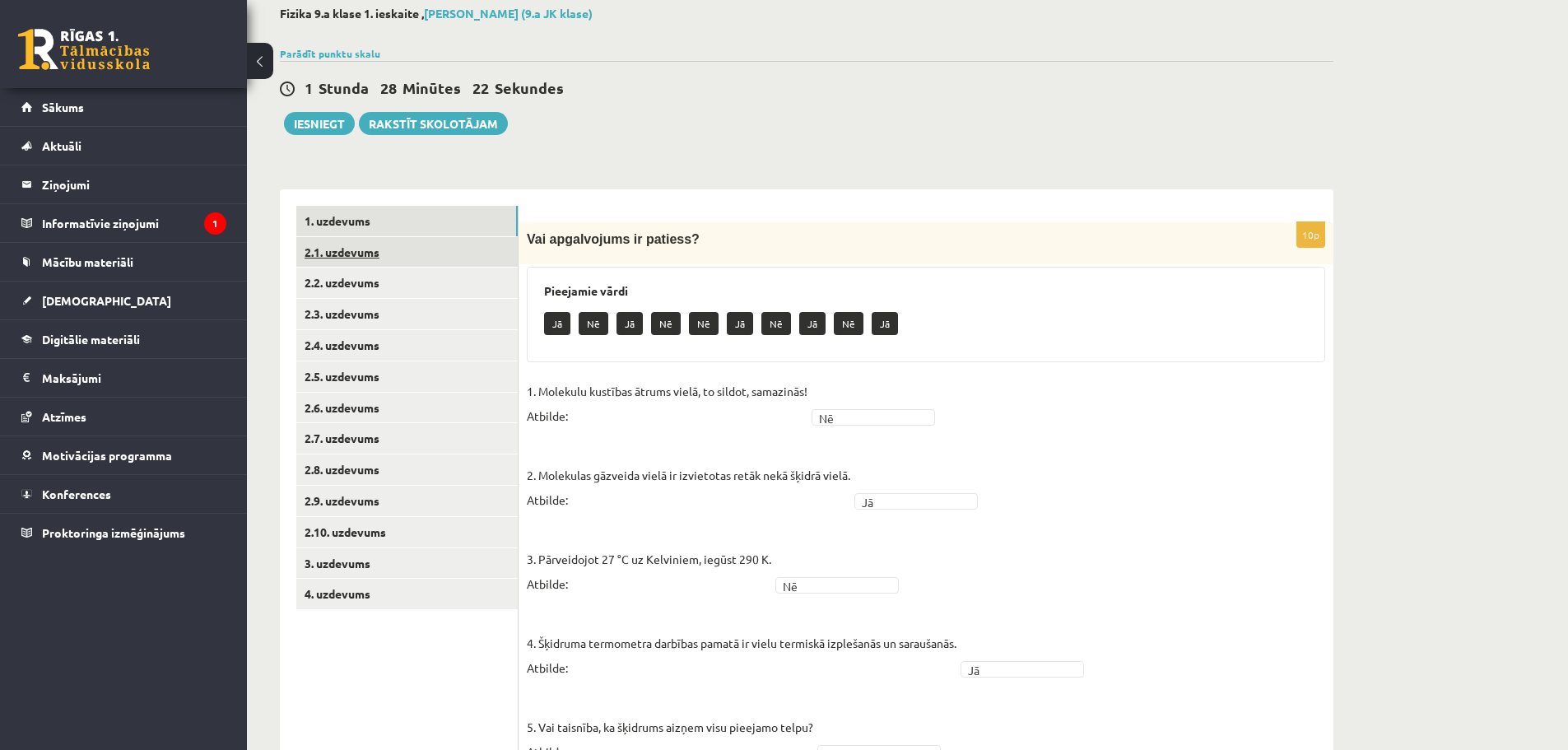
click at [346, 257] on link "2.1. uzdevums" at bounding box center [407, 252] width 222 height 30
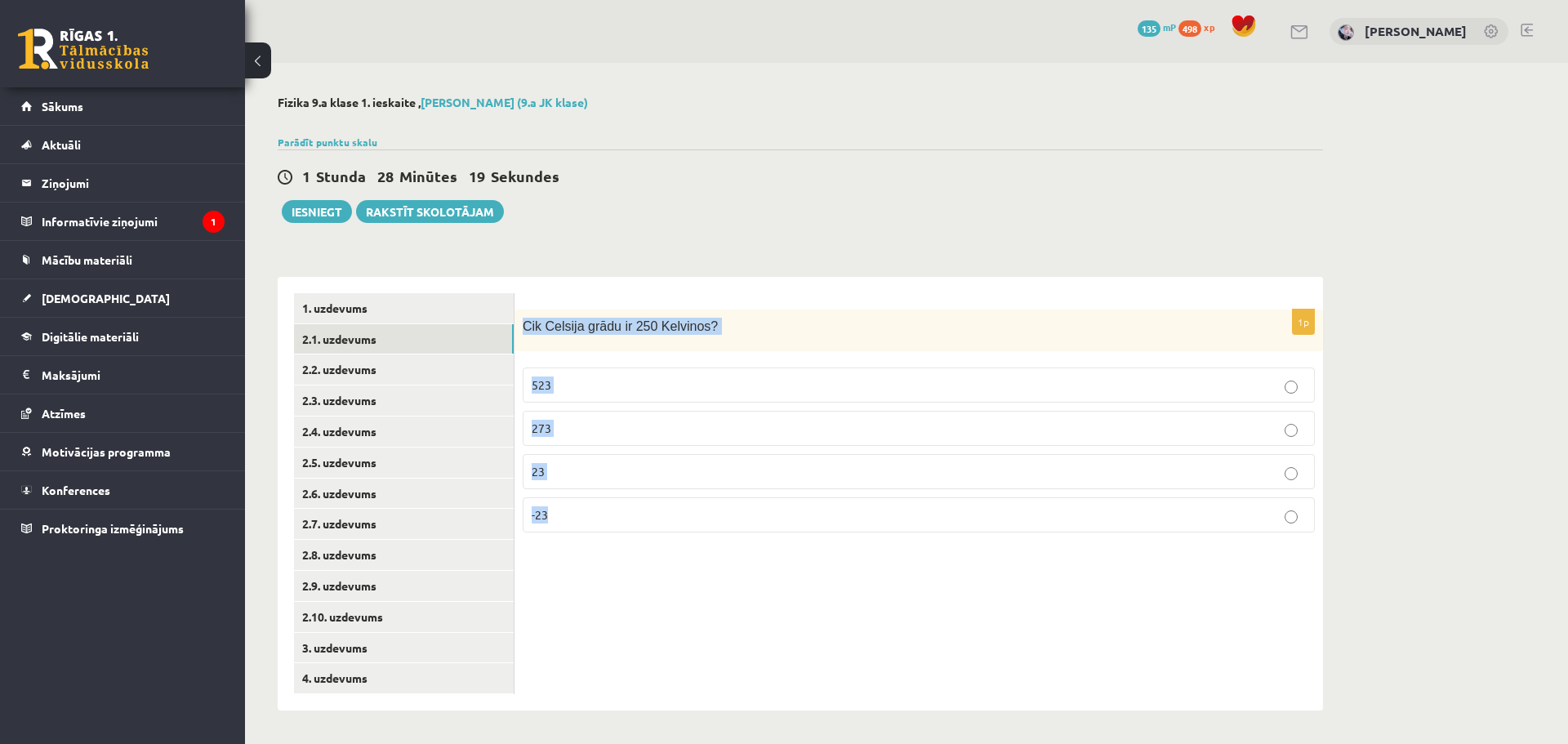
drag, startPoint x: 521, startPoint y: 326, endPoint x: 840, endPoint y: 496, distance: 361.5
click at [840, 496] on div "1p Cik Celsija grādu ir 250 Kelvinos? 523 273 23 -23" at bounding box center [919, 428] width 808 height 236
copy div "Cik Celsija grādu ir 250 Kelvinos? 523 273 23 -23"
click at [693, 475] on p "23" at bounding box center [918, 472] width 774 height 17
click at [618, 529] on label "-23" at bounding box center [919, 515] width 792 height 35
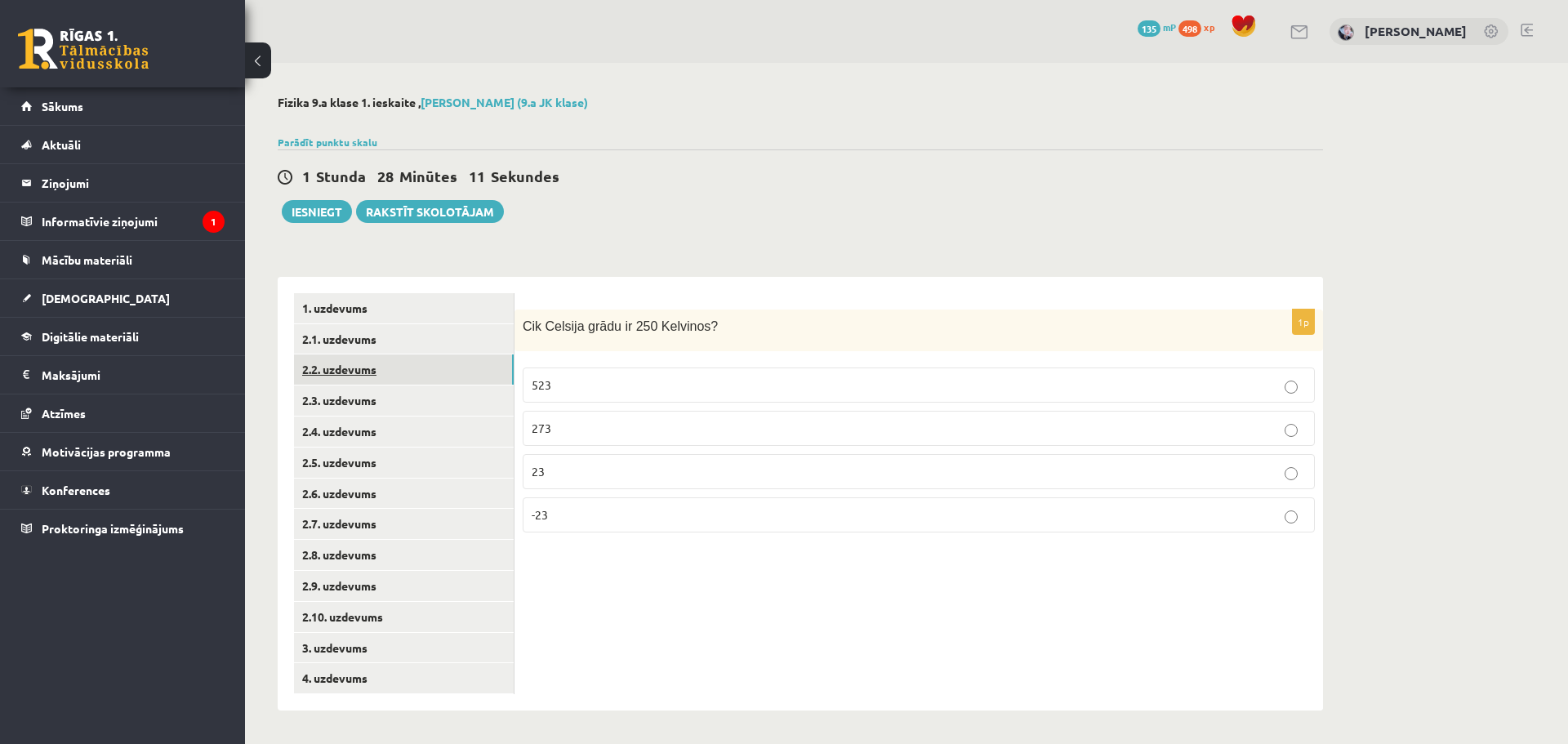
click at [359, 373] on link "2.2. uzdevums" at bounding box center [403, 370] width 220 height 30
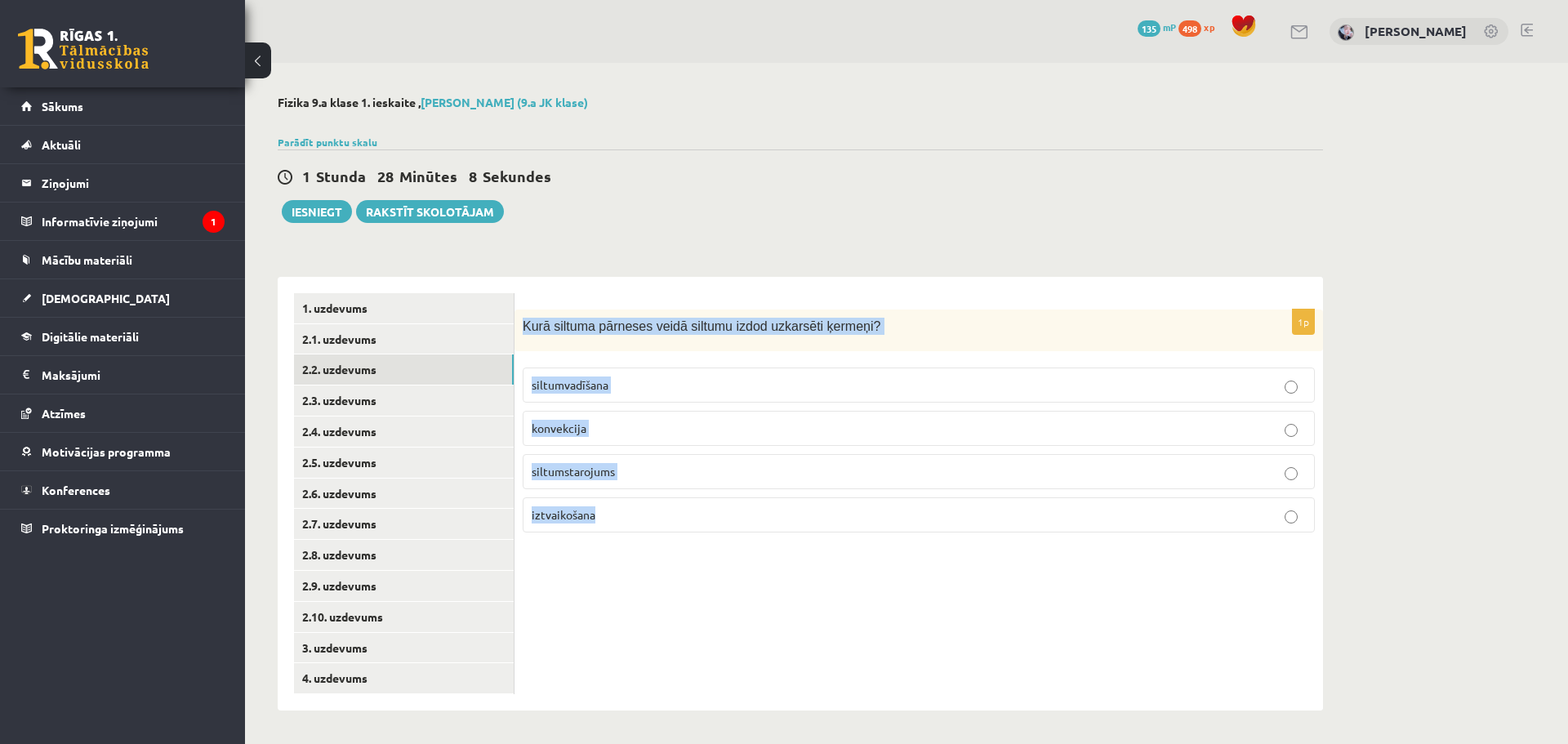
drag, startPoint x: 520, startPoint y: 328, endPoint x: 721, endPoint y: 526, distance: 282.1
click at [721, 526] on div "1p Kurā siltuma pārneses veidā siltumu izdod uzkarsēti ķermeņi? siltumvadīšana …" at bounding box center [919, 428] width 808 height 236
copy div "Kurā siltuma pārneses veidā siltumu izdod uzkarsēti ķermeņi? siltumvadīšana kon…"
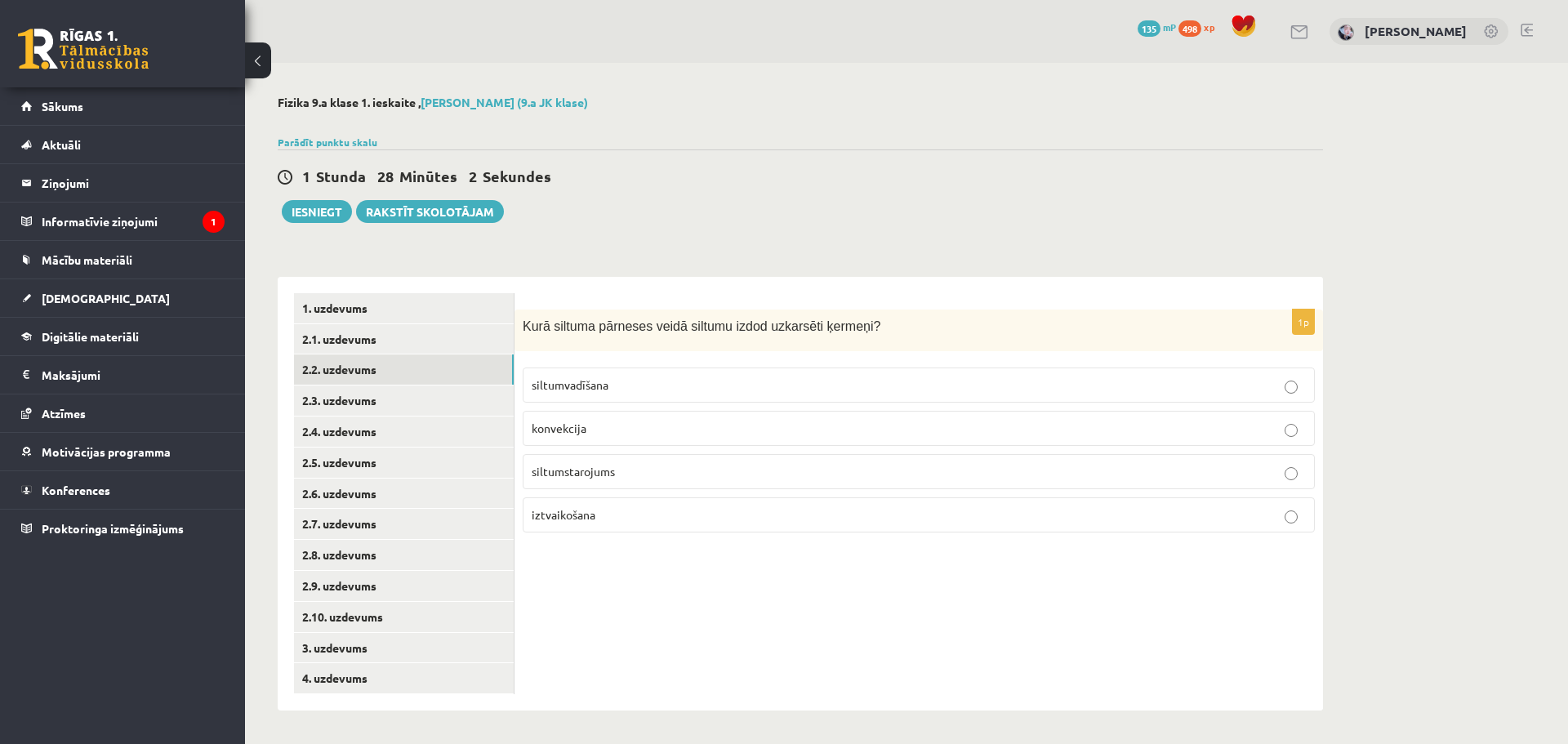
click at [660, 188] on div "1 Stunda 28 Minūtes 2 Sekundes" at bounding box center [799, 178] width 1045 height 22
click at [662, 468] on p "siltumstarojums" at bounding box center [918, 472] width 774 height 17
click at [426, 402] on link "2.3. uzdevums" at bounding box center [403, 400] width 220 height 30
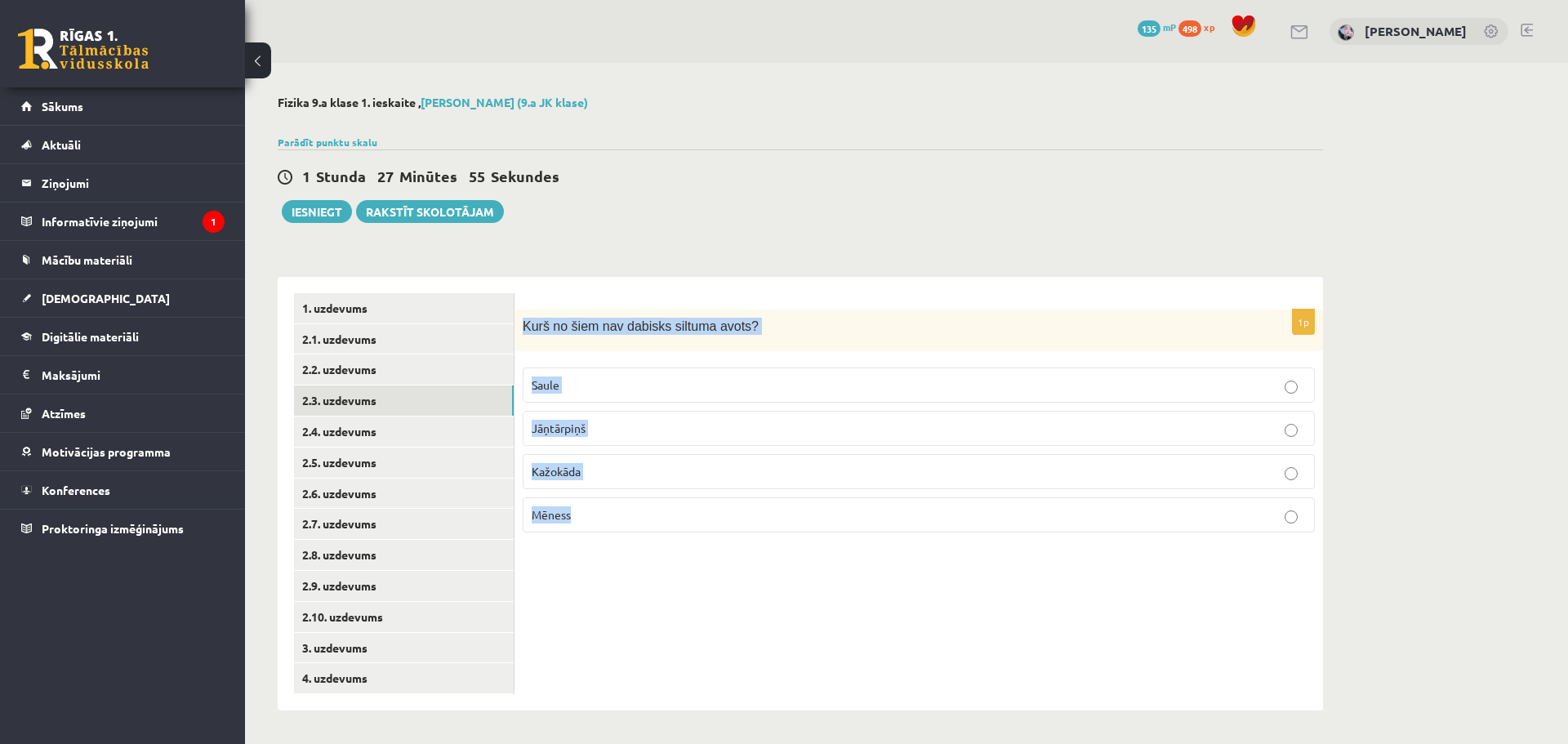
drag, startPoint x: 518, startPoint y: 325, endPoint x: 651, endPoint y: 502, distance: 221.4
click at [651, 502] on div "1p Kurš no šiem nav dabisks siltuma avots? Saule Jāņtārpiņš Kažokāda Mēness" at bounding box center [919, 428] width 808 height 236
copy div "Kurš no šiem nav dabisks siltuma avots? Saule Jāņtārpiņš Kažokāda Mēness"
click at [625, 550] on div "1p Kurš no šiem nav dabisks siltuma avots? Saule Jāņtārpiņš Kažokāda Mēness" at bounding box center [919, 493] width 808 height 433
click at [627, 526] on label "Mēness" at bounding box center [919, 515] width 792 height 35
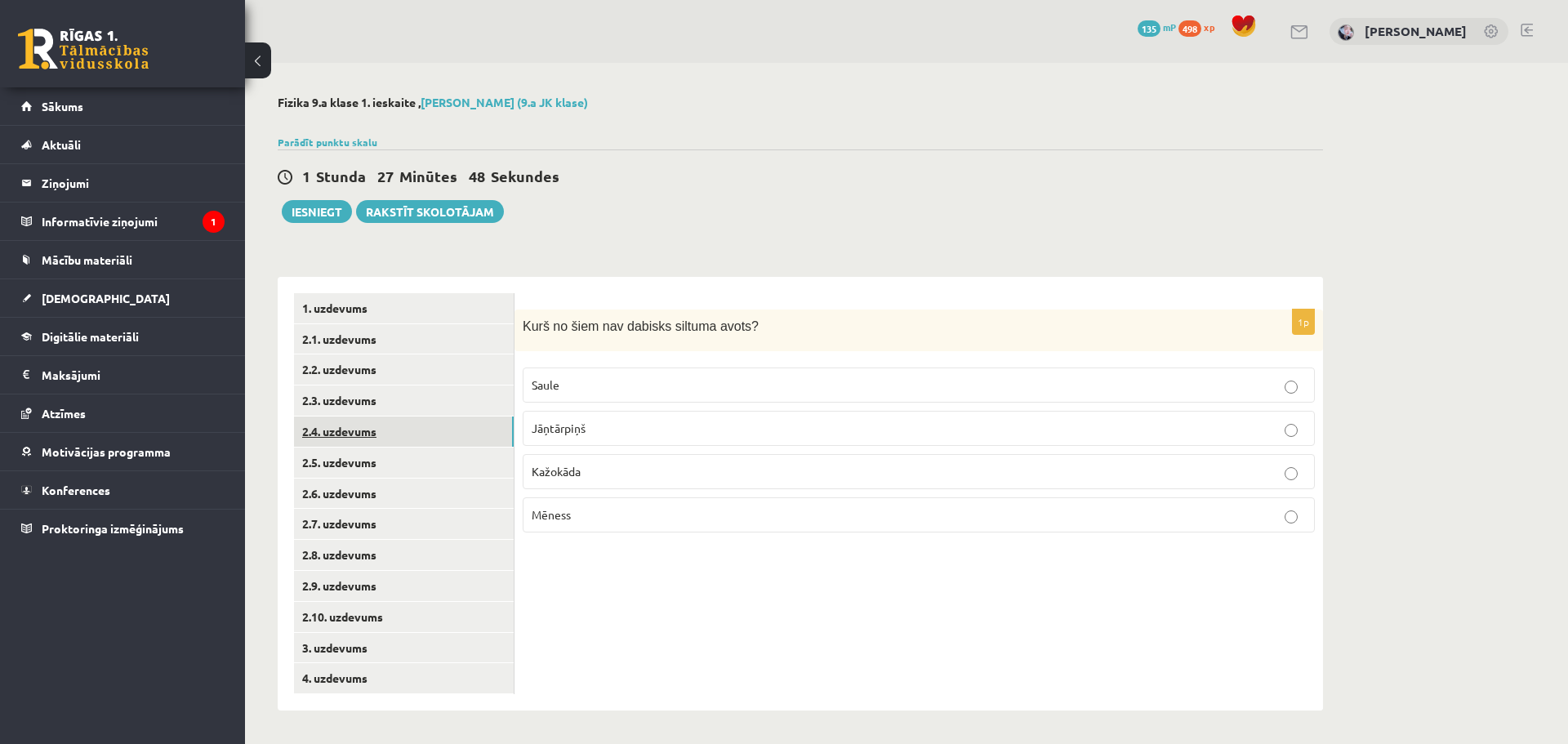
click at [420, 428] on link "2.4. uzdevums" at bounding box center [403, 432] width 220 height 30
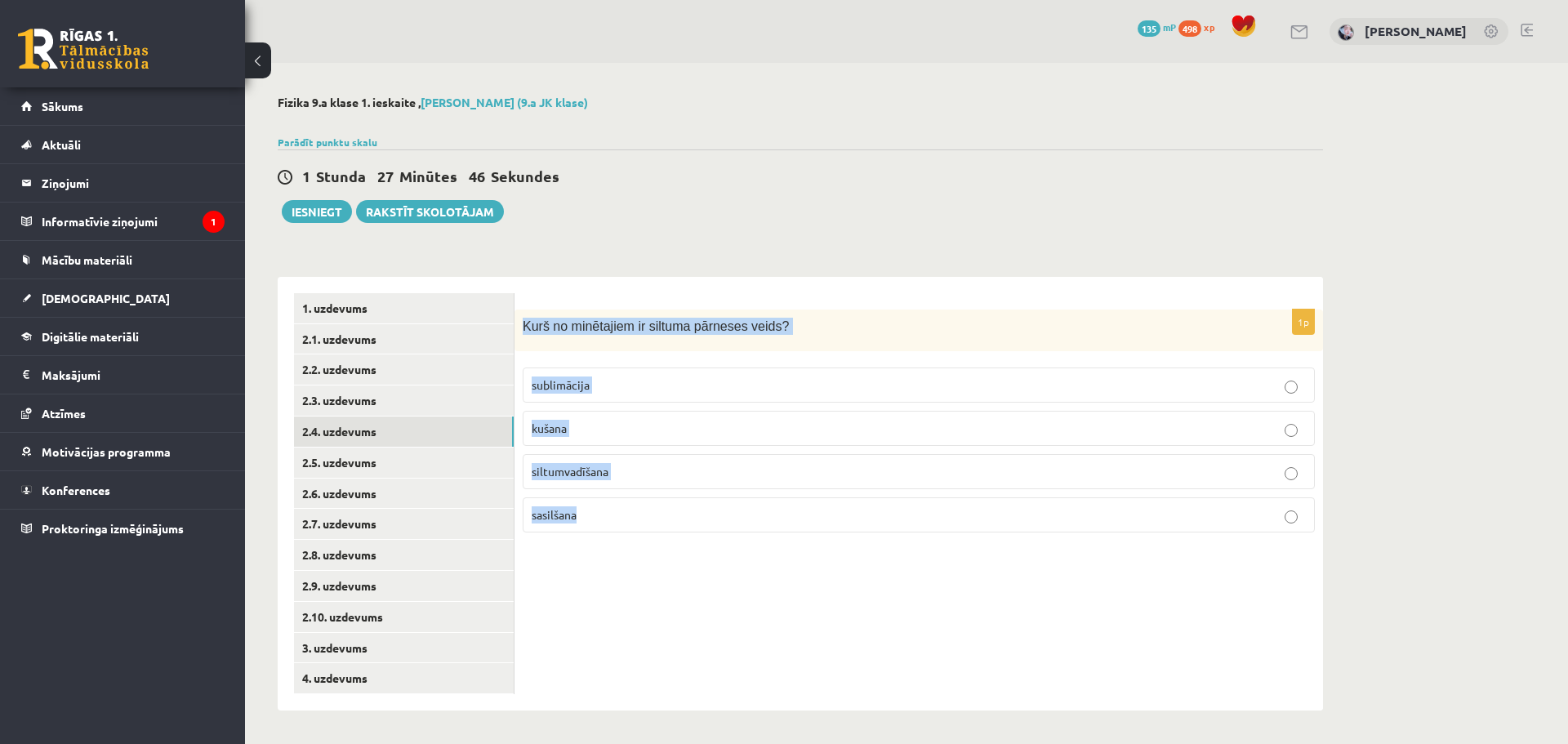
drag, startPoint x: 517, startPoint y: 327, endPoint x: 695, endPoint y: 516, distance: 259.6
click at [695, 516] on div "1p Kurš no minētajiem ir siltuma pārneses veids? sublimācija kušana siltumvadīš…" at bounding box center [919, 428] width 808 height 236
copy div "Kurš no minētajiem ir siltuma pārneses veids? sublimācija kušana siltumvadīšana…"
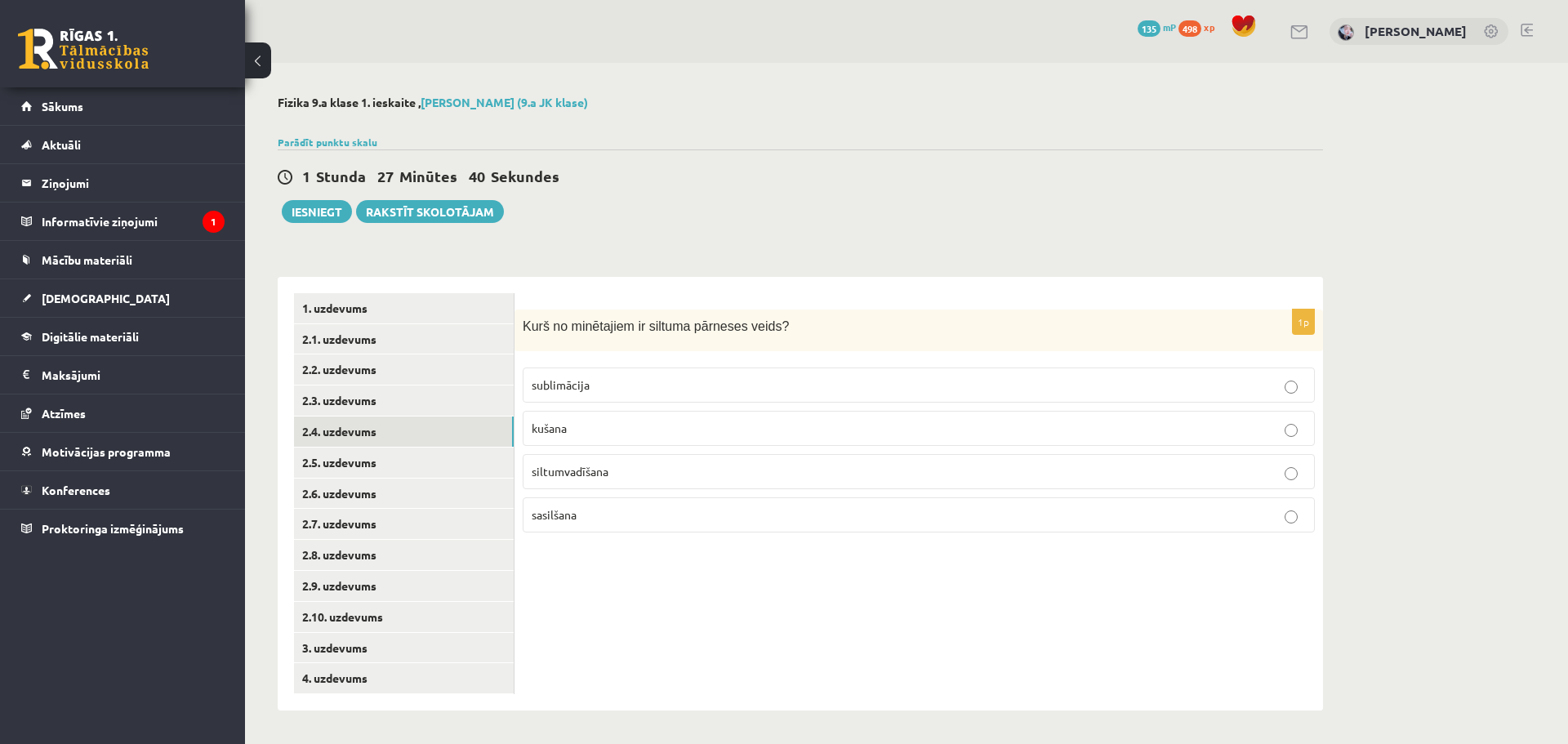
click at [725, 221] on div "1 Stunda 27 Minūtes 40 Sekundes Ieskaite saglabāta! Iesniegt Rakstīt skolotājam" at bounding box center [799, 186] width 1045 height 74
click at [652, 460] on label "siltumvadīšana" at bounding box center [919, 472] width 792 height 35
click at [459, 465] on link "2.5. uzdevums" at bounding box center [403, 463] width 220 height 30
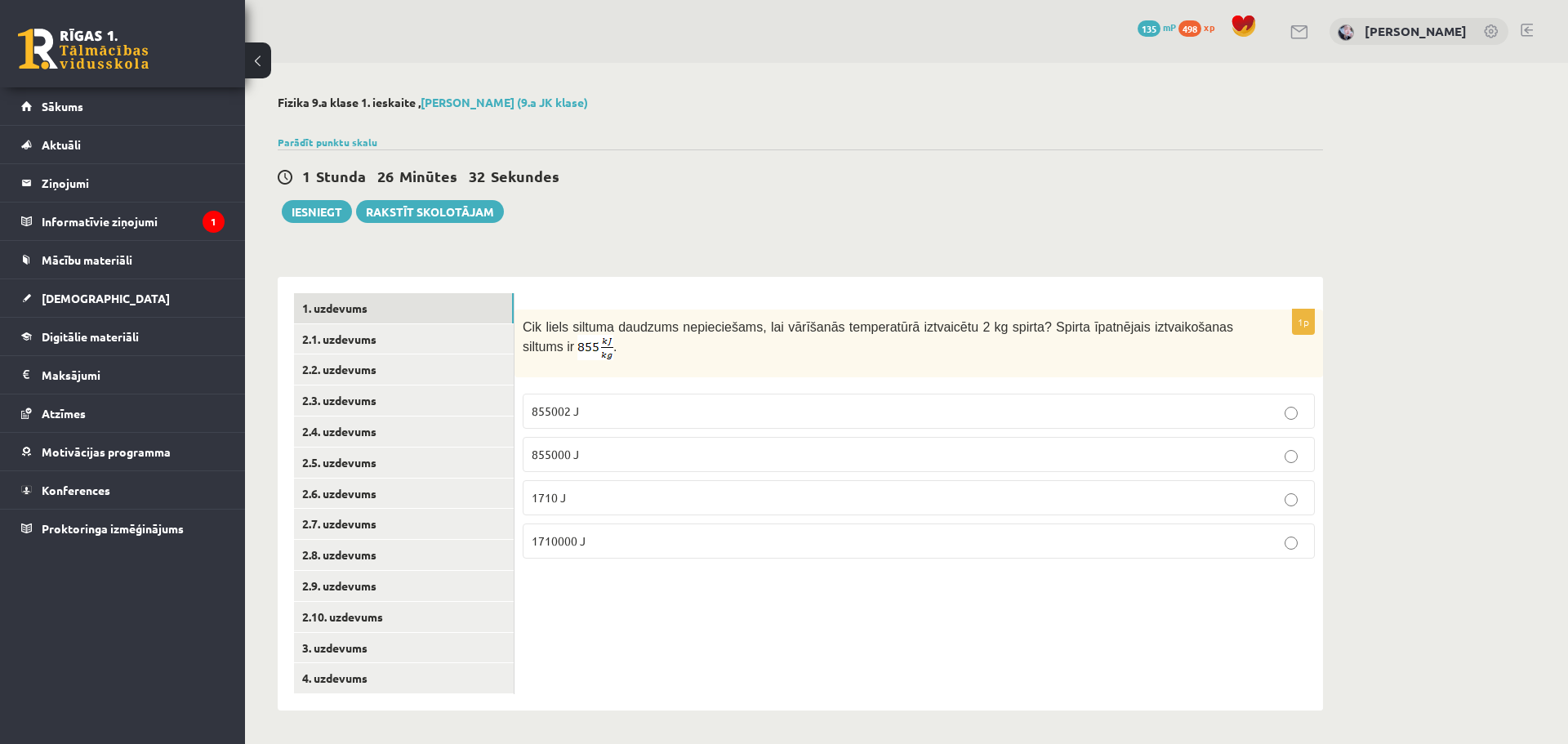
click at [566, 304] on form "1p Cik liels siltuma daudzums nepieciešams, lai vārīšanās temperatūrā iztvaicēt…" at bounding box center [918, 432] width 776 height 278
click at [431, 370] on link "2.2. uzdevums" at bounding box center [403, 370] width 220 height 30
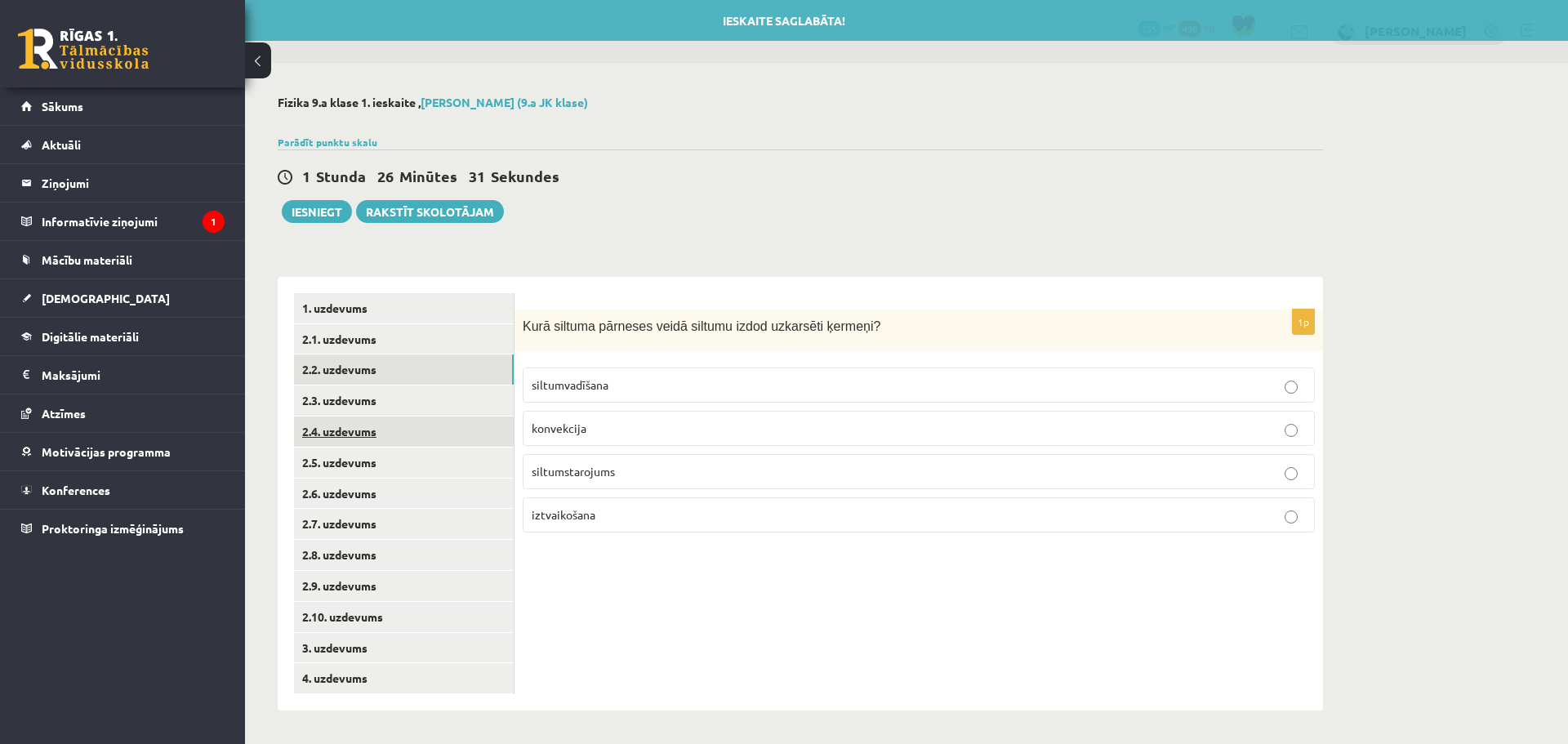
click at [418, 417] on link "2.4. uzdevums" at bounding box center [403, 432] width 220 height 30
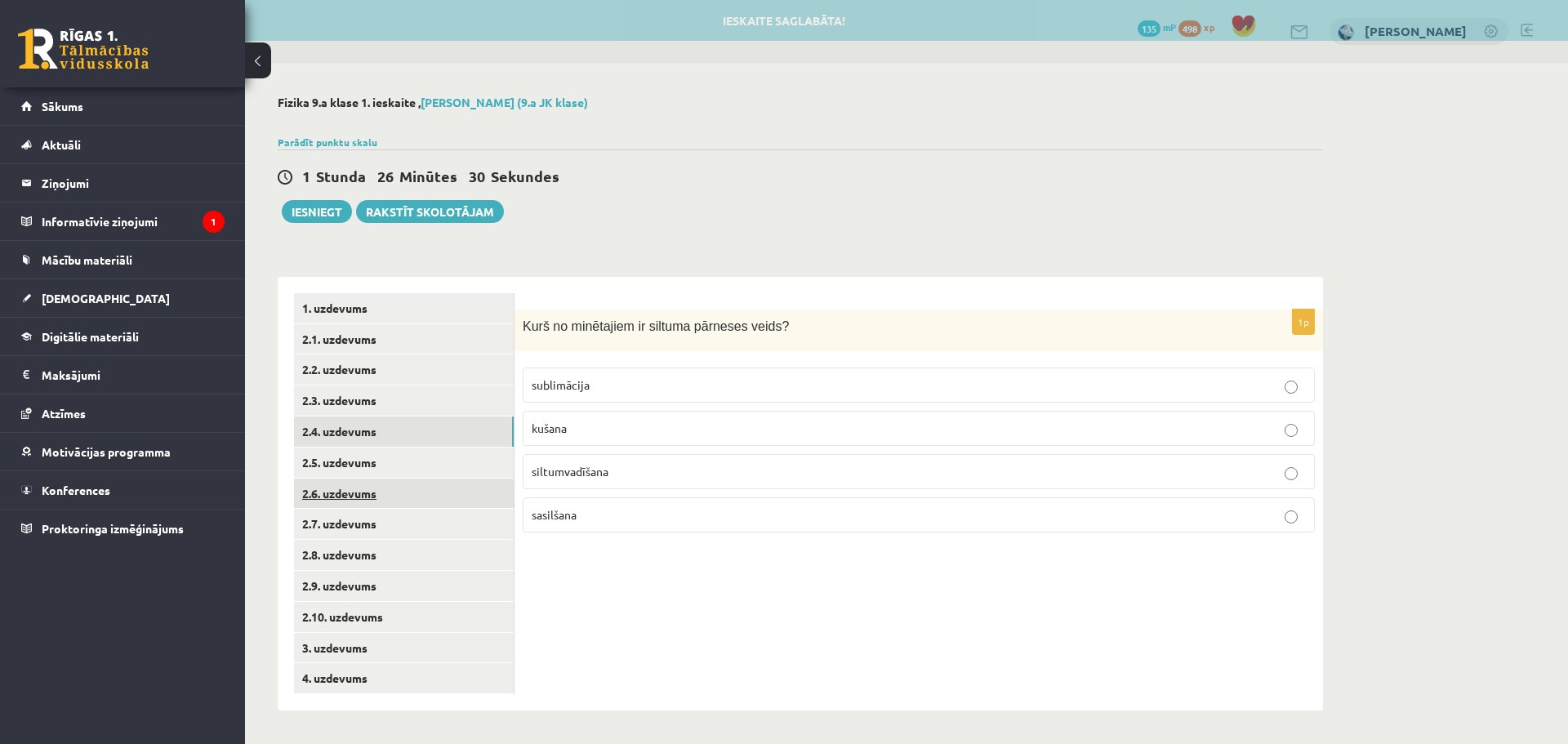
click at [418, 483] on link "2.6. uzdevums" at bounding box center [403, 493] width 220 height 30
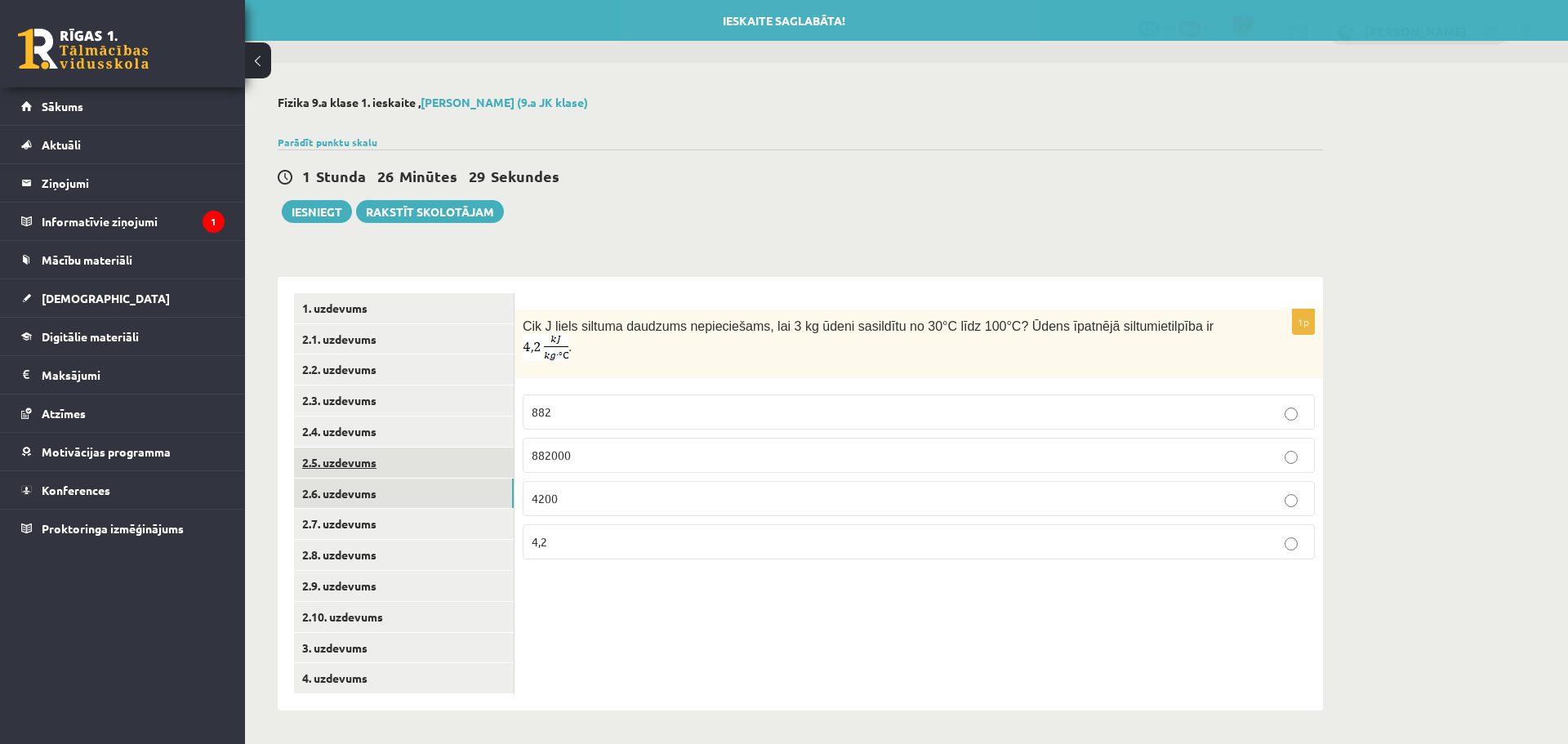
click at [379, 460] on link "2.5. uzdevums" at bounding box center [403, 463] width 220 height 30
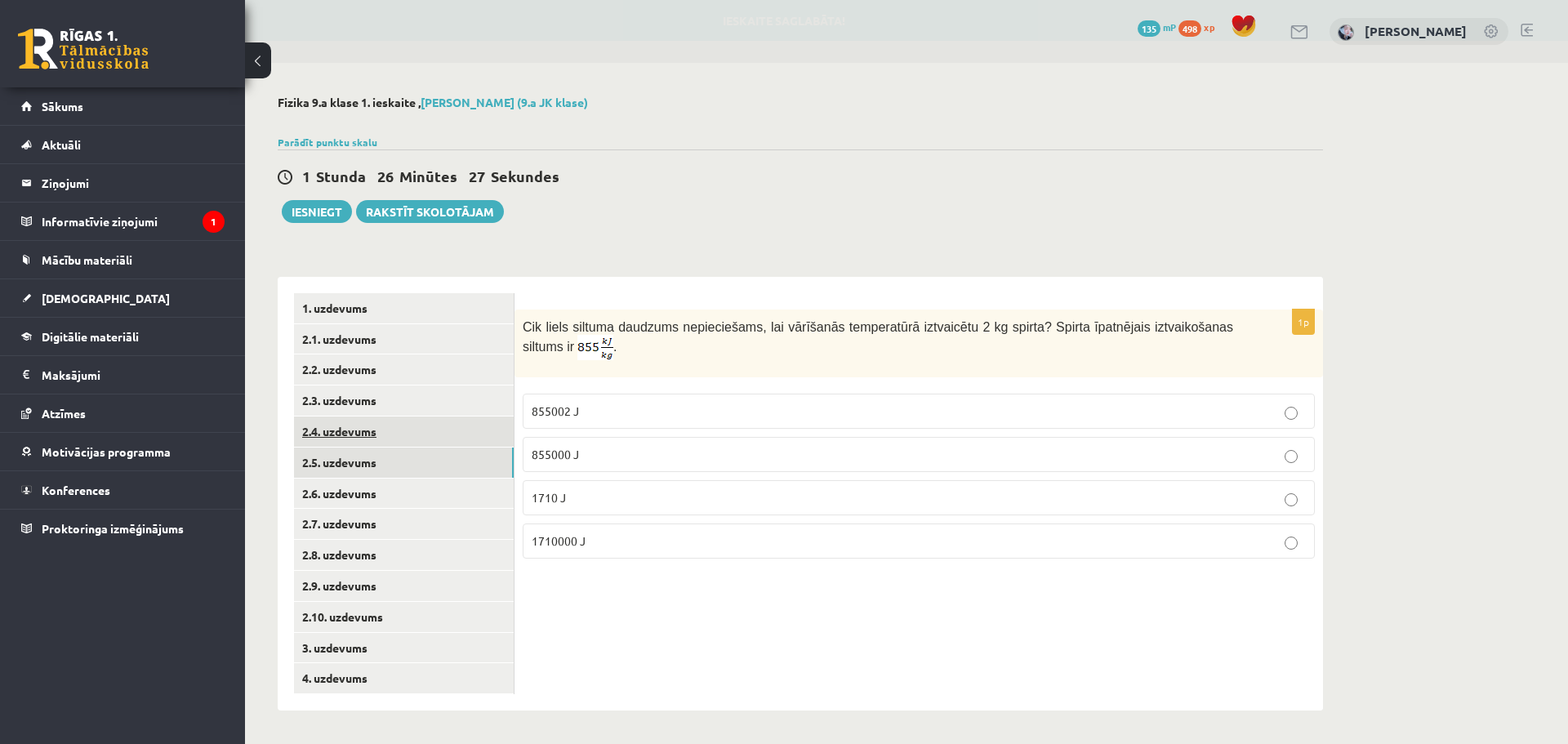
click at [359, 441] on link "2.4. uzdevums" at bounding box center [403, 432] width 220 height 30
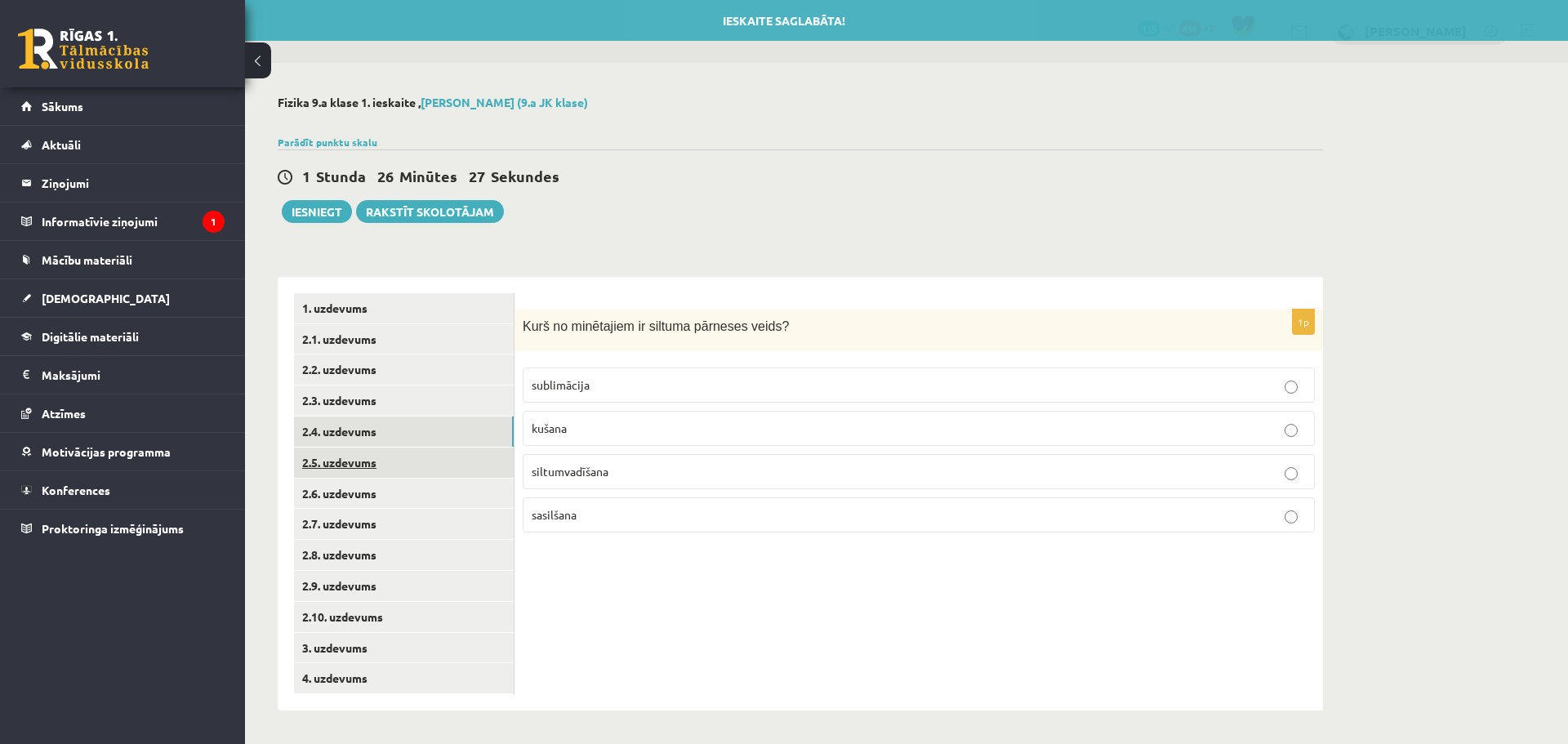
click at [364, 457] on link "2.5. uzdevums" at bounding box center [403, 463] width 220 height 30
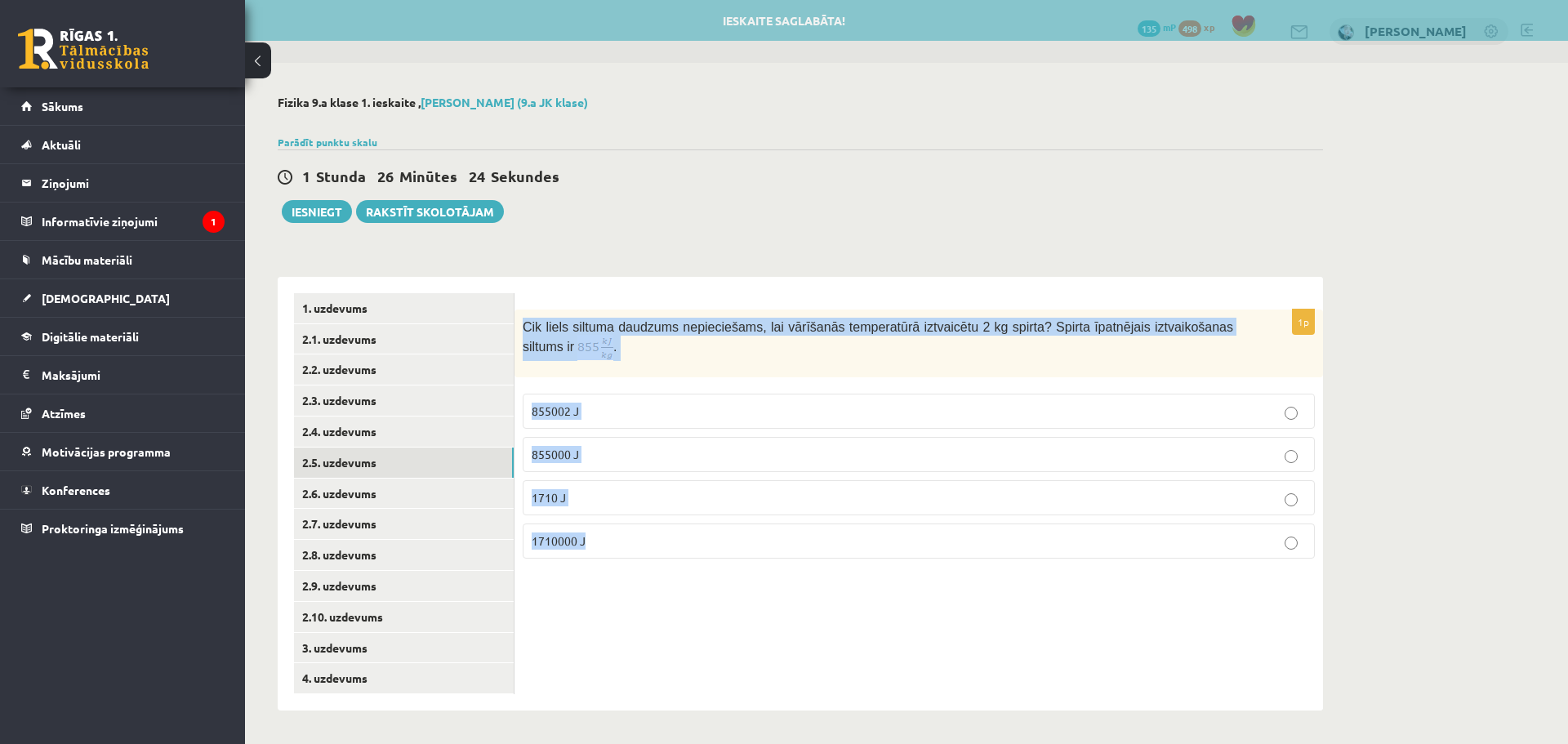
drag, startPoint x: 520, startPoint y: 326, endPoint x: 639, endPoint y: 537, distance: 242.2
click at [639, 537] on div "1p Cik liels siltuma daudzums nepieciešams, lai vārīšanās temperatūrā iztvaicēt…" at bounding box center [919, 441] width 808 height 262
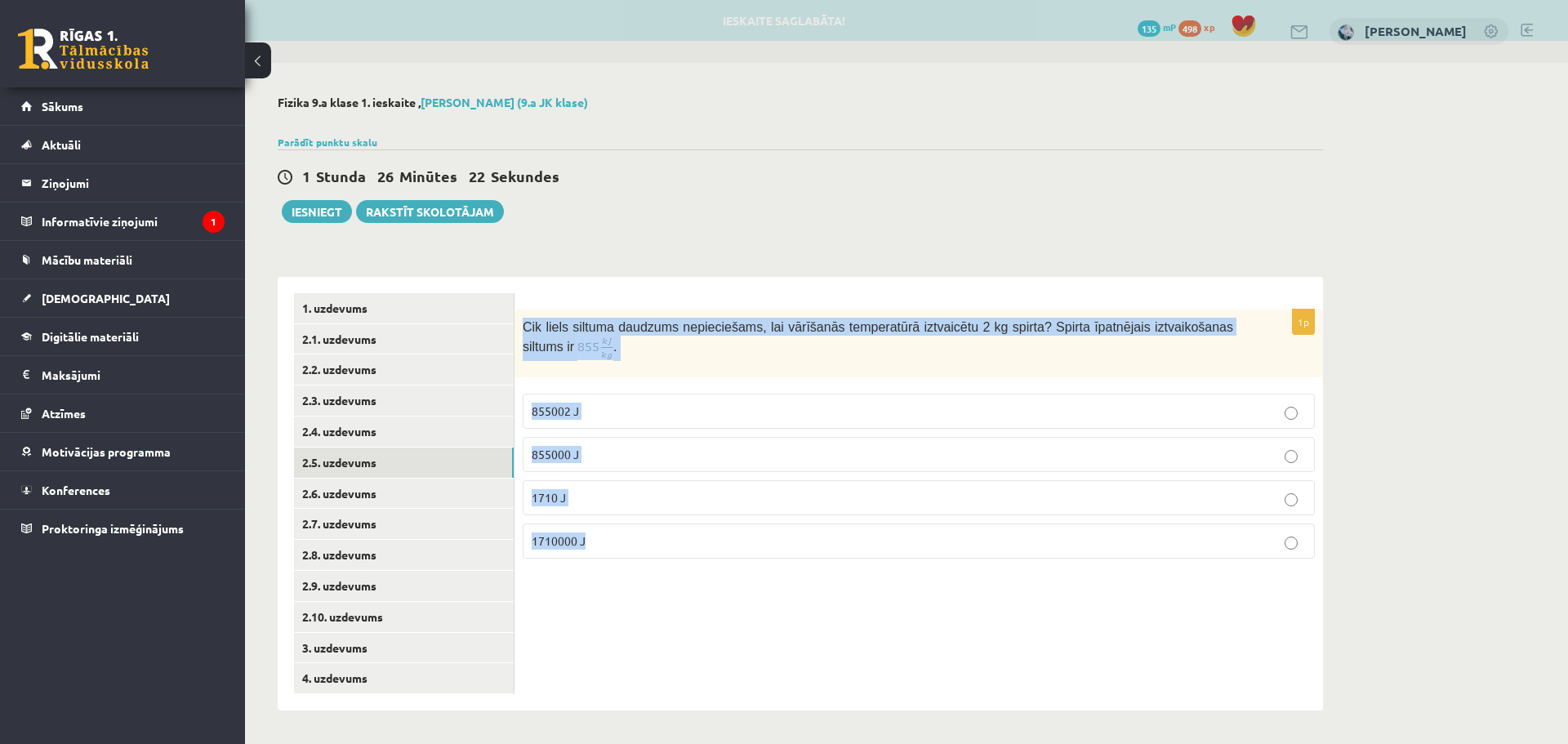
copy div "Cik liels siltuma daudzums nepieciešams, lai vārīšanās temperatūrā iztvaicētu 2…"
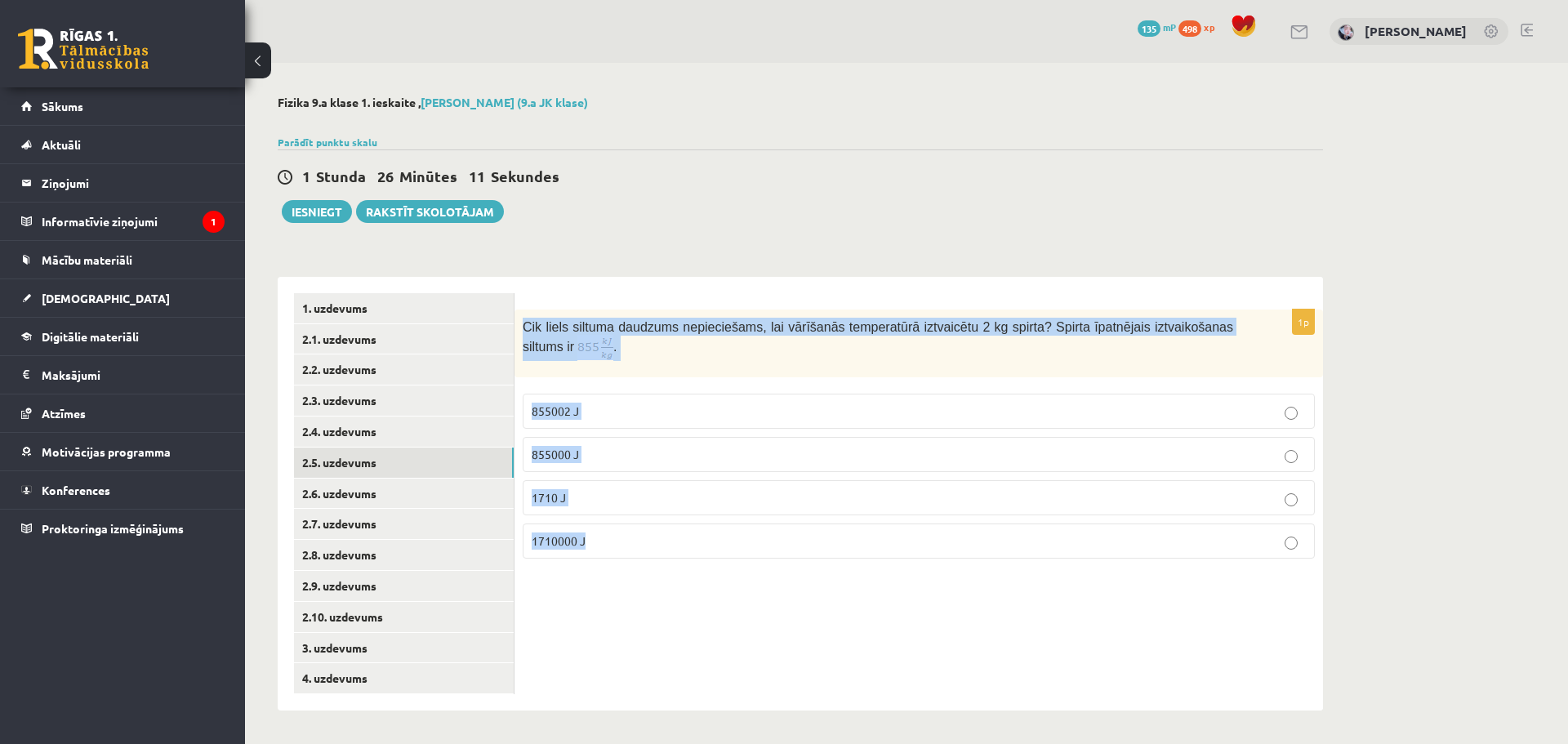
click at [683, 242] on div "Fizika 9.a klase 1. ieskaite , Viktorija Iļjina (9.a JK klase) Parādīt punktu s…" at bounding box center [800, 403] width 1111 height 680
click at [642, 460] on p "855000 J" at bounding box center [918, 454] width 774 height 17
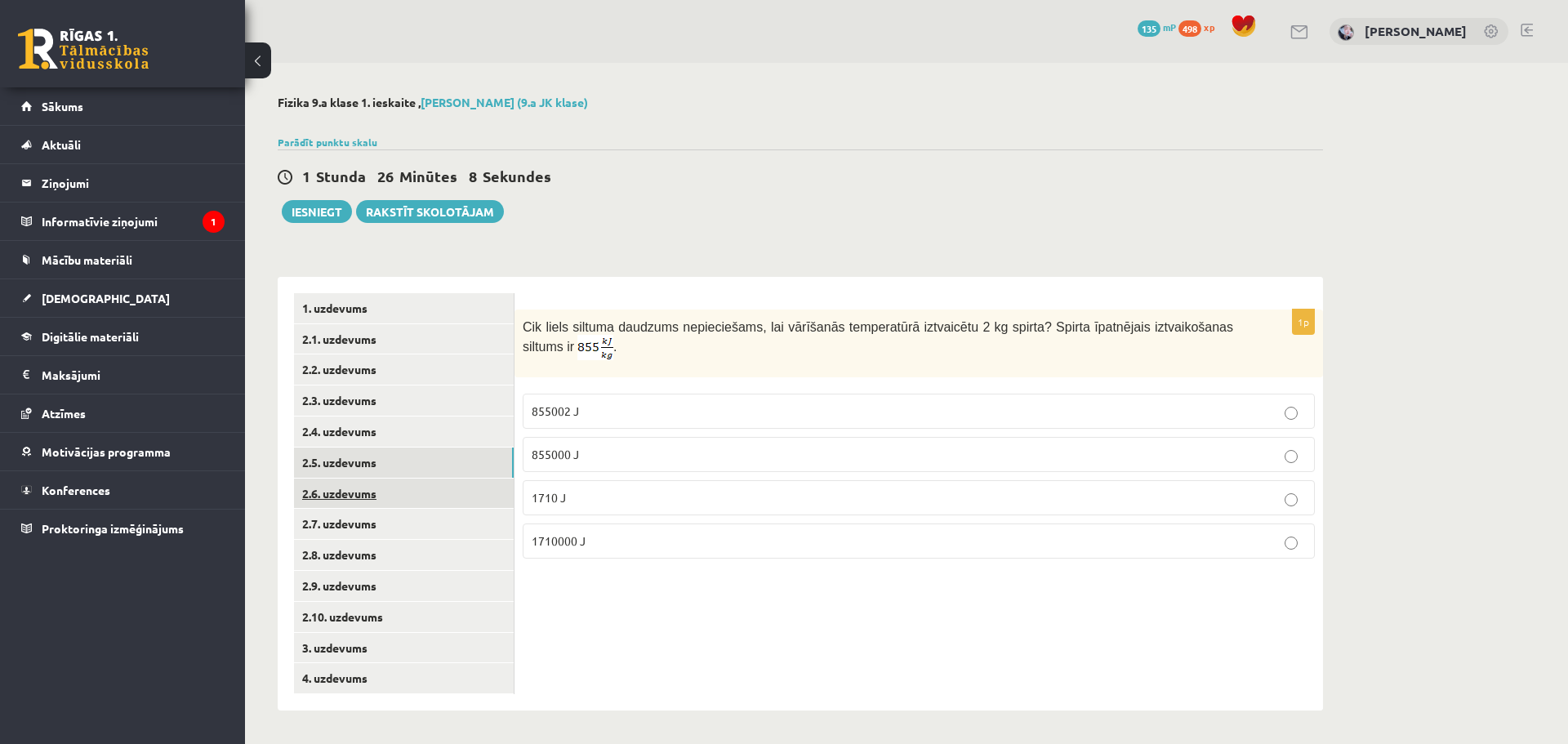
click at [398, 497] on link "2.6. uzdevums" at bounding box center [403, 493] width 220 height 30
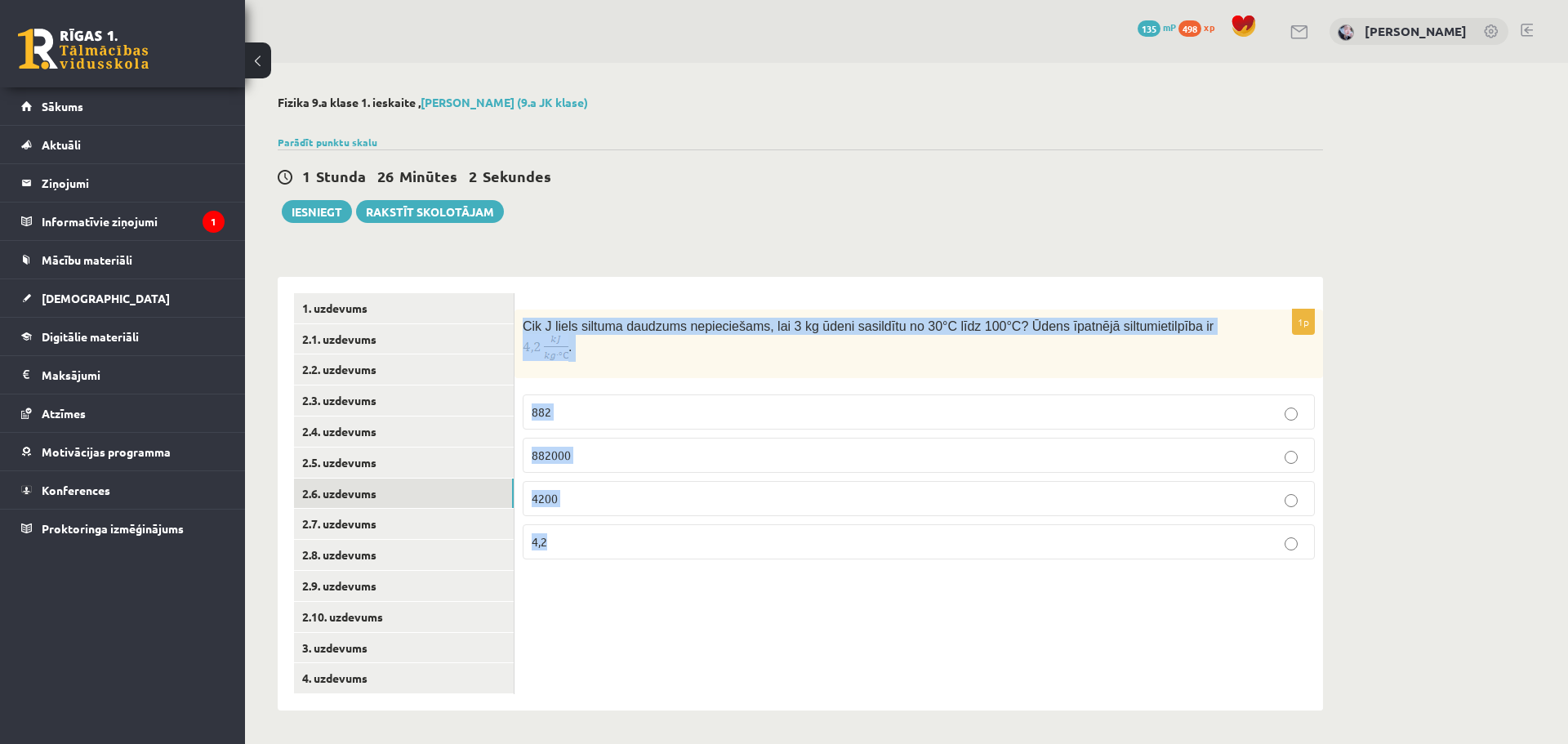
drag, startPoint x: 520, startPoint y: 328, endPoint x: 1204, endPoint y: 538, distance: 715.5
click at [1204, 538] on div "1p Cik J liels siltuma daudzums nepieciešams, lai 3 kg ūdeni sasildītu no 30°C …" at bounding box center [919, 441] width 808 height 263
copy div "Cik J liels siltuma daudzums nepieciešams, lai 3 kg ūdeni sasildītu no 30°C līd…"
click at [946, 594] on div "1p Cik J liels siltuma daudzums nepieciešams, lai 3 kg ūdeni sasildītu no 30°C …" at bounding box center [919, 493] width 808 height 433
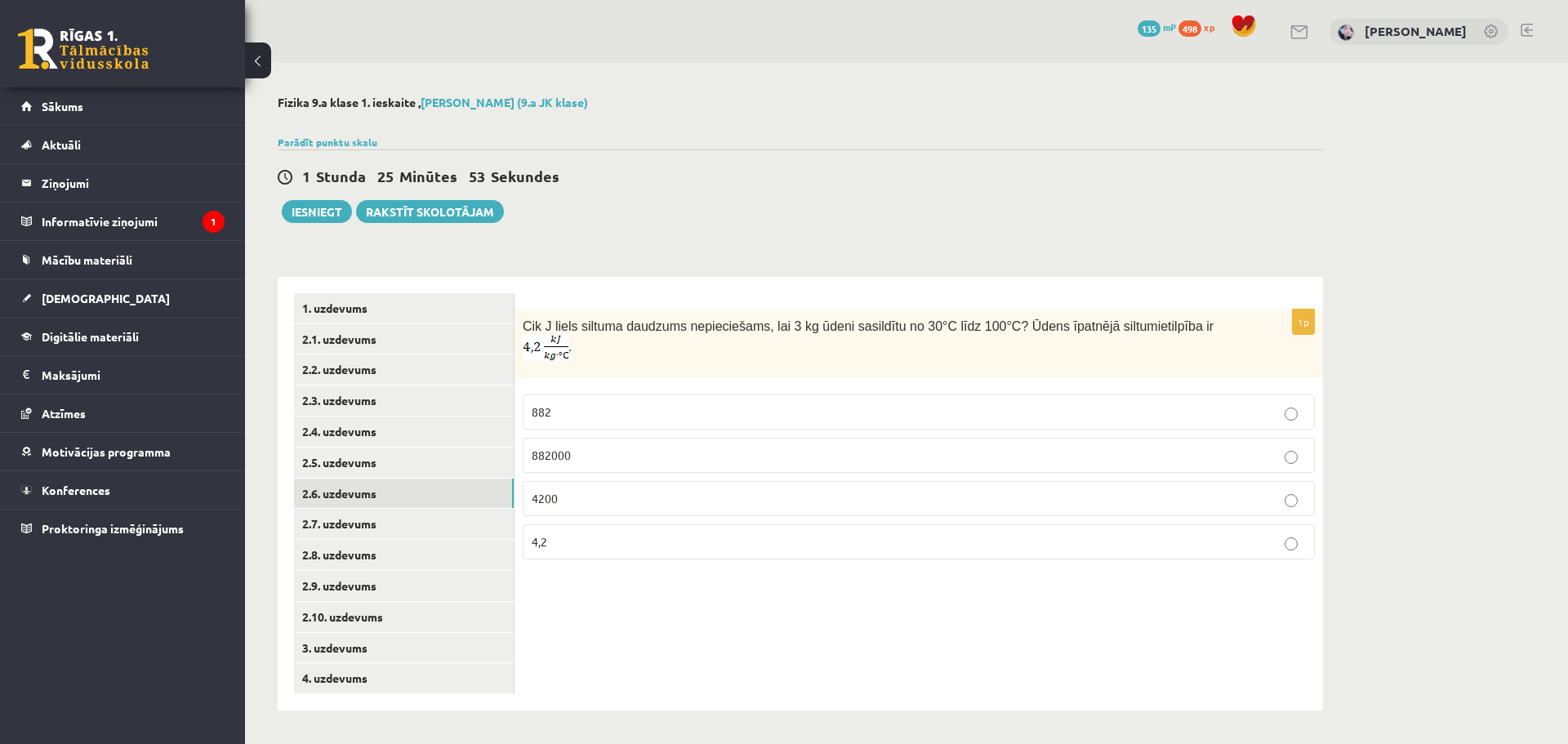
click at [608, 447] on p "882000" at bounding box center [918, 455] width 774 height 17
click at [444, 533] on link "2.7. uzdevums" at bounding box center [403, 524] width 220 height 30
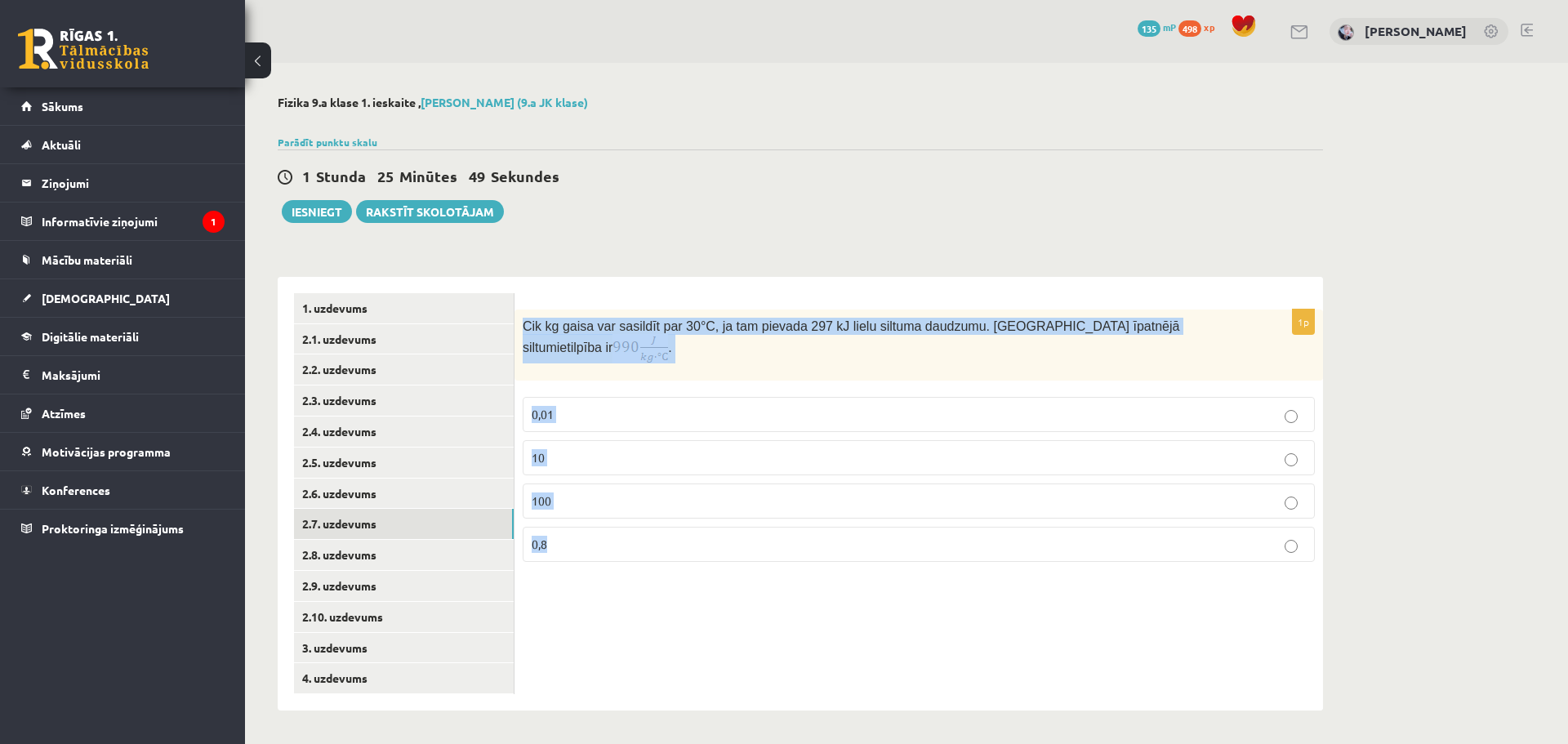
drag, startPoint x: 523, startPoint y: 334, endPoint x: 681, endPoint y: 538, distance: 258.0
click at [681, 538] on div "1p Cik kg gaisa var sasildīt par 30 °C, ja tam pievada 297 kJ lielu siltuma dau…" at bounding box center [919, 443] width 808 height 266
copy div "Cik kg gaisa var sasildīt par 30 °C, ja tam pievada 297 kJ lielu siltuma daudzu…"
click at [595, 449] on p "10" at bounding box center [918, 458] width 774 height 17
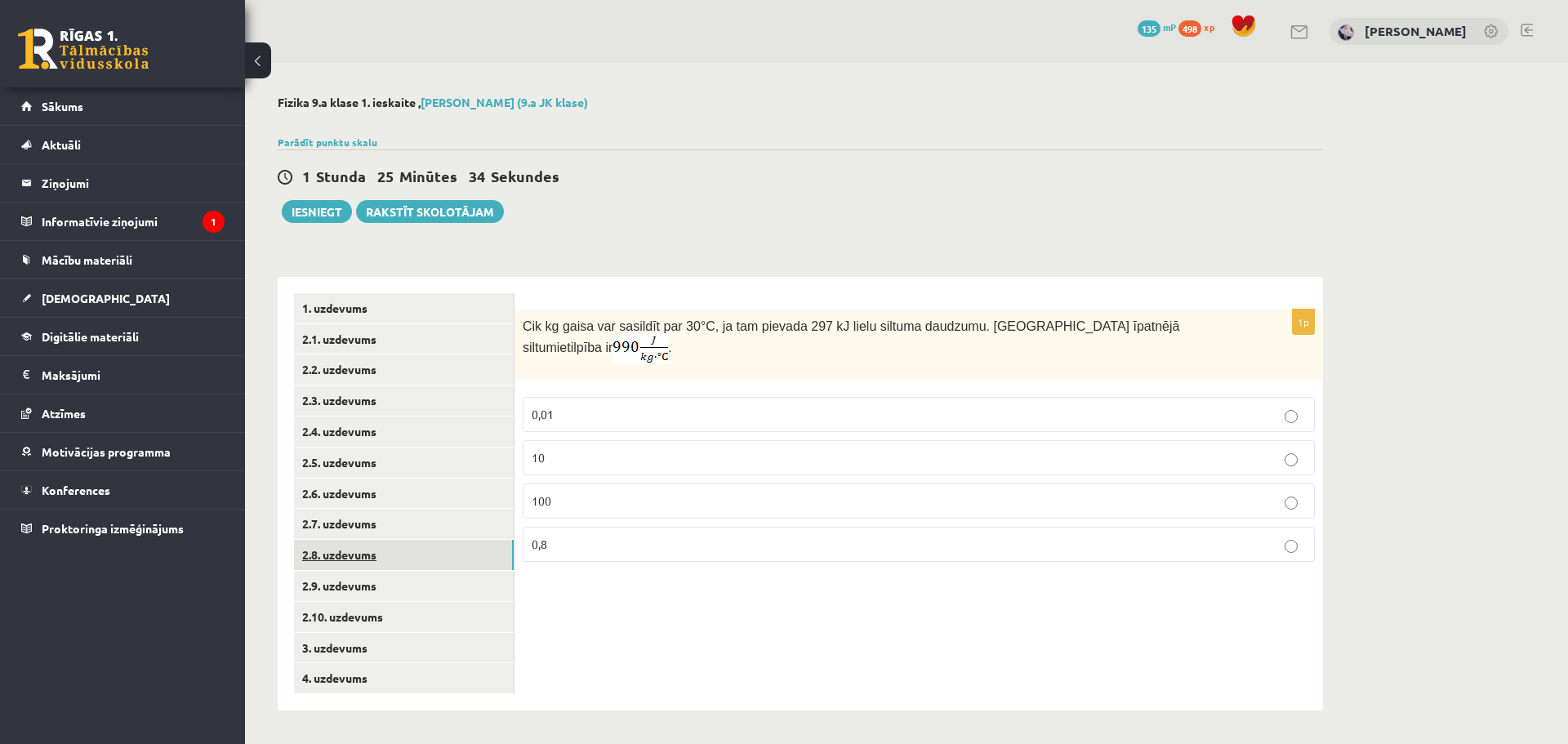
click at [359, 553] on link "2.8. uzdevums" at bounding box center [403, 555] width 220 height 30
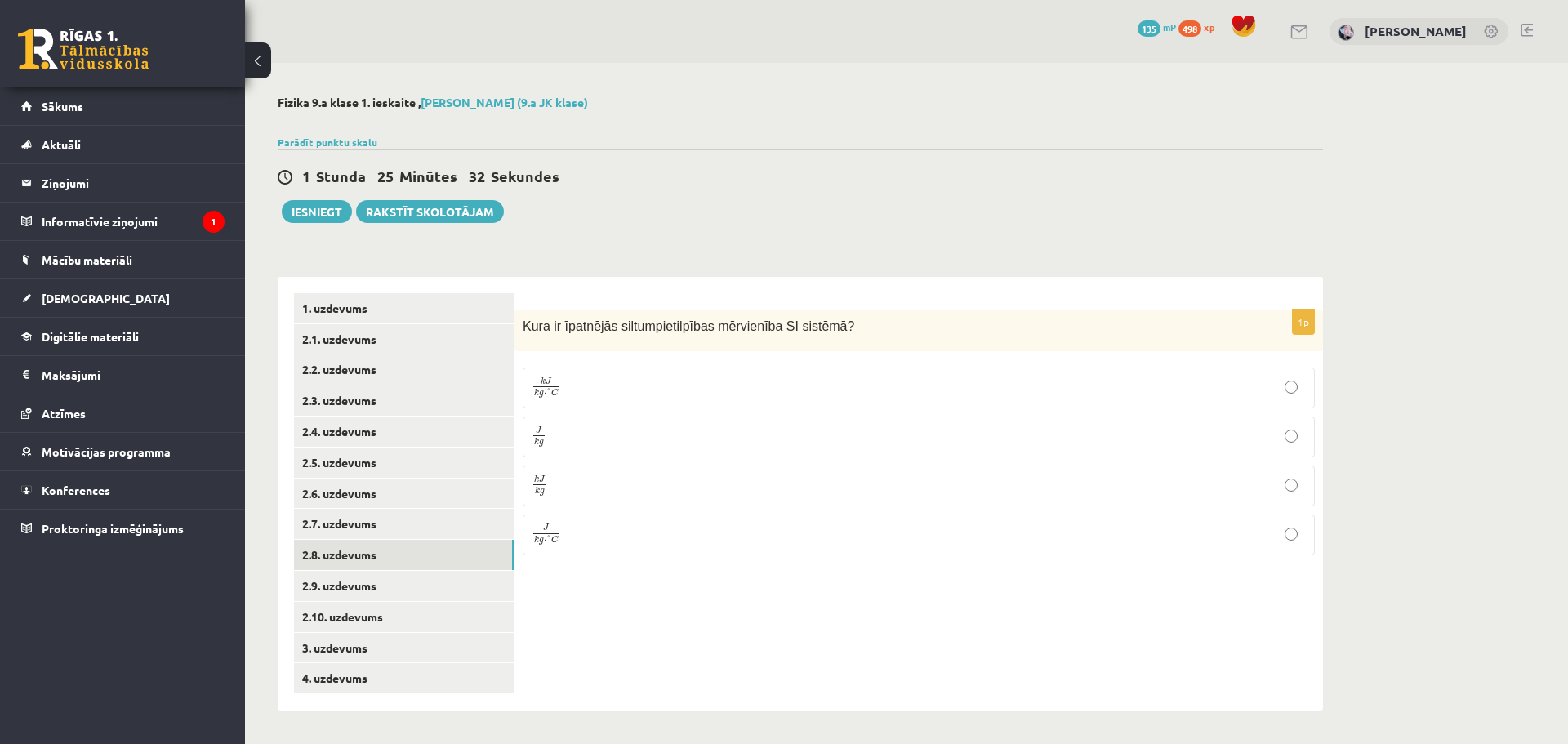
click at [611, 446] on p "J k g J k g" at bounding box center [918, 438] width 774 height 23
click at [624, 399] on p "k J k g ⋅ ° C k J k g ⋅ ° C" at bounding box center [918, 388] width 774 height 23
click at [426, 580] on link "2.9. uzdevums" at bounding box center [403, 586] width 220 height 30
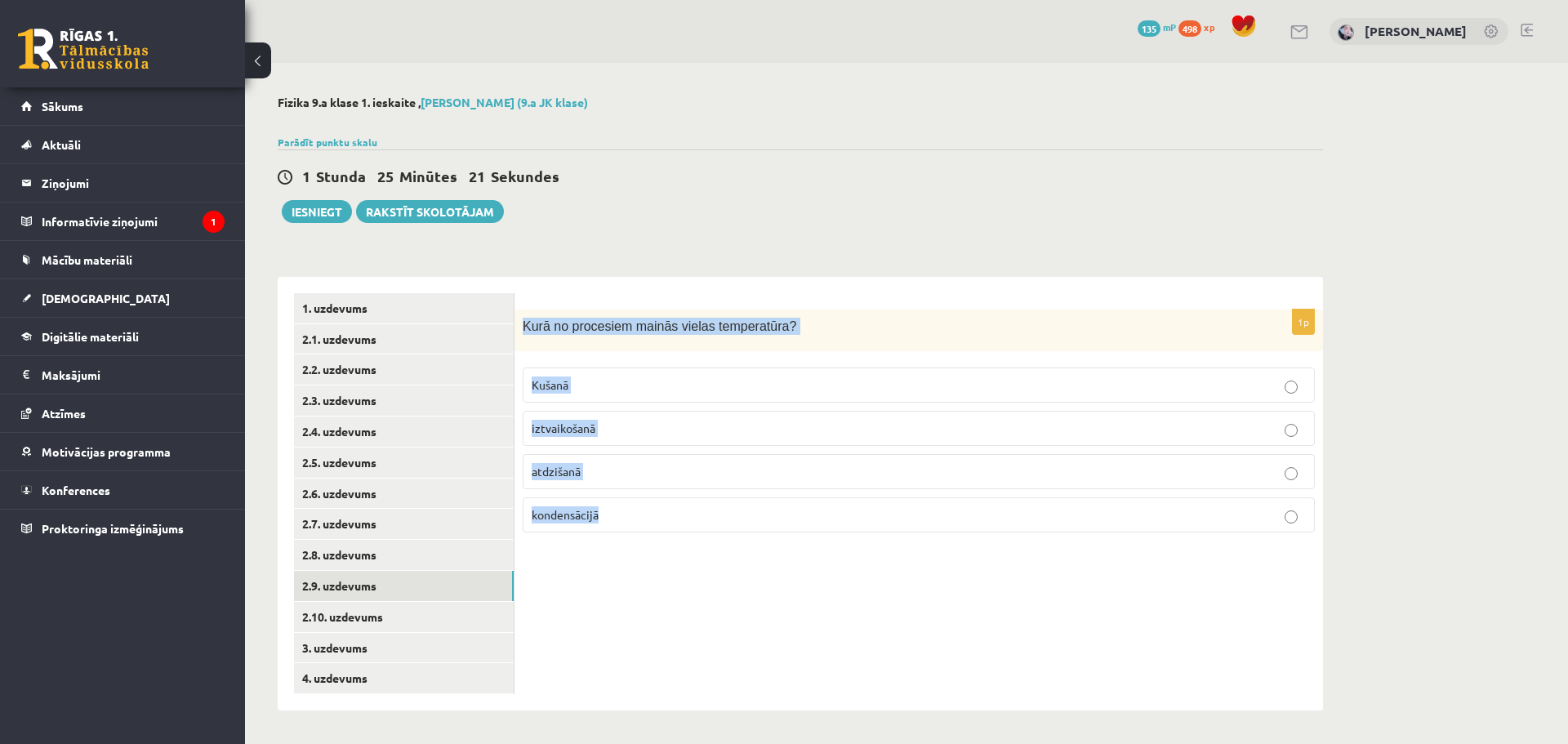
drag, startPoint x: 521, startPoint y: 325, endPoint x: 678, endPoint y: 528, distance: 256.6
click at [678, 528] on div "1p Kurā no procesiem mainās vielas temperatūra? Kušanā iztvaikošanā atdzišanā k…" at bounding box center [919, 428] width 808 height 236
copy div "Kurā no procesiem mainās vielas temperatūra? Kušanā iztvaikošanā atdzišanā kond…"
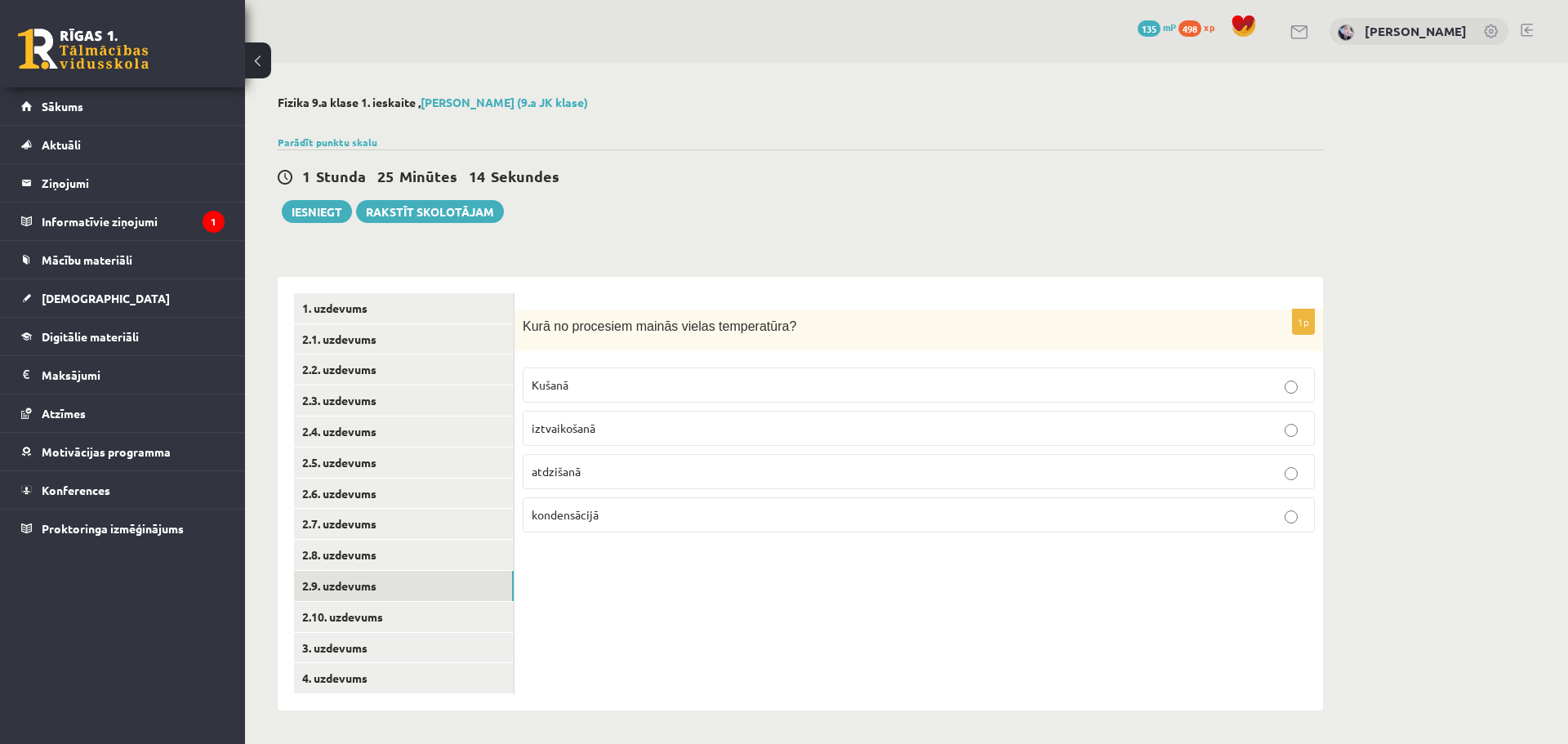
click at [546, 171] on span "Sekundes" at bounding box center [525, 176] width 69 height 19
click at [589, 484] on label "atdzišanā" at bounding box center [919, 472] width 792 height 35
click at [404, 606] on link "2.10. uzdevums" at bounding box center [403, 617] width 220 height 30
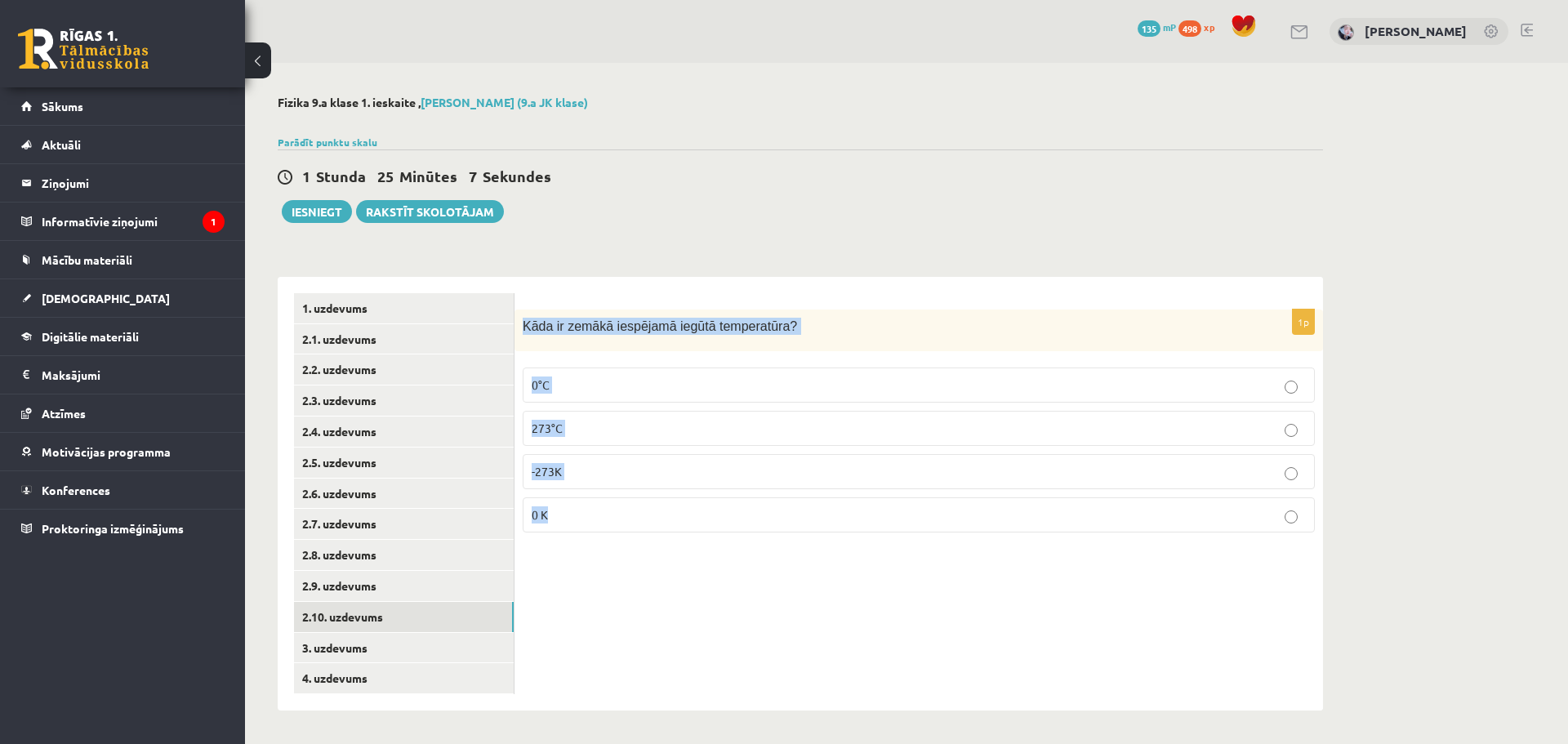
drag, startPoint x: 518, startPoint y: 321, endPoint x: 708, endPoint y: 516, distance: 272.3
click at [708, 516] on div "1p Kāda ir zemākā iespējamā iegūtā temperatūra? 0°C 273°C -273K 0 K" at bounding box center [919, 428] width 808 height 236
copy div "Kāda ir zemākā iespējamā iegūtā temperatūra? 0°C 273°C -273K 0 K"
click at [653, 519] on p "0 K" at bounding box center [918, 515] width 774 height 17
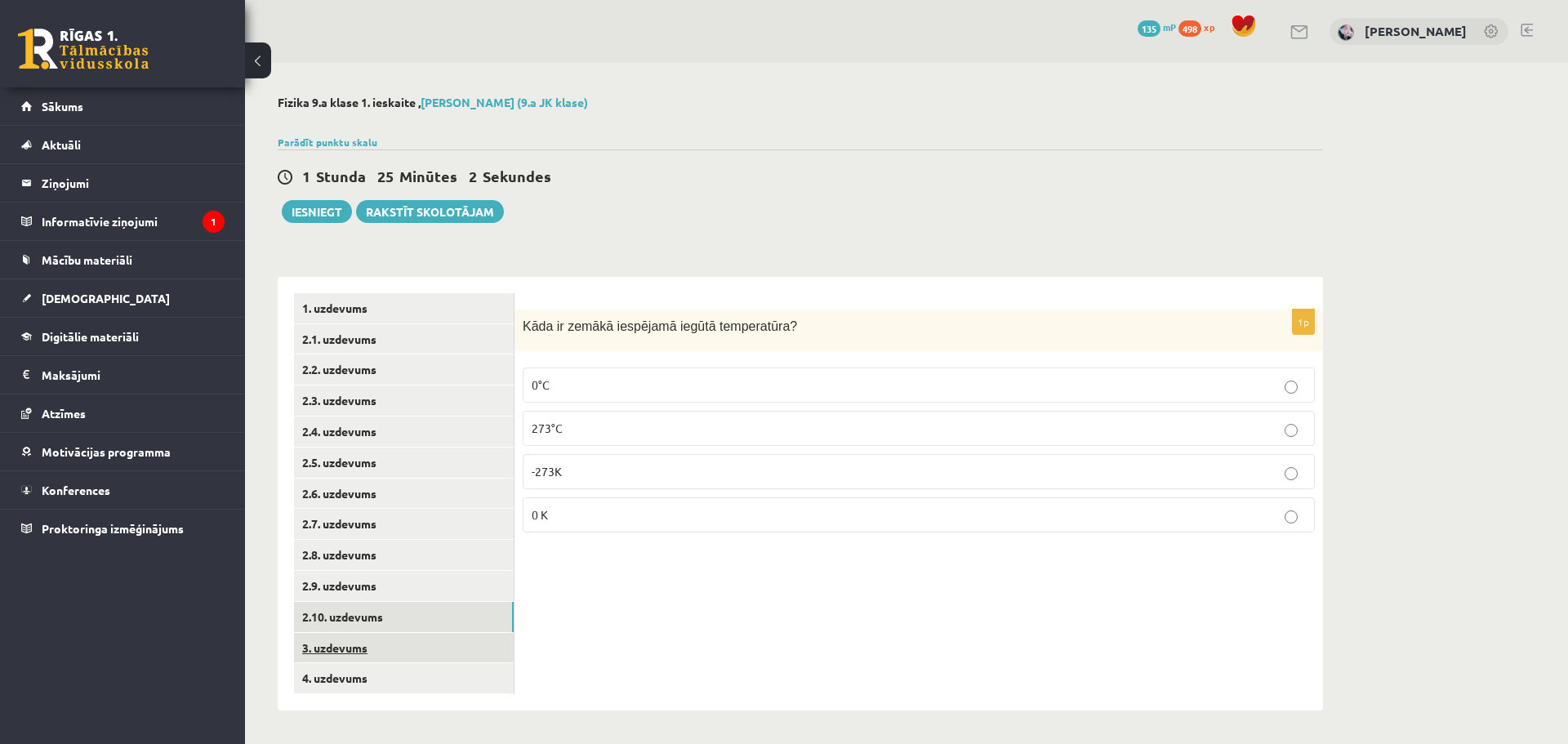
click at [409, 638] on link "3. uzdevums" at bounding box center [403, 648] width 220 height 30
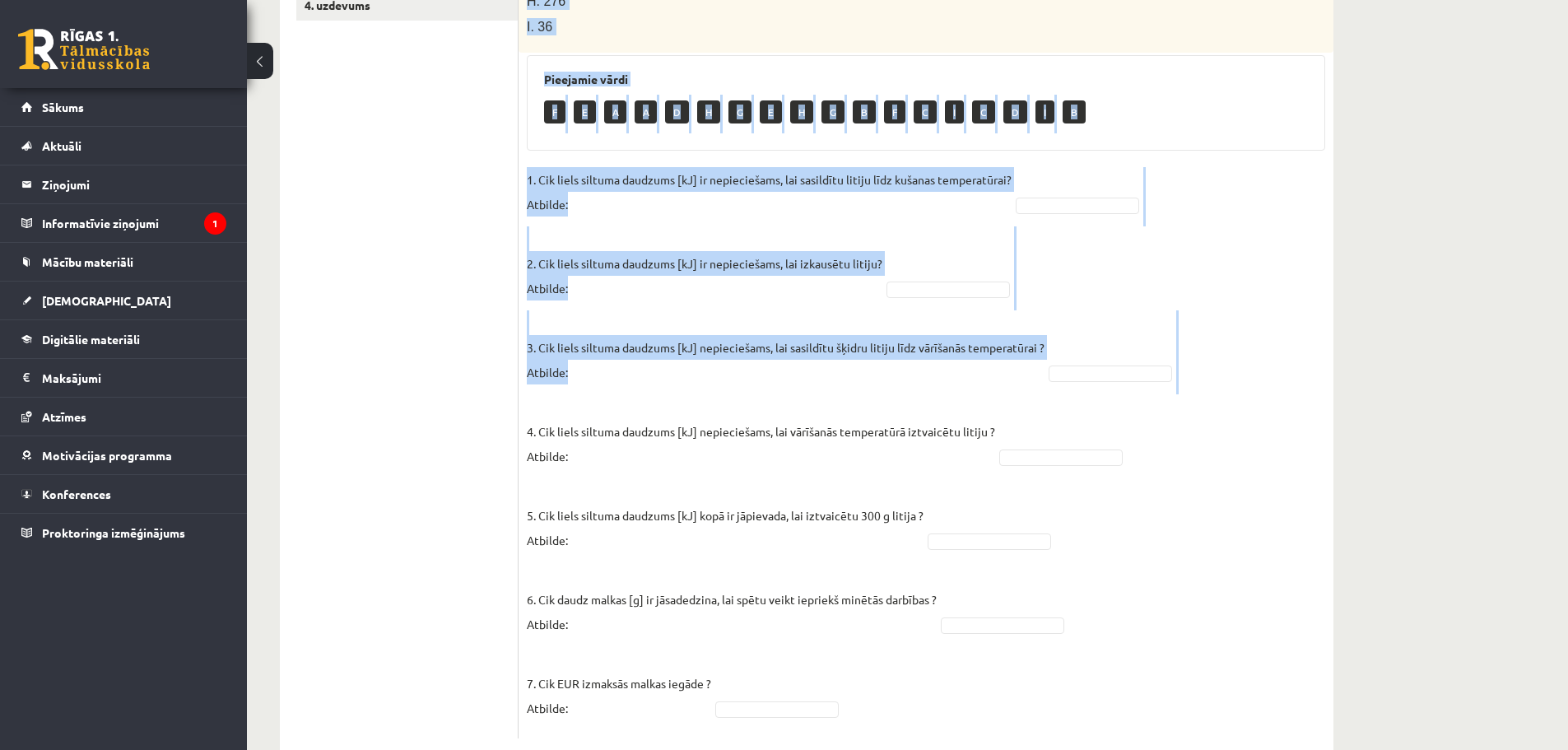
scroll to position [699, 0]
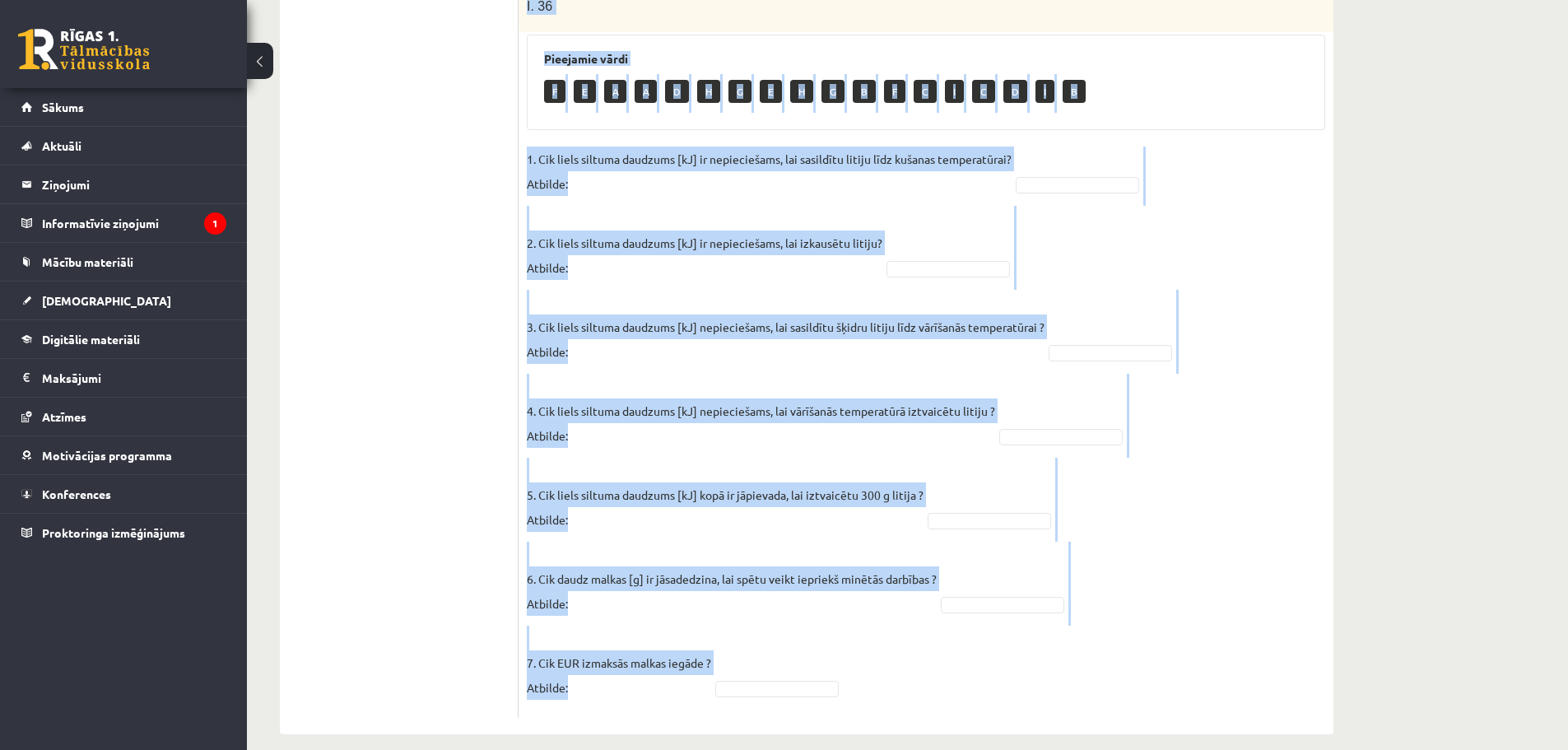
drag, startPoint x: 525, startPoint y: 80, endPoint x: 945, endPoint y: 619, distance: 683.3
click at [945, 619] on div "7p Litija klucīti, kura masa ir 300 g un temperatūra ir - 30 ° C , silda kamēr …" at bounding box center [926, 166] width 815 height 1105
click at [658, 214] on p "2. Cik liels siltuma daudzums [kJ] ir nepieciešams, lai izkausētu litiju? Atbil…" at bounding box center [705, 243] width 356 height 74
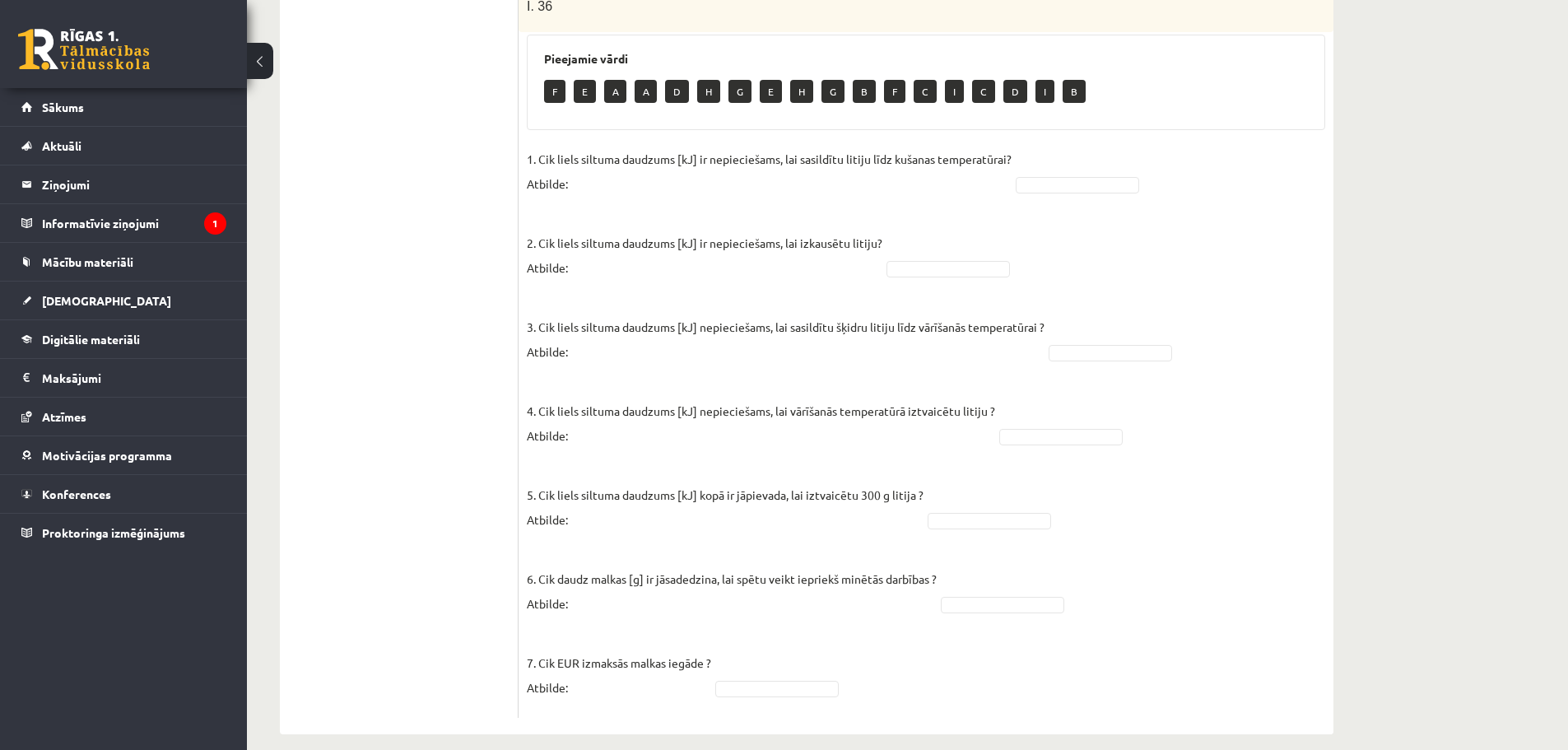
click at [1107, 152] on fieldset "1. Cik liels siltuma daudzums [kJ] ir nepieciešams, lai sasildītu litiju līdz k…" at bounding box center [926, 428] width 798 height 563
click at [1104, 346] on fieldset "1. Cik liels siltuma daudzums [kJ] ir nepieciešams, lai sasildītu litiju līdz k…" at bounding box center [926, 428] width 798 height 563
click at [1039, 430] on fieldset "1. Cik liels siltuma daudzums [kJ] ir nepieciešams, lai sasildītu litiju līdz k…" at bounding box center [926, 428] width 798 height 563
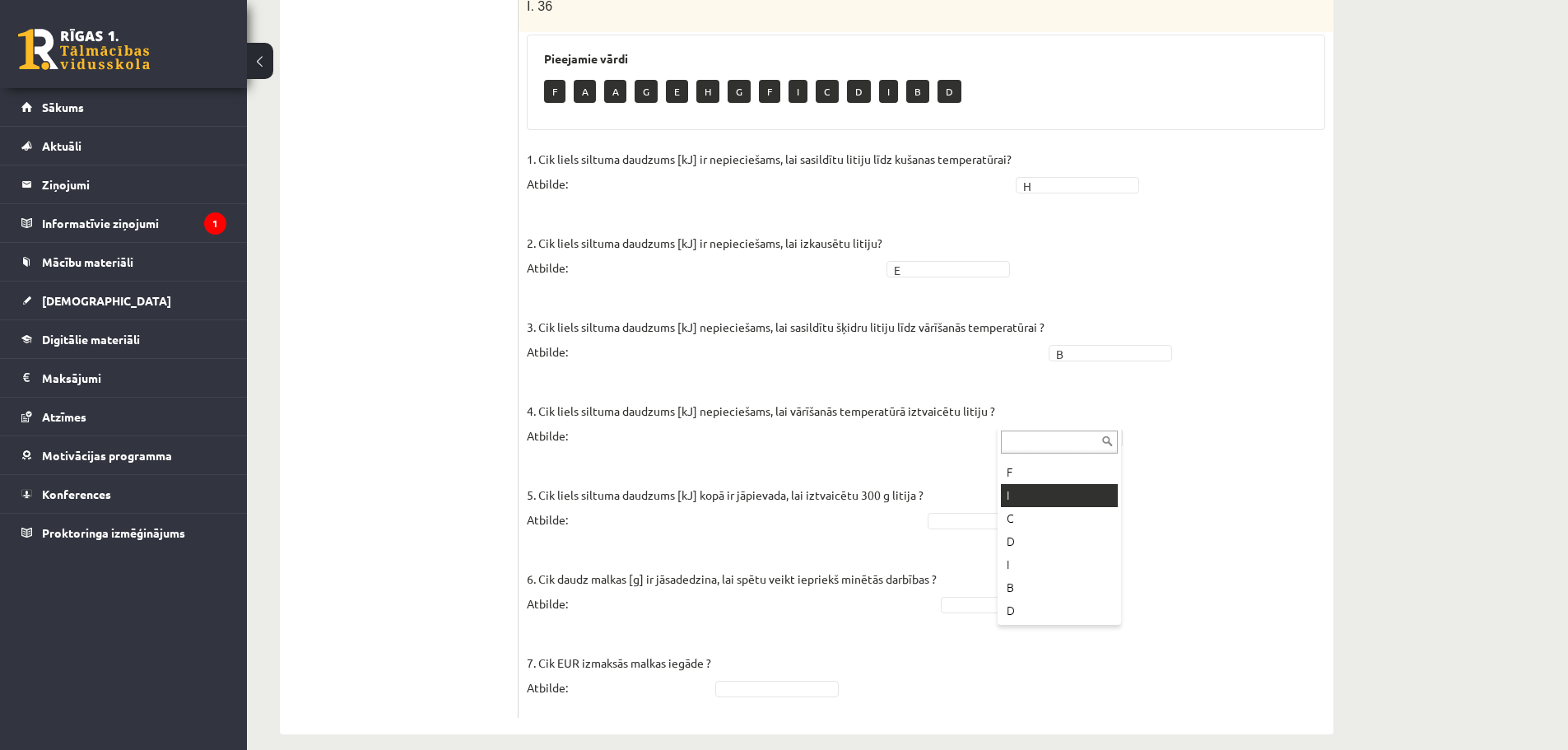
scroll to position [181, 0]
click at [993, 521] on fieldset "1. Cik liels siltuma daudzums [kJ] ir nepieciešams, lai sasildītu litiju līdz k…" at bounding box center [926, 428] width 798 height 563
click at [993, 518] on fieldset "1. Cik liels siltuma daudzums [kJ] ir nepieciešams, lai sasildītu litiju līdz k…" at bounding box center [926, 428] width 798 height 563
click at [1049, 578] on fieldset "1. Cik liels siltuma daudzums [kJ] ir nepieciešams, lai sasildītu litiju līdz k…" at bounding box center [926, 428] width 798 height 563
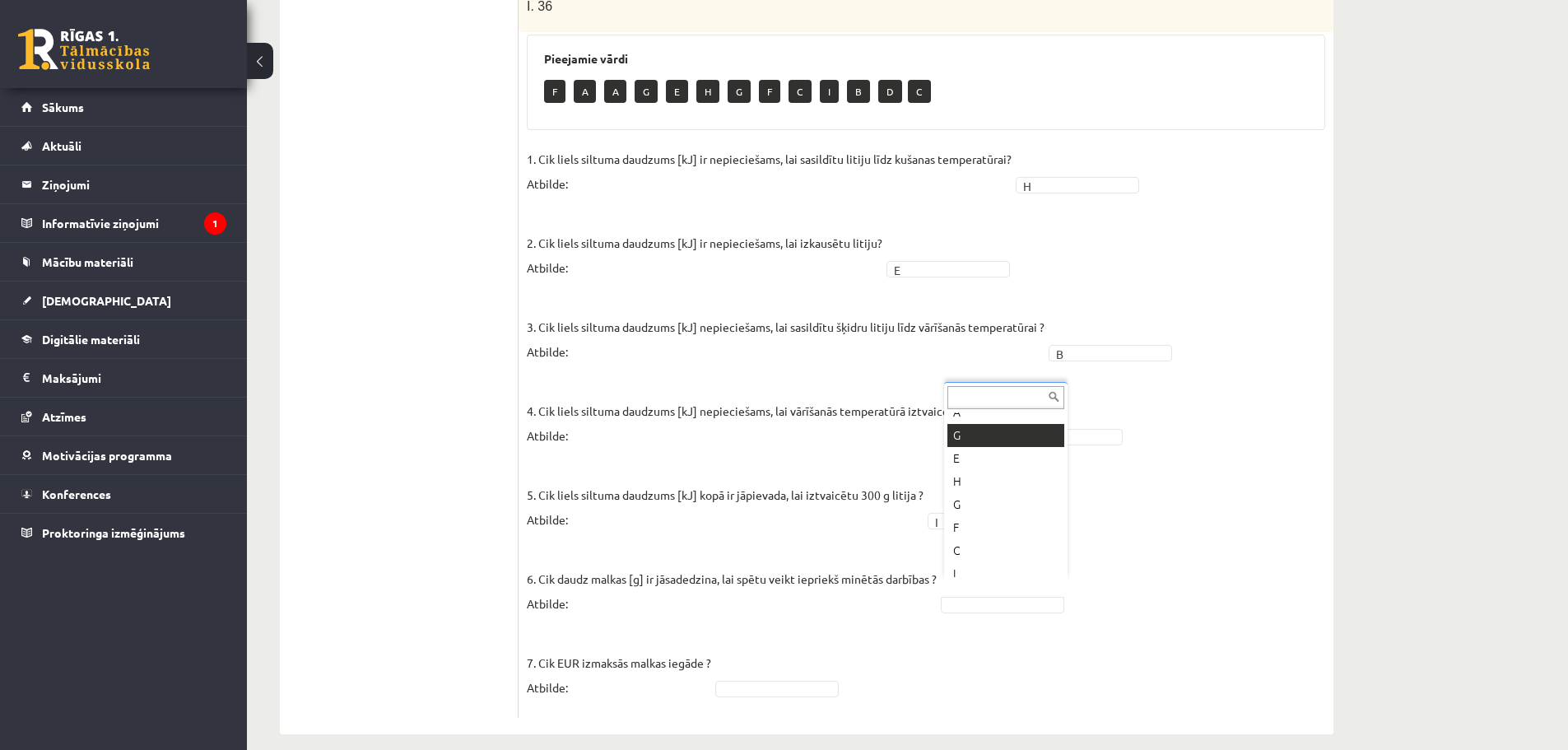
scroll to position [158, 0]
click at [812, 681] on fieldset "1. Cik liels siltuma daudzums [kJ] ir nepieciešams, lai sasildītu litiju līdz k…" at bounding box center [926, 428] width 798 height 563
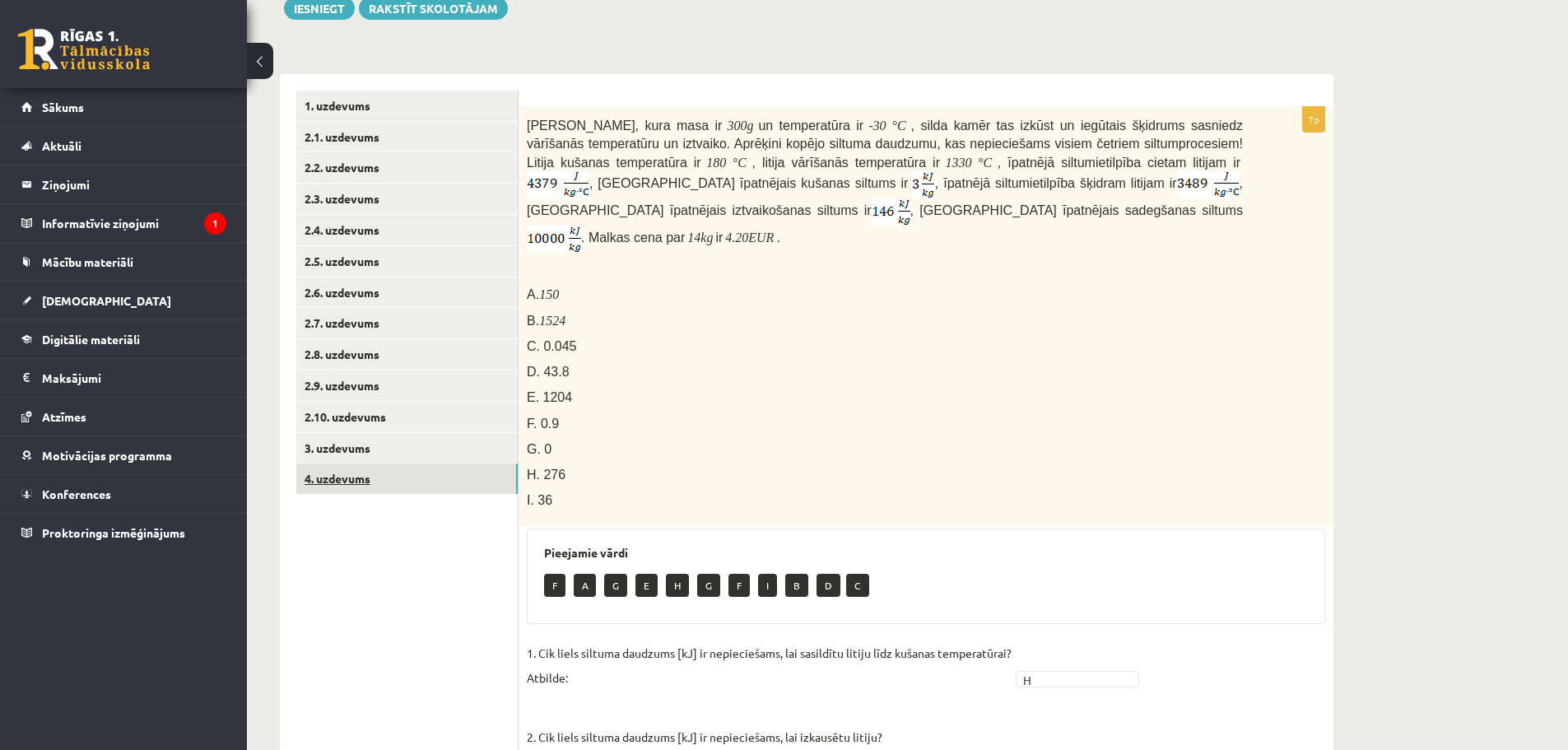
click at [456, 480] on link "4. uzdevums" at bounding box center [407, 479] width 222 height 30
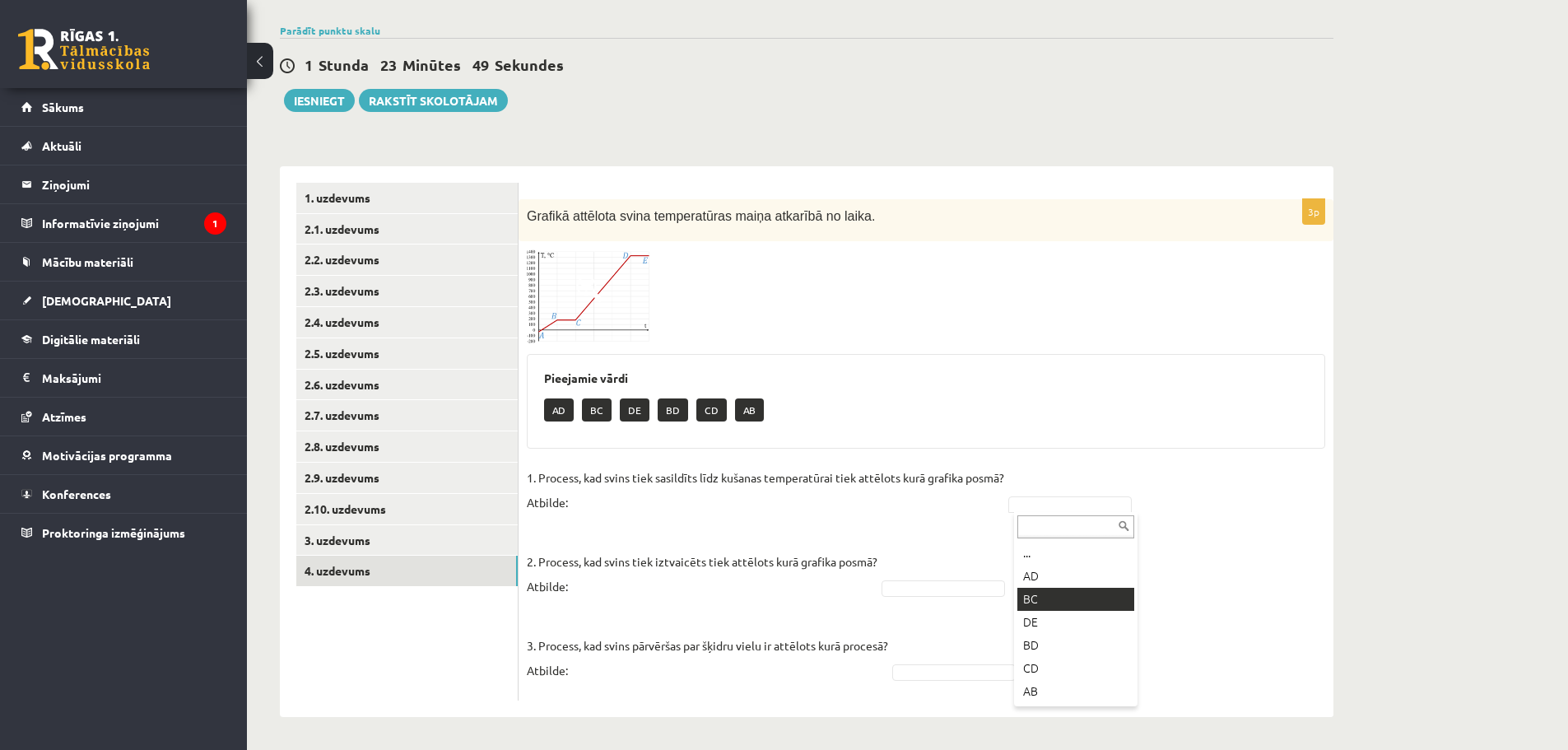
drag, startPoint x: 1044, startPoint y: 596, endPoint x: 1009, endPoint y: 596, distance: 35.0
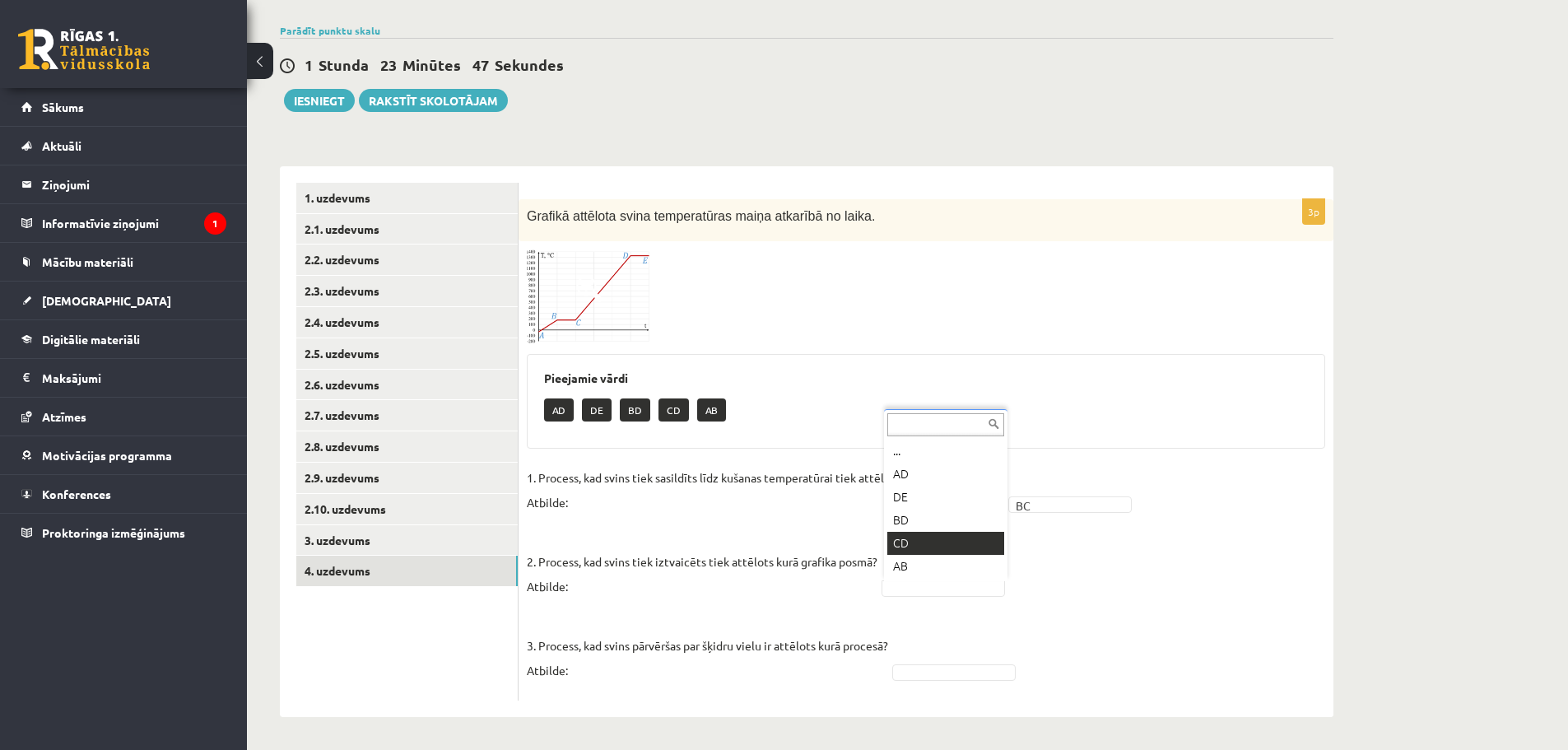
drag, startPoint x: 941, startPoint y: 541, endPoint x: 929, endPoint y: 568, distance: 29.5
click at [956, 676] on fieldset "1. Process, kad svins tiek sasildīts līdz kušanas temperatūrai tiek attēlots ku…" at bounding box center [926, 579] width 798 height 228
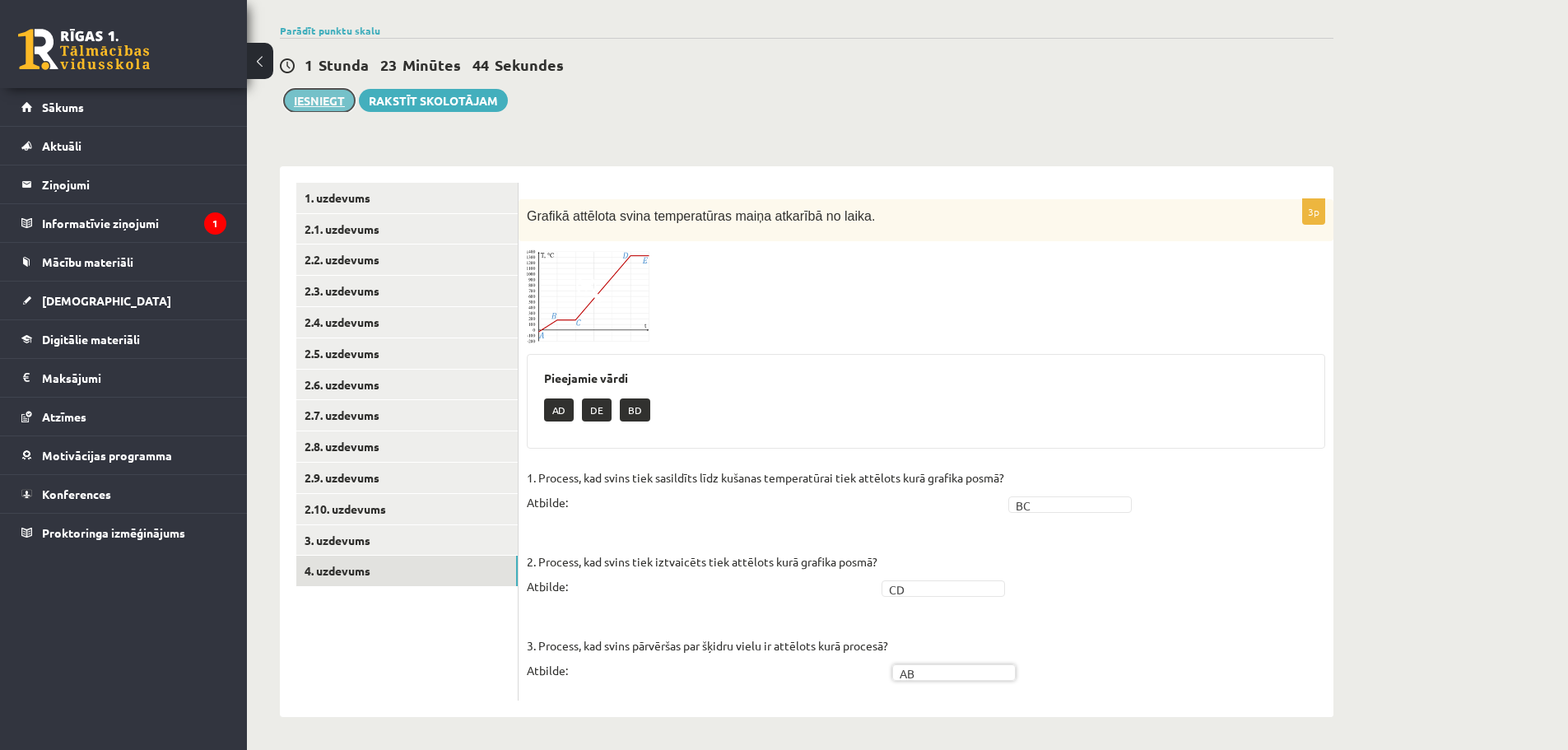
click at [332, 95] on button "Iesniegt" at bounding box center [319, 100] width 71 height 23
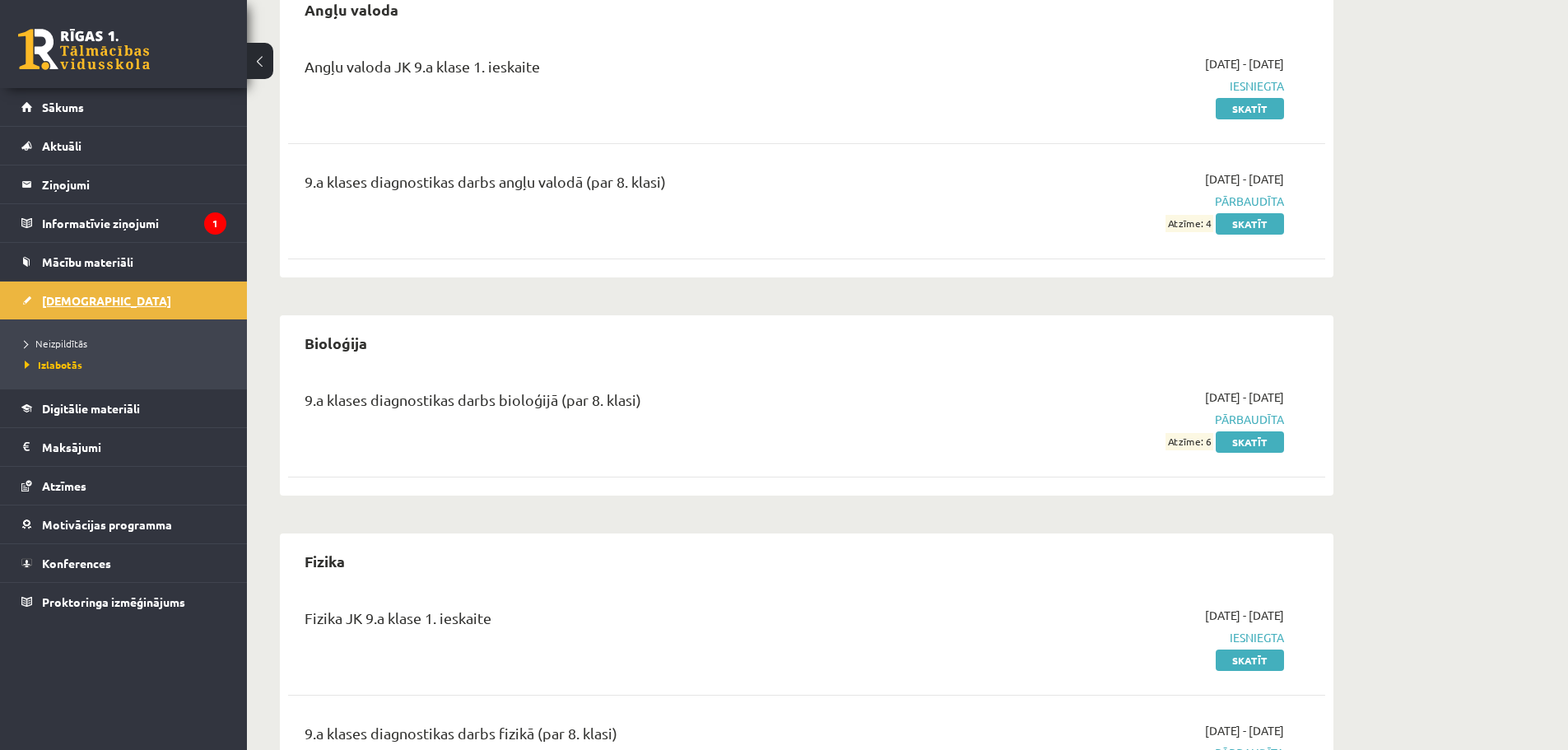
scroll to position [181, 0]
click at [72, 343] on span "Neizpildītās" at bounding box center [56, 343] width 63 height 13
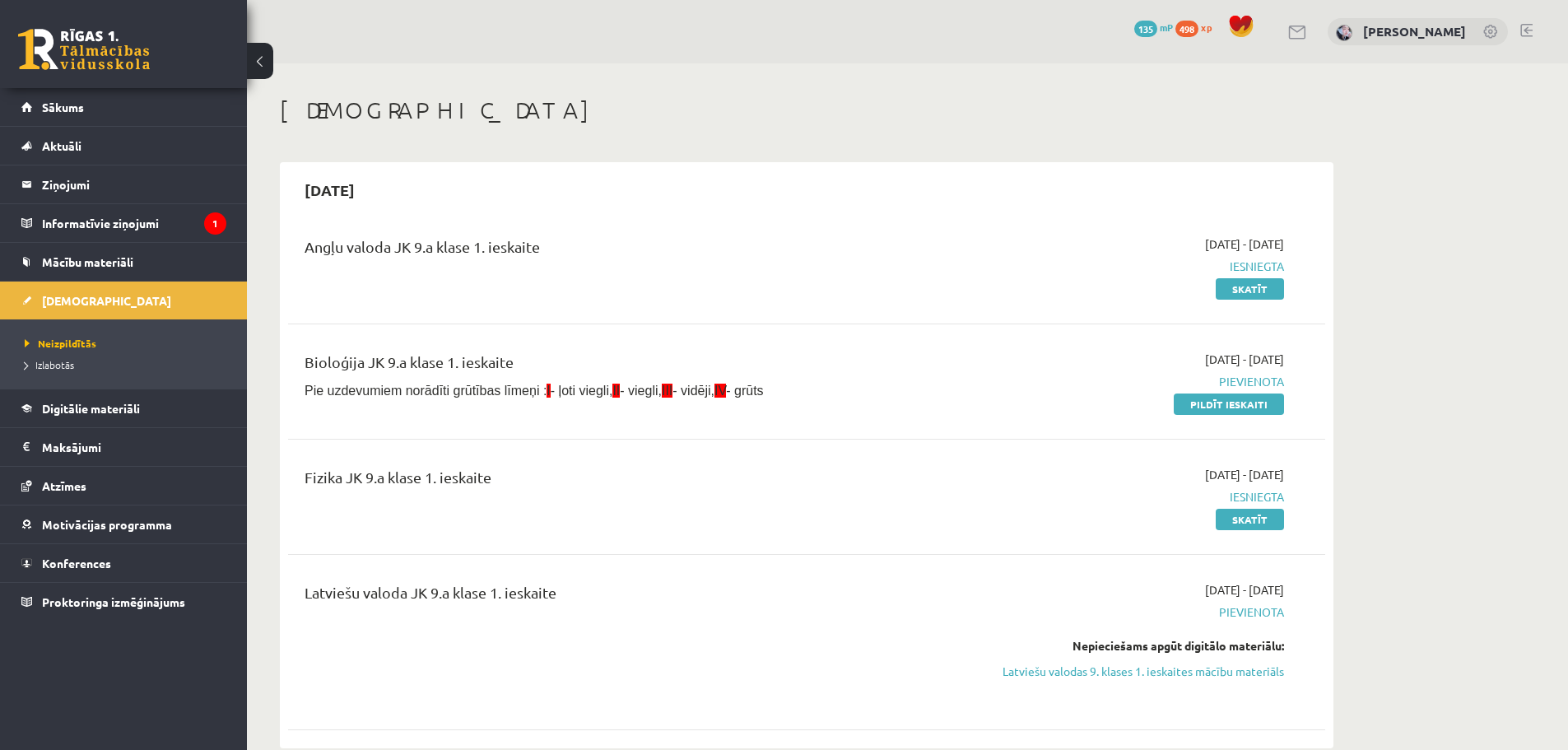
drag, startPoint x: 1188, startPoint y: 410, endPoint x: 834, endPoint y: 64, distance: 495.0
click at [1188, 410] on link "Pildīt ieskaiti" at bounding box center [1229, 404] width 110 height 22
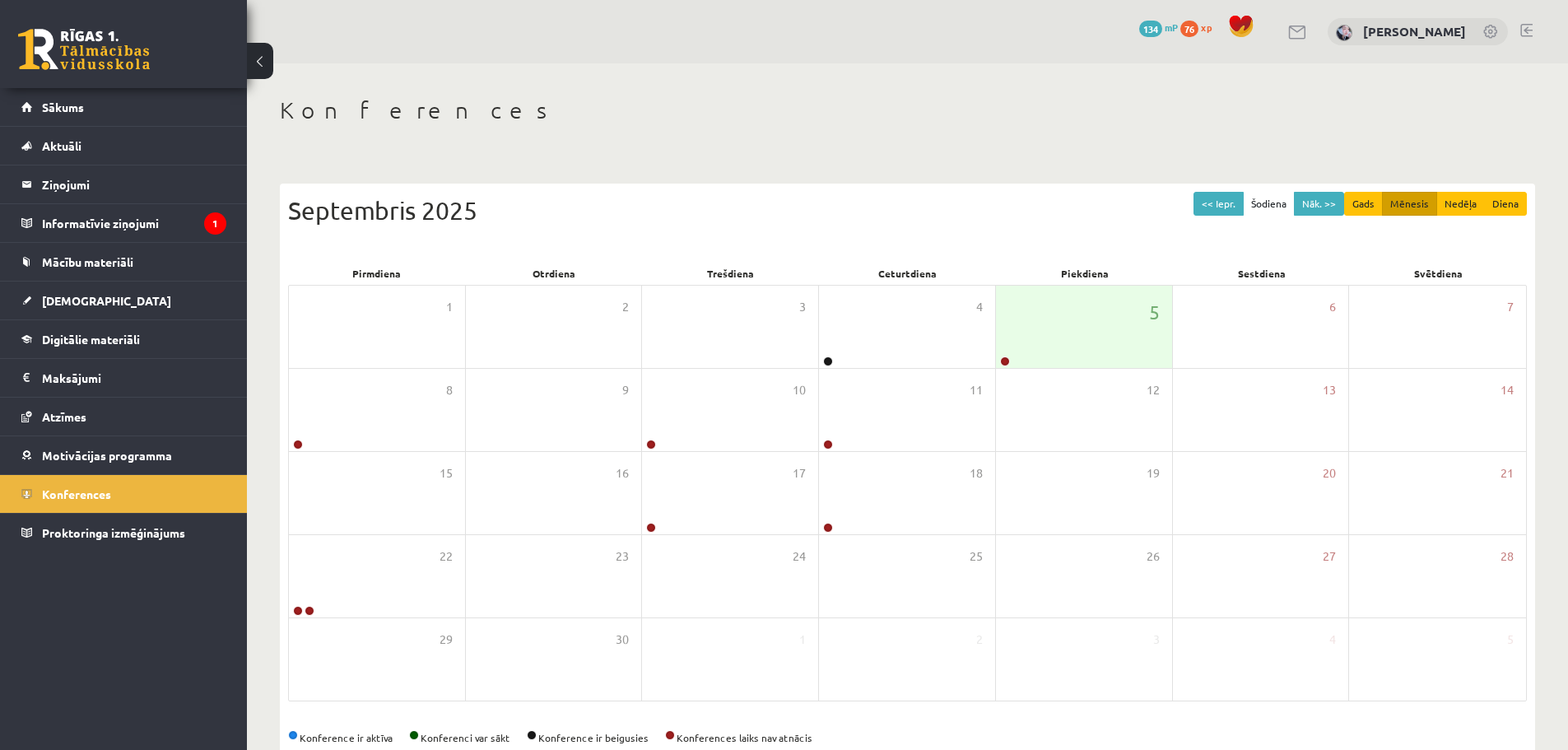
scroll to position [37, 0]
